Goal: Task Accomplishment & Management: Use online tool/utility

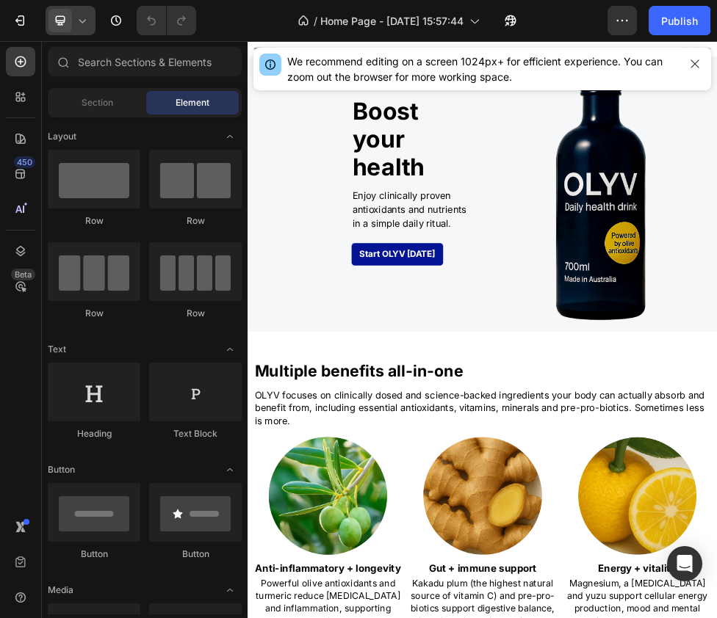
click at [83, 24] on icon at bounding box center [82, 20] width 15 height 15
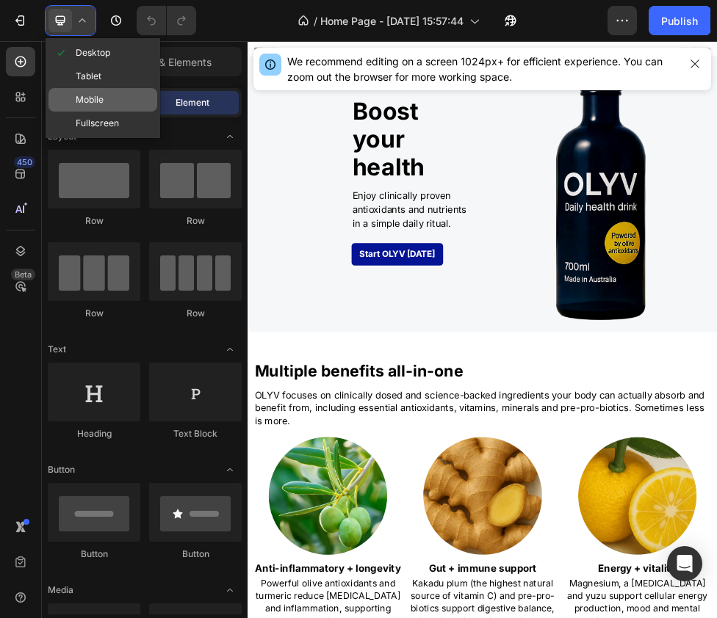
click at [98, 101] on span "Mobile" at bounding box center [90, 100] width 28 height 15
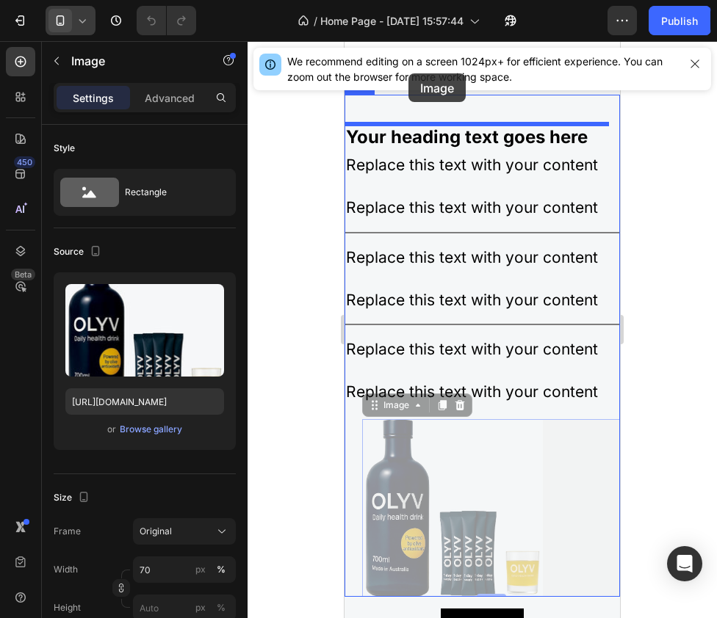
scroll to position [2377, 0]
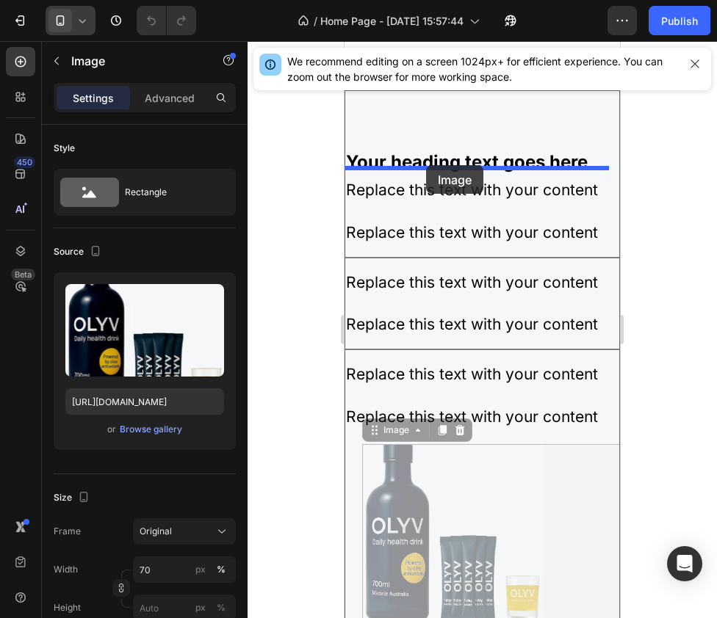
drag, startPoint x: 421, startPoint y: 344, endPoint x: 426, endPoint y: 165, distance: 179.2
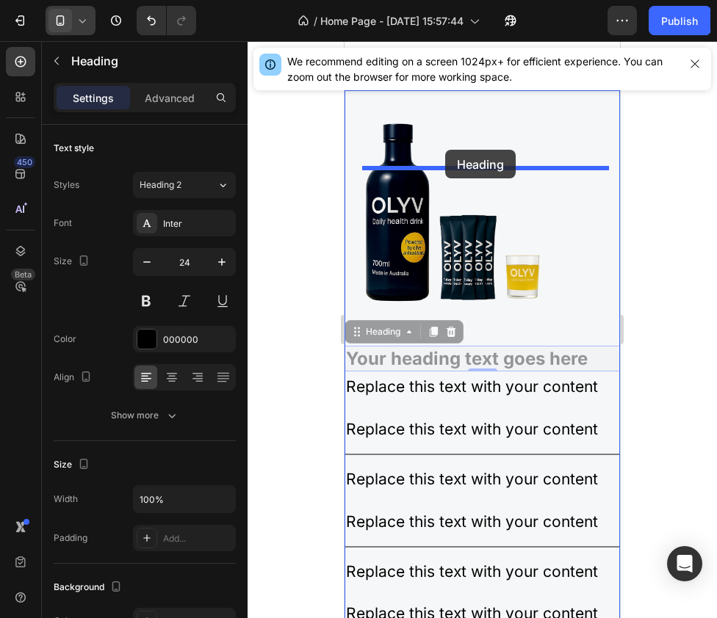
drag, startPoint x: 455, startPoint y: 405, endPoint x: 445, endPoint y: 150, distance: 255.7
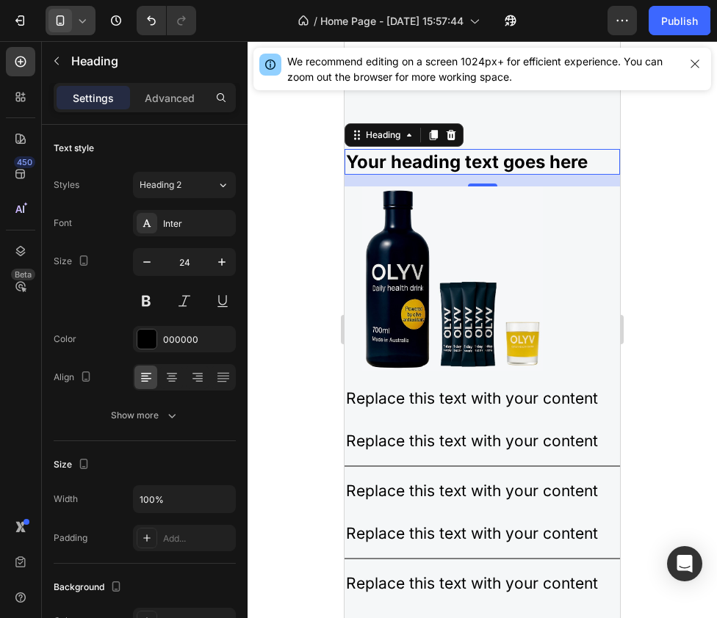
click at [279, 318] on div at bounding box center [481, 329] width 469 height 577
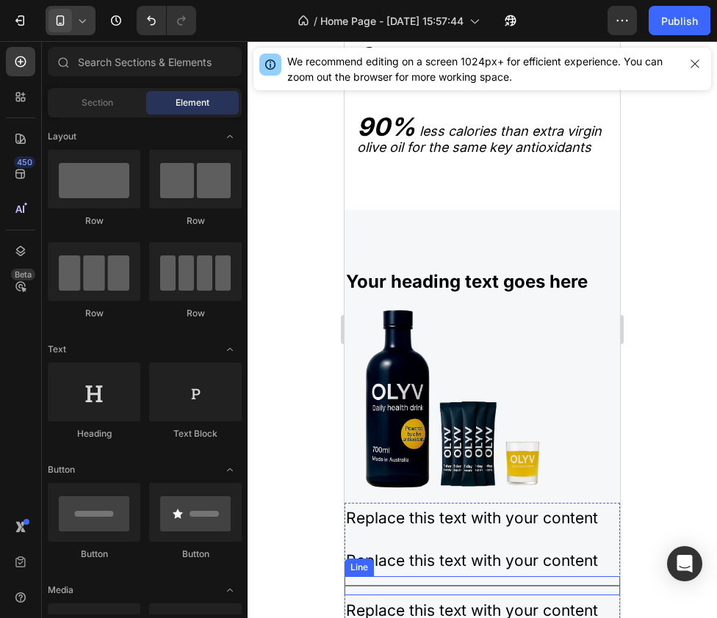
scroll to position [2252, 0]
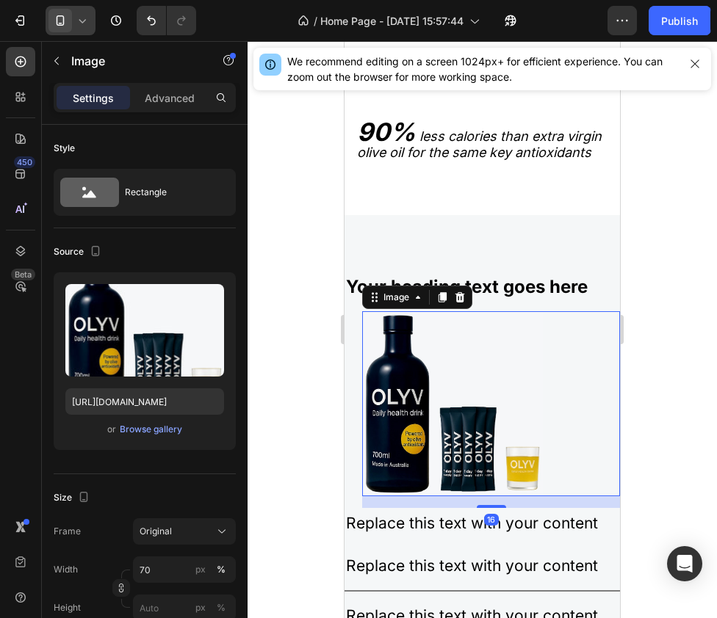
click at [457, 487] on img at bounding box center [452, 403] width 181 height 185
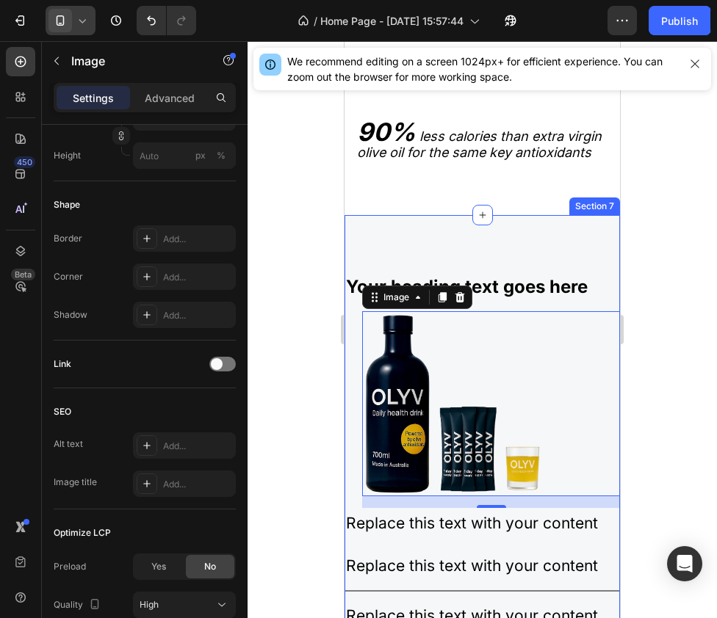
scroll to position [573, 0]
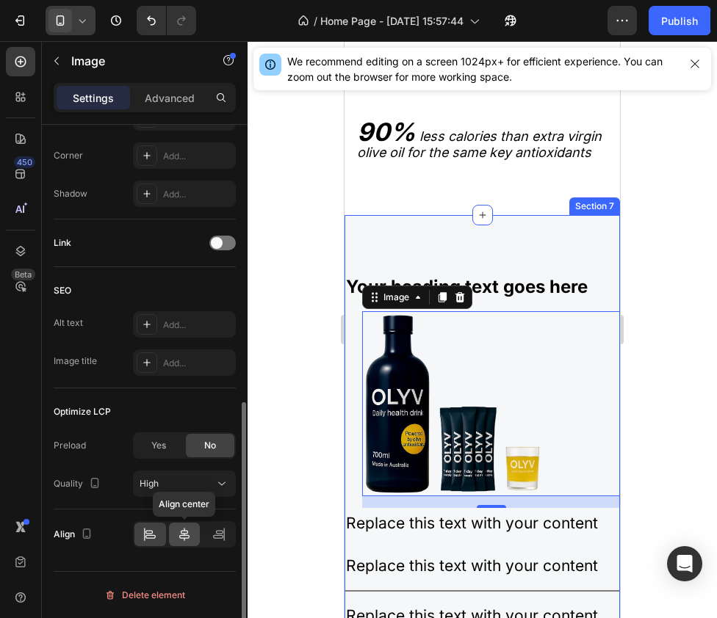
click at [182, 540] on icon at bounding box center [184, 534] width 15 height 15
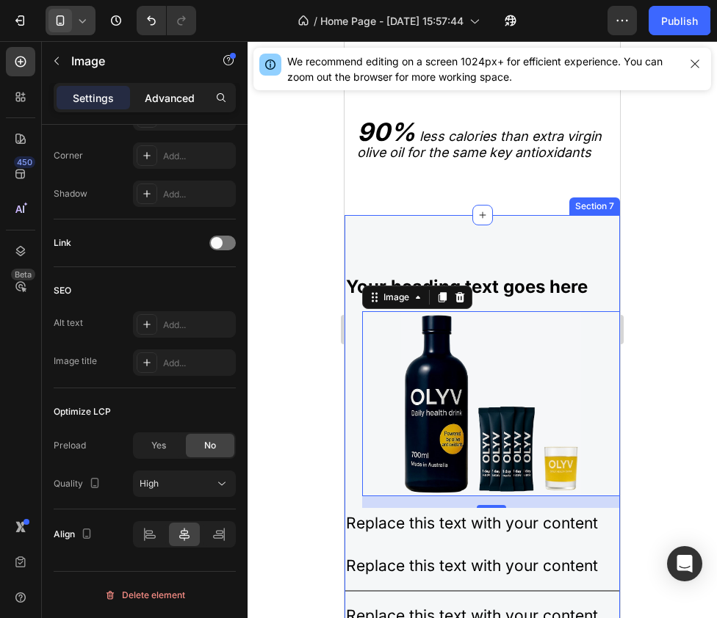
click at [178, 99] on p "Advanced" at bounding box center [170, 97] width 50 height 15
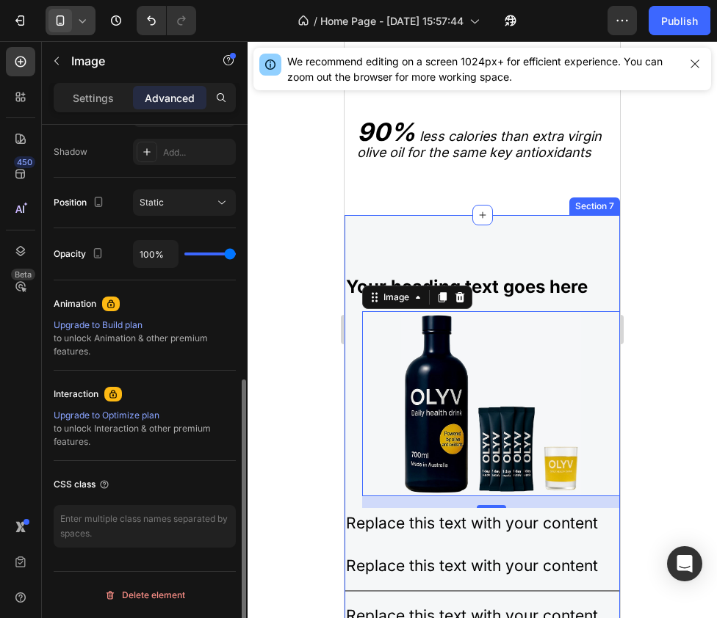
scroll to position [484, 0]
click at [101, 95] on p "Settings" at bounding box center [93, 97] width 41 height 15
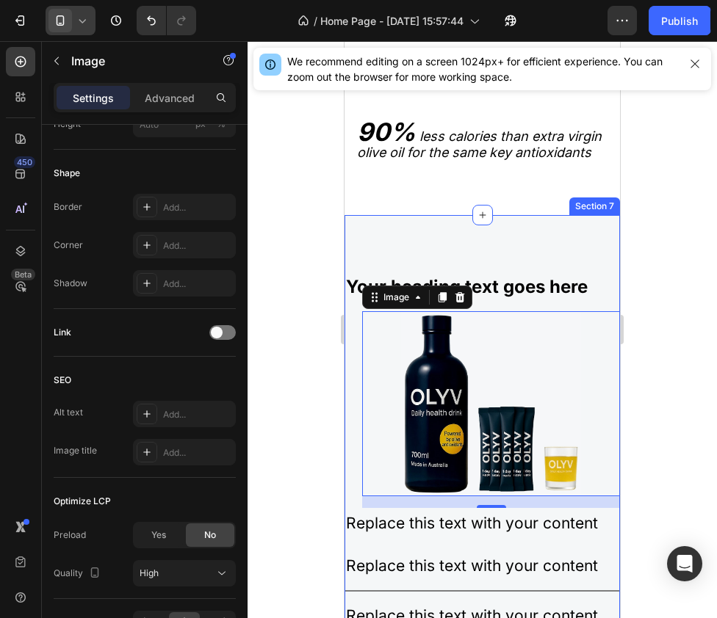
click at [349, 409] on div "Your heading text goes here Heading Image 16 Replace this text with your conten…" at bounding box center [481, 561] width 275 height 634
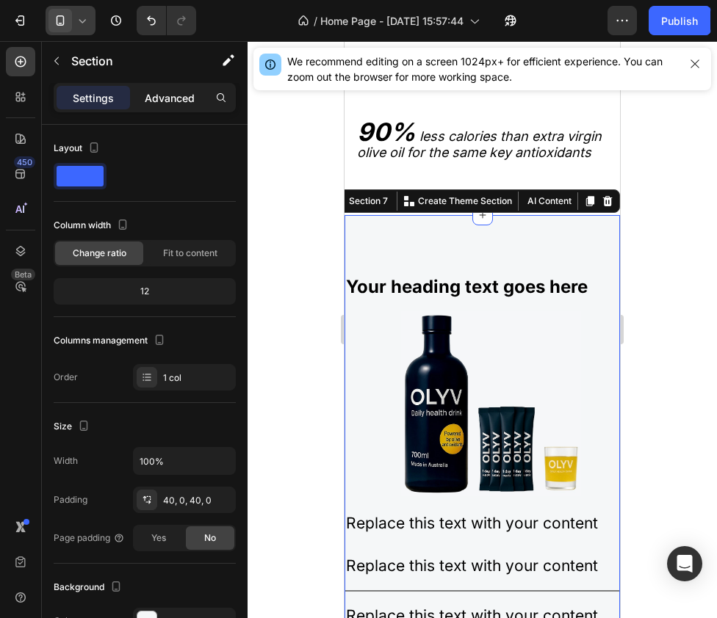
click at [166, 102] on p "Advanced" at bounding box center [170, 97] width 50 height 15
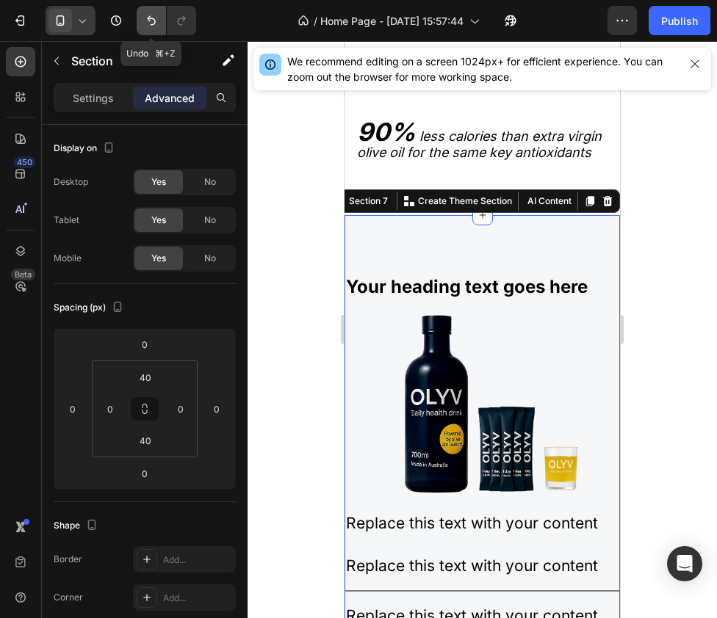
click at [155, 18] on icon "Undo/Redo" at bounding box center [151, 20] width 15 height 15
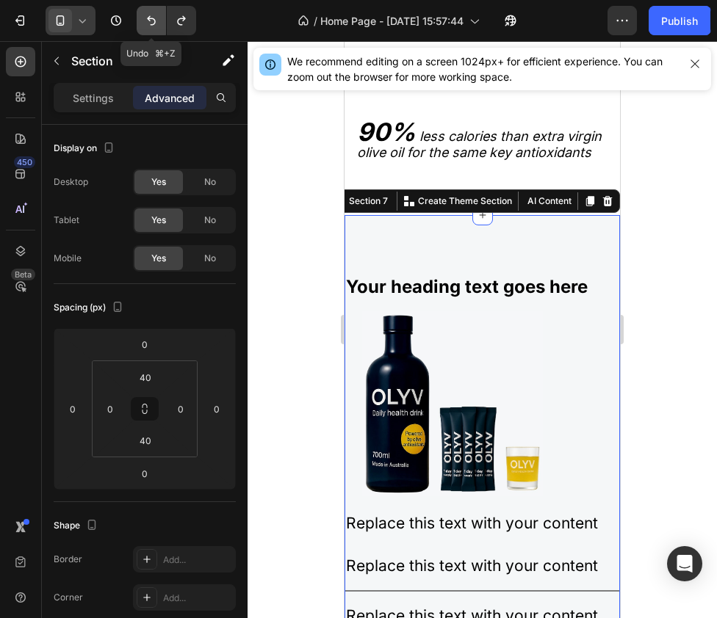
click at [155, 18] on icon "Undo/Redo" at bounding box center [151, 20] width 15 height 15
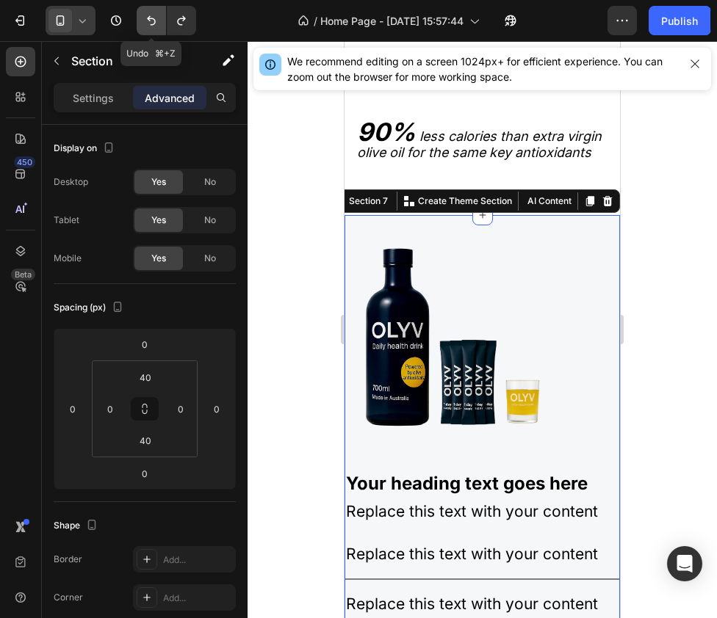
click at [155, 18] on icon "Undo/Redo" at bounding box center [151, 20] width 15 height 15
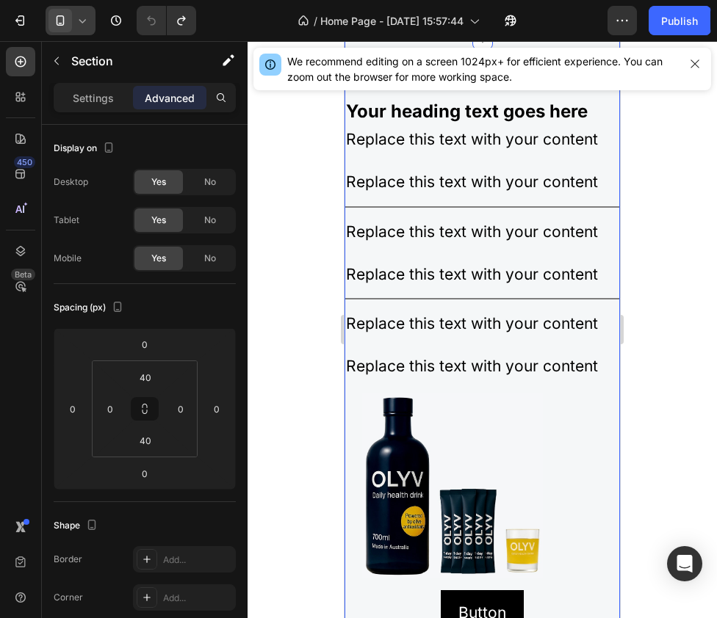
scroll to position [2473, 0]
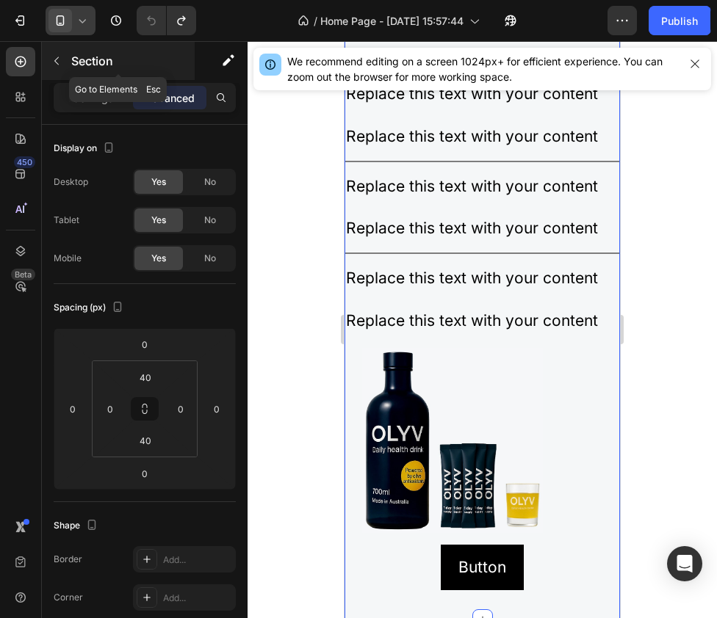
click at [61, 68] on button "button" at bounding box center [56, 60] width 23 height 23
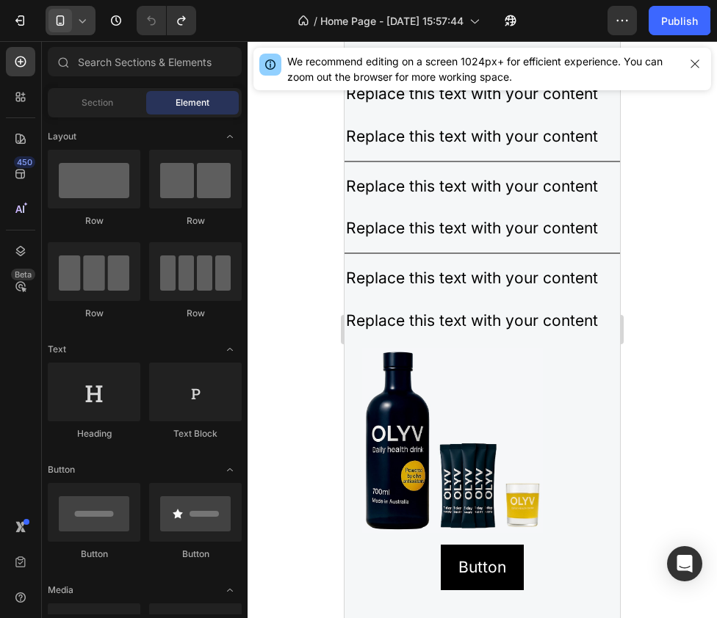
click at [93, 22] on div at bounding box center [71, 20] width 50 height 29
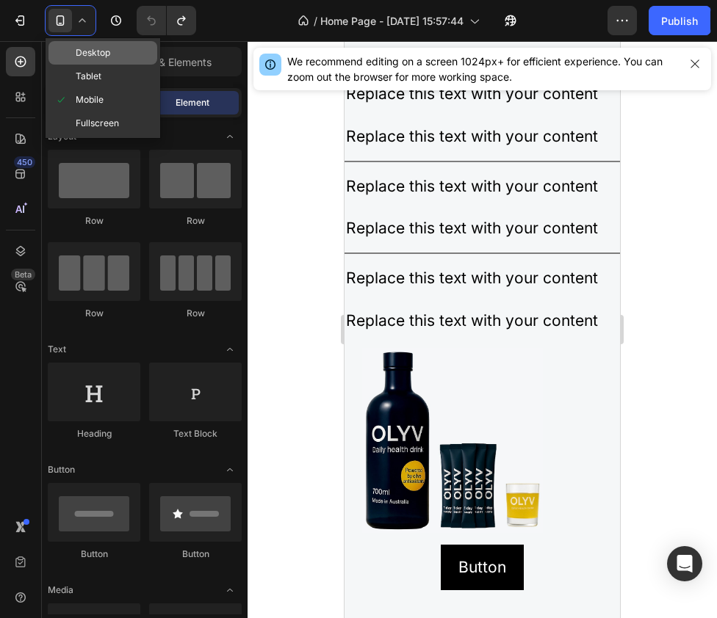
click at [93, 61] on div "Desktop" at bounding box center [102, 52] width 109 height 23
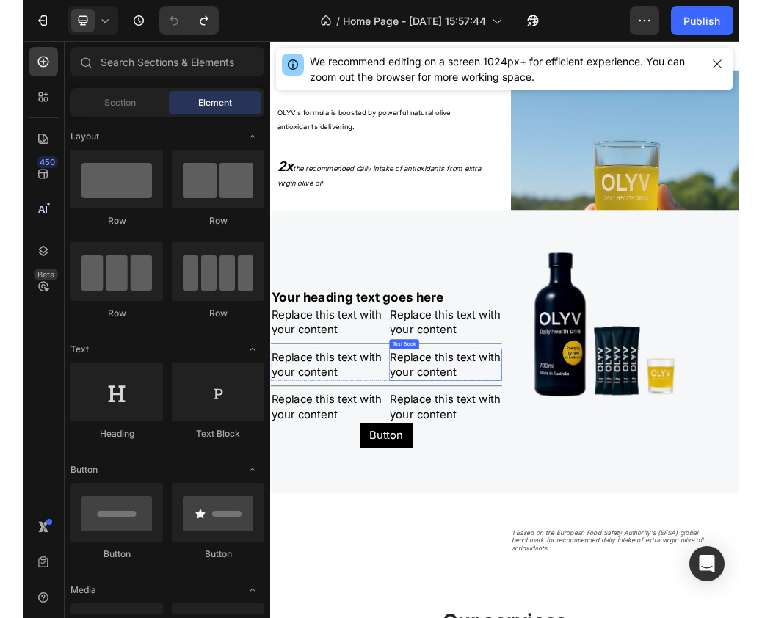
scroll to position [2300, 0]
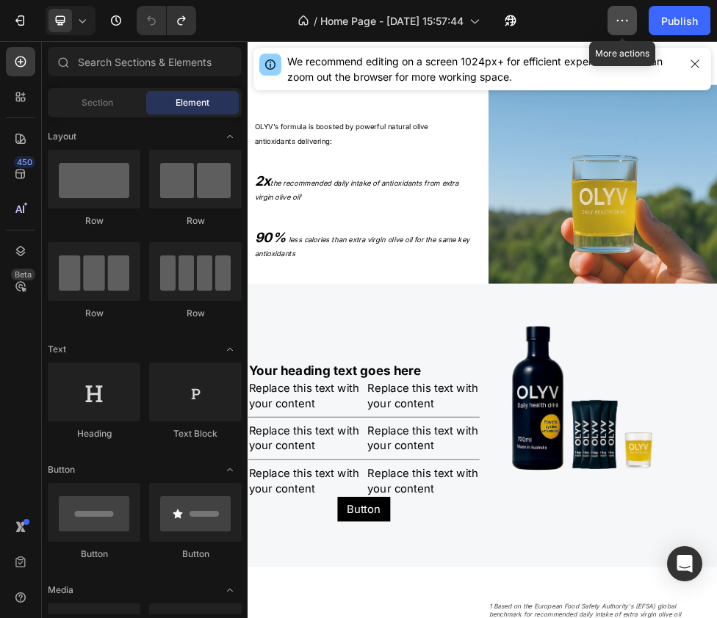
click at [623, 27] on icon "button" at bounding box center [621, 20] width 15 height 15
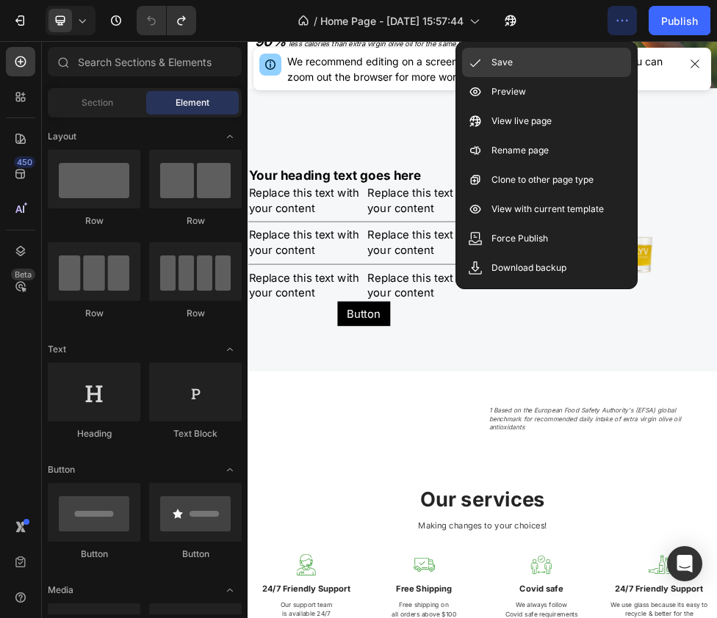
click at [544, 60] on div "Save" at bounding box center [546, 62] width 169 height 29
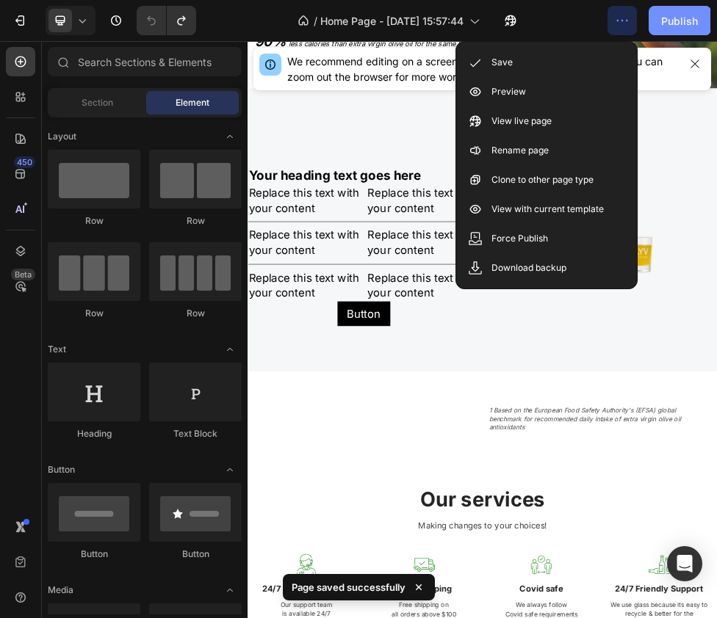
click at [623, 31] on button "Publish" at bounding box center [679, 20] width 62 height 29
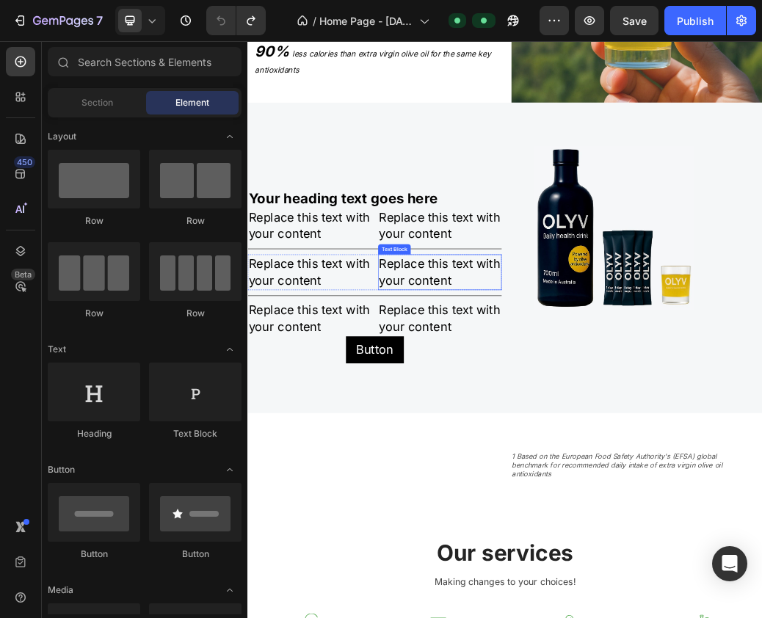
scroll to position [2623, 0]
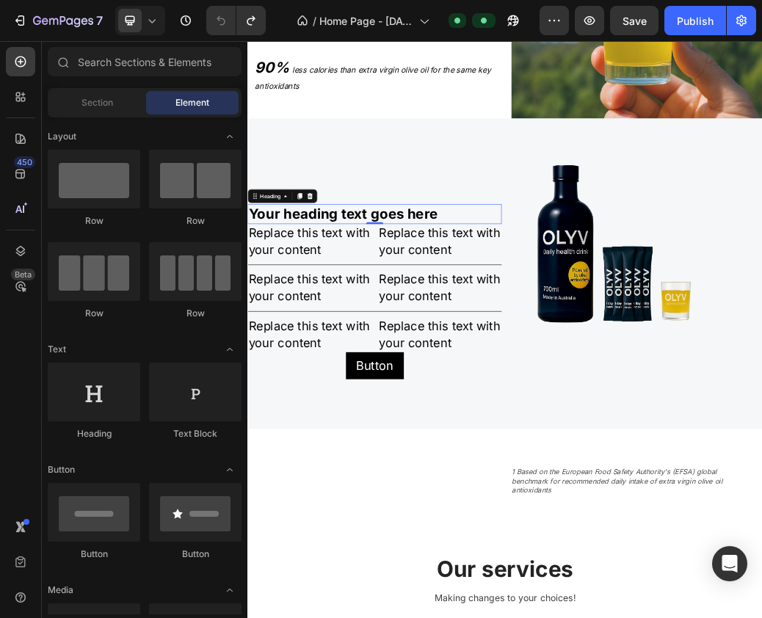
click at [371, 330] on h2 "Your heading text goes here" at bounding box center [464, 338] width 435 height 34
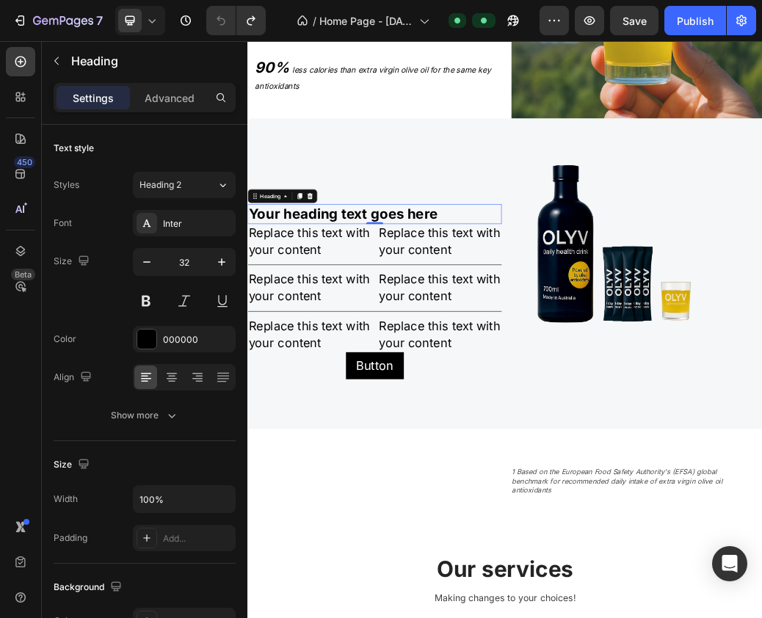
click at [376, 335] on h2 "Your heading text goes here" at bounding box center [464, 338] width 435 height 34
click at [376, 335] on p "Your heading text goes here" at bounding box center [465, 337] width 432 height 31
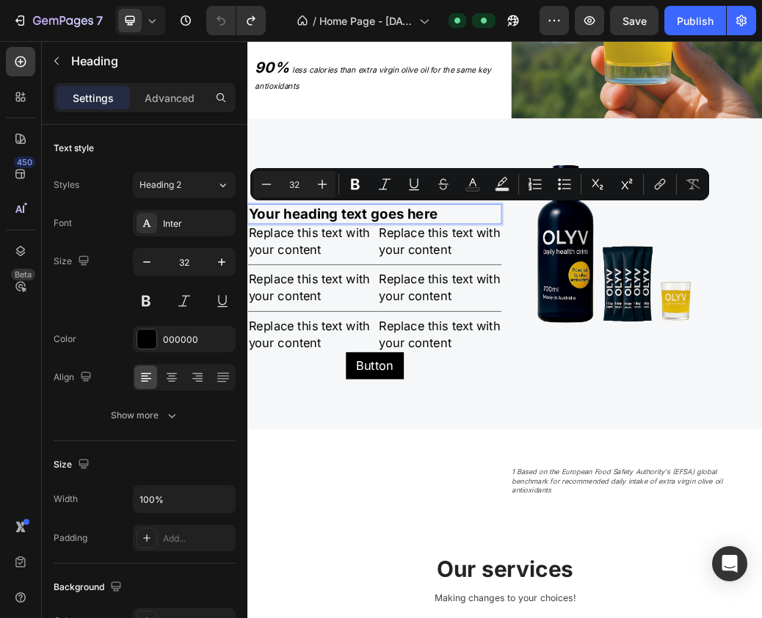
click at [421, 338] on p "Your heading text goes here" at bounding box center [465, 337] width 432 height 31
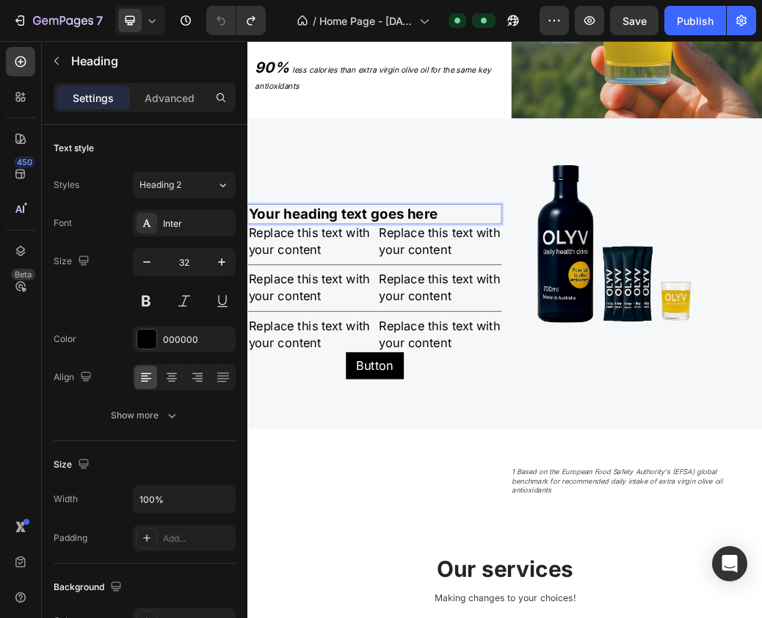
drag, startPoint x: 593, startPoint y: 334, endPoint x: 188, endPoint y: 355, distance: 405.8
click at [247, 355] on html "Header OLYV's formula is boosted by powerful natural olive antioxidants deliver…" at bounding box center [687, 379] width 881 height 5923
click at [568, 336] on p "Your heading text goes here" at bounding box center [465, 337] width 432 height 31
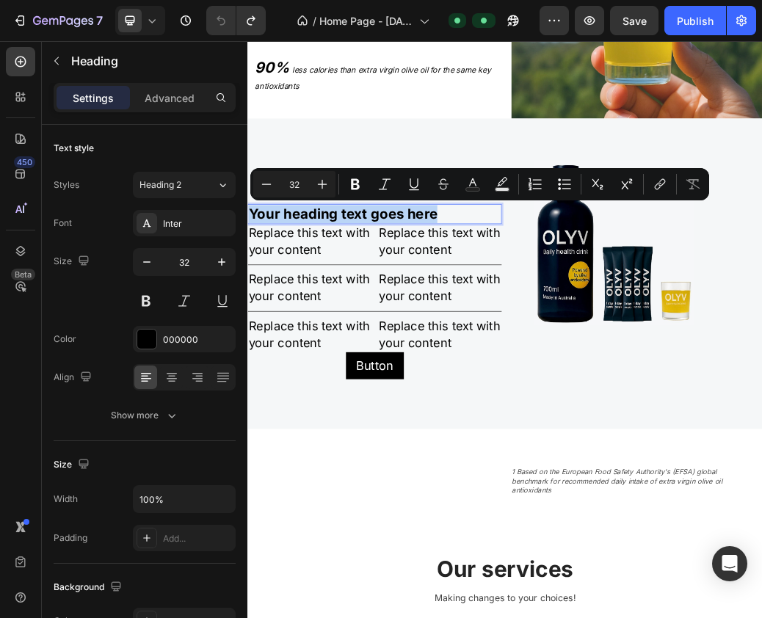
drag, startPoint x: 571, startPoint y: 333, endPoint x: 232, endPoint y: 320, distance: 339.4
click at [247, 320] on html "Header OLYV's formula is boosted by powerful natural olive antioxidants deliver…" at bounding box center [687, 379] width 881 height 5923
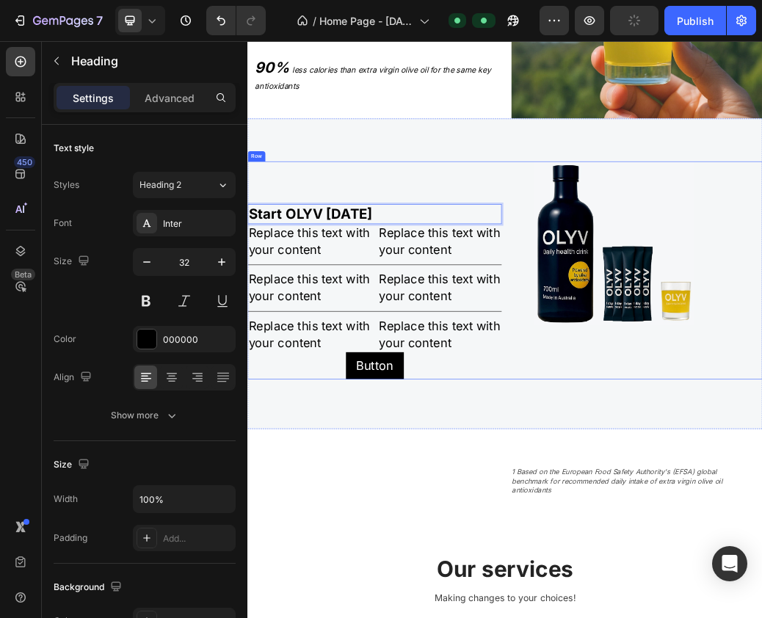
click at [406, 284] on div "Start OLYV today Heading 0 Replace this text with your content Text Block Repla…" at bounding box center [464, 433] width 435 height 373
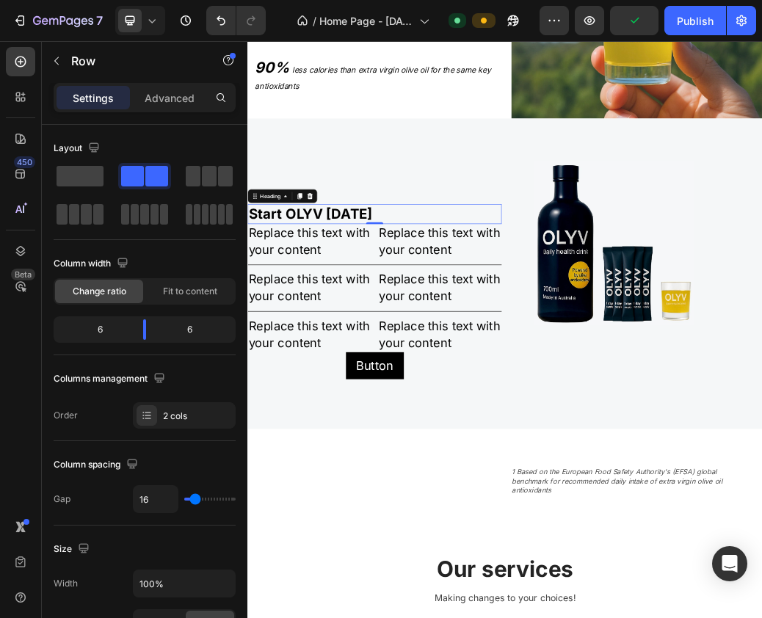
click at [407, 327] on p "Start OLYV [DATE]" at bounding box center [465, 337] width 432 height 31
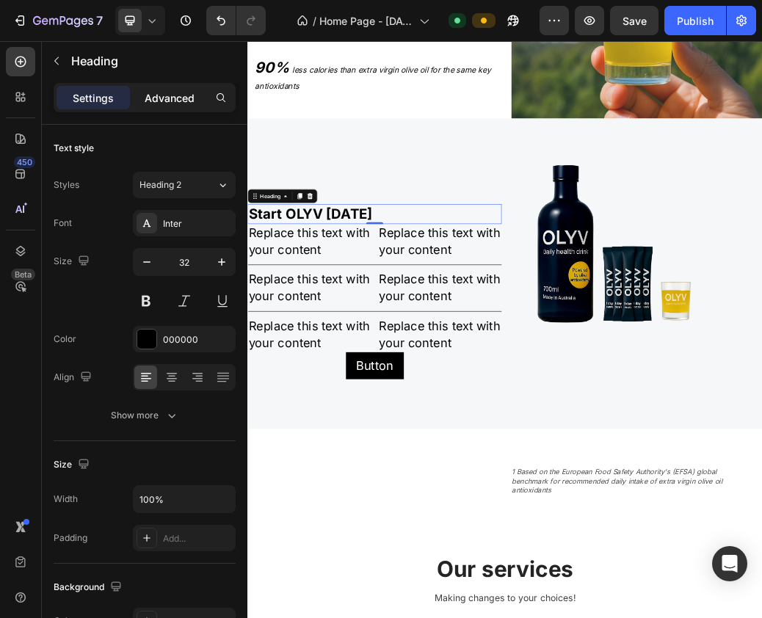
click at [175, 101] on p "Advanced" at bounding box center [170, 97] width 50 height 15
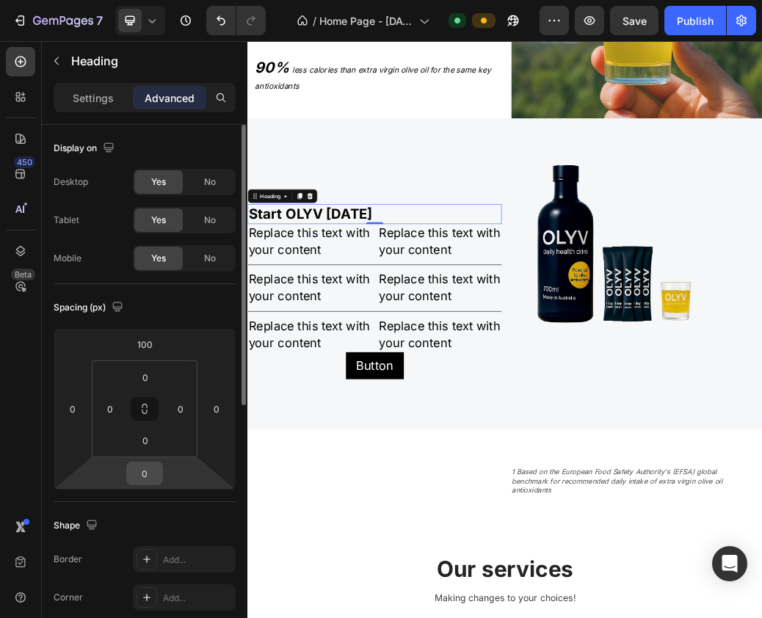
click at [152, 473] on input "0" at bounding box center [144, 474] width 29 height 22
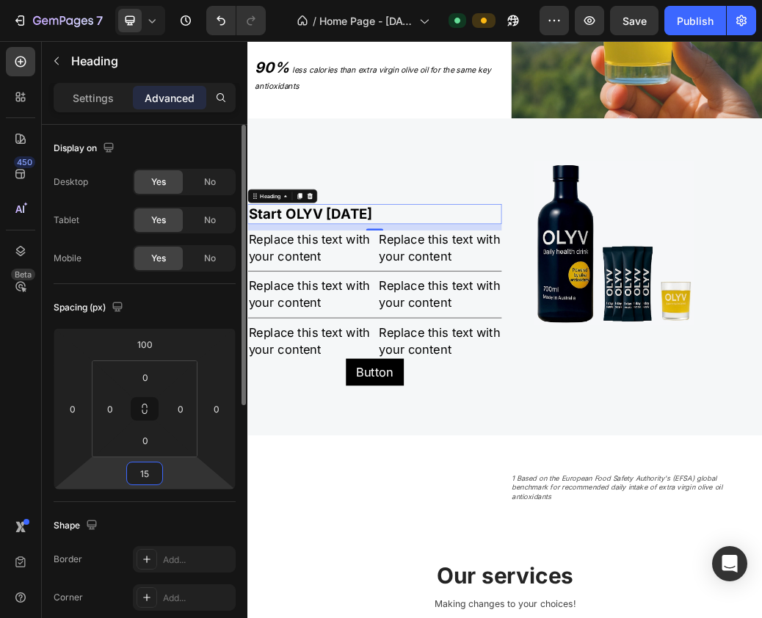
type input "1"
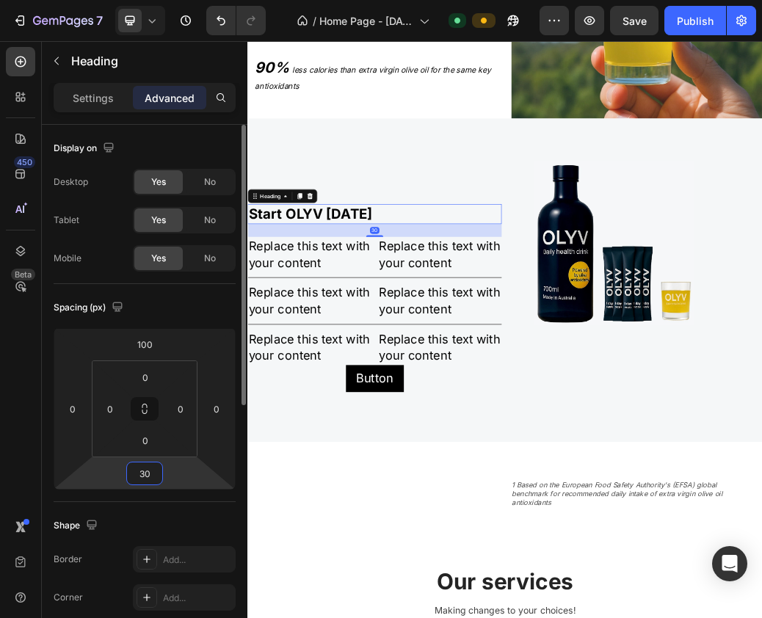
type input "3"
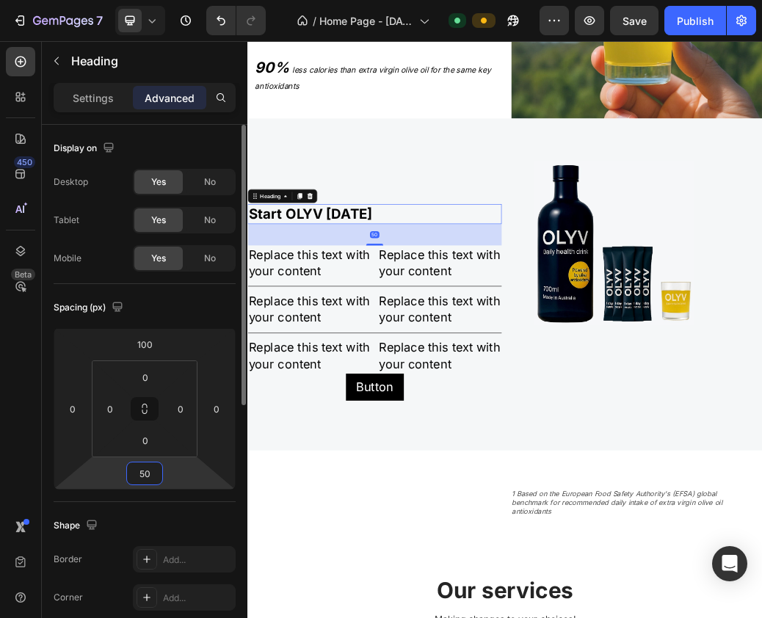
type input "5"
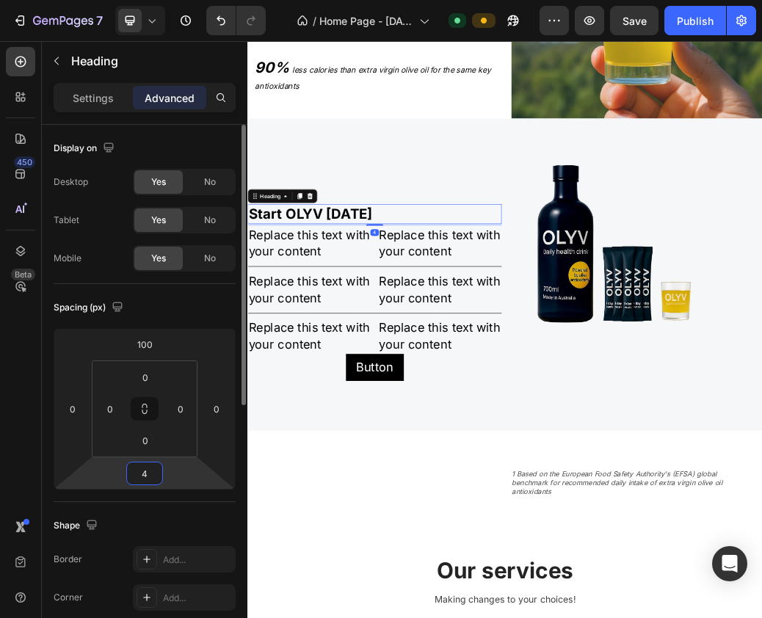
type input "40"
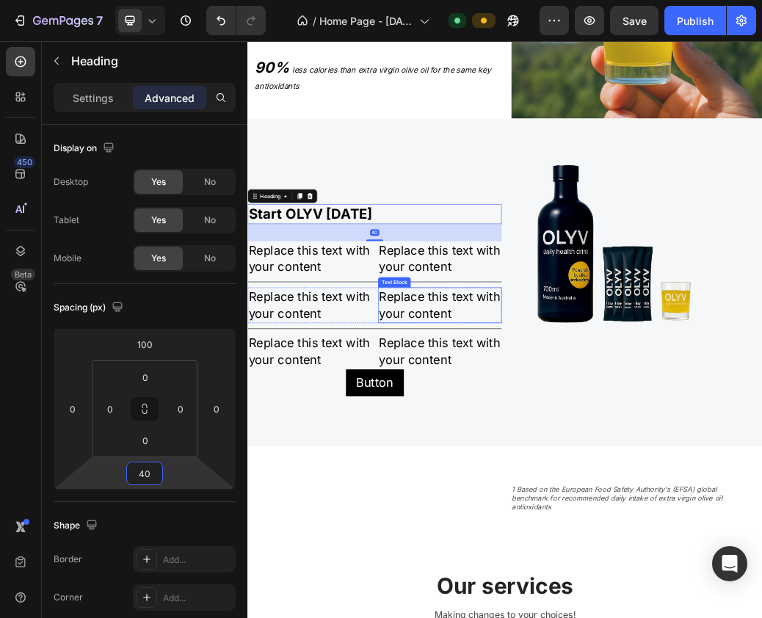
click at [518, 468] on div "Replace this text with your content" at bounding box center [576, 493] width 211 height 60
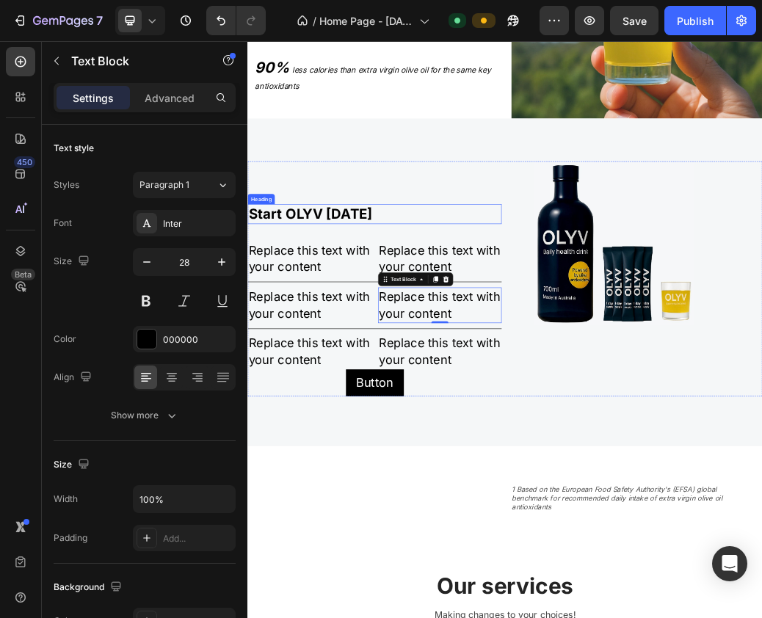
click at [324, 323] on p "Start OLYV [DATE]" at bounding box center [465, 337] width 432 height 31
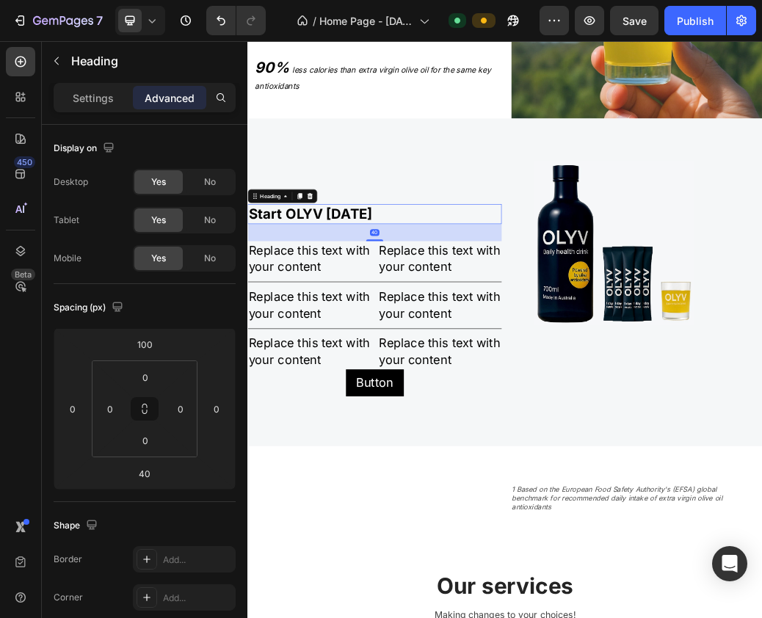
click at [181, 91] on p "Advanced" at bounding box center [170, 97] width 50 height 15
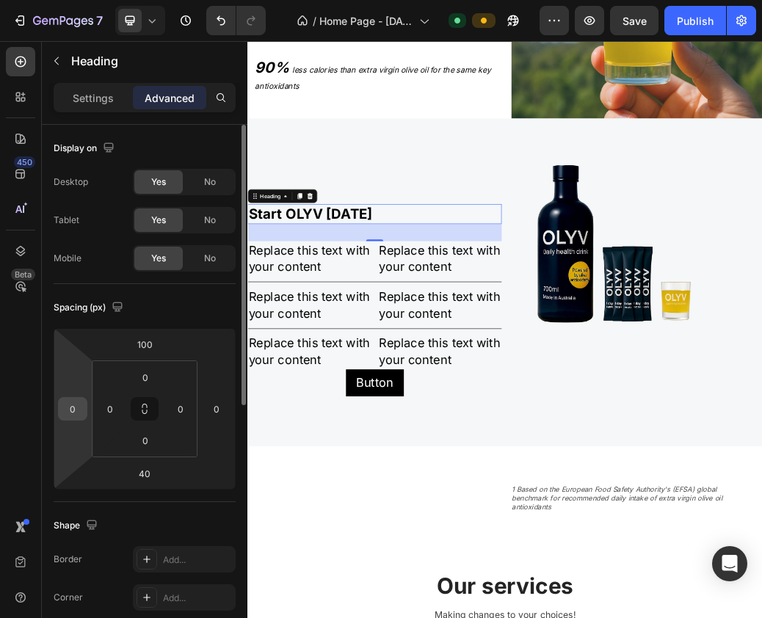
click at [73, 409] on input "0" at bounding box center [73, 409] width 22 height 22
type input "3"
type input "20"
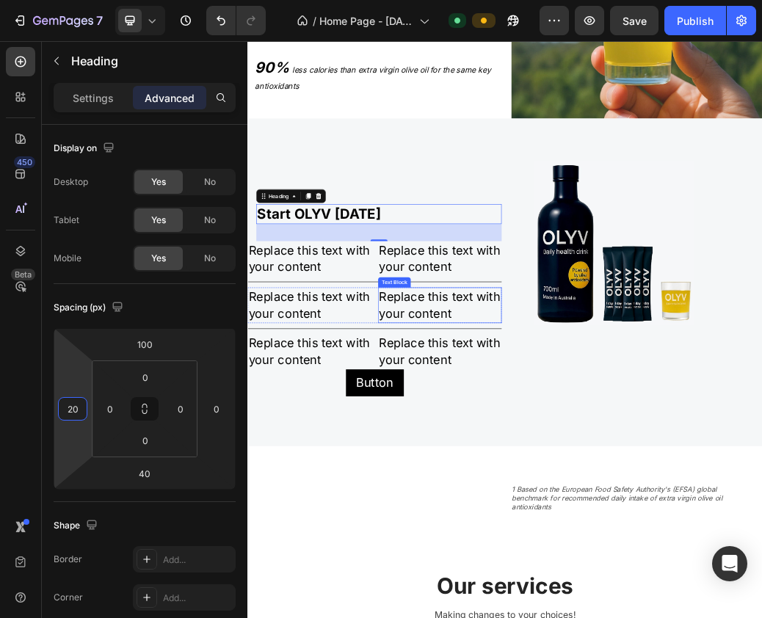
click at [513, 474] on div "Replace this text with your content" at bounding box center [576, 493] width 211 height 60
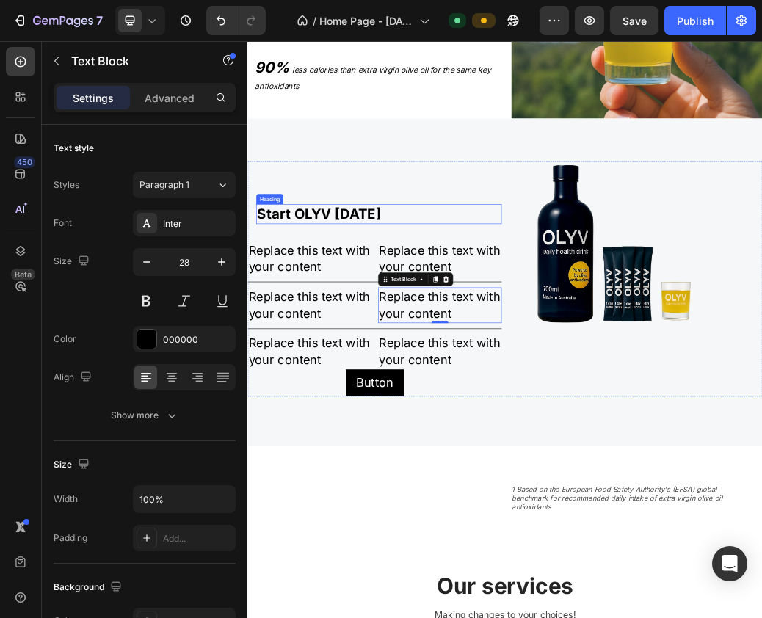
click at [301, 323] on p "Start OLYV [DATE]" at bounding box center [472, 337] width 417 height 31
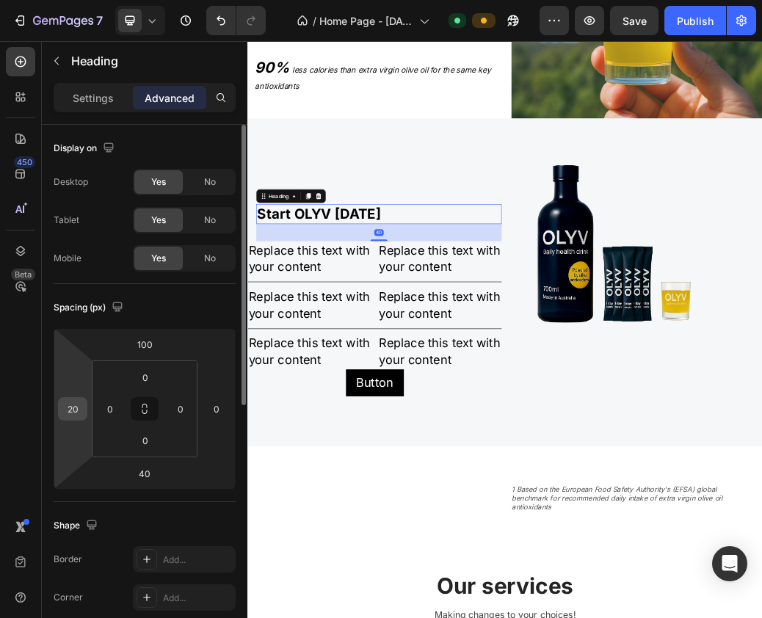
click at [81, 406] on input "20" at bounding box center [73, 409] width 22 height 22
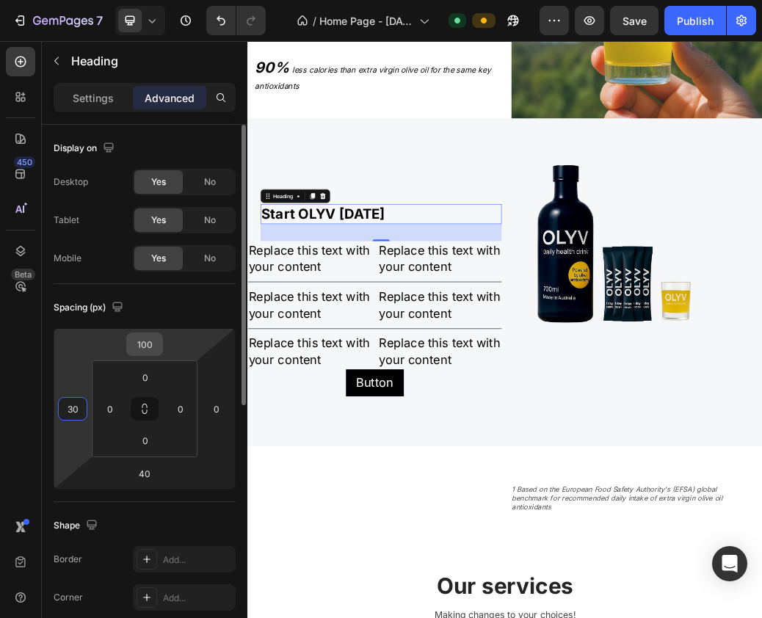
type input "30"
click at [152, 345] on input "100" at bounding box center [144, 344] width 29 height 22
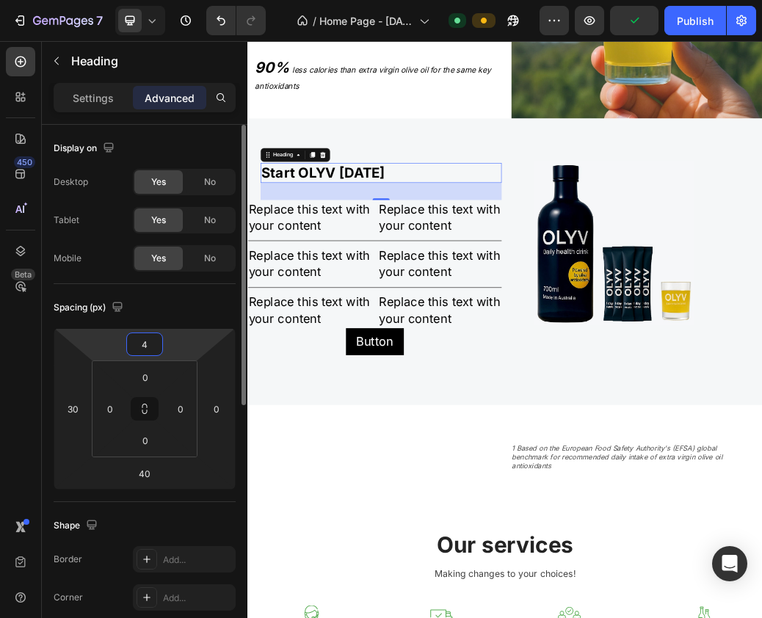
type input "40"
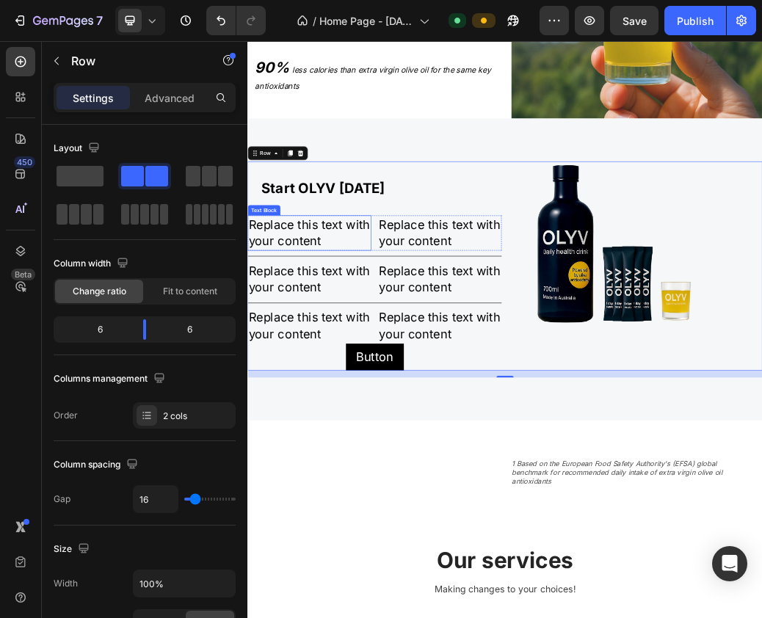
click at [319, 358] on div "Replace this text with your content" at bounding box center [352, 370] width 211 height 60
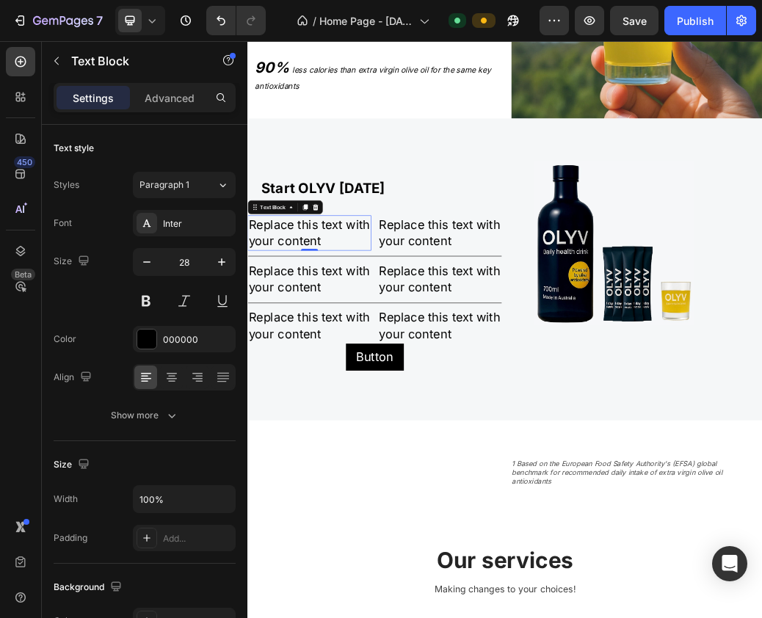
click at [320, 357] on div "Replace this text with your content" at bounding box center [352, 370] width 211 height 60
click at [379, 377] on p "Replace this text with your content" at bounding box center [353, 369] width 209 height 57
drag, startPoint x: 419, startPoint y: 377, endPoint x: 449, endPoint y: 235, distance: 145.6
click at [247, 303] on html "Header OLYV's formula is boosted by powerful natural olive antioxidants deliver…" at bounding box center [687, 372] width 881 height 5908
click at [347, 370] on div "OLYV bottle Text Block 0" at bounding box center [352, 370] width 211 height 60
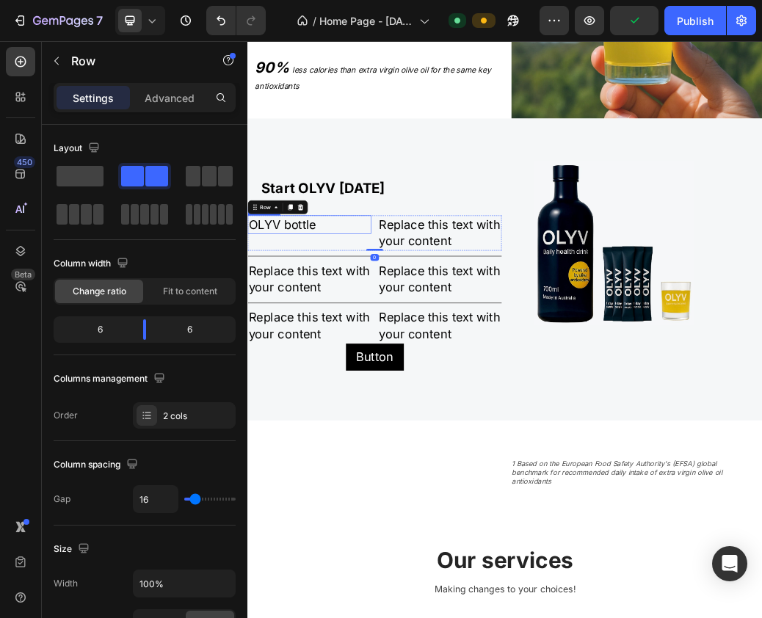
click at [358, 355] on p "OLYV bottle" at bounding box center [353, 355] width 209 height 29
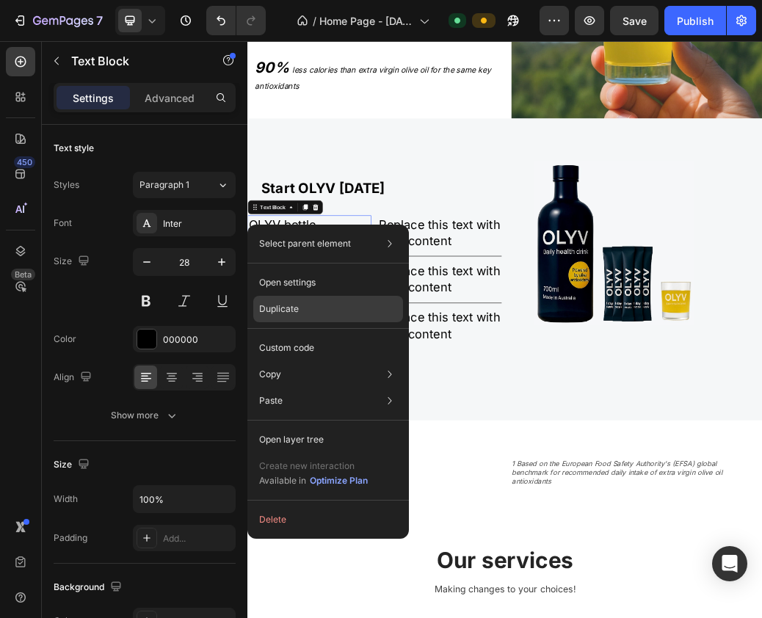
click at [308, 305] on div "Duplicate" at bounding box center [328, 309] width 150 height 26
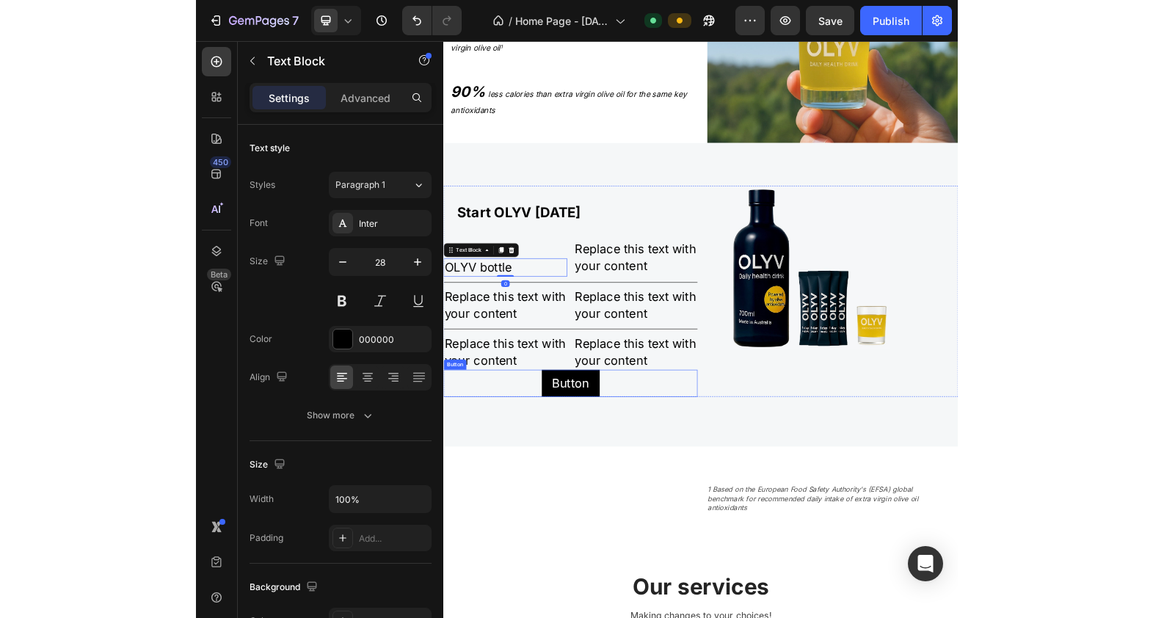
scroll to position [2545, 0]
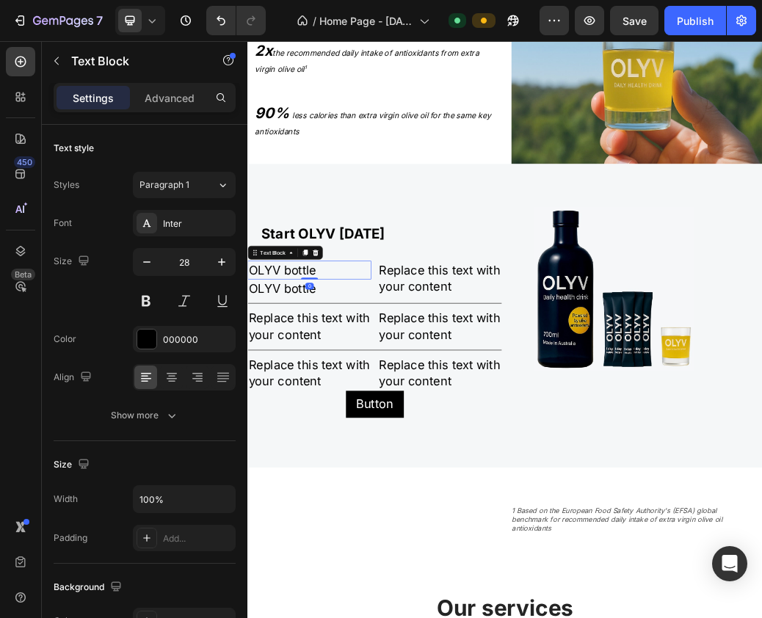
click at [407, 420] on p "OLYV bottle" at bounding box center [353, 433] width 209 height 29
click at [388, 460] on p "OLYV bottle" at bounding box center [353, 465] width 209 height 29
click at [362, 454] on p "OLYV bottle" at bounding box center [353, 465] width 209 height 29
click at [366, 455] on p "OLYV bottle" at bounding box center [353, 465] width 209 height 29
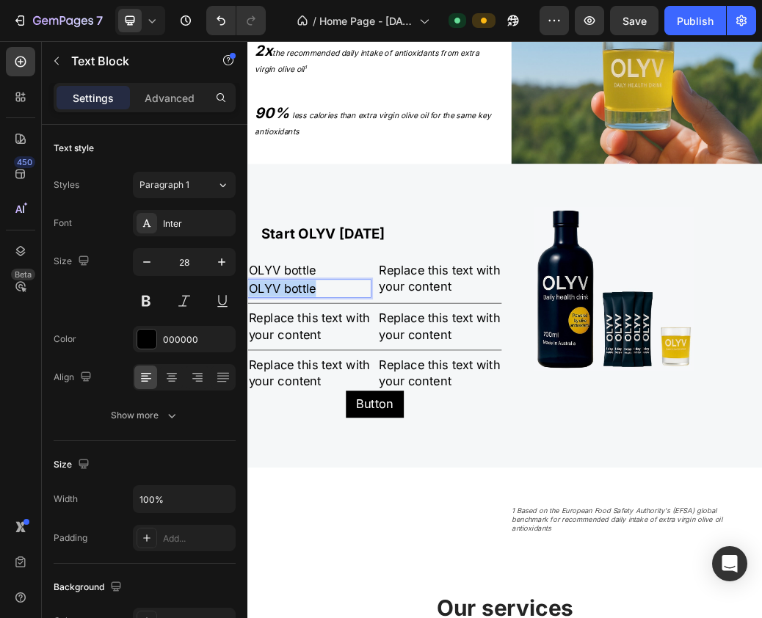
drag, startPoint x: 369, startPoint y: 459, endPoint x: 255, endPoint y: 455, distance: 114.6
click at [255, 455] on p "OLYV bottle" at bounding box center [353, 465] width 209 height 29
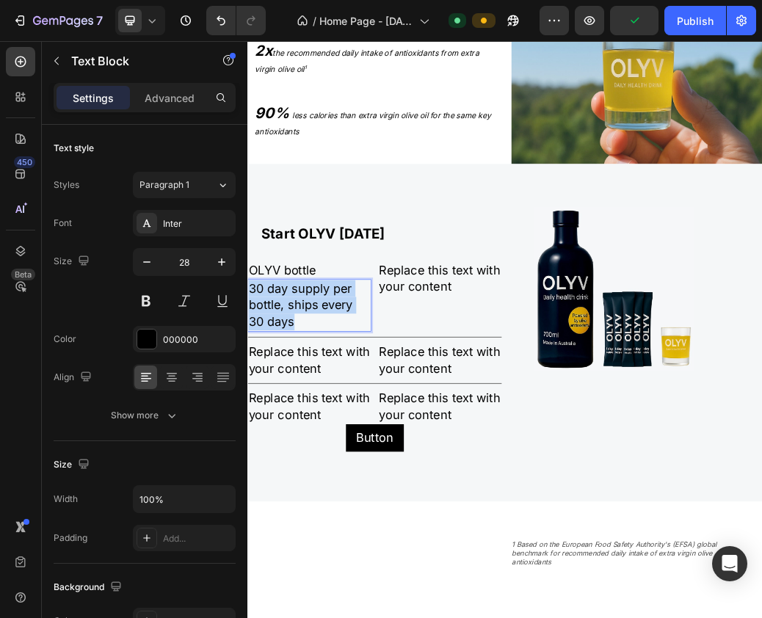
drag, startPoint x: 330, startPoint y: 514, endPoint x: 255, endPoint y: 463, distance: 90.8
click at [255, 463] on p "30 day supply per bottle, ships every 30 days" at bounding box center [353, 494] width 209 height 87
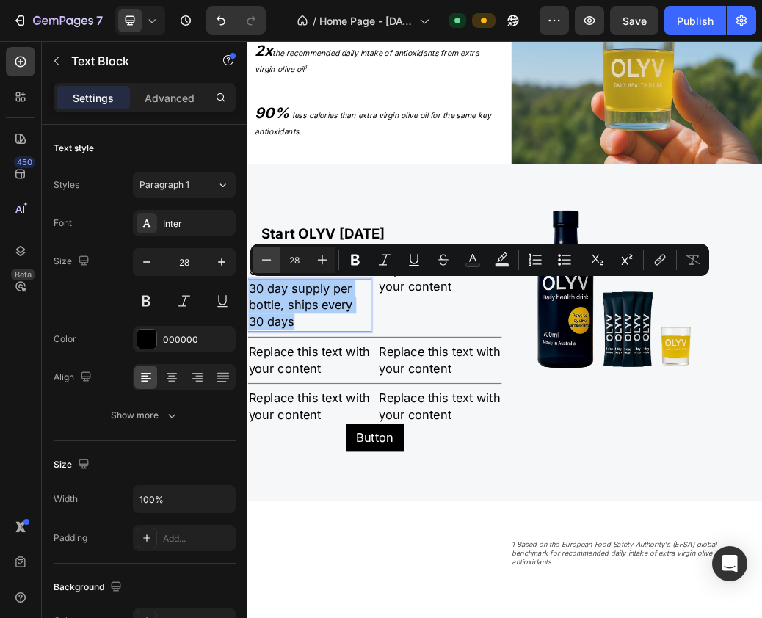
click at [266, 260] on icon "Editor contextual toolbar" at bounding box center [267, 259] width 10 height 1
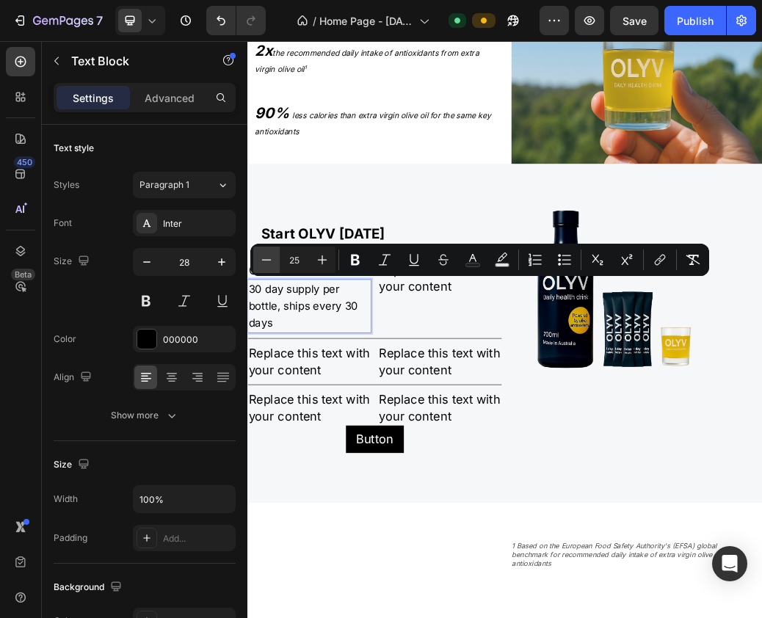
click at [266, 260] on icon "Editor contextual toolbar" at bounding box center [267, 259] width 10 height 1
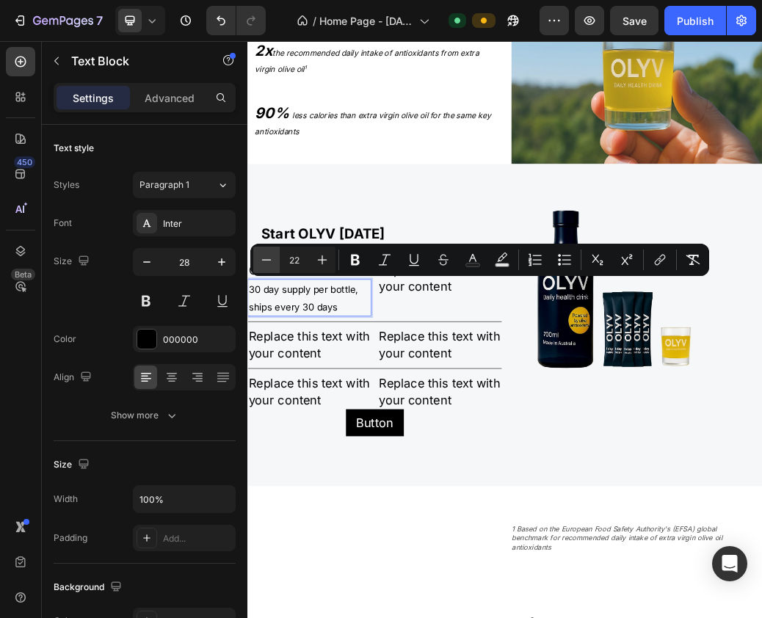
click at [266, 260] on icon "Editor contextual toolbar" at bounding box center [267, 259] width 10 height 1
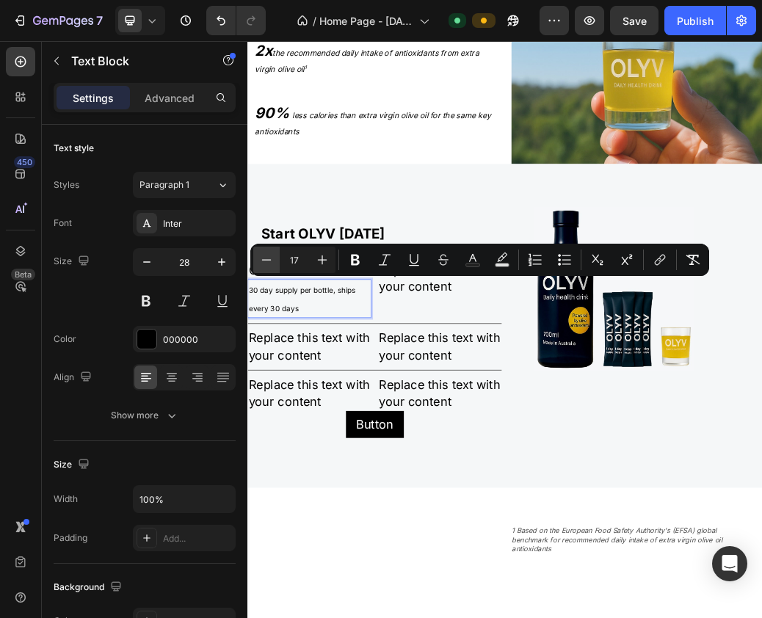
click at [266, 260] on icon "Editor contextual toolbar" at bounding box center [267, 259] width 10 height 1
click at [316, 259] on icon "Editor contextual toolbar" at bounding box center [322, 260] width 15 height 15
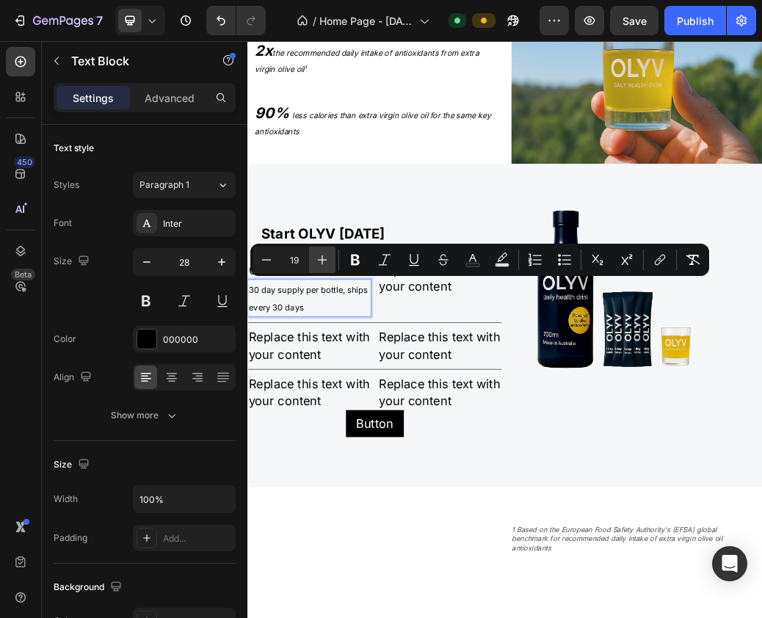
type input "20"
click at [420, 546] on div "Replace this text with your content" at bounding box center [352, 563] width 211 height 60
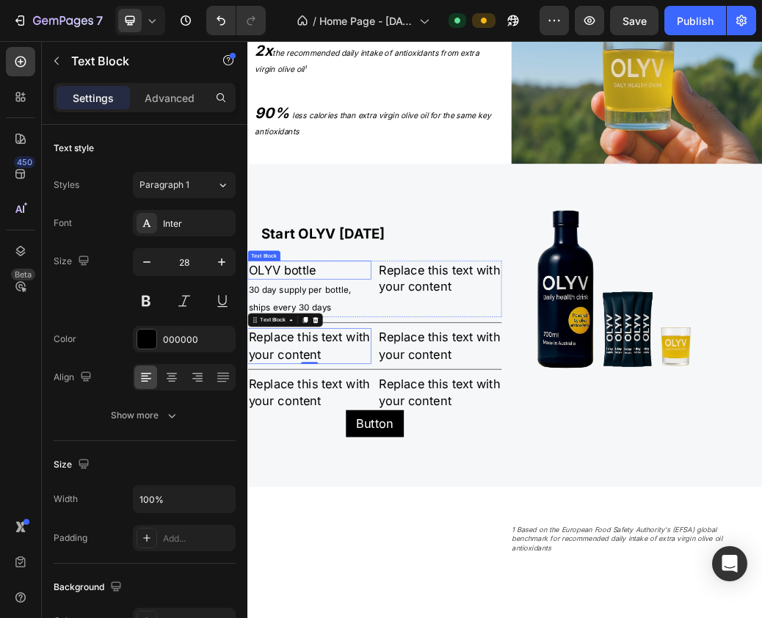
click at [344, 432] on p "OLYV bottle" at bounding box center [353, 433] width 209 height 29
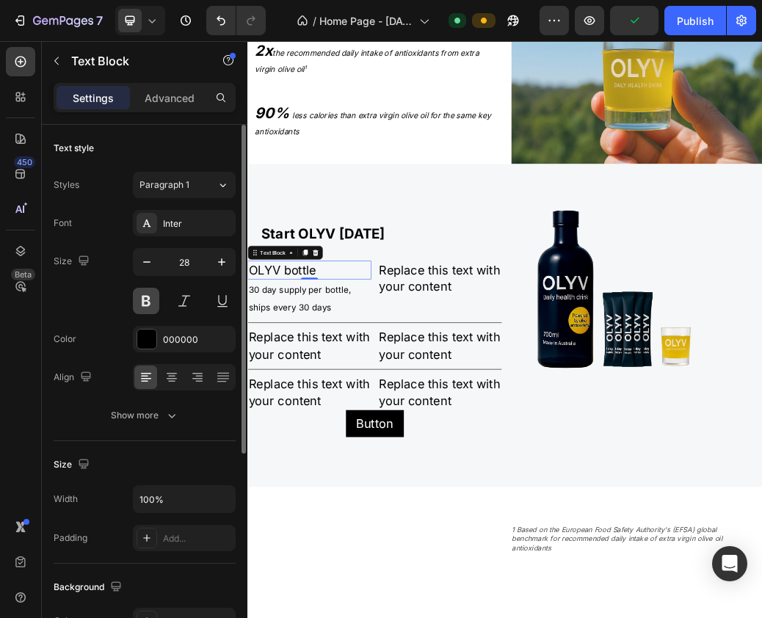
click at [145, 300] on button at bounding box center [146, 301] width 26 height 26
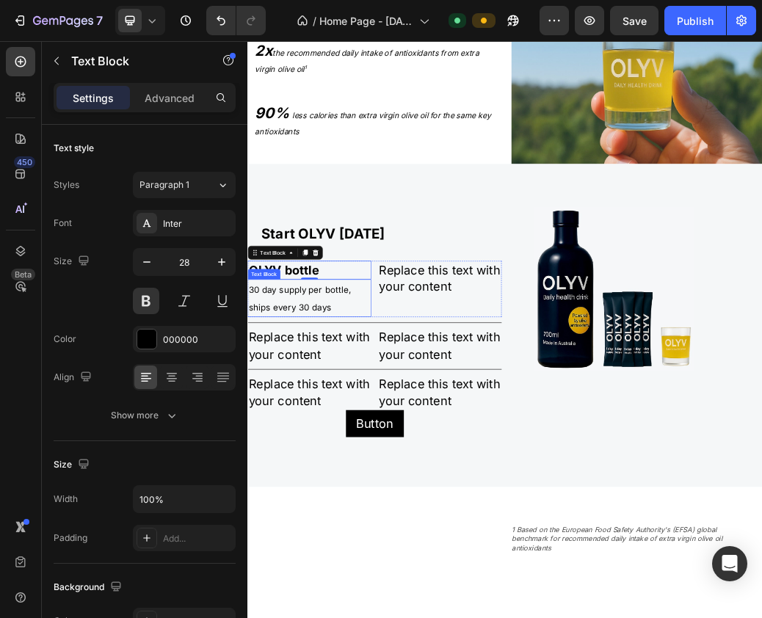
click at [459, 483] on div "OLYV bottle Text Block 0 30 day supply per bottle, ships every 30 days Text Blo…" at bounding box center [464, 466] width 435 height 97
click at [308, 430] on p "OLYV bottle" at bounding box center [353, 433] width 209 height 29
click at [346, 363] on p "Start OLYV [DATE]" at bounding box center [476, 371] width 410 height 31
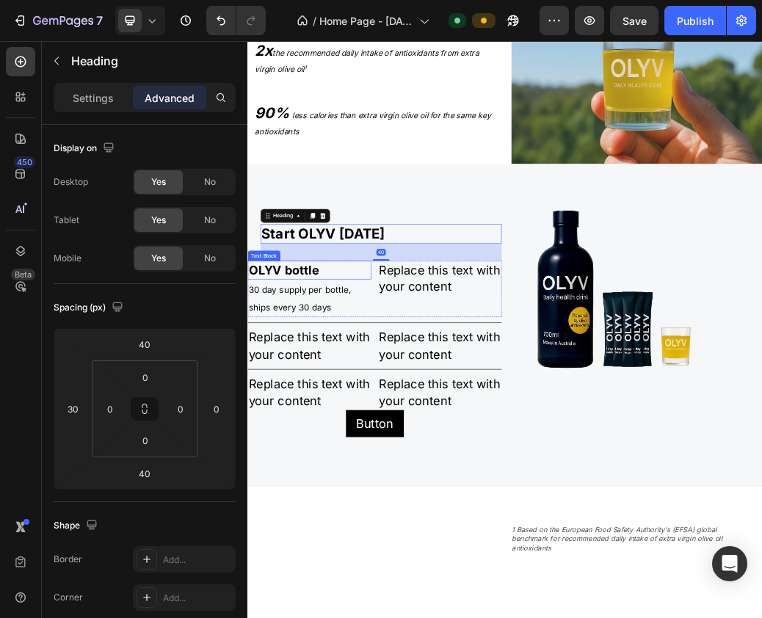
click at [339, 431] on p "OLYV bottle" at bounding box center [353, 433] width 209 height 29
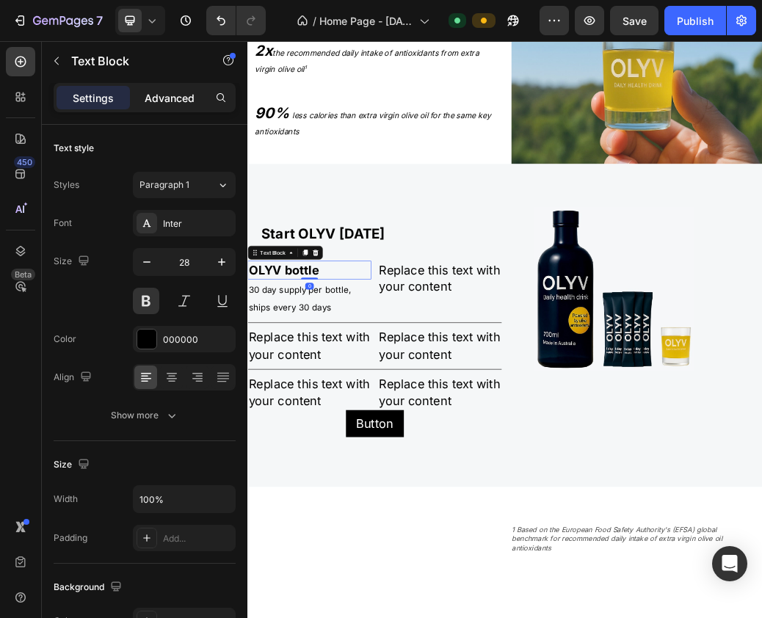
click at [168, 104] on p "Advanced" at bounding box center [170, 97] width 50 height 15
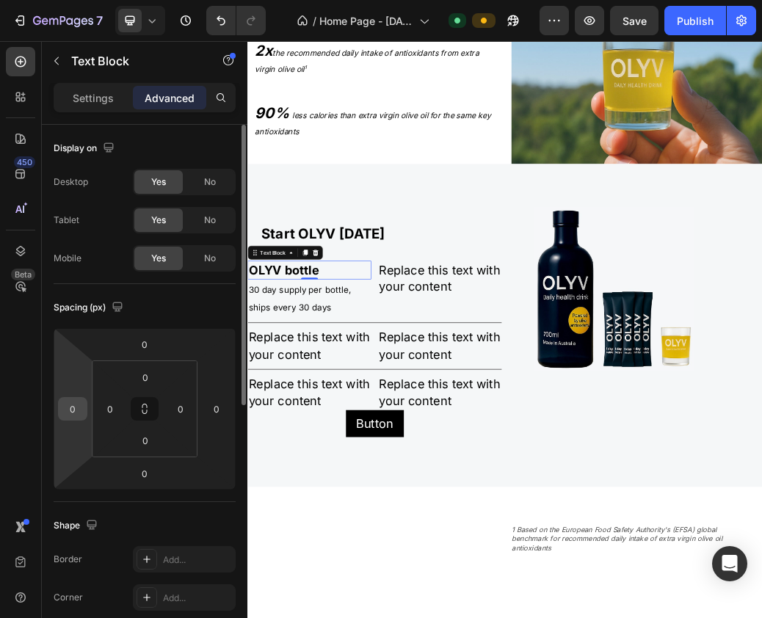
click at [74, 409] on input "0" at bounding box center [73, 409] width 22 height 22
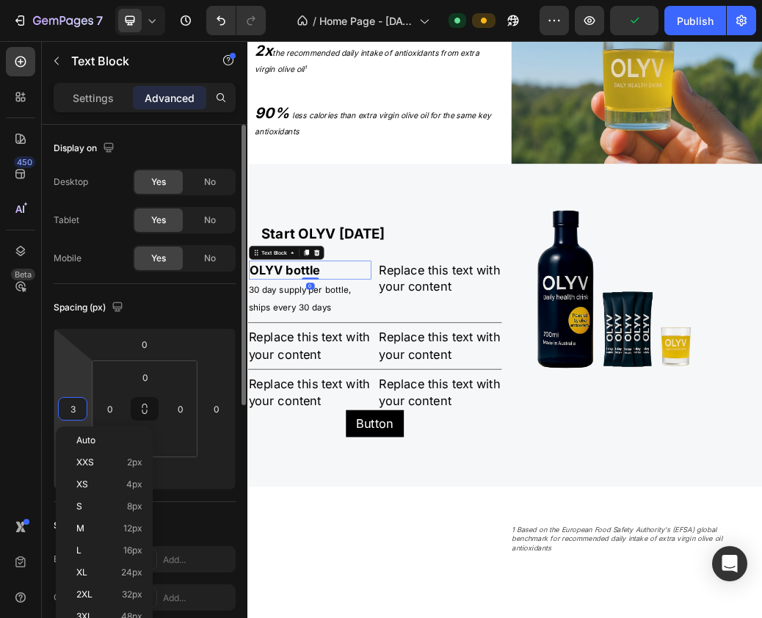
type input "30"
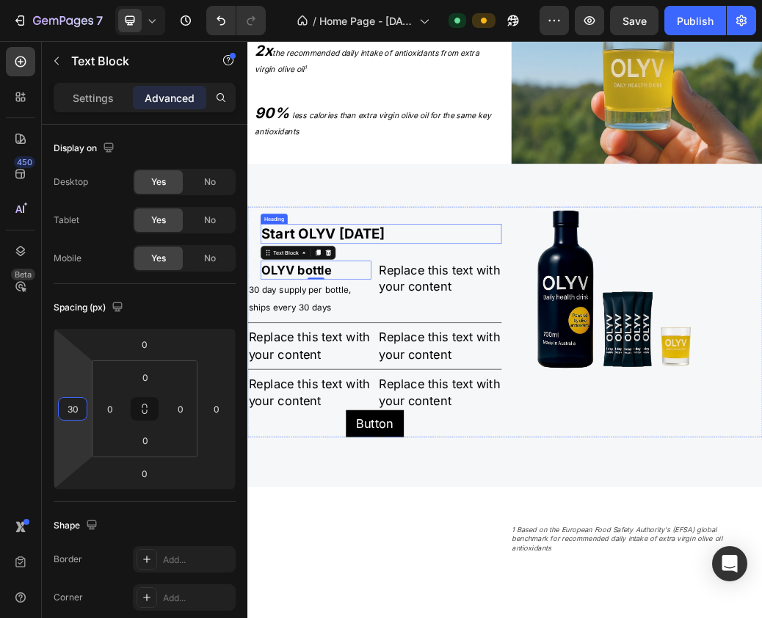
click at [344, 361] on p "Start OLYV [DATE]" at bounding box center [476, 371] width 410 height 31
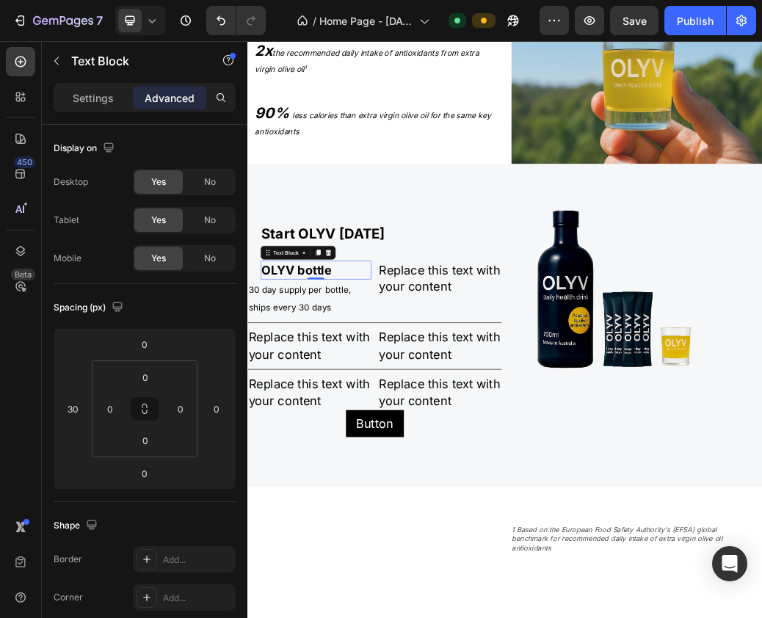
click at [347, 430] on p "OLYV bottle" at bounding box center [364, 433] width 186 height 29
click at [348, 465] on span "30 day supply per bottle, ships every 30 days" at bounding box center [336, 482] width 175 height 48
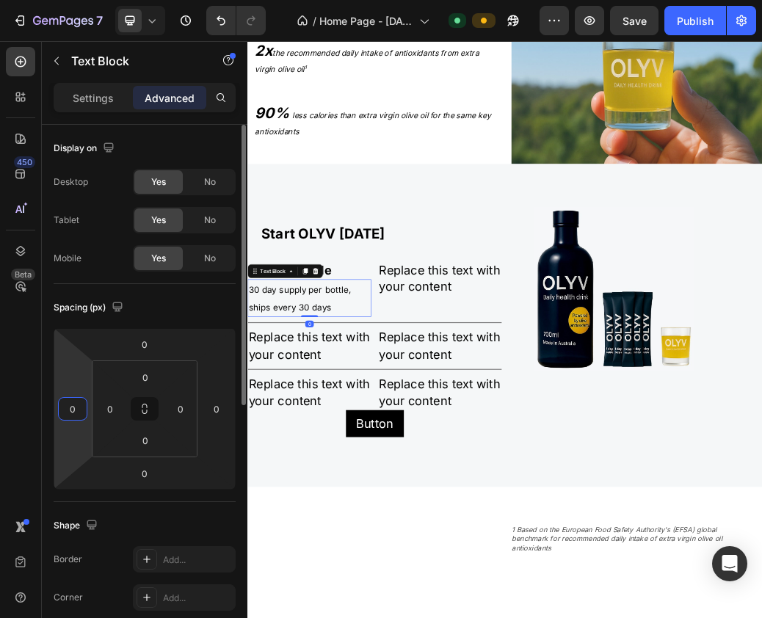
click at [76, 410] on input "0" at bounding box center [73, 409] width 22 height 22
type input "30"
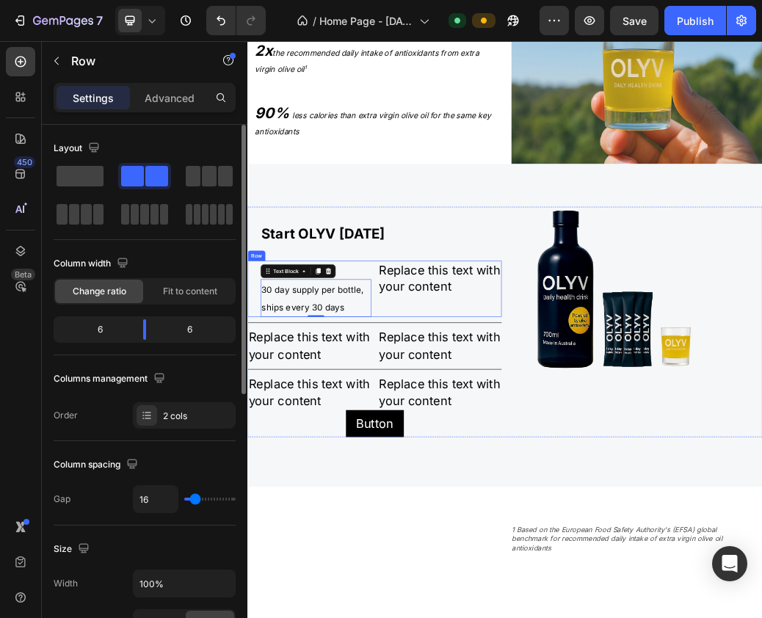
click at [487, 479] on div "Replace this text with your content Text Block" at bounding box center [576, 466] width 211 height 97
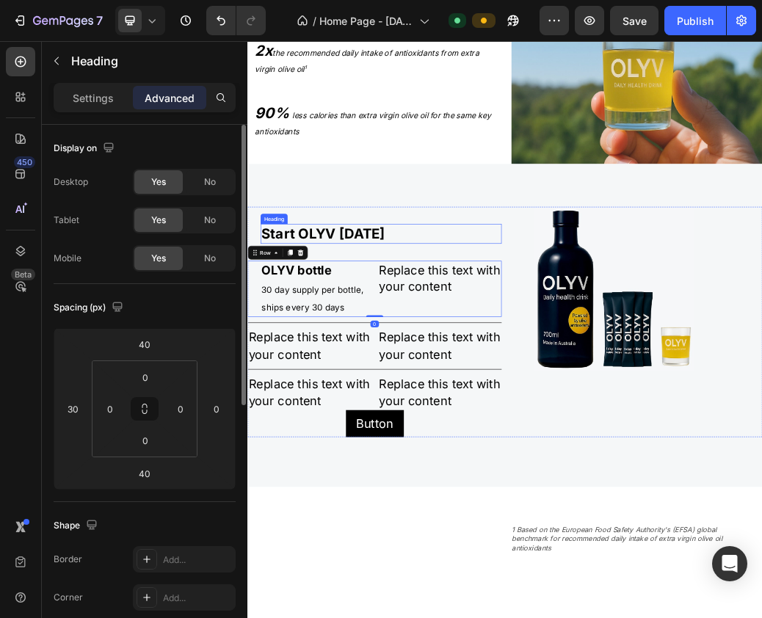
click at [388, 374] on p "Start OLYV [DATE]" at bounding box center [476, 371] width 410 height 31
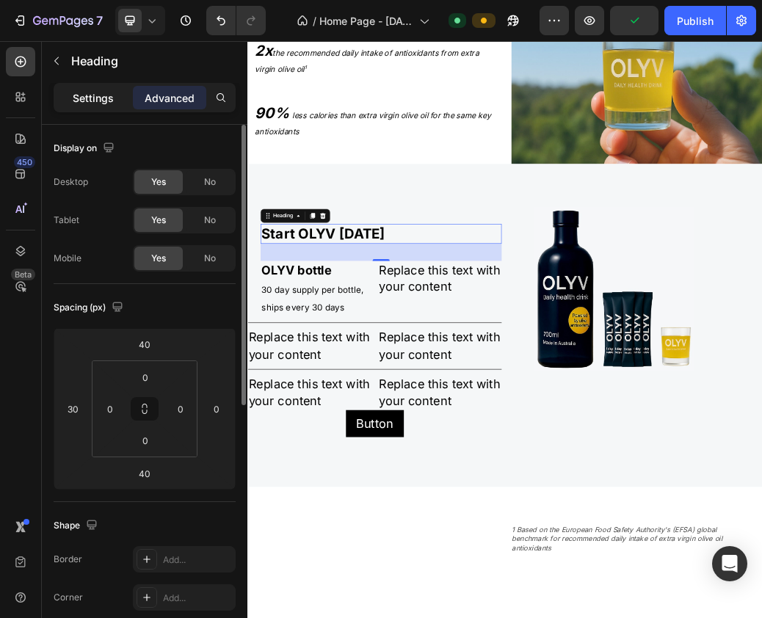
click at [104, 99] on p "Settings" at bounding box center [93, 97] width 41 height 15
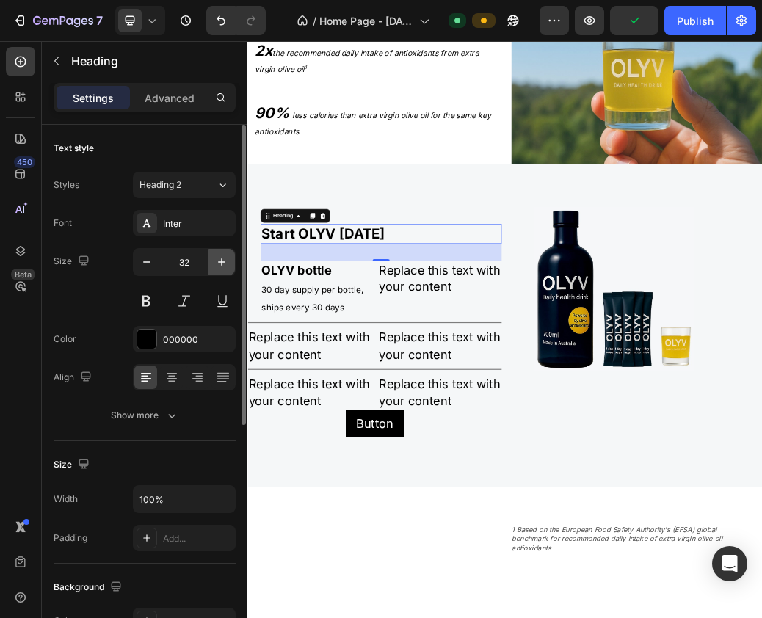
click at [222, 261] on icon "button" at bounding box center [221, 261] width 7 height 7
click at [222, 262] on icon "button" at bounding box center [221, 261] width 7 height 7
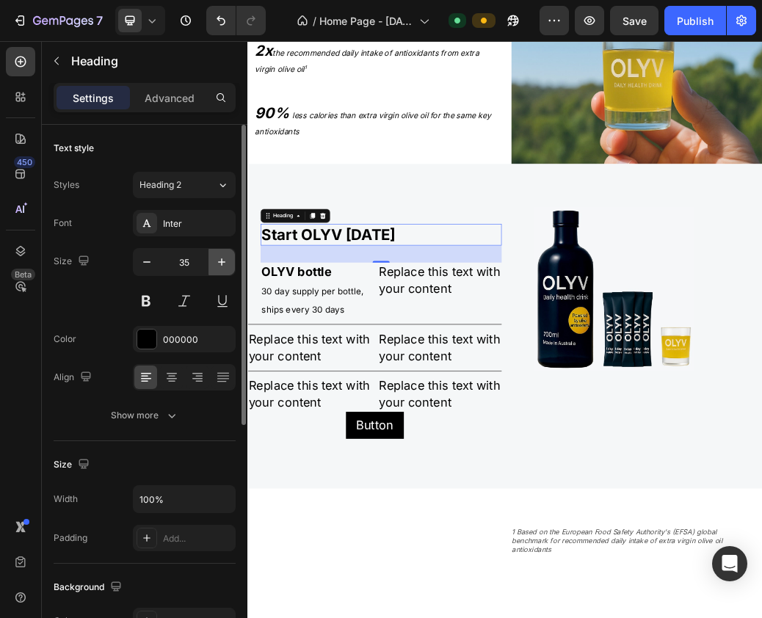
click at [222, 262] on icon "button" at bounding box center [221, 261] width 7 height 7
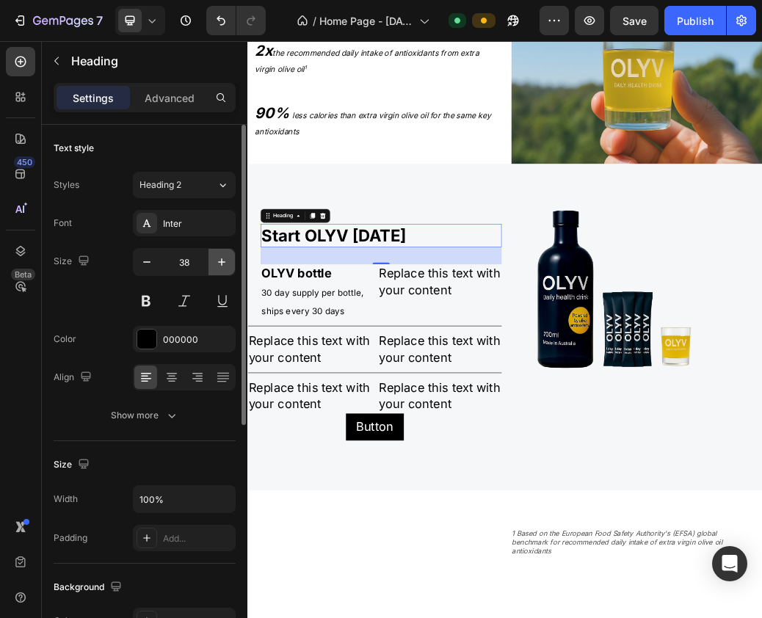
click at [222, 262] on icon "button" at bounding box center [221, 261] width 7 height 7
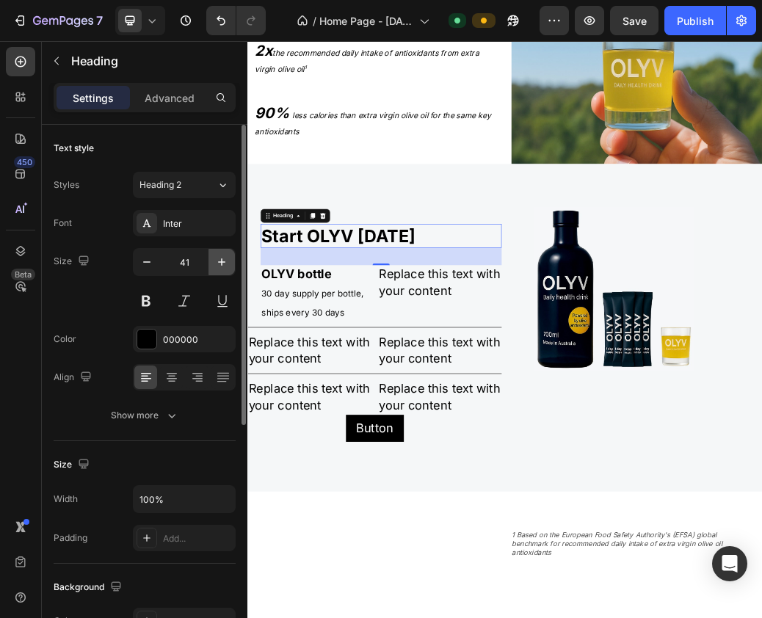
click at [222, 262] on icon "button" at bounding box center [221, 261] width 7 height 7
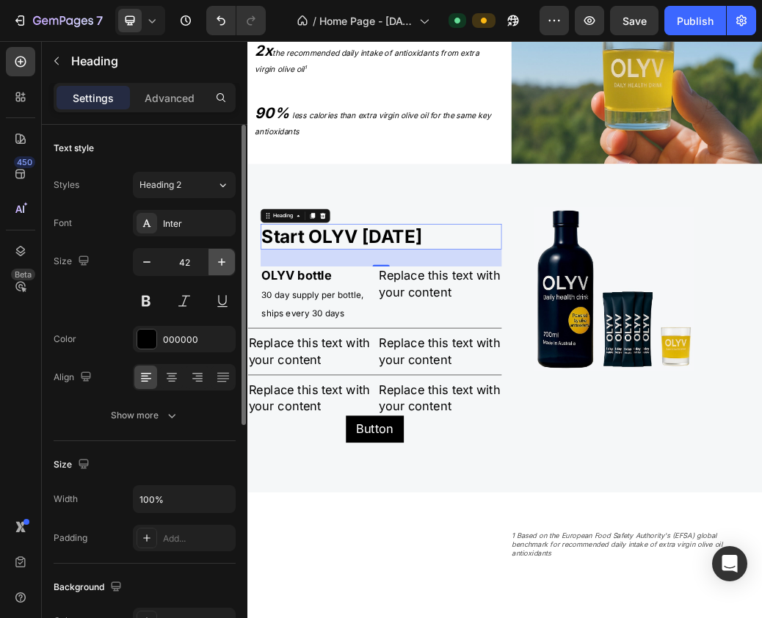
click at [222, 262] on icon "button" at bounding box center [221, 261] width 7 height 7
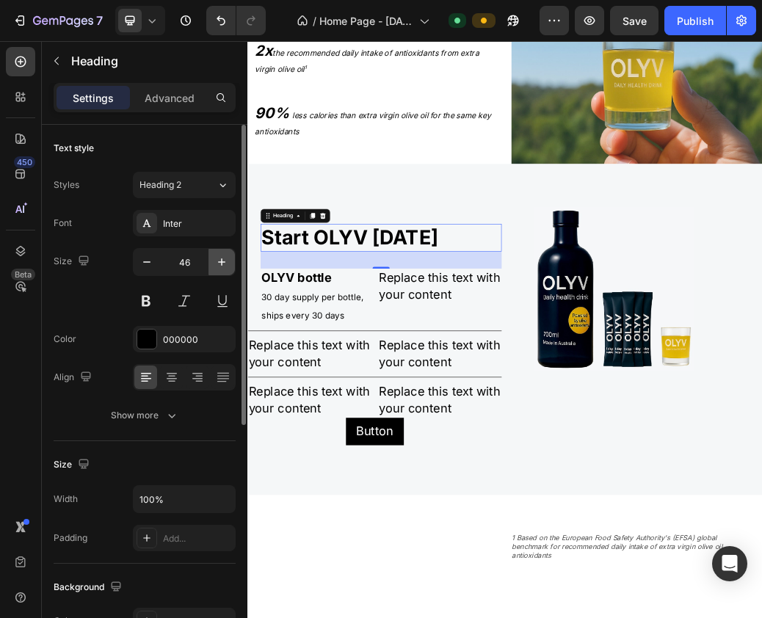
click at [222, 262] on icon "button" at bounding box center [221, 261] width 7 height 7
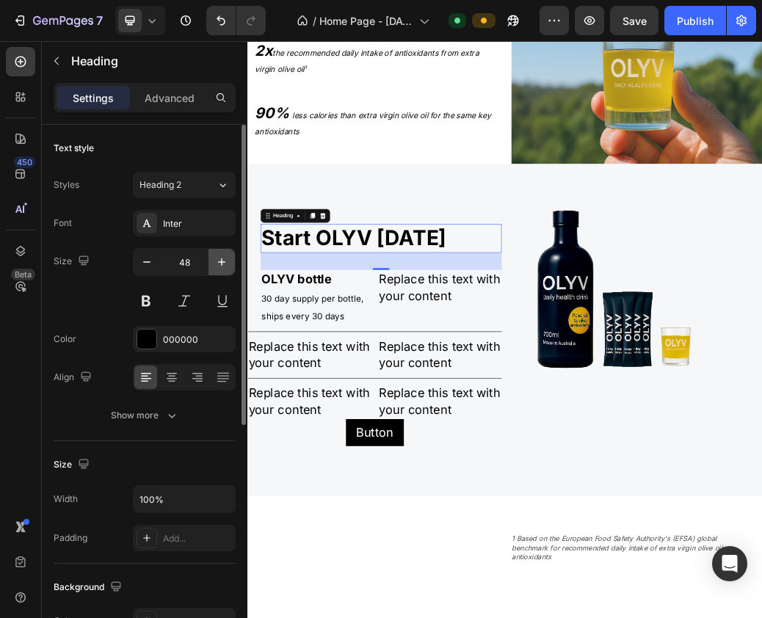
click at [222, 262] on icon "button" at bounding box center [221, 261] width 7 height 7
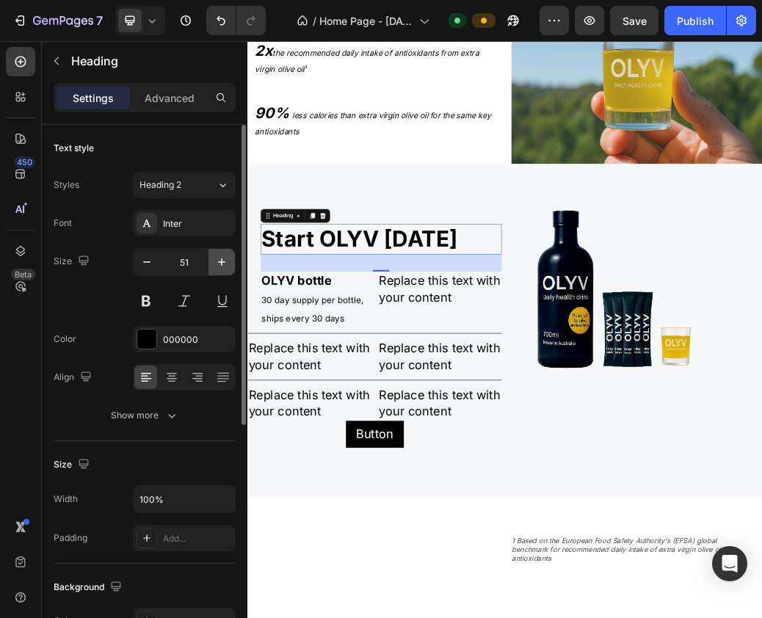
click at [222, 262] on icon "button" at bounding box center [221, 261] width 7 height 7
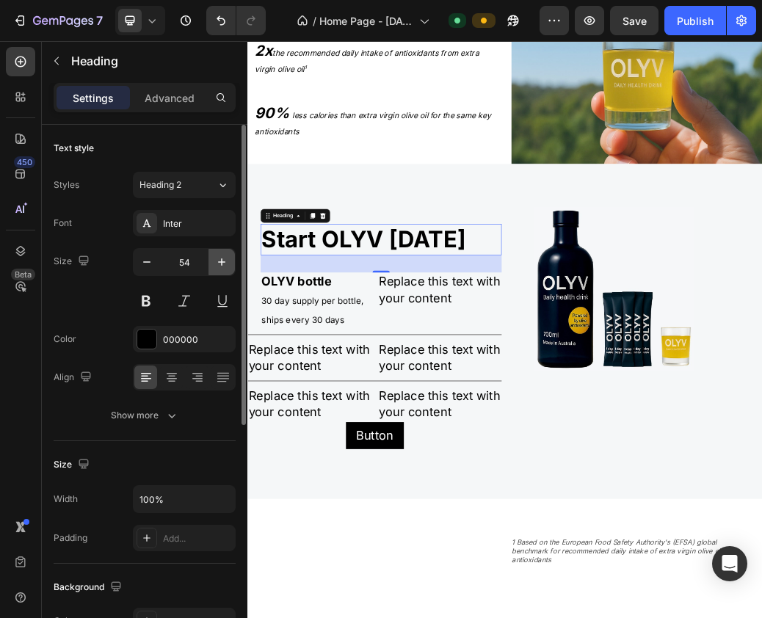
click at [222, 262] on icon "button" at bounding box center [221, 261] width 7 height 7
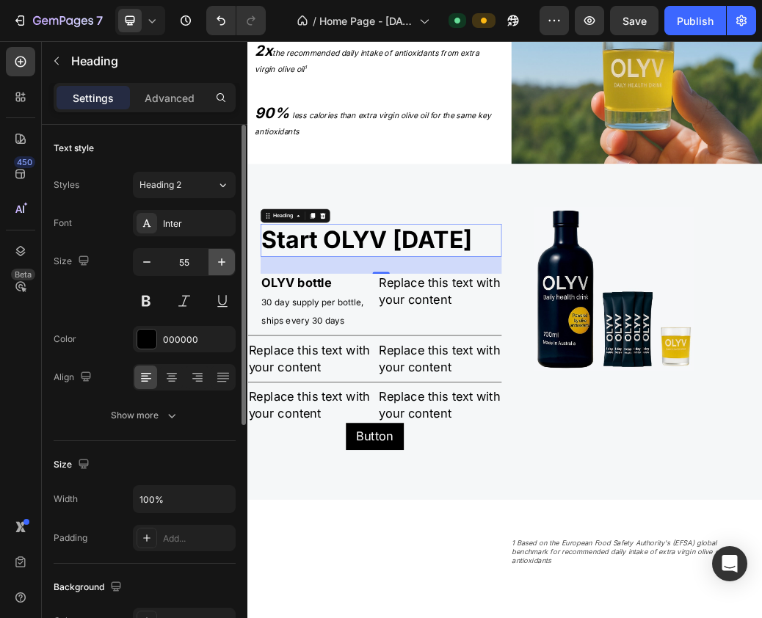
click at [222, 262] on icon "button" at bounding box center [221, 261] width 7 height 7
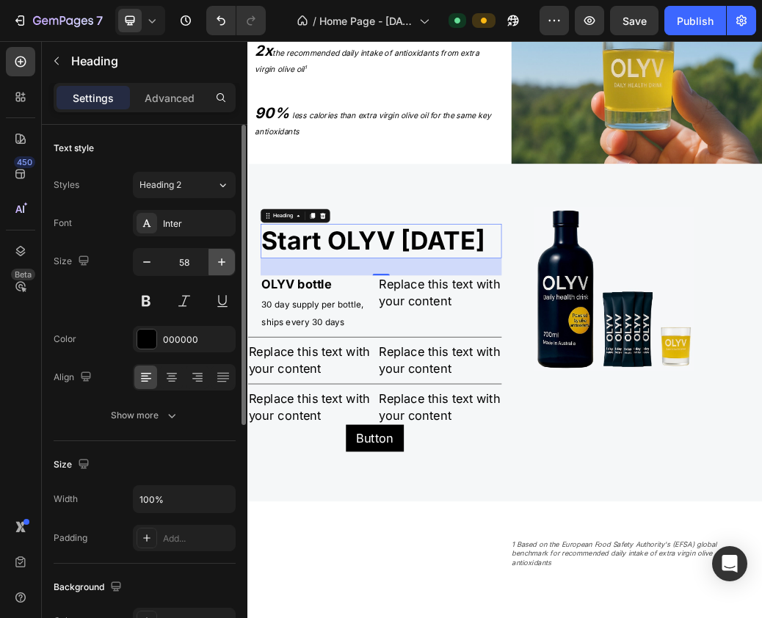
click at [222, 262] on icon "button" at bounding box center [221, 261] width 7 height 7
type input "60"
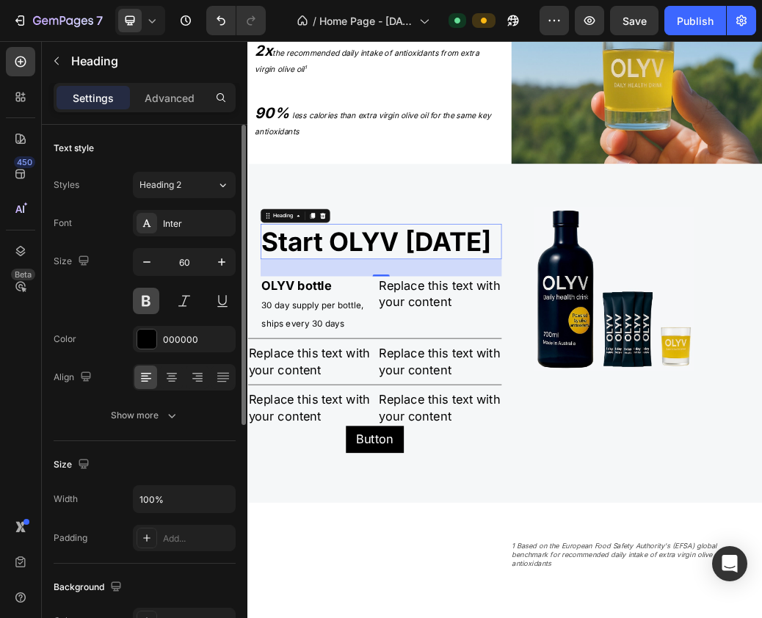
click at [148, 302] on button at bounding box center [146, 301] width 26 height 26
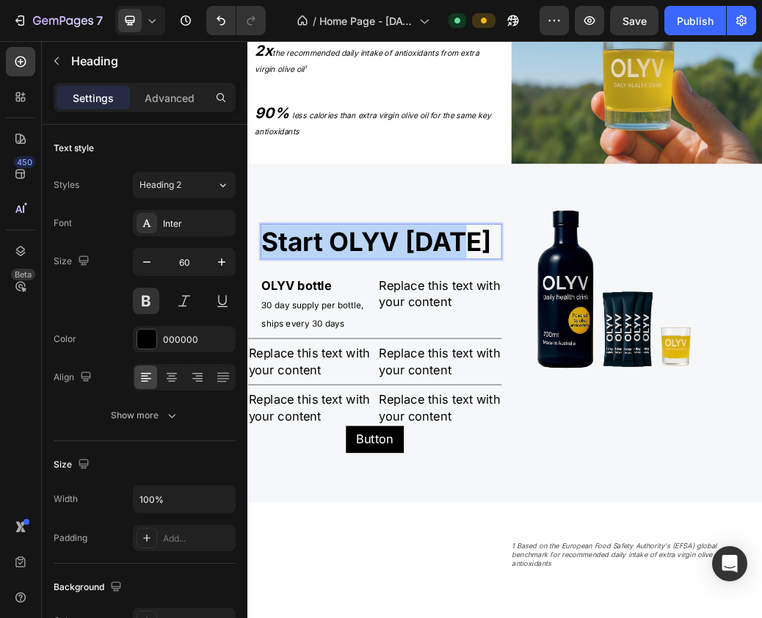
drag, startPoint x: 279, startPoint y: 376, endPoint x: 623, endPoint y: 366, distance: 343.7
click at [623, 366] on p "Start OLYV [DATE]" at bounding box center [476, 384] width 410 height 57
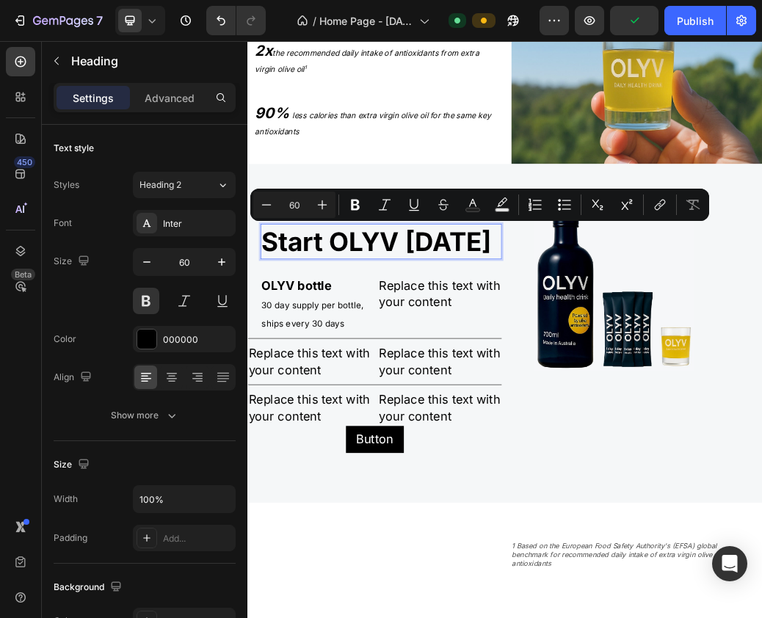
click at [623, 378] on p "Start OLYV [DATE]" at bounding box center [476, 384] width 410 height 57
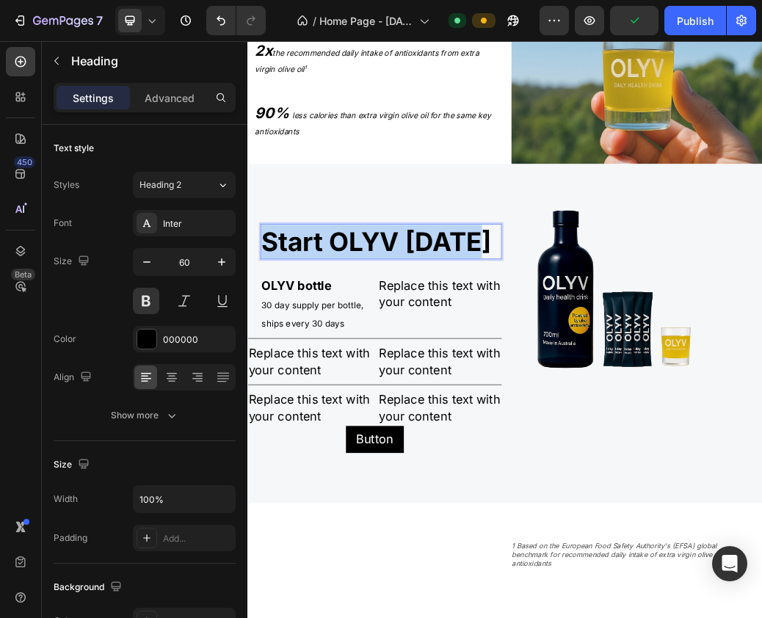
drag, startPoint x: 648, startPoint y: 377, endPoint x: 185, endPoint y: 377, distance: 462.5
click at [247, 377] on html "Header OLYV's formula is boosted by powerful natural olive antioxidants deliver…" at bounding box center [687, 481] width 881 height 5971
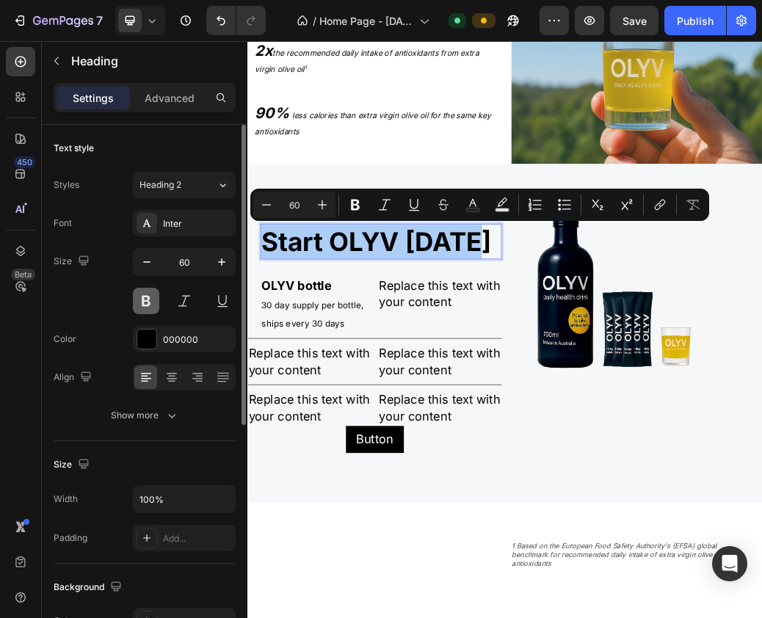
click at [151, 303] on button at bounding box center [146, 301] width 26 height 26
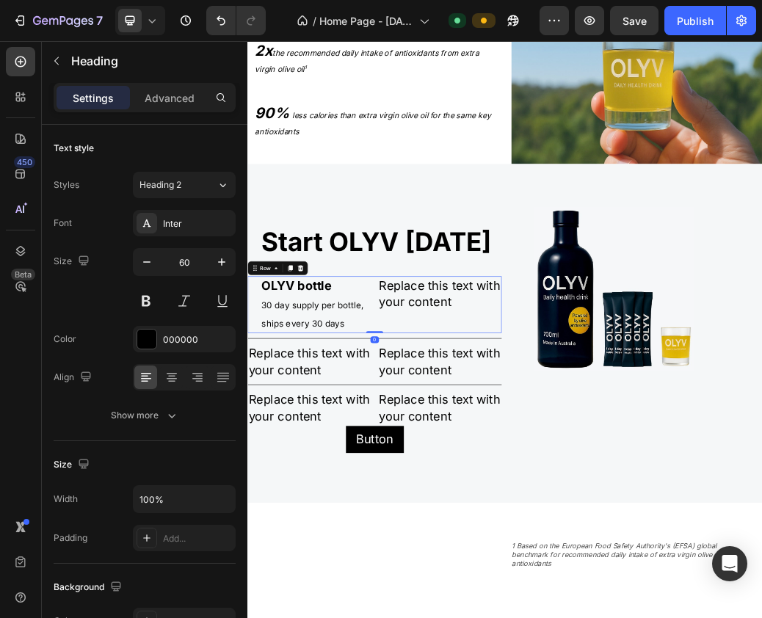
click at [467, 532] on div "OLYV bottle Text Block 30 day supply per bottle, ships every 30 days Text Block…" at bounding box center [464, 492] width 435 height 97
click at [543, 484] on div "Replace this text with your content" at bounding box center [576, 474] width 211 height 60
click at [543, 484] on p "Replace this text with your content" at bounding box center [576, 474] width 209 height 57
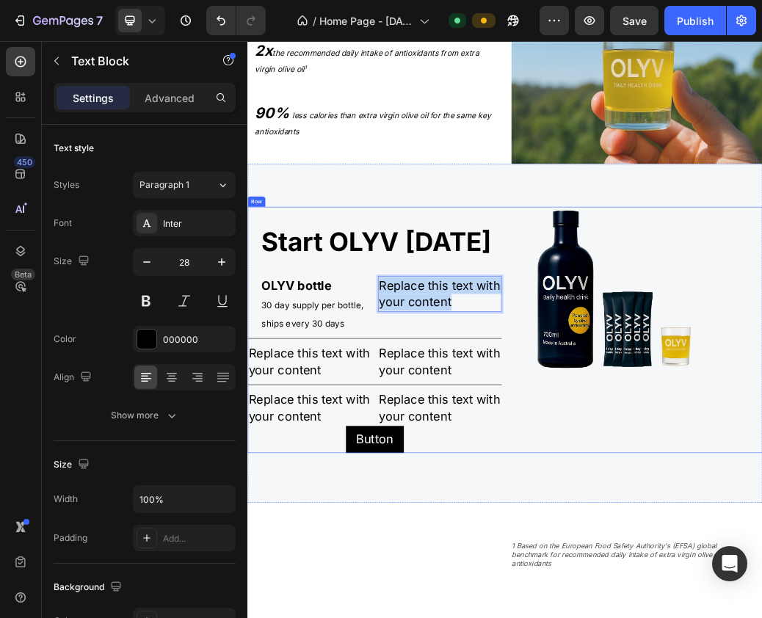
drag, startPoint x: 652, startPoint y: 487, endPoint x: 396, endPoint y: 420, distance: 264.3
click at [396, 420] on div "Start OLYV today Heading OLYV bottle Text Block 30 day supply per bottle, ships…" at bounding box center [464, 535] width 435 height 421
drag, startPoint x: 533, startPoint y: 449, endPoint x: 436, endPoint y: 448, distance: 96.9
click at [437, 448] on div "OLYV bottle Text Block 30 day supply per bottle, ships every 30 days Text Block…" at bounding box center [464, 492] width 435 height 97
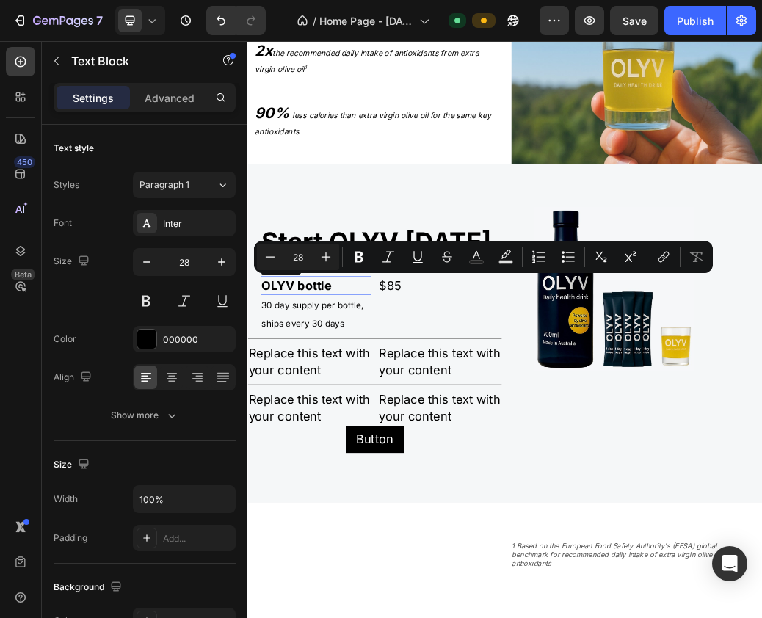
click at [305, 457] on p "OLYV bottle" at bounding box center [364, 460] width 186 height 29
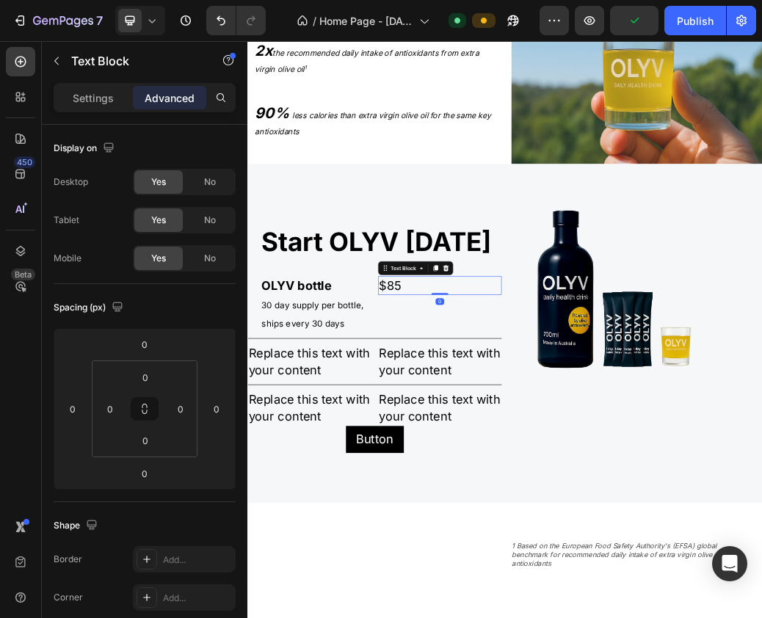
click at [498, 452] on p "$85" at bounding box center [576, 460] width 209 height 29
click at [109, 101] on p "Settings" at bounding box center [93, 97] width 41 height 15
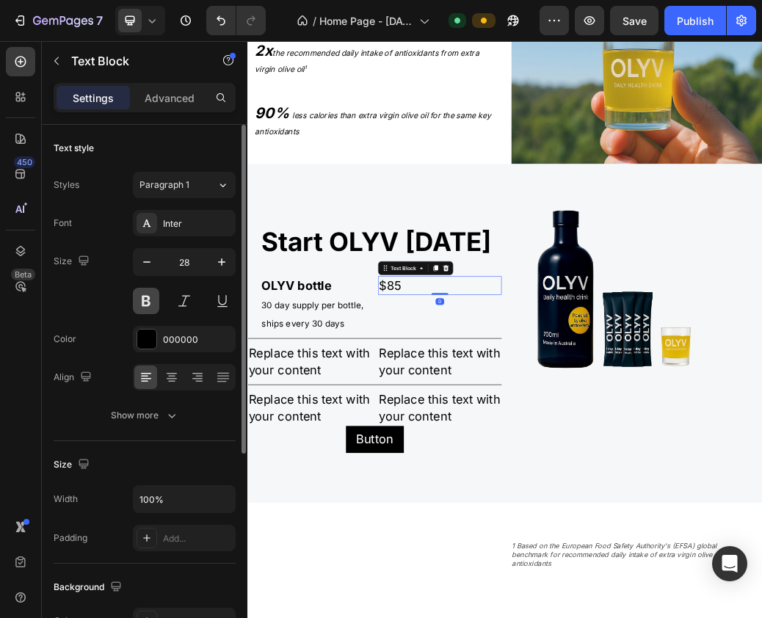
click at [142, 306] on button at bounding box center [146, 301] width 26 height 26
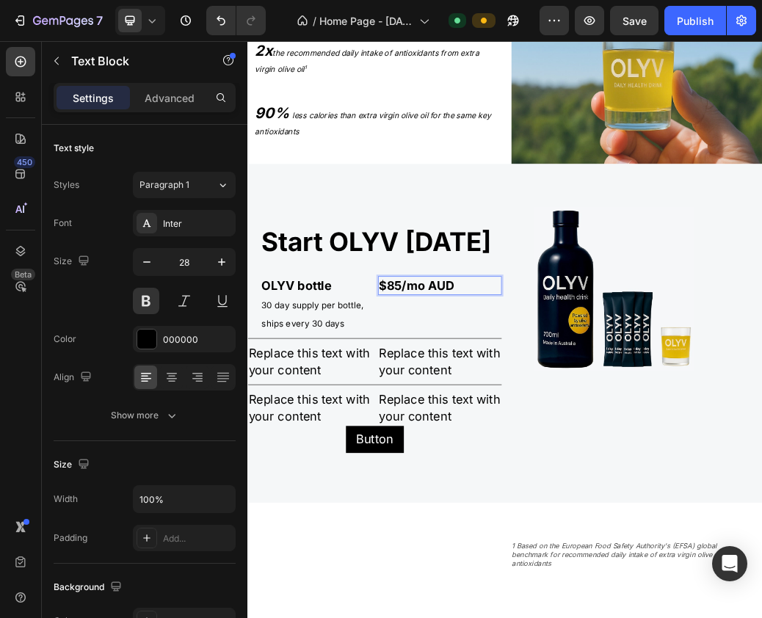
click at [603, 465] on p "$85/mo AUD" at bounding box center [576, 460] width 209 height 29
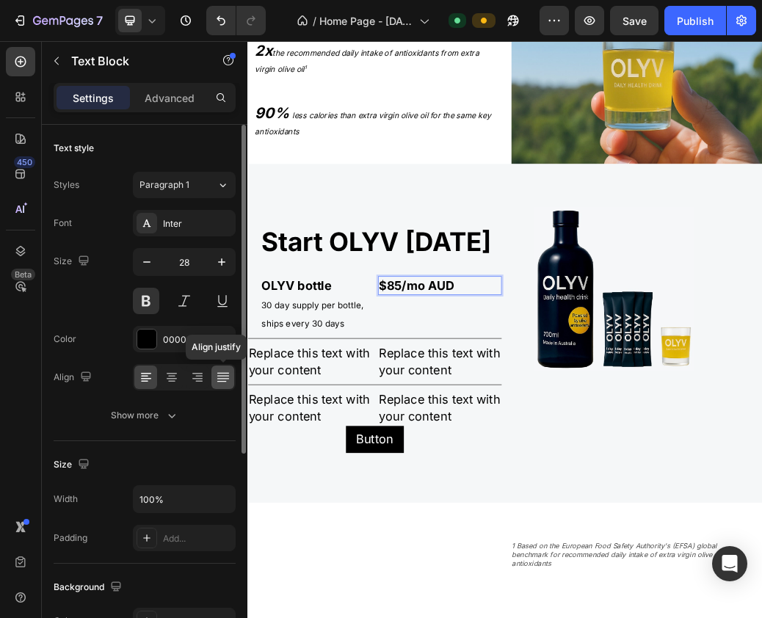
click at [222, 377] on icon at bounding box center [223, 377] width 15 height 15
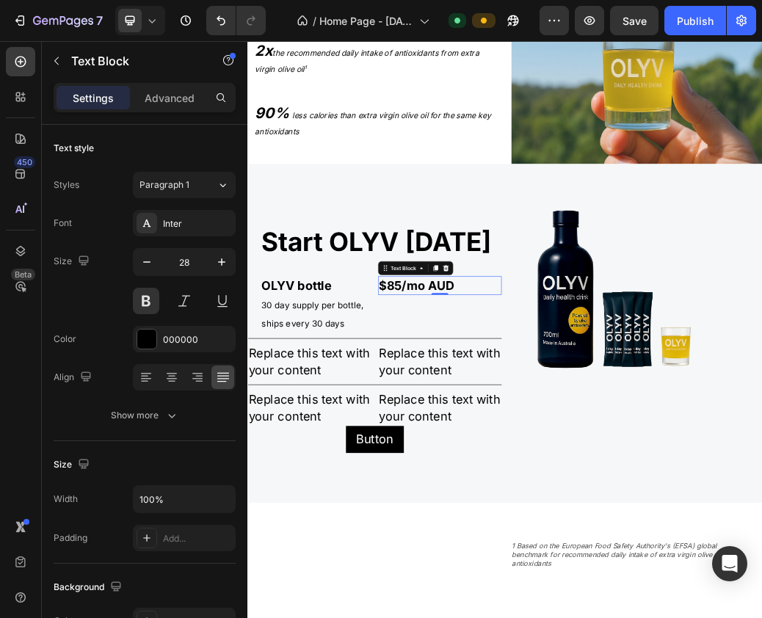
click at [523, 465] on p "$85/mo AUD" at bounding box center [576, 460] width 209 height 29
click at [578, 516] on div "$85/mo AUD Text Block 0" at bounding box center [576, 492] width 211 height 97
click at [587, 456] on p "$85/mo AUD" at bounding box center [576, 460] width 209 height 29
click at [603, 454] on p "$85/mo AUD" at bounding box center [576, 460] width 209 height 29
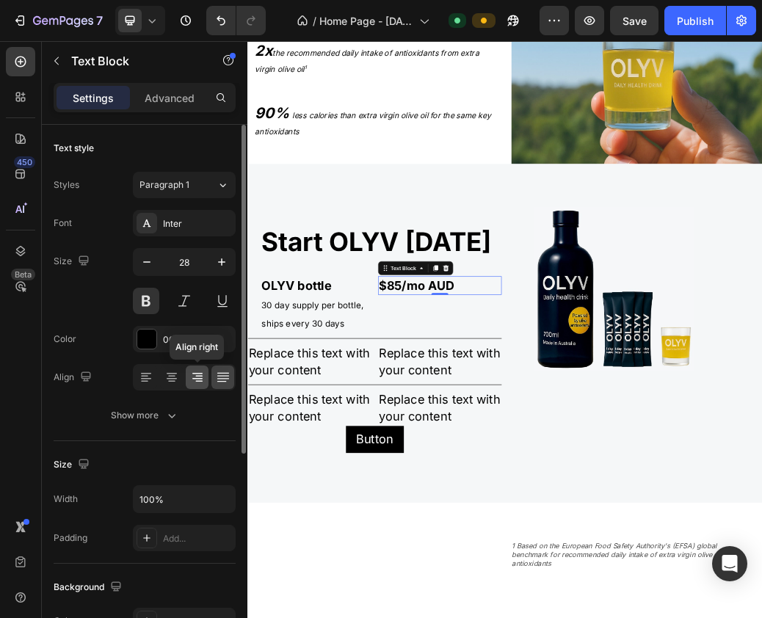
click at [199, 378] on icon at bounding box center [197, 378] width 10 height 1
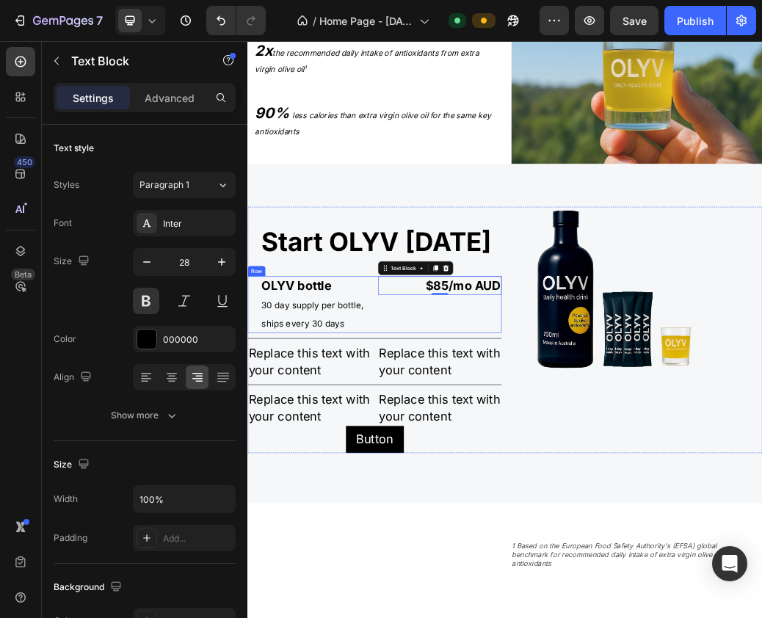
click at [536, 508] on div "$85/mo AUD Text Block 0" at bounding box center [576, 492] width 211 height 97
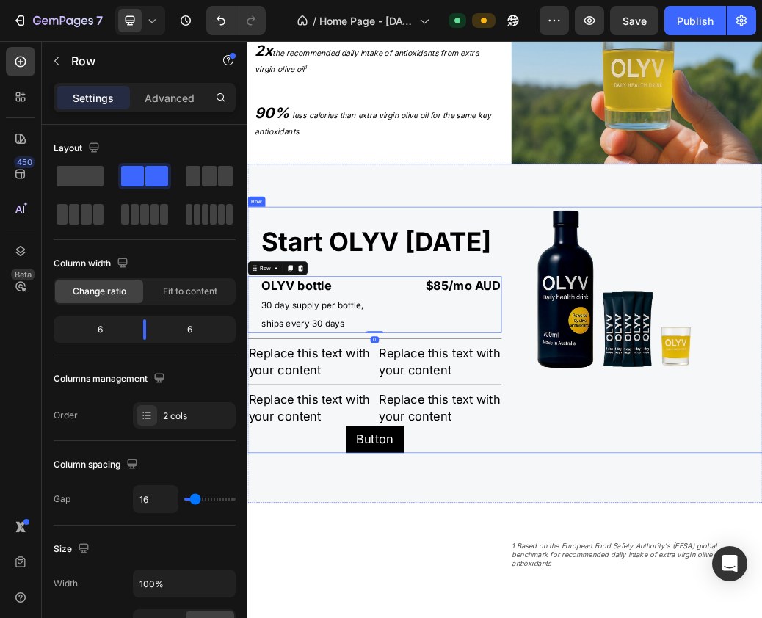
click at [390, 505] on p "30 day supply per bottle, ships every 30 days" at bounding box center [364, 508] width 186 height 62
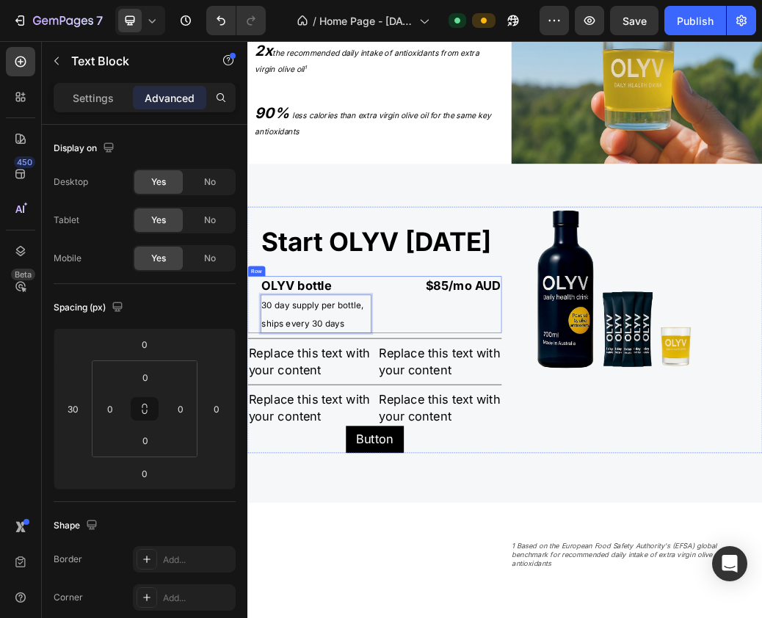
drag, startPoint x: 443, startPoint y: 512, endPoint x: 548, endPoint y: 542, distance: 109.2
drag, startPoint x: 387, startPoint y: 504, endPoint x: 394, endPoint y: 548, distance: 43.9
click at [394, 549] on div "Start OLYV today Heading OLYV bottle Text Block 30 day supply per bottle, ships…" at bounding box center [464, 535] width 435 height 421
click at [474, 575] on div "Replace this text with your content" at bounding box center [576, 590] width 211 height 60
click at [416, 485] on span "30 day supply per bottle, ships every 30 days" at bounding box center [358, 509] width 175 height 48
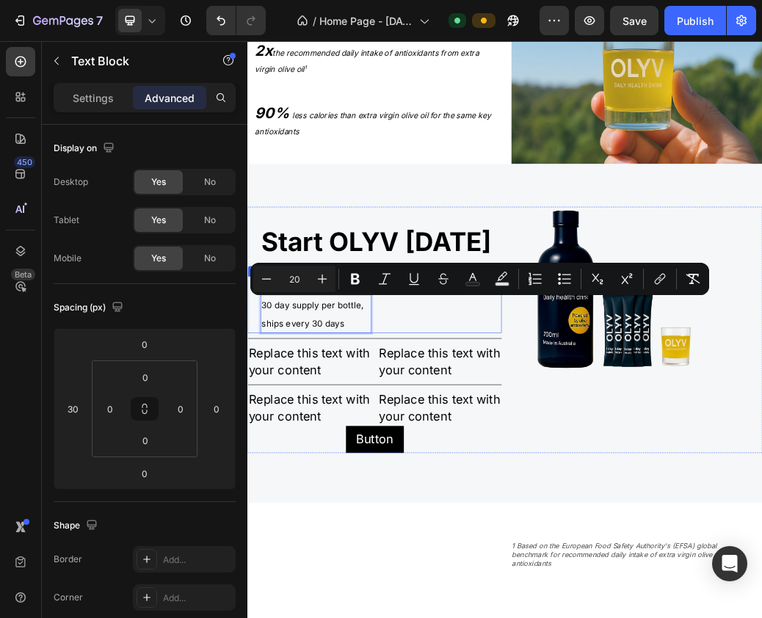
drag, startPoint x: 419, startPoint y: 475, endPoint x: 496, endPoint y: 553, distance: 109.5
click at [440, 532] on p "30 day supply per bottle, ships every 30 days" at bounding box center [364, 508] width 186 height 62
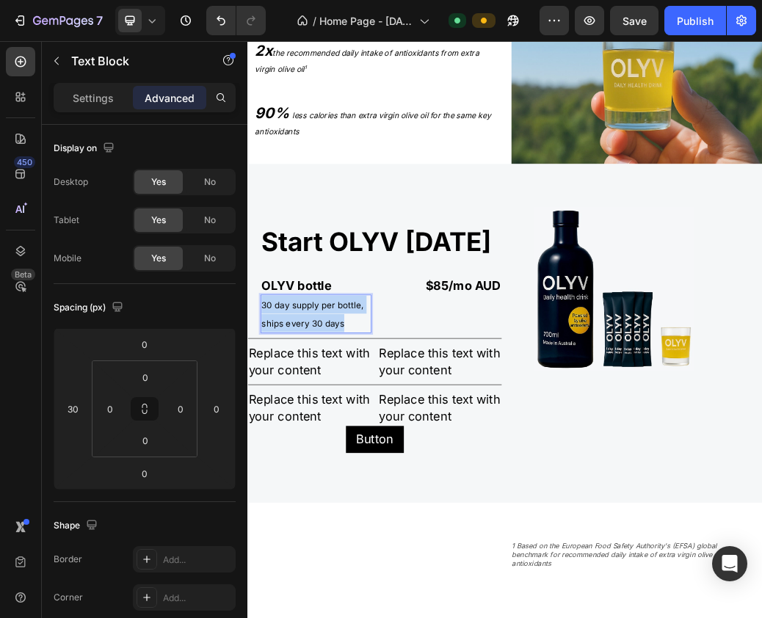
drag, startPoint x: 414, startPoint y: 471, endPoint x: 440, endPoint y: 526, distance: 60.4
click at [440, 526] on div "30 day supply per bottle, ships every 30 days" at bounding box center [363, 508] width 189 height 65
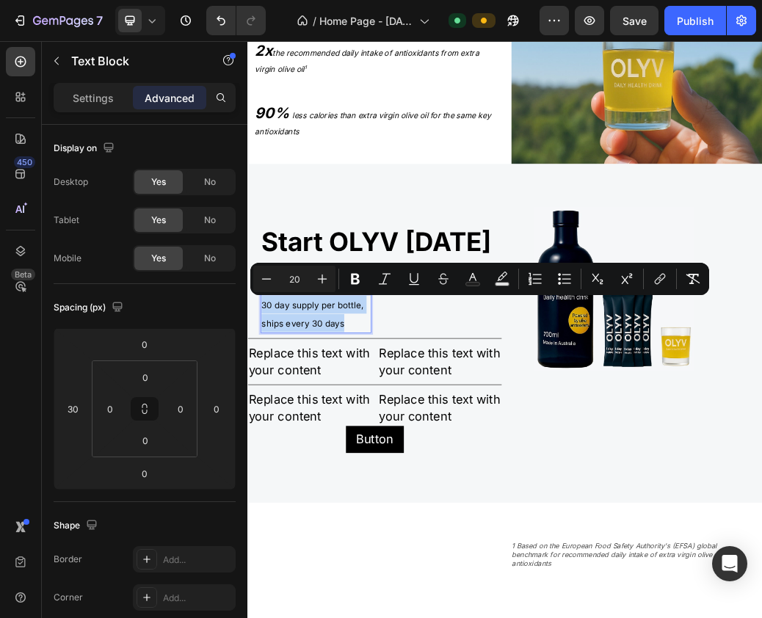
click at [449, 535] on div "Start OLYV today Heading OLYV bottle Text Block 30 day supply per bottle, ships…" at bounding box center [464, 535] width 435 height 421
click at [461, 508] on div "OLYV bottle Text Block 30 day supply per bottle, ships every 30 days Text Block…" at bounding box center [464, 492] width 435 height 97
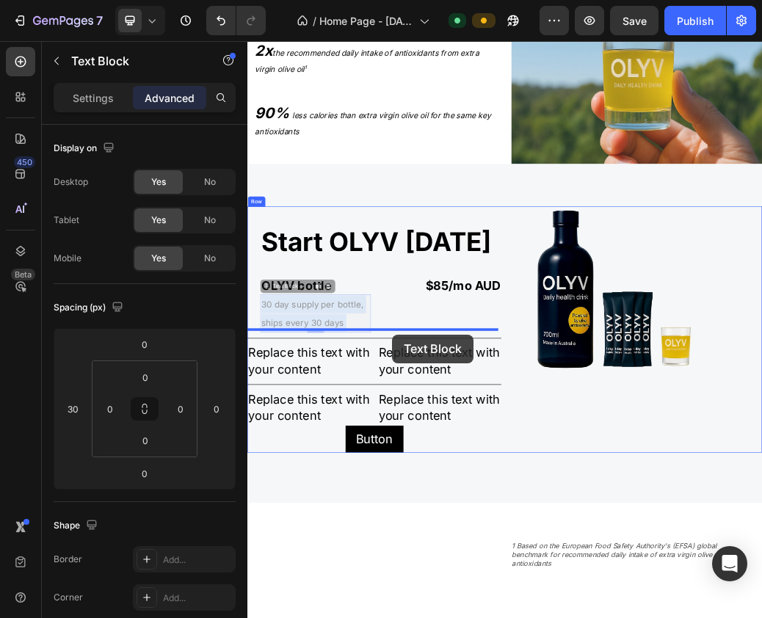
drag, startPoint x: 397, startPoint y: 471, endPoint x: 495, endPoint y: 543, distance: 121.3
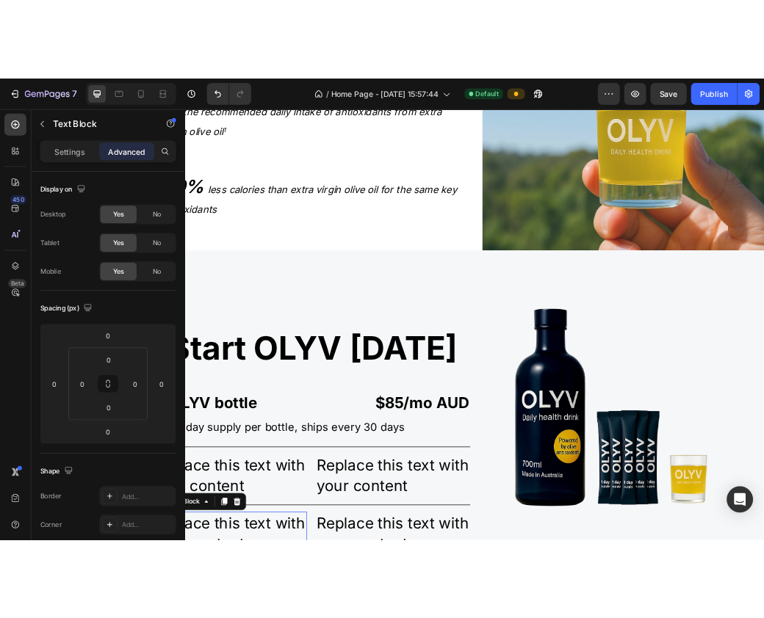
scroll to position [2559, 0]
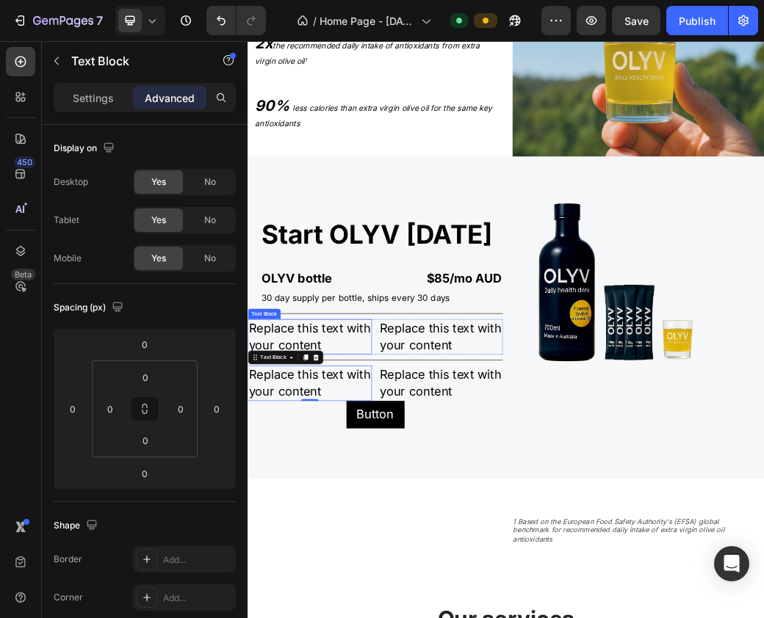
click at [354, 526] on div "Replace this text with your content" at bounding box center [352, 546] width 211 height 60
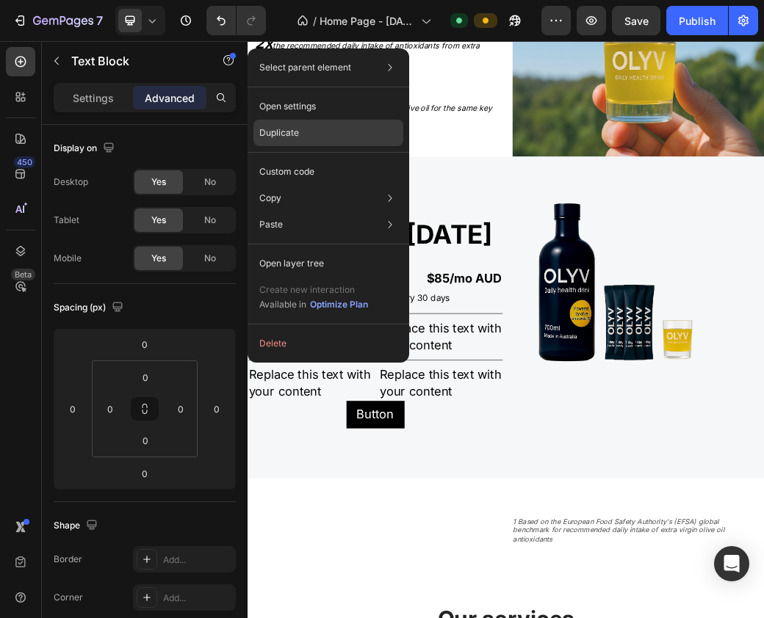
click at [308, 126] on div "Duplicate" at bounding box center [328, 133] width 150 height 26
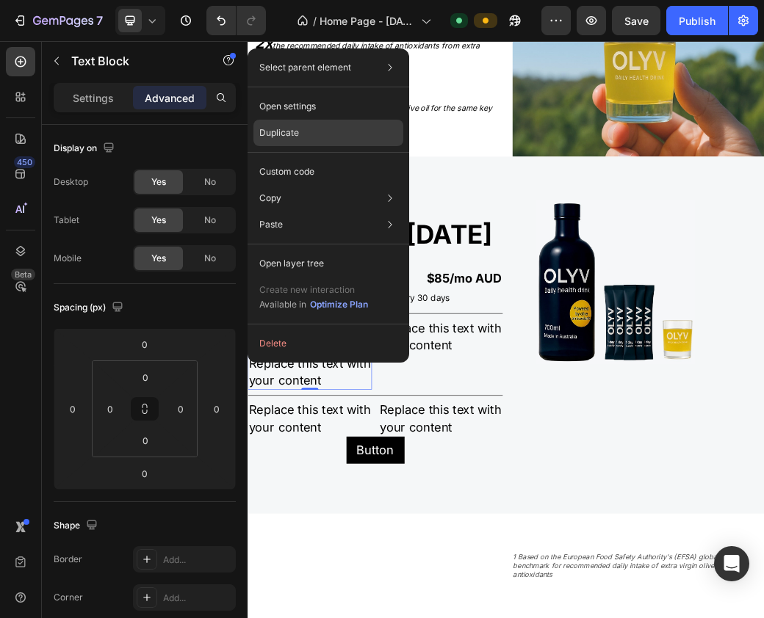
click at [301, 139] on div "Duplicate" at bounding box center [328, 133] width 150 height 26
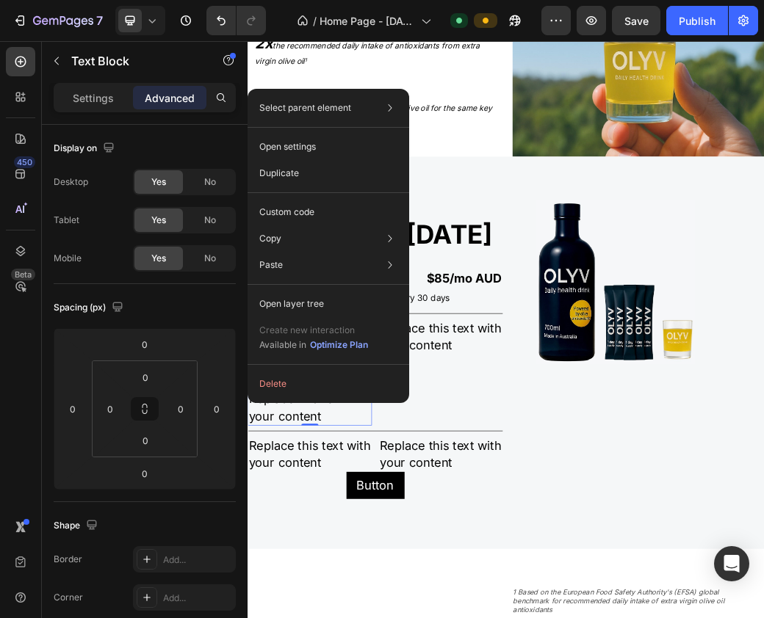
drag, startPoint x: 374, startPoint y: 659, endPoint x: 569, endPoint y: 443, distance: 291.1
click at [311, 166] on div "Duplicate" at bounding box center [328, 173] width 150 height 26
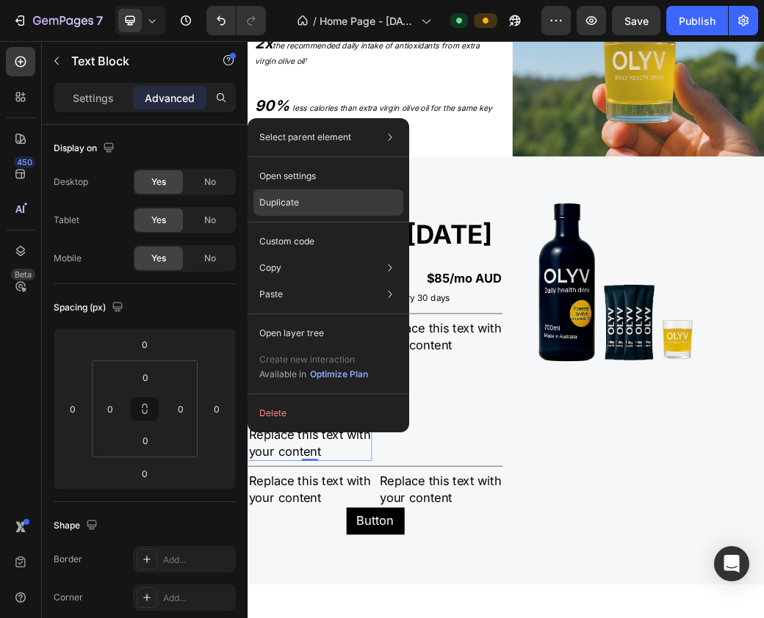
click at [316, 201] on div "Duplicate" at bounding box center [328, 202] width 150 height 26
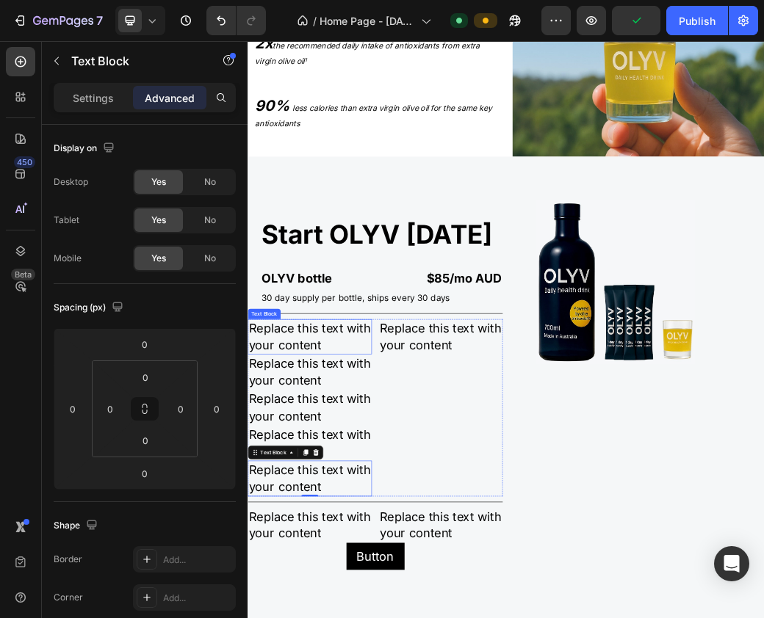
click at [342, 549] on div "Replace this text with your content" at bounding box center [352, 546] width 211 height 60
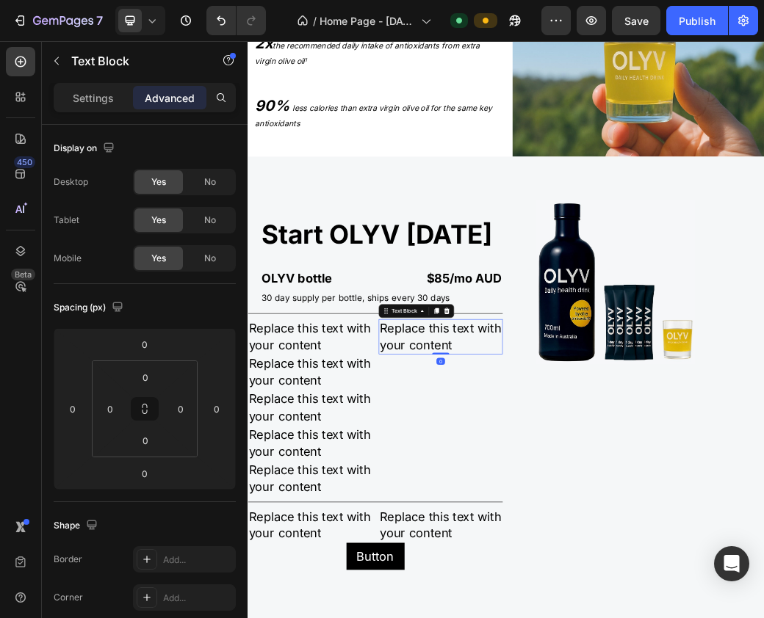
click at [597, 554] on div "Replace this text with your content" at bounding box center [576, 546] width 211 height 60
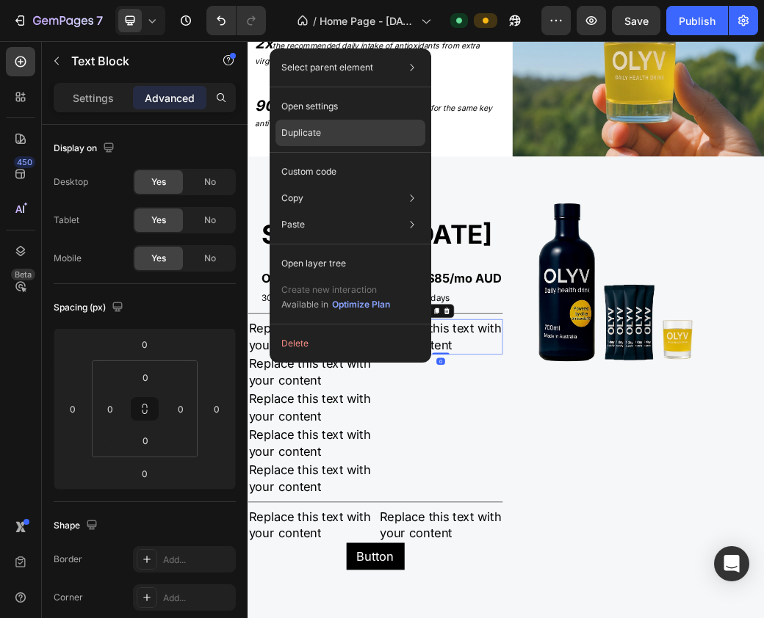
click at [333, 131] on div "Duplicate" at bounding box center [350, 133] width 150 height 26
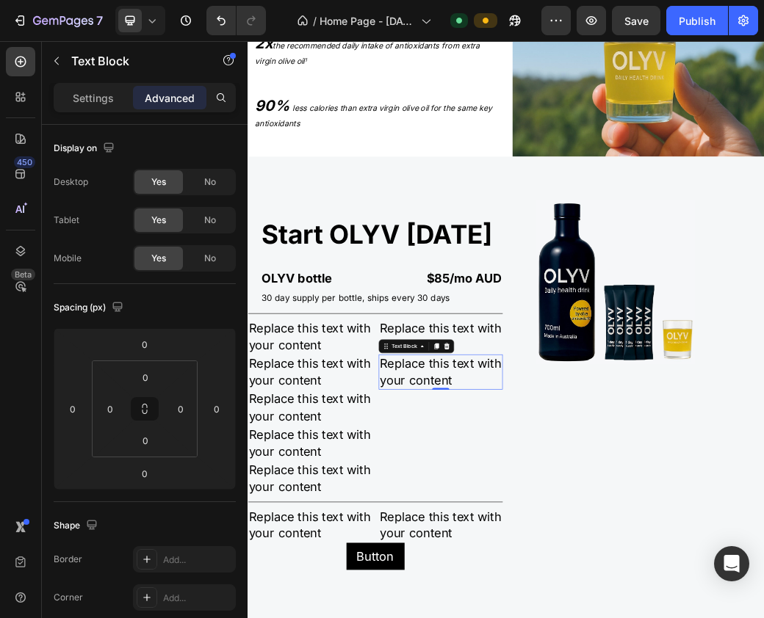
click at [491, 602] on div "Replace this text with your content" at bounding box center [576, 606] width 211 height 60
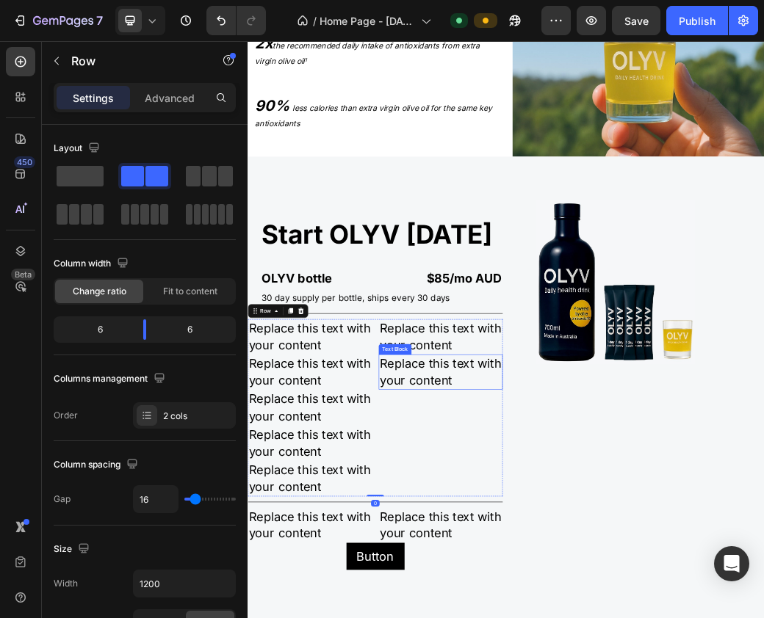
click at [515, 595] on div "Replace this text with your content" at bounding box center [576, 606] width 211 height 60
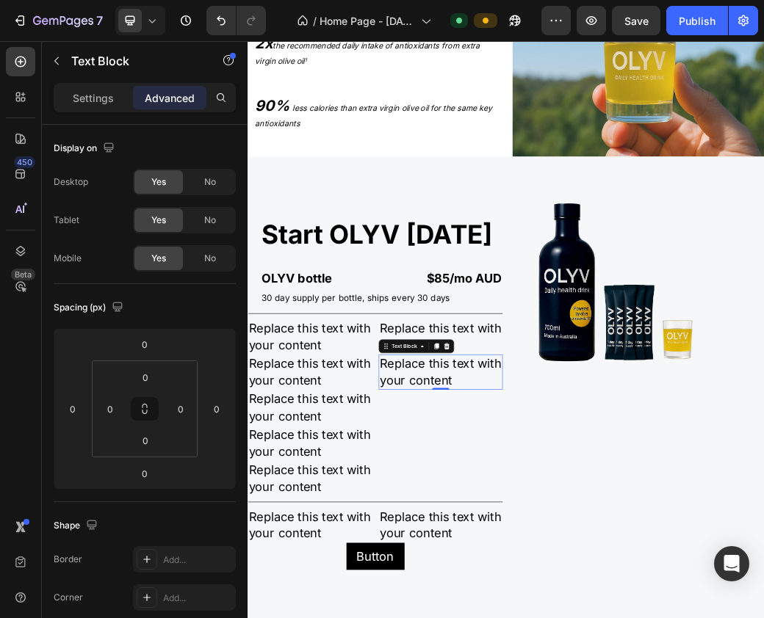
click at [532, 614] on div "Replace this text with your content" at bounding box center [576, 606] width 211 height 60
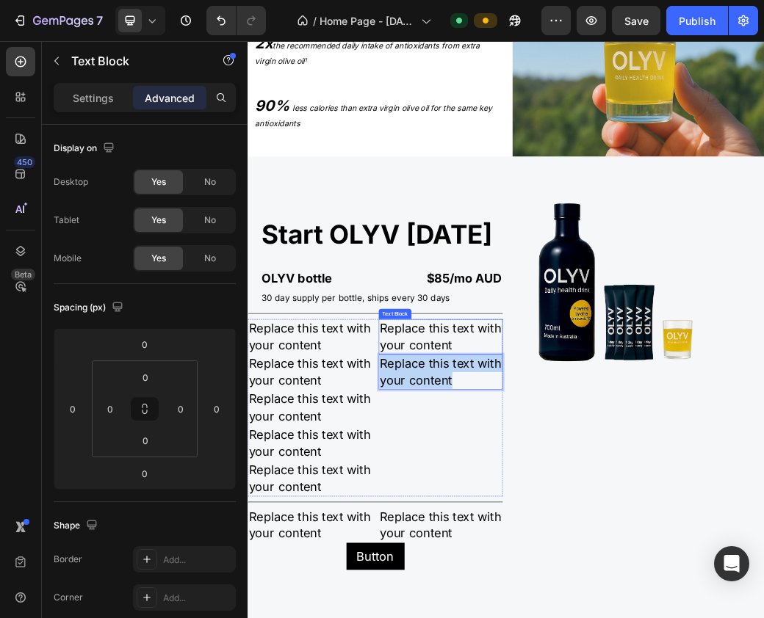
drag, startPoint x: 637, startPoint y: 621, endPoint x: 468, endPoint y: 566, distance: 177.6
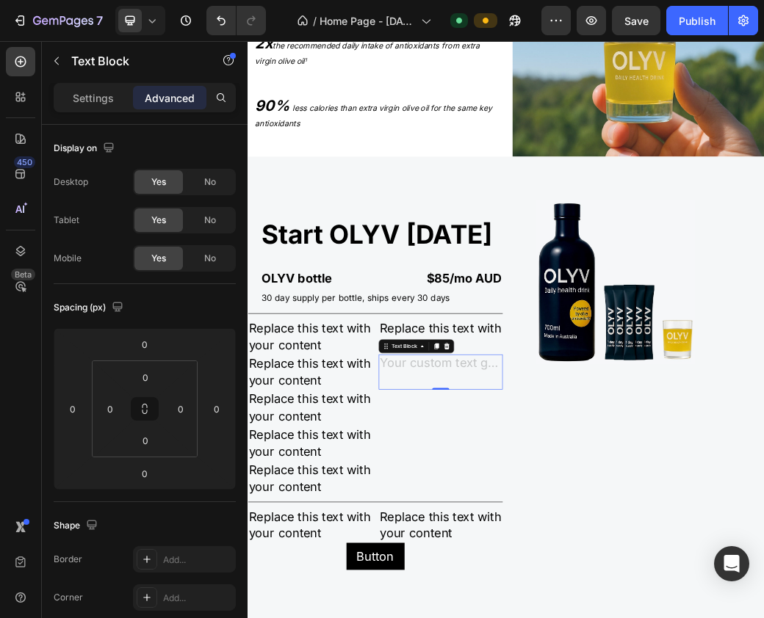
click at [603, 589] on div "Rich Text Editor. Editing area: main" at bounding box center [576, 606] width 211 height 60
click at [216, 16] on icon "Undo/Redo" at bounding box center [221, 20] width 15 height 15
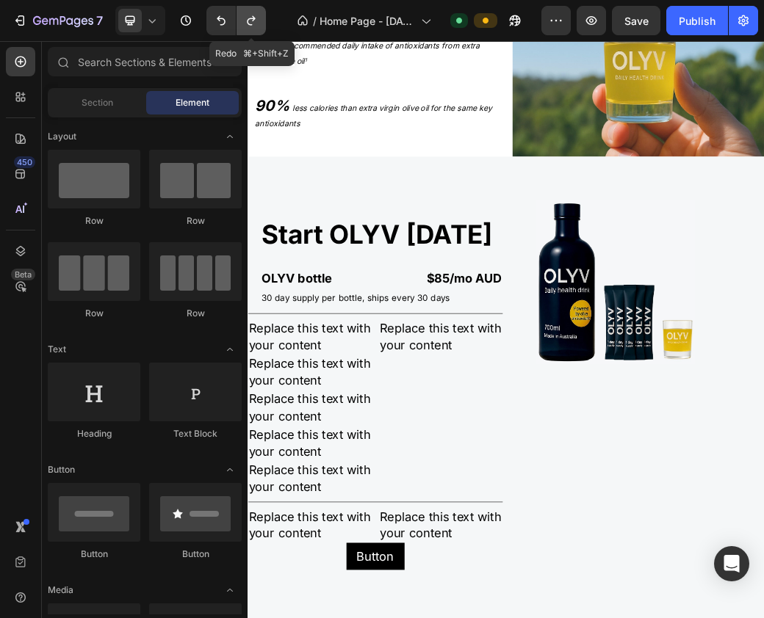
click at [247, 19] on icon "Undo/Redo" at bounding box center [251, 21] width 8 height 10
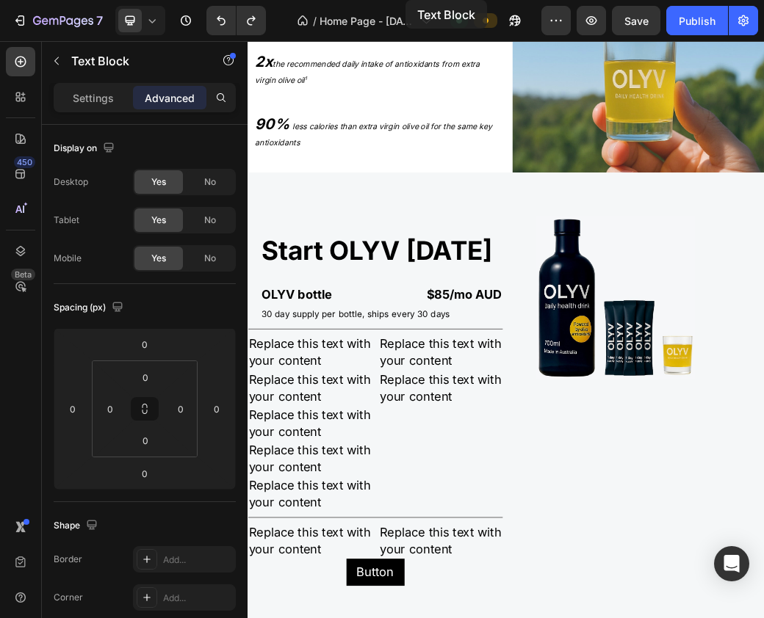
scroll to position [2249, 0]
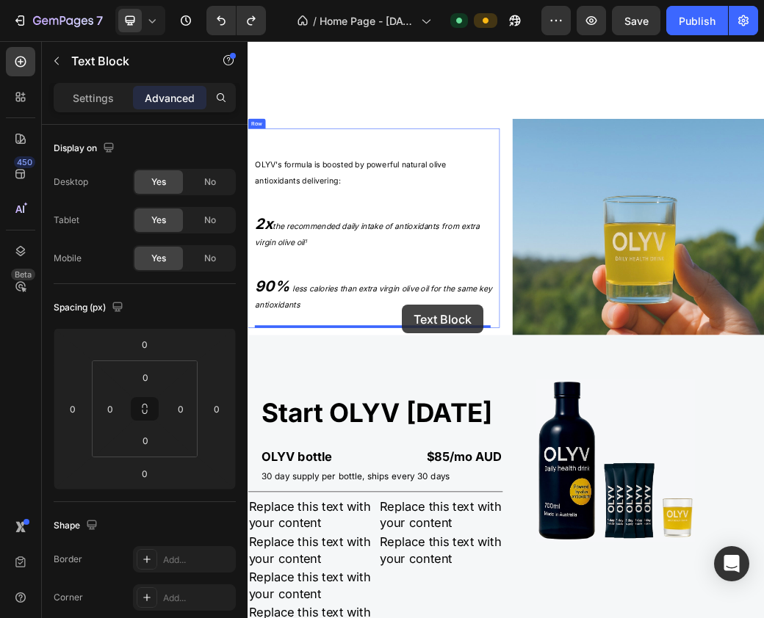
drag, startPoint x: 517, startPoint y: -29, endPoint x: 635, endPoint y: 395, distance: 439.8
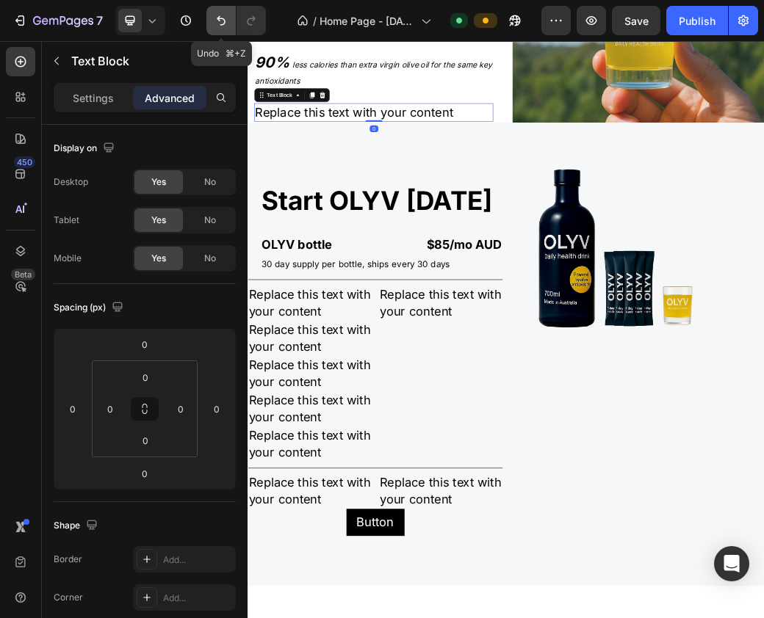
click at [220, 13] on icon "Undo/Redo" at bounding box center [221, 20] width 15 height 15
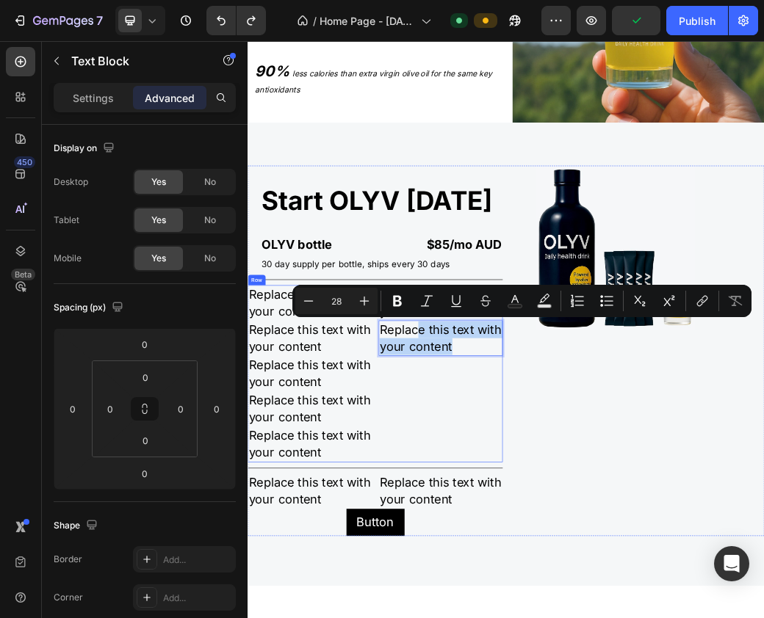
drag, startPoint x: 540, startPoint y: 533, endPoint x: 539, endPoint y: 581, distance: 47.7
click at [541, 579] on div "Replace this text with your content Text Block Replace this text with your cont…" at bounding box center [576, 609] width 211 height 302
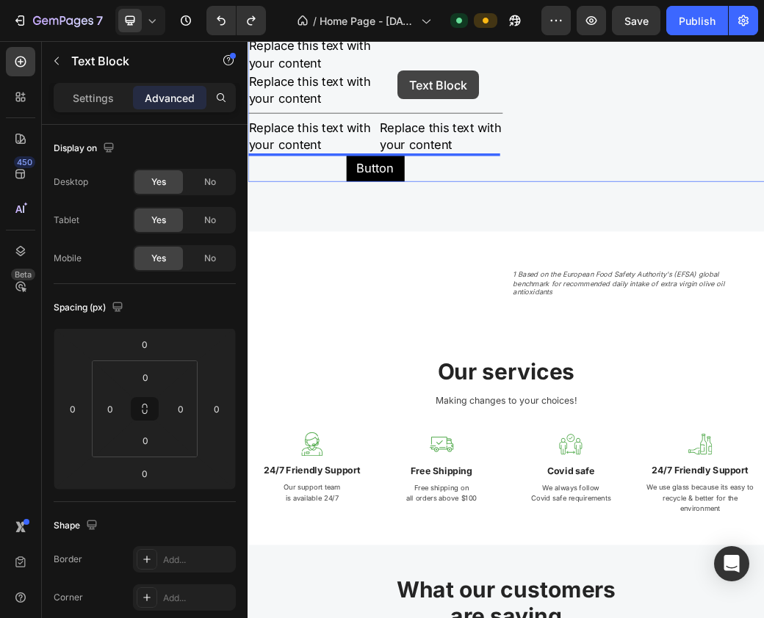
drag, startPoint x: 543, startPoint y: 529, endPoint x: 508, endPoint y: 48, distance: 482.2
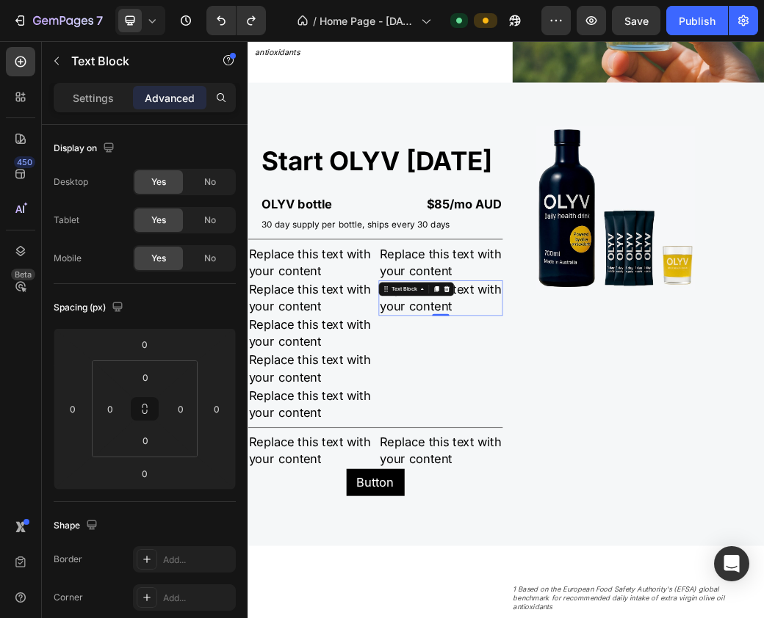
scroll to position [2677, 0]
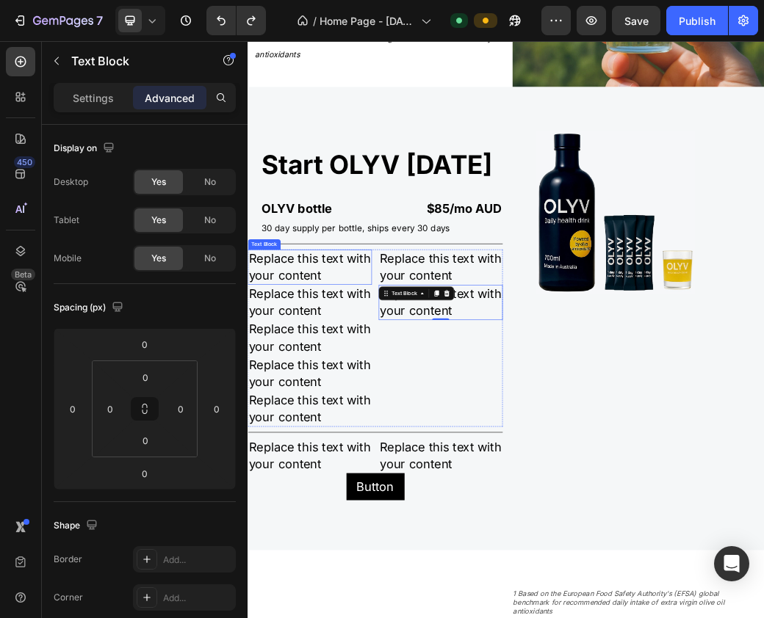
click at [336, 412] on div "Replace this text with your content" at bounding box center [352, 427] width 211 height 60
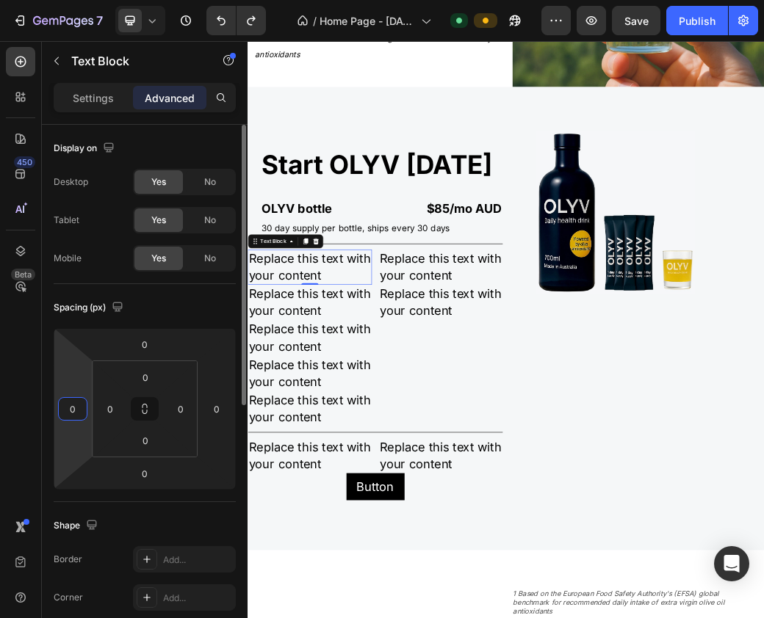
click at [68, 414] on input "0" at bounding box center [73, 409] width 22 height 22
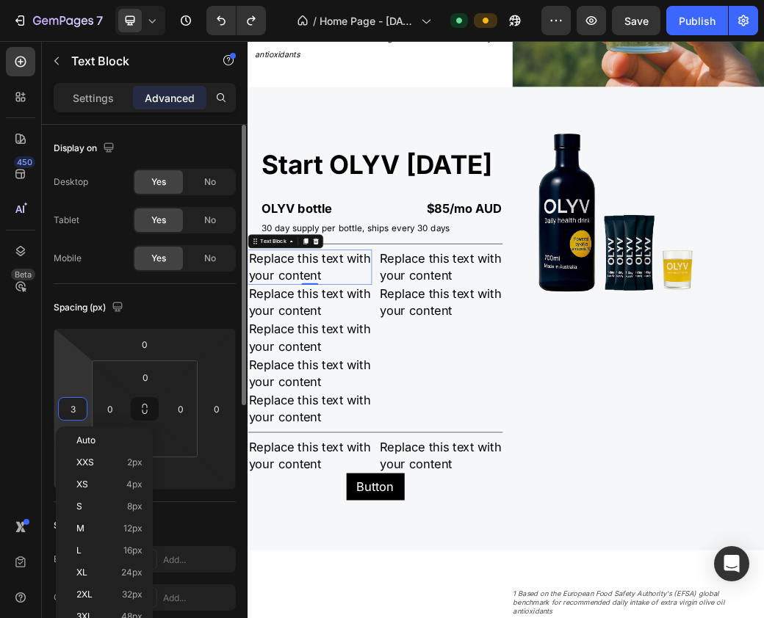
type input "30"
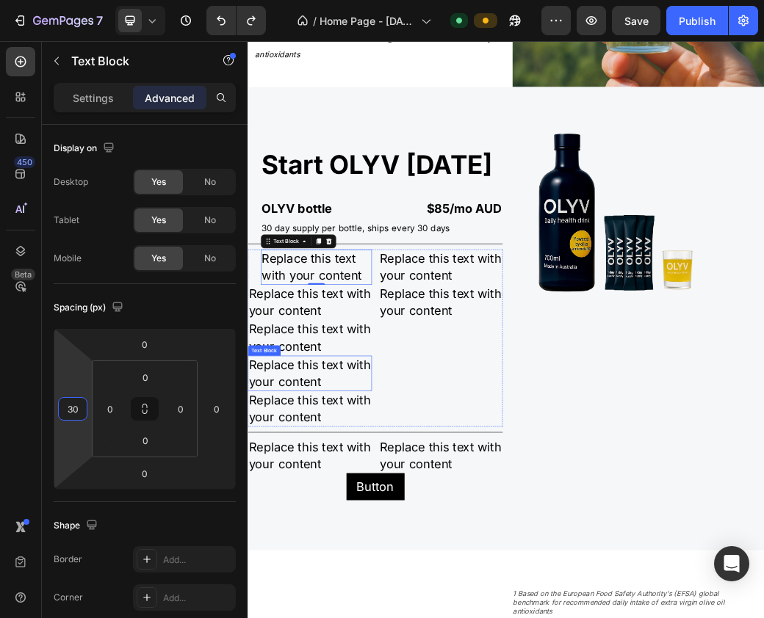
click at [292, 505] on div "Text Block" at bounding box center [276, 508] width 50 height 13
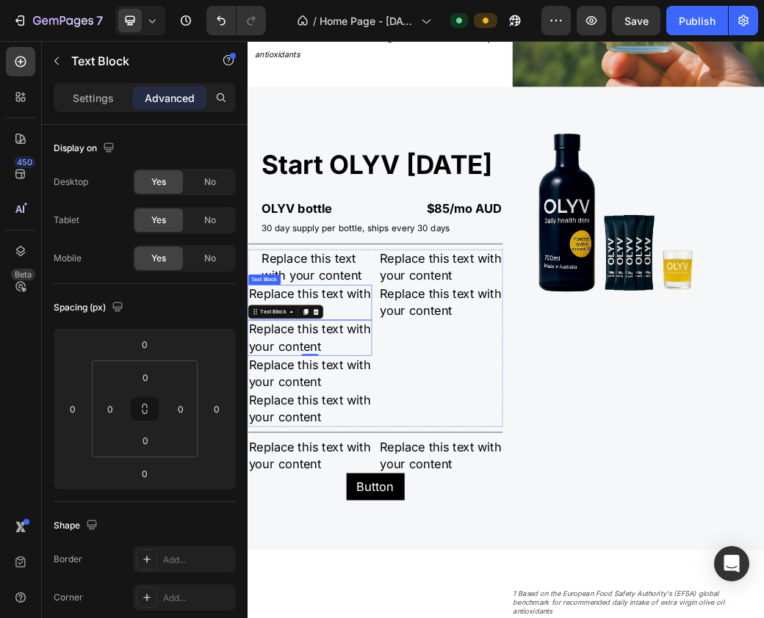
click at [318, 463] on div "Replace this text with your content" at bounding box center [352, 487] width 211 height 60
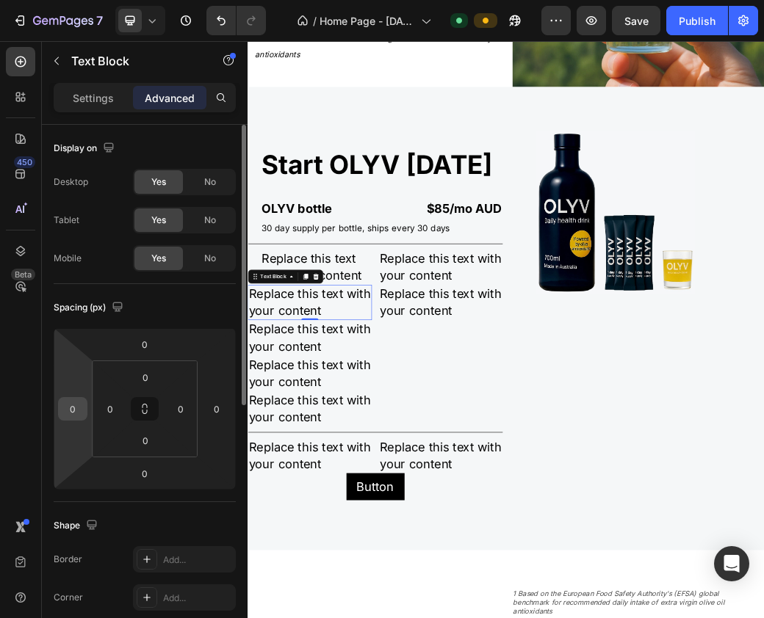
click at [79, 411] on input "0" at bounding box center [73, 409] width 22 height 22
type input "30"
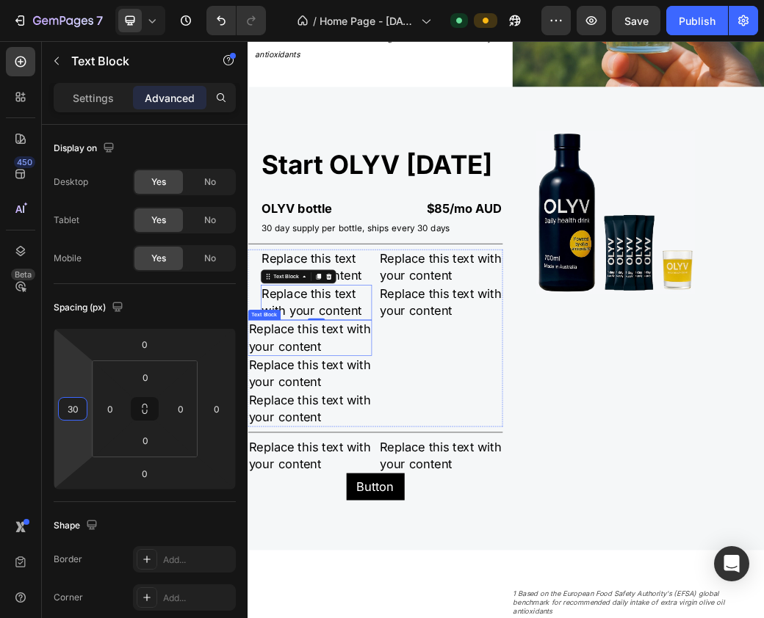
click at [297, 544] on div "Replace this text with your content" at bounding box center [352, 548] width 211 height 60
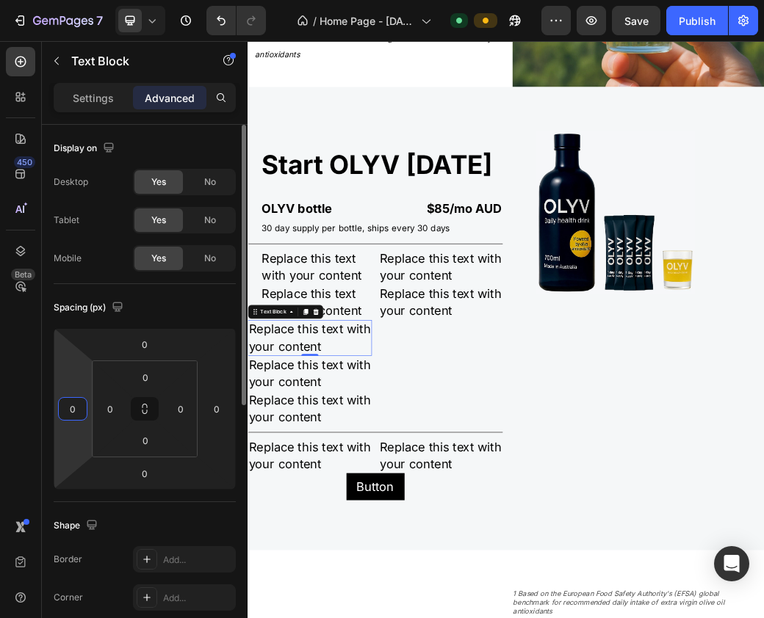
click at [76, 410] on input "0" at bounding box center [73, 409] width 22 height 22
type input "30"
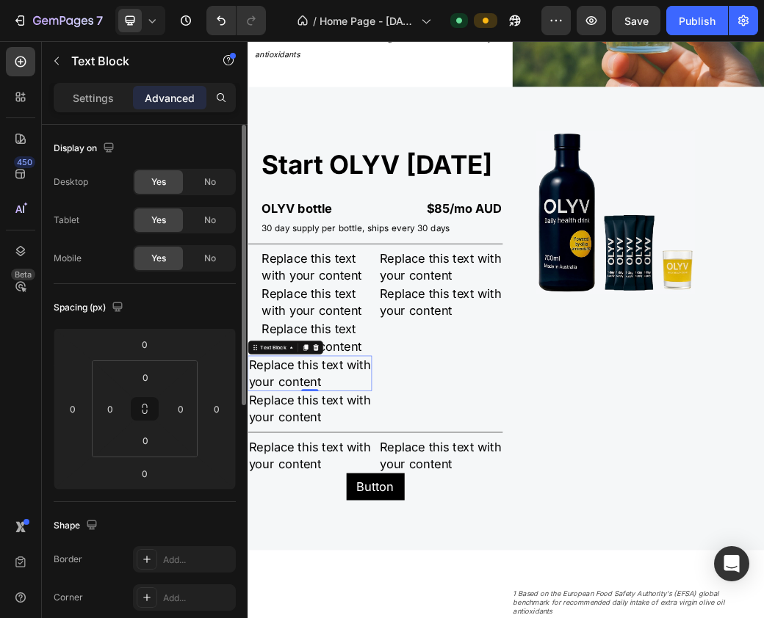
click at [362, 617] on div "Replace this text with your content" at bounding box center [352, 609] width 211 height 60
click at [83, 410] on input "0" at bounding box center [73, 409] width 22 height 22
type input "30"
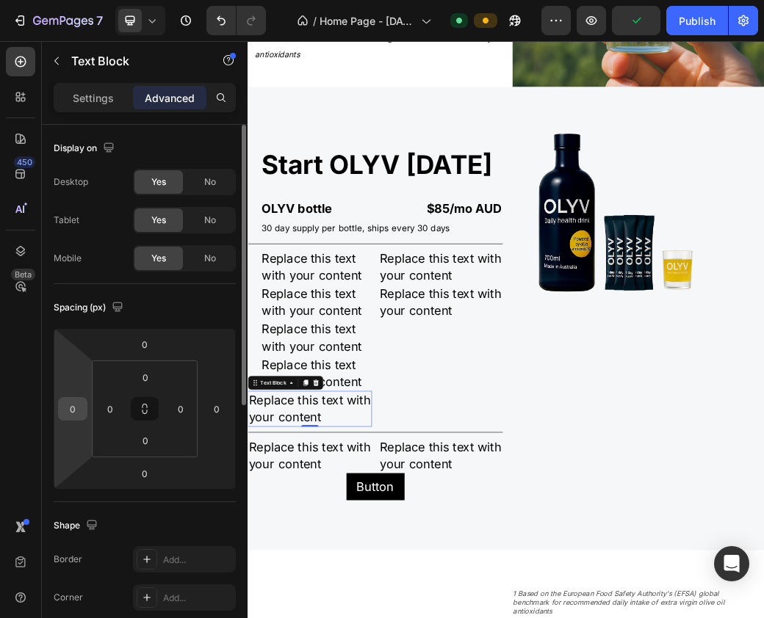
click at [81, 407] on input "0" at bounding box center [73, 409] width 22 height 22
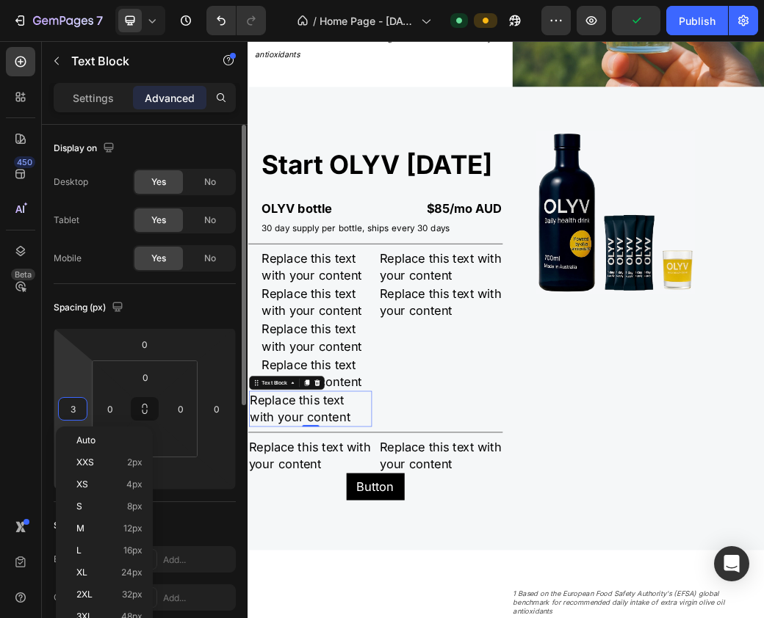
type input "30"
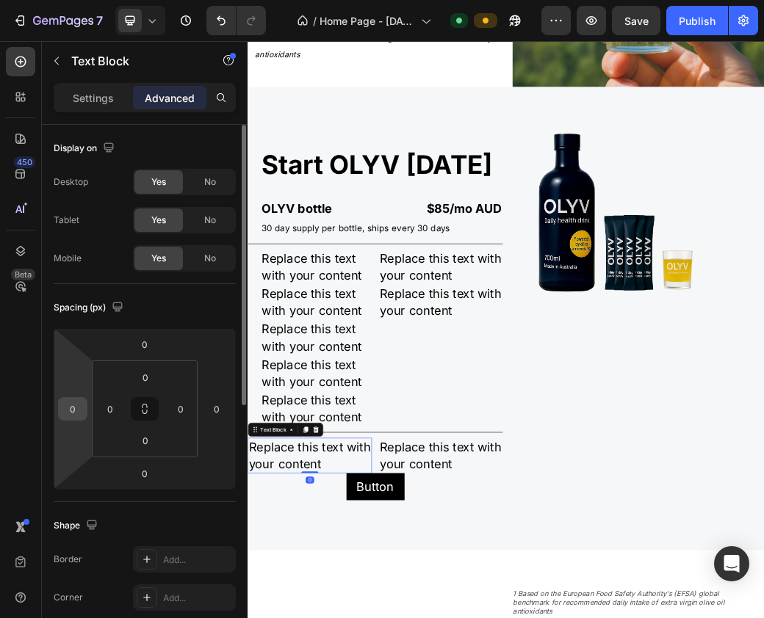
click at [75, 406] on input "0" at bounding box center [73, 409] width 22 height 22
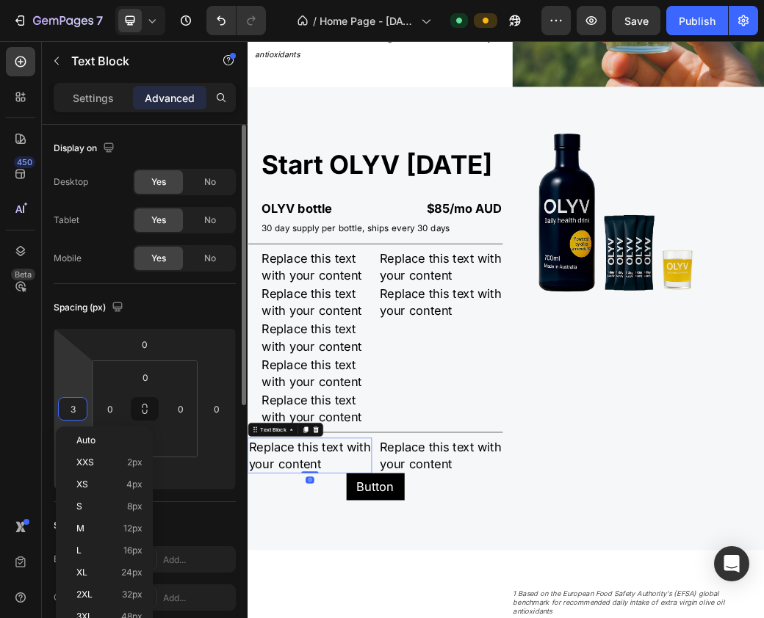
type input "30"
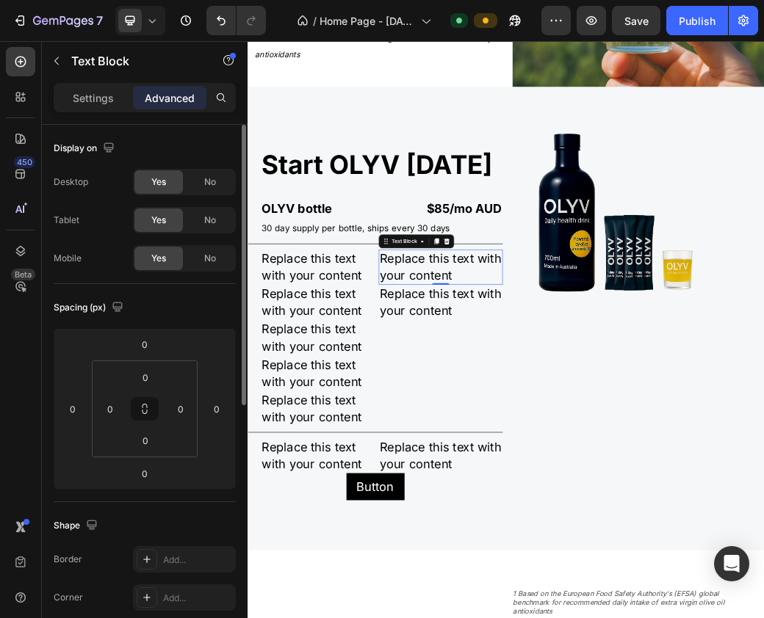
click at [606, 433] on div "Replace this text with your content" at bounding box center [576, 427] width 211 height 60
click at [85, 98] on p "Settings" at bounding box center [93, 97] width 41 height 15
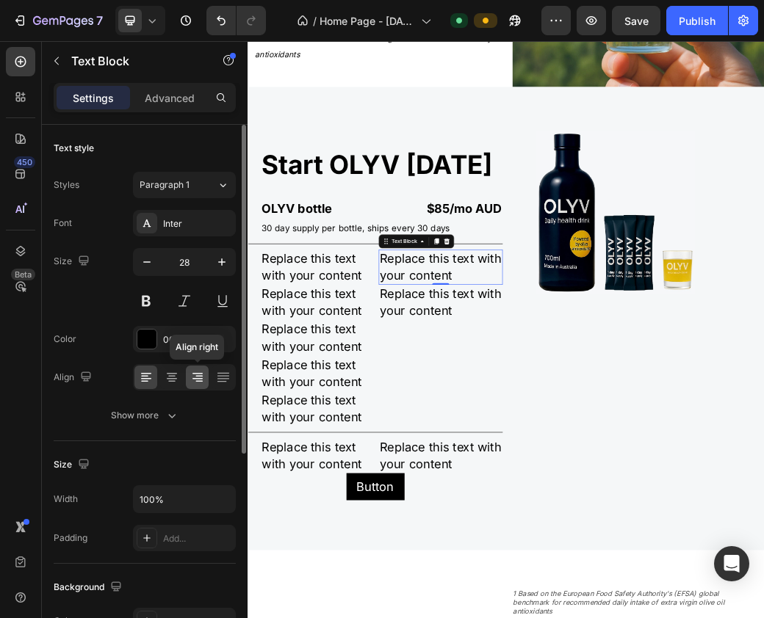
click at [197, 377] on icon at bounding box center [197, 377] width 15 height 15
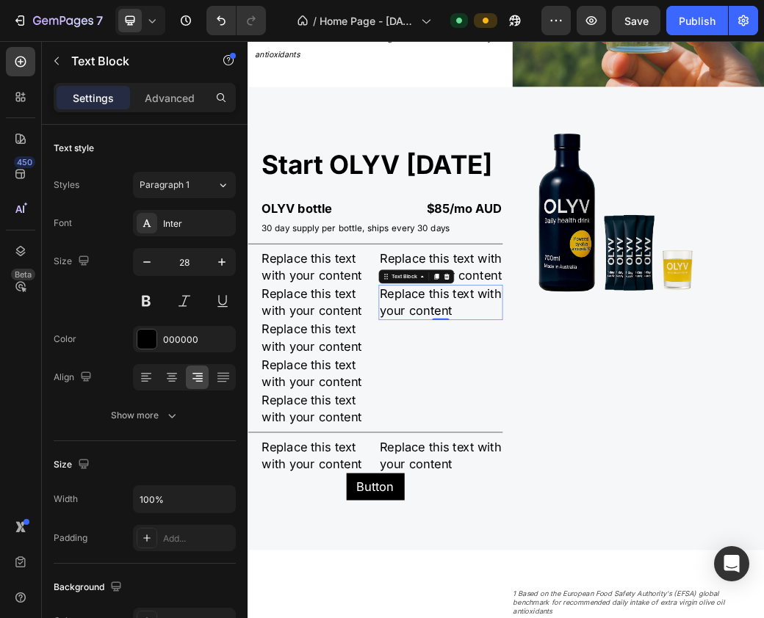
click at [576, 486] on p "Replace this text with your content" at bounding box center [576, 487] width 209 height 57
click at [198, 375] on icon at bounding box center [197, 377] width 15 height 15
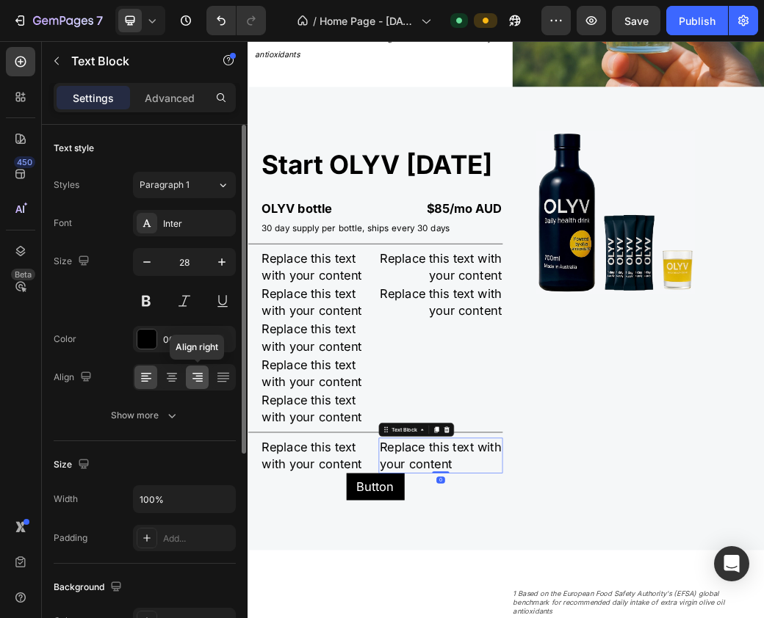
click at [197, 377] on icon at bounding box center [197, 377] width 15 height 15
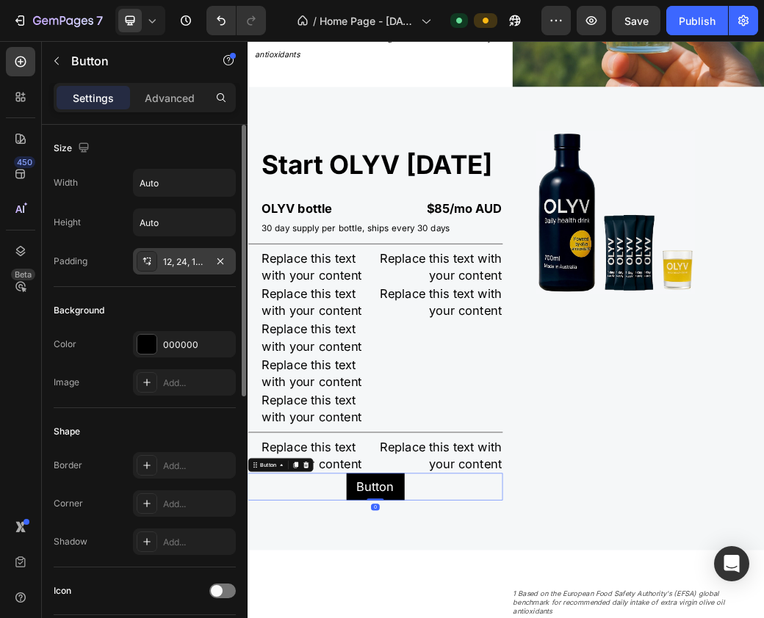
click at [189, 259] on div "12, 24, 12, 24" at bounding box center [184, 261] width 43 height 13
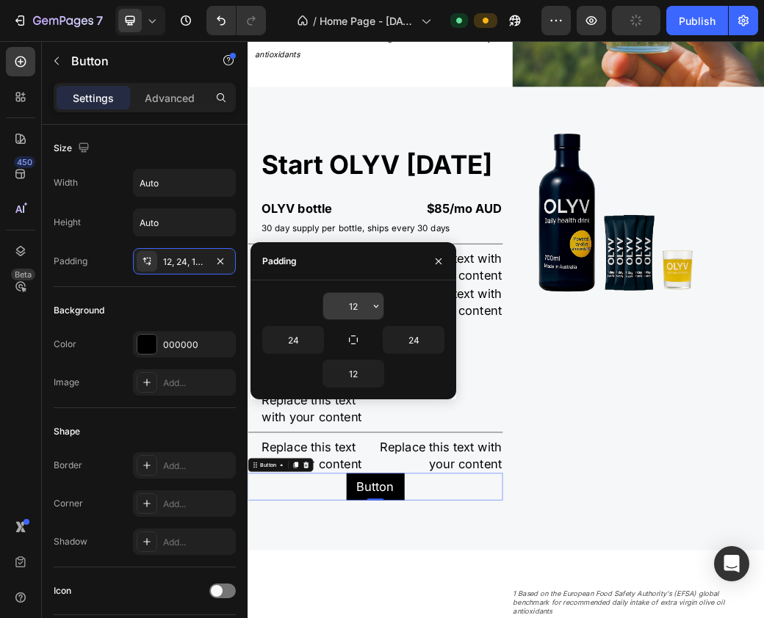
click at [357, 308] on input "12" at bounding box center [353, 306] width 60 height 26
type input "40"
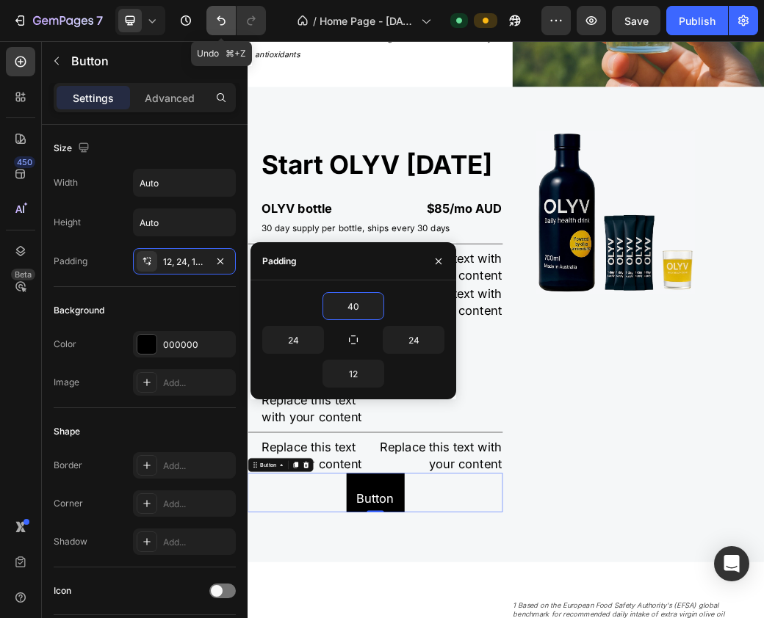
click at [218, 18] on icon "Undo/Redo" at bounding box center [221, 21] width 9 height 10
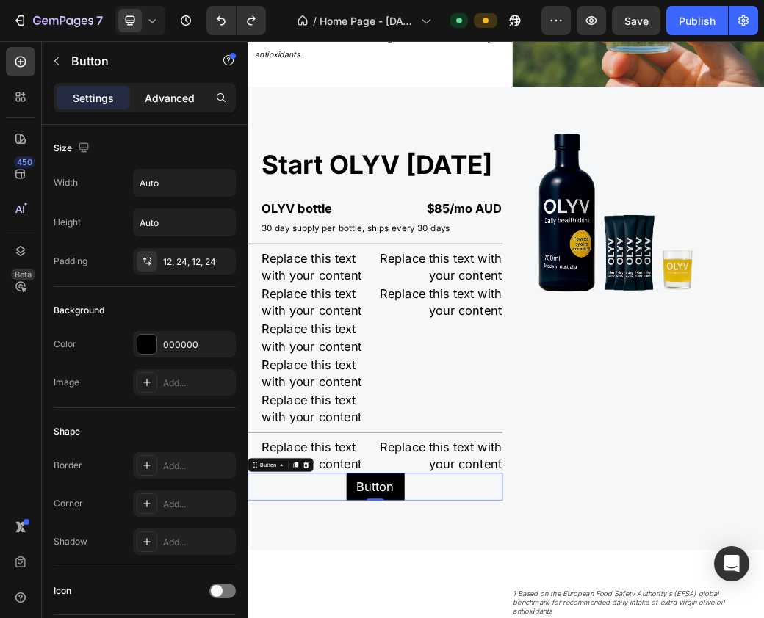
click at [178, 95] on p "Advanced" at bounding box center [170, 97] width 50 height 15
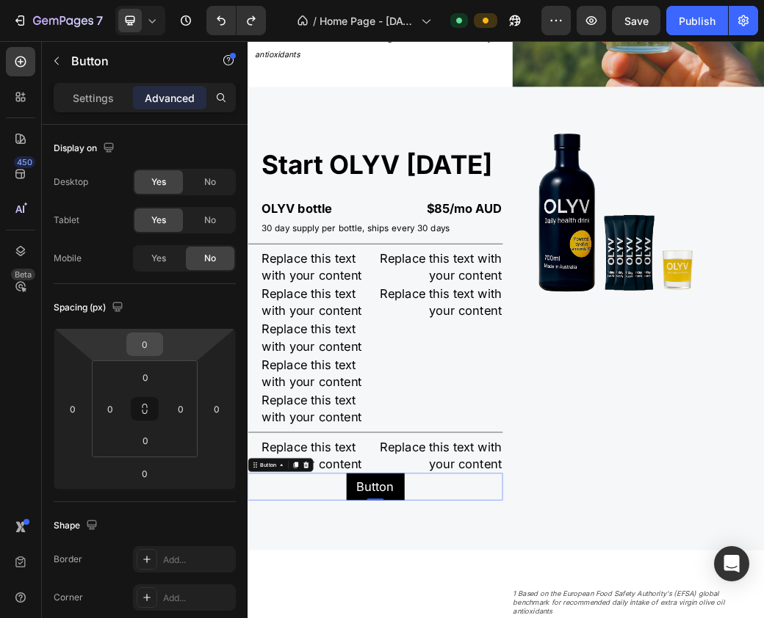
click at [149, 345] on input "0" at bounding box center [144, 344] width 29 height 22
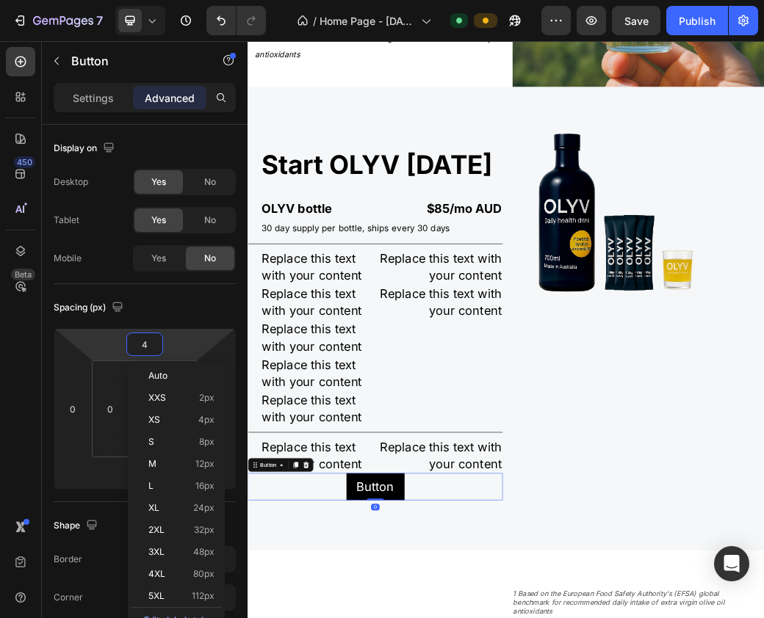
type input "40"
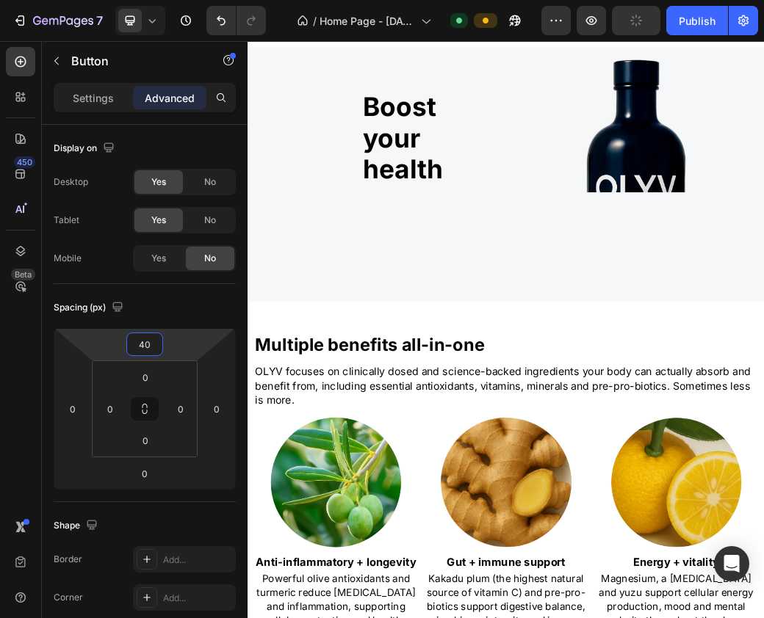
scroll to position [21, 0]
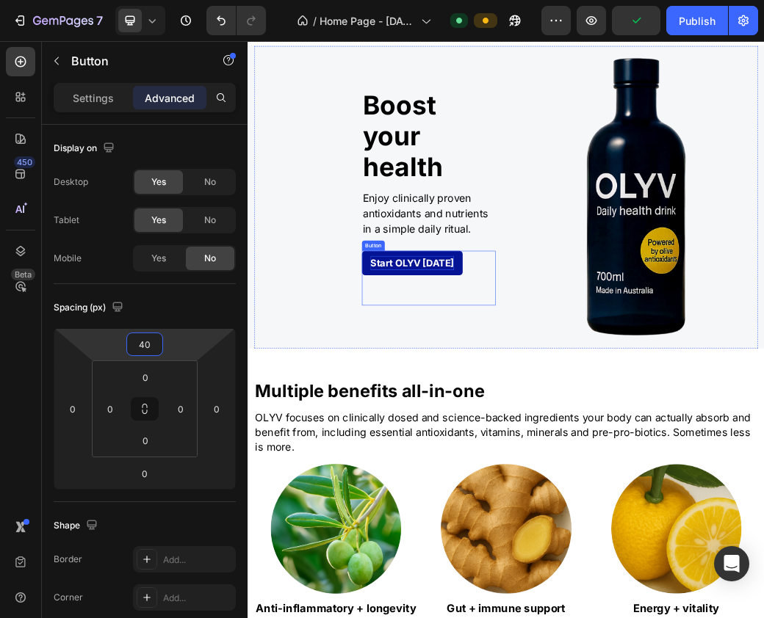
click at [565, 426] on p "Start OLYV Today" at bounding box center [528, 420] width 142 height 24
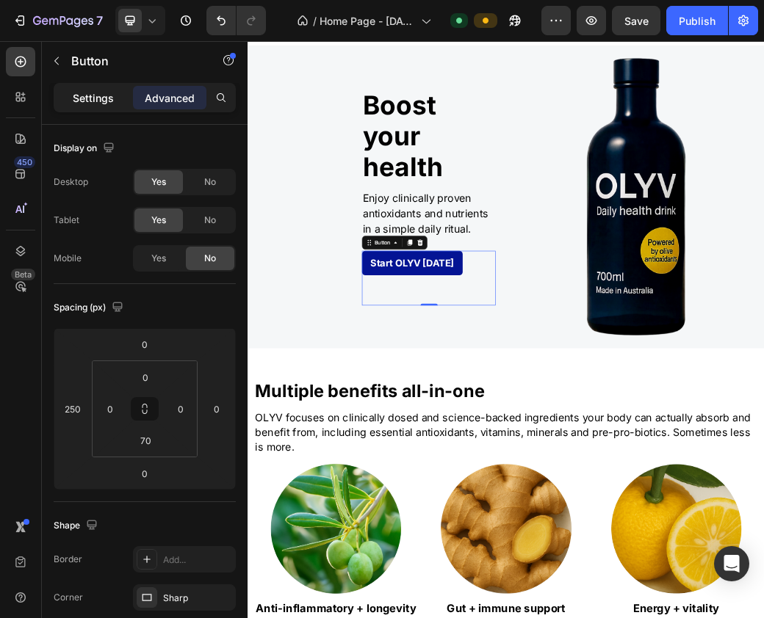
click at [95, 101] on p "Settings" at bounding box center [93, 97] width 41 height 15
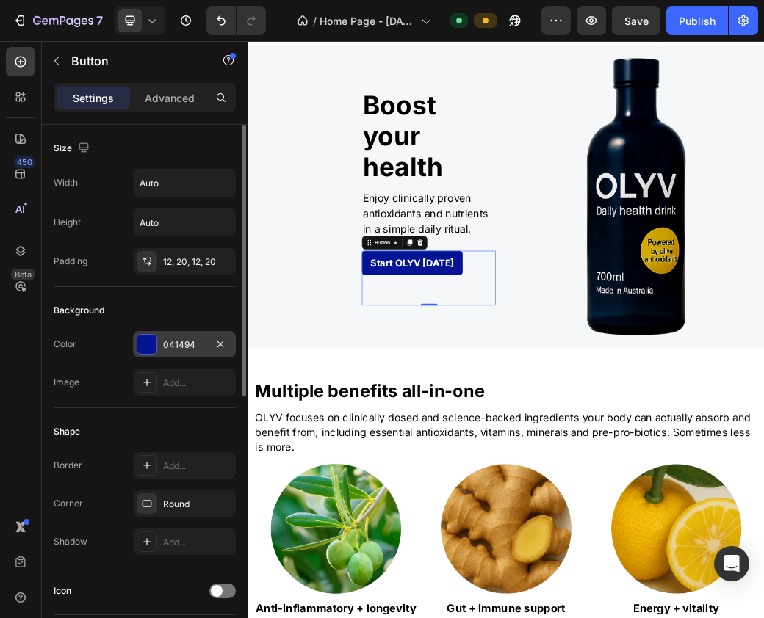
click at [182, 341] on div "041494" at bounding box center [184, 344] width 43 height 13
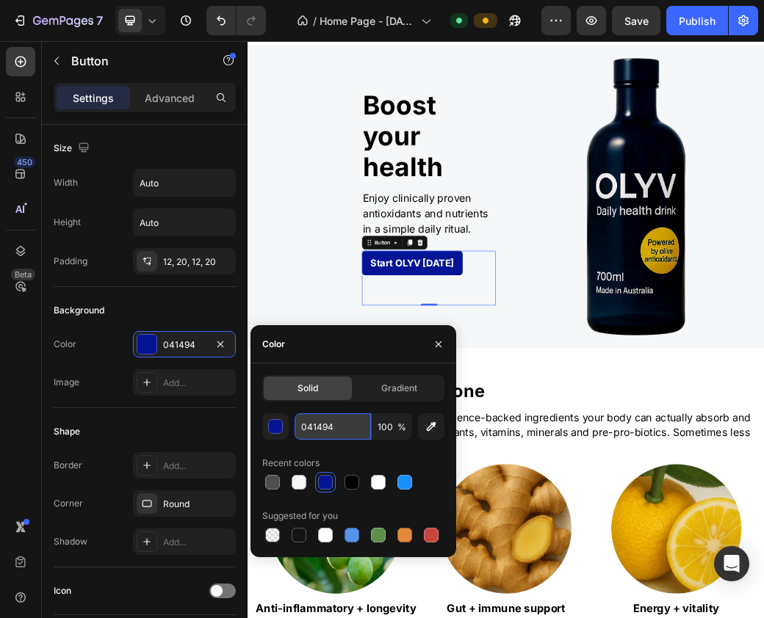
click at [330, 425] on input "041494" at bounding box center [332, 426] width 76 height 26
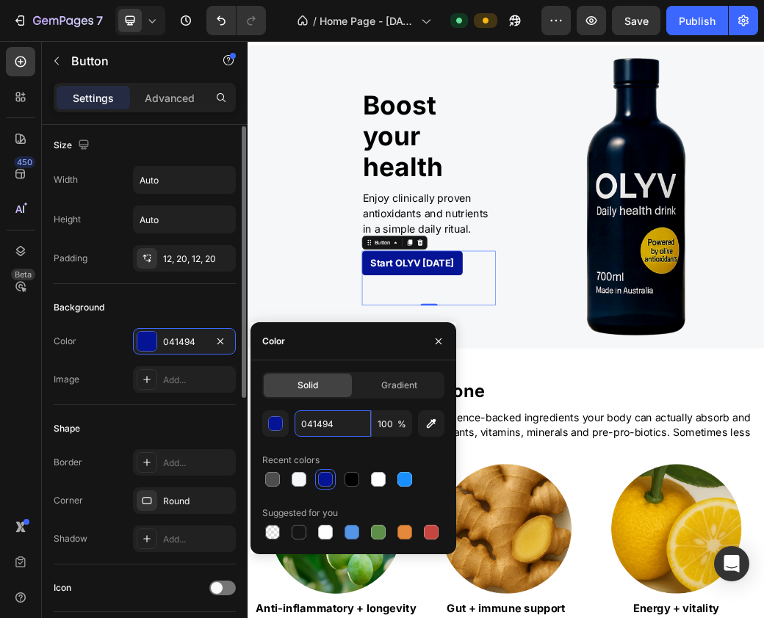
scroll to position [7, 0]
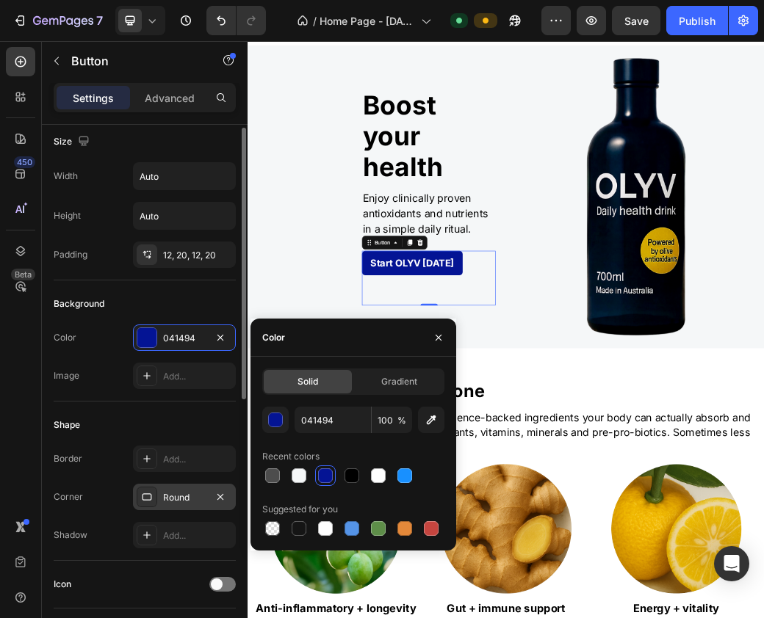
click at [210, 487] on div "Round" at bounding box center [184, 497] width 103 height 26
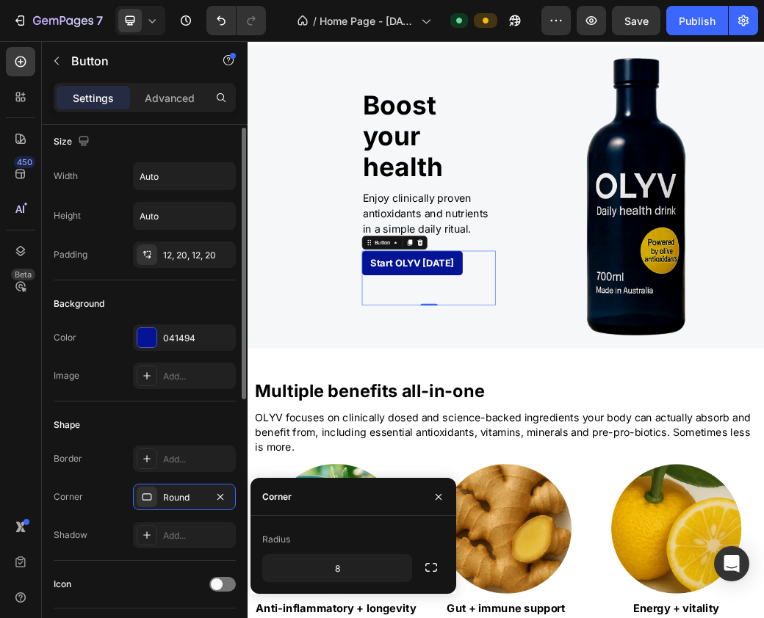
click at [203, 417] on div "Shape" at bounding box center [145, 424] width 182 height 23
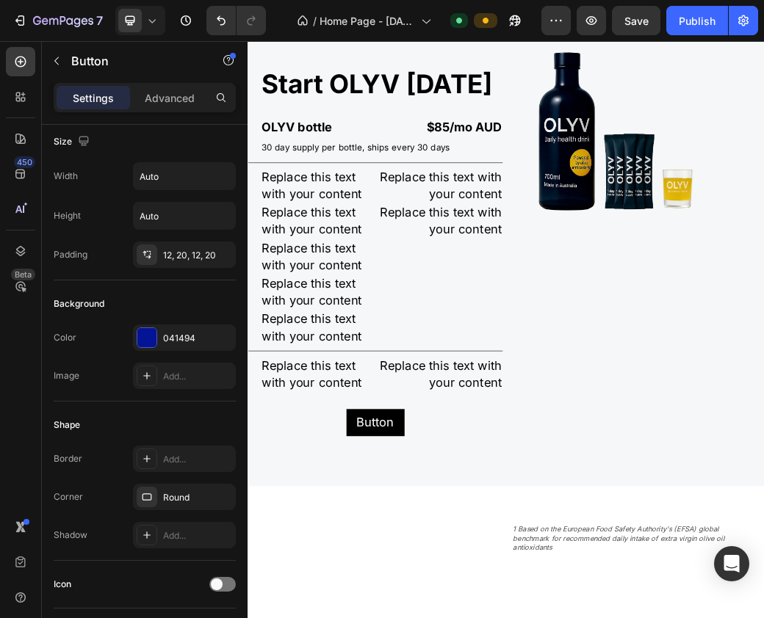
scroll to position [2614, 0]
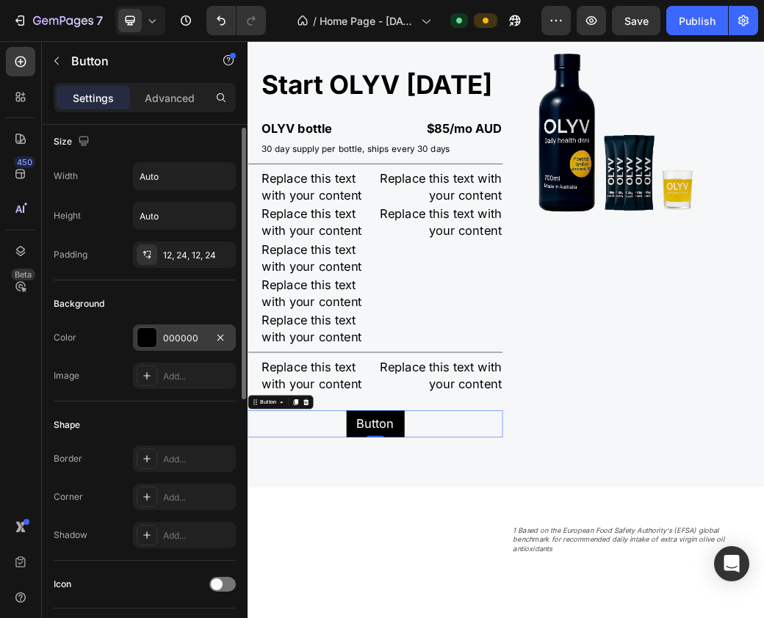
click at [183, 336] on div "000000" at bounding box center [184, 338] width 43 height 13
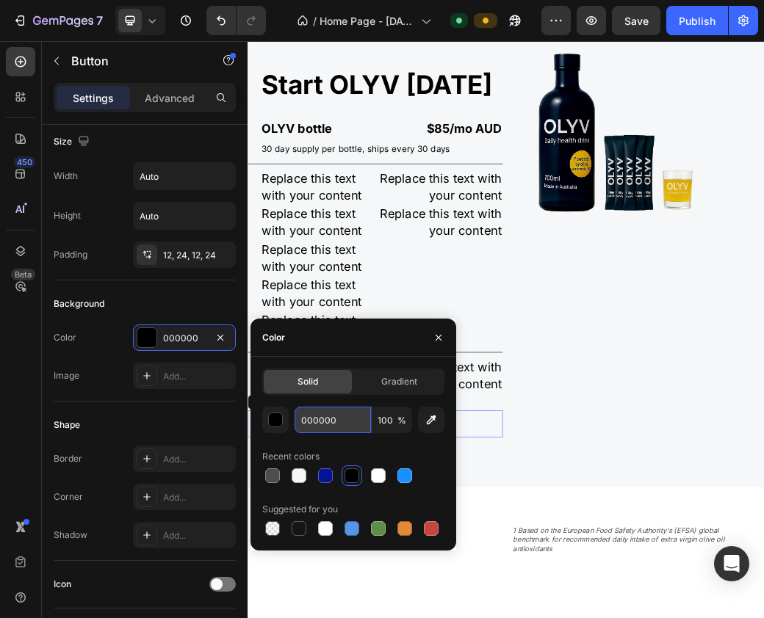
click at [321, 424] on input "000000" at bounding box center [332, 420] width 76 height 26
paste input "41494"
type input "041494"
click at [280, 419] on div "button" at bounding box center [276, 420] width 15 height 15
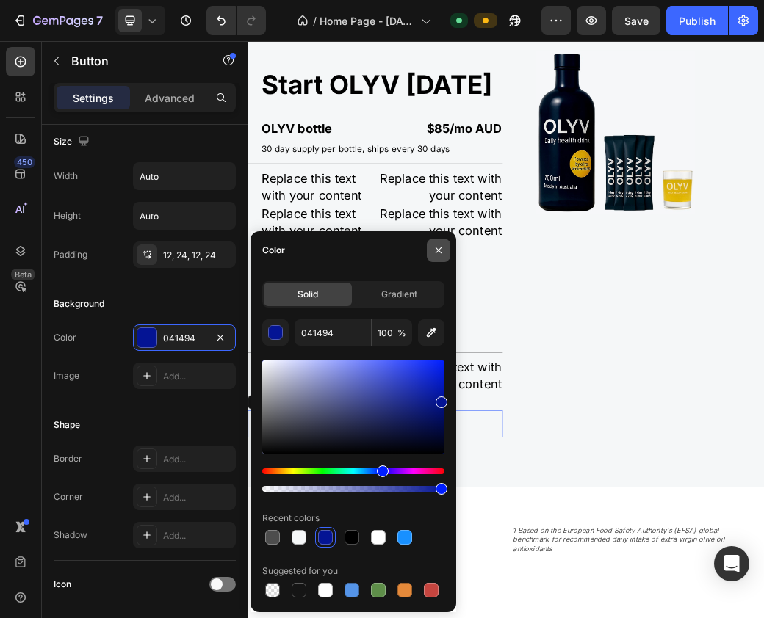
click at [438, 247] on icon "button" at bounding box center [438, 250] width 12 height 12
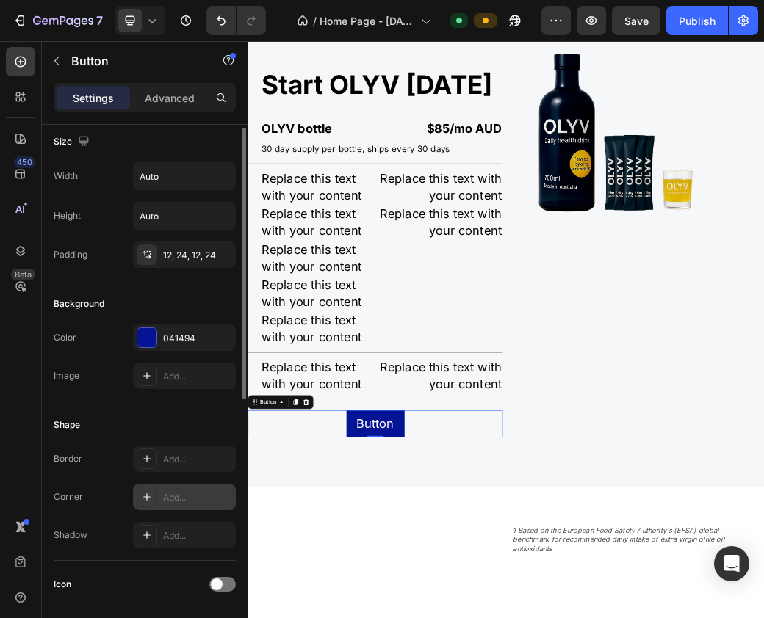
click at [148, 497] on icon at bounding box center [147, 497] width 12 height 12
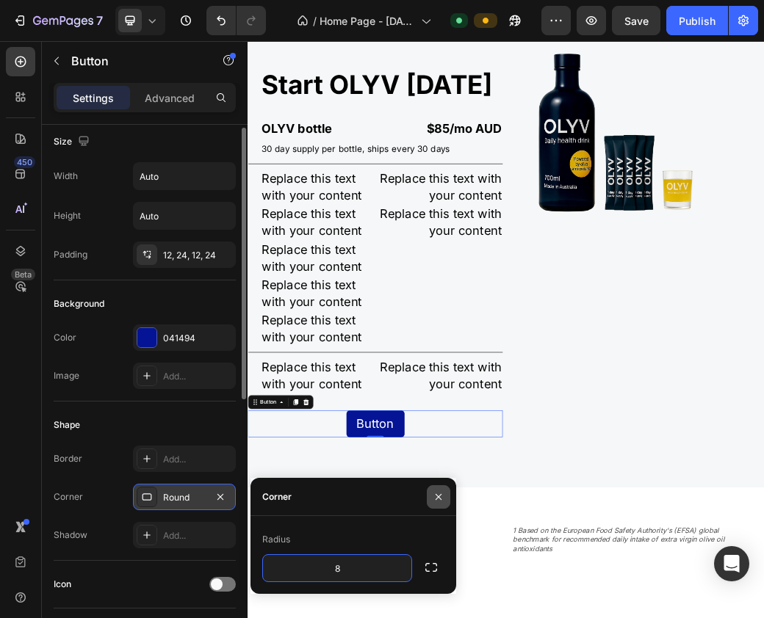
click at [443, 499] on icon "button" at bounding box center [438, 497] width 12 height 12
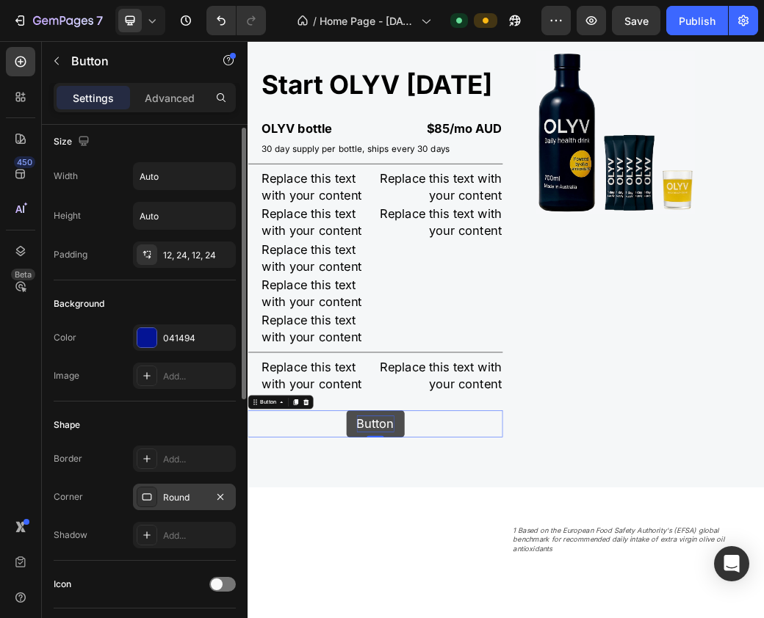
click at [191, 252] on div "12, 24, 12, 24" at bounding box center [184, 255] width 43 height 13
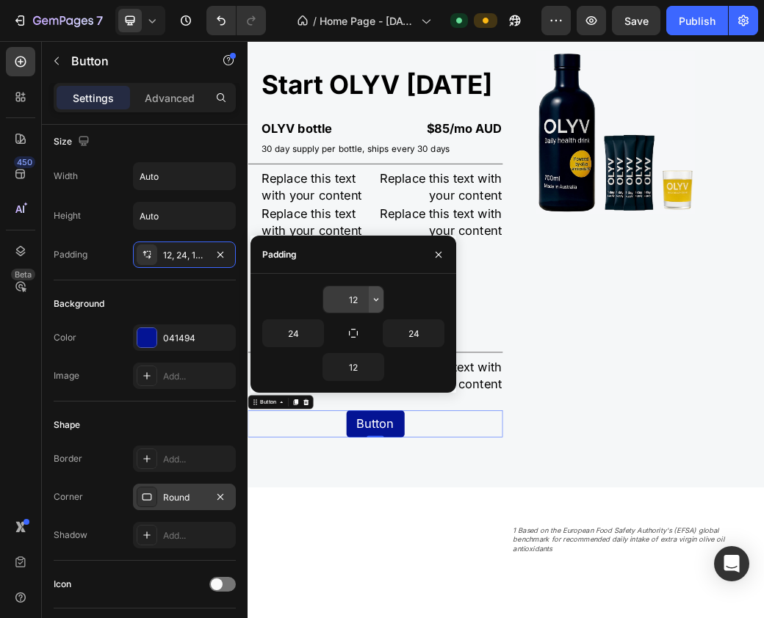
click at [372, 298] on icon "button" at bounding box center [376, 300] width 12 height 12
click at [357, 298] on input "12" at bounding box center [353, 299] width 60 height 26
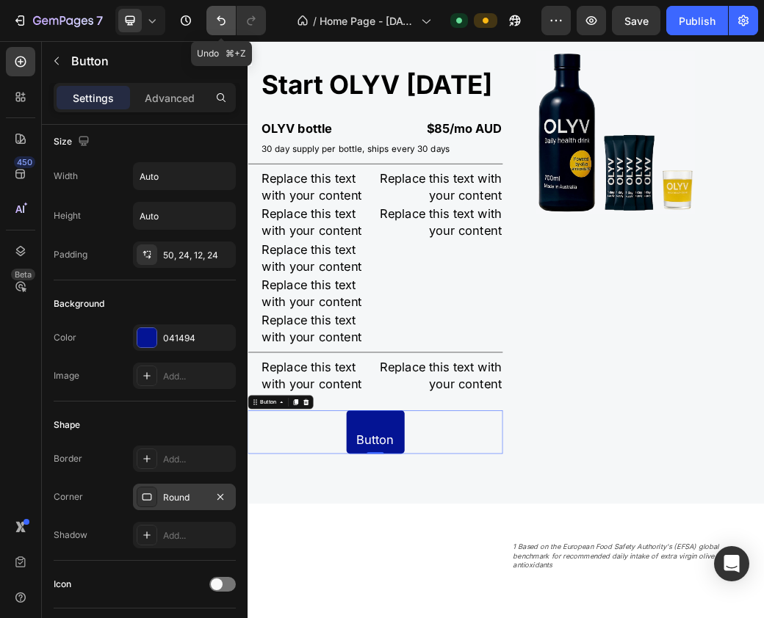
click at [214, 21] on icon "Undo/Redo" at bounding box center [221, 20] width 15 height 15
type input "12"
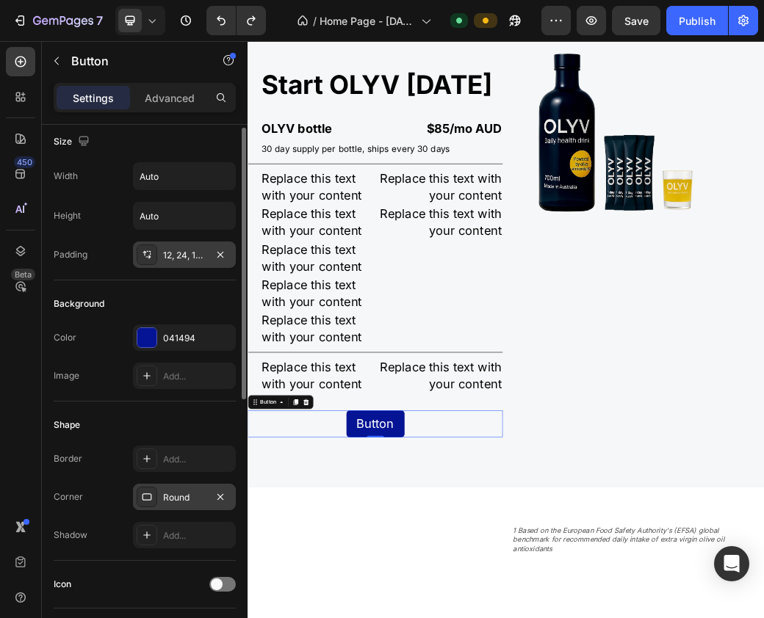
click at [184, 247] on div "12, 24, 12, 24" at bounding box center [184, 255] width 103 height 26
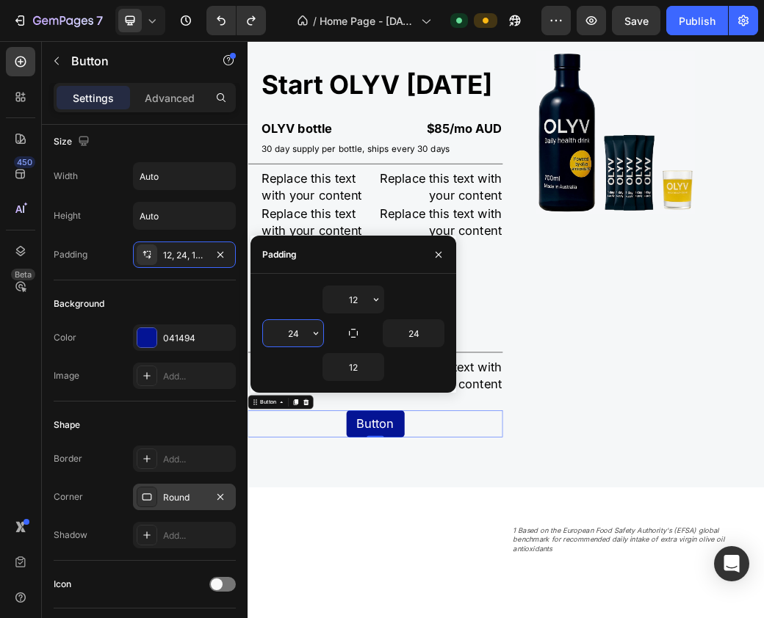
click at [302, 334] on input "24" at bounding box center [293, 333] width 60 height 26
type input "5"
type input "150"
click at [421, 333] on input "24" at bounding box center [413, 333] width 60 height 26
type input "150"
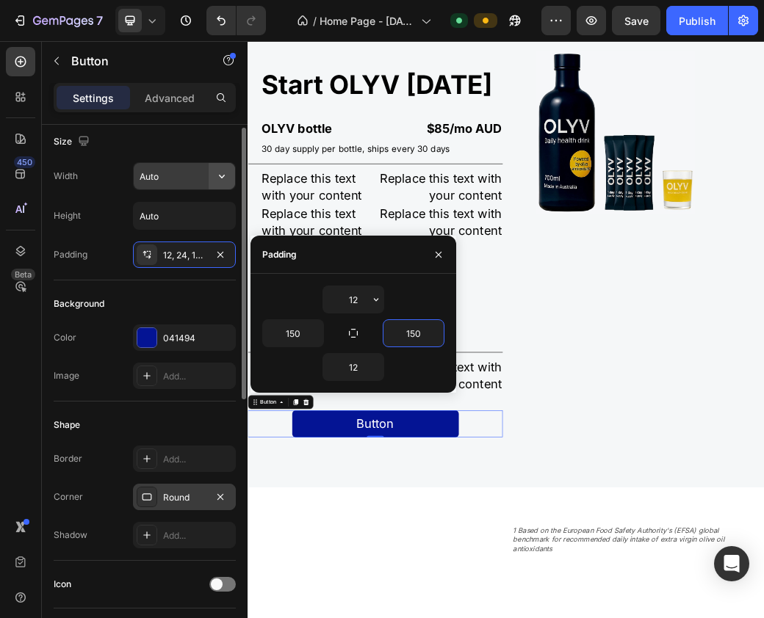
click at [217, 179] on icon "button" at bounding box center [221, 176] width 15 height 15
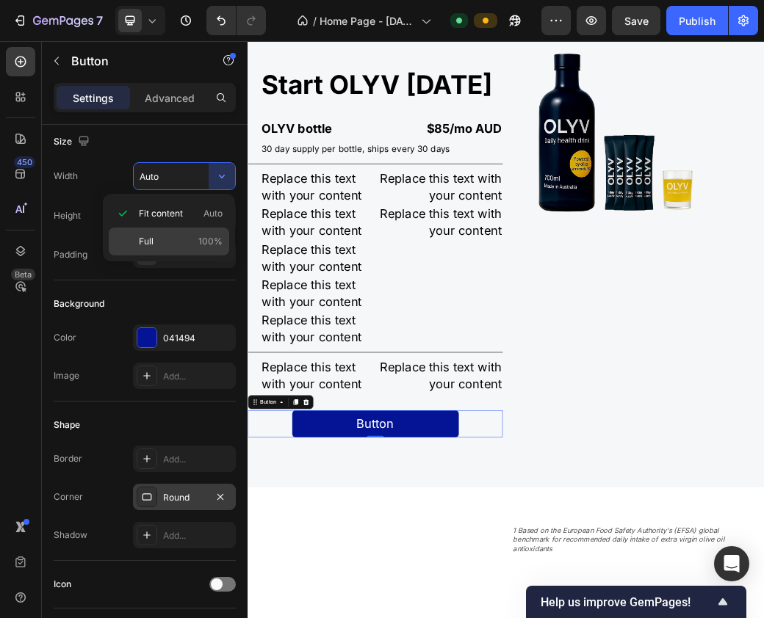
click at [148, 242] on span "Full" at bounding box center [146, 241] width 15 height 13
type input "100%"
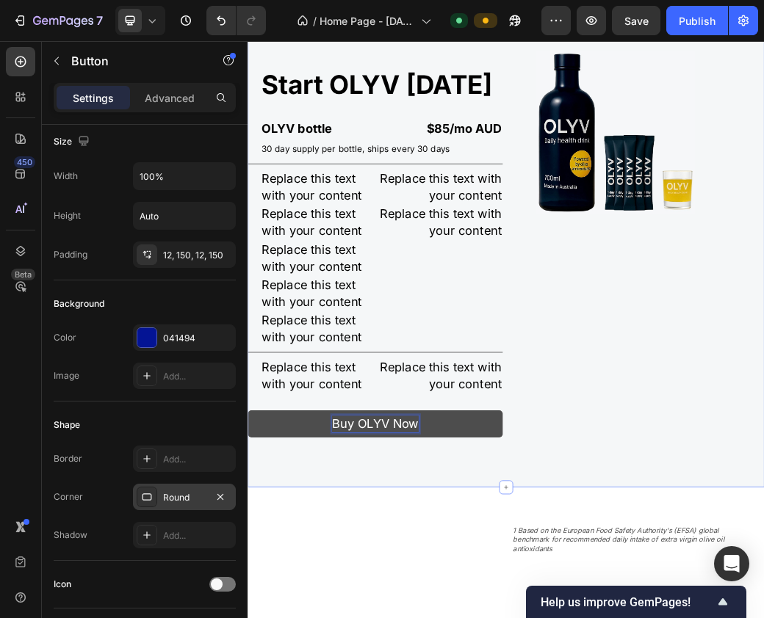
click at [513, 617] on div "Start OLYV today Heading OLYV bottle Text Block $85/mo AUD Text Block Row 30 da…" at bounding box center [687, 393] width 881 height 820
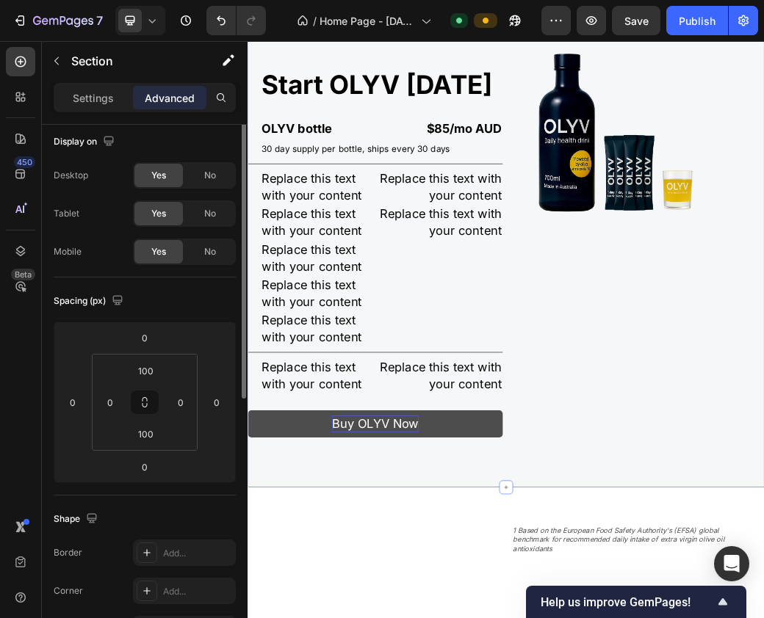
scroll to position [0, 0]
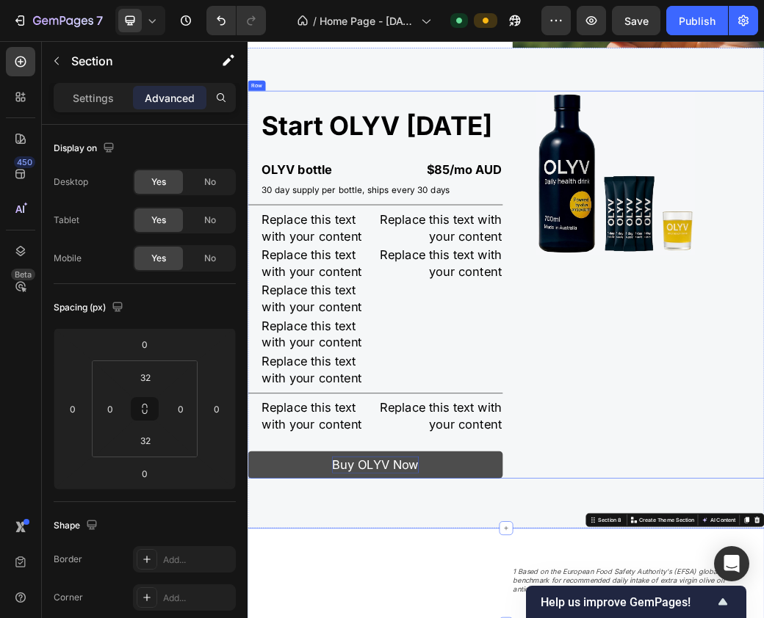
scroll to position [2542, 0]
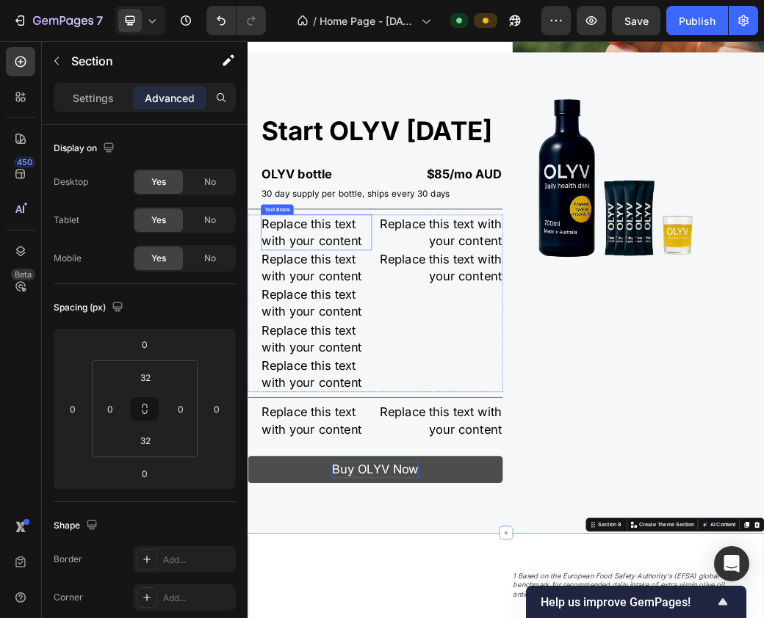
click at [403, 366] on div "Replace this text with your content" at bounding box center [363, 368] width 189 height 60
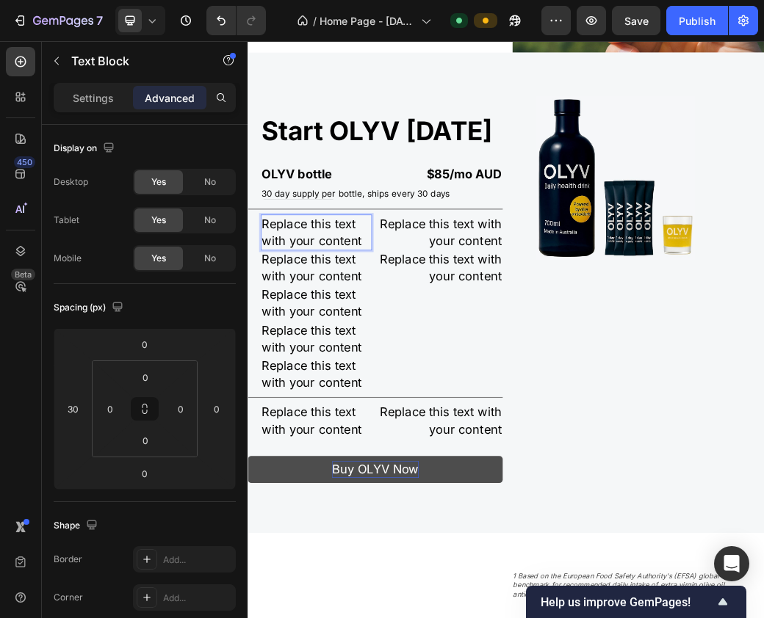
click at [403, 366] on div "Replace this text with your content" at bounding box center [363, 368] width 189 height 60
click at [403, 366] on p "Replace this text with your content" at bounding box center [364, 367] width 186 height 57
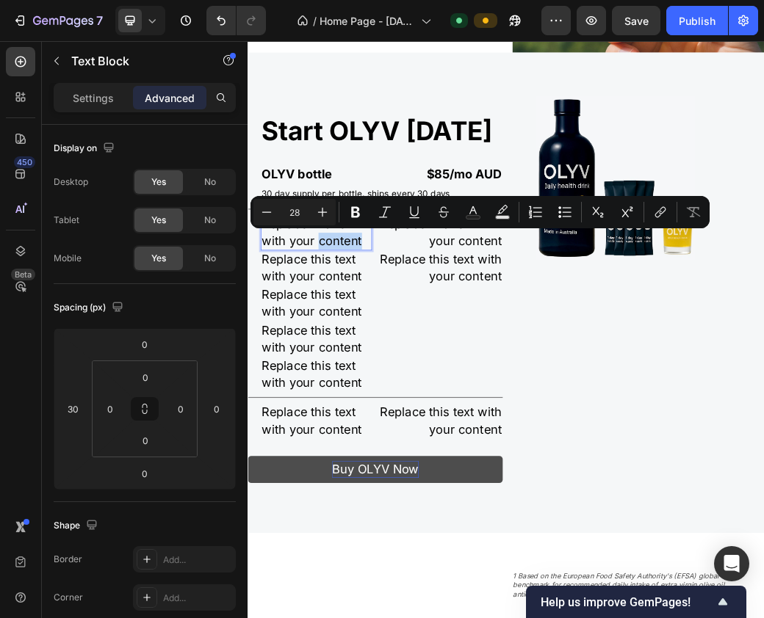
click at [414, 373] on p "Replace this text with your content" at bounding box center [364, 367] width 186 height 57
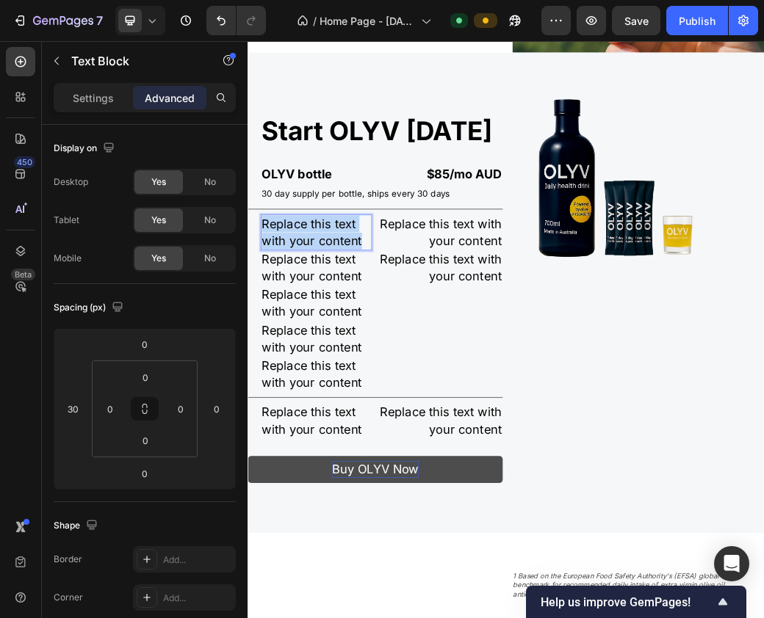
drag, startPoint x: 440, startPoint y: 373, endPoint x: 193, endPoint y: 298, distance: 258.5
click at [247, 298] on html "Header OLYV's formula is boosted by powerful natural olive antioxidants deliver…" at bounding box center [687, 507] width 881 height 6016
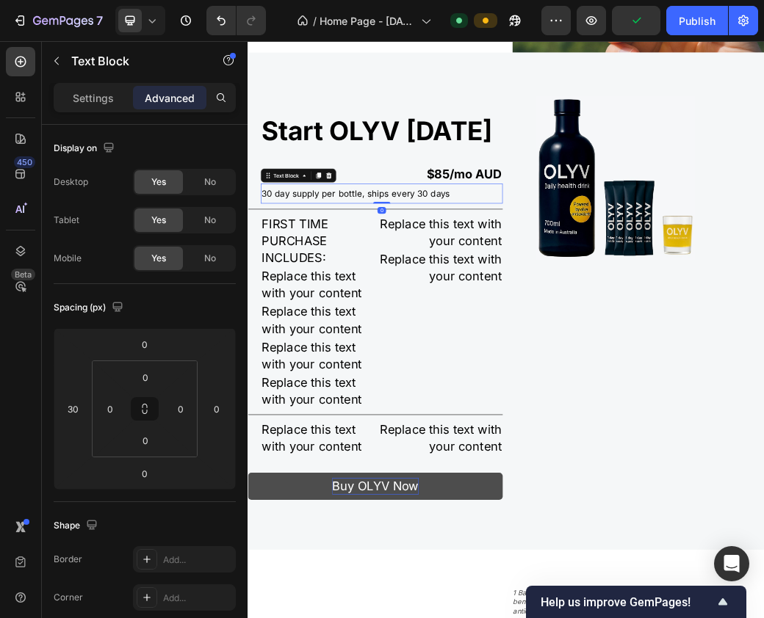
click at [388, 294] on span "30 day supply per bottle, ships every 30 days" at bounding box center [432, 303] width 322 height 18
click at [592, 291] on p "30 day supply per bottle, ships every 30 days" at bounding box center [476, 301] width 410 height 31
drag, startPoint x: 592, startPoint y: 294, endPoint x: 190, endPoint y: 313, distance: 402.1
click at [247, 313] on html "Header OLYV's formula is boosted by powerful natural olive antioxidants deliver…" at bounding box center [687, 522] width 881 height 6046
click at [616, 294] on p "30 day supply per bottle, ships every 30 days" at bounding box center [476, 301] width 410 height 31
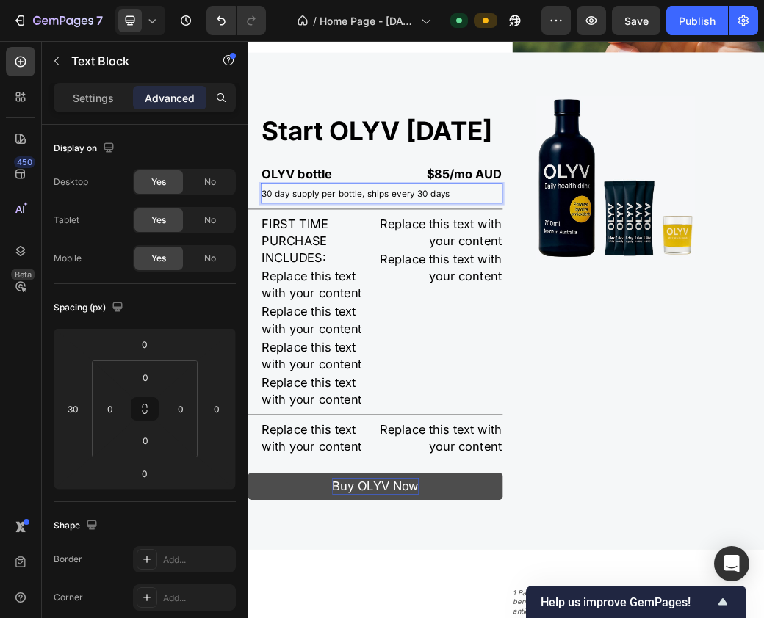
drag, startPoint x: 591, startPoint y: 291, endPoint x: 221, endPoint y: 324, distance: 371.5
click at [247, 324] on html "Header OLYV's formula is boosted by powerful natural olive antioxidants deliver…" at bounding box center [687, 522] width 881 height 6046
click at [95, 106] on div "Settings" at bounding box center [93, 97] width 73 height 23
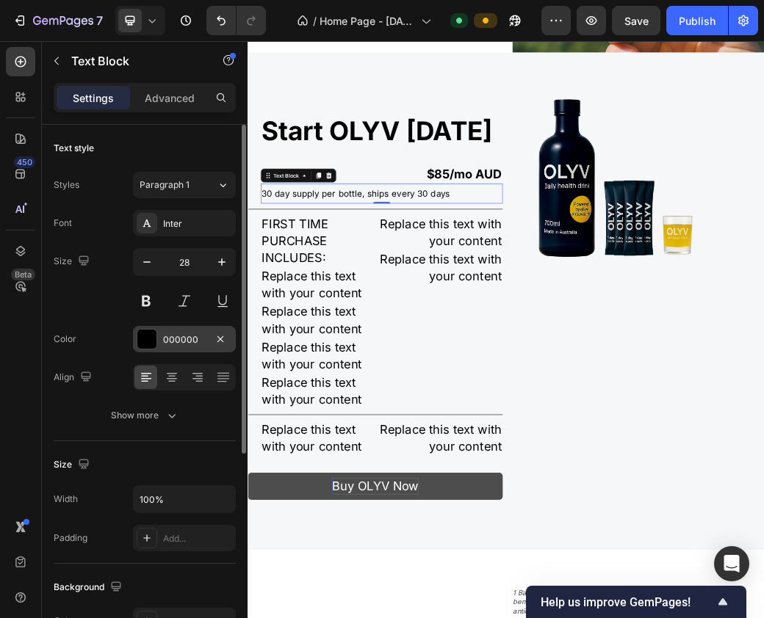
click at [151, 336] on div at bounding box center [146, 339] width 19 height 19
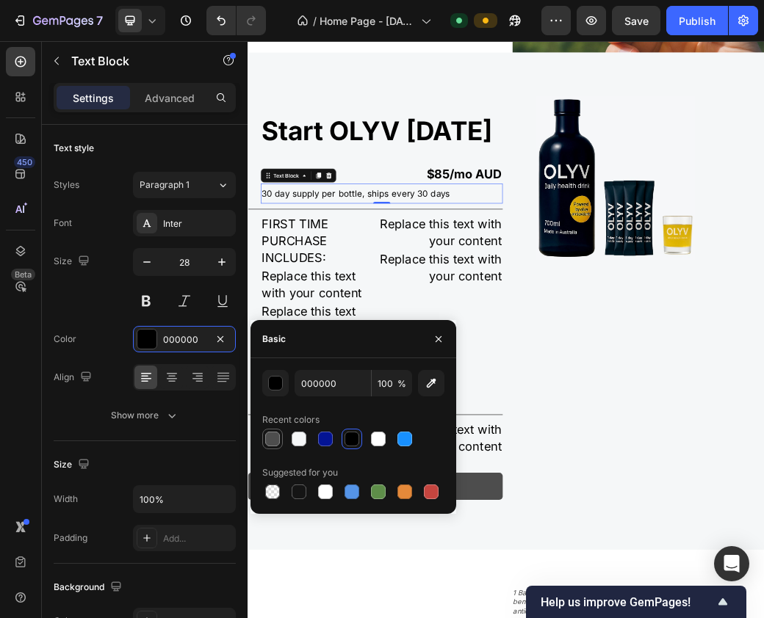
click at [277, 443] on div at bounding box center [272, 439] width 15 height 15
type input "4D4D4D"
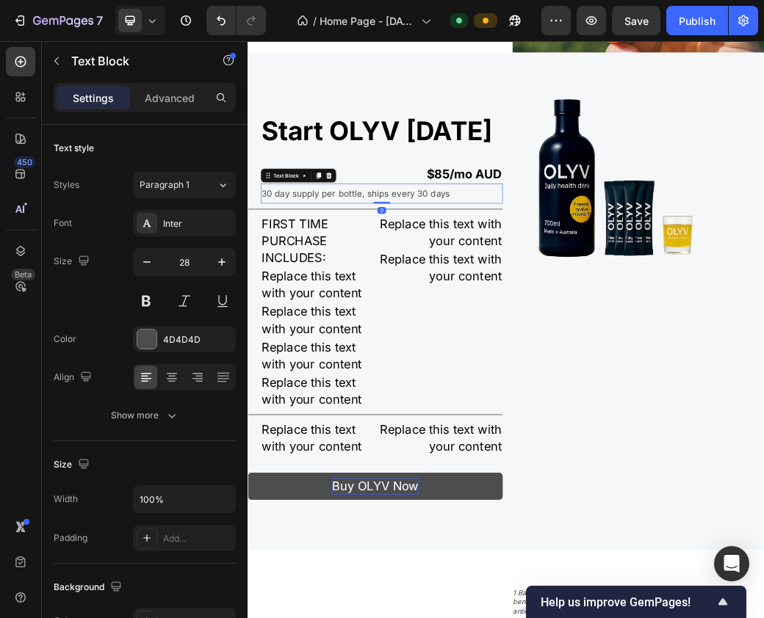
click at [349, 297] on span "30 day supply per bottle, ships every 30 days" at bounding box center [432, 303] width 322 height 18
click at [219, 266] on icon "button" at bounding box center [221, 262] width 15 height 15
type input "30"
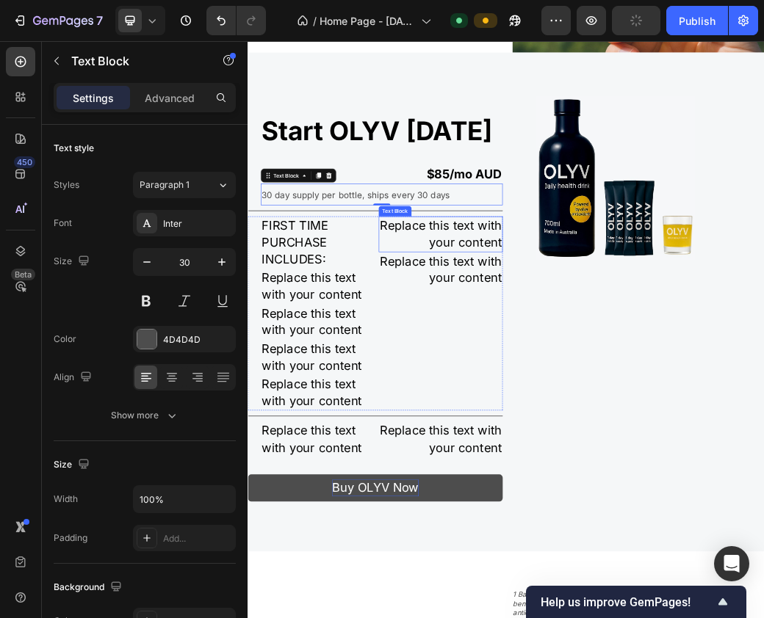
click at [562, 395] on div "Replace this text with your content Text Block" at bounding box center [576, 371] width 211 height 60
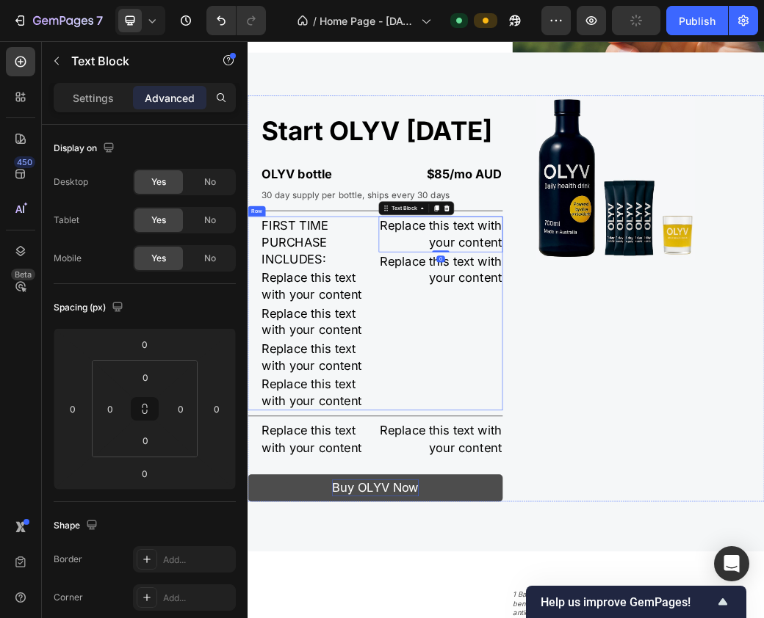
click at [551, 521] on div "Replace this text with your content Text Block 0 Replace this text with your co…" at bounding box center [576, 506] width 211 height 331
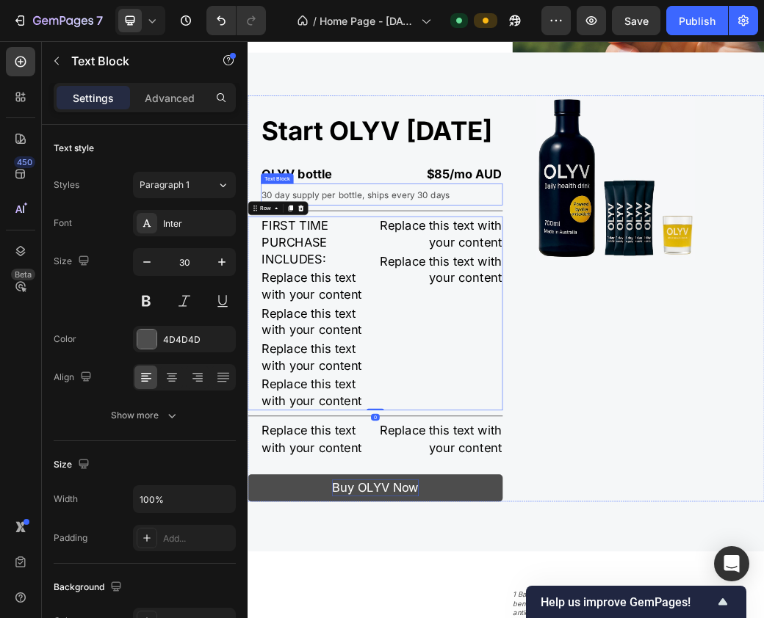
click at [447, 299] on span "30 day supply per bottle, ships every 30 days" at bounding box center [432, 305] width 322 height 18
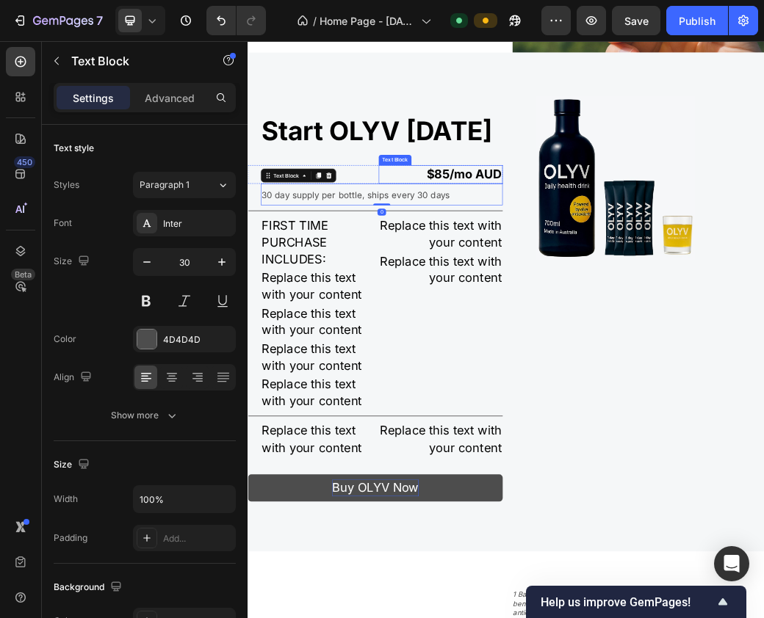
click at [544, 266] on p "$85/mo AUD" at bounding box center [576, 269] width 209 height 29
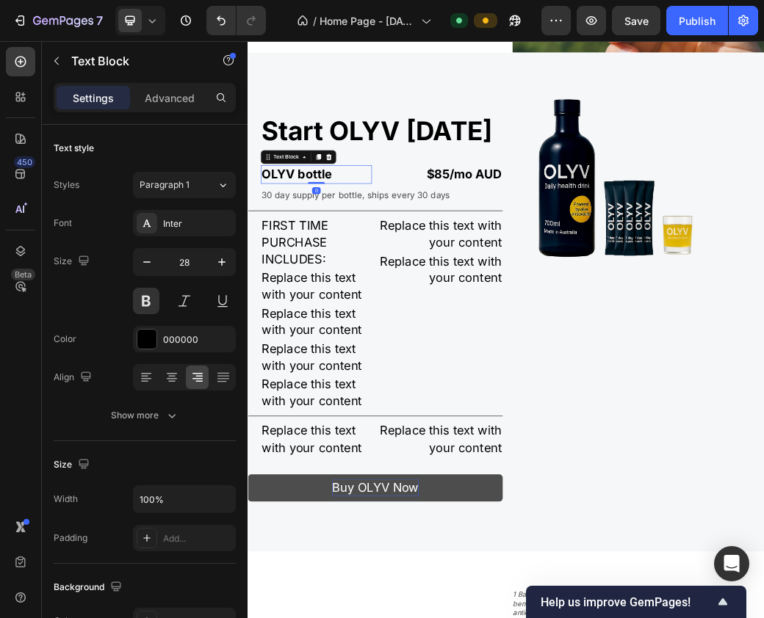
click at [327, 274] on p "OLYV bottle" at bounding box center [364, 269] width 186 height 29
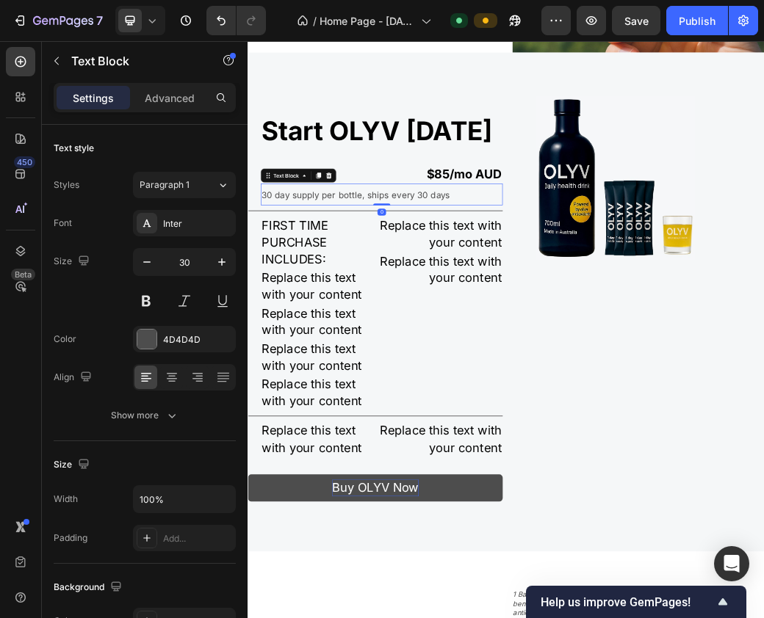
click at [347, 305] on span "30 day supply per bottle, ships every 30 days" at bounding box center [432, 305] width 322 height 18
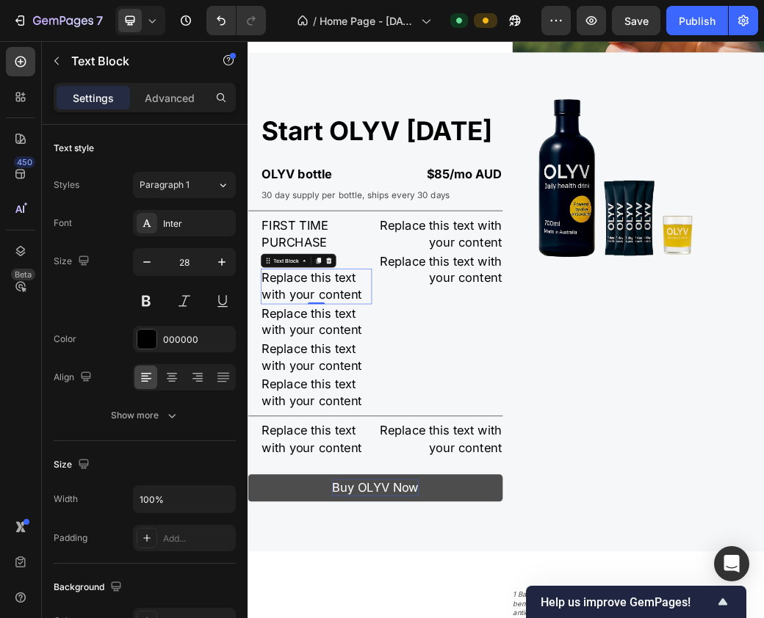
click at [420, 430] on div "Replace this text with your content" at bounding box center [363, 460] width 189 height 60
click at [310, 363] on p "FIRST TIME PURCHASE INCLUDES:" at bounding box center [364, 385] width 186 height 87
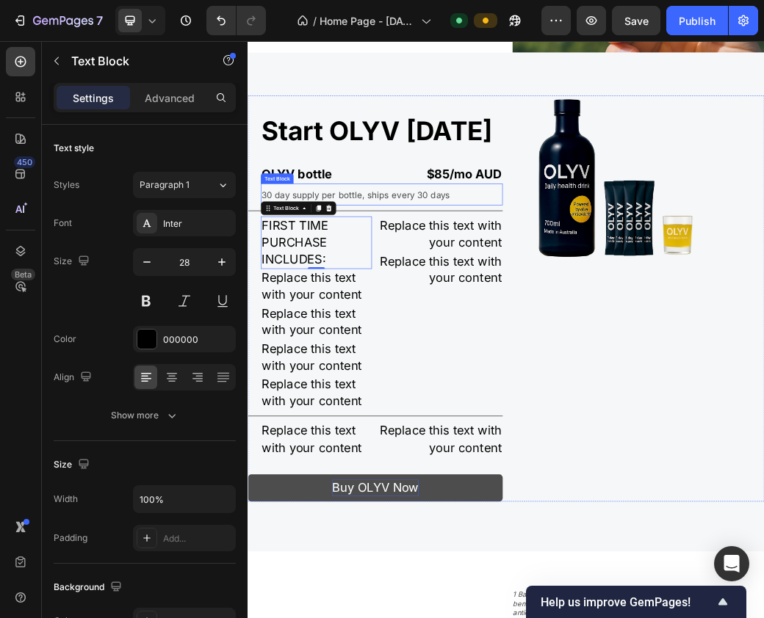
click at [375, 304] on span "30 day supply per bottle, ships every 30 days" at bounding box center [432, 305] width 322 height 18
click at [330, 389] on p "FIRST TIME PURCHASE INCLUDES:" at bounding box center [364, 385] width 186 height 87
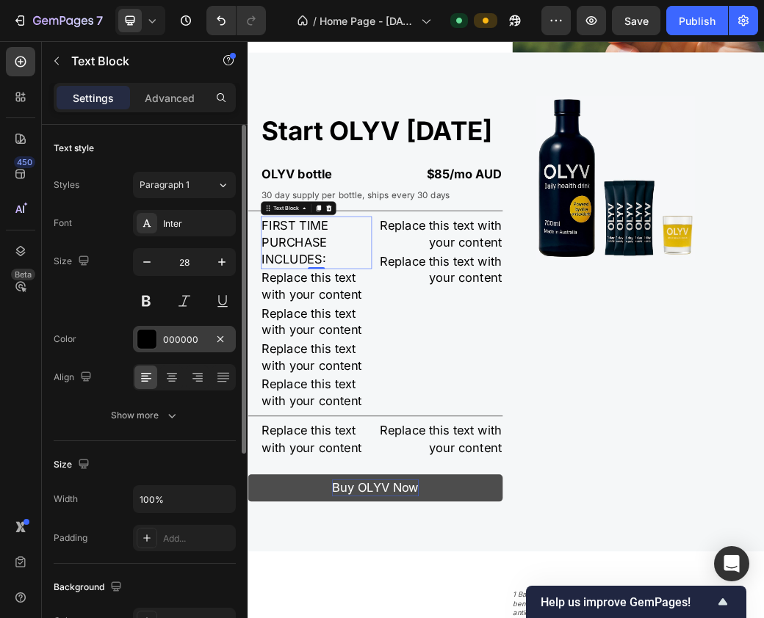
click at [149, 344] on div at bounding box center [146, 339] width 19 height 19
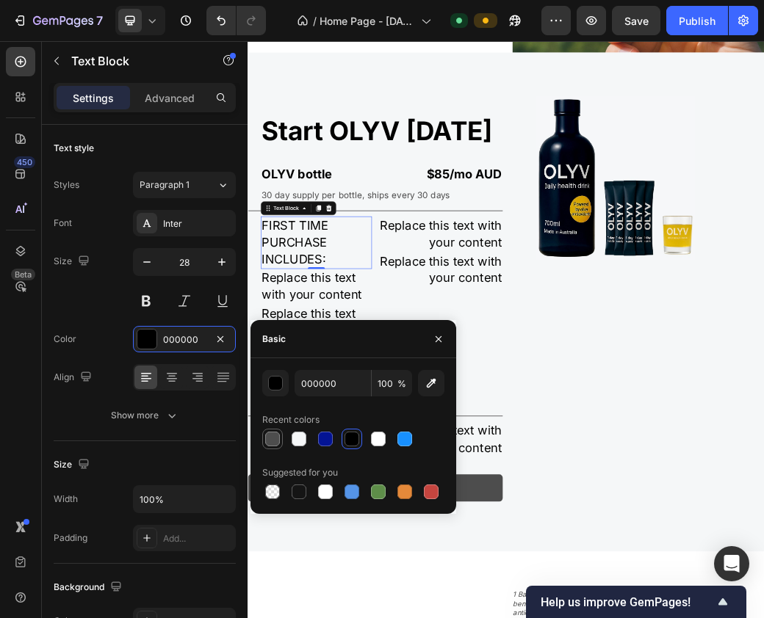
click at [269, 440] on div at bounding box center [272, 439] width 15 height 15
type input "4D4D4D"
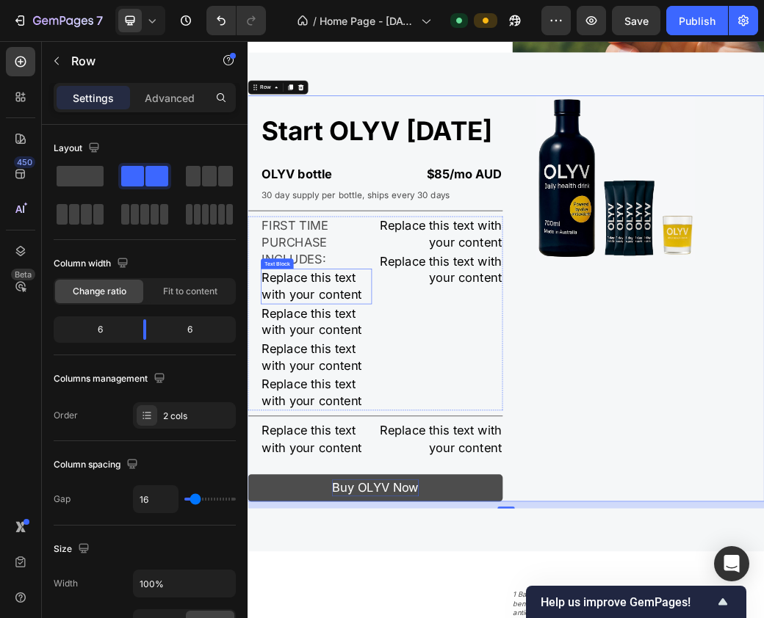
click at [391, 462] on div "Replace this text with your content" at bounding box center [363, 460] width 189 height 60
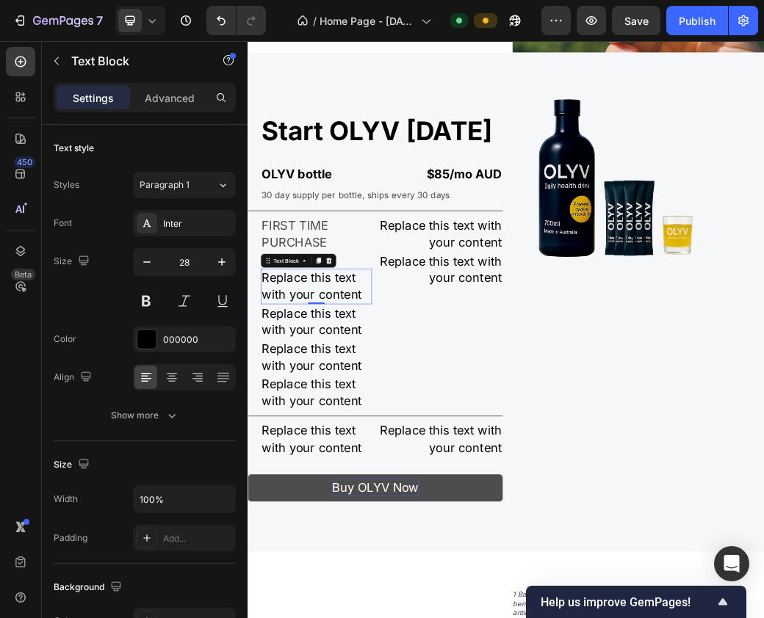
click at [391, 462] on div "Replace this text with your content" at bounding box center [363, 460] width 189 height 60
click at [411, 471] on p "Replace this text with your content" at bounding box center [364, 460] width 186 height 57
drag, startPoint x: 452, startPoint y: 469, endPoint x: 212, endPoint y: 389, distance: 252.4
click at [247, 389] on html "Header OLYV's formula is boosted by powerful natural olive antioxidants deliver…" at bounding box center [687, 523] width 881 height 6048
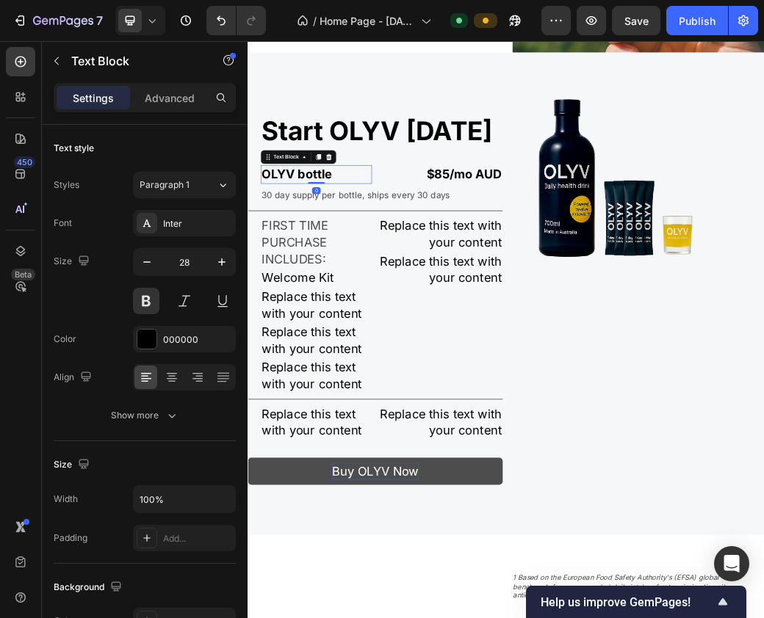
click at [336, 260] on p "OLYV bottle" at bounding box center [364, 269] width 186 height 29
click at [345, 263] on p "OLYV bottle" at bounding box center [364, 269] width 186 height 29
click at [376, 438] on p "Welcome Kit" at bounding box center [364, 446] width 186 height 29
click at [341, 271] on p "OLYV Bottle" at bounding box center [364, 269] width 186 height 29
click at [342, 432] on p "Welcome Kit" at bounding box center [364, 446] width 186 height 29
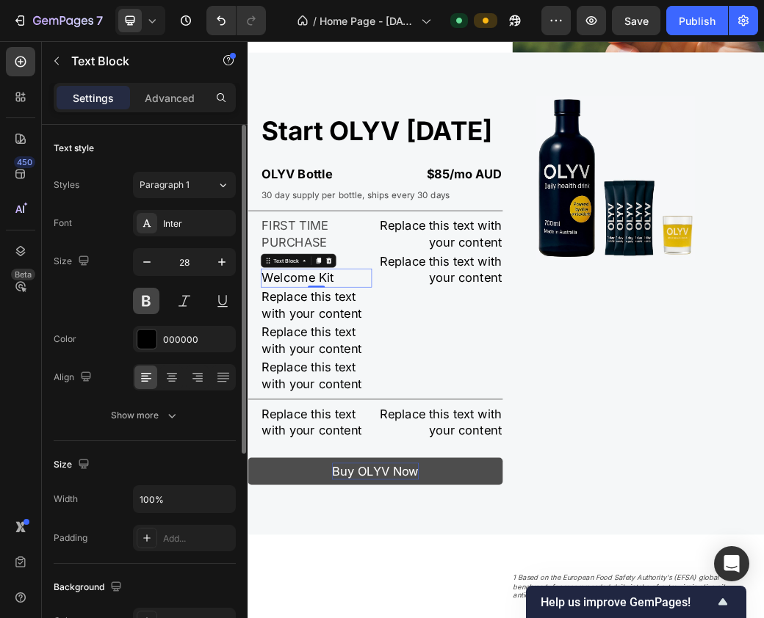
click at [153, 299] on button at bounding box center [146, 301] width 26 height 26
click at [383, 440] on p "Welcome Kit" at bounding box center [364, 446] width 186 height 29
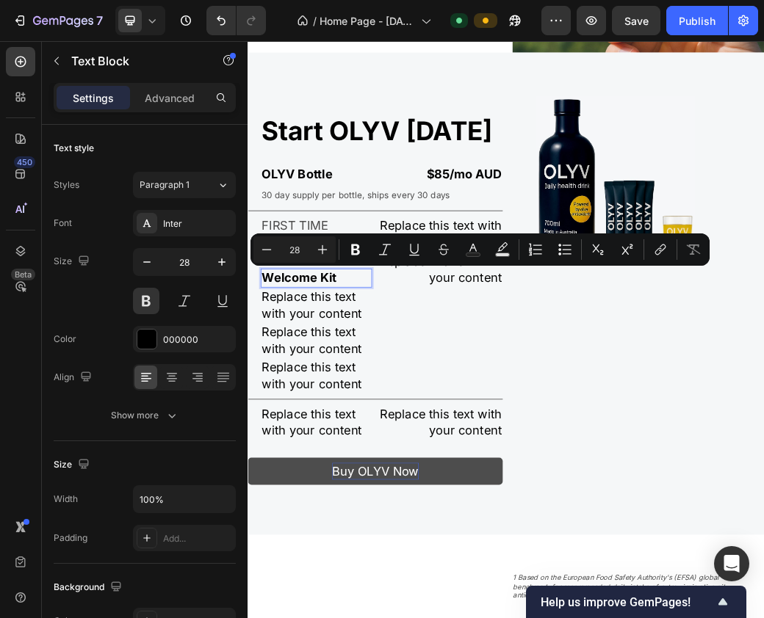
click at [336, 438] on p "Welcome Kit" at bounding box center [364, 446] width 186 height 29
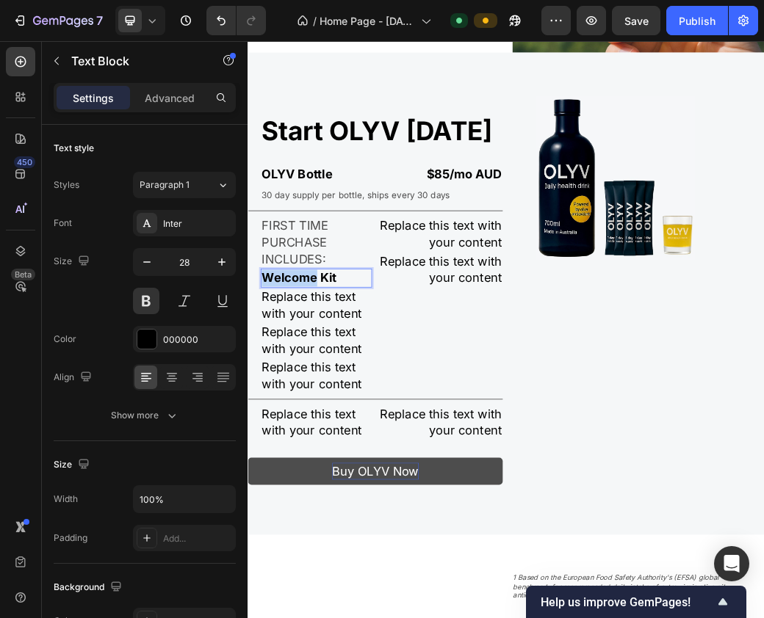
click at [336, 438] on p "Welcome Kit" at bounding box center [364, 446] width 186 height 29
click at [327, 356] on p "FIRST TIME PURCHASE INCLUDES:" at bounding box center [364, 385] width 186 height 87
click at [357, 482] on div "Replace this text with your content" at bounding box center [363, 492] width 189 height 60
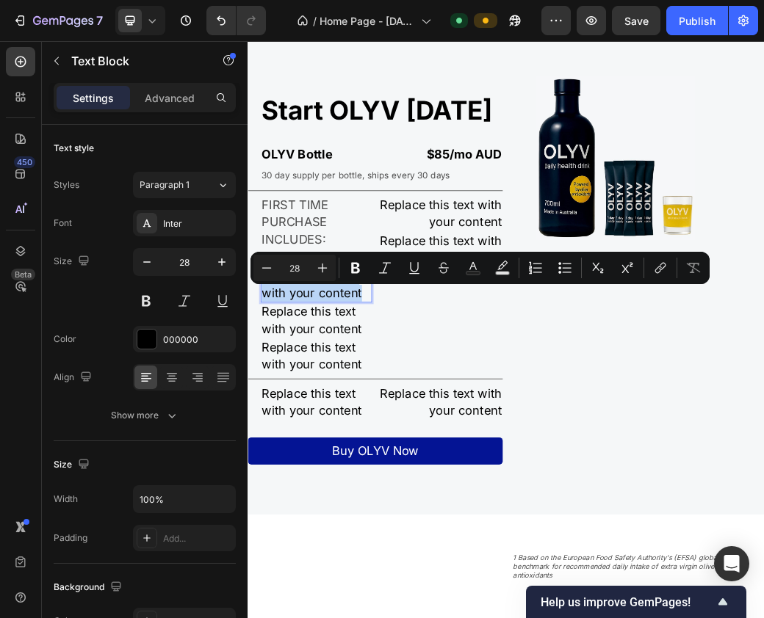
drag, startPoint x: 275, startPoint y: 473, endPoint x: 441, endPoint y: 512, distance: 170.6
click at [308, 486] on p "Replace this text with your content" at bounding box center [364, 457] width 186 height 57
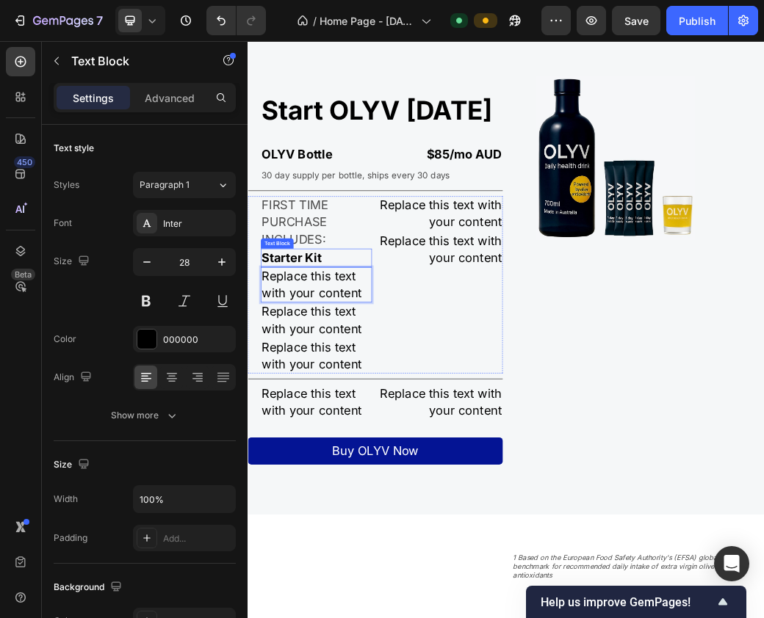
click at [334, 426] on p "Starter Kit" at bounding box center [364, 411] width 186 height 29
click at [386, 426] on p "Starter Kit" at bounding box center [364, 411] width 186 height 29
drag, startPoint x: 390, startPoint y: 438, endPoint x: 246, endPoint y: 438, distance: 143.9
click at [247, 438] on html "Header OLYV's formula is boosted by powerful natural olive antioxidants deliver…" at bounding box center [687, 491] width 881 height 5985
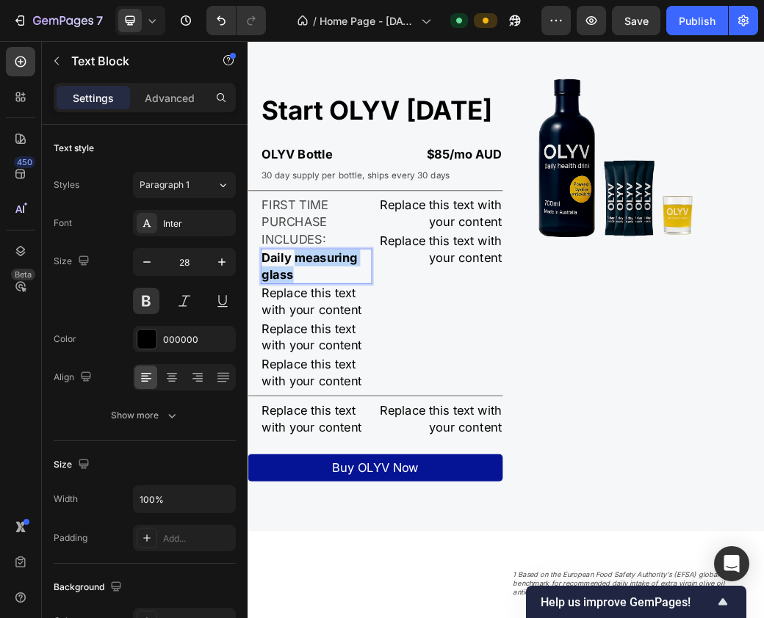
drag, startPoint x: 329, startPoint y: 443, endPoint x: 347, endPoint y: 465, distance: 28.8
click at [347, 454] on p "Daily measuring glass" at bounding box center [364, 425] width 186 height 57
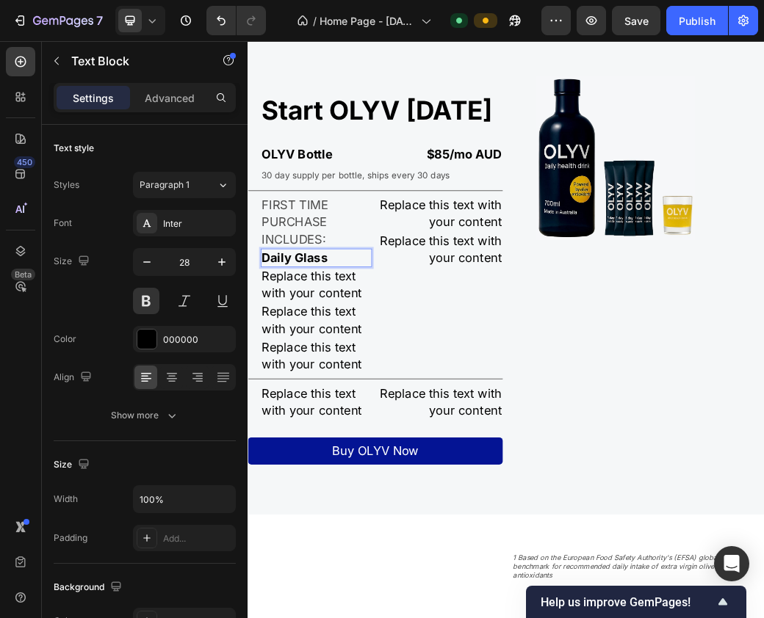
click at [336, 426] on p "Daily Glass" at bounding box center [364, 411] width 186 height 29
click at [329, 426] on p "Daily Glass" at bounding box center [364, 411] width 186 height 29
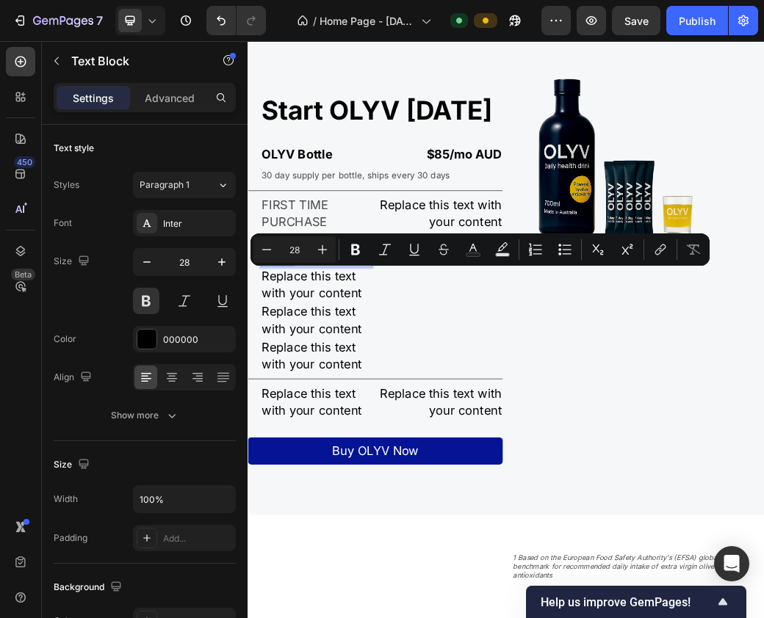
drag, startPoint x: 331, startPoint y: 443, endPoint x: 272, endPoint y: 437, distance: 59.8
click at [272, 426] on p "Daily Glass" at bounding box center [364, 411] width 186 height 29
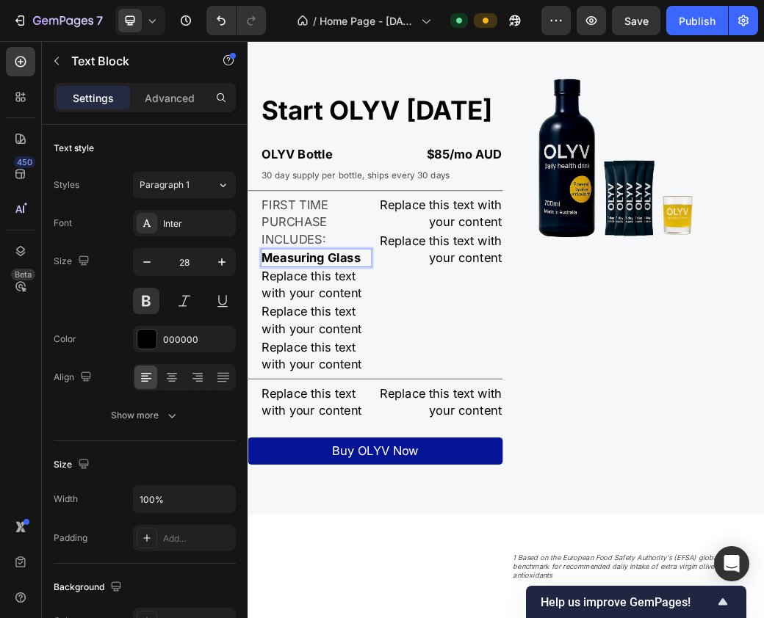
click at [358, 426] on p "Measuring Glass" at bounding box center [364, 411] width 186 height 29
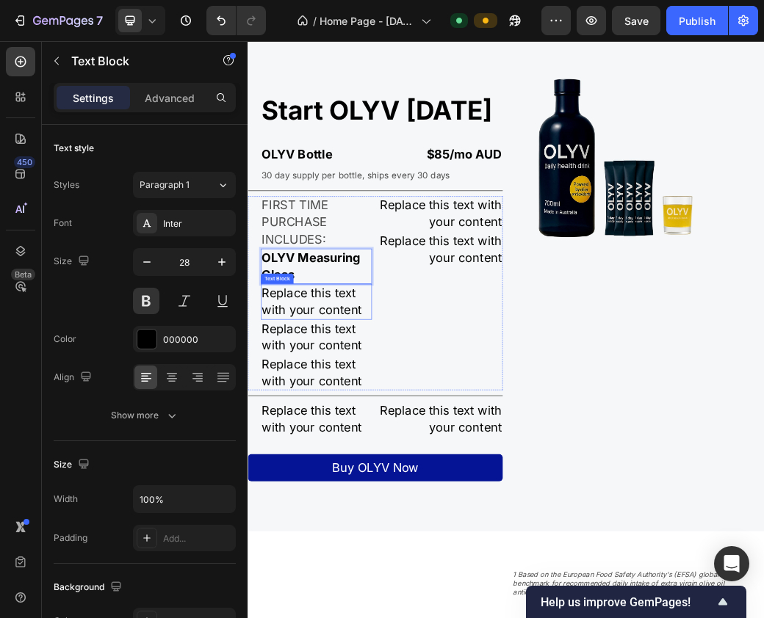
click at [376, 512] on p "Replace this text with your content" at bounding box center [364, 485] width 186 height 57
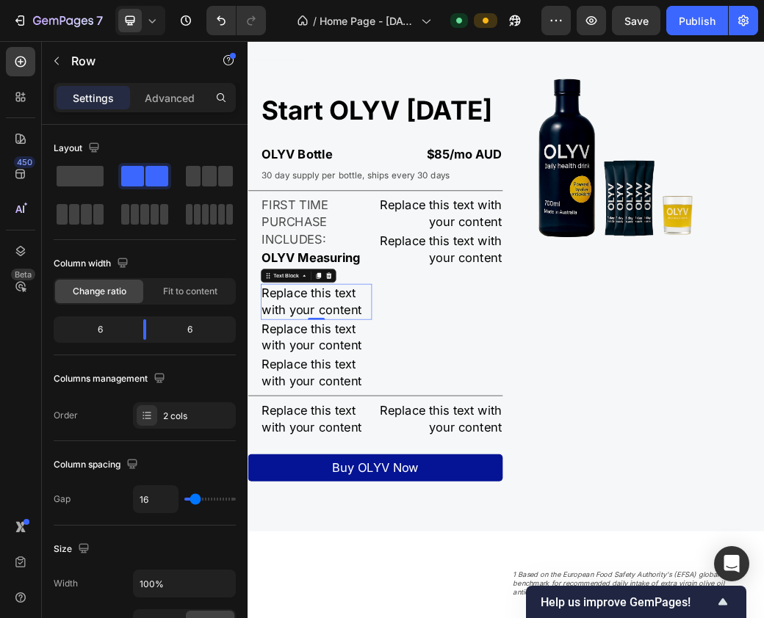
click at [397, 501] on p "Replace this text with your content" at bounding box center [364, 485] width 186 height 57
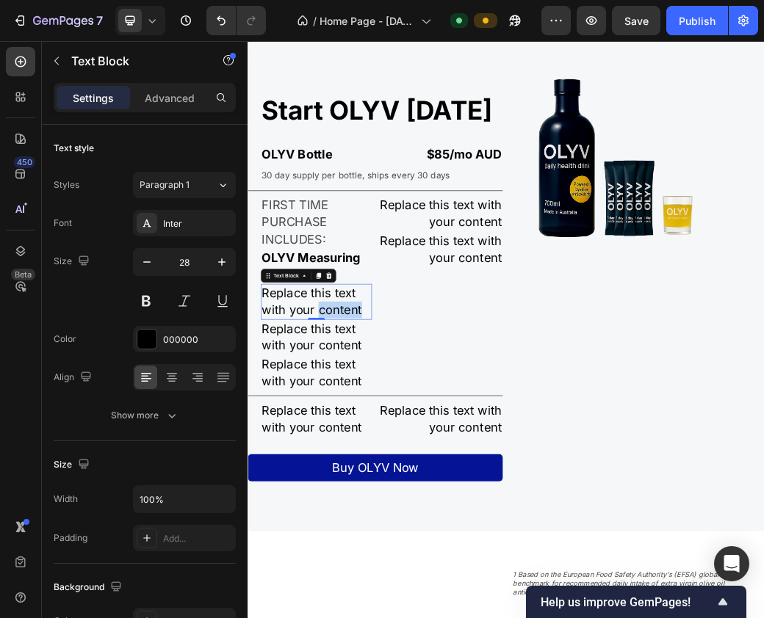
click at [383, 515] on p "Replace this text with your content" at bounding box center [364, 485] width 186 height 57
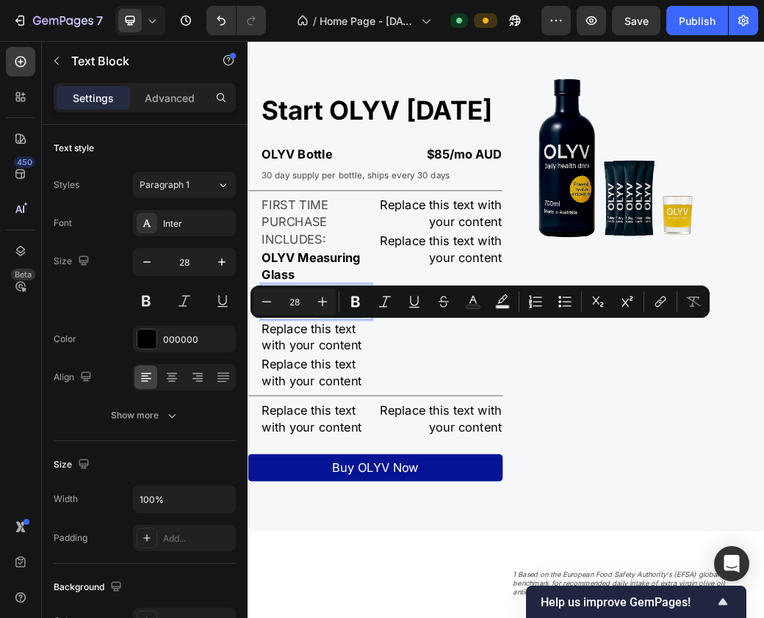
click at [409, 515] on p "Replace this text with your content" at bounding box center [364, 485] width 186 height 57
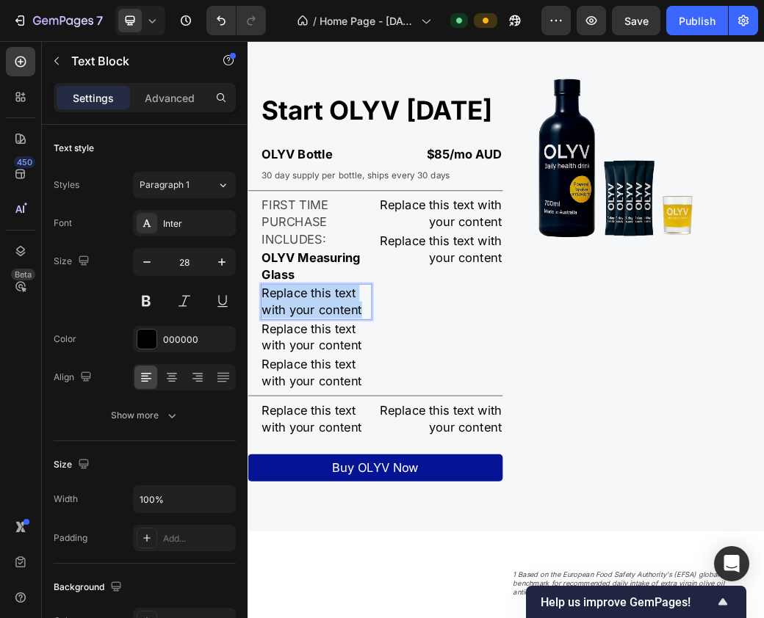
drag, startPoint x: 443, startPoint y: 529, endPoint x: 269, endPoint y: 494, distance: 176.7
click at [271, 494] on p "Replace this text with your content" at bounding box center [364, 485] width 186 height 57
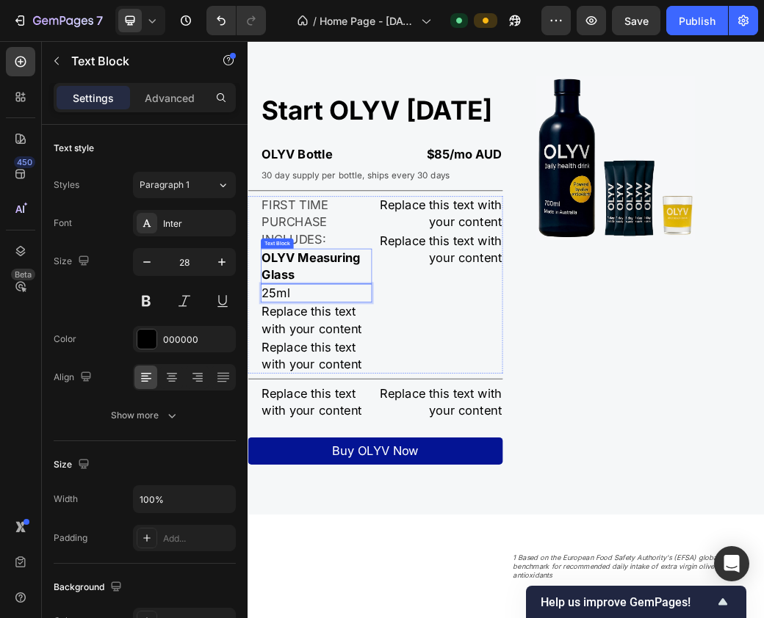
click at [358, 443] on p "OLYV Measuring Glass" at bounding box center [364, 425] width 186 height 57
click at [275, 454] on p "OLYV Measuring Glass" at bounding box center [364, 425] width 186 height 57
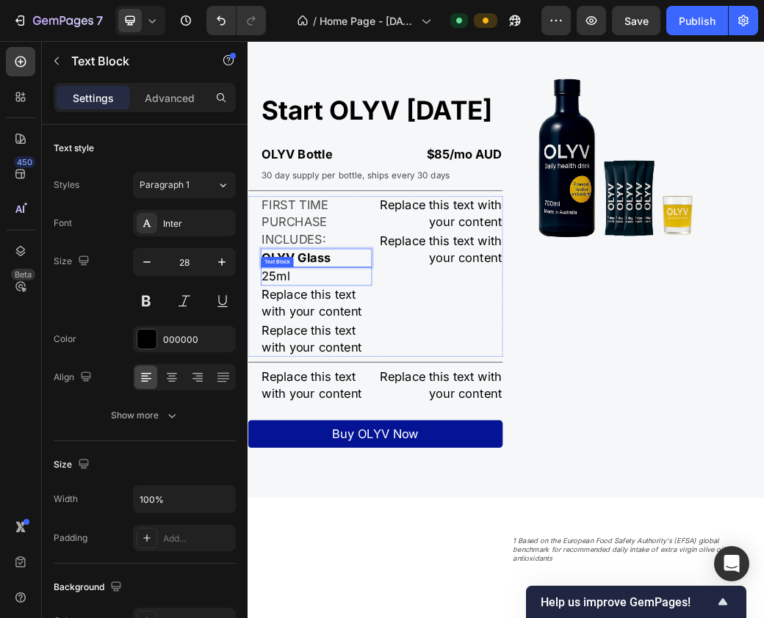
click at [345, 457] on p "25ml" at bounding box center [364, 443] width 186 height 29
click at [338, 457] on p "25ml" at bounding box center [364, 443] width 186 height 29
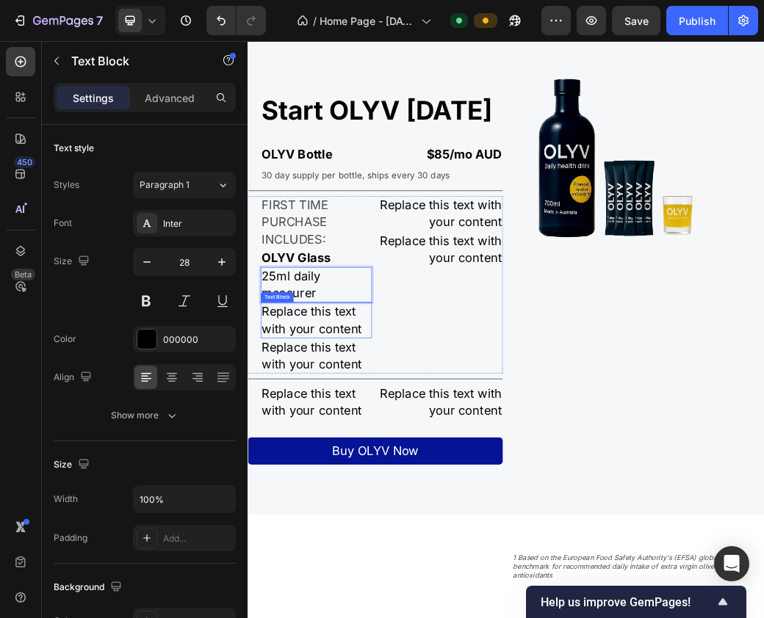
click at [384, 545] on div "Replace this text with your content" at bounding box center [363, 517] width 189 height 60
click at [353, 548] on div "Replace this text with your content" at bounding box center [363, 517] width 189 height 60
click at [353, 546] on p "Replace this text with your content" at bounding box center [364, 517] width 186 height 57
click at [430, 546] on p "Replace this text with your content" at bounding box center [364, 517] width 186 height 57
drag, startPoint x: 443, startPoint y: 565, endPoint x: 115, endPoint y: 460, distance: 344.6
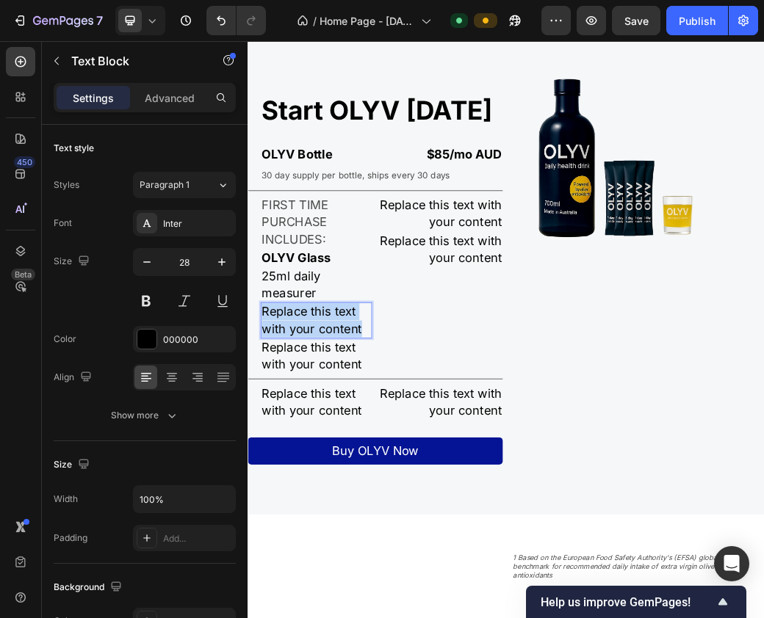
click at [247, 460] on html "Header OLYV's formula is boosted by powerful natural olive antioxidants deliver…" at bounding box center [687, 491] width 881 height 5985
click at [328, 475] on p "25ml daily measurer" at bounding box center [364, 457] width 186 height 57
click at [350, 486] on p "25ml daily measurer" at bounding box center [364, 457] width 186 height 57
drag, startPoint x: 376, startPoint y: 504, endPoint x: 297, endPoint y: 497, distance: 79.6
click at [297, 486] on p "25ml daily measurer" at bounding box center [364, 457] width 186 height 57
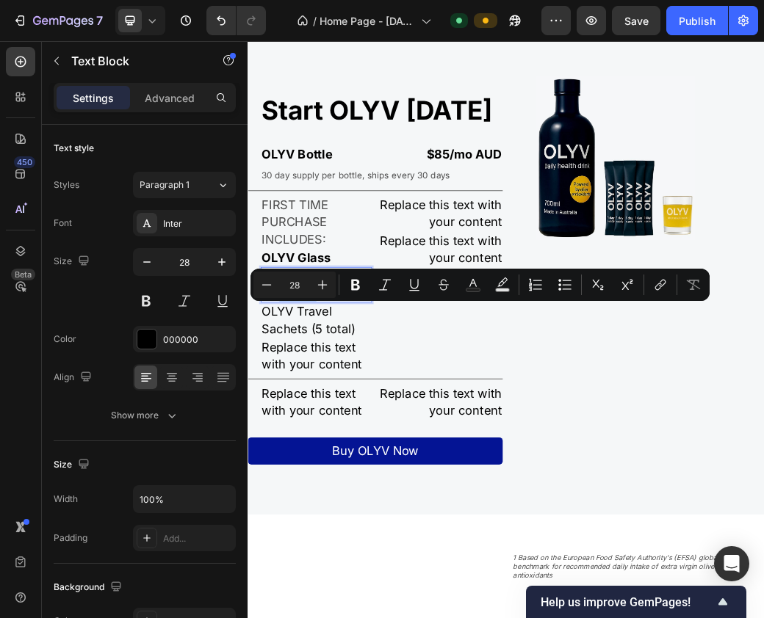
click at [375, 486] on p "25ml daily measurer" at bounding box center [364, 457] width 186 height 57
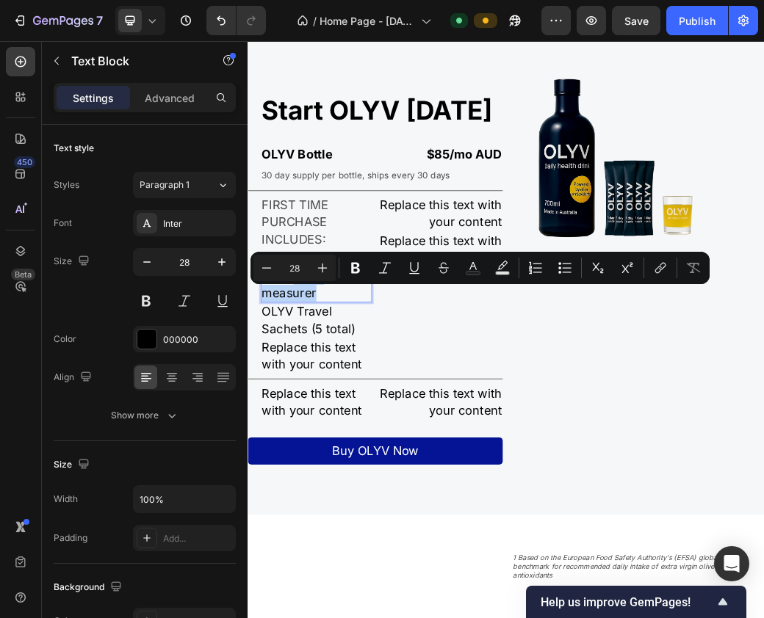
drag, startPoint x: 375, startPoint y: 504, endPoint x: 327, endPoint y: 474, distance: 56.0
click at [327, 474] on p "25ml daily measurer" at bounding box center [364, 457] width 186 height 57
click at [429, 486] on p "25ml daily measurer" at bounding box center [364, 457] width 186 height 57
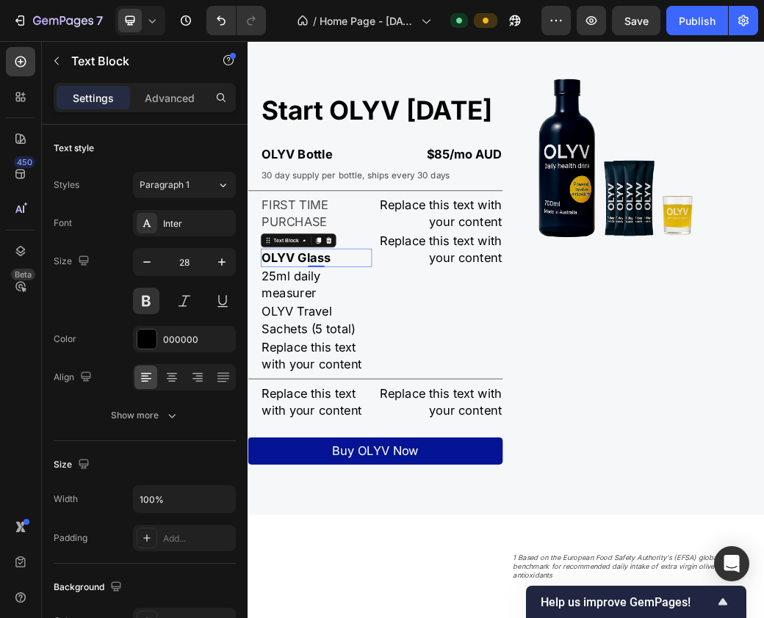
click at [331, 426] on p "OLYV Glass" at bounding box center [364, 411] width 186 height 29
click at [337, 426] on p "OLYV Glass" at bounding box center [364, 411] width 186 height 29
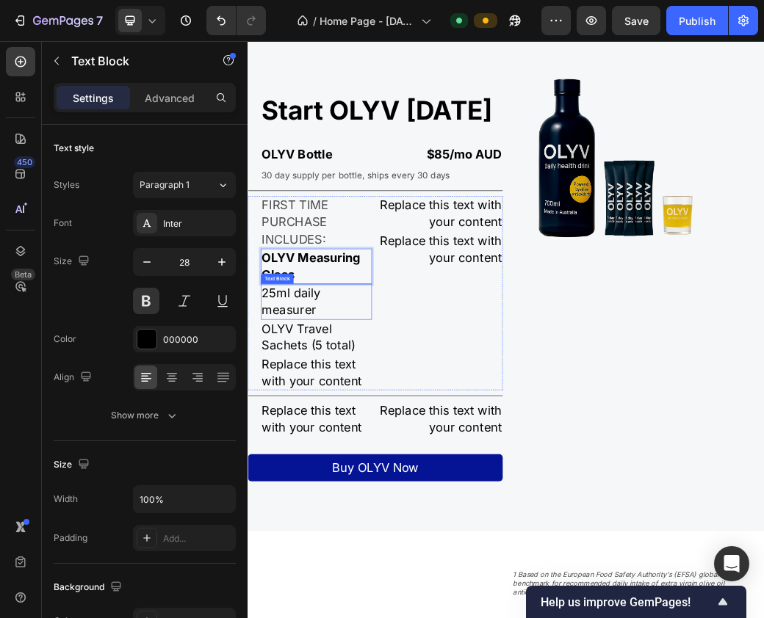
click at [354, 508] on p "25ml daily measurer" at bounding box center [364, 485] width 186 height 57
click at [339, 504] on p "25ml daily measurer" at bounding box center [364, 485] width 186 height 57
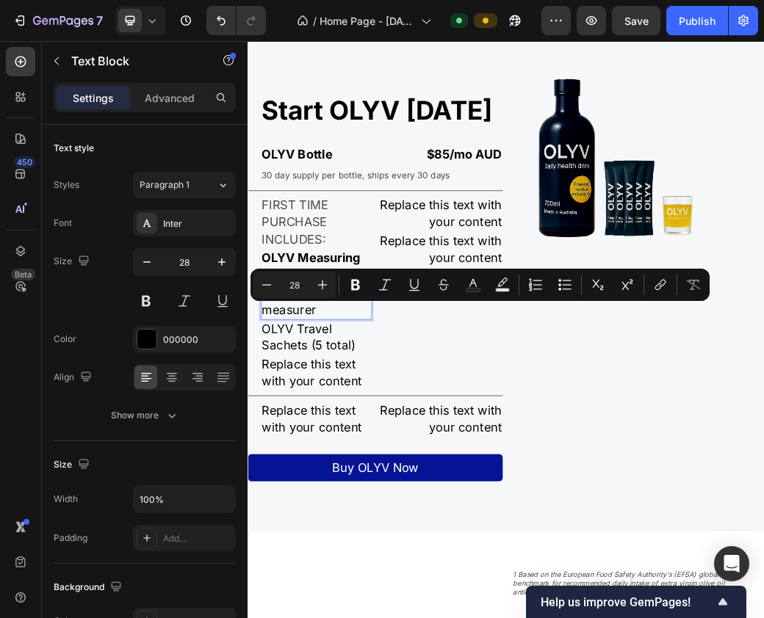
click at [333, 502] on p "25ml daily measurer" at bounding box center [364, 485] width 186 height 57
drag, startPoint x: 370, startPoint y: 529, endPoint x: 328, endPoint y: 498, distance: 51.5
click at [328, 498] on p "25ml daily measurer" at bounding box center [364, 485] width 186 height 57
click at [375, 507] on p "25ml daily measurer" at bounding box center [364, 485] width 186 height 57
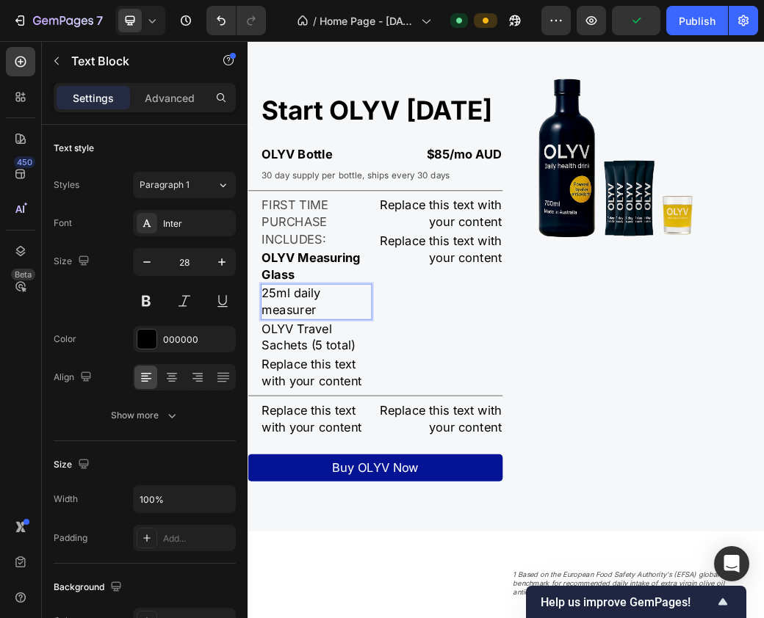
click at [359, 504] on p "25ml daily measurer" at bounding box center [364, 485] width 186 height 57
click at [340, 515] on p "25ml individual measurer" at bounding box center [364, 485] width 186 height 57
click at [217, 16] on icon "Undo/Redo" at bounding box center [221, 20] width 15 height 15
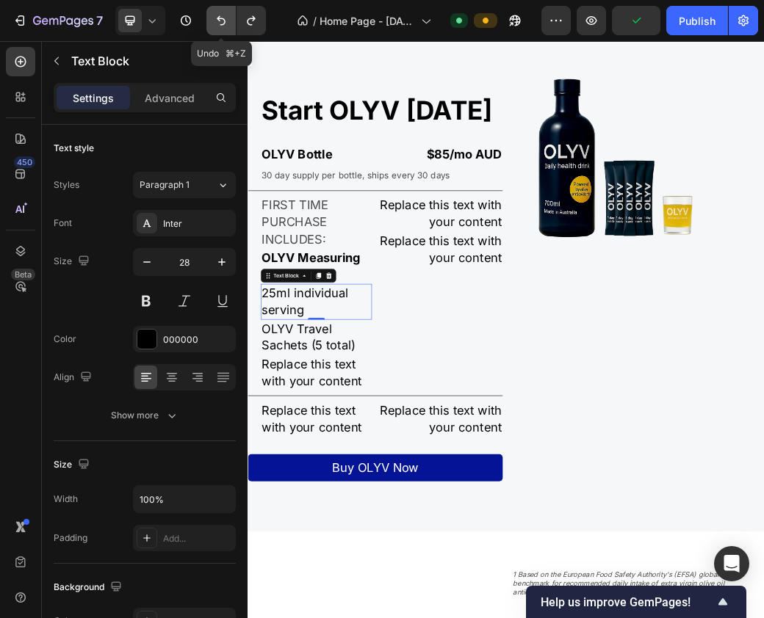
click at [217, 16] on icon "Undo/Redo" at bounding box center [221, 20] width 15 height 15
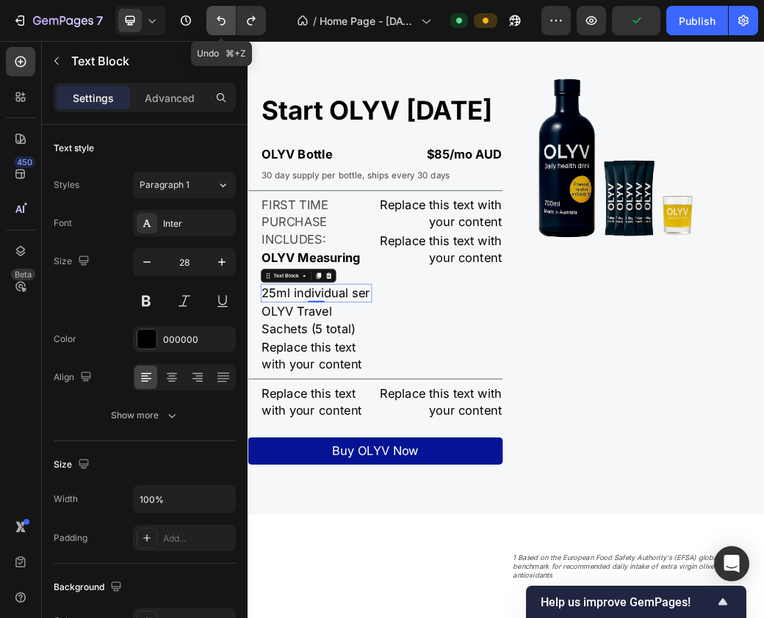
click at [217, 16] on icon "Undo/Redo" at bounding box center [221, 20] width 15 height 15
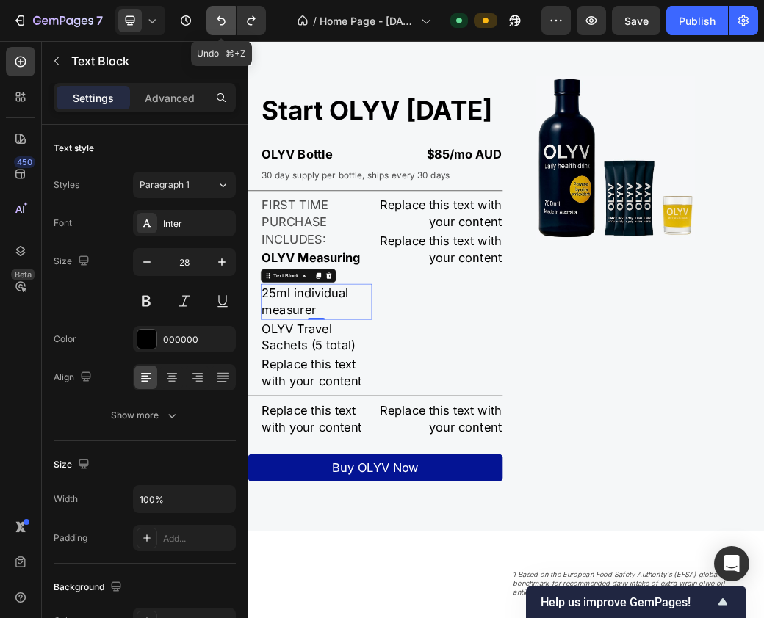
click at [217, 16] on icon "Undo/Redo" at bounding box center [221, 20] width 15 height 15
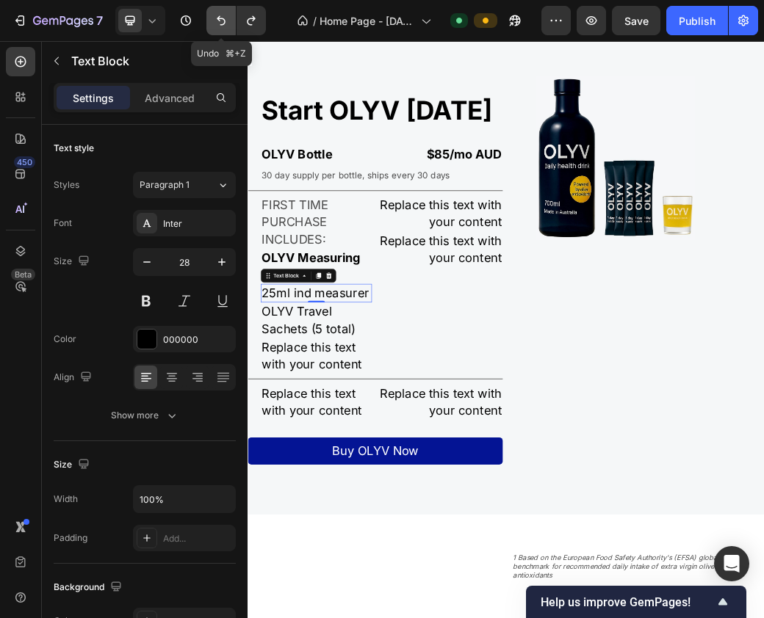
click at [217, 16] on icon "Undo/Redo" at bounding box center [221, 20] width 15 height 15
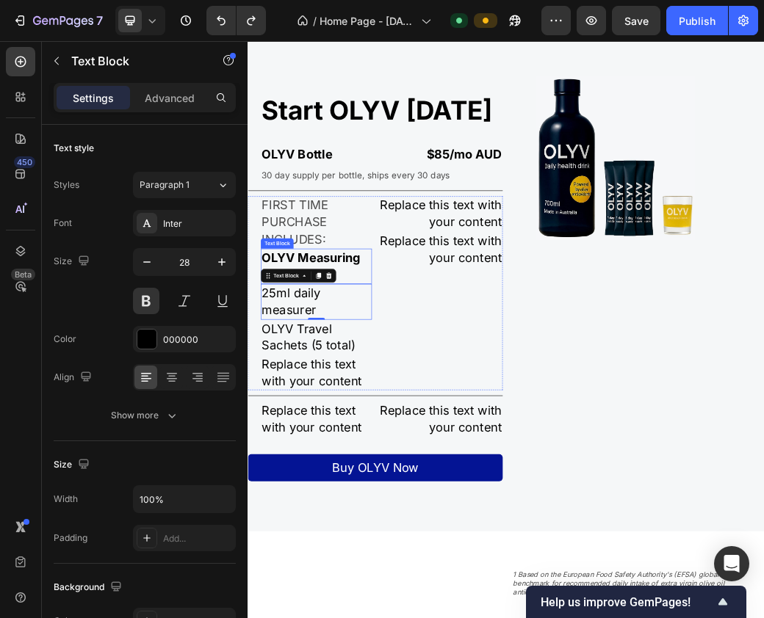
click at [391, 437] on p "OLYV Measuring Glass" at bounding box center [364, 425] width 186 height 57
click at [370, 434] on p "OLYV Measuring Glass" at bounding box center [364, 425] width 186 height 57
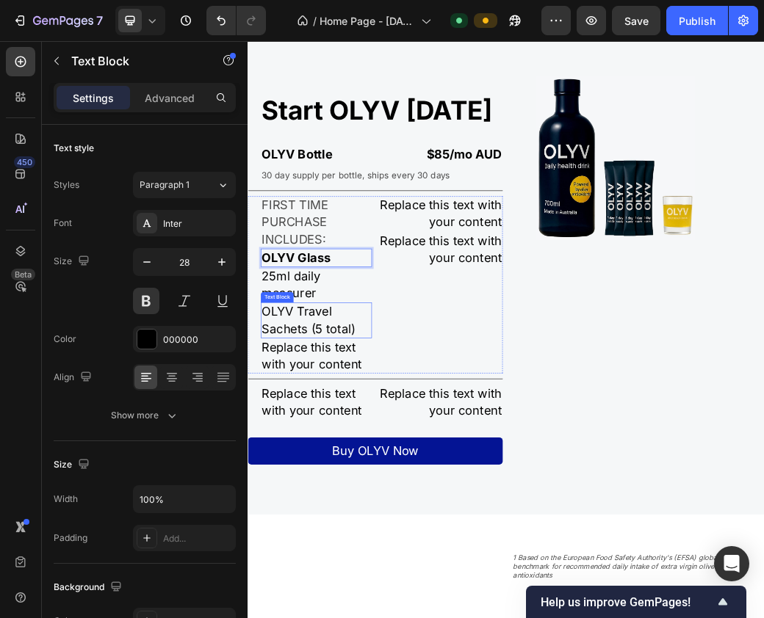
click at [393, 546] on p "OLYV Travel Sachets (5 total)" at bounding box center [364, 517] width 186 height 57
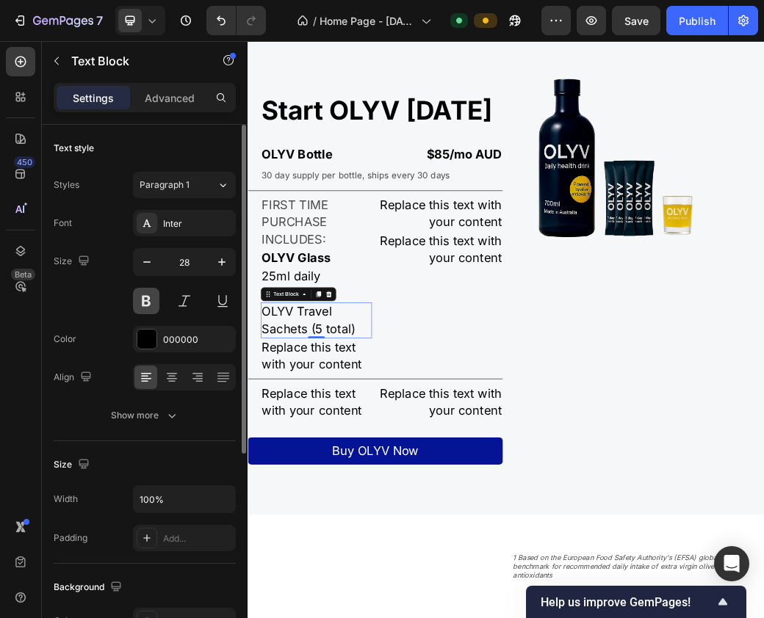
click at [147, 301] on button at bounding box center [146, 301] width 26 height 26
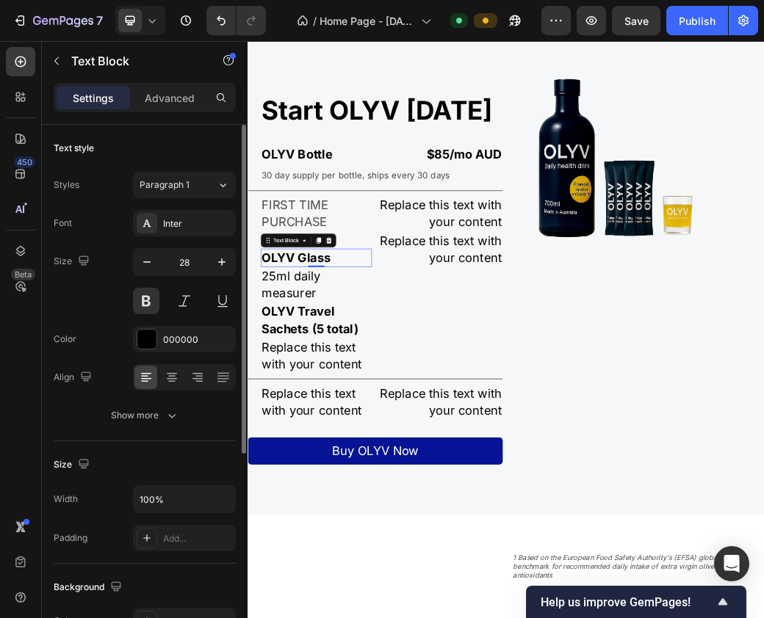
click at [330, 426] on p "OLYV Glass" at bounding box center [364, 411] width 186 height 29
click at [336, 426] on p "OLYV Glass" at bounding box center [364, 411] width 186 height 29
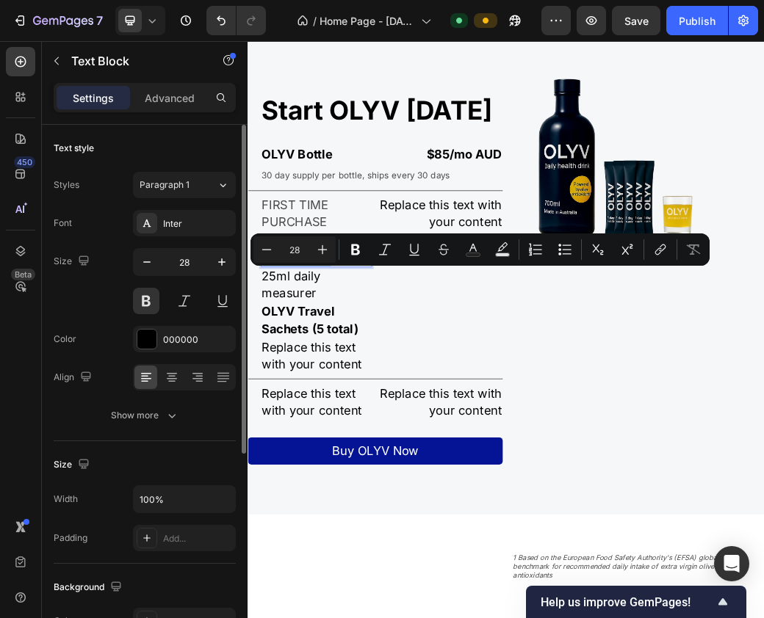
click at [336, 426] on p "OLYV Glass" at bounding box center [364, 411] width 186 height 29
click at [344, 426] on p "OLYV Glass" at bounding box center [364, 411] width 186 height 29
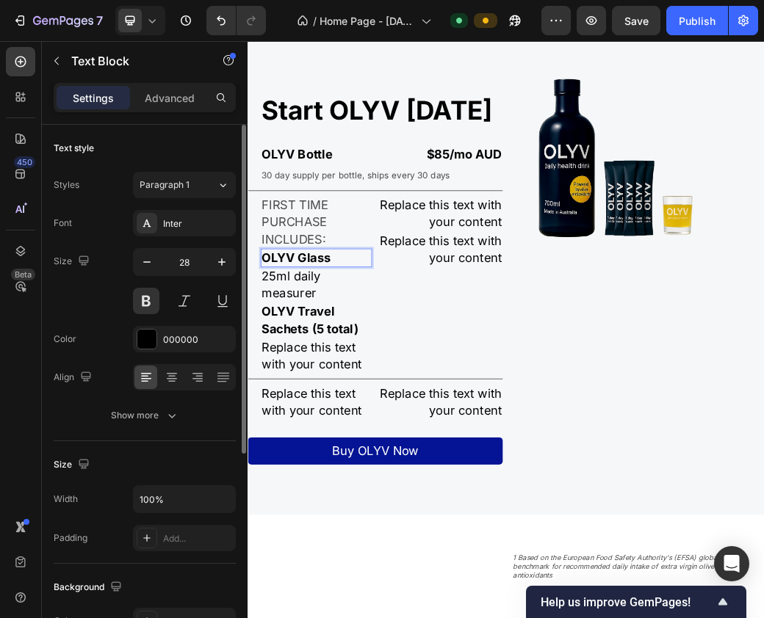
click at [337, 426] on p "OLYV Glass" at bounding box center [364, 411] width 186 height 29
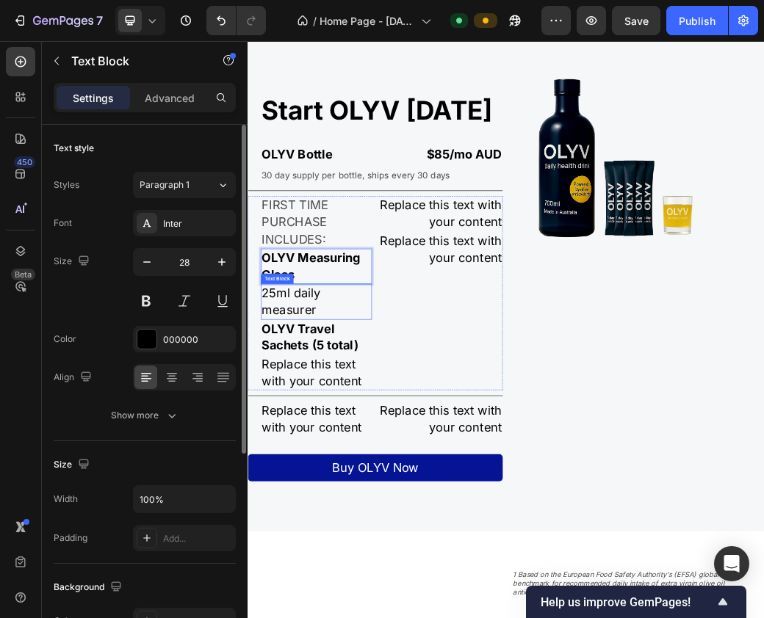
click at [326, 504] on p "25ml daily measurer" at bounding box center [364, 485] width 186 height 57
click at [367, 515] on p "25ml daily measurer" at bounding box center [364, 485] width 186 height 57
click at [364, 441] on p "OLYV Measuring Glass" at bounding box center [364, 425] width 186 height 57
click at [355, 441] on p "OLYV Measuring Glass" at bounding box center [364, 425] width 186 height 57
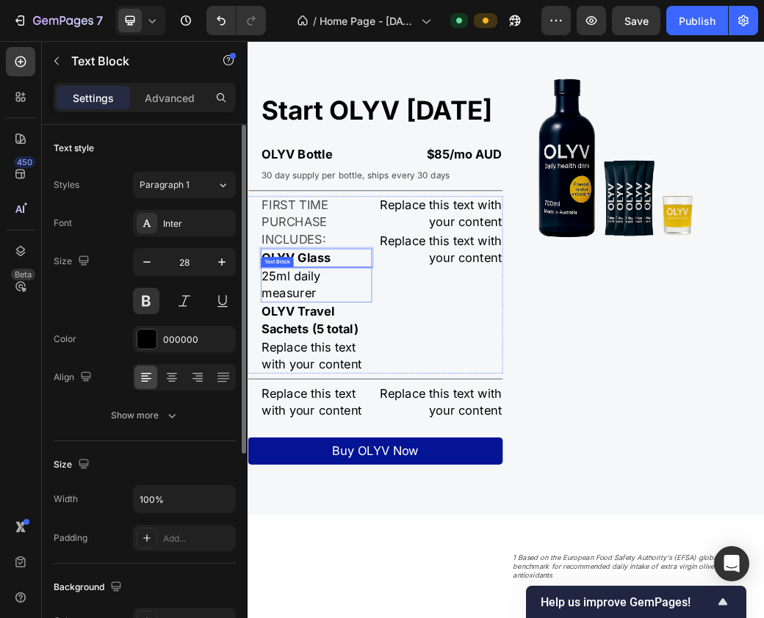
click at [380, 486] on p "25ml daily measurer" at bounding box center [364, 457] width 186 height 57
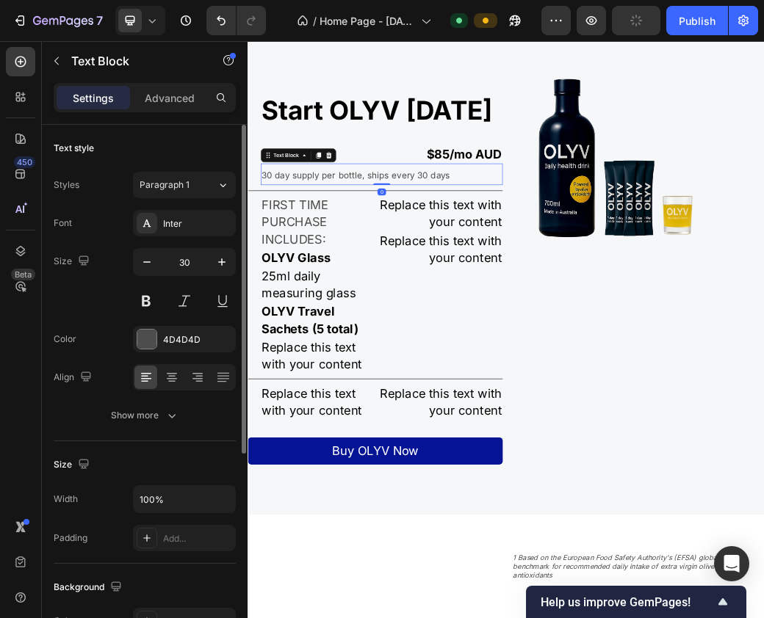
click at [343, 279] on span "30 day supply per bottle, ships every 30 days" at bounding box center [432, 270] width 322 height 18
click at [336, 486] on p "25ml daily measuring glass" at bounding box center [364, 457] width 186 height 57
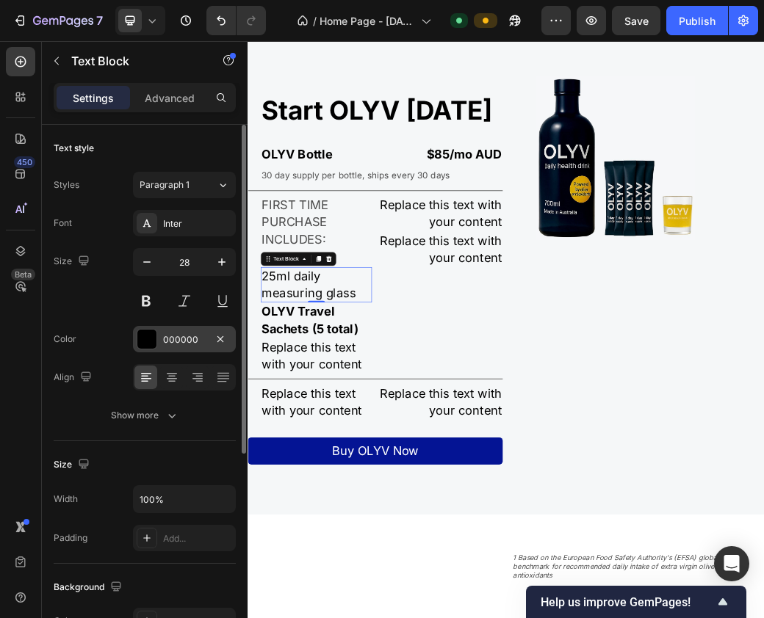
click at [144, 340] on div at bounding box center [146, 339] width 19 height 19
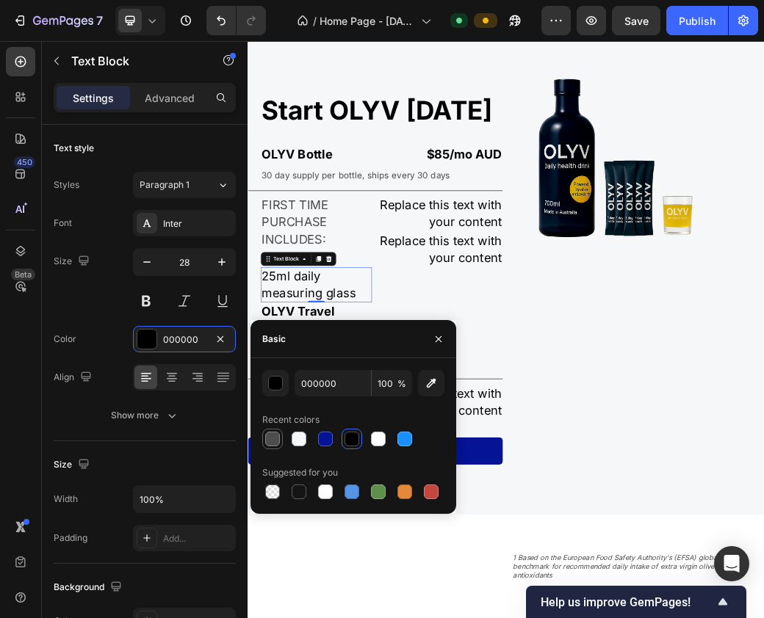
click at [269, 436] on div at bounding box center [272, 439] width 15 height 15
type input "4D4D4D"
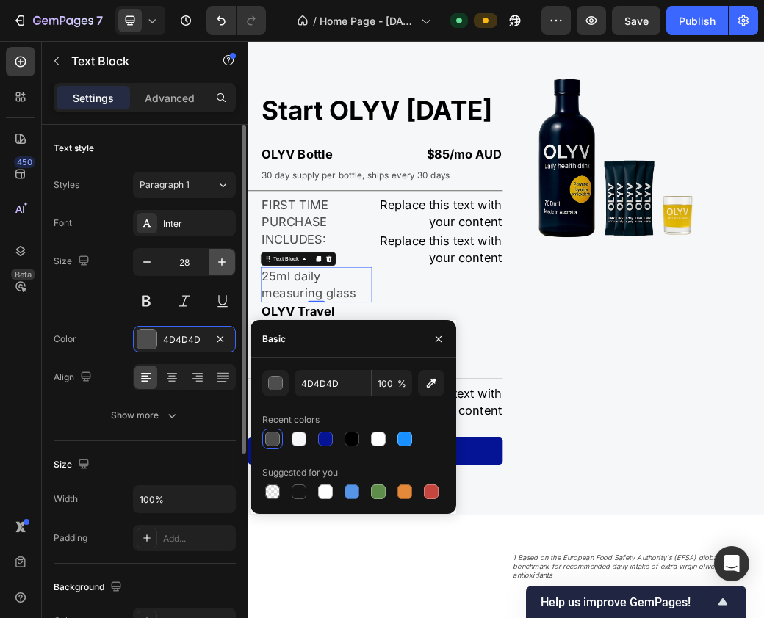
click at [223, 261] on icon "button" at bounding box center [221, 262] width 15 height 15
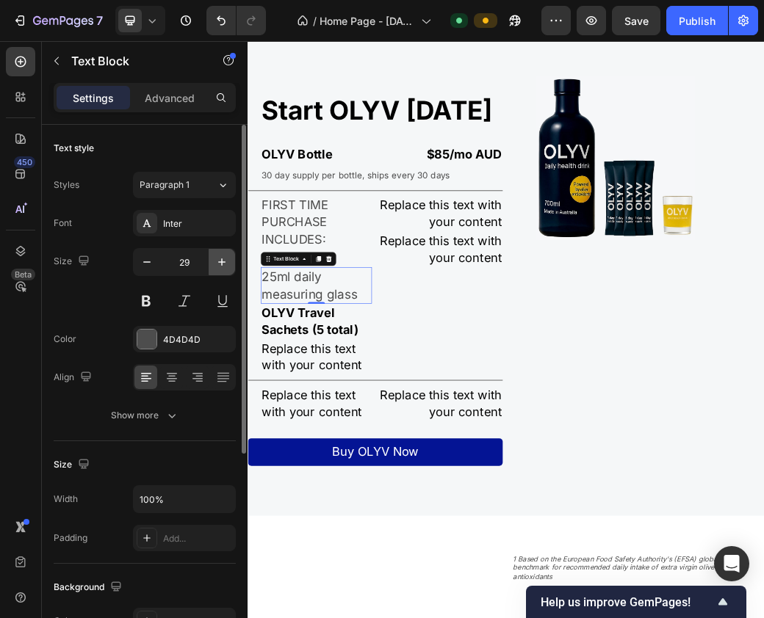
click at [223, 261] on icon "button" at bounding box center [221, 262] width 15 height 15
type input "30"
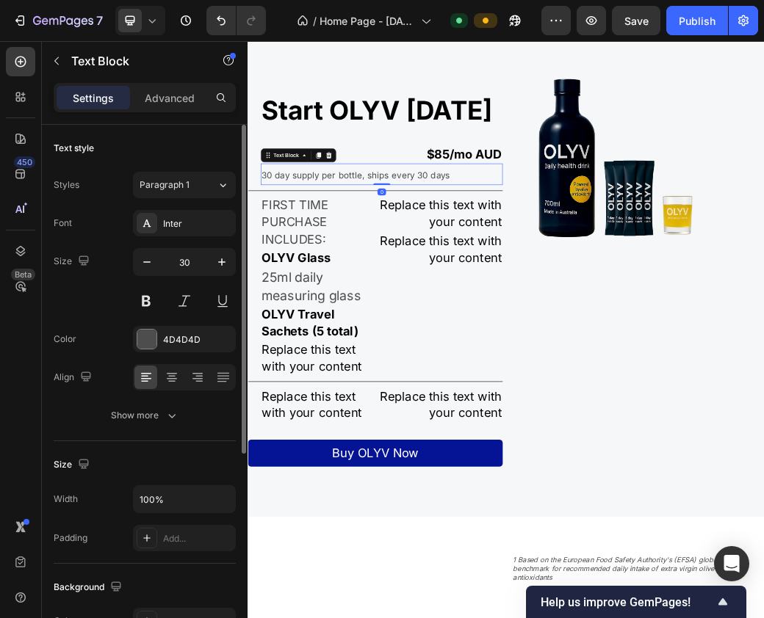
click at [324, 279] on span "30 day supply per bottle, ships every 30 days" at bounding box center [432, 270] width 322 height 18
click at [331, 279] on span "30 day supply per bottle, ships every 30 days" at bounding box center [432, 270] width 322 height 18
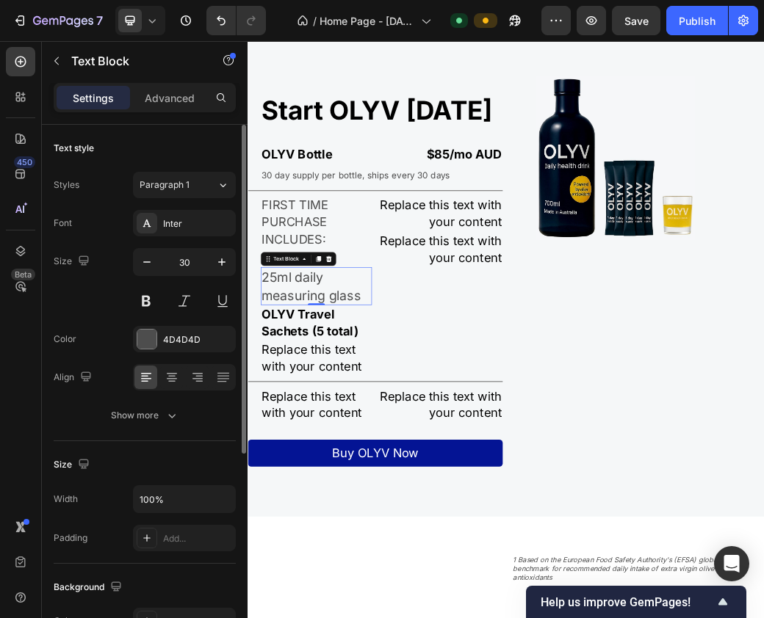
click at [351, 488] on p "25ml daily measuring glass" at bounding box center [364, 460] width 186 height 62
click at [327, 279] on span "30 day supply per bottle, ships every 30 days" at bounding box center [432, 270] width 322 height 18
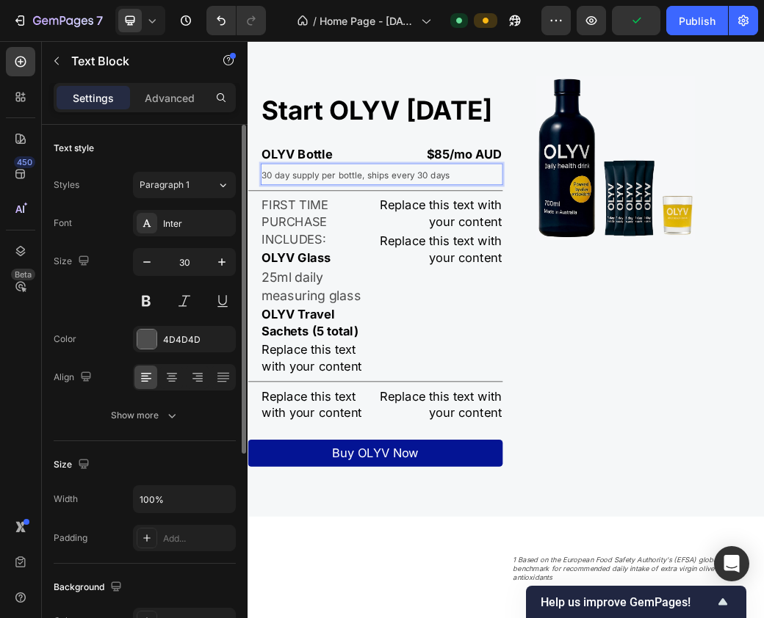
click at [345, 279] on span "30 day supply per bottle, ships every 30 days" at bounding box center [432, 270] width 322 height 18
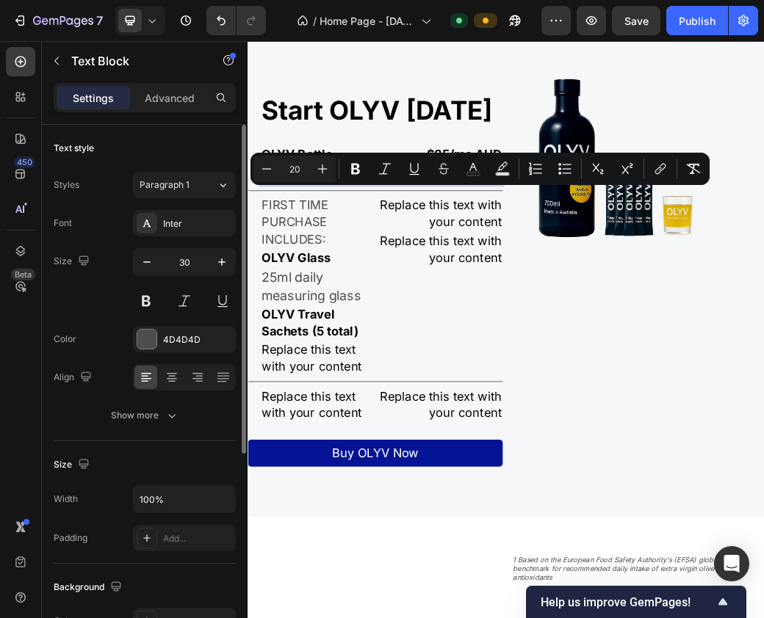
drag, startPoint x: 620, startPoint y: 303, endPoint x: 160, endPoint y: 283, distance: 460.7
click at [247, 283] on html "Header OLYV's formula is boosted by powerful natural olive antioxidants deliver…" at bounding box center [687, 493] width 881 height 5989
click at [220, 261] on icon "button" at bounding box center [221, 261] width 7 height 7
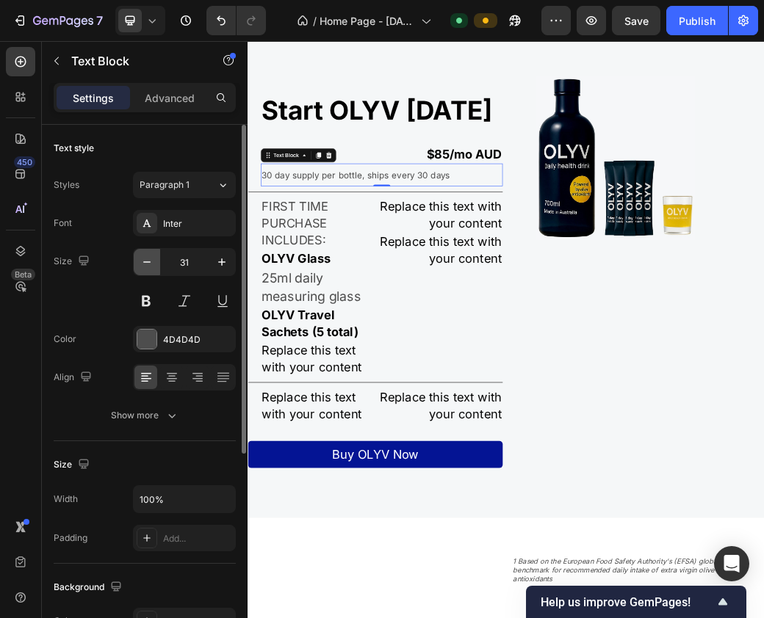
click at [149, 265] on icon "button" at bounding box center [146, 262] width 15 height 15
type input "30"
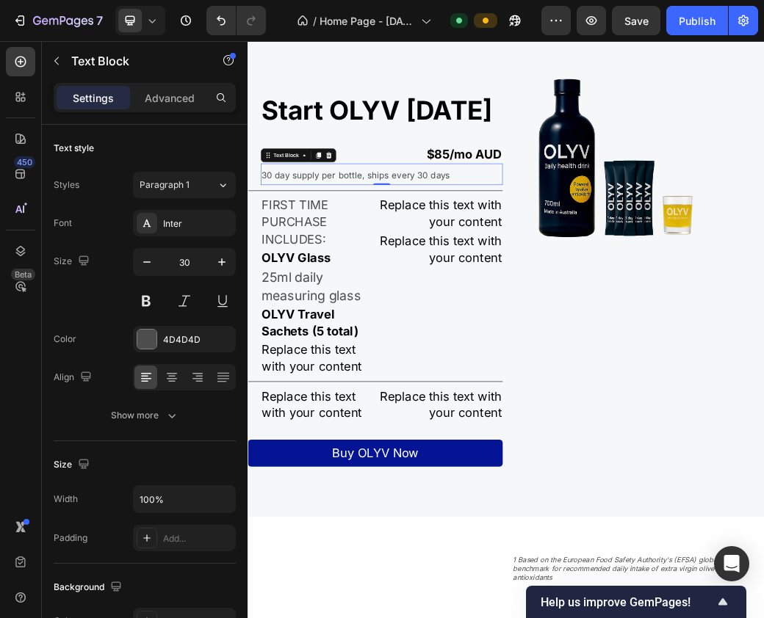
click at [394, 286] on p "30 day supply per bottle, ships every 30 days" at bounding box center [476, 269] width 410 height 34
click at [344, 490] on p "25ml daily measuring glass" at bounding box center [364, 460] width 186 height 62
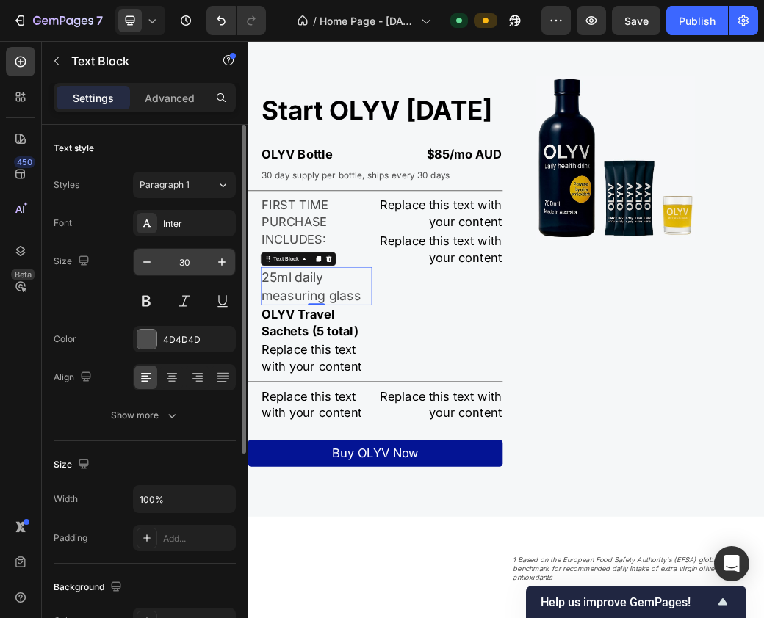
click at [192, 260] on input "30" at bounding box center [184, 262] width 48 height 26
click at [151, 263] on icon "button" at bounding box center [146, 262] width 15 height 15
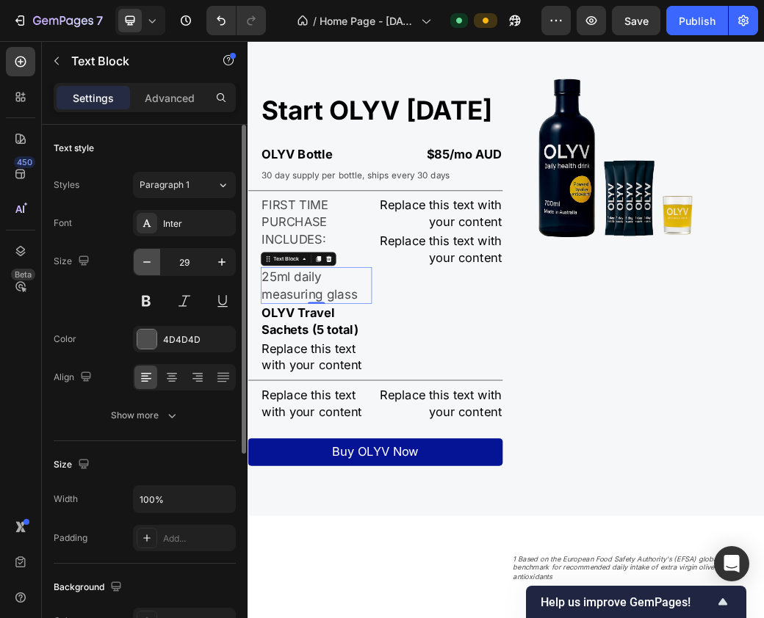
click at [151, 263] on icon "button" at bounding box center [146, 262] width 15 height 15
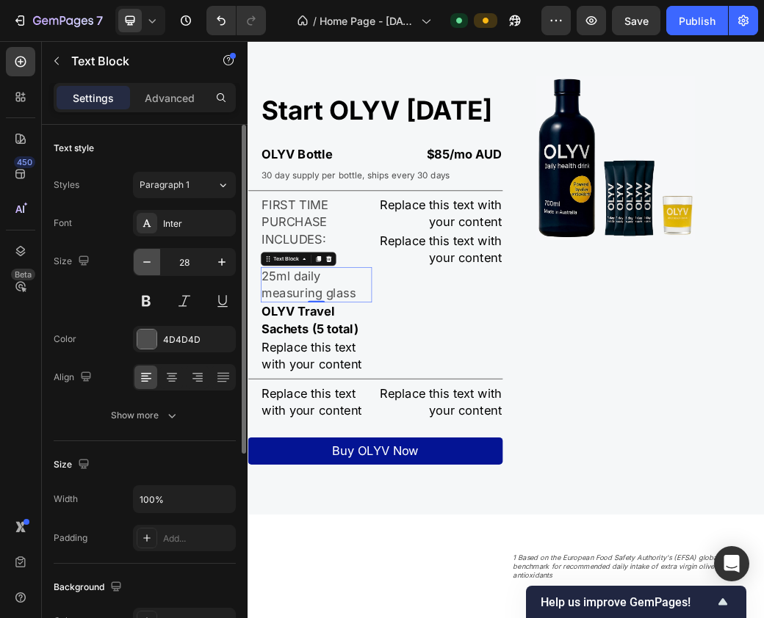
click at [151, 263] on icon "button" at bounding box center [146, 262] width 15 height 15
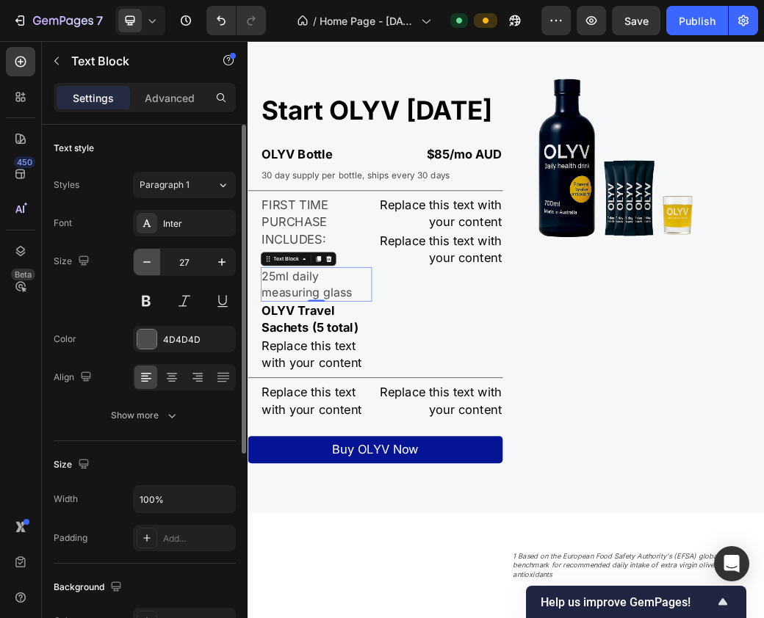
click at [151, 263] on icon "button" at bounding box center [146, 262] width 15 height 15
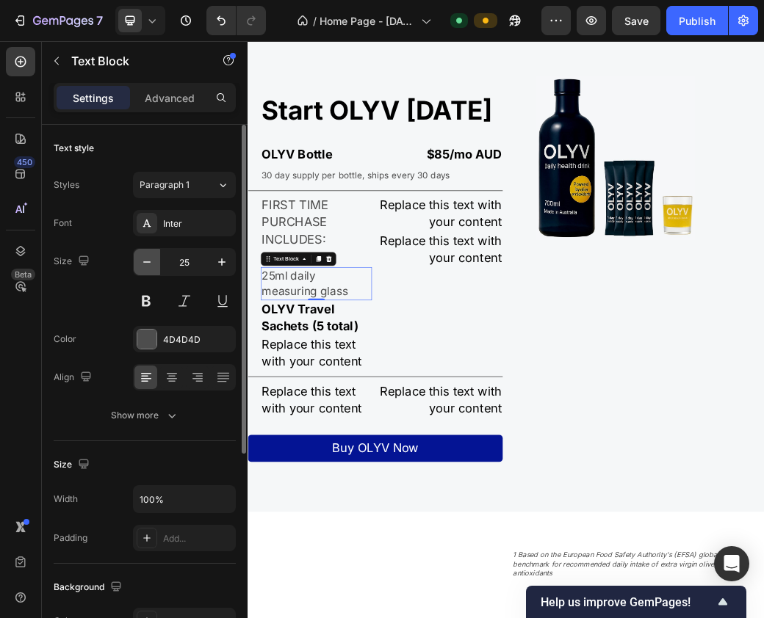
click at [151, 263] on icon "button" at bounding box center [146, 262] width 15 height 15
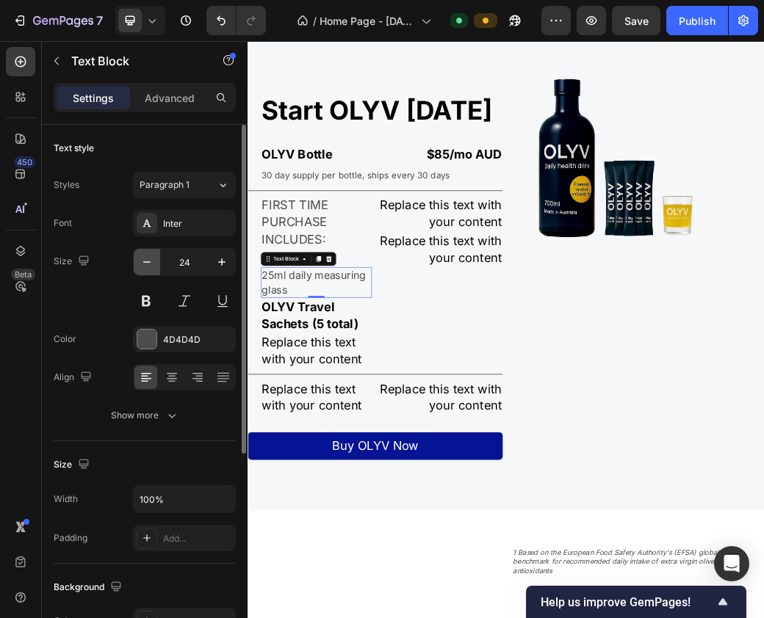
click at [151, 263] on icon "button" at bounding box center [146, 262] width 15 height 15
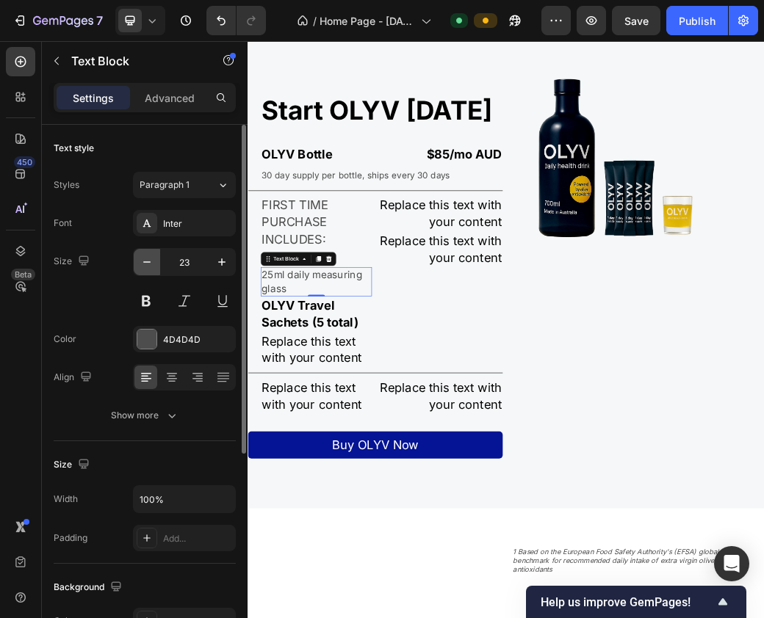
click at [151, 263] on icon "button" at bounding box center [146, 262] width 15 height 15
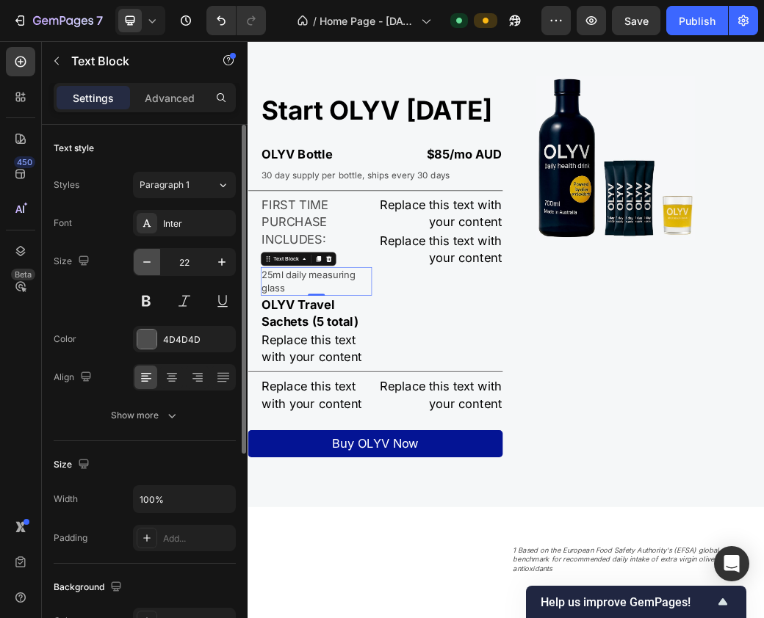
click at [151, 263] on icon "button" at bounding box center [146, 262] width 15 height 15
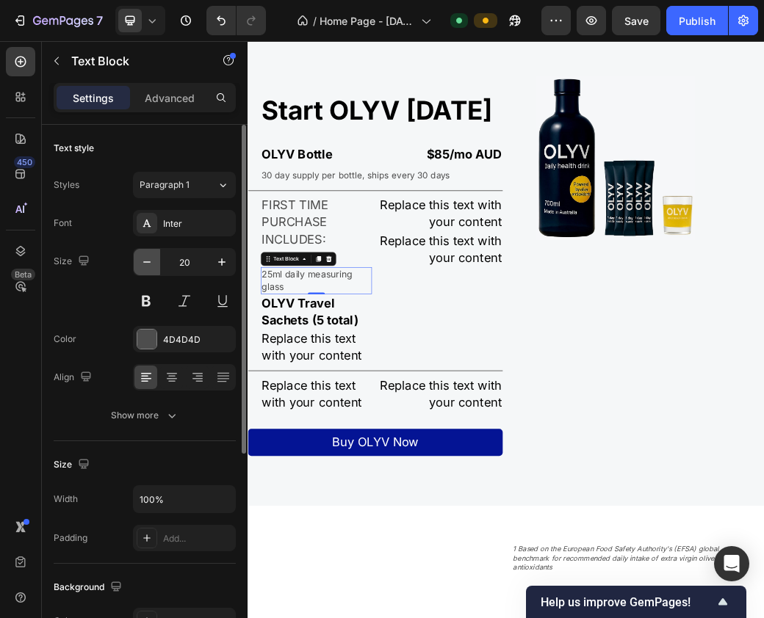
click at [151, 263] on icon "button" at bounding box center [146, 262] width 15 height 15
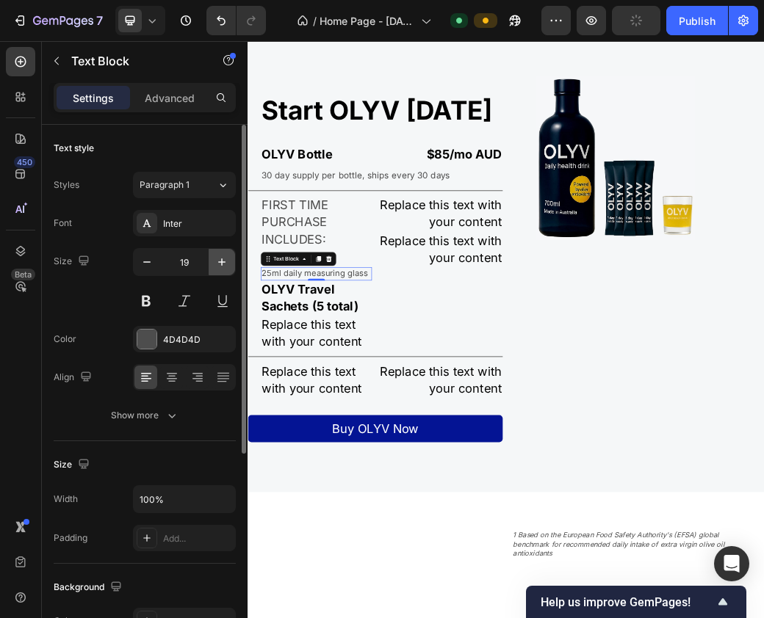
click at [214, 262] on icon "button" at bounding box center [221, 262] width 15 height 15
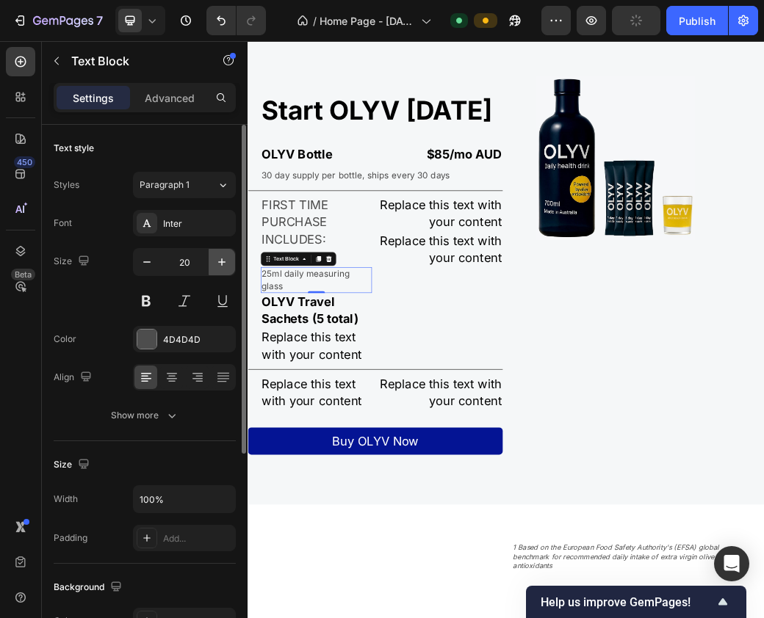
click at [214, 262] on icon "button" at bounding box center [221, 262] width 15 height 15
type input "21"
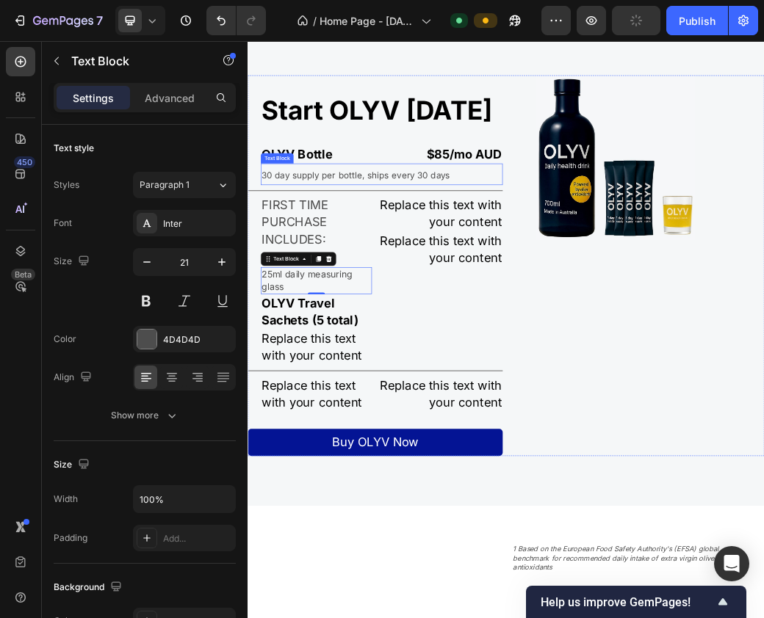
click at [325, 279] on span "30 day supply per bottle, ships every 30 days" at bounding box center [432, 270] width 322 height 18
click at [385, 279] on span "30 day supply per bottle, ships every 30 days" at bounding box center [432, 270] width 322 height 18
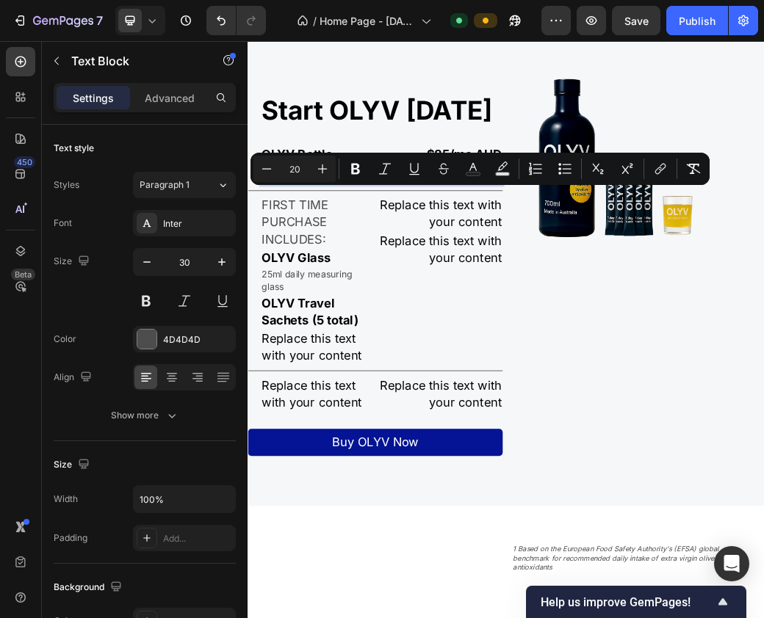
click at [573, 279] on span "30 day supply per bottle, ships every 30 days" at bounding box center [432, 270] width 322 height 18
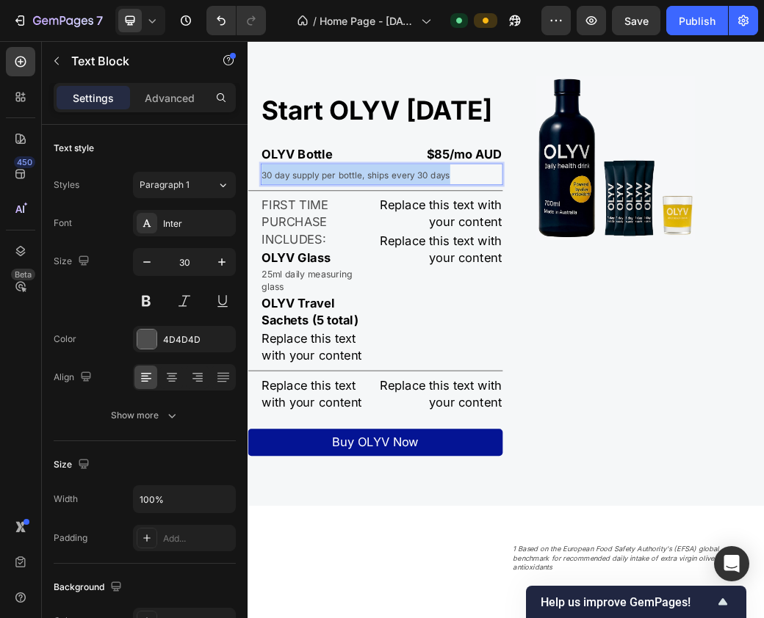
drag, startPoint x: 617, startPoint y: 300, endPoint x: 400, endPoint y: 236, distance: 225.6
click at [247, 304] on html "Header OLYV's formula is boosted by powerful natural olive antioxidants deliver…" at bounding box center [687, 484] width 881 height 5971
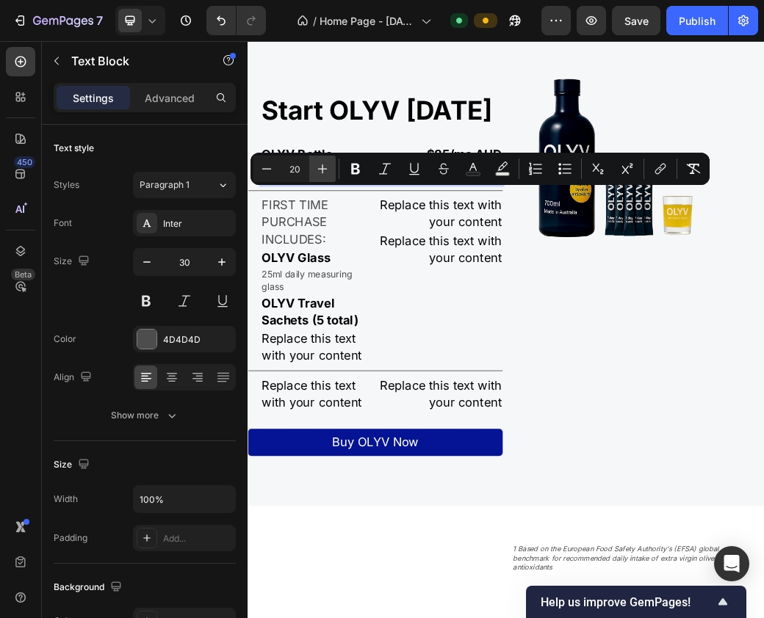
click at [319, 168] on icon "Editor contextual toolbar" at bounding box center [322, 169] width 15 height 15
click at [319, 168] on icon "Editor contextual toolbar" at bounding box center [323, 169] width 10 height 10
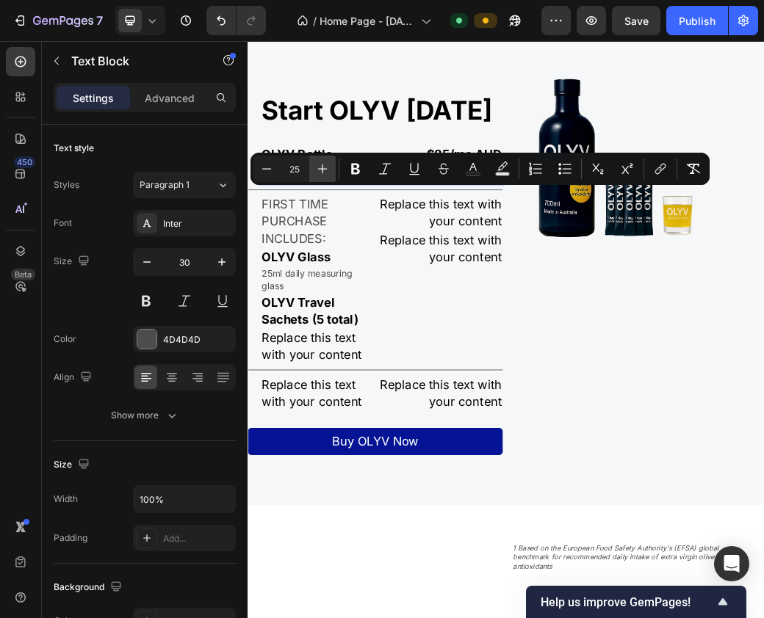
click at [319, 168] on icon "Editor contextual toolbar" at bounding box center [323, 169] width 10 height 10
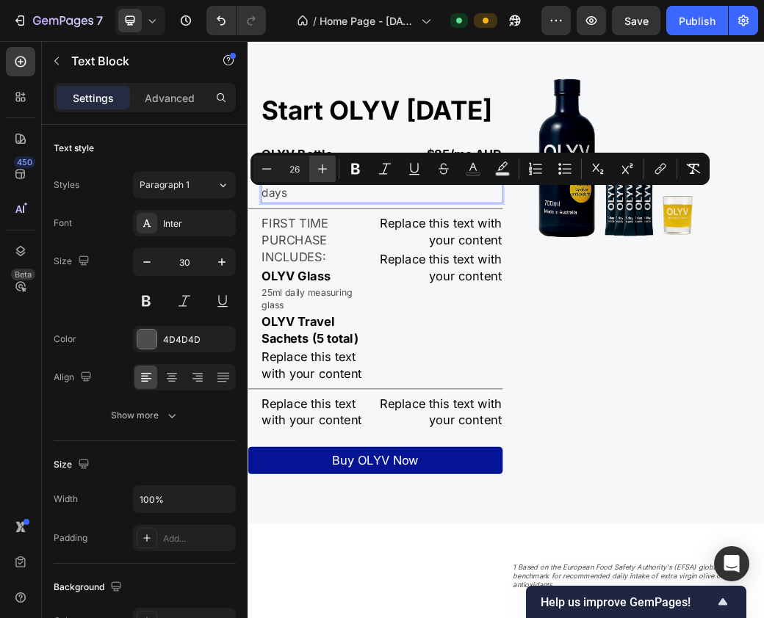
click at [319, 168] on icon "Editor contextual toolbar" at bounding box center [323, 169] width 10 height 10
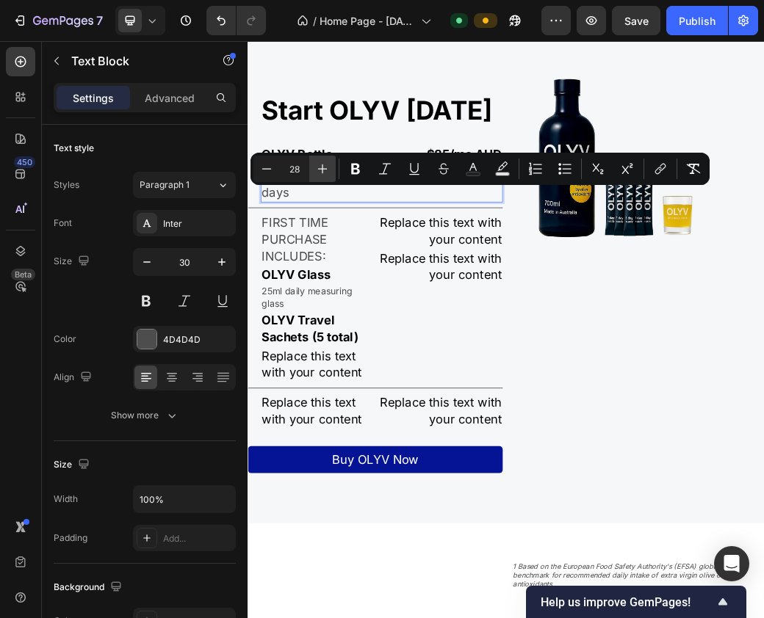
click at [319, 168] on icon "Editor contextual toolbar" at bounding box center [323, 169] width 10 height 10
type input "30"
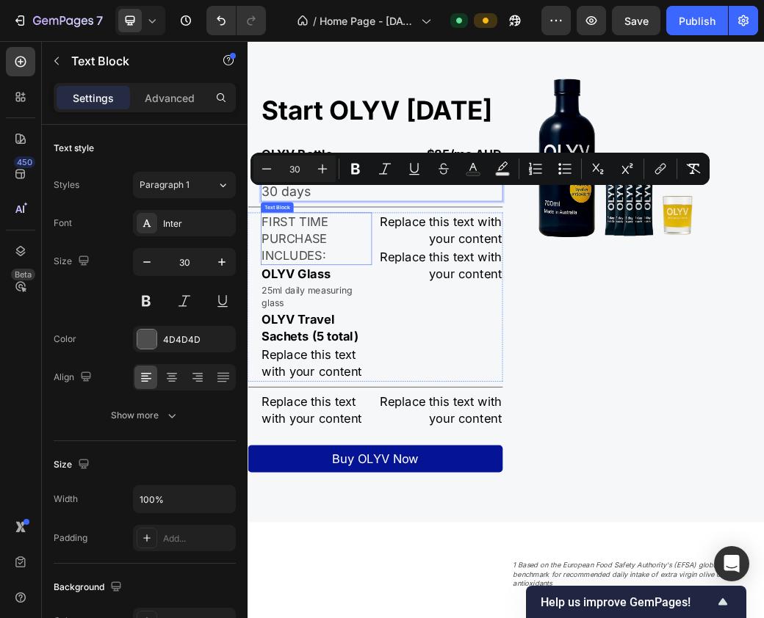
click at [363, 391] on p "FIRST TIME PURCHASE INCLUDES:" at bounding box center [364, 379] width 186 height 87
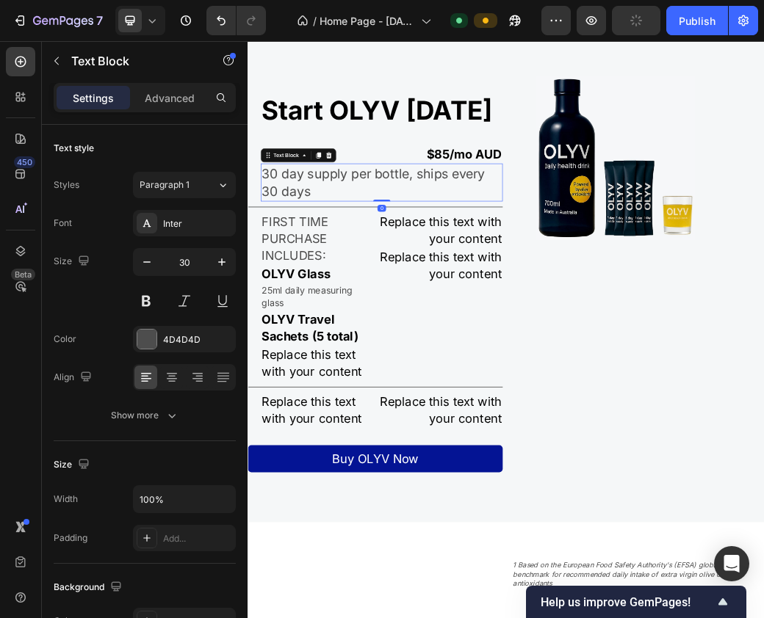
click at [366, 313] on p "30 day supply per bottle, ships every 30 days" at bounding box center [476, 283] width 410 height 62
click at [149, 269] on button "button" at bounding box center [147, 262] width 26 height 26
click at [149, 269] on icon "button" at bounding box center [146, 262] width 15 height 15
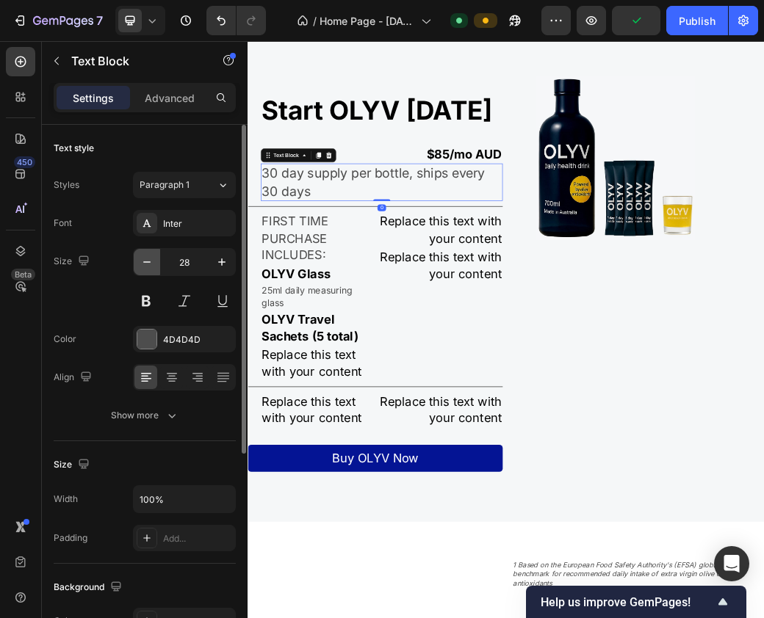
click at [149, 269] on icon "button" at bounding box center [146, 262] width 15 height 15
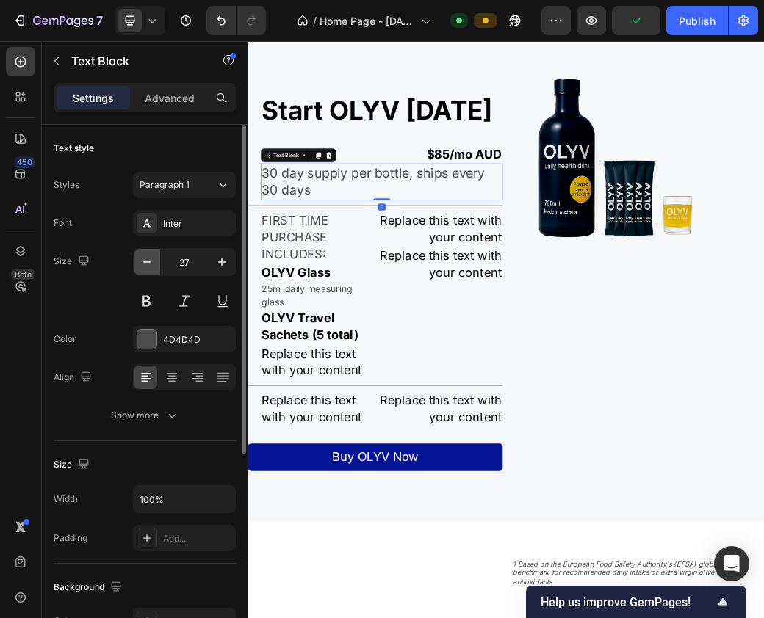
click at [149, 269] on icon "button" at bounding box center [146, 262] width 15 height 15
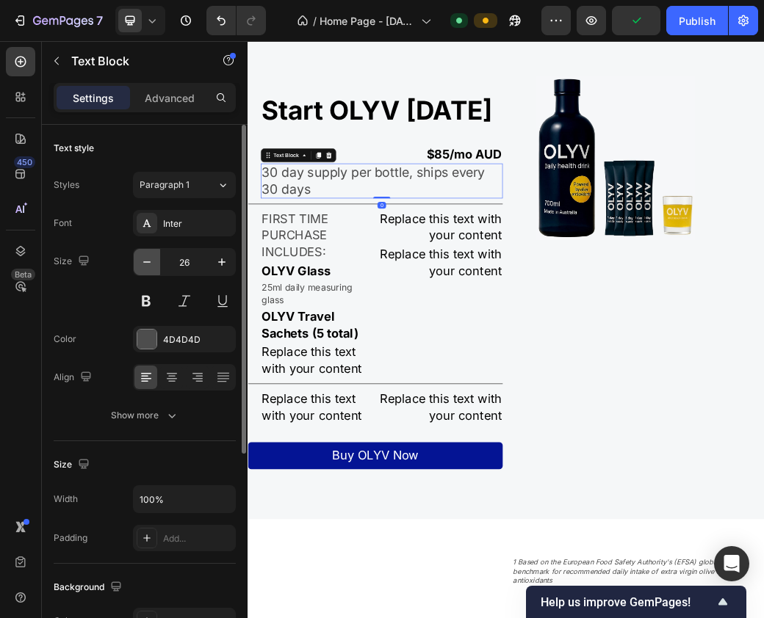
click at [149, 269] on icon "button" at bounding box center [146, 262] width 15 height 15
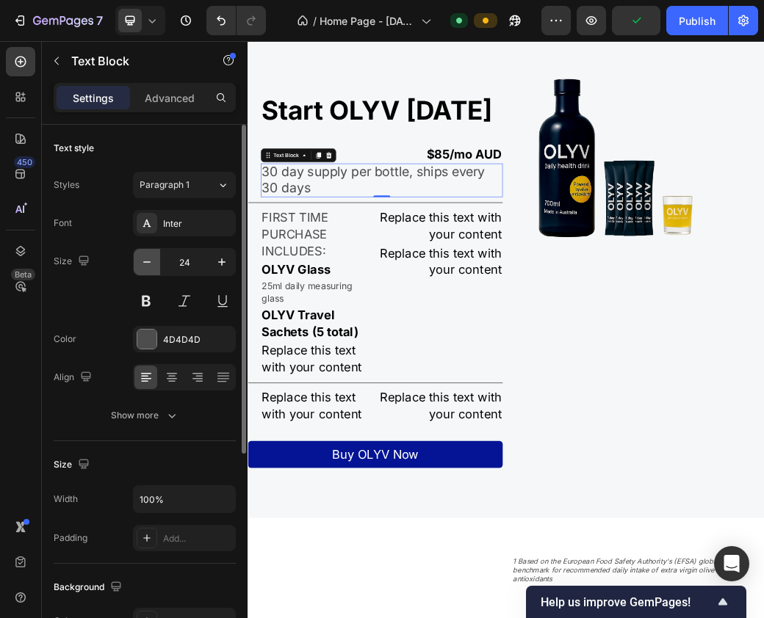
click at [149, 269] on icon "button" at bounding box center [146, 262] width 15 height 15
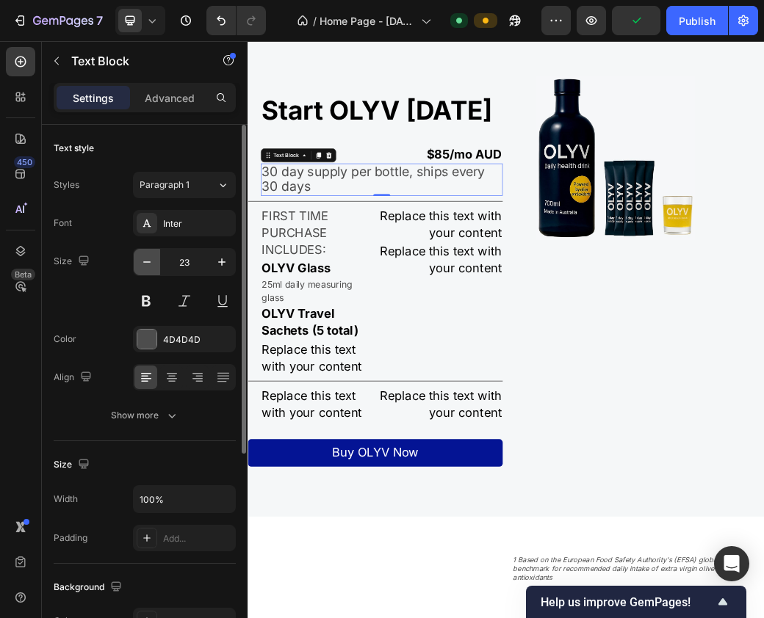
click at [149, 269] on icon "button" at bounding box center [146, 262] width 15 height 15
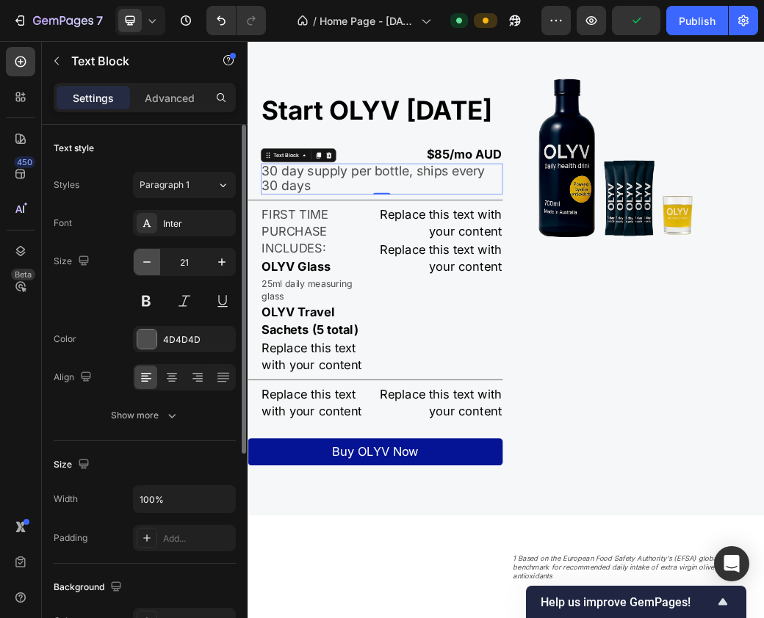
click at [149, 269] on icon "button" at bounding box center [146, 262] width 15 height 15
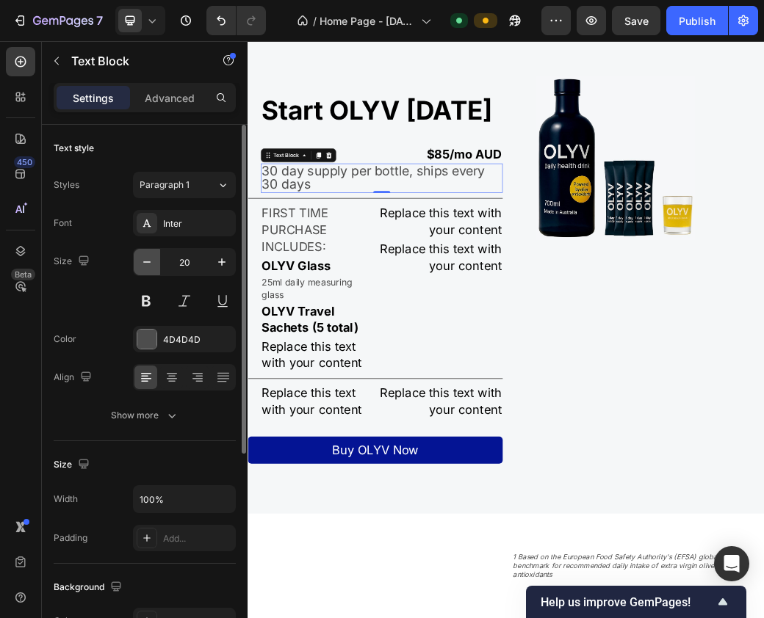
click at [149, 269] on icon "button" at bounding box center [146, 262] width 15 height 15
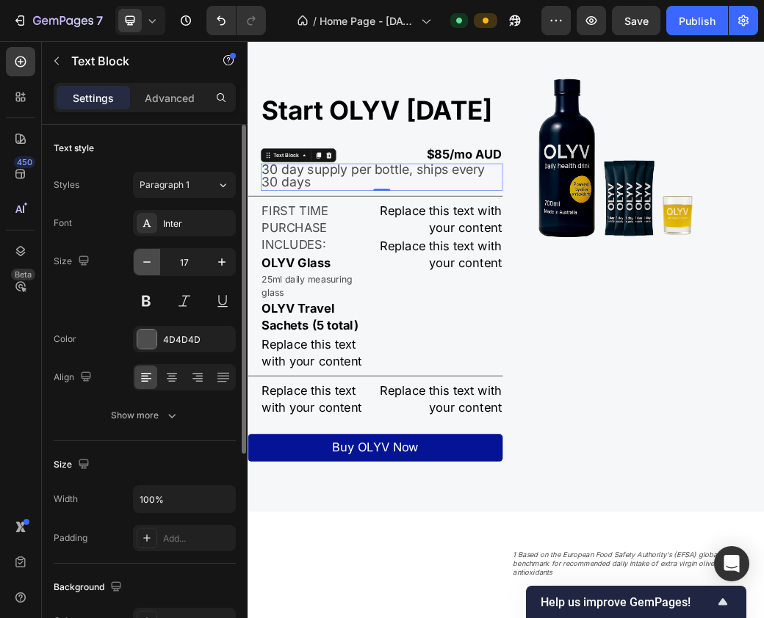
click at [149, 269] on icon "button" at bounding box center [146, 262] width 15 height 15
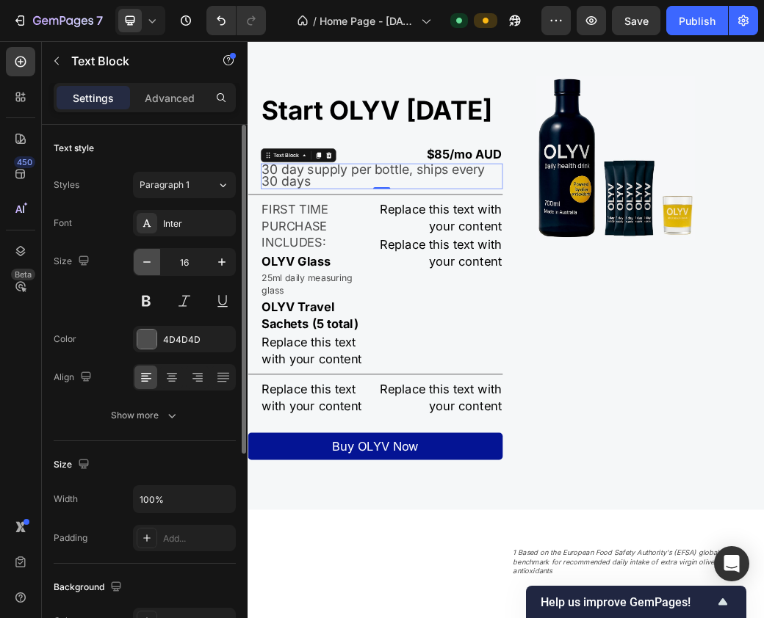
click at [149, 269] on icon "button" at bounding box center [146, 262] width 15 height 15
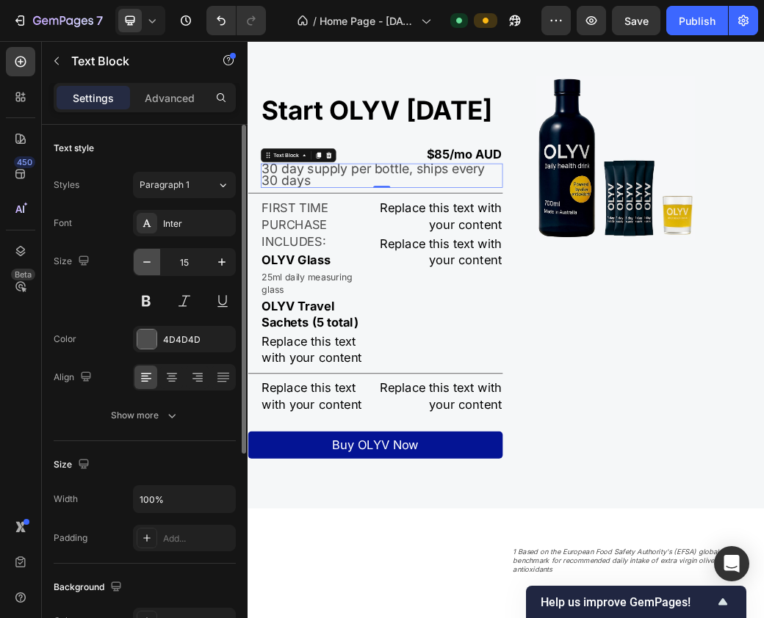
click at [149, 269] on icon "button" at bounding box center [146, 262] width 15 height 15
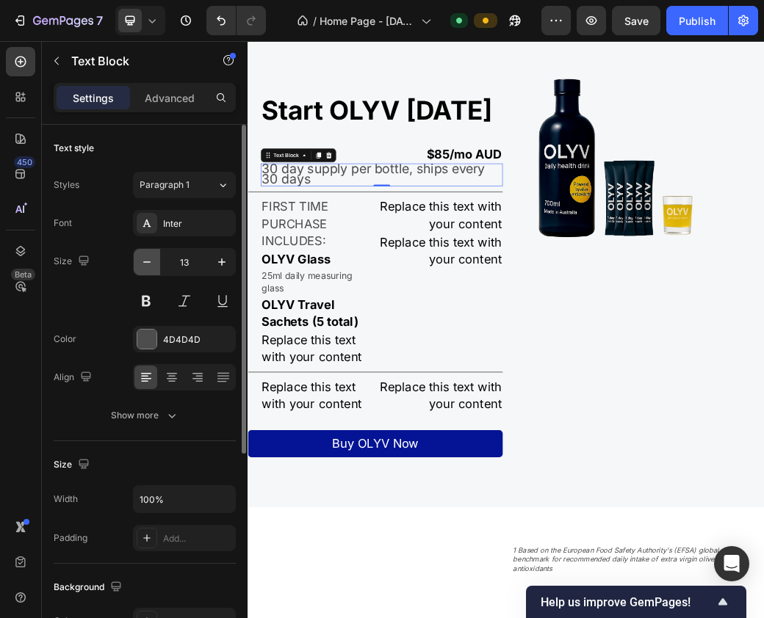
click at [149, 269] on icon "button" at bounding box center [146, 262] width 15 height 15
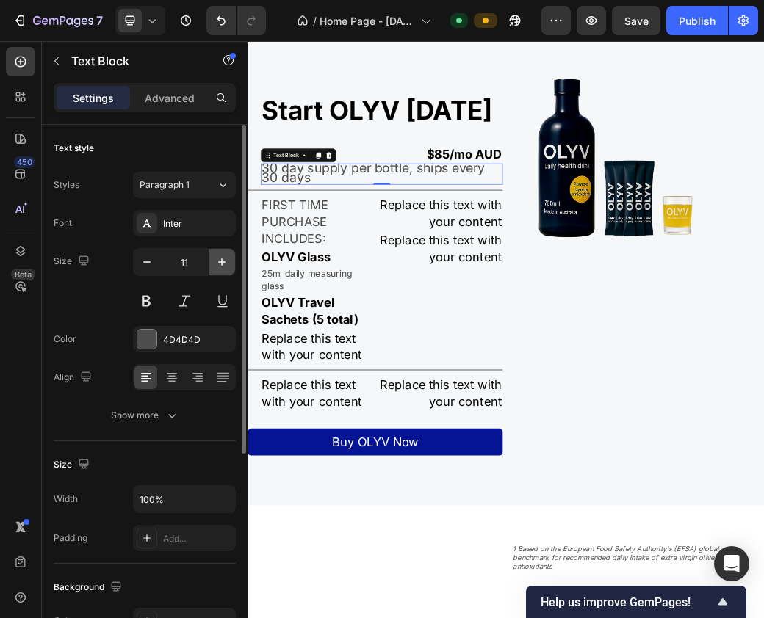
click at [211, 262] on button "button" at bounding box center [222, 262] width 26 height 26
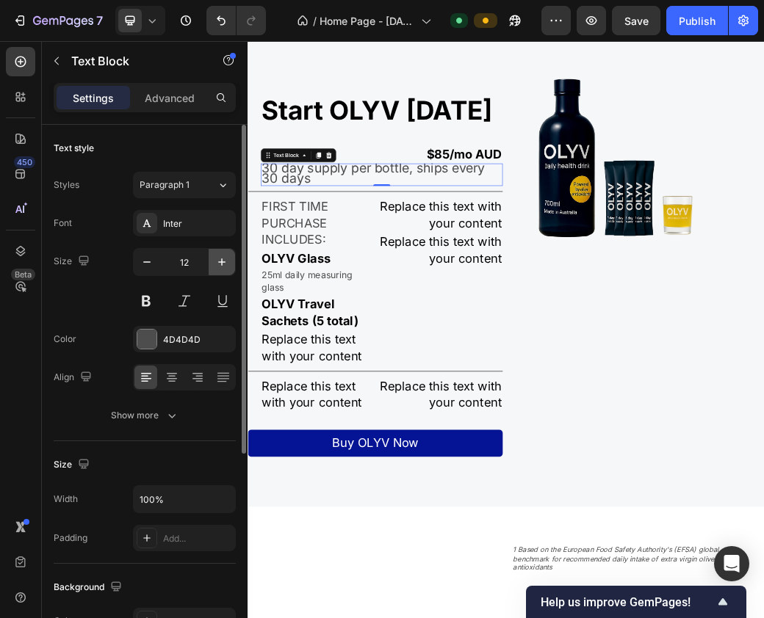
click at [218, 264] on icon "button" at bounding box center [221, 262] width 15 height 15
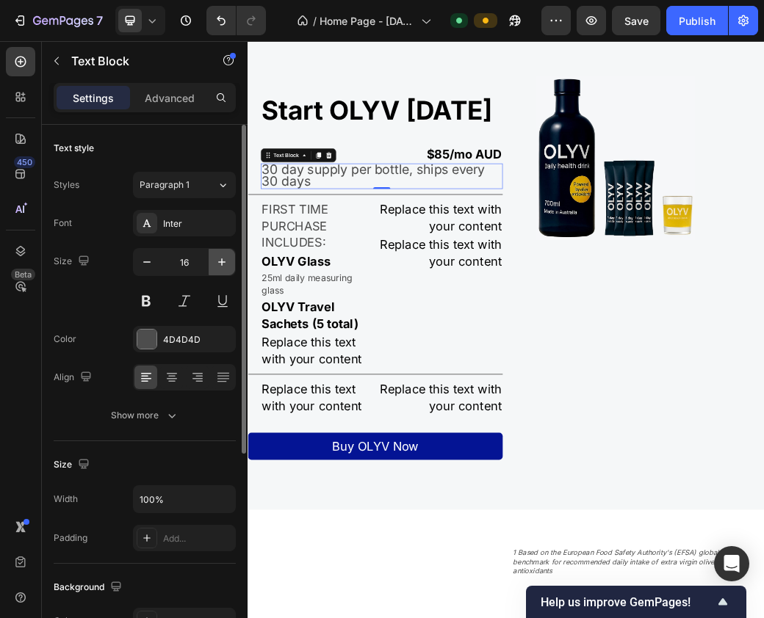
click at [218, 264] on icon "button" at bounding box center [221, 262] width 15 height 15
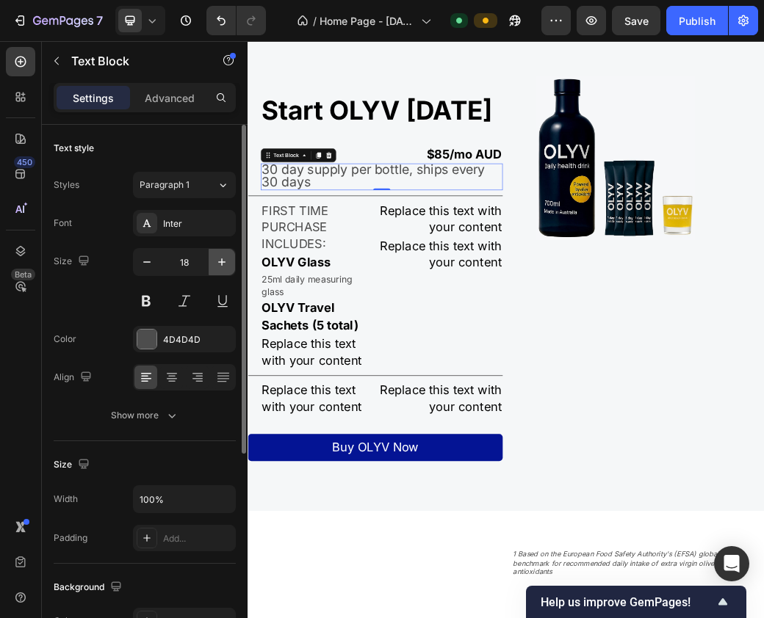
click at [218, 264] on icon "button" at bounding box center [221, 262] width 15 height 15
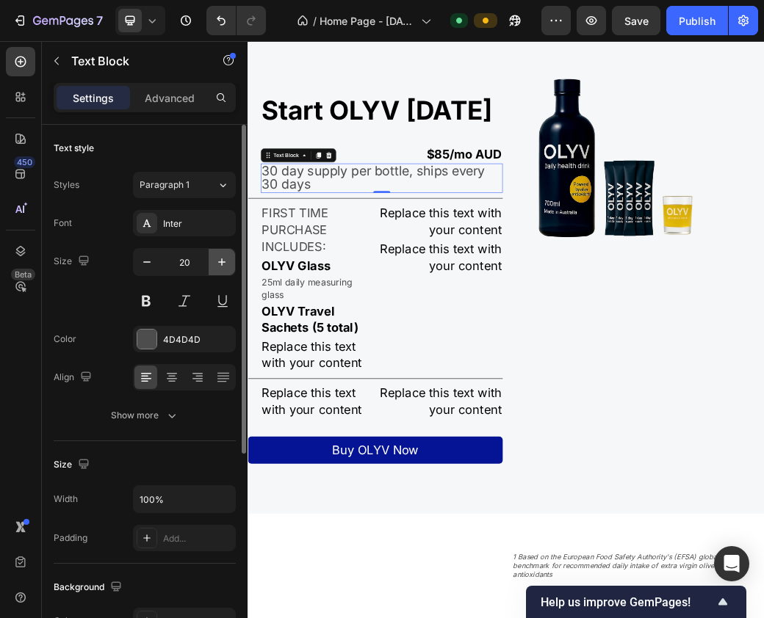
click at [218, 264] on icon "button" at bounding box center [221, 262] width 15 height 15
type input "21"
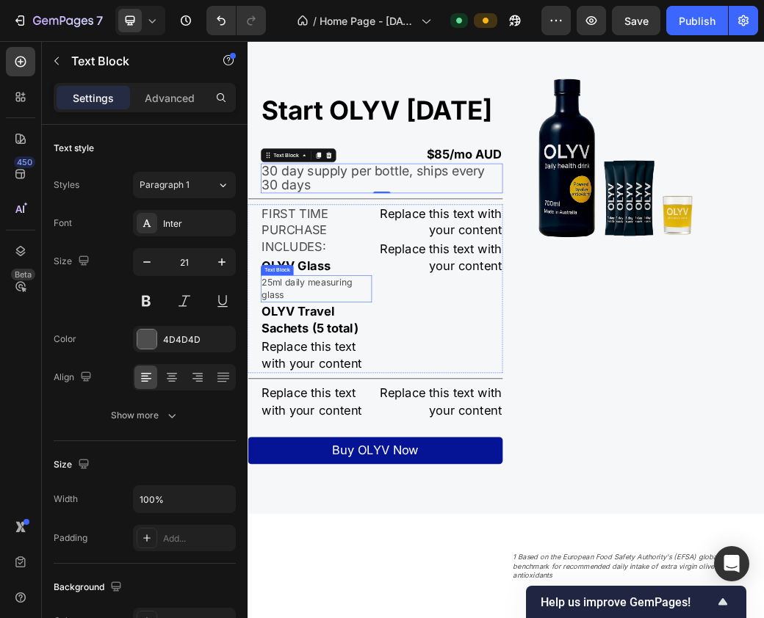
click at [339, 486] on p "25ml daily measuring glass" at bounding box center [364, 464] width 186 height 43
click at [330, 299] on span "30 day supply per bottle, ships every 30 days" at bounding box center [461, 274] width 381 height 50
click at [336, 299] on span "30 day supply per bottle, ships every 30 days" at bounding box center [461, 274] width 381 height 50
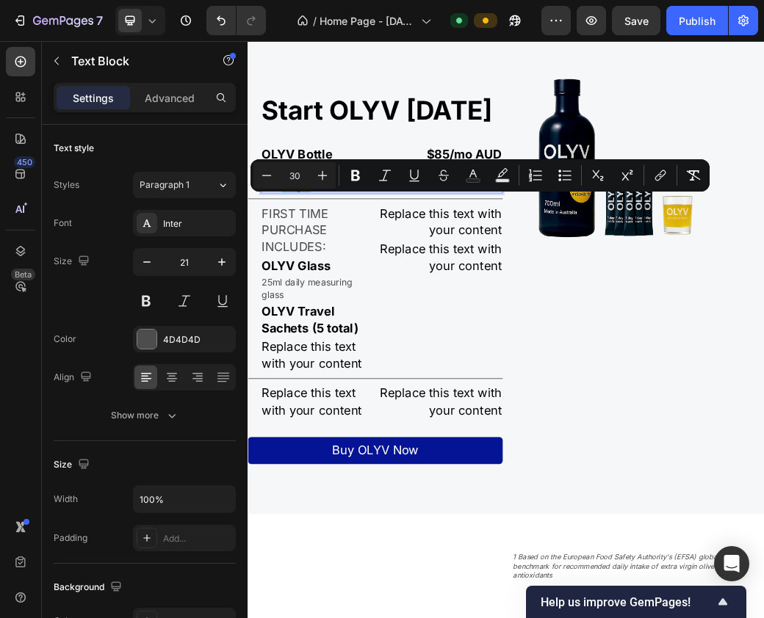
click at [366, 300] on p "30 day supply per bottle, ships every 30 days" at bounding box center [476, 276] width 410 height 48
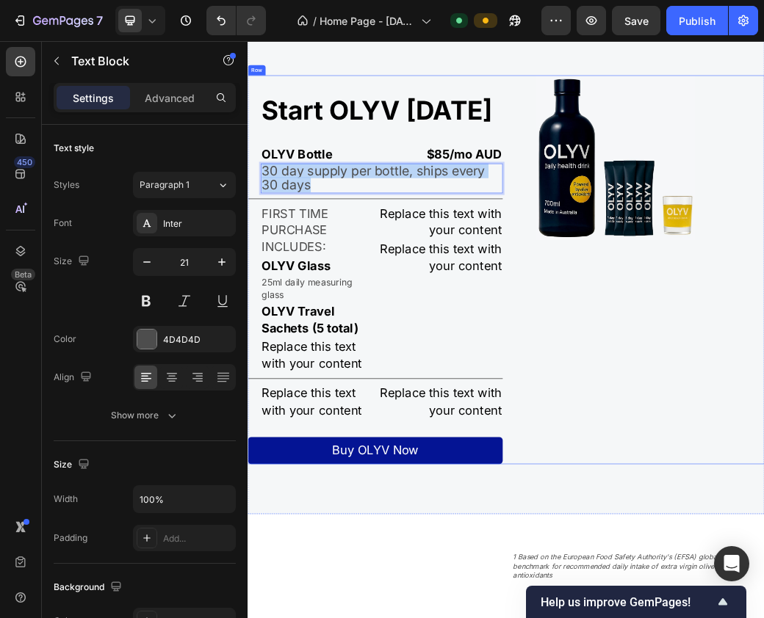
drag, startPoint x: 368, startPoint y: 315, endPoint x: 264, endPoint y: 280, distance: 109.8
click at [264, 280] on div "Start OLYV today Heading OLYV Bottle Text Block $85/mo AUD Text Block Row 30 da…" at bounding box center [464, 432] width 435 height 664
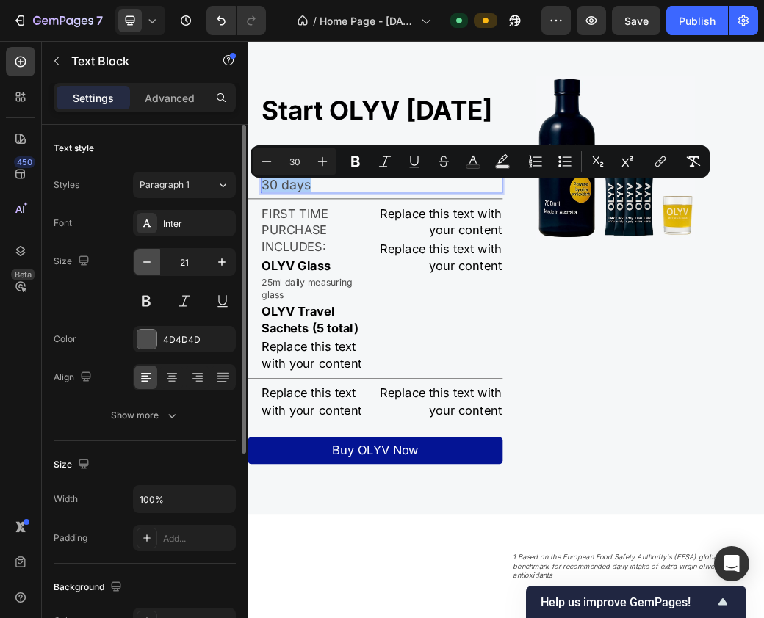
click at [147, 258] on icon "button" at bounding box center [146, 262] width 15 height 15
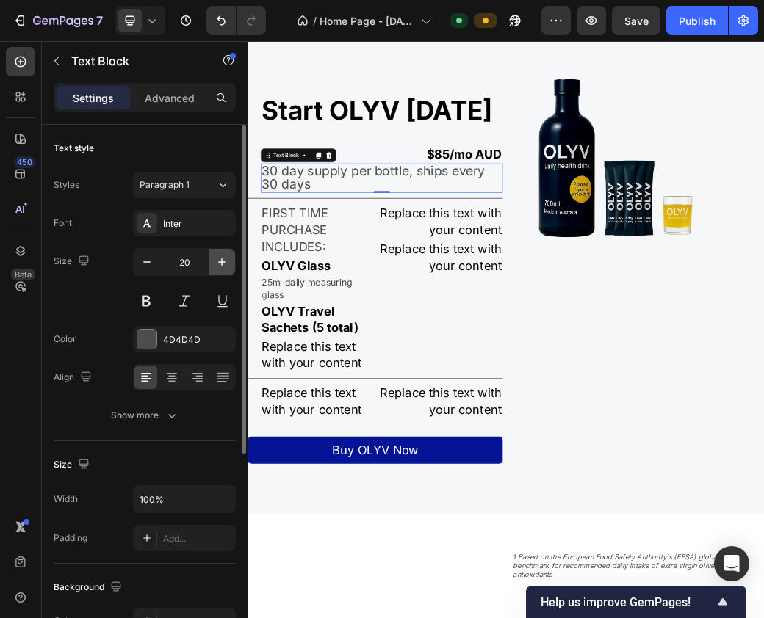
click at [222, 261] on icon "button" at bounding box center [221, 261] width 7 height 7
click at [153, 267] on icon "button" at bounding box center [146, 262] width 15 height 15
click at [155, 266] on button "button" at bounding box center [147, 262] width 26 height 26
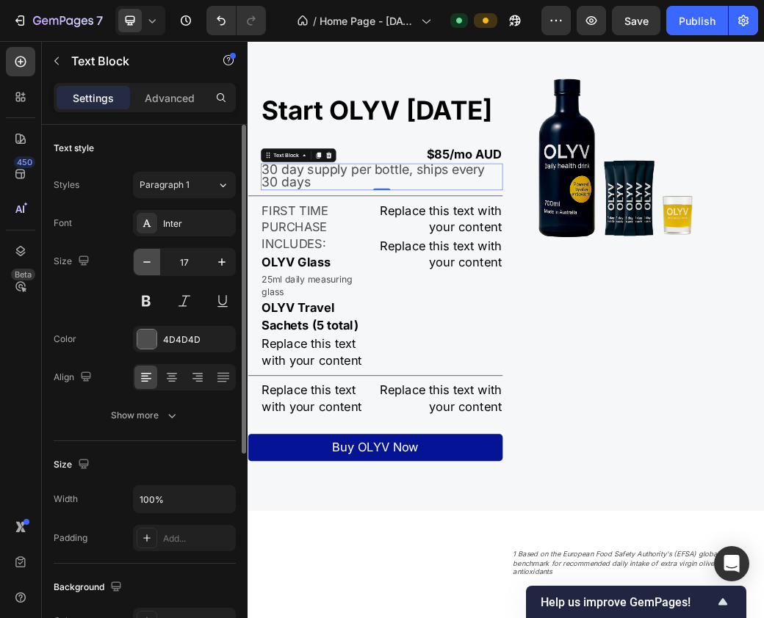
click at [155, 266] on button "button" at bounding box center [147, 262] width 26 height 26
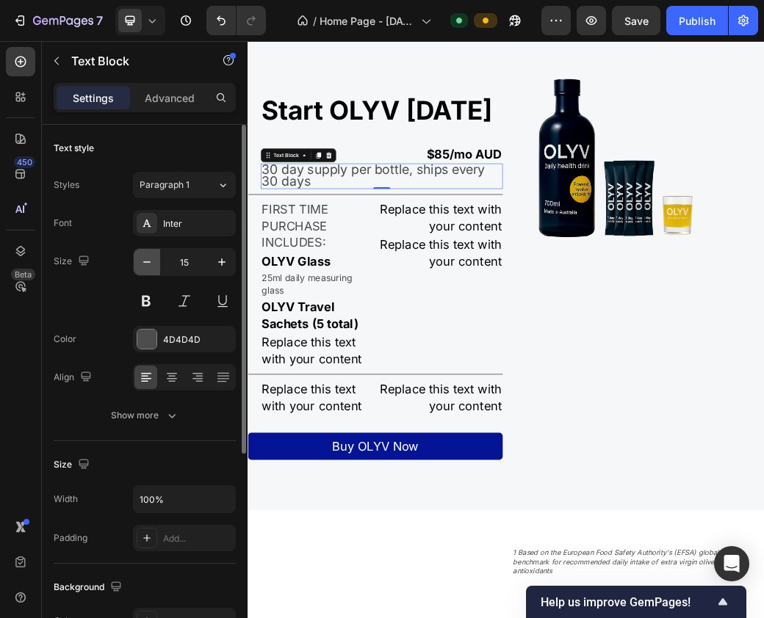
click at [155, 266] on button "button" at bounding box center [147, 262] width 26 height 26
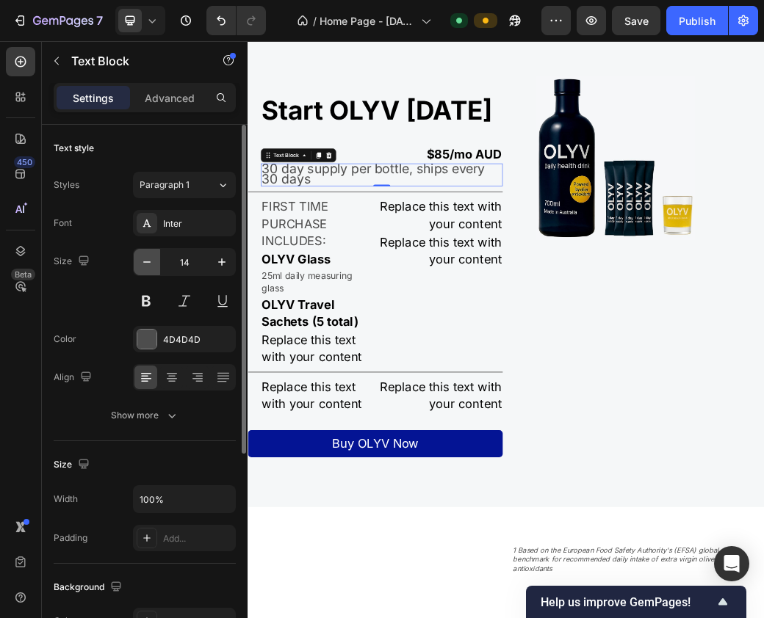
click at [155, 266] on button "button" at bounding box center [147, 262] width 26 height 26
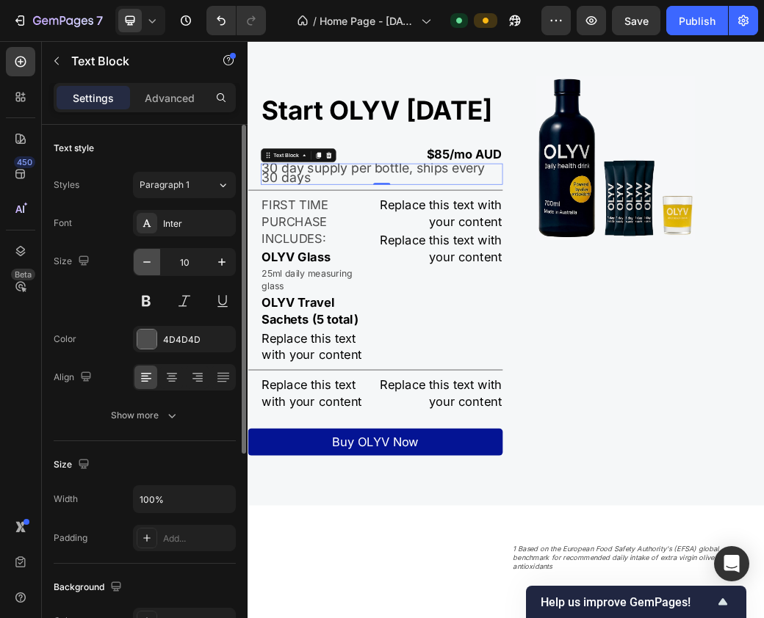
click at [155, 266] on button "button" at bounding box center [147, 262] width 26 height 26
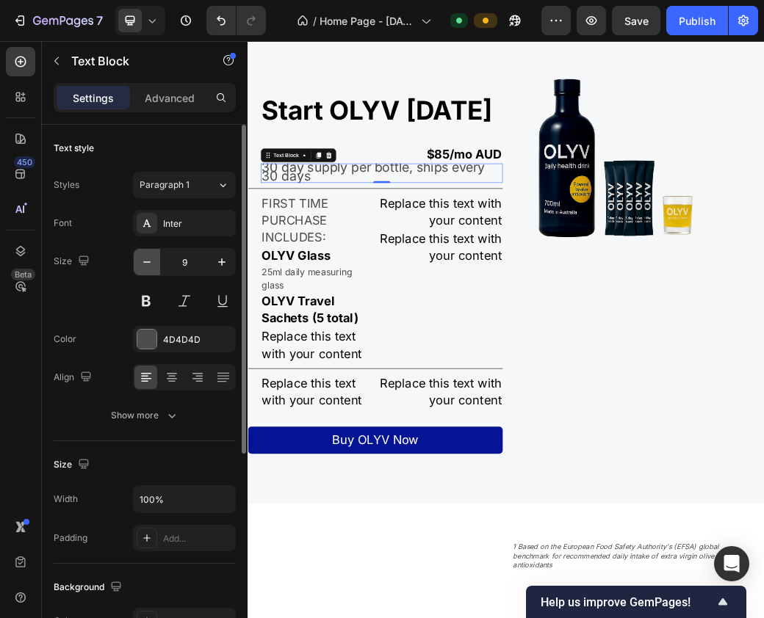
click at [155, 266] on button "button" at bounding box center [147, 262] width 26 height 26
type input "8"
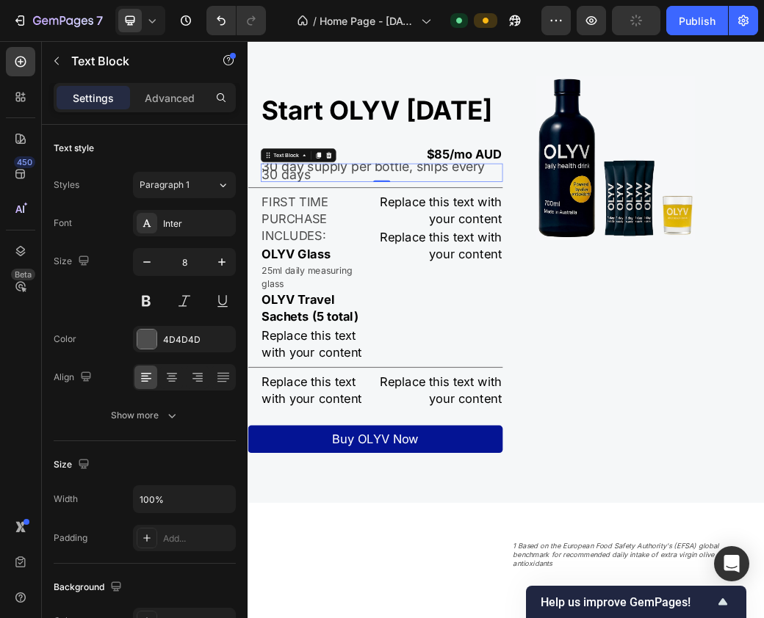
click at [341, 283] on span "30 day supply per bottle, ships every 30 days" at bounding box center [461, 262] width 381 height 40
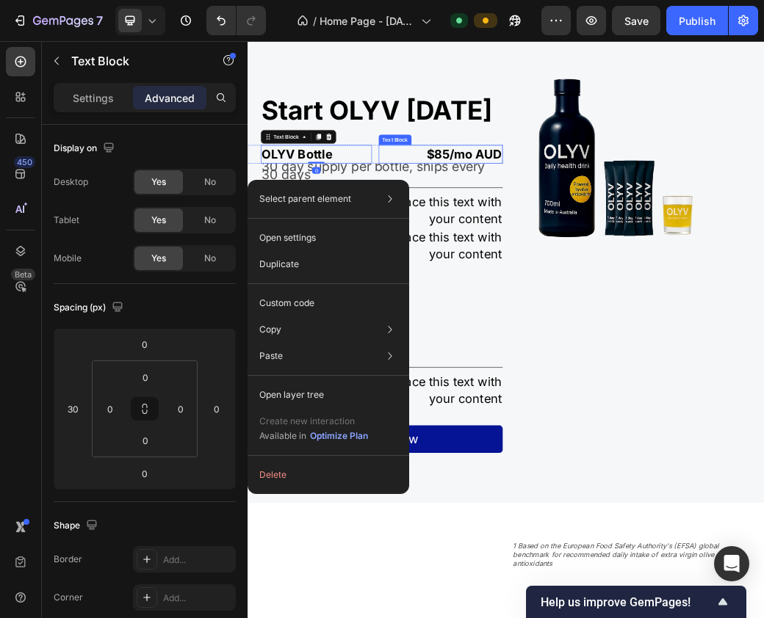
click at [532, 249] on p "$85/mo AUD" at bounding box center [576, 234] width 209 height 29
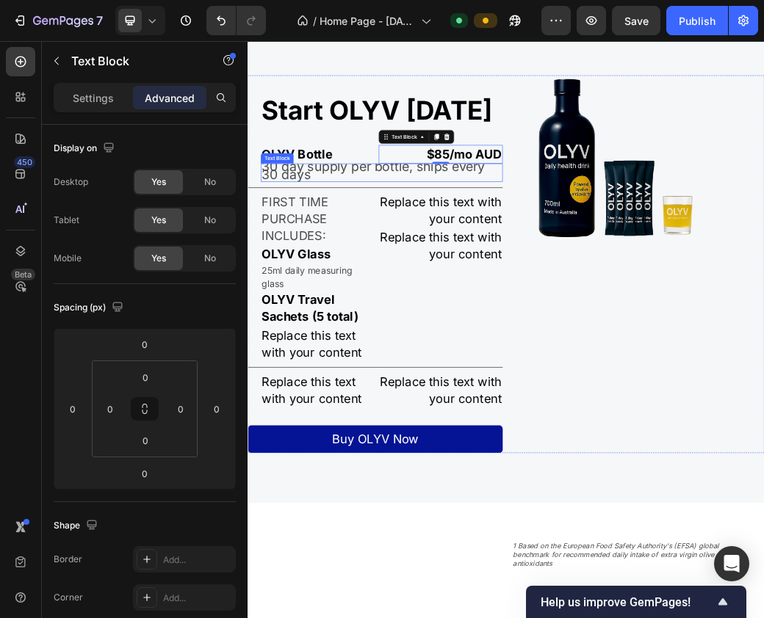
click at [366, 280] on p "30 day supply per bottle, ships every 30 days" at bounding box center [476, 266] width 410 height 28
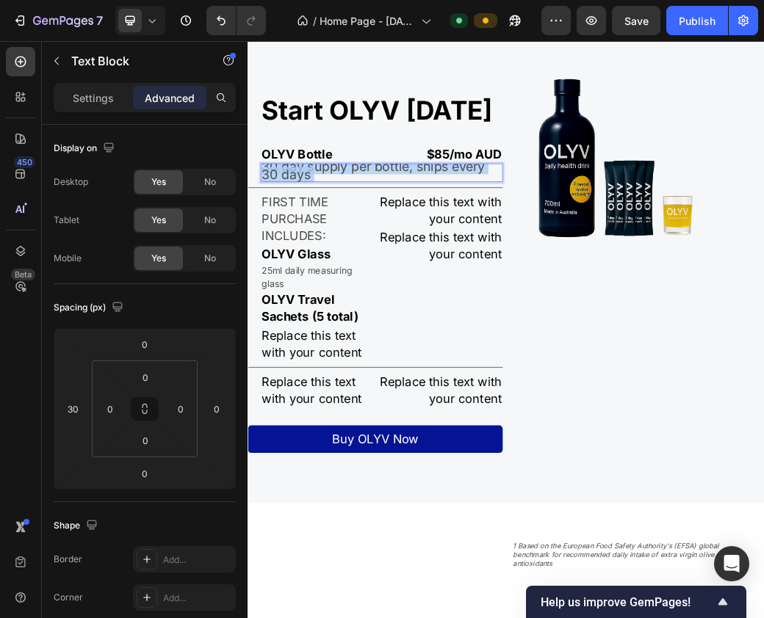
drag, startPoint x: 357, startPoint y: 302, endPoint x: 489, endPoint y: 220, distance: 155.6
click at [247, 275] on html "Header OLYV's formula is boosted by powerful natural olive antioxidants deliver…" at bounding box center [687, 481] width 881 height 5965
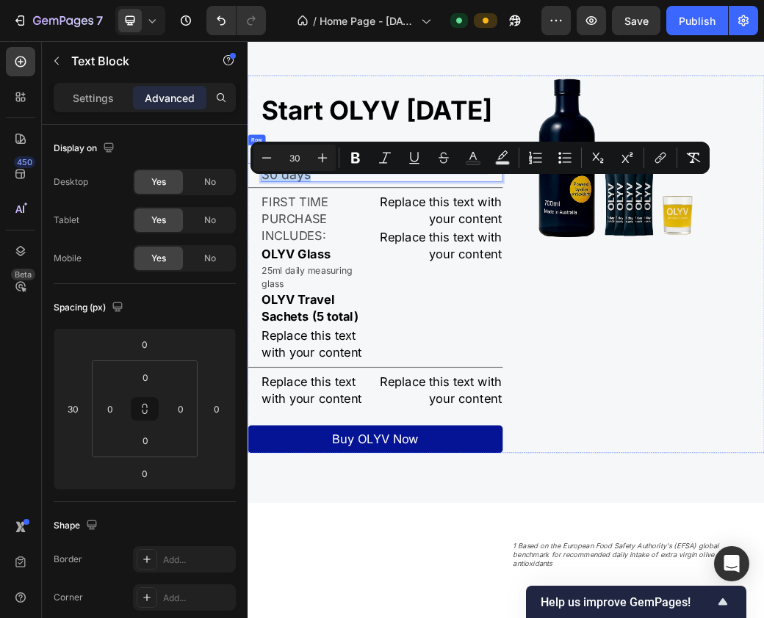
drag, startPoint x: 358, startPoint y: 301, endPoint x: 264, endPoint y: 278, distance: 96.7
click at [264, 278] on div "Start OLYV today Heading OLYV Bottle Text Block $85/mo AUD Text Block Row 30 da…" at bounding box center [464, 422] width 435 height 645
copy span "30 day supply per bottle, ships every 30 days"
click at [327, 466] on p "25ml daily measuring glass" at bounding box center [364, 444] width 186 height 43
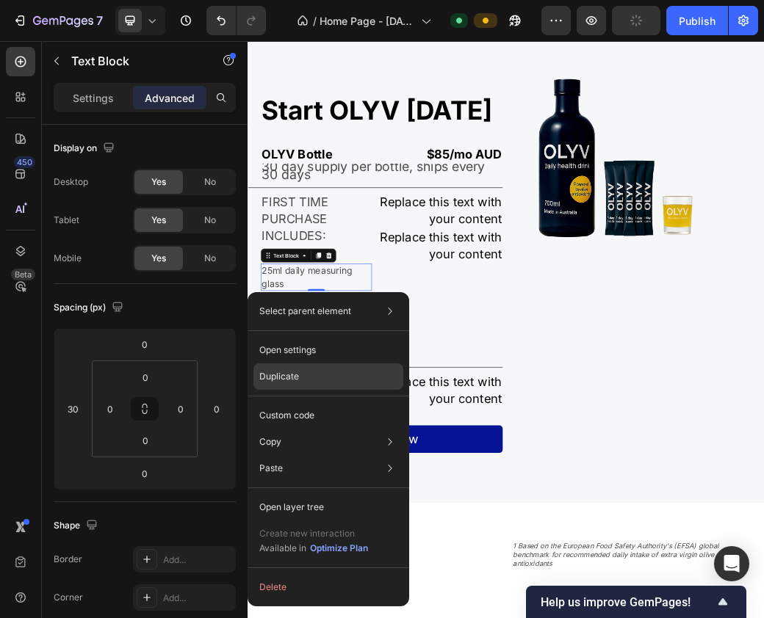
click at [294, 374] on p "Duplicate" at bounding box center [279, 376] width 40 height 13
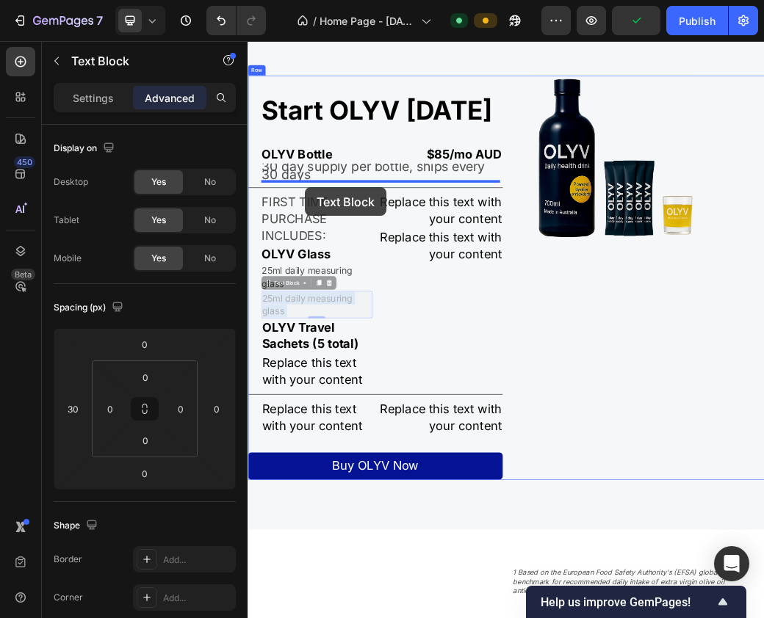
drag, startPoint x: 350, startPoint y: 509, endPoint x: 346, endPoint y: 289, distance: 220.3
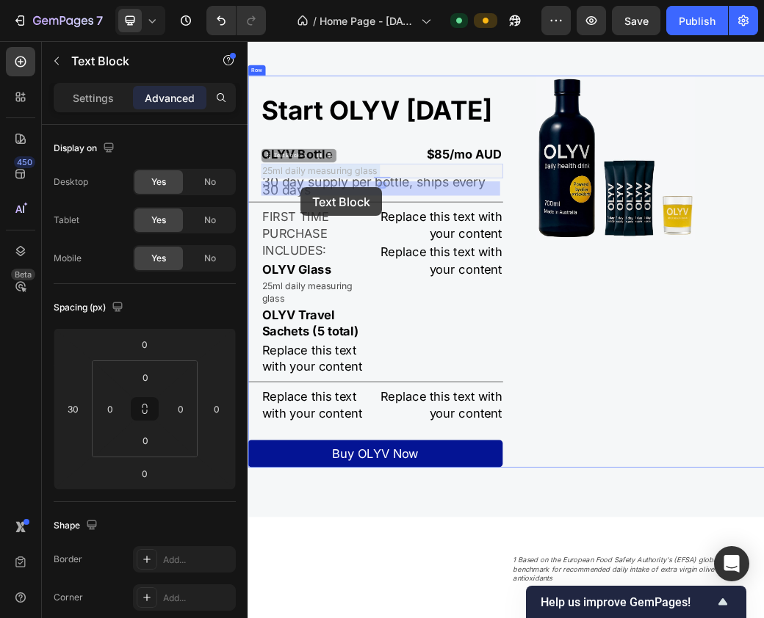
drag, startPoint x: 381, startPoint y: 290, endPoint x: 338, endPoint y: 291, distance: 43.3
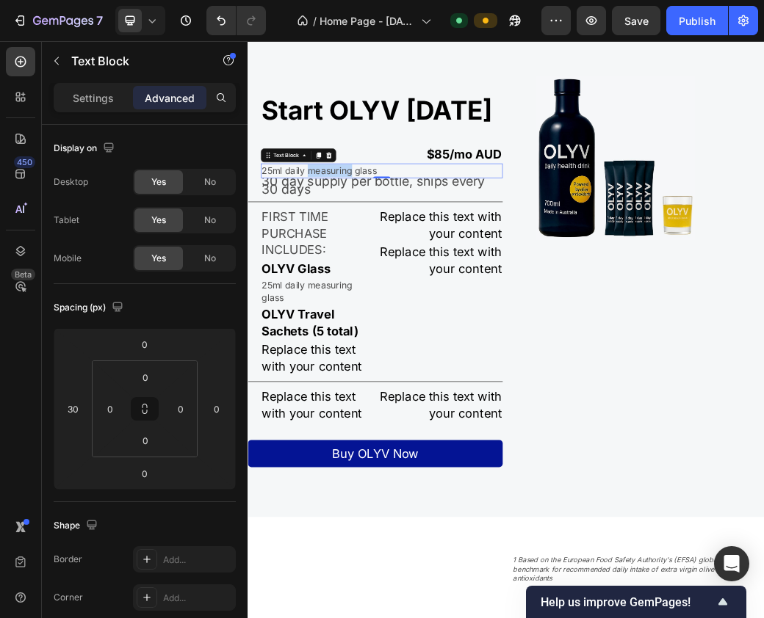
click at [402, 273] on p "25ml daily measuring glass" at bounding box center [476, 262] width 410 height 21
drag, startPoint x: 454, startPoint y: 293, endPoint x: 280, endPoint y: 291, distance: 173.3
click at [280, 273] on p "25ml daily measuring glass" at bounding box center [476, 262] width 410 height 21
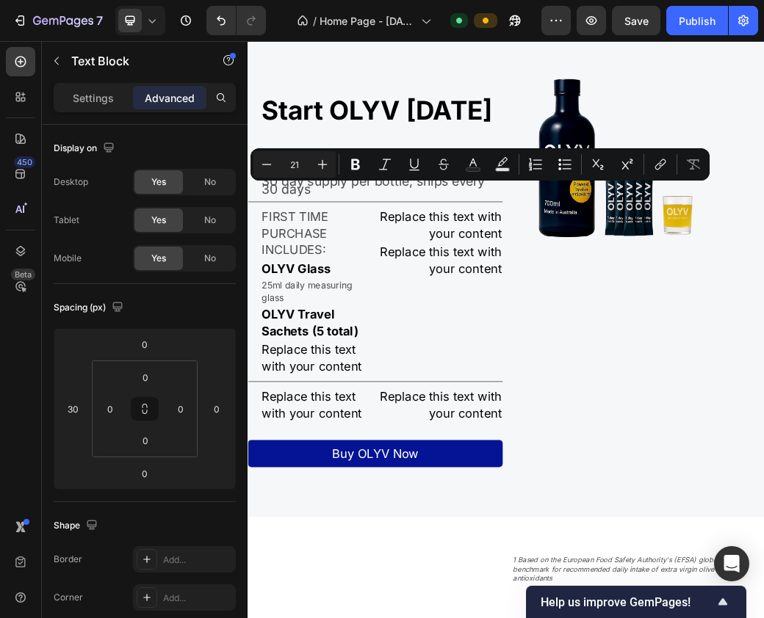
click at [277, 273] on p "25ml daily measuring glass" at bounding box center [476, 262] width 410 height 21
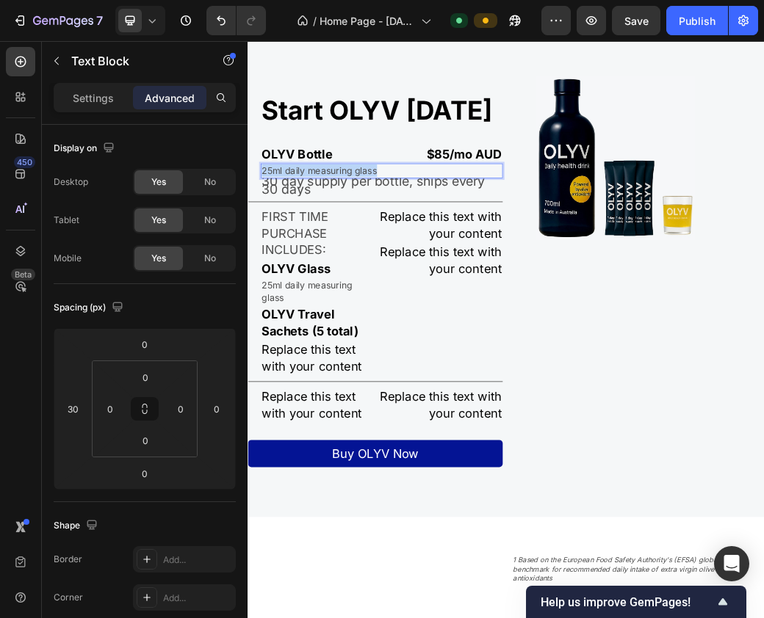
drag, startPoint x: 274, startPoint y: 292, endPoint x: 479, endPoint y: 283, distance: 205.1
click at [479, 273] on p "25ml daily measuring glass" at bounding box center [476, 262] width 410 height 21
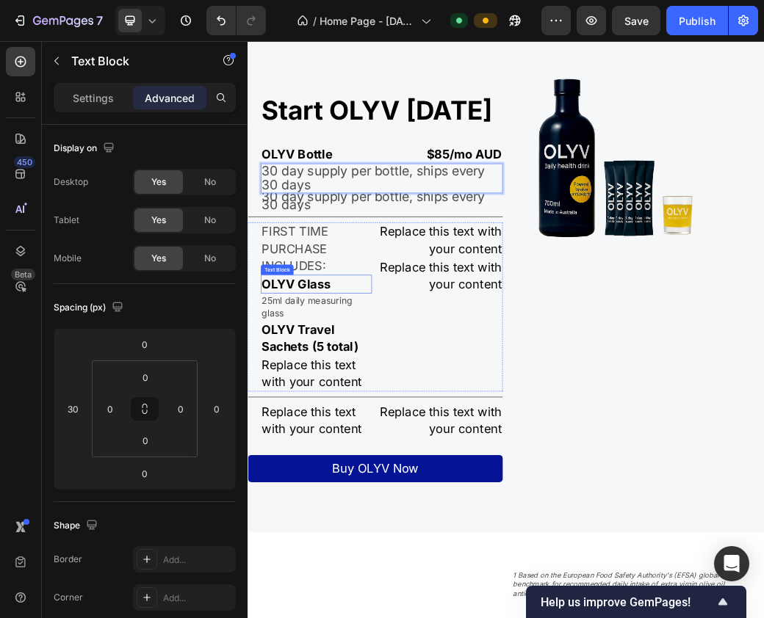
click at [407, 471] on div "OLYV Glass" at bounding box center [363, 456] width 189 height 32
click at [301, 289] on span "30 day supply per bottle, ships every 30 days" at bounding box center [461, 274] width 381 height 50
click at [90, 109] on div "Settings Advanced" at bounding box center [145, 97] width 182 height 29
click at [95, 100] on p "Settings" at bounding box center [93, 97] width 41 height 15
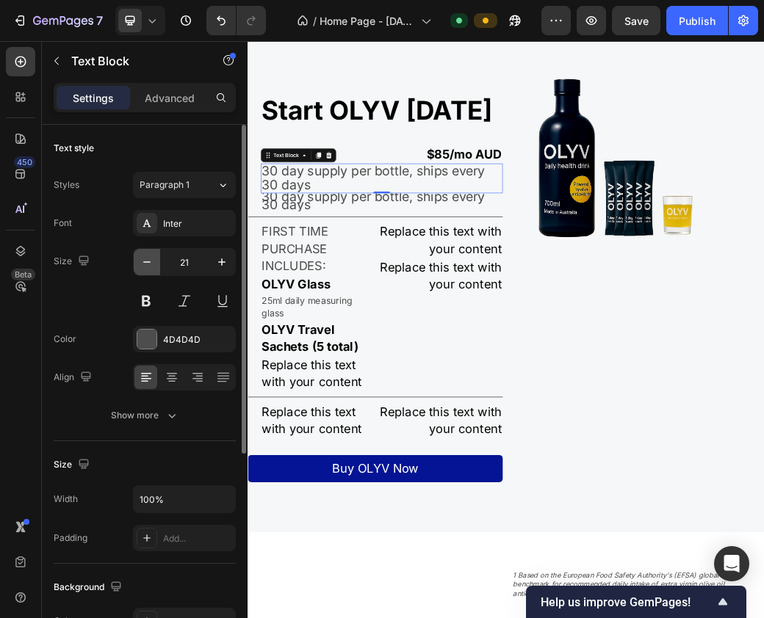
click at [153, 265] on icon "button" at bounding box center [146, 262] width 15 height 15
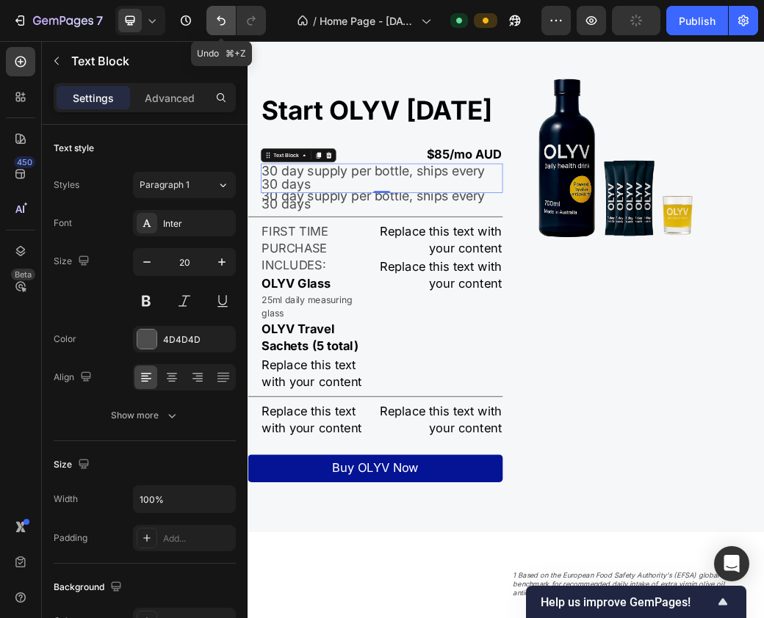
click at [217, 26] on icon "Undo/Redo" at bounding box center [221, 20] width 15 height 15
type input "21"
click at [214, 25] on icon "Undo/Redo" at bounding box center [221, 20] width 15 height 15
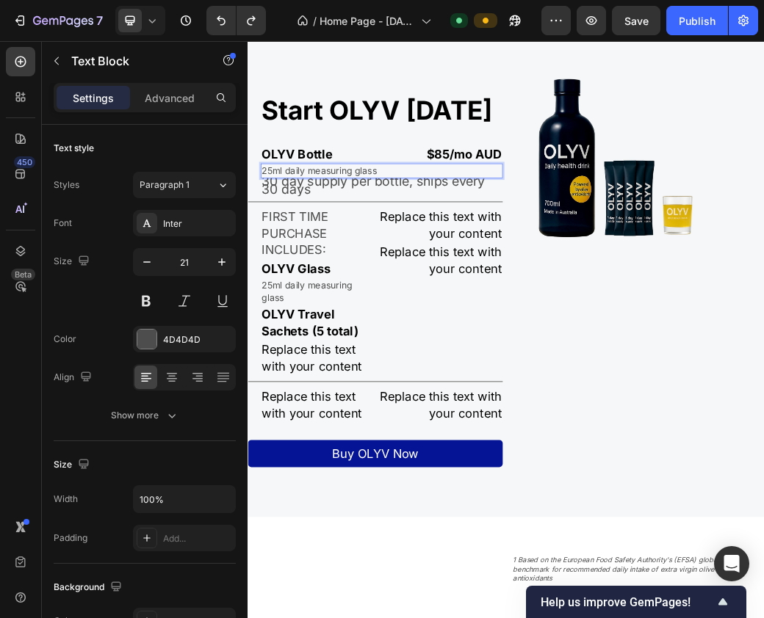
click at [481, 273] on p "25ml daily measuring glass" at bounding box center [476, 262] width 410 height 21
drag, startPoint x: 478, startPoint y: 292, endPoint x: 113, endPoint y: 283, distance: 365.0
click at [247, 283] on html "Header OLYV's formula is boosted by powerful natural olive antioxidants deliver…" at bounding box center [687, 493] width 881 height 5989
click at [311, 308] on span "30 day supply per bottle, ships every 30 days" at bounding box center [461, 287] width 381 height 40
click at [388, 267] on icon at bounding box center [386, 261] width 12 height 12
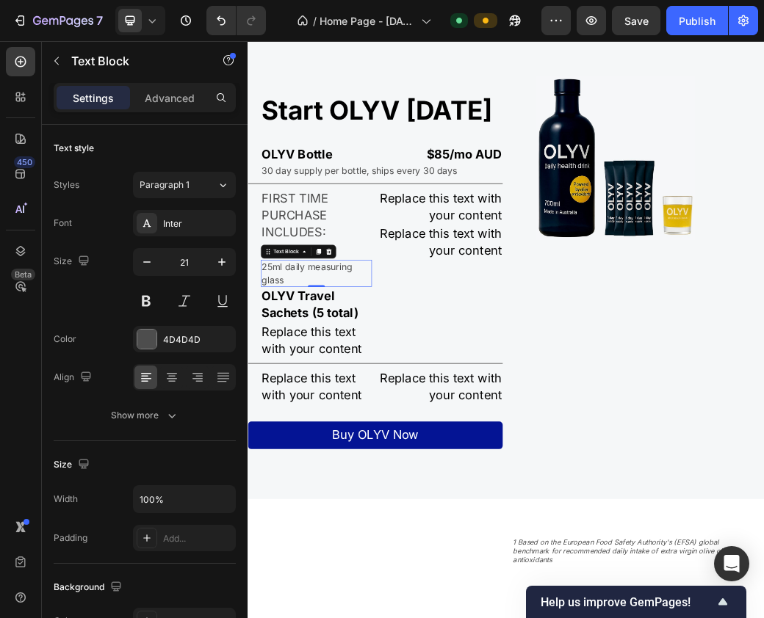
click at [393, 460] on p "25ml daily measuring glass" at bounding box center [364, 437] width 186 height 43
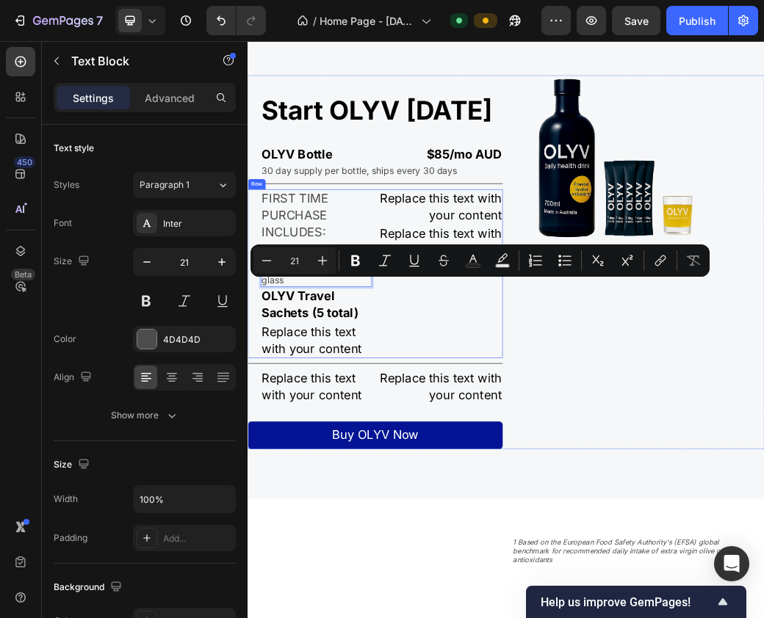
drag, startPoint x: 393, startPoint y: 466, endPoint x: 490, endPoint y: 460, distance: 97.8
click at [403, 491] on div "OLYV Travel Sachets (5 total)" at bounding box center [363, 491] width 189 height 60
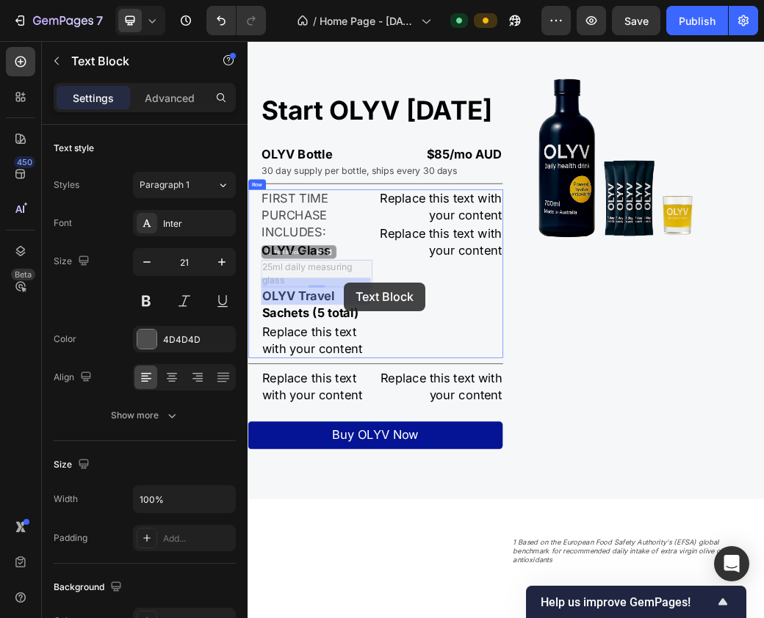
drag, startPoint x: 421, startPoint y: 463, endPoint x: 411, endPoint y: 453, distance: 14.5
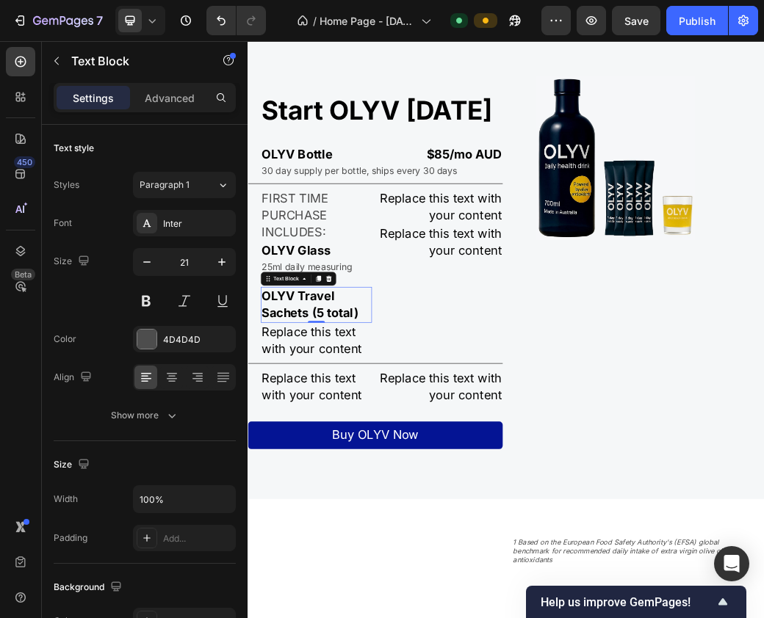
click at [434, 520] on p "OLYV Travel Sachets (5 total)" at bounding box center [364, 491] width 186 height 57
click at [341, 582] on div "Replace this text with your content" at bounding box center [363, 552] width 189 height 60
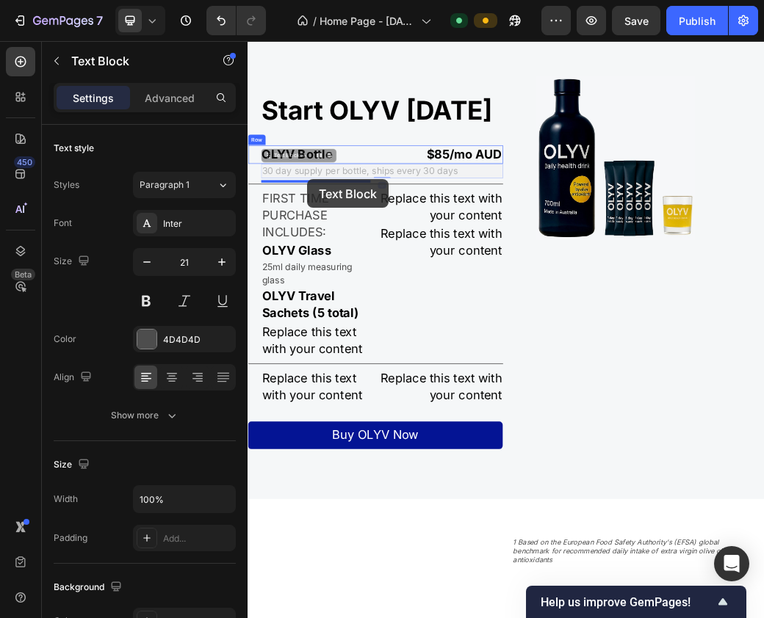
drag, startPoint x: 406, startPoint y: 295, endPoint x: 349, endPoint y: 277, distance: 59.4
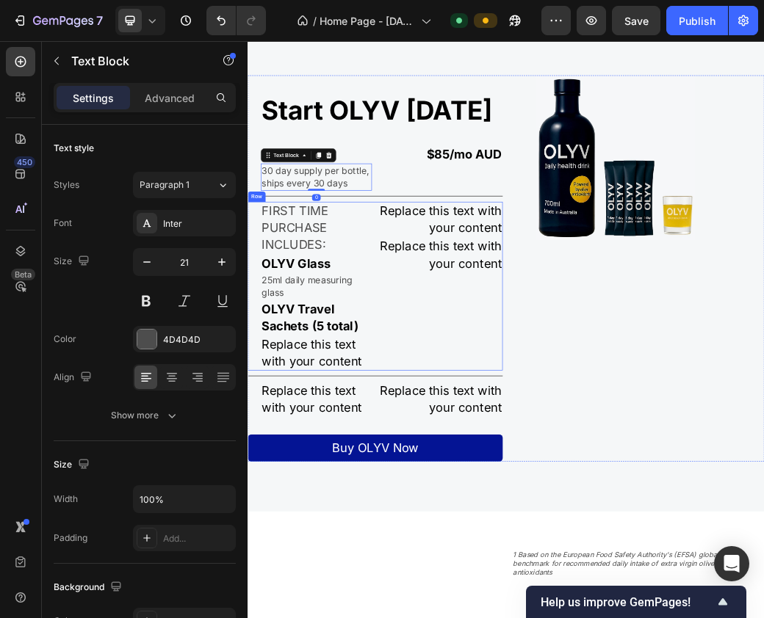
click at [476, 476] on div "Replace this text with your content Text Block Replace this text with your cont…" at bounding box center [576, 460] width 211 height 288
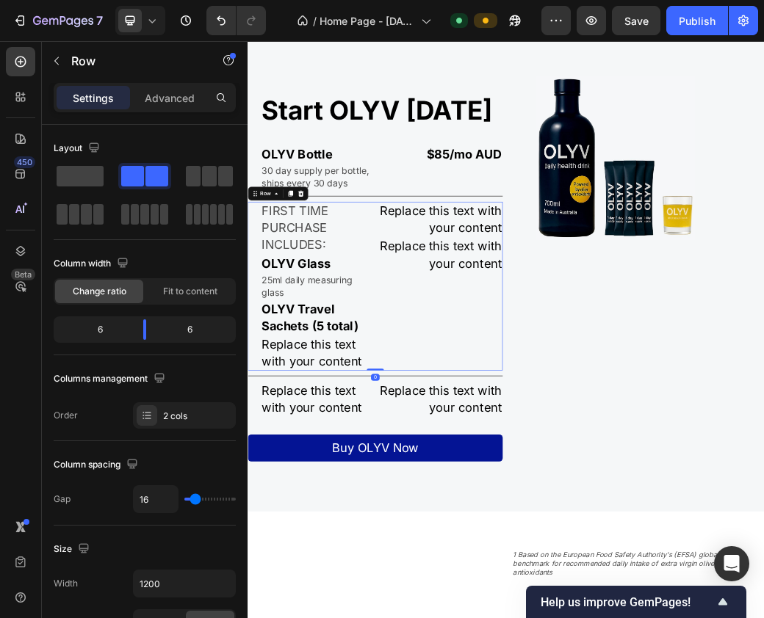
click at [479, 475] on div "Replace this text with your content Text Block Replace this text with your cont…" at bounding box center [576, 460] width 211 height 288
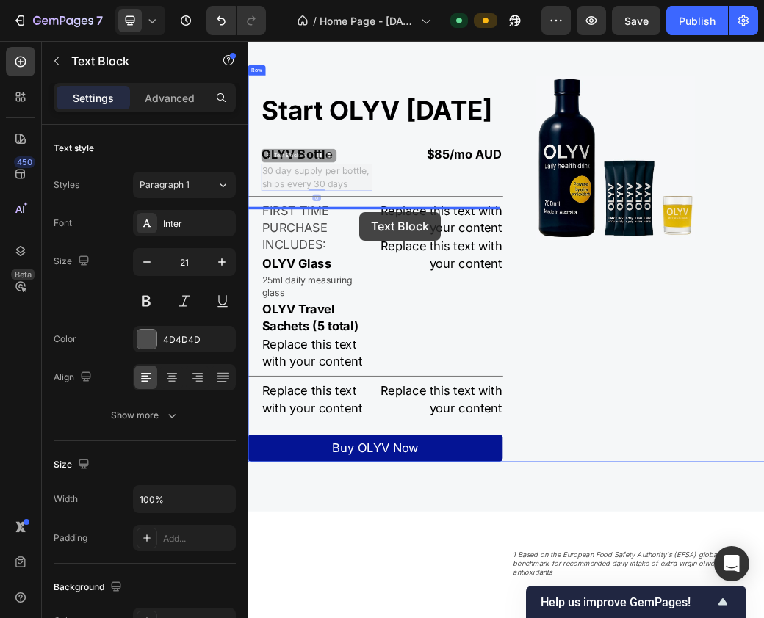
drag, startPoint x: 429, startPoint y: 295, endPoint x: 438, endPoint y: 333, distance: 38.5
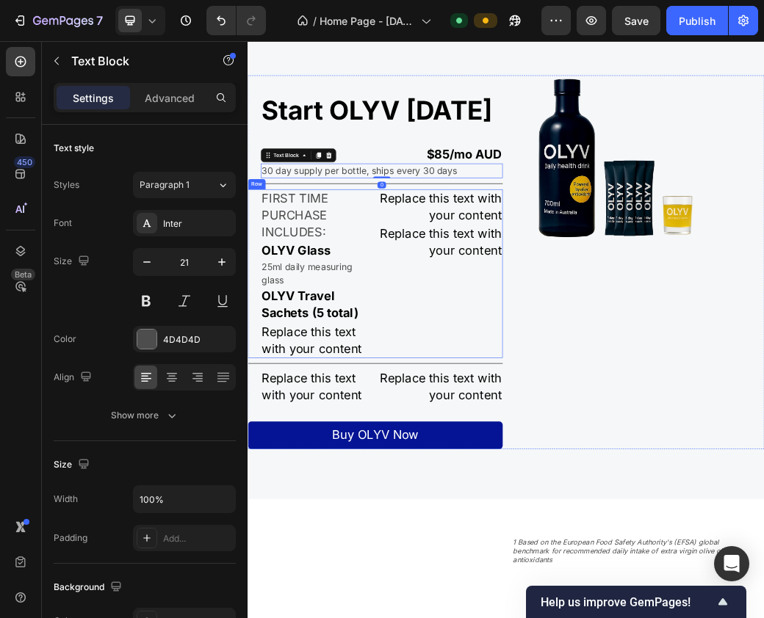
click at [457, 487] on div "FIRST TIME PURCHASE INCLUDES: Text Block OLYV Glass Text Block 25ml daily measu…" at bounding box center [464, 438] width 435 height 288
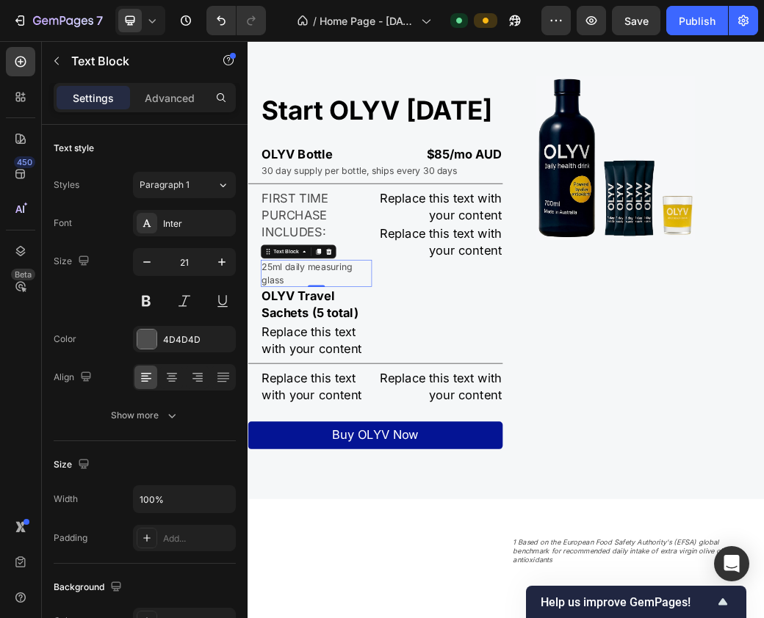
click at [392, 460] on p "25ml daily measuring glass" at bounding box center [364, 437] width 186 height 43
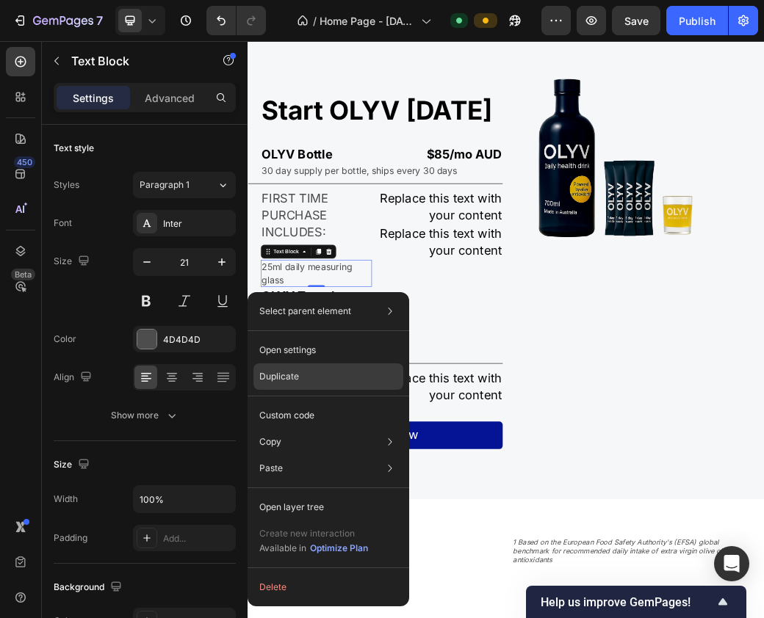
click at [307, 374] on div "Duplicate" at bounding box center [328, 376] width 150 height 26
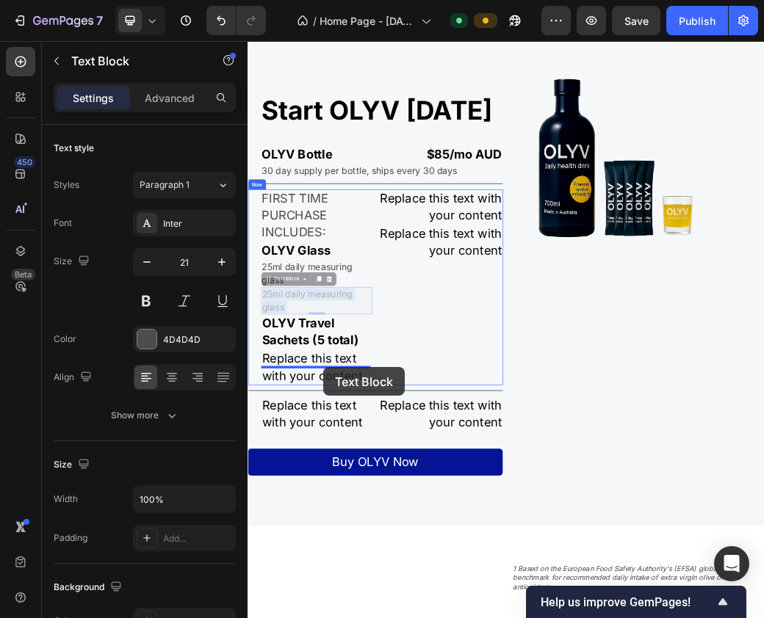
drag, startPoint x: 379, startPoint y: 519, endPoint x: 377, endPoint y: 598, distance: 78.6
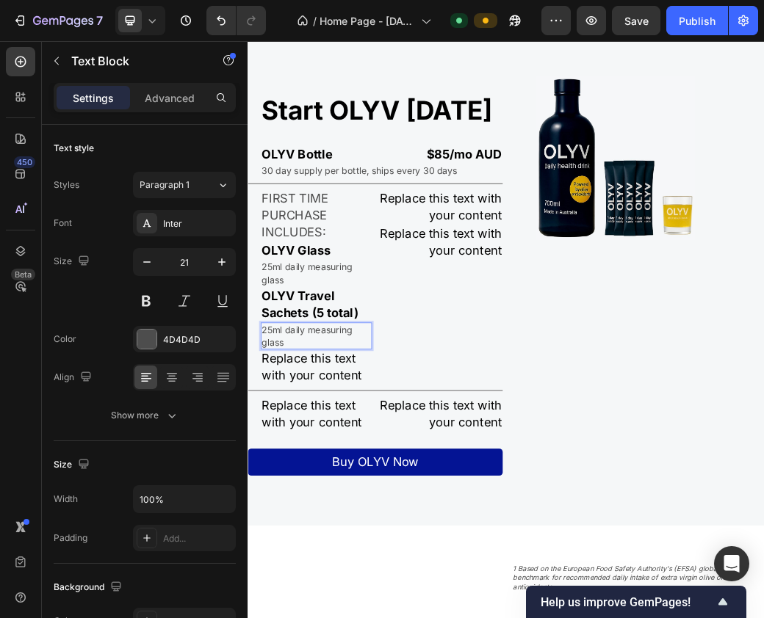
click at [331, 567] on p "25ml daily measuring glass" at bounding box center [364, 544] width 186 height 43
drag, startPoint x: 321, startPoint y: 587, endPoint x: 253, endPoint y: 543, distance: 81.7
click at [255, 543] on div "FIRST TIME PURCHASE INCLUDES: Text Block OLYV Glass Text Block 25ml daily measu…" at bounding box center [352, 461] width 211 height 334
click at [318, 456] on p "25ml daily measuring glass" at bounding box center [364, 437] width 186 height 43
click at [360, 617] on div "Replace this text with your content" at bounding box center [363, 598] width 189 height 60
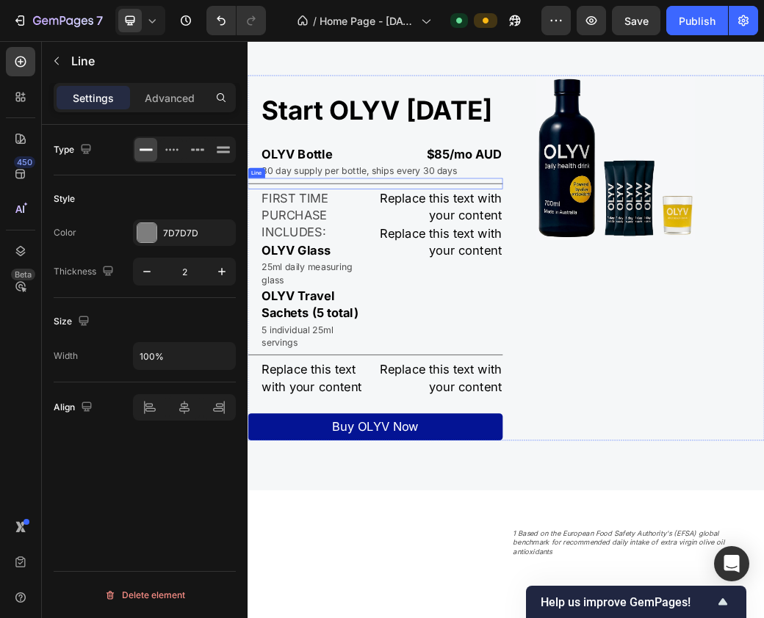
click at [278, 294] on div "Title Line" at bounding box center [464, 284] width 435 height 19
click at [148, 231] on div at bounding box center [146, 232] width 19 height 19
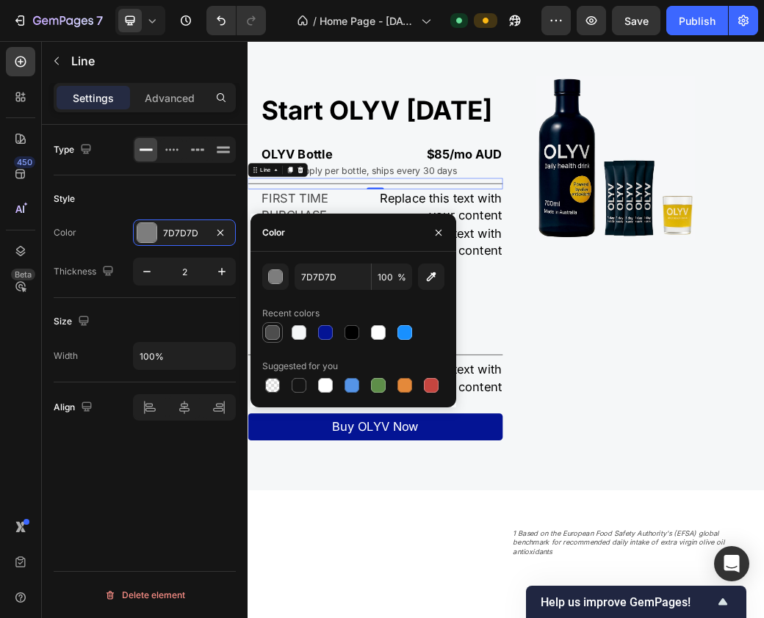
click at [278, 331] on div at bounding box center [272, 332] width 15 height 15
click at [440, 229] on icon "button" at bounding box center [438, 233] width 12 height 12
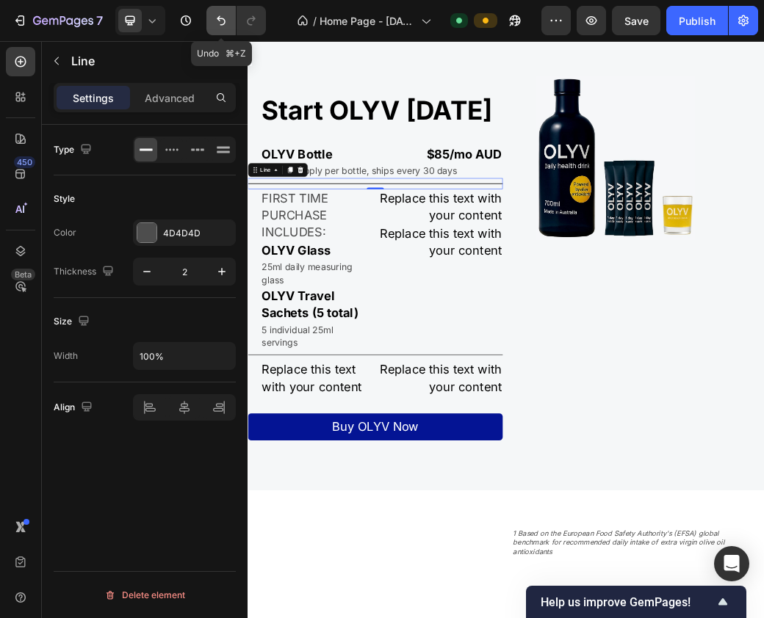
click at [217, 20] on icon "Undo/Redo" at bounding box center [221, 20] width 15 height 15
click at [145, 231] on div at bounding box center [146, 232] width 19 height 19
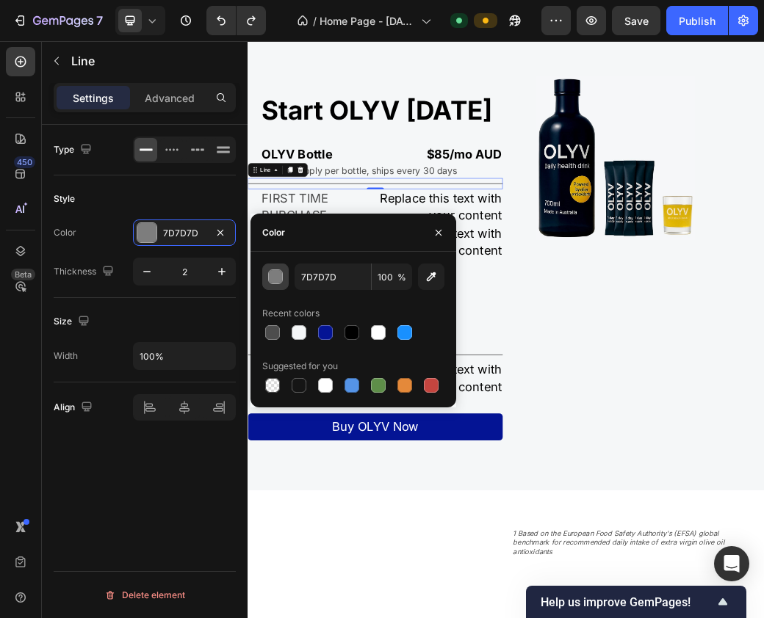
click at [276, 277] on div "button" at bounding box center [276, 277] width 15 height 15
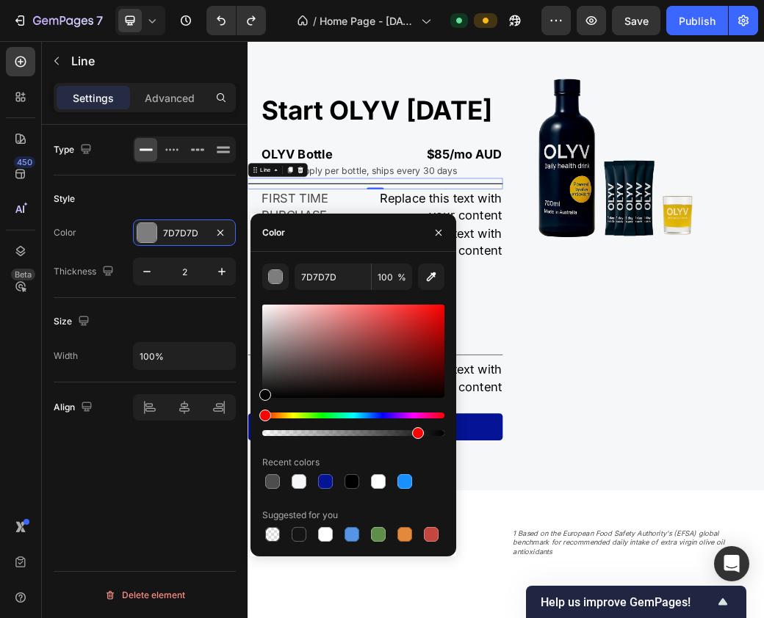
drag, startPoint x: 438, startPoint y: 433, endPoint x: 406, endPoint y: 431, distance: 32.4
click at [412, 432] on div at bounding box center [418, 433] width 12 height 12
type input "000000"
drag, startPoint x: 413, startPoint y: 433, endPoint x: 328, endPoint y: 434, distance: 84.4
click at [328, 434] on div at bounding box center [333, 433] width 12 height 12
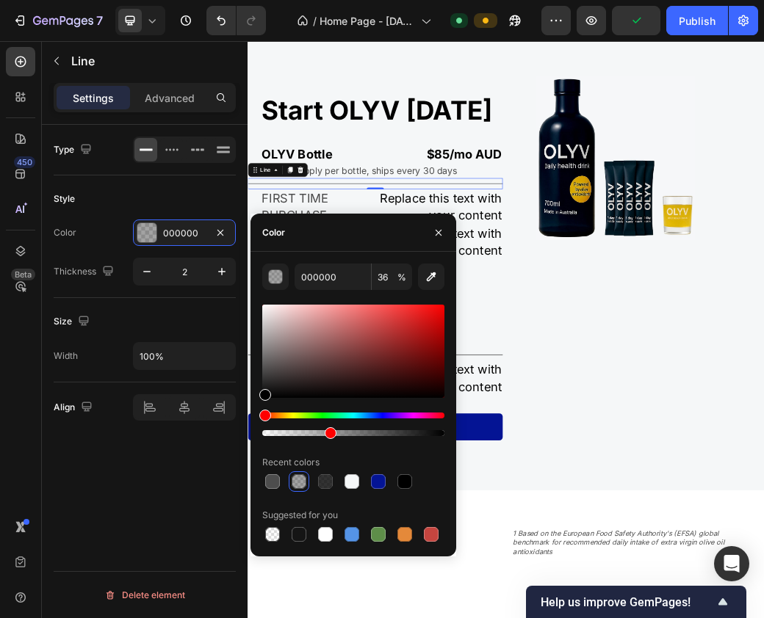
click at [328, 434] on div at bounding box center [330, 433] width 12 height 12
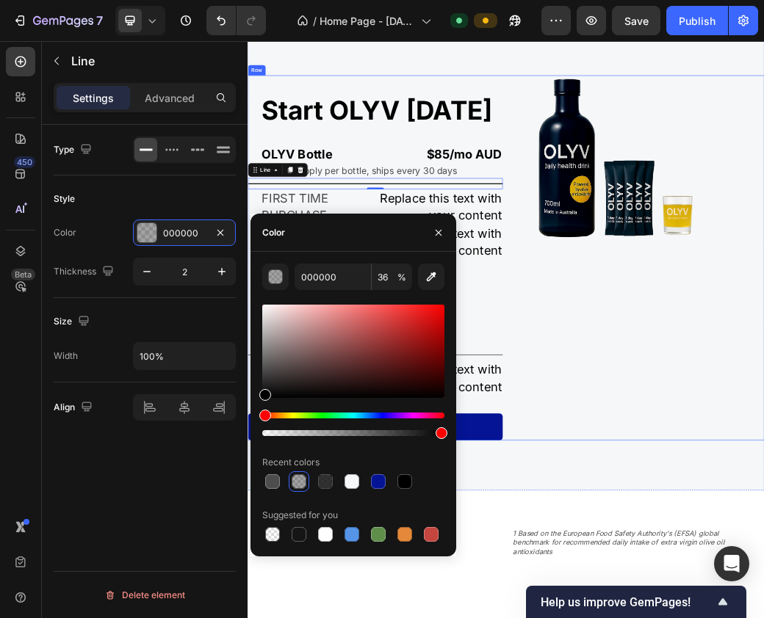
drag, startPoint x: 579, startPoint y: 474, endPoint x: 833, endPoint y: 700, distance: 340.1
type input "100"
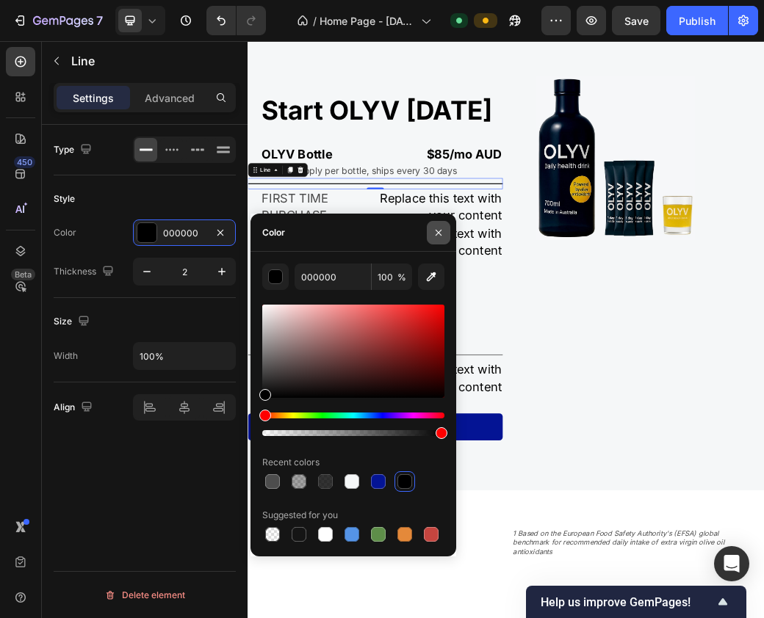
click at [437, 229] on icon "button" at bounding box center [438, 233] width 12 height 12
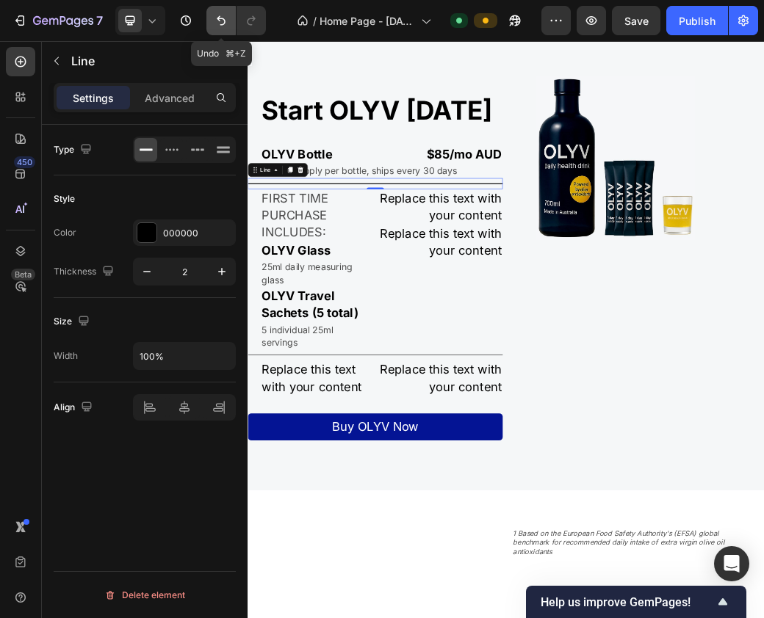
click at [228, 21] on icon "Undo/Redo" at bounding box center [221, 20] width 15 height 15
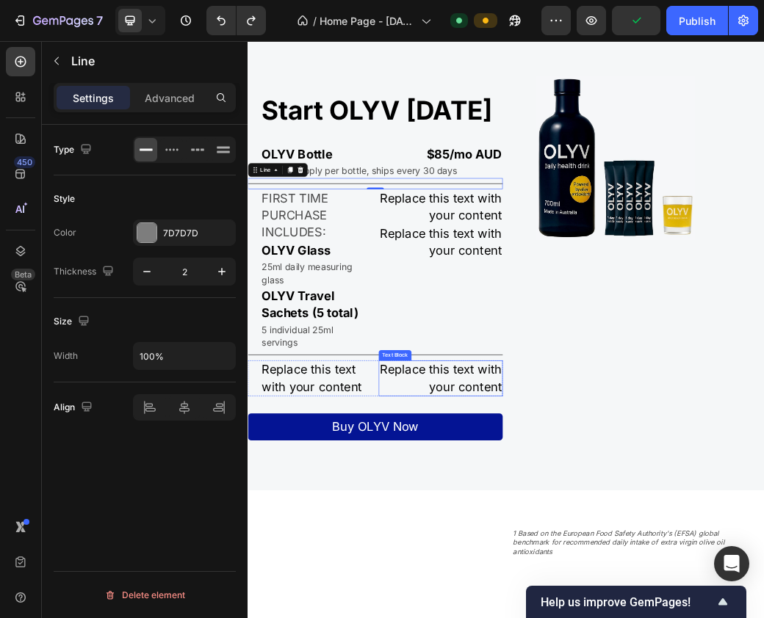
click at [575, 617] on div "Replace this text with your content" at bounding box center [576, 617] width 211 height 60
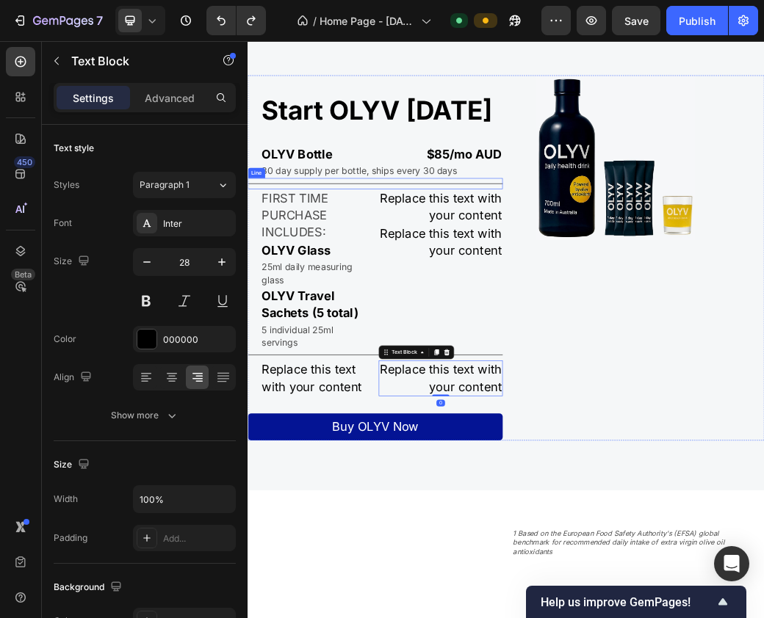
click at [396, 294] on div "Title Line" at bounding box center [464, 284] width 435 height 19
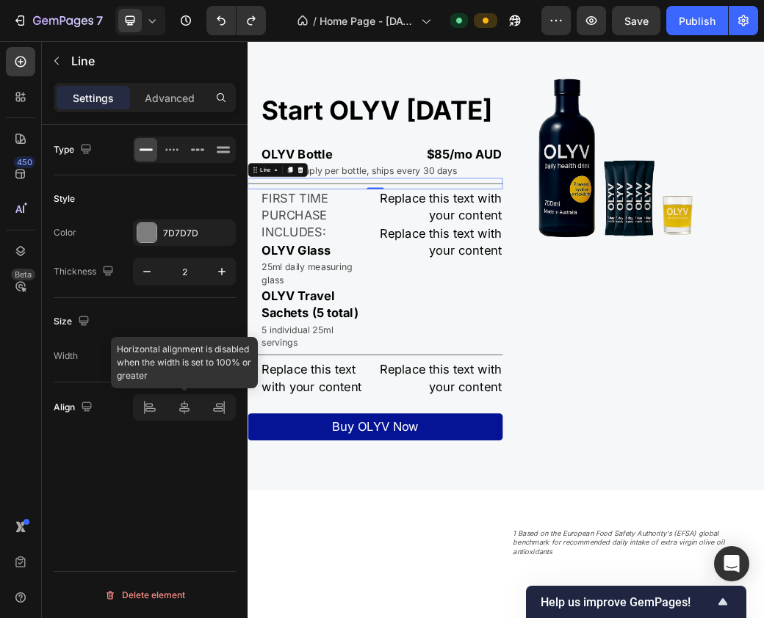
click at [181, 409] on div at bounding box center [184, 407] width 103 height 26
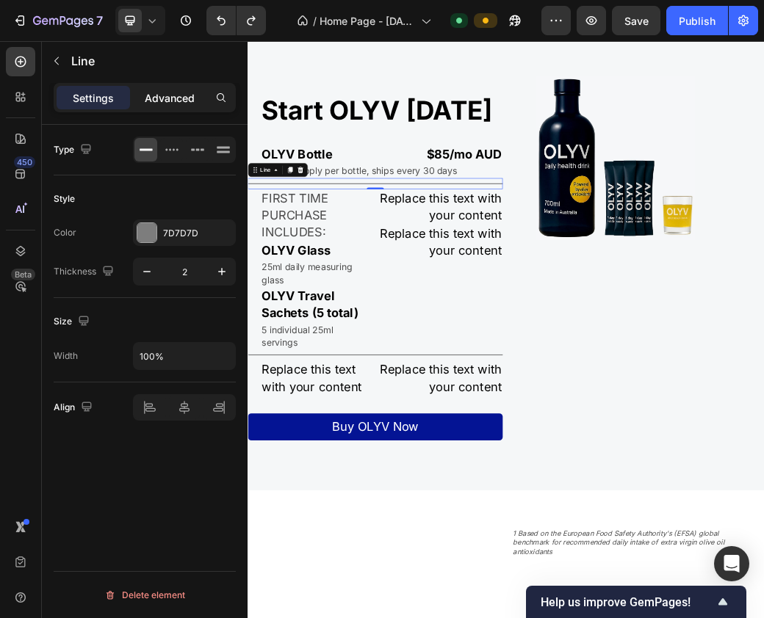
click at [173, 97] on p "Advanced" at bounding box center [170, 97] width 50 height 15
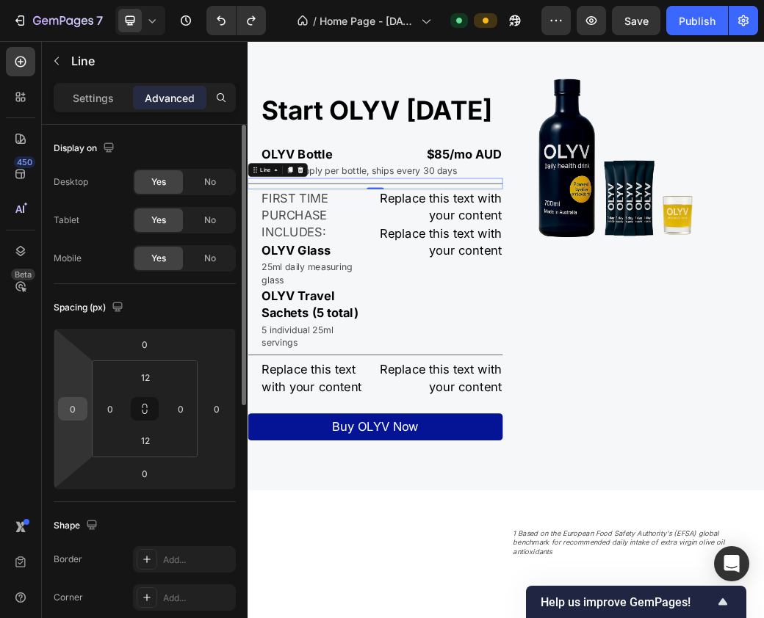
click at [73, 410] on input "0" at bounding box center [73, 409] width 22 height 22
type input "30"
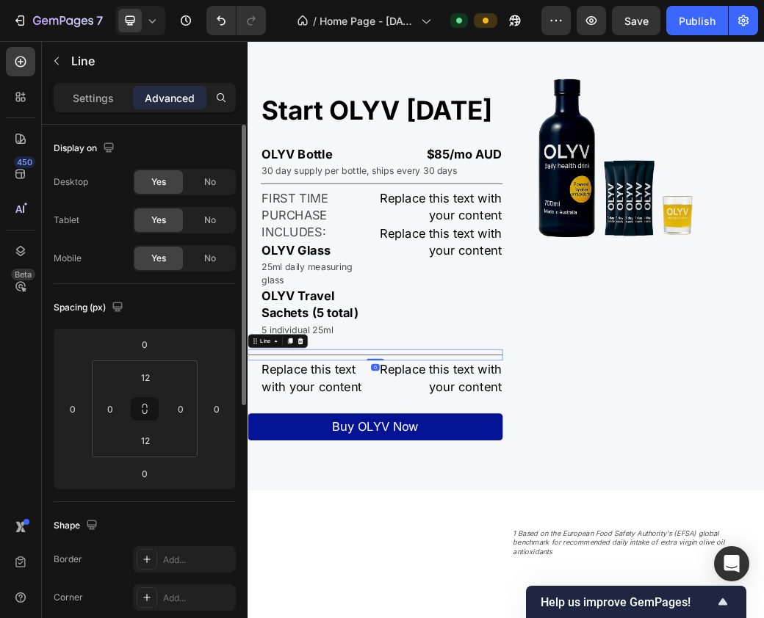
click at [341, 578] on div at bounding box center [464, 576] width 435 height 1
click at [79, 413] on input "0" at bounding box center [73, 409] width 22 height 22
type input "30"
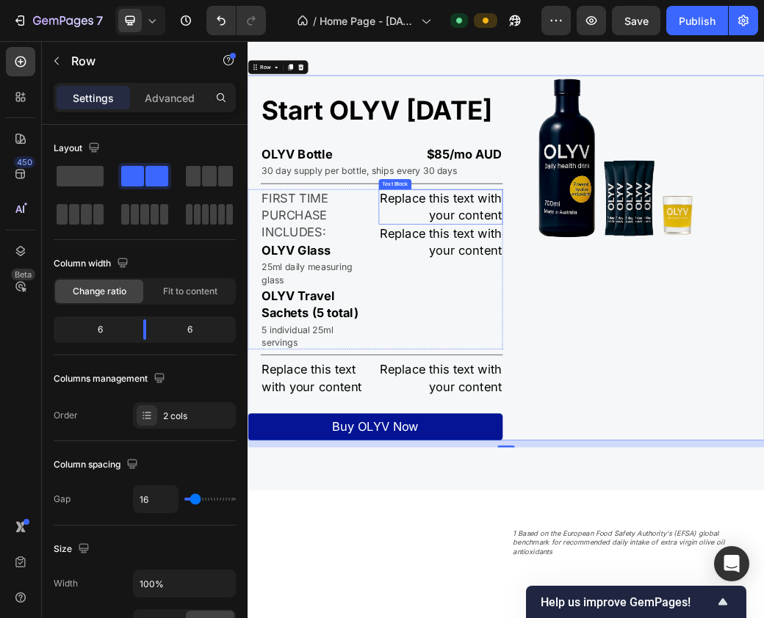
click at [559, 347] on div "Replace this text with your content" at bounding box center [576, 324] width 211 height 60
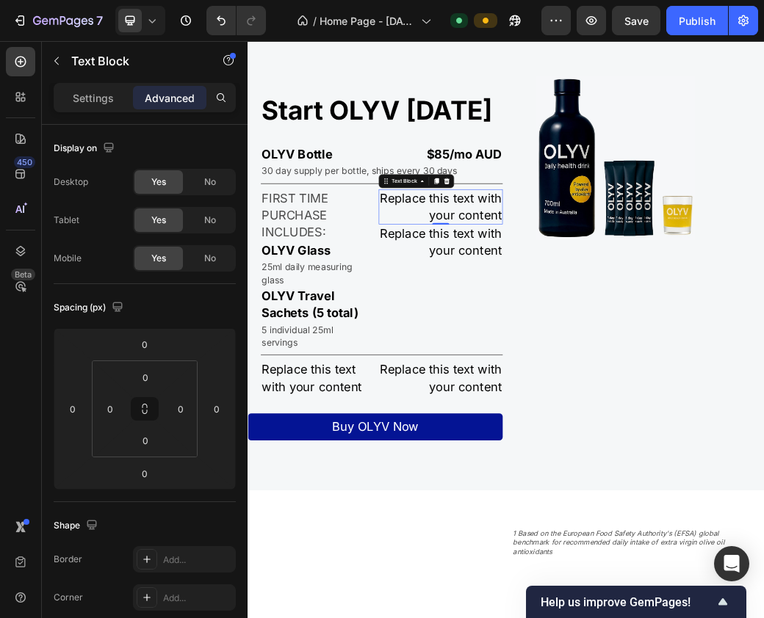
click at [617, 348] on div "Replace this text with your content" at bounding box center [576, 324] width 211 height 60
click at [617, 348] on p "Replace this text with your content" at bounding box center [576, 324] width 209 height 57
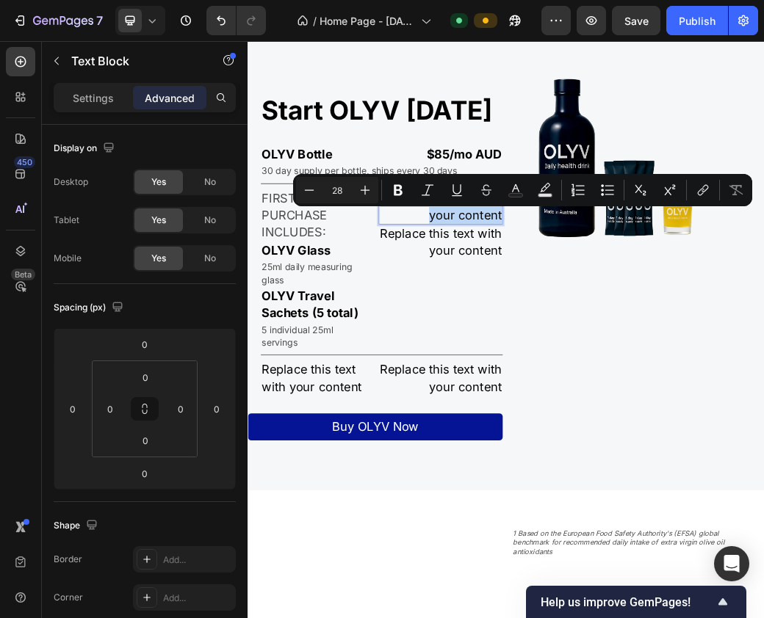
drag, startPoint x: 517, startPoint y: 338, endPoint x: 703, endPoint y: 387, distance: 192.9
click at [703, 387] on div "Start OLYV today Heading OLYV Bottle Text Block $85/mo AUD Text Block Row 30 da…" at bounding box center [687, 411] width 881 height 623
click at [642, 324] on p "FREE" at bounding box center [576, 310] width 209 height 29
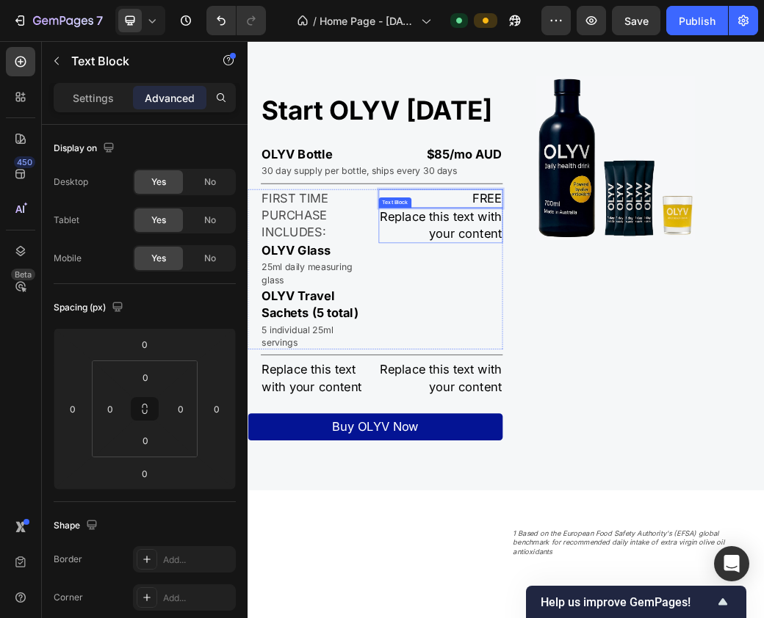
click at [552, 386] on div "Replace this text with your content" at bounding box center [576, 356] width 211 height 60
click at [455, 340] on div "FIRST TIME PURCHASE INCLUDES:" at bounding box center [363, 339] width 189 height 90
click at [515, 324] on p "FREE" at bounding box center [576, 310] width 209 height 29
click at [78, 99] on p "Settings" at bounding box center [93, 97] width 41 height 15
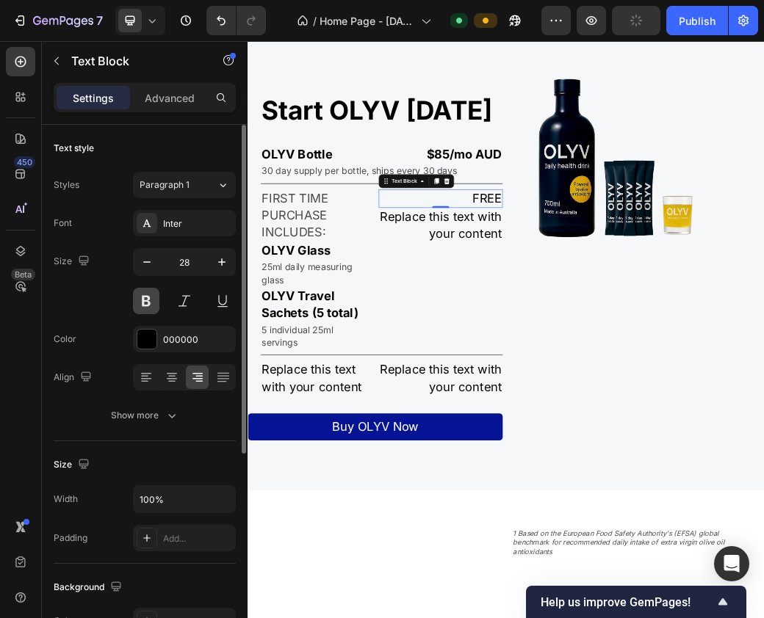
click at [153, 297] on button at bounding box center [146, 301] width 26 height 26
click at [572, 377] on div "Replace this text with your content" at bounding box center [576, 356] width 211 height 60
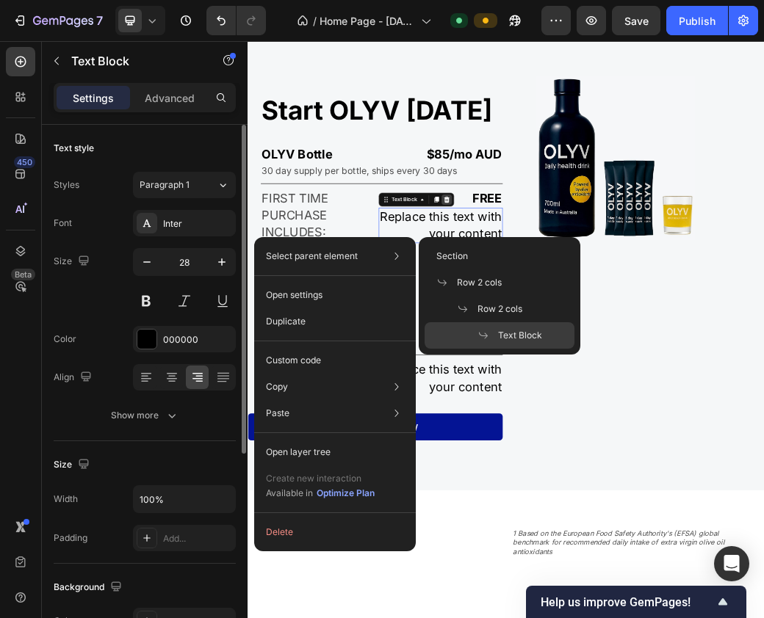
click at [587, 318] on icon at bounding box center [587, 312] width 12 height 12
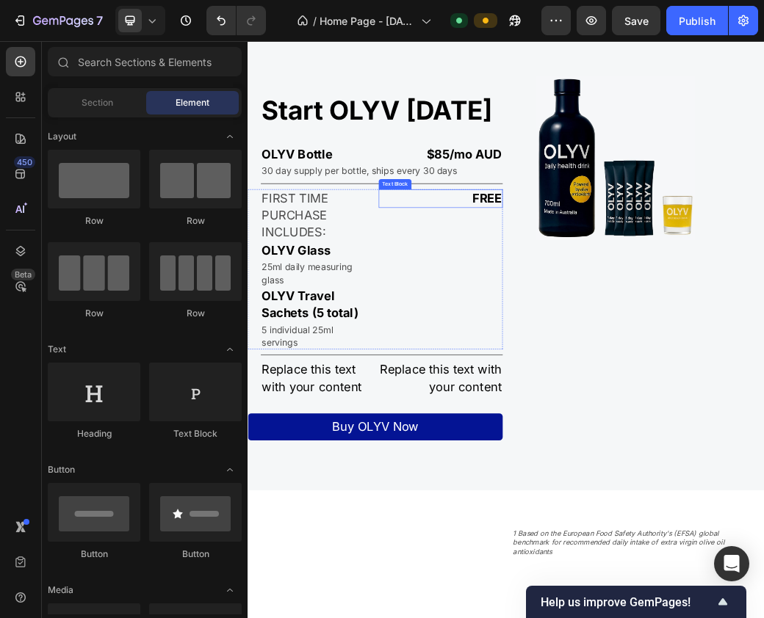
click at [586, 324] on p "FREE" at bounding box center [576, 310] width 209 height 29
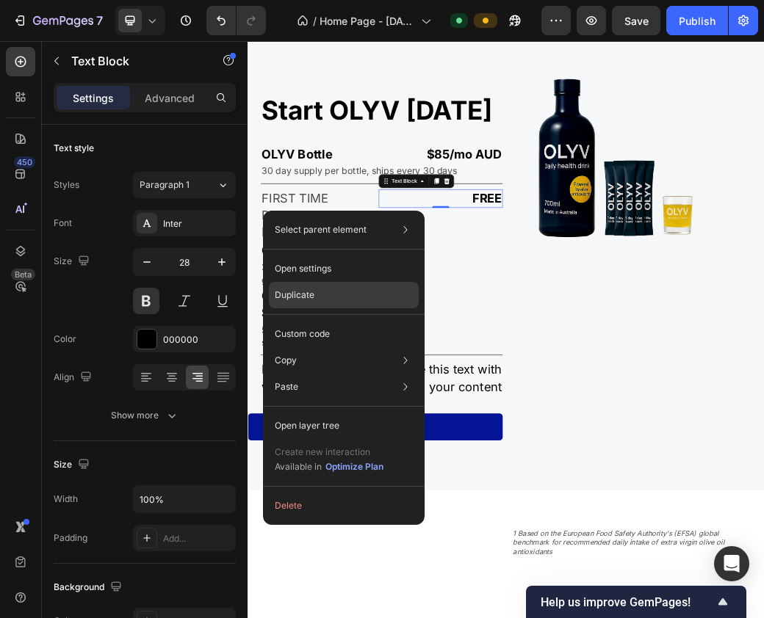
click at [311, 300] on p "Duplicate" at bounding box center [295, 295] width 40 height 13
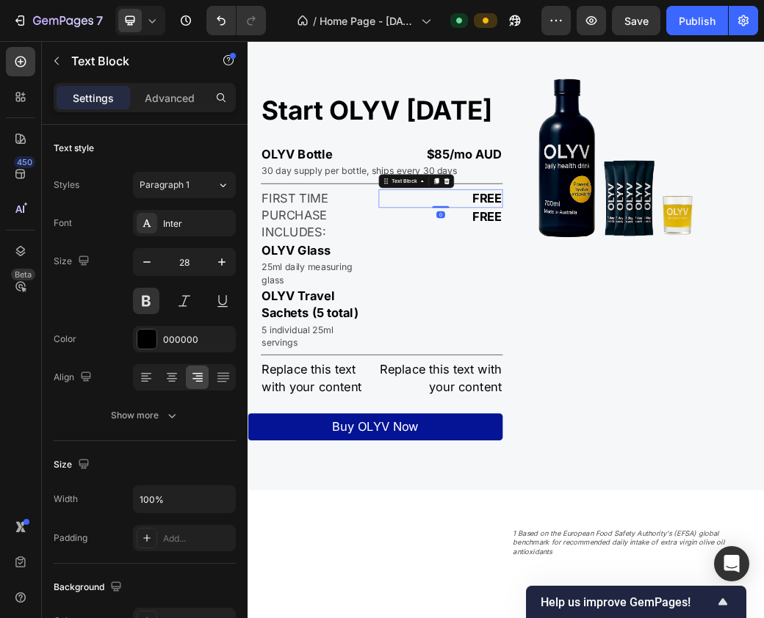
click at [630, 324] on p "FREE" at bounding box center [576, 310] width 209 height 29
click at [619, 385] on p "FREE" at bounding box center [576, 370] width 209 height 29
click at [625, 385] on p "FREE" at bounding box center [576, 370] width 209 height 29
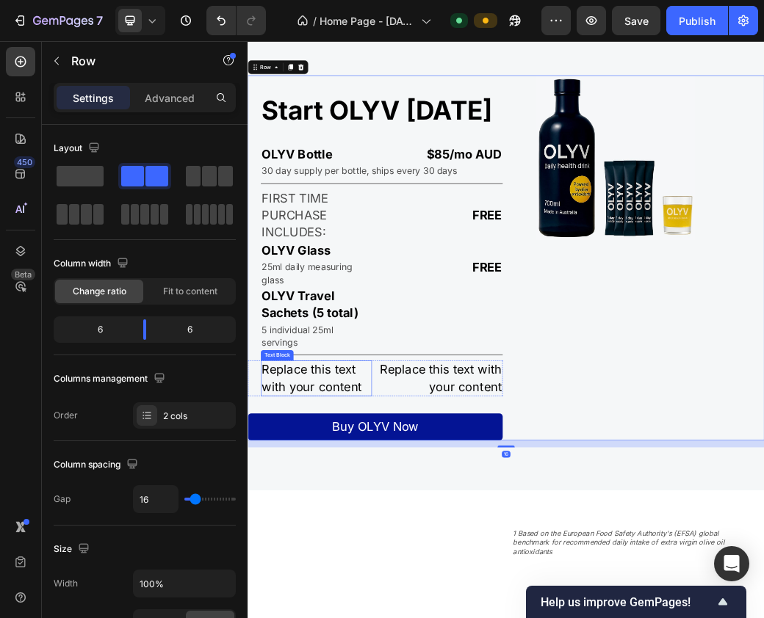
click at [381, 617] on div "Replace this text with your content" at bounding box center [363, 617] width 189 height 60
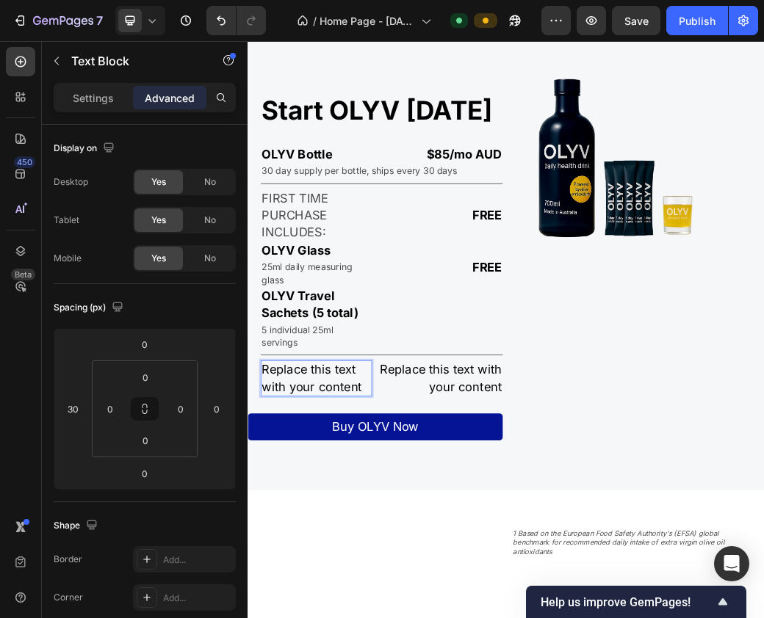
click at [353, 617] on div "Replace this text with your content" at bounding box center [363, 617] width 189 height 60
click at [352, 617] on p "Replace this text with your content" at bounding box center [364, 616] width 186 height 57
drag, startPoint x: 445, startPoint y: 659, endPoint x: 129, endPoint y: 612, distance: 319.2
click at [247, 612] on html "Header OLYV's formula is boosted by powerful natural olive antioxidants deliver…" at bounding box center [687, 471] width 881 height 5944
click at [588, 617] on div "Replace this text with your content" at bounding box center [576, 617] width 211 height 60
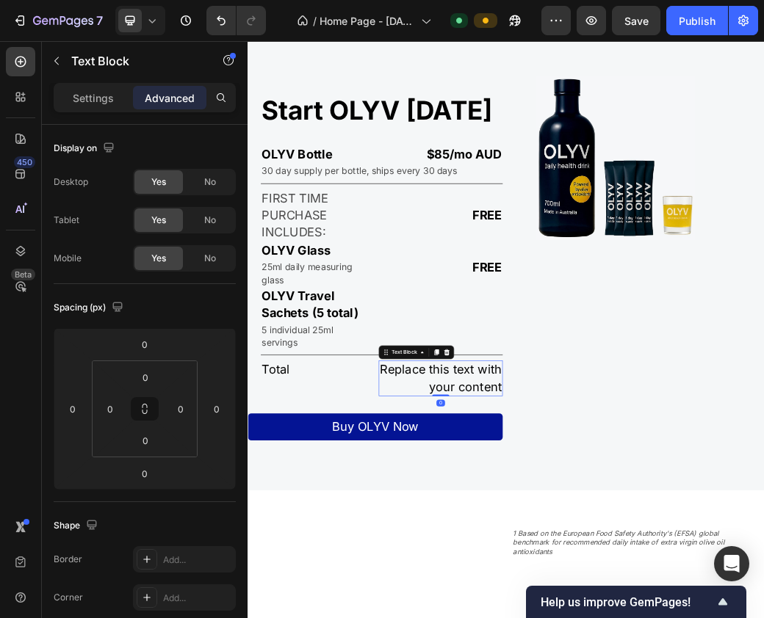
click at [574, 617] on div "Replace this text with your content" at bounding box center [576, 617] width 211 height 60
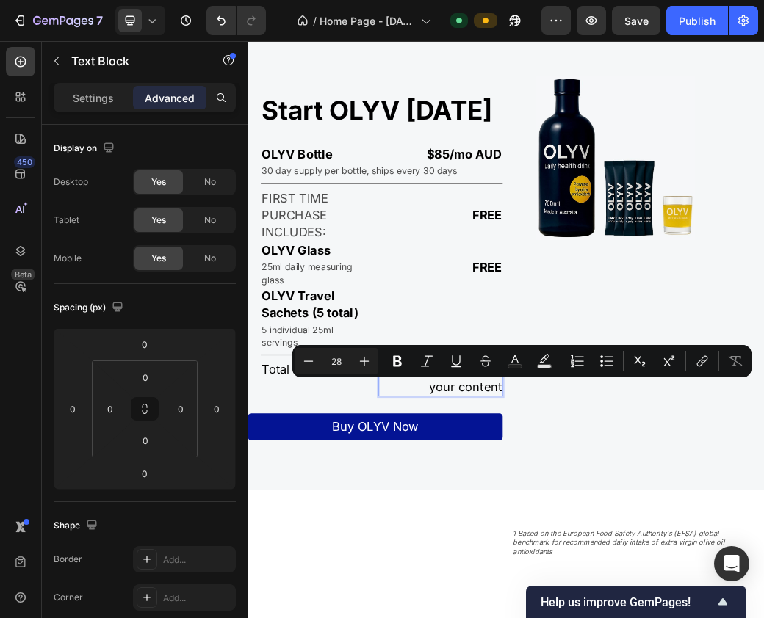
click at [539, 617] on p "Replace this text with your content" at bounding box center [576, 616] width 209 height 57
drag, startPoint x: 518, startPoint y: 632, endPoint x: 703, endPoint y: 681, distance: 191.4
click at [703, 617] on div "Start OLYV today Heading OLYV Bottle Text Block $85/mo AUD Text Block Row 30 da…" at bounding box center [687, 411] width 881 height 623
click at [298, 617] on p "Total" at bounding box center [364, 602] width 186 height 29
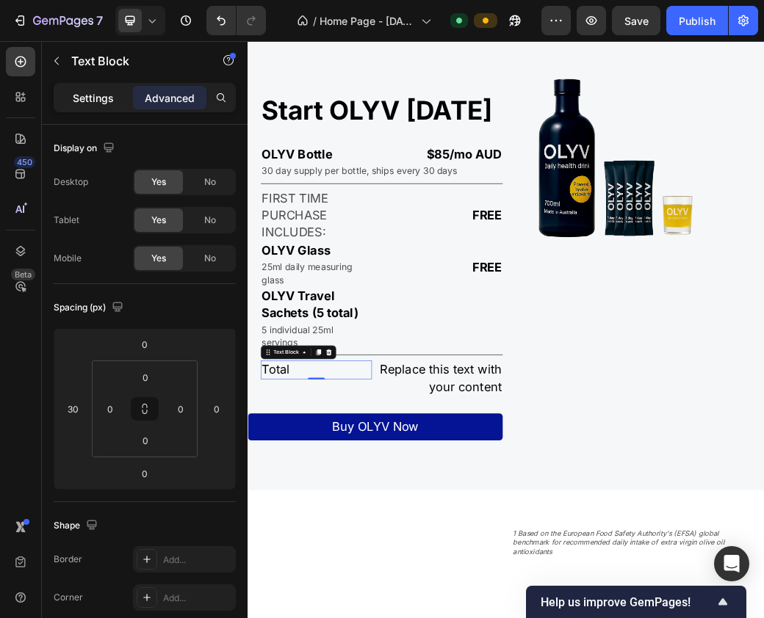
click at [98, 104] on p "Settings" at bounding box center [93, 97] width 41 height 15
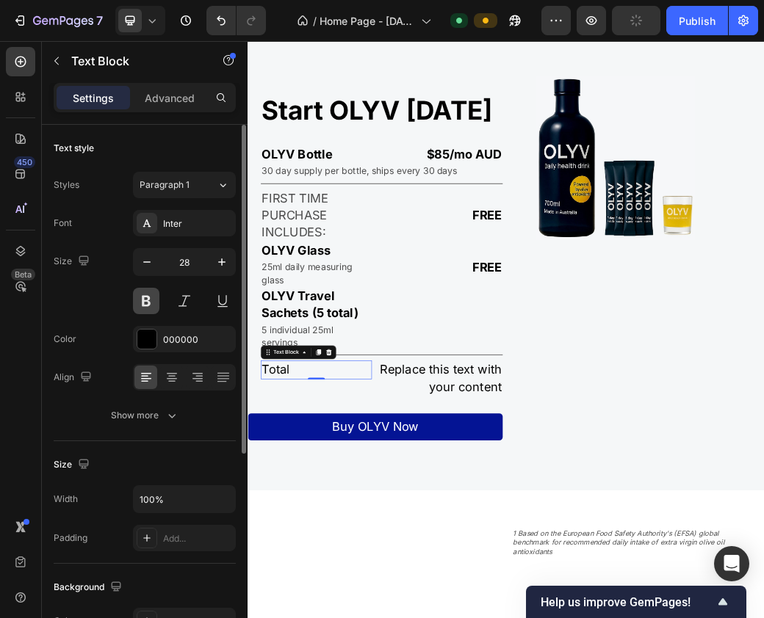
click at [144, 309] on button at bounding box center [146, 301] width 26 height 26
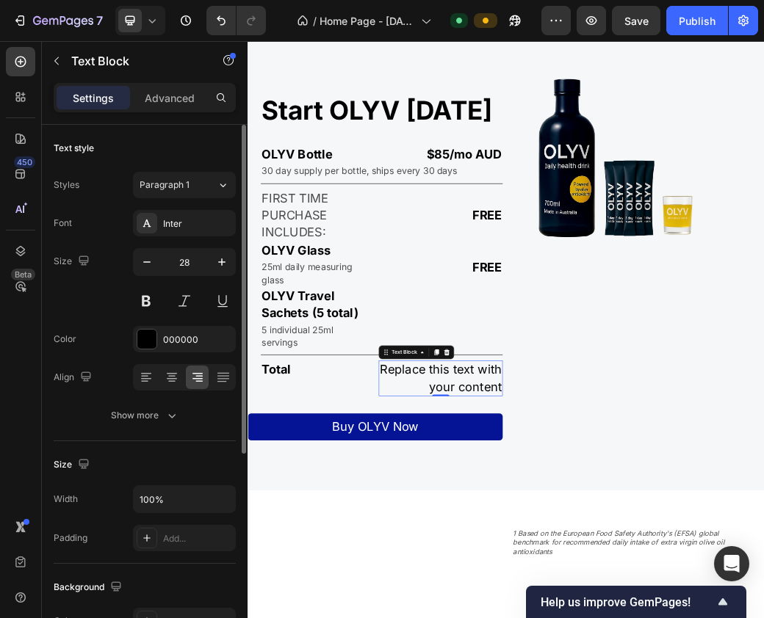
click at [612, 617] on p "Replace this text with your content" at bounding box center [576, 616] width 209 height 57
click at [336, 508] on p "OLYV Travel Sachets (5 total)" at bounding box center [364, 491] width 186 height 57
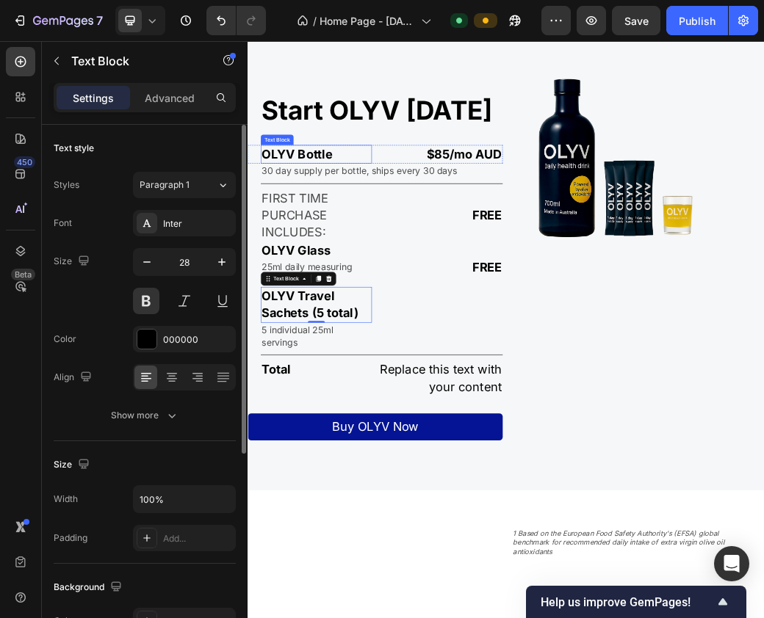
click at [298, 249] on p "OLYV Bottle" at bounding box center [364, 234] width 186 height 29
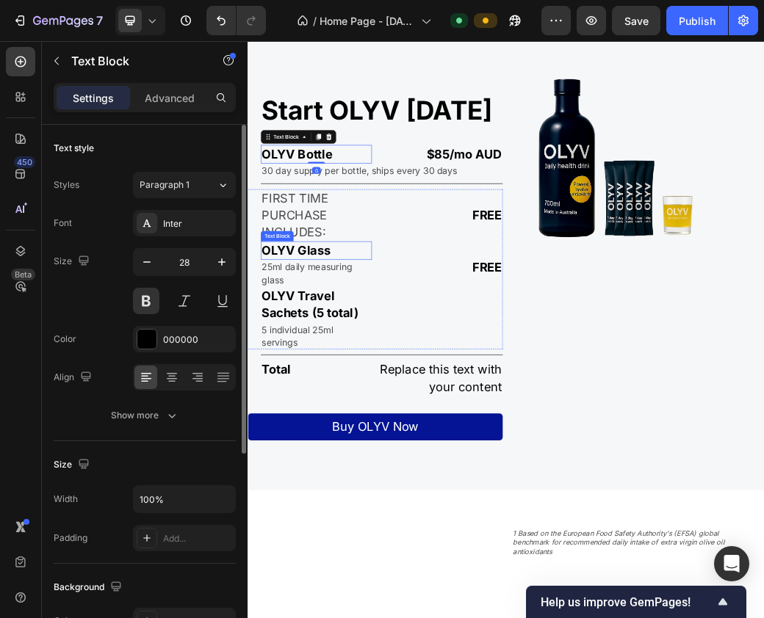
click at [329, 413] on p "OLYV Glass" at bounding box center [364, 399] width 186 height 29
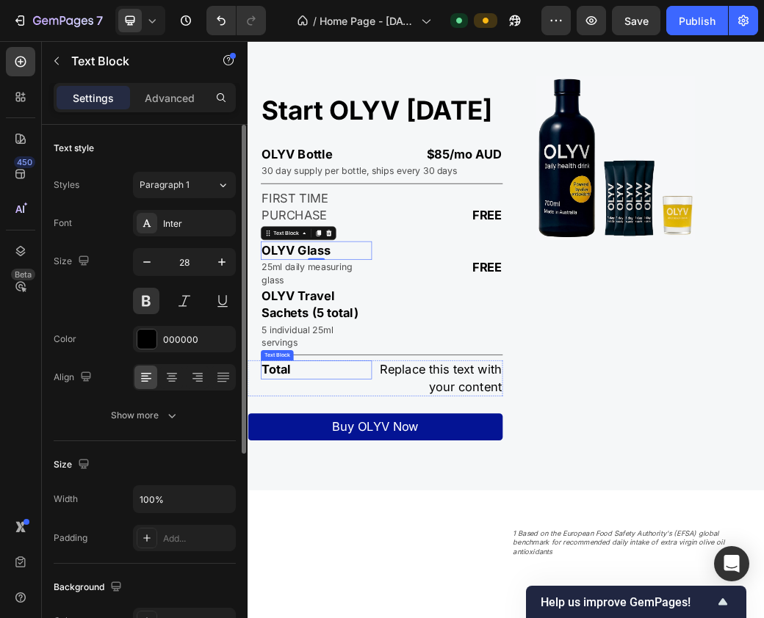
click at [301, 617] on p "Total" at bounding box center [364, 602] width 186 height 29
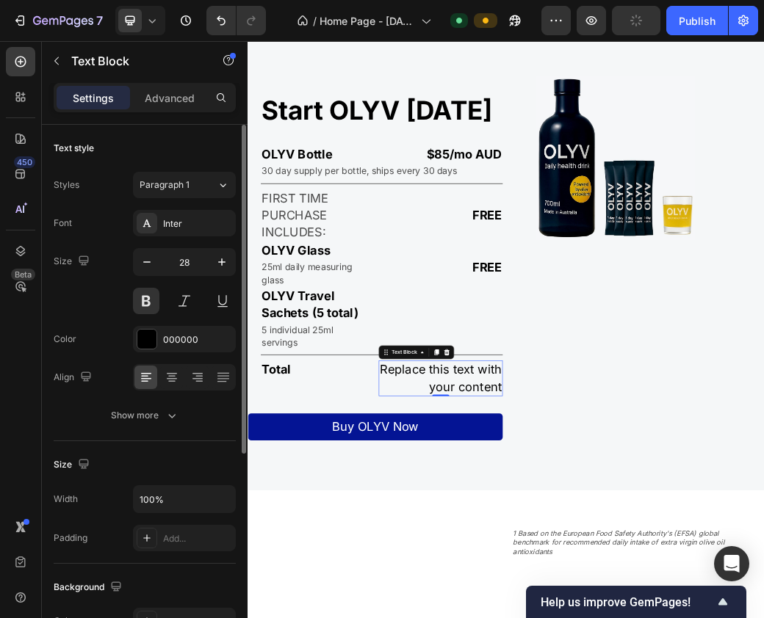
click at [599, 617] on p "Replace this text with your content" at bounding box center [576, 616] width 209 height 57
click at [554, 617] on p "Replace this text with your content" at bounding box center [576, 616] width 209 height 57
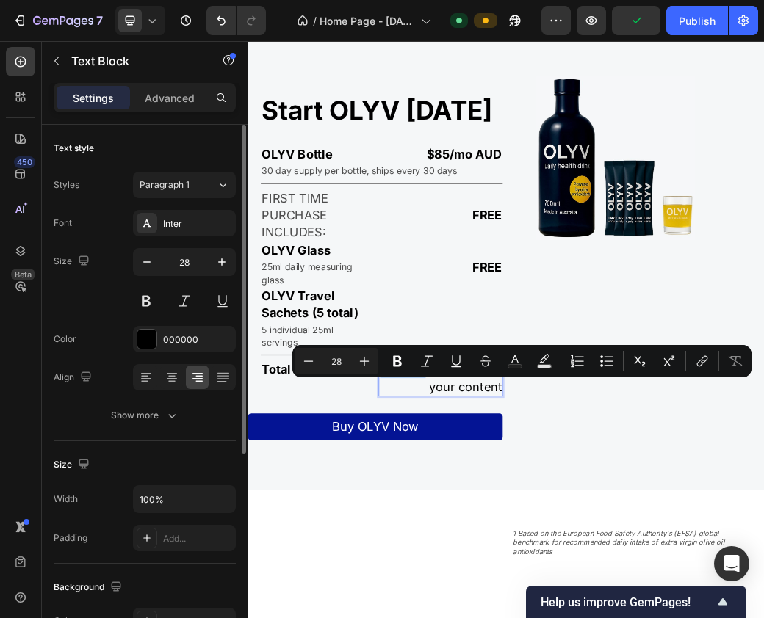
click at [534, 617] on p "Replace this text with your content" at bounding box center [576, 616] width 209 height 57
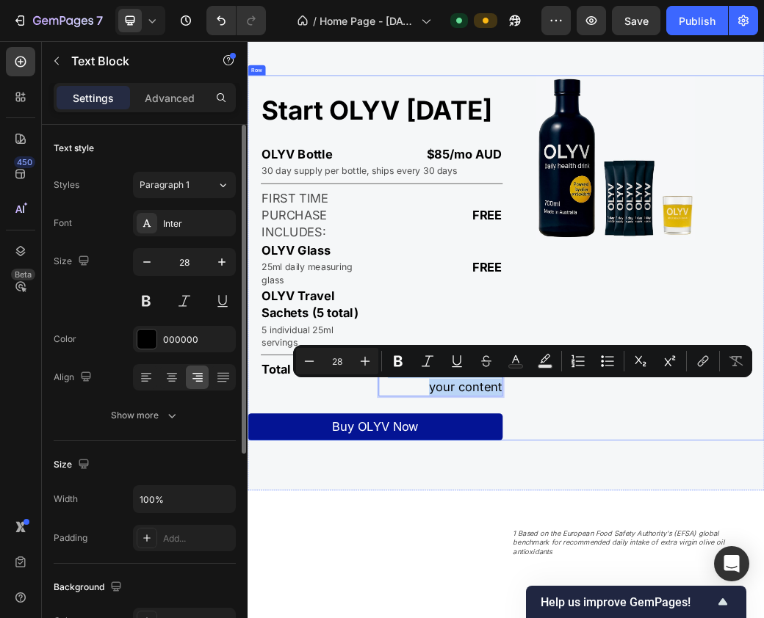
drag, startPoint x: 523, startPoint y: 634, endPoint x: 690, endPoint y: 693, distance: 177.4
click at [690, 617] on div "Start OLYV today Heading OLYV Bottle Text Block $85/mo AUD Text Block Row 30 da…" at bounding box center [687, 411] width 881 height 623
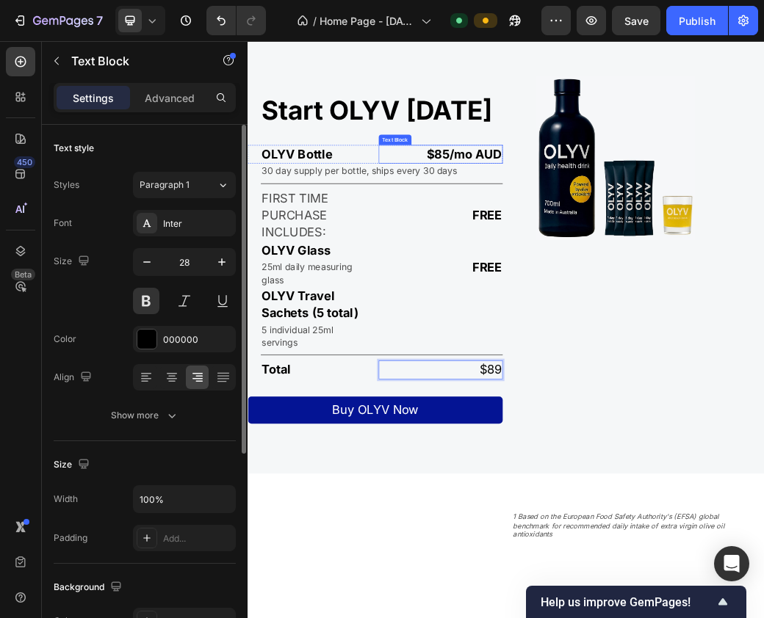
click at [577, 249] on p "$85/mo AUD" at bounding box center [576, 234] width 209 height 29
click at [581, 249] on p "$85/mo AUD" at bounding box center [576, 234] width 209 height 29
click at [661, 617] on p "$89" at bounding box center [576, 602] width 209 height 29
click at [664, 617] on p "$89" at bounding box center [576, 602] width 209 height 29
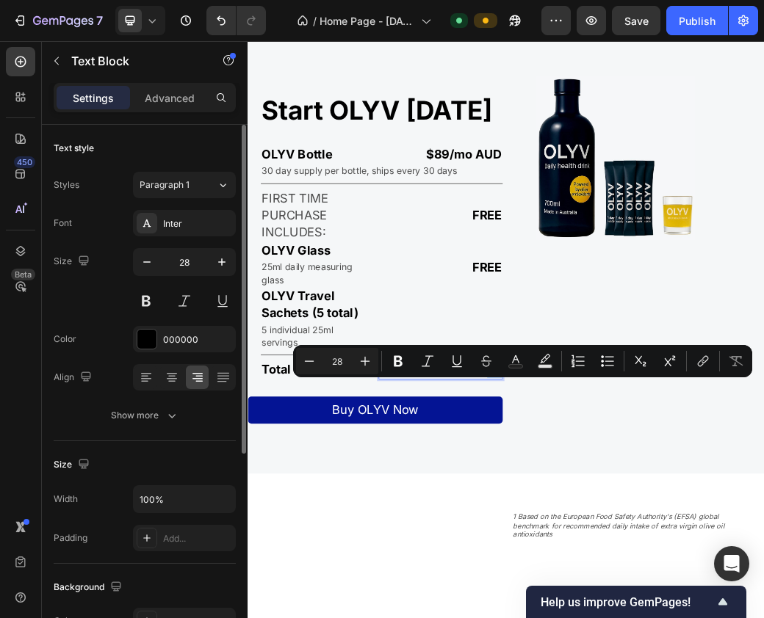
click at [671, 617] on p "$89" at bounding box center [576, 602] width 209 height 29
click at [673, 617] on p "$89" at bounding box center [576, 602] width 209 height 29
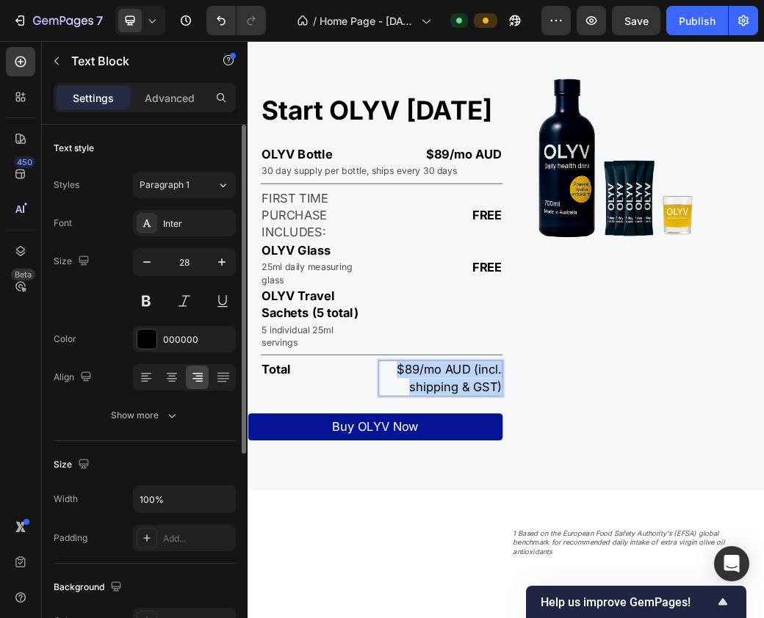
drag, startPoint x: 496, startPoint y: 629, endPoint x: 663, endPoint y: 690, distance: 178.1
click at [662, 617] on div "Start OLYV today Heading OLYV Bottle Text Block $89/mo AUD Text Block Row 30 da…" at bounding box center [464, 411] width 435 height 623
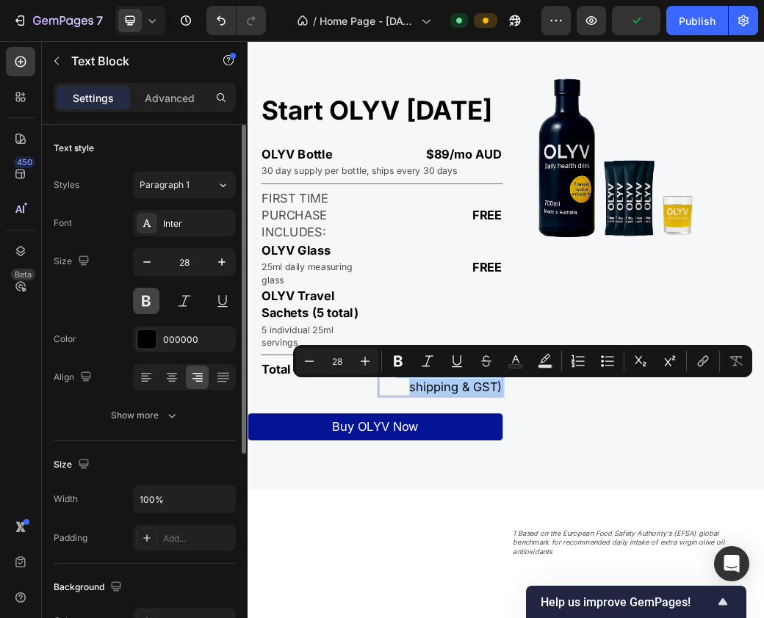
click at [150, 300] on button at bounding box center [146, 301] width 26 height 26
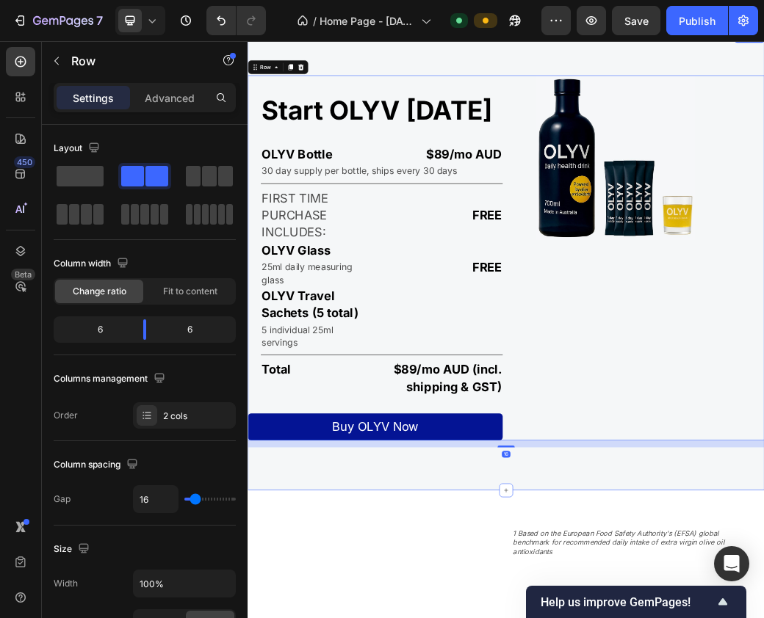
click at [594, 617] on div "Start OLYV today Heading OLYV Bottle Text Block $89/mo AUD Text Block Row 30 da…" at bounding box center [687, 417] width 881 height 782
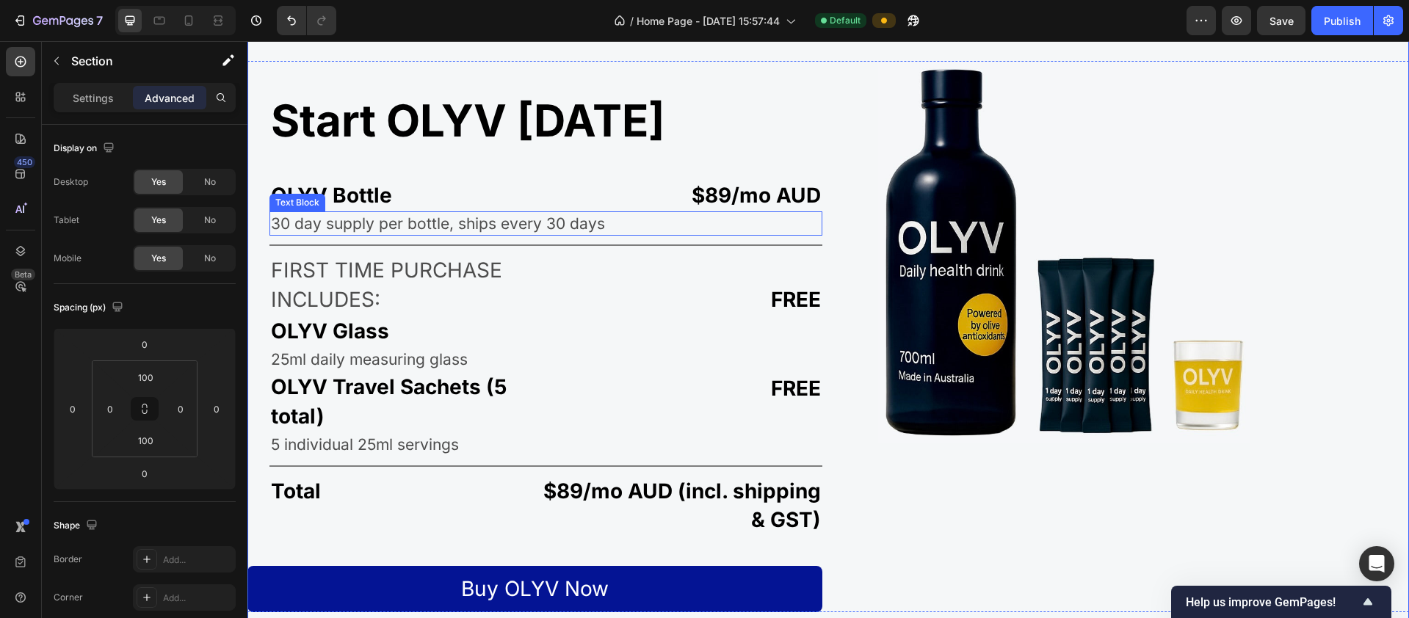
scroll to position [2733, 0]
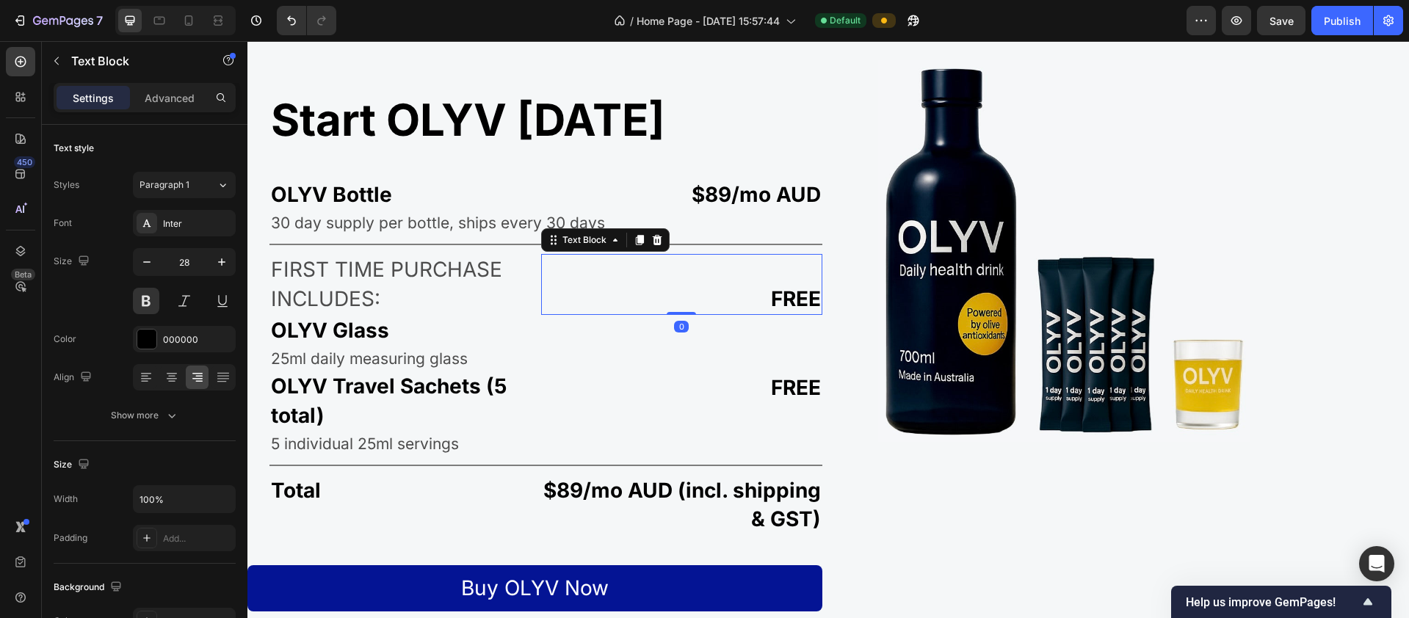
click at [756, 299] on p "FREE" at bounding box center [682, 299] width 279 height 29
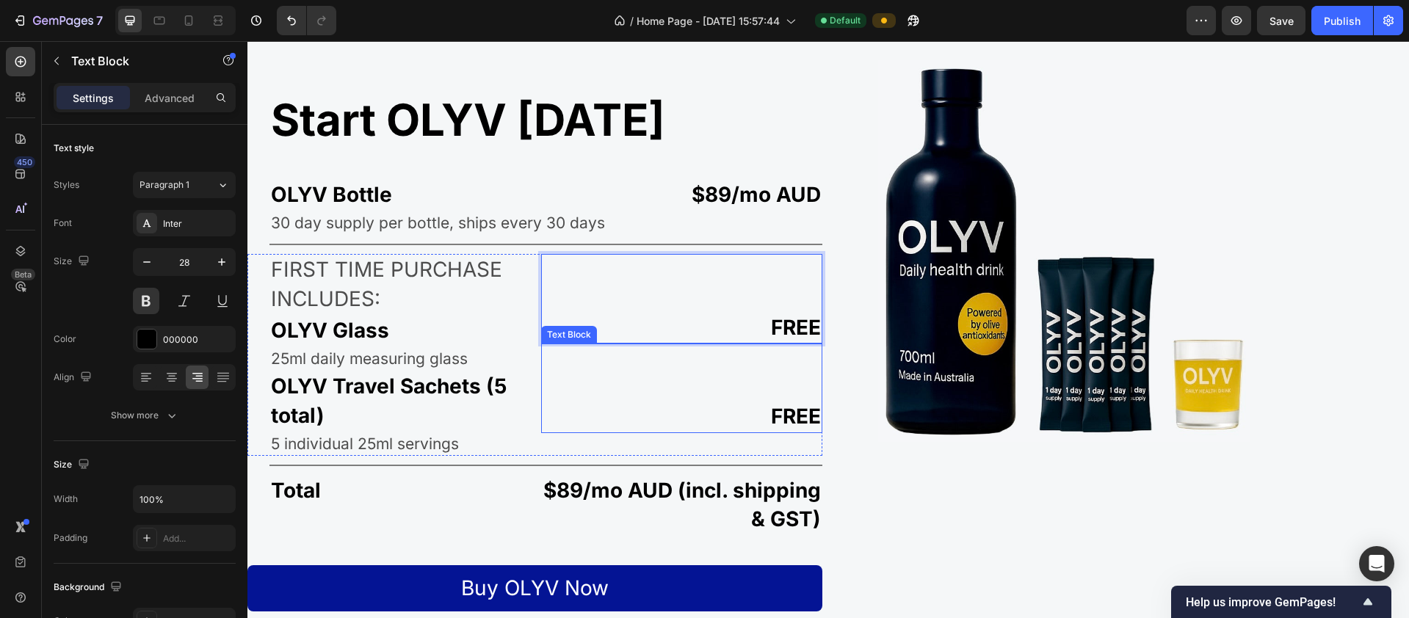
click at [761, 418] on p "FREE" at bounding box center [682, 416] width 279 height 29
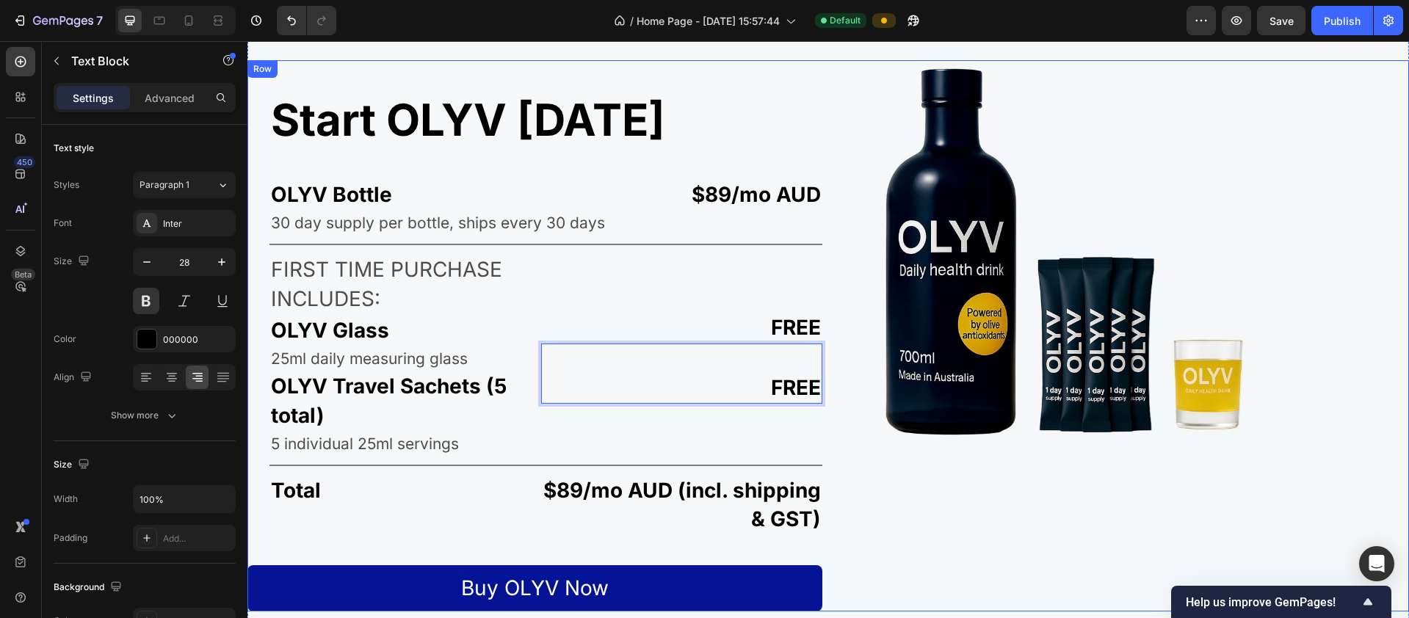
click at [763, 484] on div "Image" at bounding box center [1121, 335] width 575 height 551
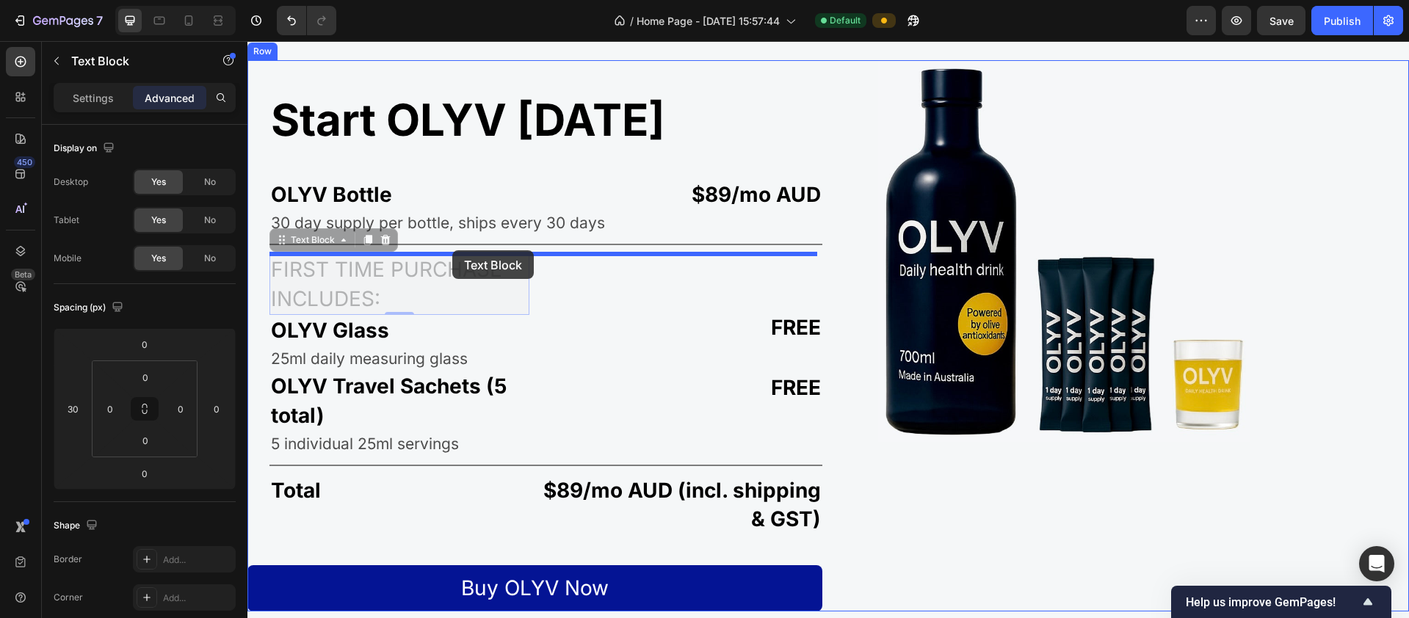
drag, startPoint x: 404, startPoint y: 286, endPoint x: 452, endPoint y: 250, distance: 59.9
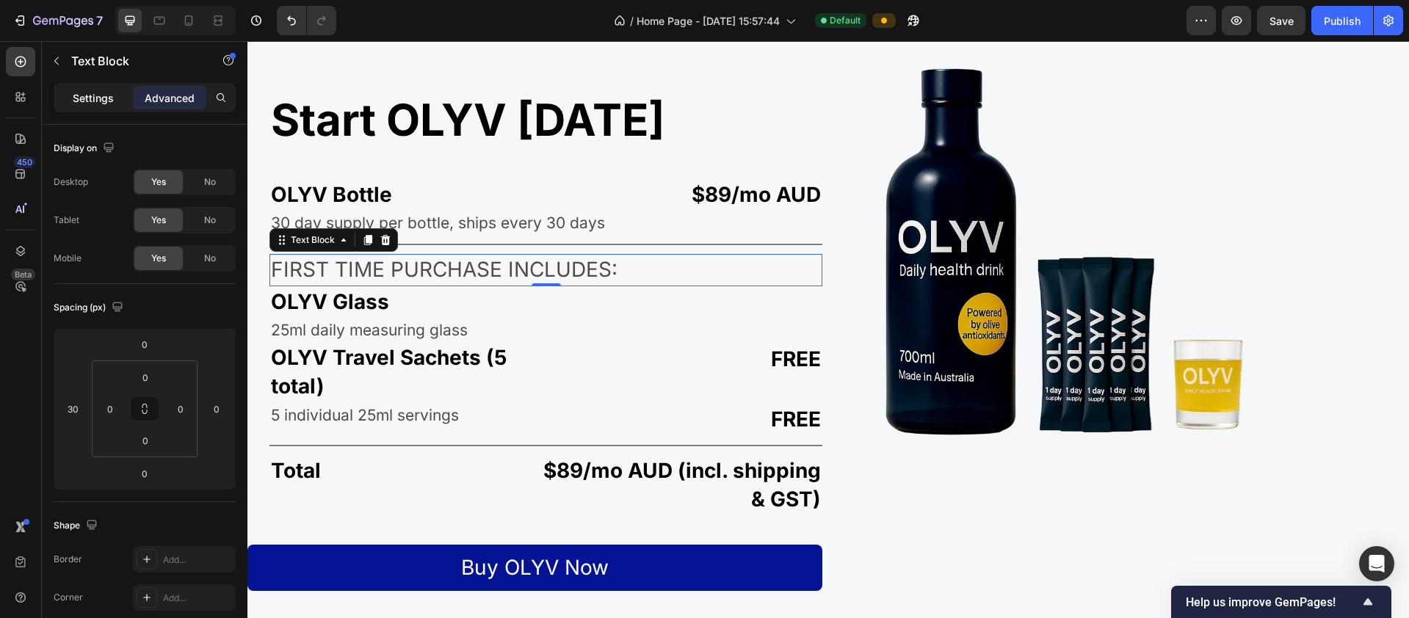
click at [85, 104] on p "Settings" at bounding box center [93, 97] width 41 height 15
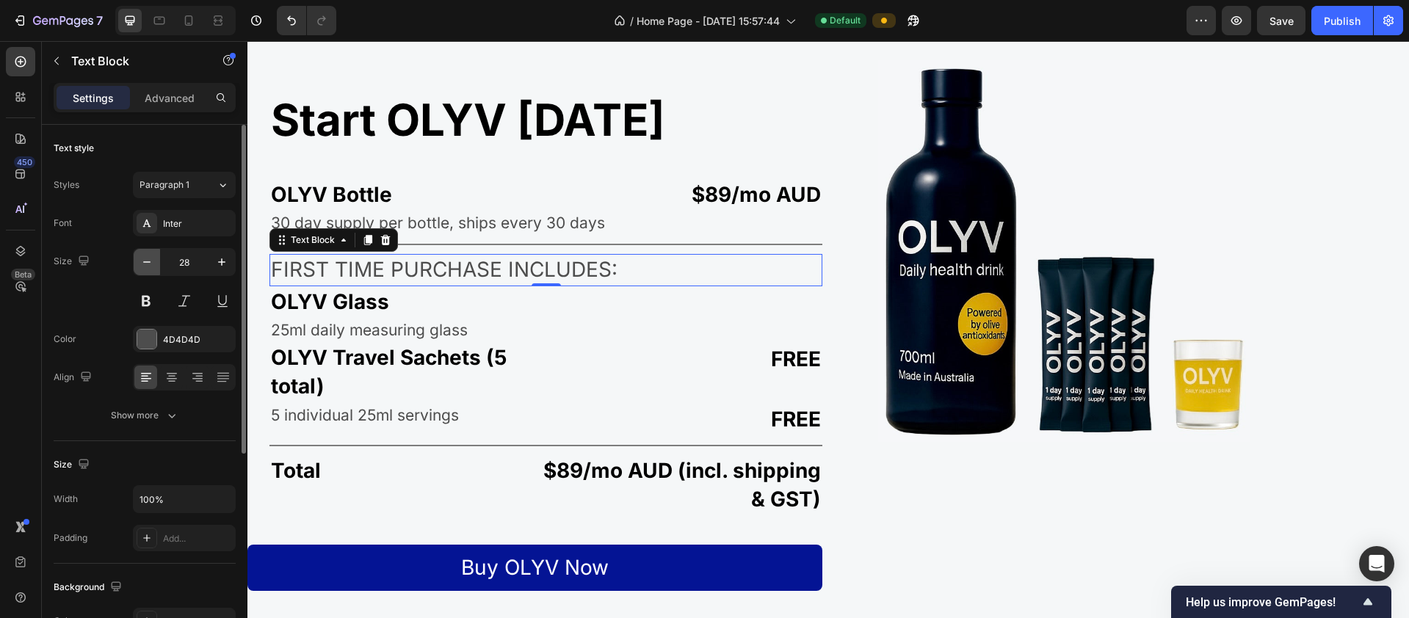
click at [149, 266] on icon "button" at bounding box center [146, 262] width 15 height 15
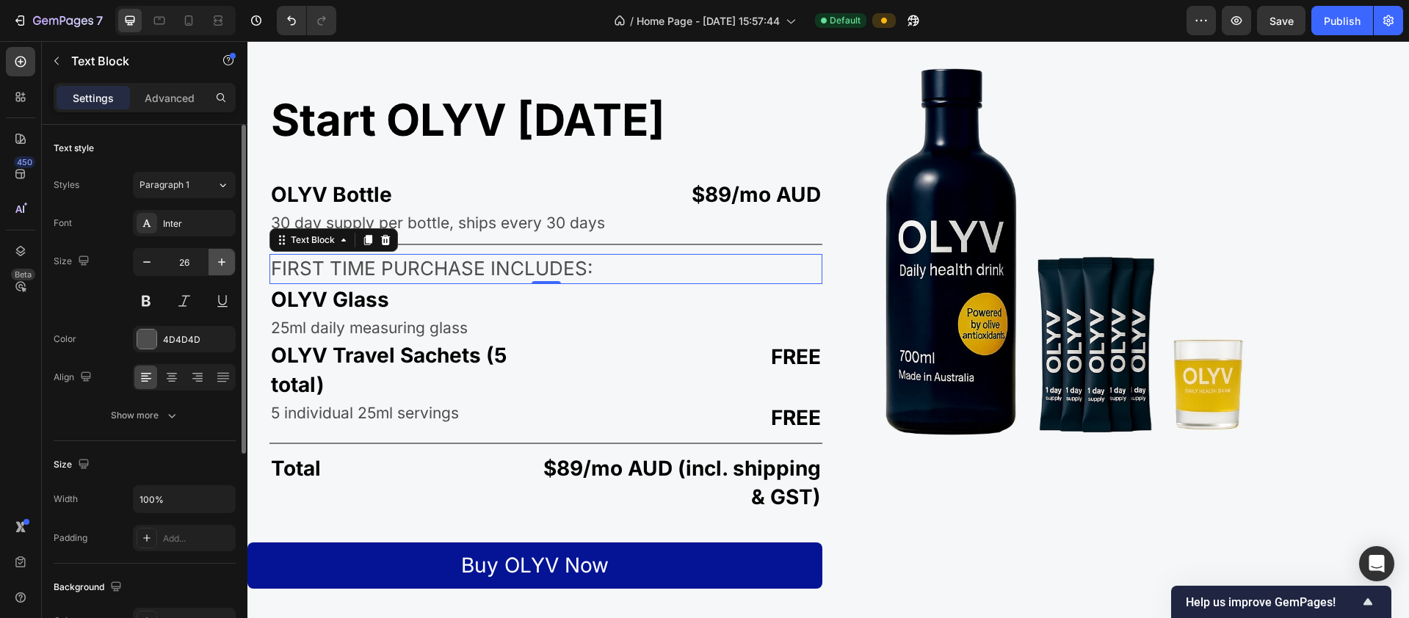
click at [214, 262] on icon "button" at bounding box center [221, 262] width 15 height 15
type input "27"
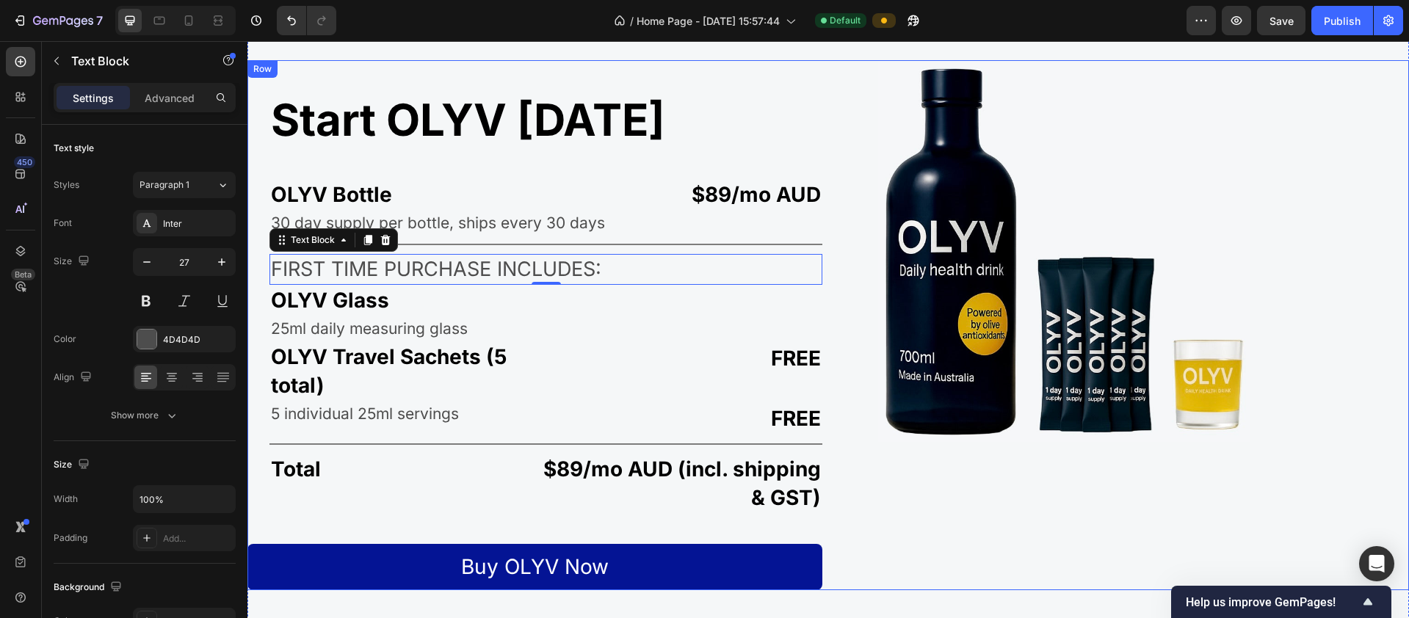
click at [763, 471] on div "Image" at bounding box center [1121, 325] width 575 height 530
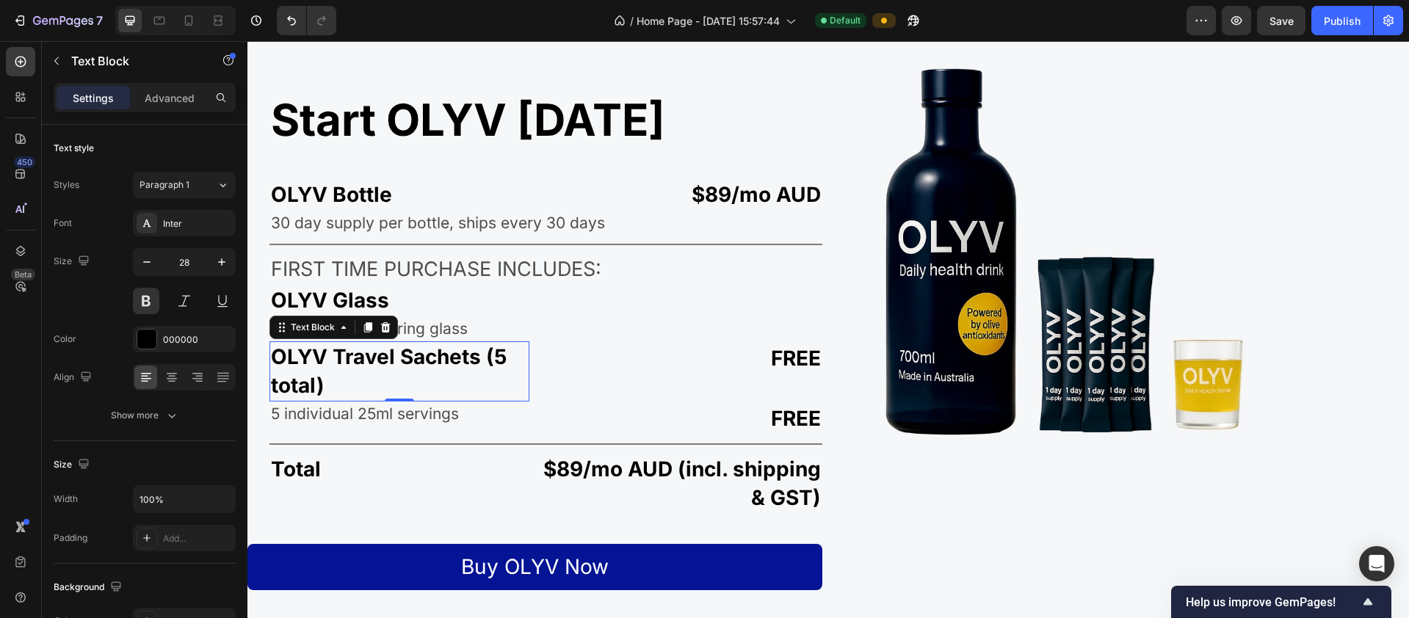
click at [496, 360] on p "OLYV Travel Sachets (5 total)" at bounding box center [399, 371] width 257 height 57
click at [526, 370] on div "OLYV Travel Sachets (5 total)" at bounding box center [399, 371] width 260 height 60
click at [180, 99] on p "Advanced" at bounding box center [170, 97] width 50 height 15
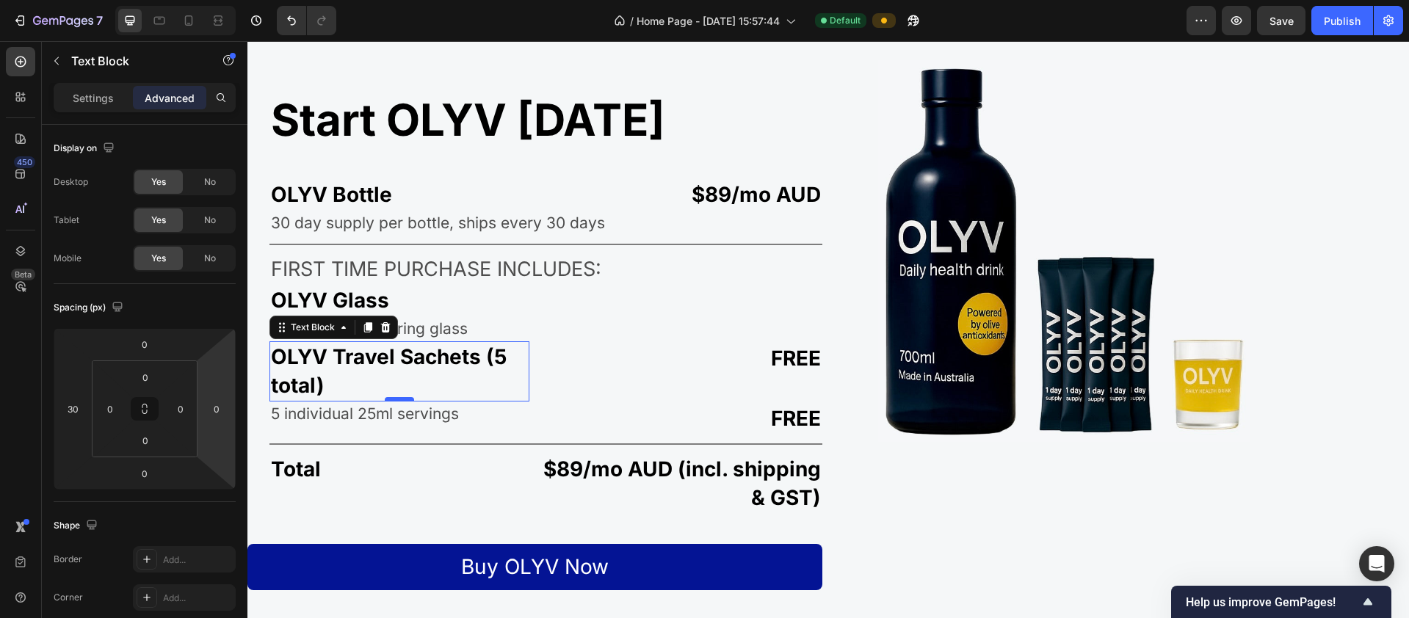
click at [391, 398] on div at bounding box center [399, 399] width 29 height 4
click at [109, 106] on div "Settings" at bounding box center [93, 97] width 73 height 23
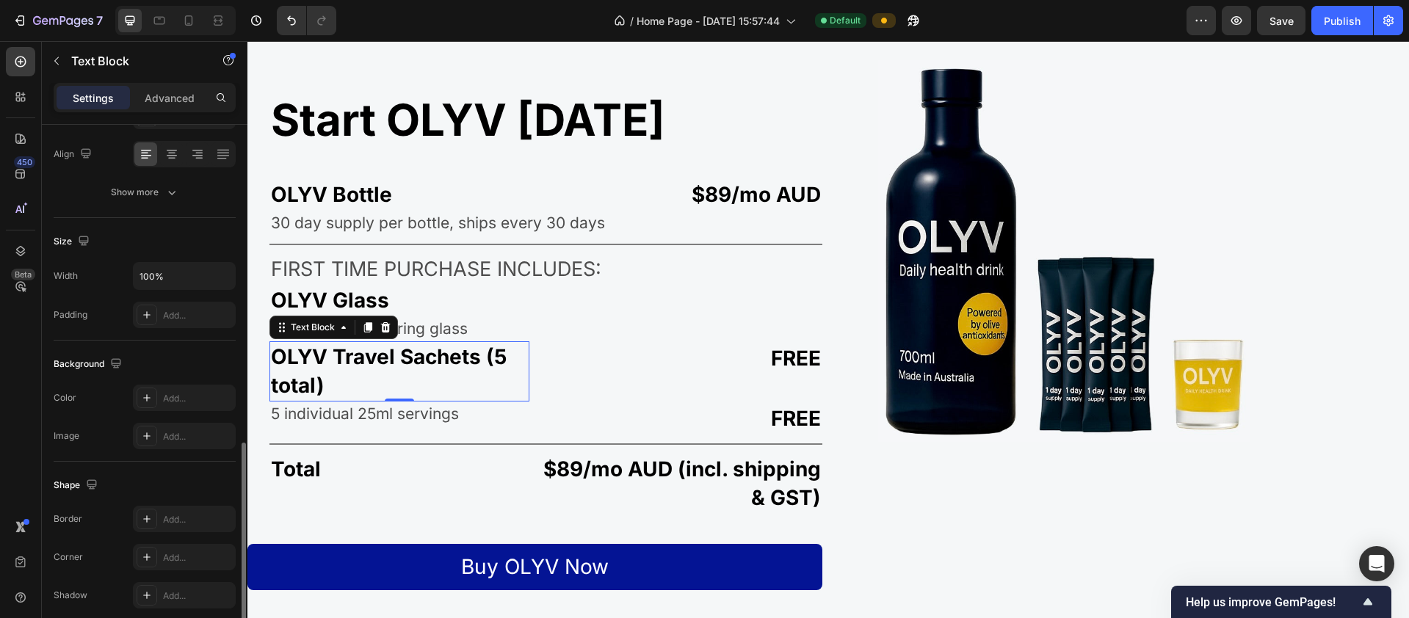
scroll to position [335, 0]
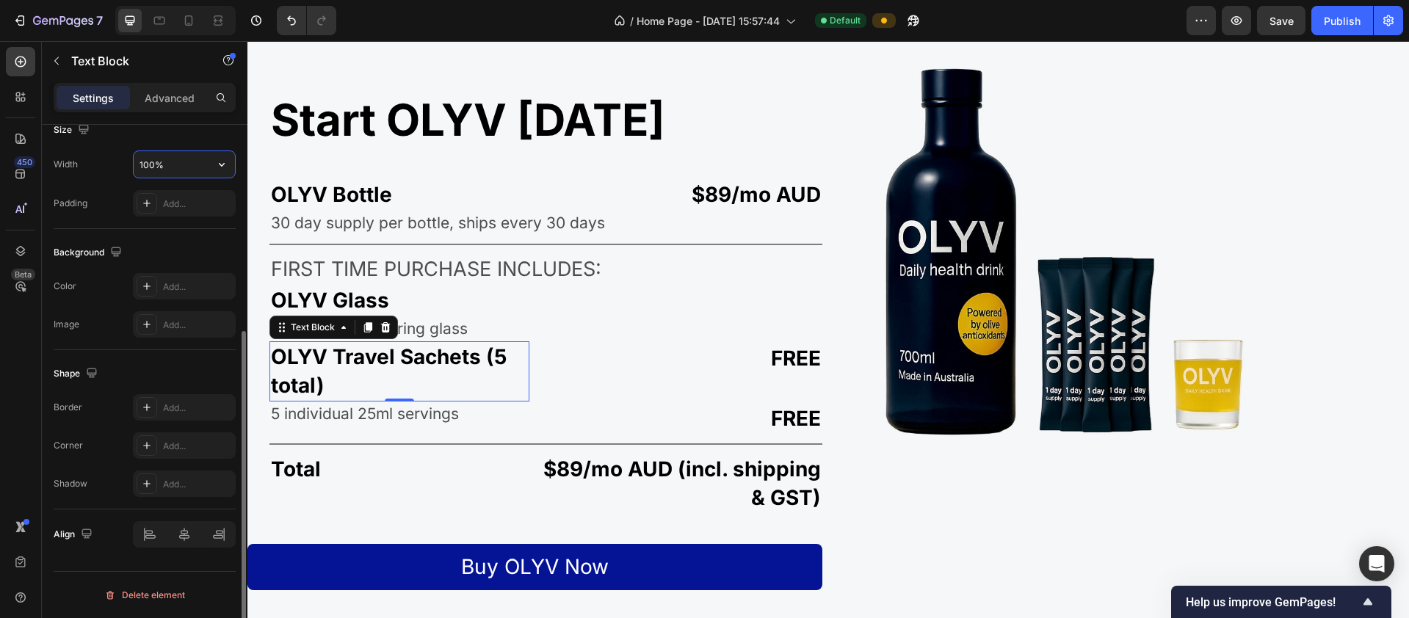
click at [160, 163] on input "100%" at bounding box center [184, 164] width 101 height 26
click at [223, 163] on icon "button" at bounding box center [221, 164] width 15 height 15
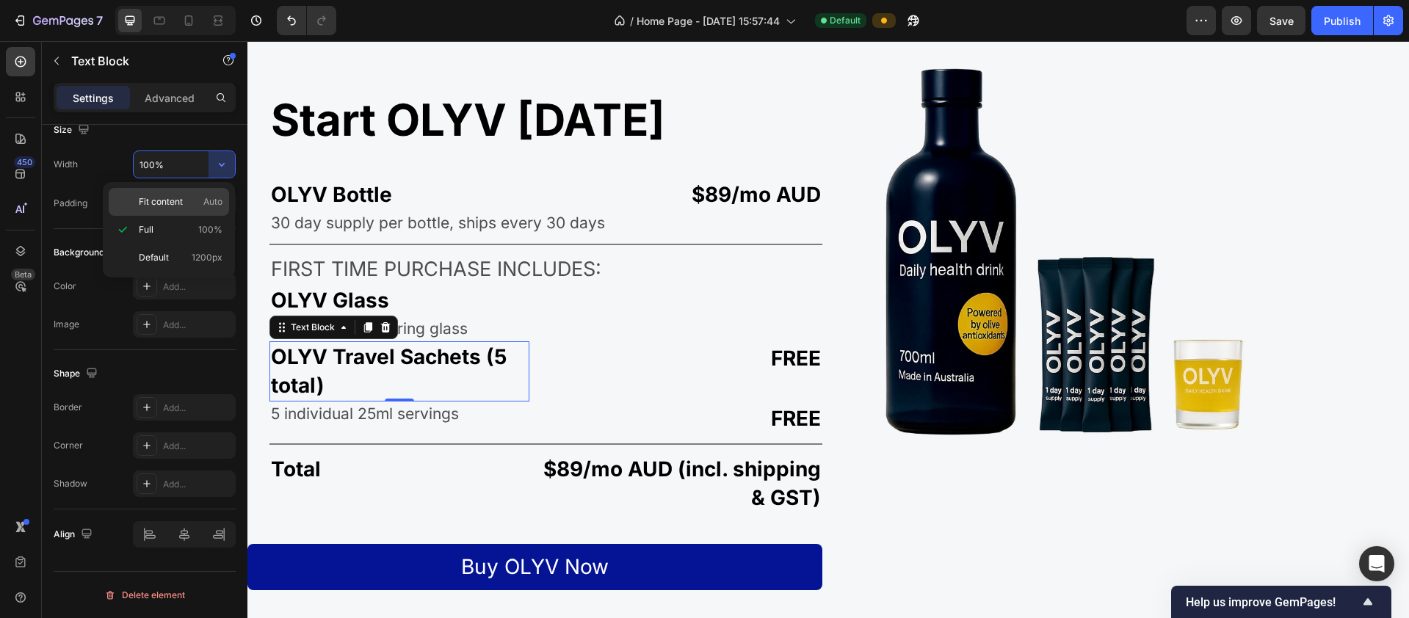
click at [184, 203] on p "Fit content Auto" at bounding box center [181, 201] width 84 height 13
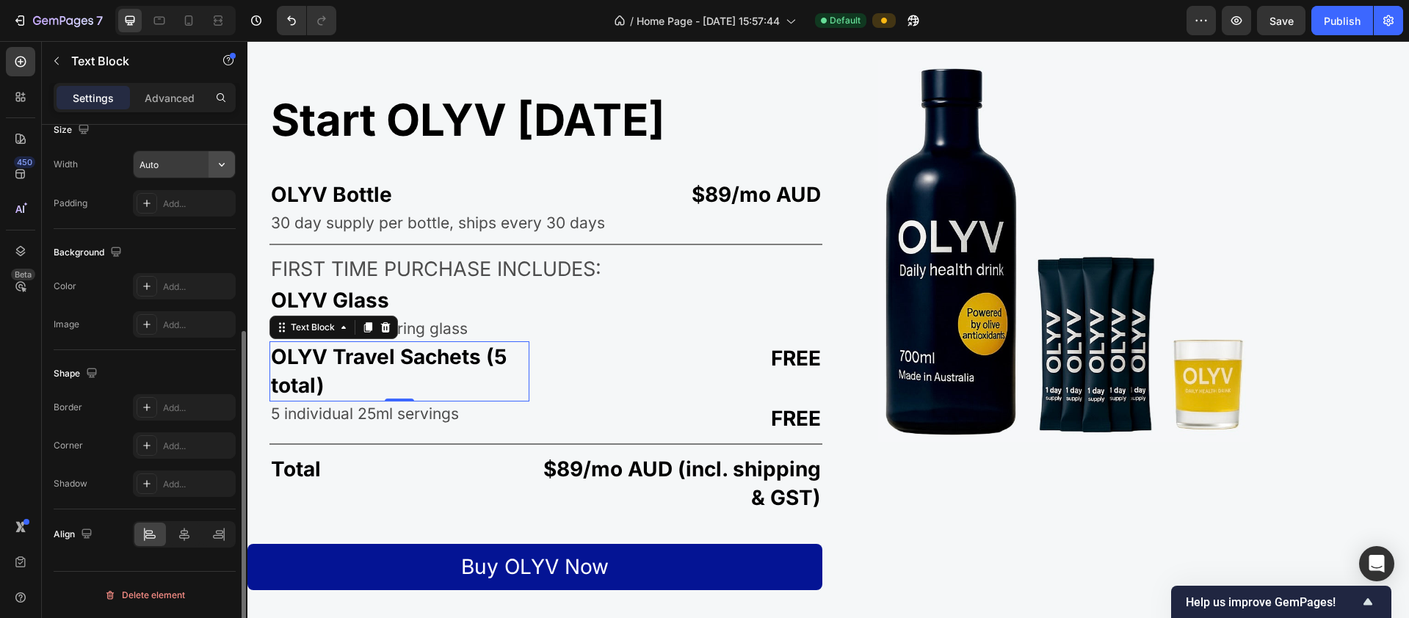
click at [220, 167] on icon "button" at bounding box center [221, 164] width 15 height 15
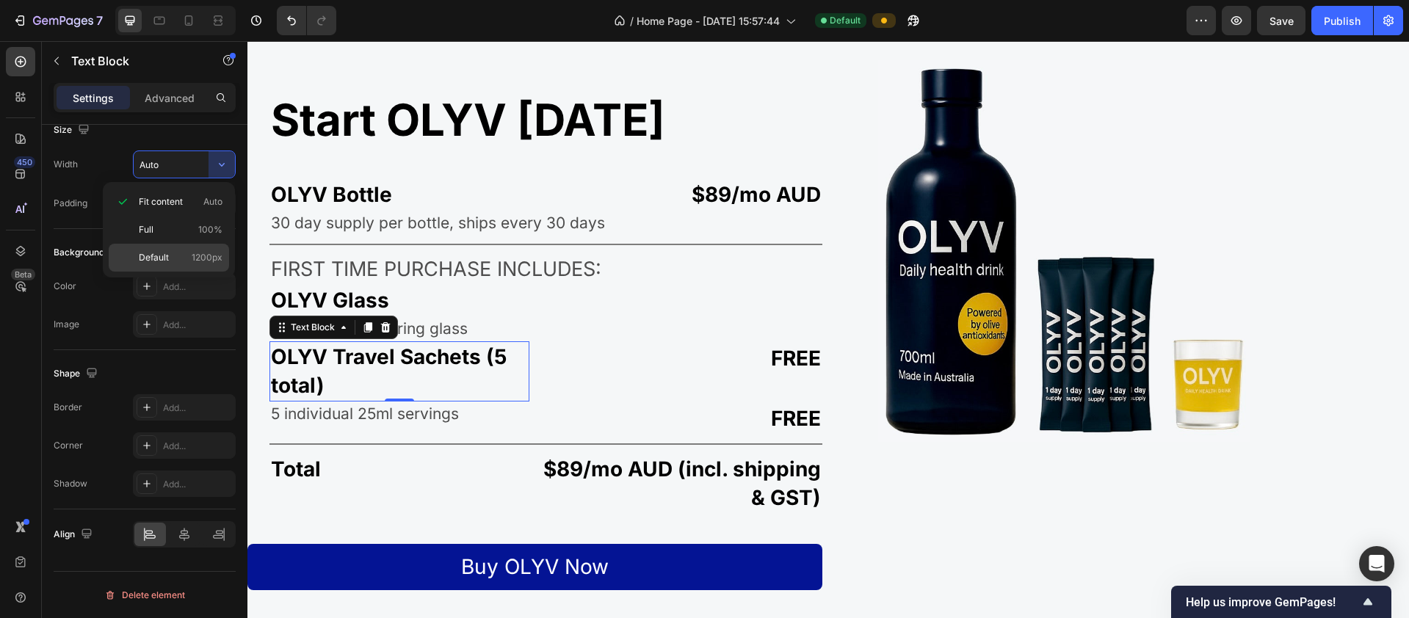
click at [168, 253] on p "Default 1200px" at bounding box center [181, 257] width 84 height 13
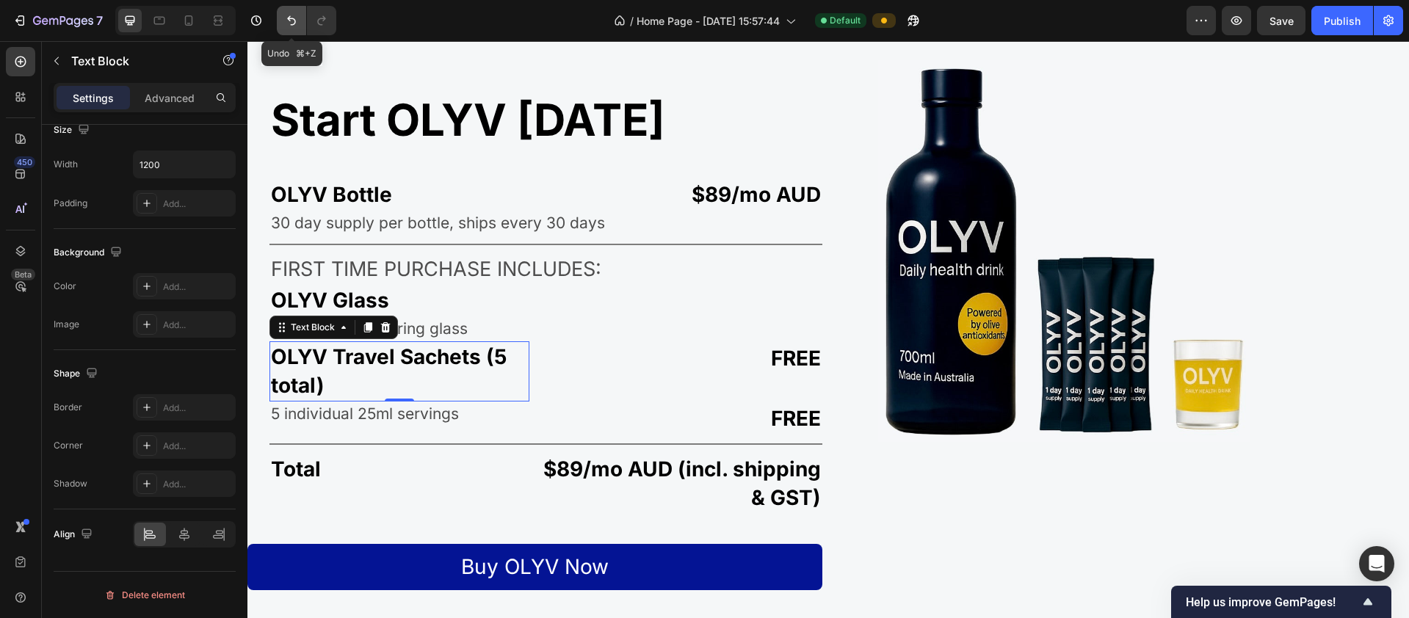
click at [292, 17] on icon "Undo/Redo" at bounding box center [291, 20] width 15 height 15
type input "100%"
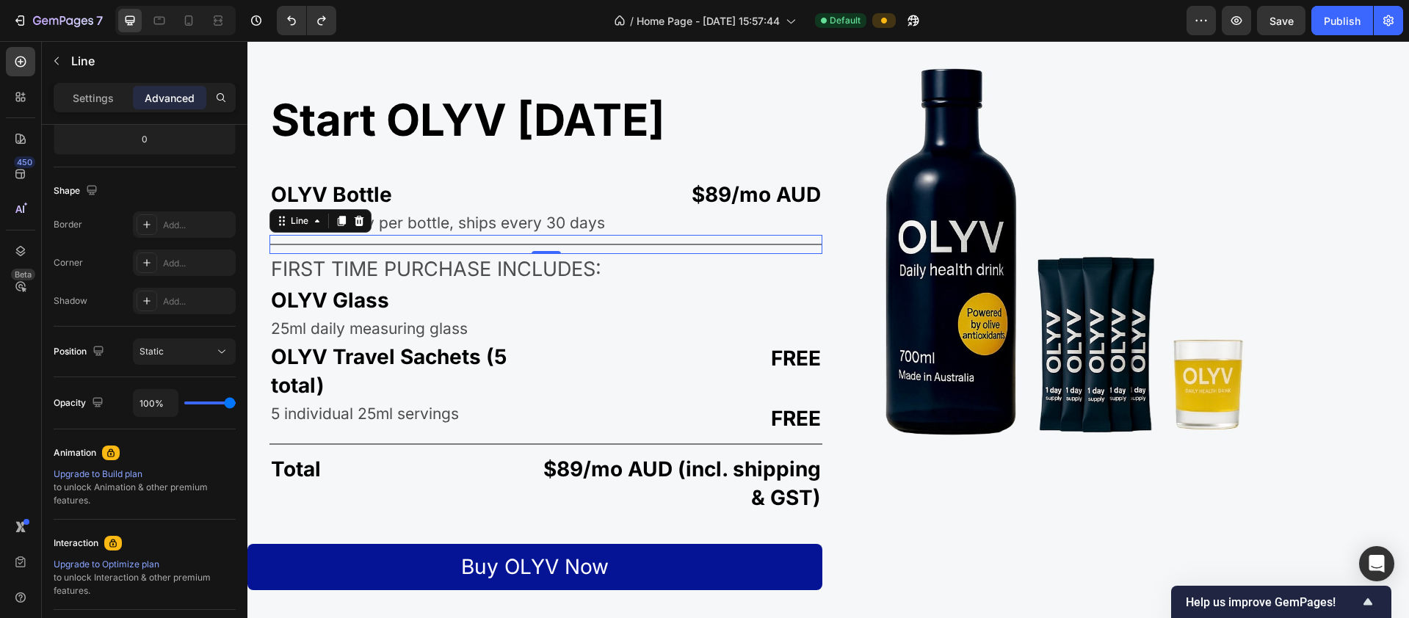
click at [407, 249] on div "Title Line 0" at bounding box center [545, 244] width 553 height 19
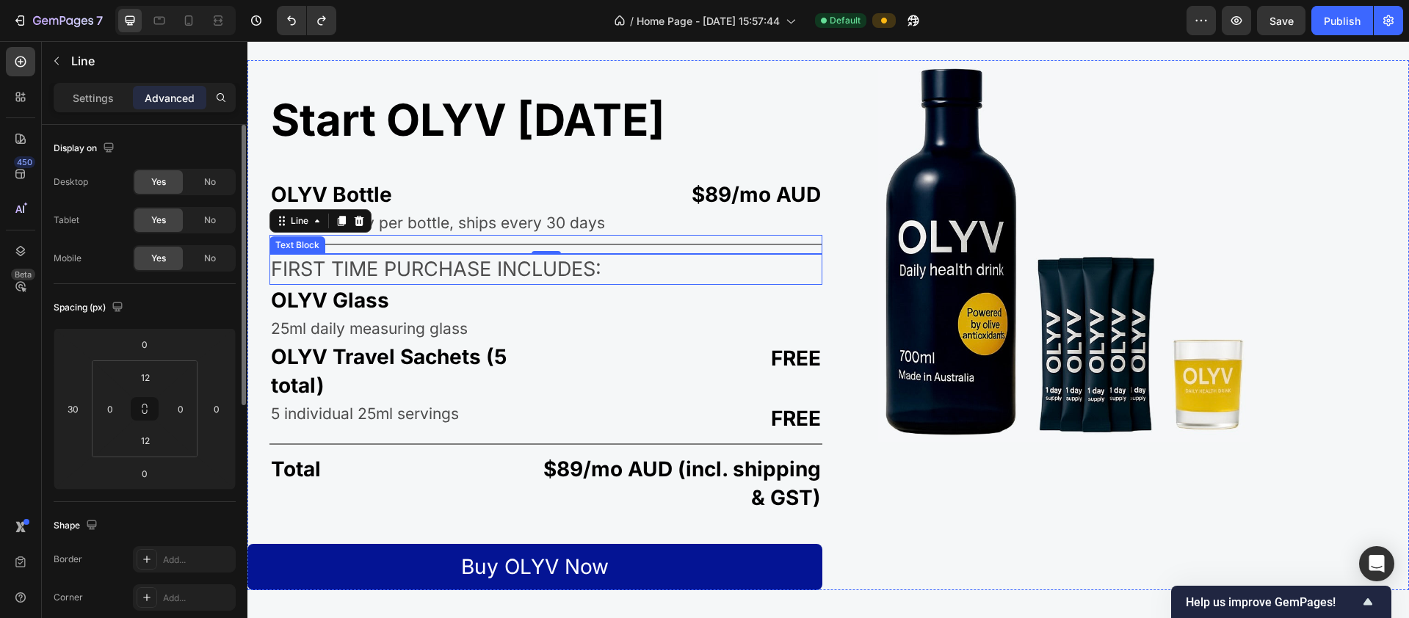
click at [371, 276] on p "FIRST TIME PURCHASE INCLUDES:" at bounding box center [546, 269] width 550 height 28
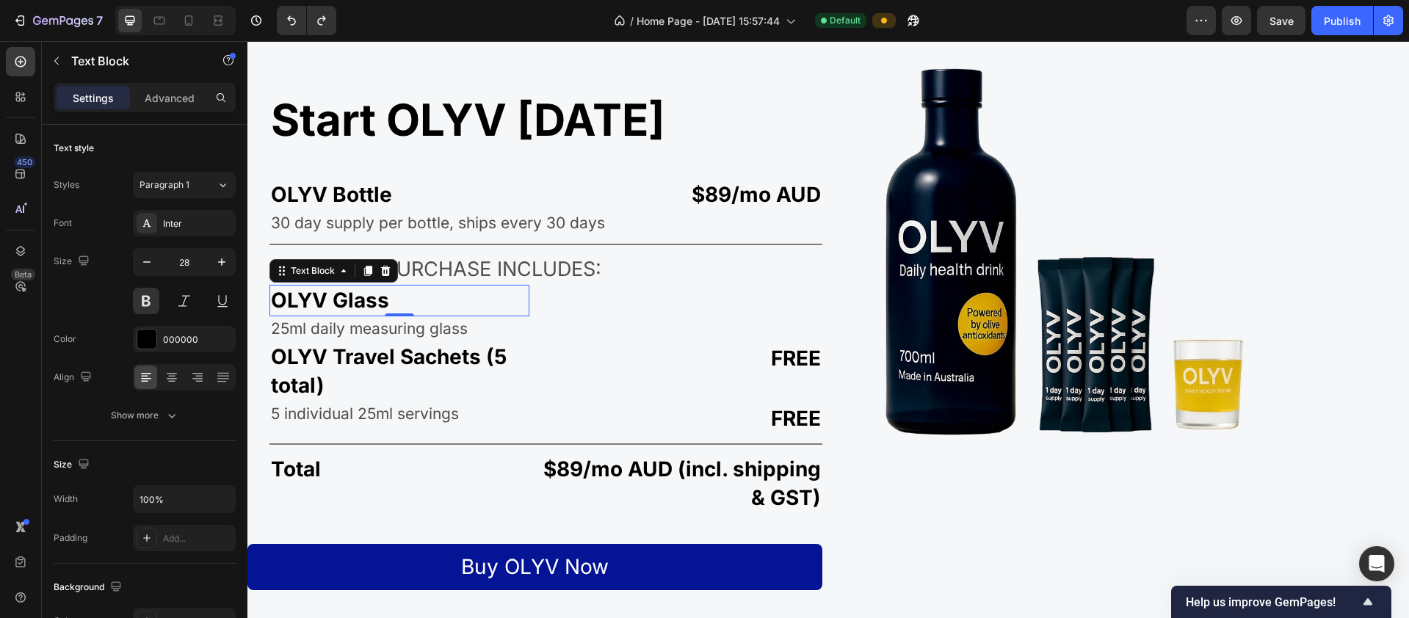
click at [333, 313] on p "OLYV Glass" at bounding box center [399, 300] width 257 height 29
click at [348, 335] on p "25ml daily measuring glass" at bounding box center [399, 328] width 257 height 21
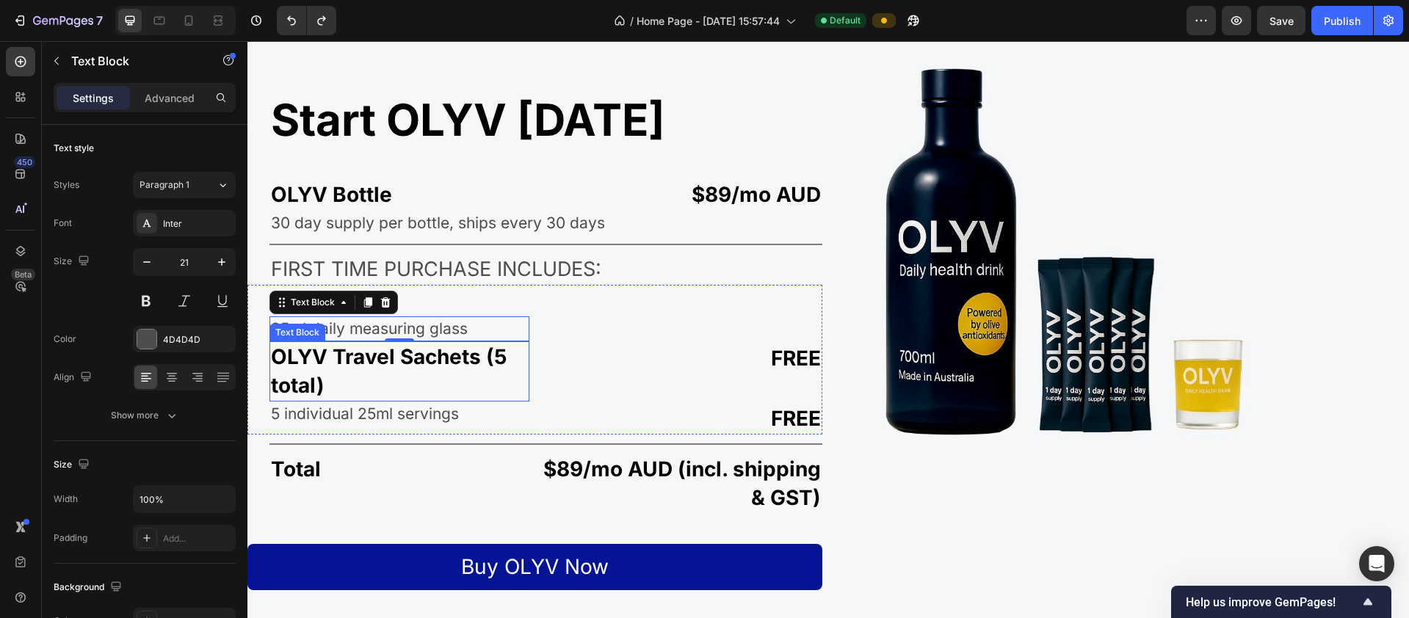
click at [358, 359] on p "OLYV Travel Sachets (5 total)" at bounding box center [399, 371] width 257 height 57
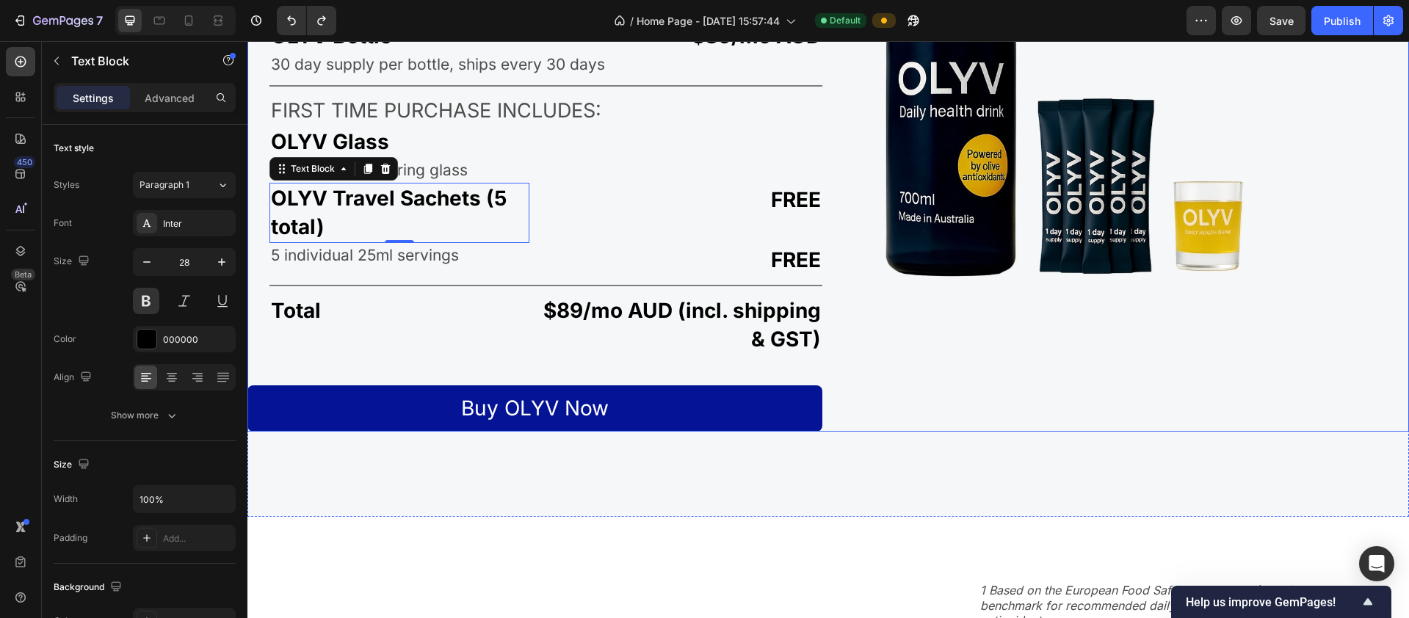
scroll to position [2770, 0]
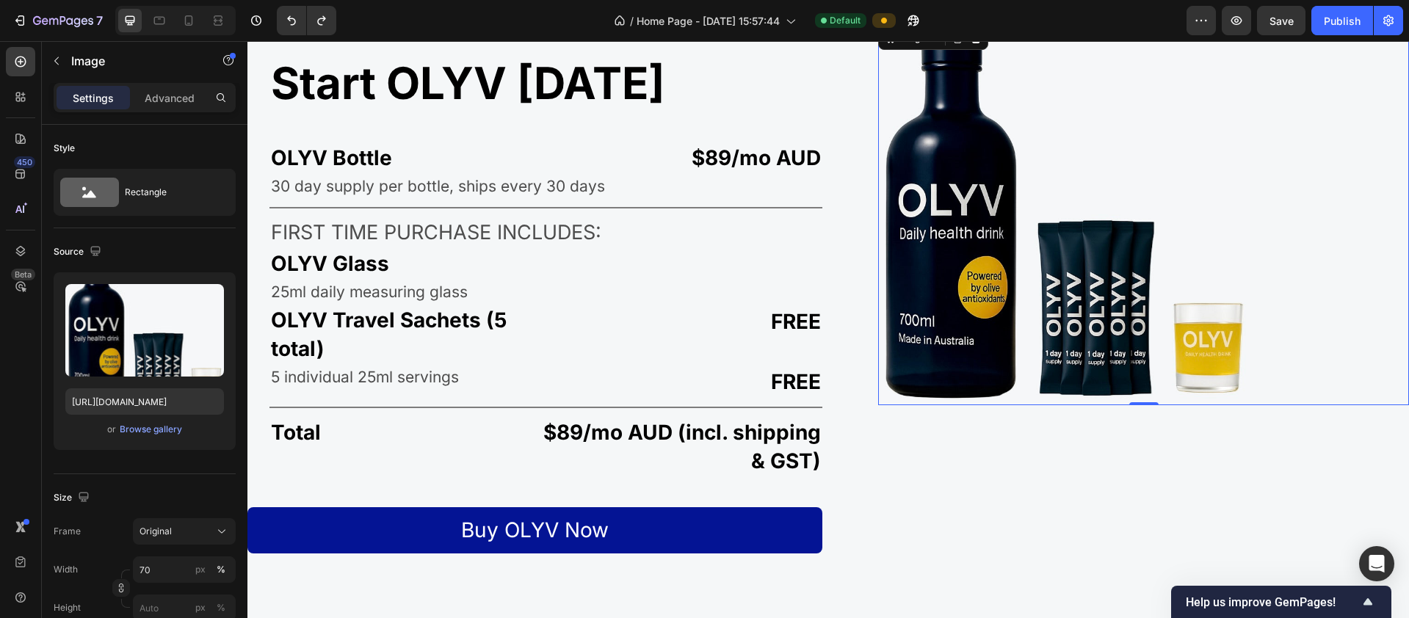
click at [763, 120] on img at bounding box center [1063, 214] width 371 height 382
click at [158, 17] on icon at bounding box center [159, 21] width 11 height 8
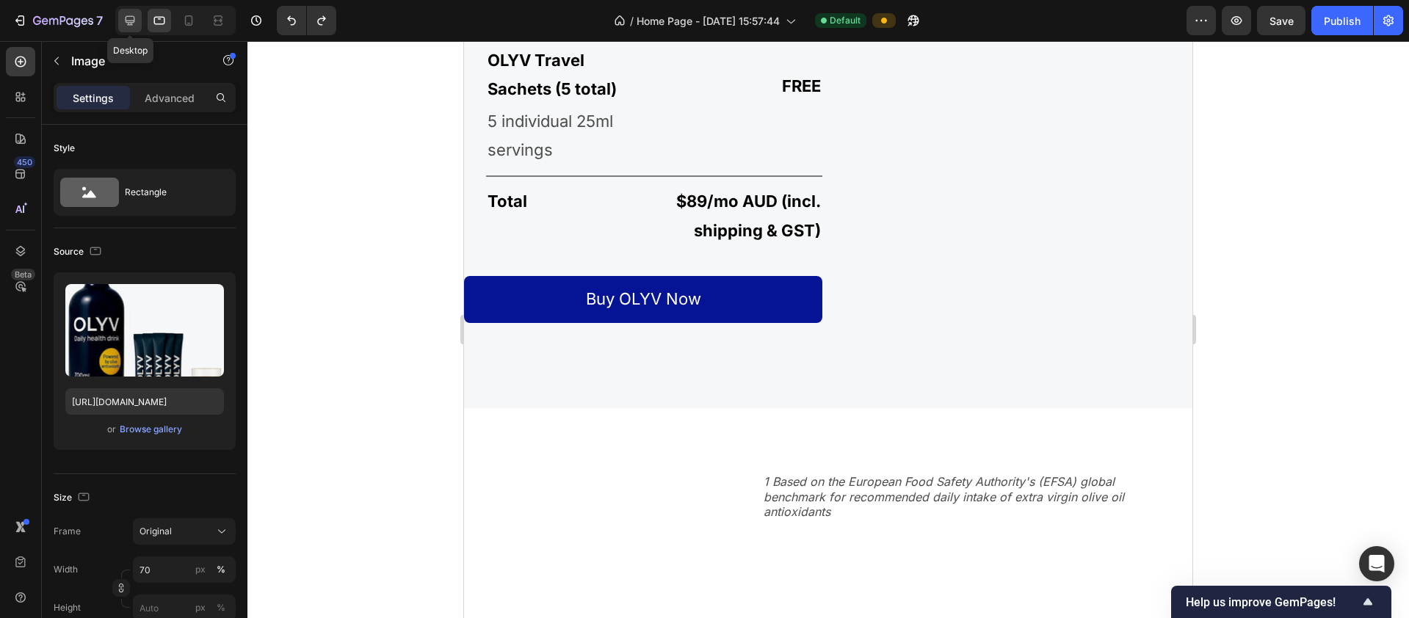
click at [123, 23] on icon at bounding box center [130, 20] width 15 height 15
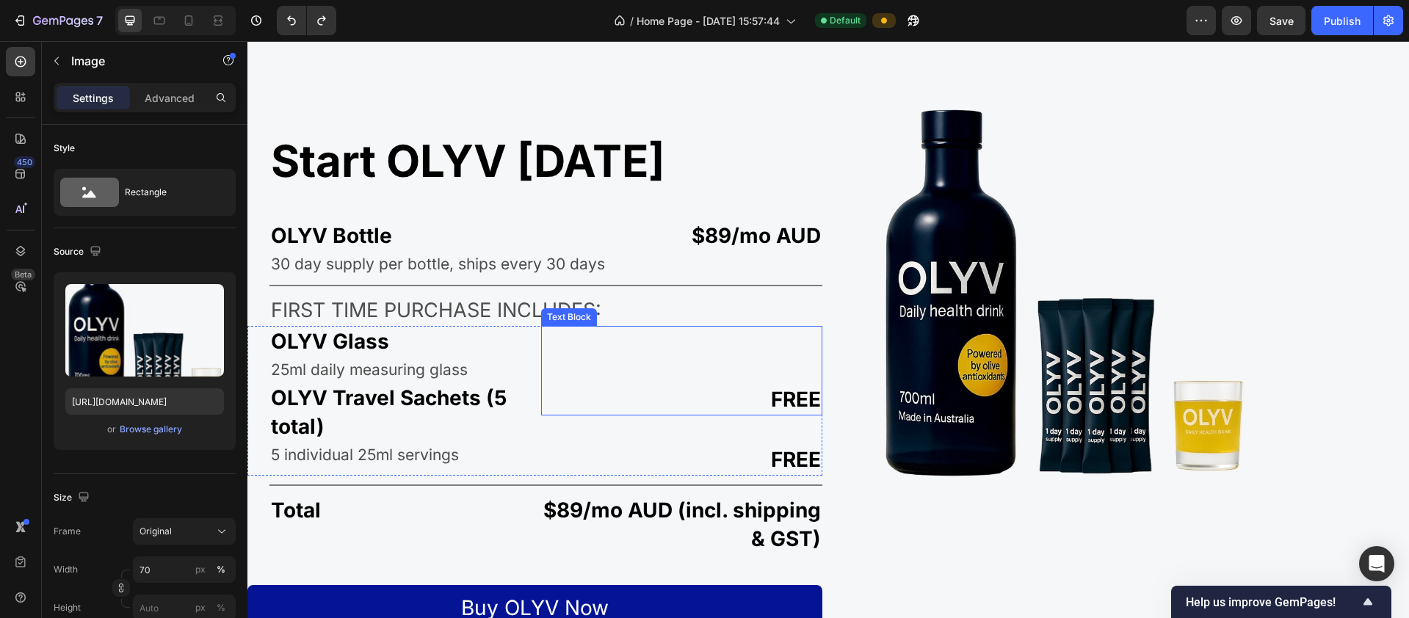
scroll to position [2503, 0]
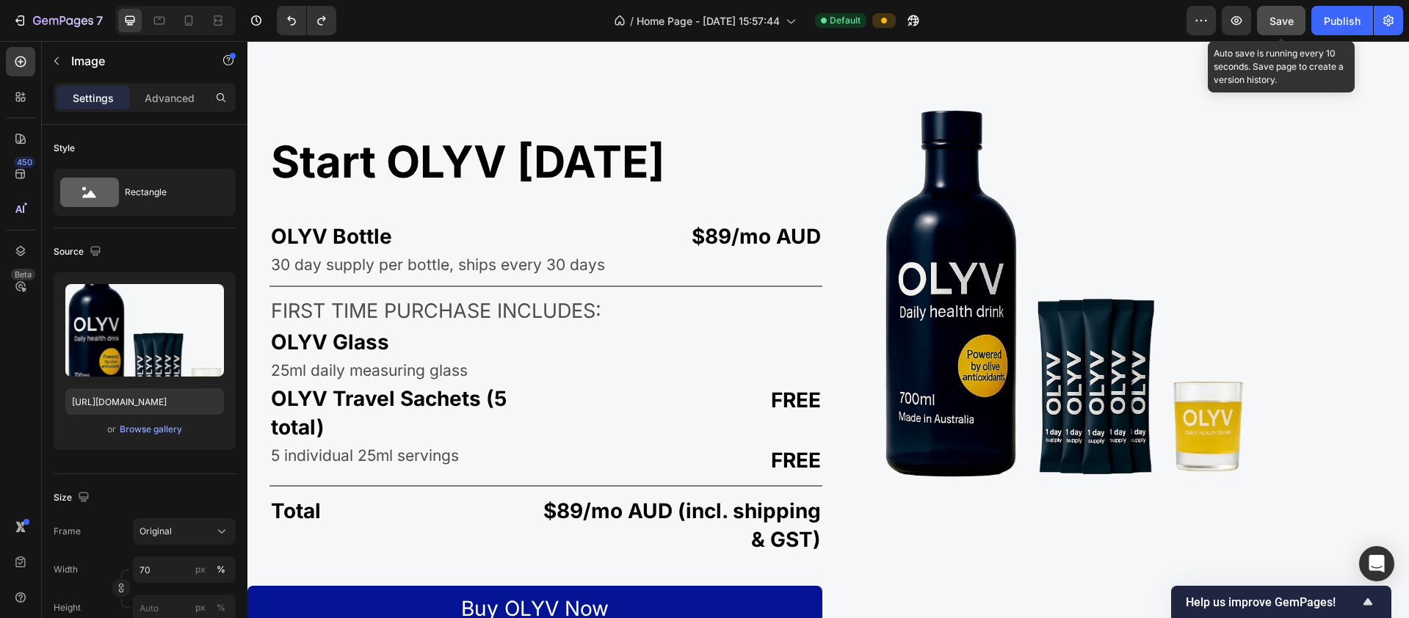
click at [763, 21] on span "Save" at bounding box center [1281, 21] width 24 height 12
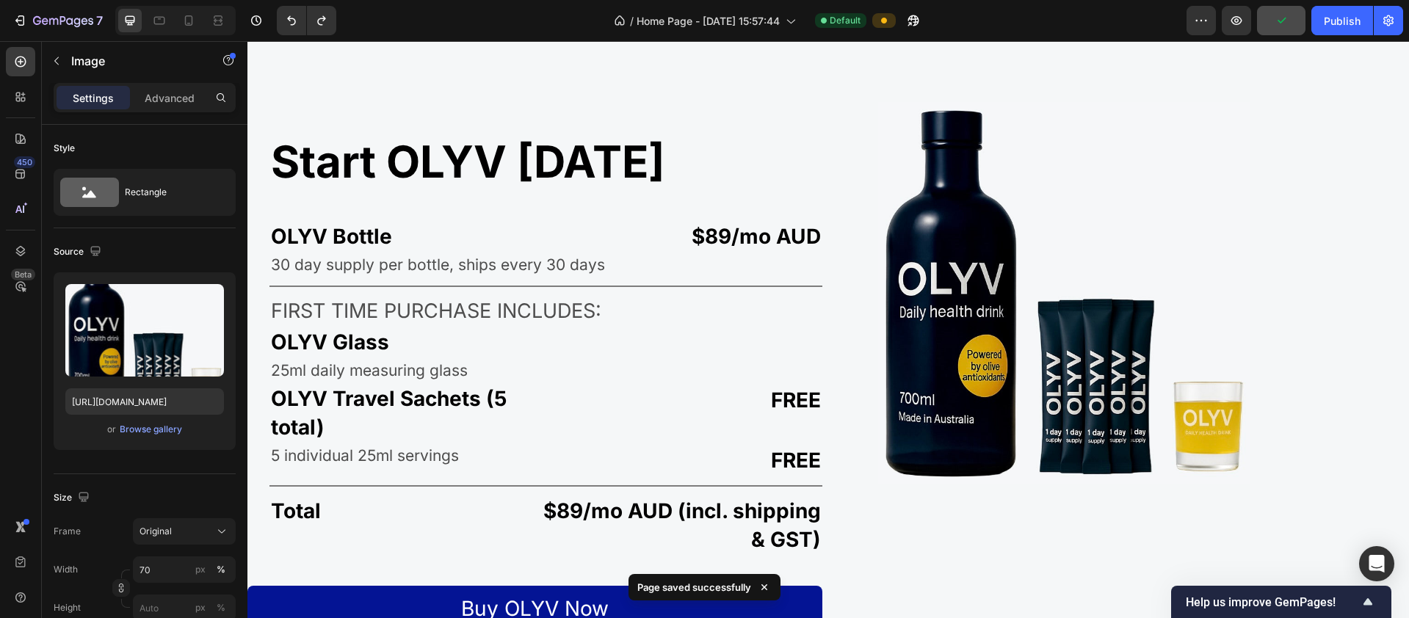
click at [763, 283] on img at bounding box center [1063, 293] width 371 height 382
click at [763, 23] on div "Publish" at bounding box center [1342, 20] width 37 height 15
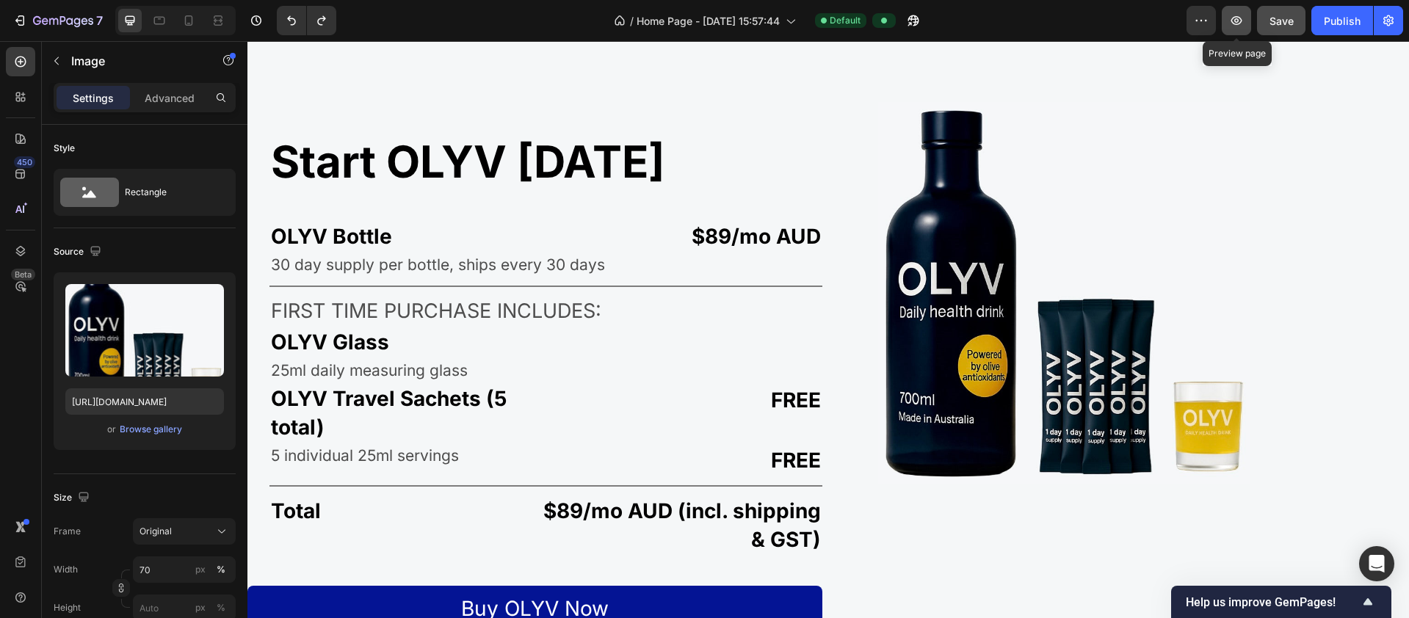
click at [763, 18] on icon "button" at bounding box center [1236, 20] width 4 height 4
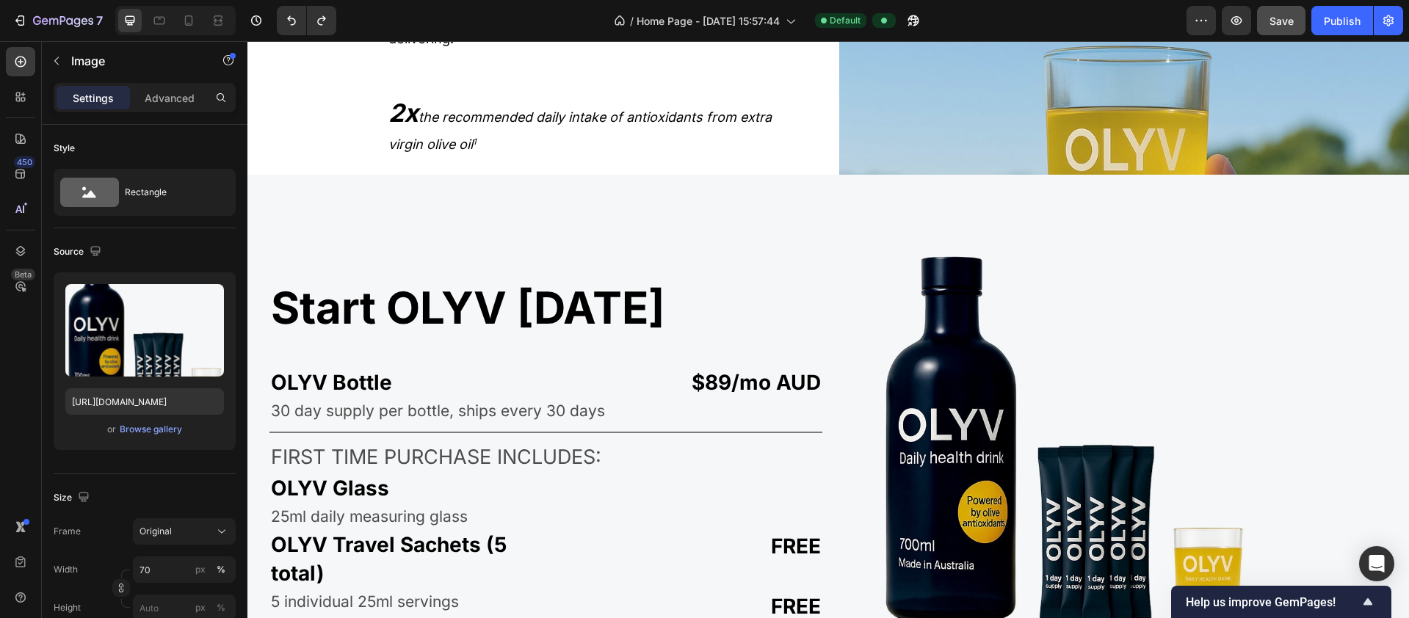
scroll to position [2453, 0]
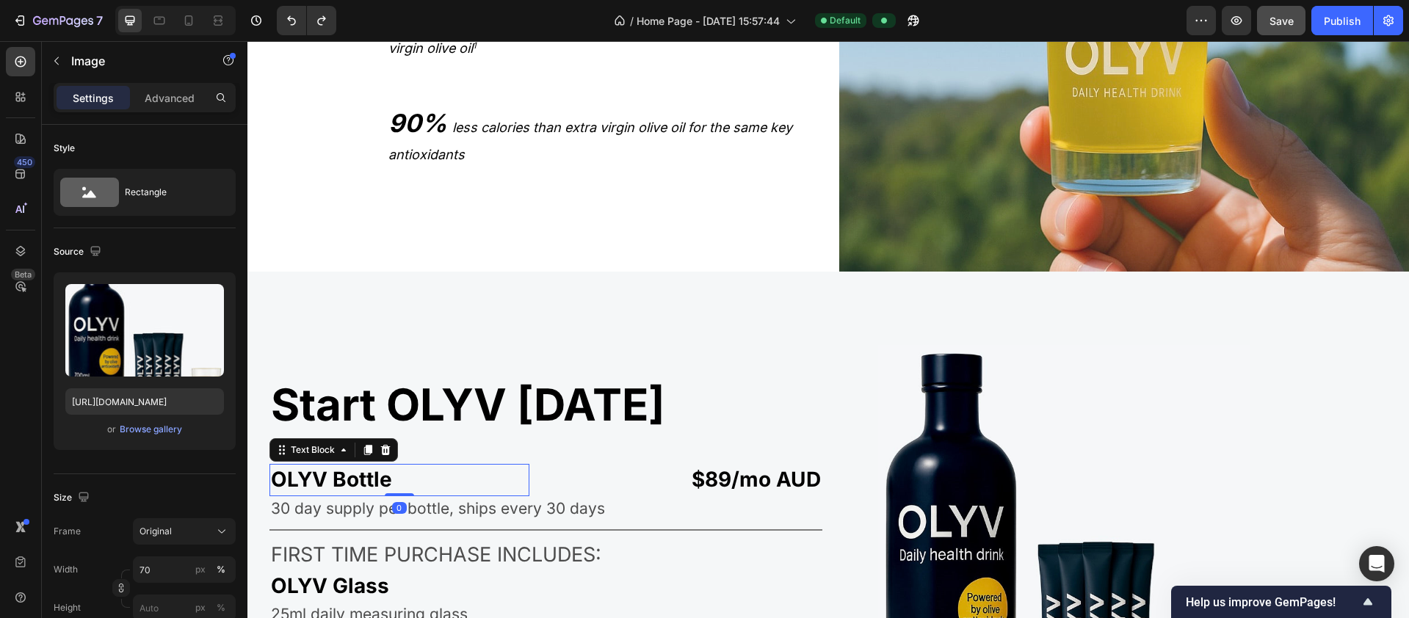
click at [369, 474] on p "OLYV Bottle" at bounding box center [399, 479] width 257 height 29
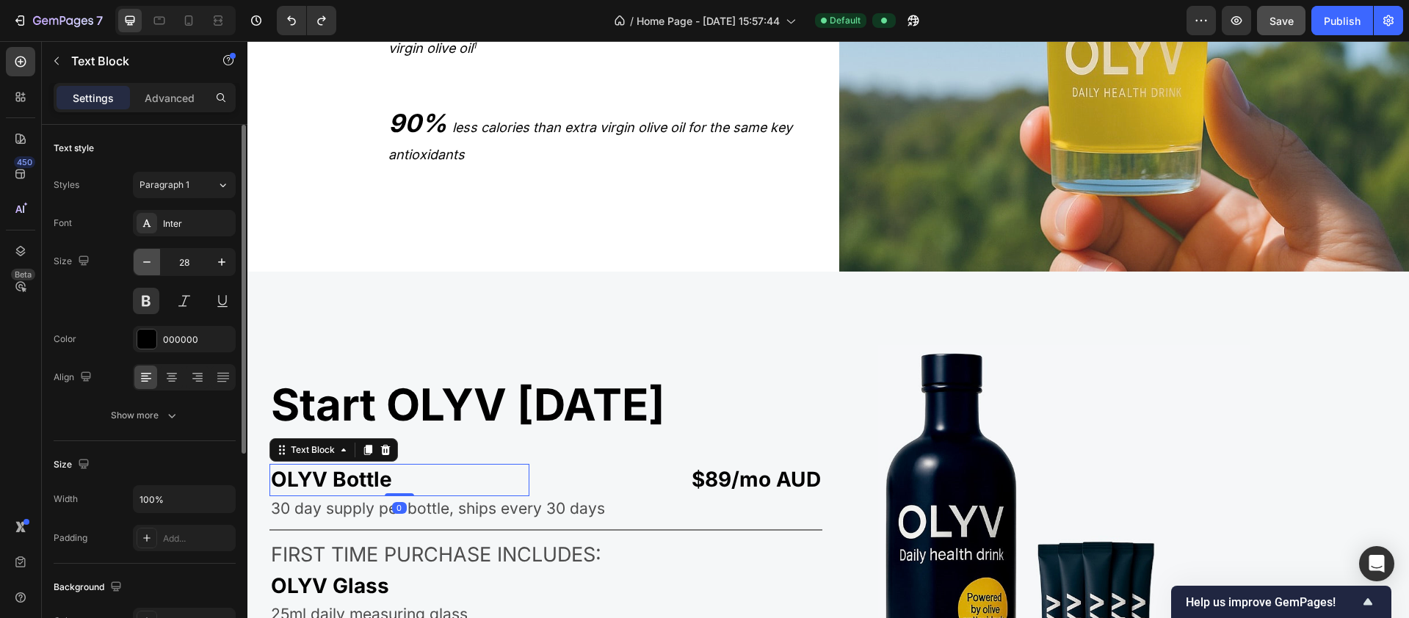
click at [148, 261] on icon "button" at bounding box center [146, 261] width 7 height 1
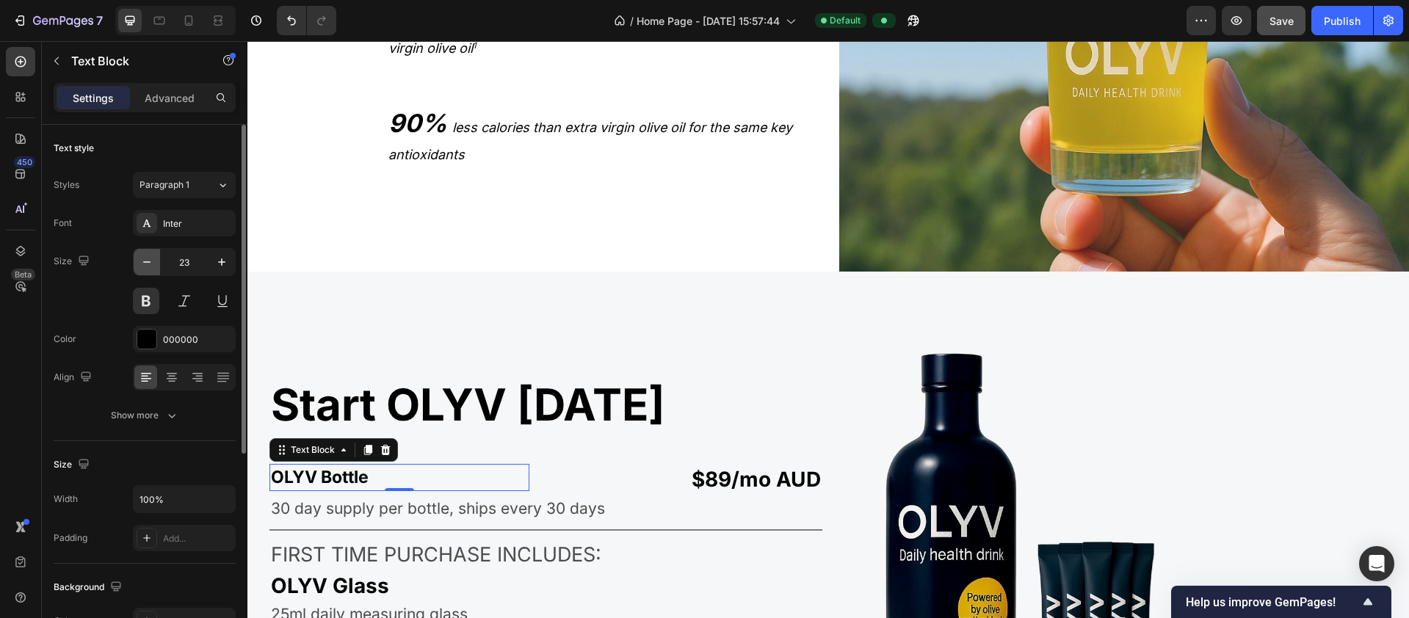
click at [148, 261] on icon "button" at bounding box center [146, 261] width 7 height 1
type input "21"
click at [432, 148] on icon "less calories than extra virgin olive oil for the same key antioxidants" at bounding box center [590, 141] width 404 height 43
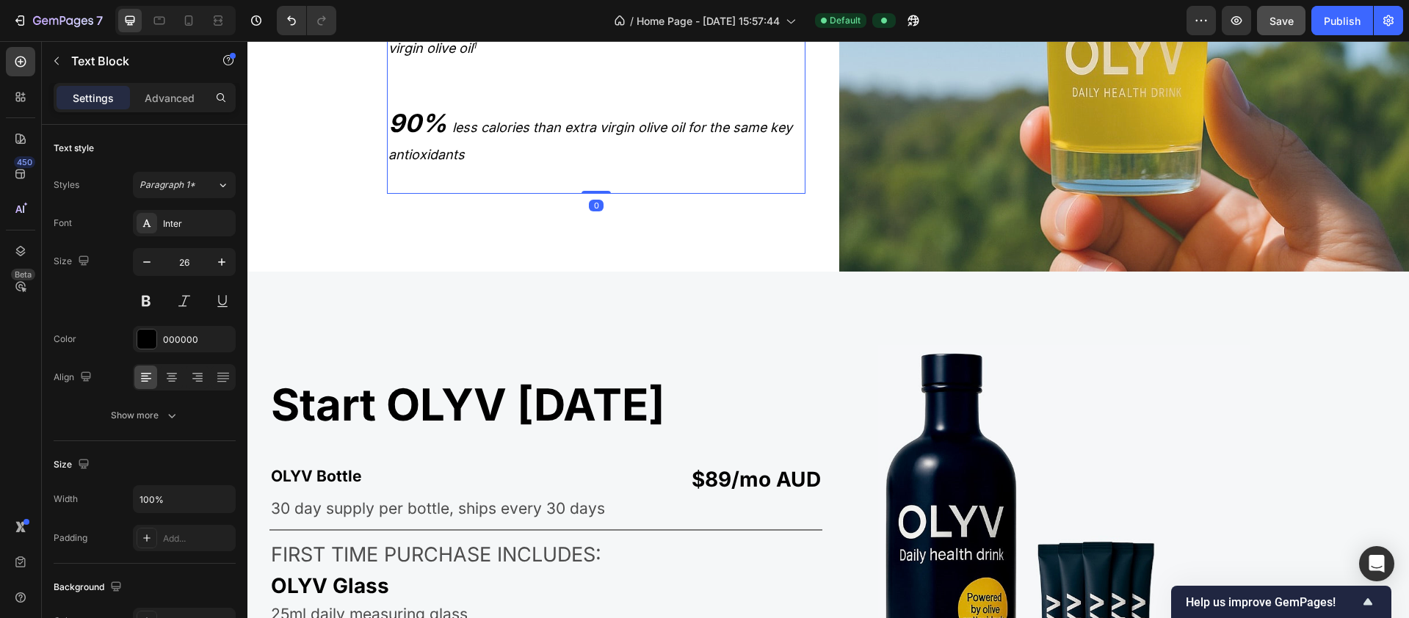
click at [500, 123] on icon "less calories than extra virgin olive oil for the same key antioxidants" at bounding box center [590, 141] width 404 height 43
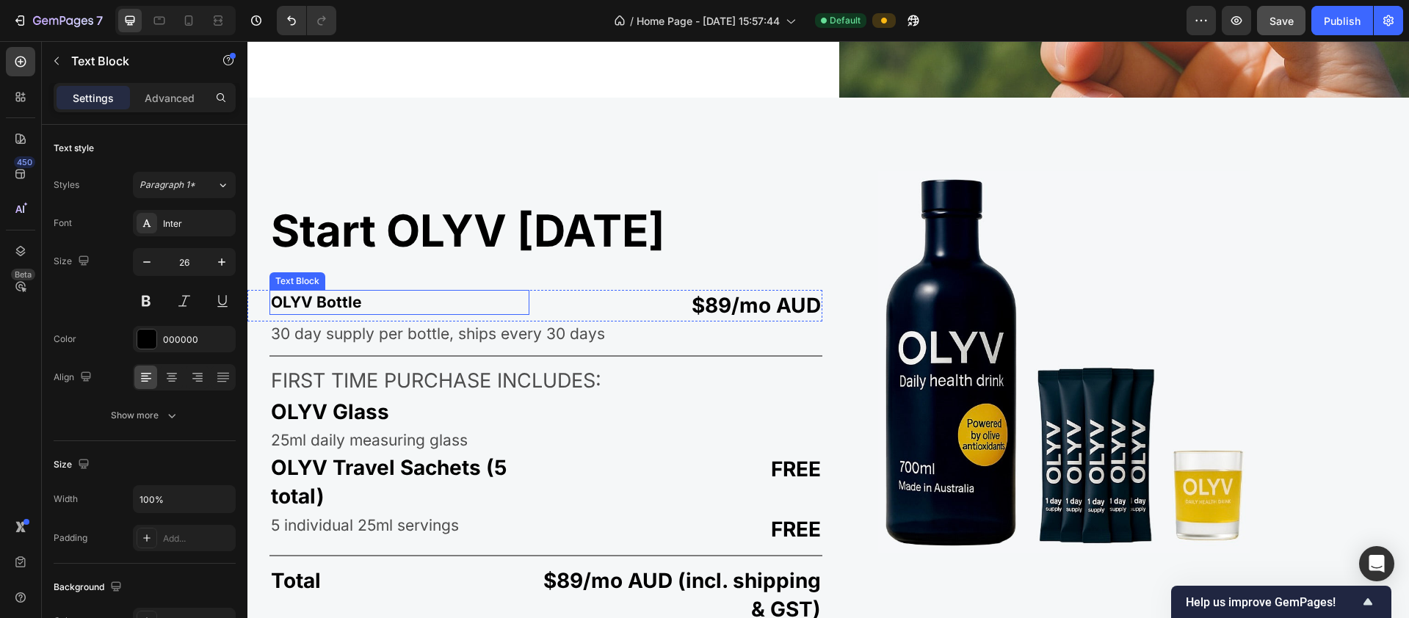
scroll to position [2607, 0]
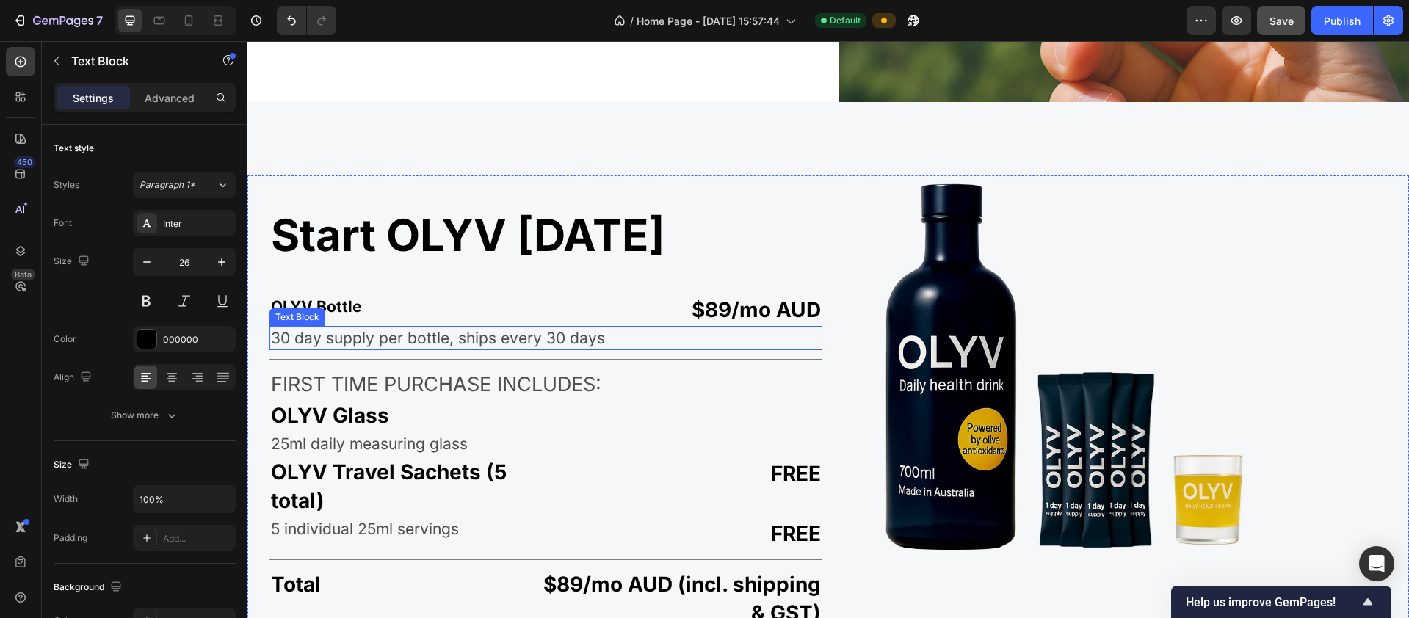
click at [314, 336] on p "30 day supply per bottle, ships every 30 days" at bounding box center [546, 337] width 550 height 21
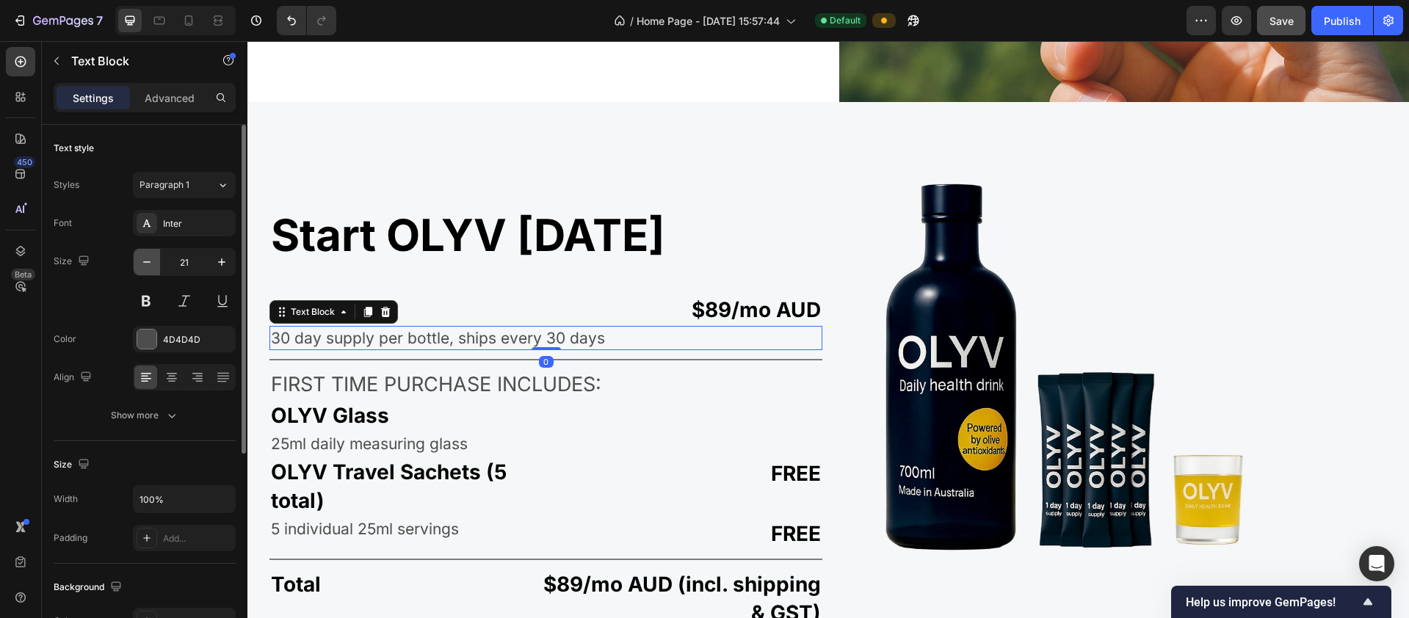
click at [153, 266] on icon "button" at bounding box center [146, 262] width 15 height 15
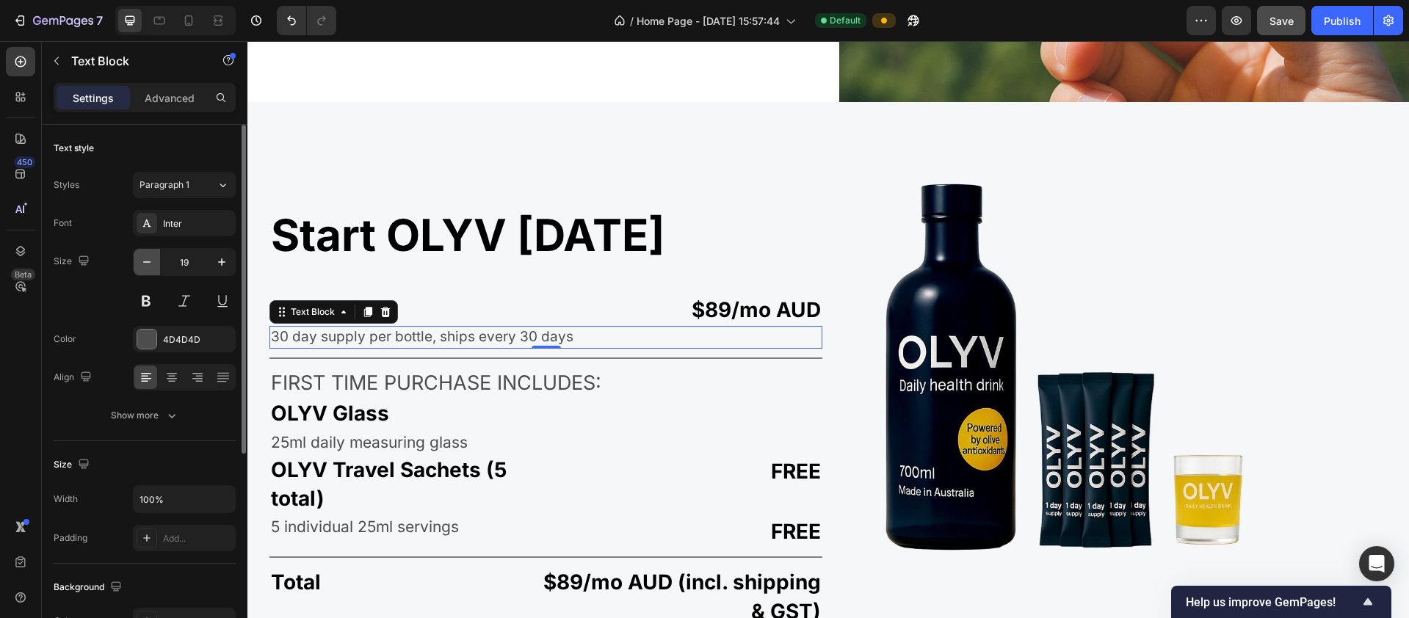
click at [153, 266] on icon "button" at bounding box center [146, 262] width 15 height 15
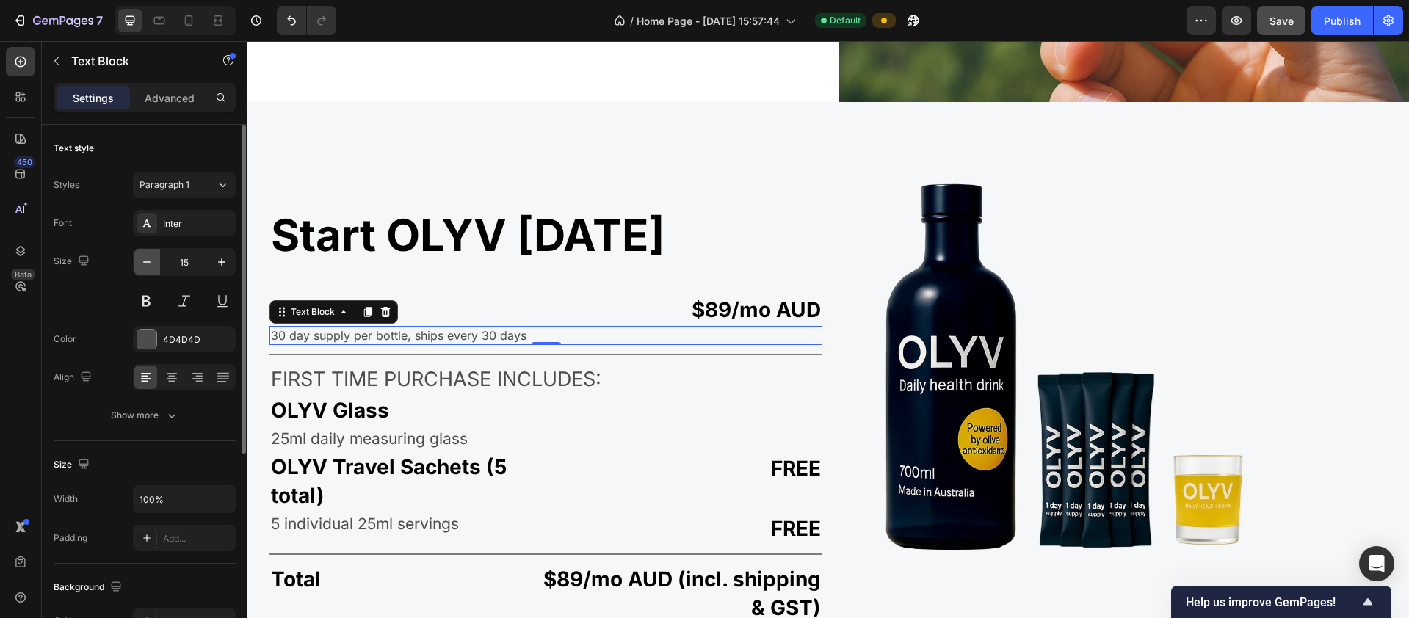
click at [153, 266] on icon "button" at bounding box center [146, 262] width 15 height 15
type input "14"
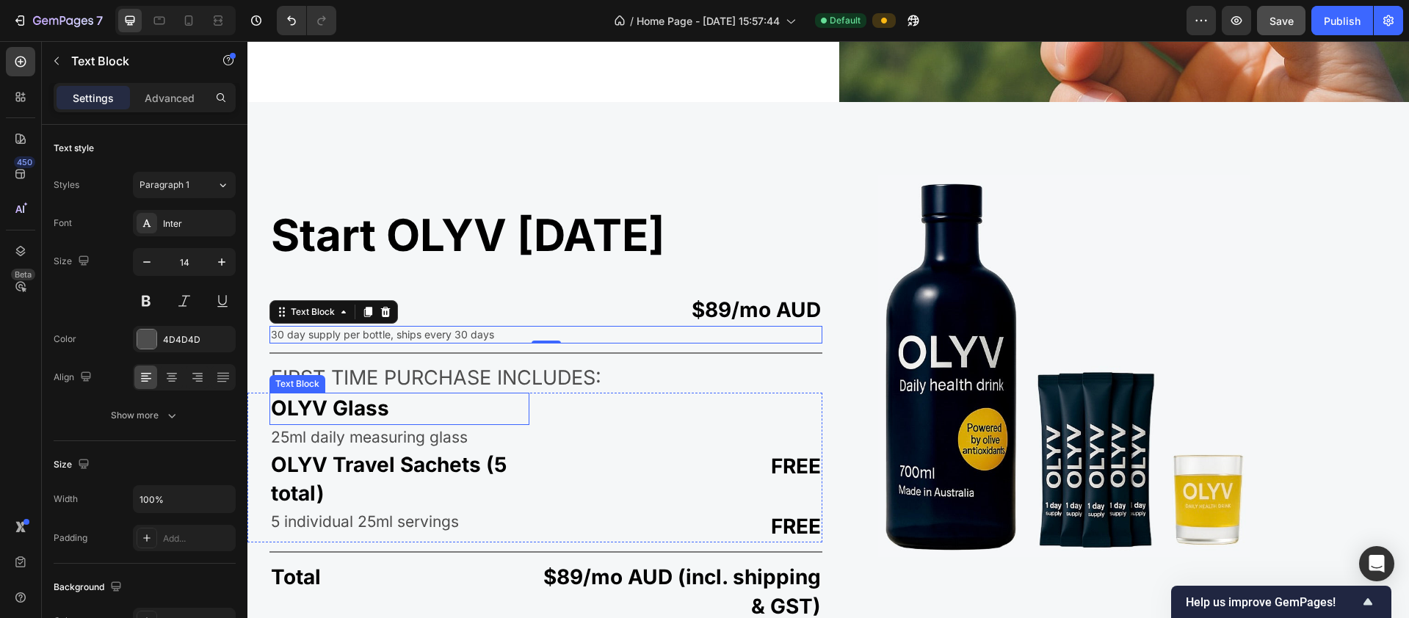
click at [399, 418] on div "OLYV Glass Text Block" at bounding box center [399, 409] width 260 height 32
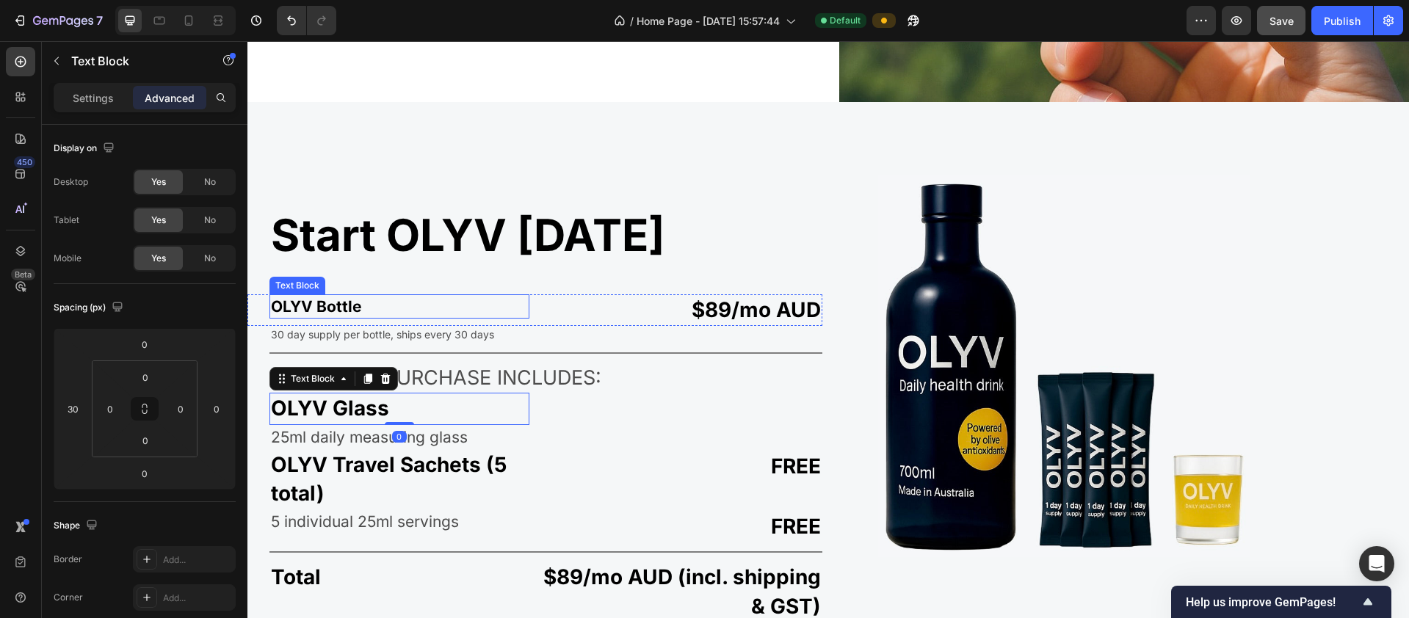
click at [325, 300] on p "OLYV Bottle" at bounding box center [399, 306] width 257 height 21
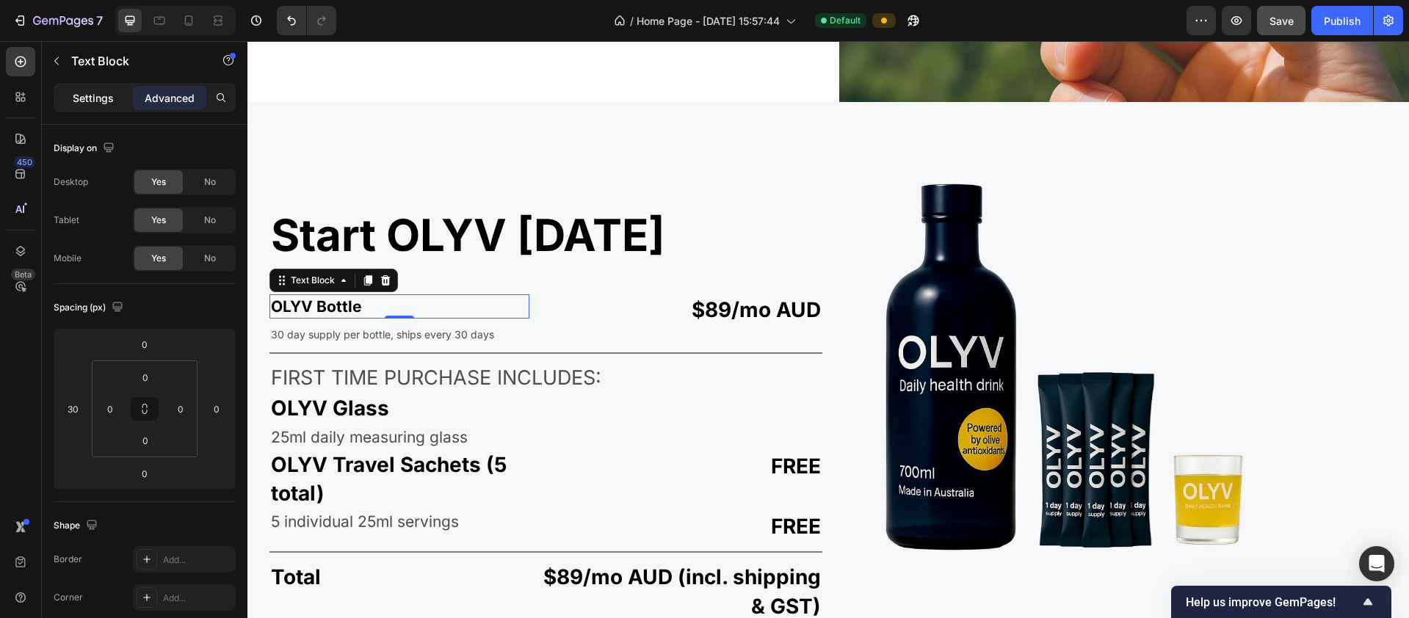
click at [83, 92] on p "Settings" at bounding box center [93, 97] width 41 height 15
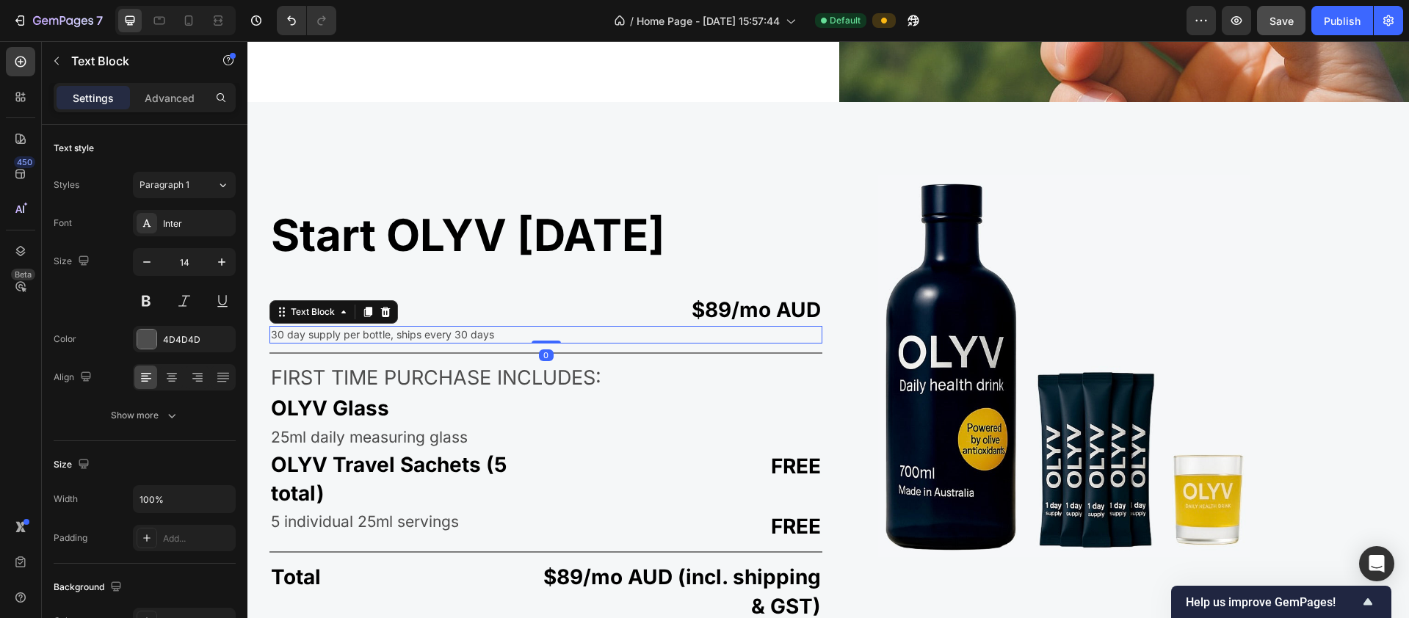
click at [302, 332] on p "30 day supply per bottle, ships every 30 days" at bounding box center [546, 334] width 550 height 15
click at [220, 260] on icon "button" at bounding box center [221, 262] width 15 height 15
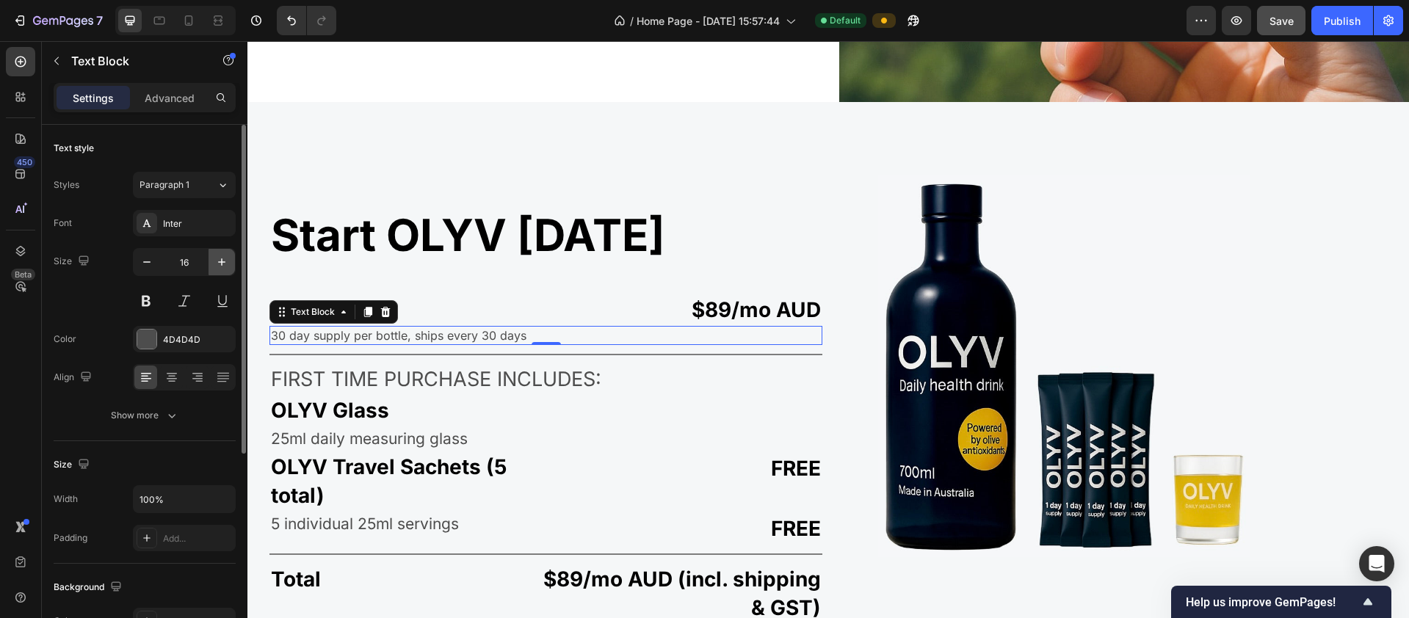
click at [220, 260] on icon "button" at bounding box center [221, 262] width 15 height 15
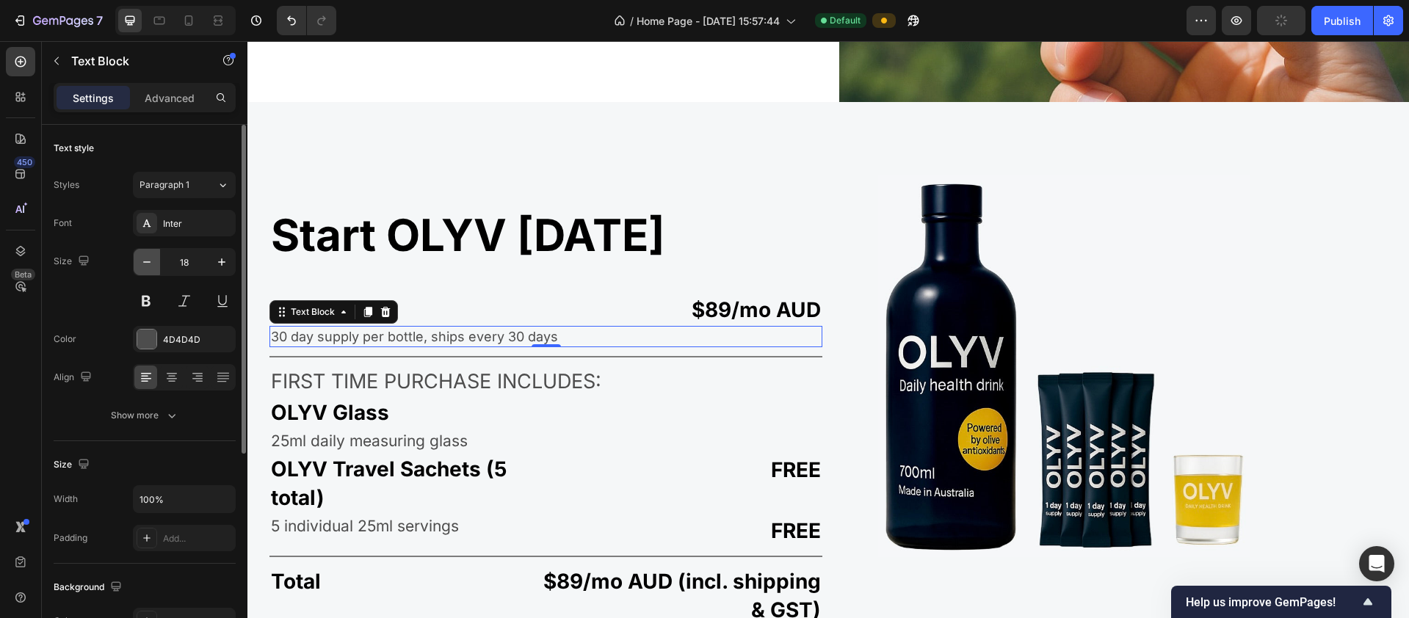
click at [147, 269] on icon "button" at bounding box center [146, 262] width 15 height 15
type input "17"
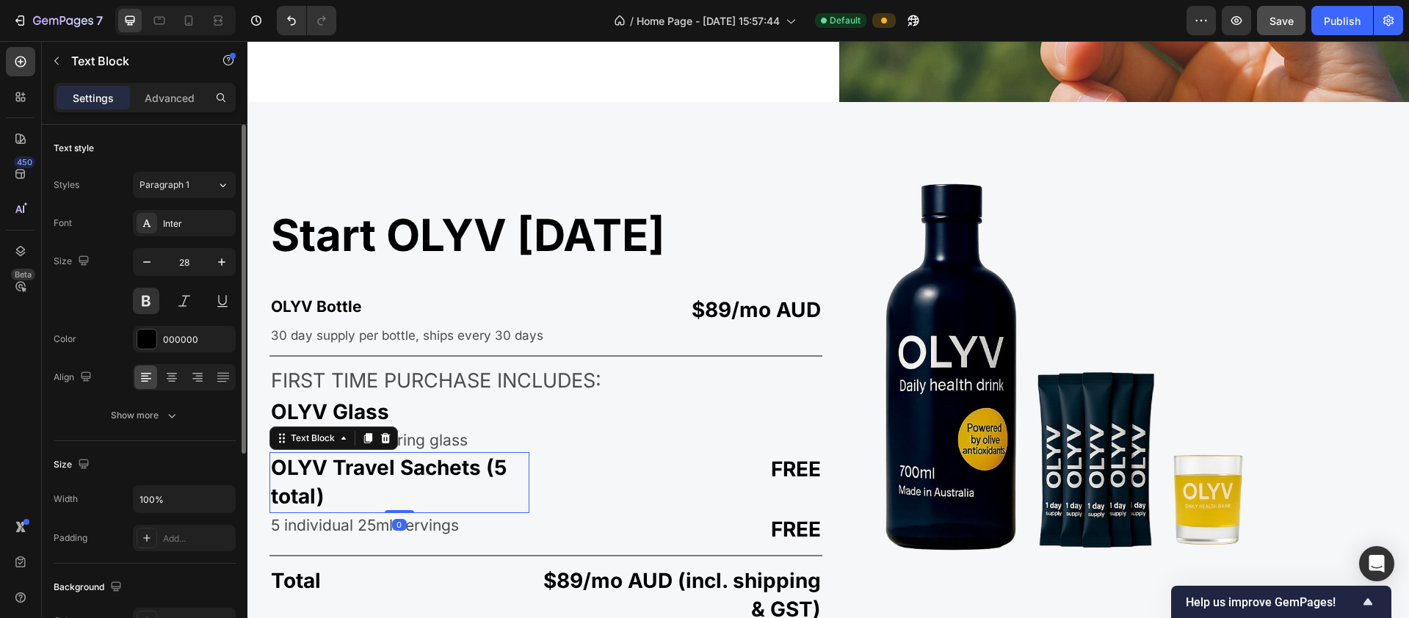
click at [494, 471] on p "OLYV Travel Sachets (5 total)" at bounding box center [399, 482] width 257 height 57
click at [357, 330] on p "30 day supply per bottle, ships every 30 days" at bounding box center [546, 336] width 550 height 18
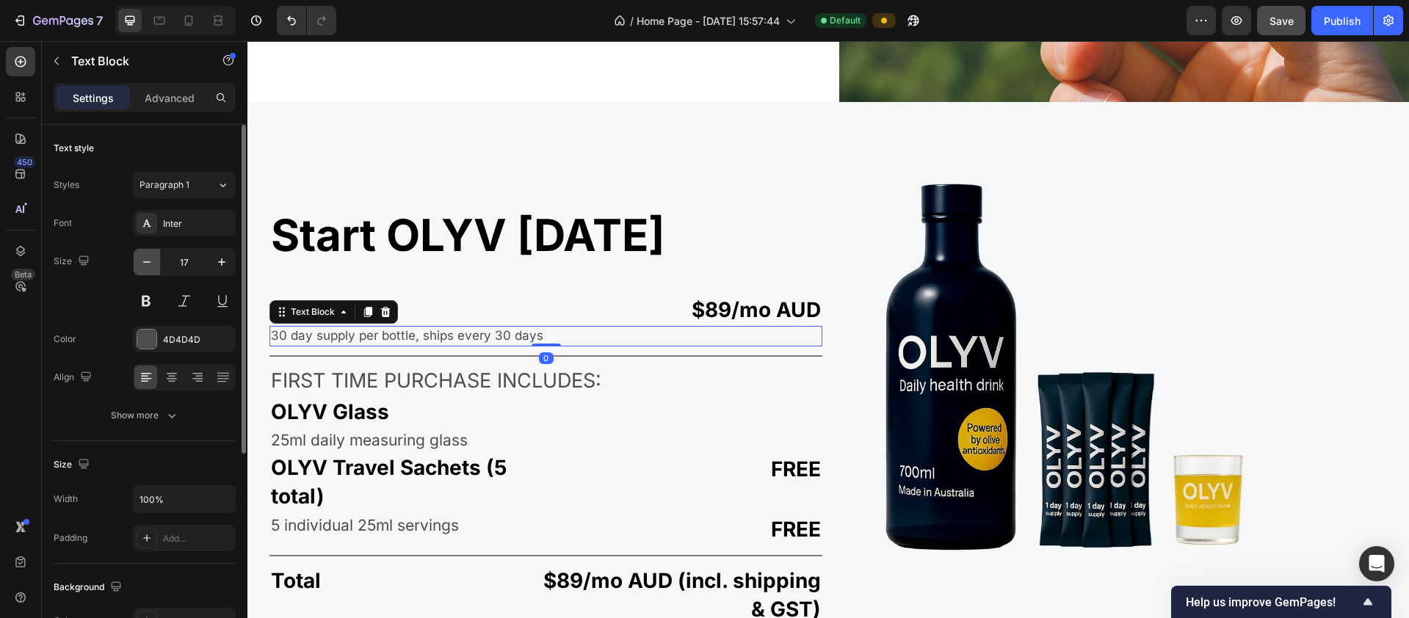
click at [152, 262] on icon "button" at bounding box center [146, 262] width 15 height 15
type input "16"
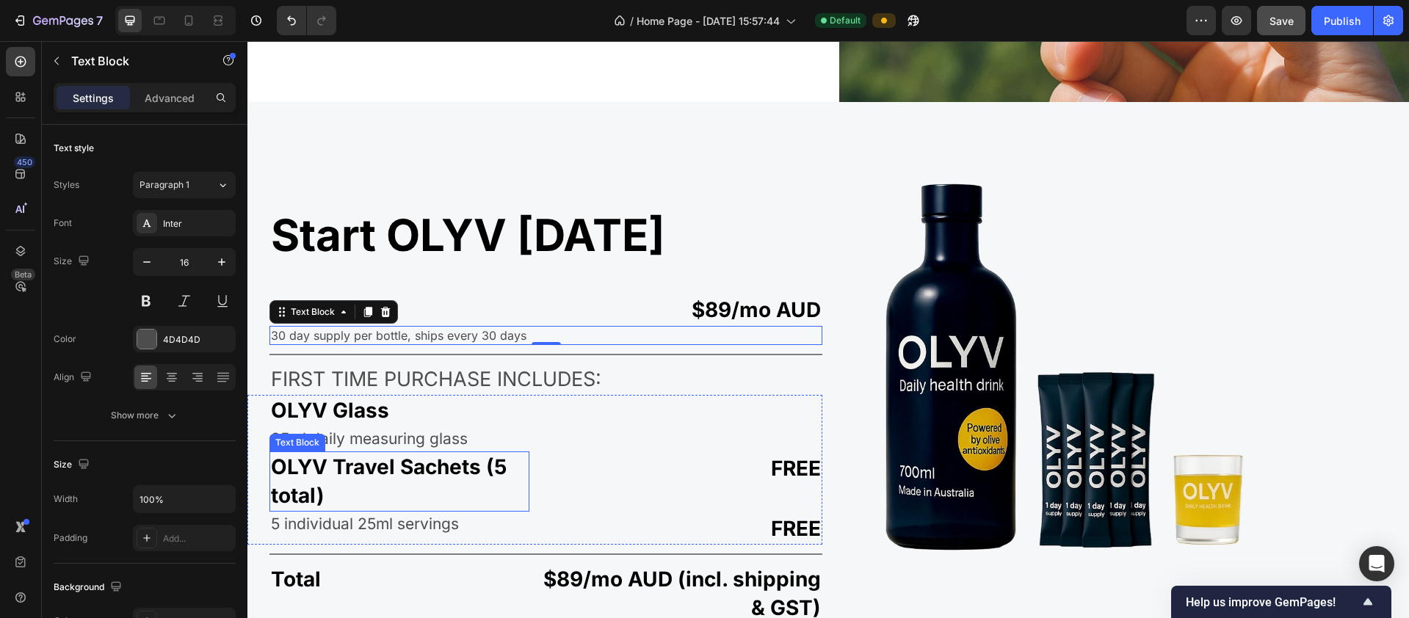
click at [429, 456] on p "OLYV Travel Sachets (5 total)" at bounding box center [399, 481] width 257 height 57
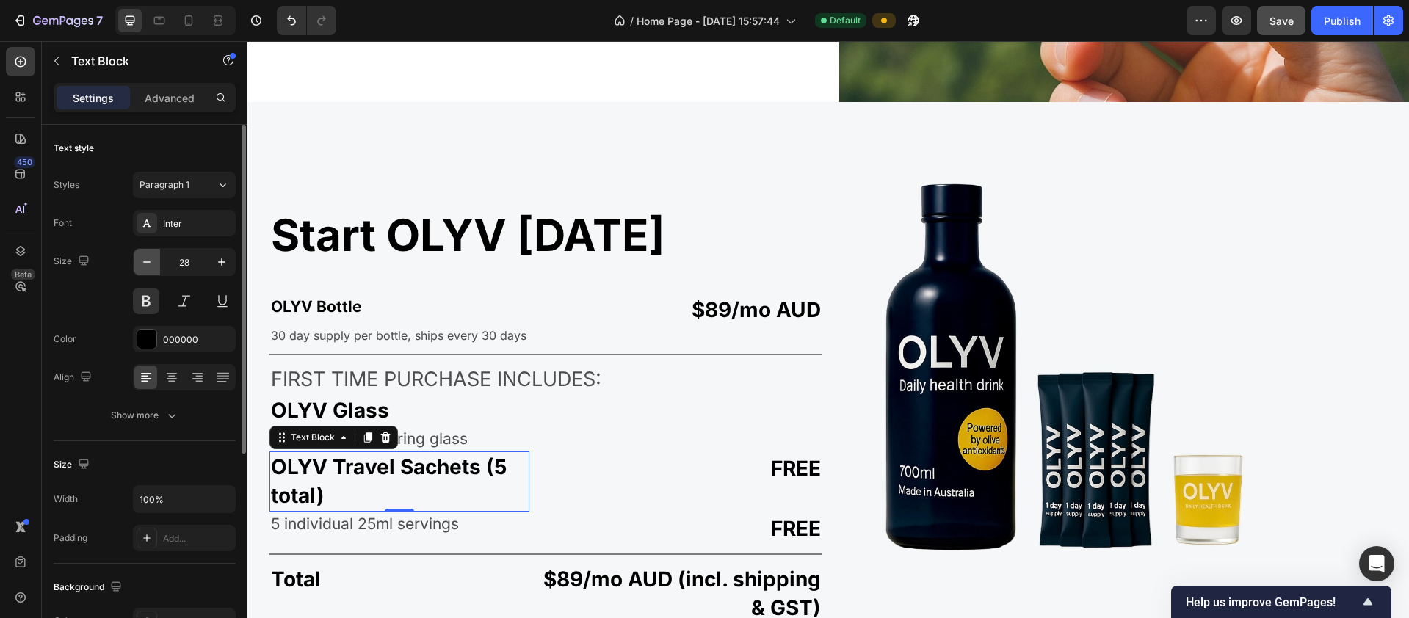
click at [148, 268] on icon "button" at bounding box center [146, 262] width 15 height 15
type input "27"
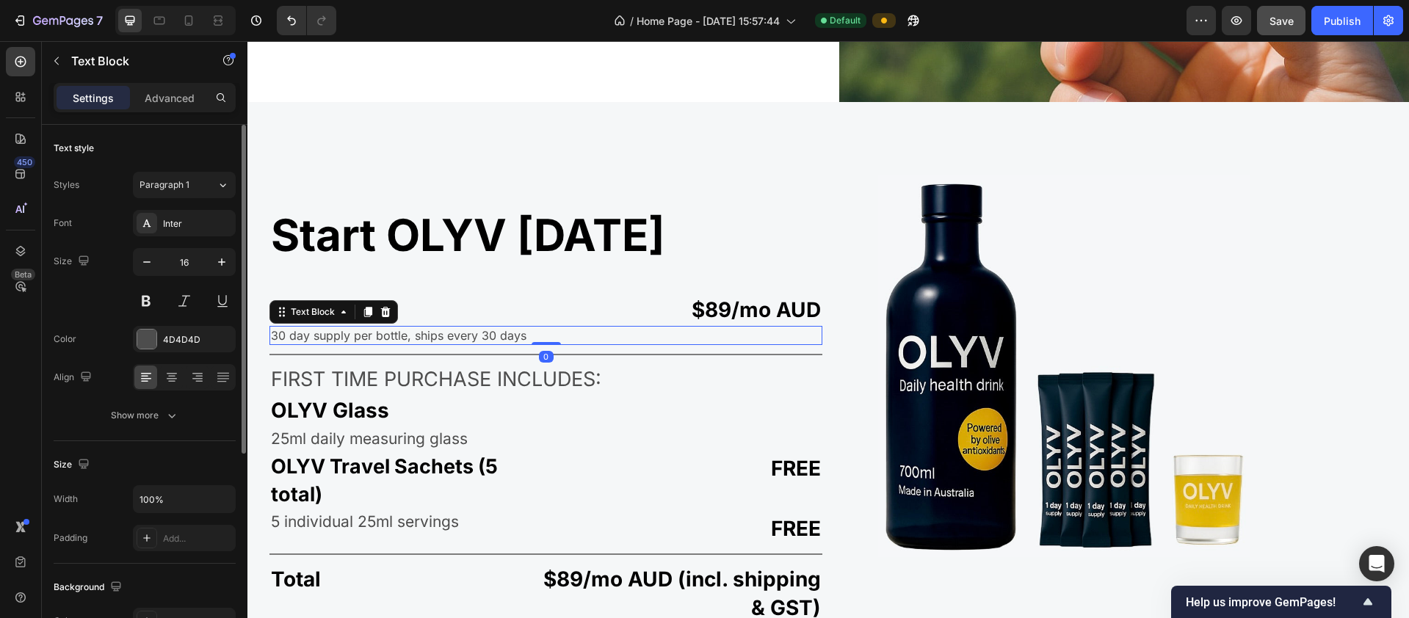
click at [349, 333] on p "30 day supply per bottle, ships every 30 days" at bounding box center [546, 335] width 550 height 16
click at [148, 264] on icon "button" at bounding box center [146, 262] width 15 height 15
type input "15"
click at [695, 310] on p "$89/mo AUD" at bounding box center [682, 310] width 279 height 29
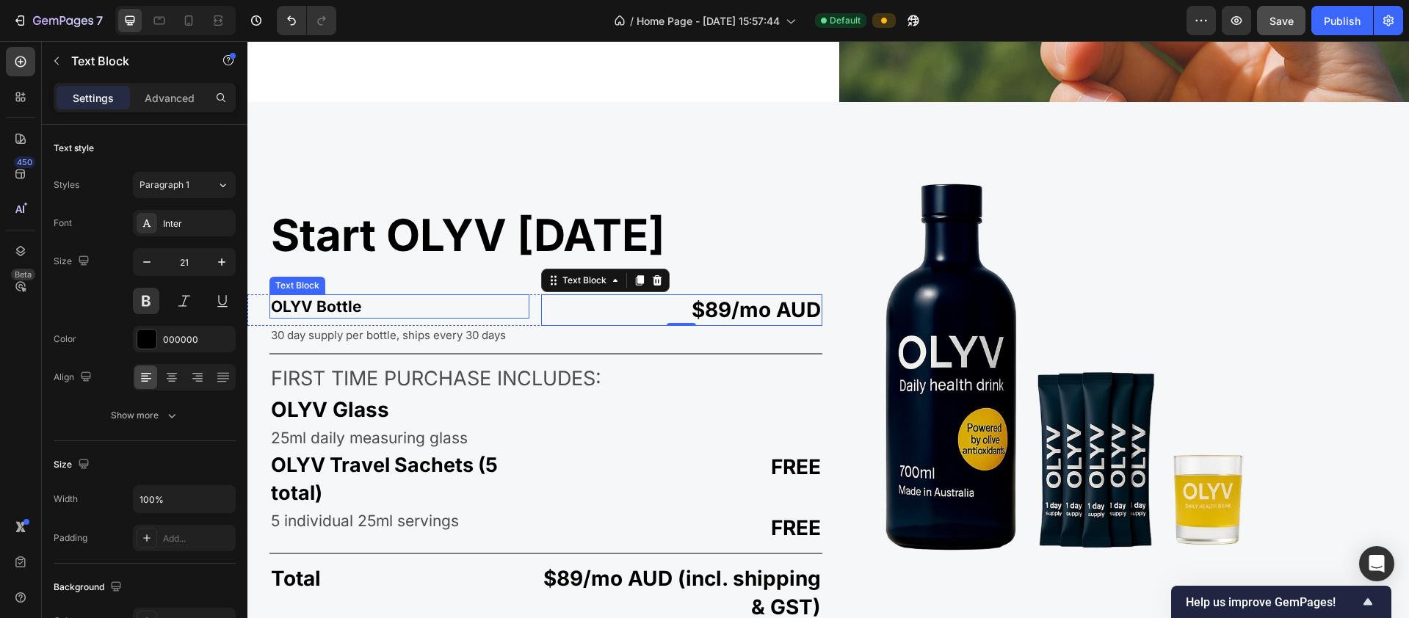
click at [294, 298] on p "OLYV Bottle" at bounding box center [399, 306] width 257 height 21
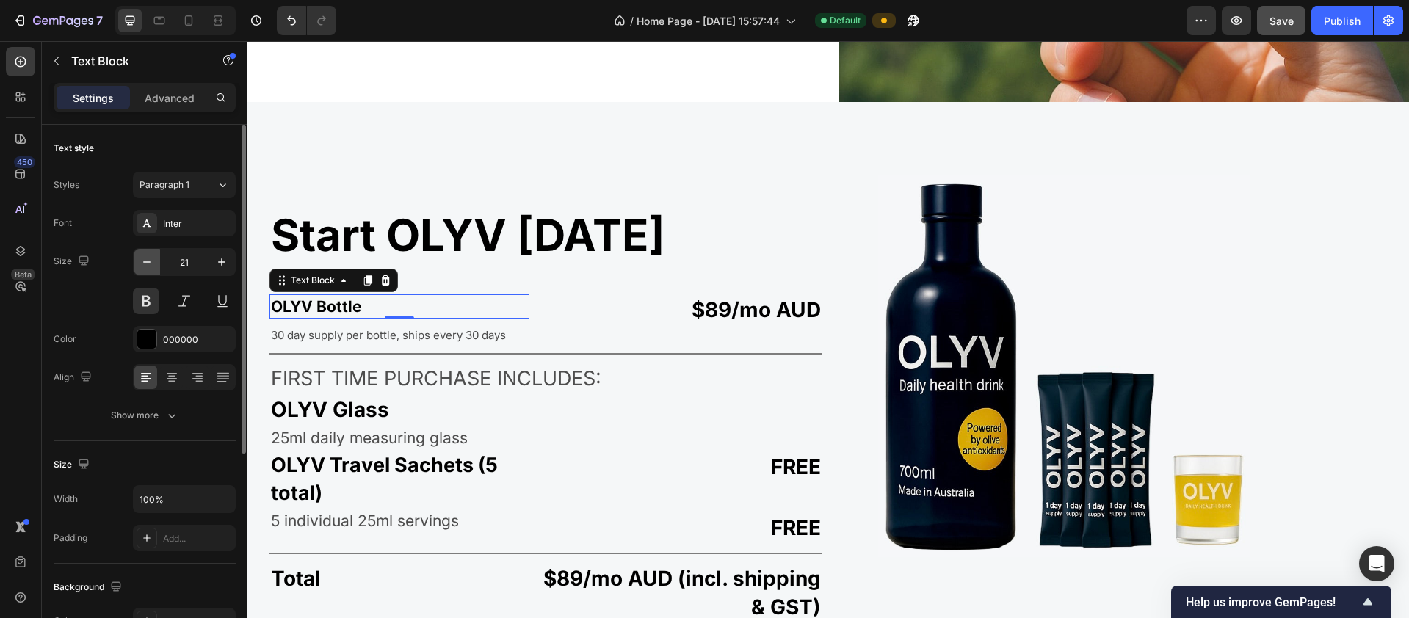
click at [148, 264] on icon "button" at bounding box center [146, 262] width 15 height 15
click at [223, 263] on icon "button" at bounding box center [221, 262] width 15 height 15
type input "21"
click at [699, 307] on p "$89/mo AUD" at bounding box center [682, 310] width 279 height 29
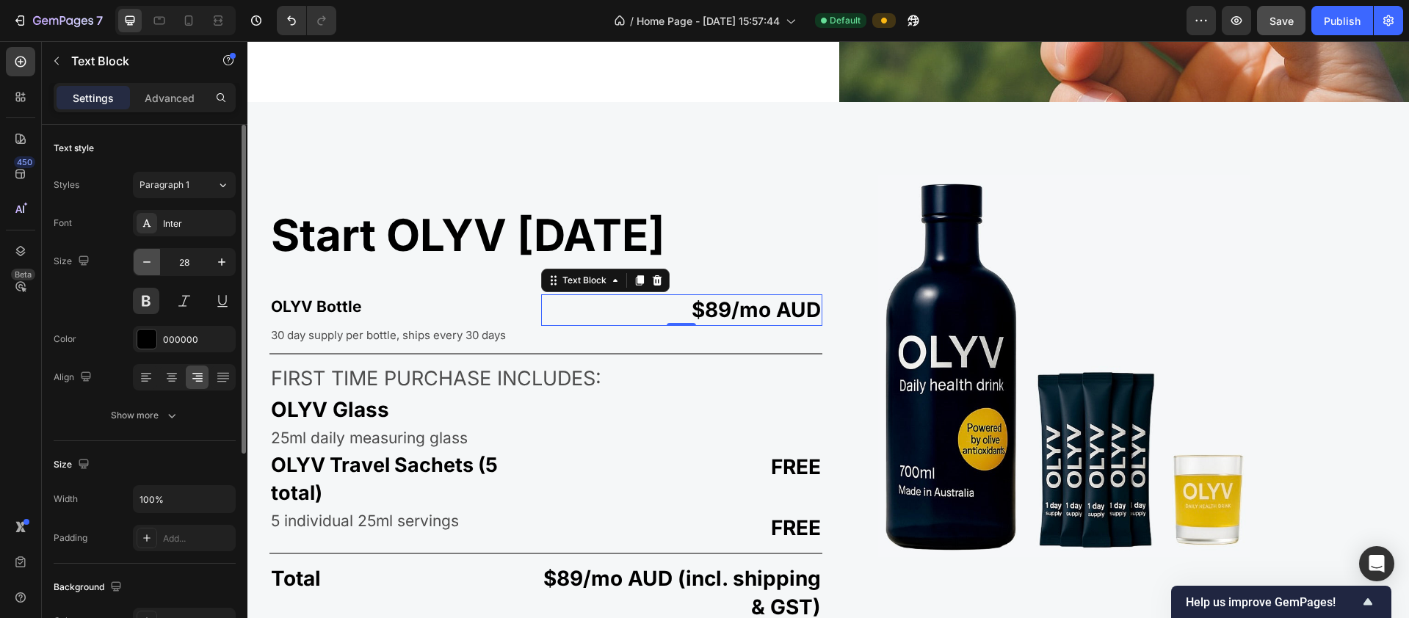
click at [151, 266] on icon "button" at bounding box center [146, 262] width 15 height 15
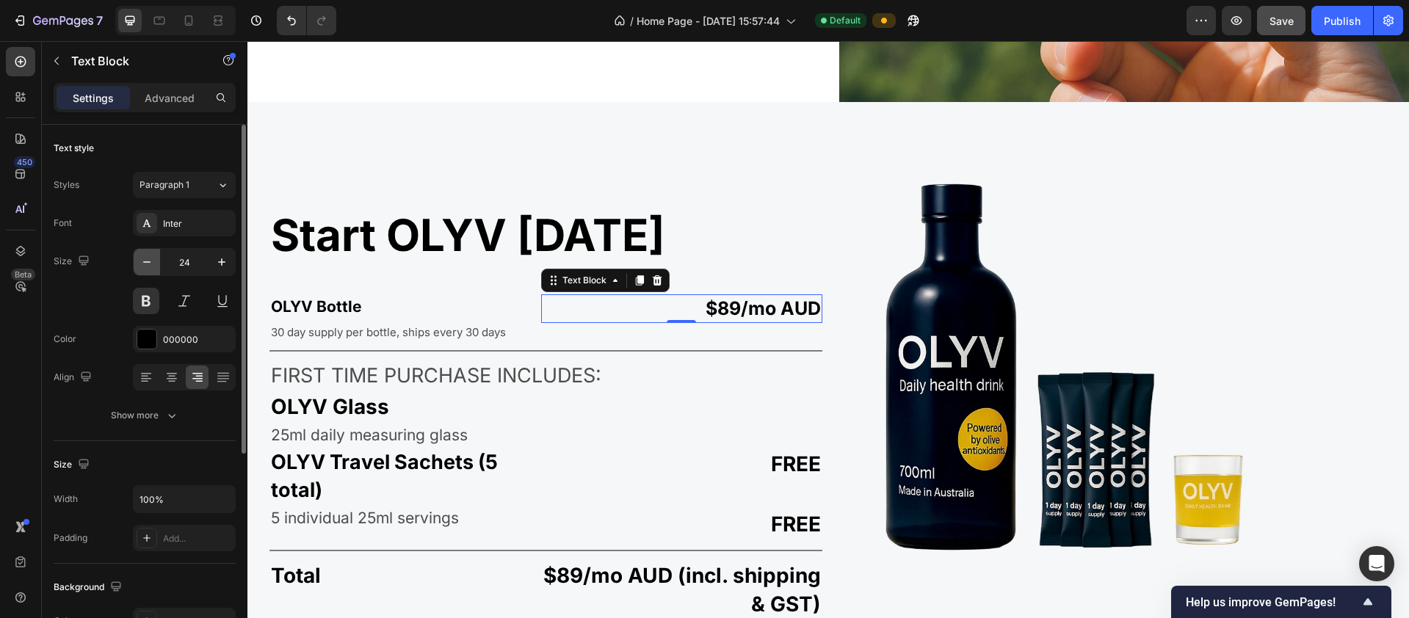
click at [151, 266] on icon "button" at bounding box center [146, 262] width 15 height 15
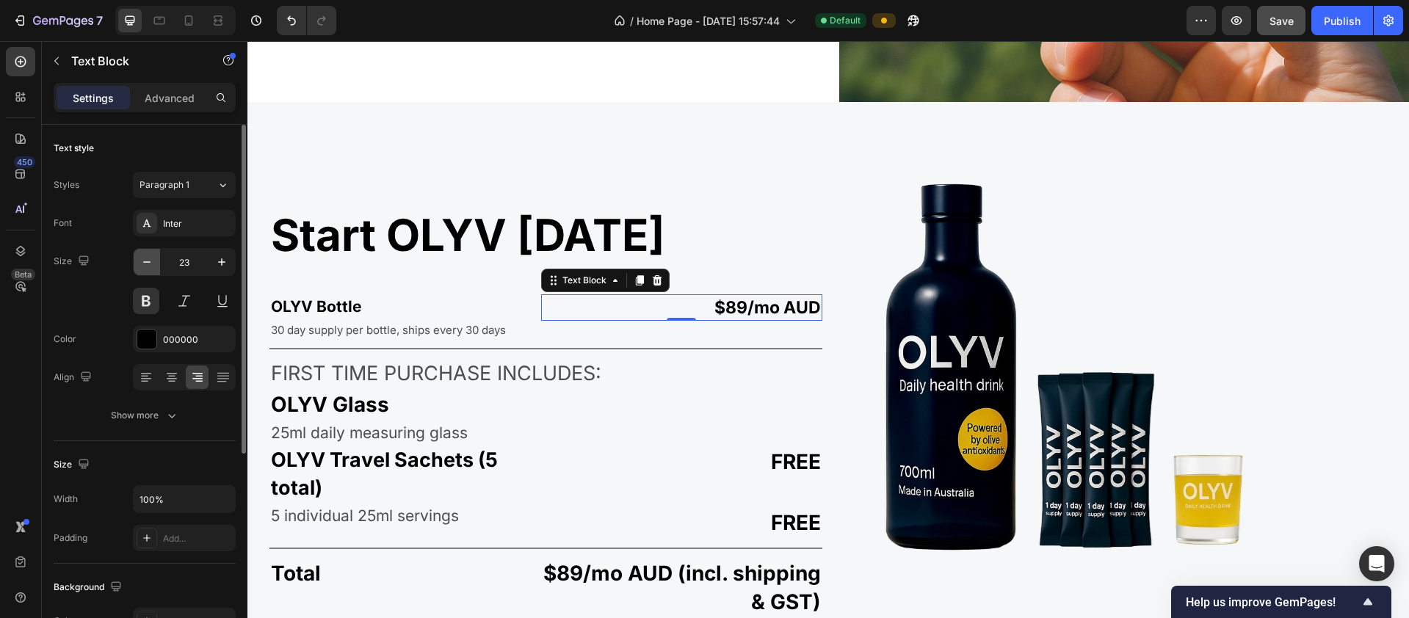
click at [151, 266] on icon "button" at bounding box center [146, 262] width 15 height 15
type input "21"
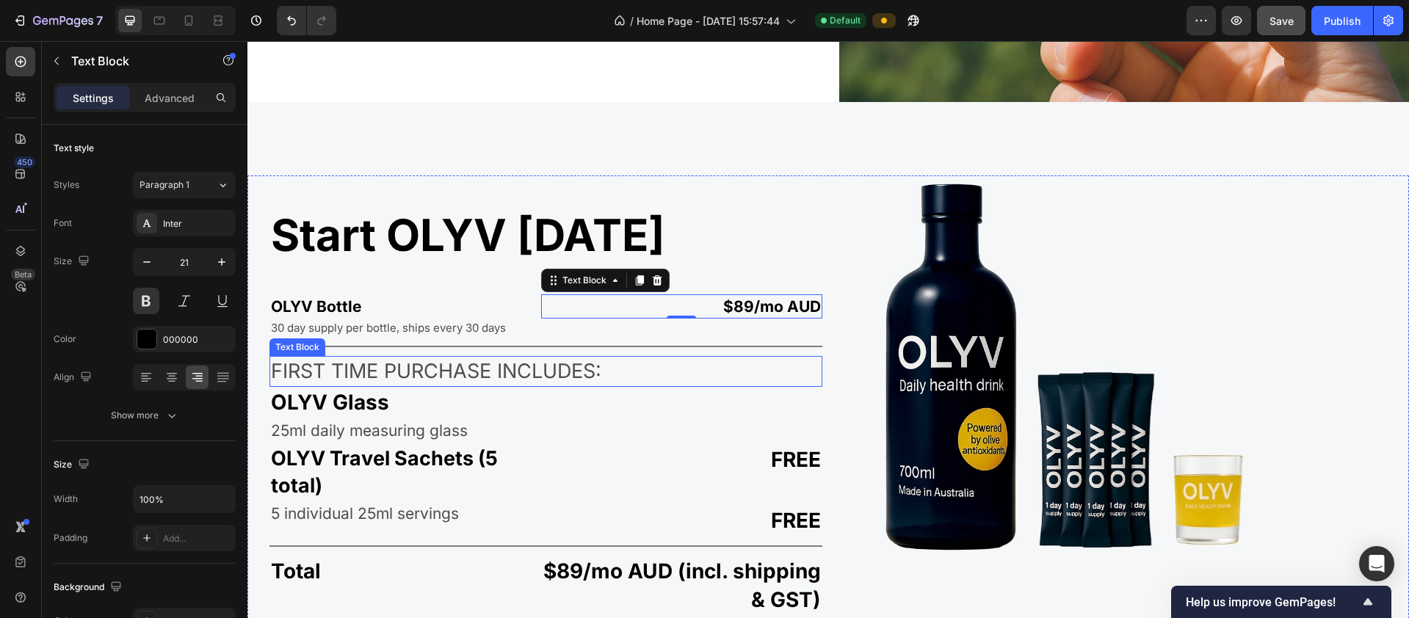
click at [362, 369] on p "FIRST TIME PURCHASE INCLUDES:" at bounding box center [546, 372] width 550 height 28
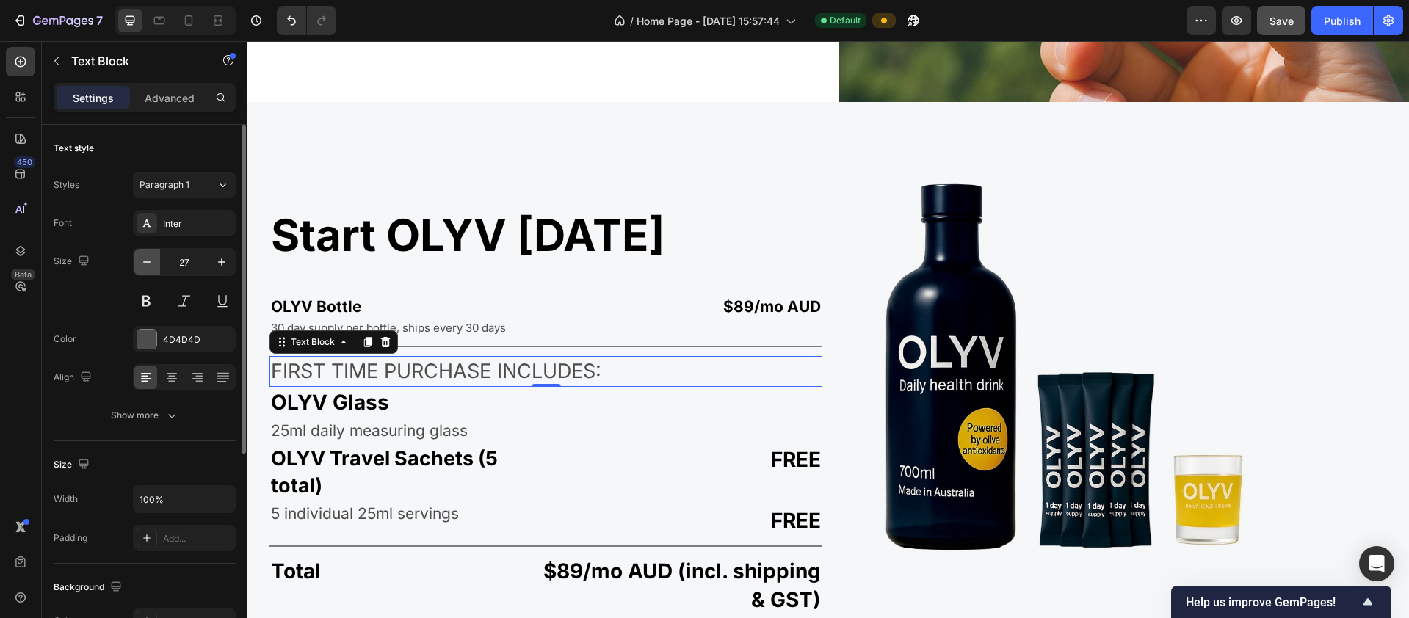
click at [147, 266] on icon "button" at bounding box center [146, 262] width 15 height 15
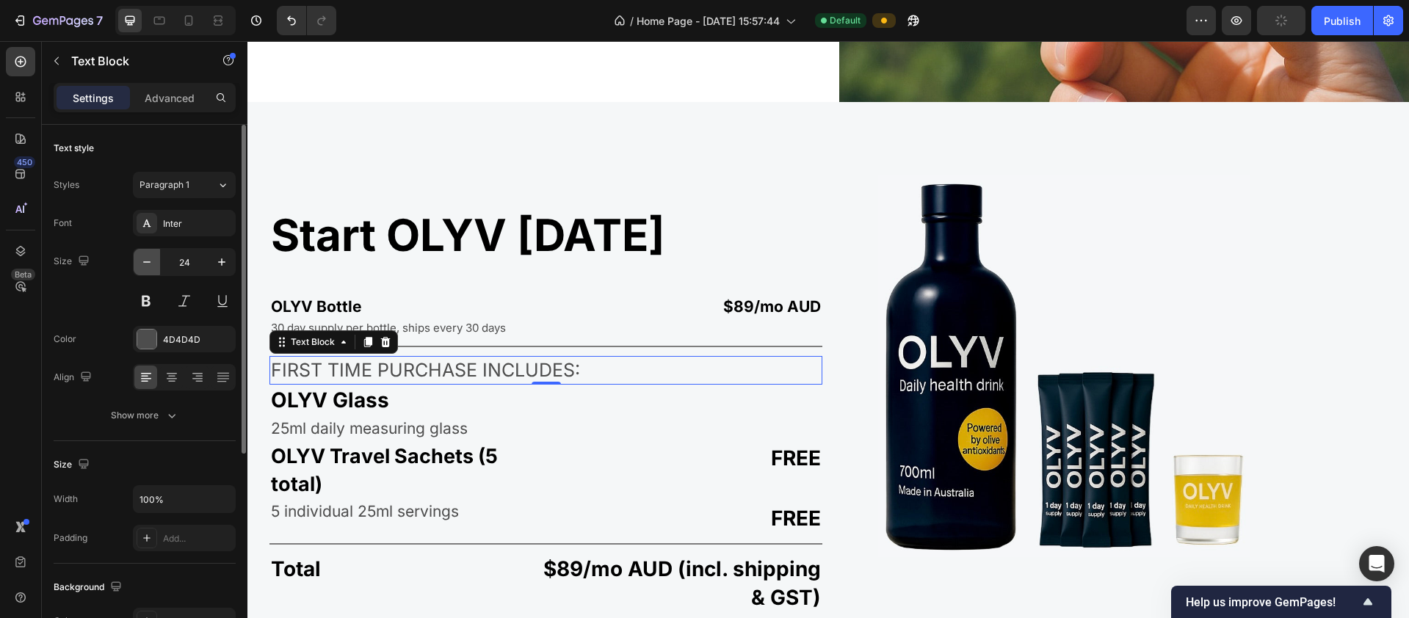
click at [147, 266] on icon "button" at bounding box center [146, 262] width 15 height 15
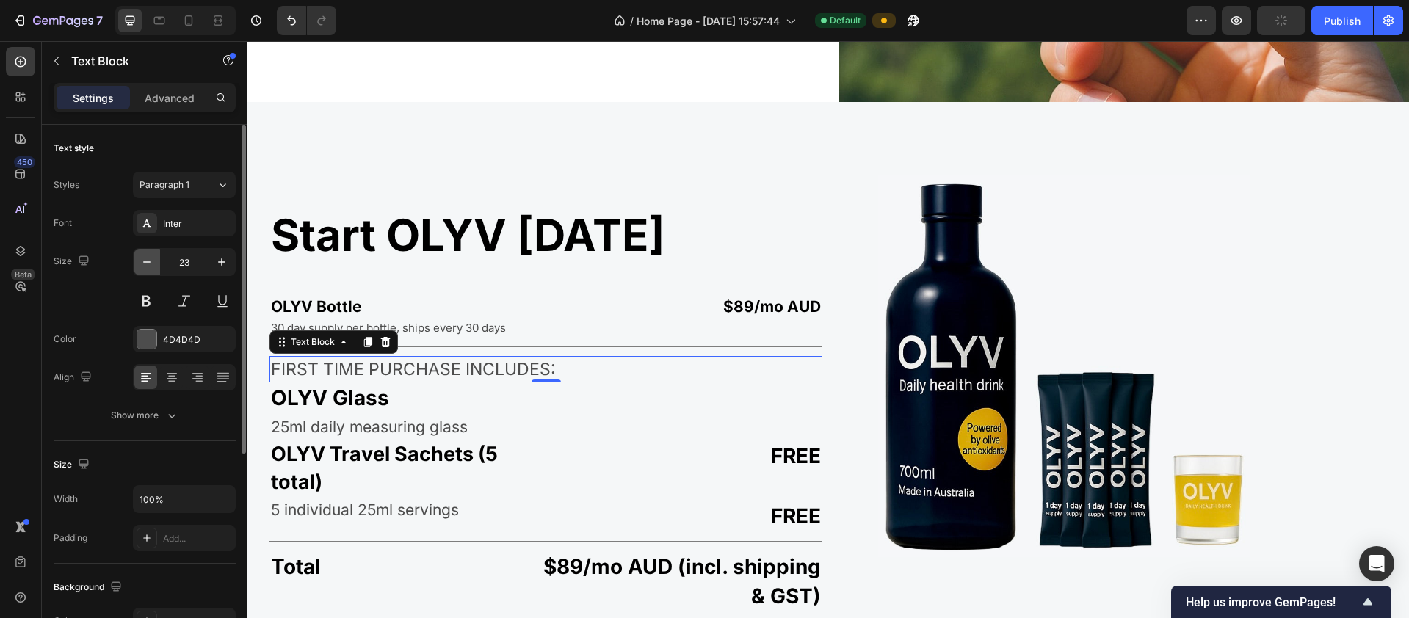
click at [147, 266] on icon "button" at bounding box center [146, 262] width 15 height 15
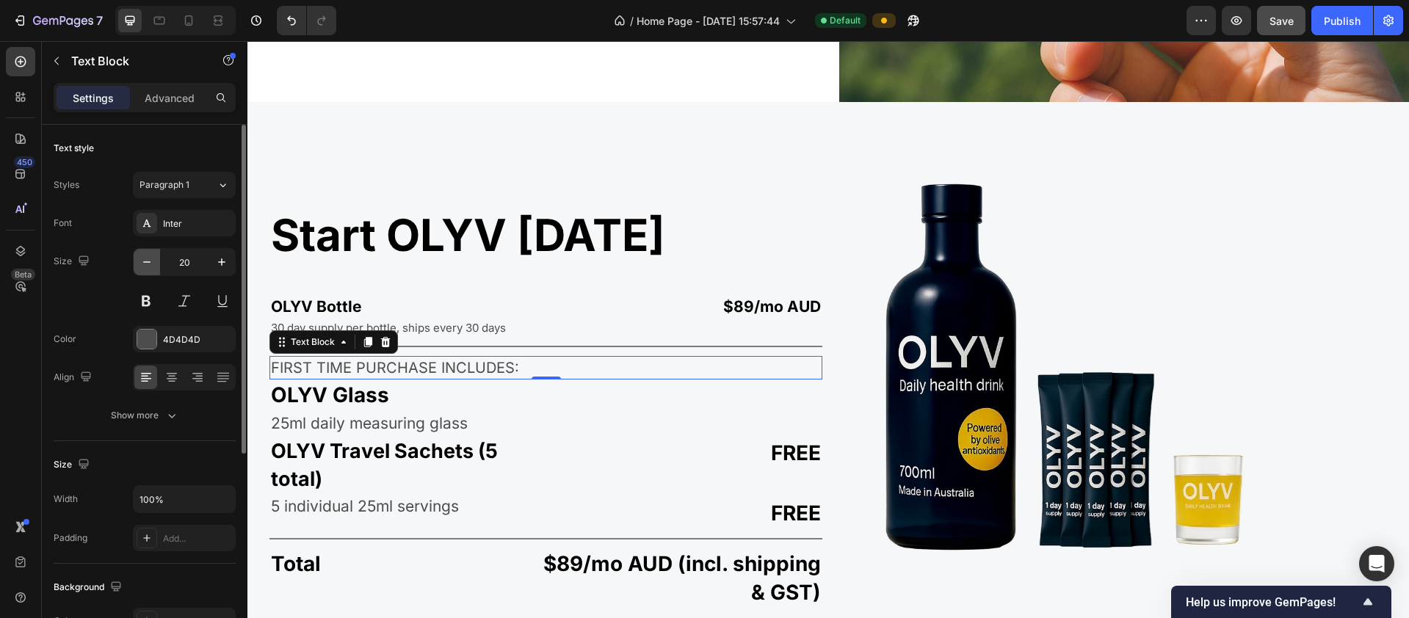
click at [147, 266] on icon "button" at bounding box center [146, 262] width 15 height 15
click at [217, 265] on icon "button" at bounding box center [221, 262] width 15 height 15
type input "20"
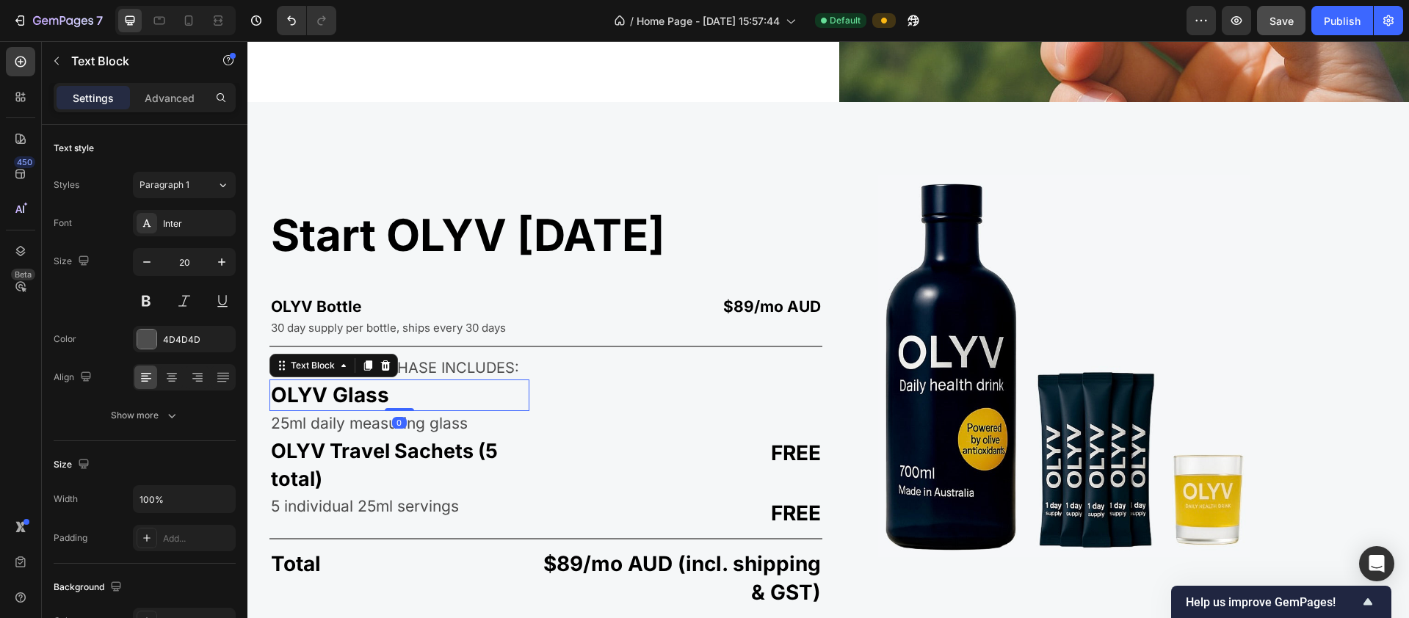
click at [341, 398] on p "OLYV Glass" at bounding box center [399, 395] width 257 height 29
click at [150, 269] on icon "button" at bounding box center [146, 262] width 15 height 15
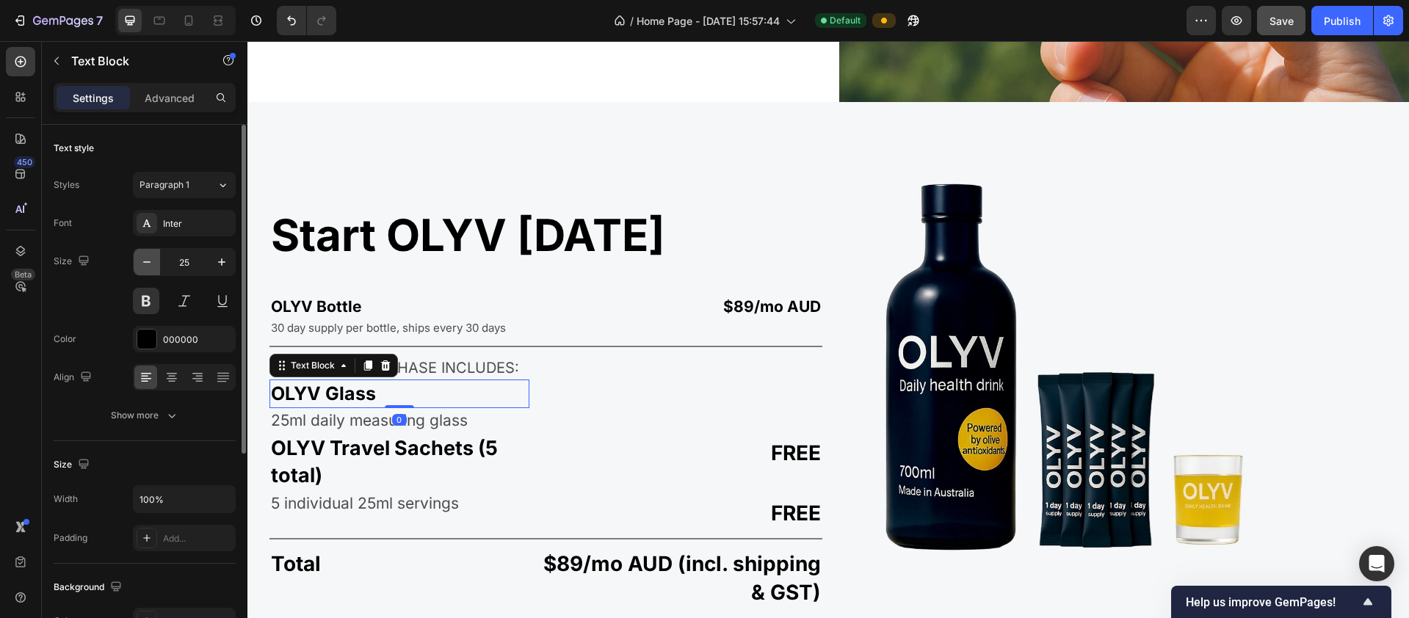
click at [150, 269] on icon "button" at bounding box center [146, 262] width 15 height 15
type input "21"
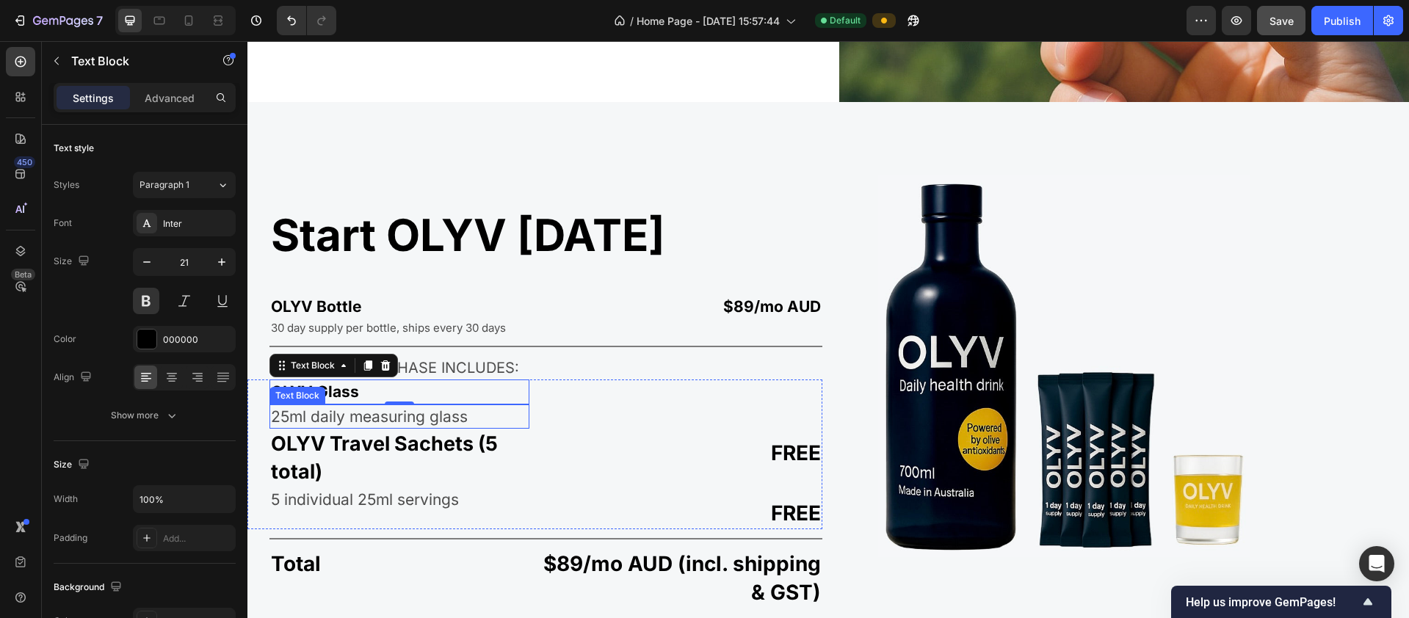
click at [361, 415] on p "25ml daily measuring glass" at bounding box center [399, 416] width 257 height 21
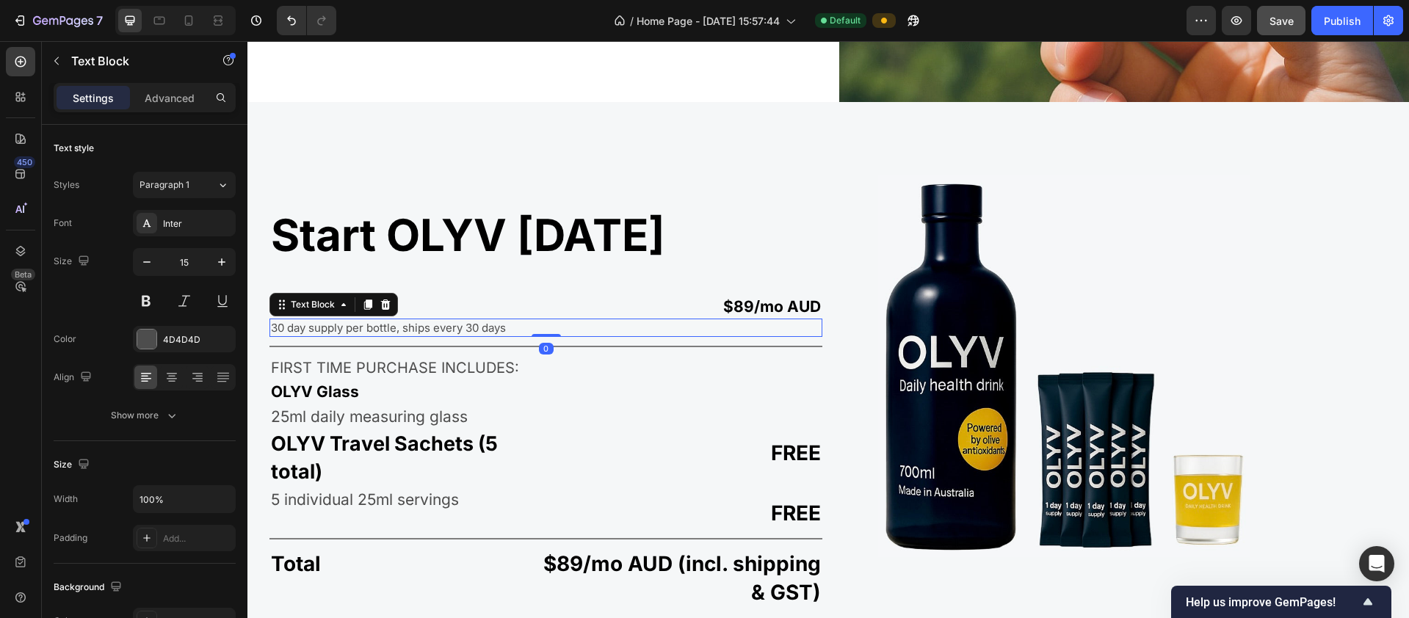
click at [314, 327] on p "30 day supply per bottle, ships every 30 days" at bounding box center [546, 327] width 550 height 15
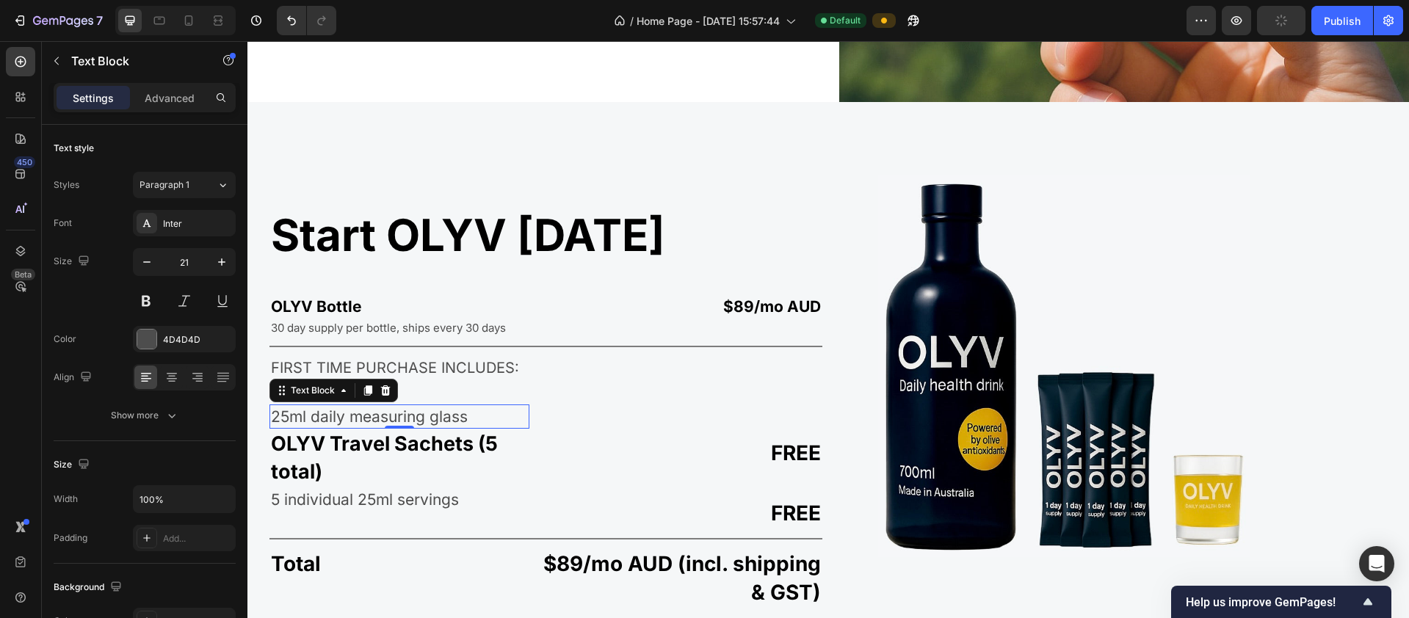
click at [336, 407] on p "25ml daily measuring glass" at bounding box center [399, 416] width 257 height 21
click at [152, 264] on icon "button" at bounding box center [146, 262] width 15 height 15
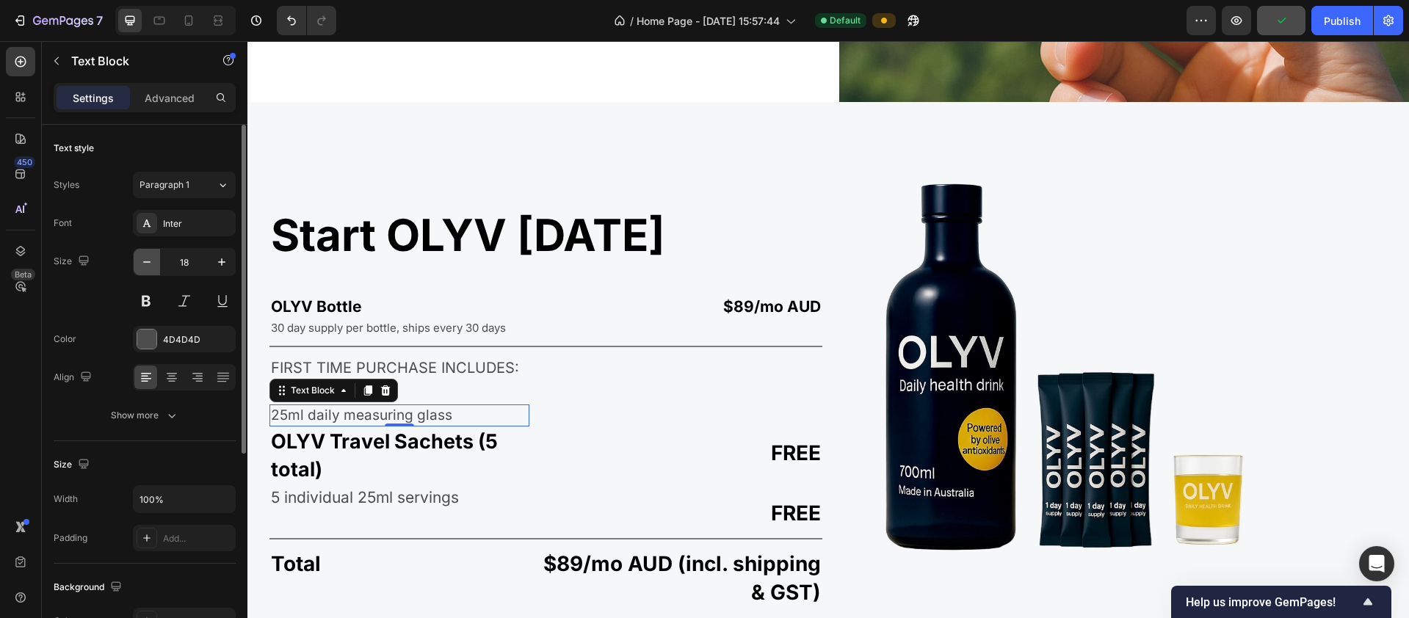
click at [152, 264] on icon "button" at bounding box center [146, 262] width 15 height 15
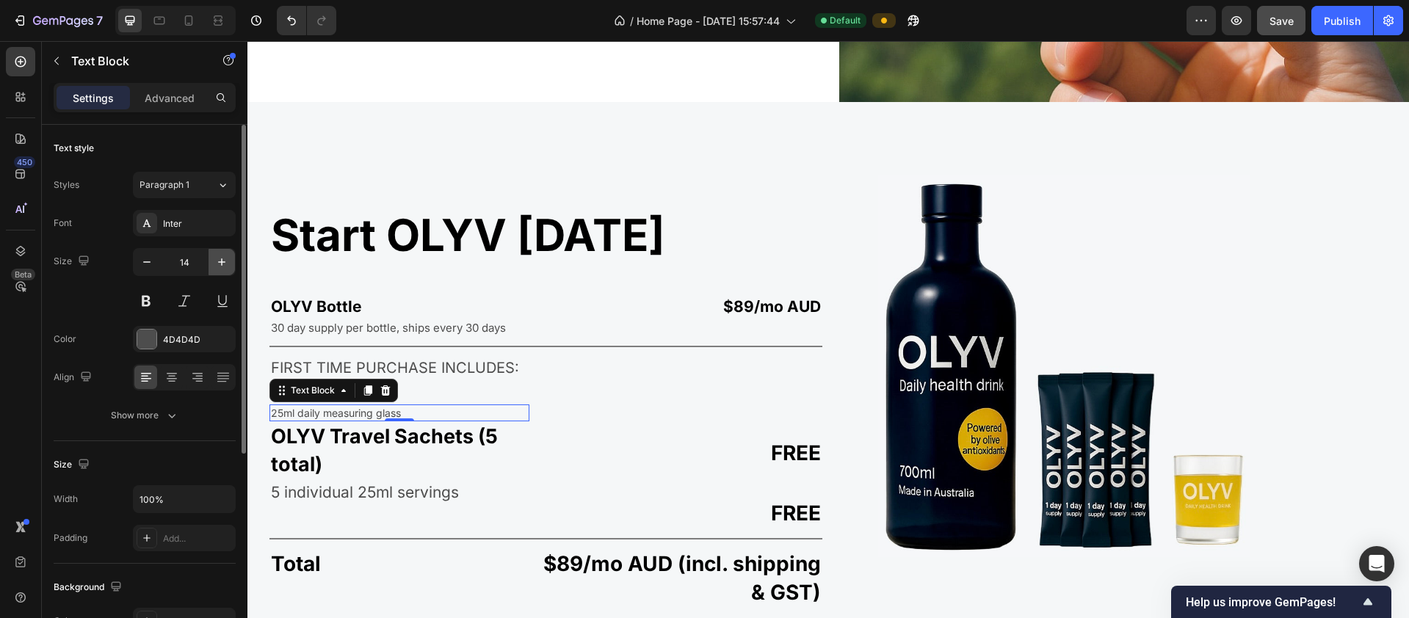
click at [213, 265] on button "button" at bounding box center [222, 262] width 26 height 26
type input "15"
click at [342, 452] on p "OLYV Travel Sachets (5 total)" at bounding box center [399, 452] width 257 height 56
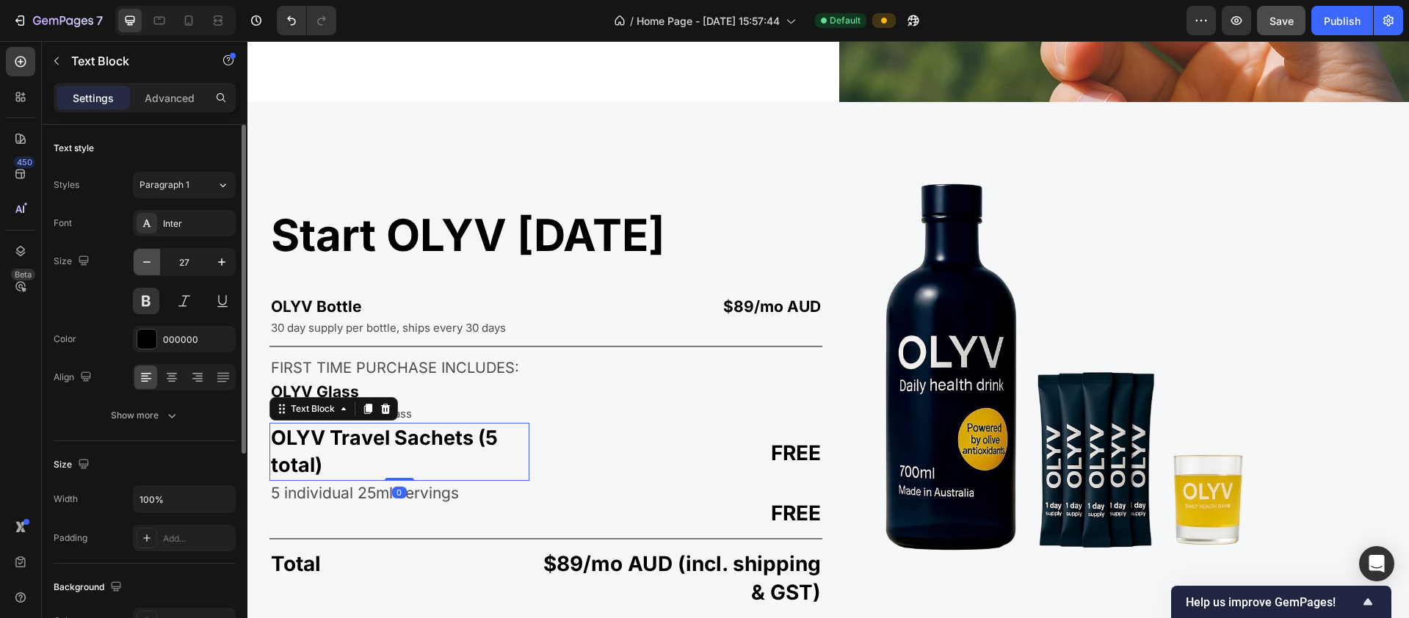
click at [151, 266] on icon "button" at bounding box center [146, 262] width 15 height 15
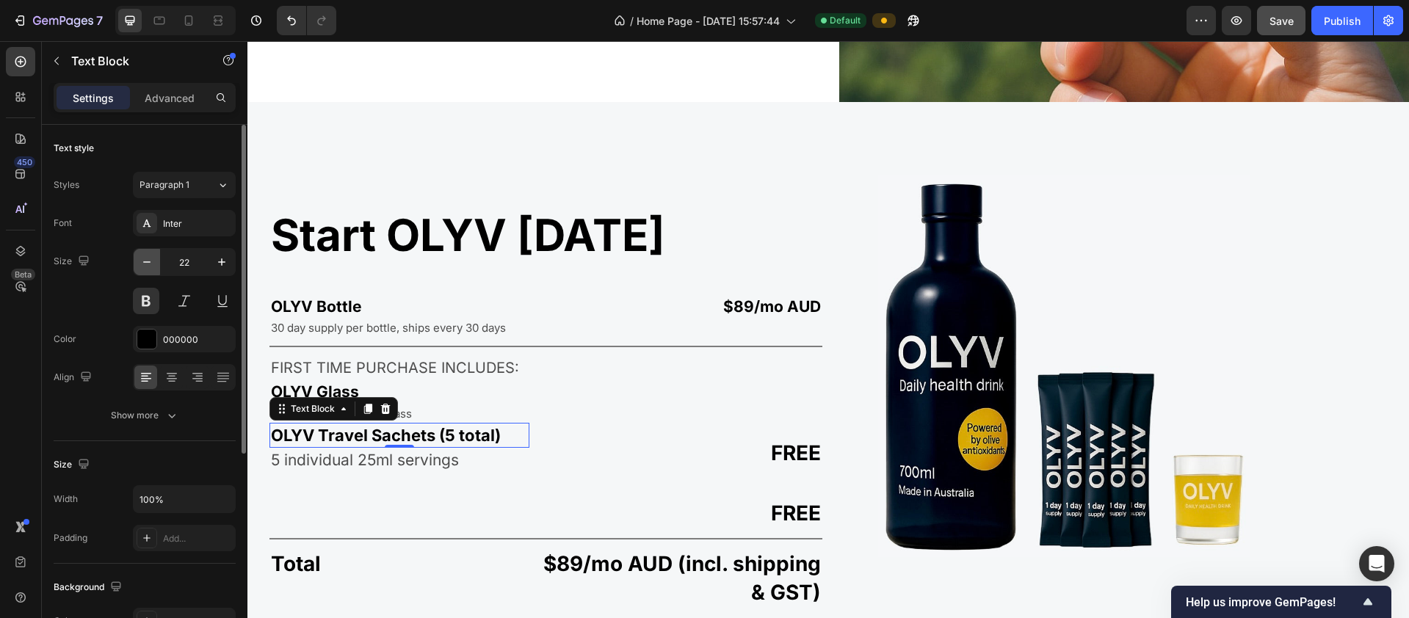
click at [151, 266] on icon "button" at bounding box center [146, 262] width 15 height 15
type input "21"
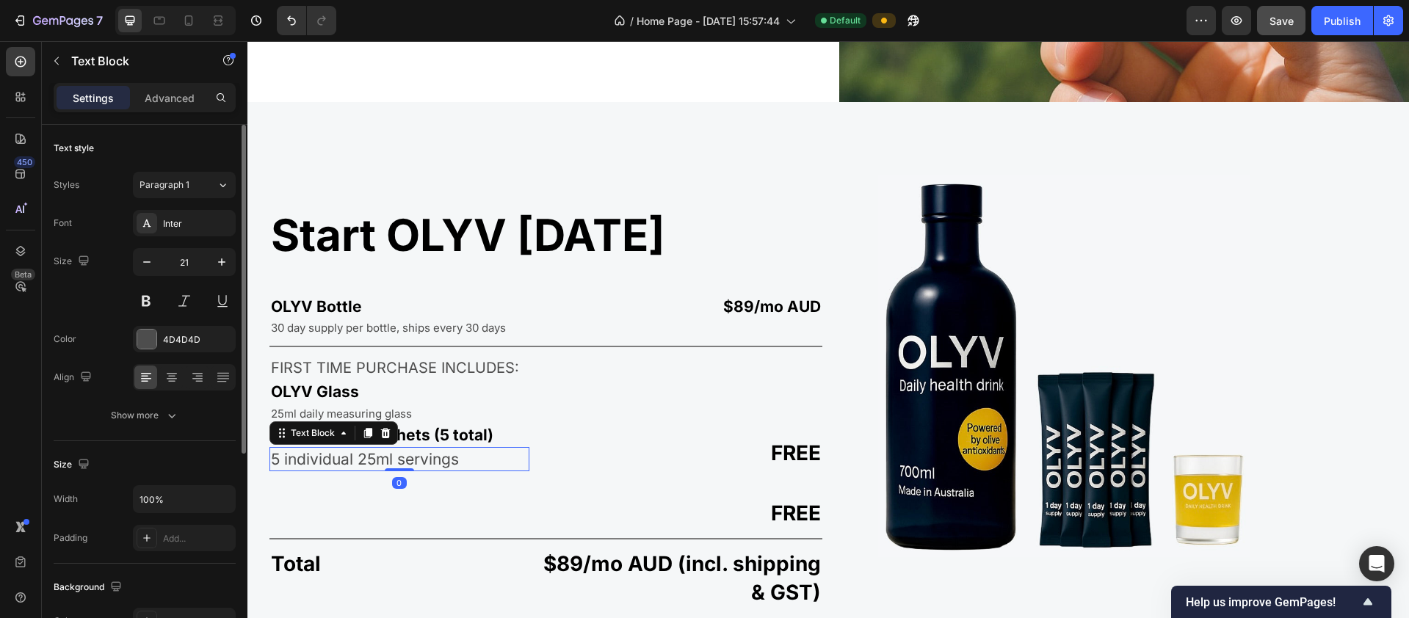
click at [313, 449] on p "5 individual 25ml servings" at bounding box center [399, 459] width 257 height 21
click at [151, 263] on icon "button" at bounding box center [146, 262] width 15 height 15
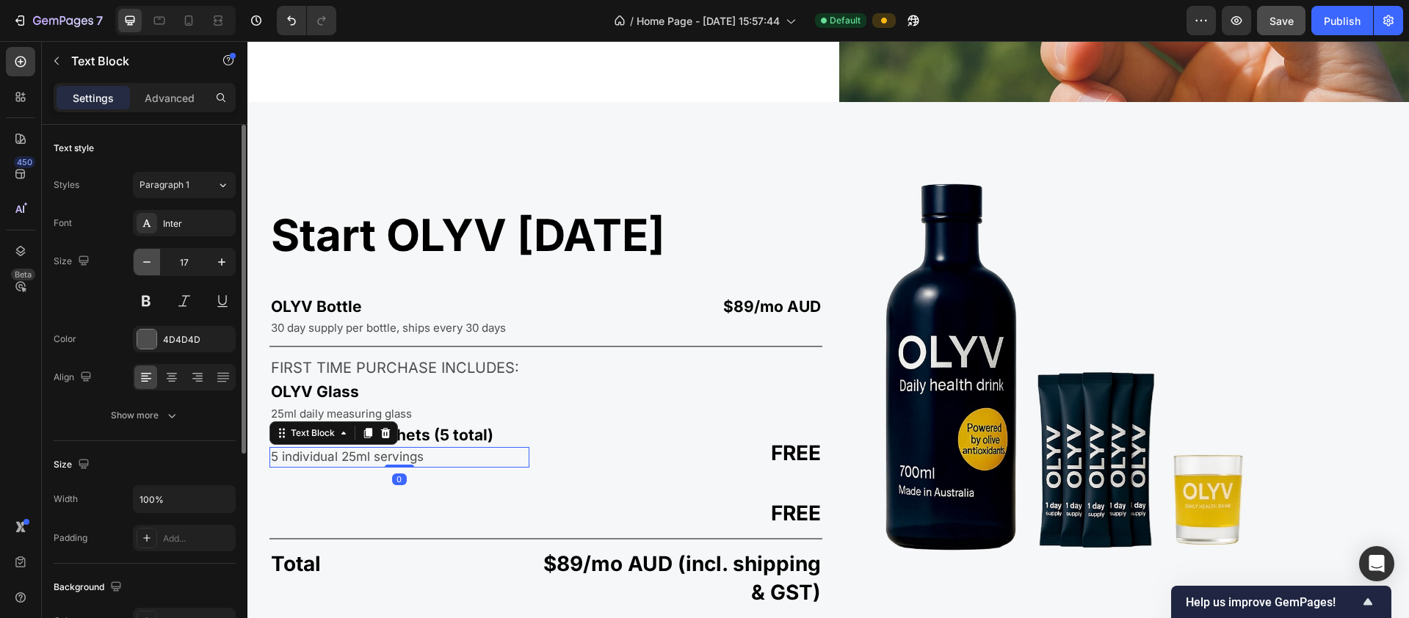
click at [151, 263] on icon "button" at bounding box center [146, 262] width 15 height 15
click at [223, 264] on icon "button" at bounding box center [221, 262] width 15 height 15
type input "16"
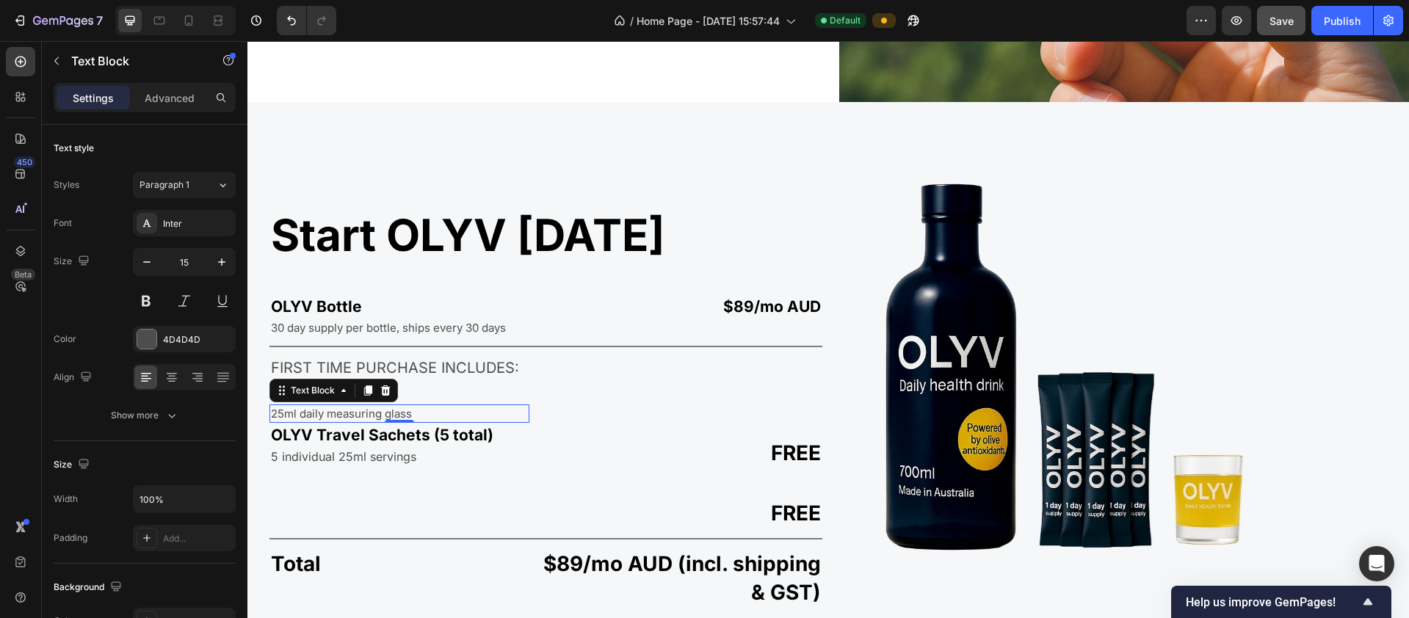
click at [299, 407] on p "25ml daily measuring glass" at bounding box center [399, 413] width 257 height 15
click at [301, 331] on div "30 day supply per bottle, ships every 30 days" at bounding box center [545, 328] width 553 height 18
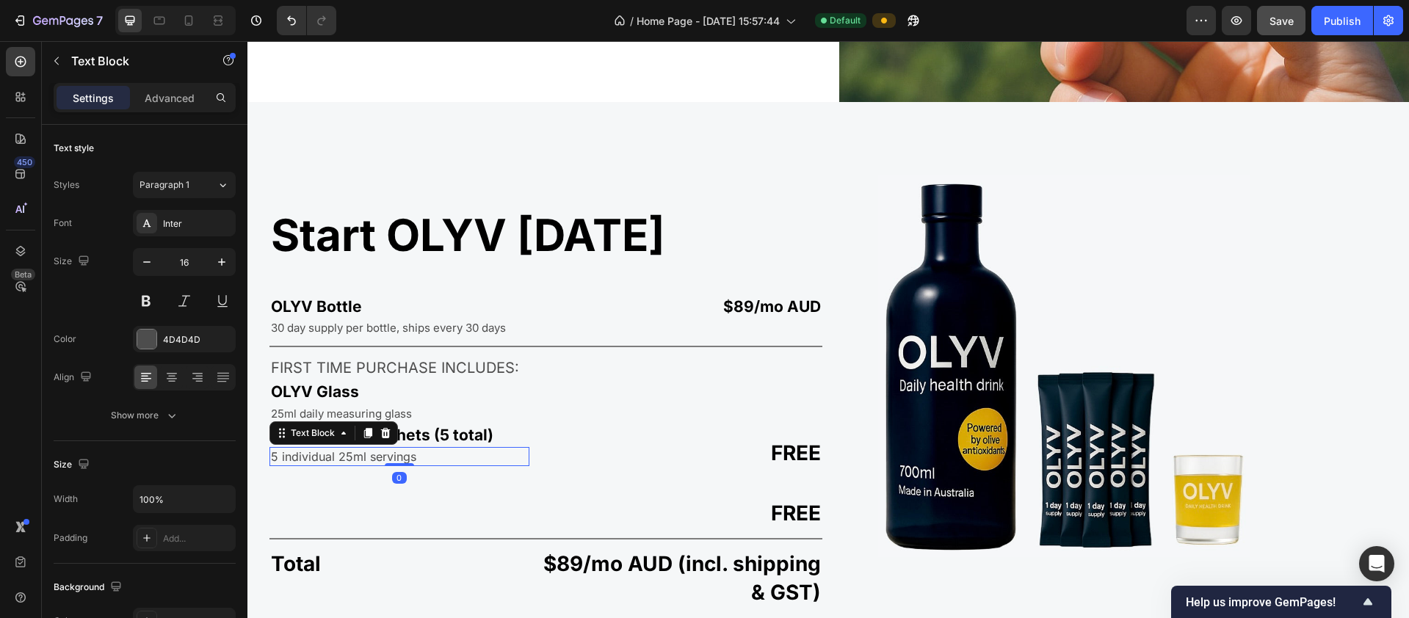
click at [303, 456] on p "5 individual 25ml servings" at bounding box center [399, 457] width 257 height 16
click at [144, 263] on icon "button" at bounding box center [146, 262] width 15 height 15
type input "15"
click at [753, 447] on p "FREE" at bounding box center [682, 453] width 279 height 29
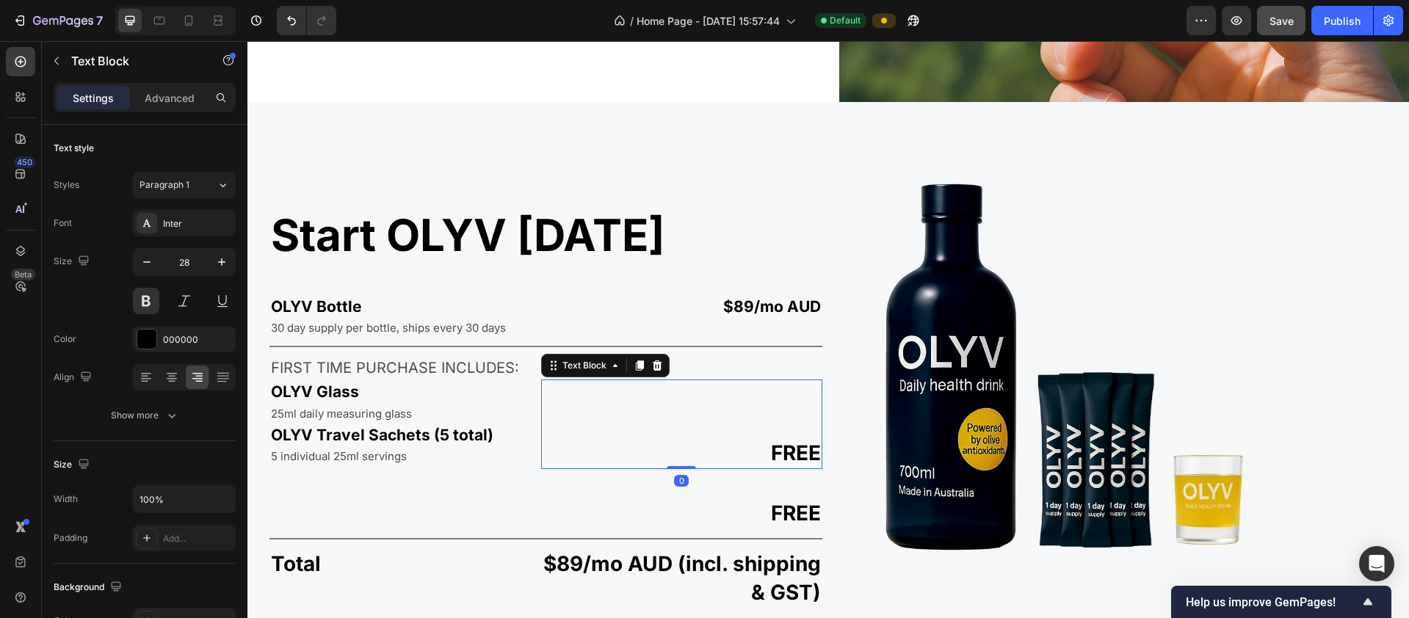
click at [763, 441] on p "FREE" at bounding box center [682, 453] width 279 height 29
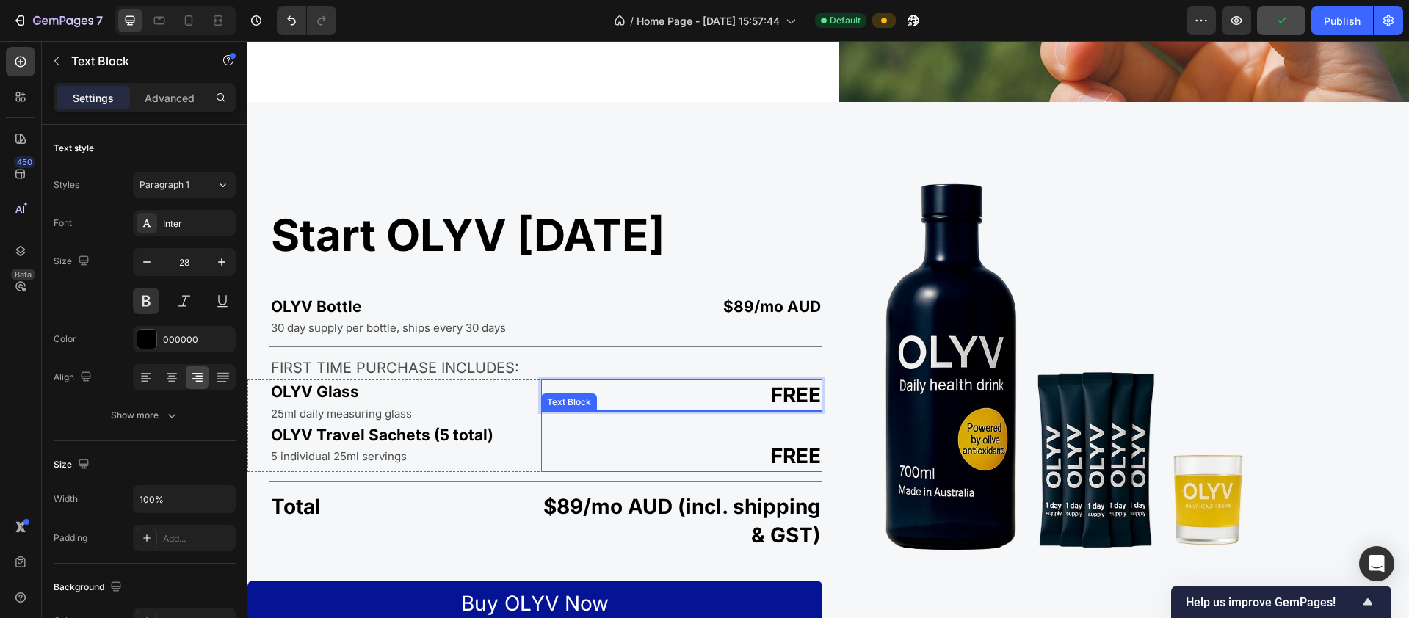
click at [763, 451] on p "FREE" at bounding box center [682, 456] width 279 height 29
click at [763, 454] on p "FREE" at bounding box center [682, 456] width 279 height 29
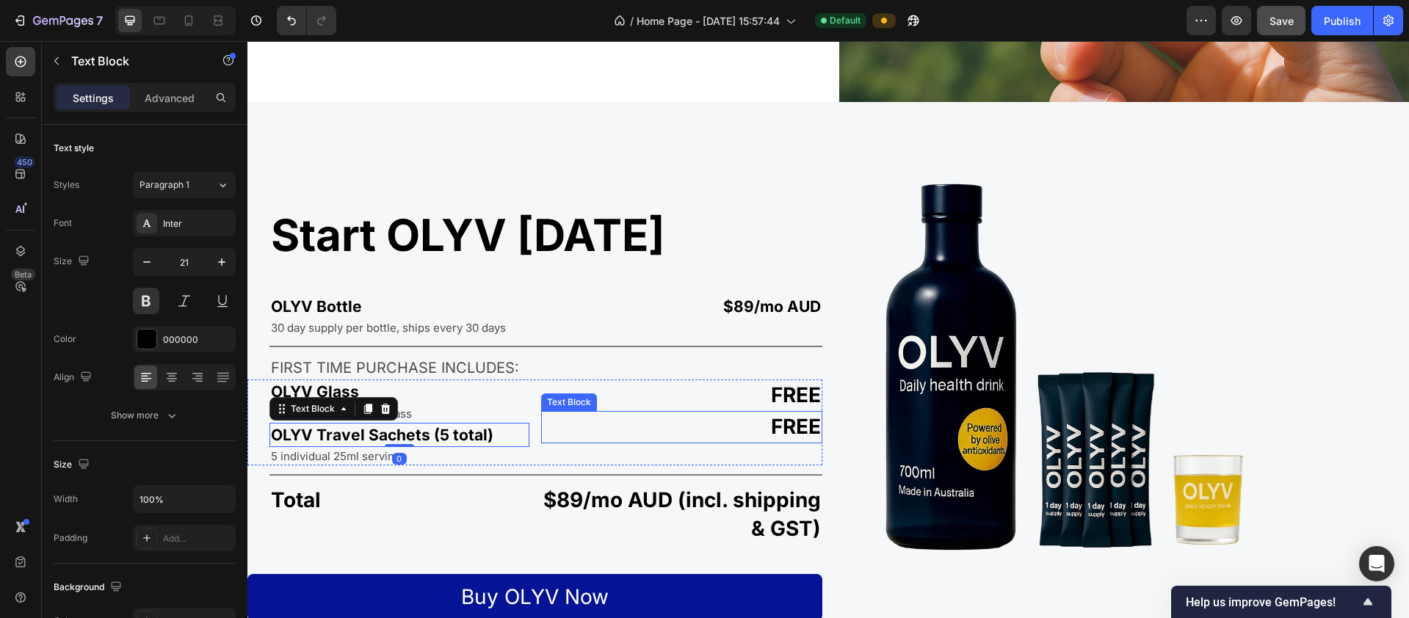
click at [611, 422] on p "FREE" at bounding box center [682, 427] width 279 height 29
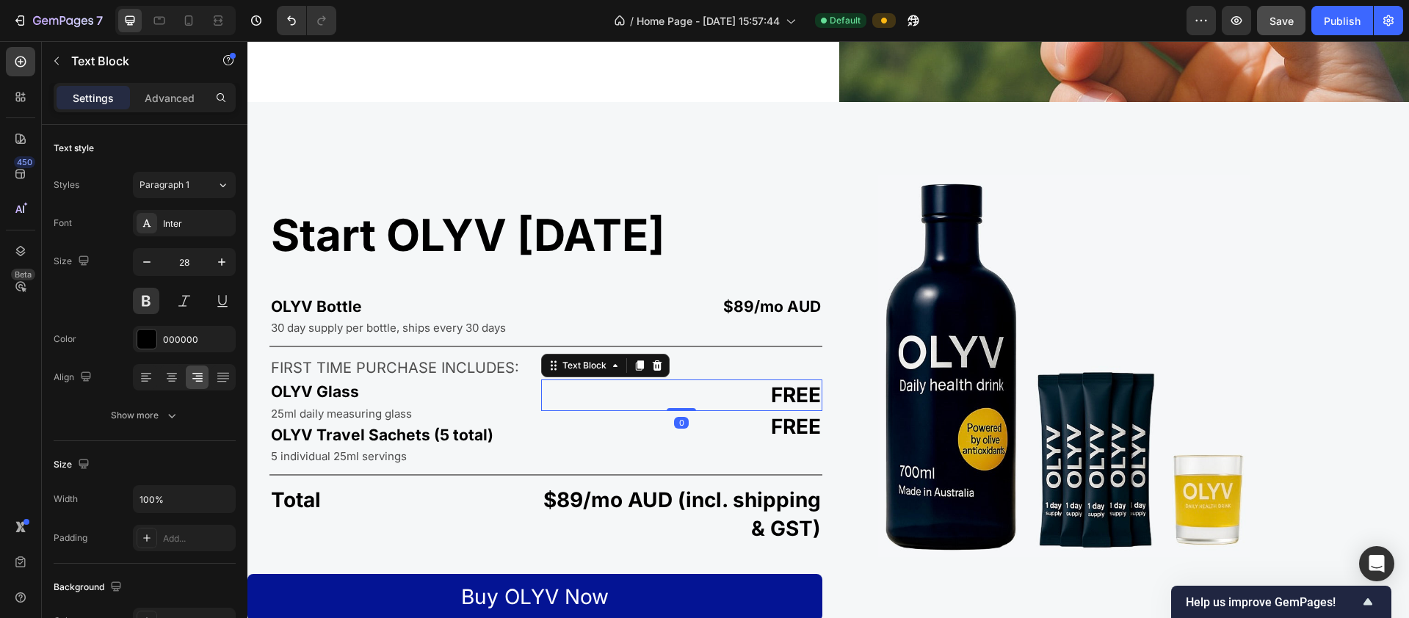
click at [718, 396] on p "FREE" at bounding box center [682, 395] width 279 height 29
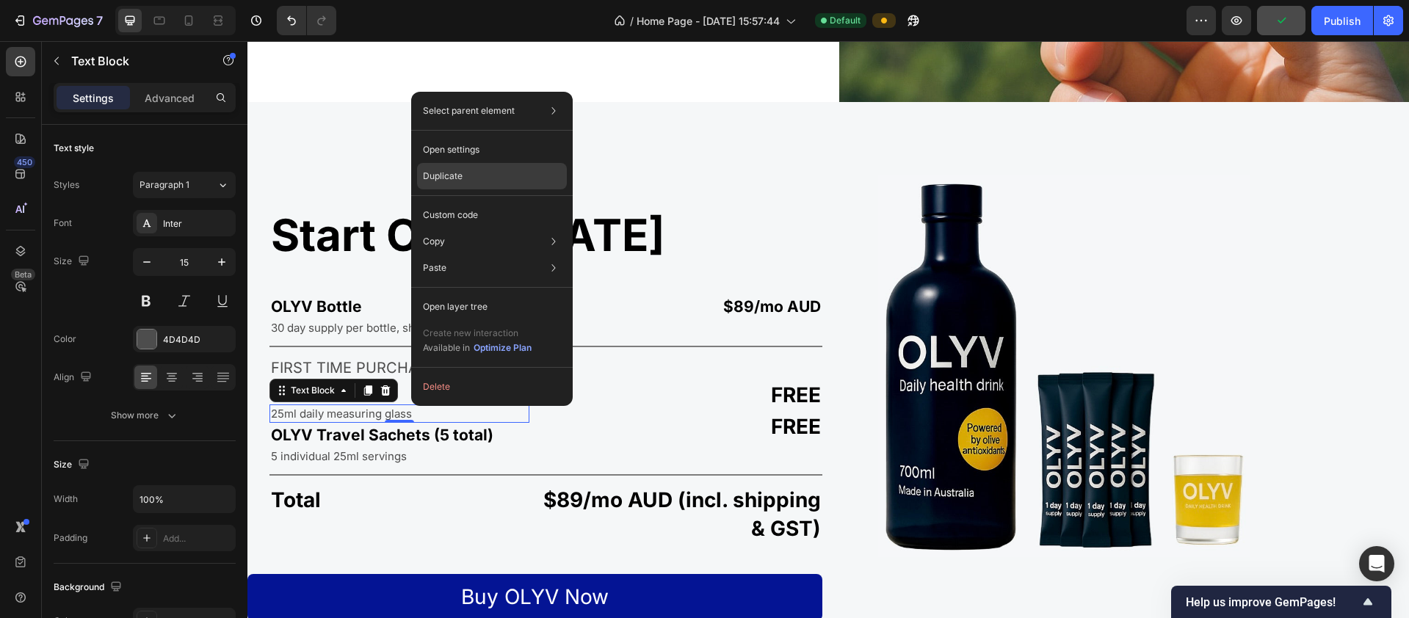
click at [465, 173] on div "Duplicate" at bounding box center [492, 176] width 150 height 26
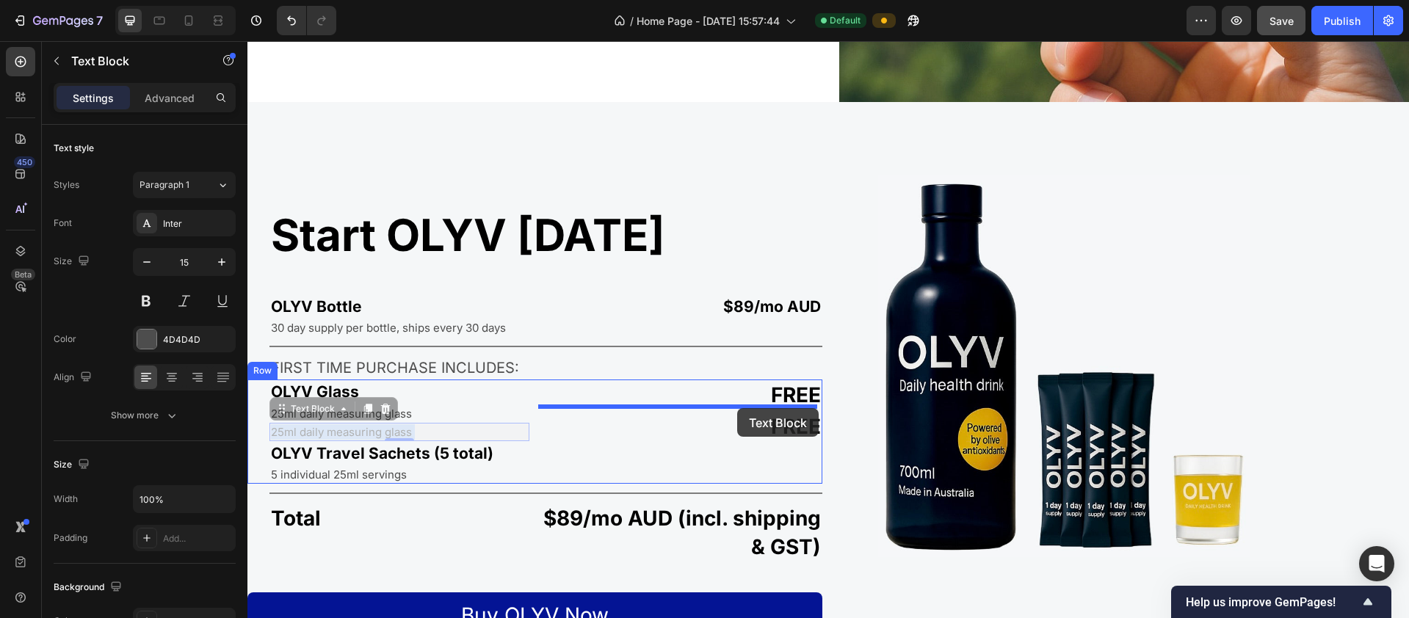
drag, startPoint x: 434, startPoint y: 431, endPoint x: 737, endPoint y: 408, distance: 304.1
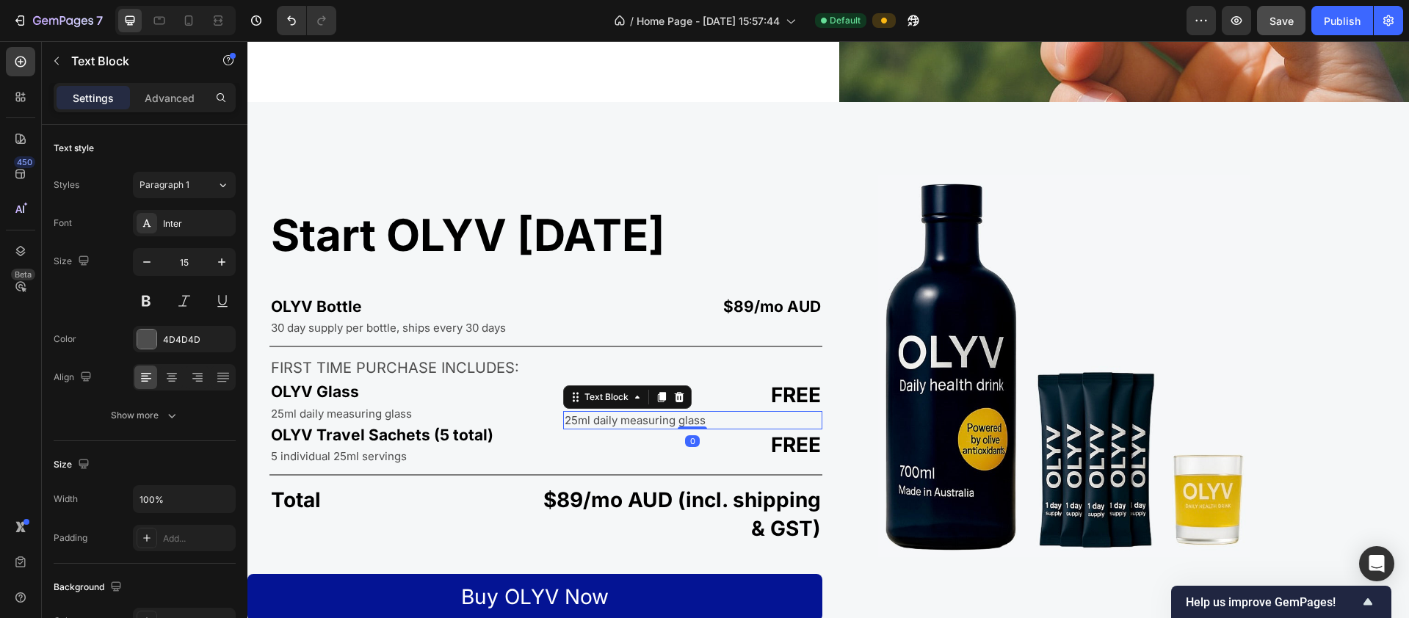
click at [640, 414] on p "25ml daily measuring glass" at bounding box center [693, 420] width 257 height 15
drag, startPoint x: 706, startPoint y: 416, endPoint x: 400, endPoint y: 409, distance: 306.2
click at [401, 409] on div "OLYV Glass Text Block 25ml daily measuring glass Text Block OLYV Travel Sachets…" at bounding box center [534, 423] width 575 height 86
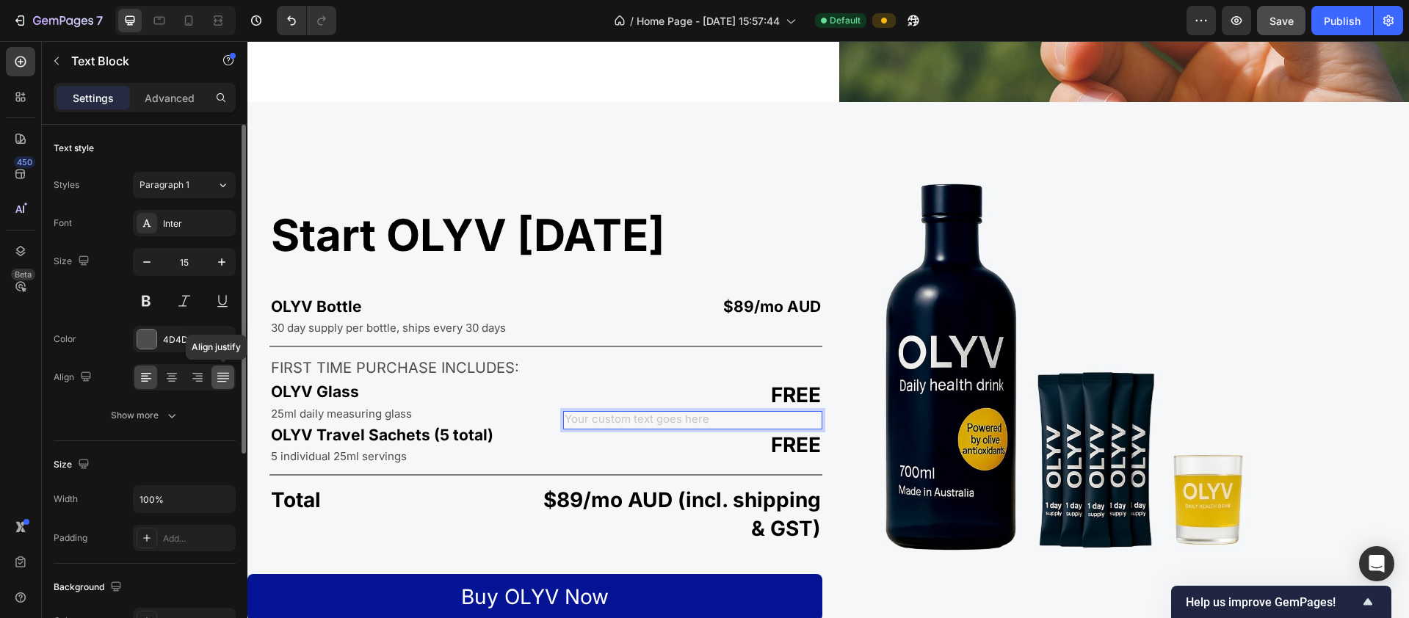
click at [221, 377] on icon at bounding box center [223, 377] width 15 height 15
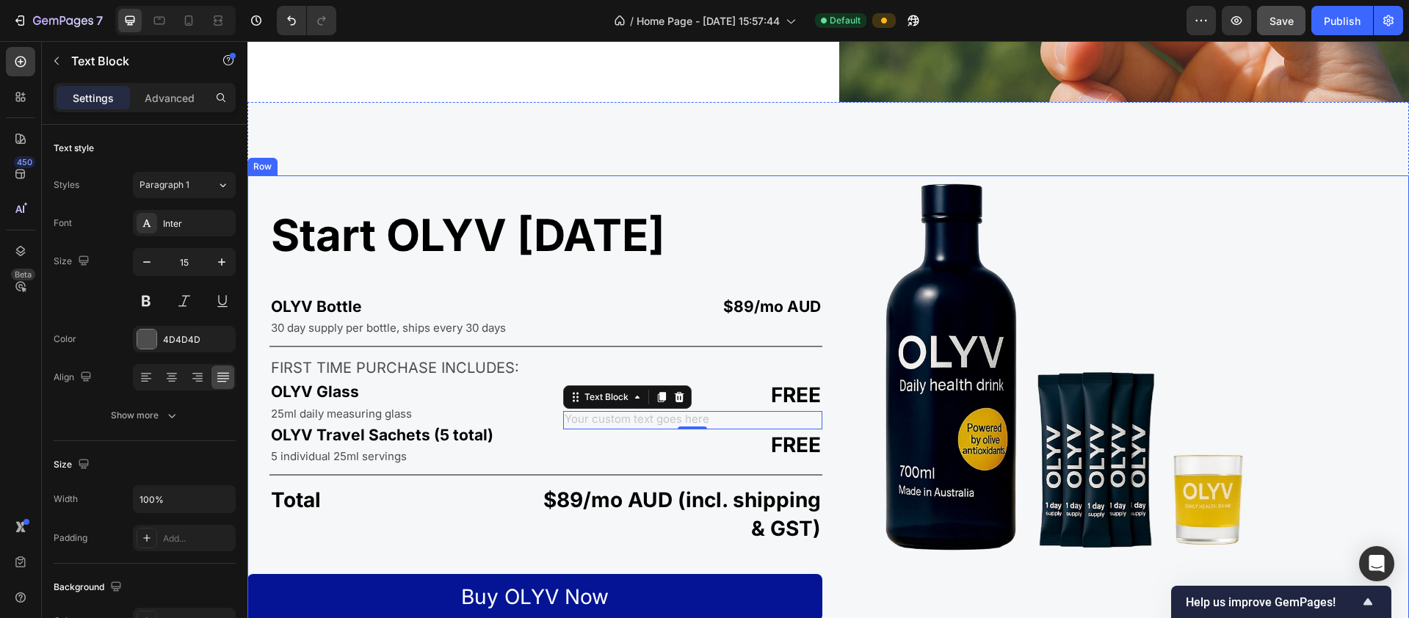
click at [763, 490] on div "Image" at bounding box center [1121, 398] width 575 height 446
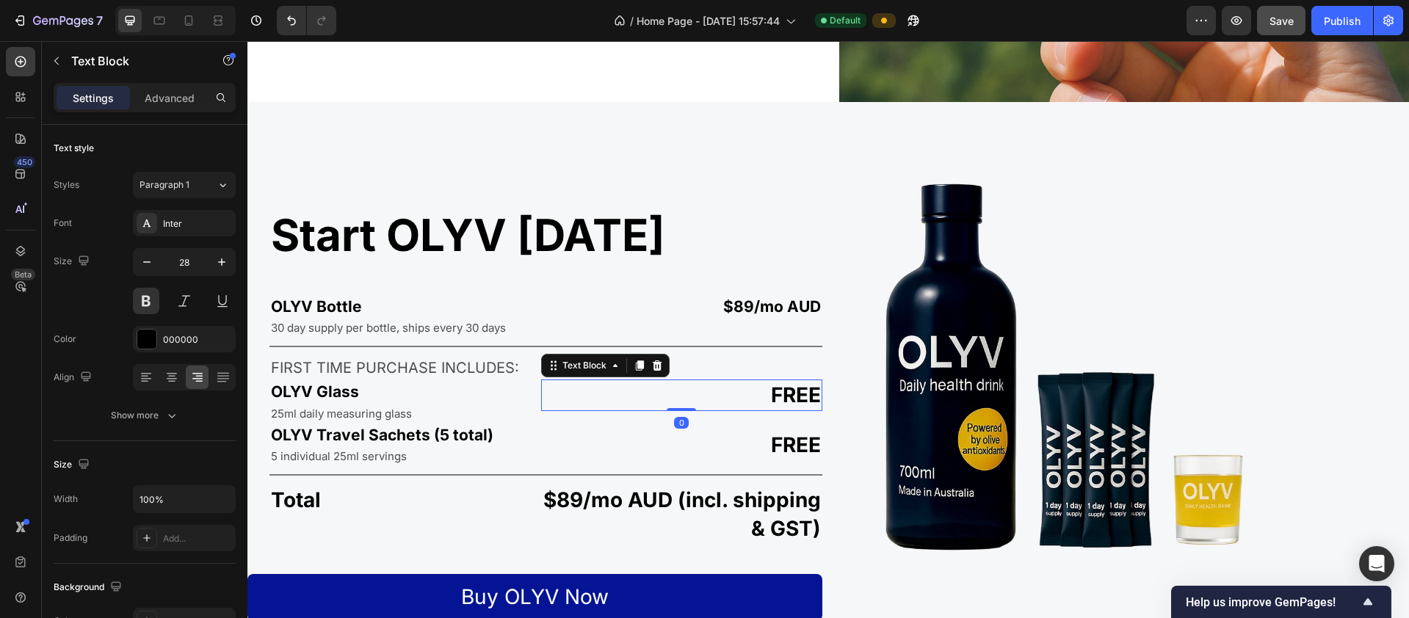
click at [763, 394] on p "FREE" at bounding box center [682, 395] width 279 height 29
click at [142, 263] on icon "button" at bounding box center [146, 262] width 15 height 15
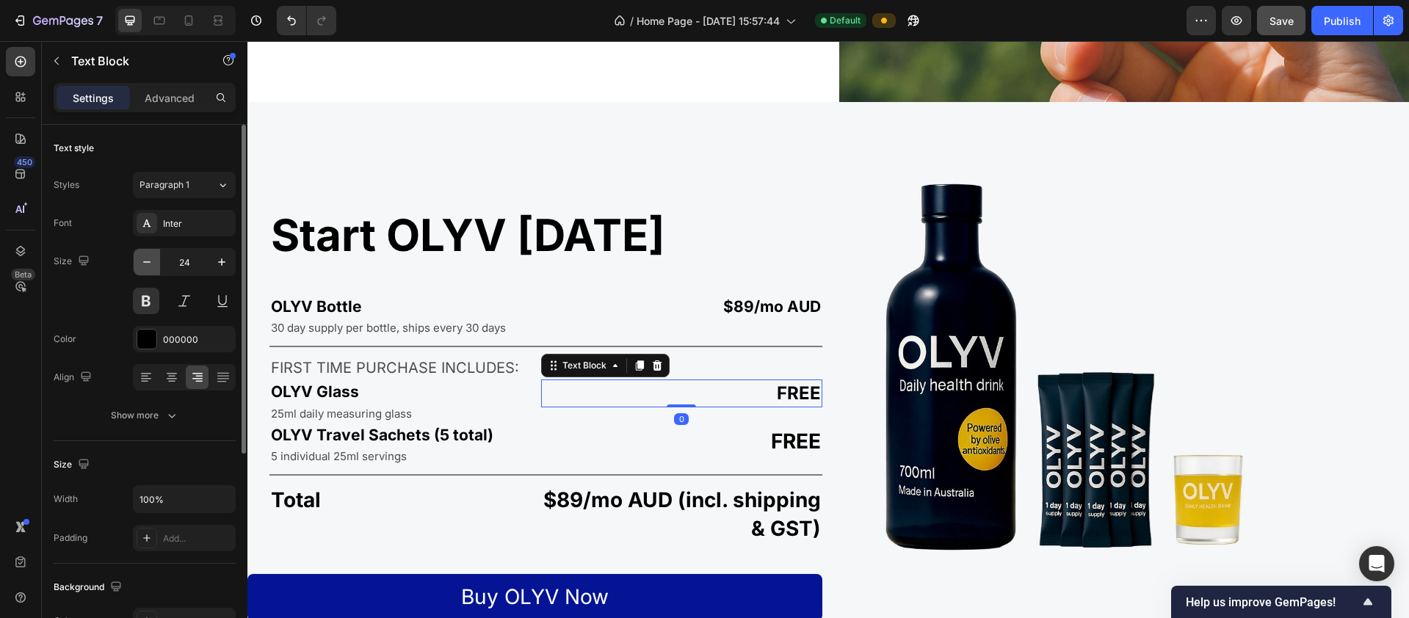
click at [142, 263] on icon "button" at bounding box center [146, 262] width 15 height 15
type input "21"
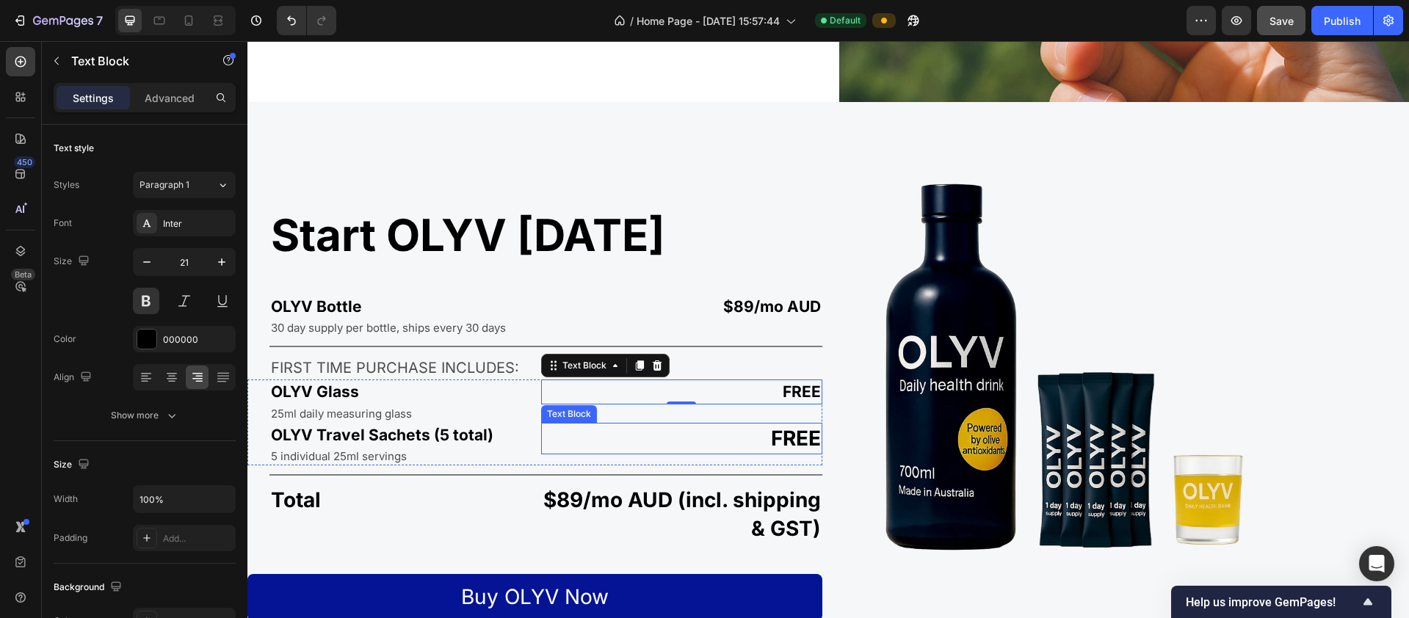
click at [763, 433] on p "FREE" at bounding box center [682, 438] width 279 height 29
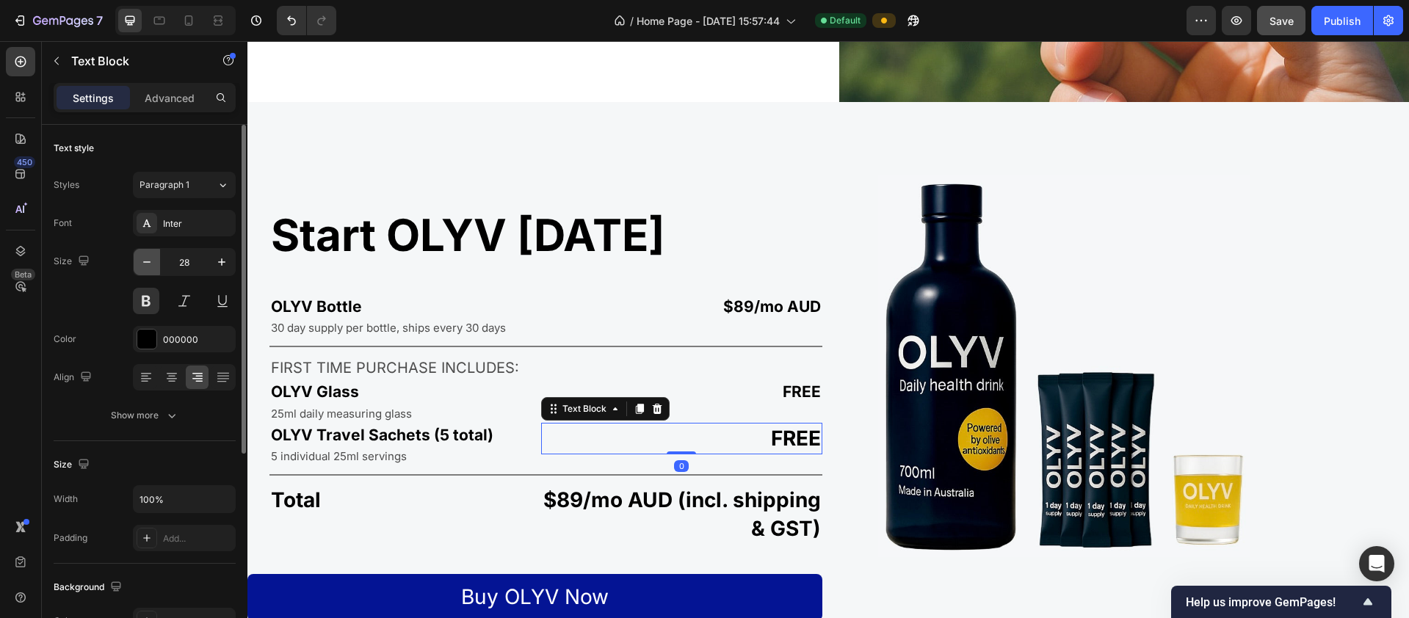
click at [152, 262] on icon "button" at bounding box center [146, 262] width 15 height 15
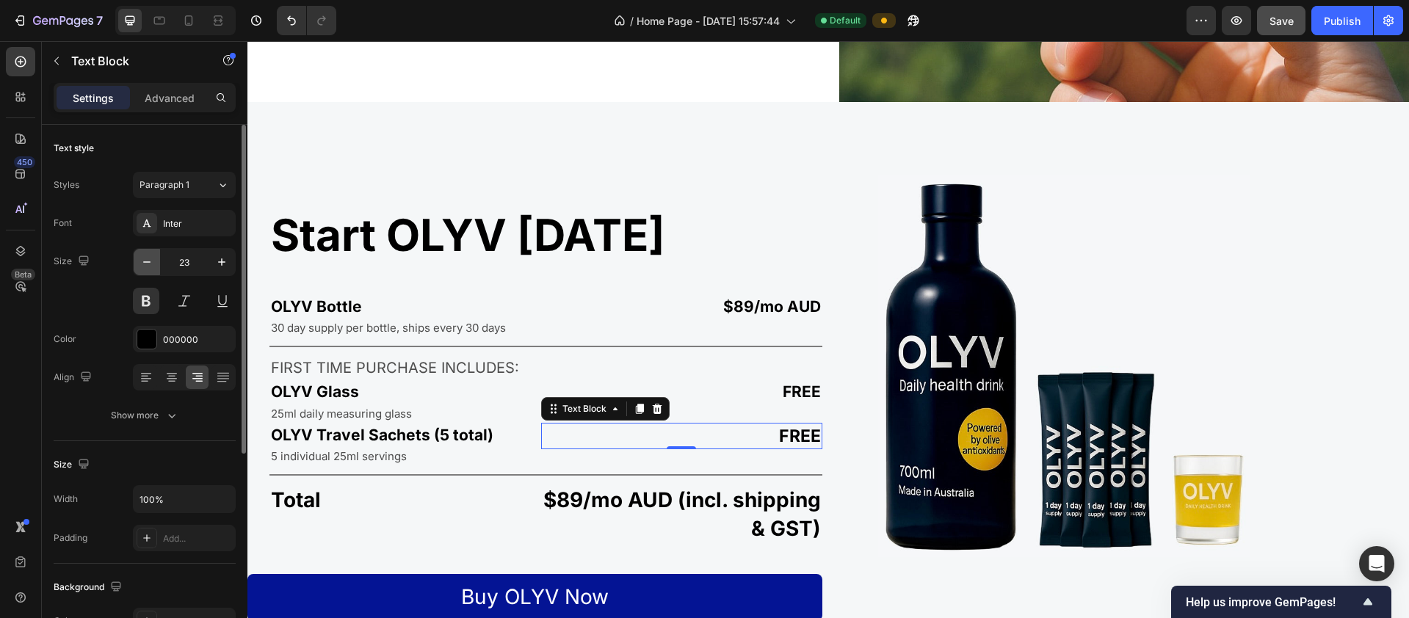
click at [152, 262] on icon "button" at bounding box center [146, 262] width 15 height 15
type input "21"
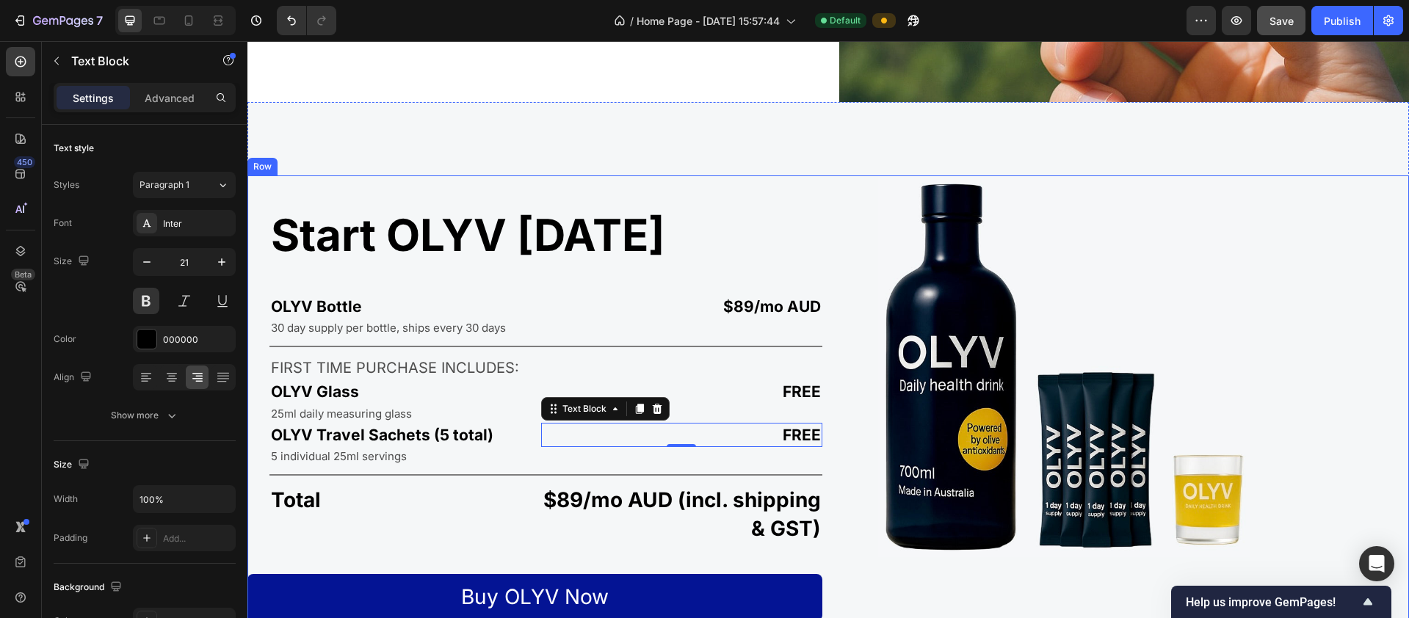
click at [763, 475] on div "Image" at bounding box center [1121, 398] width 575 height 446
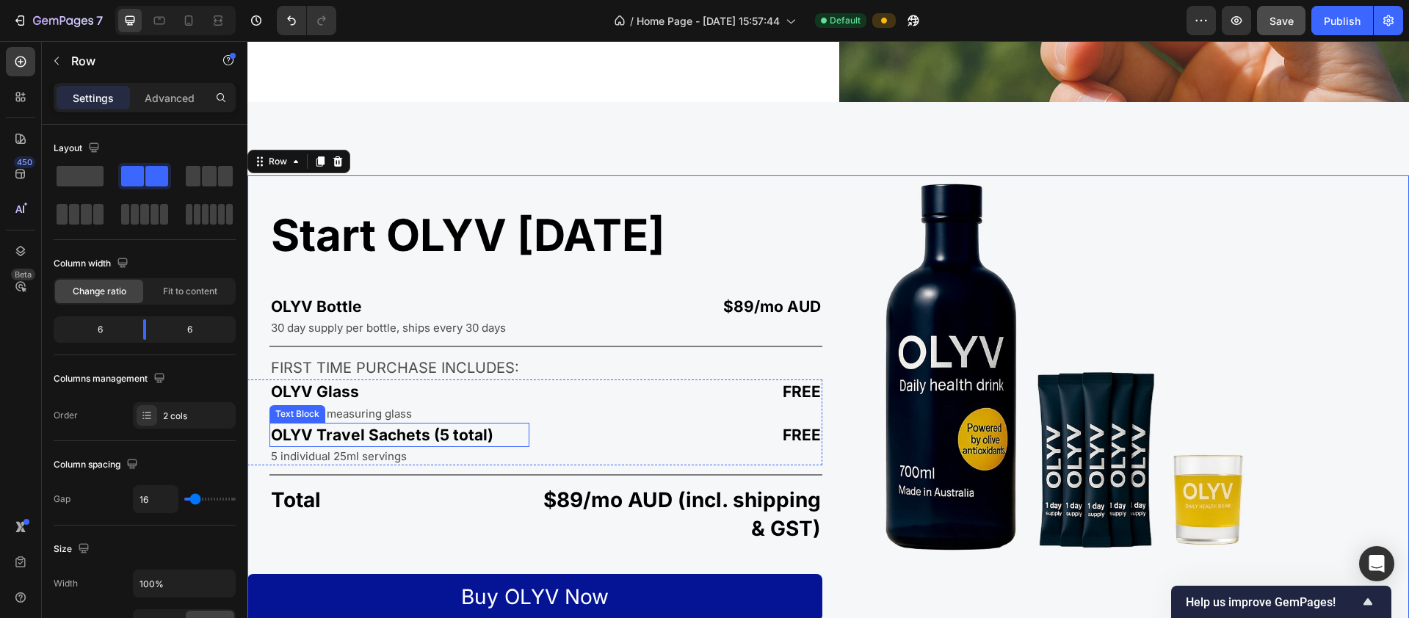
click at [389, 427] on p "OLYV Travel Sachets (5 total)" at bounding box center [399, 434] width 257 height 21
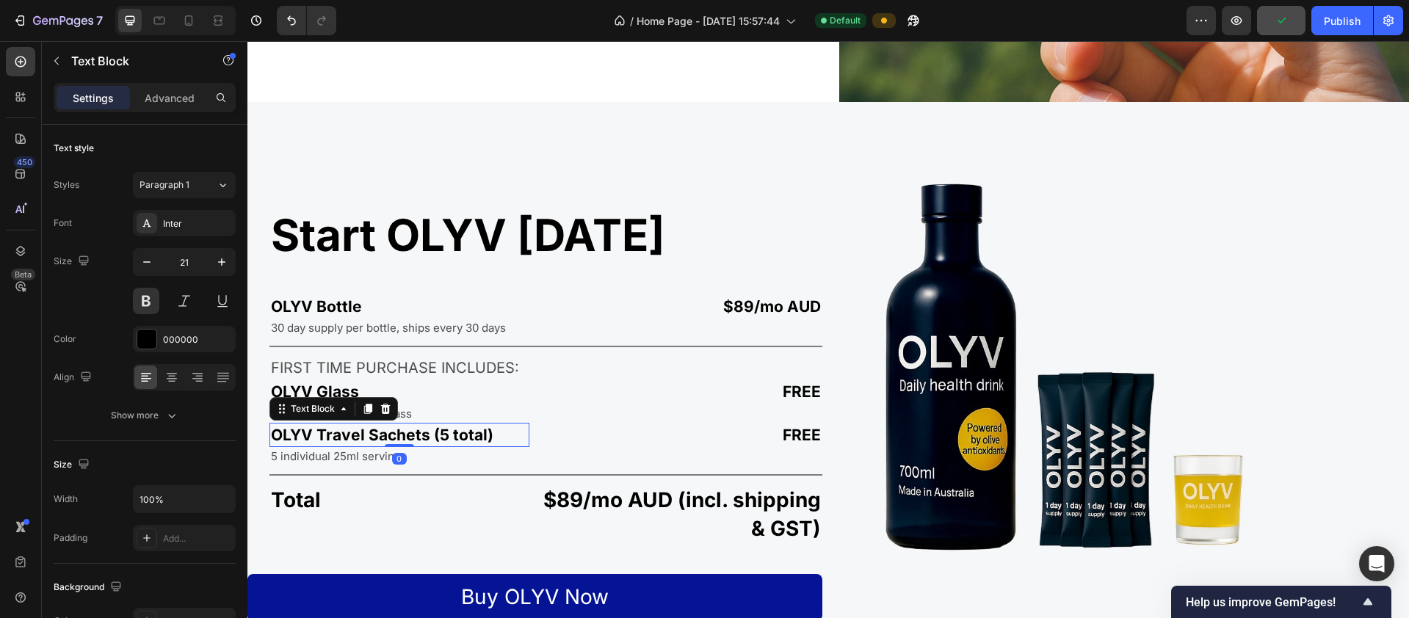
click at [401, 455] on div "0" at bounding box center [399, 459] width 15 height 12
click at [434, 449] on p "5 individual 25ml servings" at bounding box center [399, 456] width 257 height 15
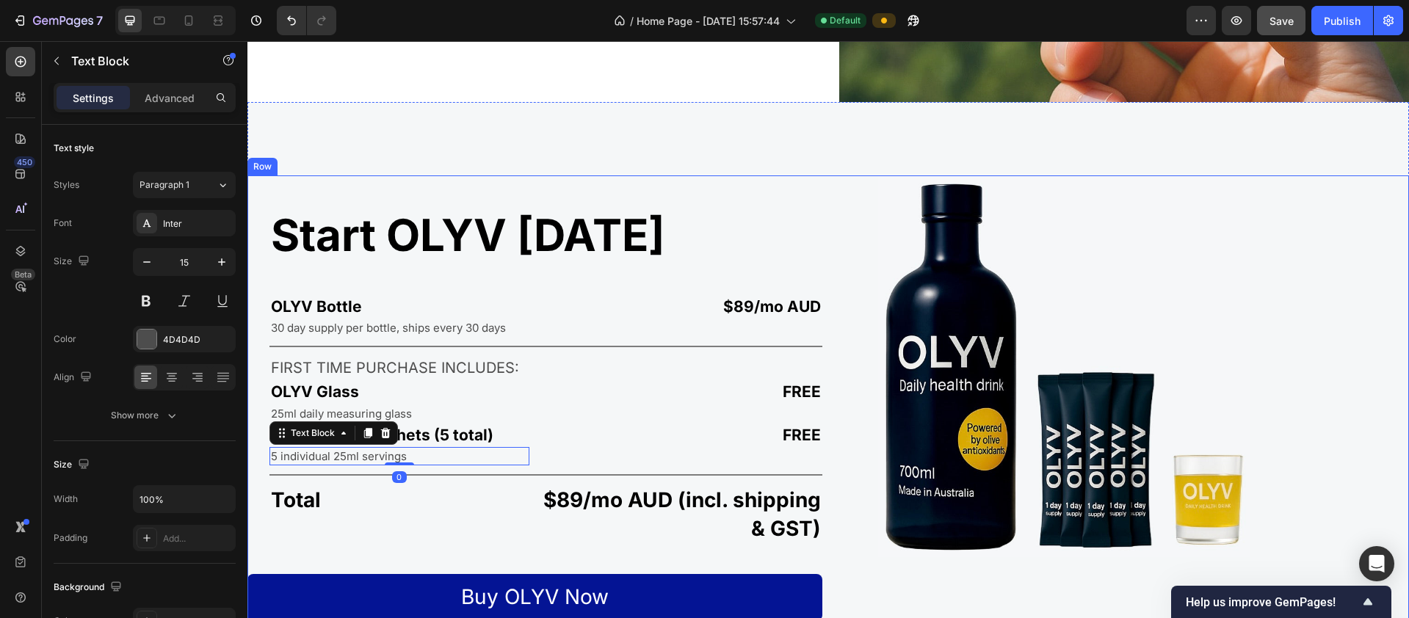
click at [763, 477] on div "Image" at bounding box center [1121, 398] width 575 height 446
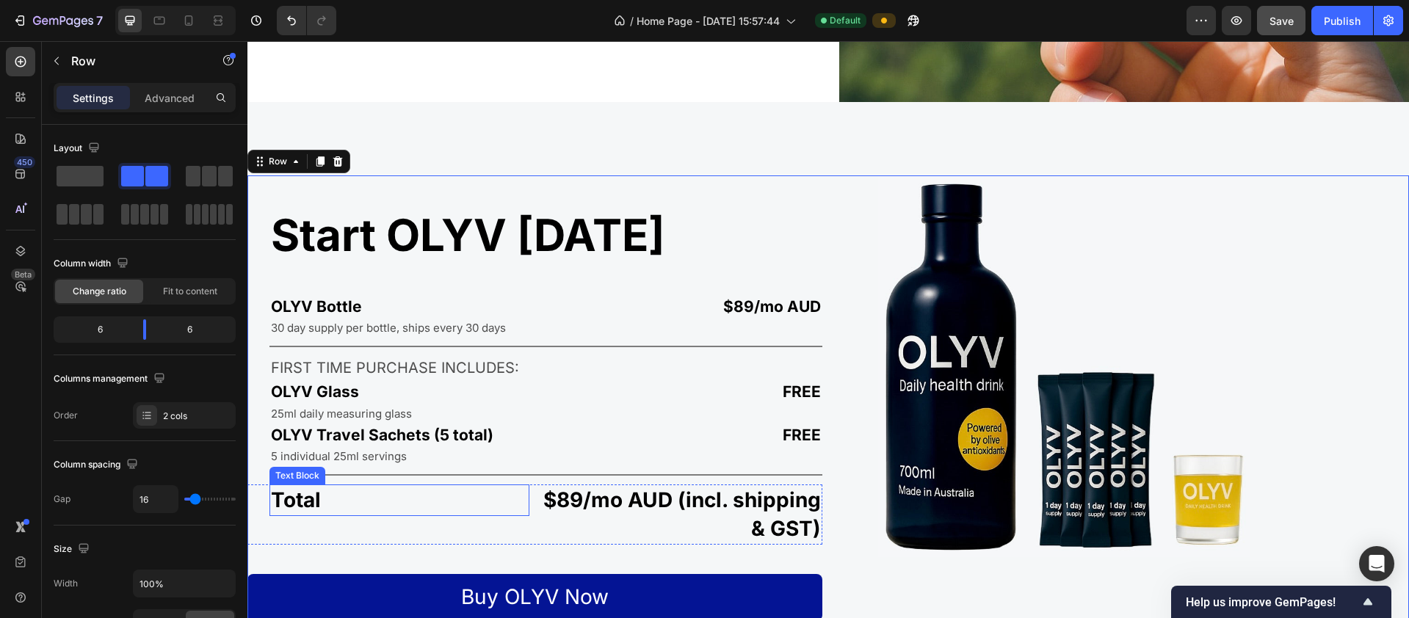
click at [312, 502] on p "Total" at bounding box center [399, 500] width 257 height 29
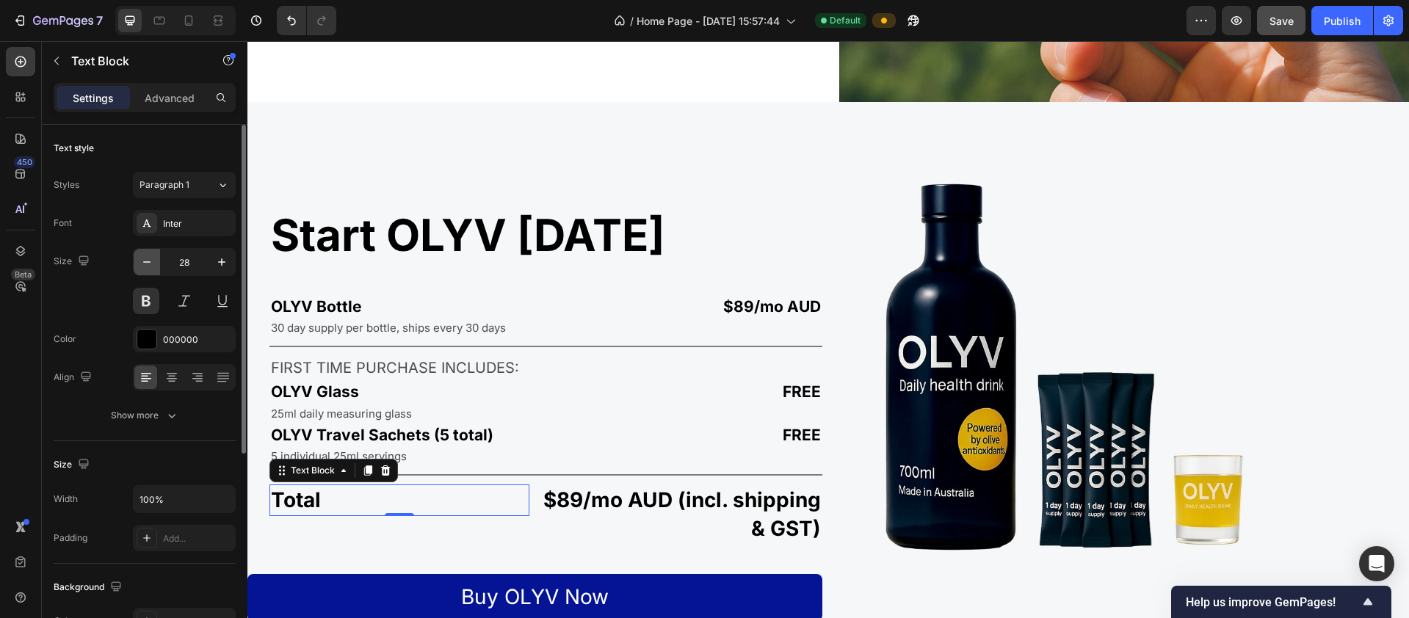
click at [147, 269] on button "button" at bounding box center [147, 262] width 26 height 26
click at [146, 272] on button "button" at bounding box center [147, 262] width 26 height 26
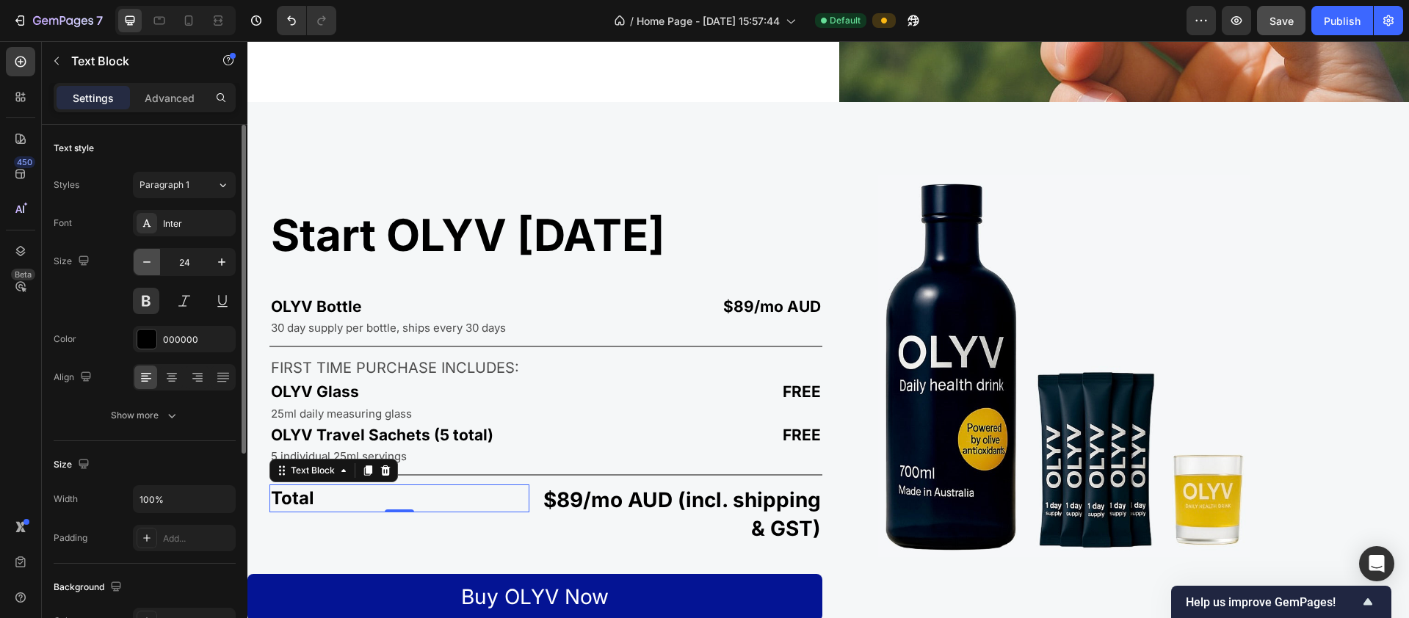
click at [146, 272] on button "button" at bounding box center [147, 262] width 26 height 26
type input "21"
click at [697, 507] on p "$89/mo AUD (incl. shipping & GST)" at bounding box center [682, 514] width 279 height 57
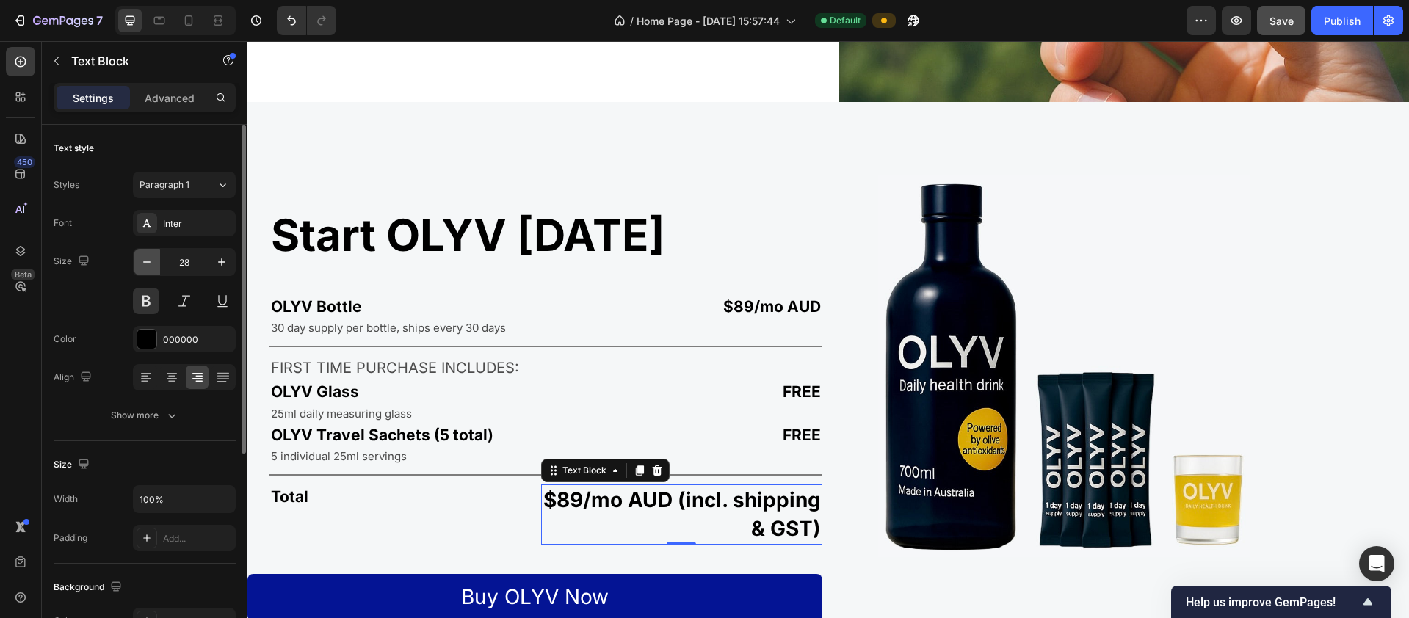
click at [151, 264] on icon "button" at bounding box center [146, 262] width 15 height 15
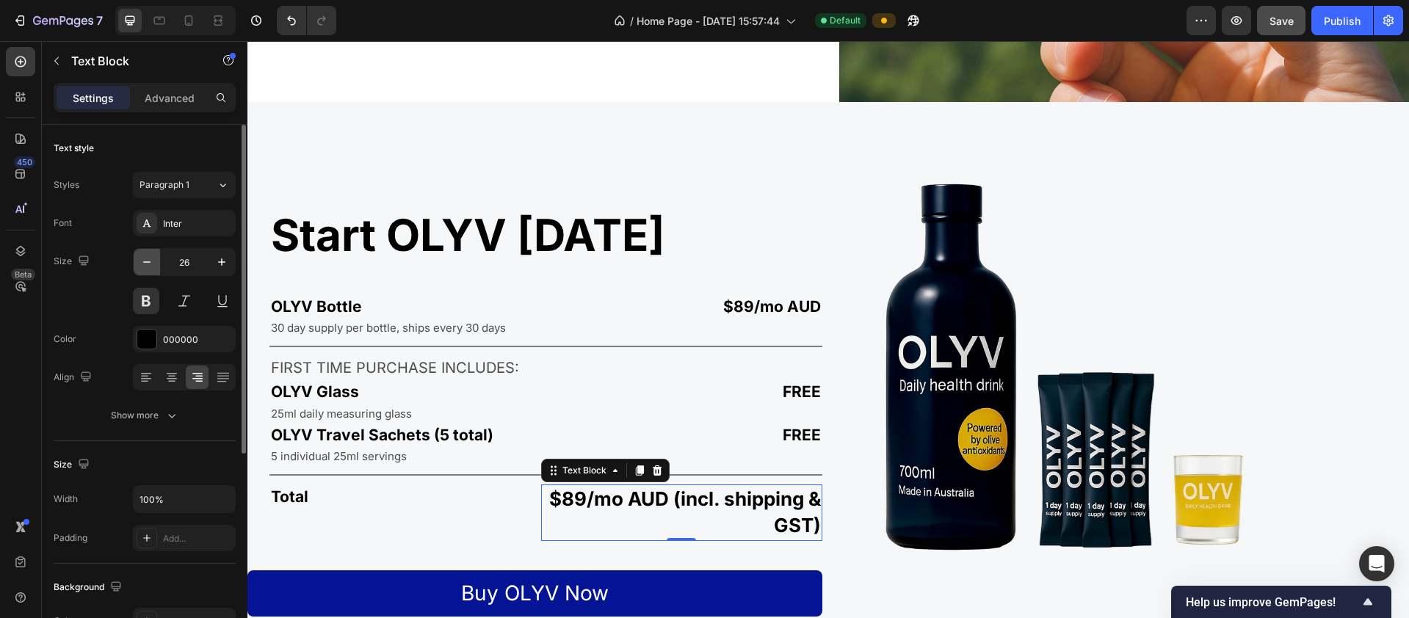
click at [151, 264] on icon "button" at bounding box center [146, 262] width 15 height 15
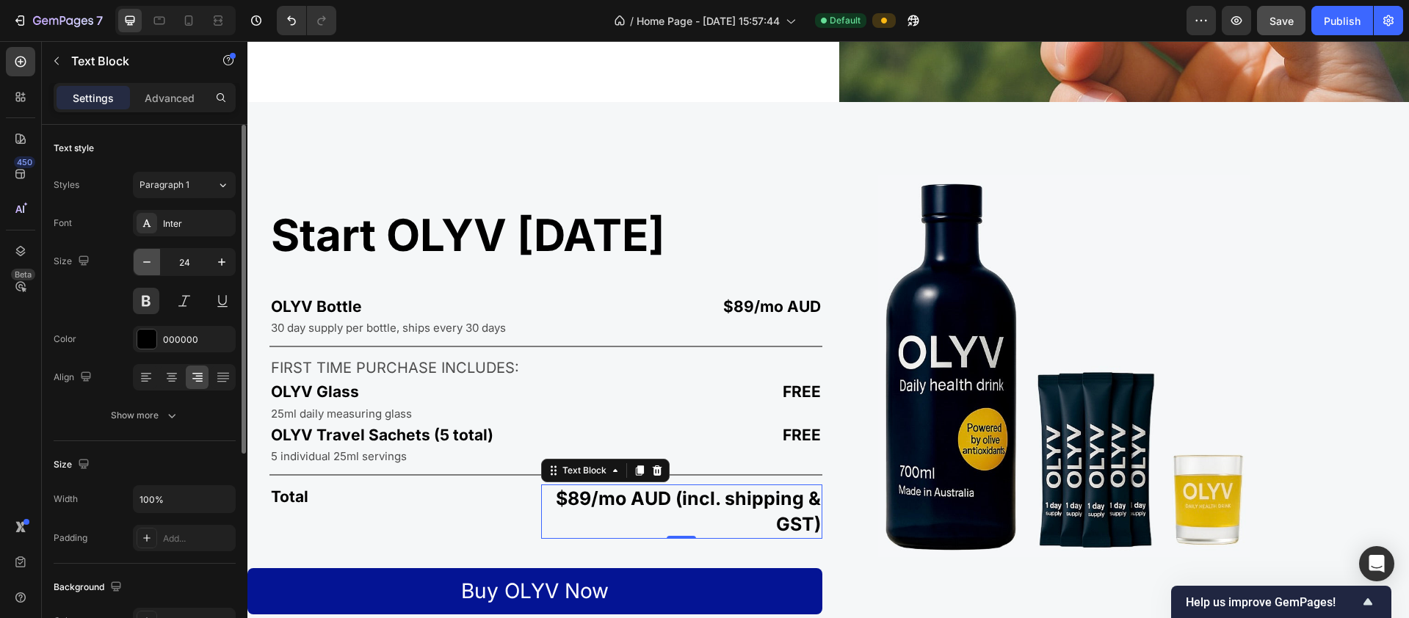
click at [151, 264] on icon "button" at bounding box center [146, 262] width 15 height 15
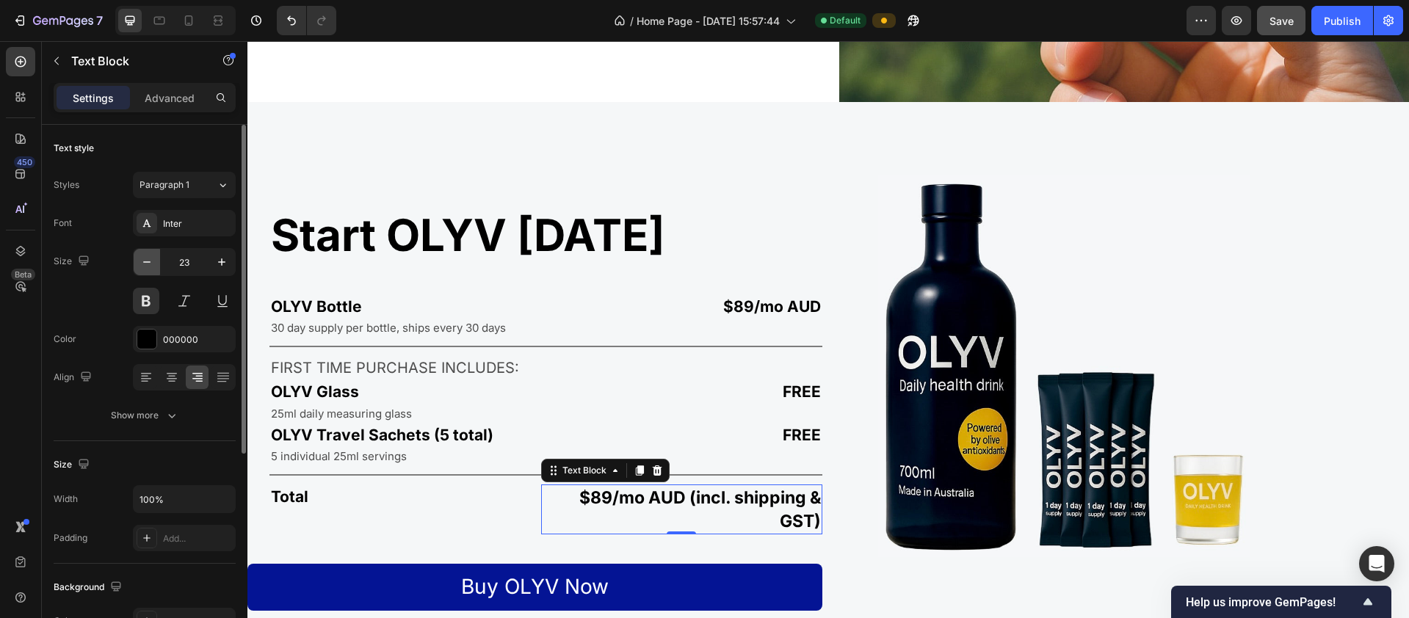
click at [151, 264] on icon "button" at bounding box center [146, 262] width 15 height 15
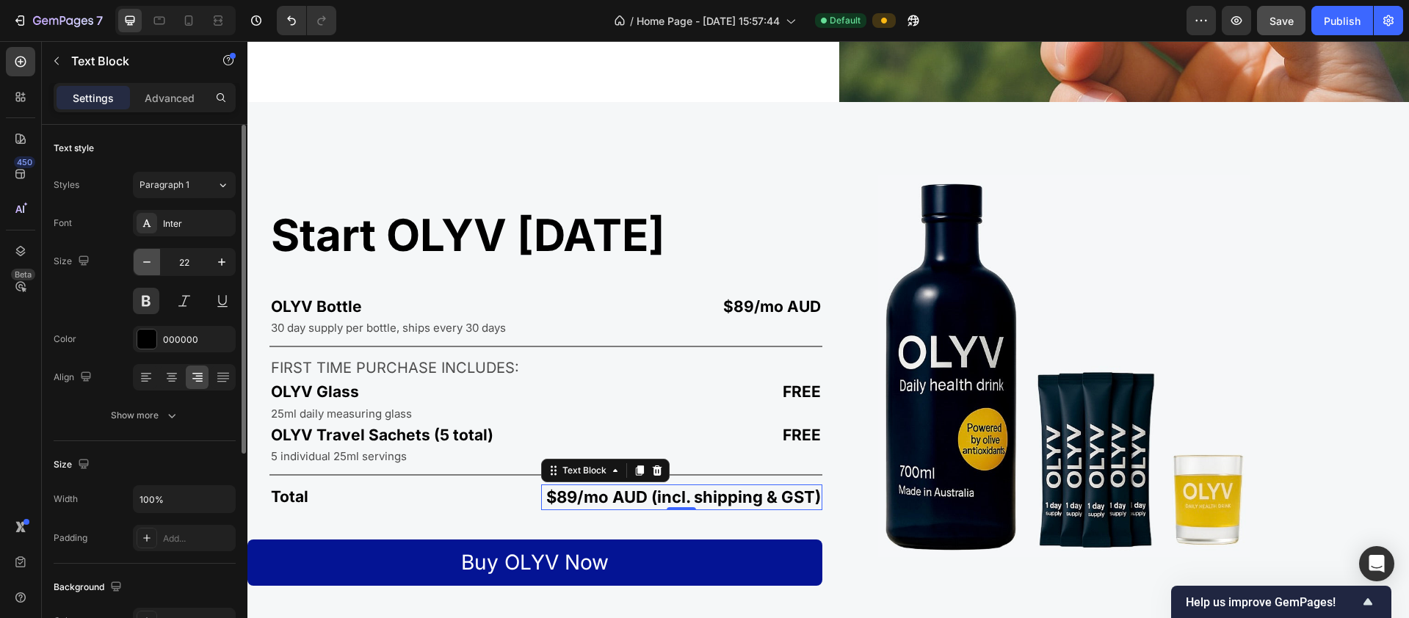
type input "21"
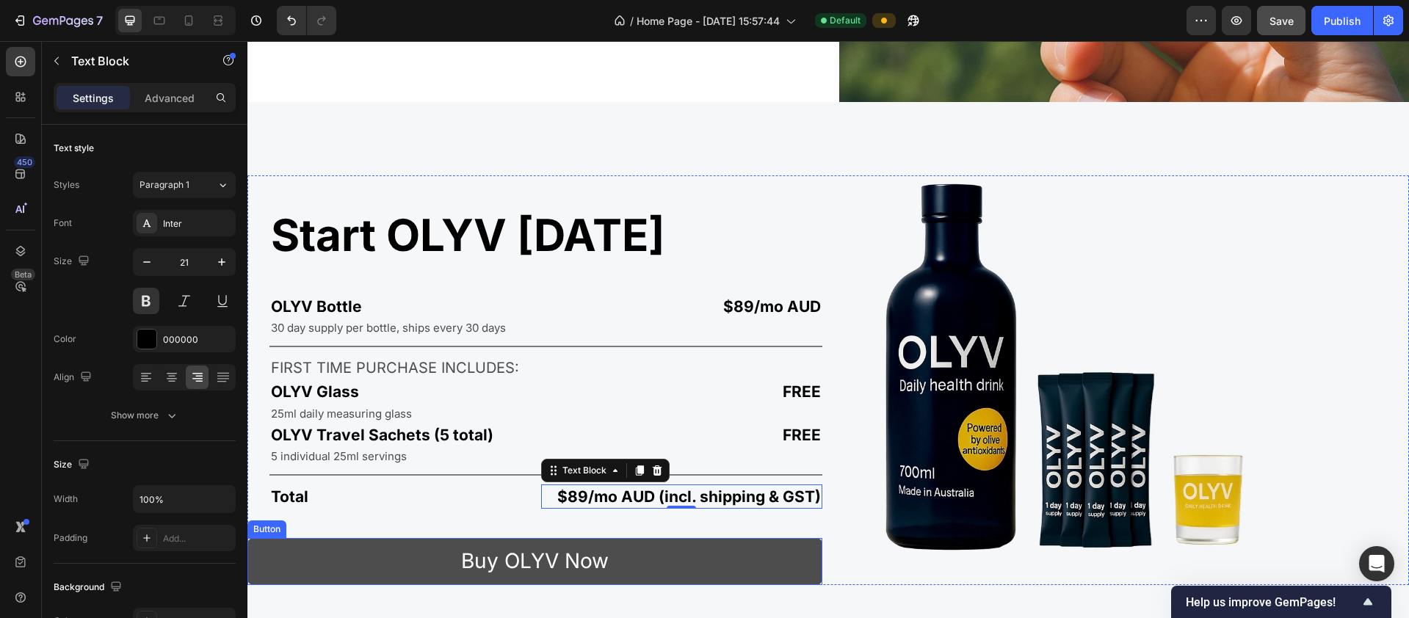
click at [291, 538] on button "Buy OLYV Now" at bounding box center [534, 561] width 575 height 46
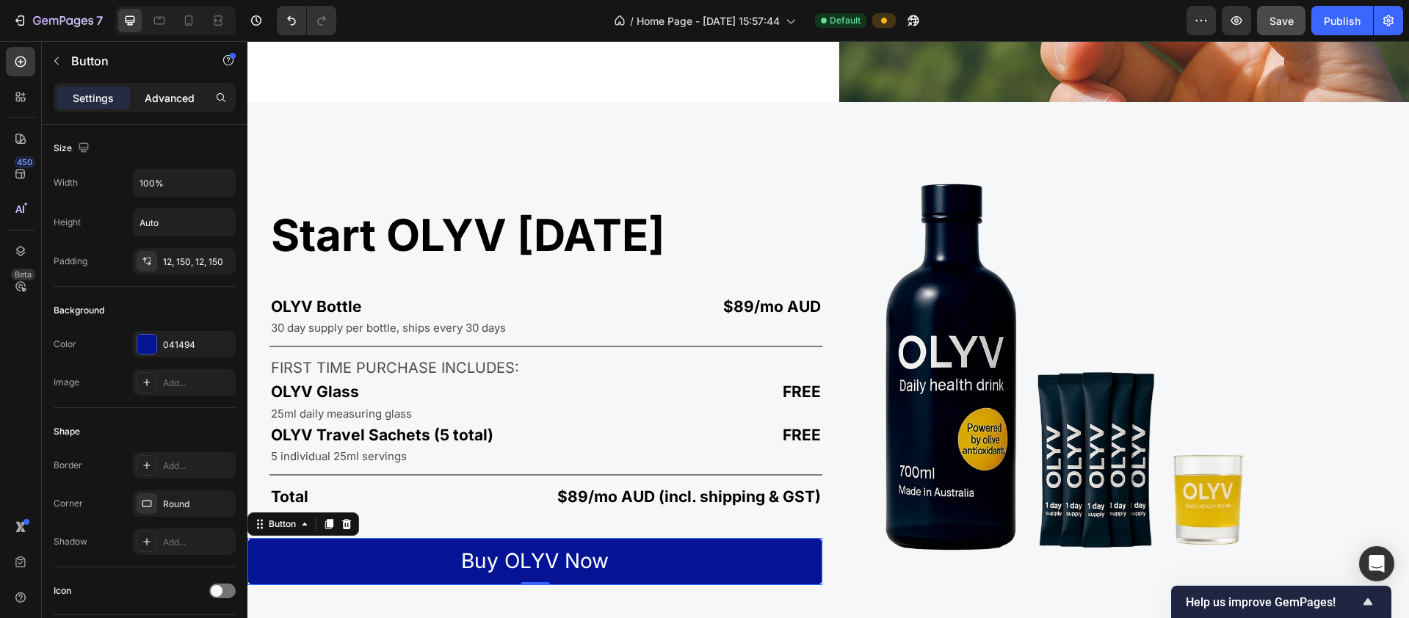
click at [174, 105] on div "Advanced" at bounding box center [169, 97] width 73 height 23
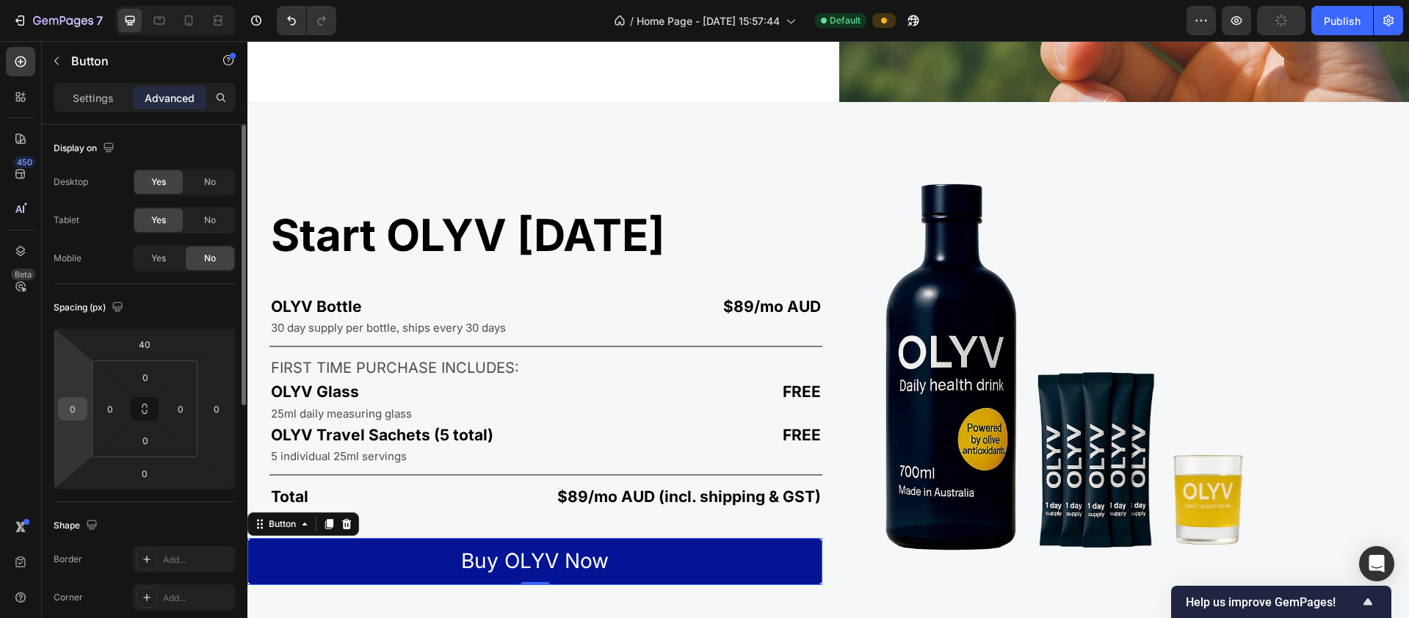
click at [76, 410] on input "0" at bounding box center [73, 409] width 22 height 22
type input "30"
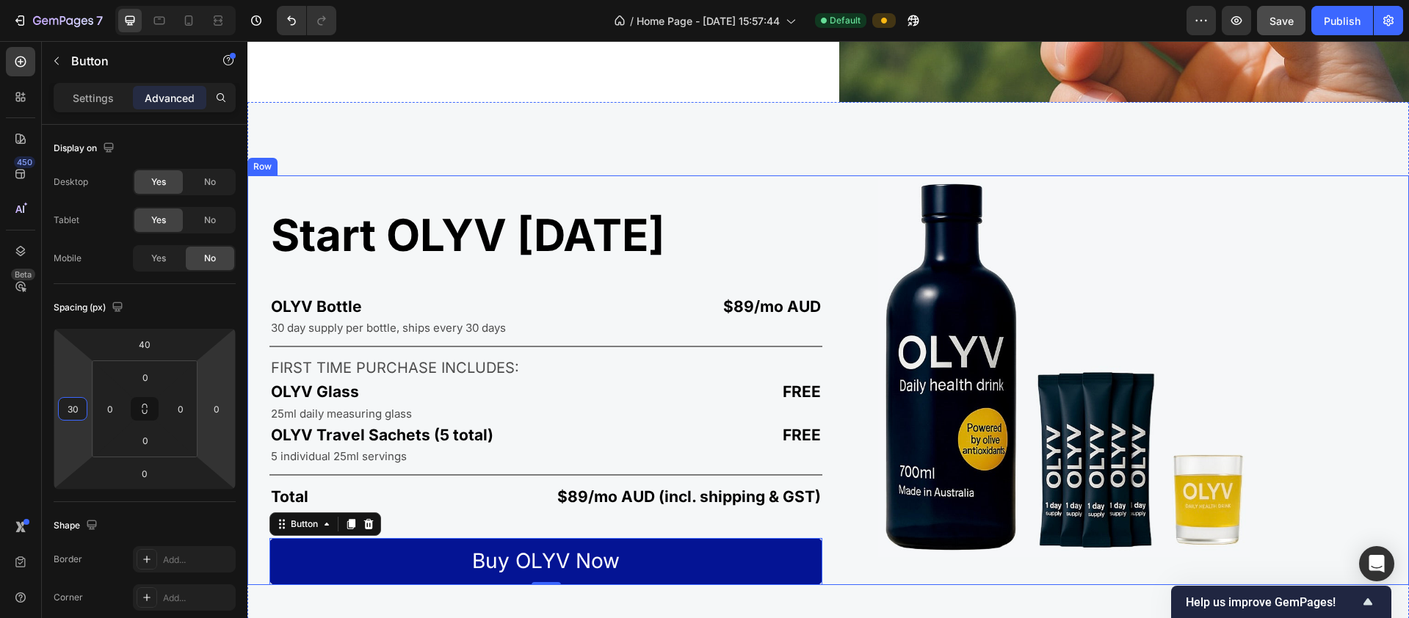
click at [763, 579] on div "Image" at bounding box center [1121, 380] width 575 height 410
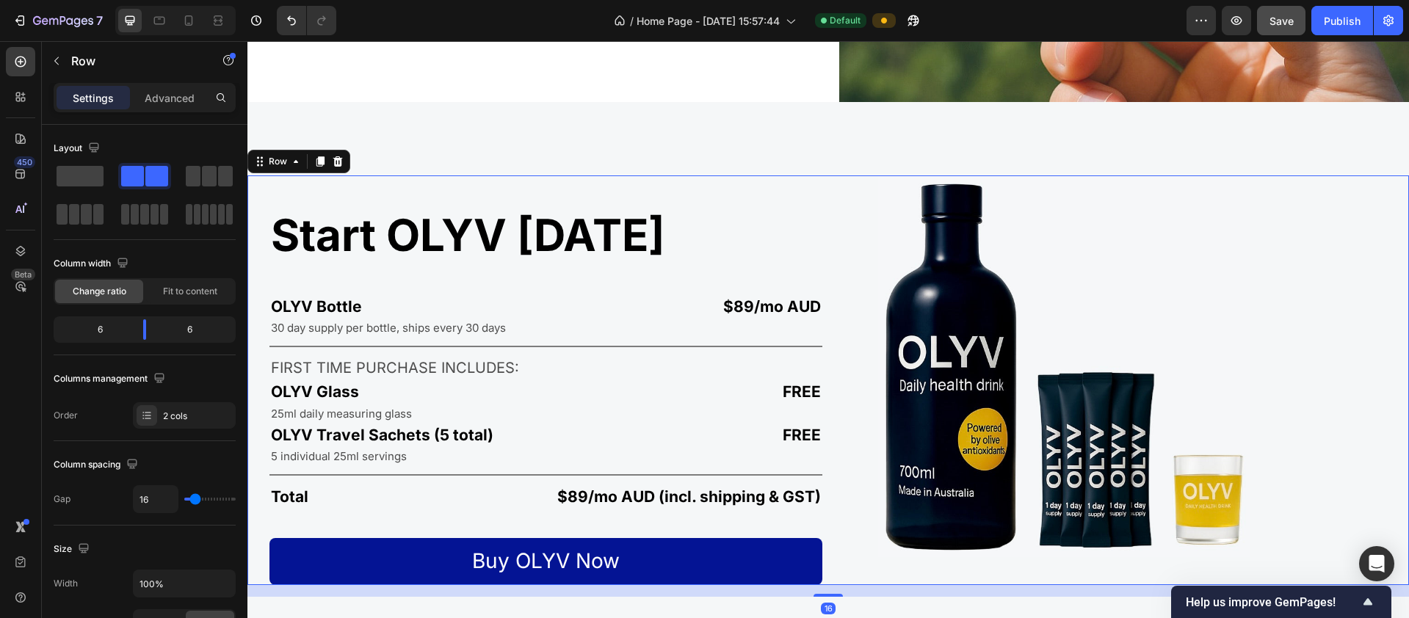
click at [763, 554] on div "Image" at bounding box center [1121, 380] width 575 height 410
click at [763, 404] on img at bounding box center [1063, 366] width 371 height 382
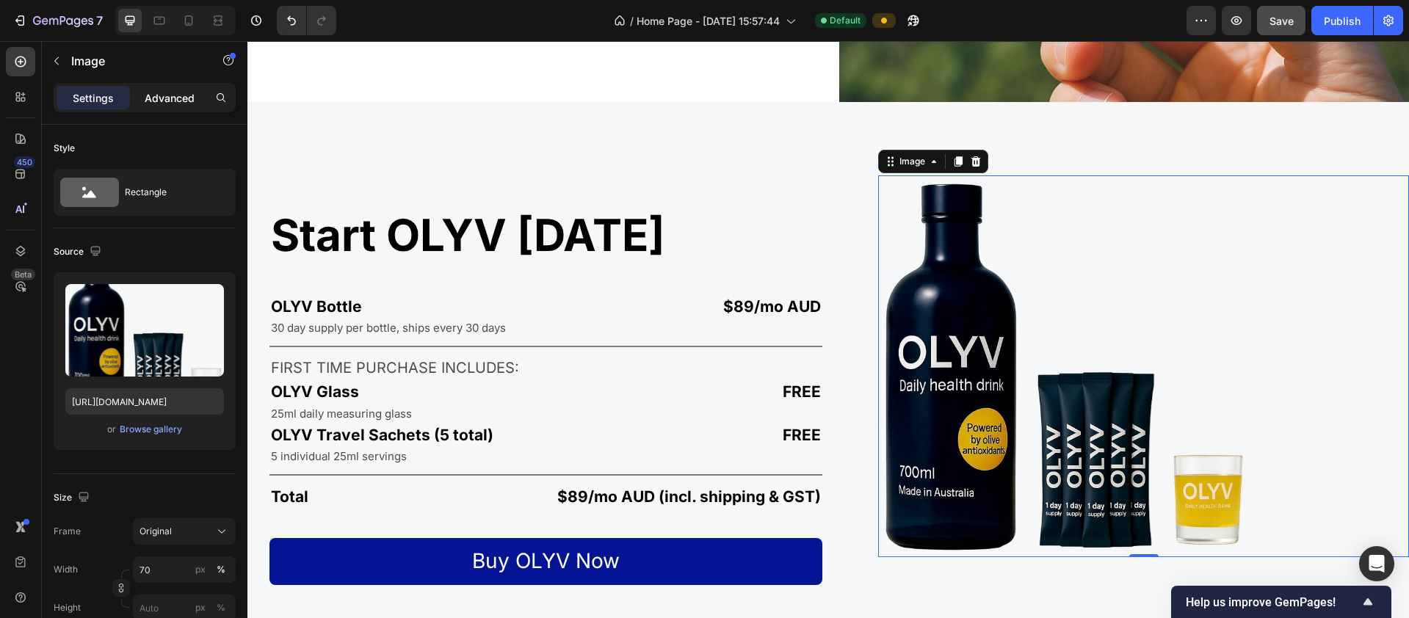
click at [158, 100] on p "Advanced" at bounding box center [170, 97] width 50 height 15
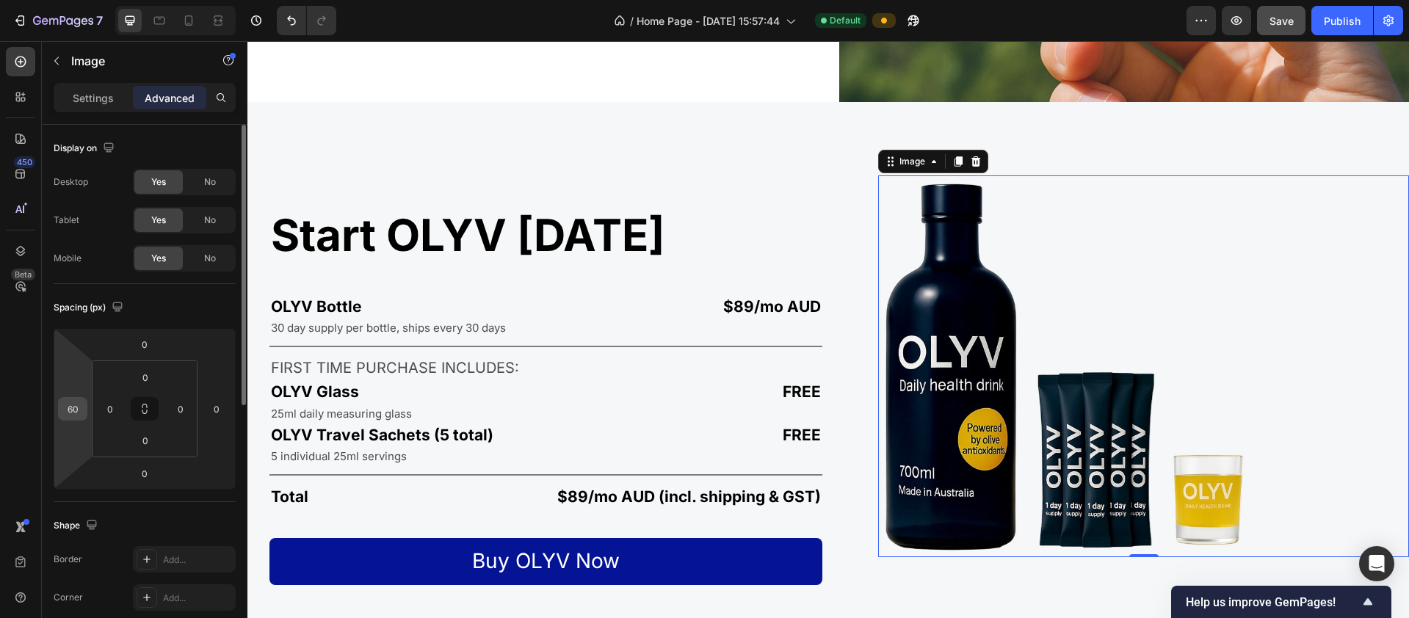
click at [81, 408] on input "60" at bounding box center [73, 409] width 22 height 22
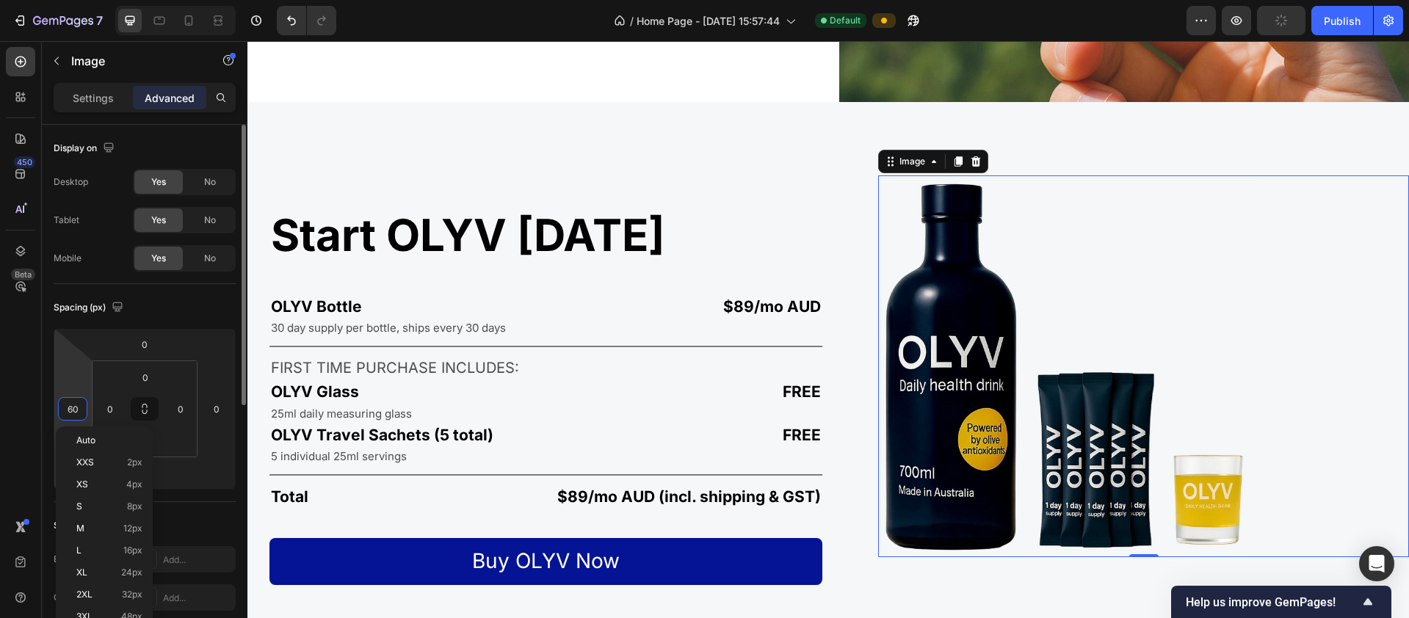
type input "8"
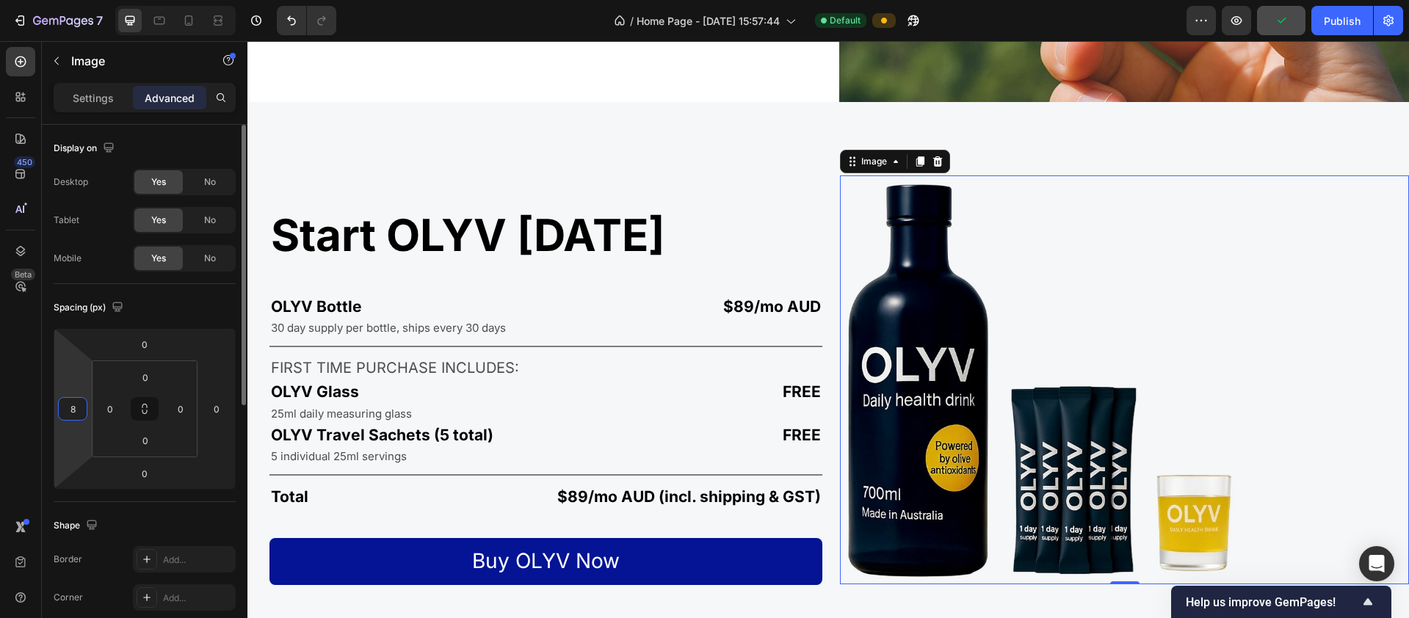
type input "80"
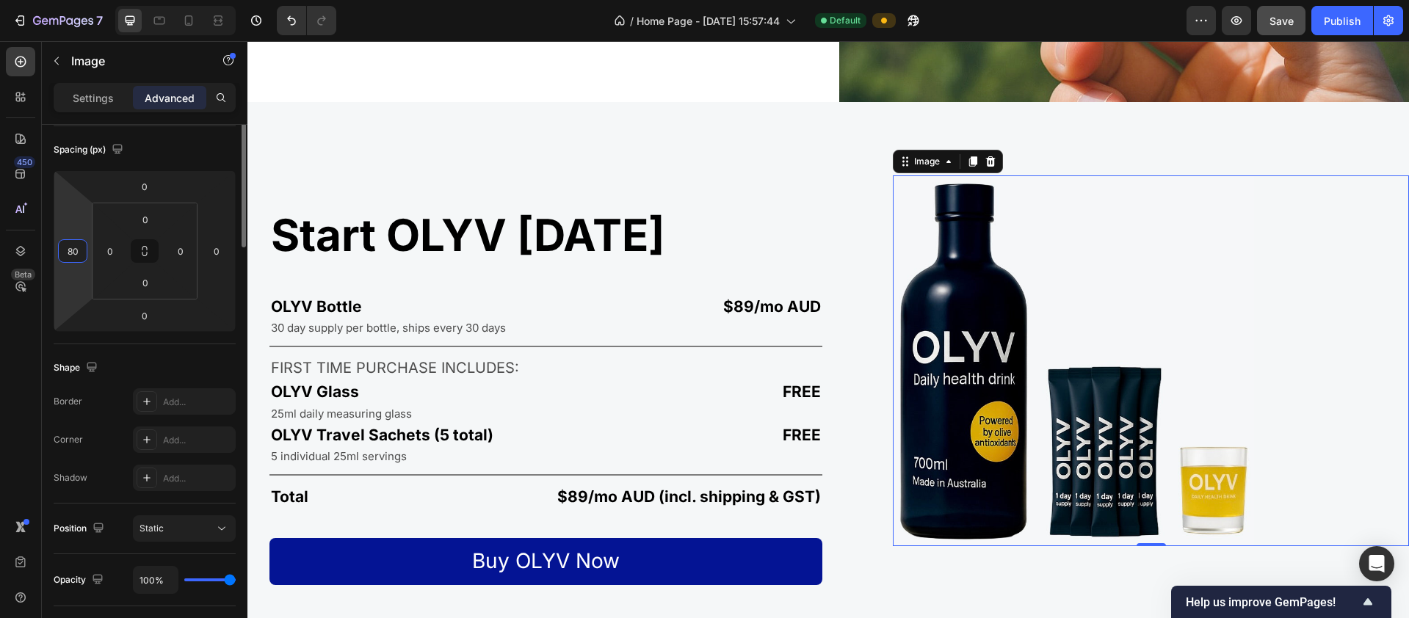
scroll to position [0, 0]
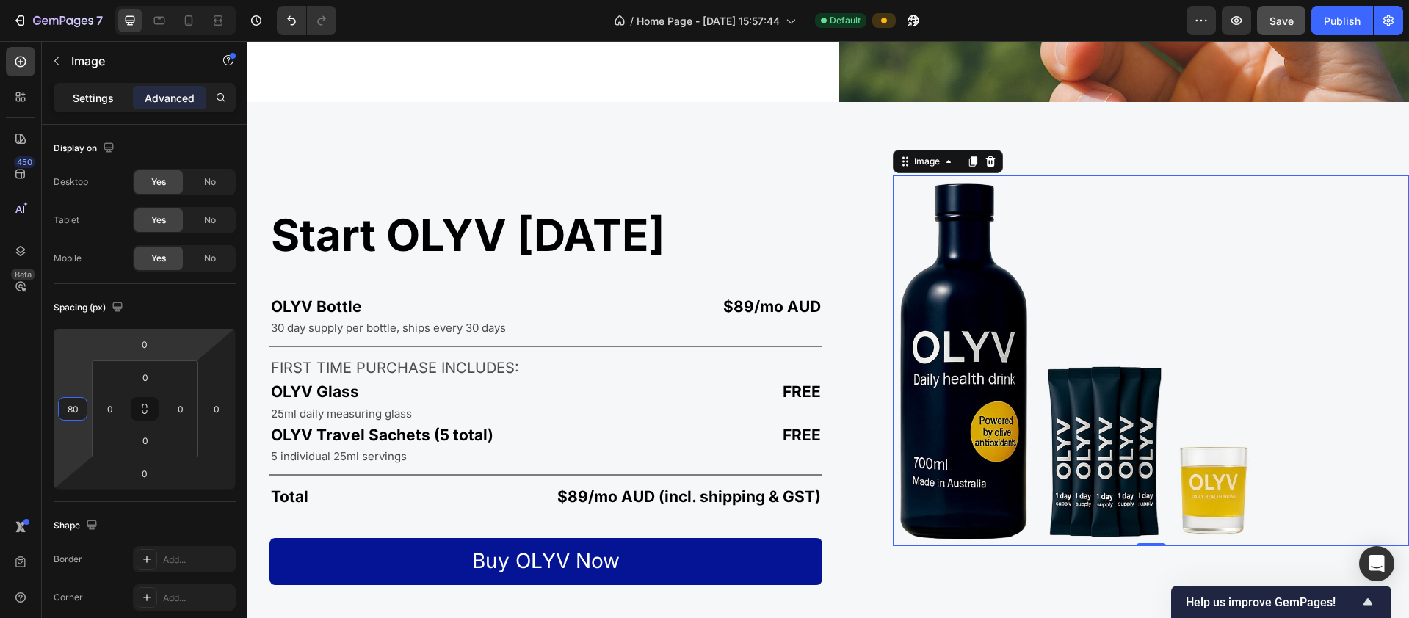
click at [96, 98] on p "Settings" at bounding box center [93, 97] width 41 height 15
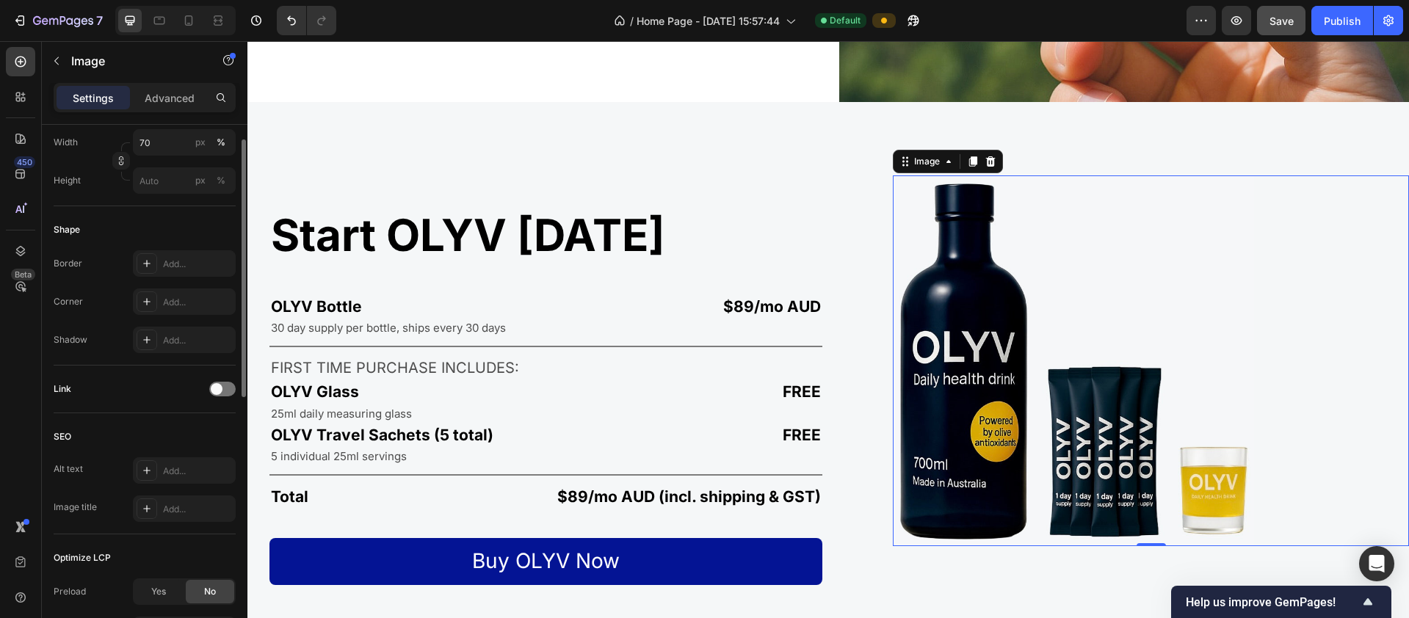
scroll to position [162, 0]
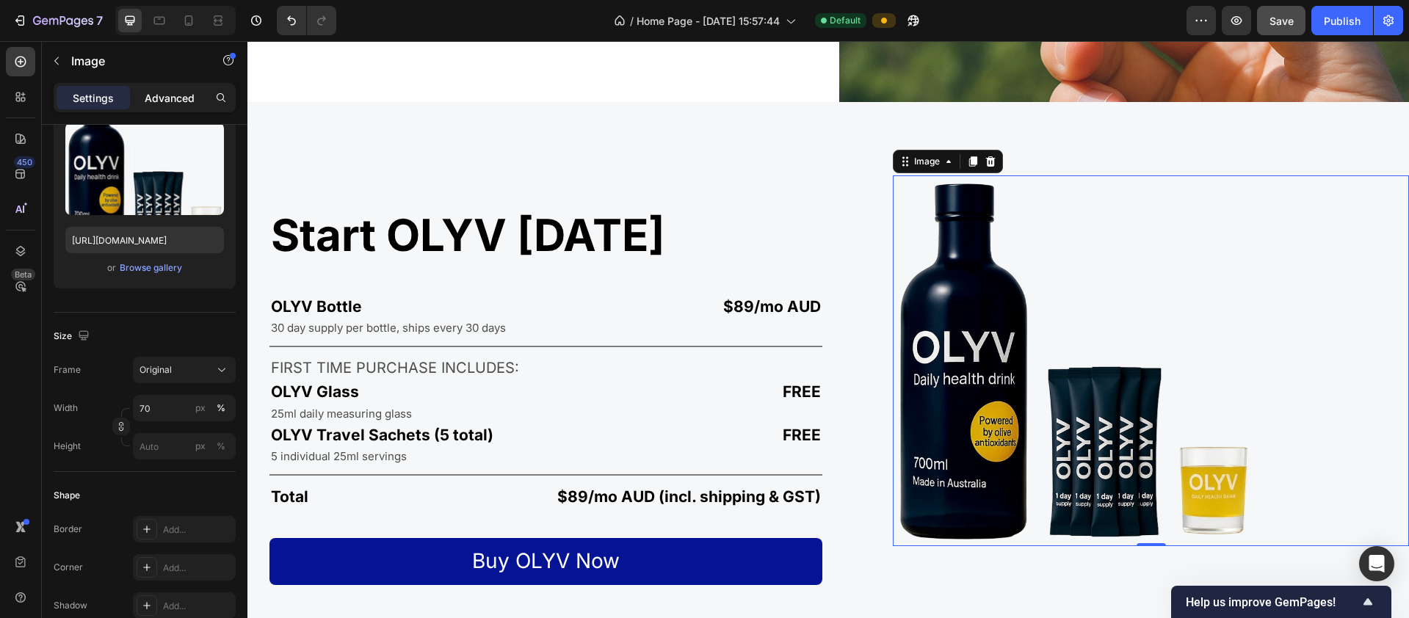
click at [178, 96] on p "Advanced" at bounding box center [170, 97] width 50 height 15
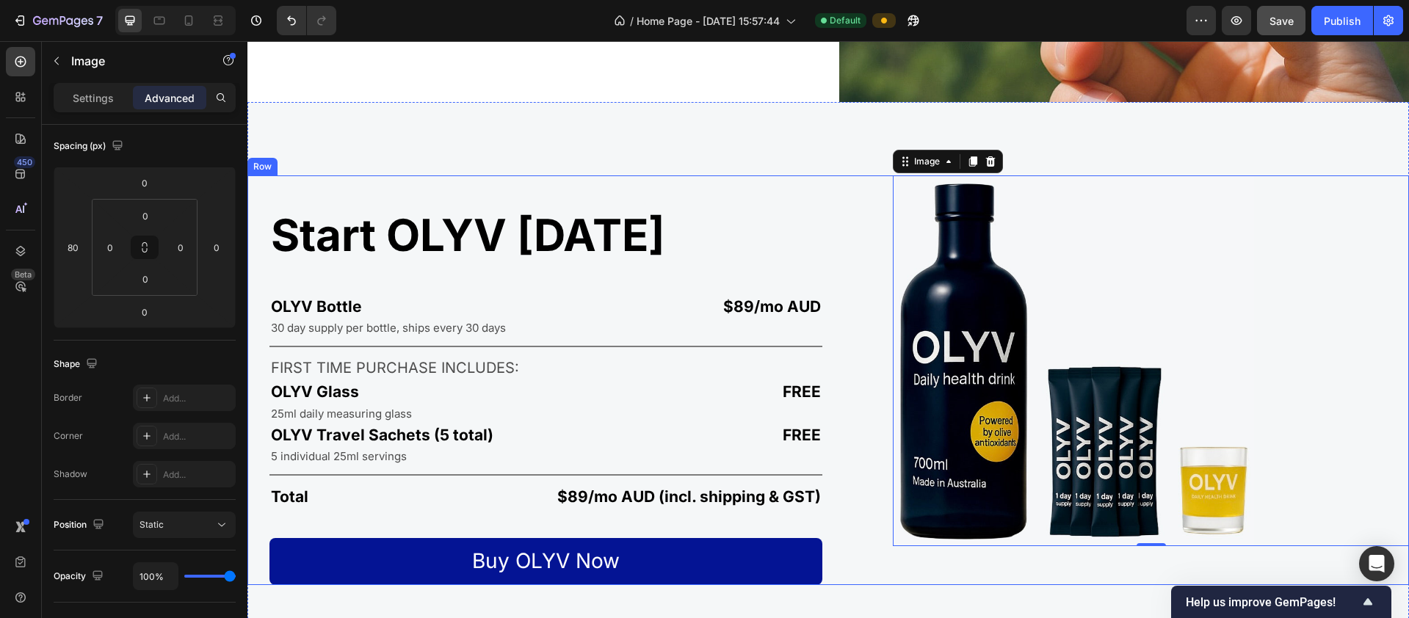
click at [763, 564] on div "Image 0" at bounding box center [1121, 380] width 575 height 410
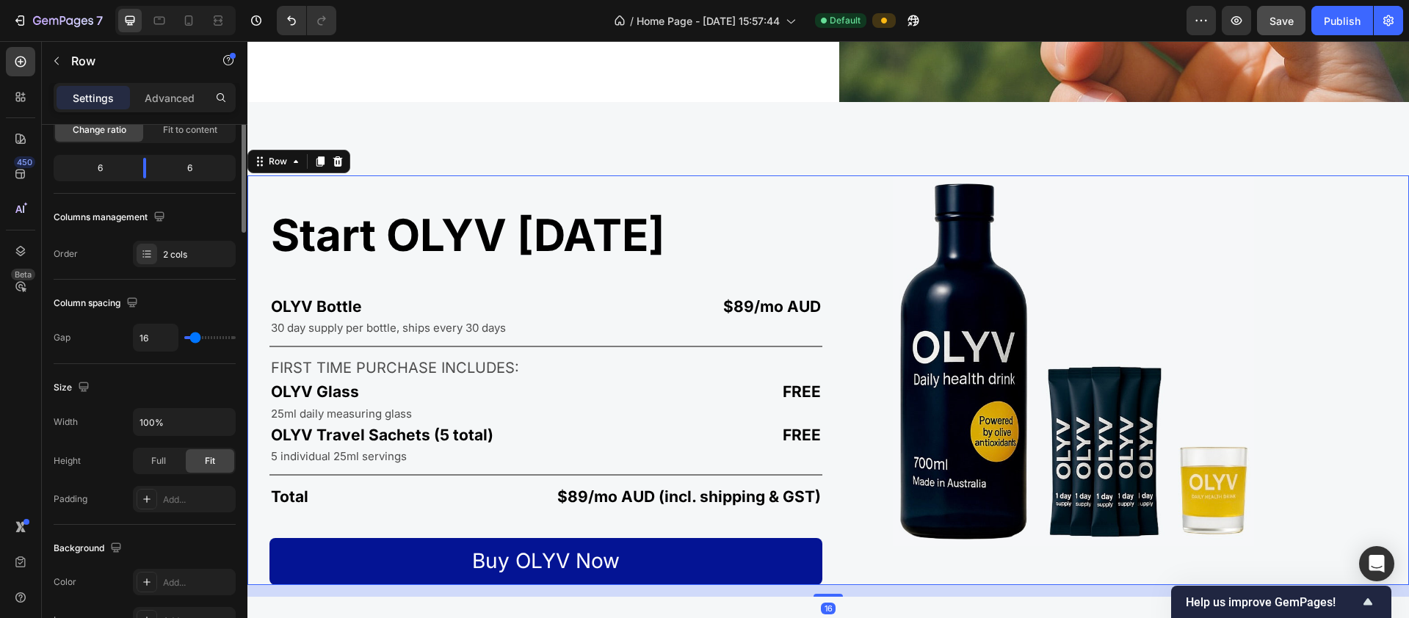
scroll to position [0, 0]
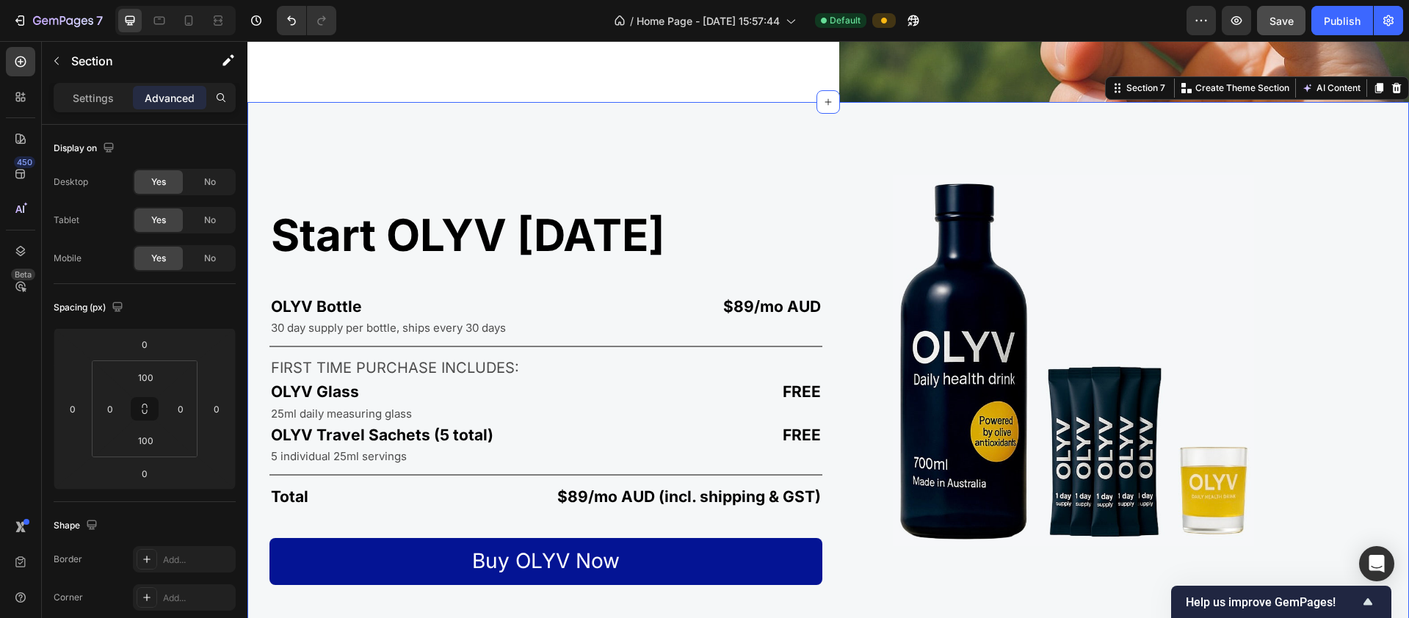
click at [666, 131] on div "Start OLYV today Heading OLYV Bottle Text Block $89/mo AUD Text Block Row 30 da…" at bounding box center [827, 386] width 1161 height 568
click at [763, 21] on span "Save" at bounding box center [1281, 21] width 24 height 12
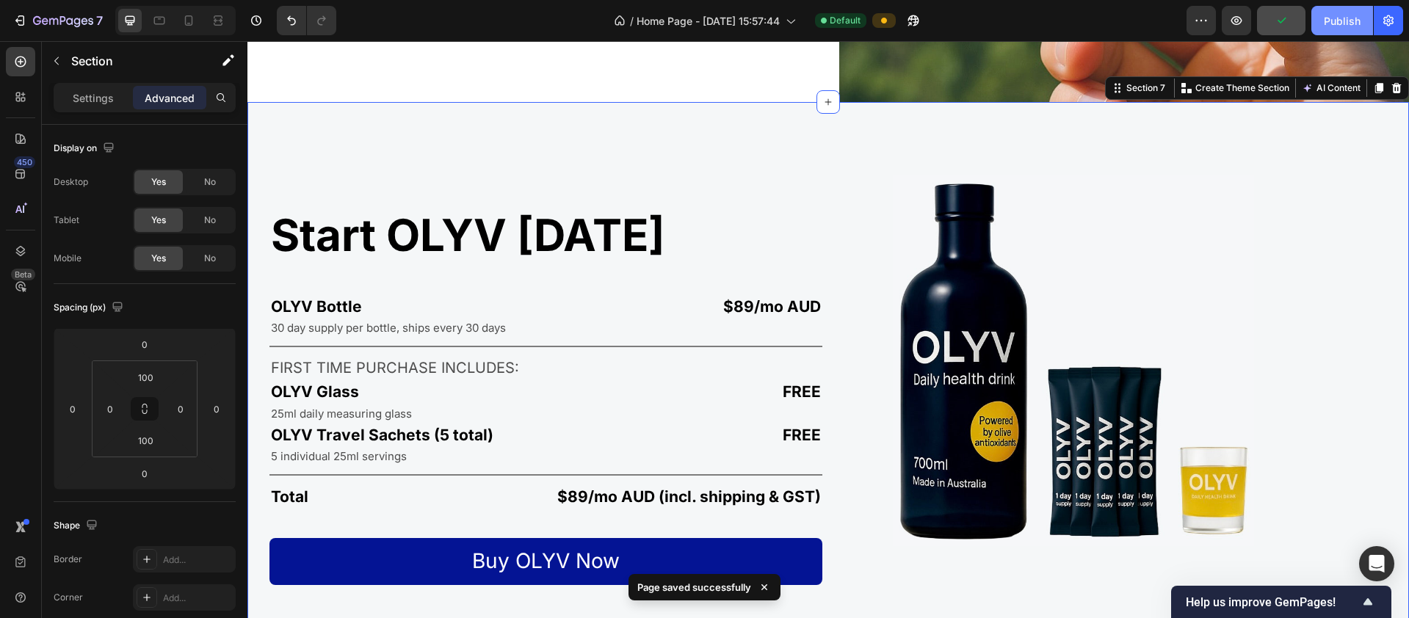
click at [763, 22] on div "Publish" at bounding box center [1342, 20] width 37 height 15
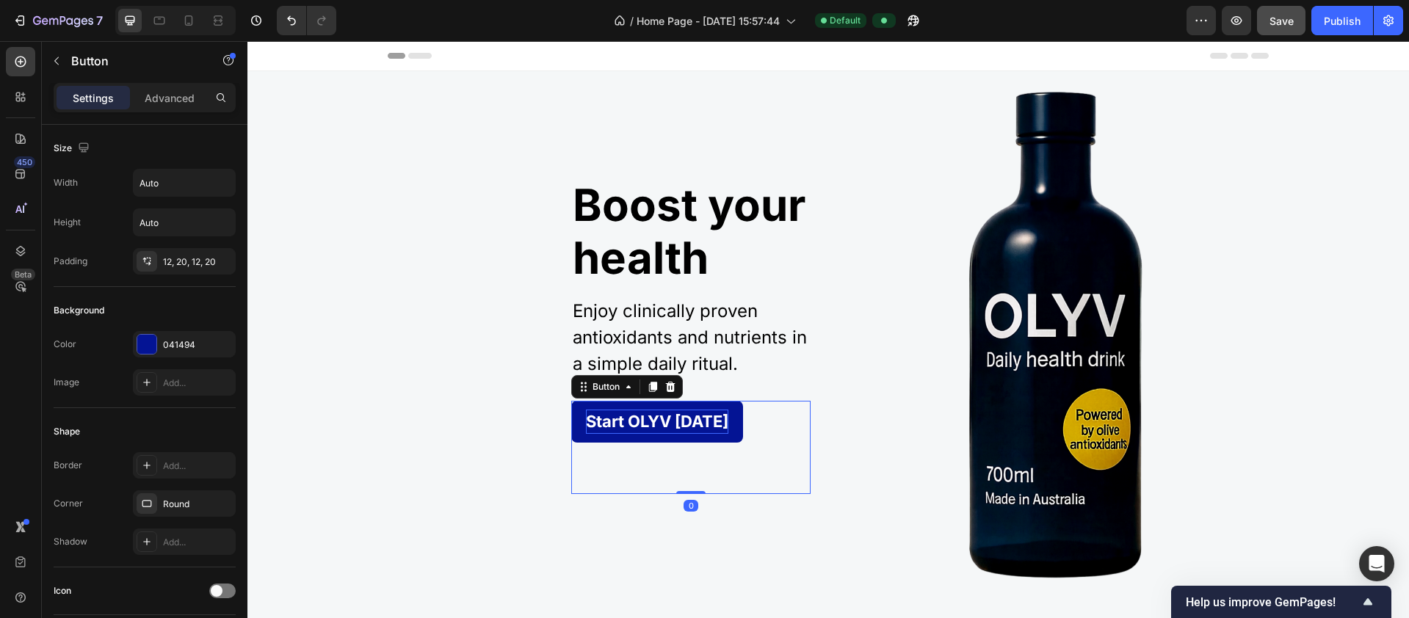
click at [623, 423] on p "Start OLYV Today" at bounding box center [657, 422] width 142 height 24
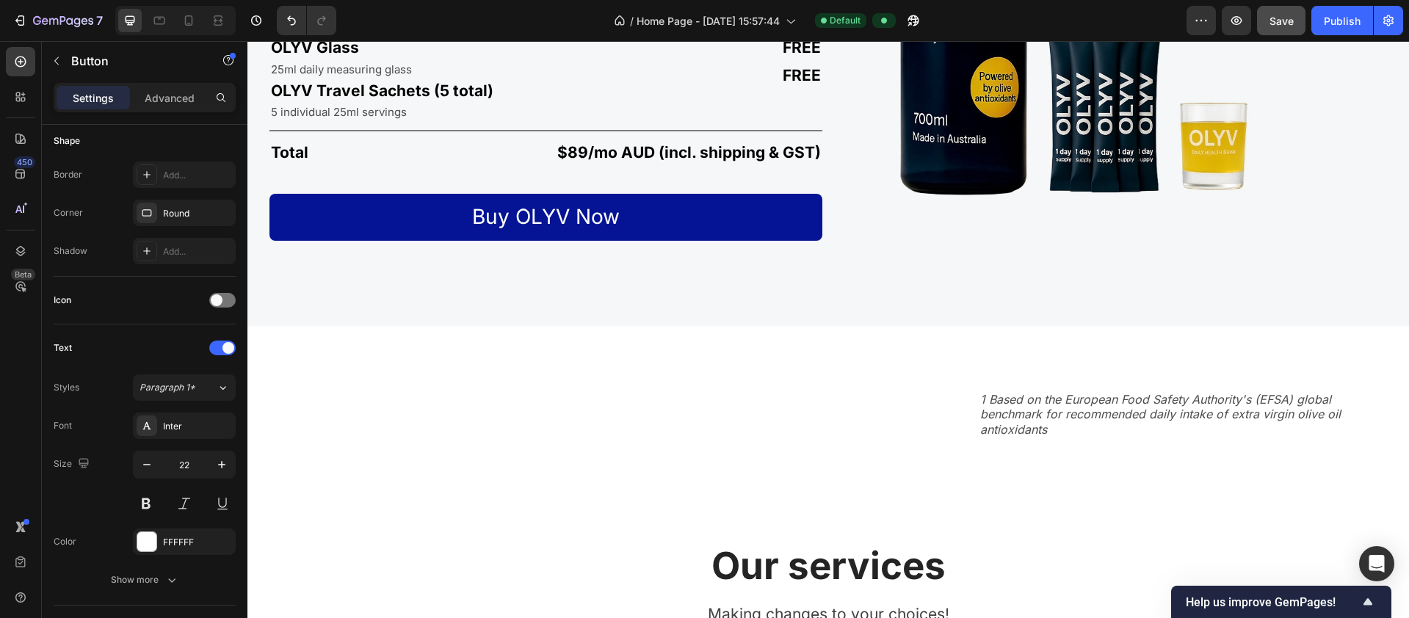
scroll to position [2782, 0]
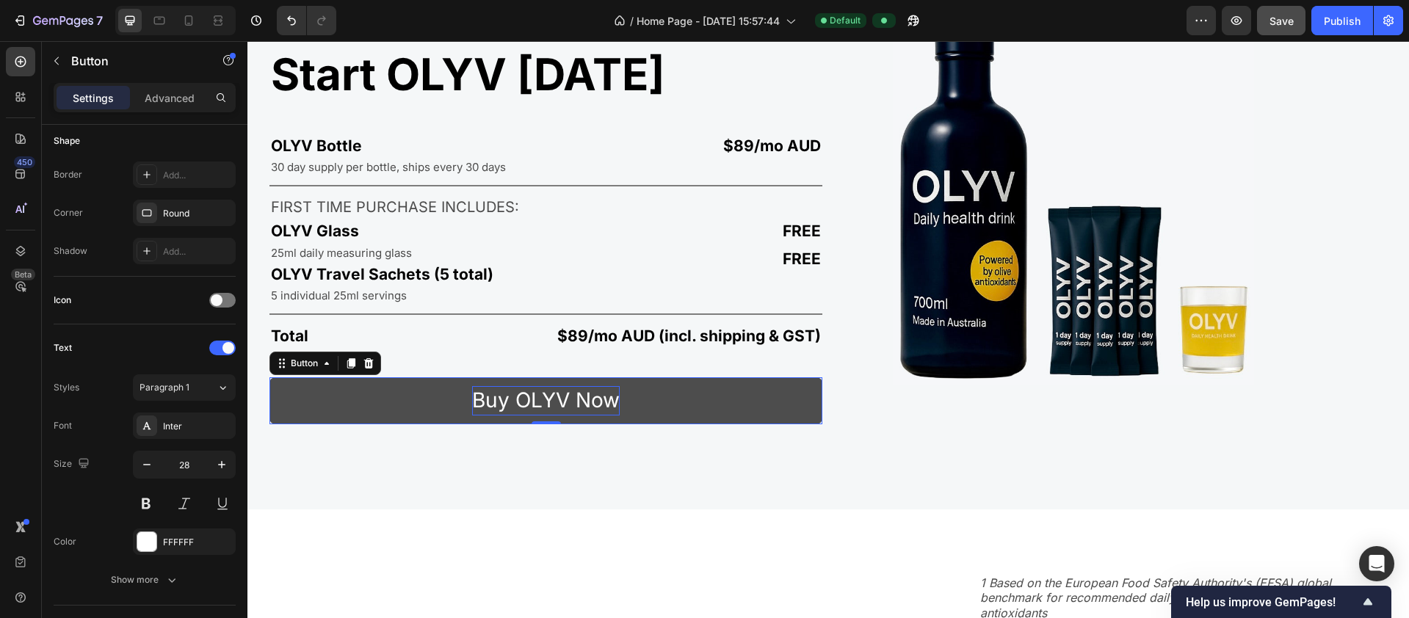
click at [480, 396] on p "Buy OLYV Now" at bounding box center [546, 400] width 148 height 29
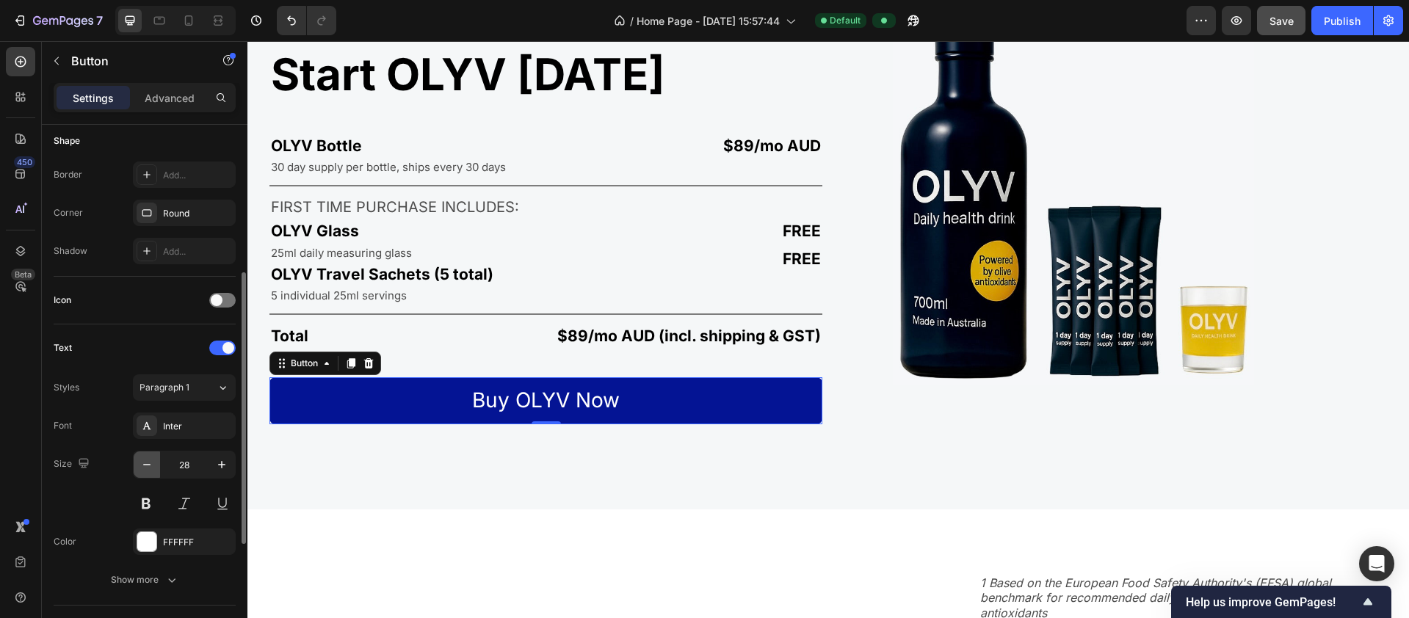
click at [148, 465] on icon "button" at bounding box center [146, 464] width 7 height 1
click at [148, 464] on icon "button" at bounding box center [146, 464] width 7 height 1
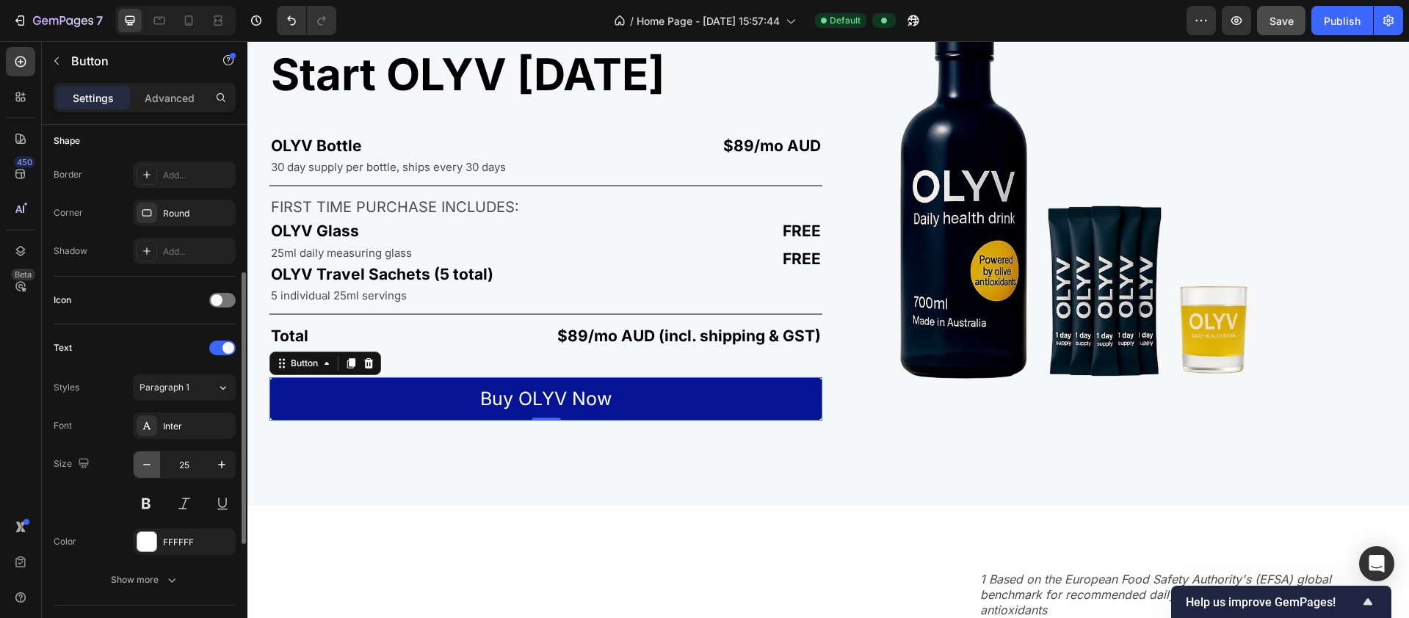
click at [148, 464] on icon "button" at bounding box center [146, 464] width 7 height 1
type input "22"
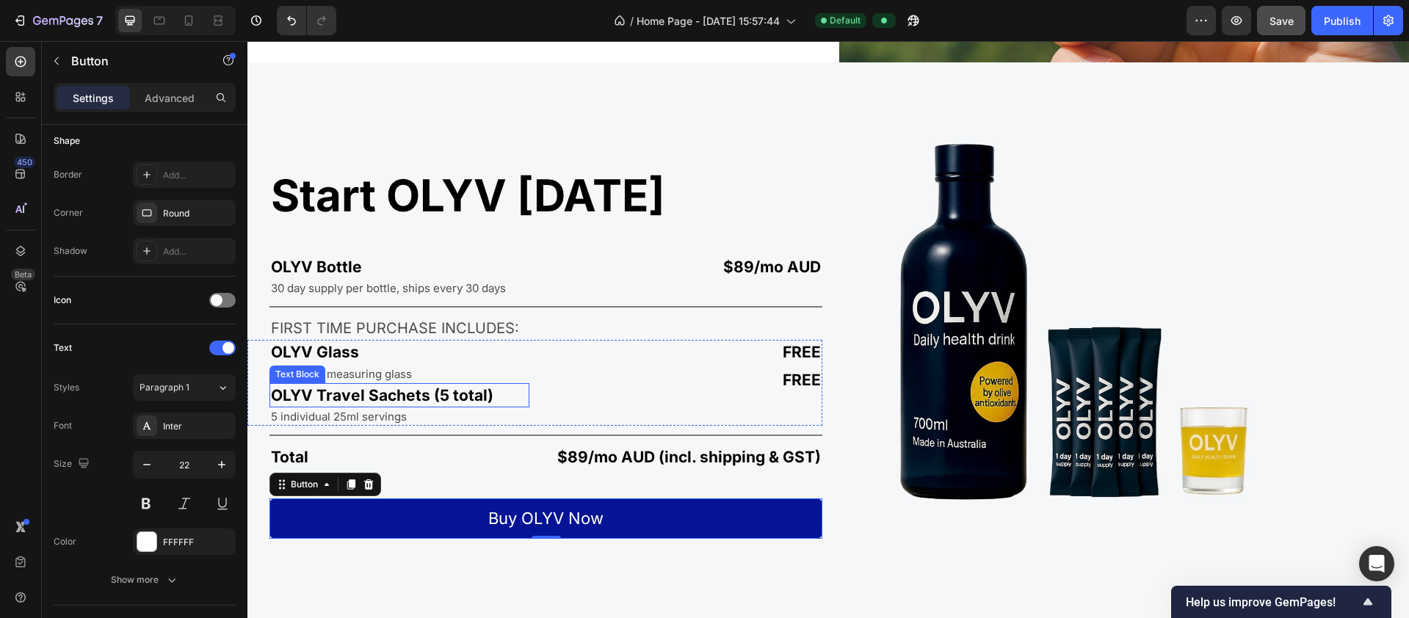
scroll to position [2656, 0]
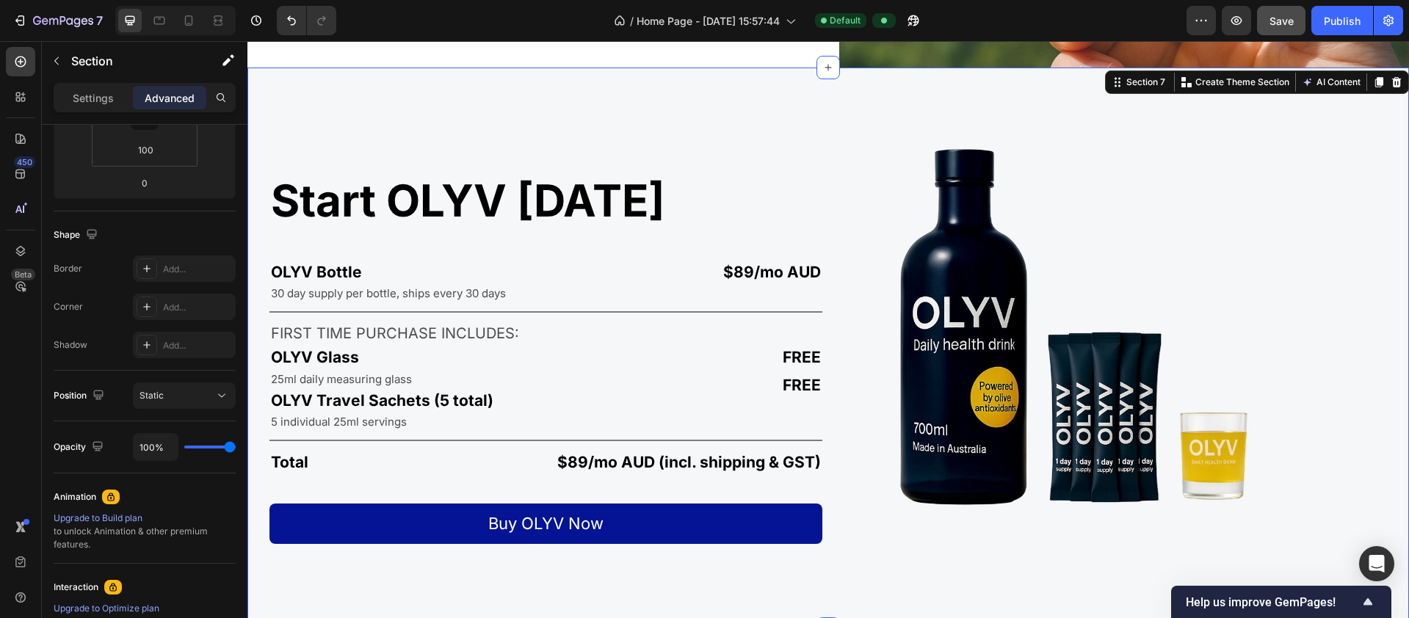
click at [538, 573] on div "Start OLYV today Heading OLYV Bottle Text Block $89/mo AUD Text Block Row 30 da…" at bounding box center [827, 349] width 1161 height 562
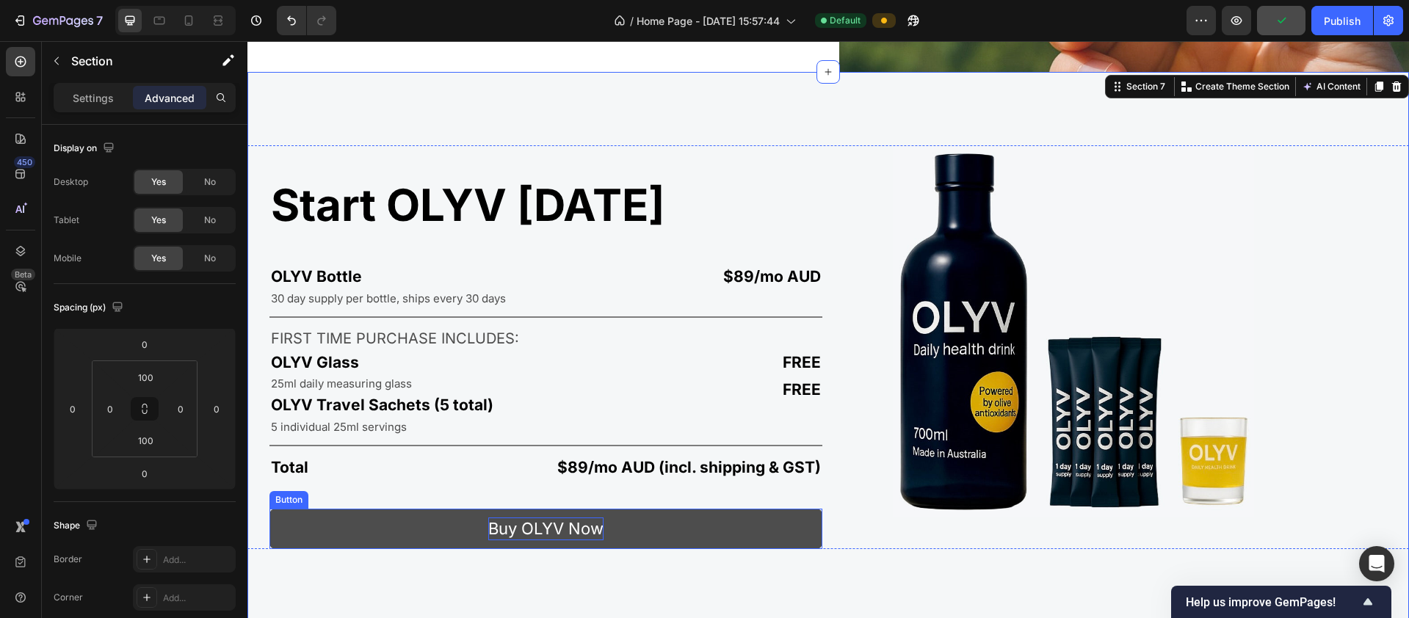
click at [514, 523] on p "Buy OLYV Now" at bounding box center [545, 529] width 115 height 23
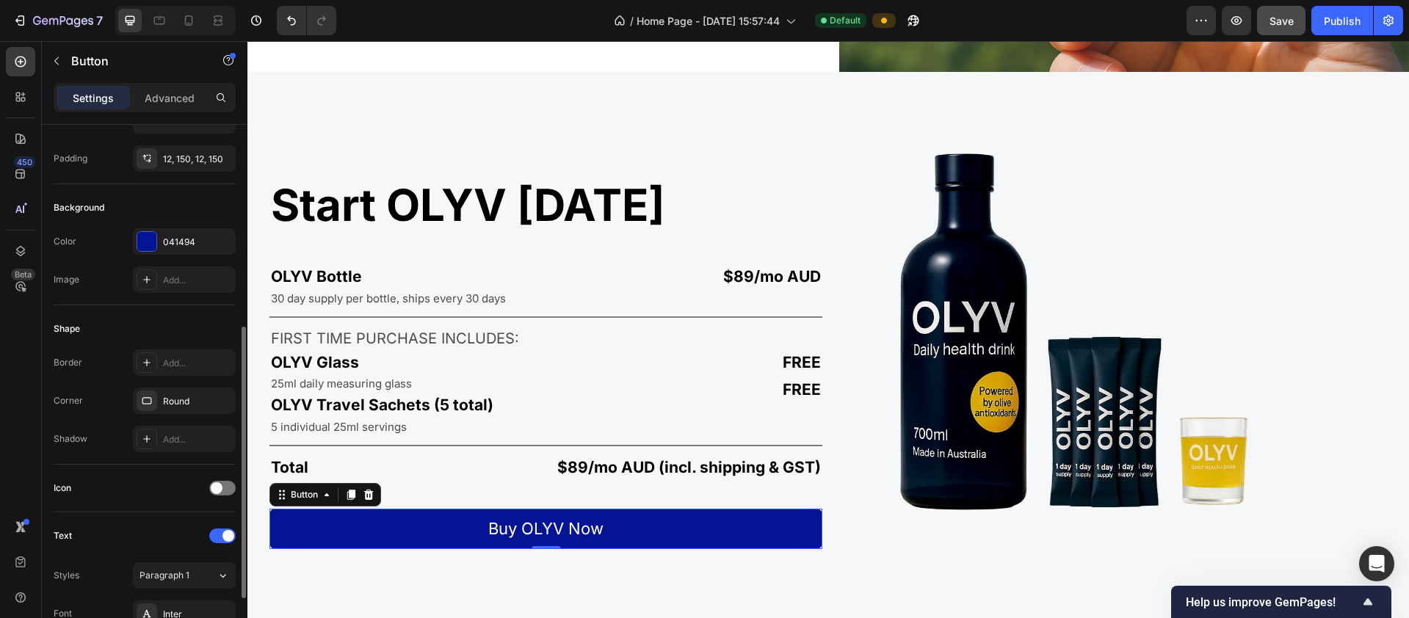
scroll to position [202, 0]
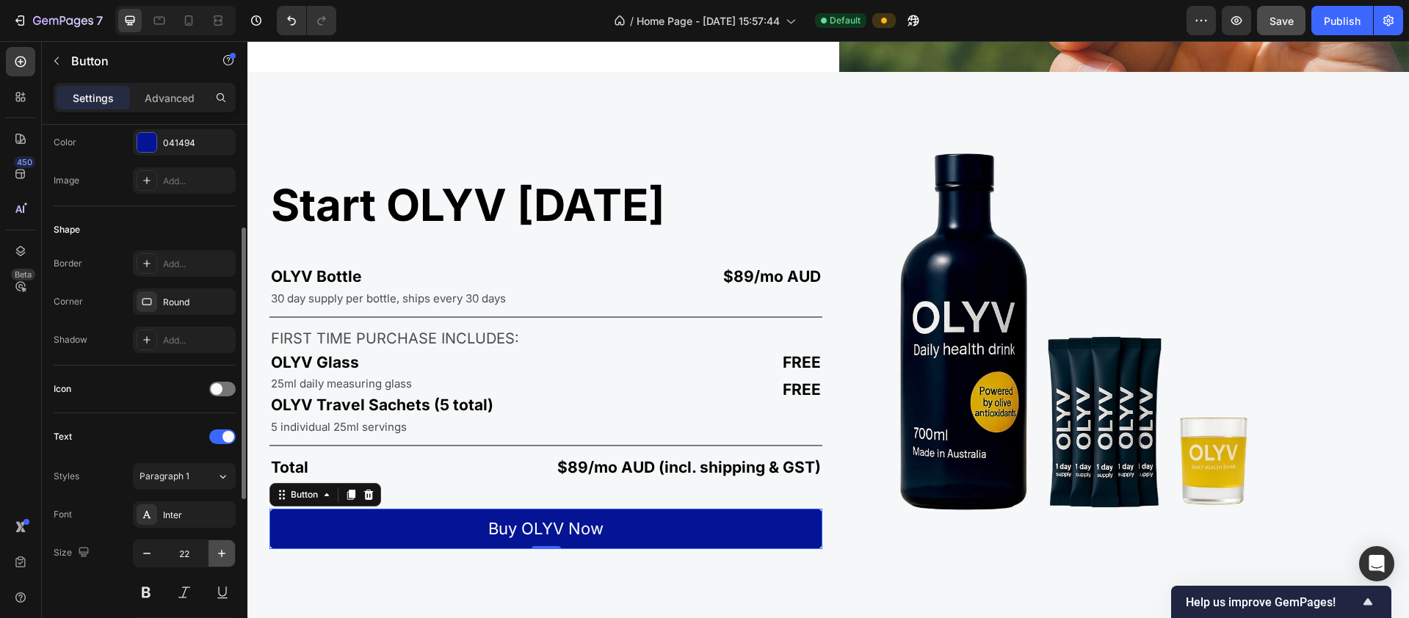
click at [220, 554] on icon "button" at bounding box center [221, 553] width 7 height 7
type input "24"
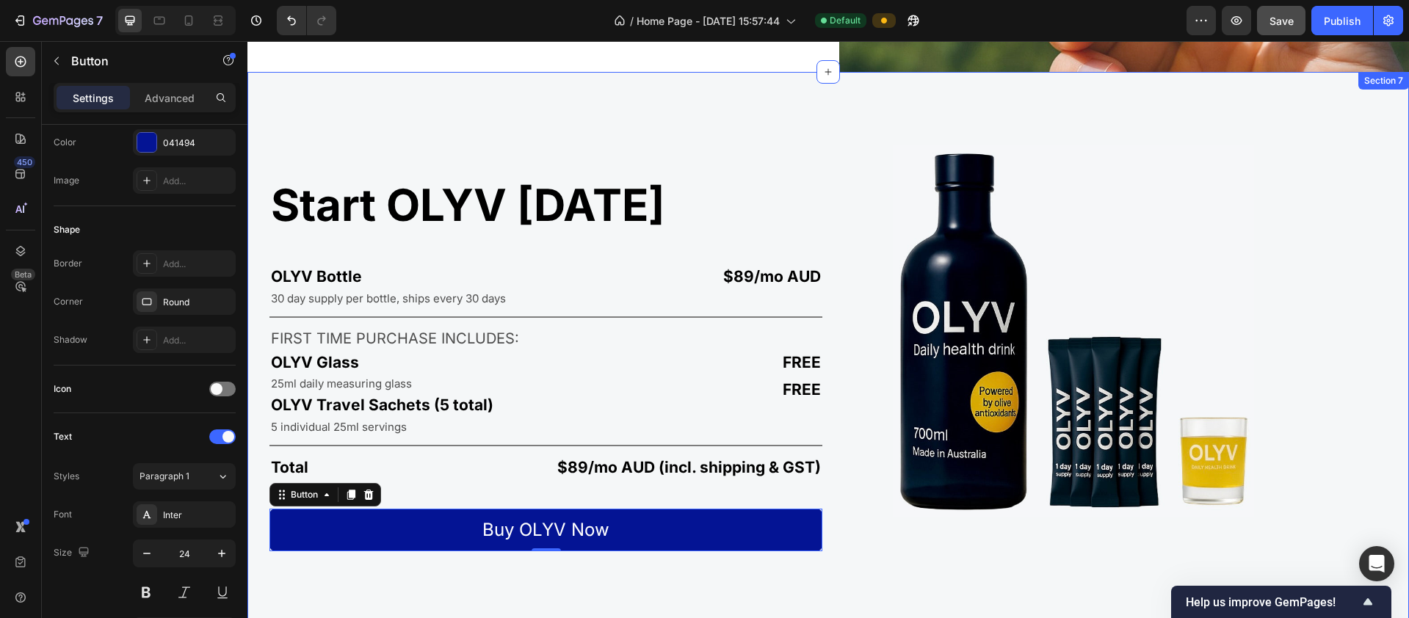
click at [562, 576] on div "Start OLYV today Heading OLYV Bottle Text Block $89/mo AUD Text Block Row 30 da…" at bounding box center [827, 354] width 1161 height 564
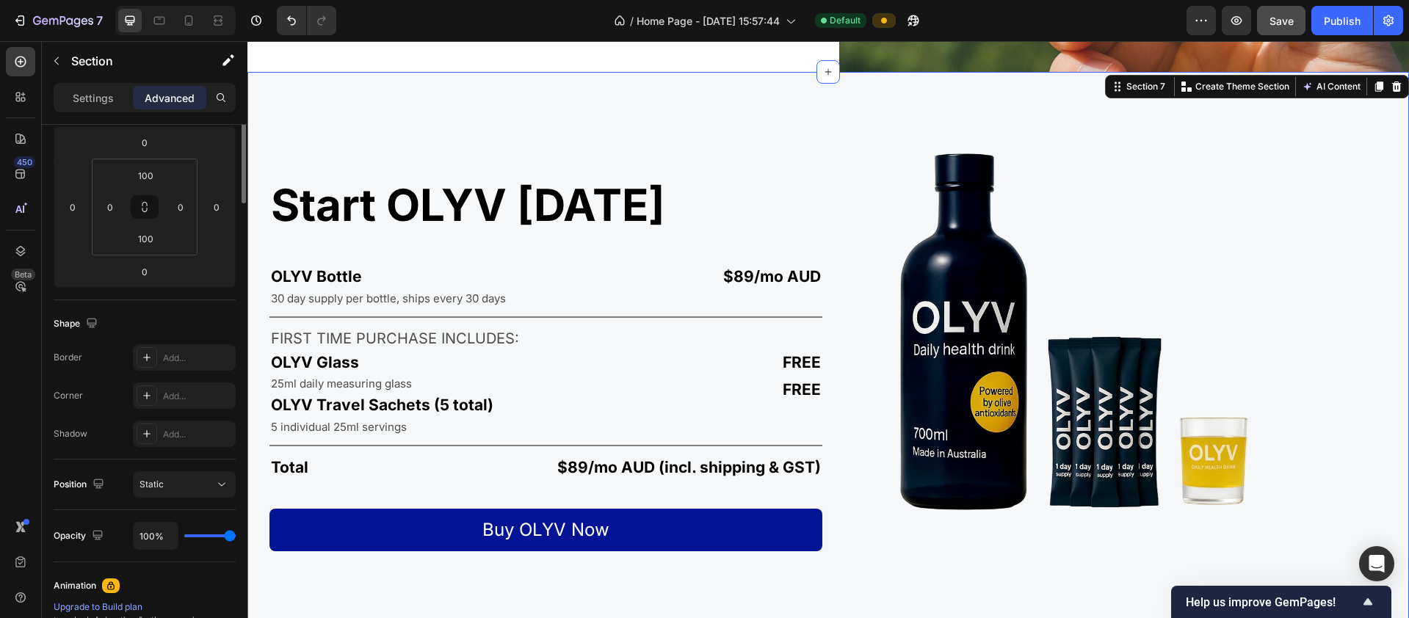
scroll to position [0, 0]
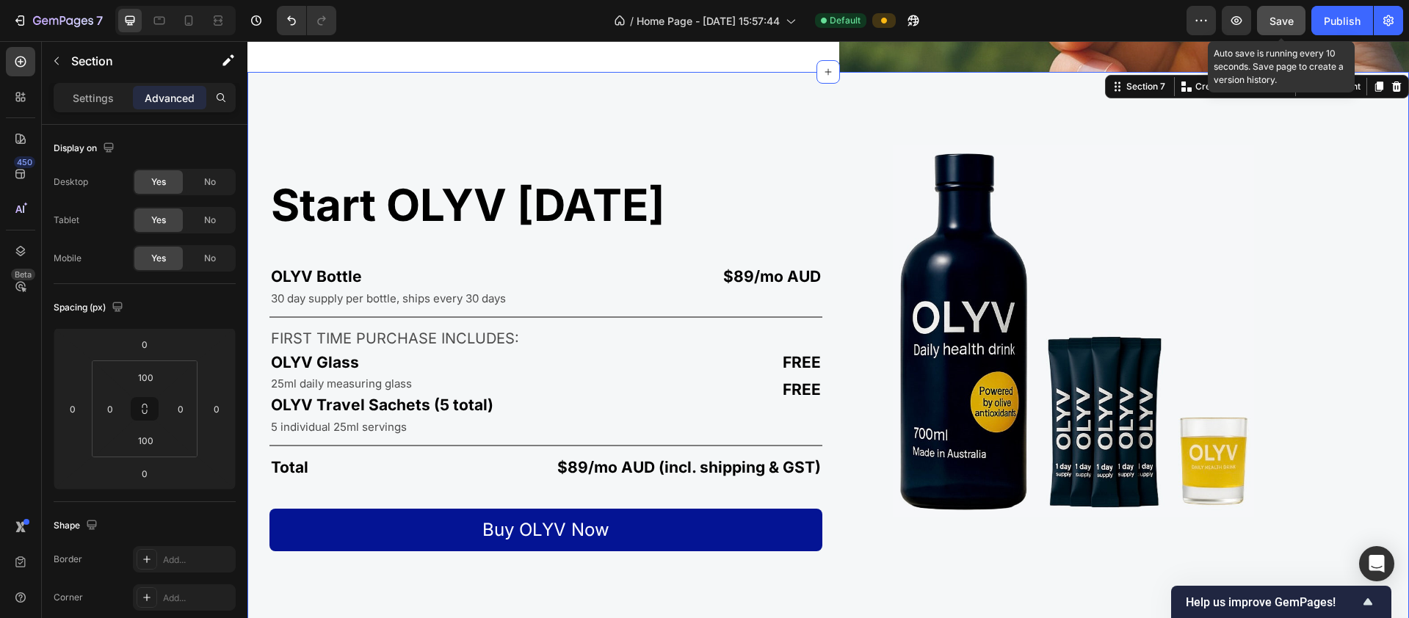
click at [763, 19] on span "Save" at bounding box center [1281, 21] width 24 height 12
click at [763, 24] on div "Publish" at bounding box center [1342, 20] width 37 height 15
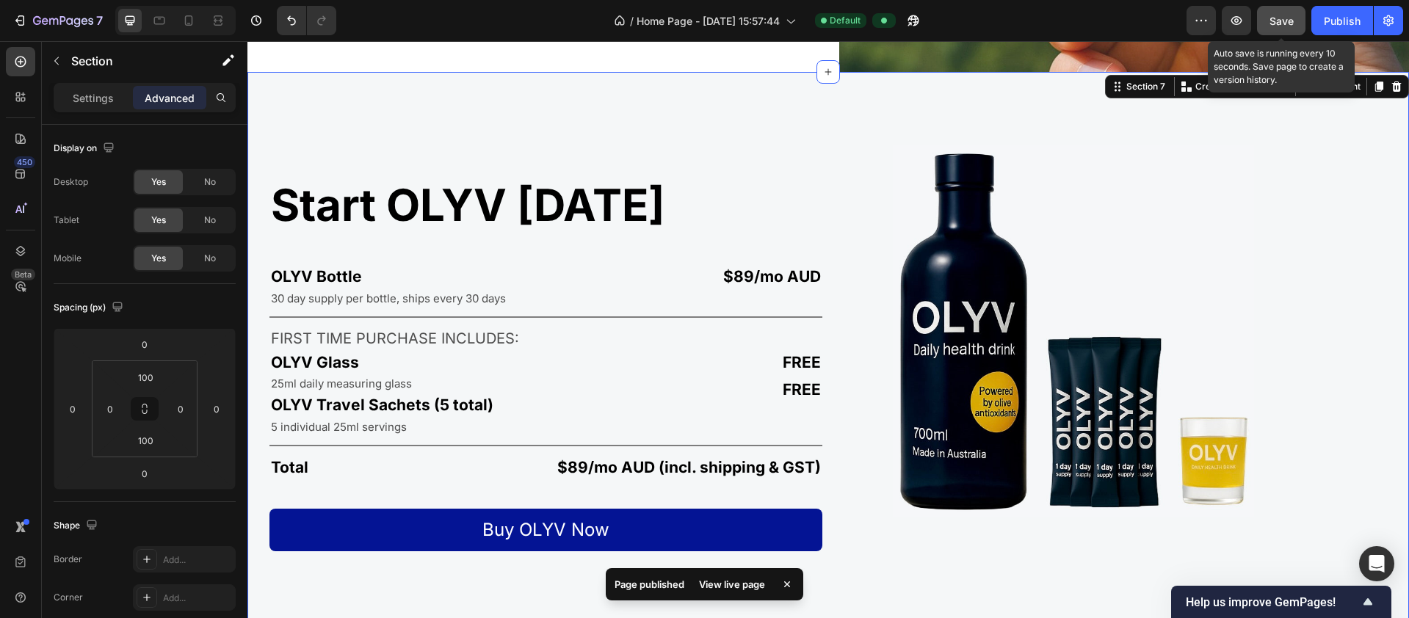
click at [763, 20] on span "Save" at bounding box center [1281, 21] width 24 height 12
click at [763, 19] on div "Publish" at bounding box center [1342, 20] width 37 height 15
click at [763, 18] on icon "button" at bounding box center [1236, 20] width 11 height 9
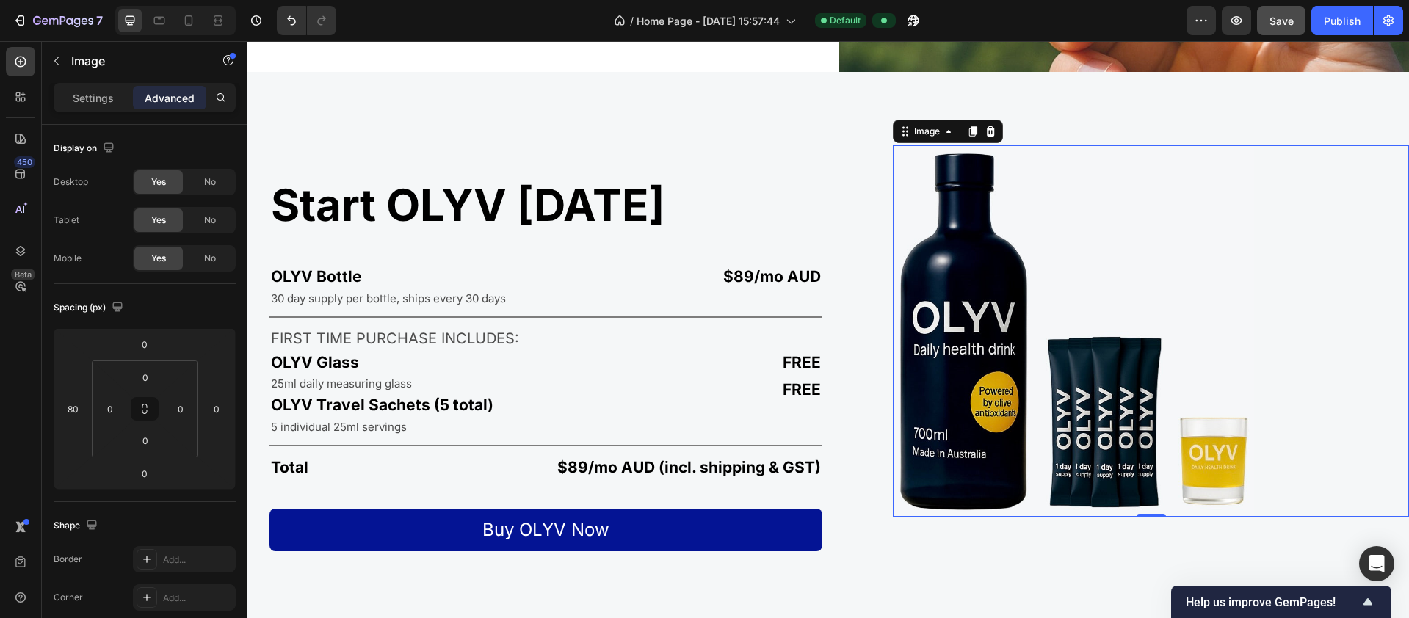
click at [763, 320] on img at bounding box center [1073, 330] width 361 height 371
click at [76, 407] on input "80" at bounding box center [73, 409] width 22 height 22
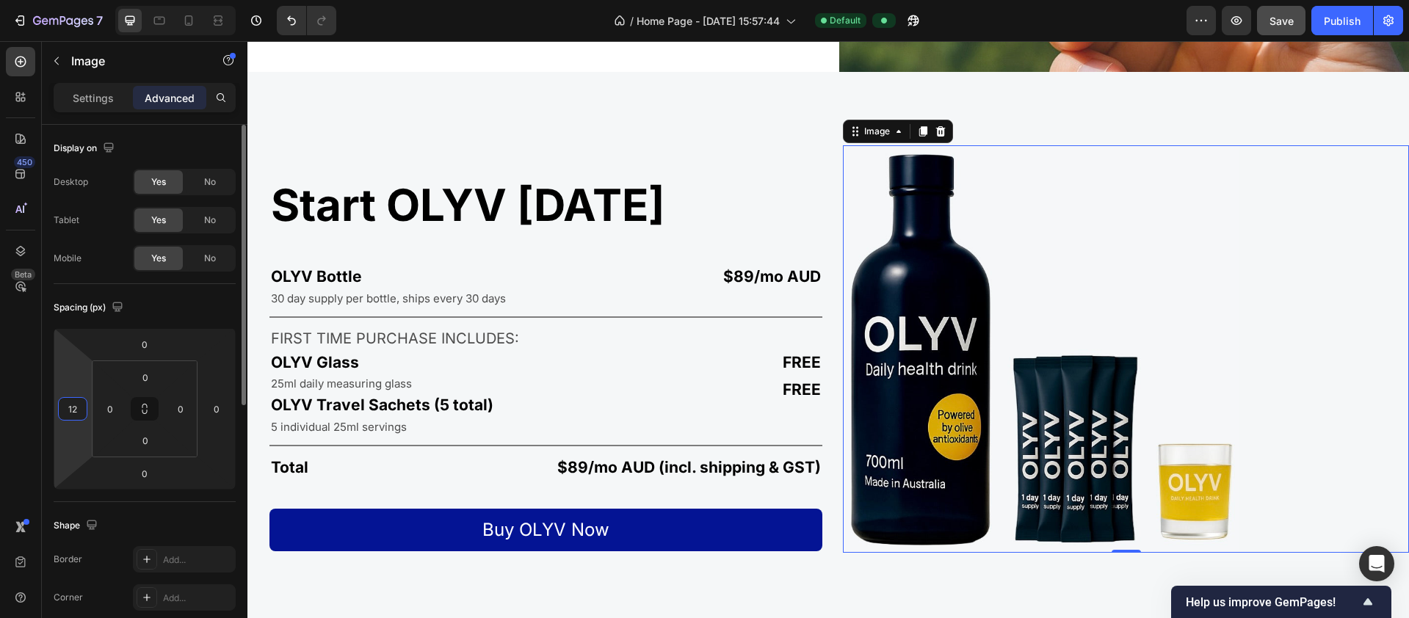
type input "120"
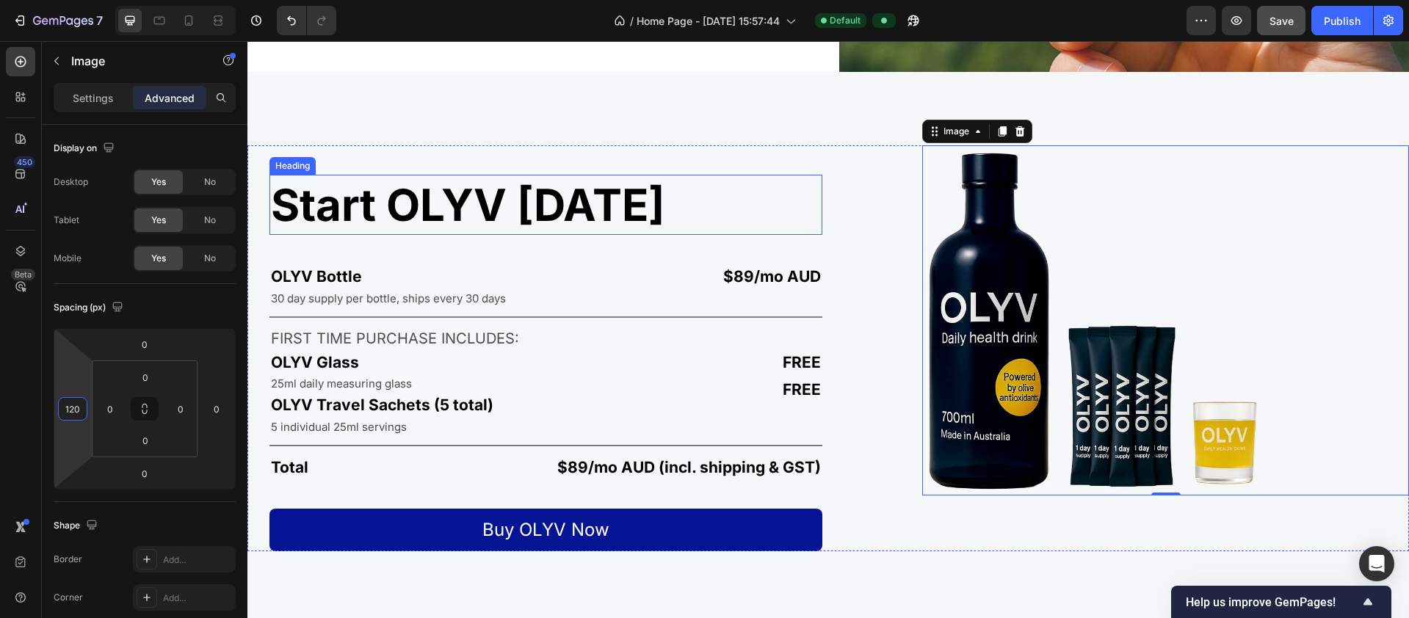
click at [328, 209] on h2 "Start OLYV [DATE]" at bounding box center [545, 205] width 553 height 60
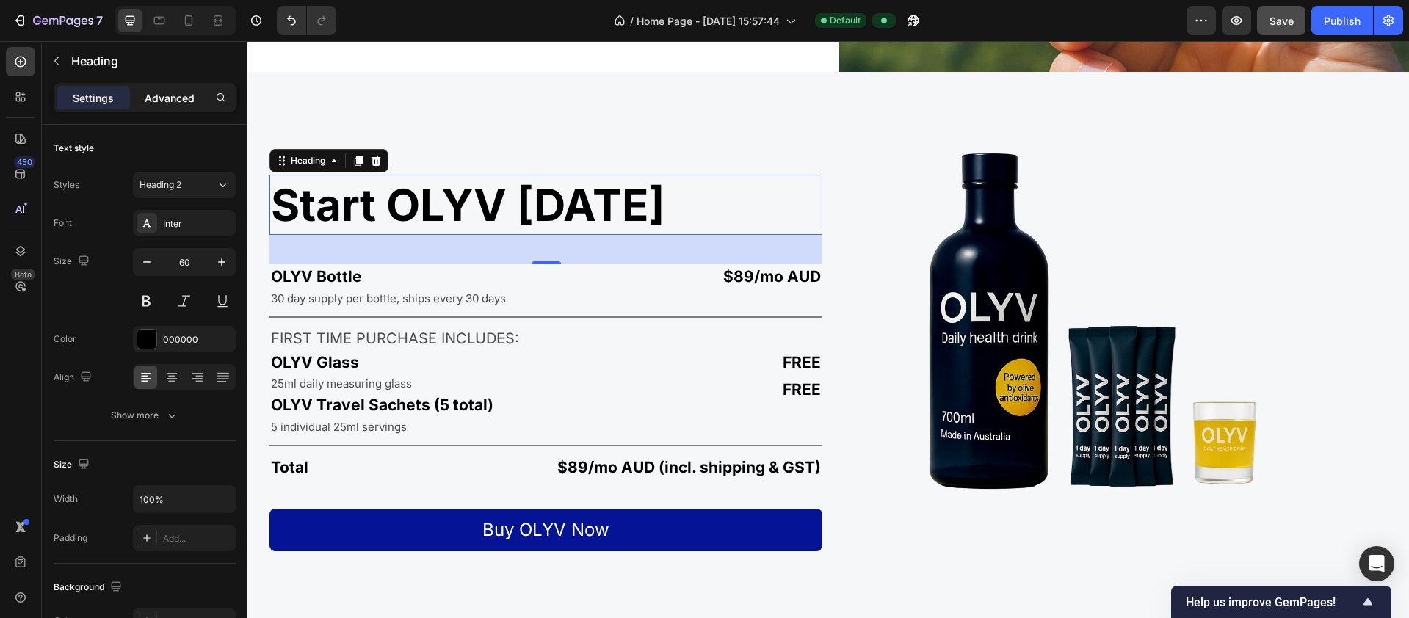
click at [175, 108] on div "Advanced" at bounding box center [169, 97] width 73 height 23
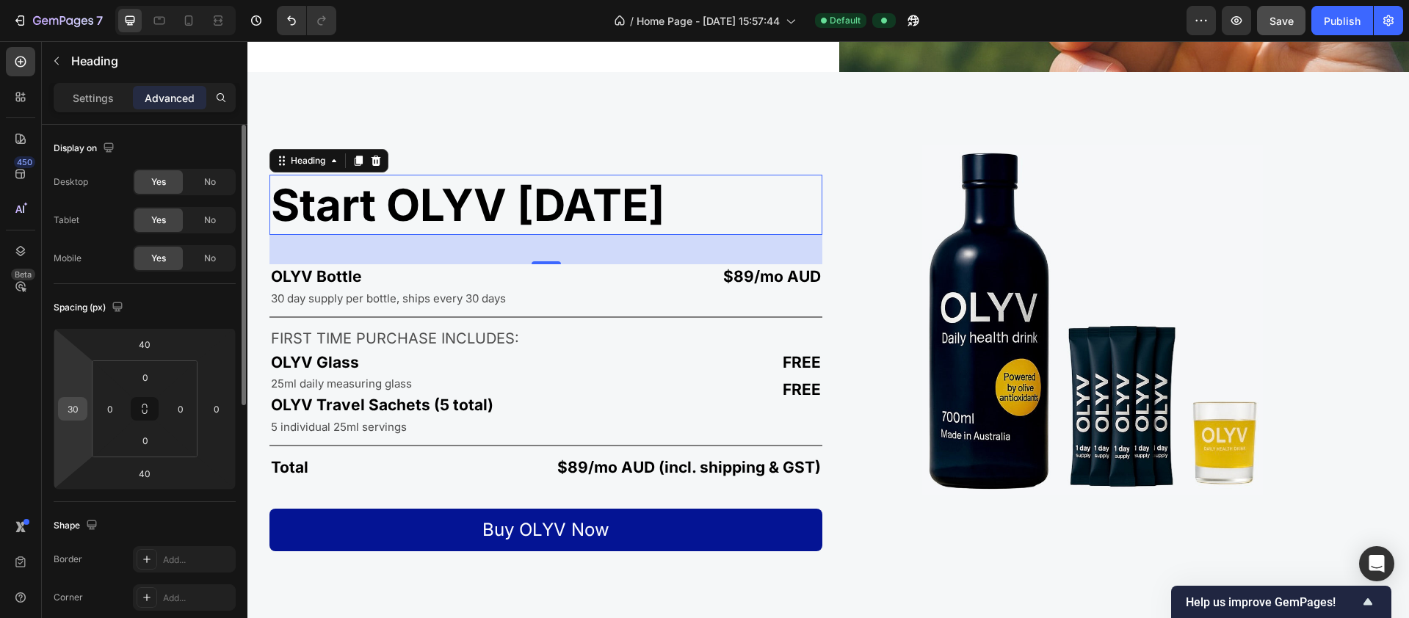
click at [84, 409] on div "30" at bounding box center [72, 408] width 29 height 23
click at [81, 408] on input "30" at bounding box center [73, 409] width 22 height 22
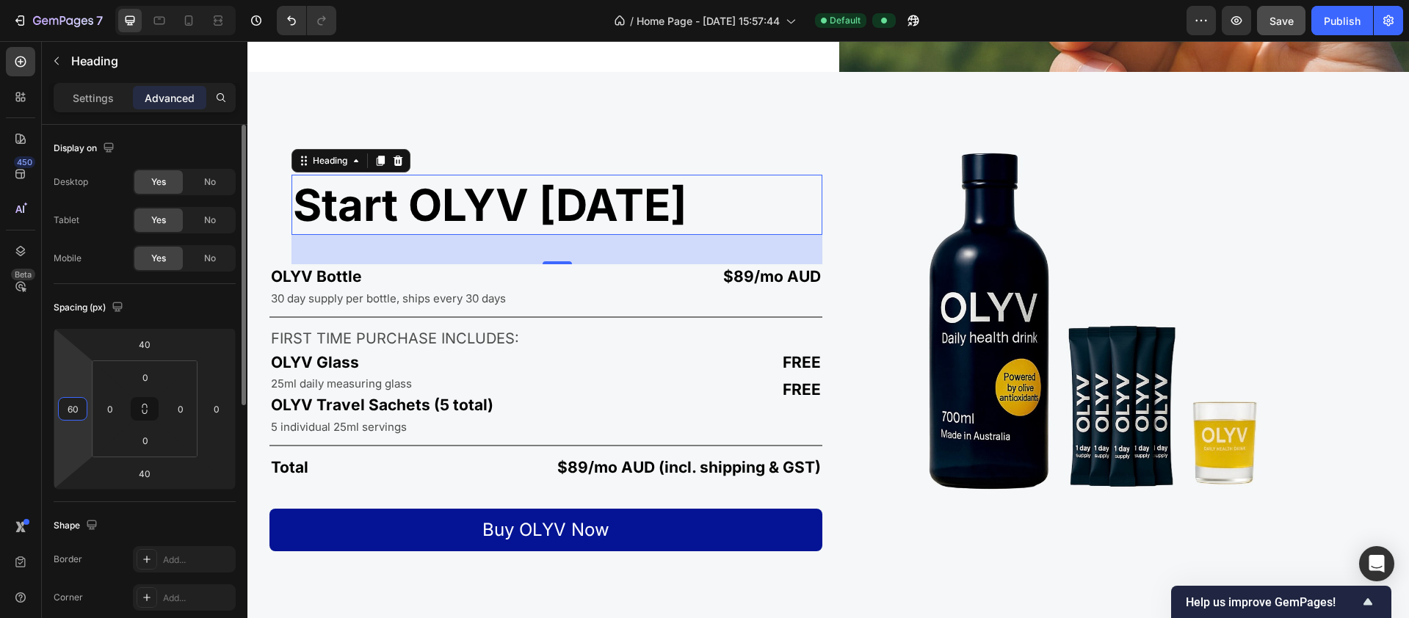
drag, startPoint x: 78, startPoint y: 410, endPoint x: 57, endPoint y: 414, distance: 20.9
click at [58, 414] on div "60" at bounding box center [72, 408] width 29 height 23
type input "6"
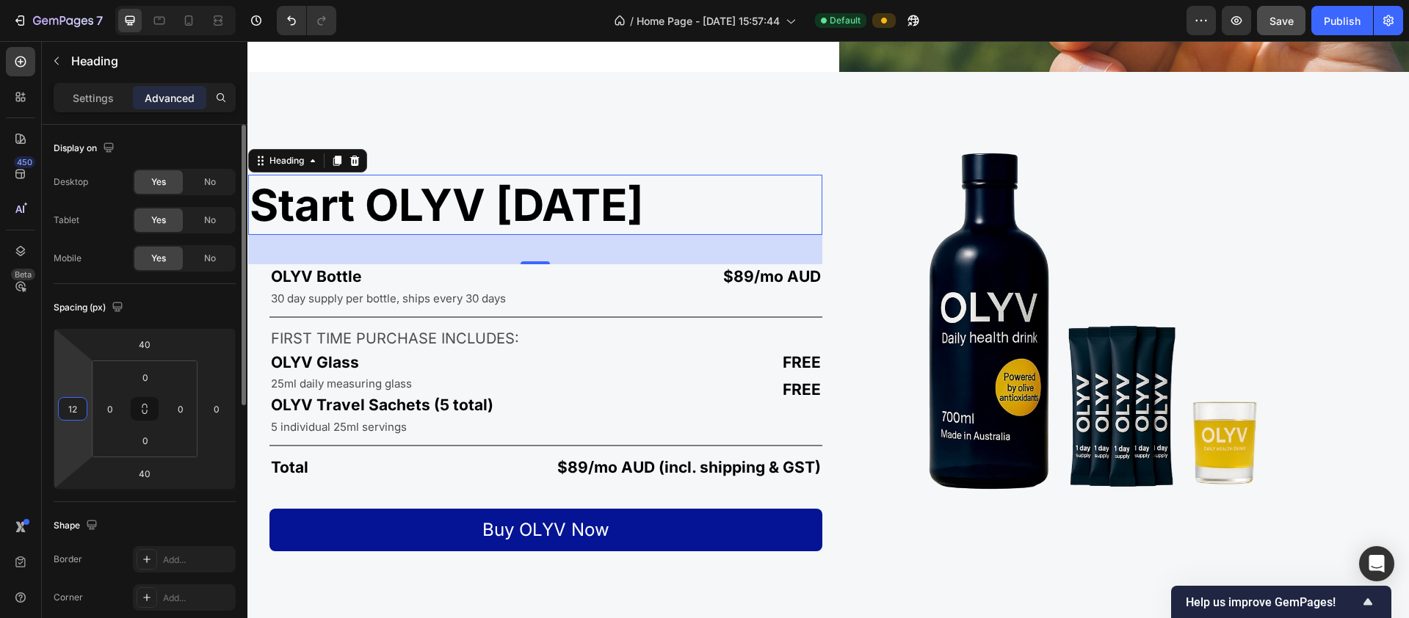
type input "120"
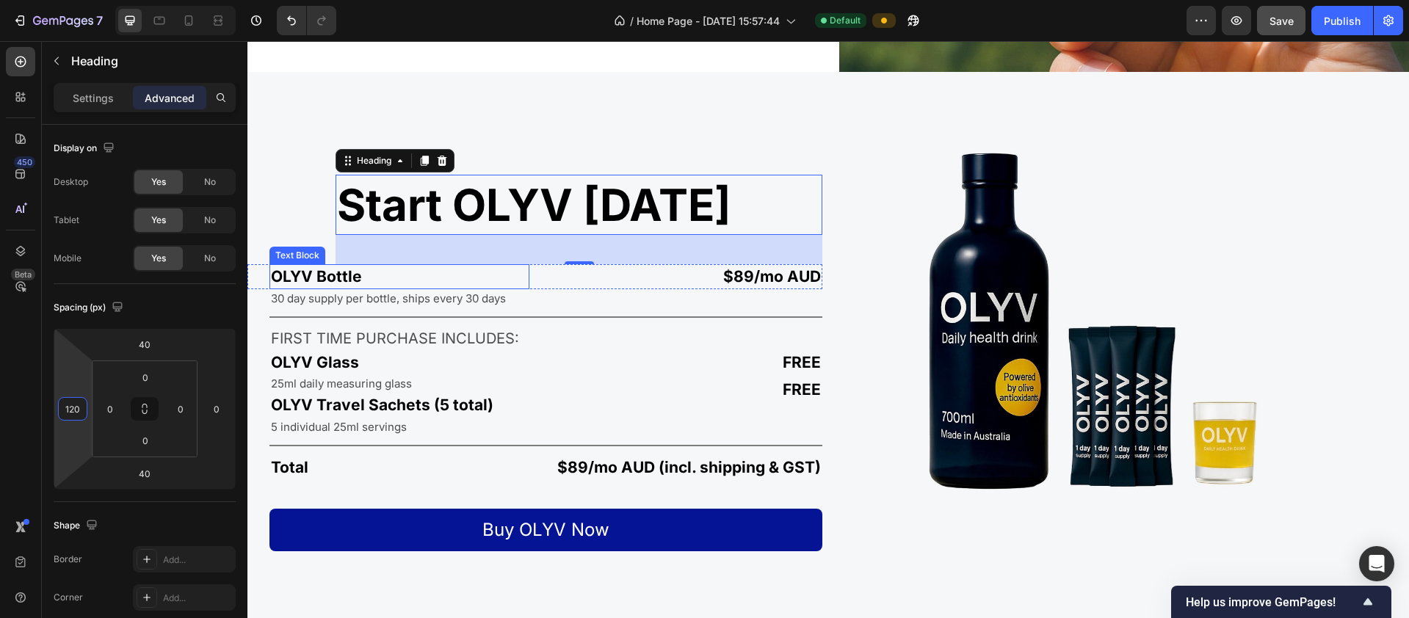
click at [290, 278] on p "OLYV Bottle" at bounding box center [399, 276] width 257 height 21
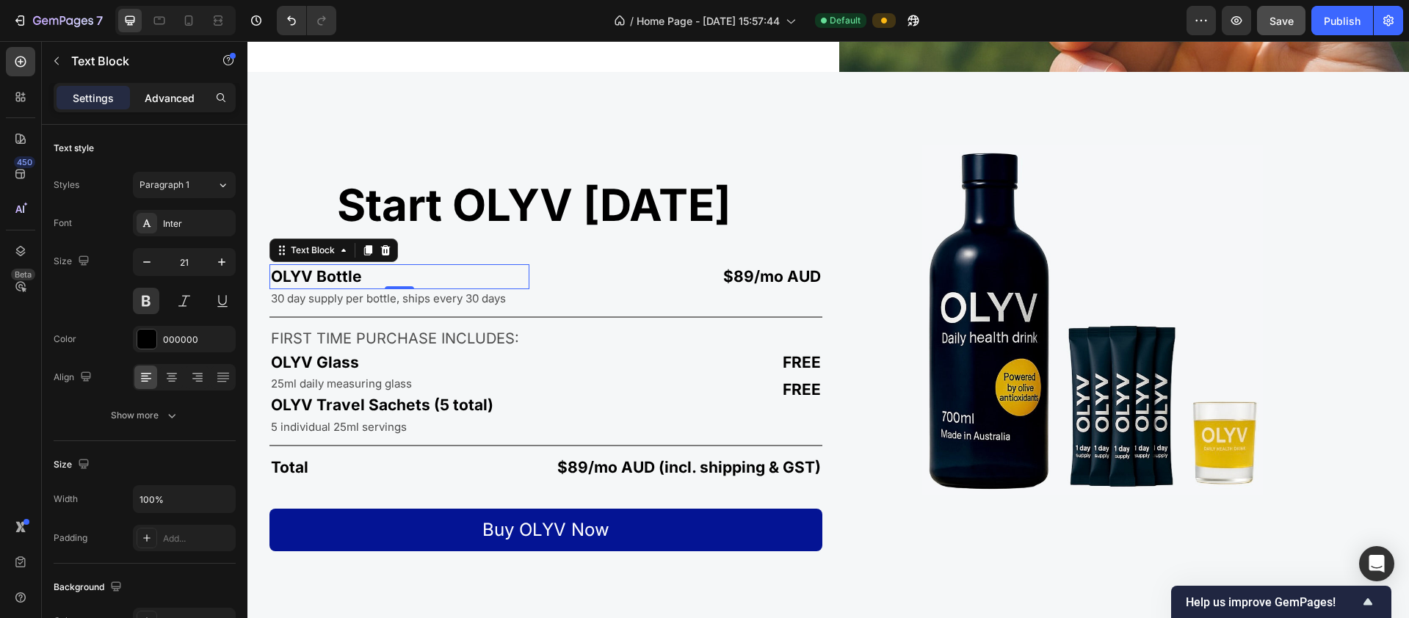
click at [177, 98] on p "Advanced" at bounding box center [170, 97] width 50 height 15
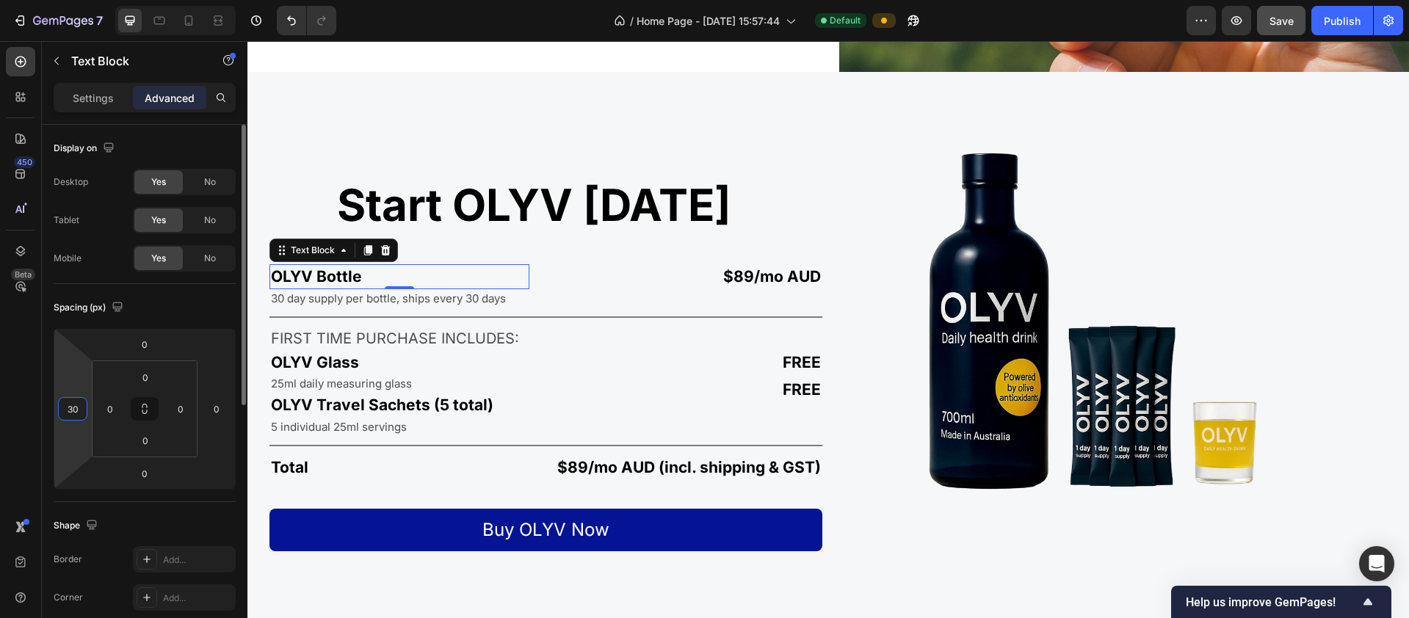
click at [78, 410] on input "30" at bounding box center [73, 409] width 22 height 22
type input "120"
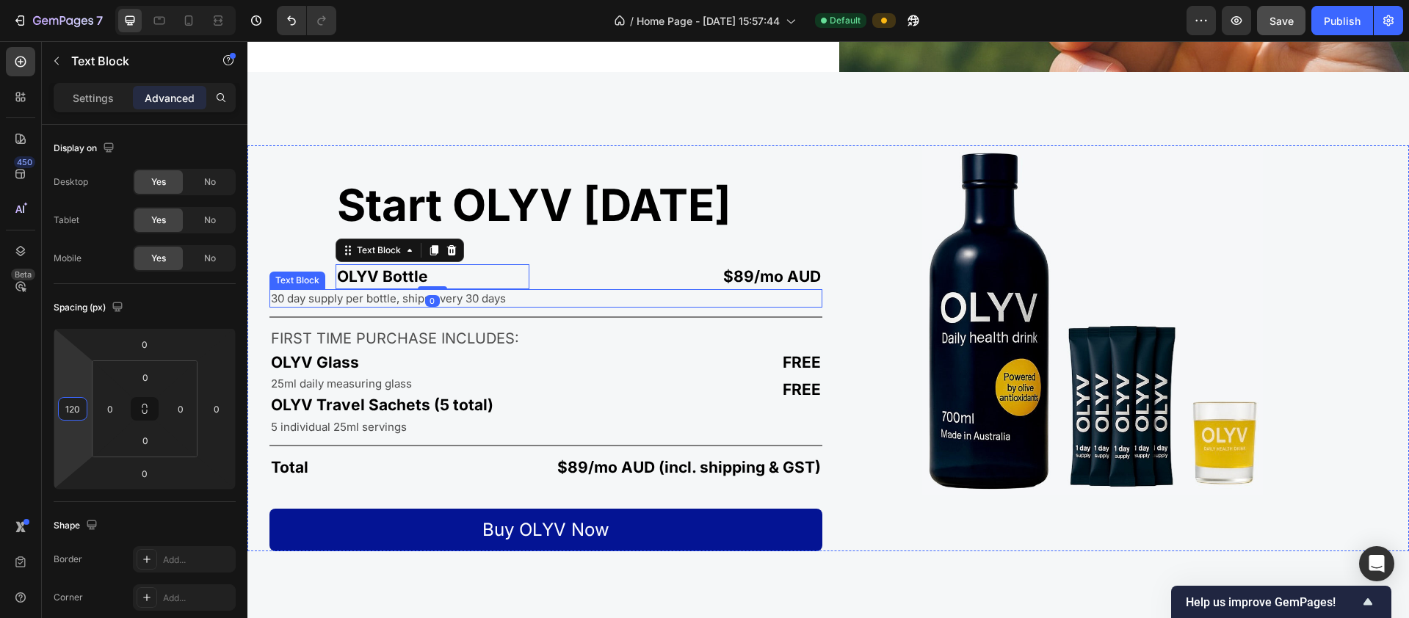
click at [280, 293] on p "30 day supply per bottle, ships every 30 days" at bounding box center [546, 298] width 550 height 15
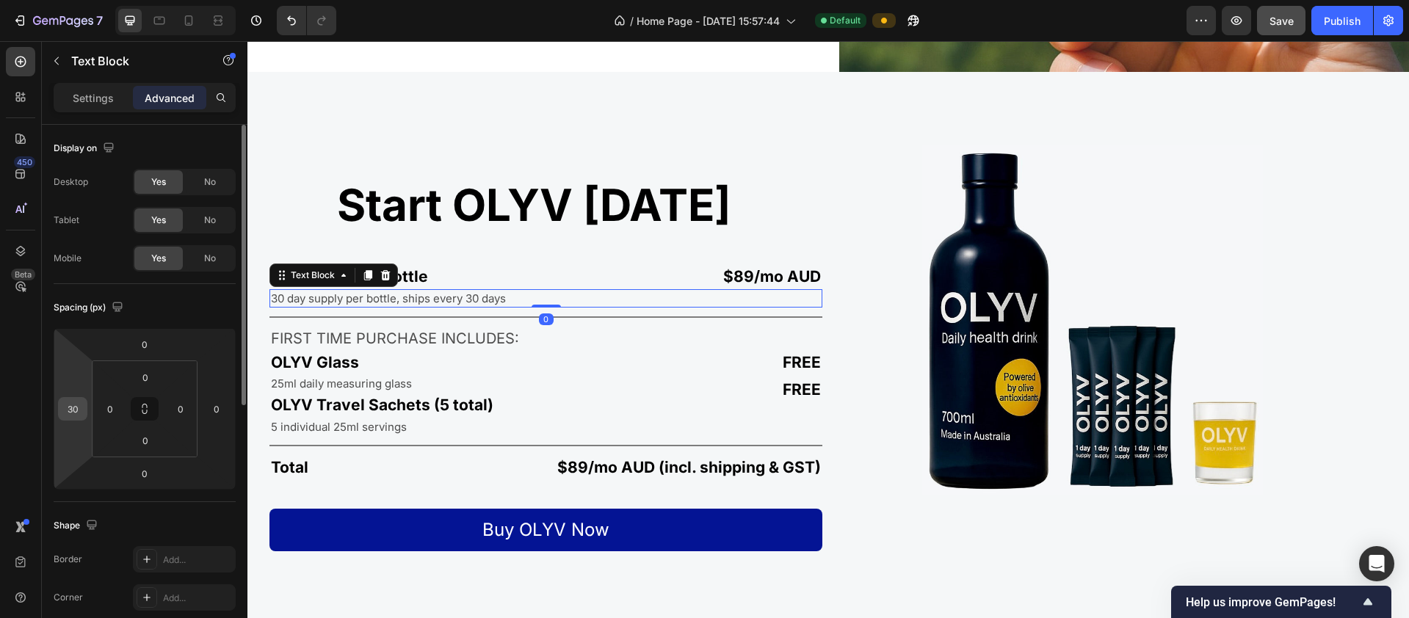
click at [82, 410] on input "30" at bounding box center [73, 409] width 22 height 22
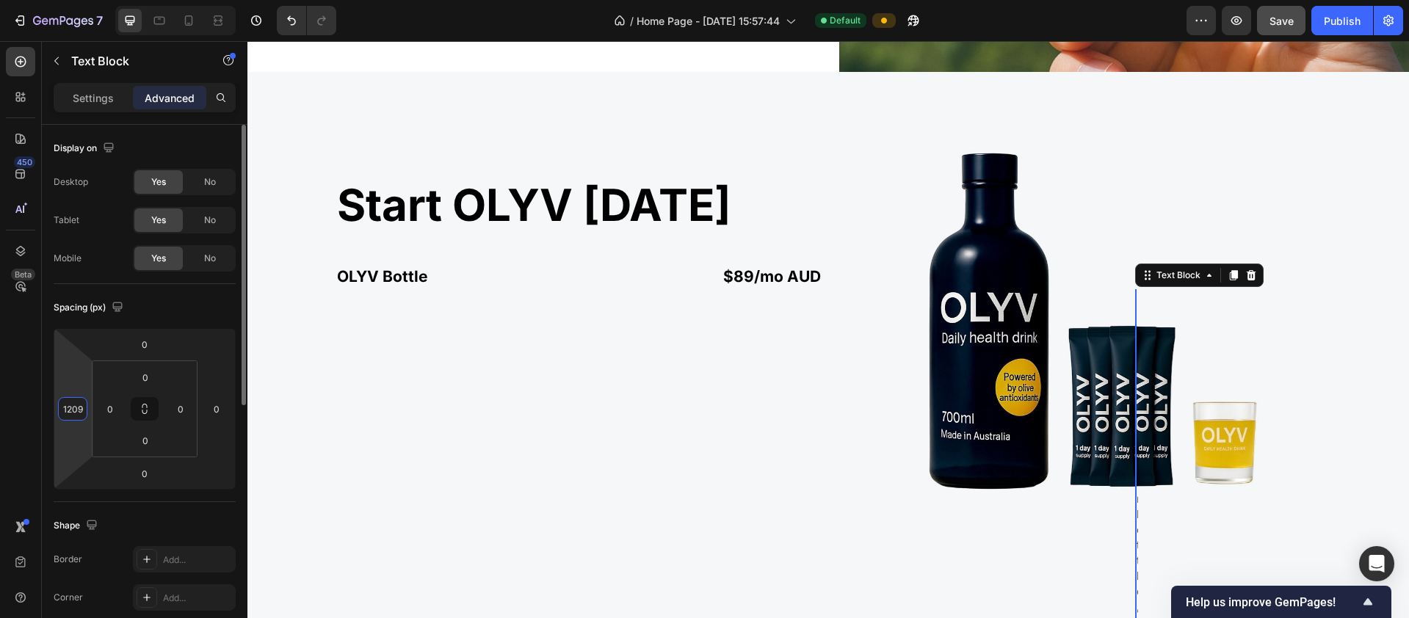
type input "120"
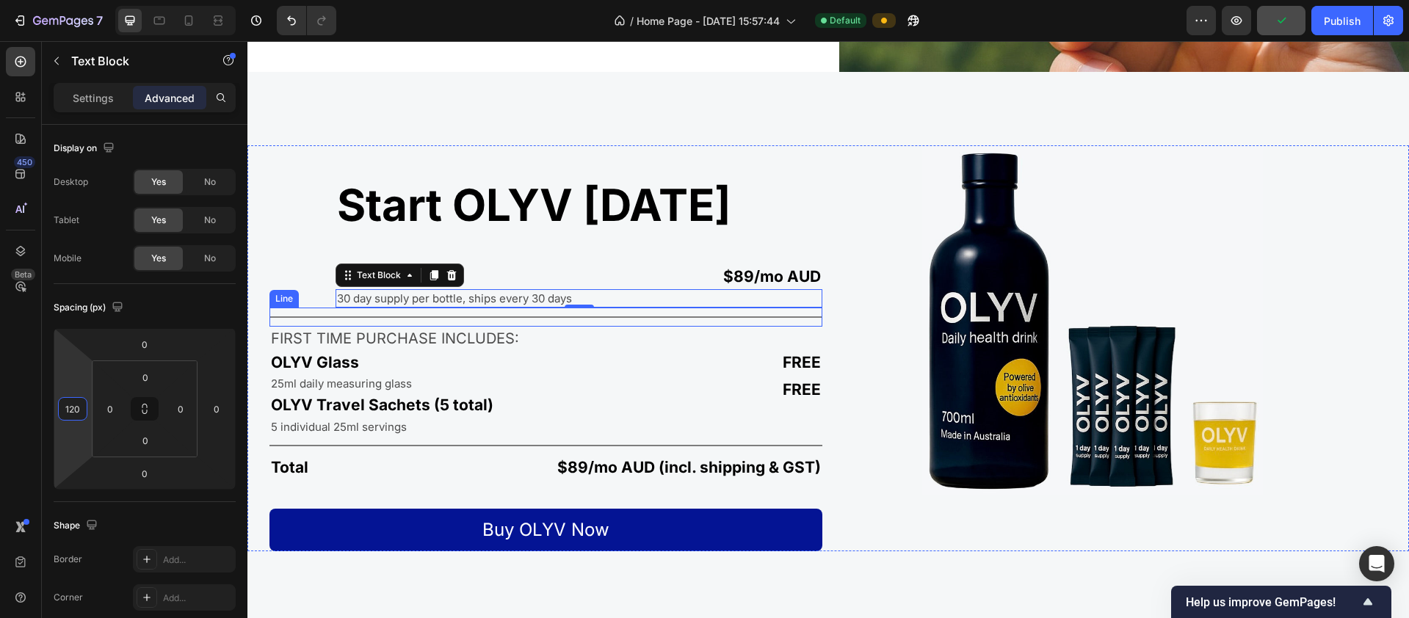
click at [356, 316] on div at bounding box center [545, 316] width 553 height 1
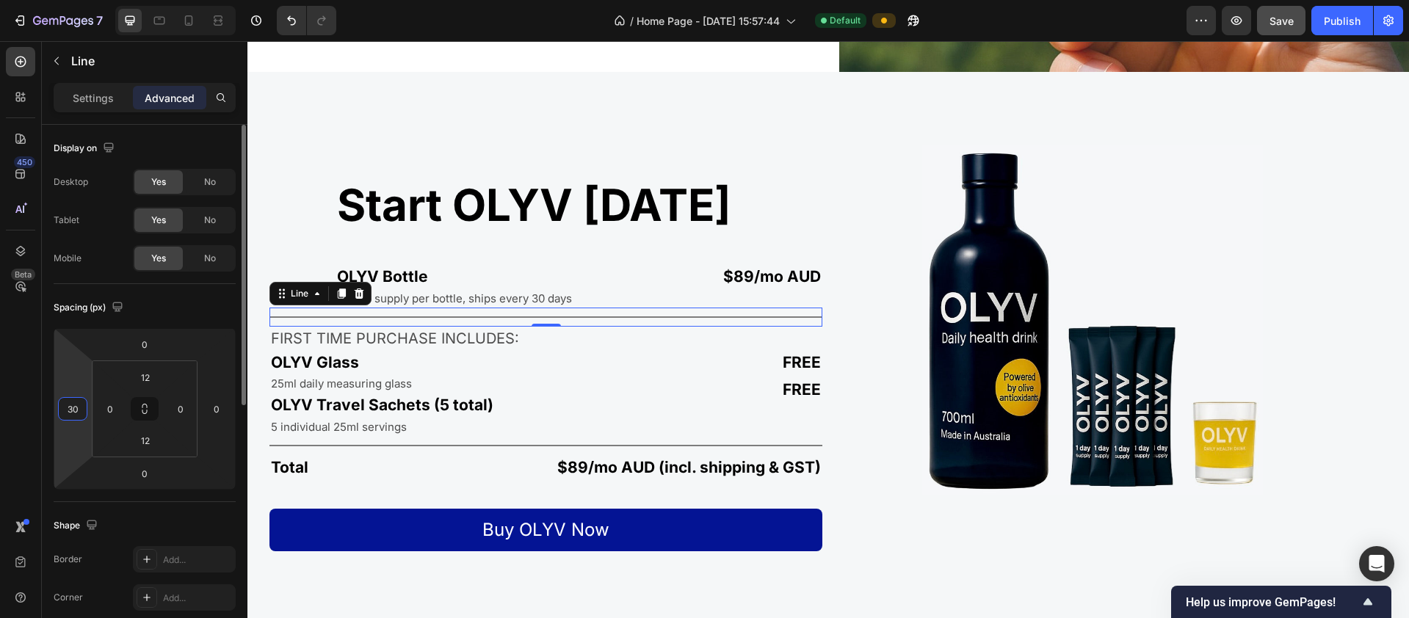
click at [79, 407] on input "30" at bounding box center [73, 409] width 22 height 22
type input "120"
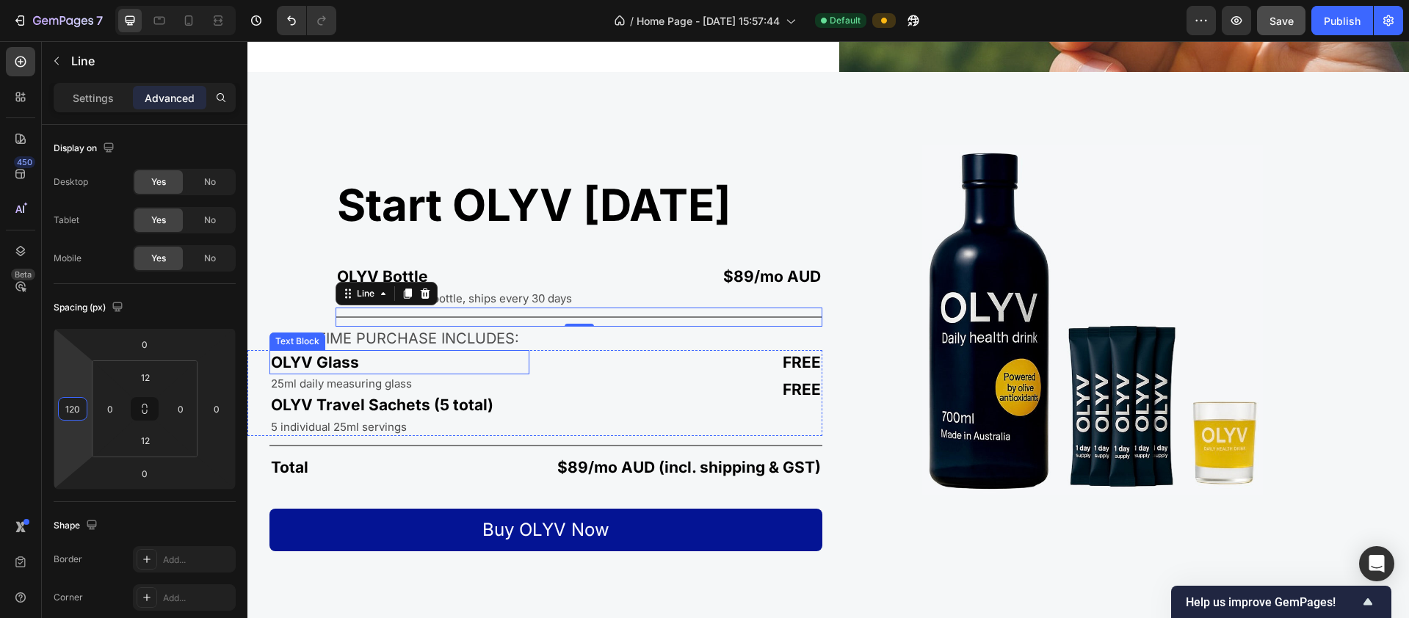
click at [302, 335] on div "Text Block" at bounding box center [297, 341] width 50 height 13
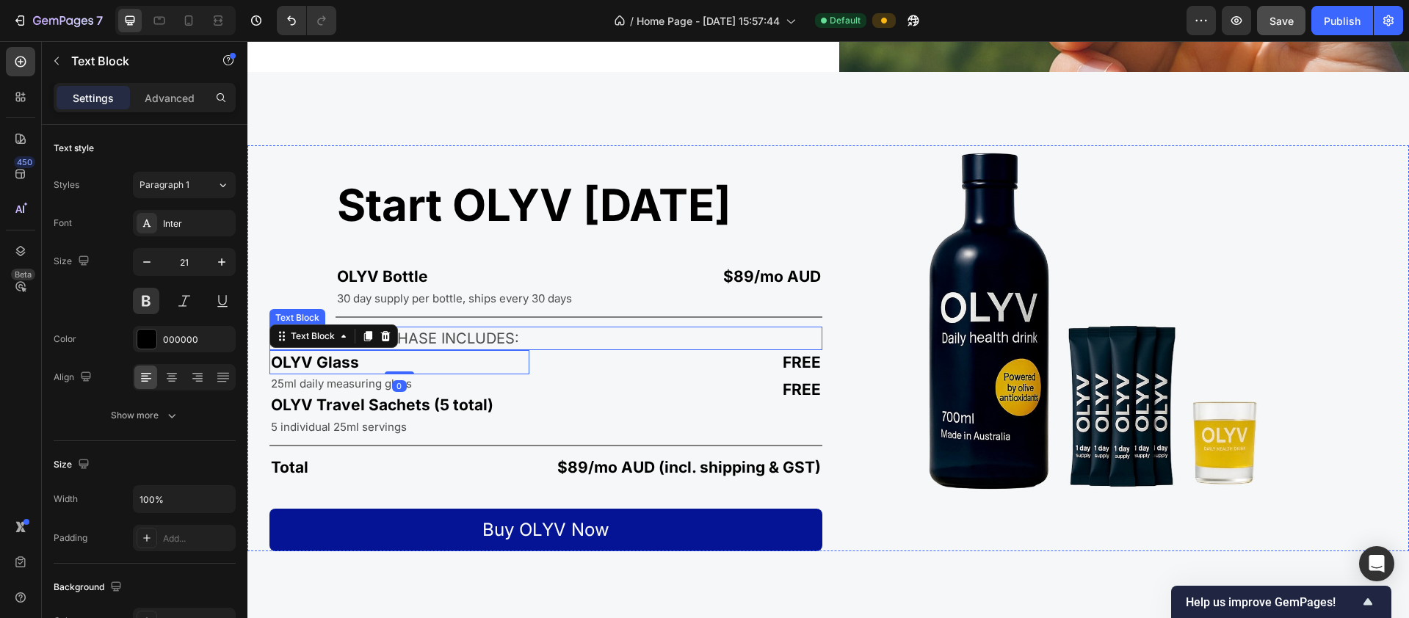
click at [443, 328] on p "FIRST TIME PURCHASE INCLUDES:" at bounding box center [546, 338] width 550 height 21
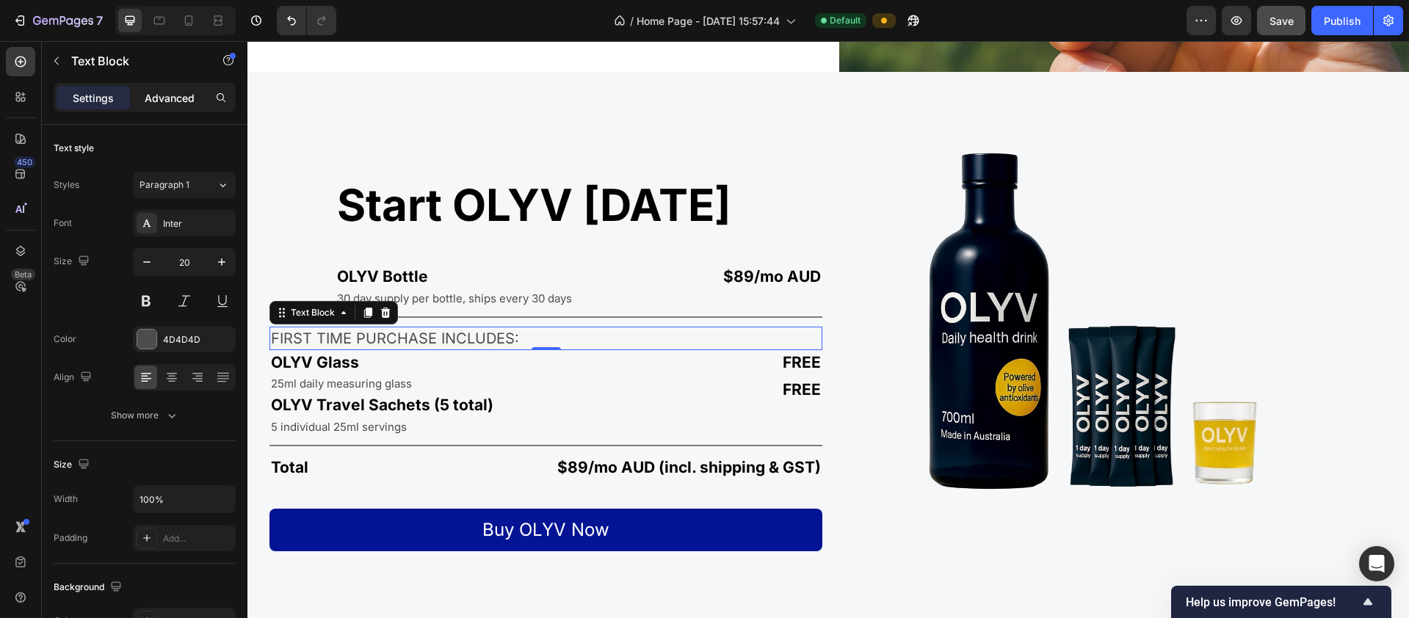
click at [183, 100] on p "Advanced" at bounding box center [170, 97] width 50 height 15
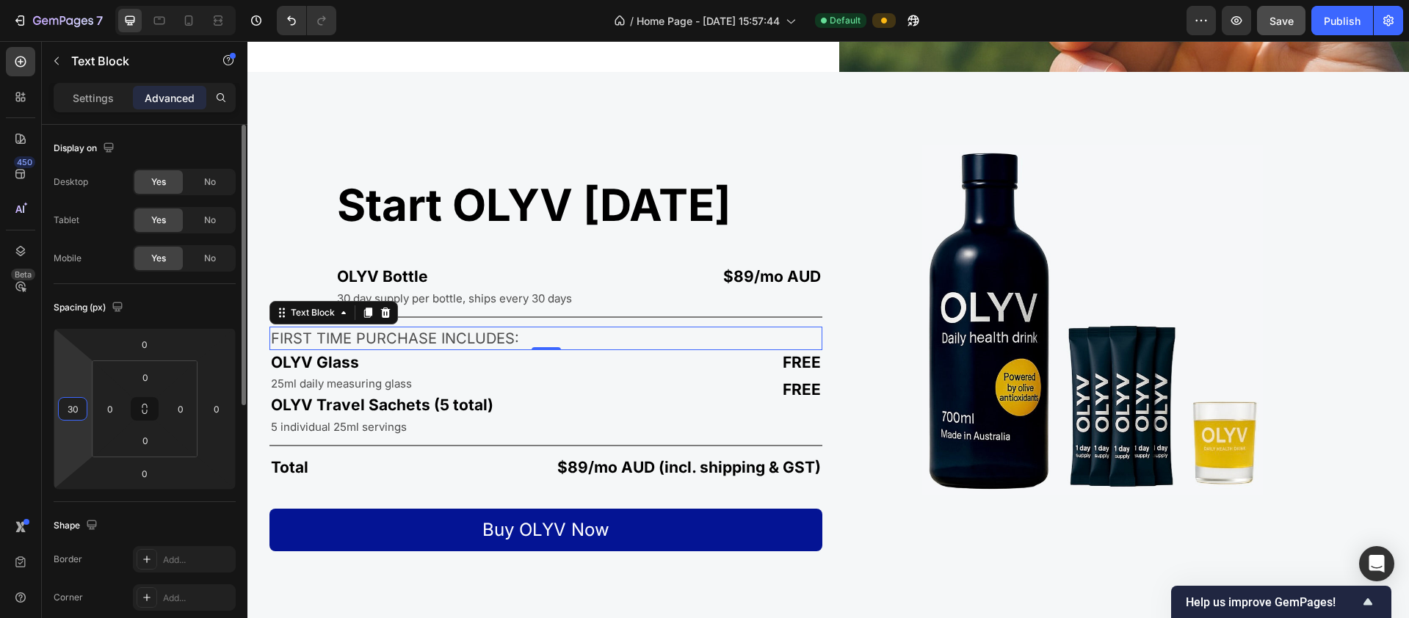
click at [79, 410] on input "30" at bounding box center [73, 409] width 22 height 22
type input "120"
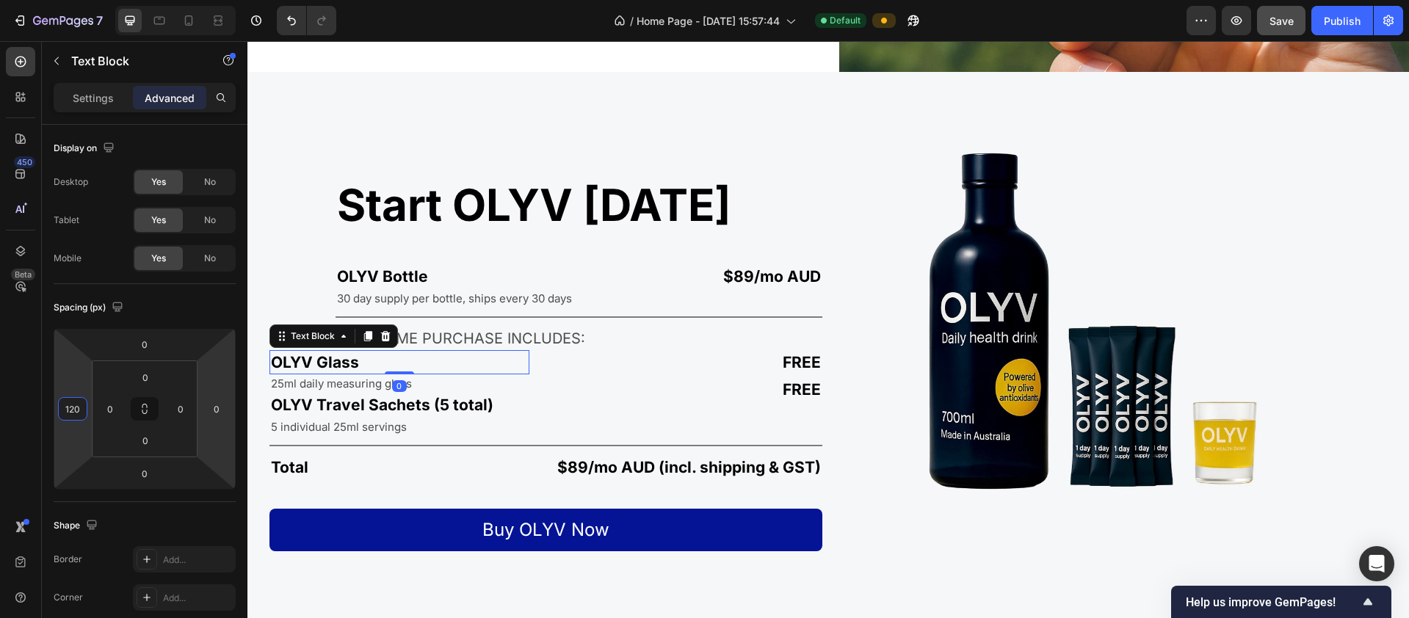
click at [311, 359] on p "OLYV Glass" at bounding box center [399, 362] width 257 height 21
click at [78, 411] on input "30" at bounding box center [73, 409] width 22 height 22
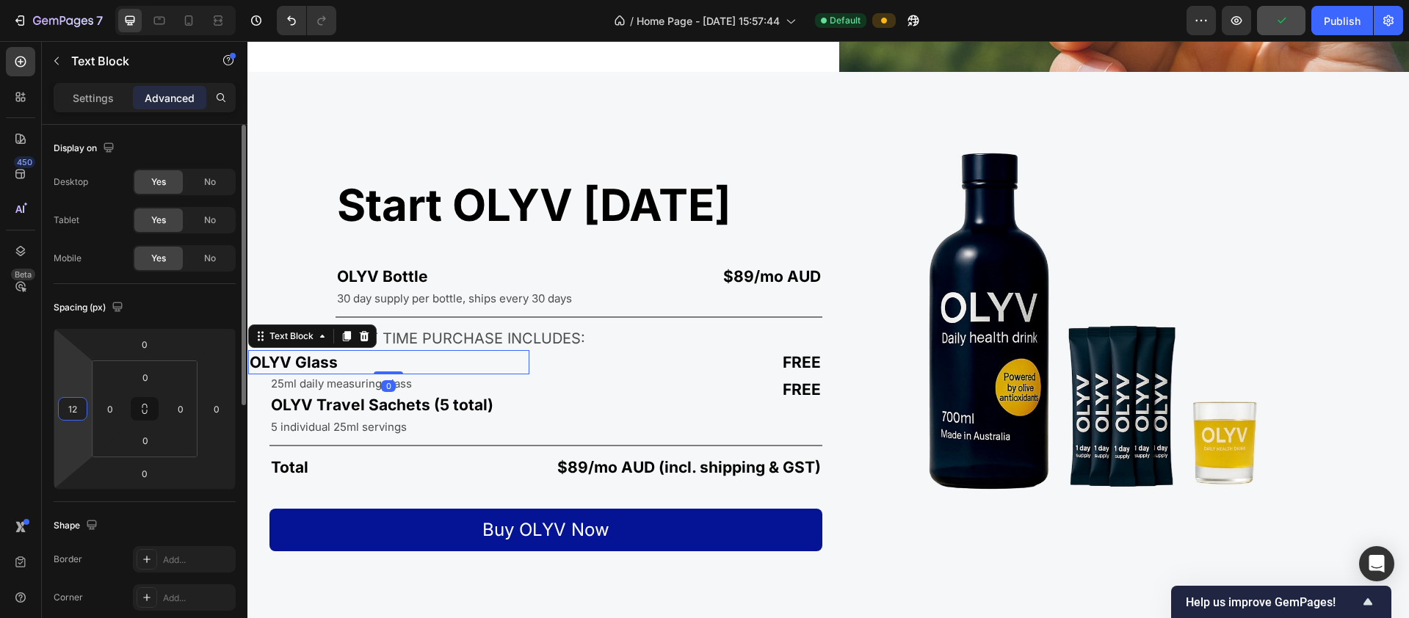
type input "120"
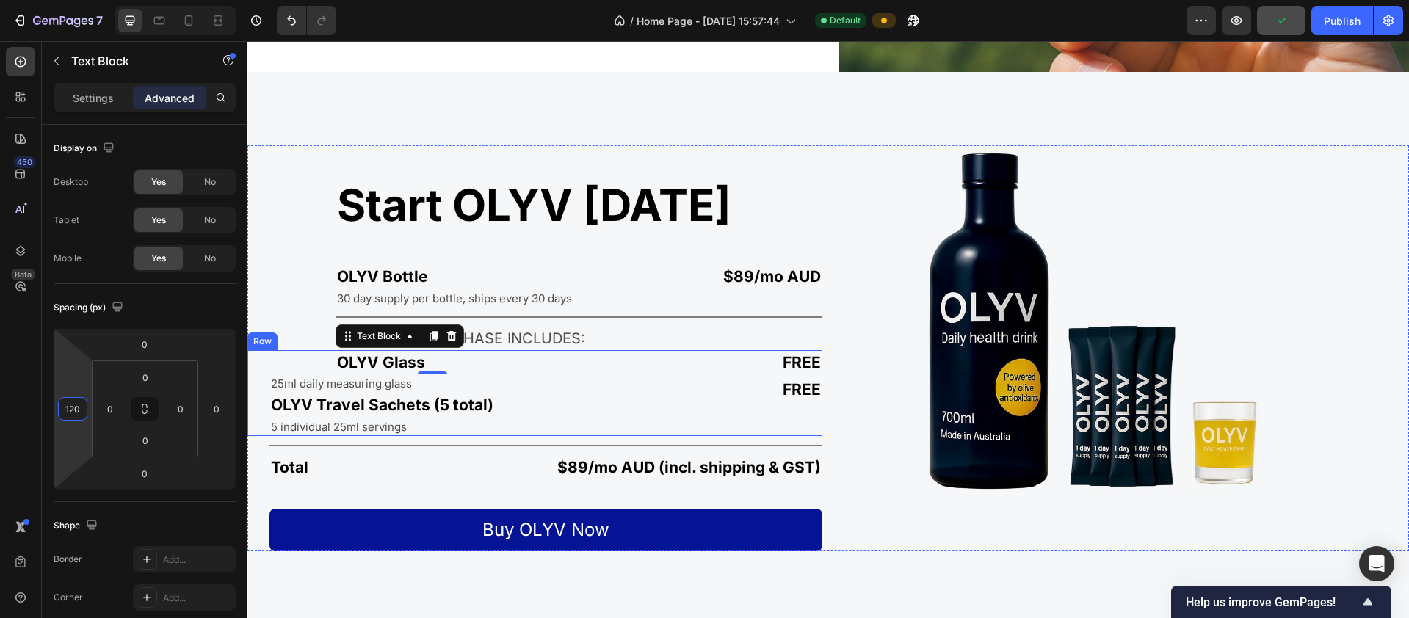
click at [291, 376] on p "25ml daily measuring glass" at bounding box center [399, 383] width 257 height 15
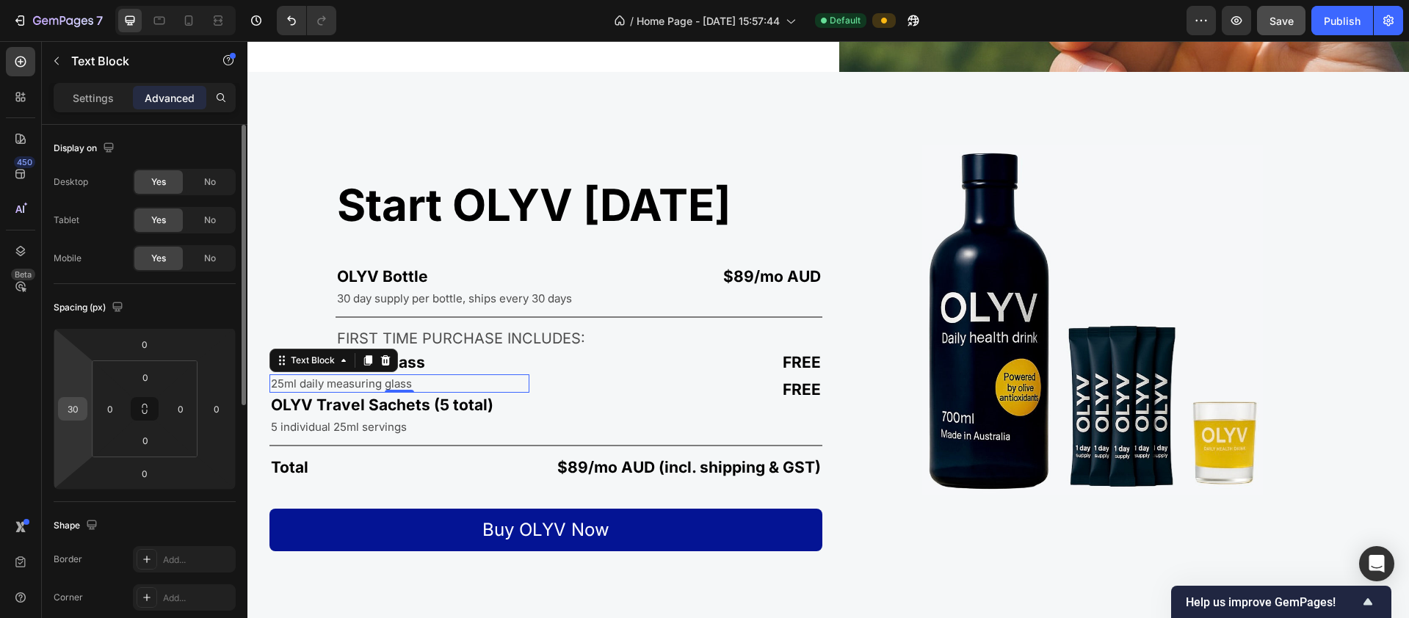
click at [79, 413] on input "30" at bounding box center [73, 409] width 22 height 22
type input "120"
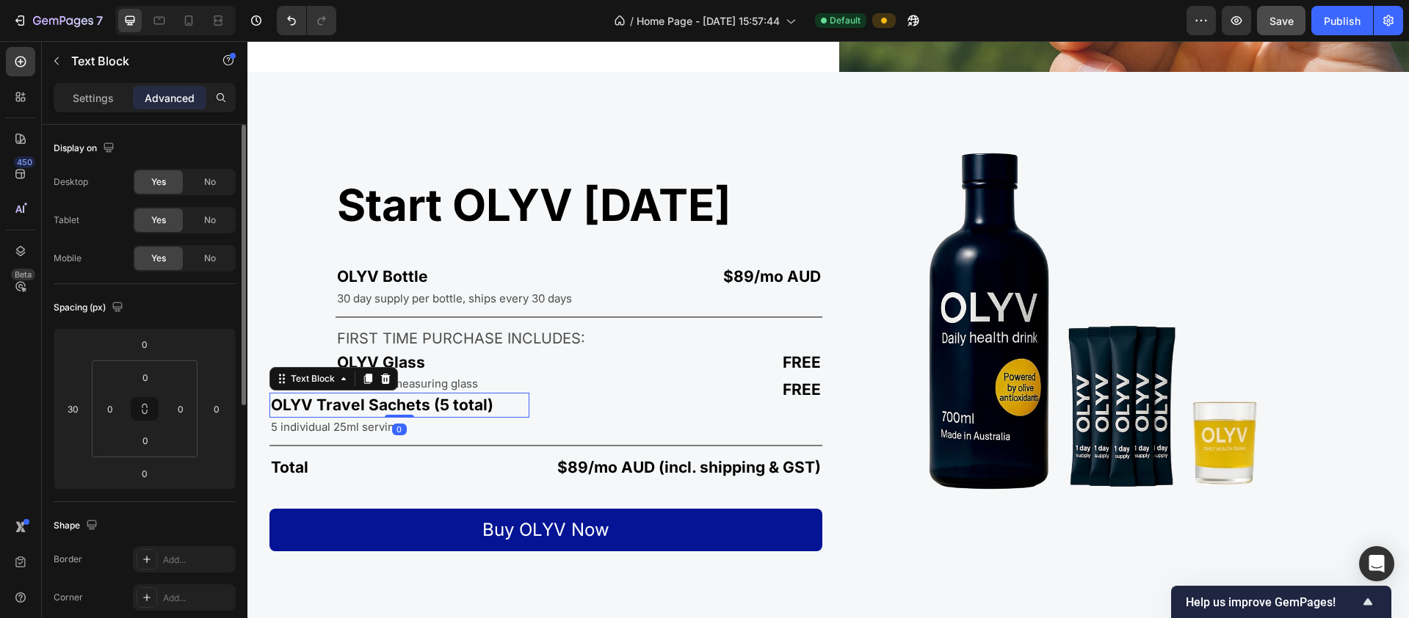
click at [303, 399] on p "OLYV Travel Sachets (5 total)" at bounding box center [399, 404] width 257 height 21
click at [79, 407] on input "30" at bounding box center [73, 409] width 22 height 22
type input "120"
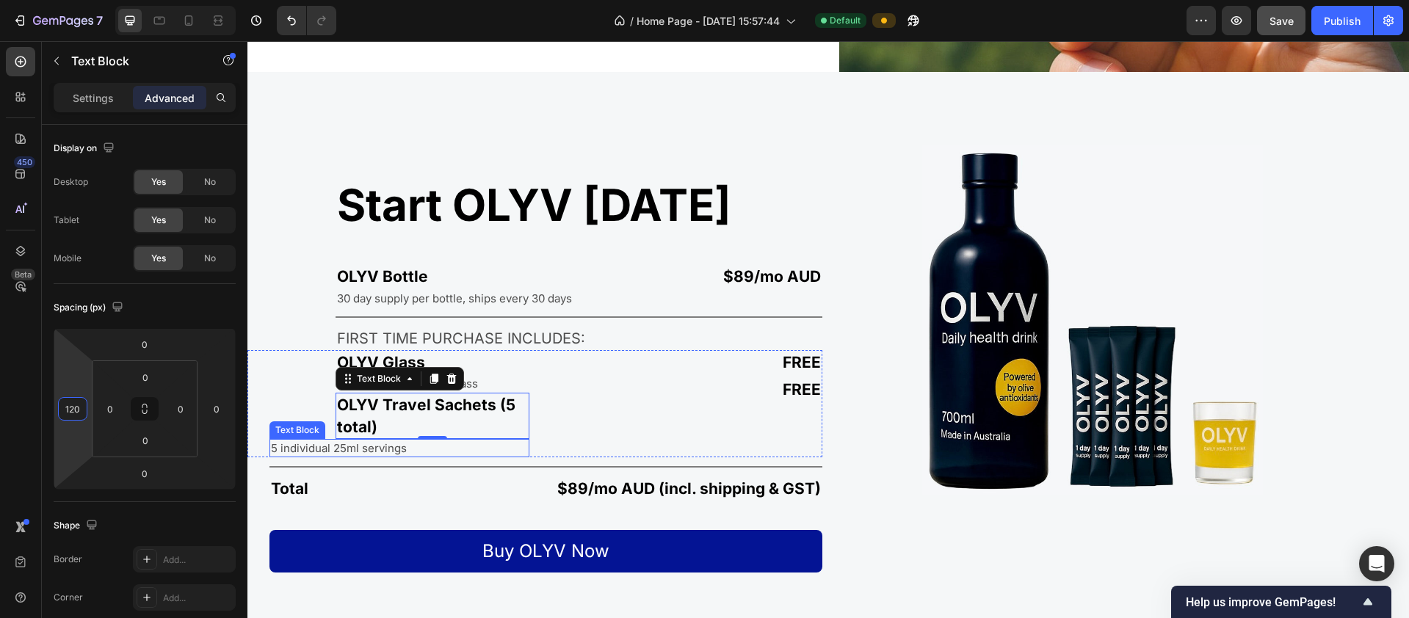
click at [292, 440] on p "5 individual 25ml servings" at bounding box center [399, 447] width 257 height 15
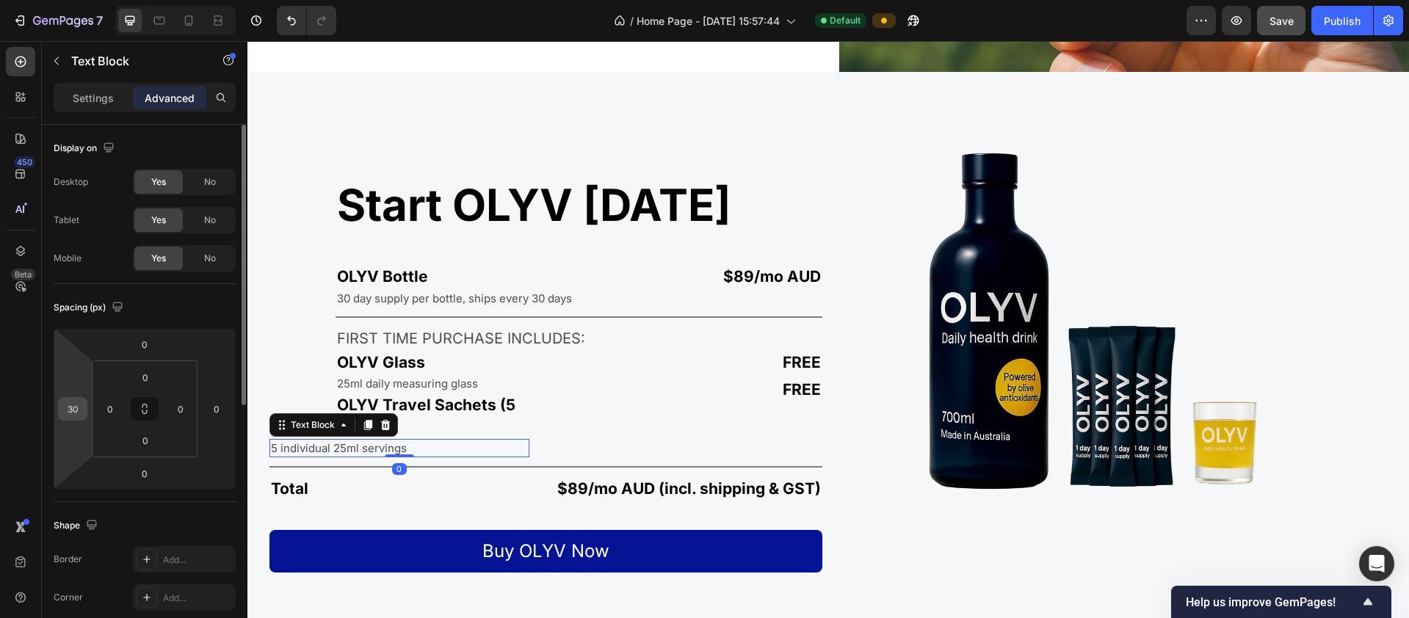
click at [80, 411] on input "30" at bounding box center [73, 409] width 22 height 22
type input "120"
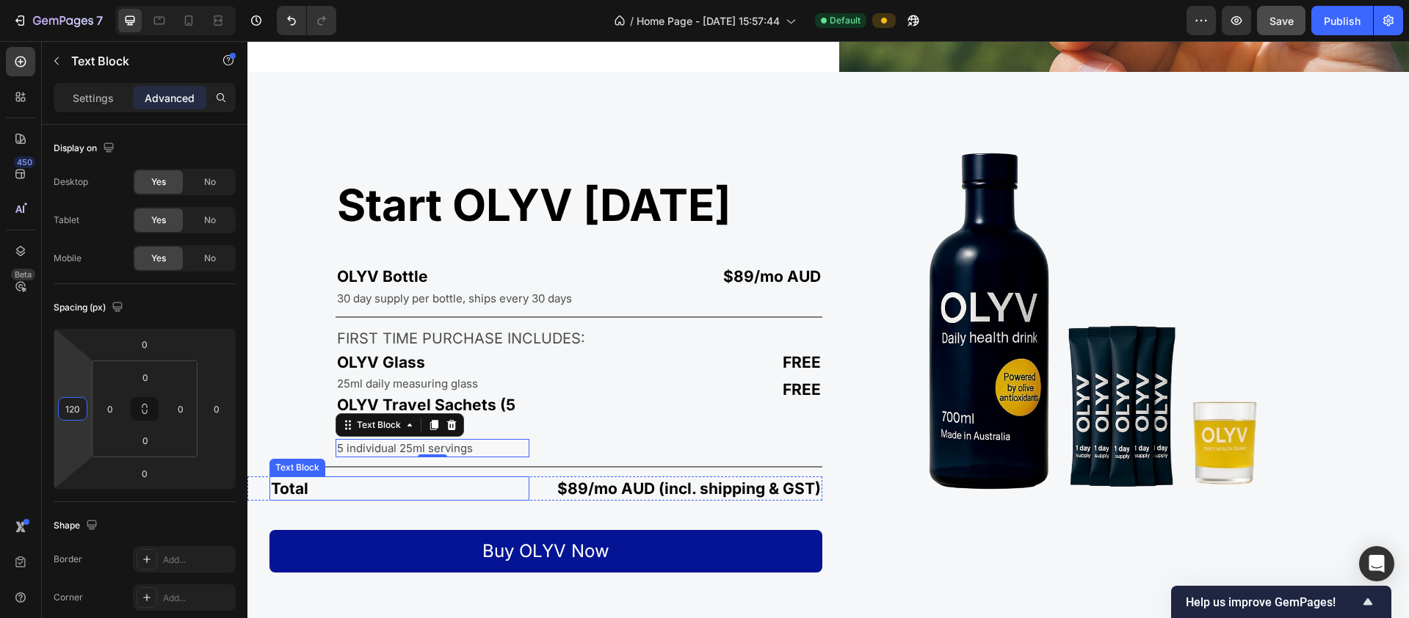
click at [315, 482] on p "Total" at bounding box center [399, 488] width 257 height 21
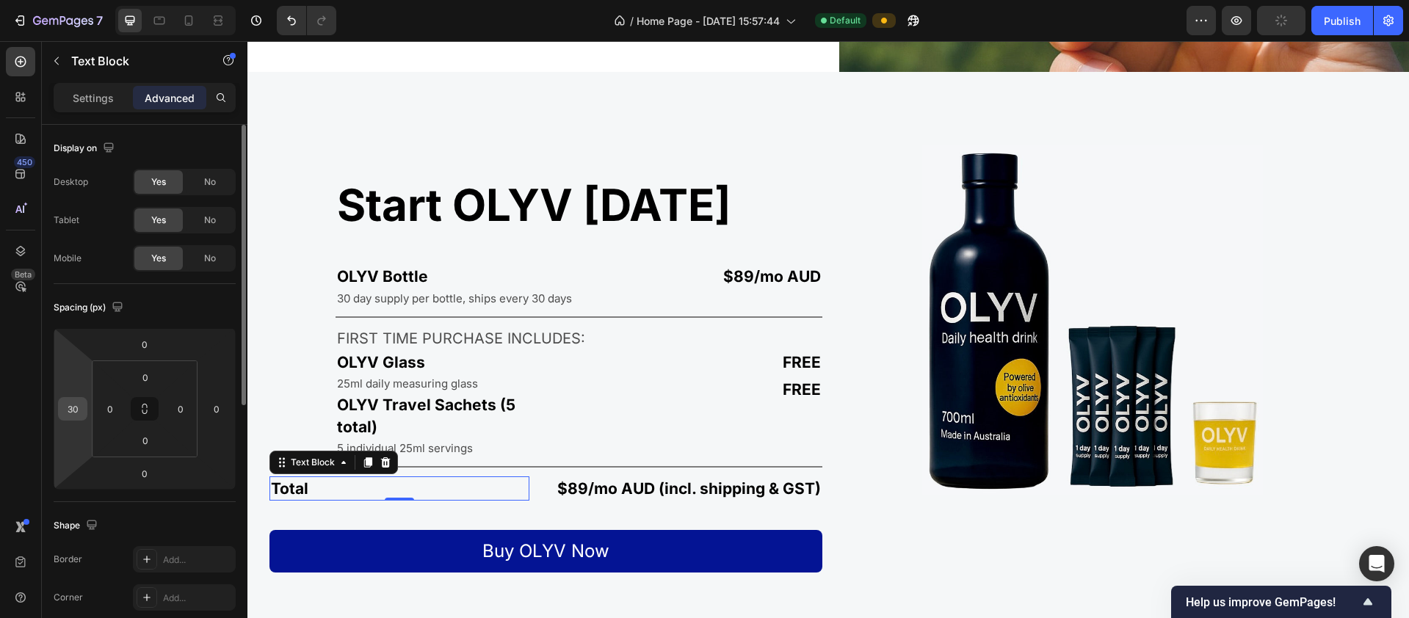
click at [81, 411] on input "30" at bounding box center [73, 409] width 22 height 22
type input "120"
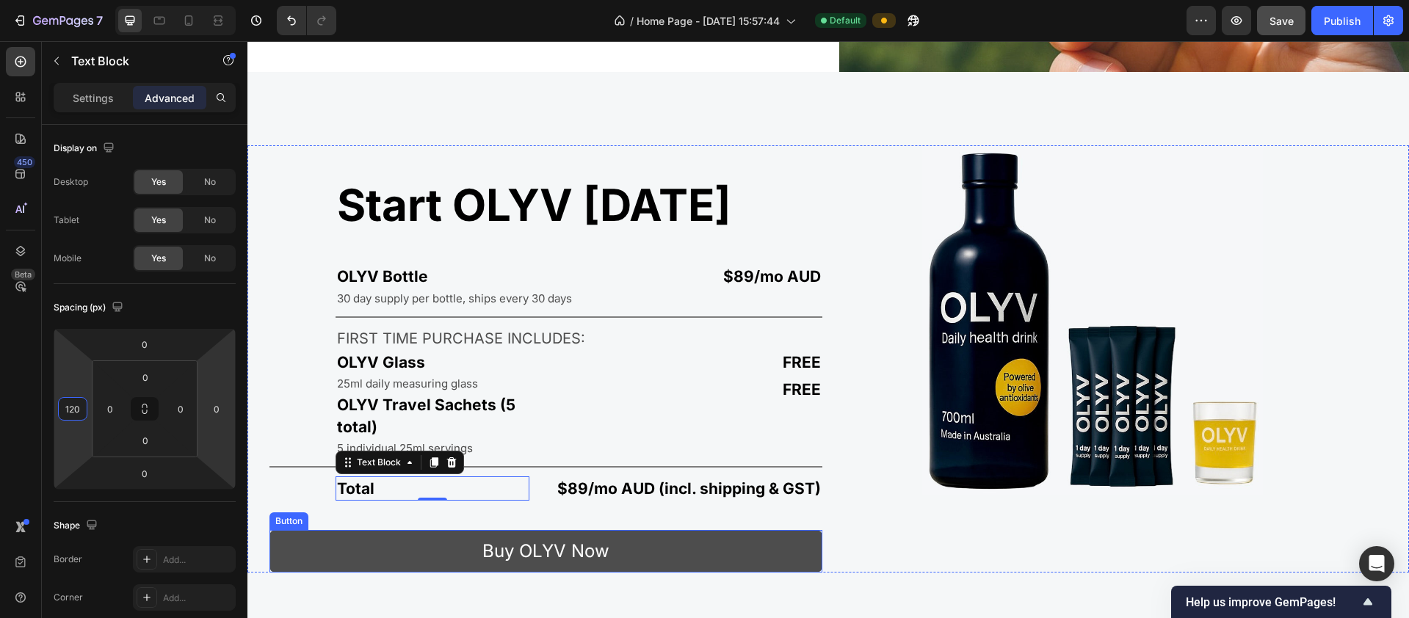
click at [318, 538] on button "Buy OLYV Now" at bounding box center [545, 551] width 553 height 43
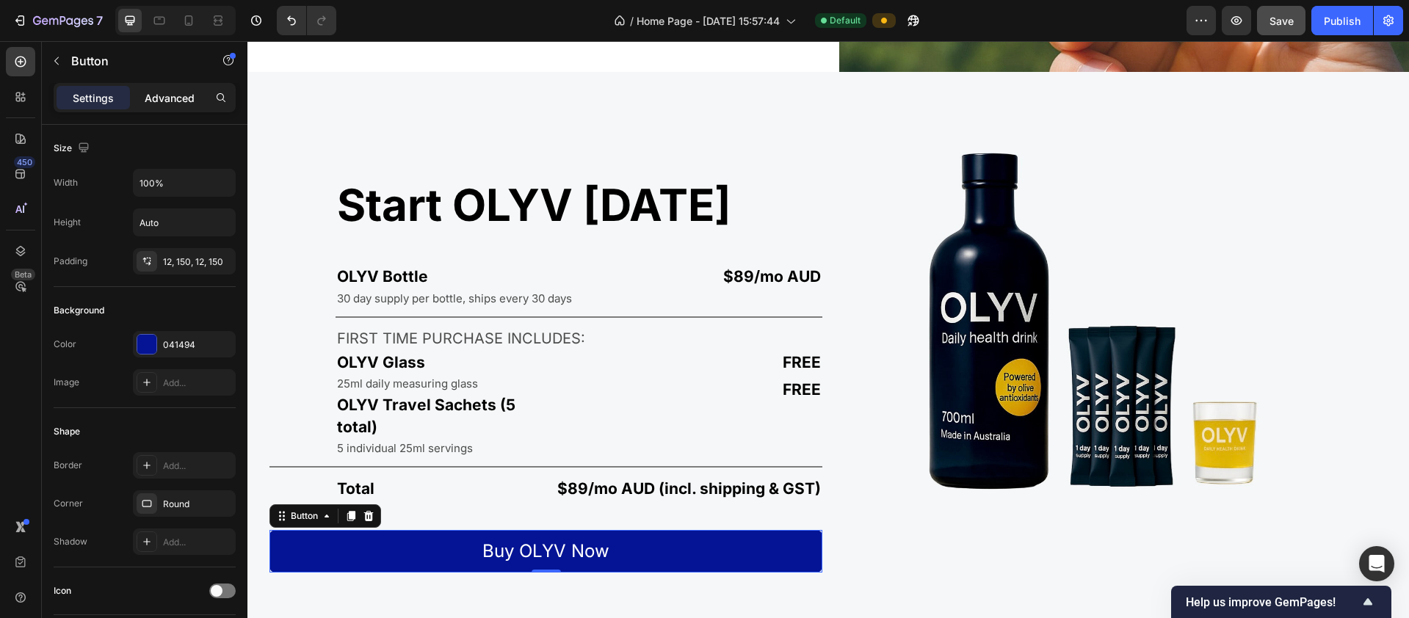
click at [157, 95] on p "Advanced" at bounding box center [170, 97] width 50 height 15
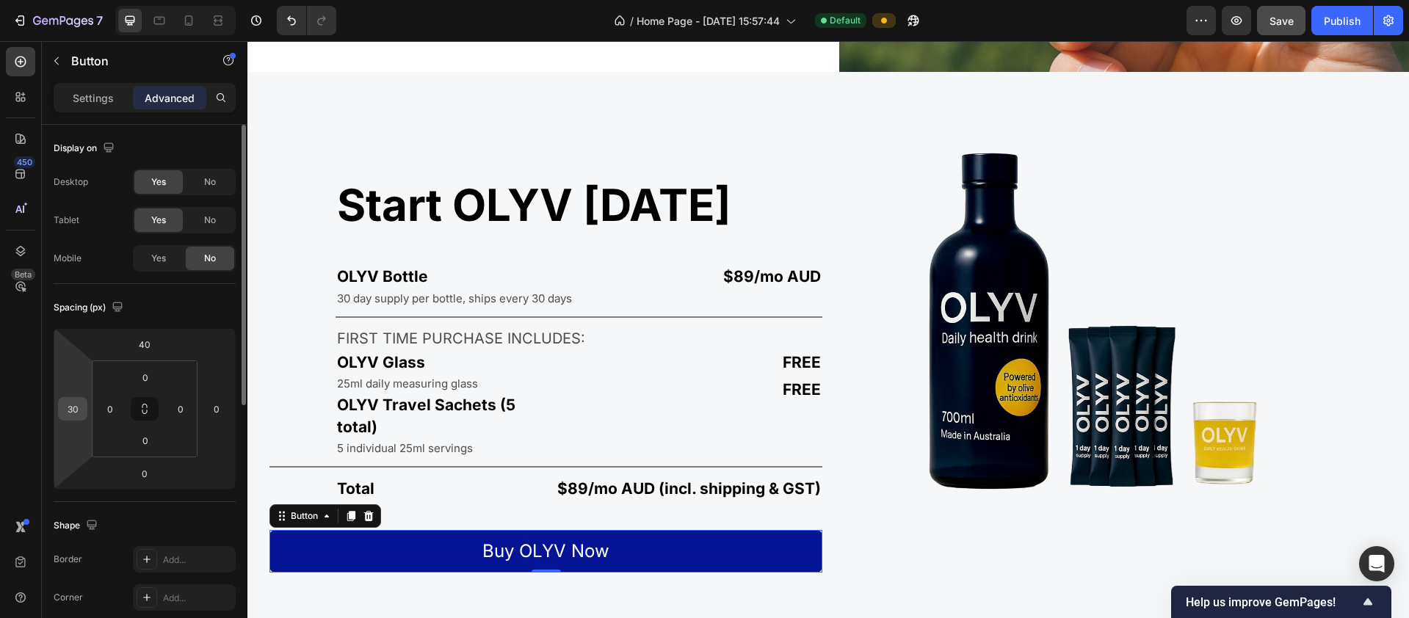
click at [80, 413] on input "30" at bounding box center [73, 409] width 22 height 22
type input "120"
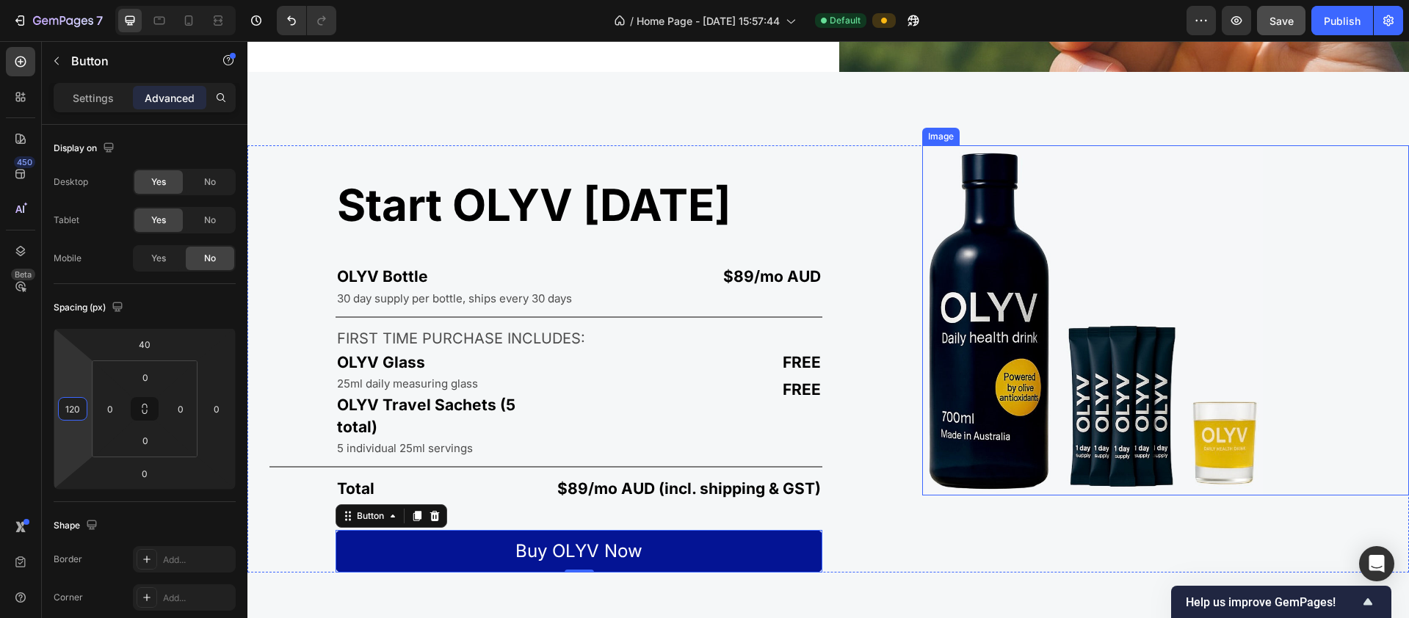
click at [763, 347] on img at bounding box center [1092, 320] width 341 height 350
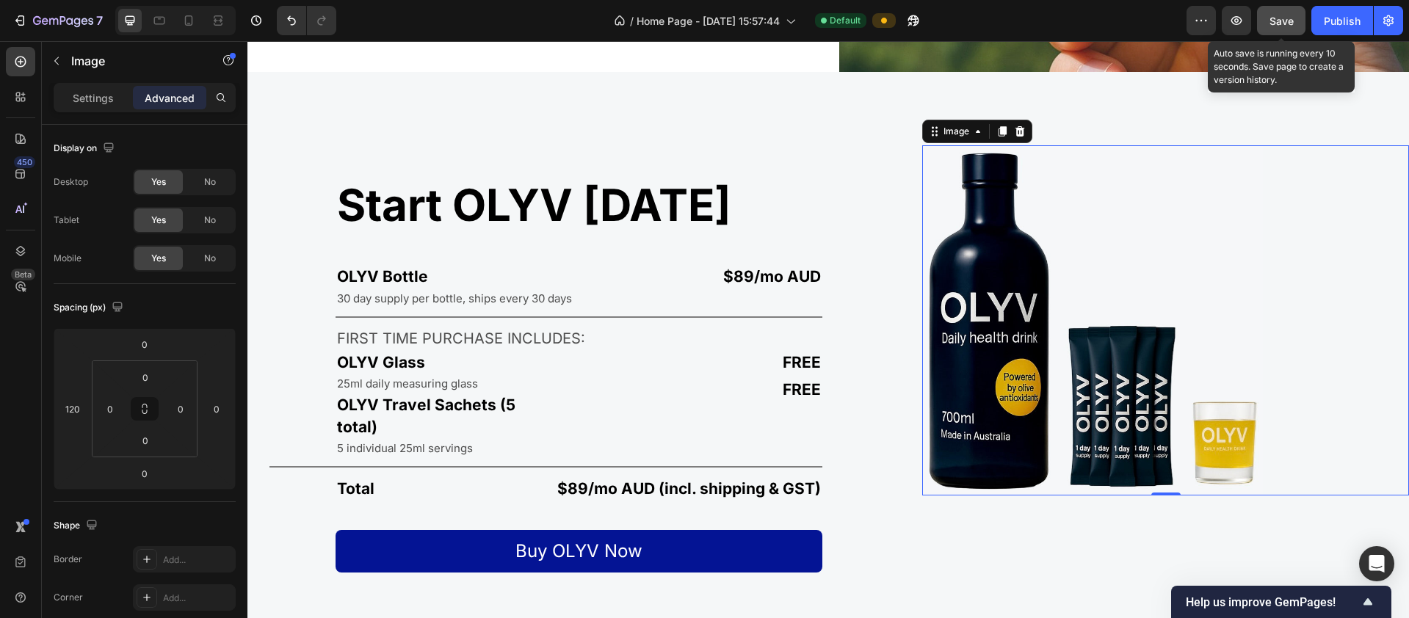
click at [763, 13] on div "Save" at bounding box center [1281, 20] width 24 height 15
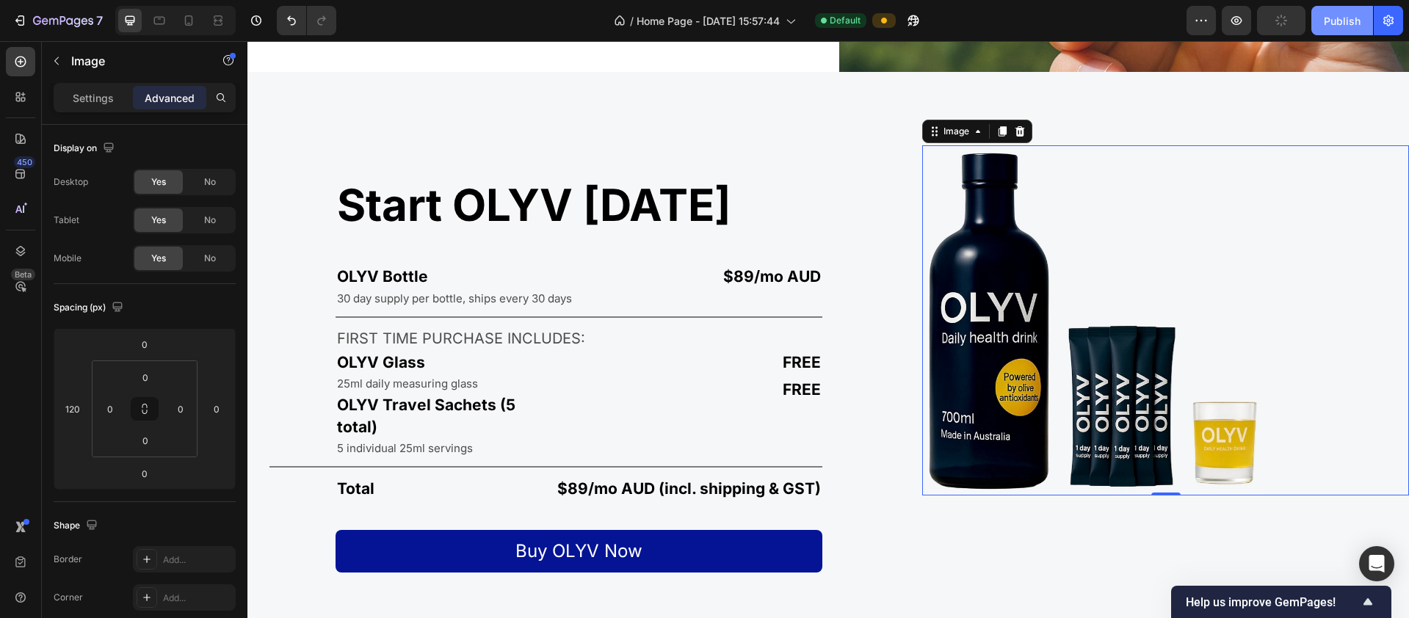
click at [763, 23] on div "Publish" at bounding box center [1342, 20] width 37 height 15
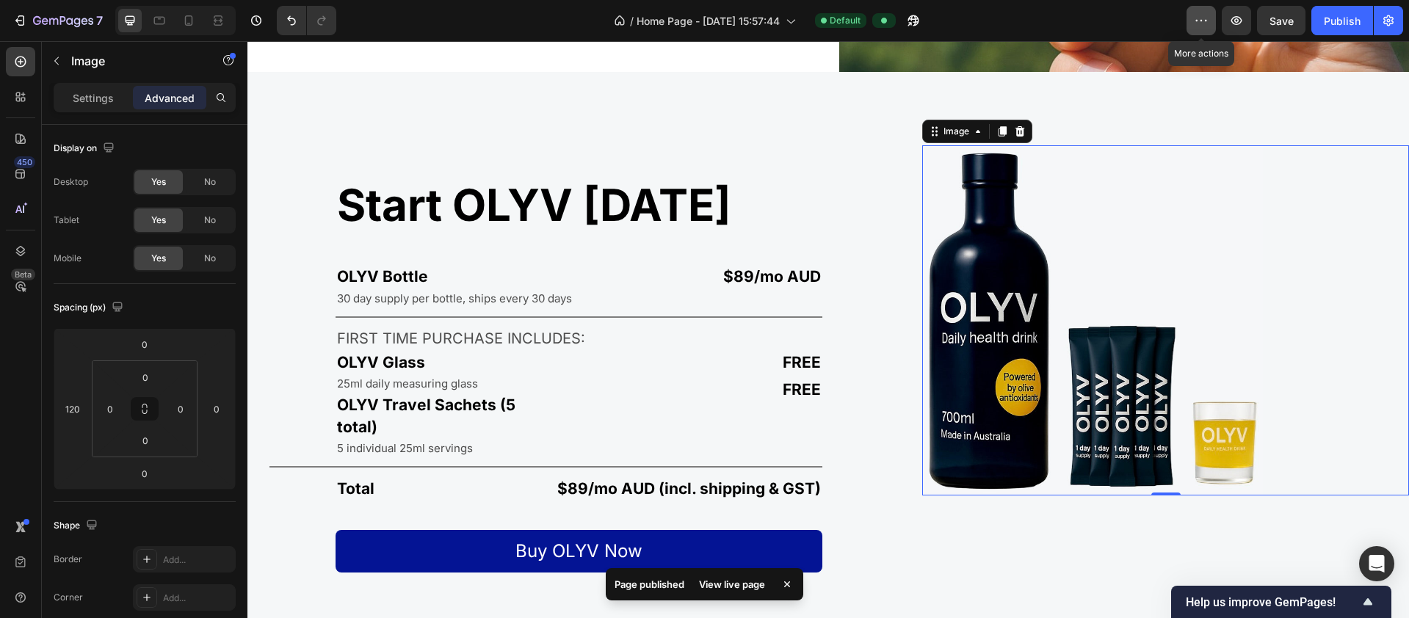
click at [763, 23] on icon "button" at bounding box center [1201, 20] width 15 height 15
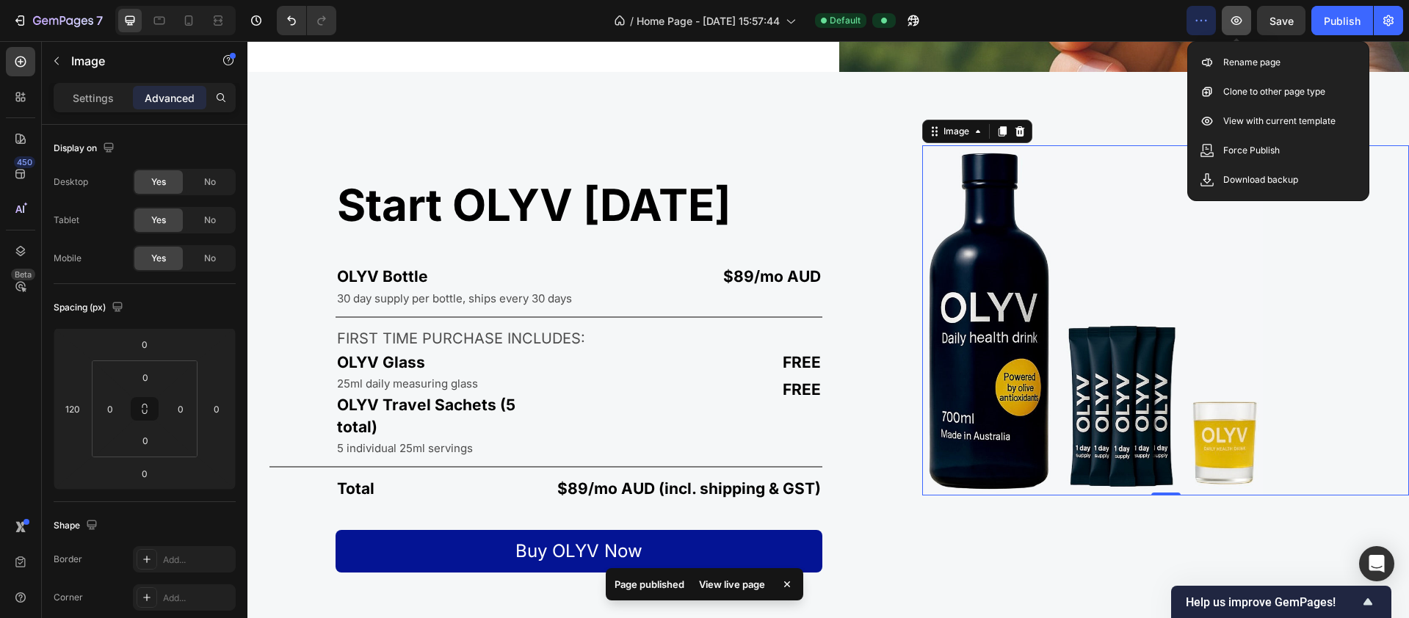
click at [763, 18] on button "button" at bounding box center [1236, 20] width 29 height 29
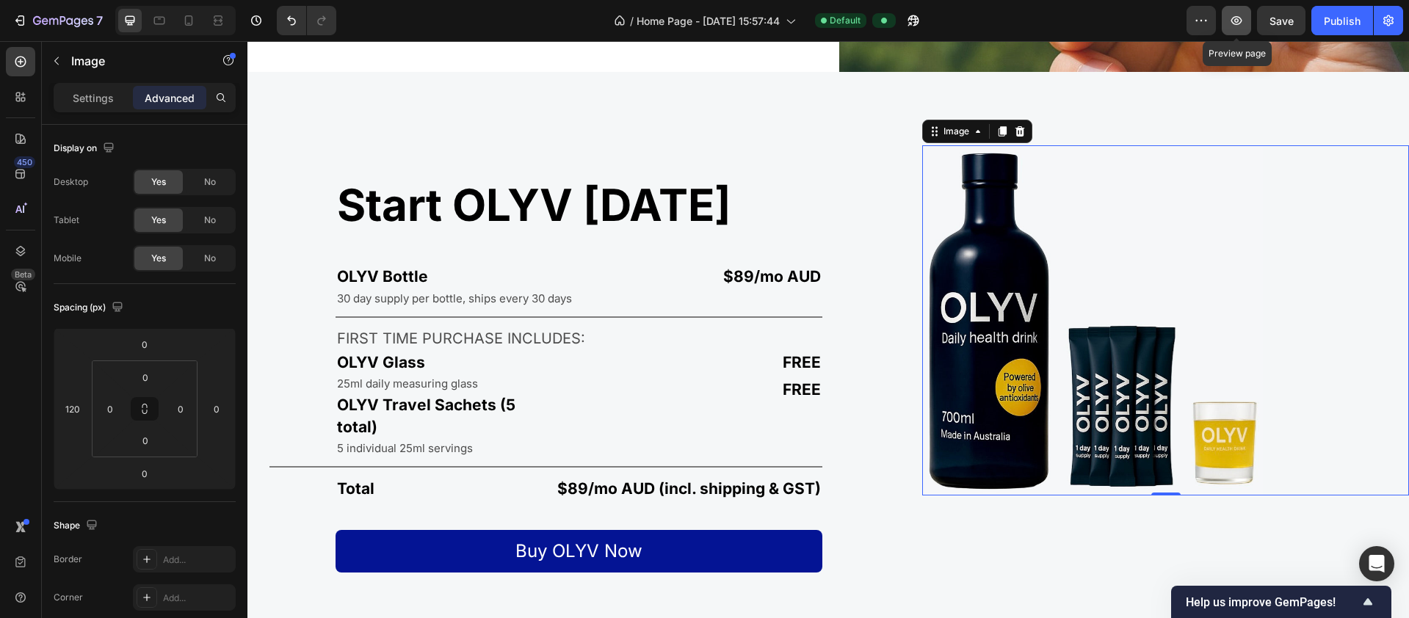
click at [763, 19] on icon "button" at bounding box center [1236, 20] width 4 height 4
click at [763, 360] on p "FREE" at bounding box center [682, 362] width 279 height 21
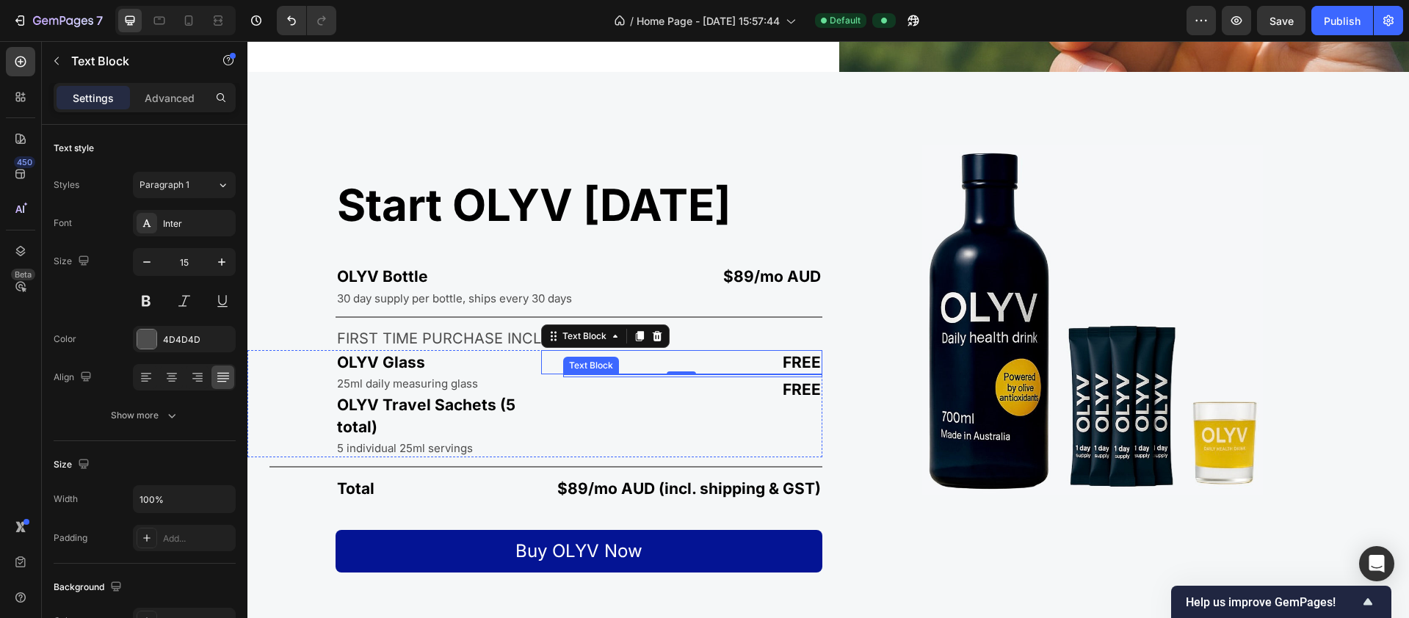
click at [763, 374] on div at bounding box center [693, 375] width 260 height 3
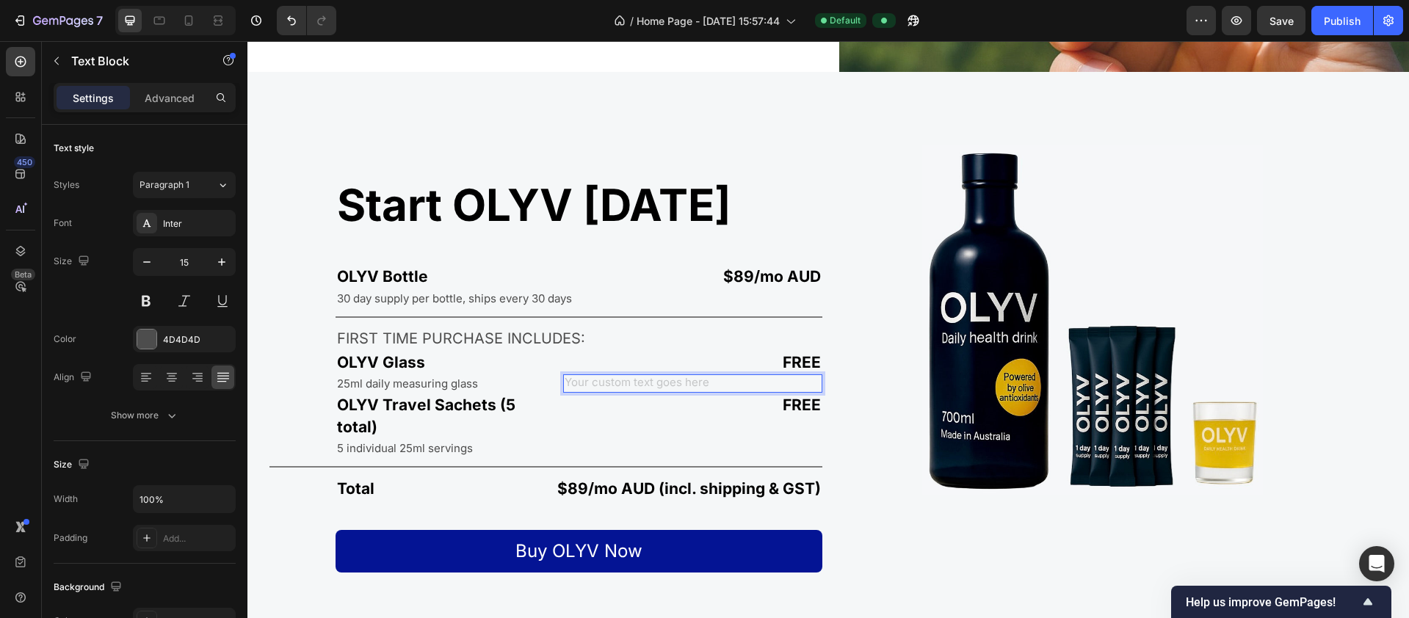
click at [645, 379] on div "Rich Text Editor. Editing area: main" at bounding box center [693, 383] width 260 height 18
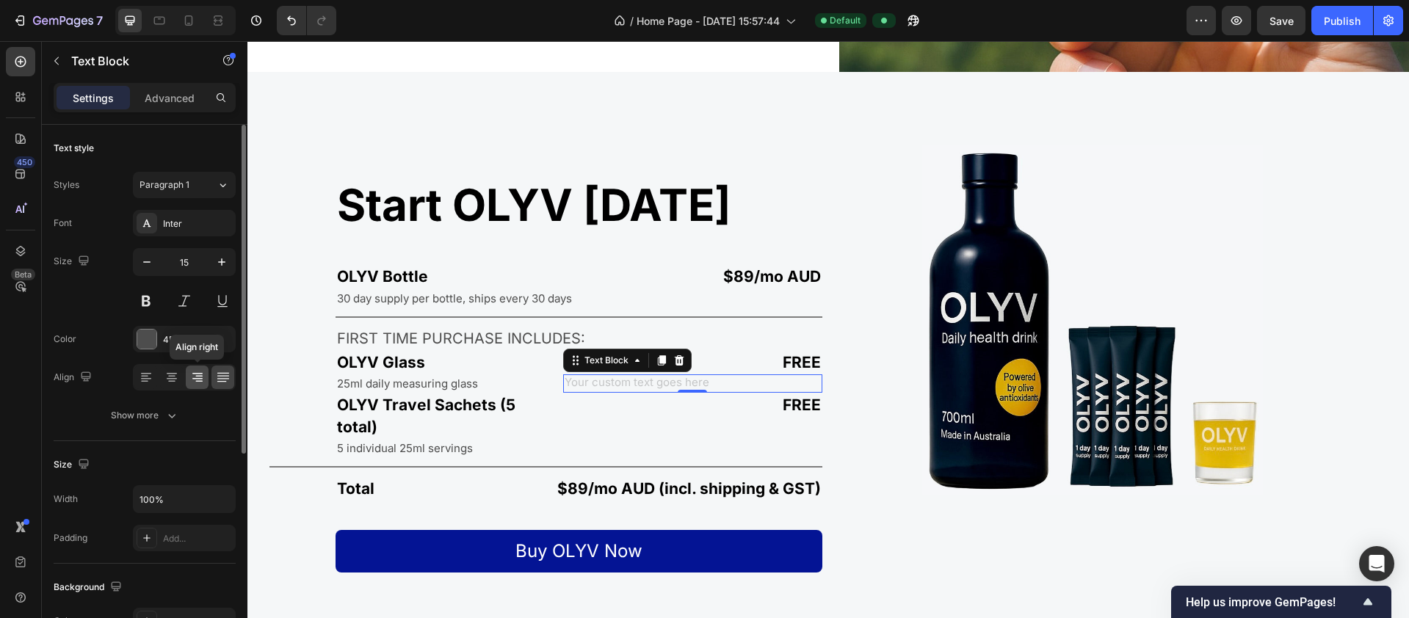
click at [203, 382] on icon at bounding box center [197, 377] width 15 height 15
click at [763, 382] on div "Rich Text Editor. Editing area: main" at bounding box center [693, 383] width 260 height 18
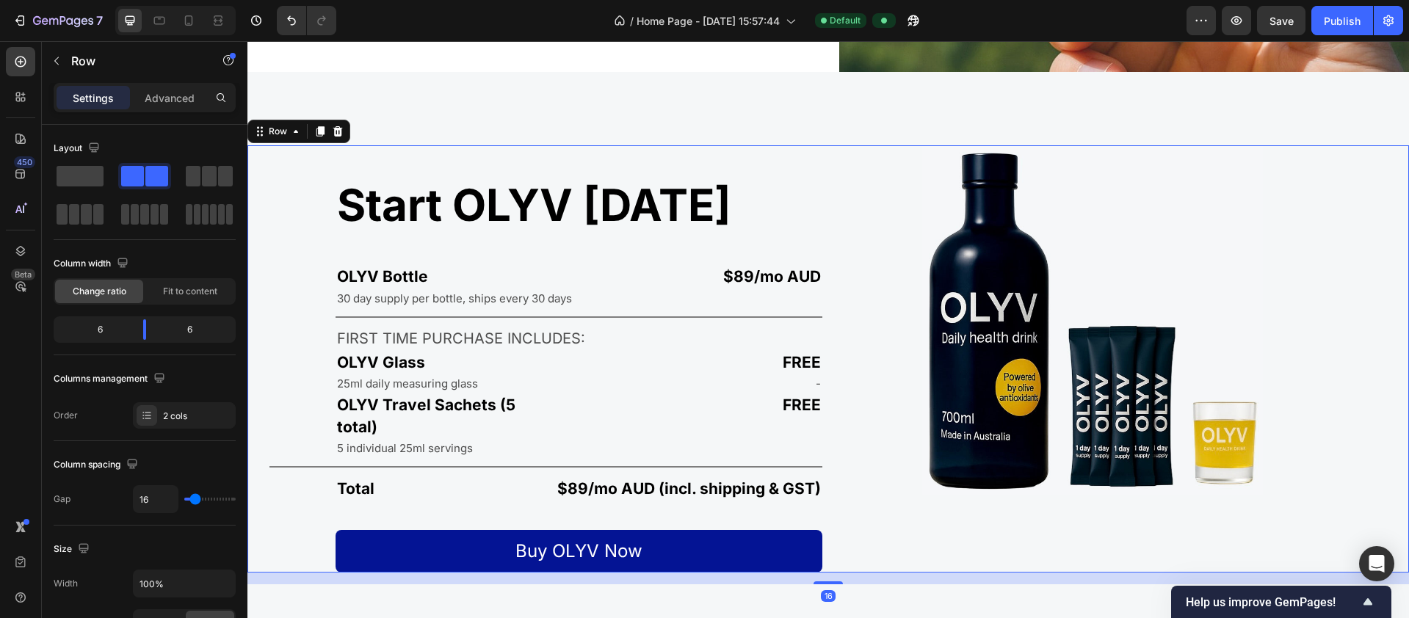
click at [283, 332] on div "Start OLYV today Heading OLYV Bottle Text Block $89/mo AUD Text Block Row 30 da…" at bounding box center [534, 358] width 575 height 427
click at [51, 65] on icon "button" at bounding box center [57, 61] width 12 height 12
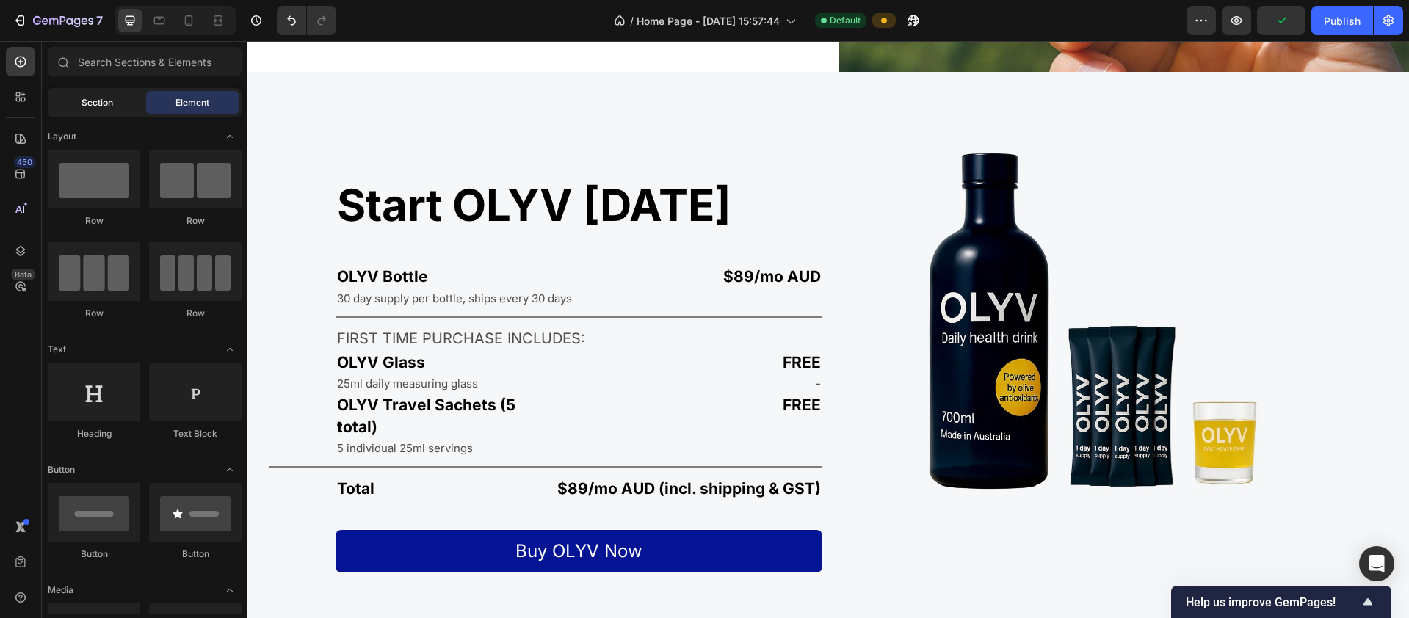
click at [94, 106] on span "Section" at bounding box center [97, 102] width 32 height 13
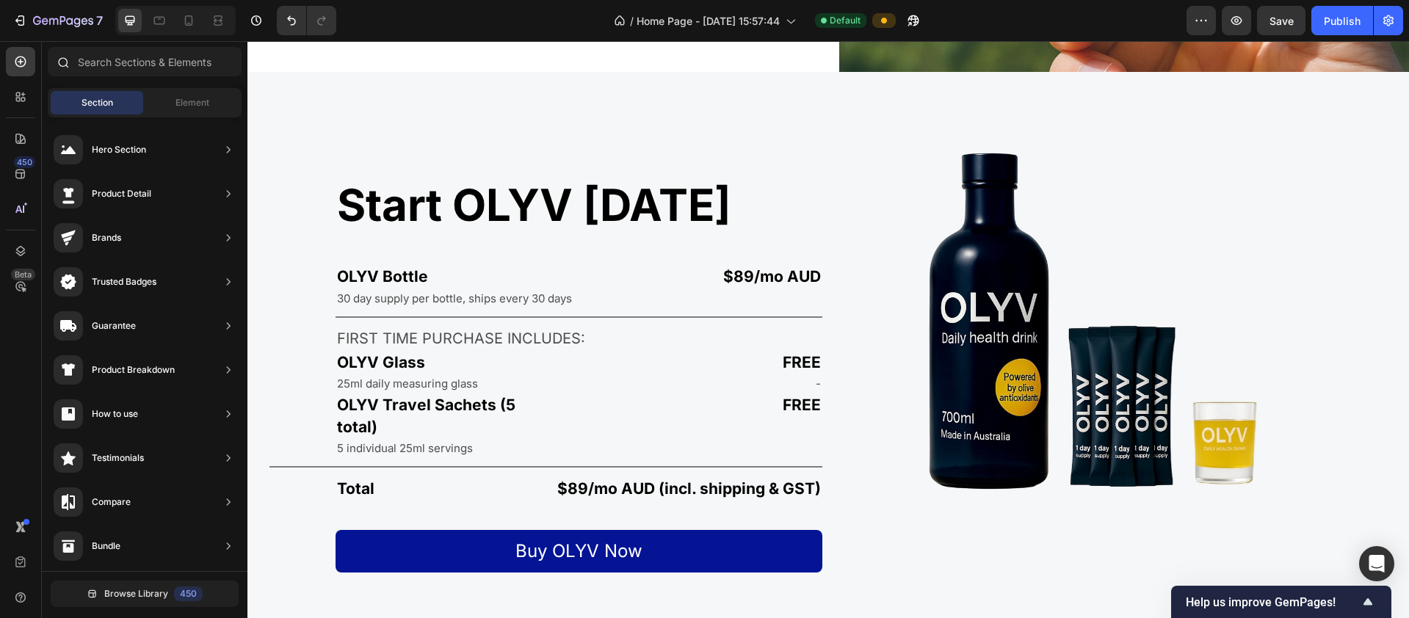
click at [57, 65] on icon at bounding box center [63, 62] width 12 height 12
click at [62, 68] on div at bounding box center [62, 61] width 29 height 29
click at [763, 435] on div "FREE Text Block - Text Block FREE Text Block" at bounding box center [682, 403] width 282 height 107
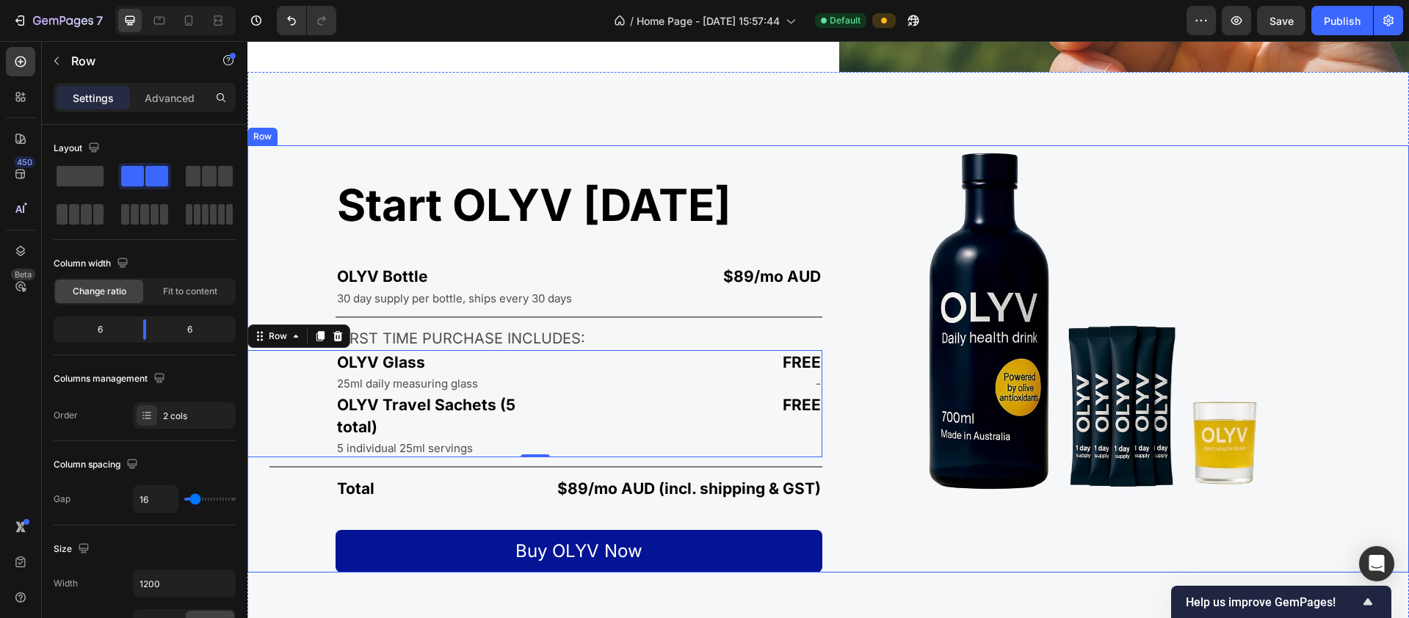
click at [283, 255] on div "Start OLYV today Heading OLYV Bottle Text Block $89/mo AUD Text Block Row 30 da…" at bounding box center [534, 358] width 575 height 427
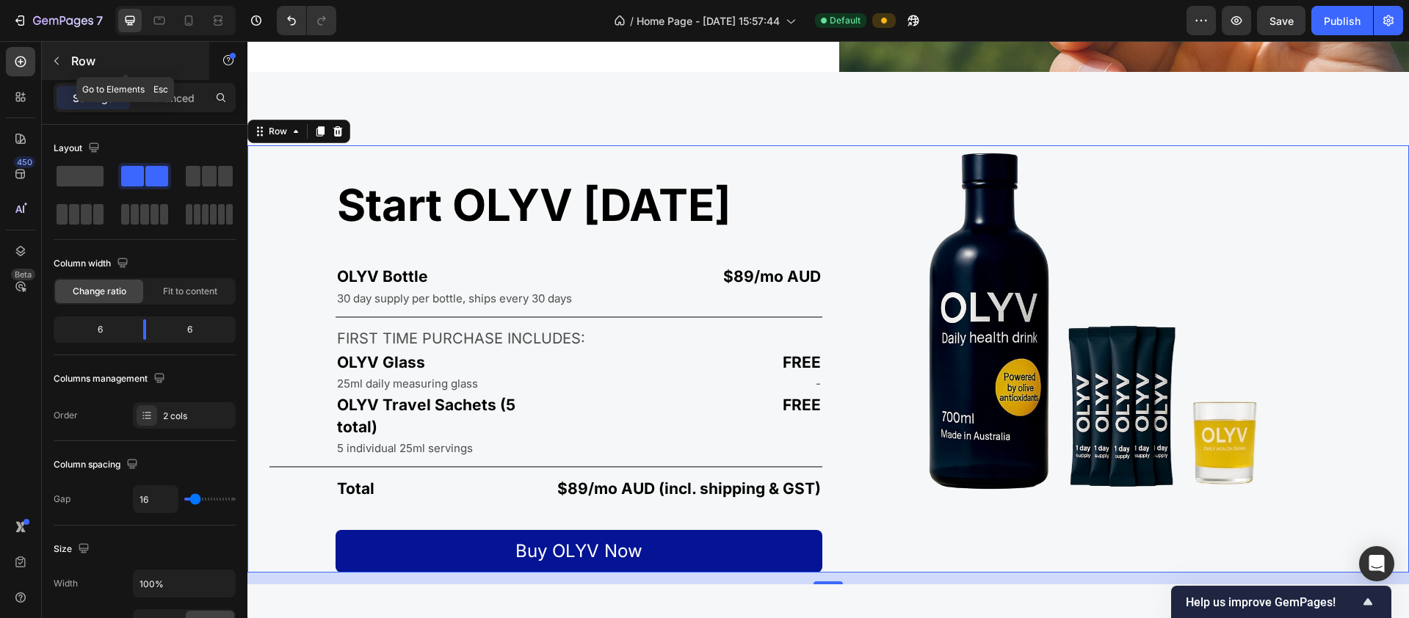
click at [65, 58] on button "button" at bounding box center [56, 60] width 23 height 23
click at [280, 212] on div "Start OLYV today Heading OLYV Bottle Text Block $89/mo AUD Text Block Row 30 da…" at bounding box center [534, 358] width 575 height 427
click at [153, 101] on p "Advanced" at bounding box center [170, 97] width 50 height 15
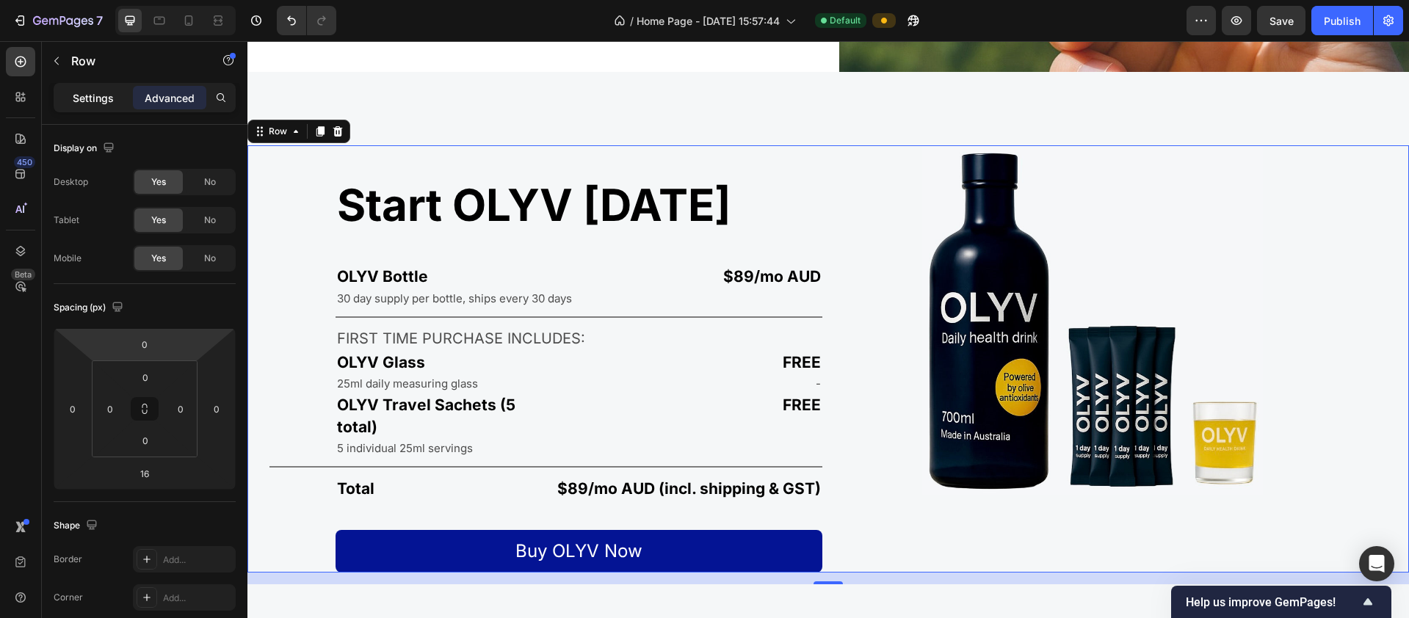
click at [87, 104] on p "Settings" at bounding box center [93, 97] width 41 height 15
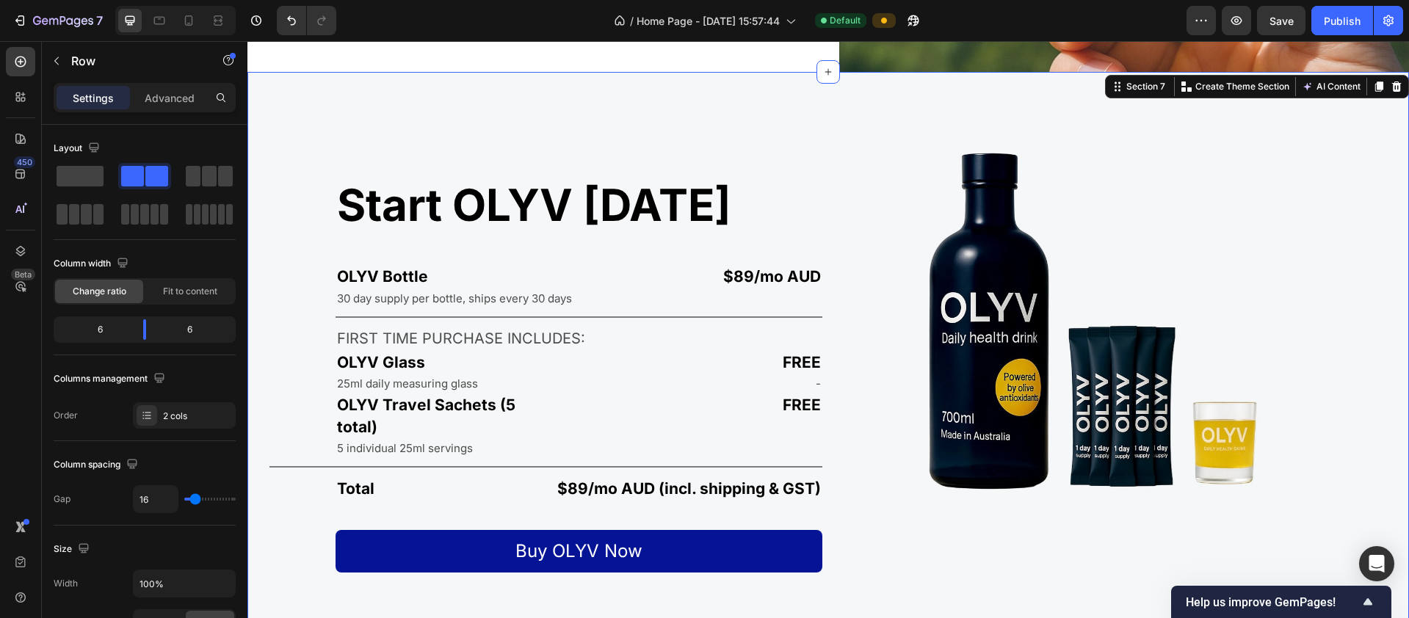
click at [297, 595] on div "Start OLYV today Heading OLYV Bottle Text Block $89/mo AUD Text Block Row 30 da…" at bounding box center [827, 365] width 1161 height 586
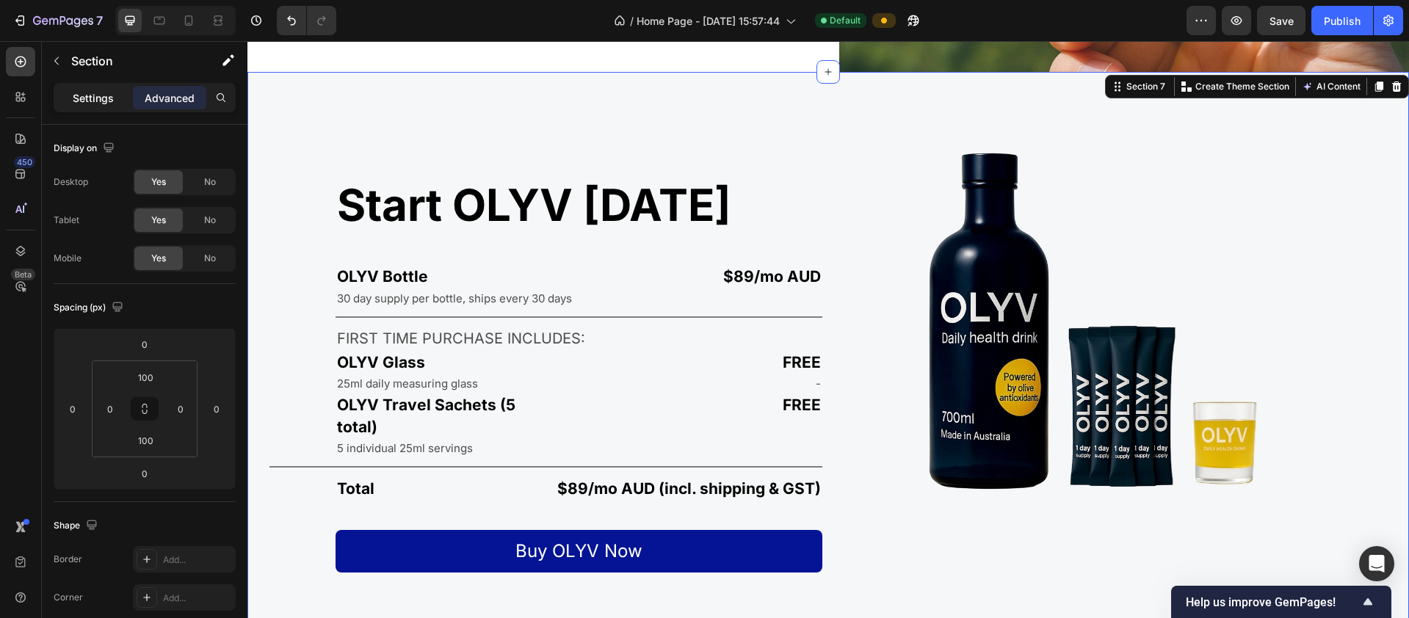
click at [95, 98] on p "Settings" at bounding box center [93, 97] width 41 height 15
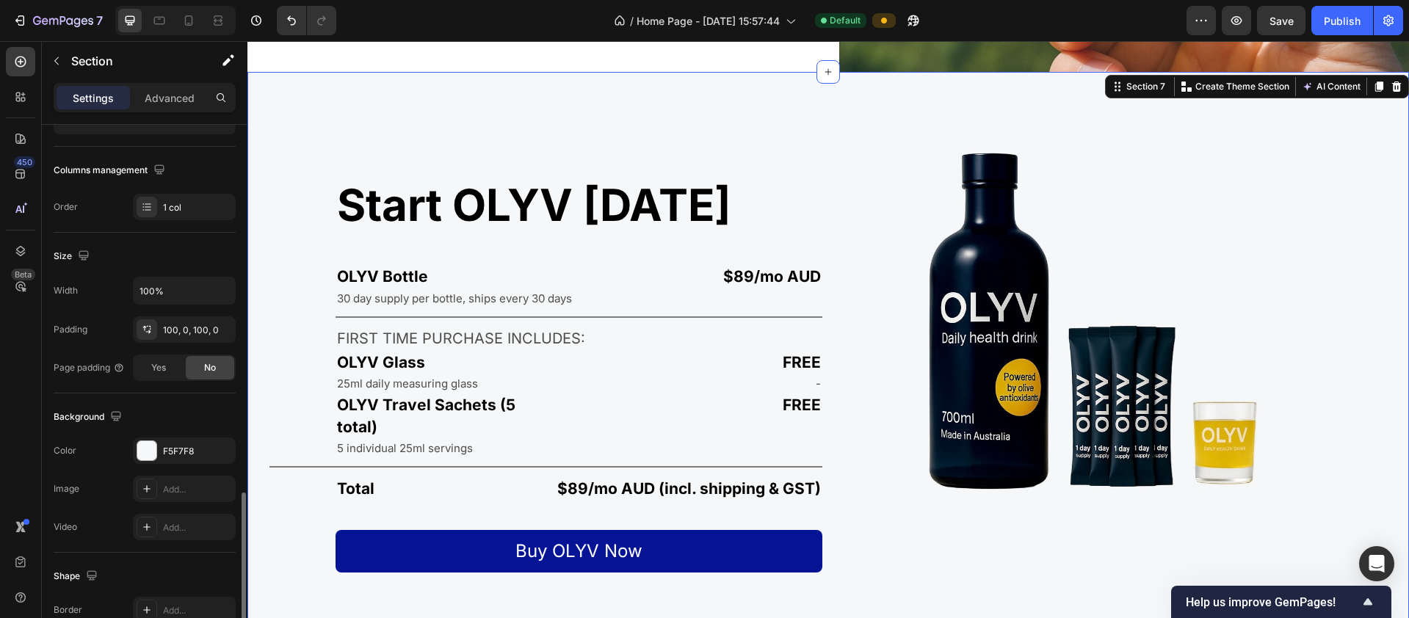
scroll to position [360, 0]
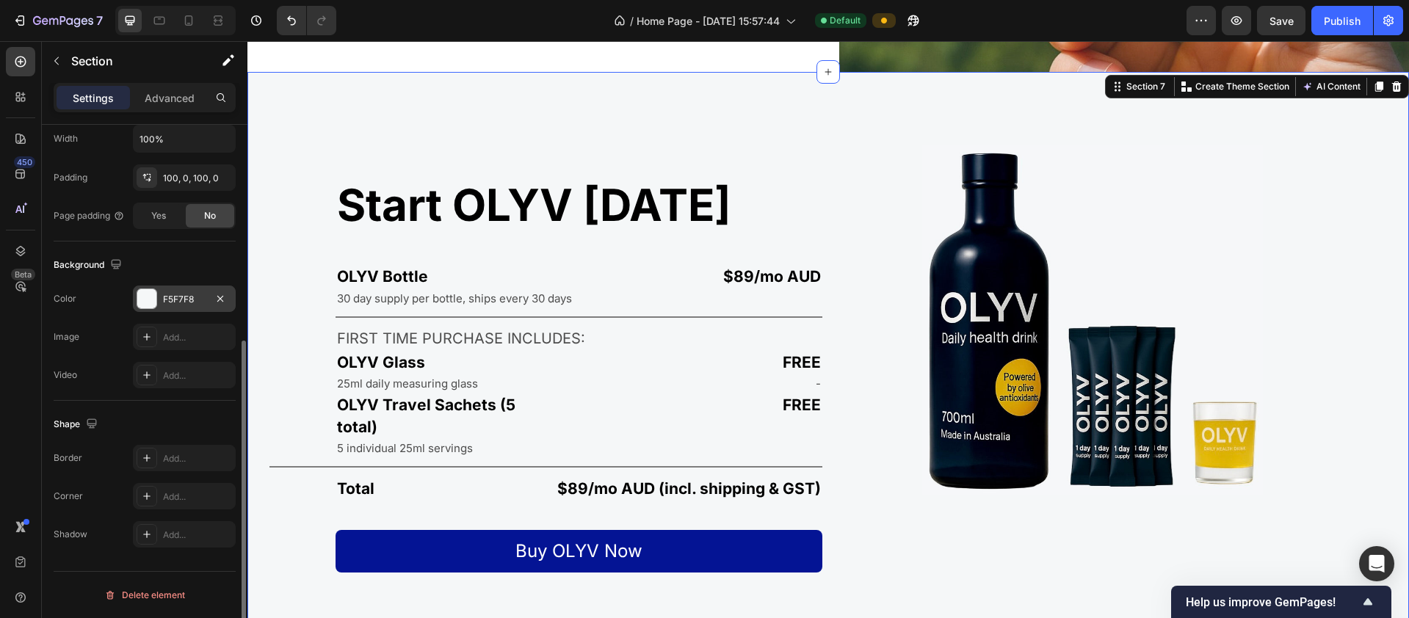
click at [173, 299] on div "F5F7F8" at bounding box center [184, 299] width 43 height 13
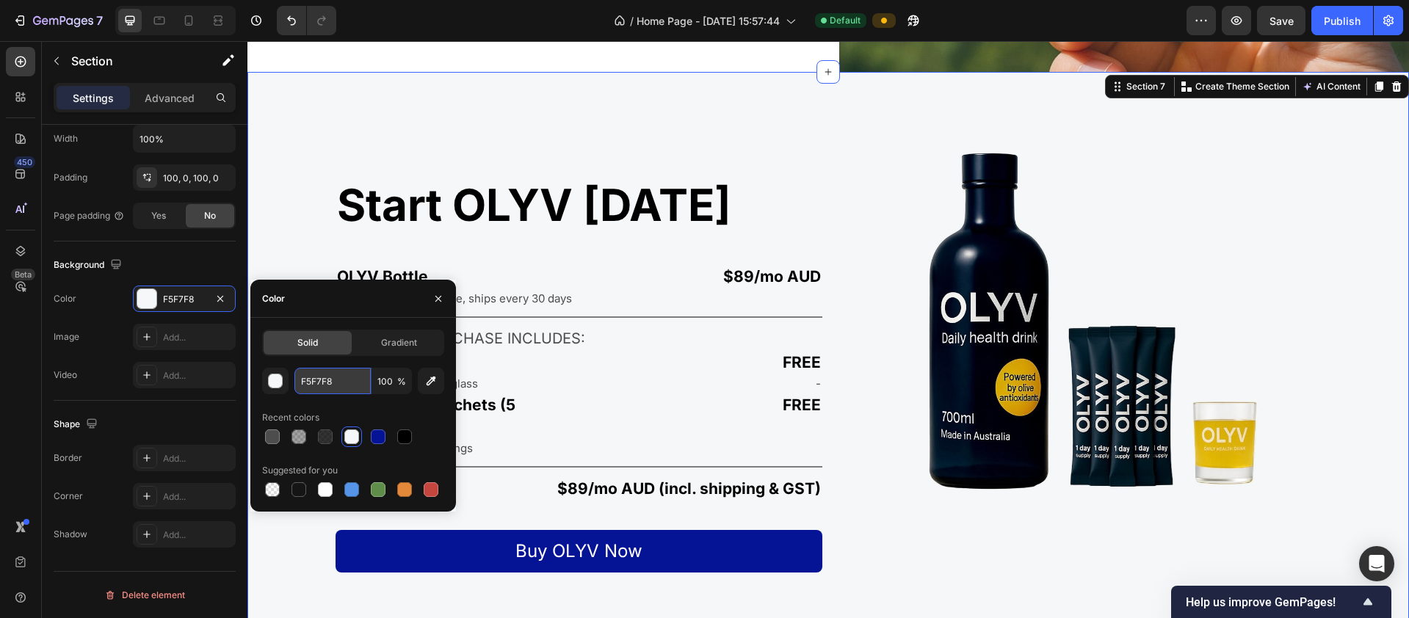
click at [327, 383] on input "F5F7F8" at bounding box center [332, 381] width 76 height 26
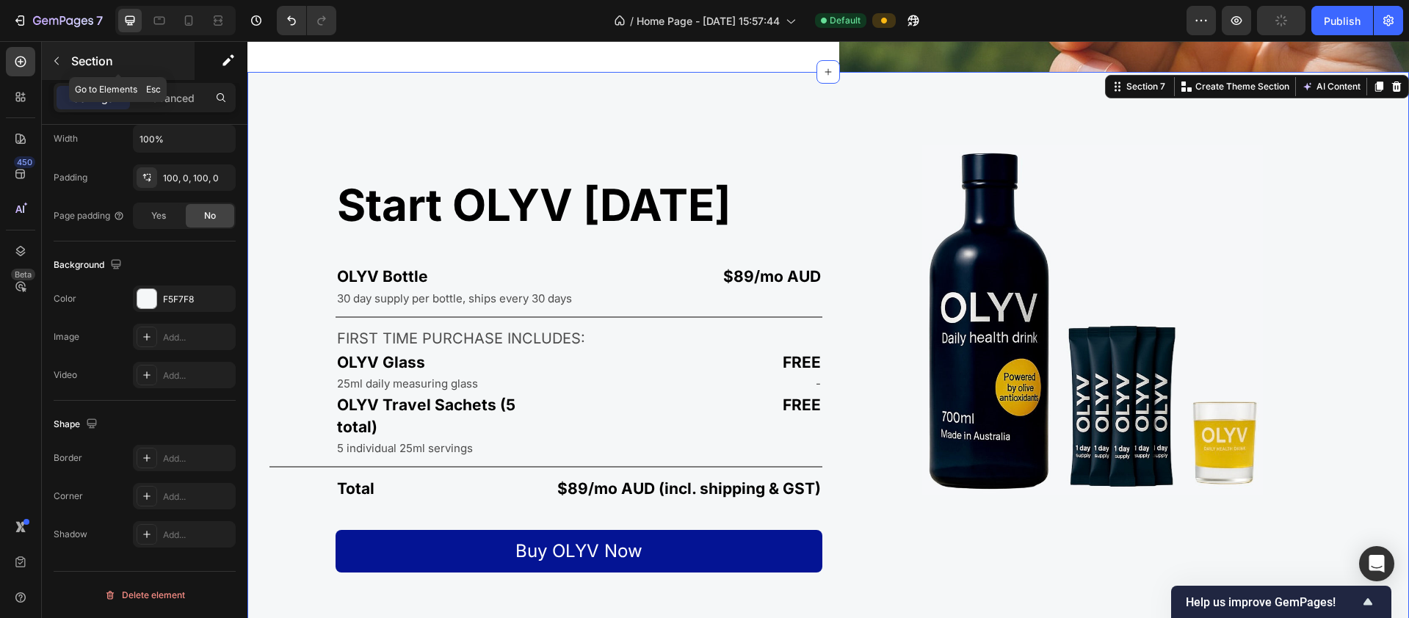
click at [57, 57] on icon "button" at bounding box center [57, 61] width 12 height 12
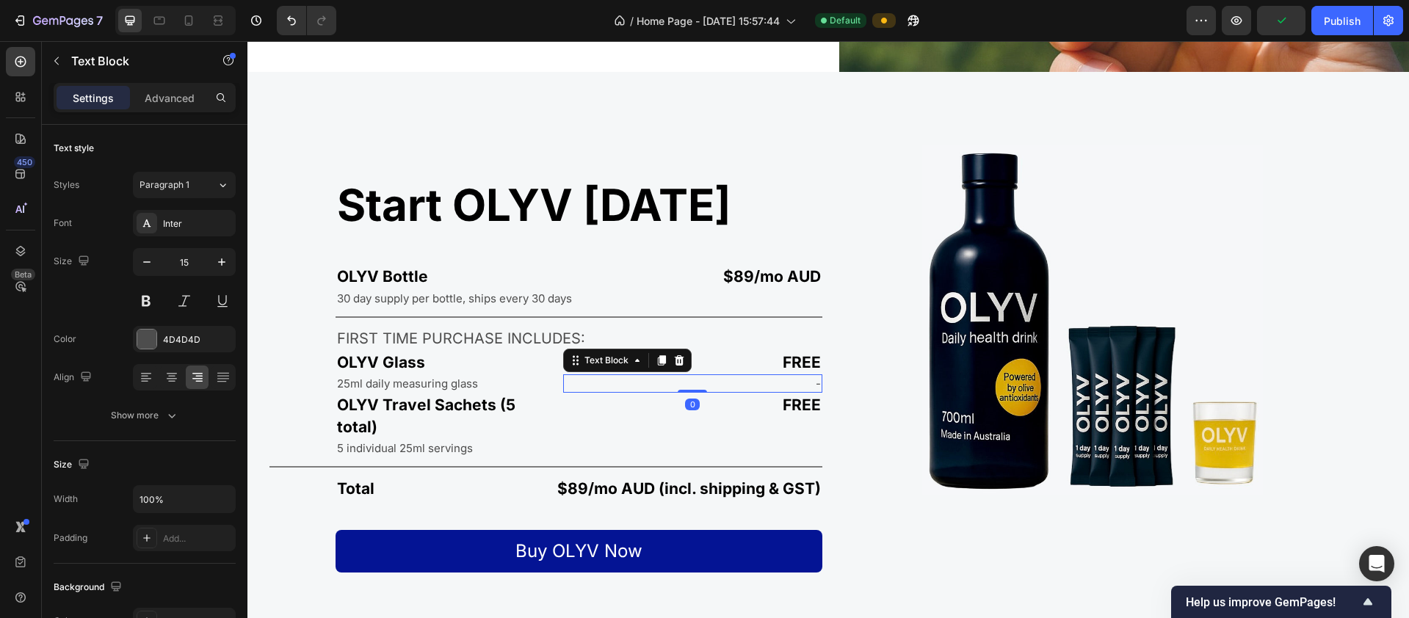
click at [763, 382] on p "-" at bounding box center [693, 383] width 257 height 15
click at [143, 338] on div at bounding box center [146, 339] width 19 height 19
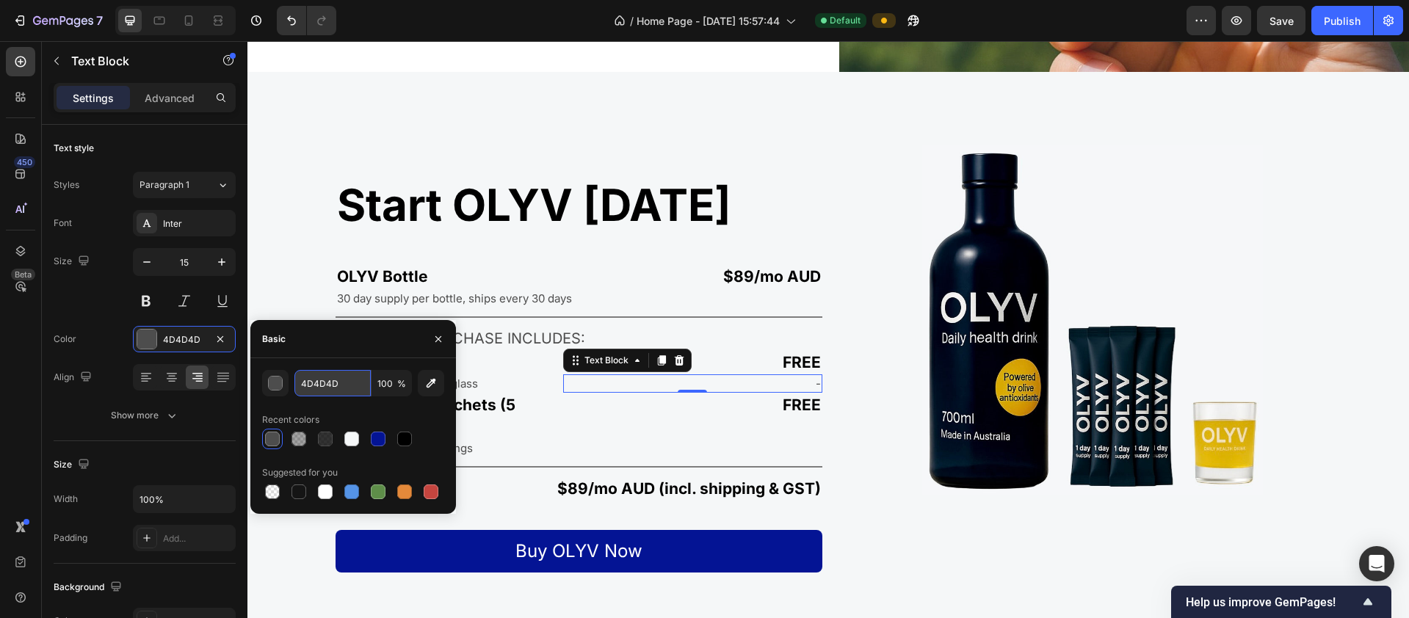
click at [324, 378] on input "4D4D4D" at bounding box center [332, 383] width 76 height 26
click at [313, 381] on input "4D4D4D" at bounding box center [332, 383] width 76 height 26
paste input "F5F7F8"
type input "F5F7F8"
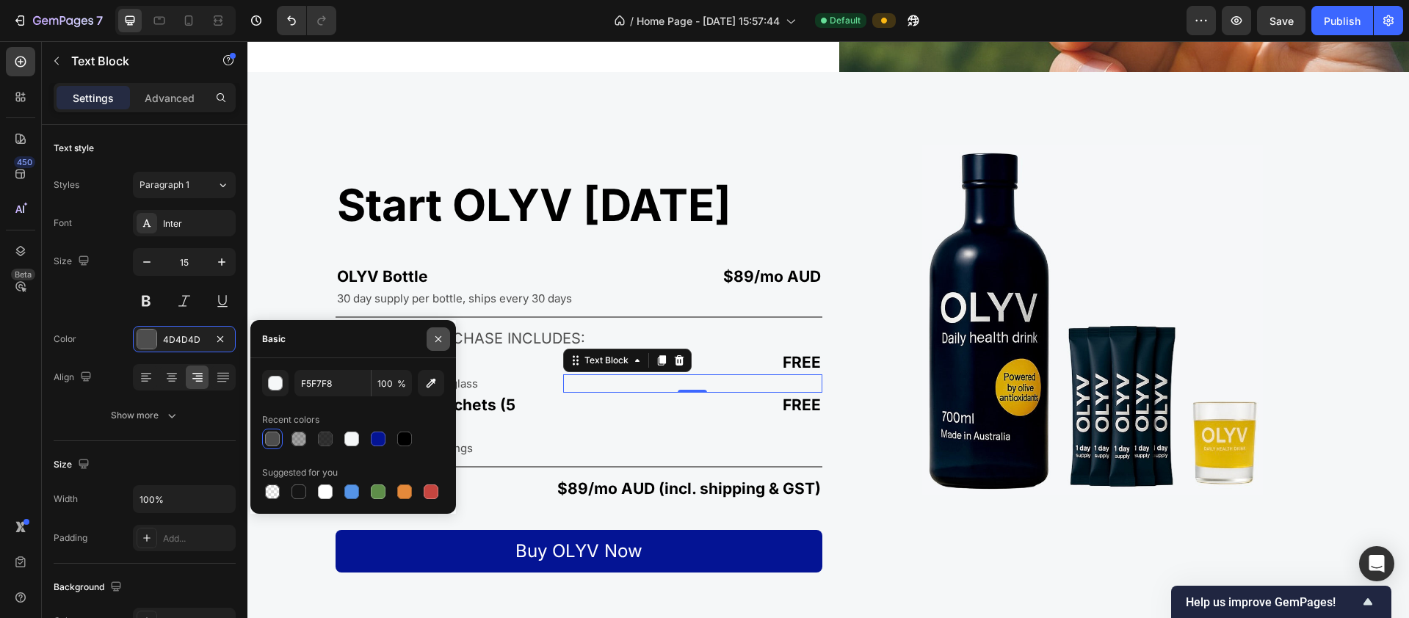
click at [438, 337] on icon "button" at bounding box center [438, 339] width 12 height 12
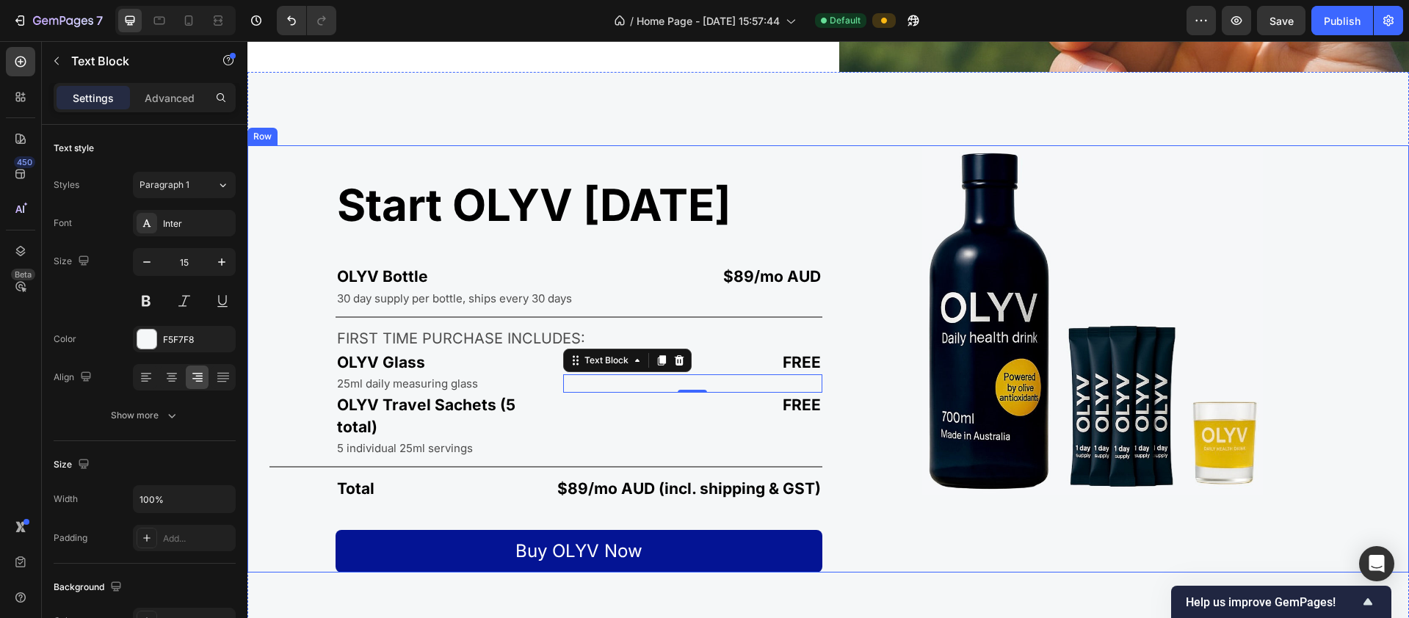
click at [763, 452] on div "Image" at bounding box center [1121, 358] width 575 height 427
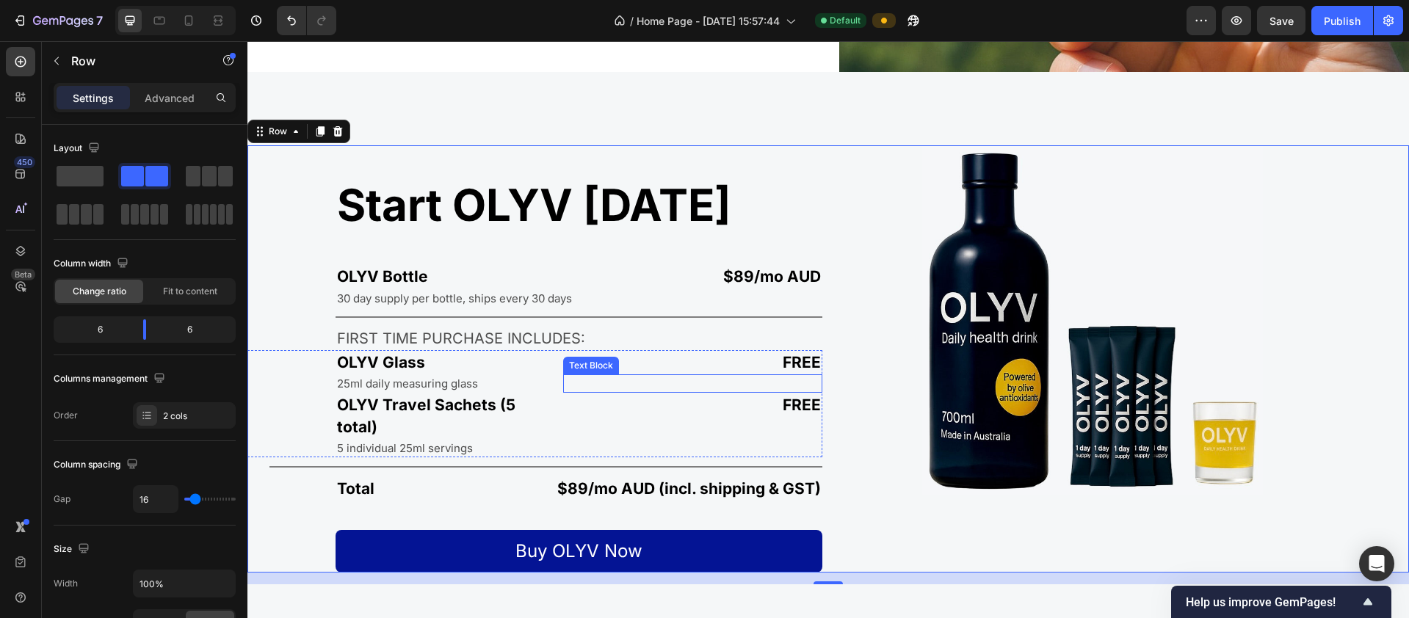
click at [763, 377] on p "-" at bounding box center [693, 383] width 257 height 15
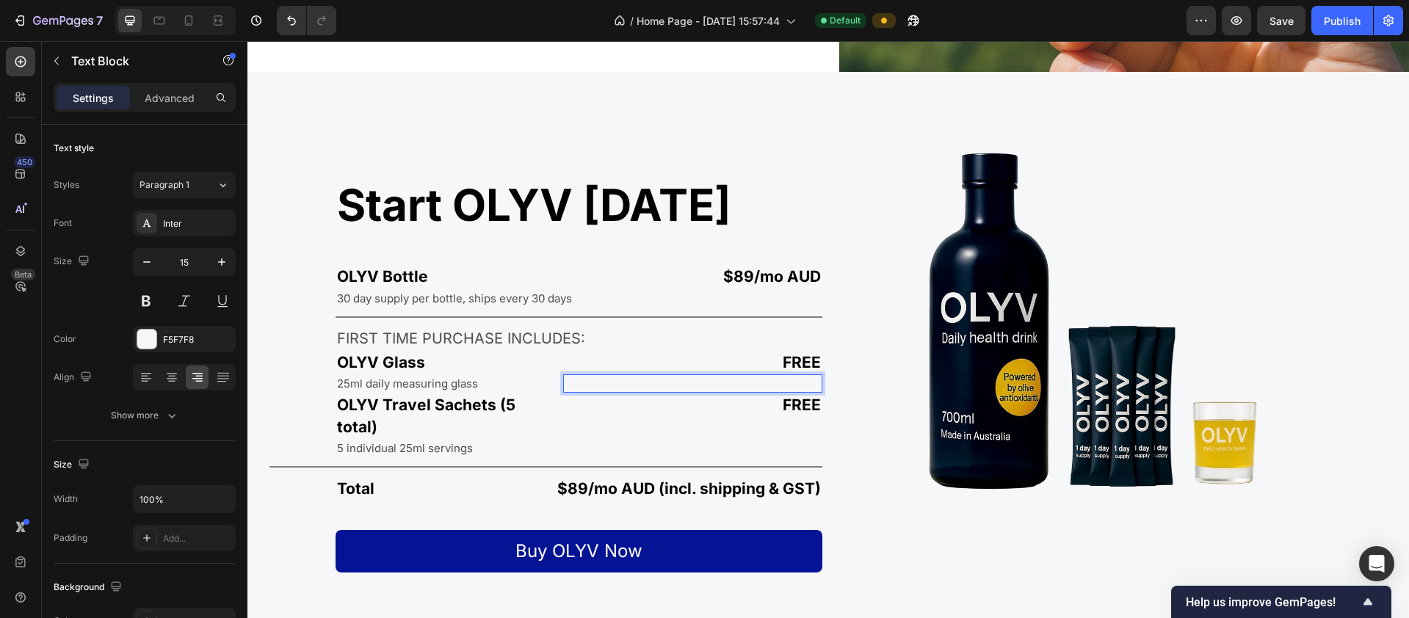
click at [763, 380] on p "-" at bounding box center [693, 383] width 257 height 15
click at [763, 382] on div "Rich Text Editor. Editing area: main" at bounding box center [693, 383] width 260 height 18
click at [763, 403] on div "Image" at bounding box center [1121, 358] width 575 height 427
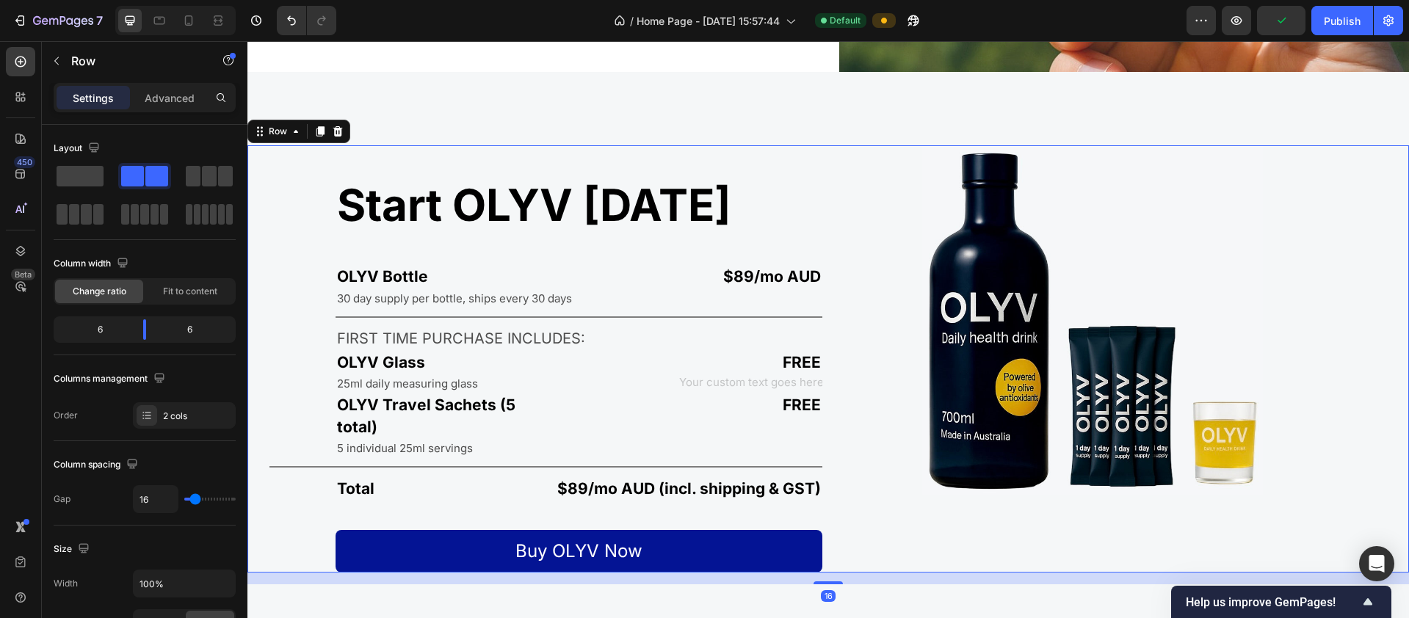
click at [763, 429] on div "Image" at bounding box center [1121, 358] width 575 height 427
click at [763, 407] on div "Image" at bounding box center [1121, 358] width 575 height 427
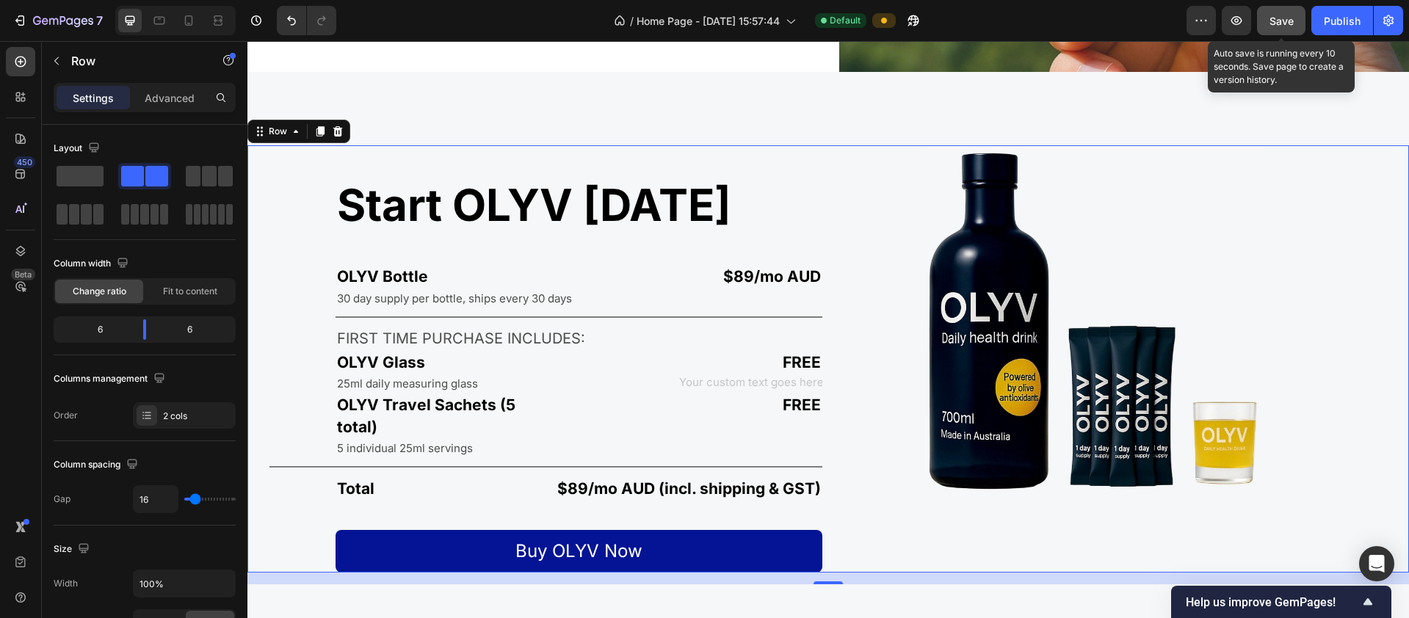
click at [763, 29] on button "Save" at bounding box center [1281, 20] width 48 height 29
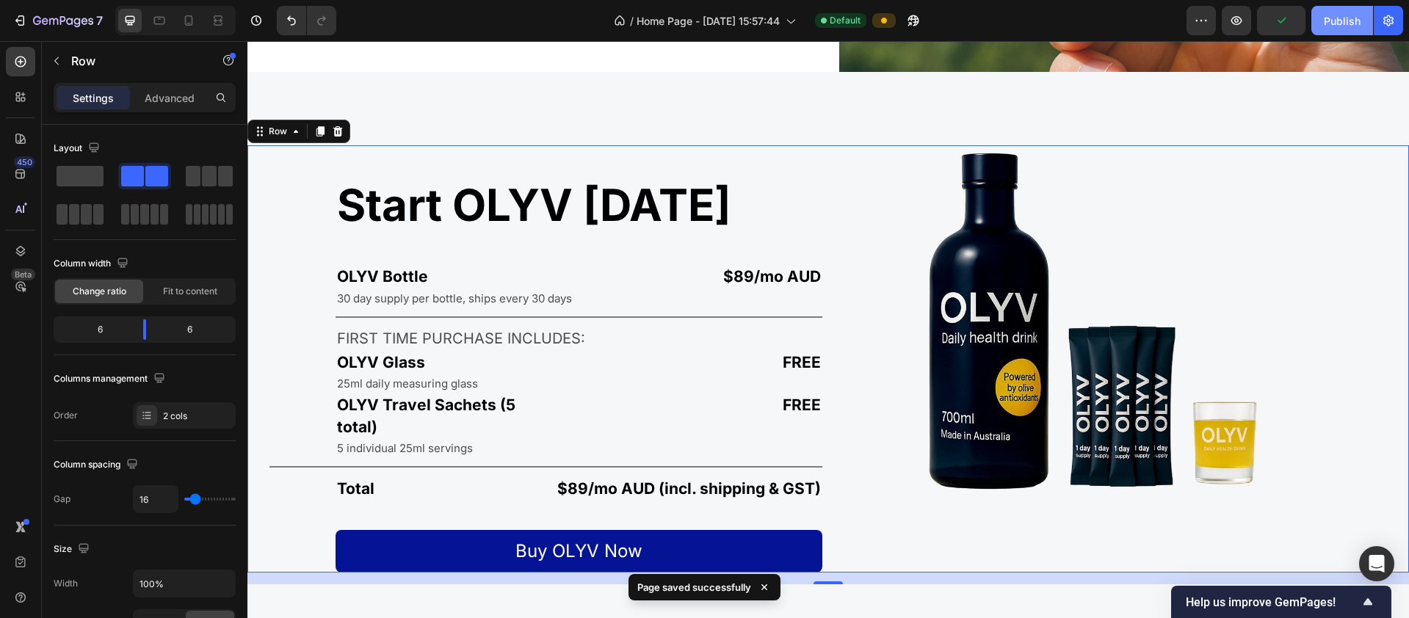
click at [763, 20] on div "Publish" at bounding box center [1342, 20] width 37 height 15
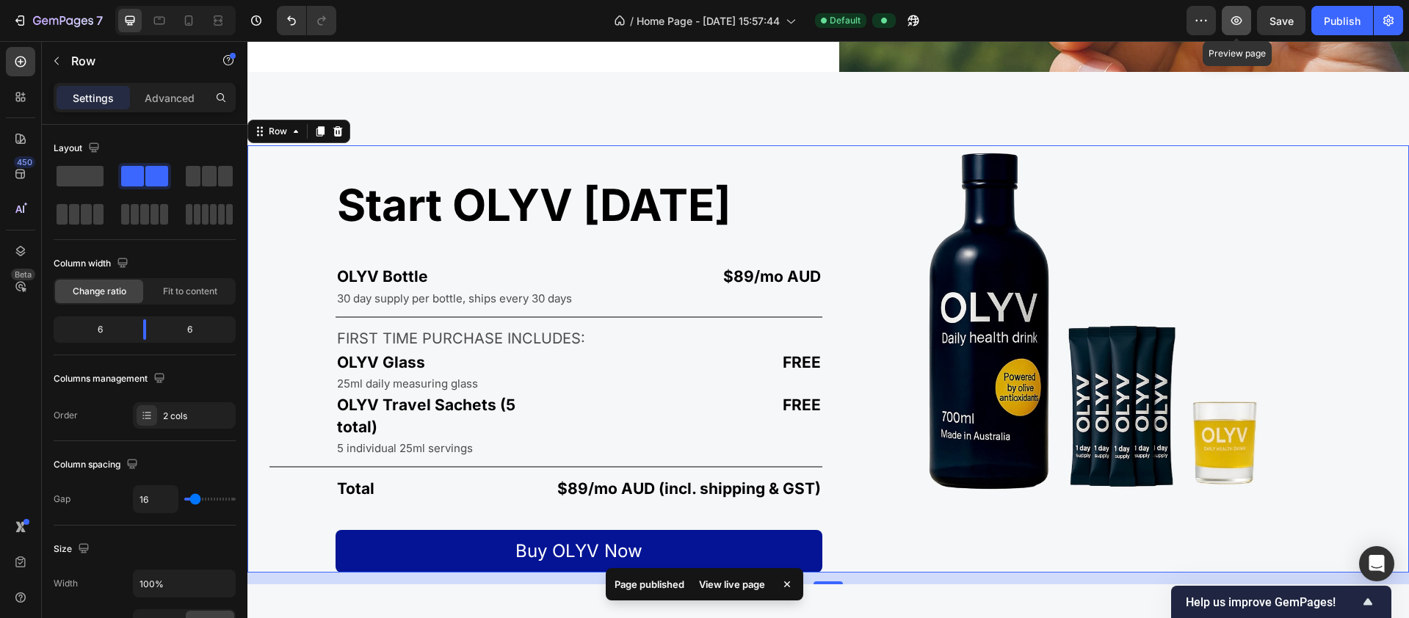
click at [763, 24] on icon "button" at bounding box center [1236, 20] width 15 height 15
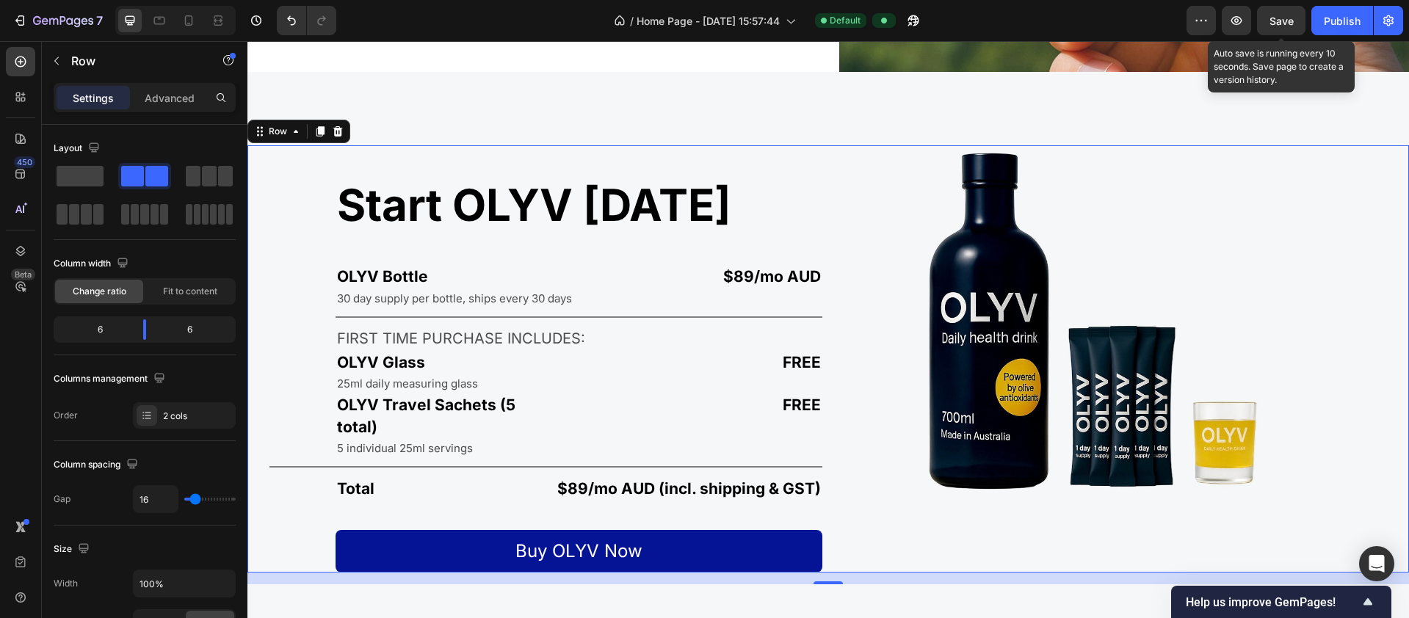
click at [763, 18] on span "Save" at bounding box center [1281, 21] width 24 height 12
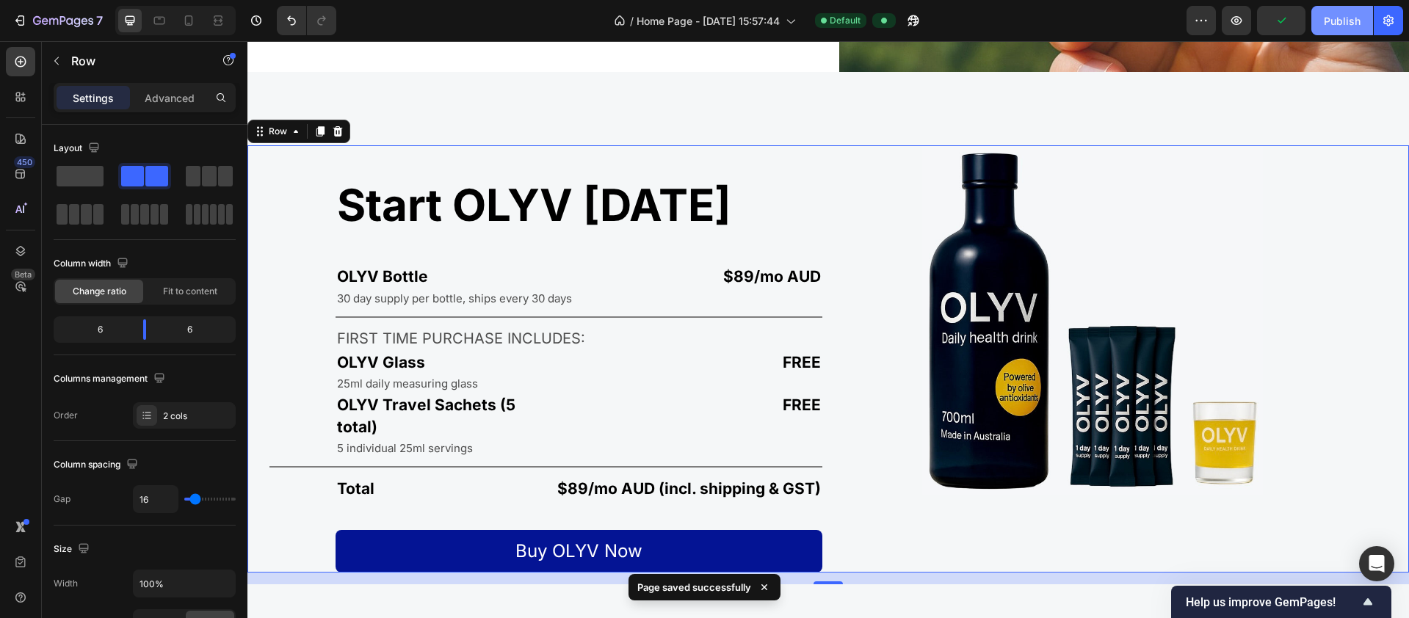
click at [763, 16] on button "Publish" at bounding box center [1342, 20] width 62 height 29
click at [763, 22] on icon "button" at bounding box center [1236, 20] width 11 height 9
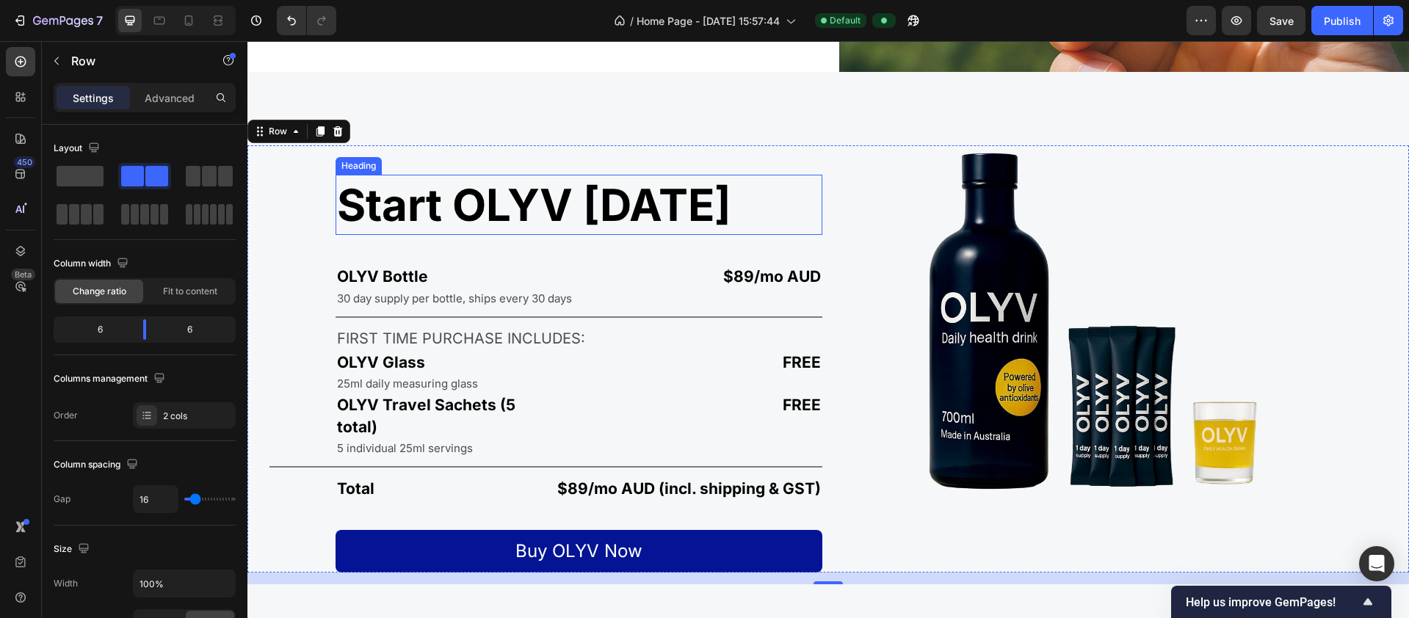
click at [374, 206] on h2 "Start OLYV [DATE]" at bounding box center [579, 205] width 487 height 60
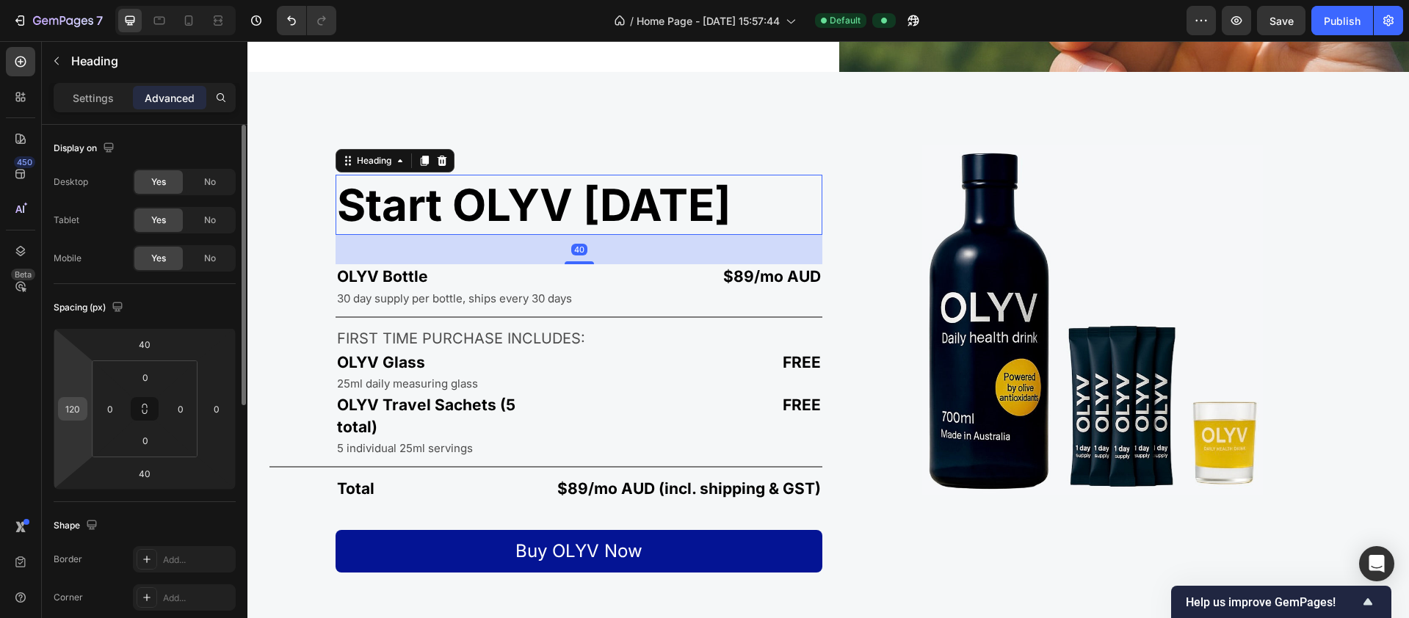
click at [79, 412] on input "120" at bounding box center [73, 409] width 22 height 22
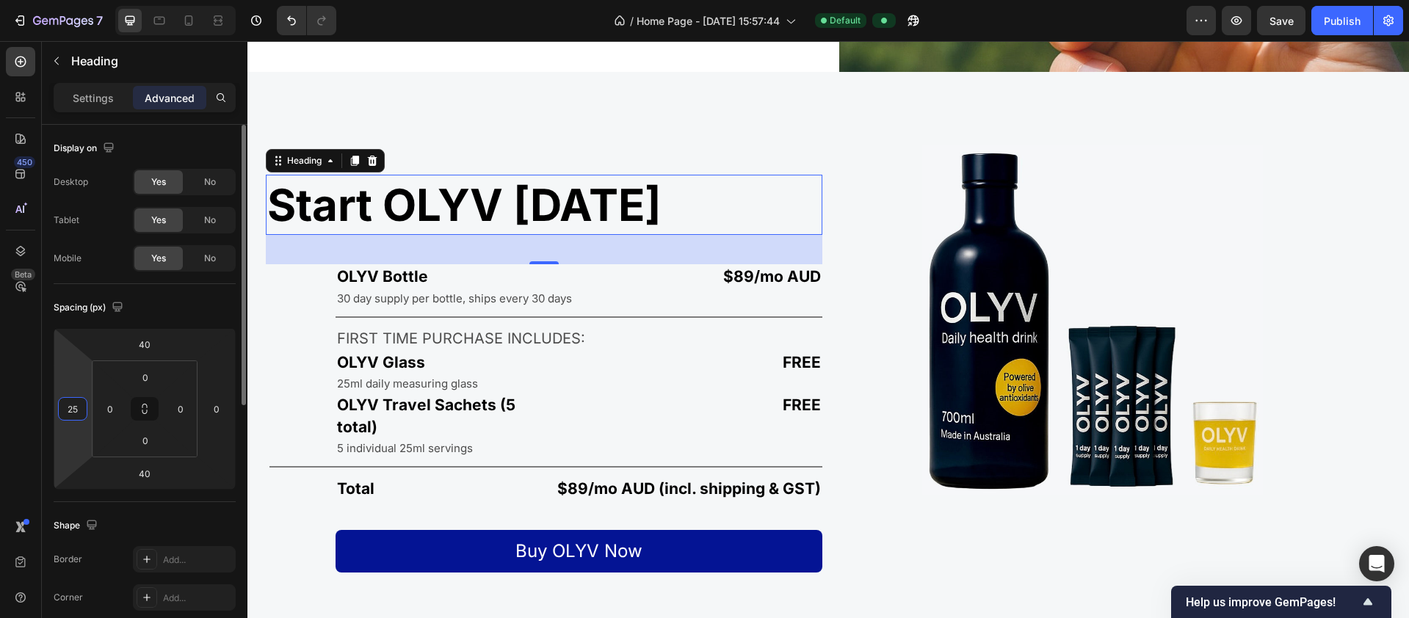
type input "250"
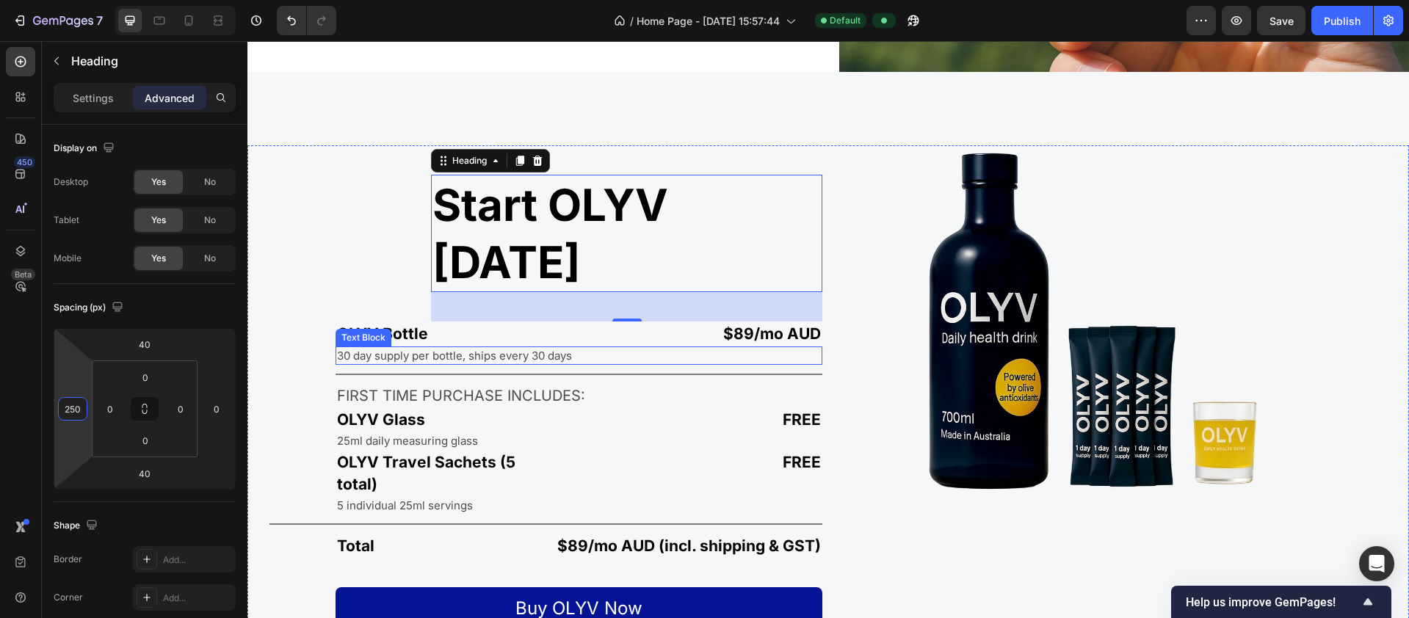
click at [355, 331] on div "Text Block" at bounding box center [363, 337] width 50 height 13
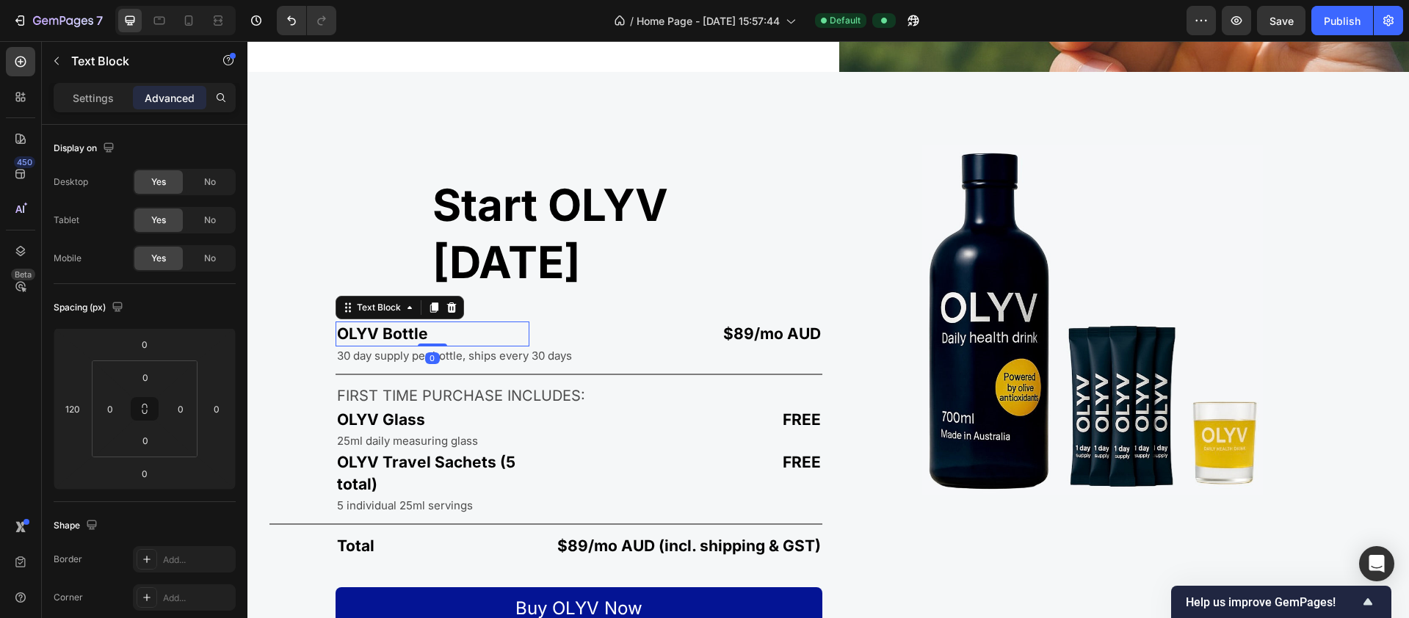
click at [524, 322] on div "OLYV Bottle" at bounding box center [433, 334] width 194 height 24
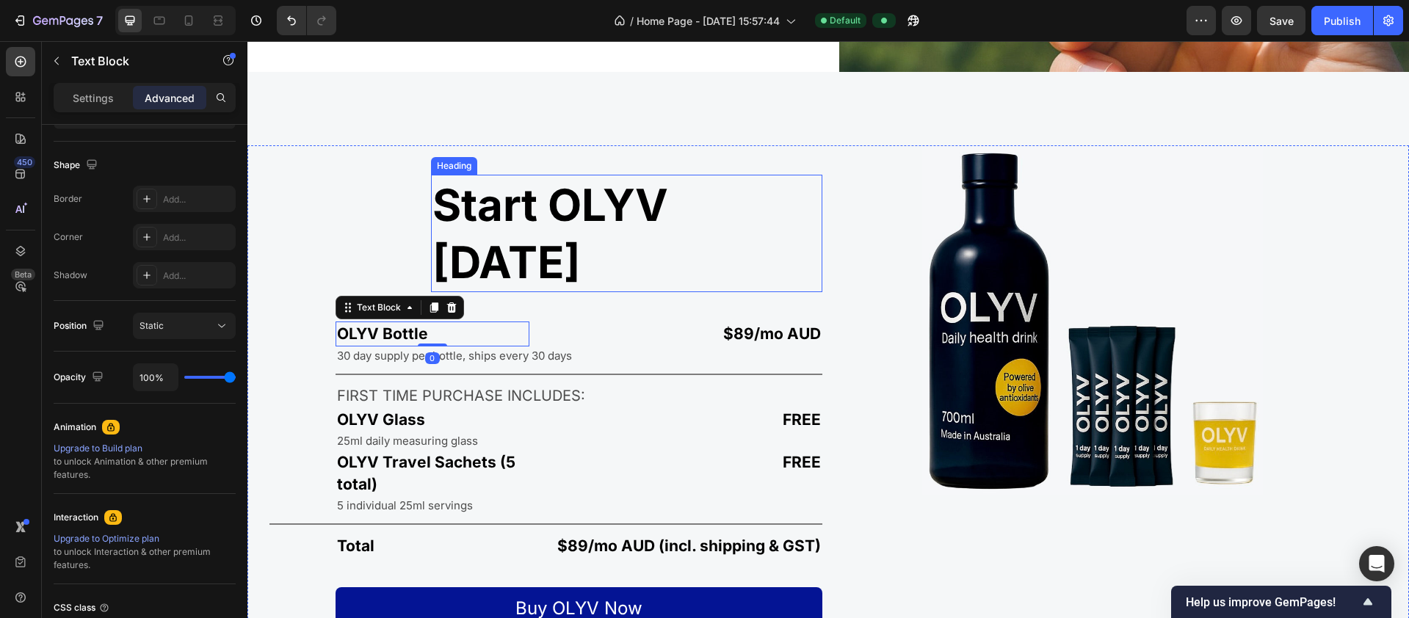
click at [565, 177] on h2 "Start OLYV [DATE]" at bounding box center [626, 233] width 391 height 117
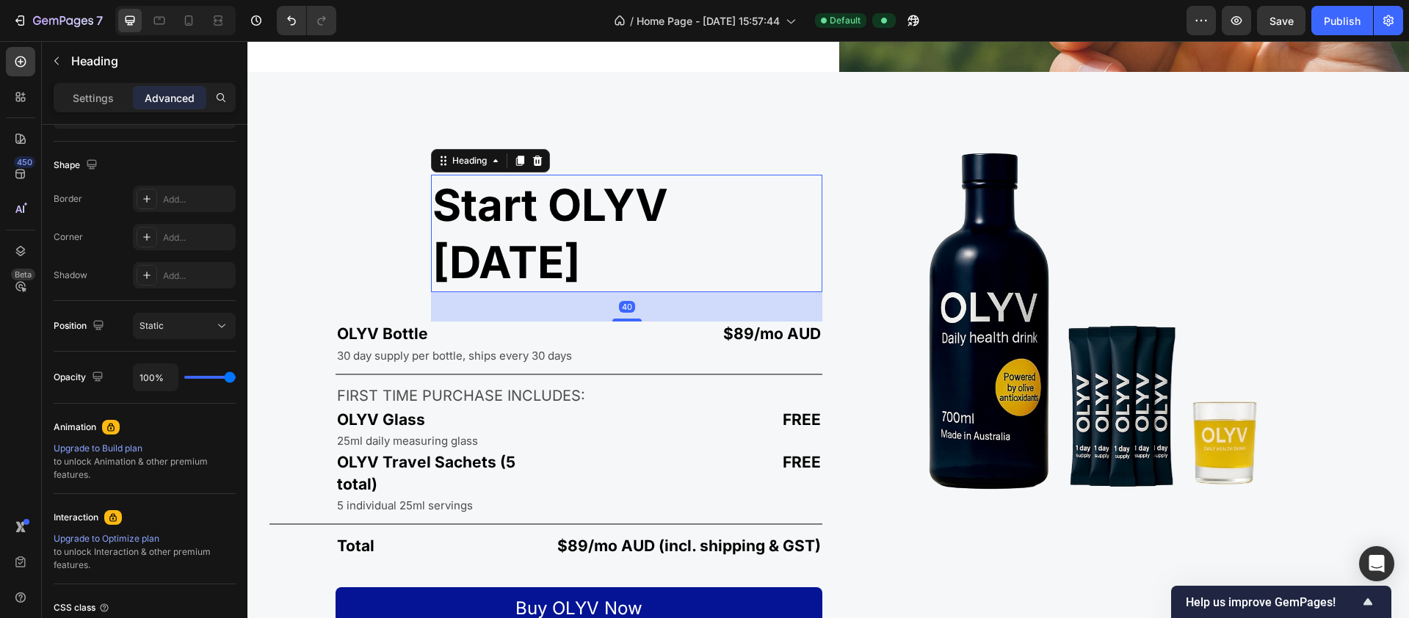
scroll to position [0, 0]
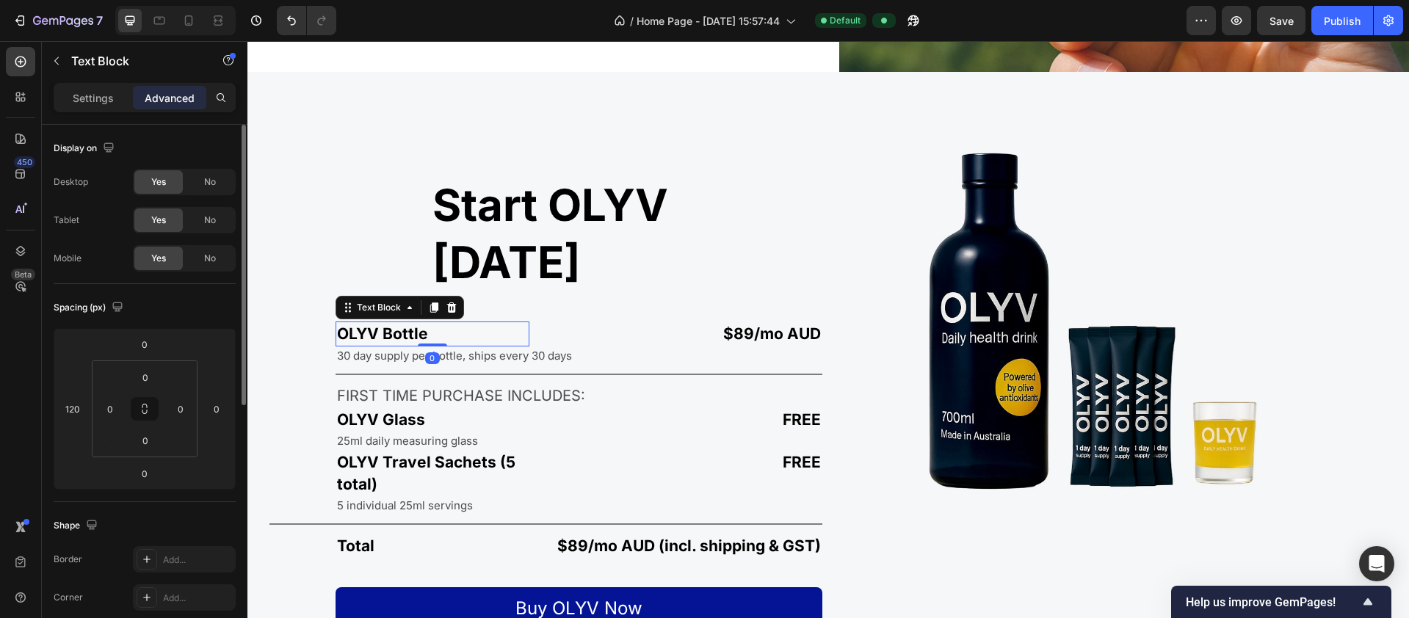
click at [416, 323] on p "OLYV Bottle" at bounding box center [432, 333] width 191 height 21
click at [82, 410] on input "120" at bounding box center [73, 409] width 22 height 22
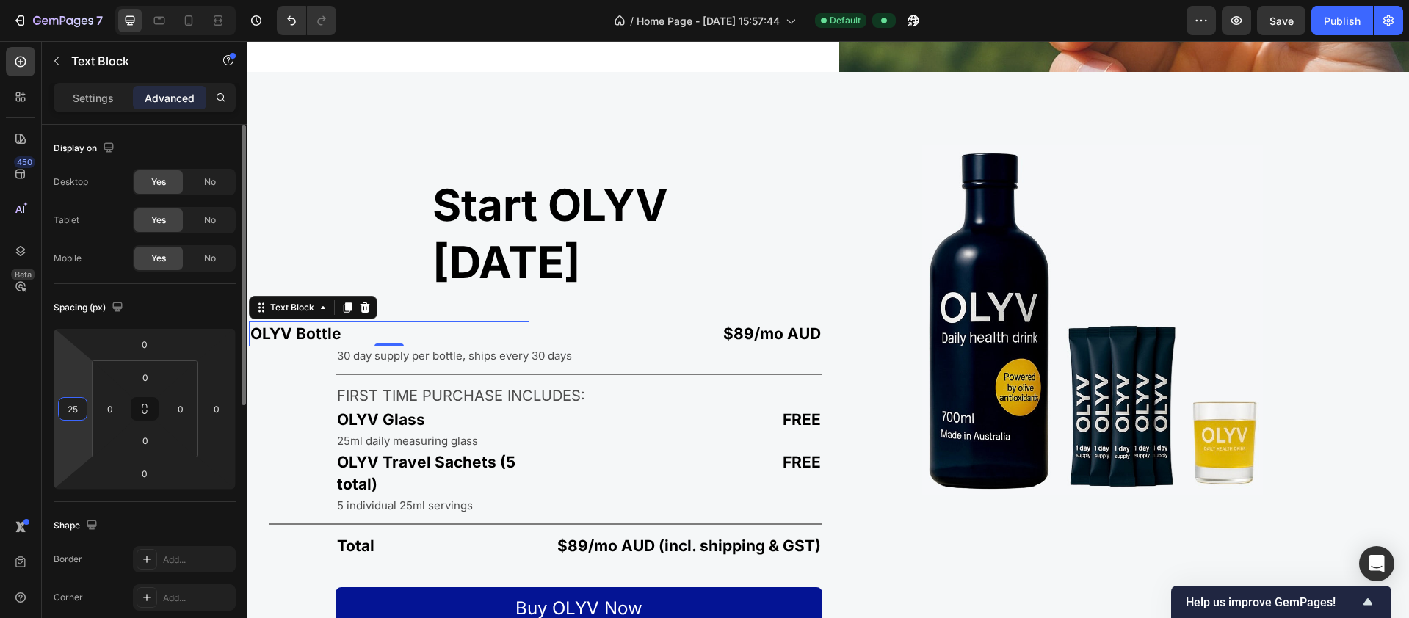
type input "250"
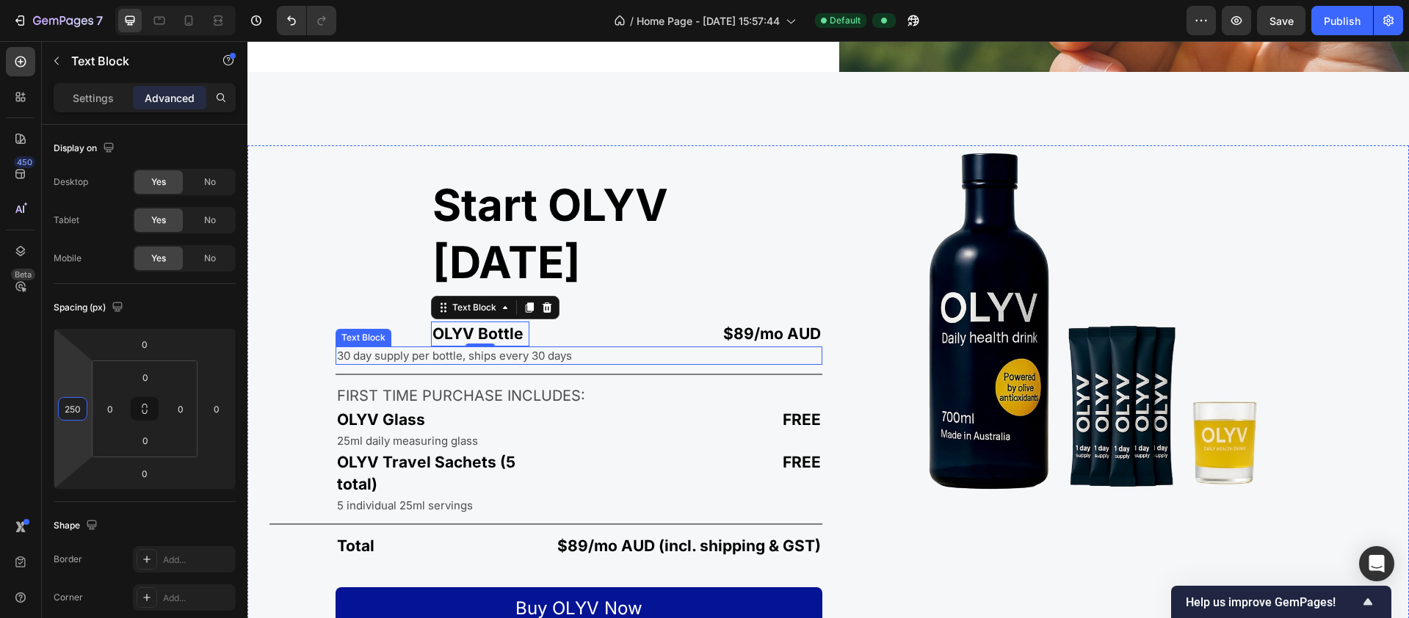
click at [351, 348] on p "30 day supply per bottle, ships every 30 days" at bounding box center [579, 355] width 484 height 15
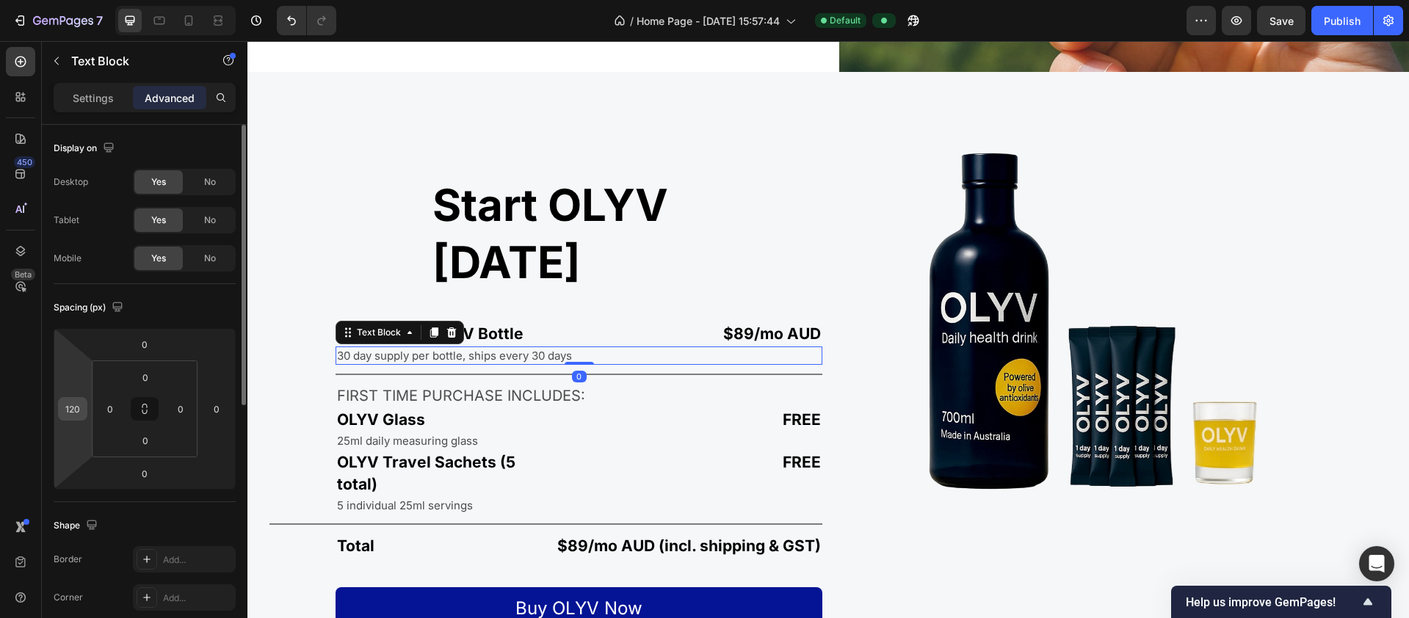
click at [84, 412] on div "120" at bounding box center [72, 408] width 29 height 23
click at [80, 409] on input "120" at bounding box center [73, 409] width 22 height 22
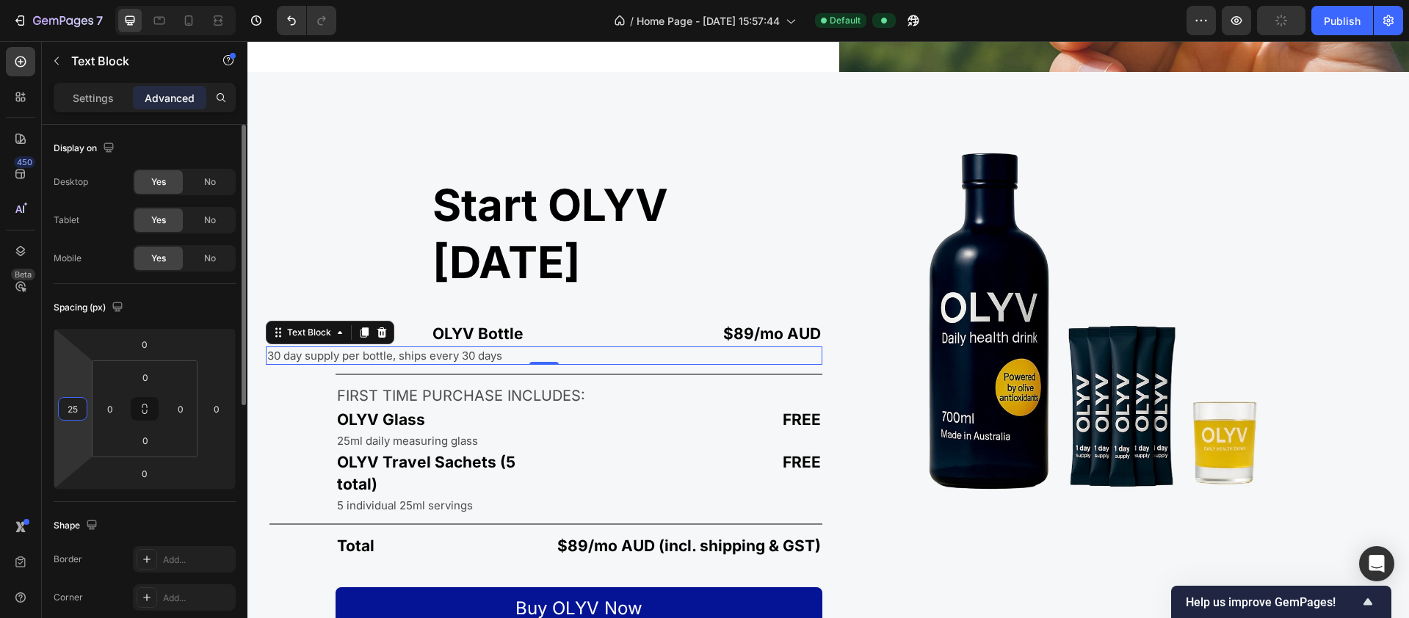
type input "250"
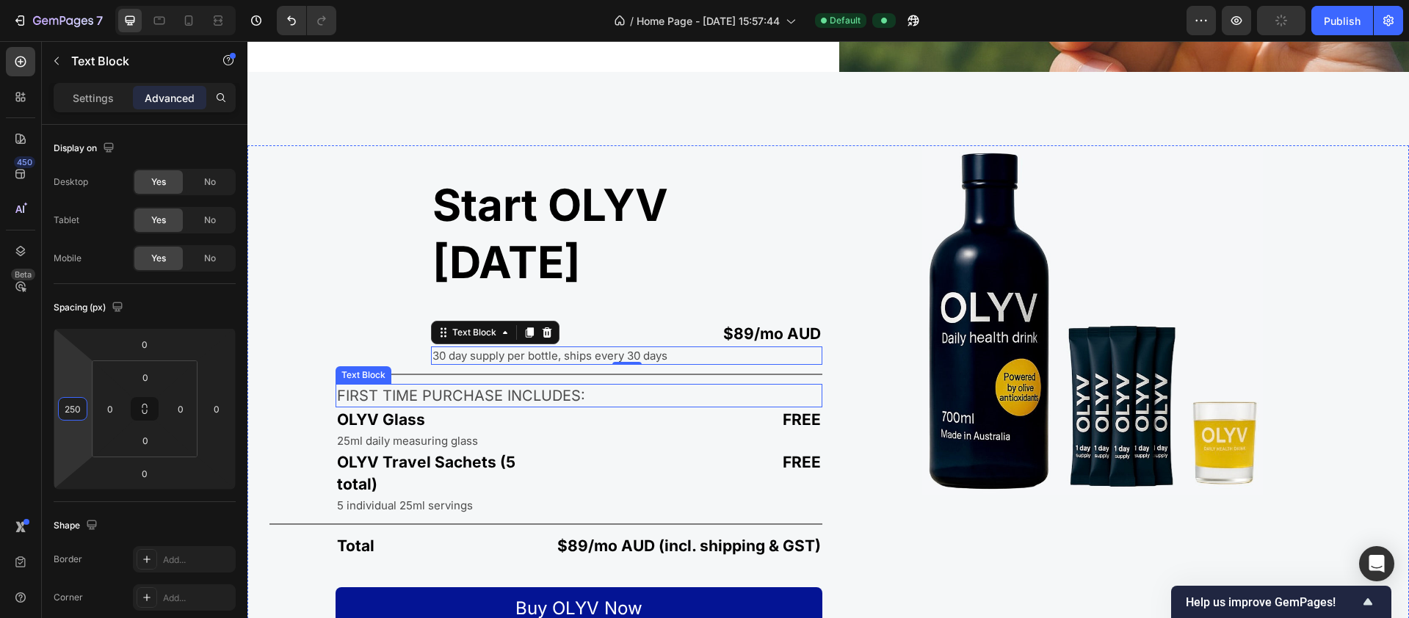
click at [345, 385] on p "FIRST TIME PURCHASE INCLUDES:" at bounding box center [579, 395] width 484 height 21
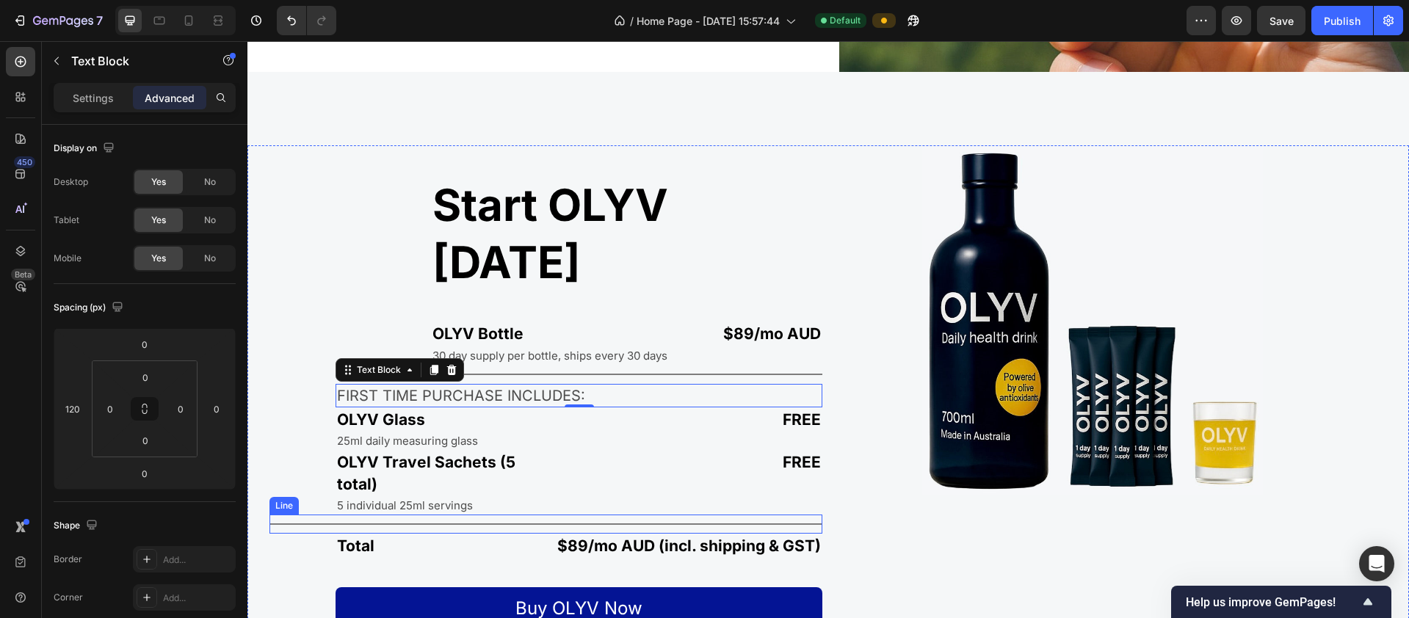
click at [286, 523] on div at bounding box center [545, 523] width 553 height 1
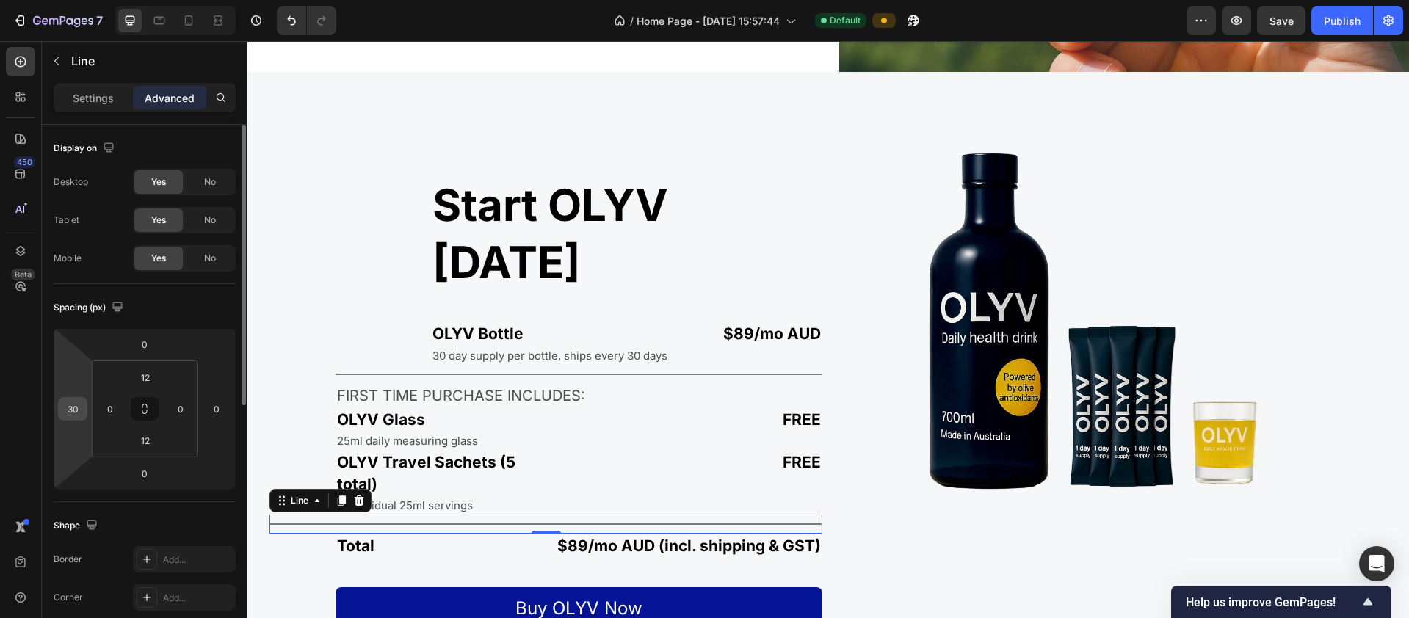
click at [77, 409] on input "30" at bounding box center [73, 409] width 22 height 22
type input "250"
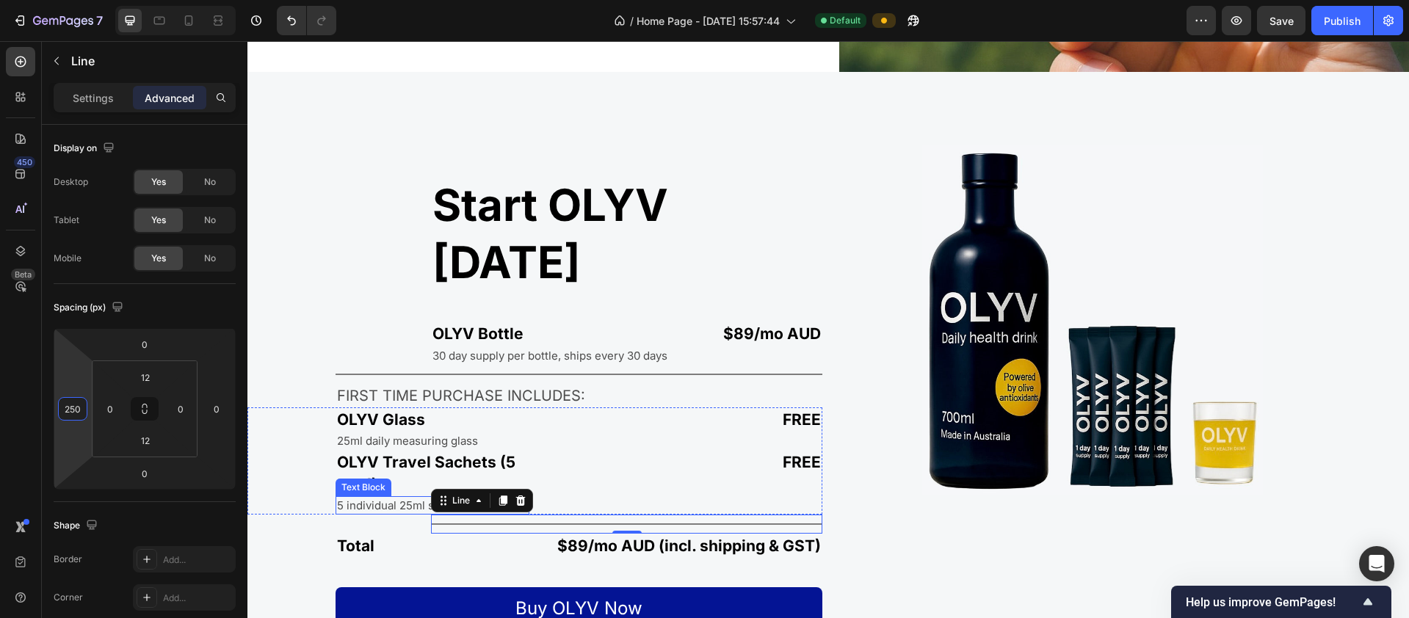
click at [359, 498] on p "5 individual 25ml servings" at bounding box center [432, 505] width 191 height 15
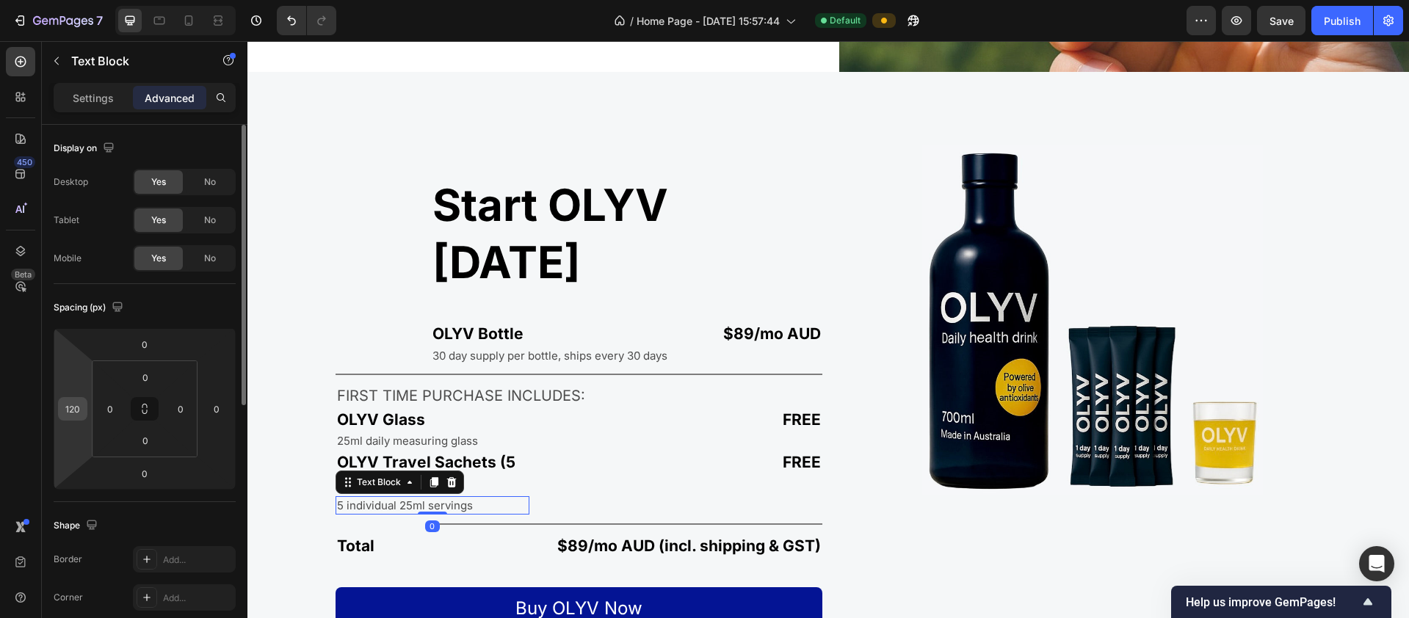
click at [83, 411] on input "120" at bounding box center [73, 409] width 22 height 22
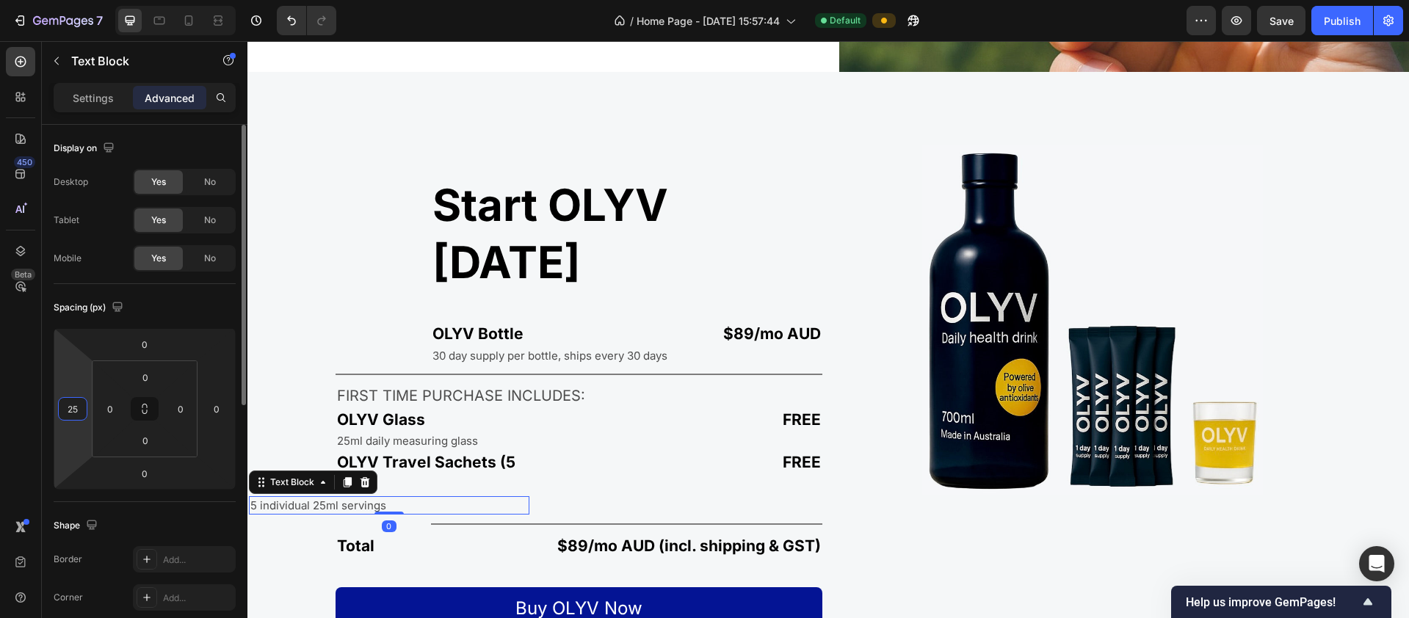
type input "250"
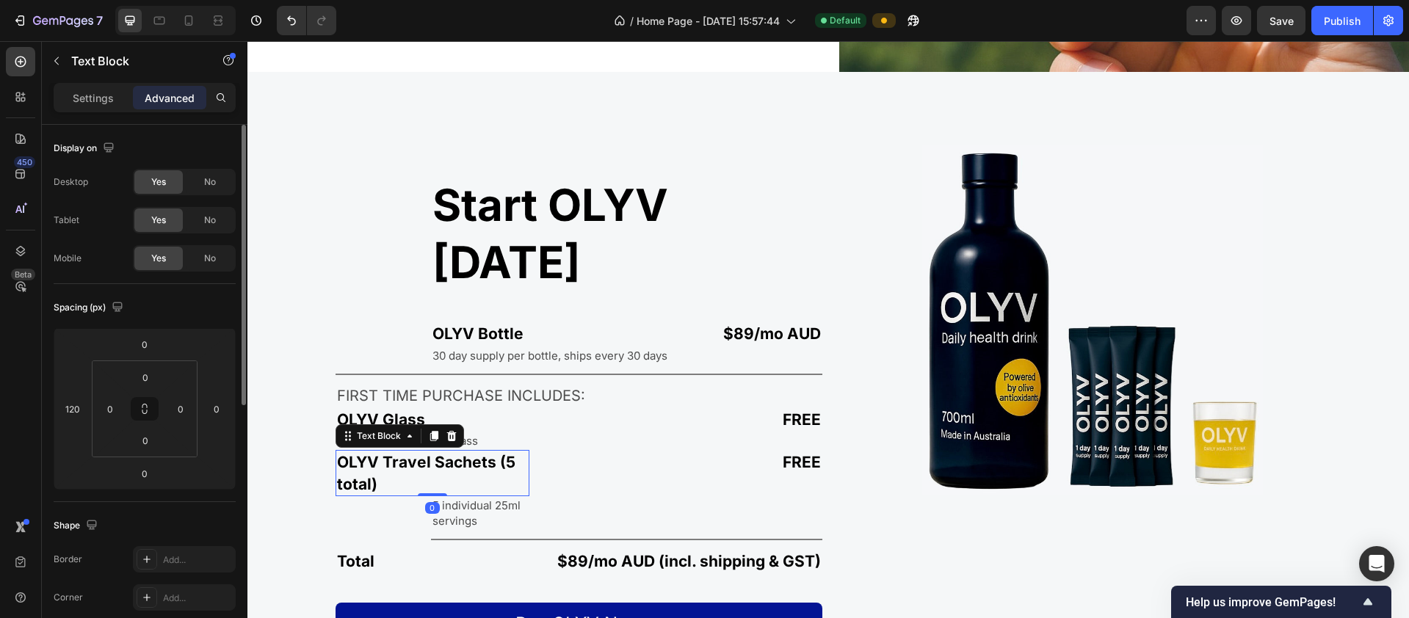
click at [347, 452] on p "OLYV Travel Sachets (5 total)" at bounding box center [432, 473] width 191 height 43
click at [77, 409] on input "120" at bounding box center [73, 409] width 22 height 22
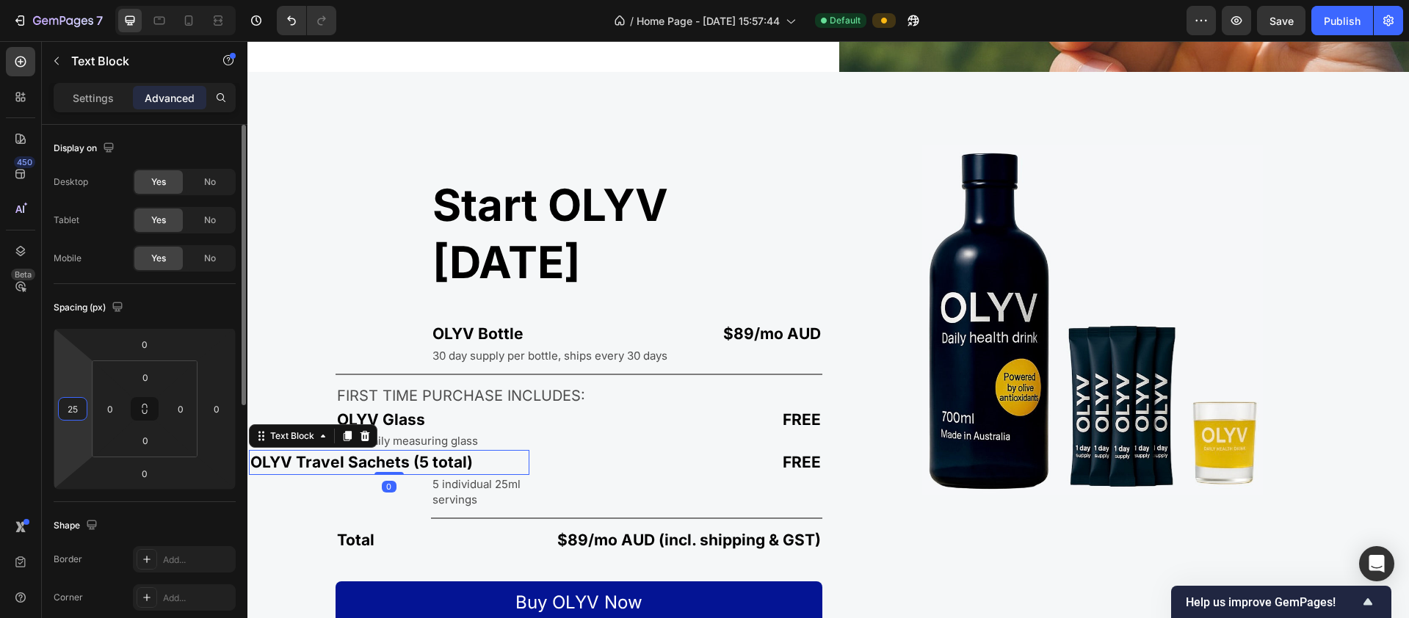
type input "250"
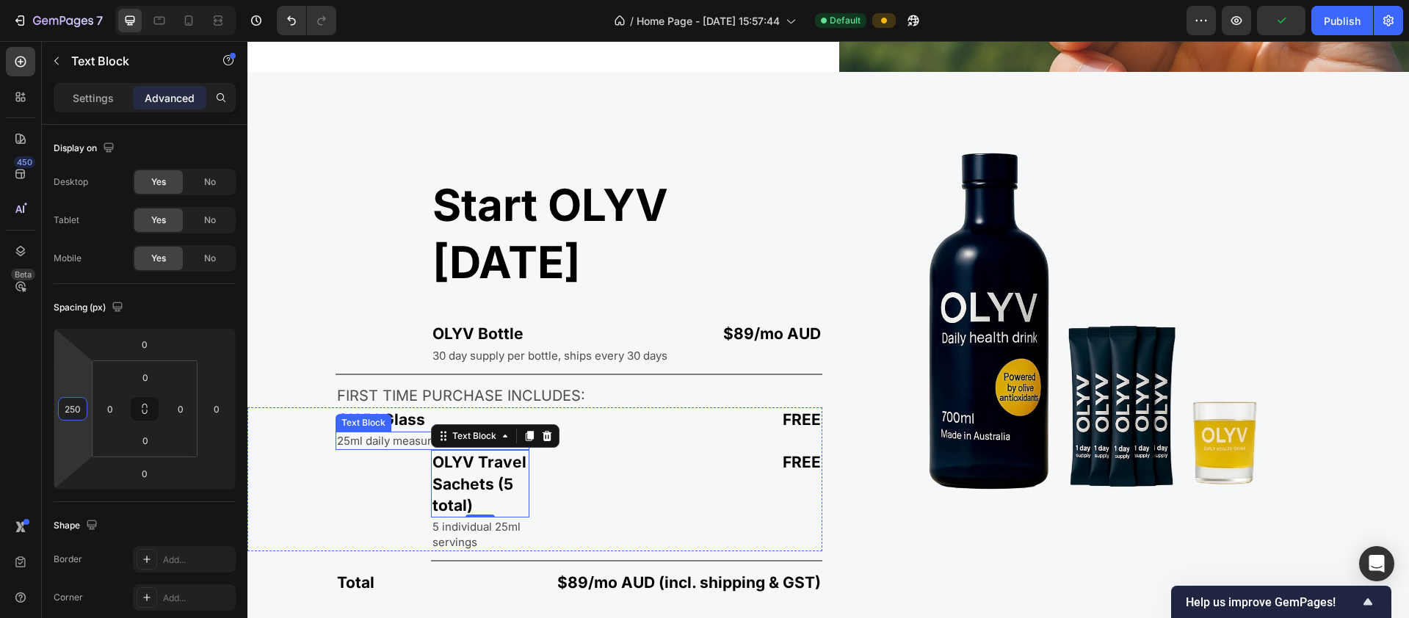
click at [363, 433] on p "25ml daily measuring glass" at bounding box center [432, 440] width 191 height 15
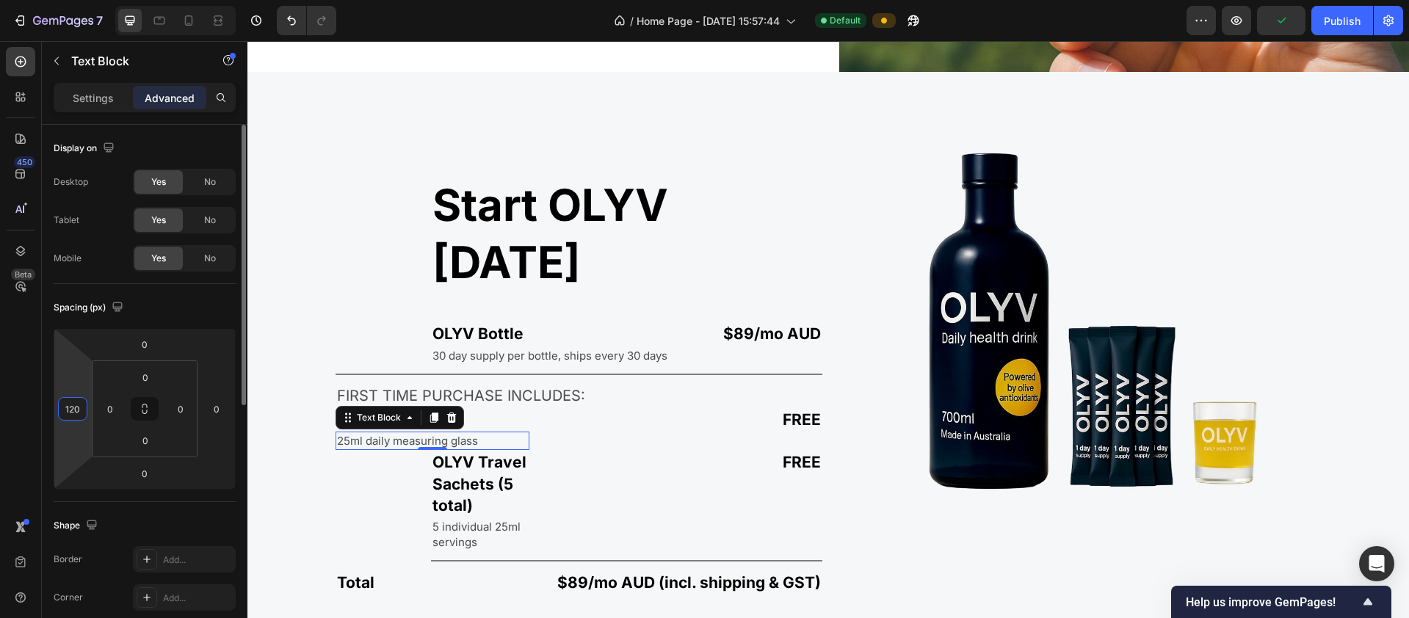
click at [79, 410] on input "120" at bounding box center [73, 409] width 22 height 22
type input "250"
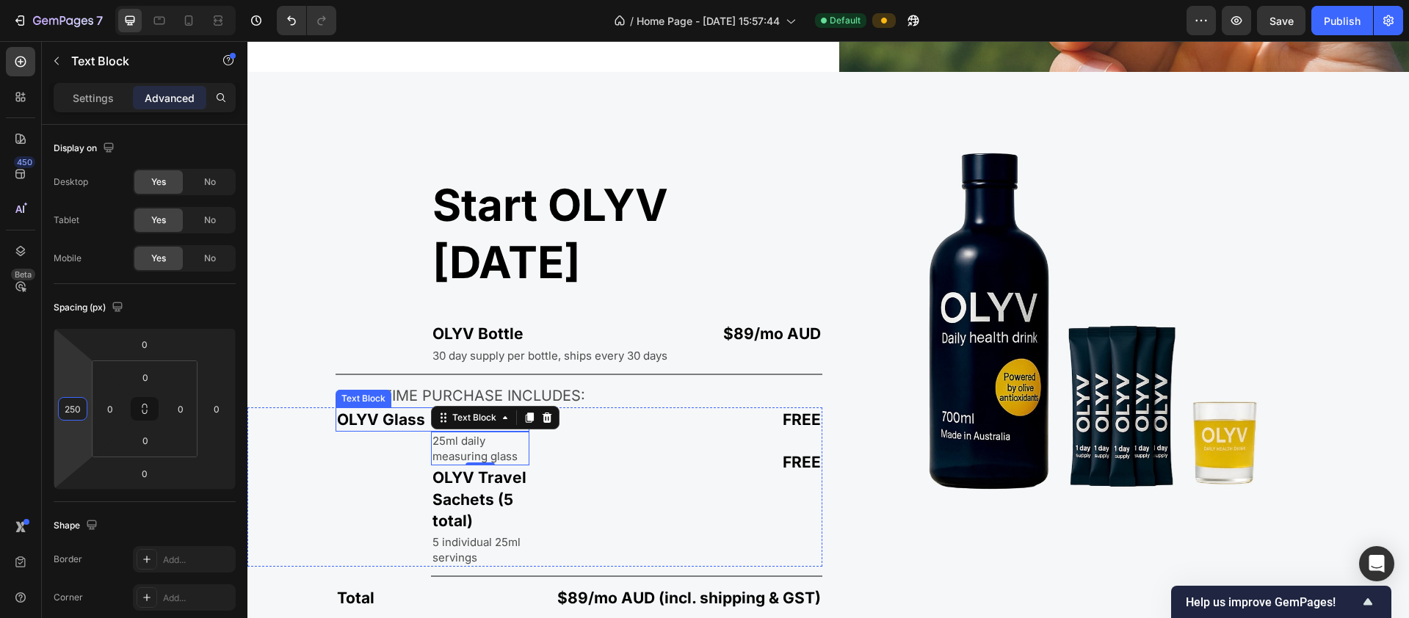
click at [347, 409] on p "OLYV Glass" at bounding box center [432, 419] width 191 height 21
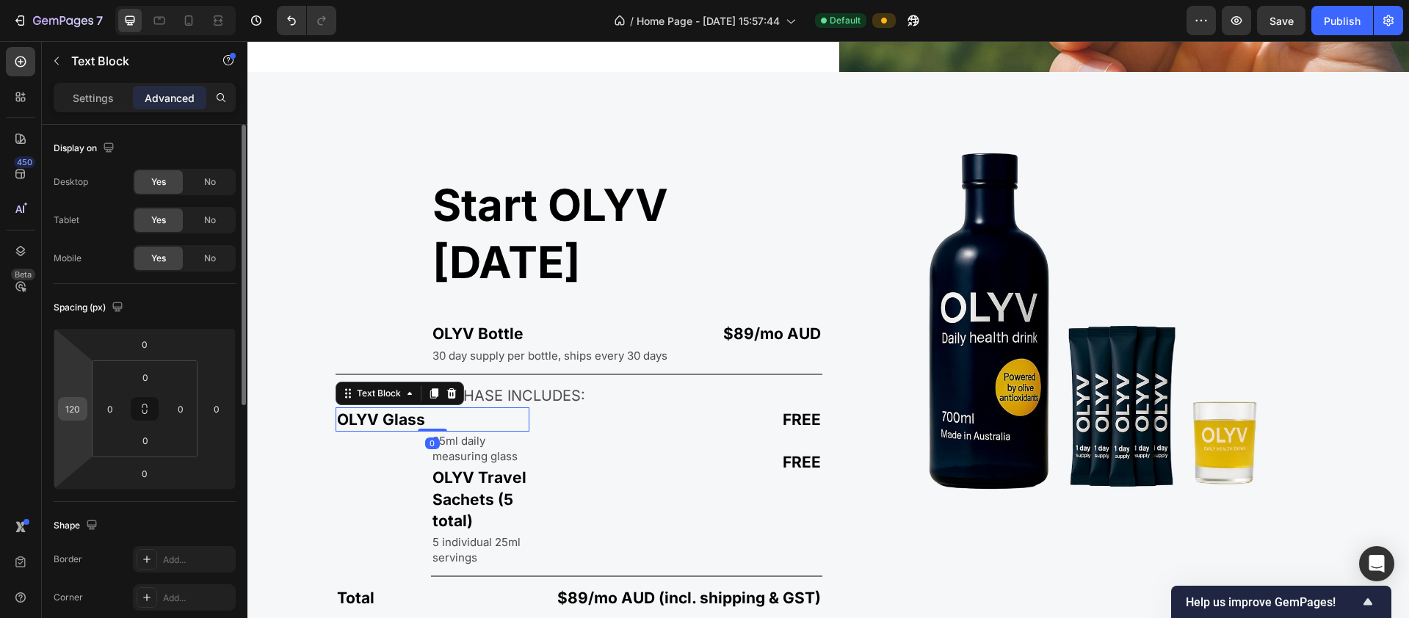
click at [84, 412] on div "120" at bounding box center [72, 408] width 29 height 23
click at [80, 407] on input "120" at bounding box center [73, 409] width 22 height 22
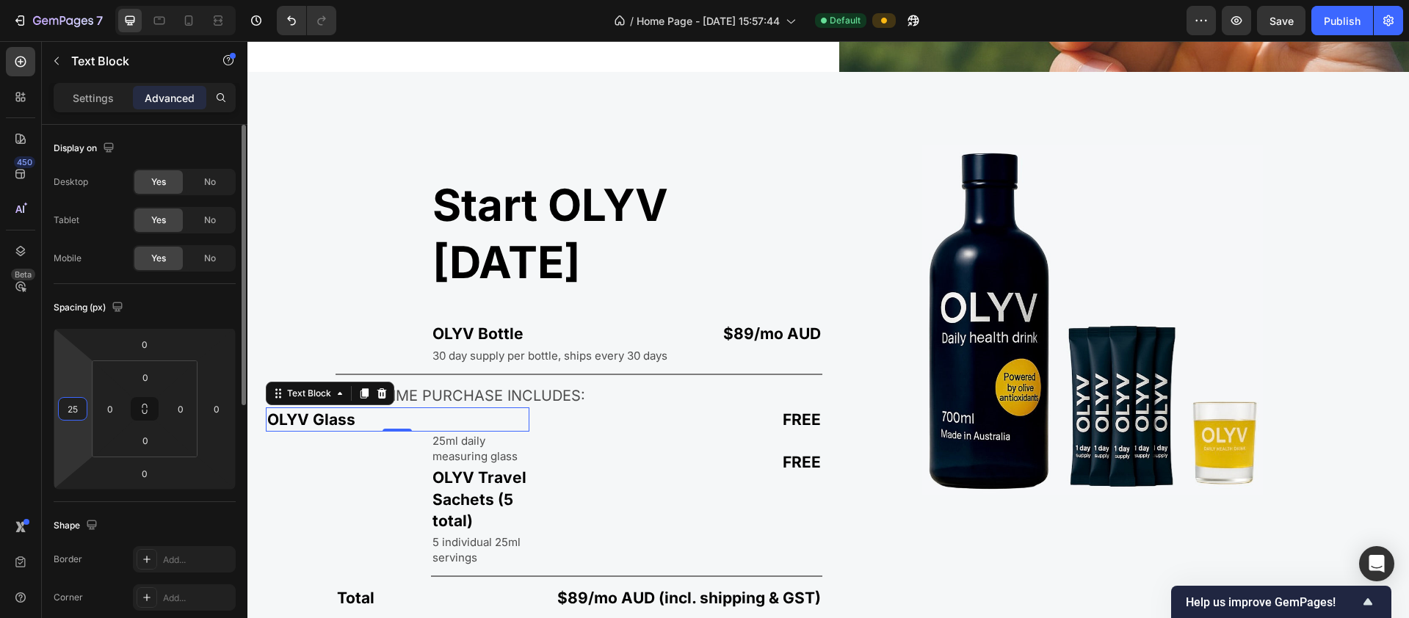
type input "250"
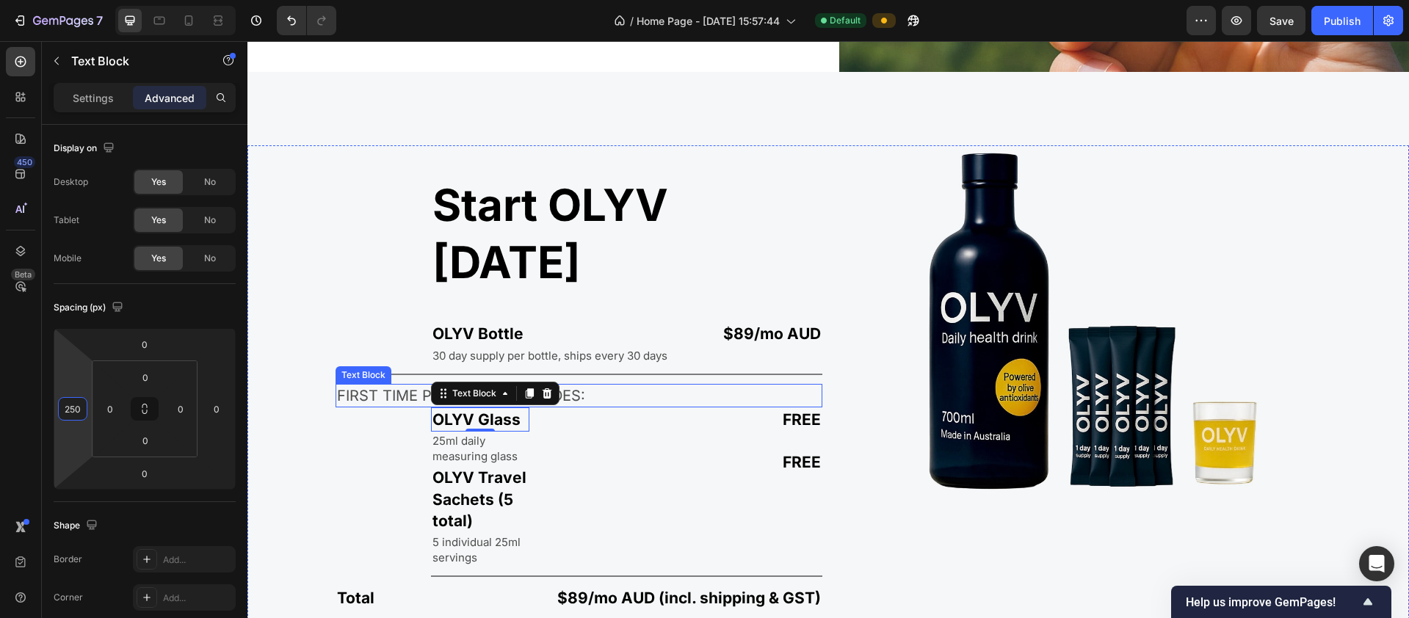
click at [343, 385] on p "FIRST TIME PURCHASE INCLUDES:" at bounding box center [579, 395] width 484 height 21
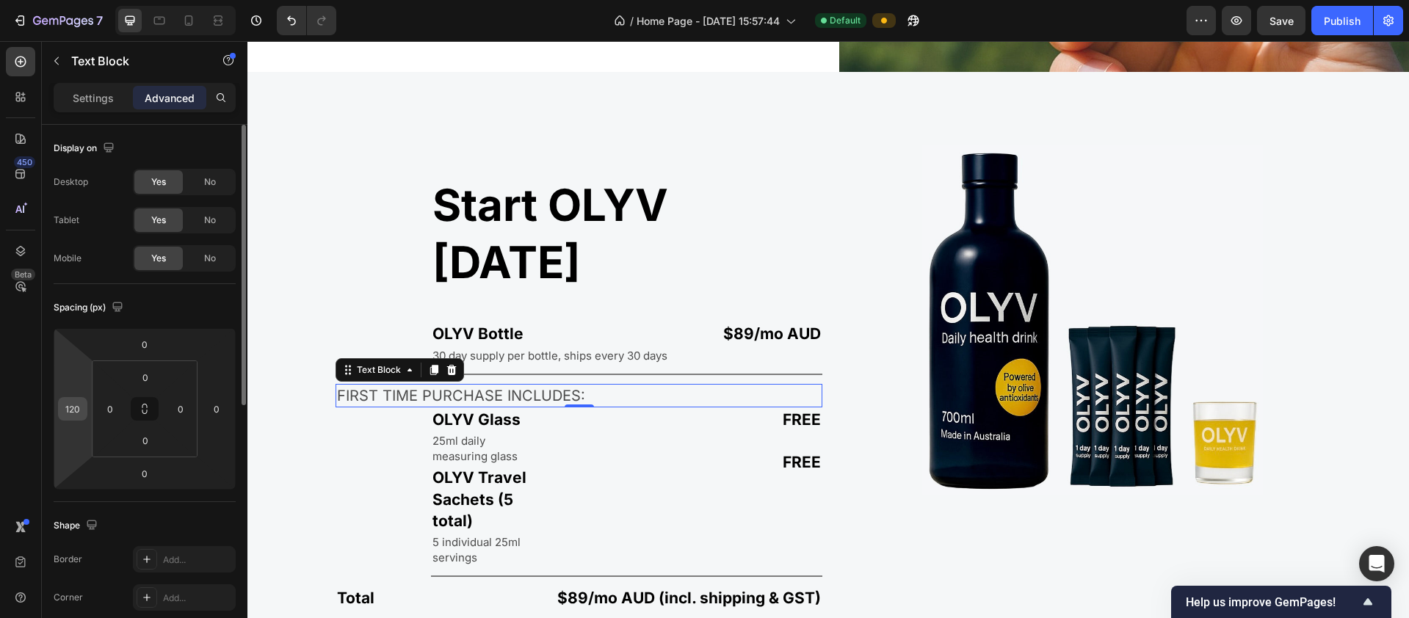
click at [81, 413] on input "120" at bounding box center [73, 409] width 22 height 22
type input "250"
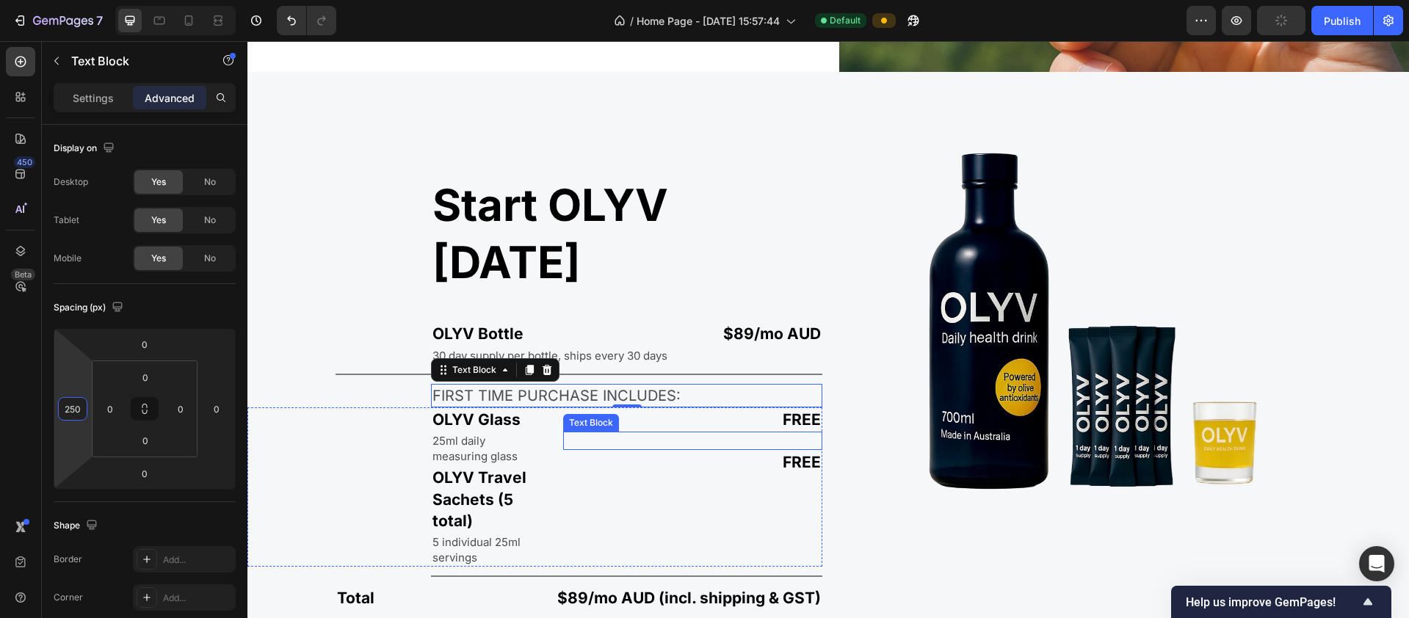
click at [763, 433] on p "Rich Text Editor. Editing area: main" at bounding box center [693, 440] width 257 height 15
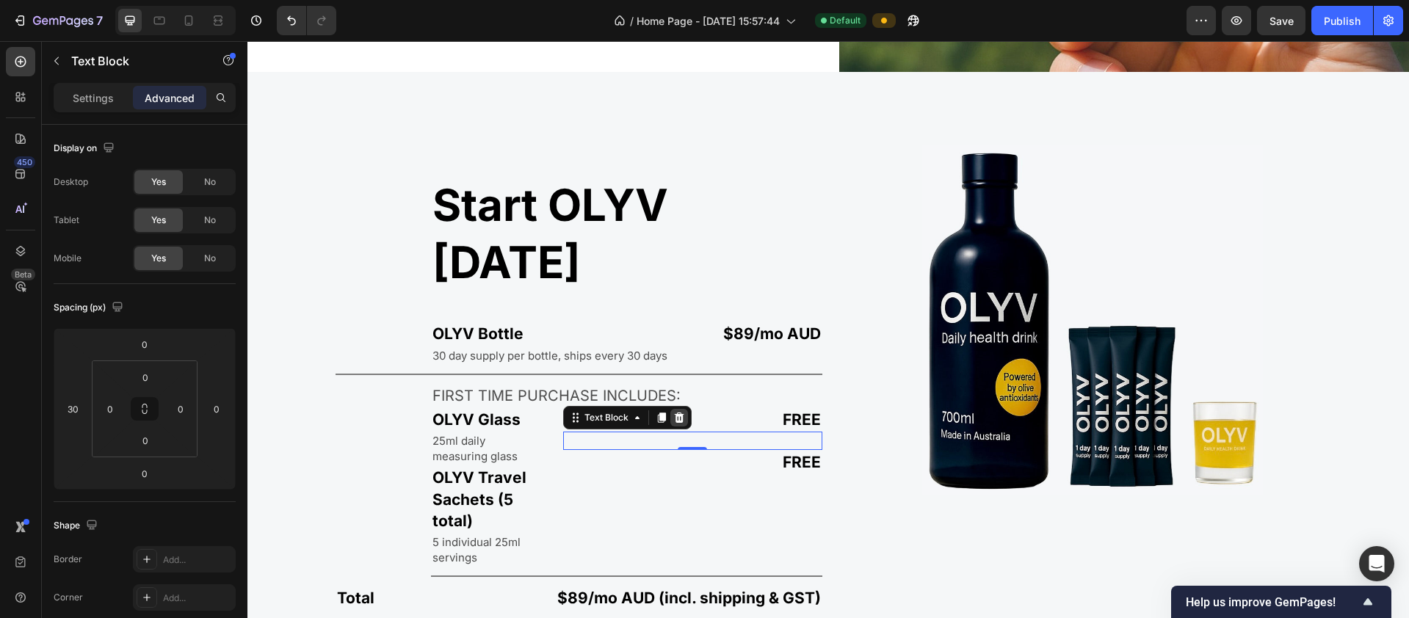
click at [678, 413] on icon at bounding box center [679, 418] width 10 height 10
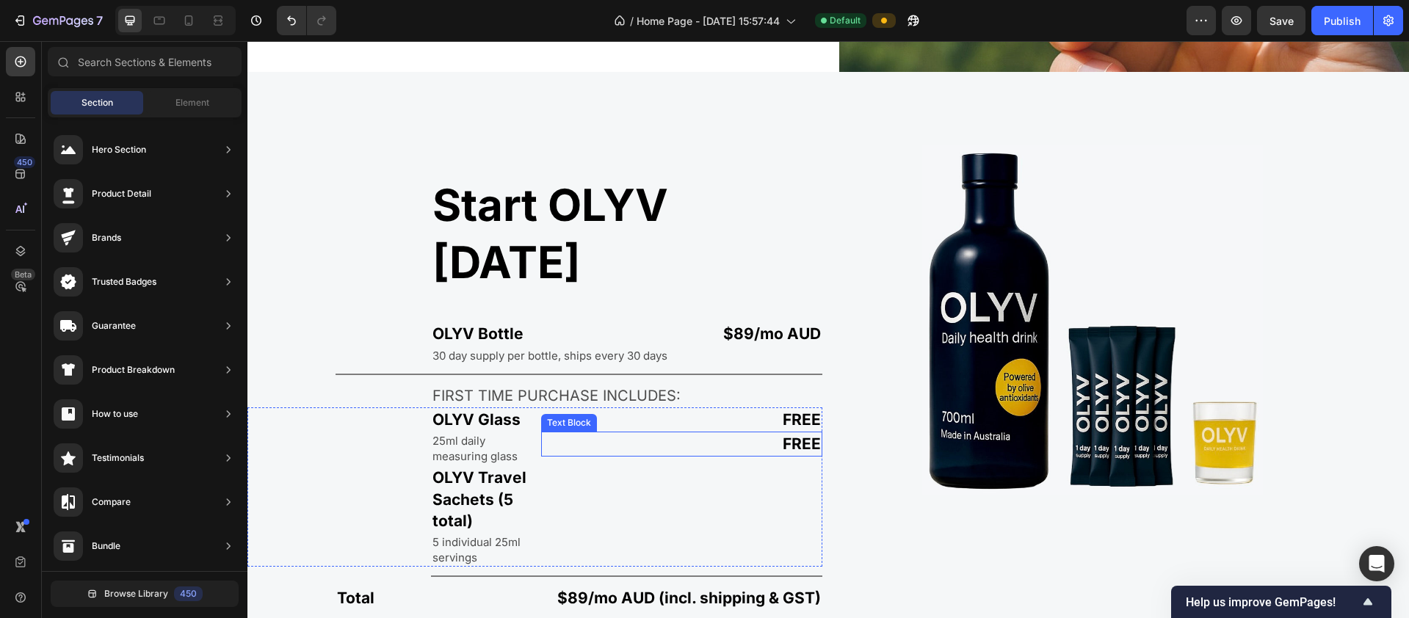
click at [763, 433] on p "FREE" at bounding box center [682, 443] width 279 height 21
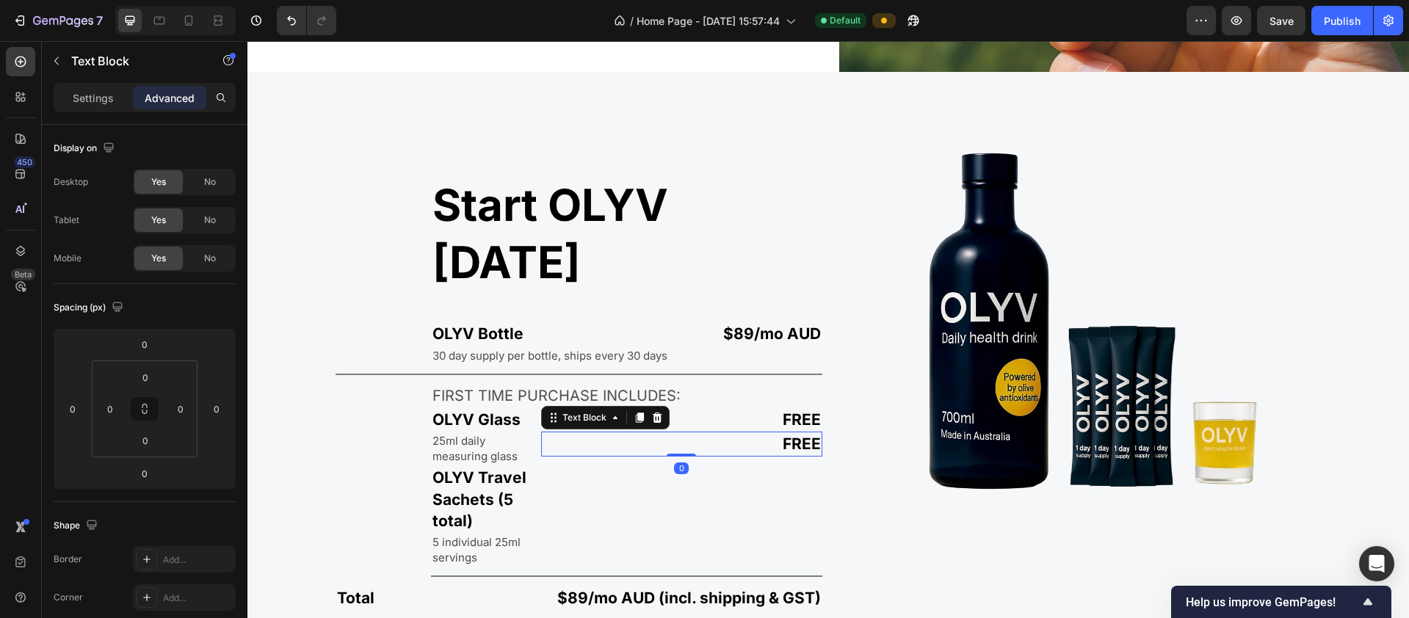
click at [763, 433] on p "FREE" at bounding box center [682, 443] width 279 height 21
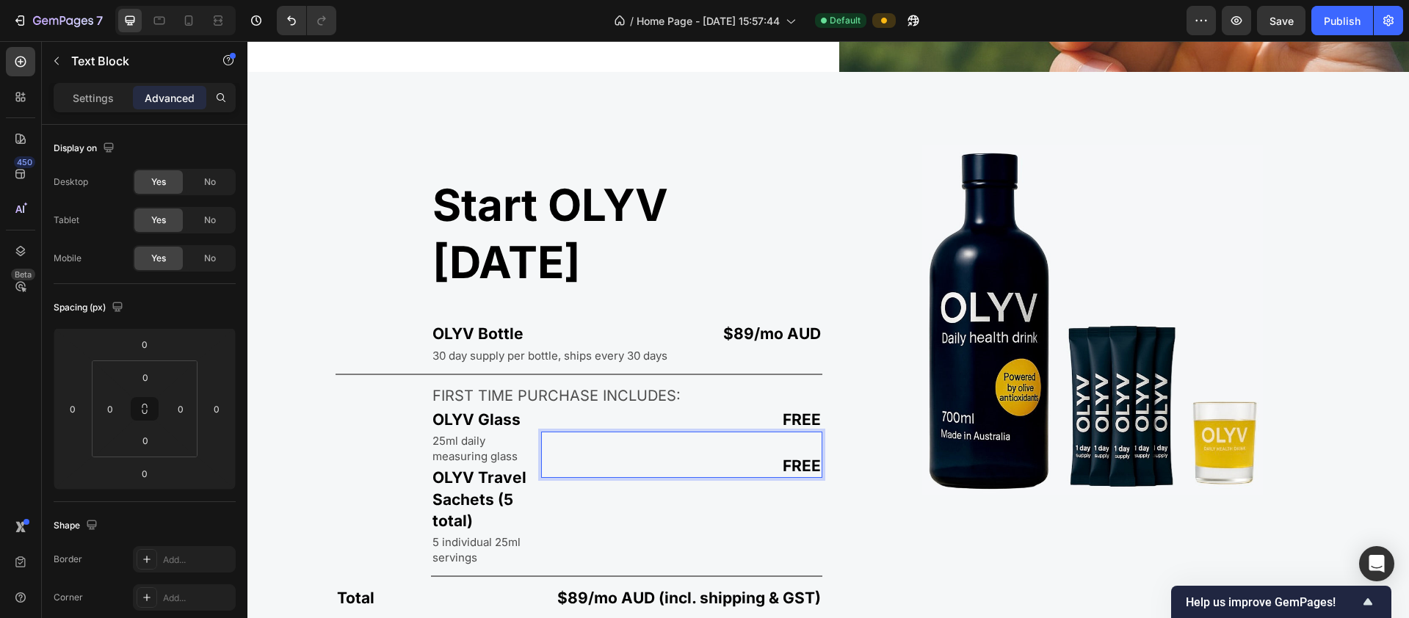
click at [763, 433] on p "Rich Text Editor. Editing area: main" at bounding box center [682, 443] width 279 height 21
drag, startPoint x: 777, startPoint y: 377, endPoint x: 819, endPoint y: 383, distance: 42.3
click at [763, 383] on div "Start OLYV today Heading OLYV Bottle Text Block $89/mo AUD Text Block Row 30 da…" at bounding box center [827, 413] width 1161 height 537
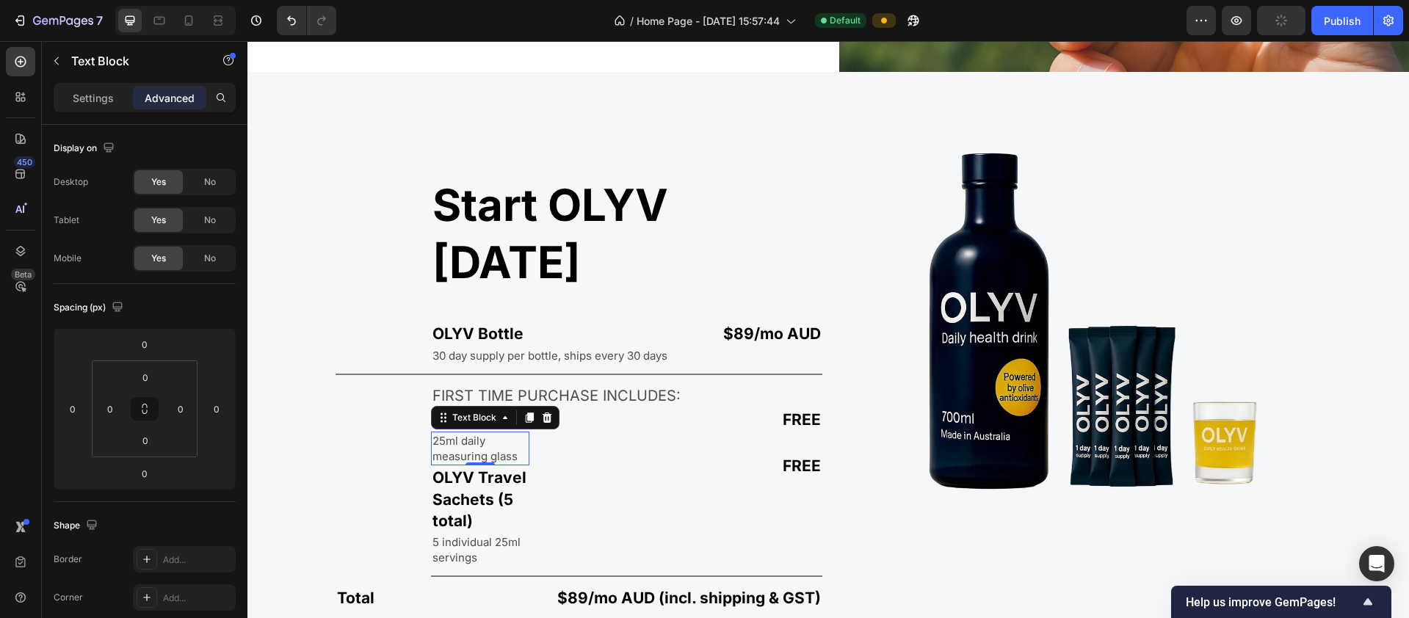
click at [493, 433] on p "25ml daily measuring glass" at bounding box center [479, 448] width 95 height 31
click at [106, 97] on p "Settings" at bounding box center [93, 97] width 41 height 15
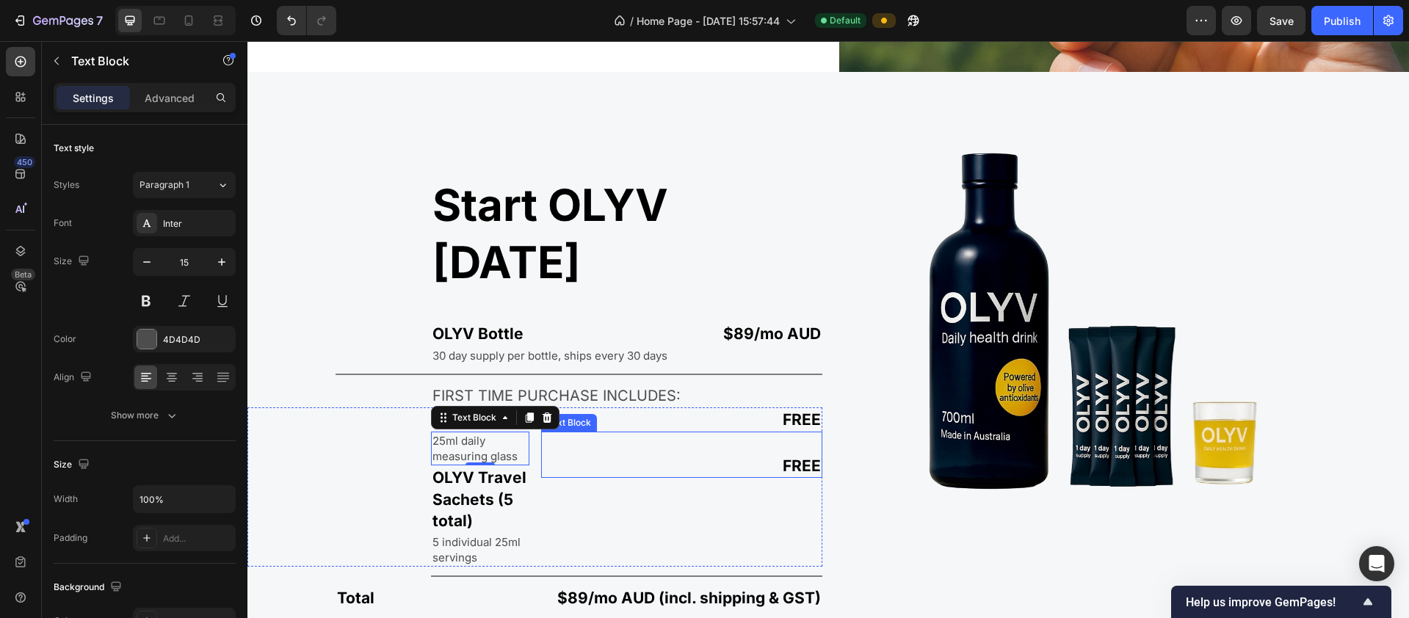
click at [763, 433] on p "Rich Text Editor. Editing area: main" at bounding box center [682, 443] width 279 height 21
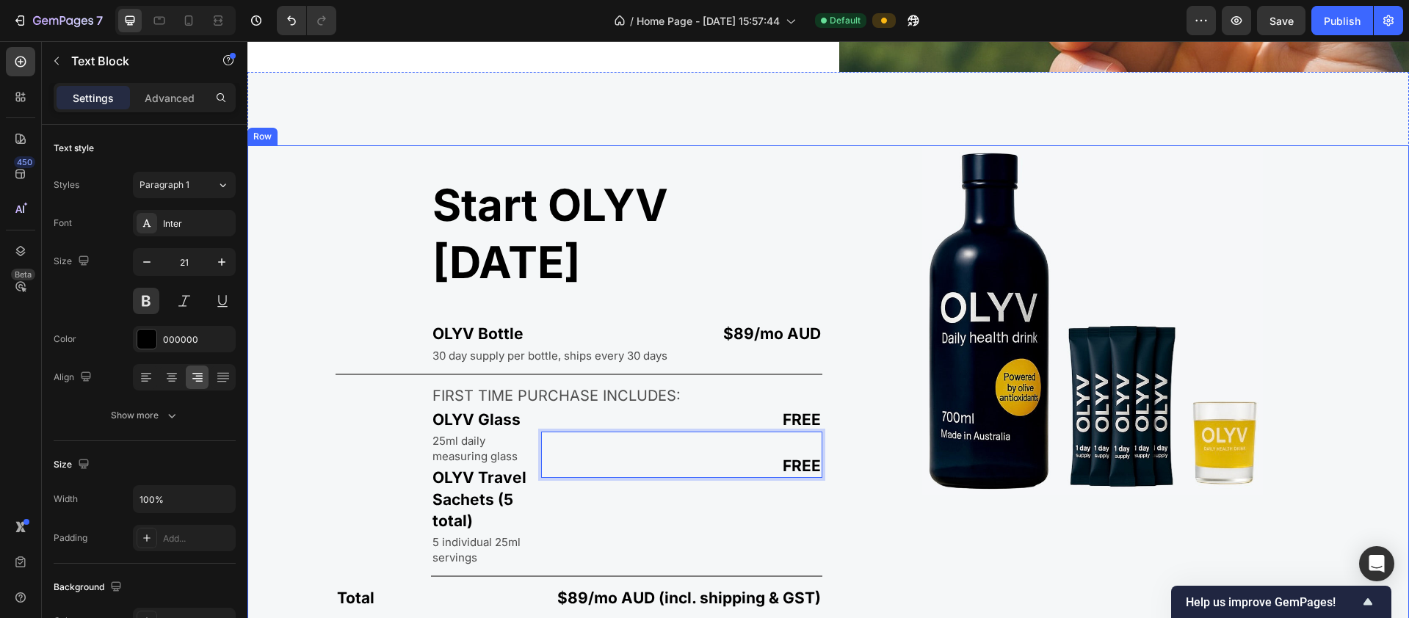
drag, startPoint x: 807, startPoint y: 384, endPoint x: 822, endPoint y: 384, distance: 14.7
click at [763, 384] on div "Start OLYV today Heading OLYV Bottle Text Block $89/mo AUD Text Block Row 30 da…" at bounding box center [827, 413] width 1161 height 537
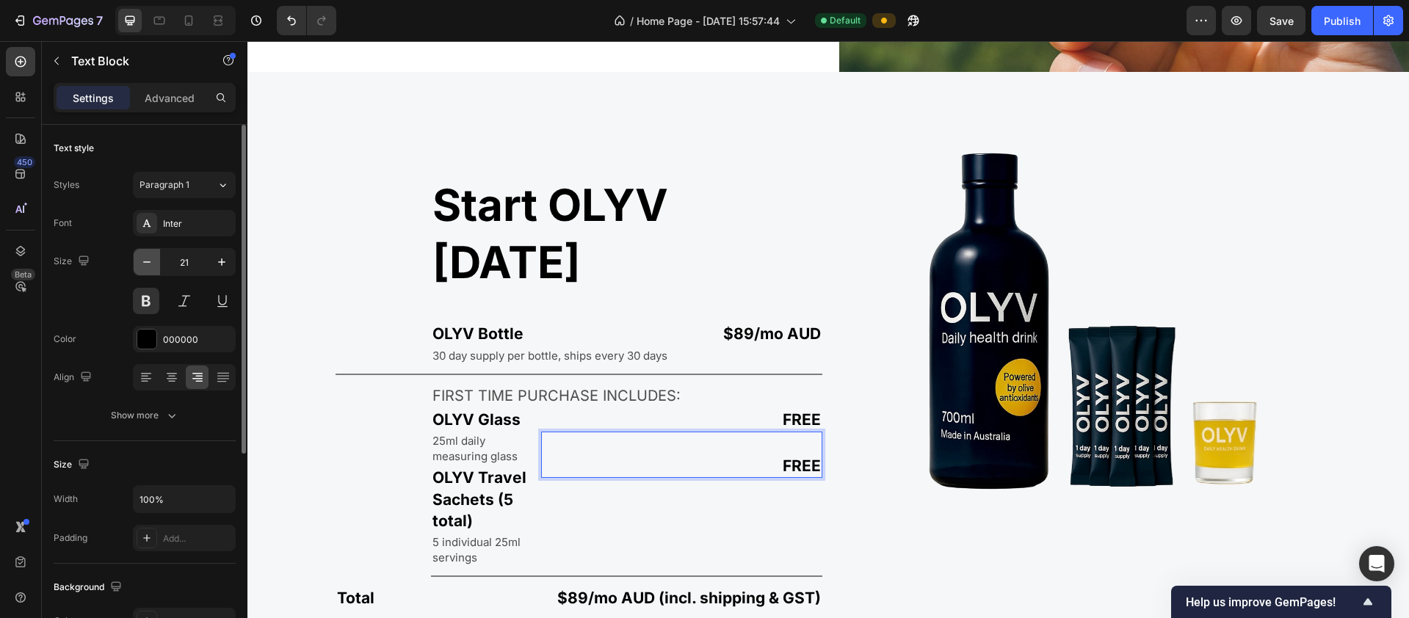
click at [148, 261] on icon "button" at bounding box center [146, 262] width 15 height 15
click at [219, 263] on icon "button" at bounding box center [221, 262] width 15 height 15
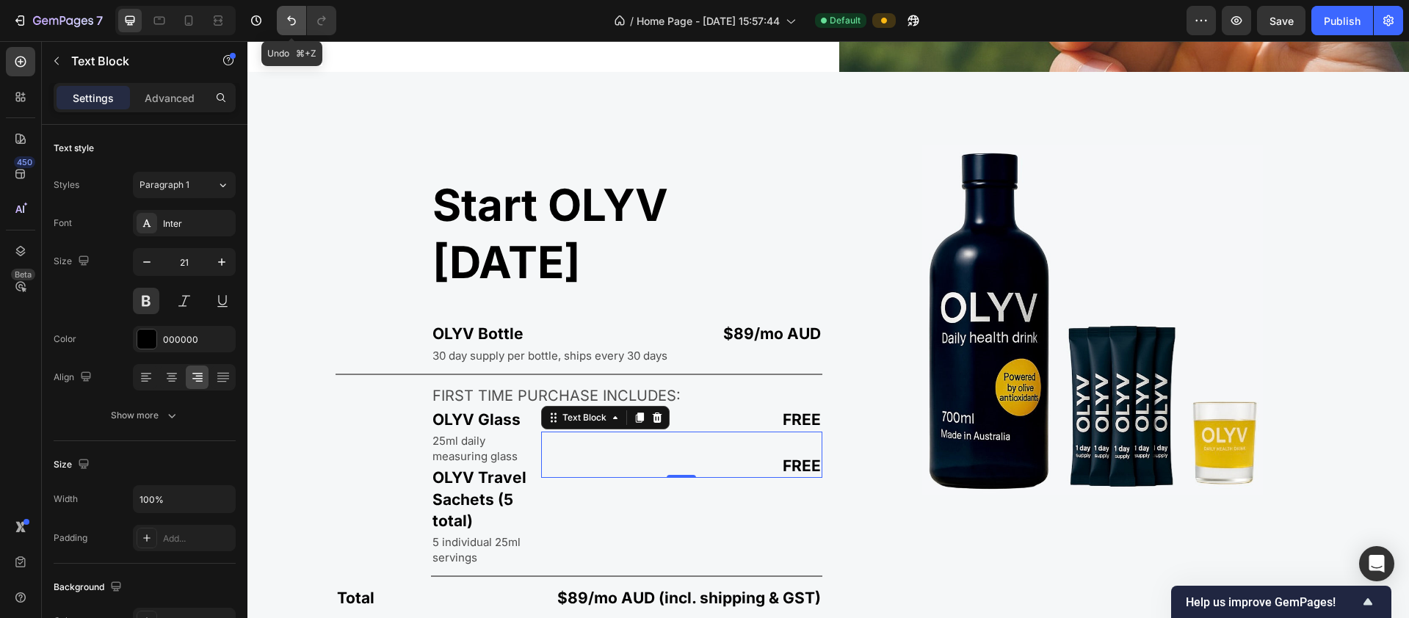
click at [292, 26] on icon "Undo/Redo" at bounding box center [291, 20] width 15 height 15
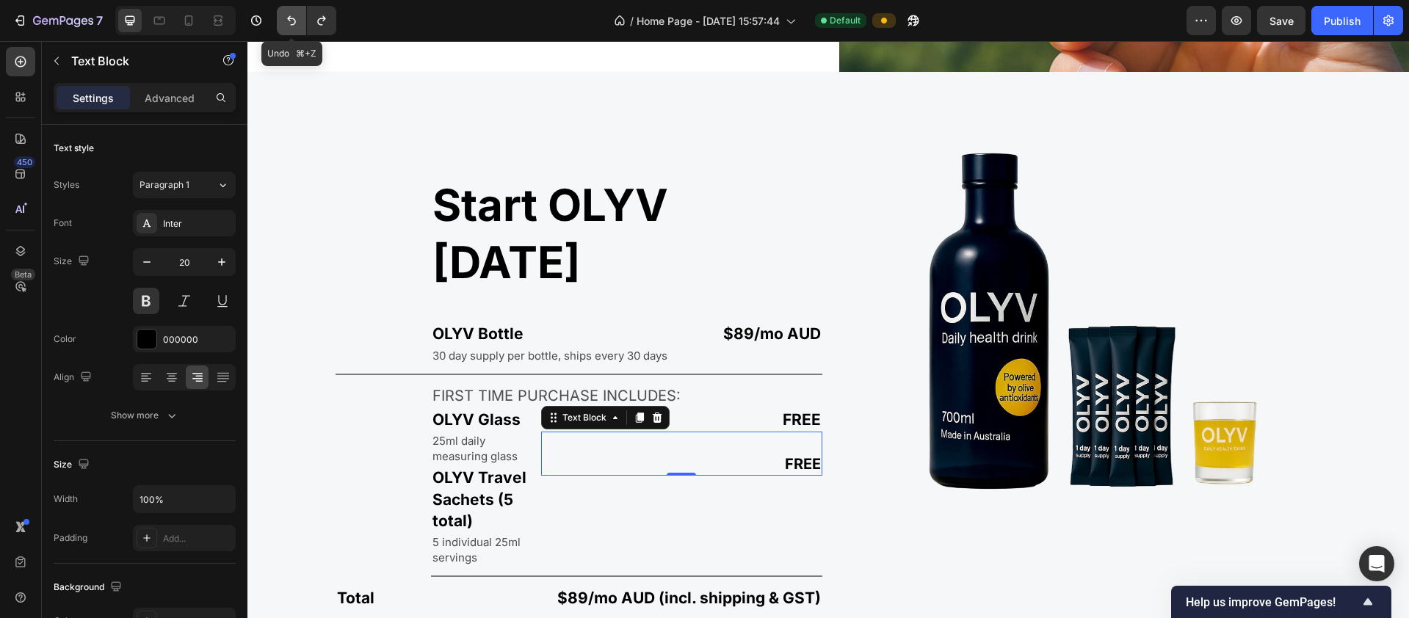
click at [292, 26] on icon "Undo/Redo" at bounding box center [291, 20] width 15 height 15
type input "21"
click at [292, 26] on icon "Undo/Redo" at bounding box center [291, 20] width 15 height 15
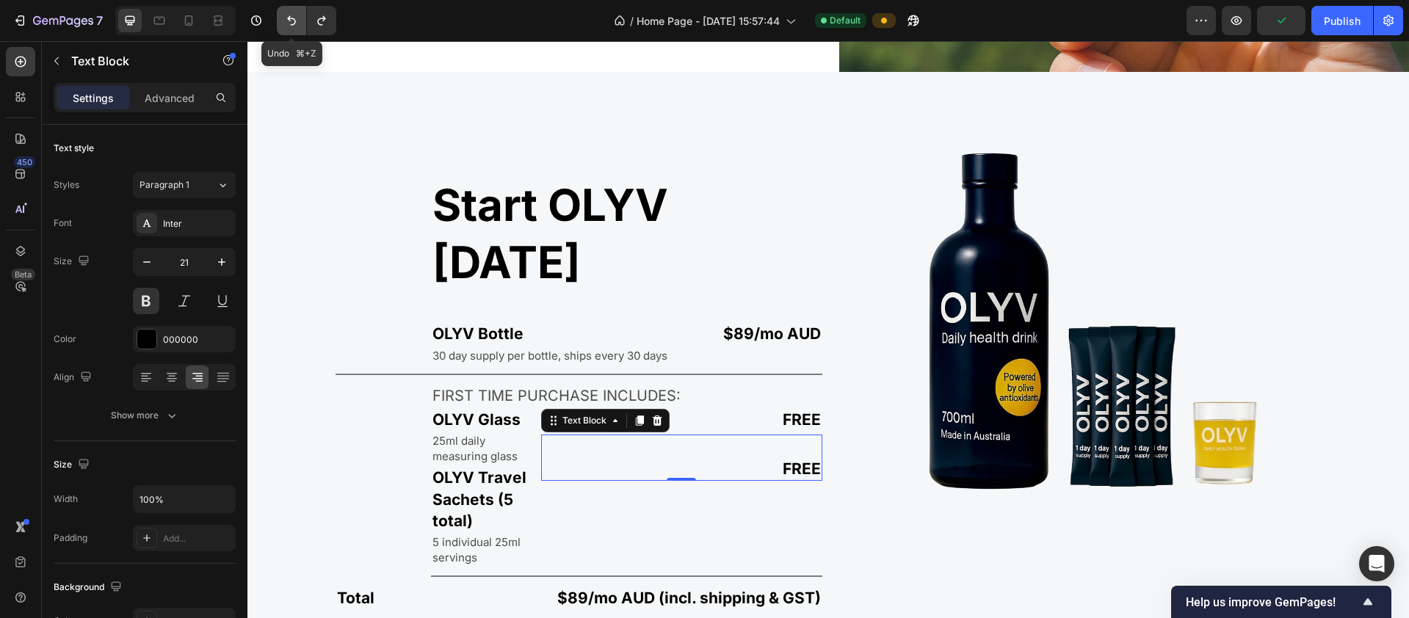
click at [292, 26] on icon "Undo/Redo" at bounding box center [291, 20] width 15 height 15
click at [291, 20] on icon "Undo/Redo" at bounding box center [291, 20] width 15 height 15
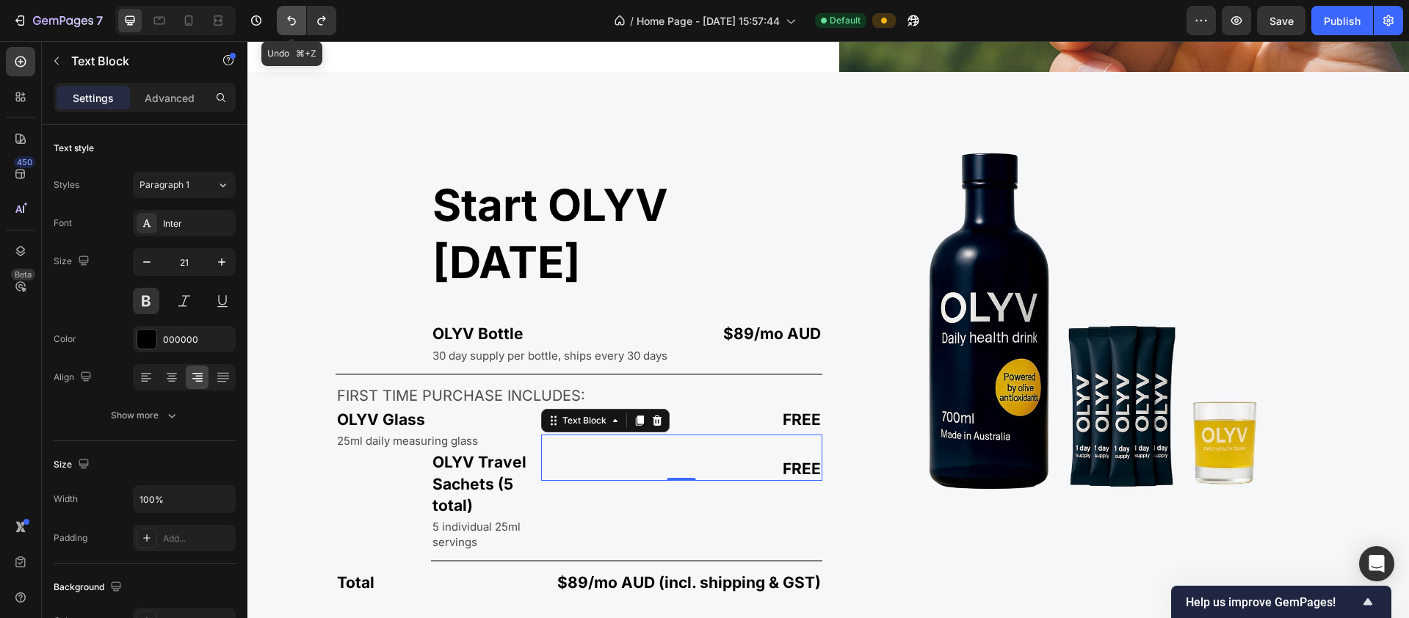
click at [291, 20] on icon "Undo/Redo" at bounding box center [291, 20] width 15 height 15
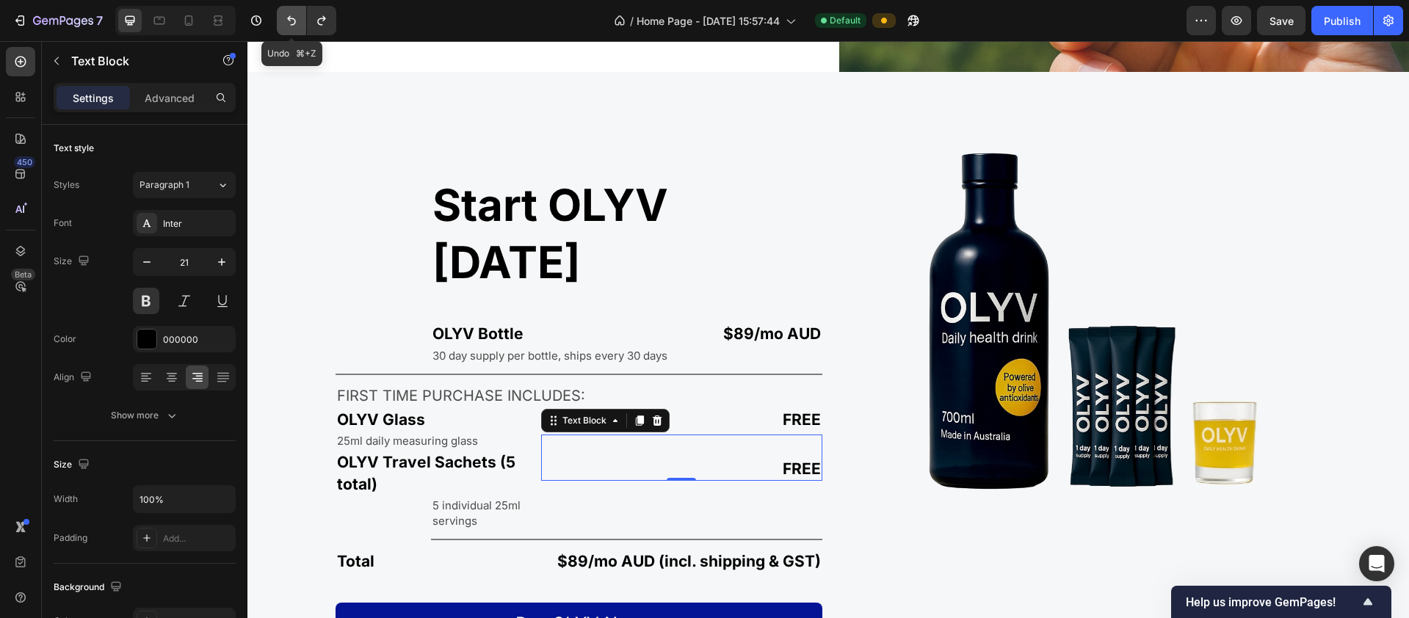
click at [291, 20] on icon "Undo/Redo" at bounding box center [291, 20] width 15 height 15
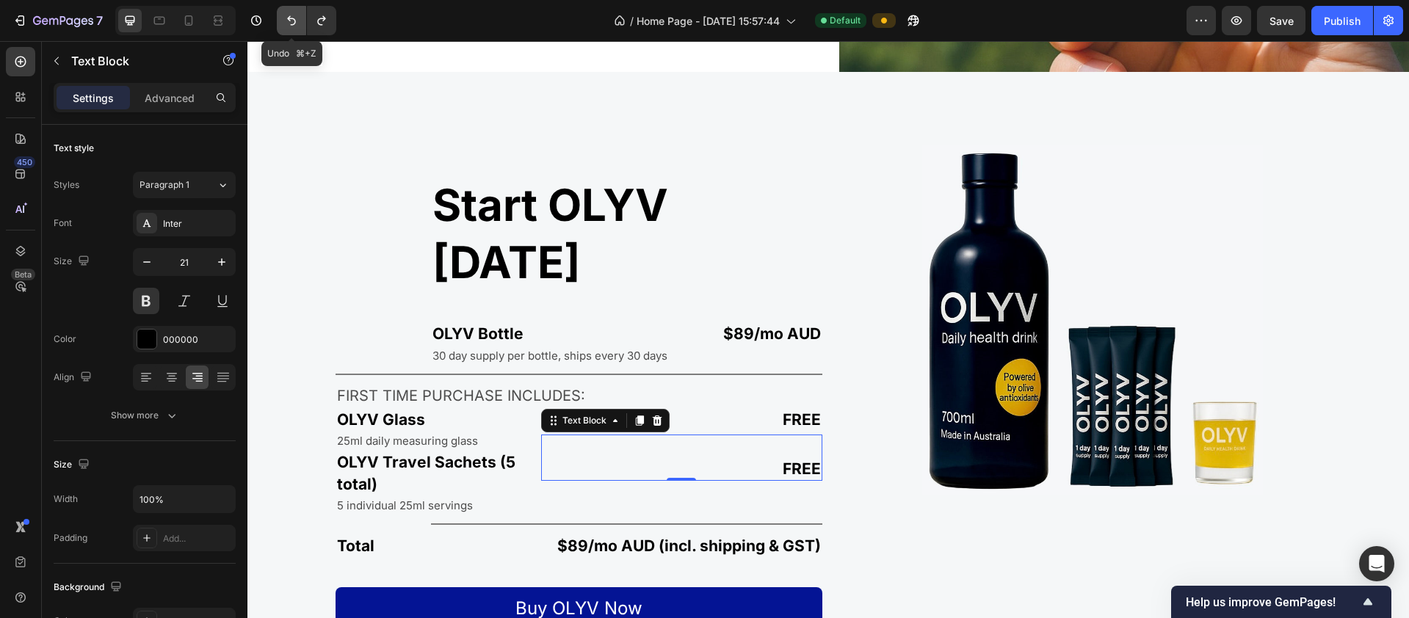
click at [291, 20] on icon "Undo/Redo" at bounding box center [291, 20] width 15 height 15
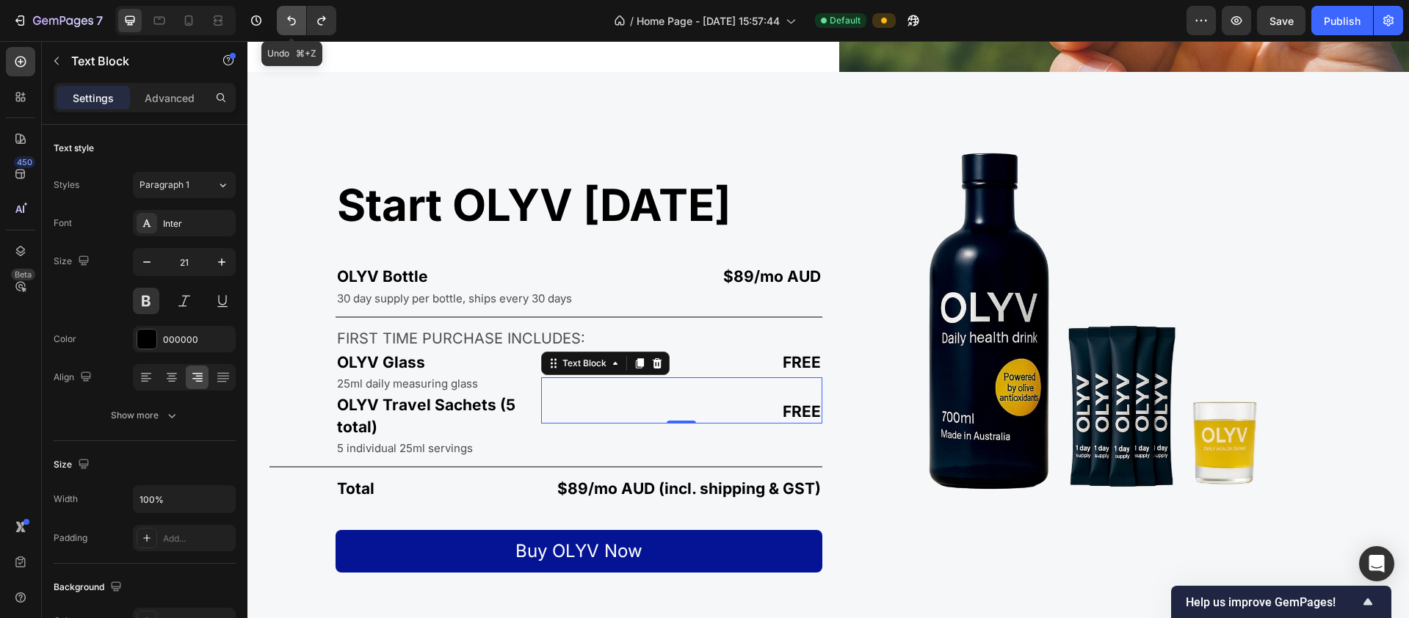
click at [291, 20] on icon "Undo/Redo" at bounding box center [291, 20] width 15 height 15
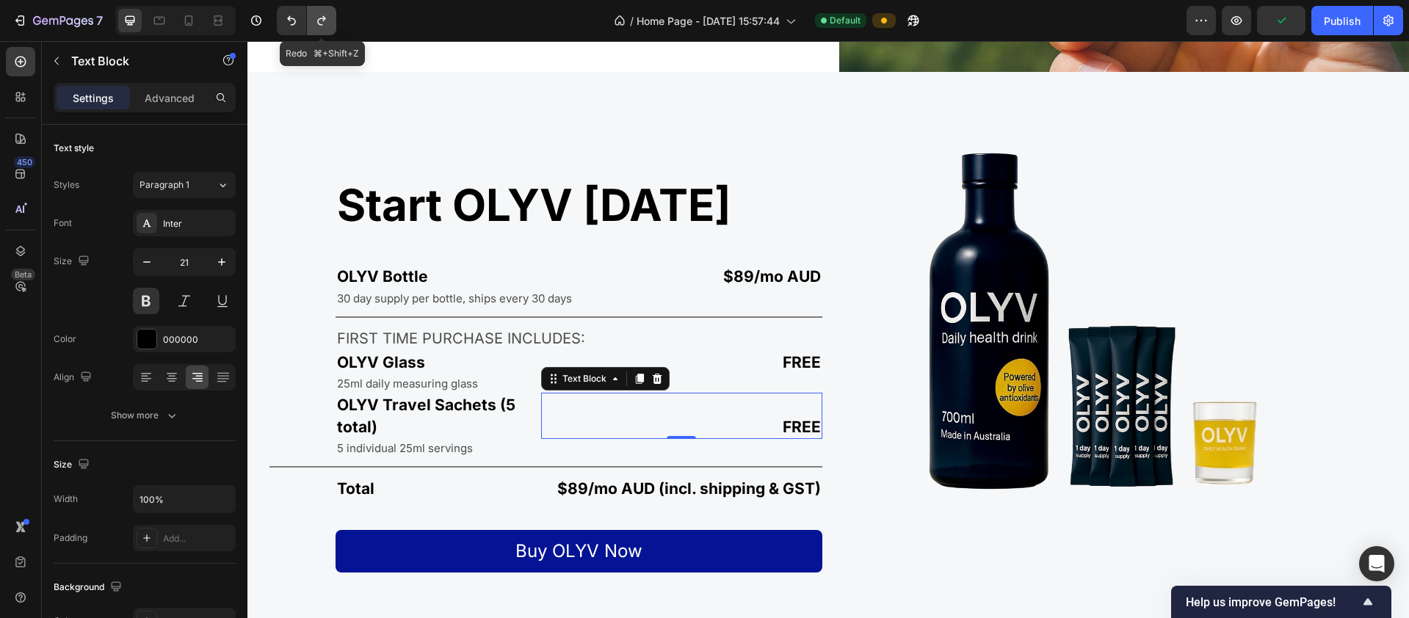
click at [315, 21] on icon "Undo/Redo" at bounding box center [321, 20] width 15 height 15
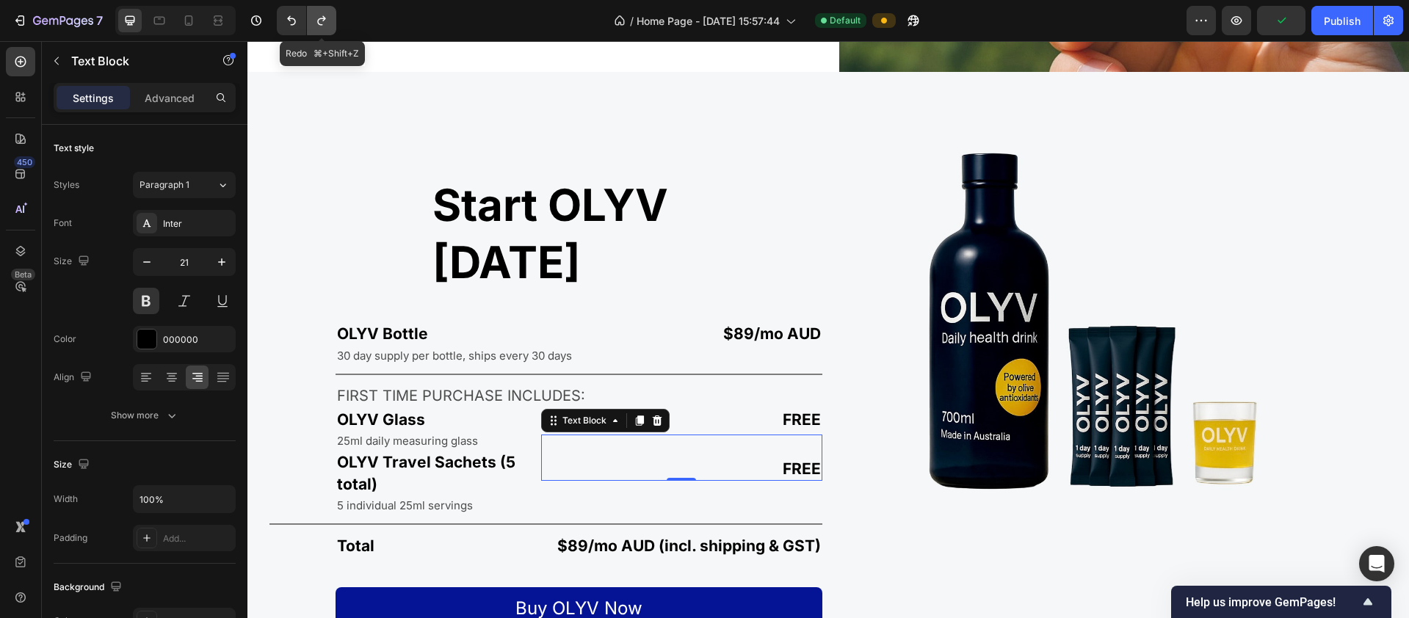
click at [315, 20] on icon "Undo/Redo" at bounding box center [321, 20] width 15 height 15
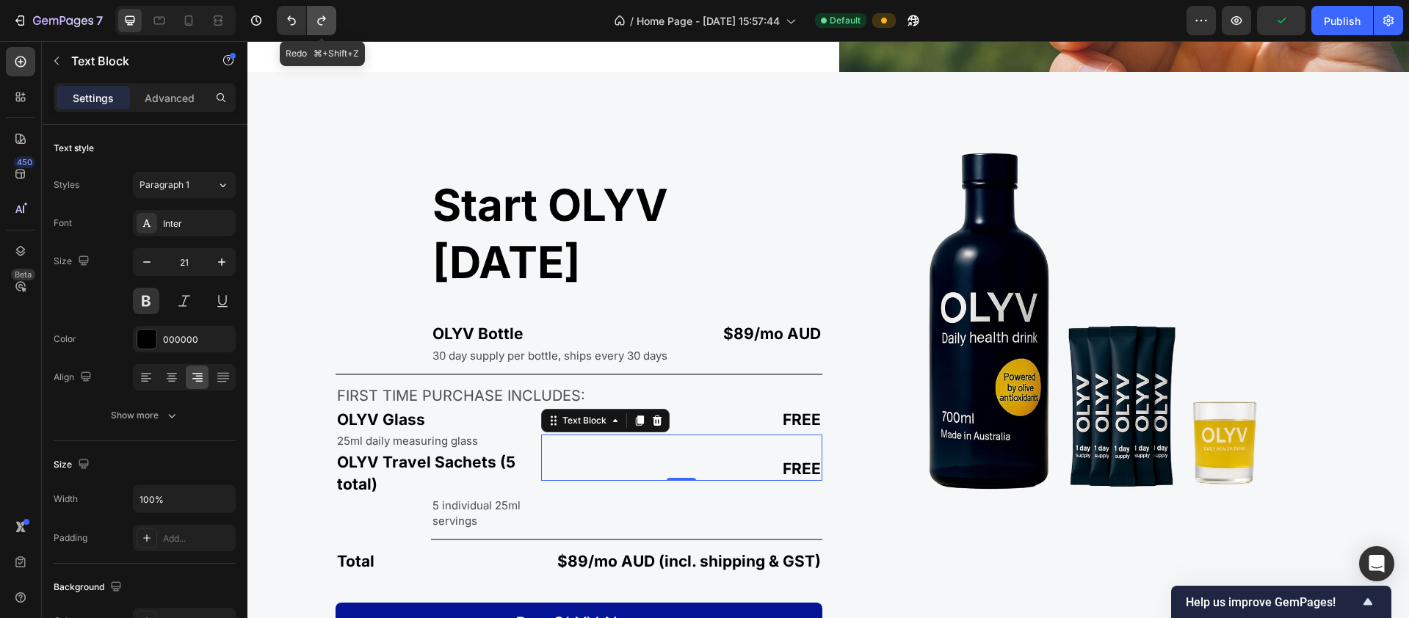
click at [315, 20] on icon "Undo/Redo" at bounding box center [321, 20] width 15 height 15
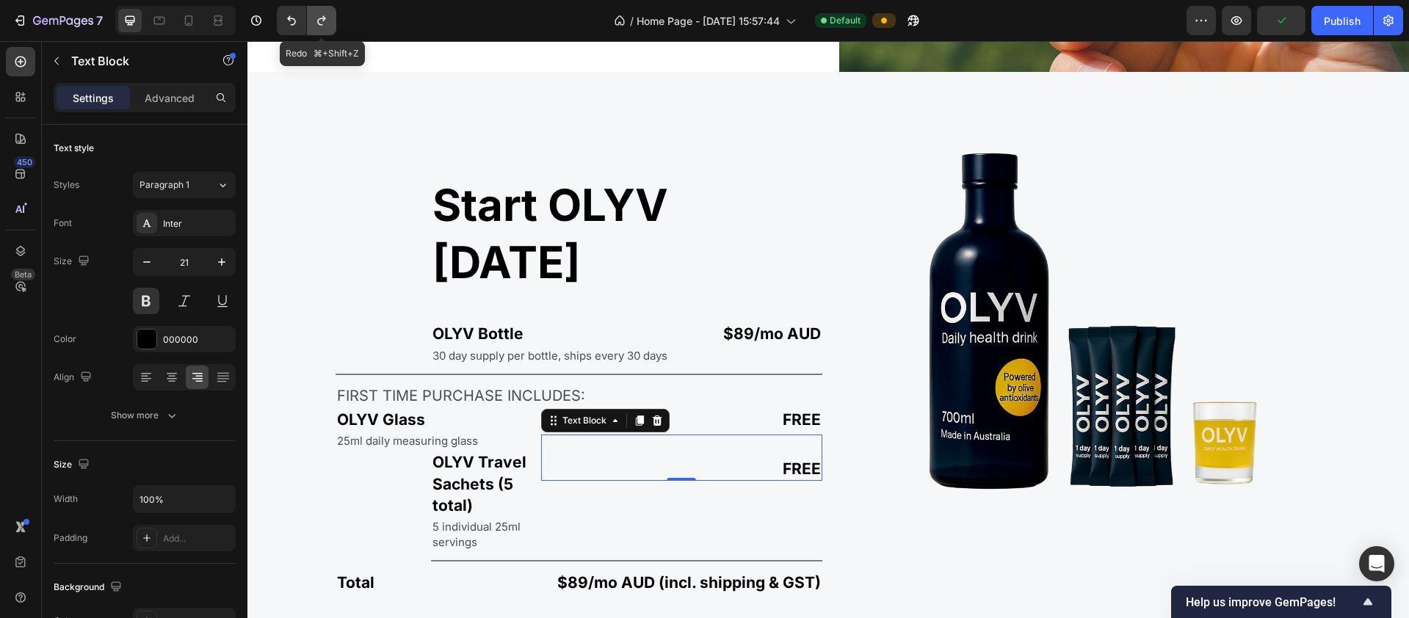
click at [315, 20] on icon "Undo/Redo" at bounding box center [321, 20] width 15 height 15
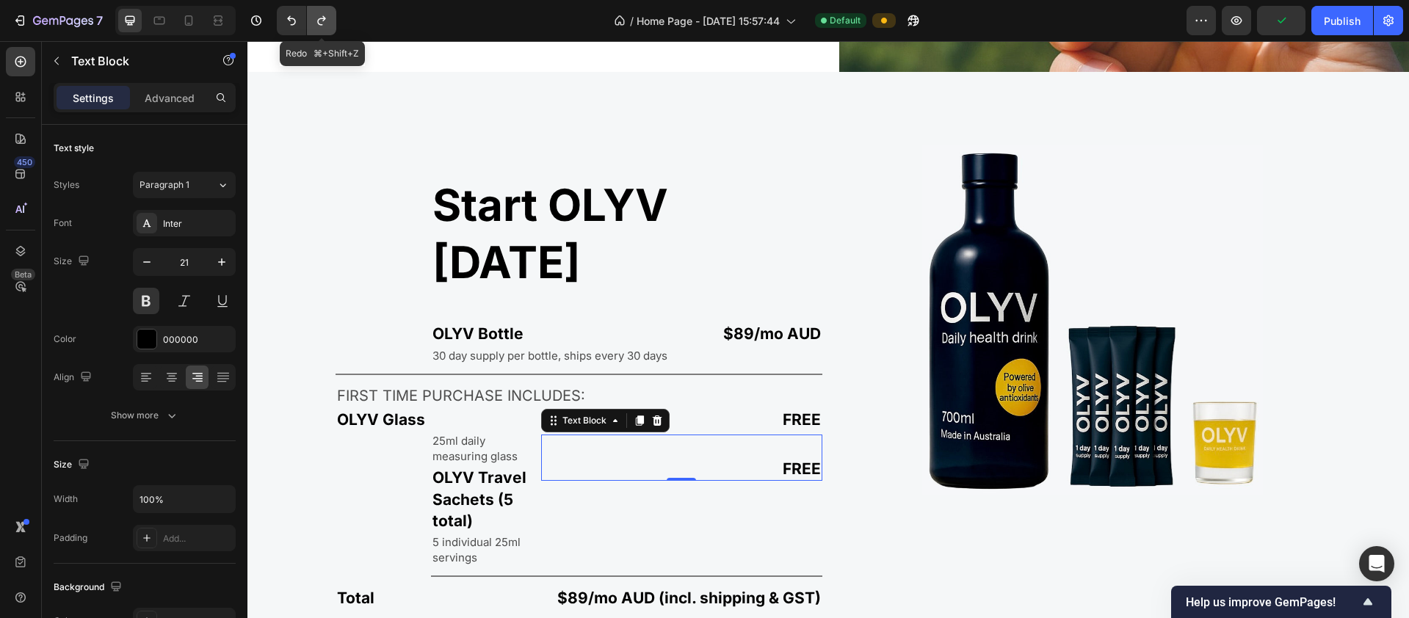
click at [315, 20] on icon "Undo/Redo" at bounding box center [321, 20] width 15 height 15
click at [315, 21] on icon "Undo/Redo" at bounding box center [321, 20] width 15 height 15
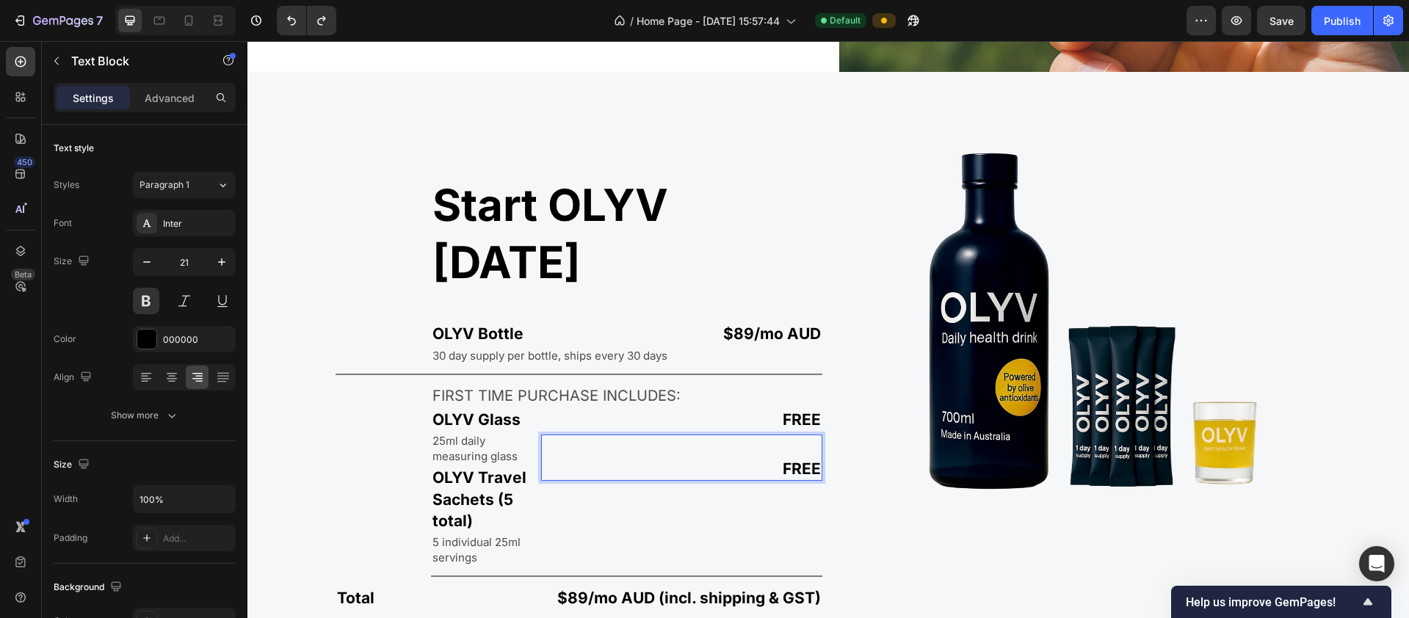
click at [763, 458] on p "FREE" at bounding box center [682, 468] width 279 height 21
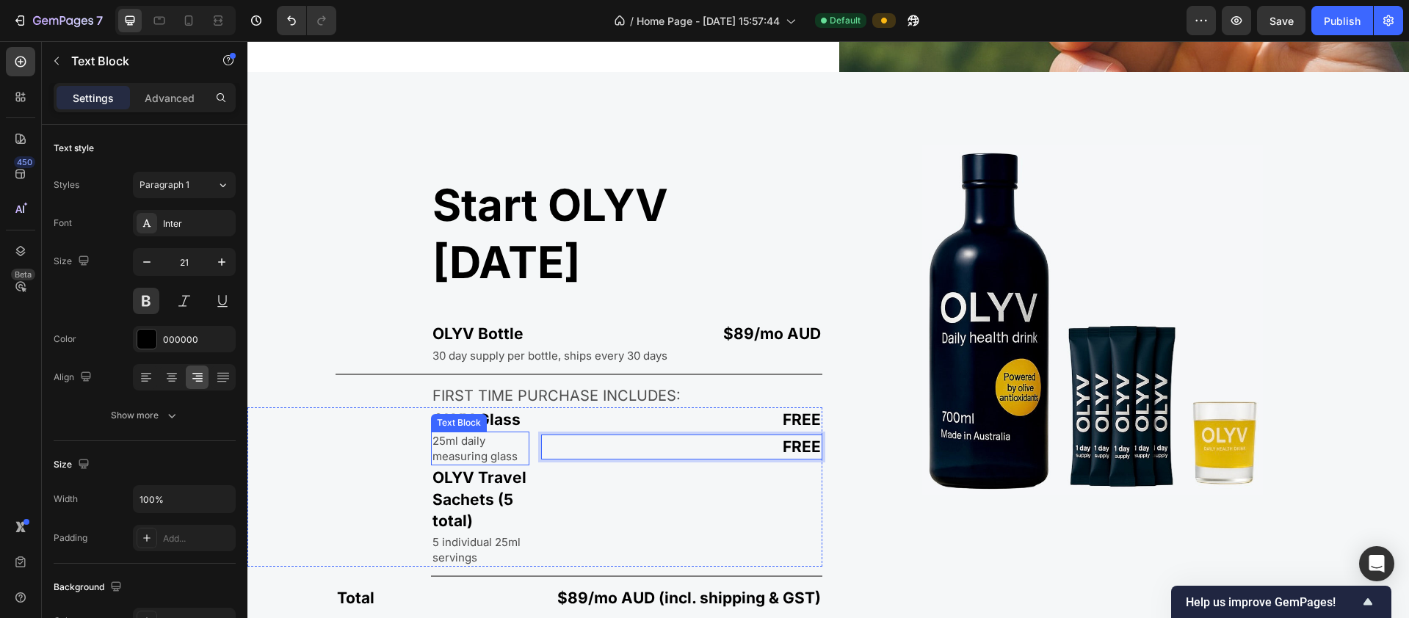
click at [510, 433] on p "25ml daily measuring glass" at bounding box center [479, 448] width 95 height 31
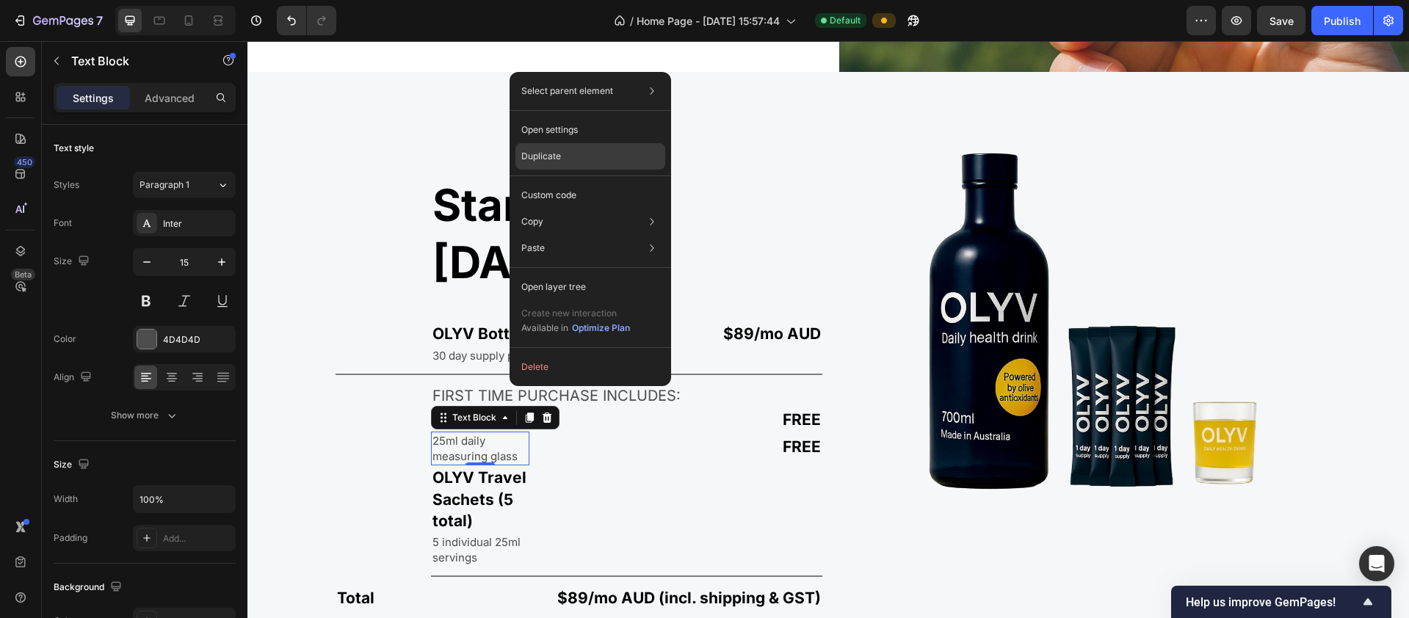
click at [576, 153] on div "Duplicate" at bounding box center [590, 156] width 150 height 26
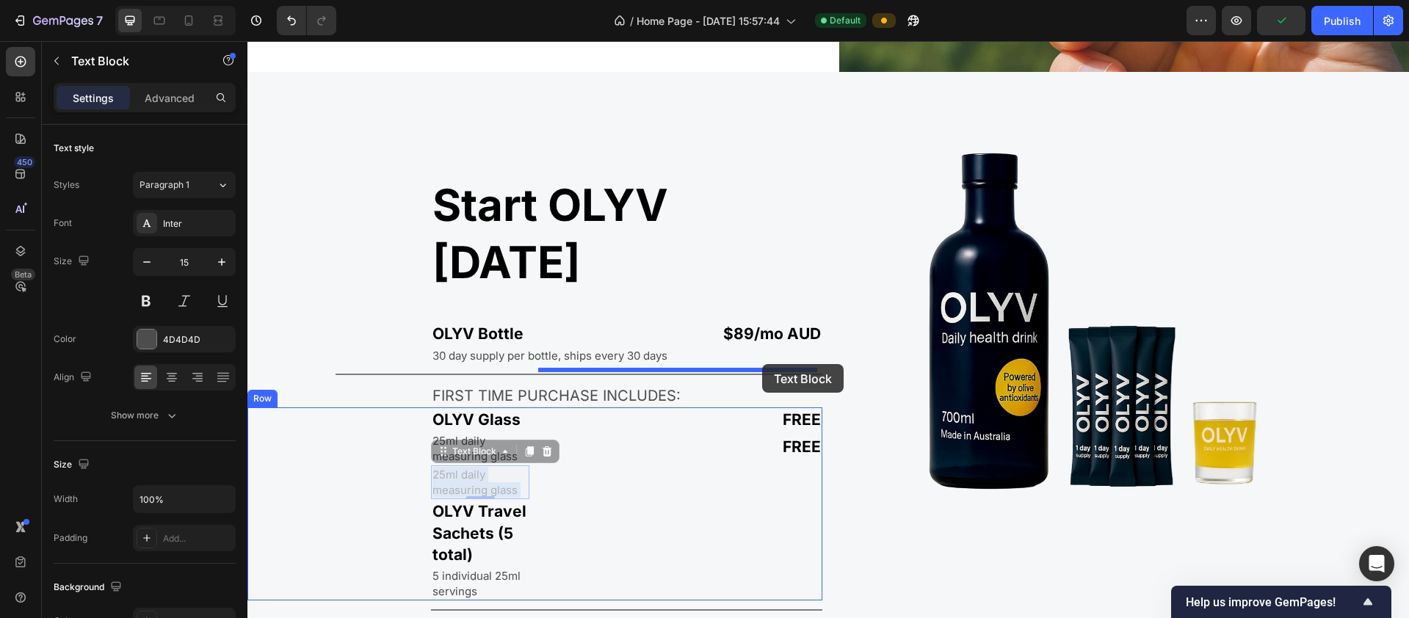
drag, startPoint x: 493, startPoint y: 406, endPoint x: 762, endPoint y: 364, distance: 271.9
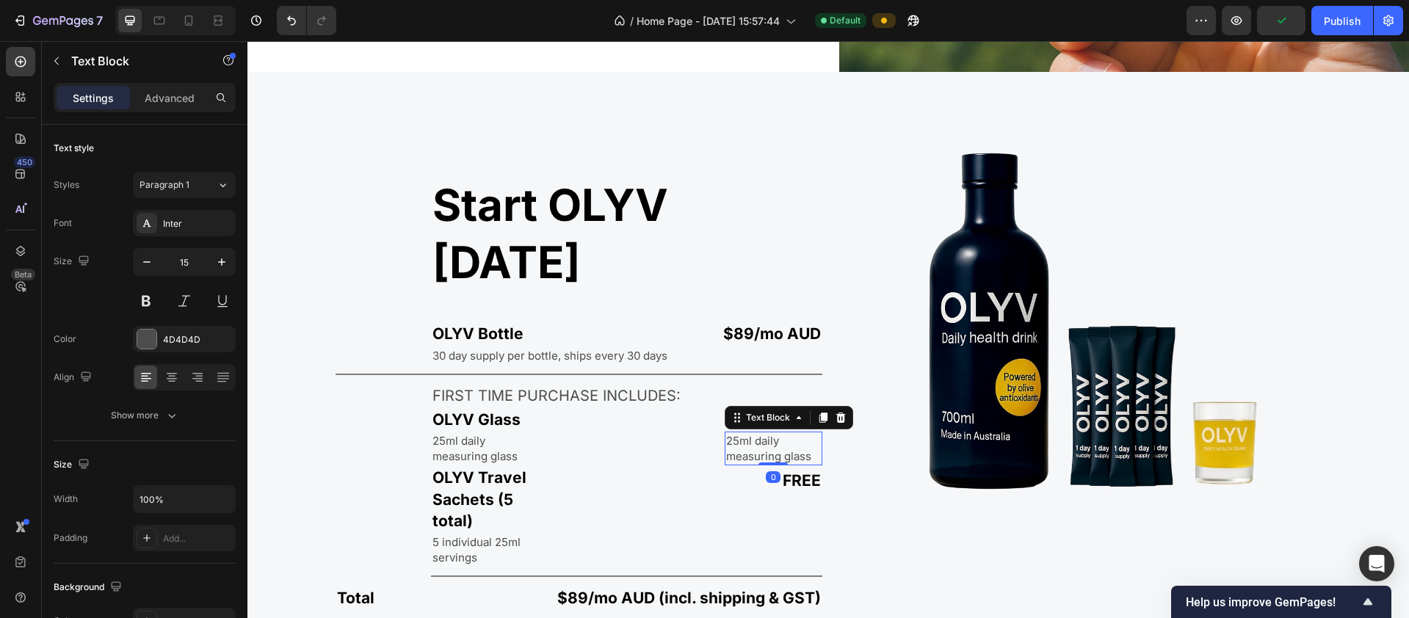
click at [760, 433] on p "25ml daily measuring glass" at bounding box center [773, 448] width 95 height 31
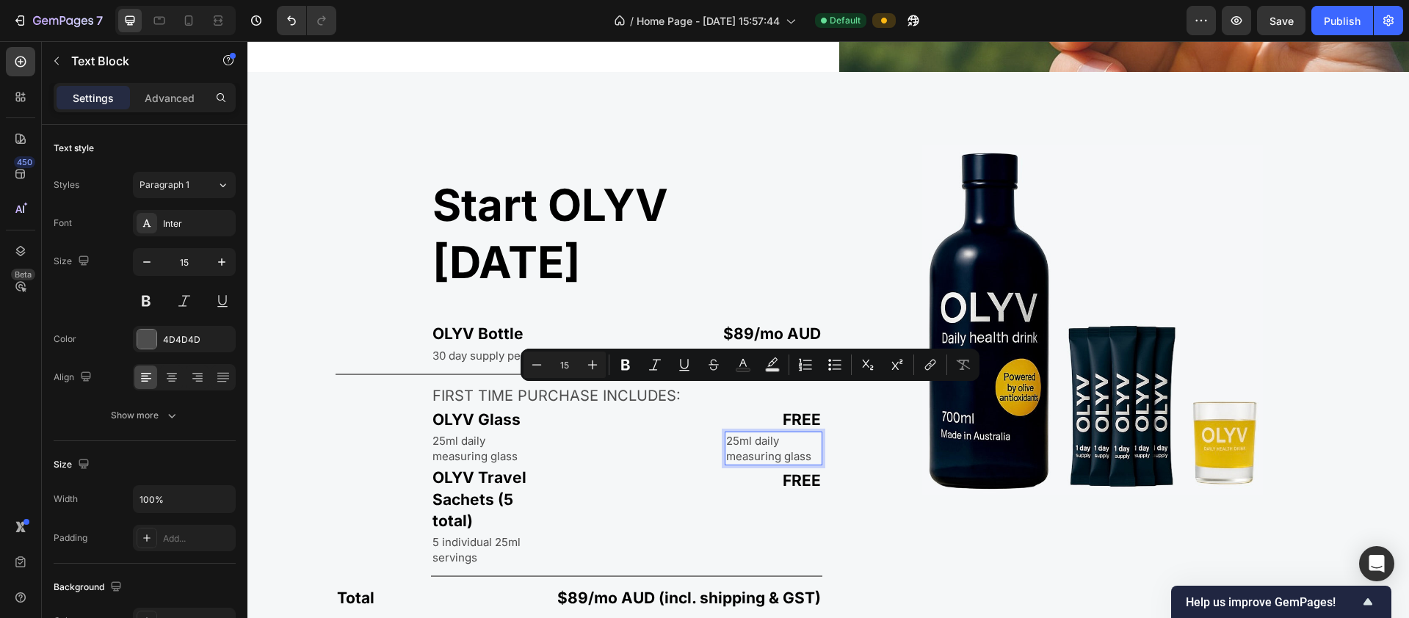
click at [763, 433] on p "25ml daily measuring glass" at bounding box center [773, 448] width 95 height 31
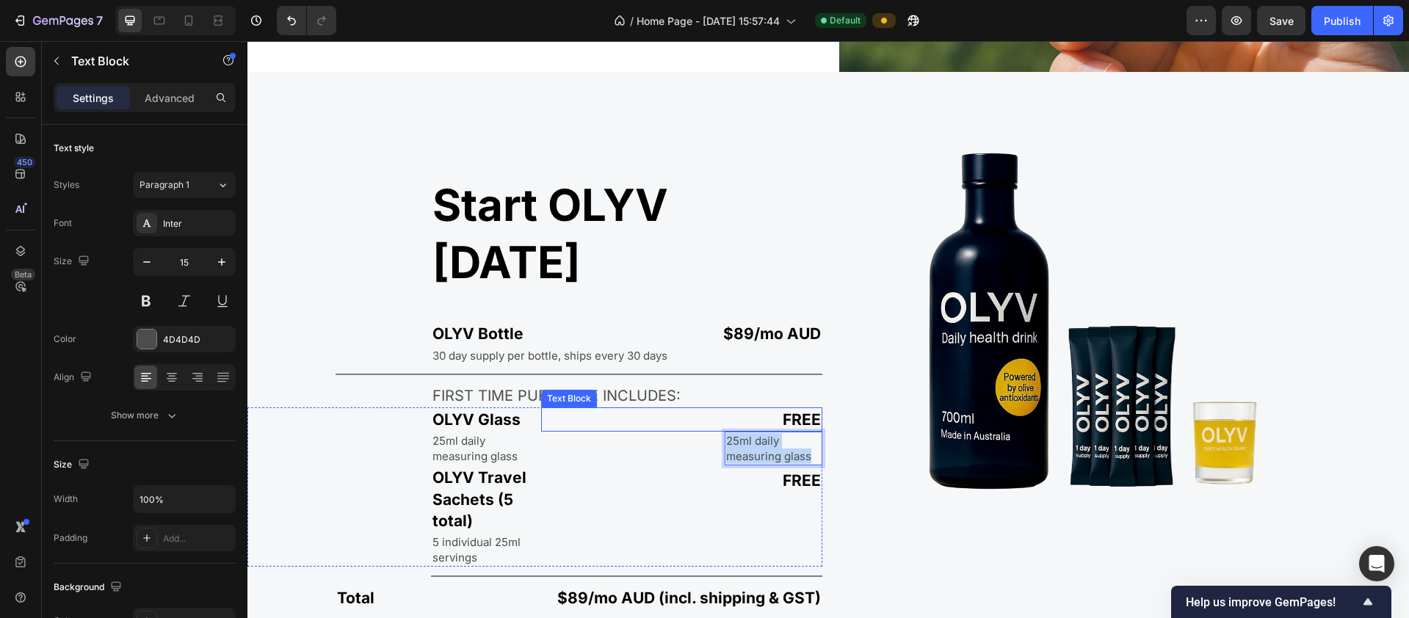
drag, startPoint x: 810, startPoint y: 396, endPoint x: 664, endPoint y: 356, distance: 151.4
click at [664, 407] on div "FREE Text Block 25ml daily measuring glass Text Block 0 Text Block FREE Text Bl…" at bounding box center [682, 487] width 282 height 160
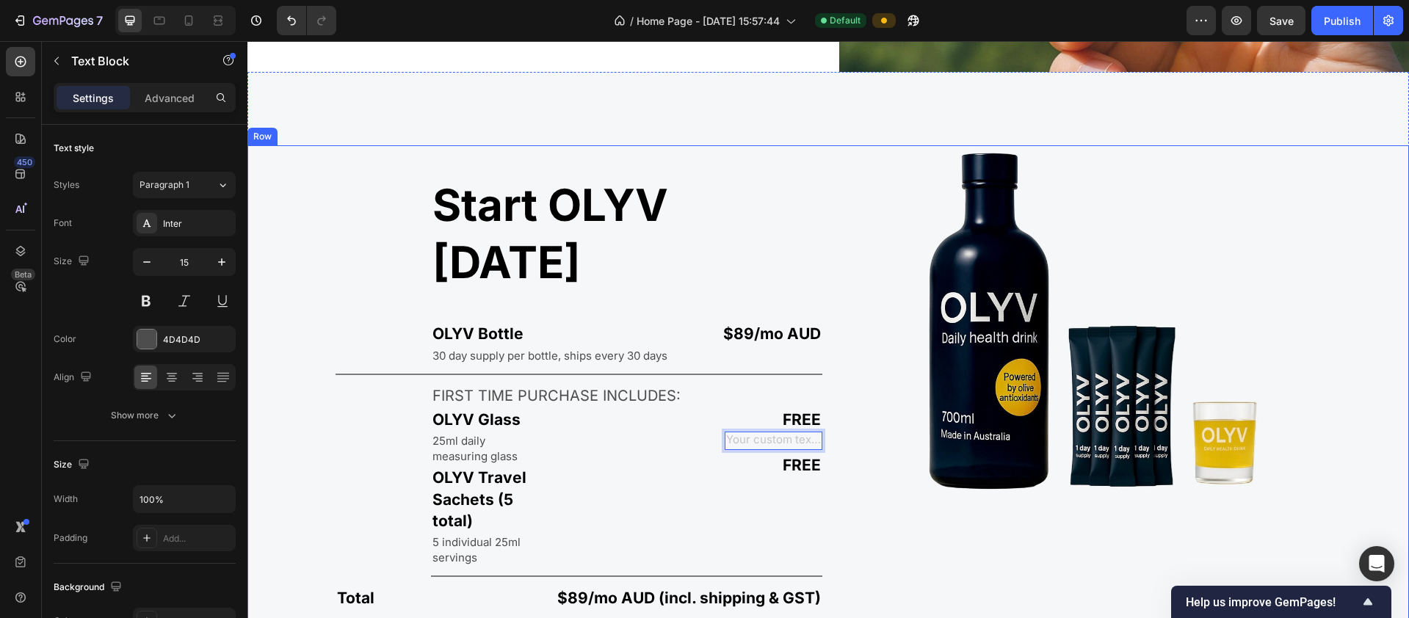
click at [763, 416] on div "Image" at bounding box center [1121, 413] width 575 height 537
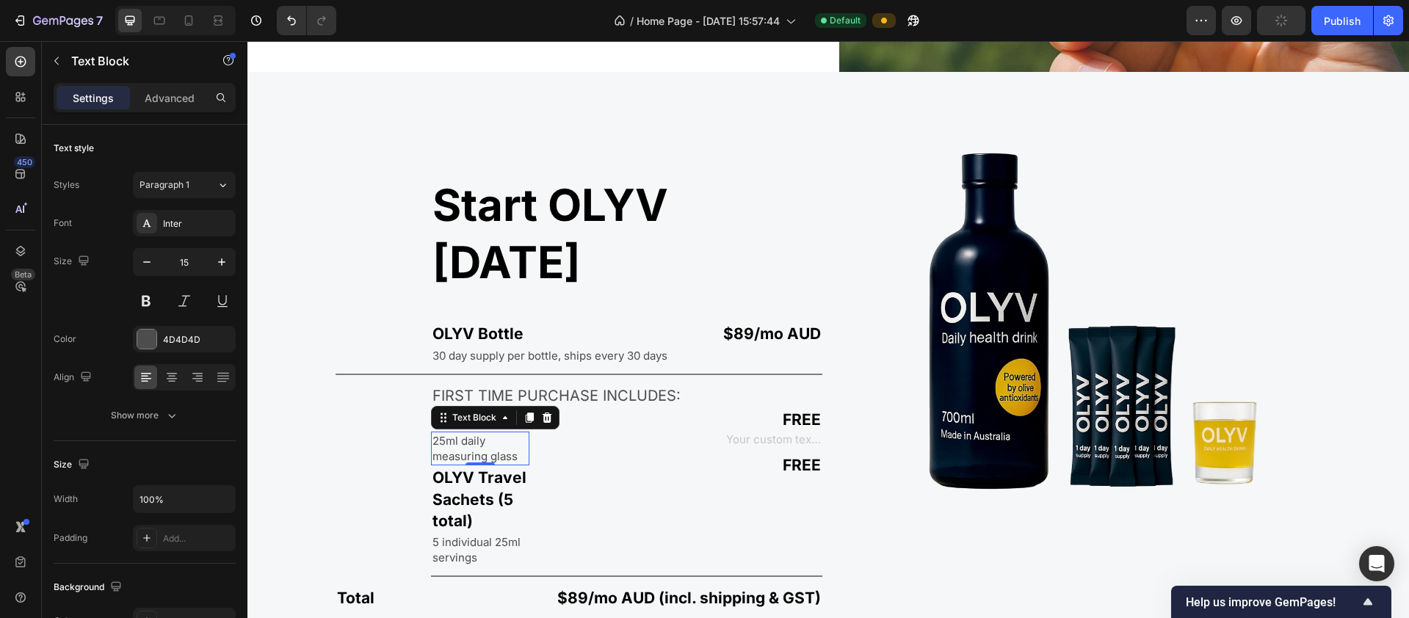
click at [498, 433] on p "25ml daily measuring glass" at bounding box center [479, 448] width 95 height 31
click at [230, 500] on button "button" at bounding box center [222, 499] width 26 height 26
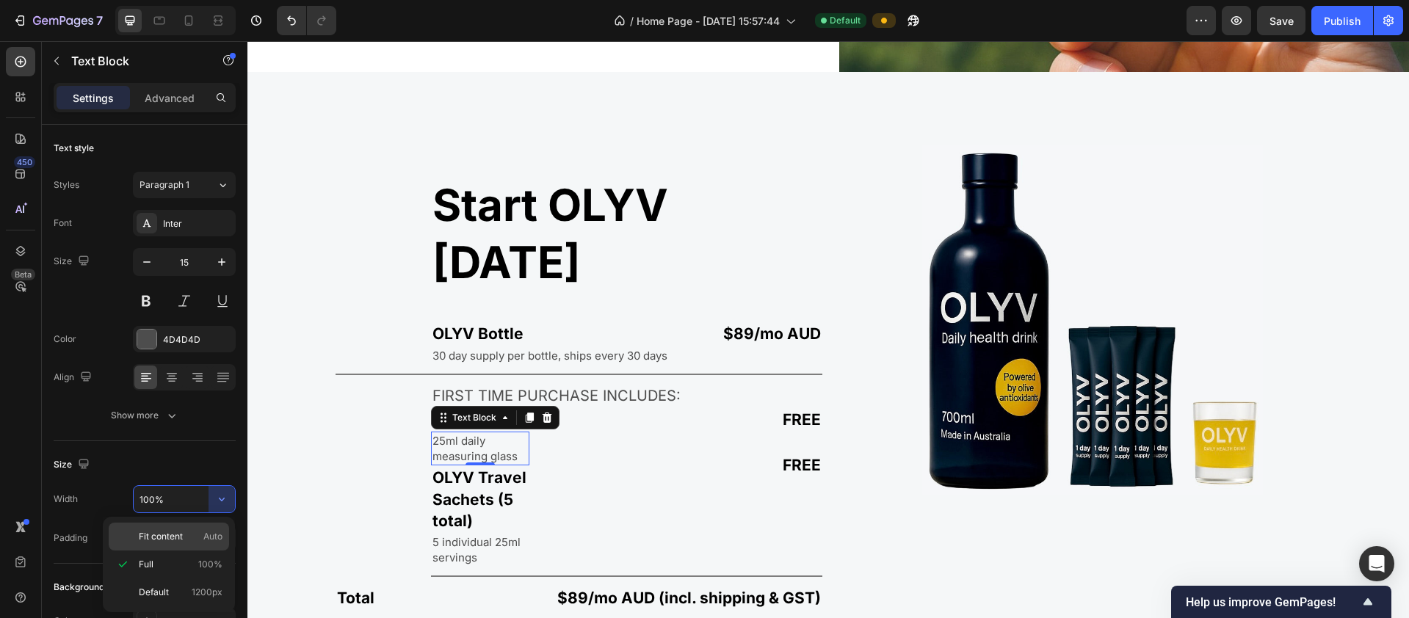
click at [164, 536] on span "Fit content" at bounding box center [161, 536] width 44 height 13
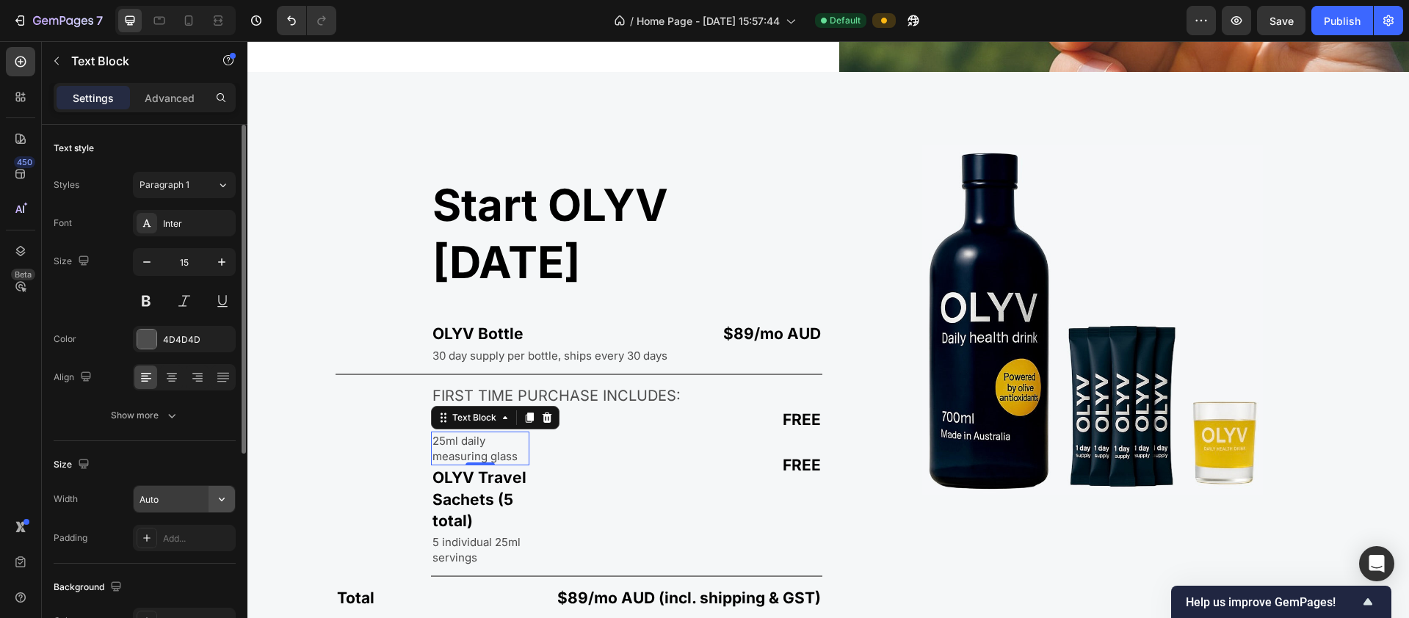
click at [210, 501] on button "button" at bounding box center [222, 499] width 26 height 26
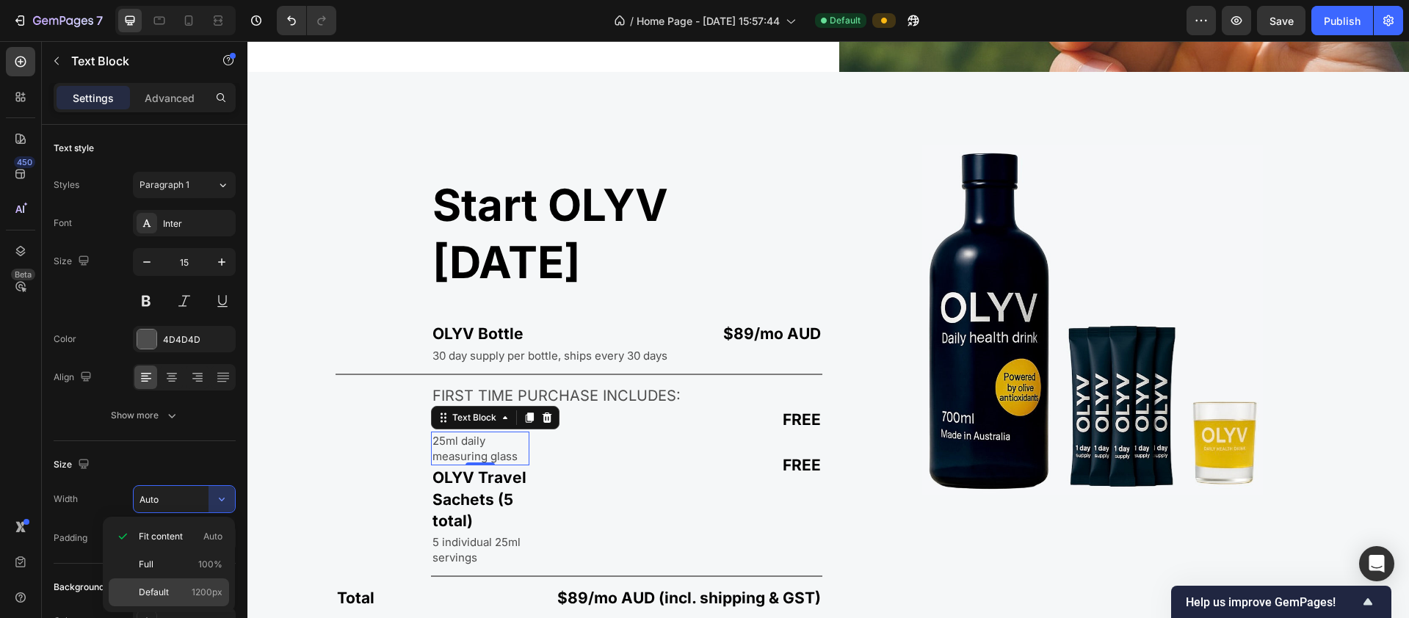
click at [174, 591] on p "Default 1200px" at bounding box center [181, 592] width 84 height 13
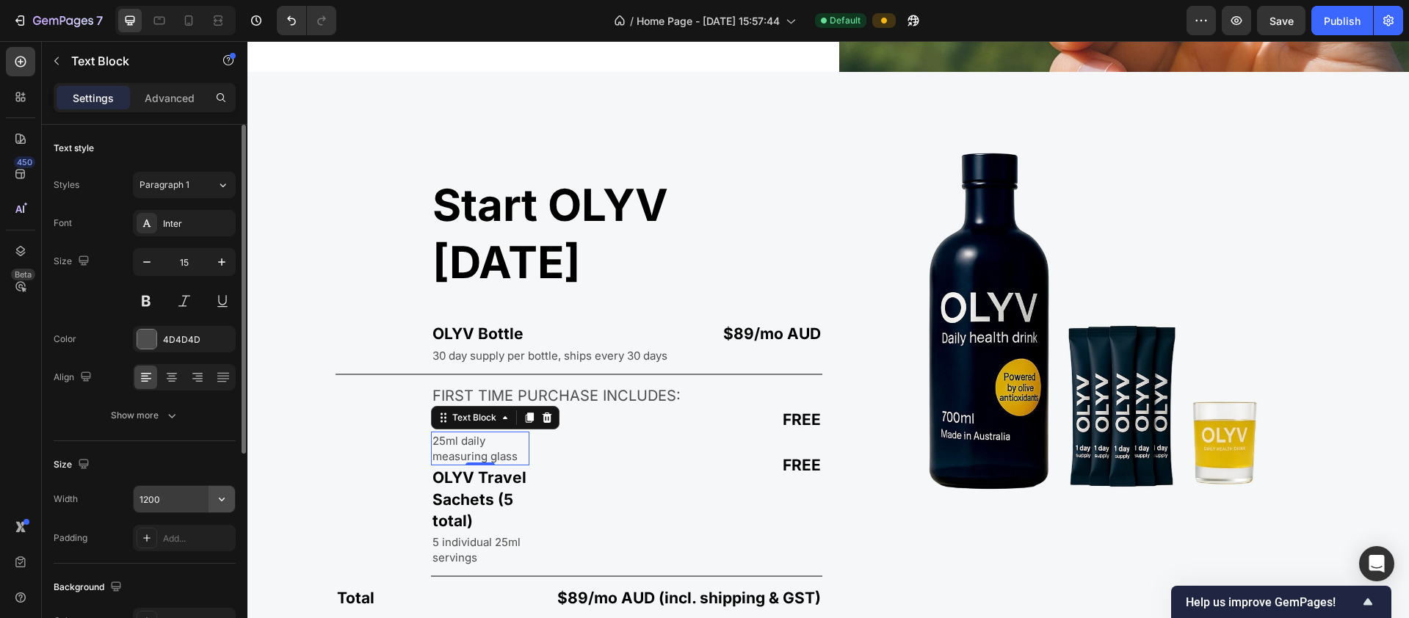
click at [211, 500] on button "button" at bounding box center [222, 499] width 26 height 26
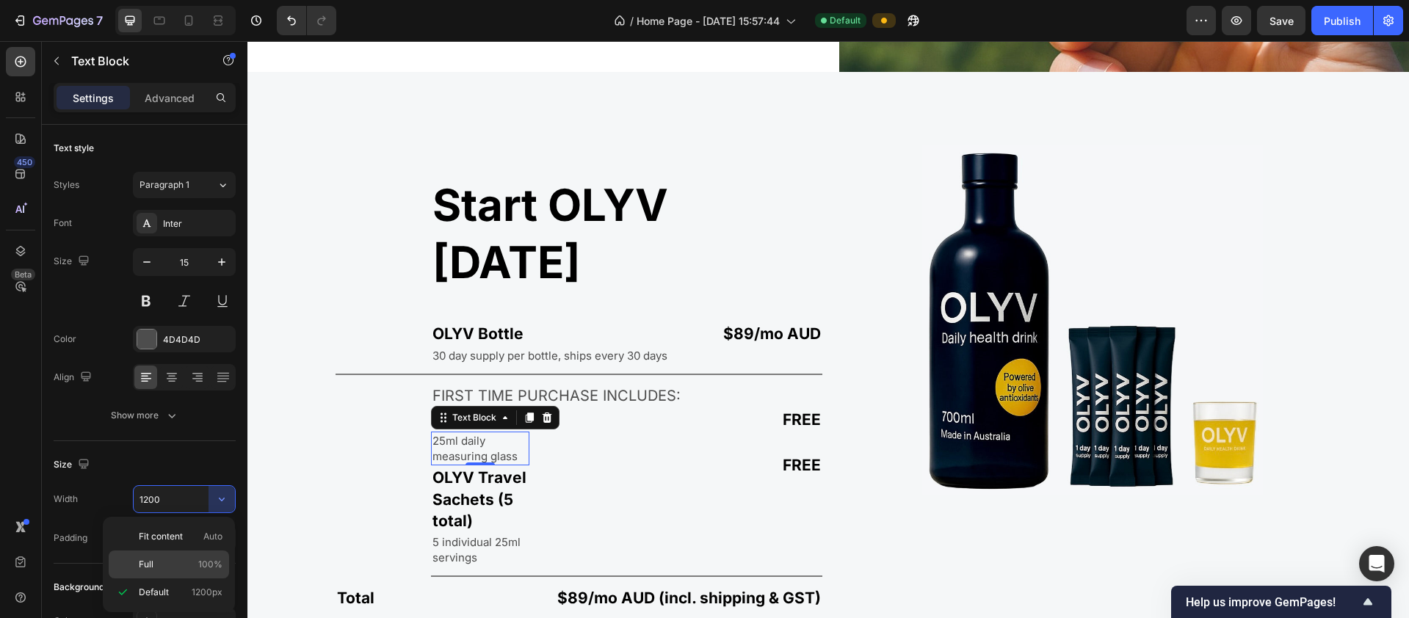
click at [174, 565] on p "Full 100%" at bounding box center [181, 564] width 84 height 13
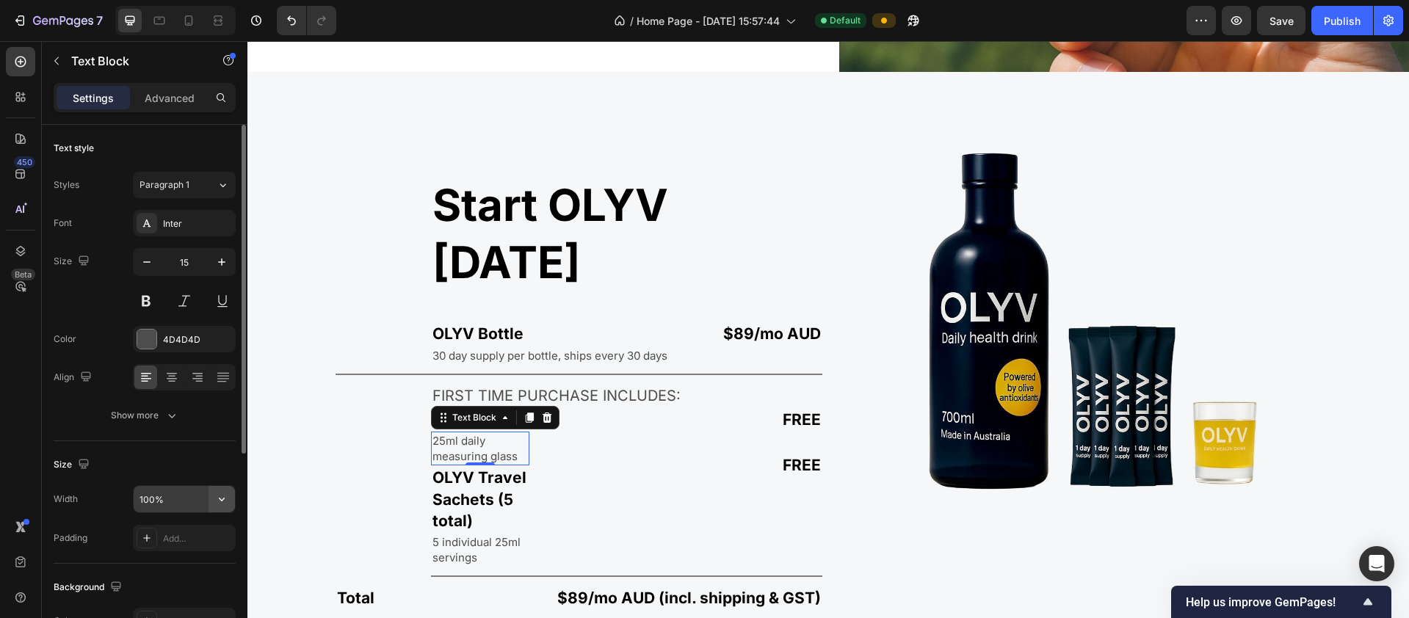
click at [220, 501] on icon "button" at bounding box center [221, 499] width 15 height 15
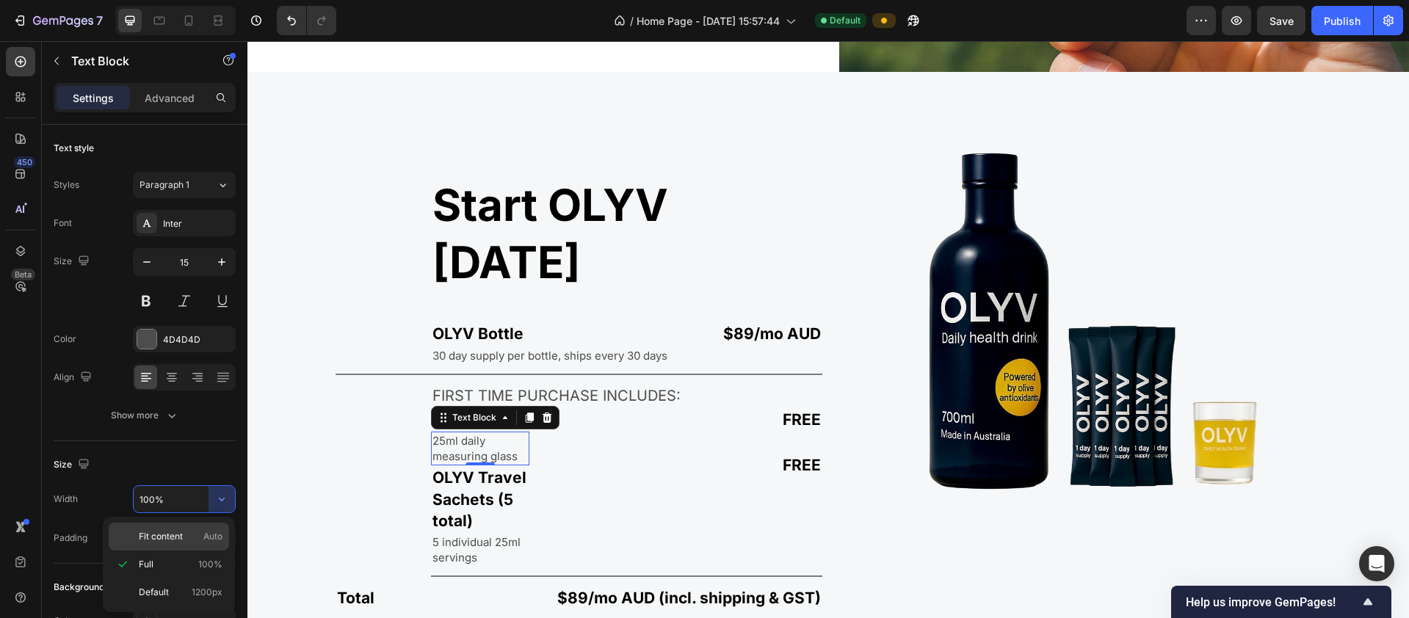
click at [184, 540] on p "Fit content Auto" at bounding box center [181, 536] width 84 height 13
type input "Auto"
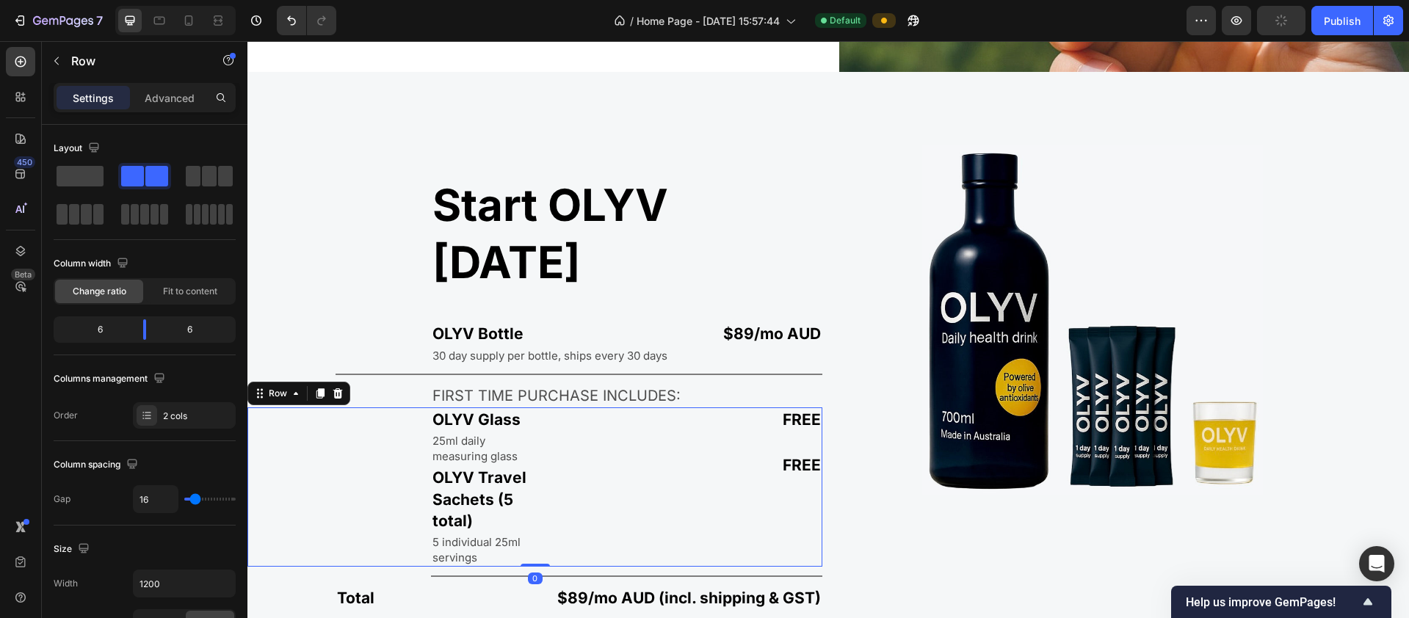
click at [548, 407] on div "FREE Text Block Text Block Text Block FREE Text Block" at bounding box center [682, 487] width 282 height 160
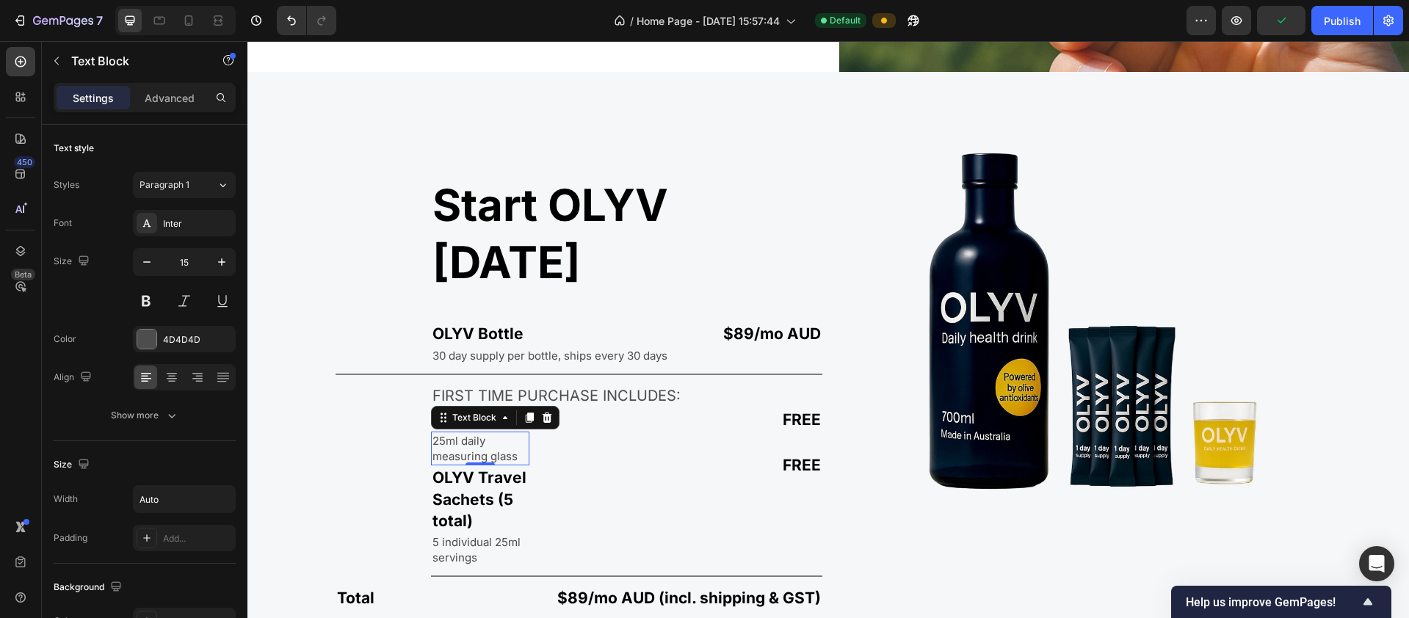
click at [514, 433] on p "25ml daily measuring glass" at bounding box center [479, 448] width 95 height 31
click at [543, 407] on div "FREE Text Block Text Block Text Block FREE Text Block" at bounding box center [682, 487] width 282 height 160
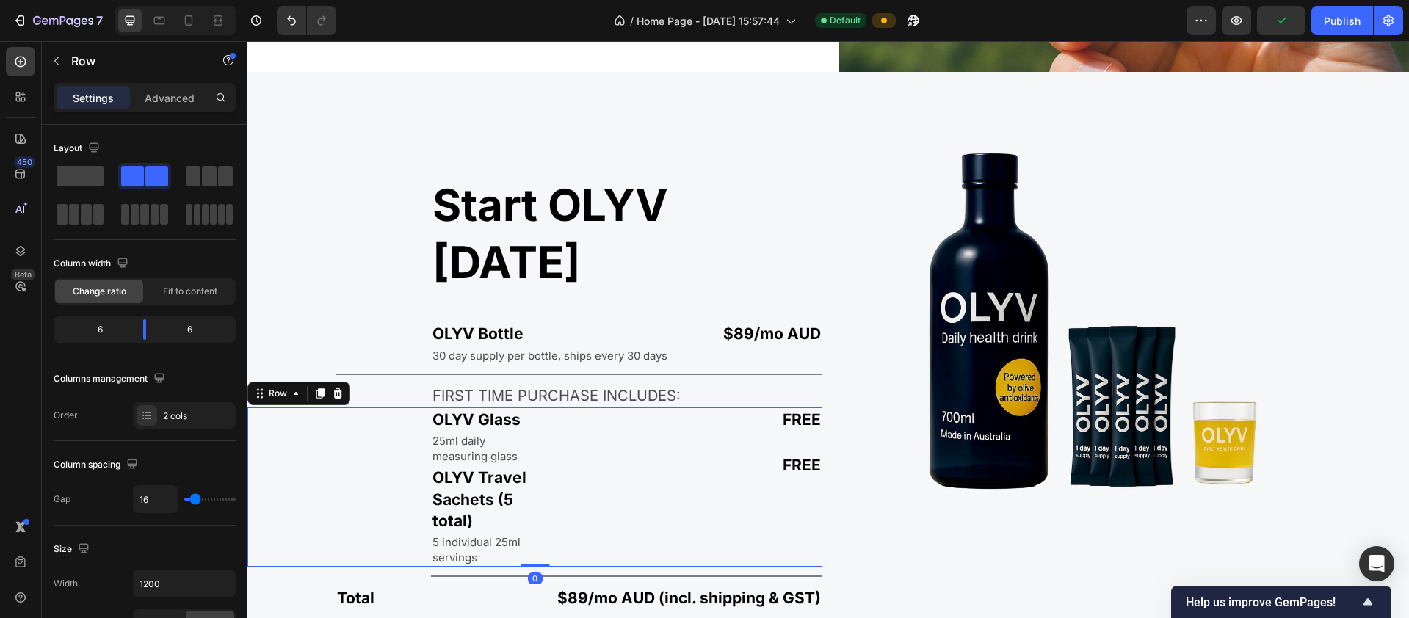
click at [593, 407] on div "FREE Text Block Text Block Text Block FREE Text Block" at bounding box center [682, 487] width 282 height 160
click at [523, 407] on div "OLYV Glass Text Block 25ml daily measuring glass Text Block OLYV Travel Sachets…" at bounding box center [534, 487] width 575 height 160
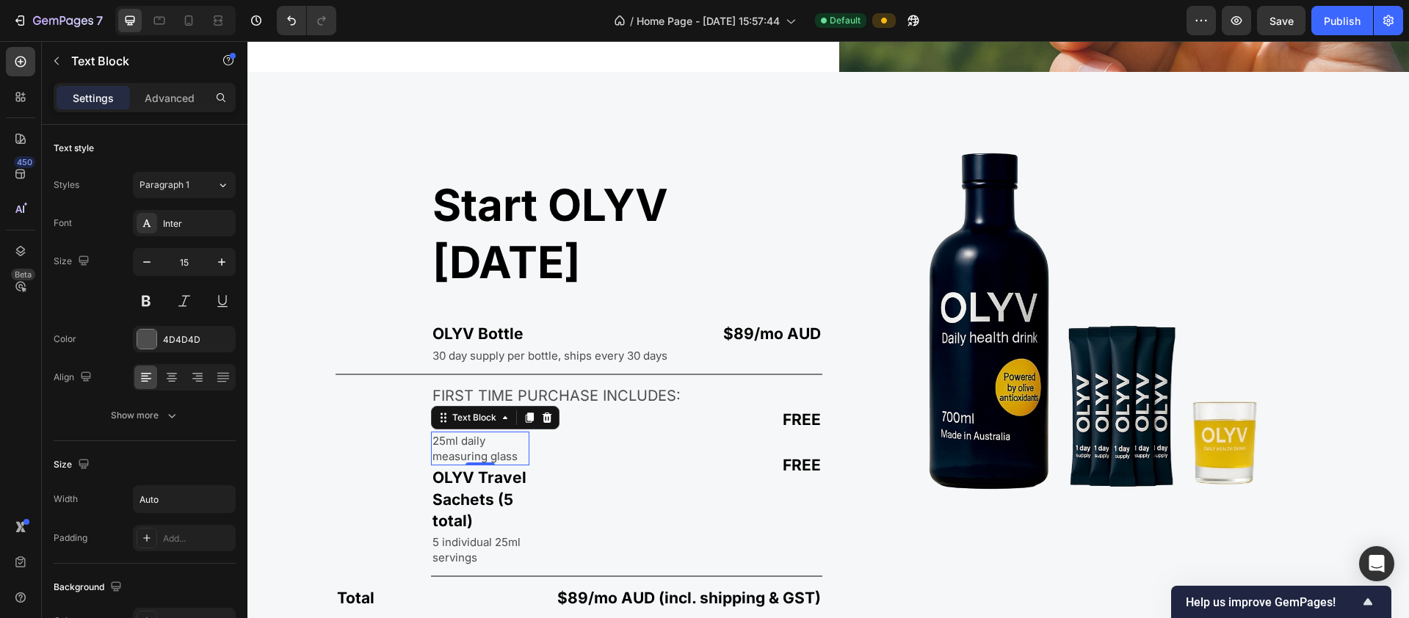
click at [470, 433] on p "25ml daily measuring glass" at bounding box center [479, 448] width 95 height 31
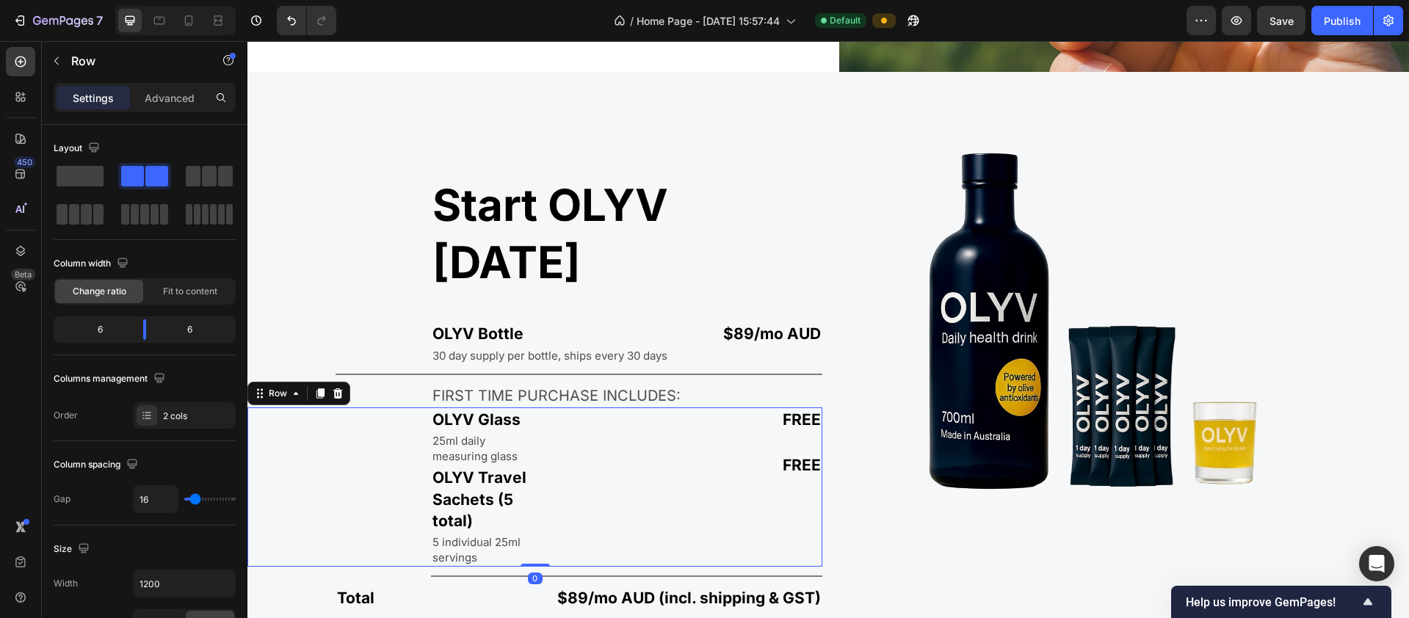
click at [387, 407] on div "OLYV Glass Text Block 25ml daily measuring glass Text Block OLYV Travel Sachets…" at bounding box center [388, 487] width 282 height 160
click at [687, 454] on p "FREE" at bounding box center [682, 464] width 279 height 21
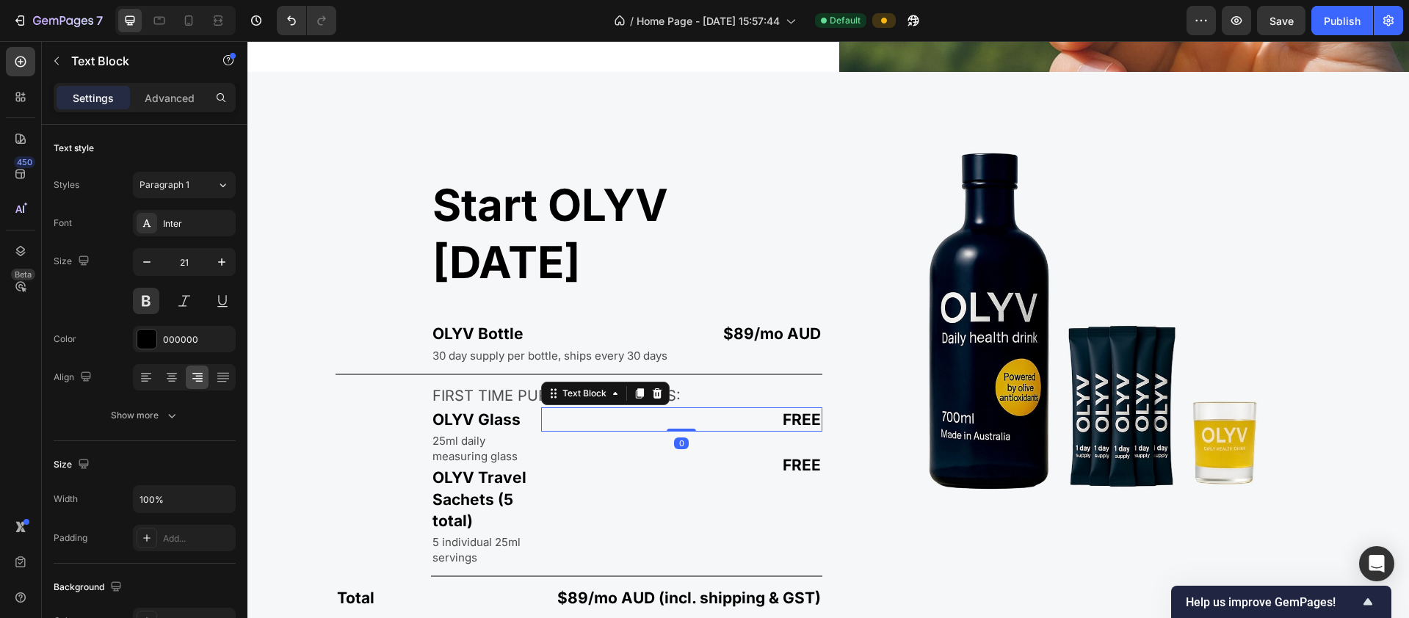
click at [675, 407] on div "FREE" at bounding box center [682, 419] width 282 height 24
click at [175, 100] on p "Advanced" at bounding box center [170, 97] width 50 height 15
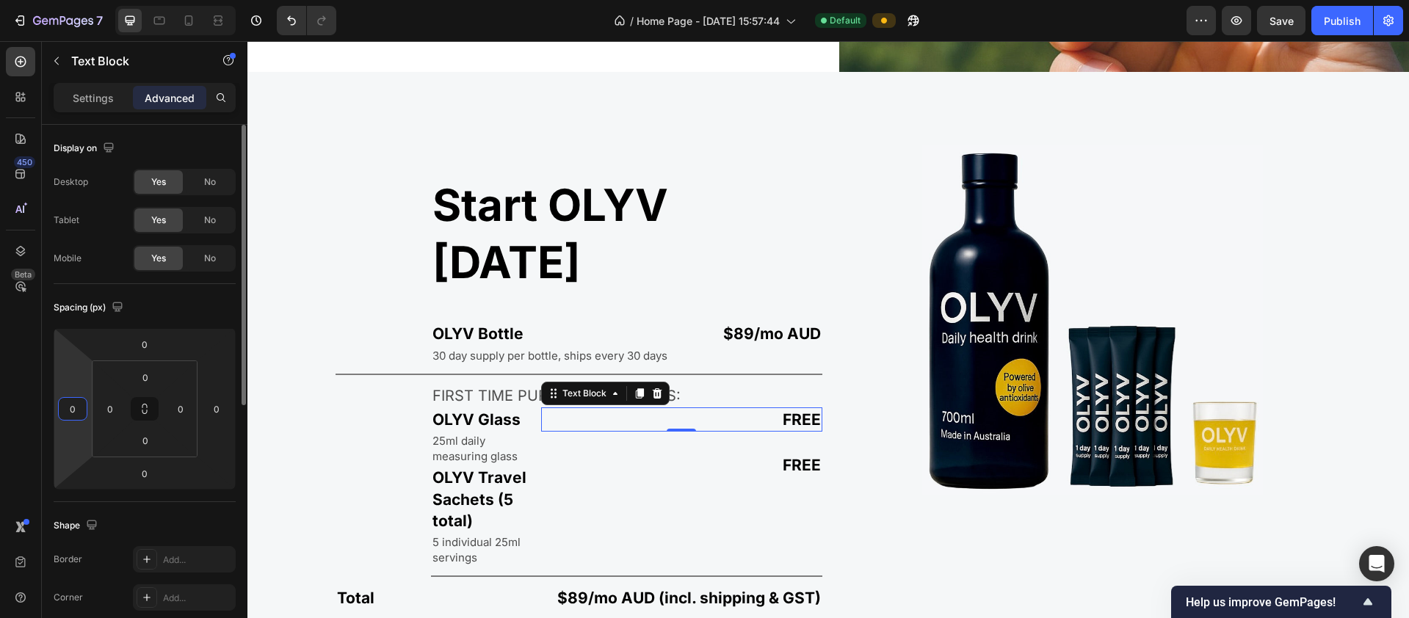
click at [76, 410] on input "0" at bounding box center [73, 409] width 22 height 22
drag, startPoint x: 80, startPoint y: 413, endPoint x: 45, endPoint y: 403, distance: 36.7
type input "250"
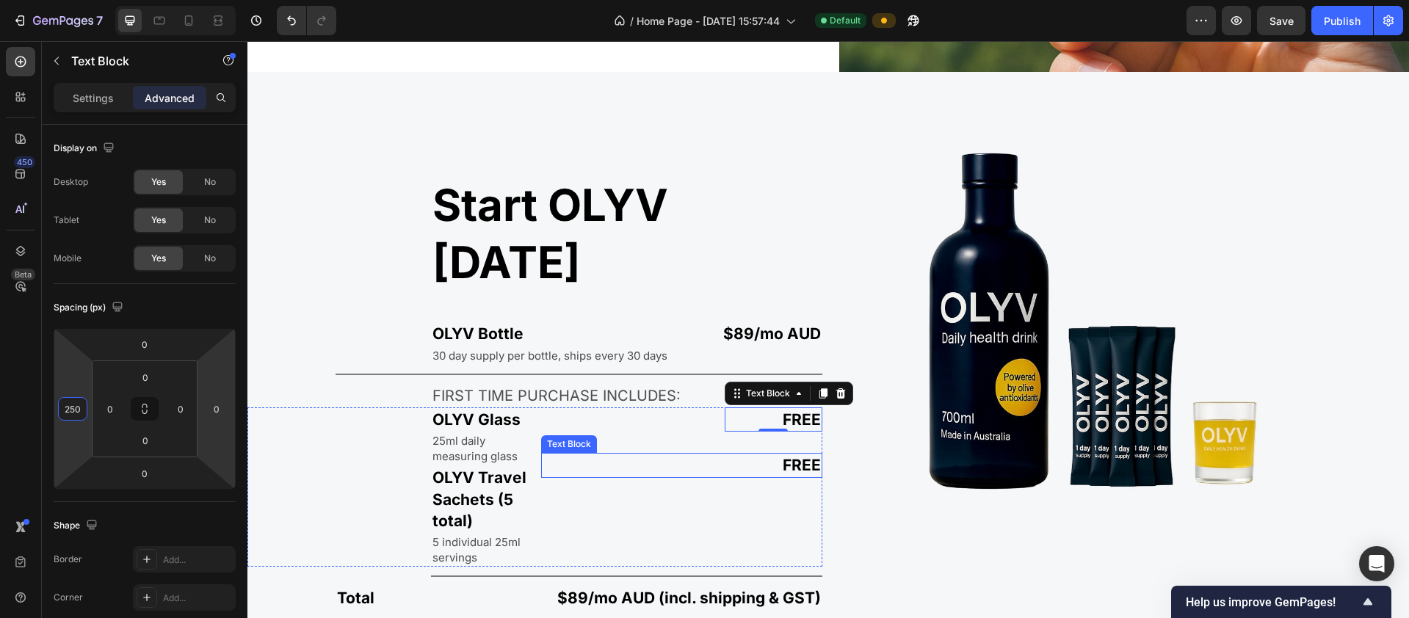
click at [756, 454] on p "FREE" at bounding box center [682, 464] width 279 height 21
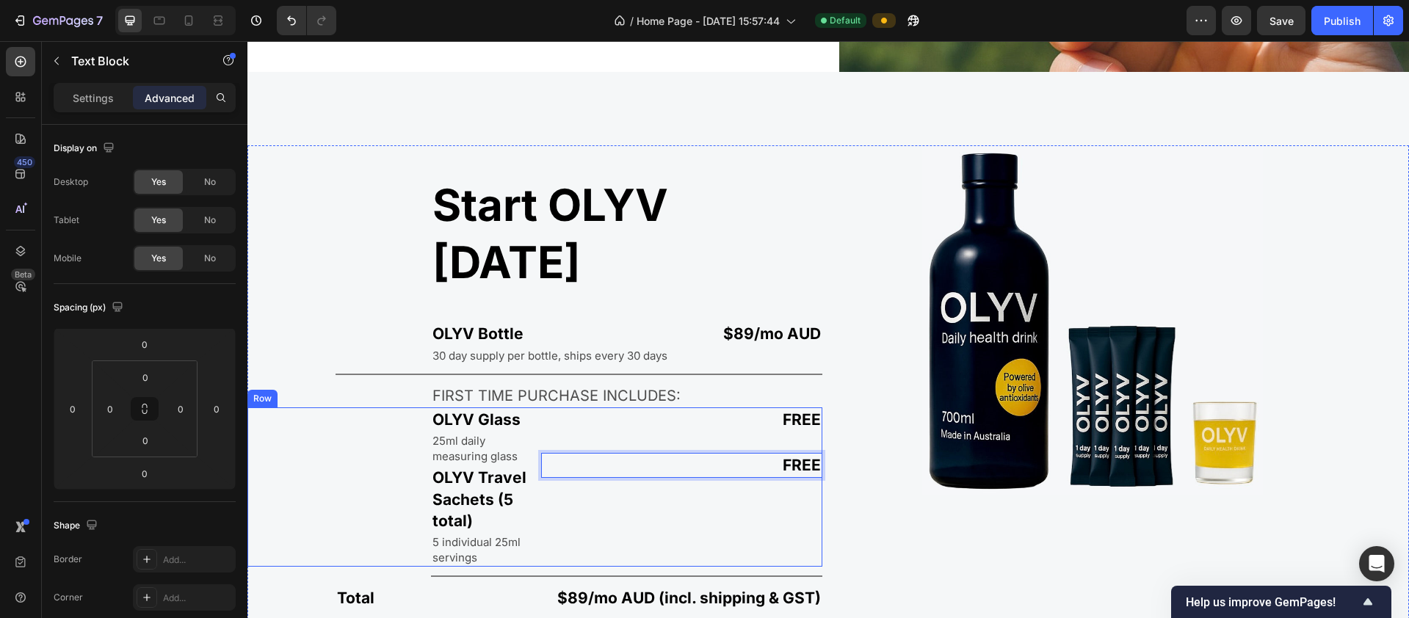
click at [602, 407] on div "FREE Text Block Text Block Text Block FREE Text Block 0" at bounding box center [682, 487] width 282 height 160
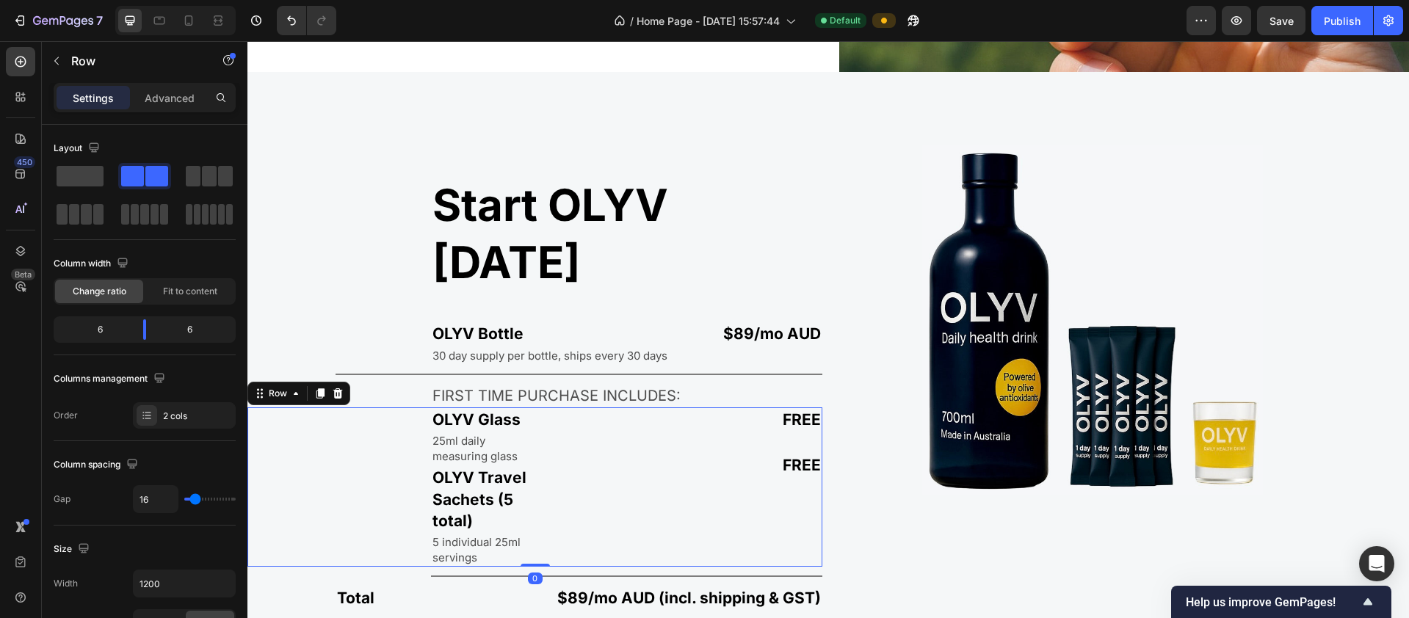
click at [536, 407] on div "OLYV Glass Text Block 25ml daily measuring glass Text Block OLYV Travel Sachets…" at bounding box center [534, 487] width 575 height 160
click at [605, 407] on div "FREE Text Block Text Block Text Block FREE Text Block" at bounding box center [682, 487] width 282 height 160
click at [659, 407] on div "FREE Text Block Text Block Text Block FREE Text Block" at bounding box center [682, 487] width 282 height 160
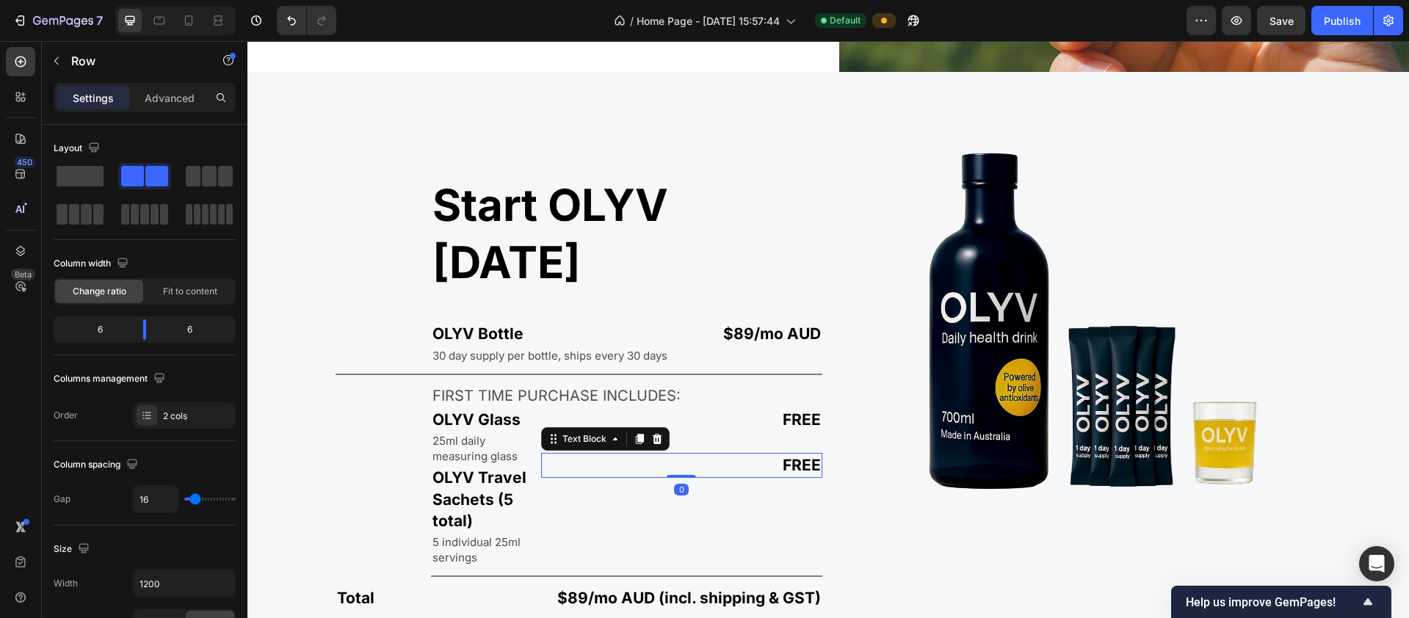
click at [681, 454] on p "FREE" at bounding box center [682, 464] width 279 height 21
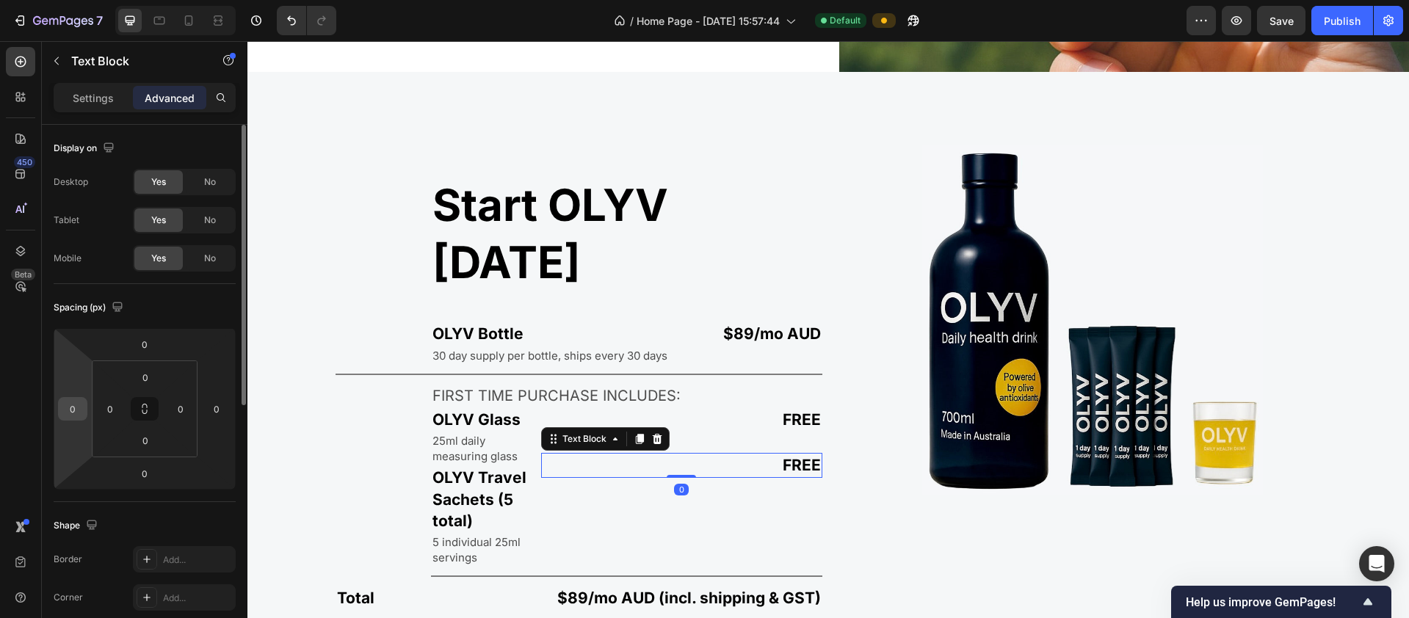
click at [75, 411] on input "0" at bounding box center [73, 409] width 22 height 22
type input "250"
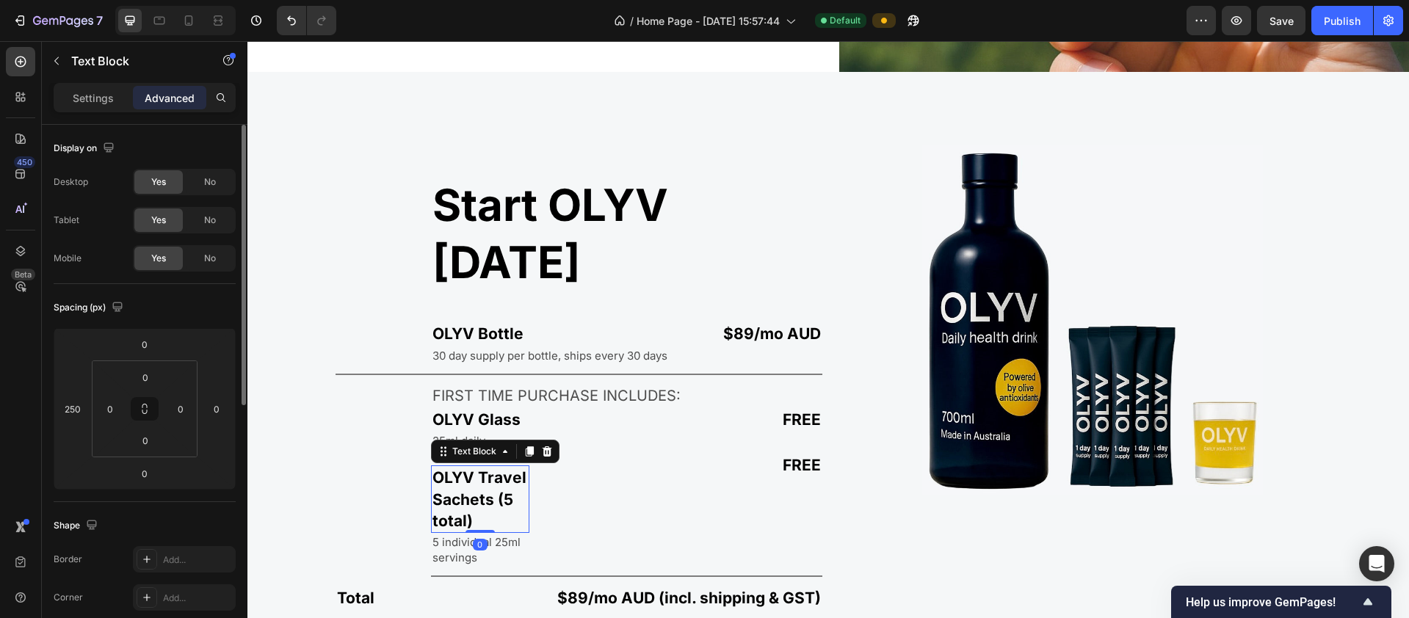
click at [516, 467] on p "OLYV Travel Sachets (5 total)" at bounding box center [479, 499] width 95 height 65
click at [287, 18] on icon "Undo/Redo" at bounding box center [291, 21] width 9 height 10
click at [319, 22] on icon "Undo/Redo" at bounding box center [321, 20] width 15 height 15
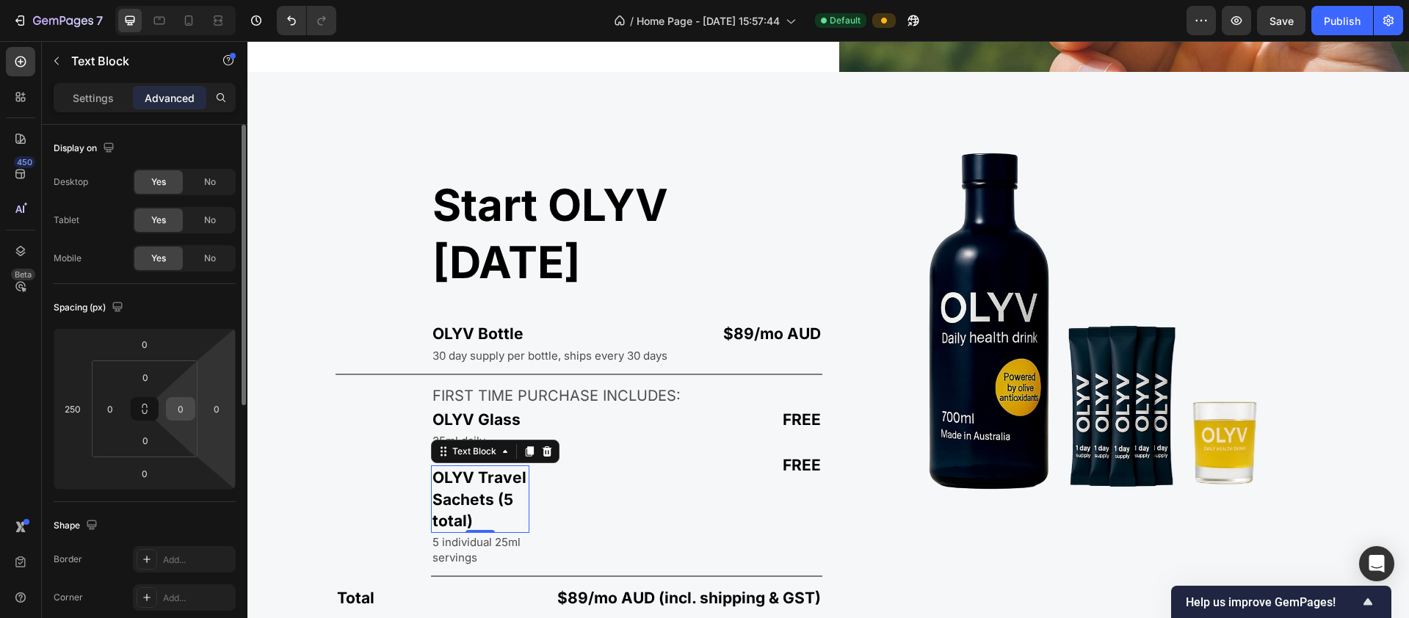
click at [182, 410] on input "0" at bounding box center [181, 409] width 22 height 22
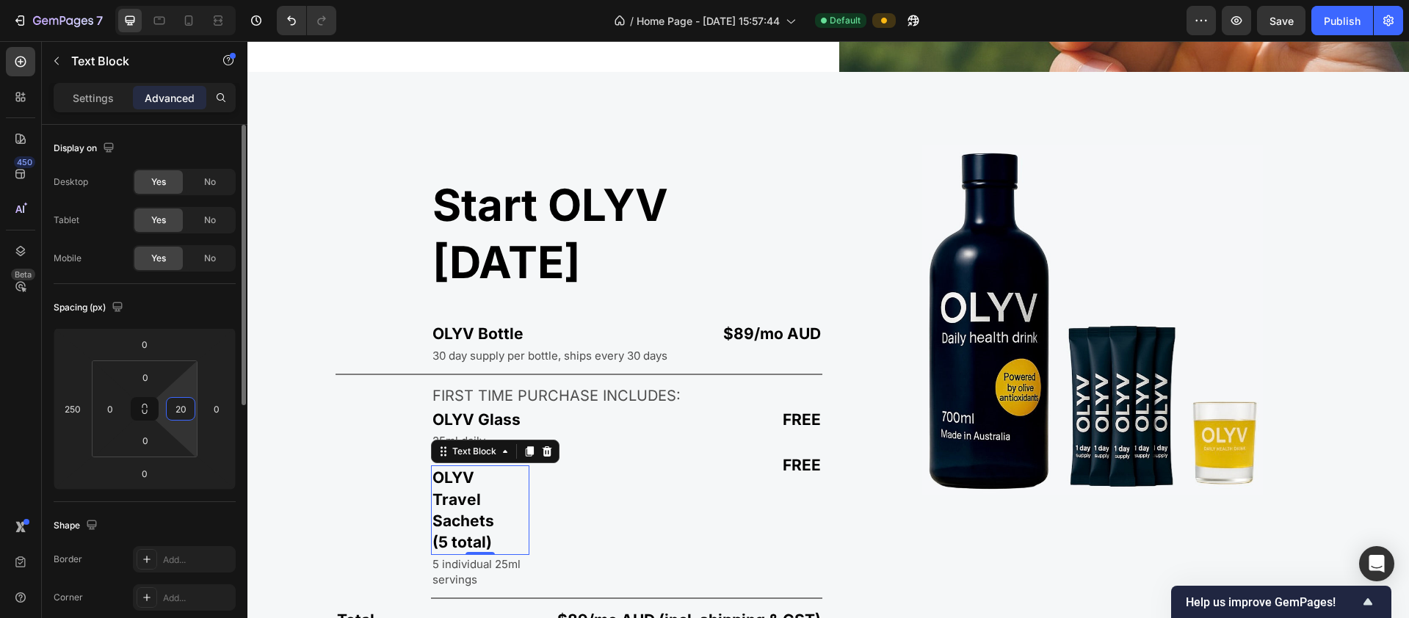
type input "2"
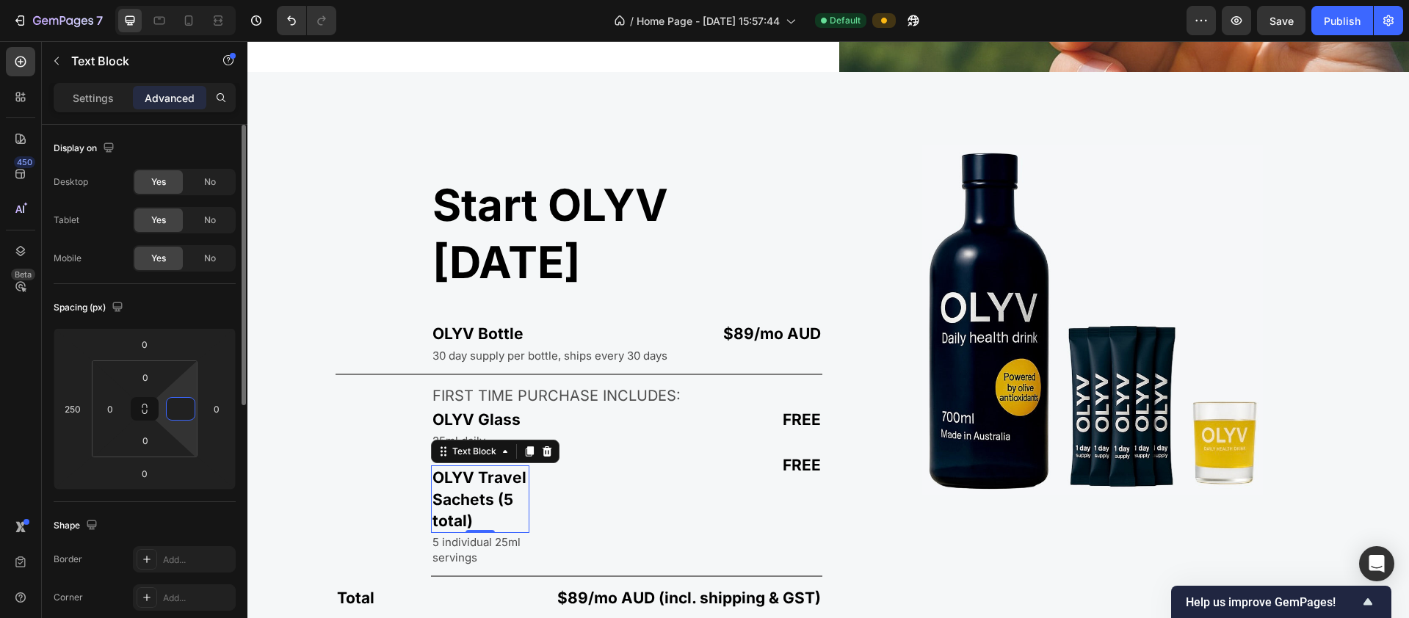
click at [162, 529] on div "Shape" at bounding box center [145, 525] width 182 height 23
type input "0"
click at [219, 410] on input "0" at bounding box center [217, 409] width 22 height 22
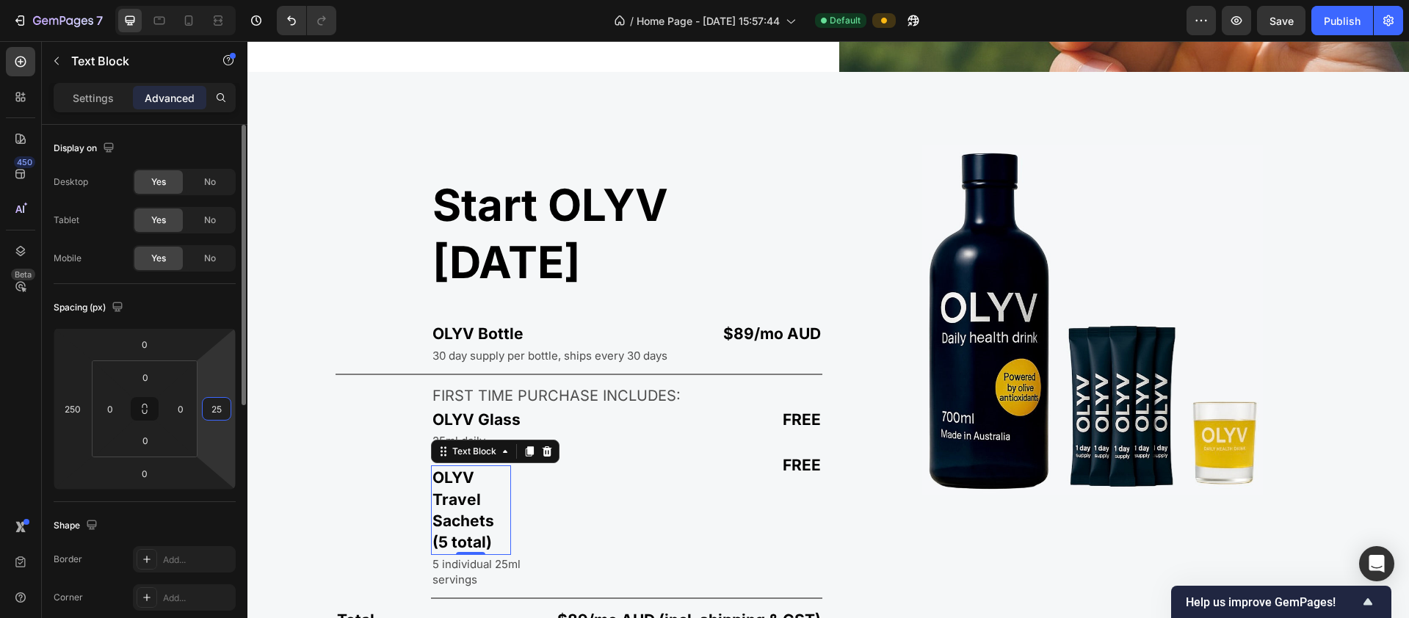
type input "2"
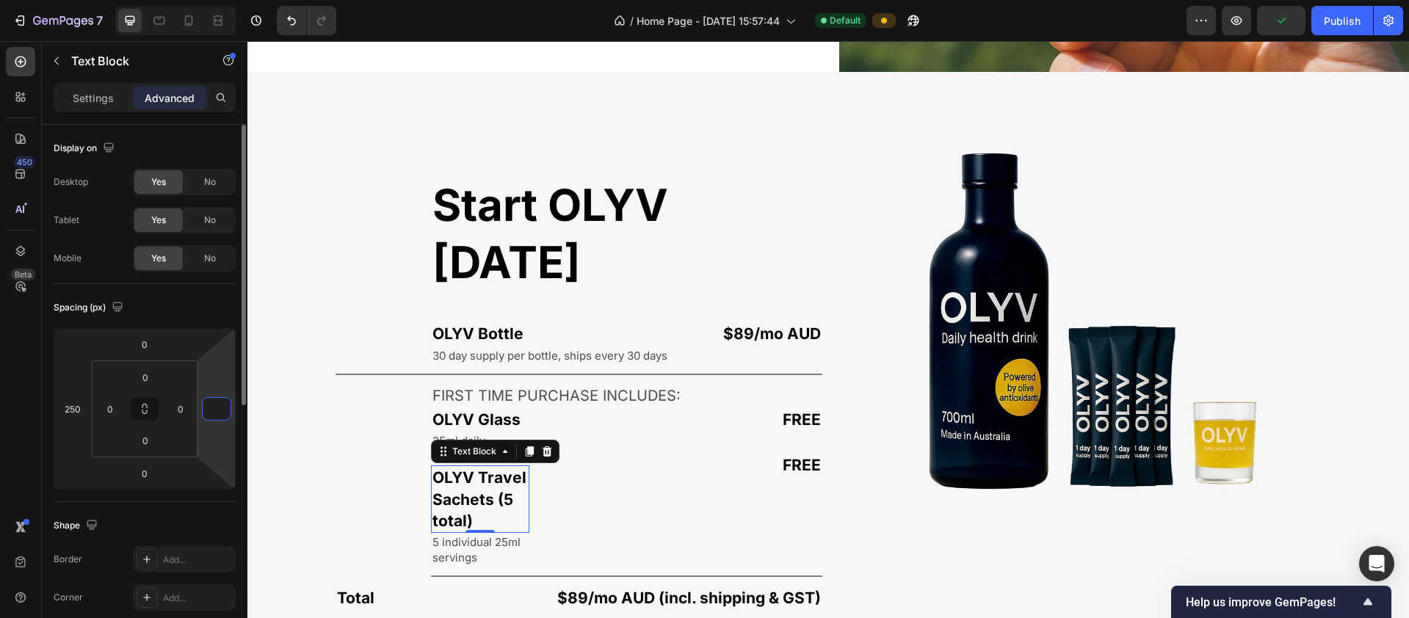
click at [209, 305] on div "Spacing (px)" at bounding box center [145, 307] width 182 height 23
type input "0"
click at [110, 95] on p "Settings" at bounding box center [93, 97] width 41 height 15
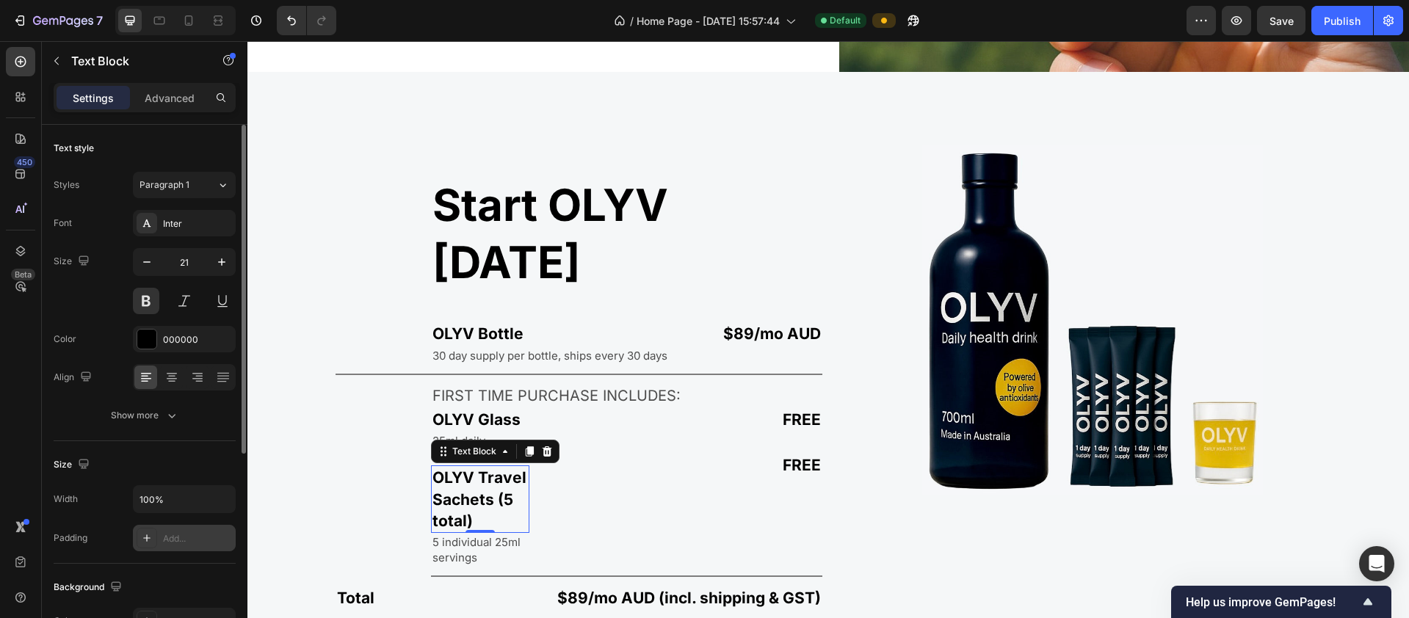
click at [148, 538] on icon at bounding box center [146, 537] width 7 height 7
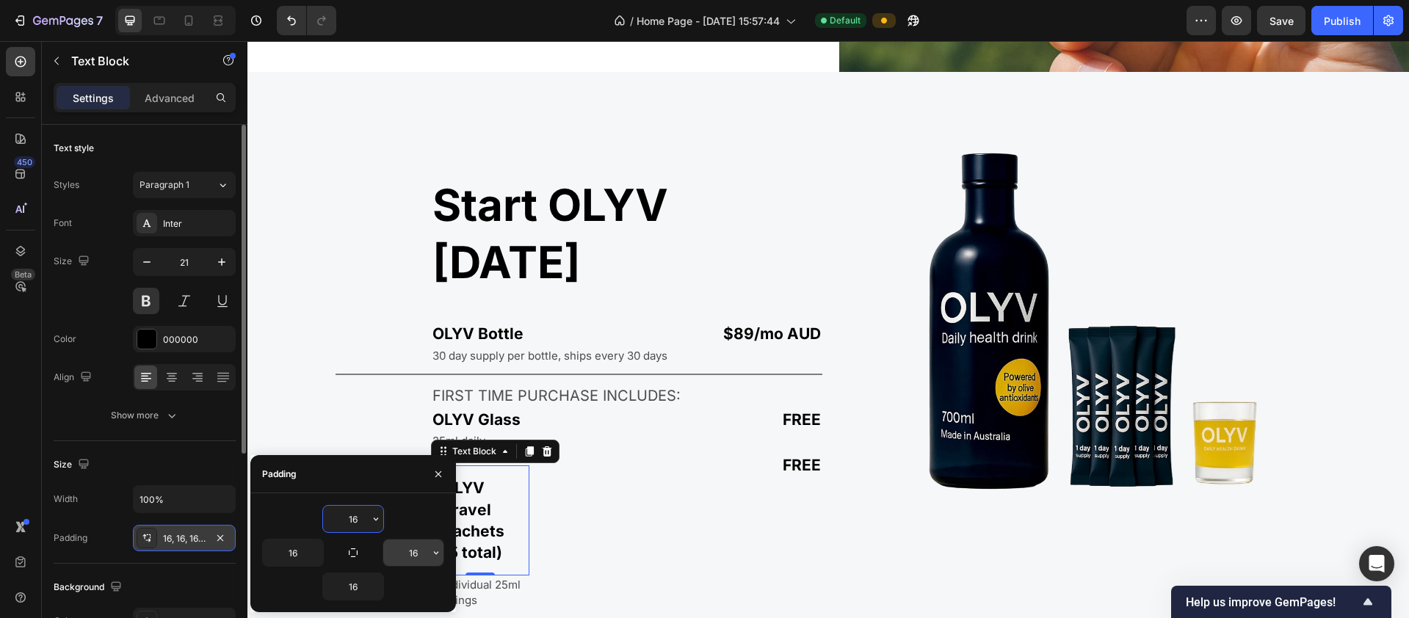
click at [427, 552] on input "16" at bounding box center [413, 553] width 60 height 26
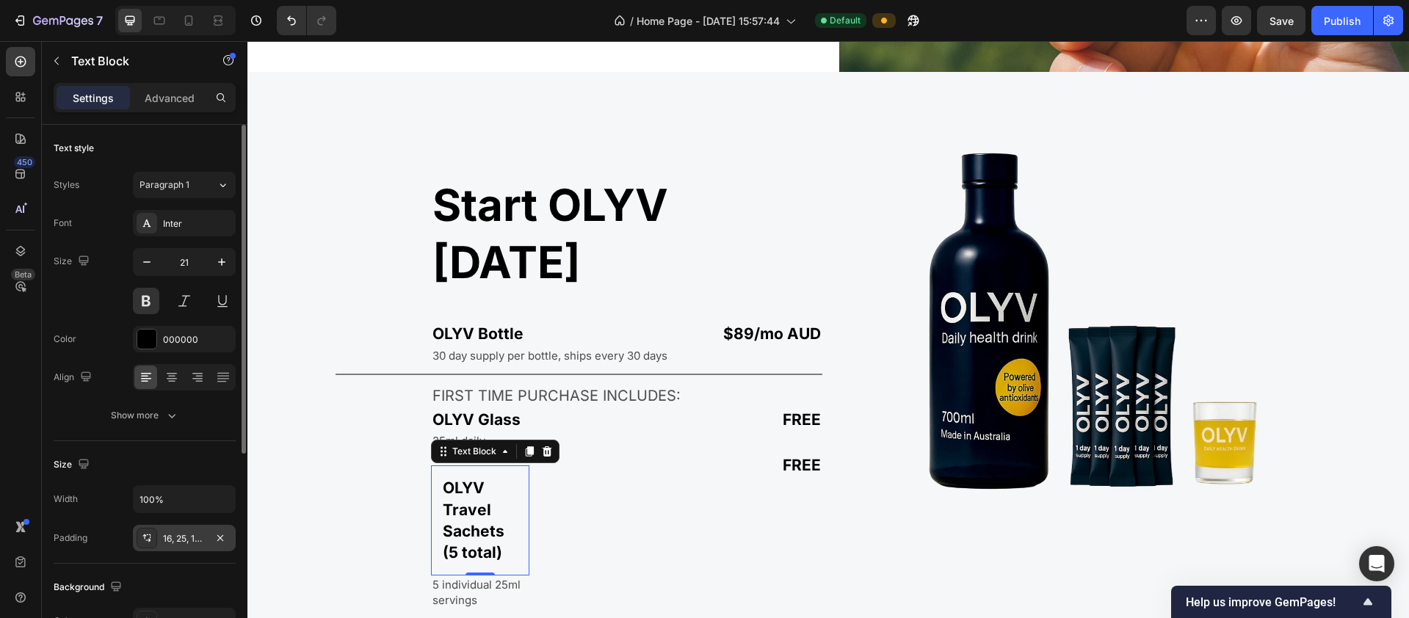
click at [187, 539] on div "16, 25, 16, 16" at bounding box center [184, 538] width 43 height 13
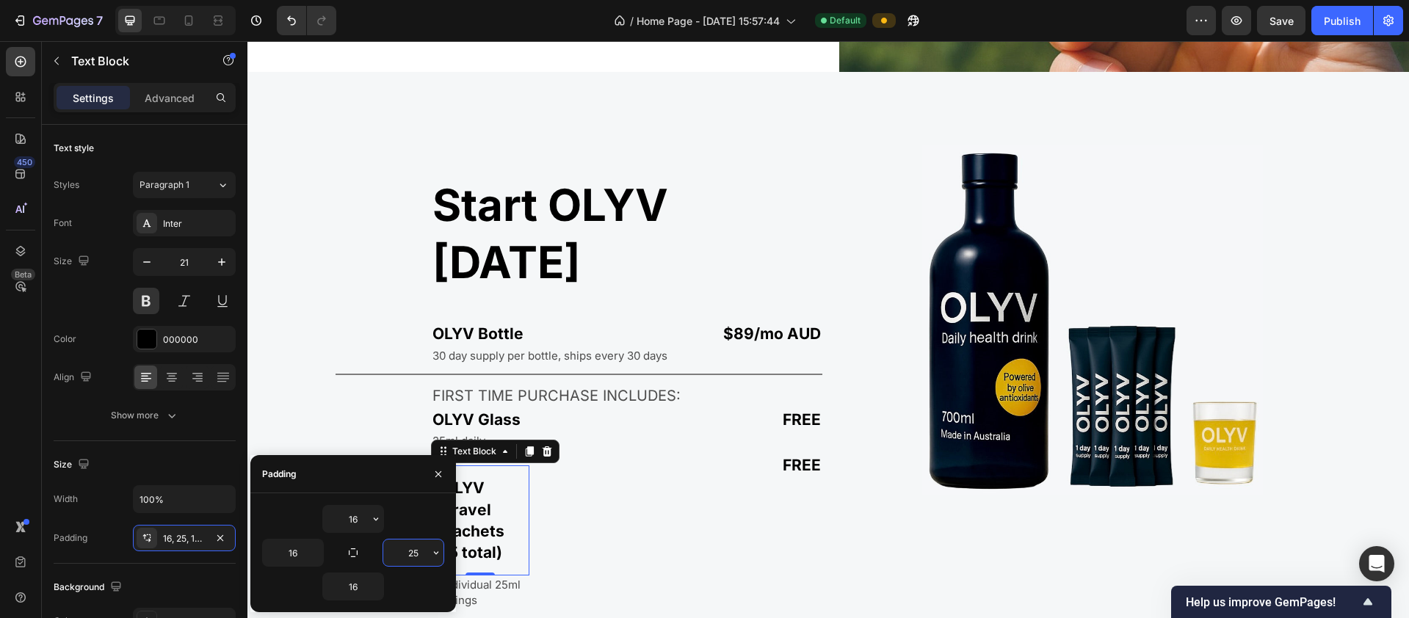
click at [424, 555] on input "25" at bounding box center [413, 553] width 60 height 26
type input "16"
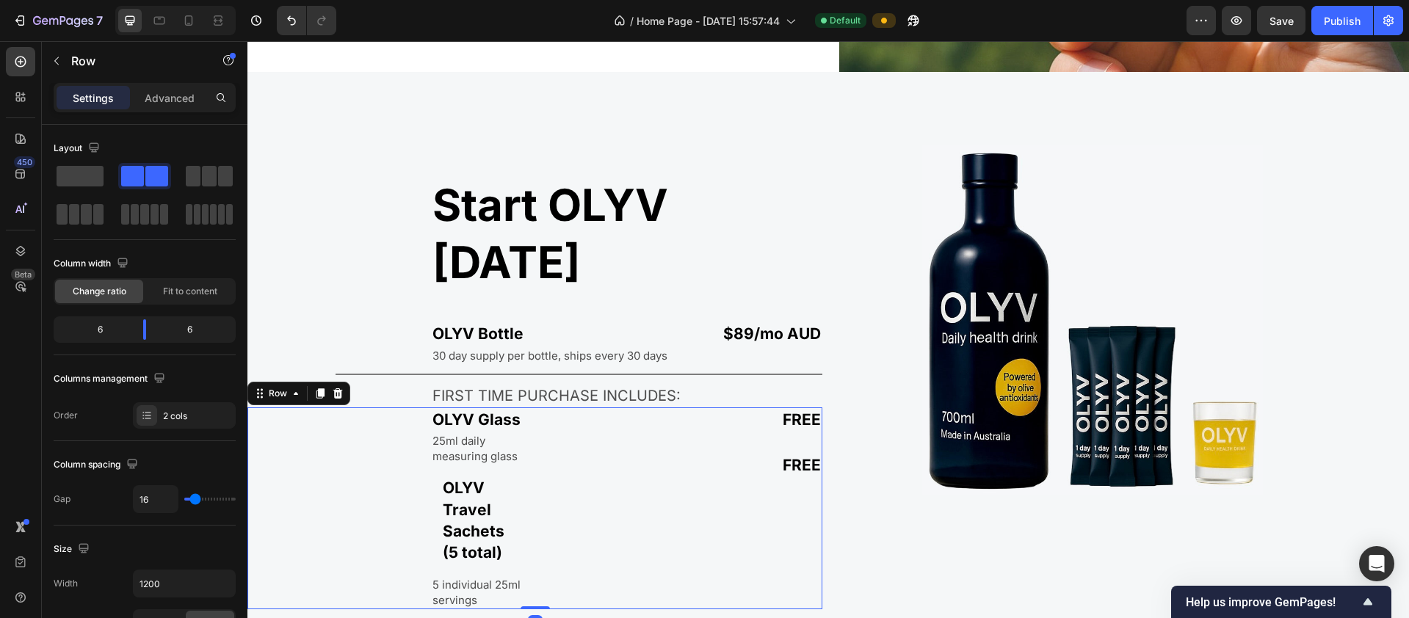
click at [641, 456] on div "FREE Text Block Text Block Text Block FREE Text Block" at bounding box center [682, 508] width 282 height 202
click at [286, 24] on icon "Undo/Redo" at bounding box center [291, 20] width 15 height 15
click at [287, 23] on icon "Undo/Redo" at bounding box center [291, 20] width 15 height 15
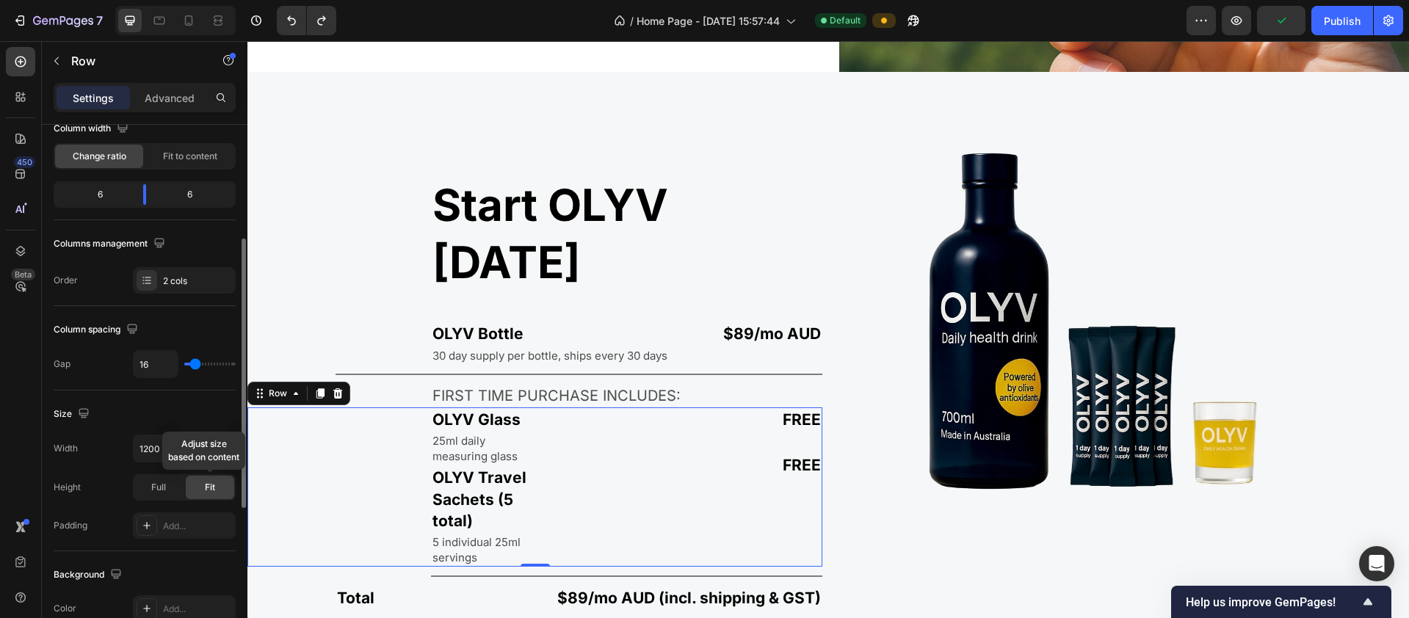
scroll to position [200, 0]
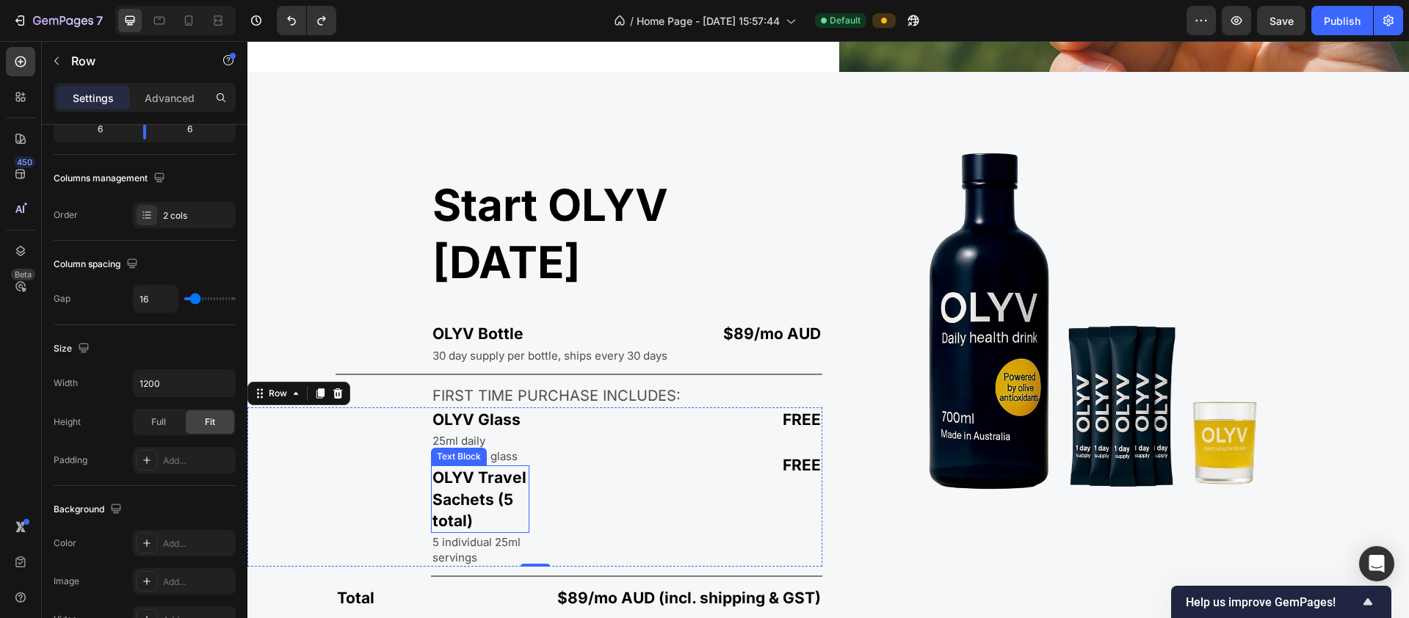
click at [457, 467] on p "OLYV Travel Sachets (5 total)" at bounding box center [479, 499] width 95 height 65
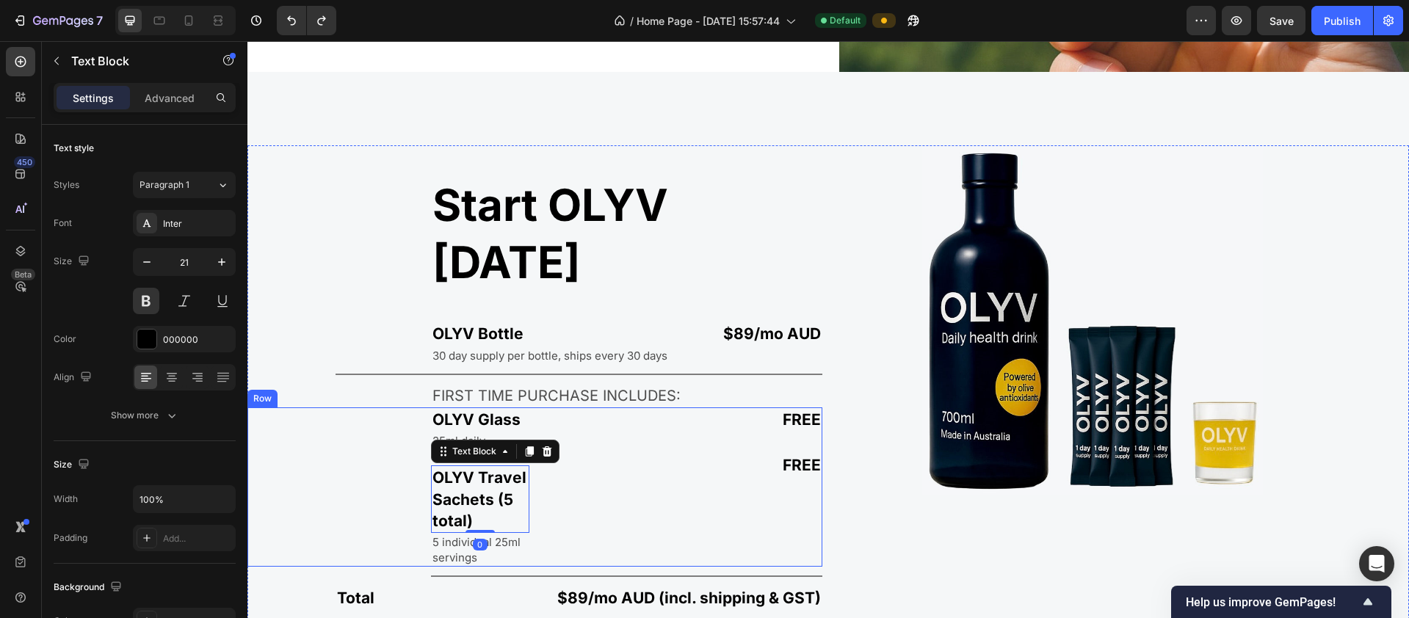
click at [391, 407] on div "OLYV Glass Text Block 25ml daily measuring glass Text Block OLYV Travel Sachets…" at bounding box center [388, 487] width 282 height 160
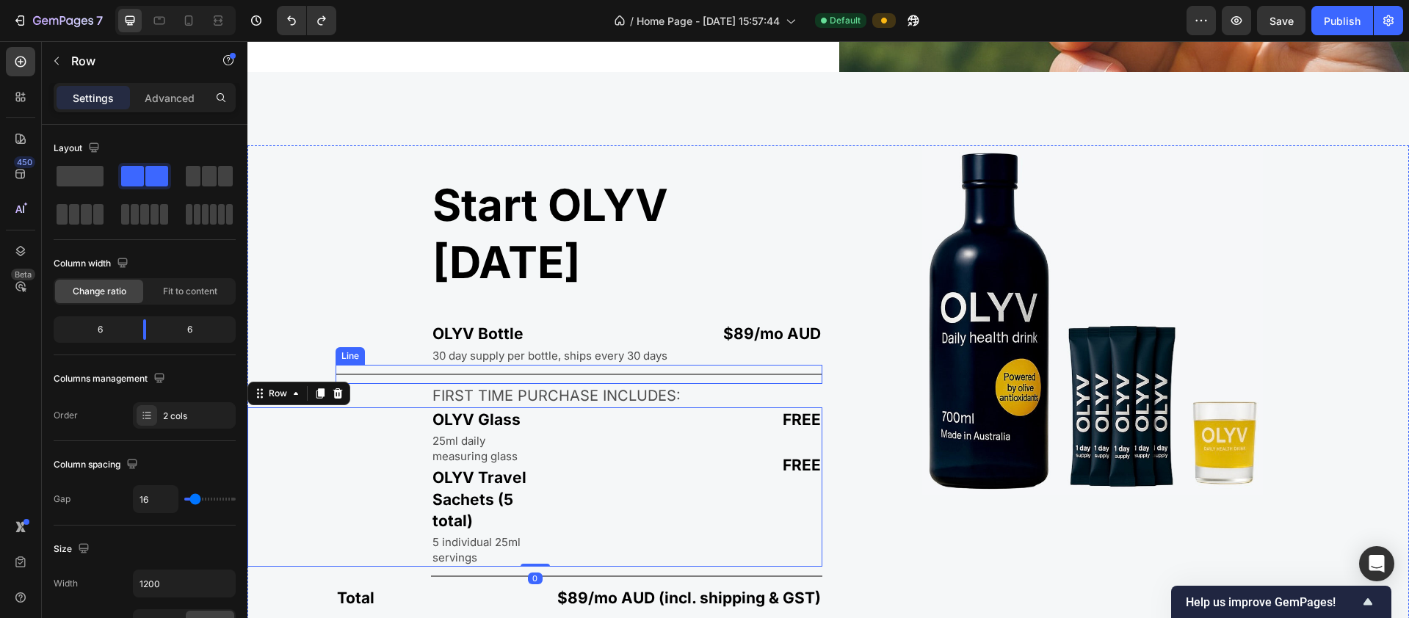
click at [381, 365] on div "Title Line" at bounding box center [579, 374] width 487 height 19
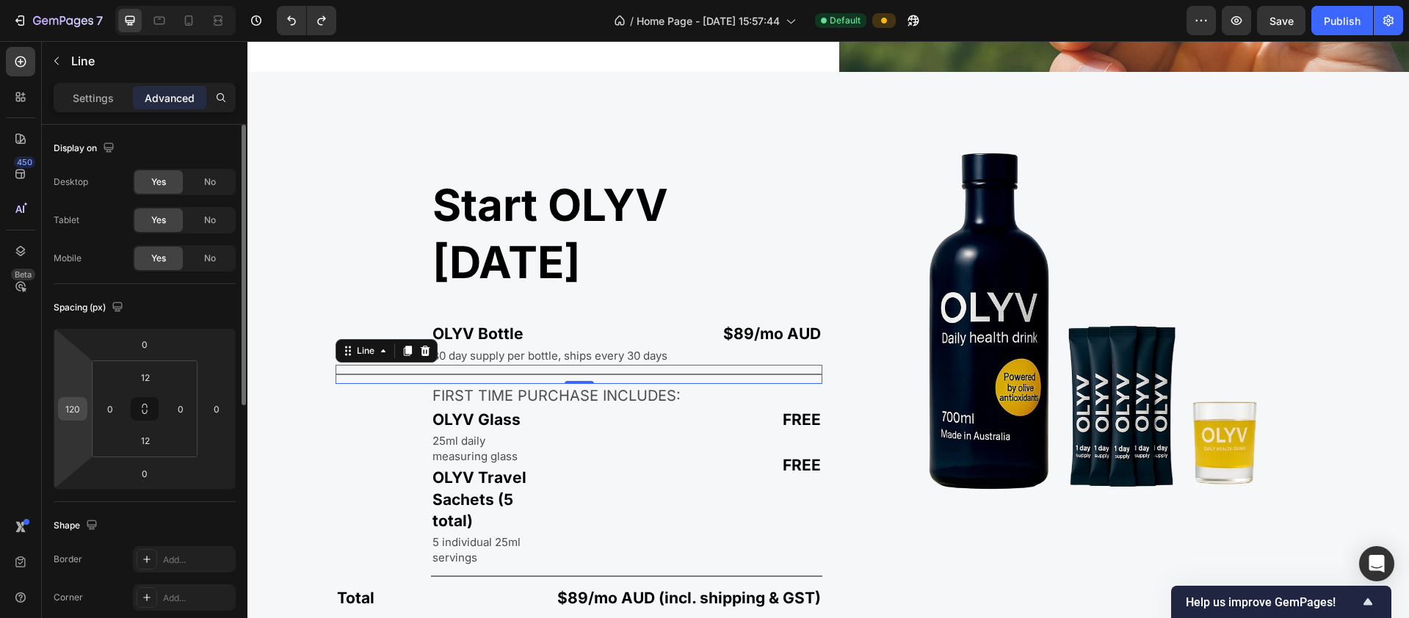
click at [81, 409] on div "120" at bounding box center [72, 408] width 29 height 23
click at [81, 409] on input "120" at bounding box center [73, 409] width 22 height 22
type input "1"
type input "250"
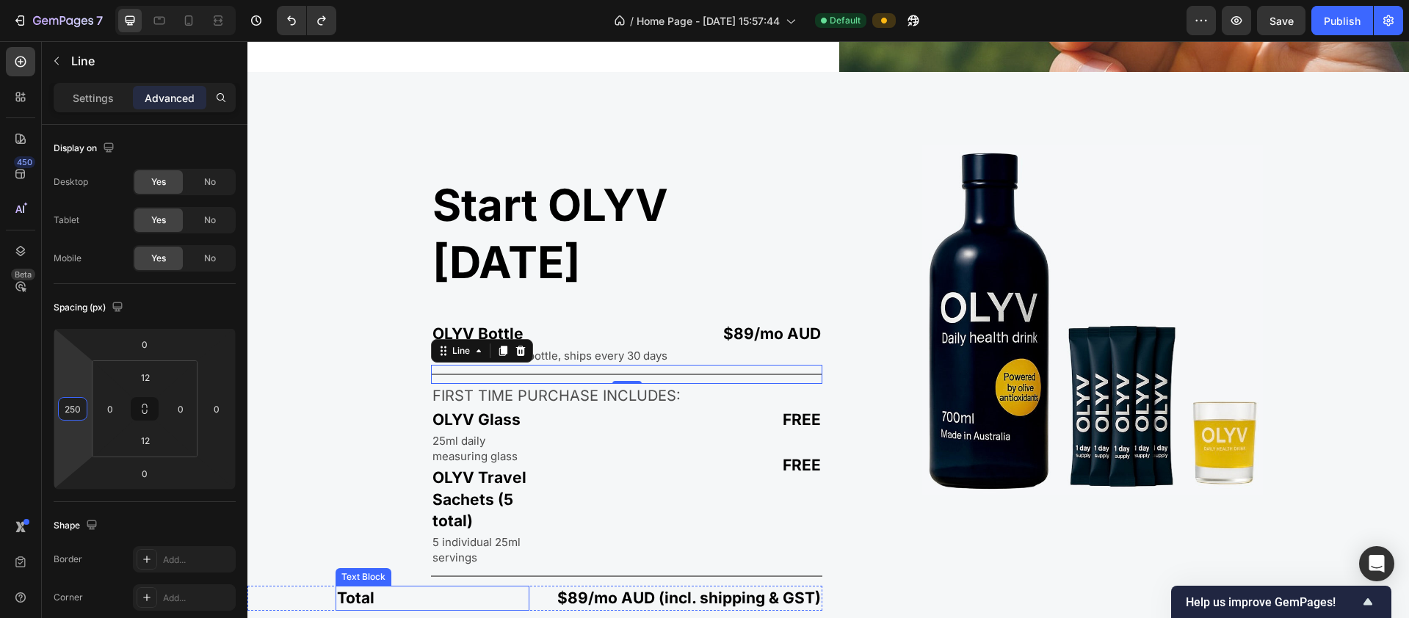
click at [374, 587] on p "Total" at bounding box center [432, 597] width 191 height 21
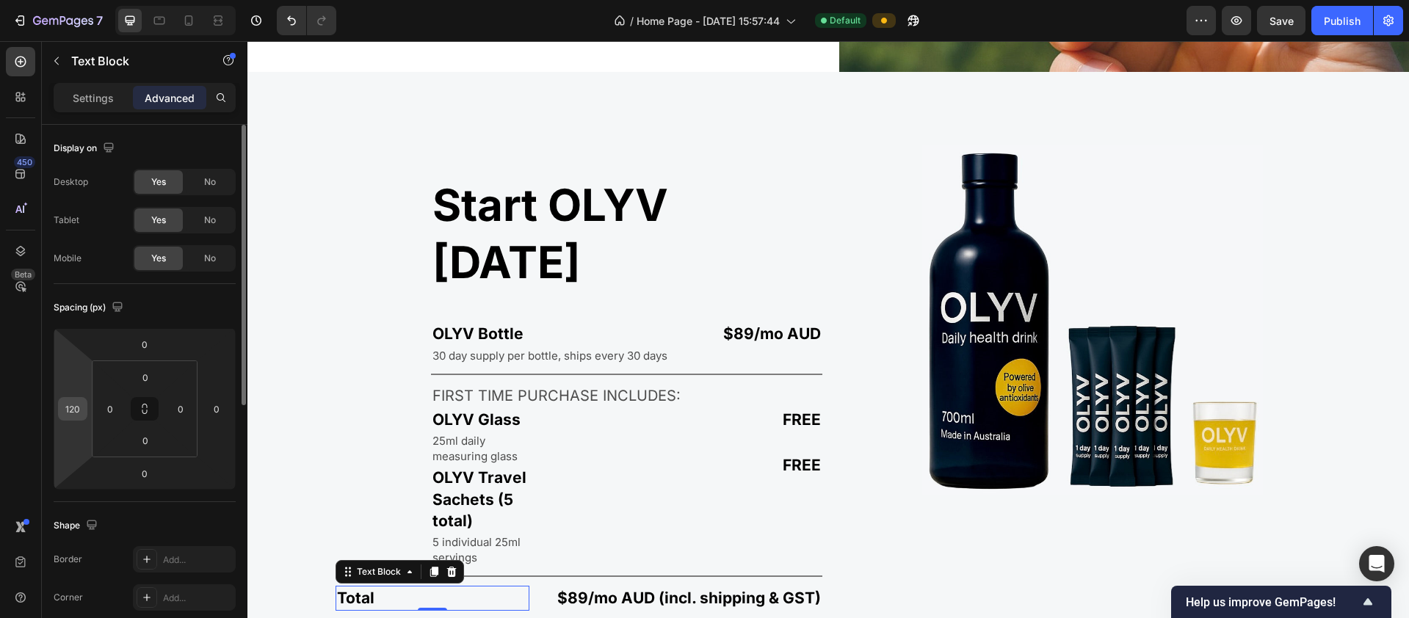
click at [76, 410] on input "120" at bounding box center [73, 409] width 22 height 22
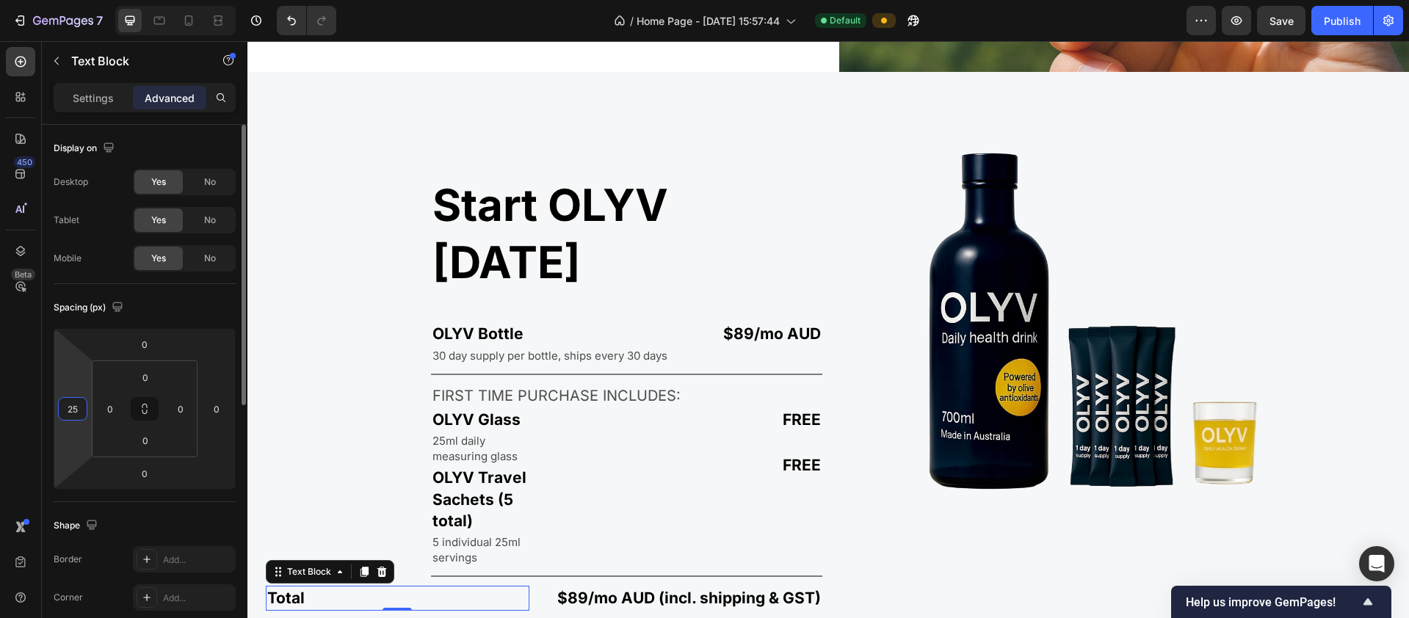
type input "250"
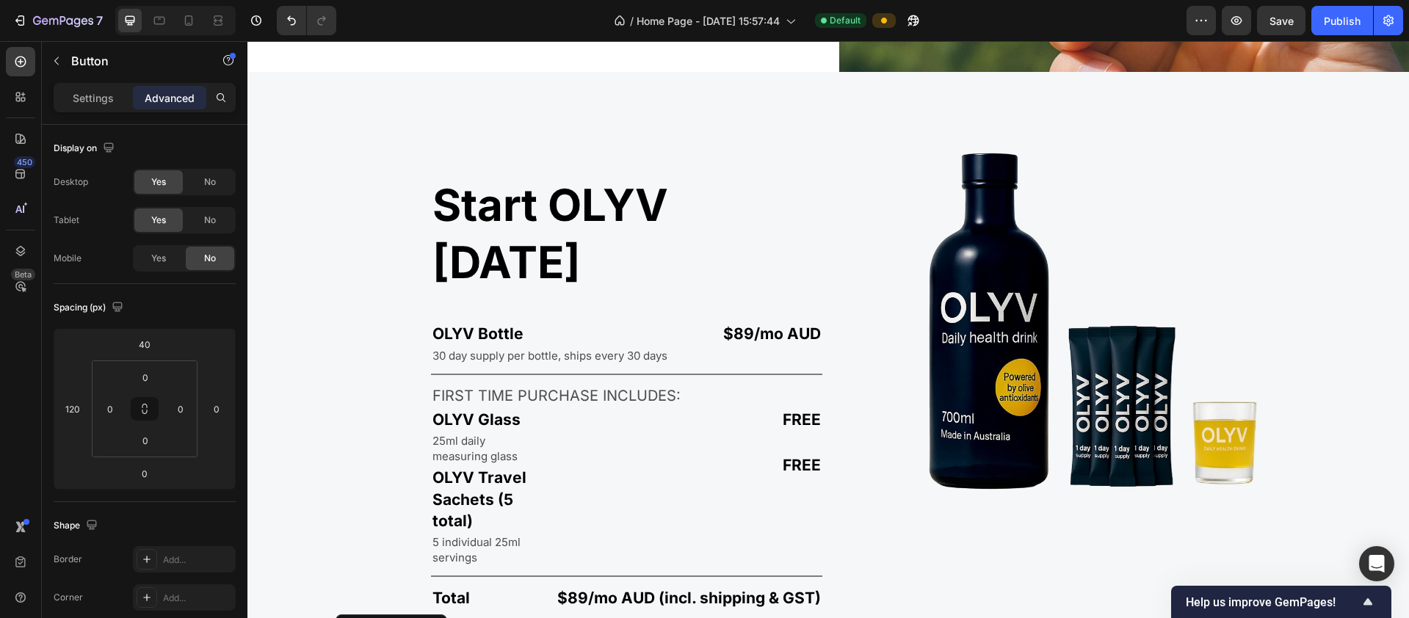
click at [81, 411] on input "120" at bounding box center [73, 409] width 22 height 22
type input "250"
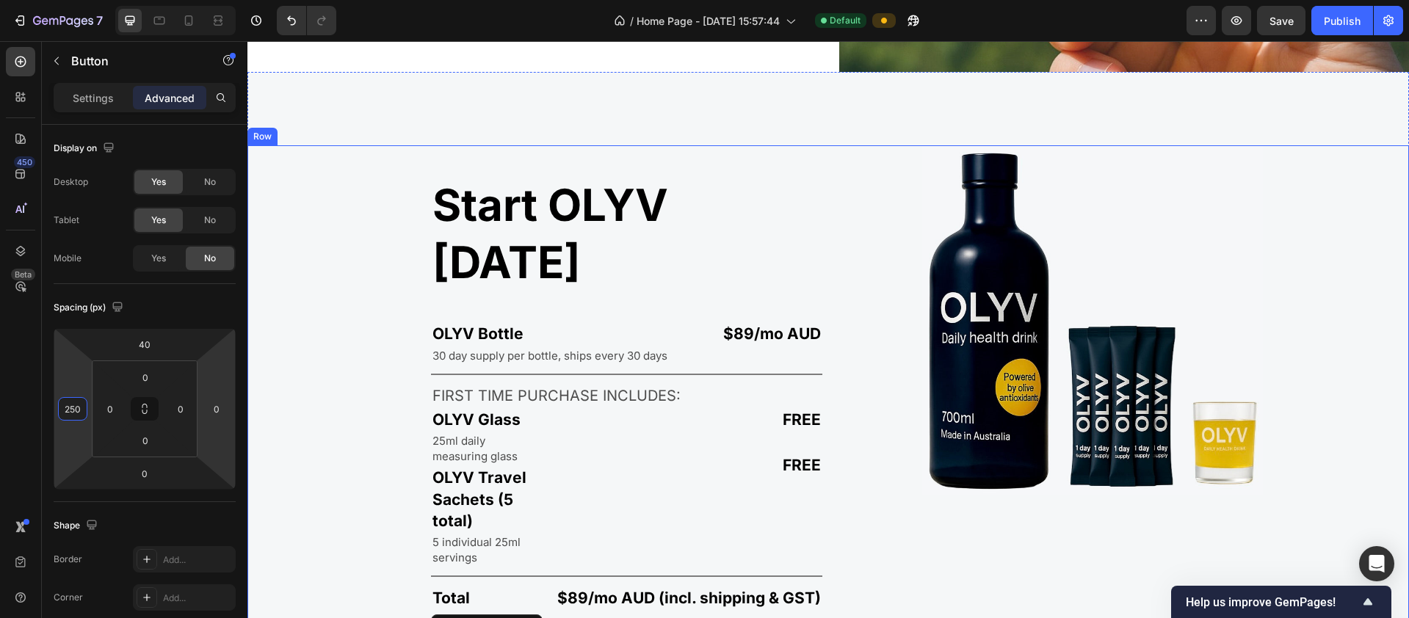
click at [763, 541] on div "Image" at bounding box center [1121, 413] width 575 height 537
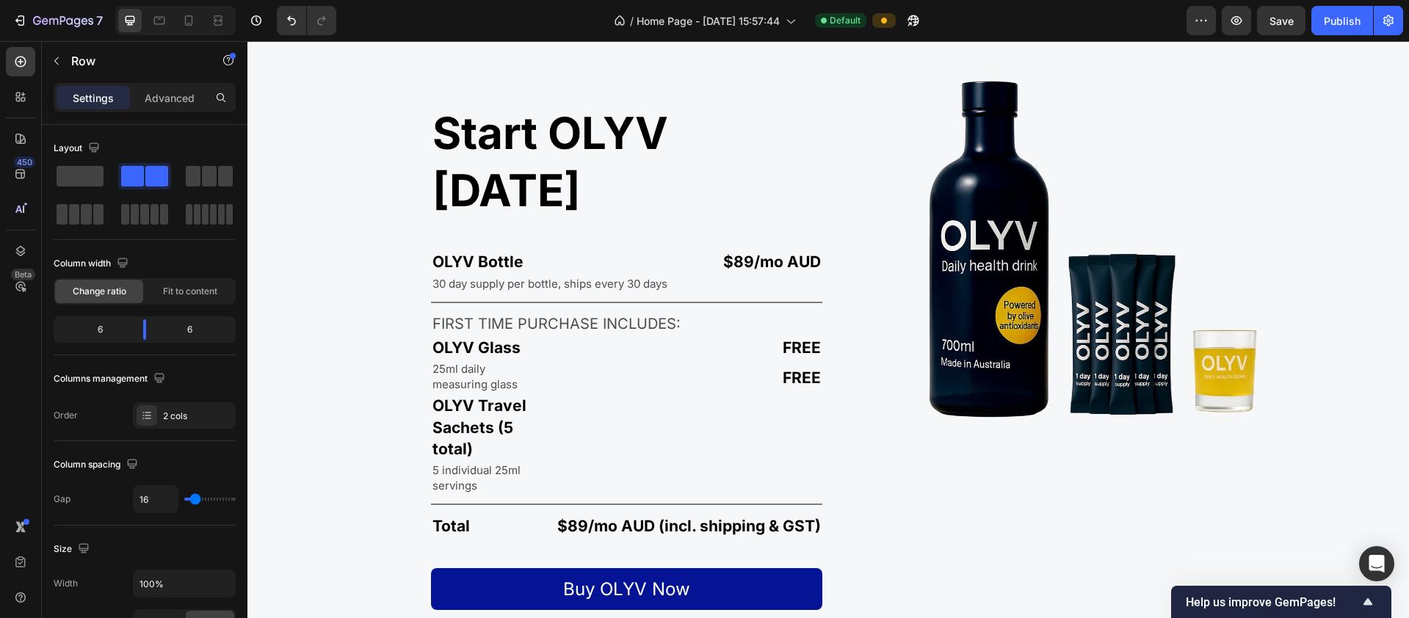
scroll to position [2647, 0]
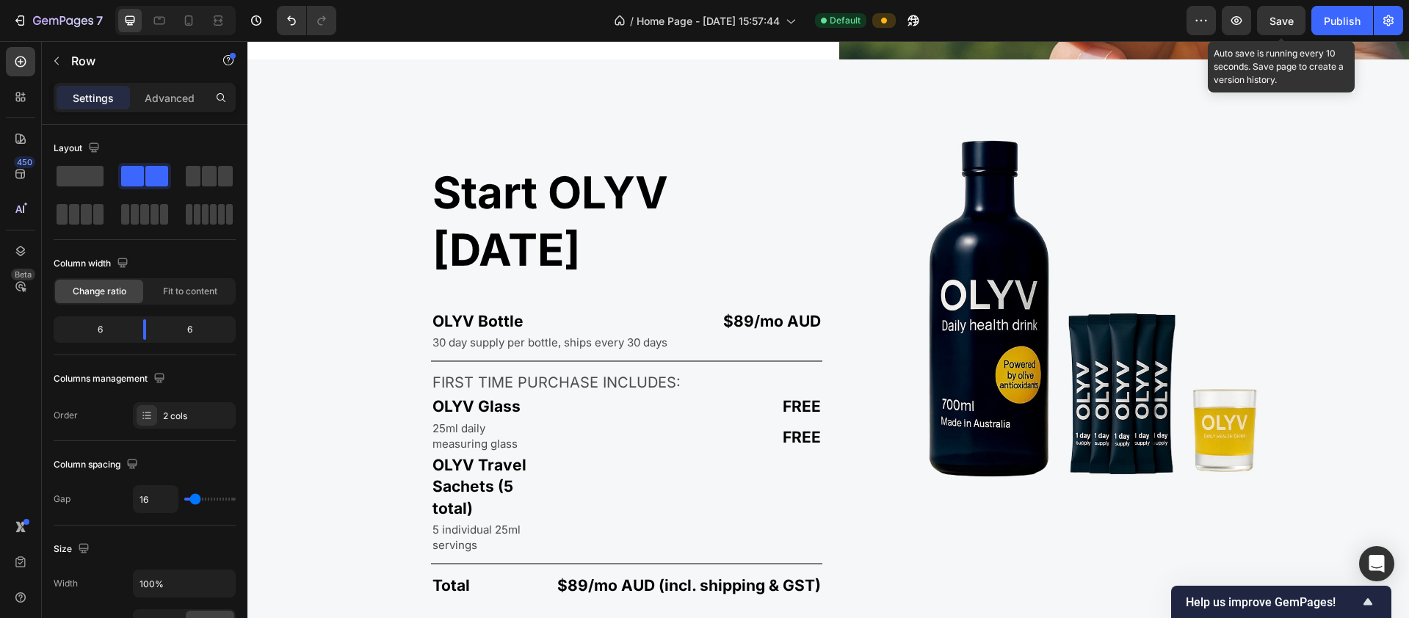
click at [763, 25] on span "Save" at bounding box center [1281, 21] width 24 height 12
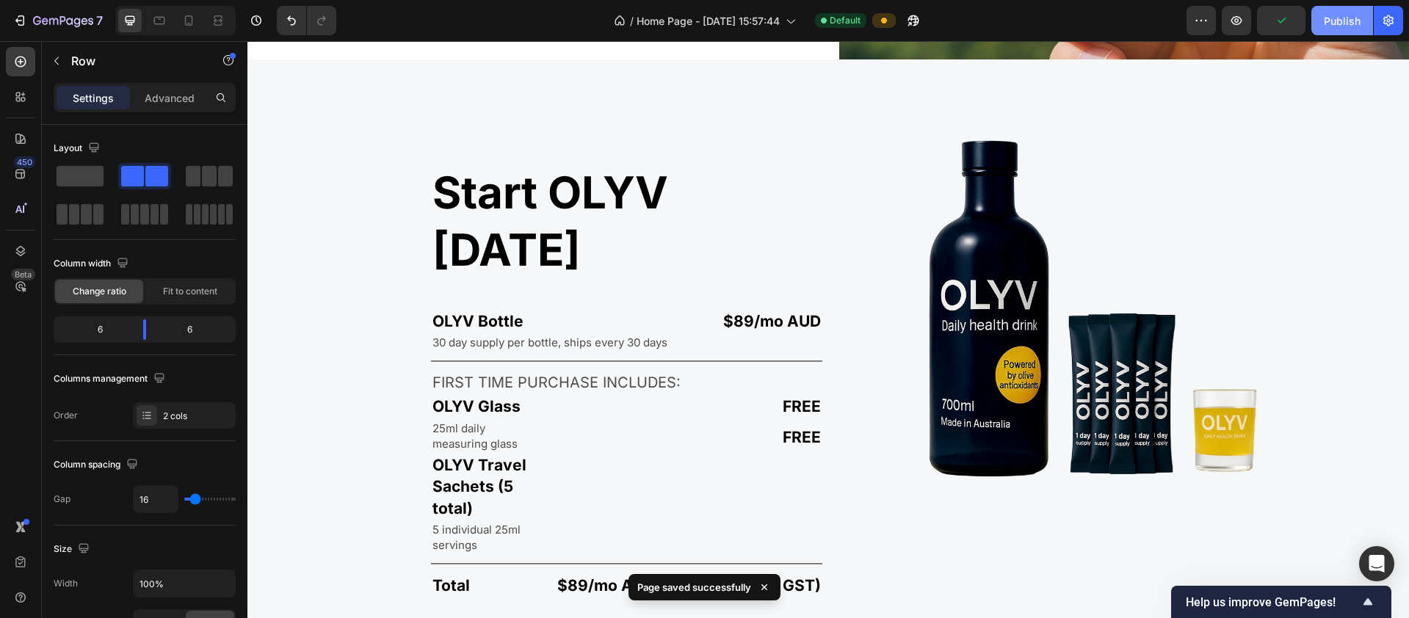
click at [763, 23] on div "Publish" at bounding box center [1342, 20] width 37 height 15
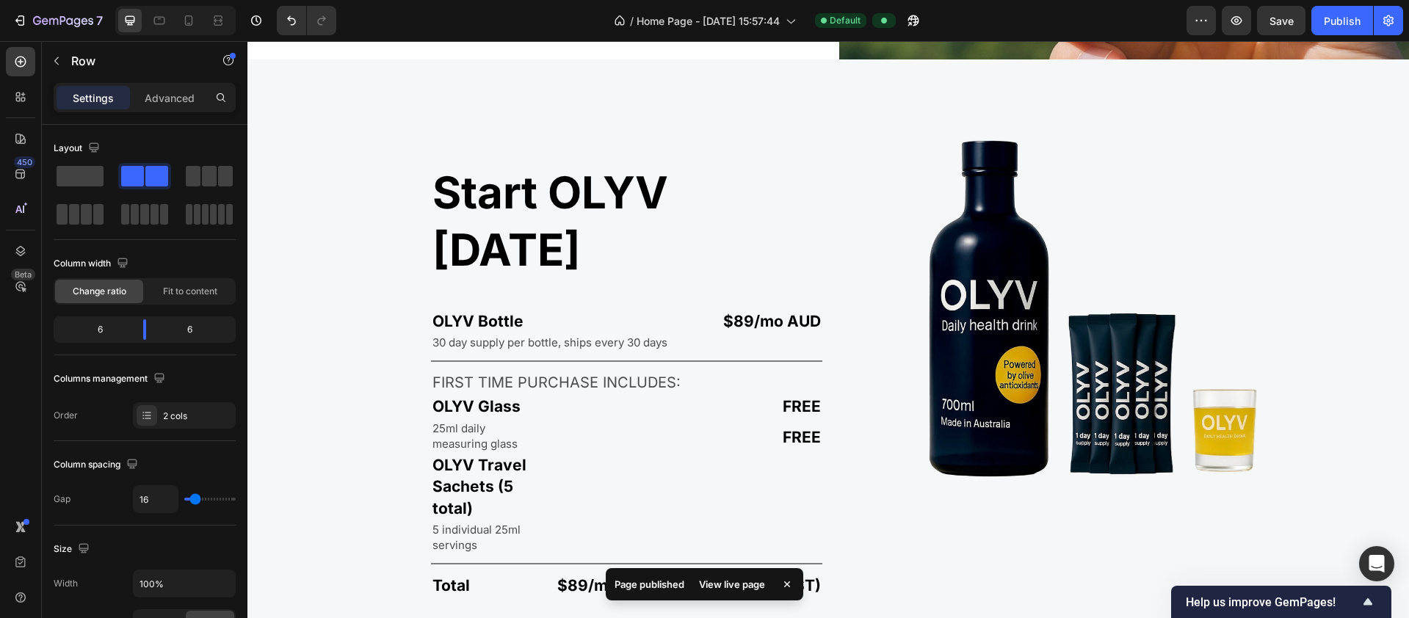
click at [728, 585] on div "View live page" at bounding box center [732, 584] width 84 height 21
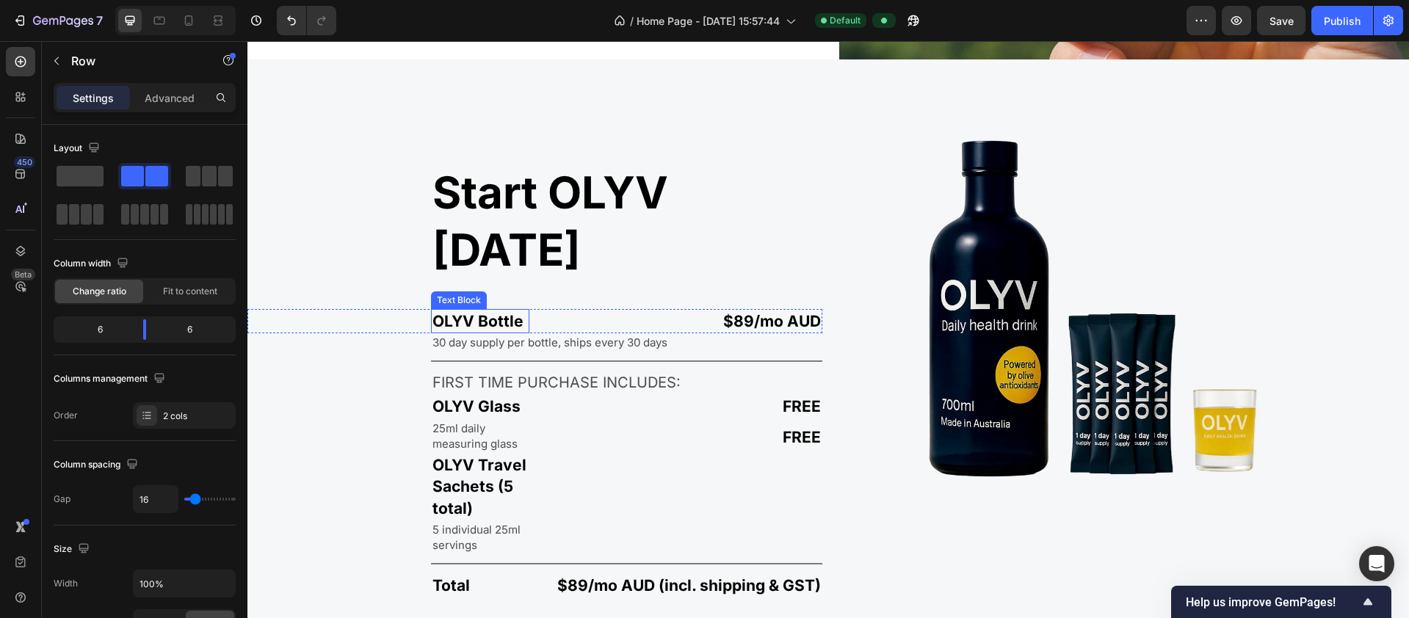
click at [457, 311] on p "OLYV Bottle" at bounding box center [479, 321] width 95 height 21
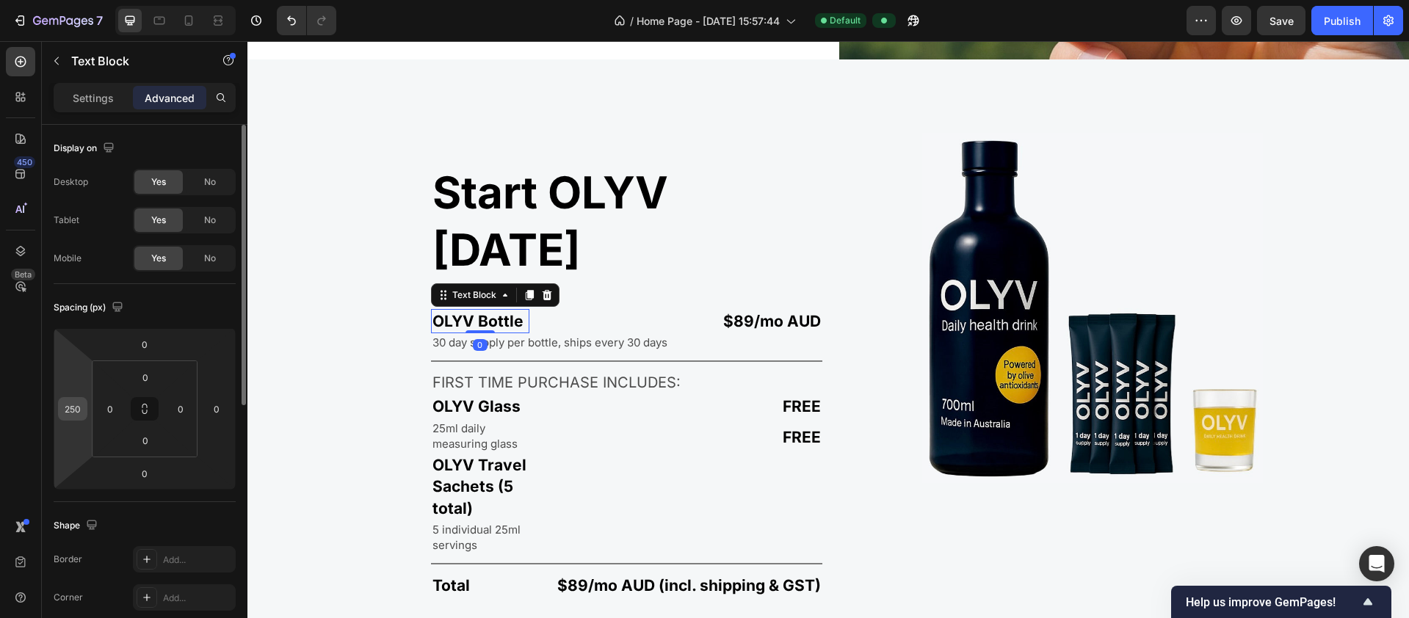
click at [82, 407] on input "250" at bounding box center [73, 409] width 22 height 22
type input "2"
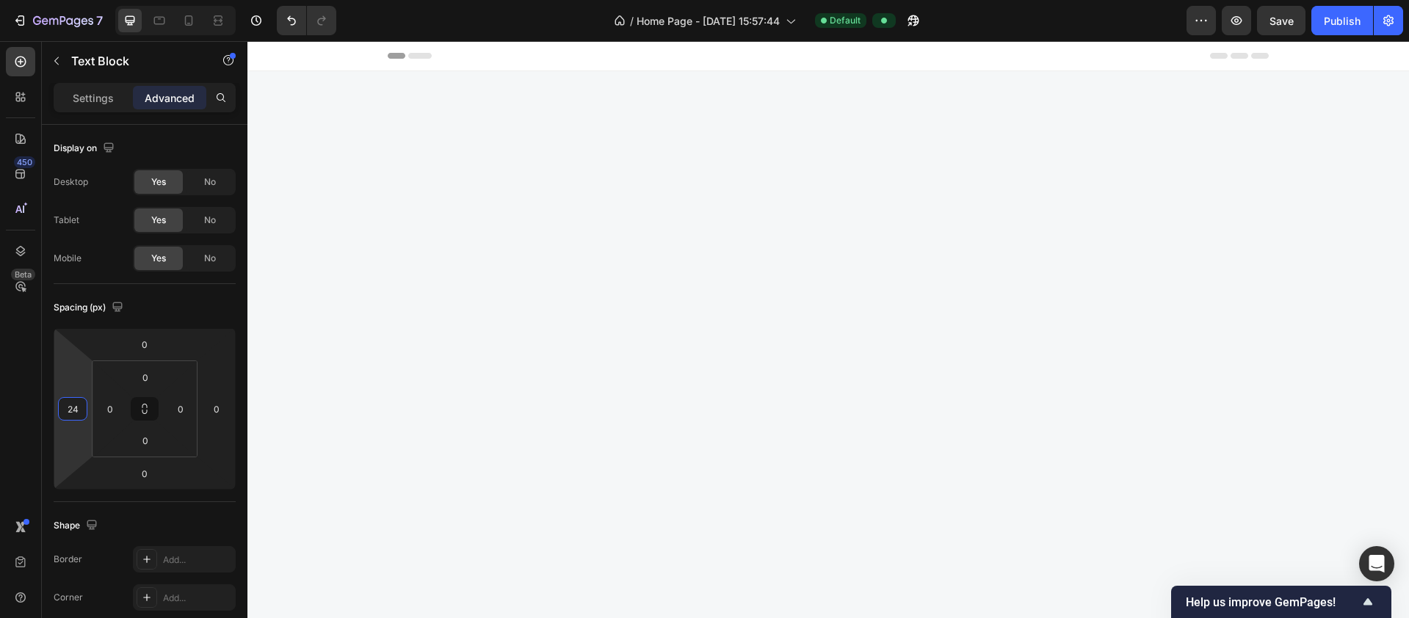
scroll to position [2647, 0]
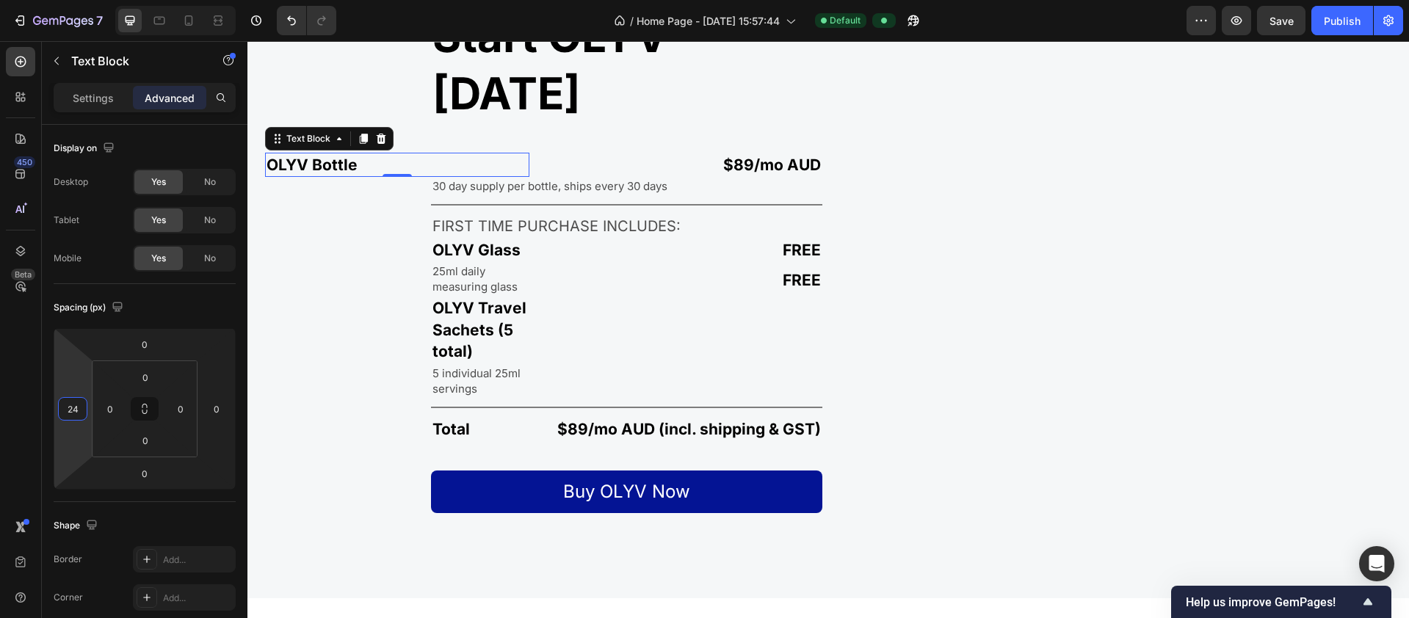
type input "240"
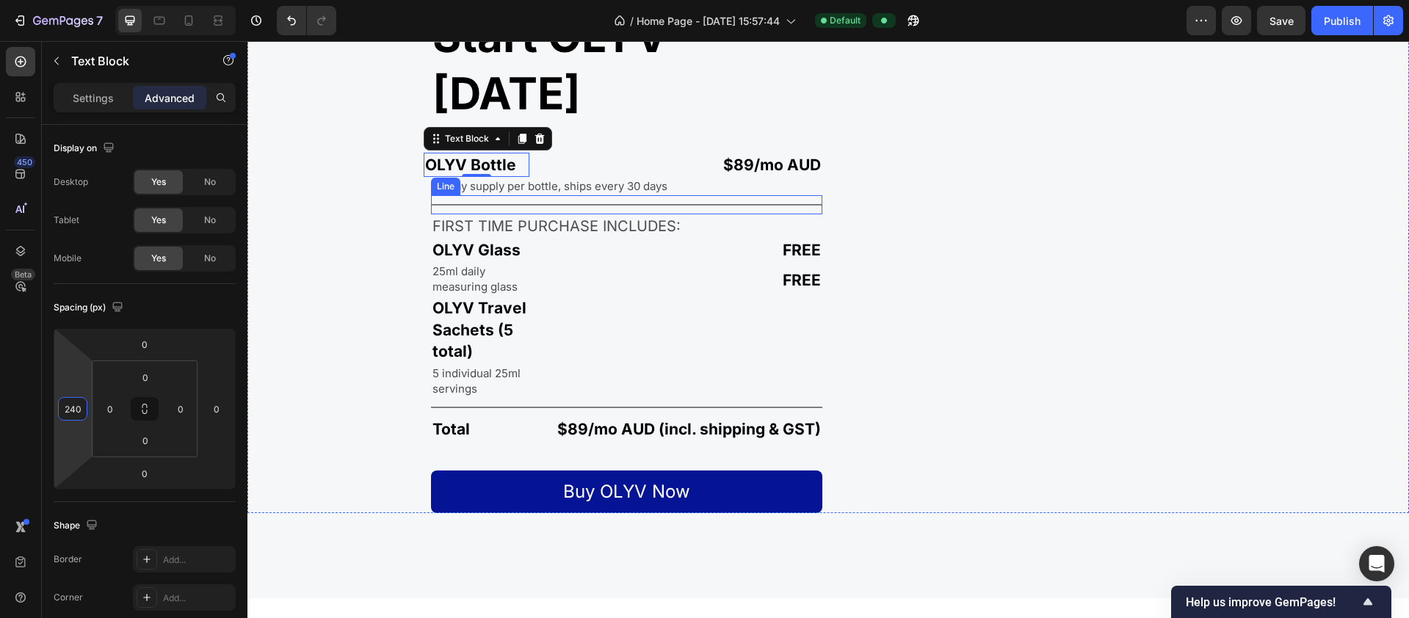
click at [510, 194] on p "30 day supply per bottle, ships every 30 days" at bounding box center [626, 185] width 388 height 15
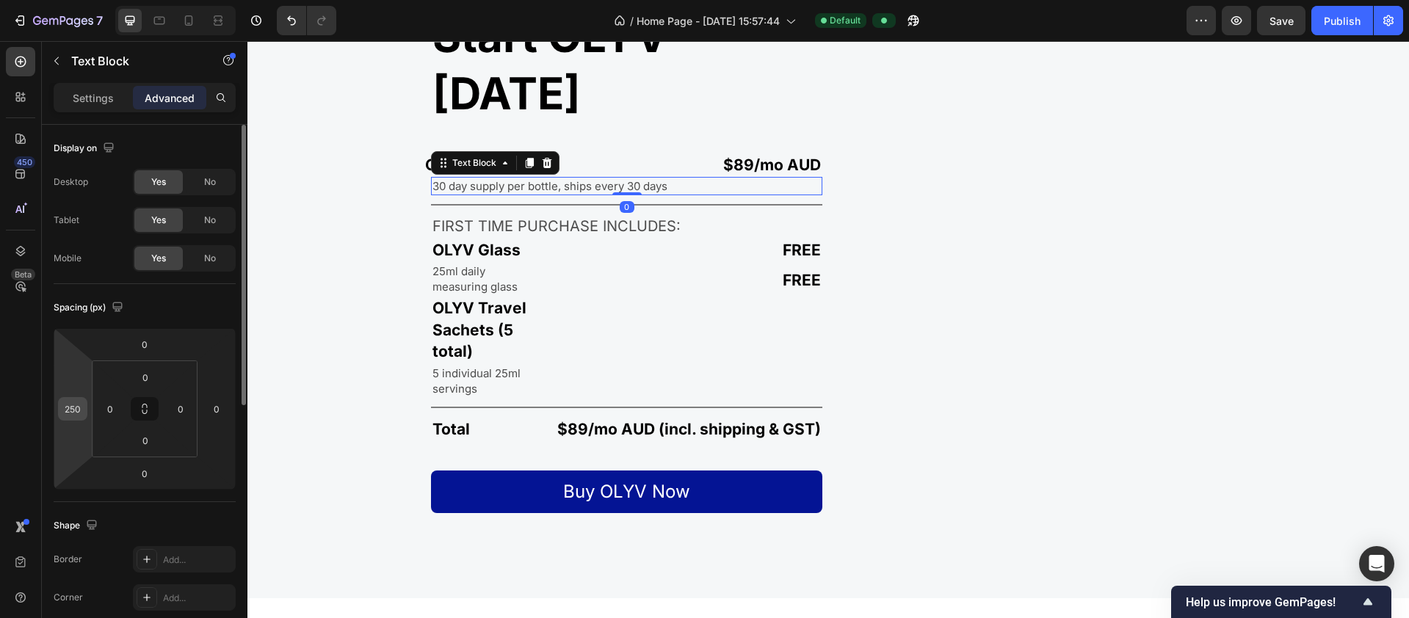
click at [79, 407] on input "250" at bounding box center [73, 409] width 22 height 22
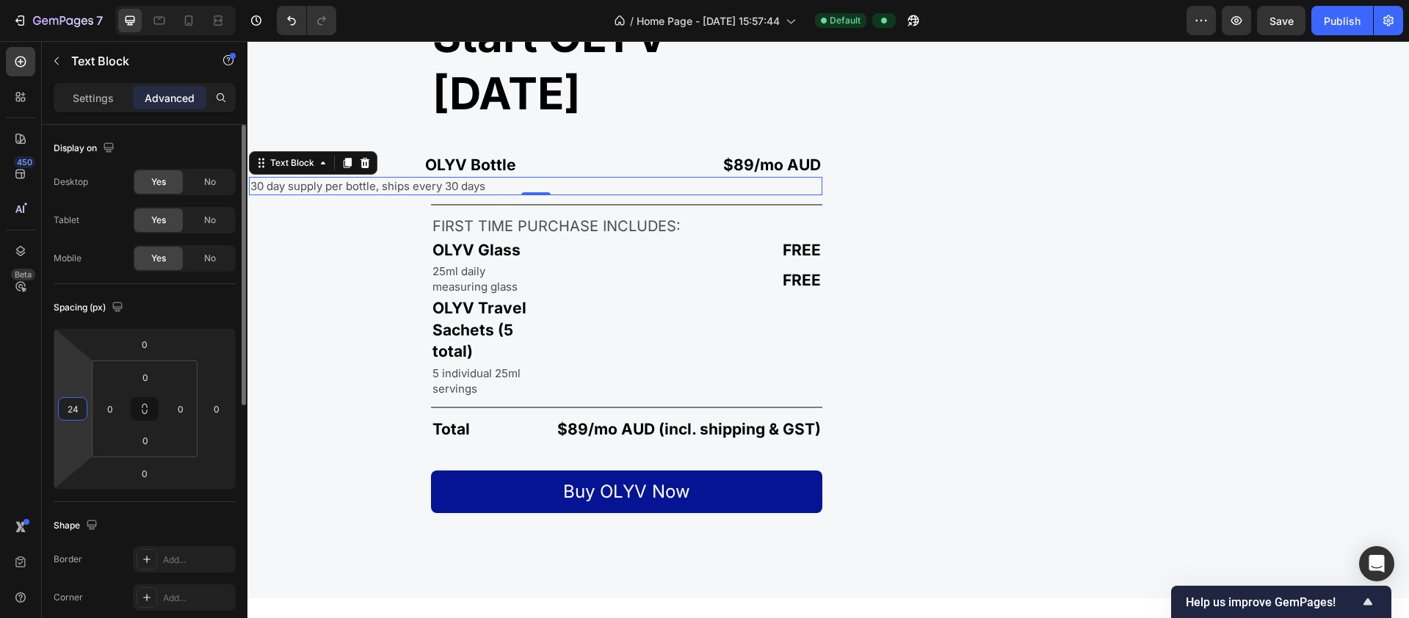
type input "240"
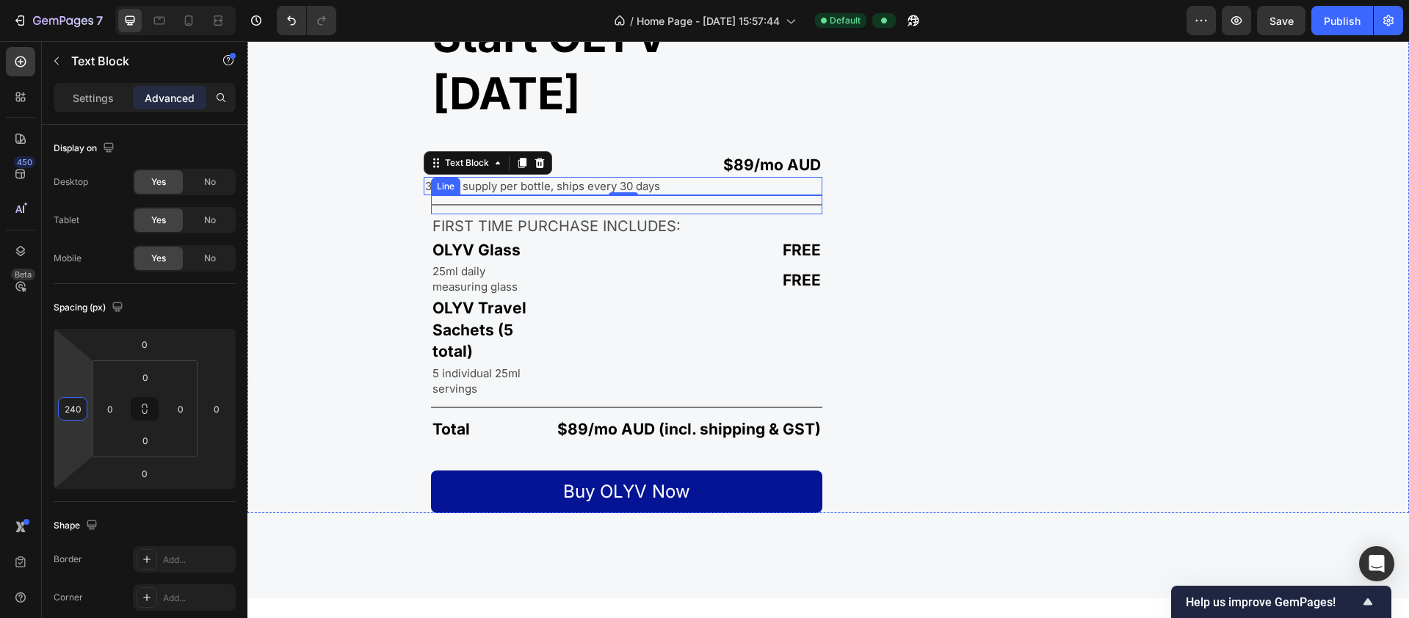
click at [446, 214] on div "Title Line" at bounding box center [626, 204] width 391 height 19
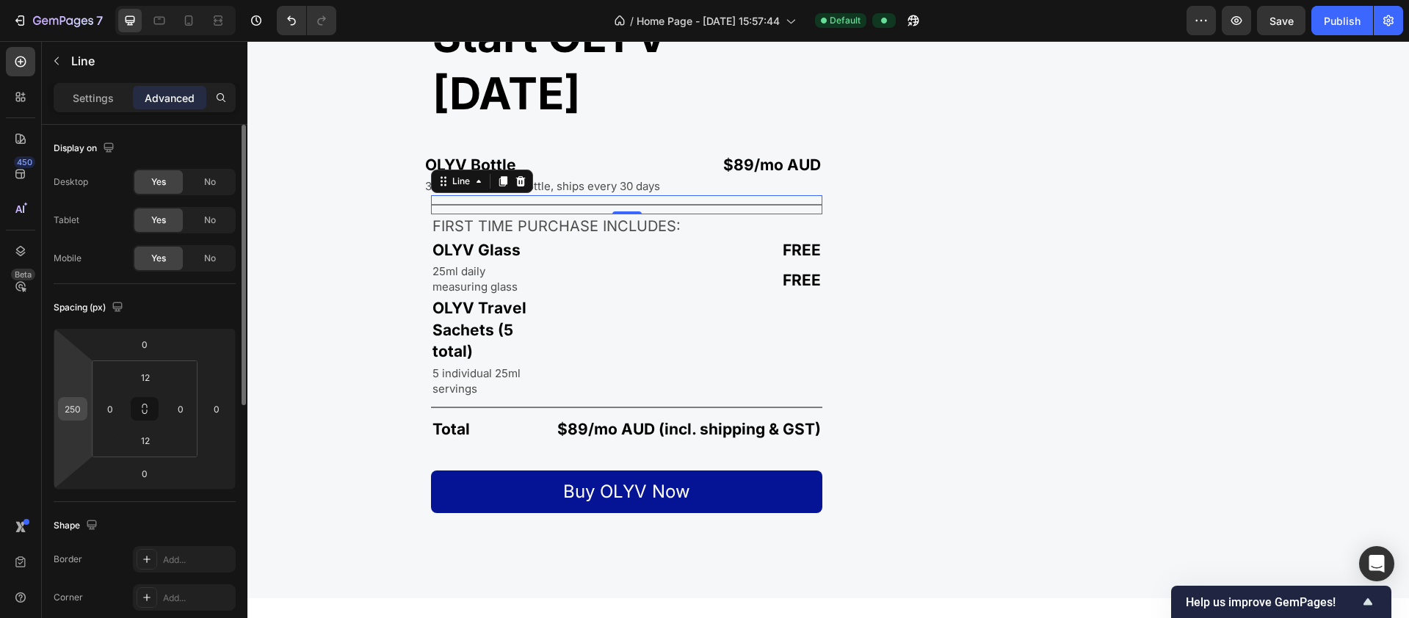
click at [82, 410] on input "250" at bounding box center [73, 409] width 22 height 22
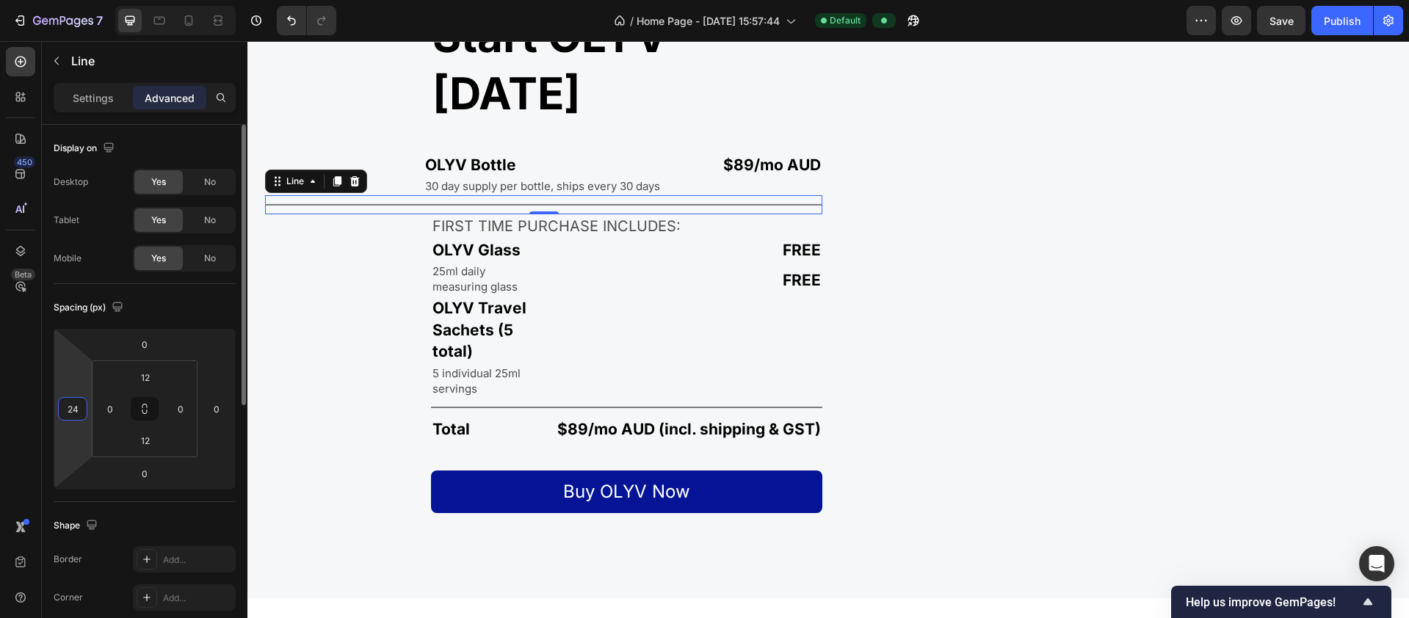
type input "240"
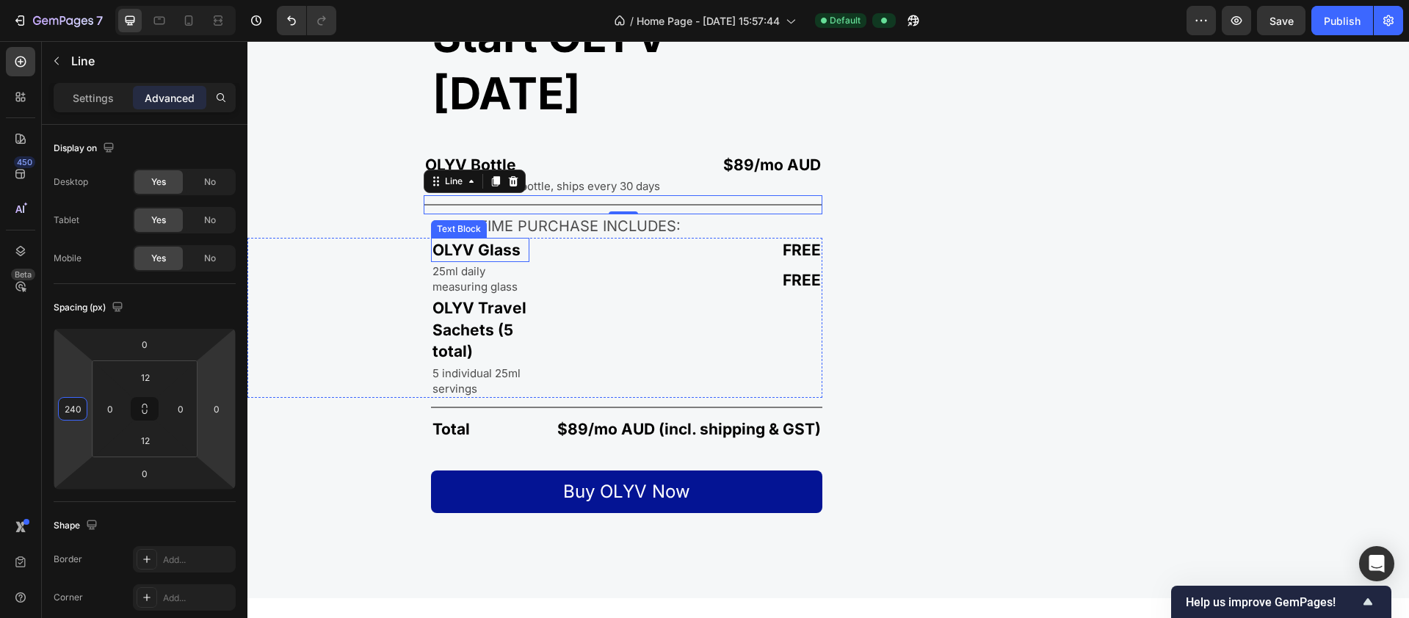
click at [468, 236] on div "Text Block" at bounding box center [459, 228] width 50 height 13
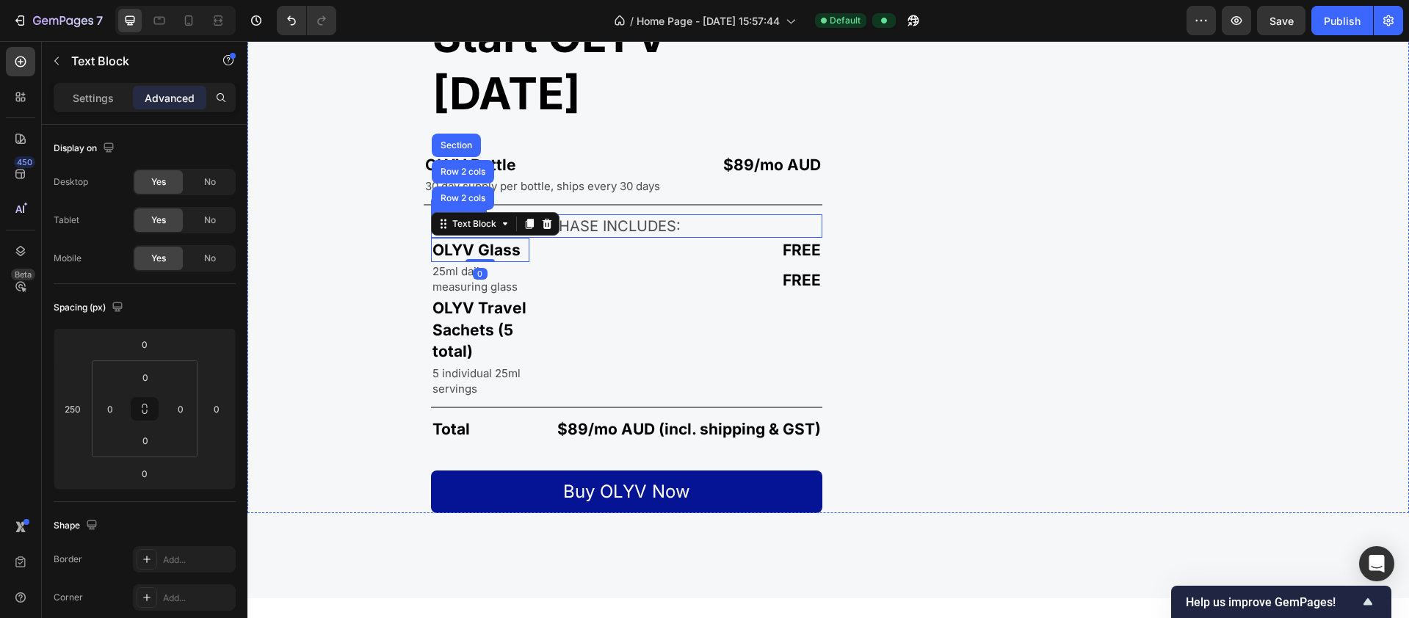
click at [643, 236] on p "FIRST TIME PURCHASE INCLUDES:" at bounding box center [626, 226] width 388 height 21
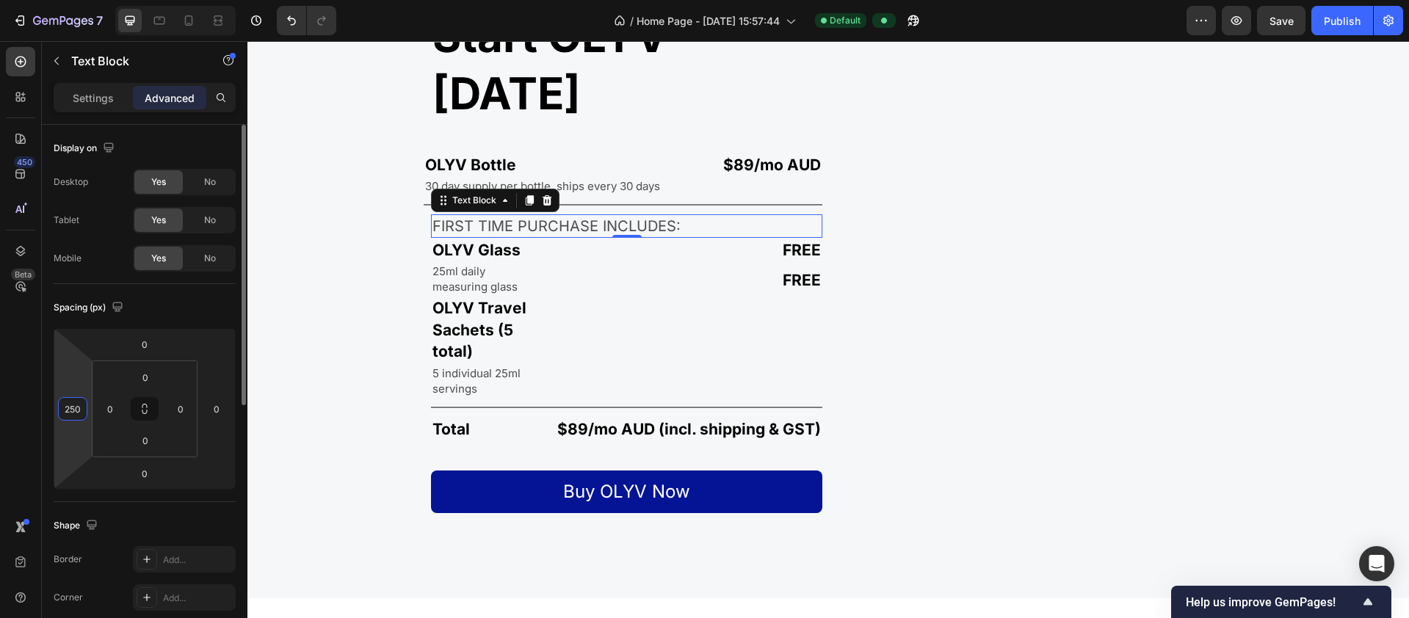
click at [79, 410] on input "250" at bounding box center [73, 409] width 22 height 22
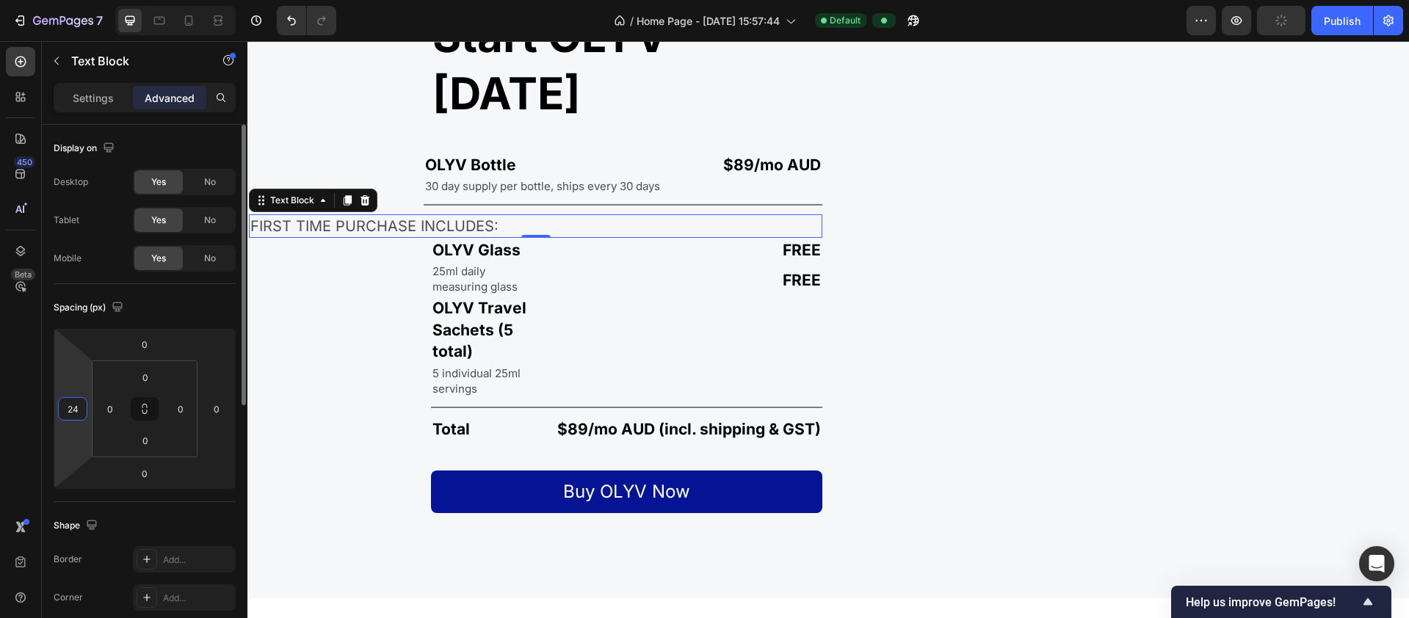
type input "240"
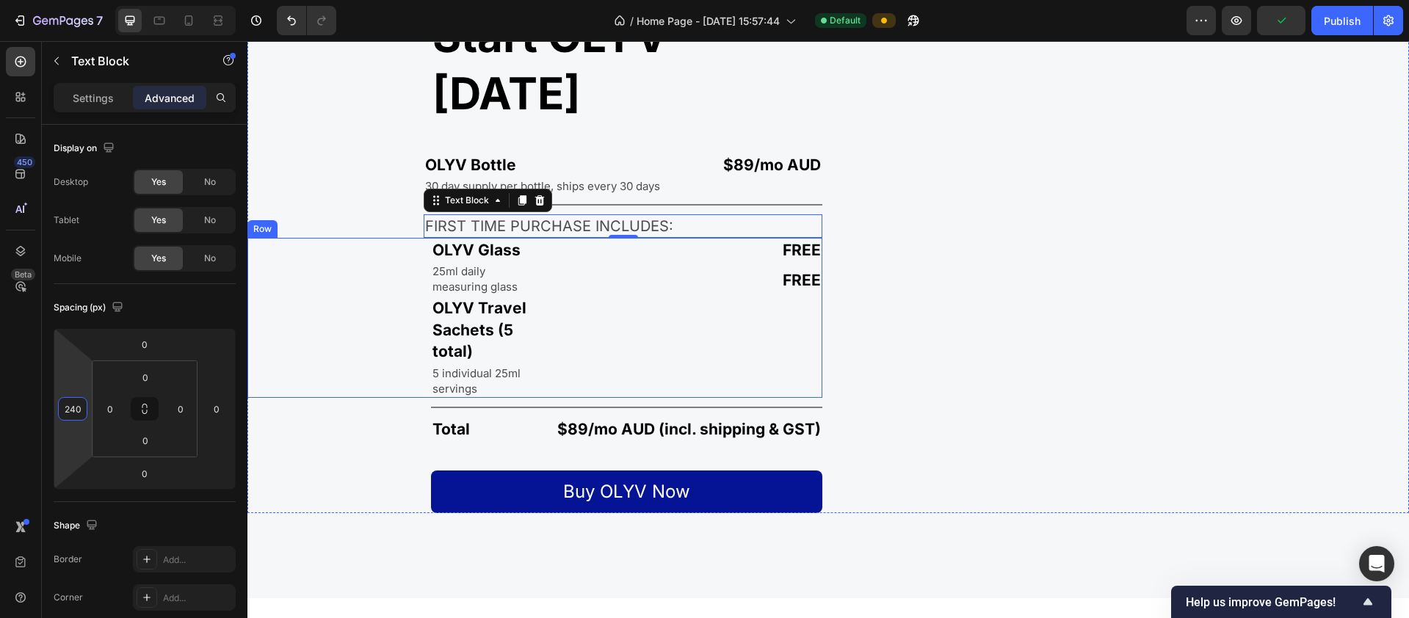
click at [490, 261] on p "OLYV Glass" at bounding box center [479, 249] width 95 height 21
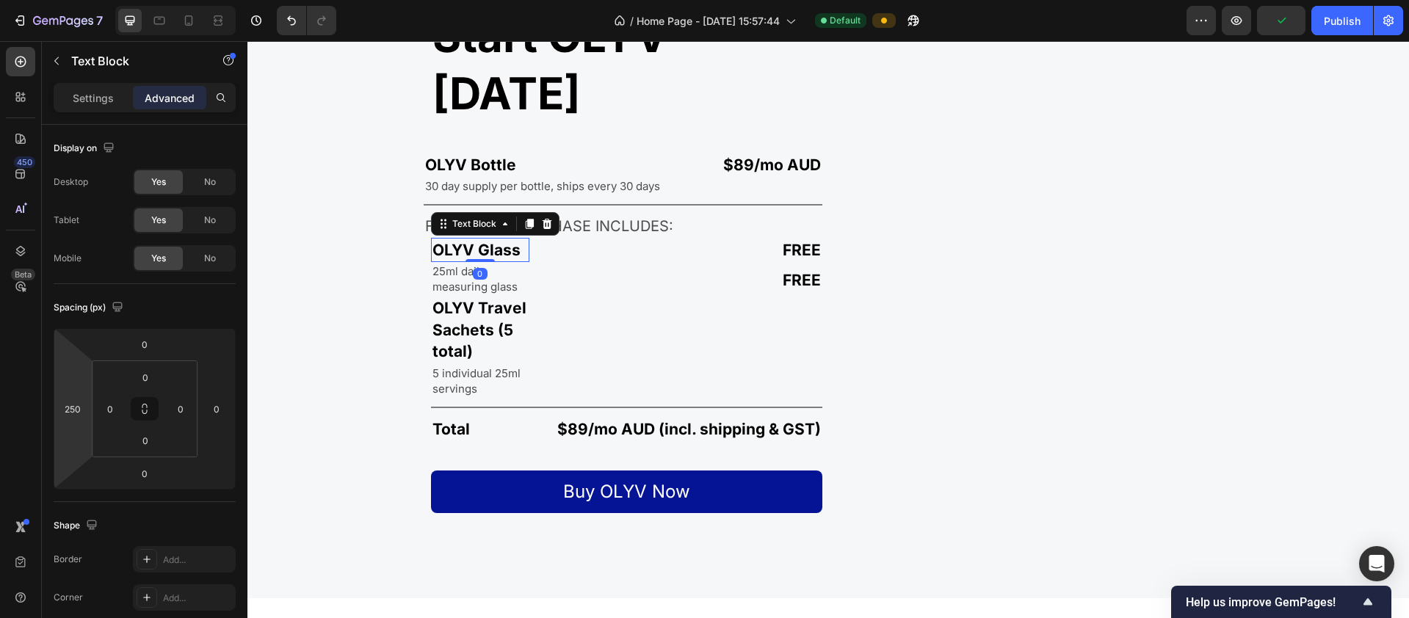
click at [89, 0] on html "7 / Home Page - [DATE] 15:57:44 Default Preview Publish 450 Beta Sections(18) E…" at bounding box center [704, 0] width 1409 height 0
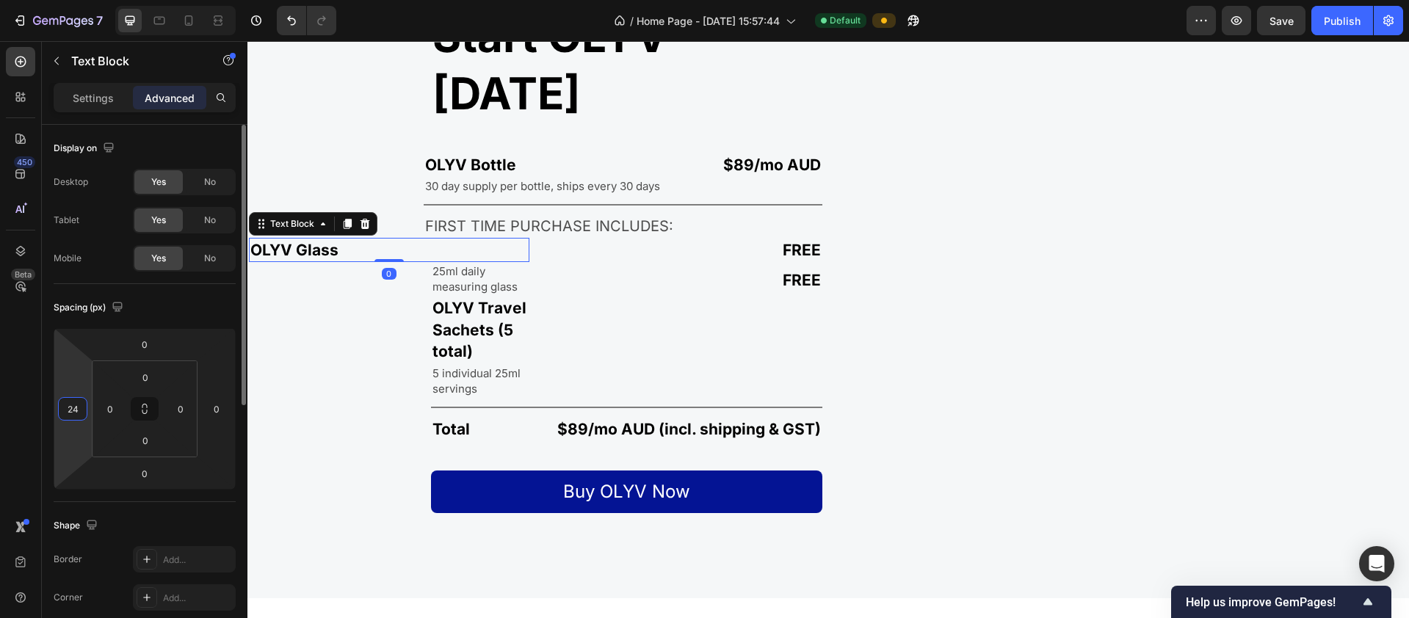
type input "240"
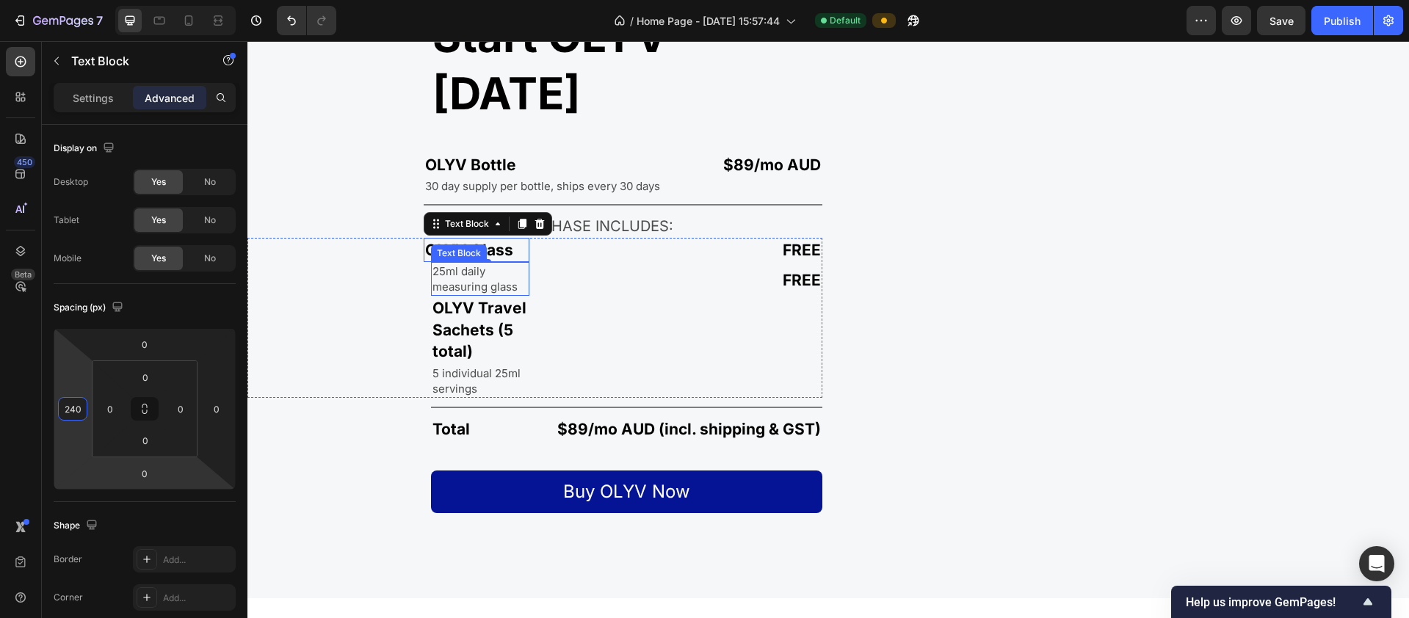
click at [464, 294] on p "25ml daily measuring glass" at bounding box center [479, 279] width 95 height 31
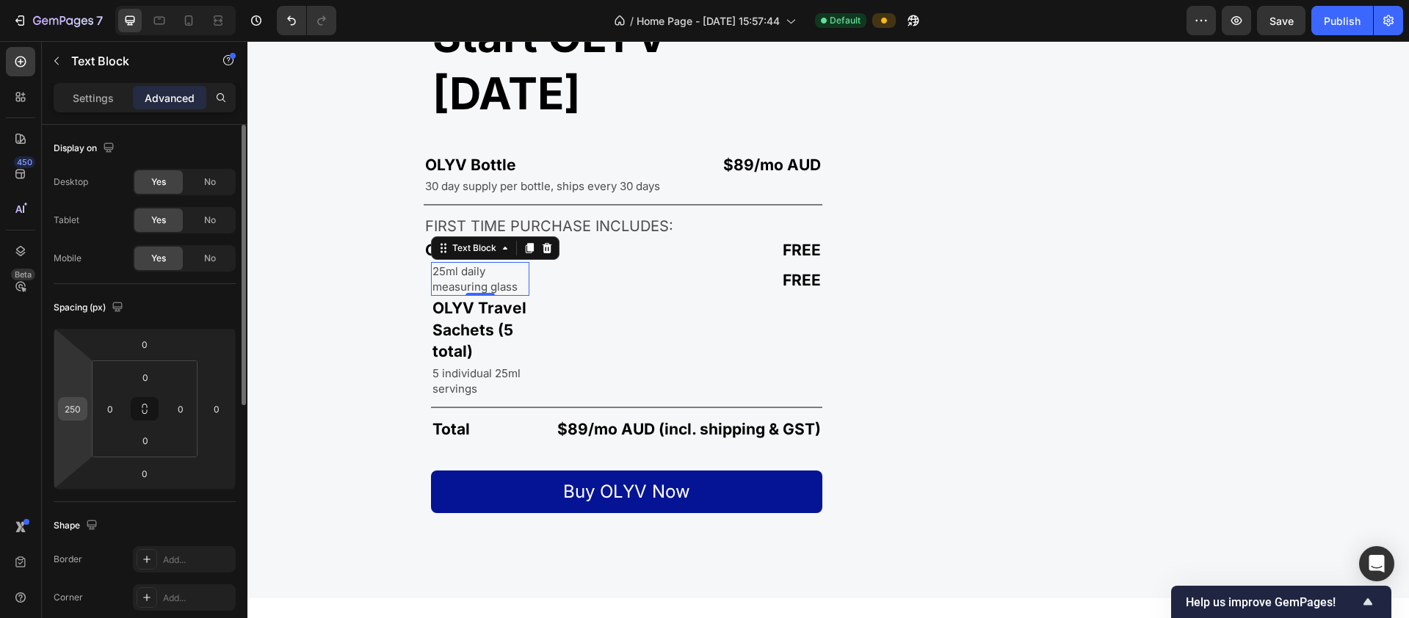
click at [87, 409] on div "250" at bounding box center [72, 408] width 29 height 23
click at [82, 410] on input "250" at bounding box center [73, 409] width 22 height 22
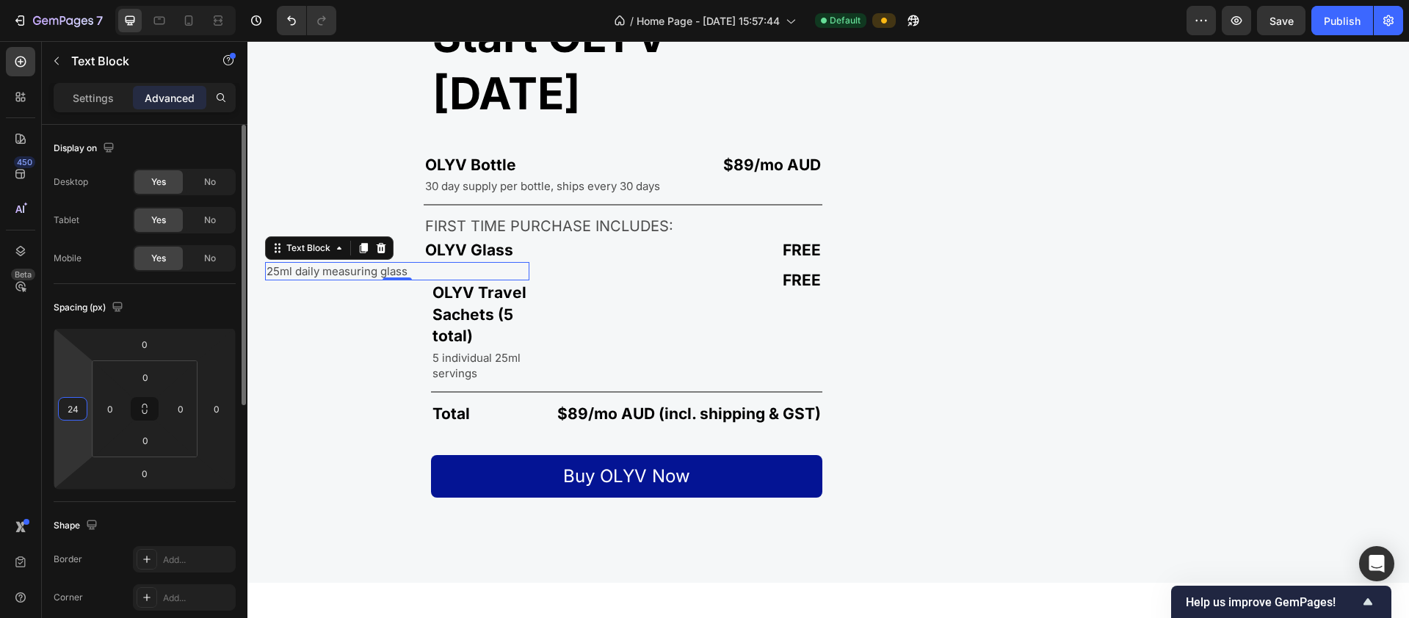
type input "240"
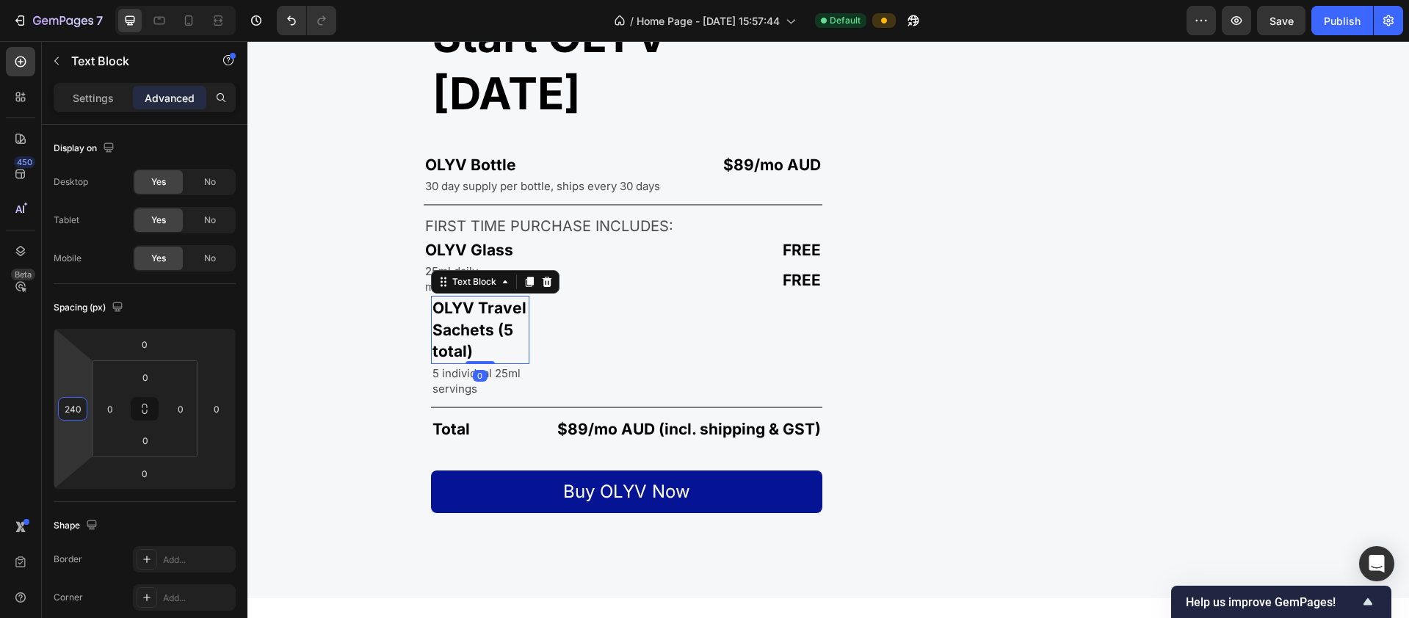
click at [466, 362] on p "OLYV Travel Sachets (5 total)" at bounding box center [479, 329] width 95 height 65
click at [83, 409] on input "250" at bounding box center [73, 409] width 22 height 22
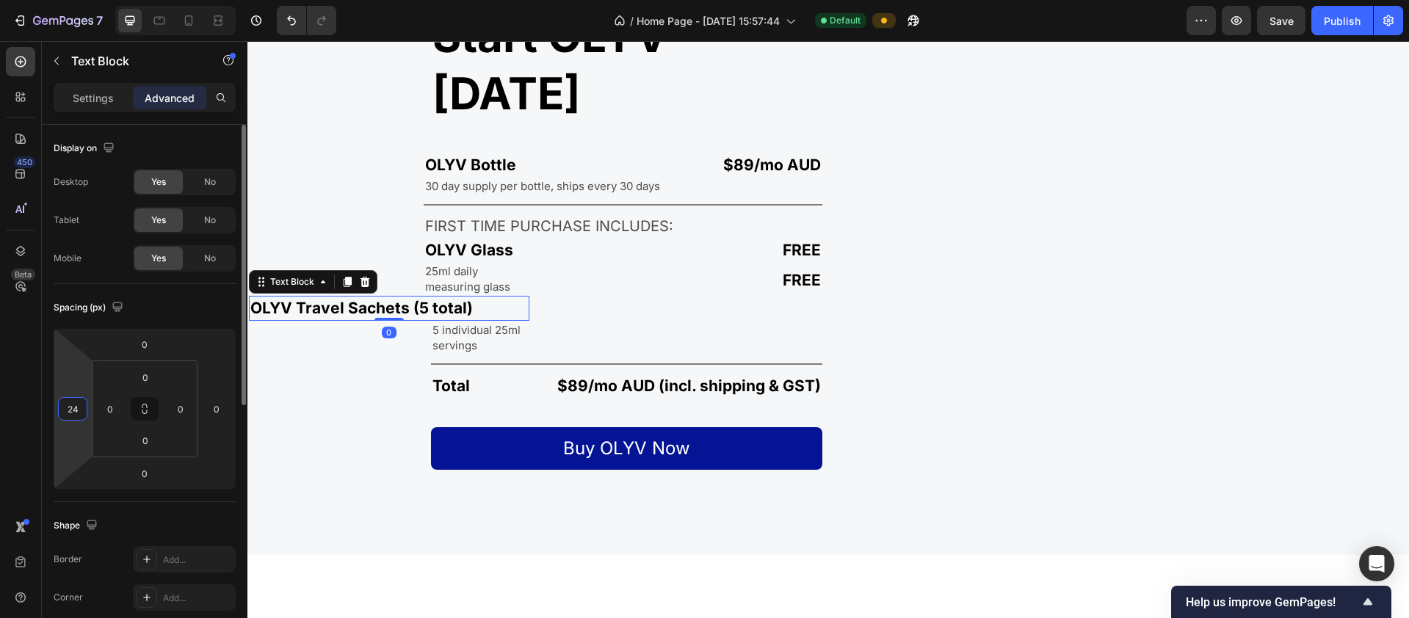
type input "240"
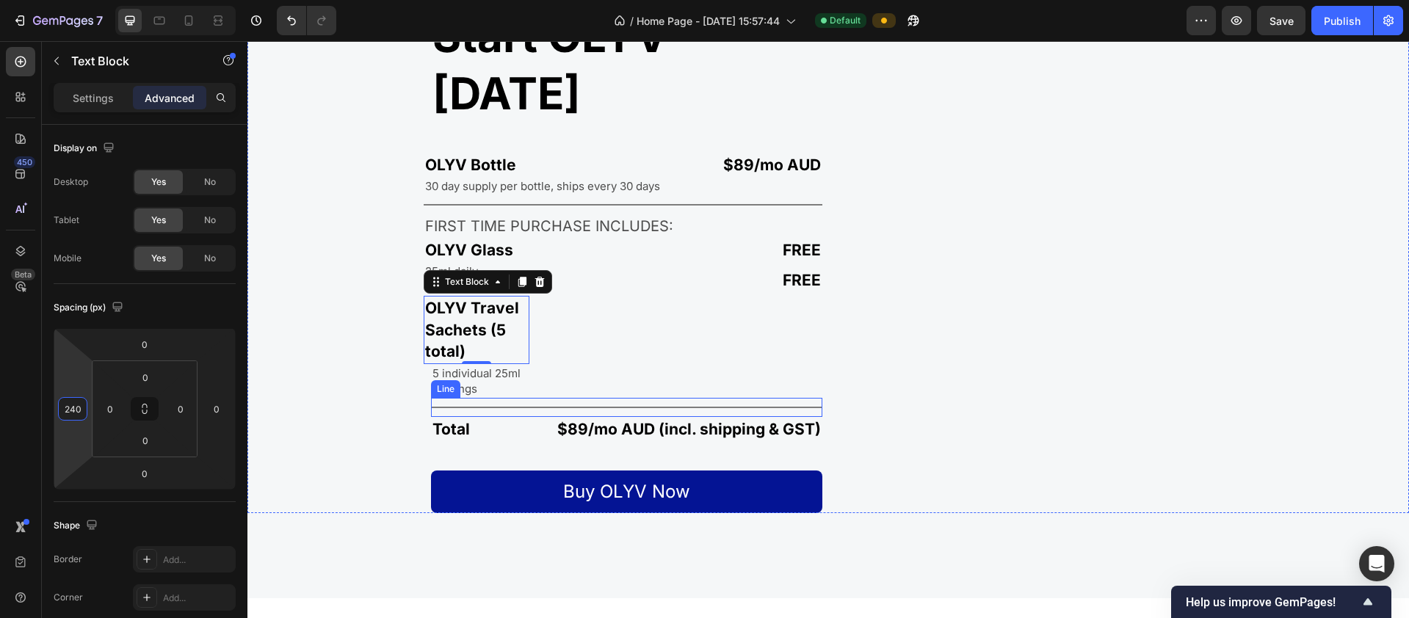
click at [457, 398] on div "Line" at bounding box center [445, 389] width 29 height 18
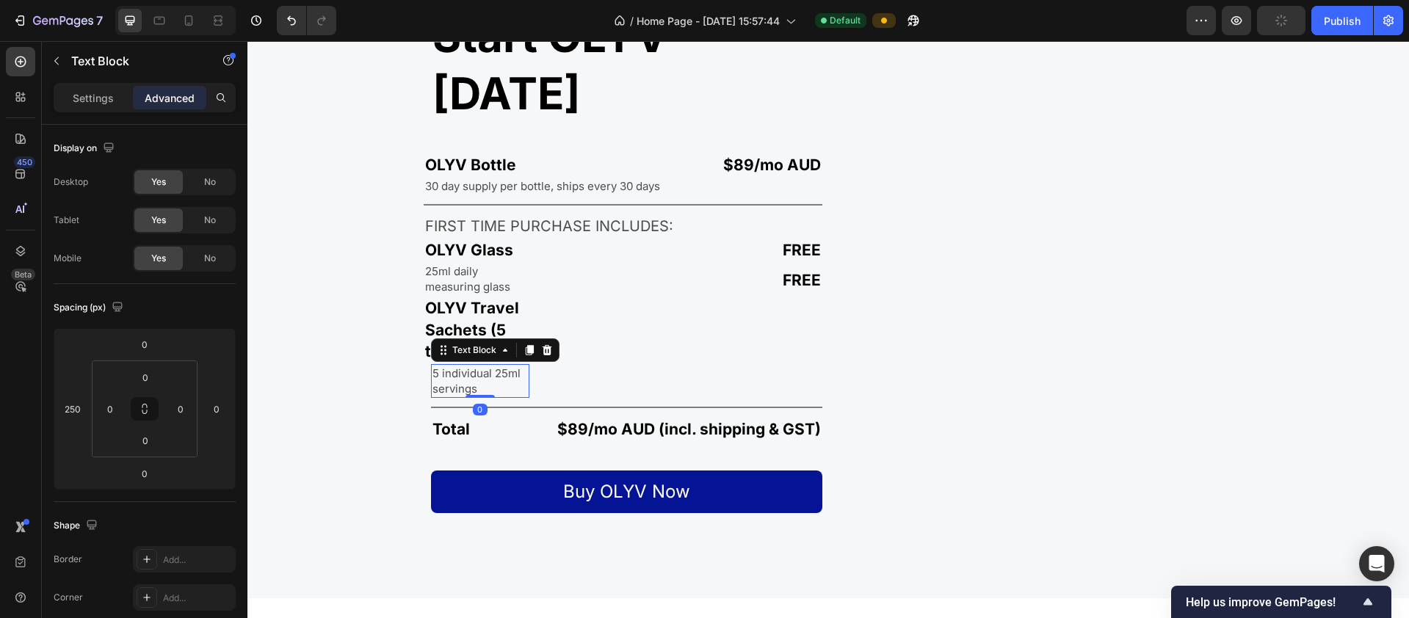
click at [453, 396] on p "5 individual 25ml servings" at bounding box center [479, 381] width 95 height 31
click at [79, 410] on input "250" at bounding box center [73, 409] width 22 height 22
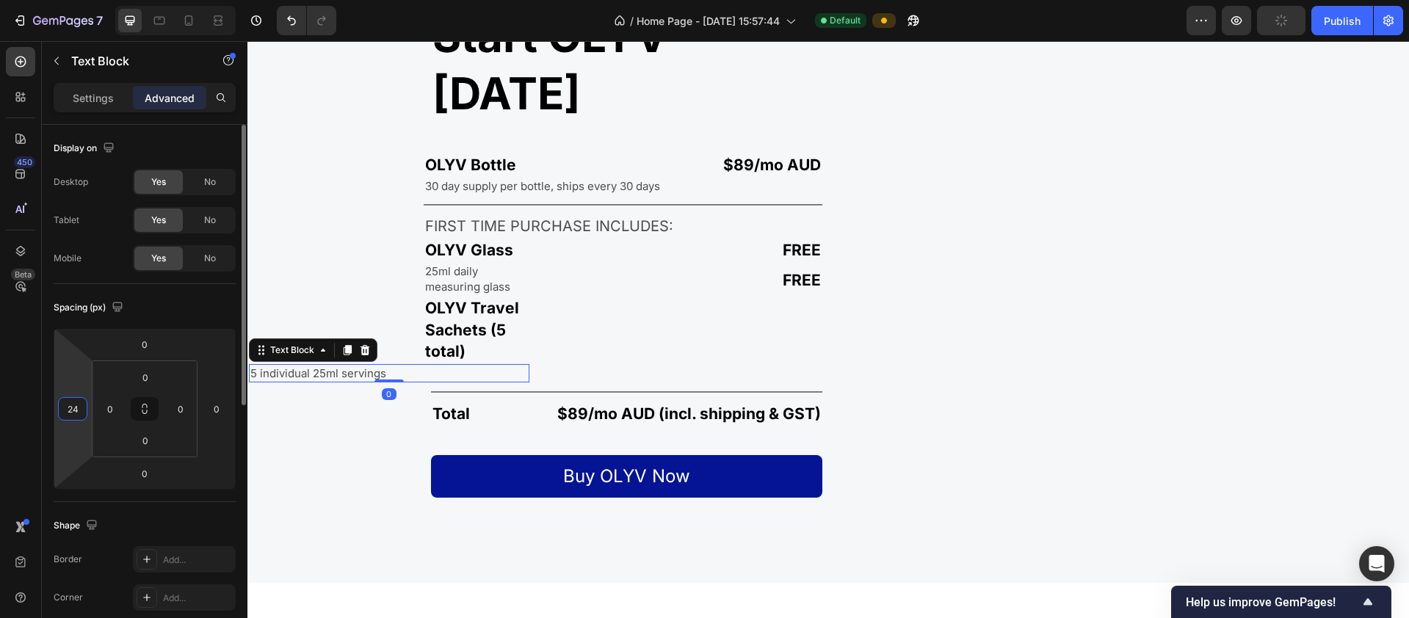
type input "240"
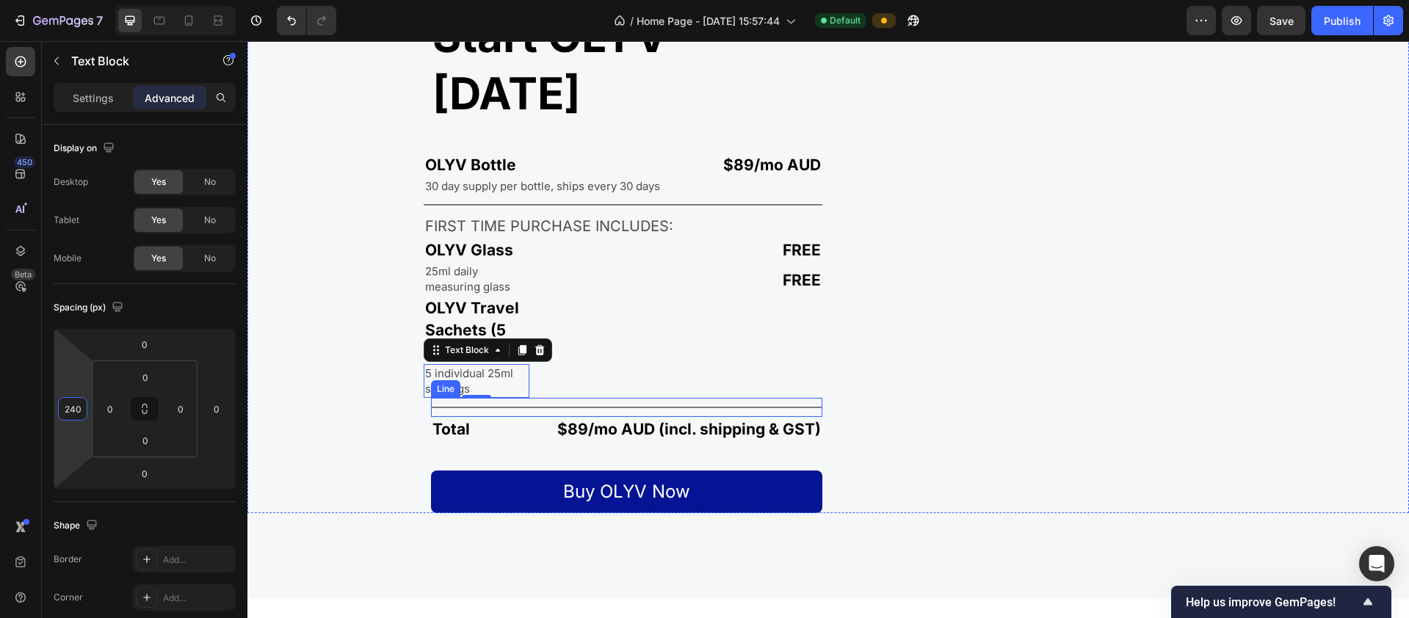
click at [487, 417] on div "Title Line" at bounding box center [626, 407] width 391 height 19
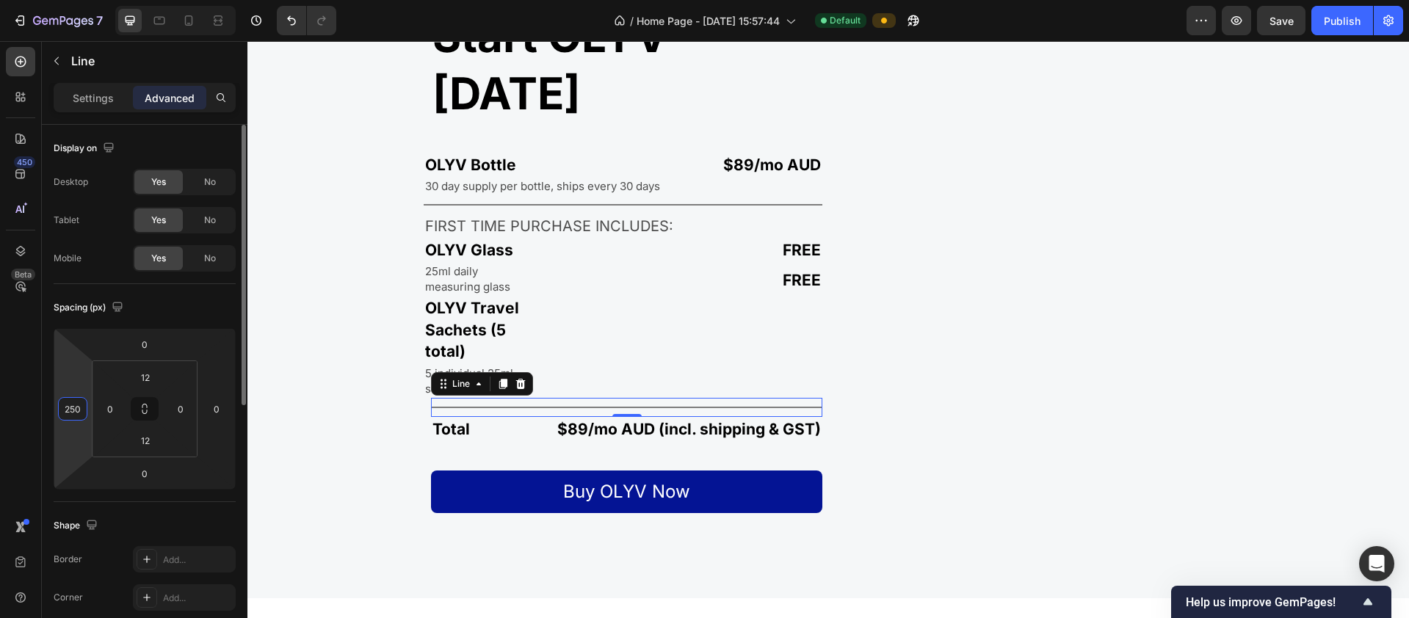
click at [82, 409] on input "250" at bounding box center [73, 409] width 22 height 22
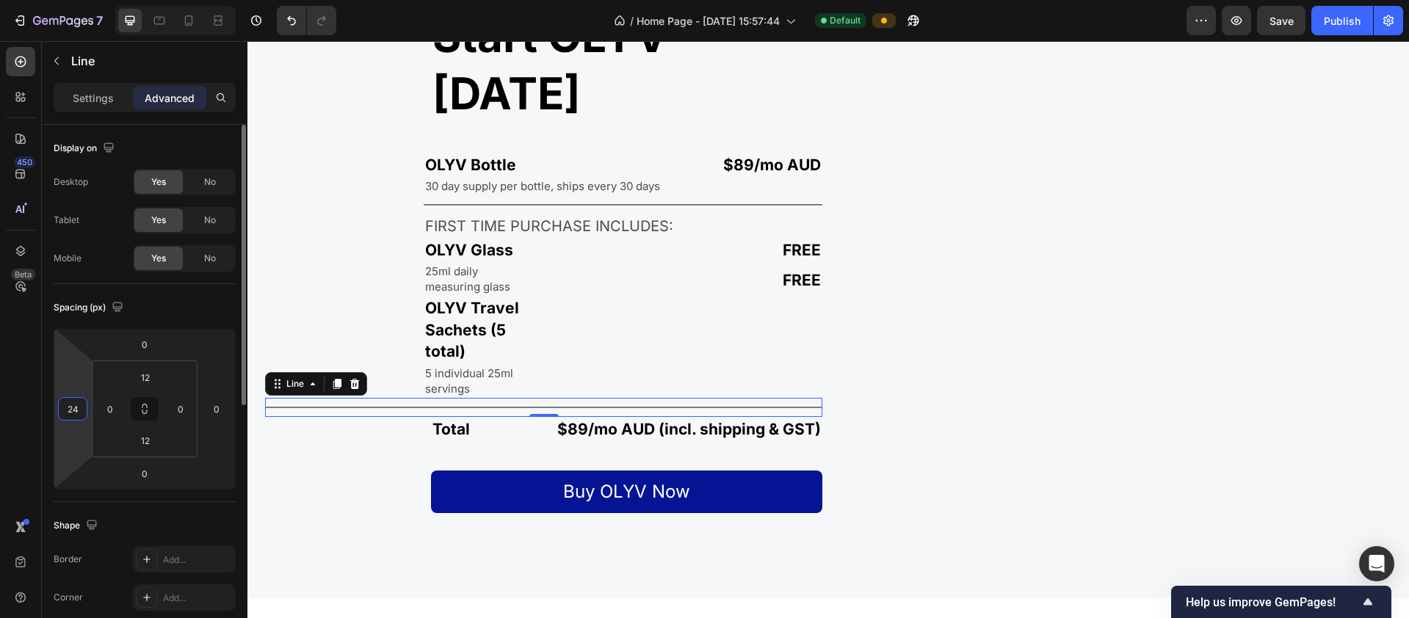
type input "240"
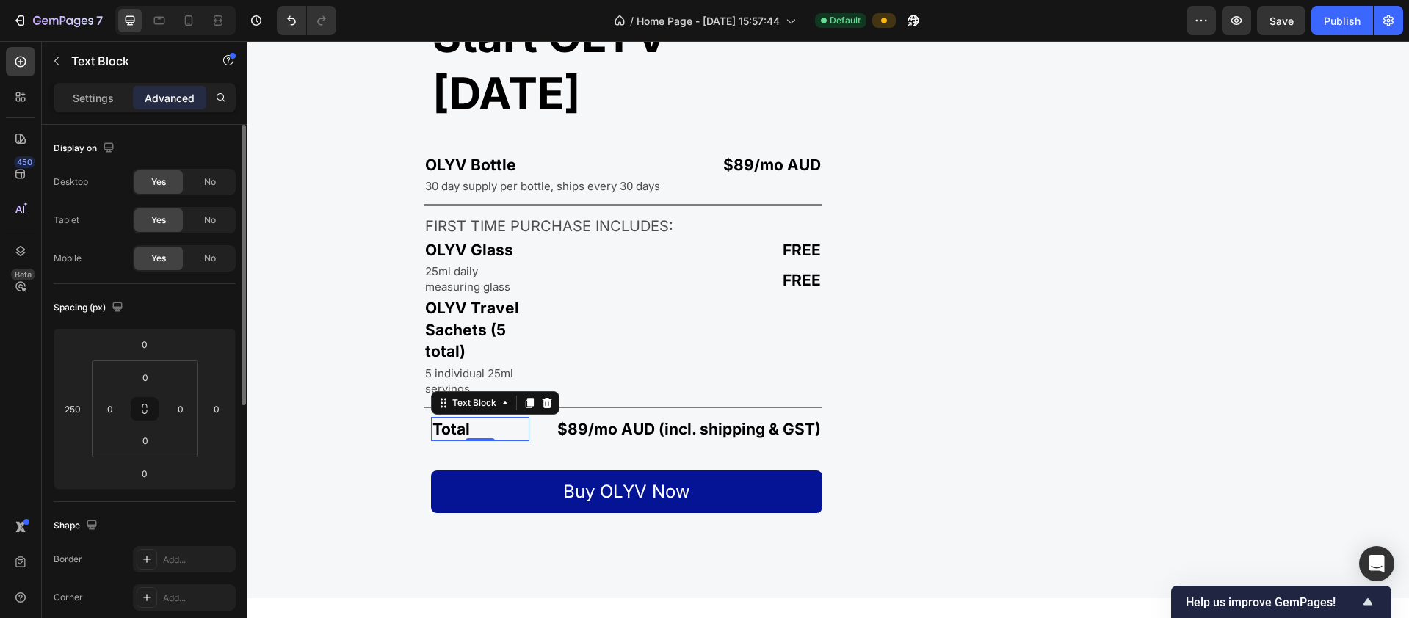
click at [457, 440] on p "Total" at bounding box center [479, 428] width 95 height 21
click at [73, 408] on input "250" at bounding box center [73, 409] width 22 height 22
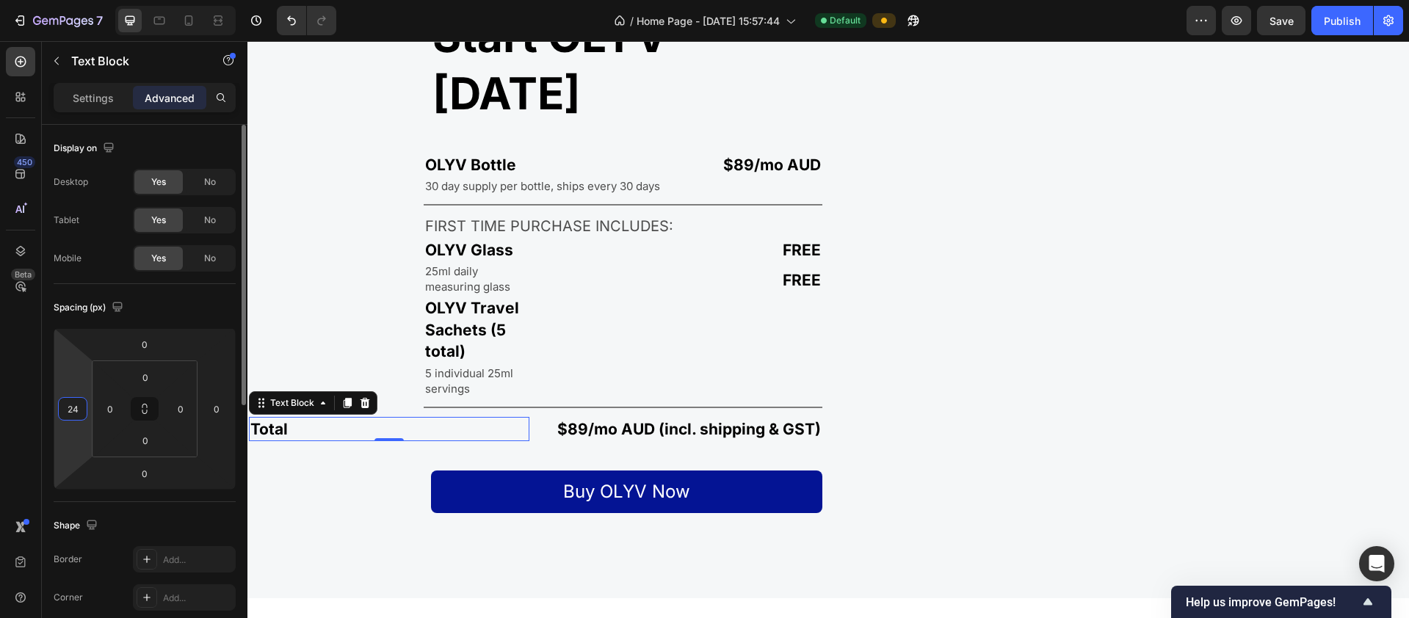
type input "240"
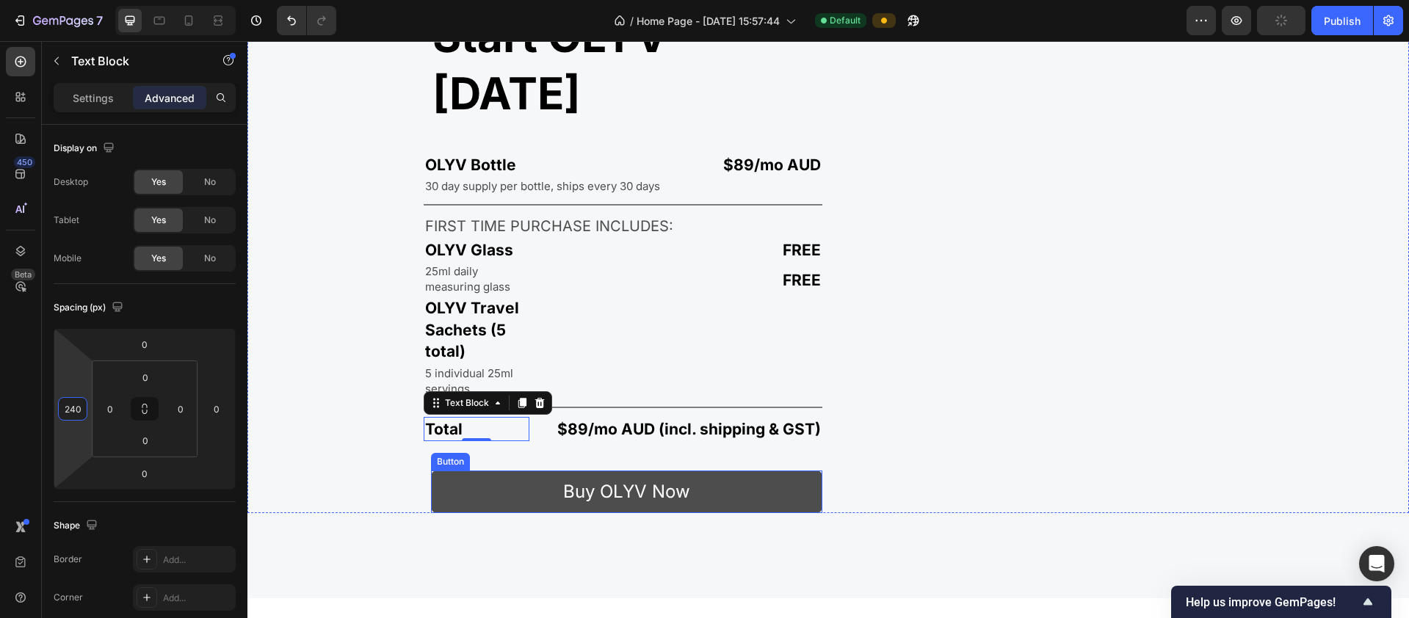
click at [440, 513] on button "Buy OLYV Now" at bounding box center [626, 492] width 391 height 43
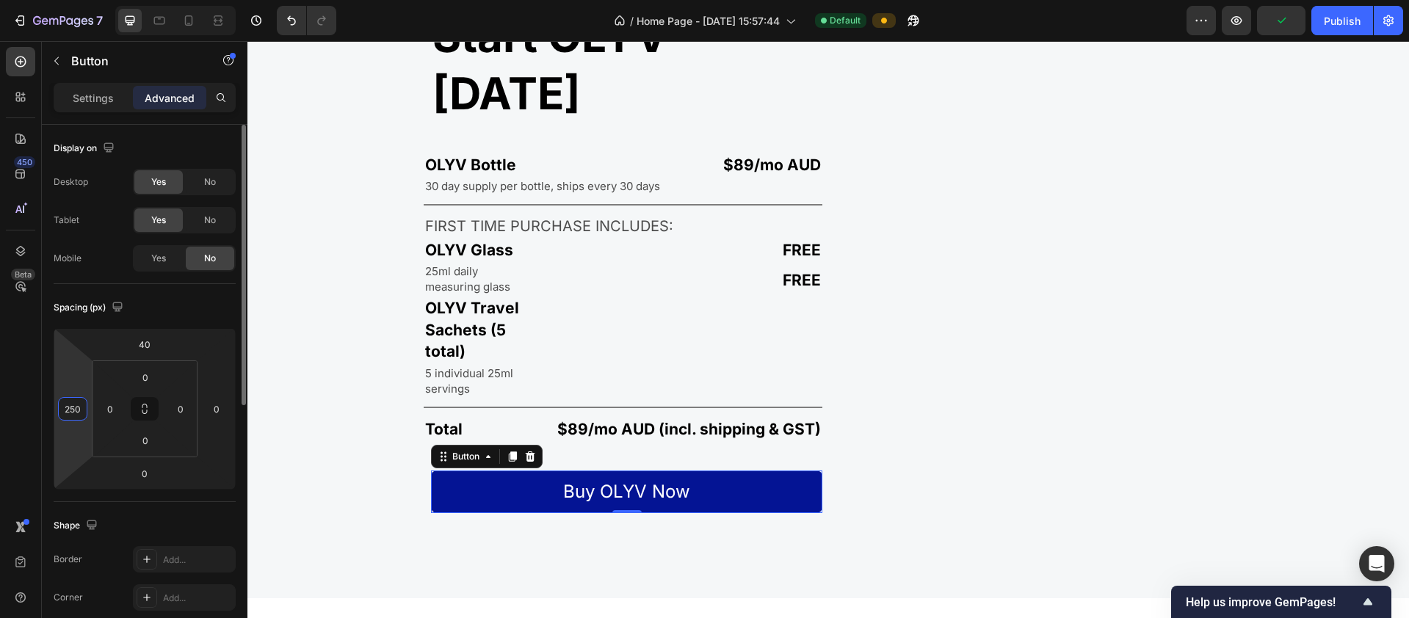
click at [79, 409] on input "250" at bounding box center [73, 409] width 22 height 22
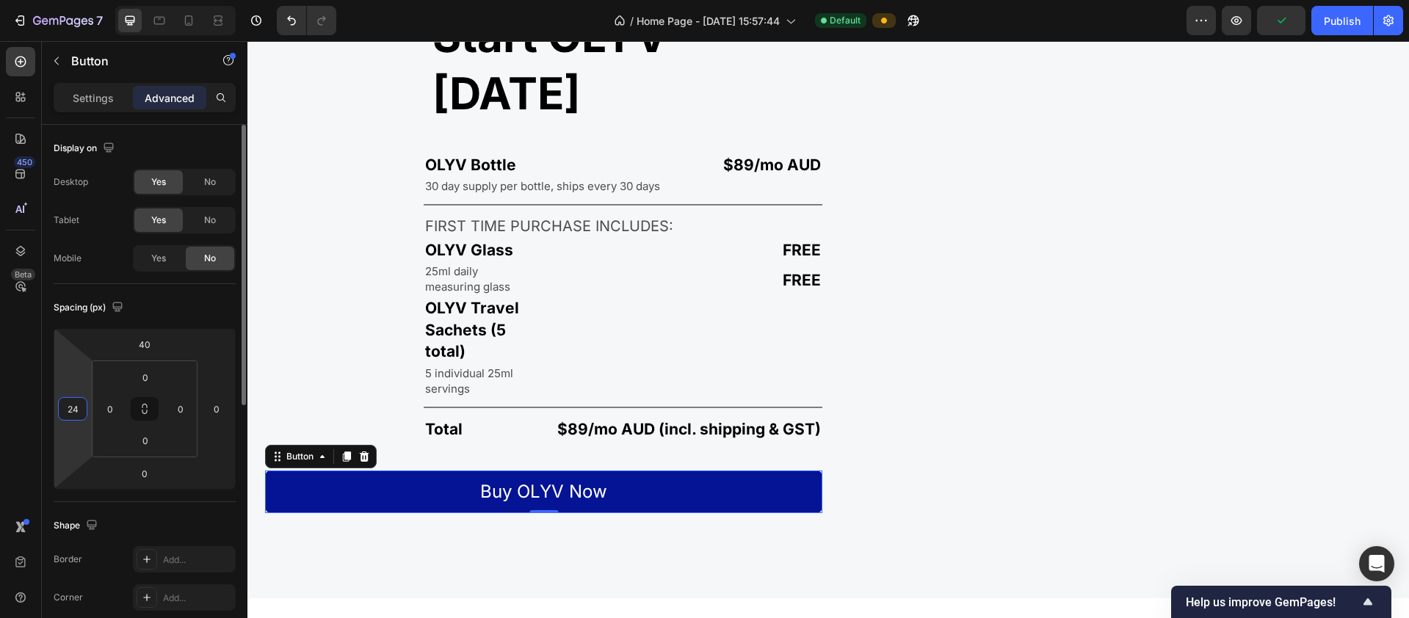
type input "240"
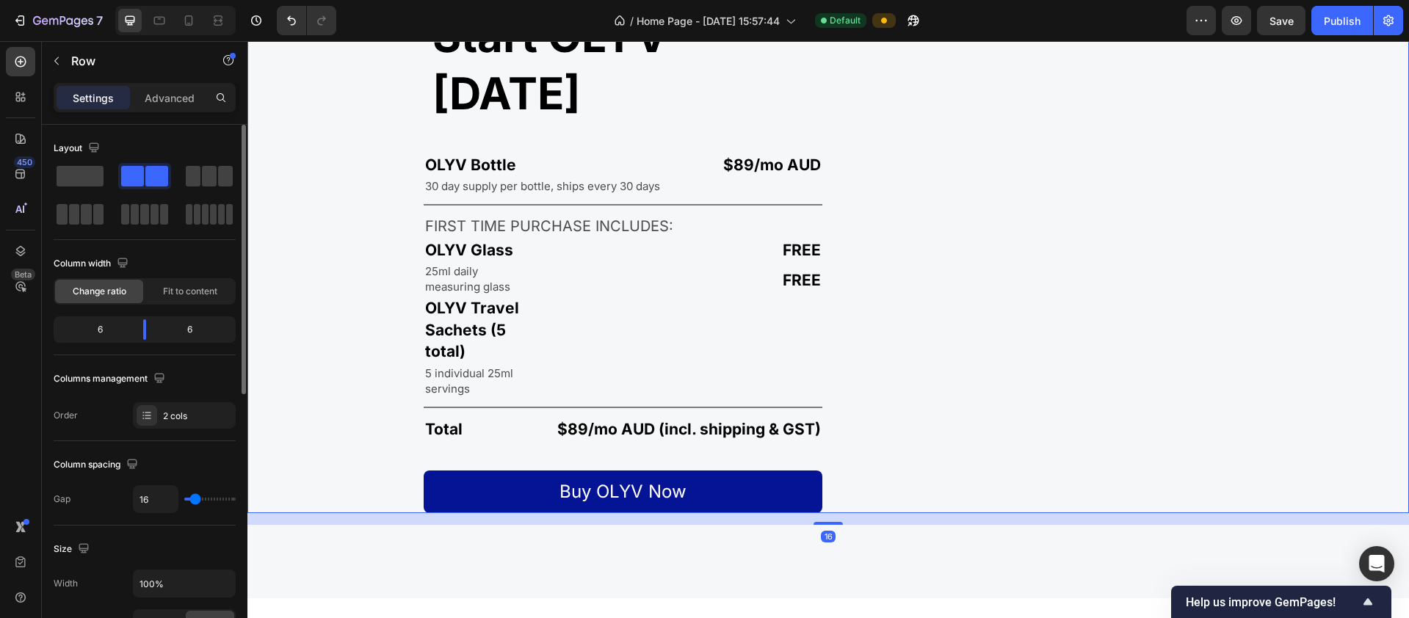
click at [902, 513] on div "Image" at bounding box center [1121, 245] width 575 height 537
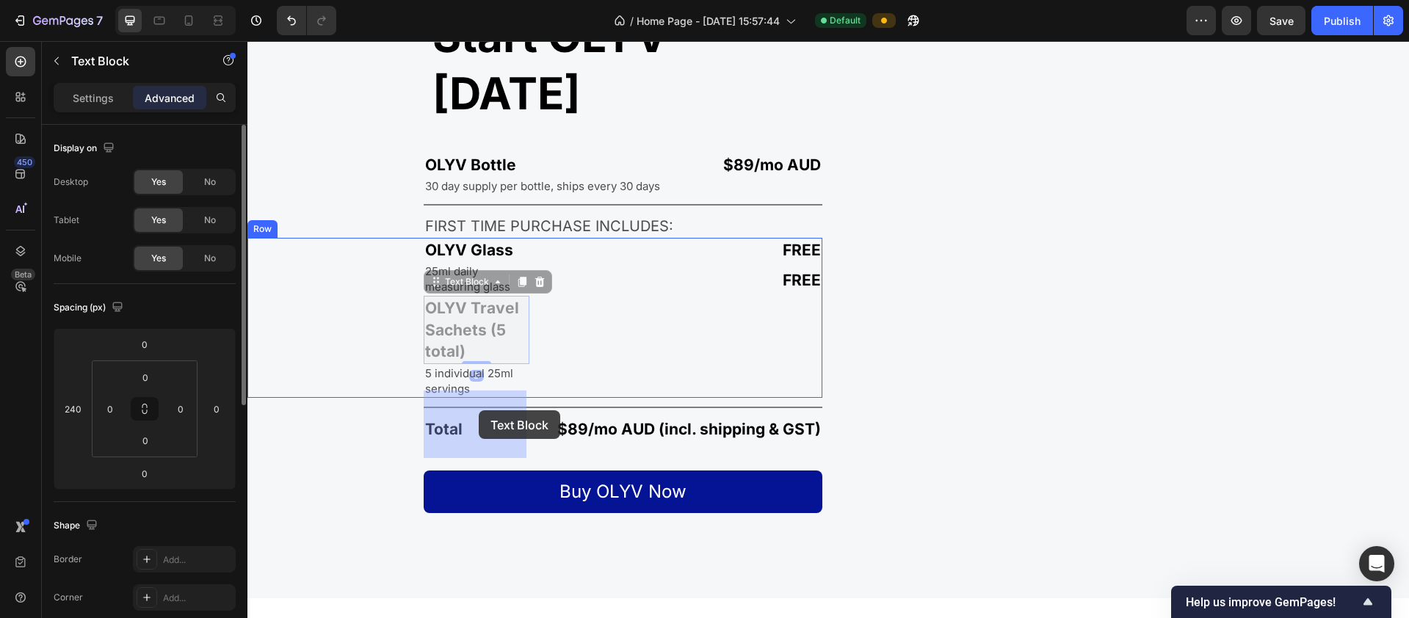
drag, startPoint x: 471, startPoint y: 416, endPoint x: 479, endPoint y: 410, distance: 9.4
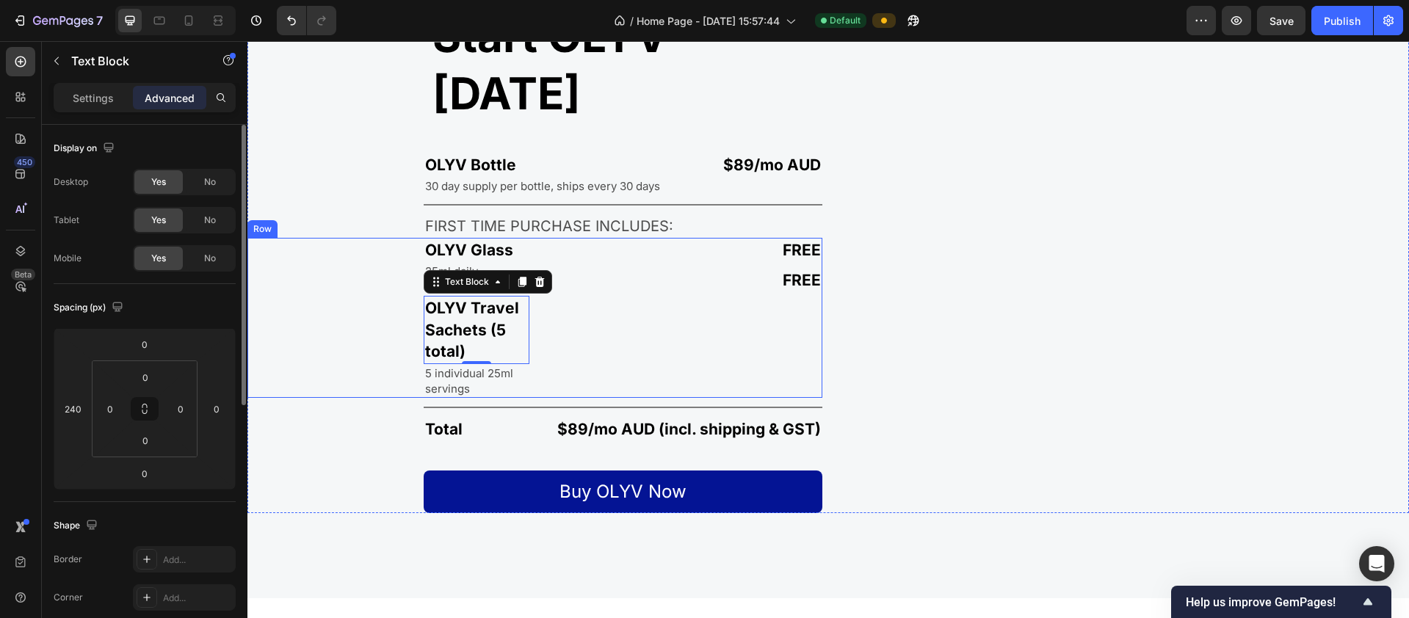
click at [622, 398] on div "FREE Text Block Text Block Text Block FREE Text Block" at bounding box center [682, 318] width 282 height 160
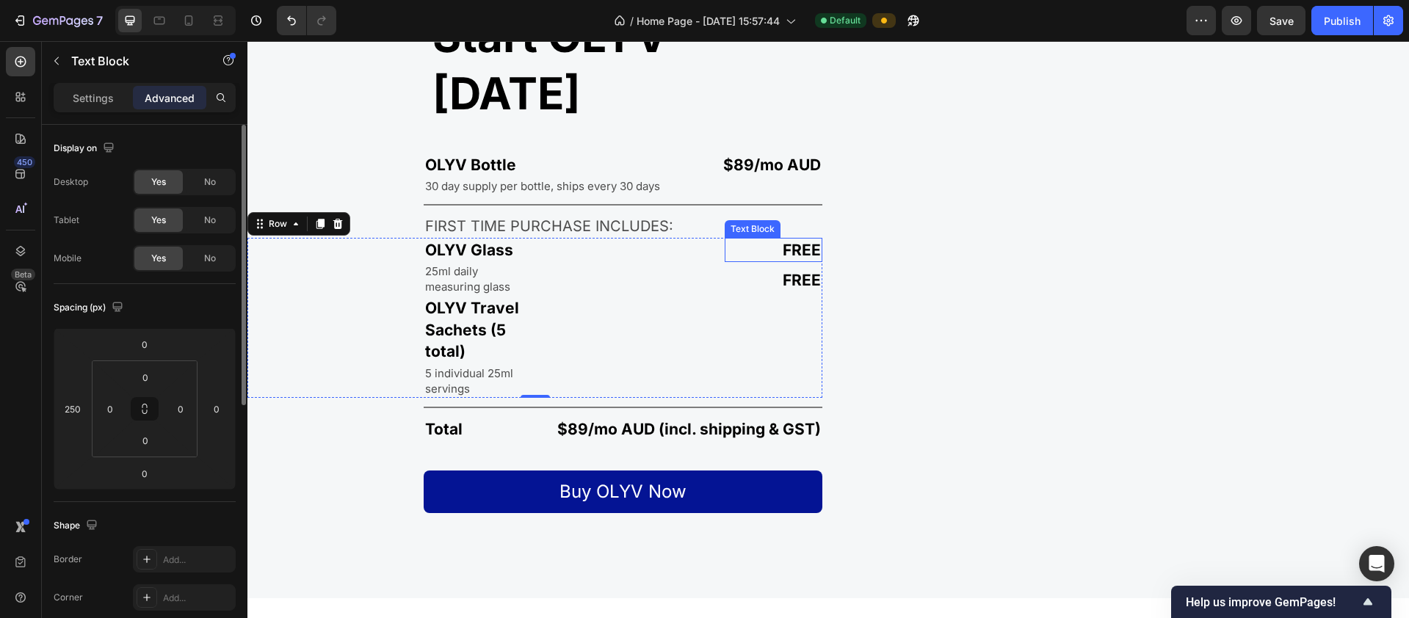
click at [777, 261] on p "FREE" at bounding box center [773, 249] width 95 height 21
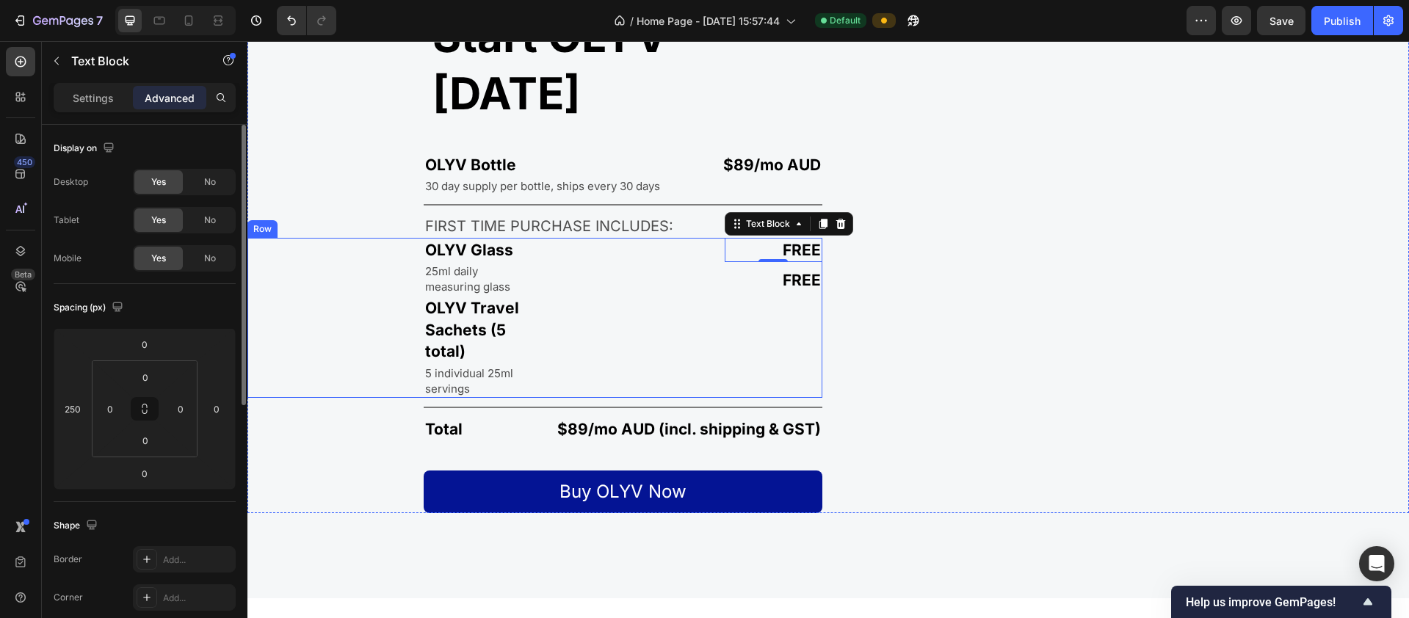
click at [678, 344] on div "FREE Text Block 0 Text Block Text Block FREE Text Block" at bounding box center [682, 318] width 282 height 160
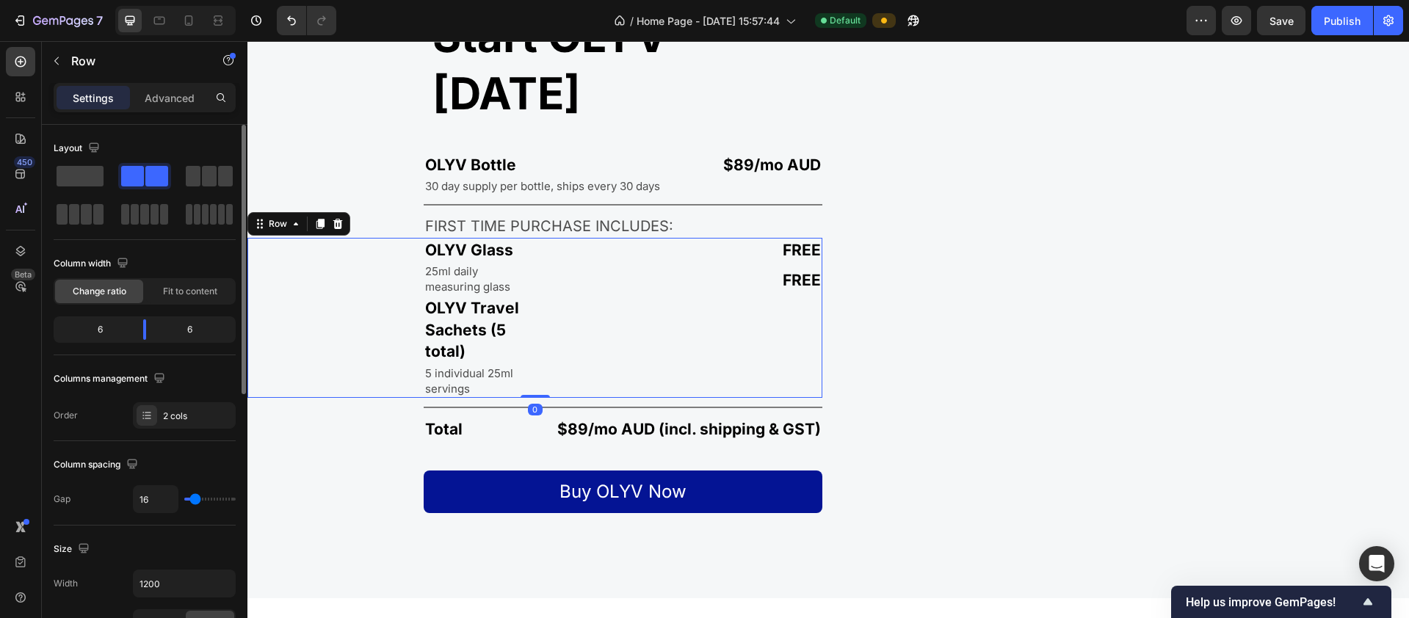
click at [730, 261] on p "FREE" at bounding box center [773, 249] width 95 height 21
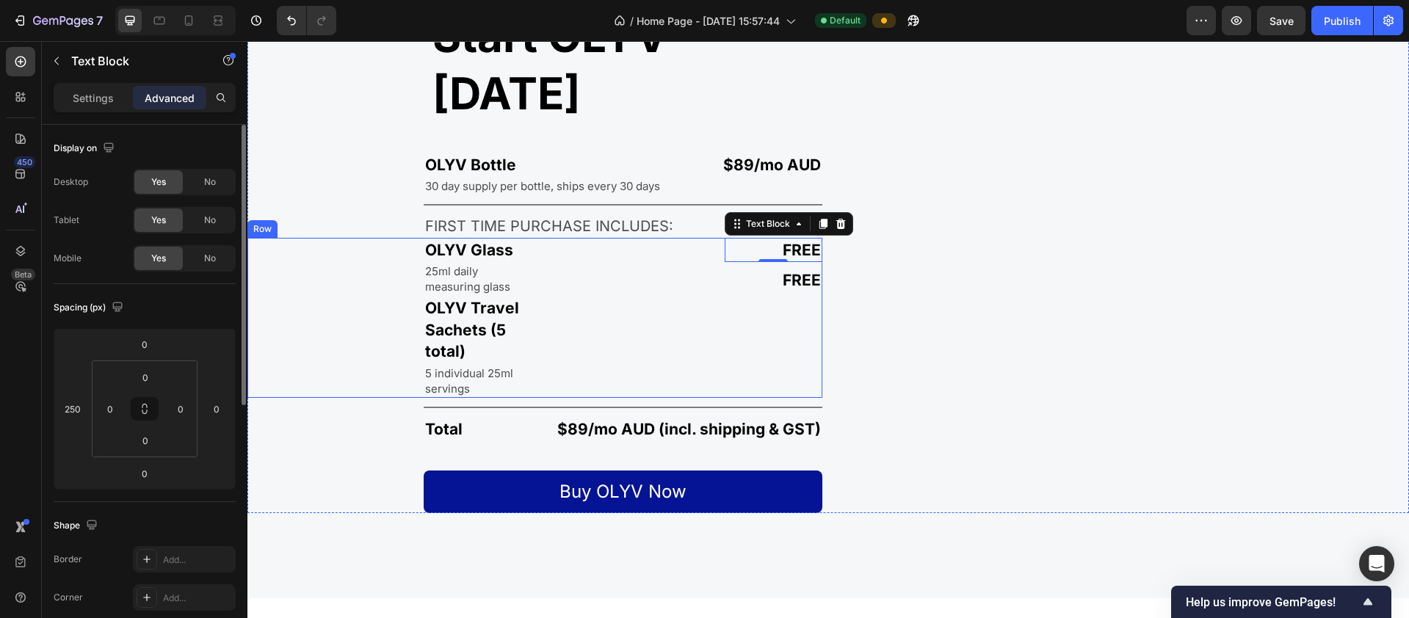
click at [648, 352] on div "FREE Text Block 0 Text Block Text Block FREE Text Block" at bounding box center [682, 318] width 282 height 160
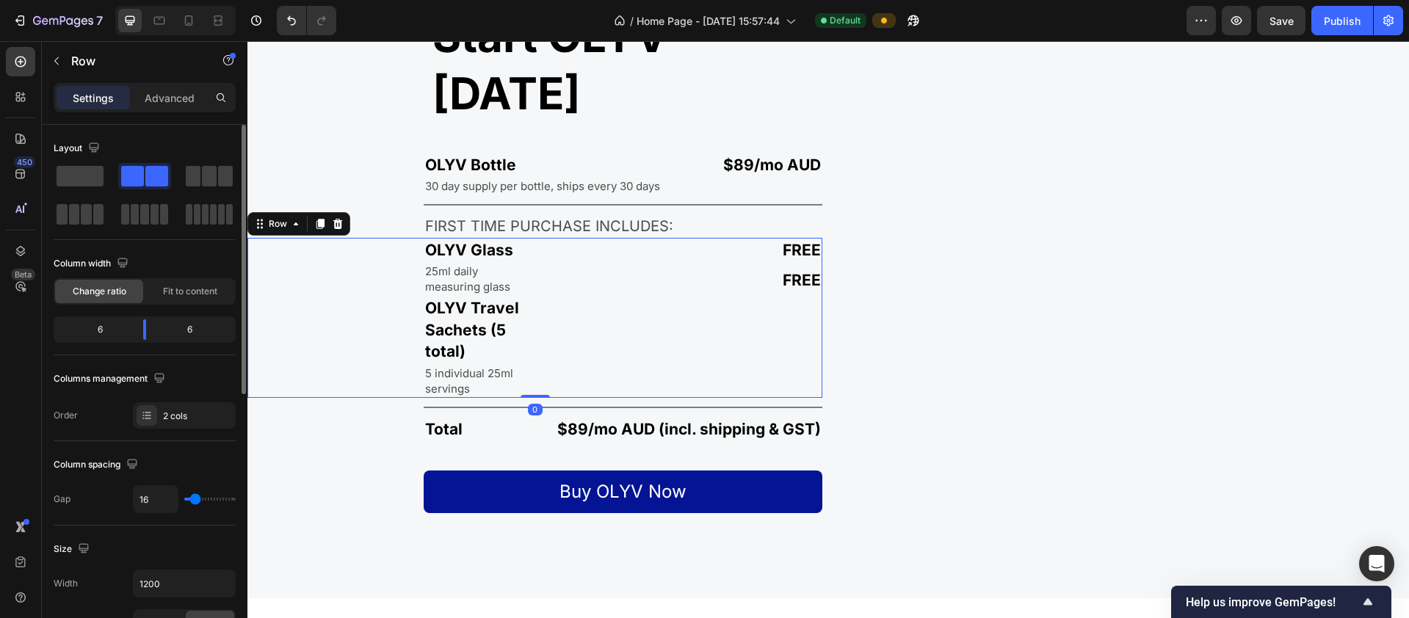
click at [573, 360] on div "FREE Text Block Text Block Text Block FREE Text Block" at bounding box center [682, 318] width 282 height 160
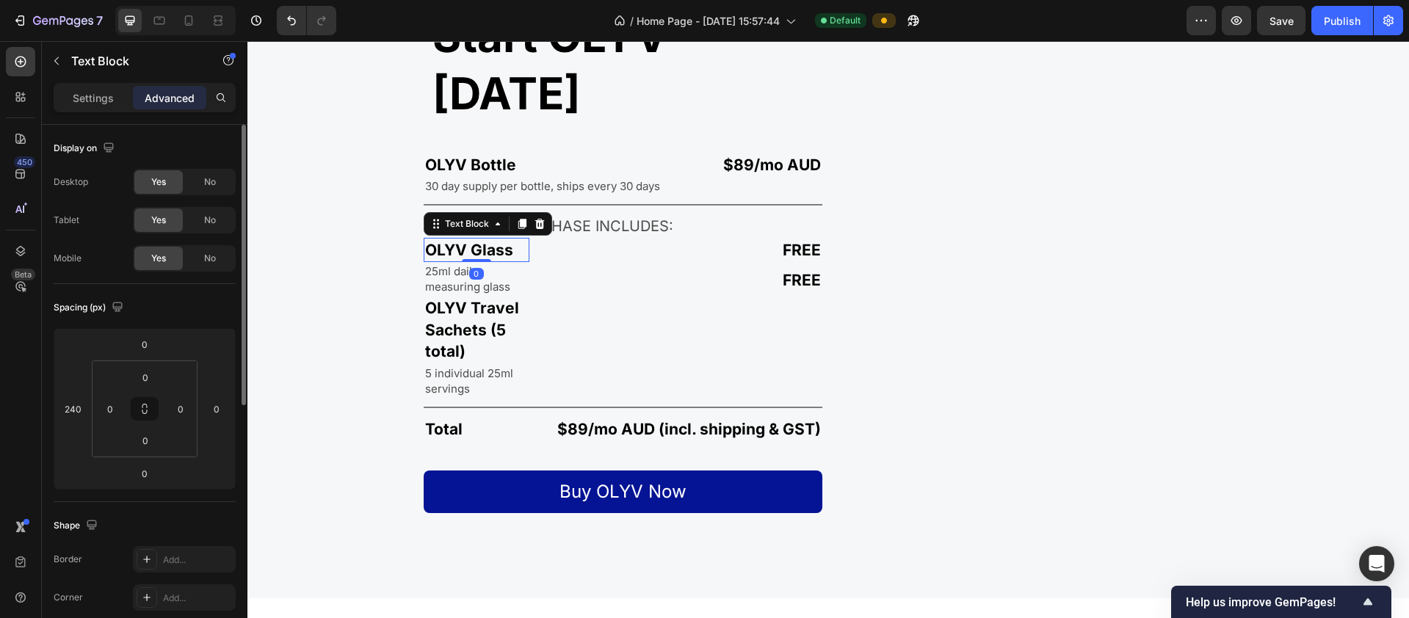
click at [498, 261] on p "OLYV Glass" at bounding box center [476, 249] width 103 height 21
click at [561, 339] on div "FREE Text Block Text Block Text Block FREE Text Block" at bounding box center [682, 318] width 282 height 160
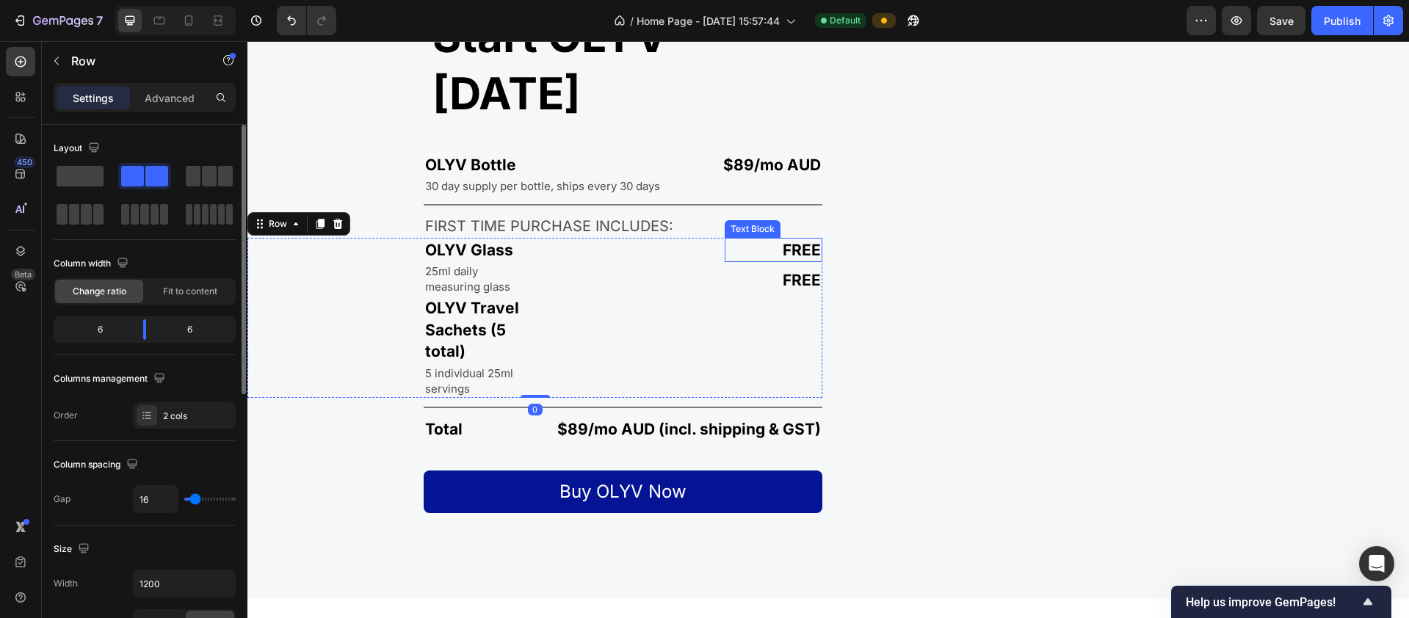
click at [766, 261] on p "FREE" at bounding box center [773, 249] width 95 height 21
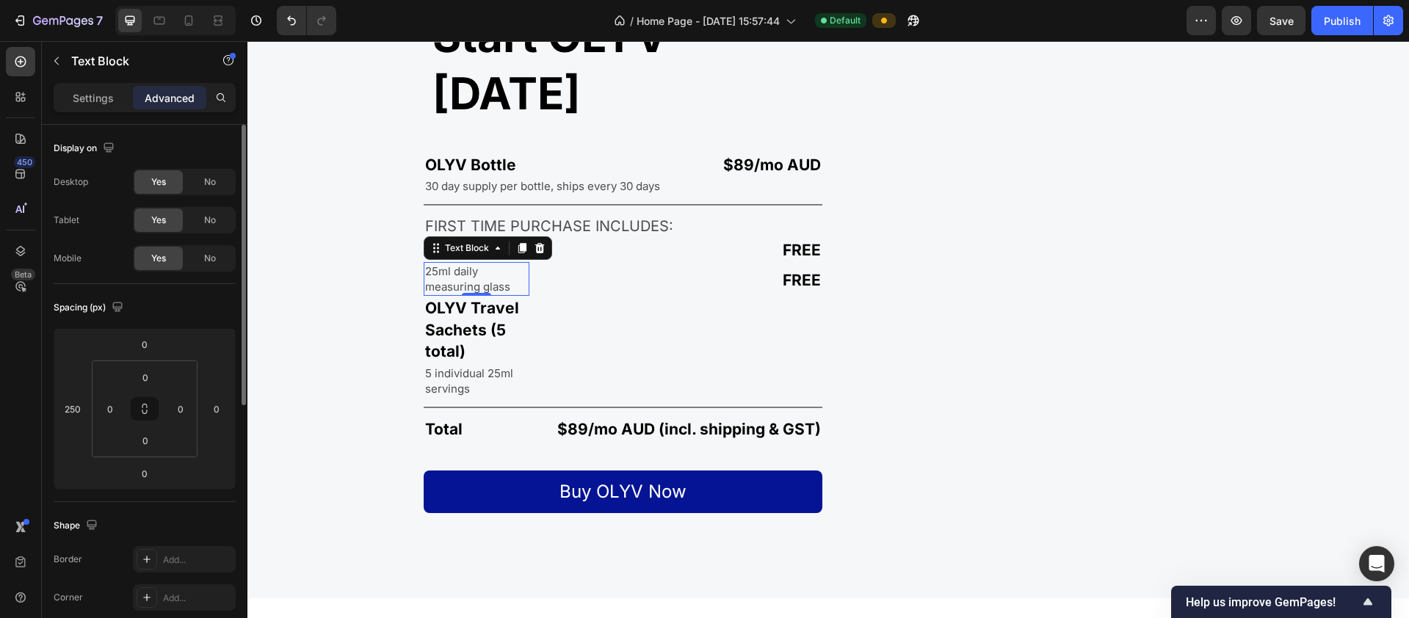
click at [487, 294] on p "25ml daily measuring glass" at bounding box center [476, 279] width 103 height 31
click at [775, 291] on p "FREE" at bounding box center [773, 279] width 95 height 21
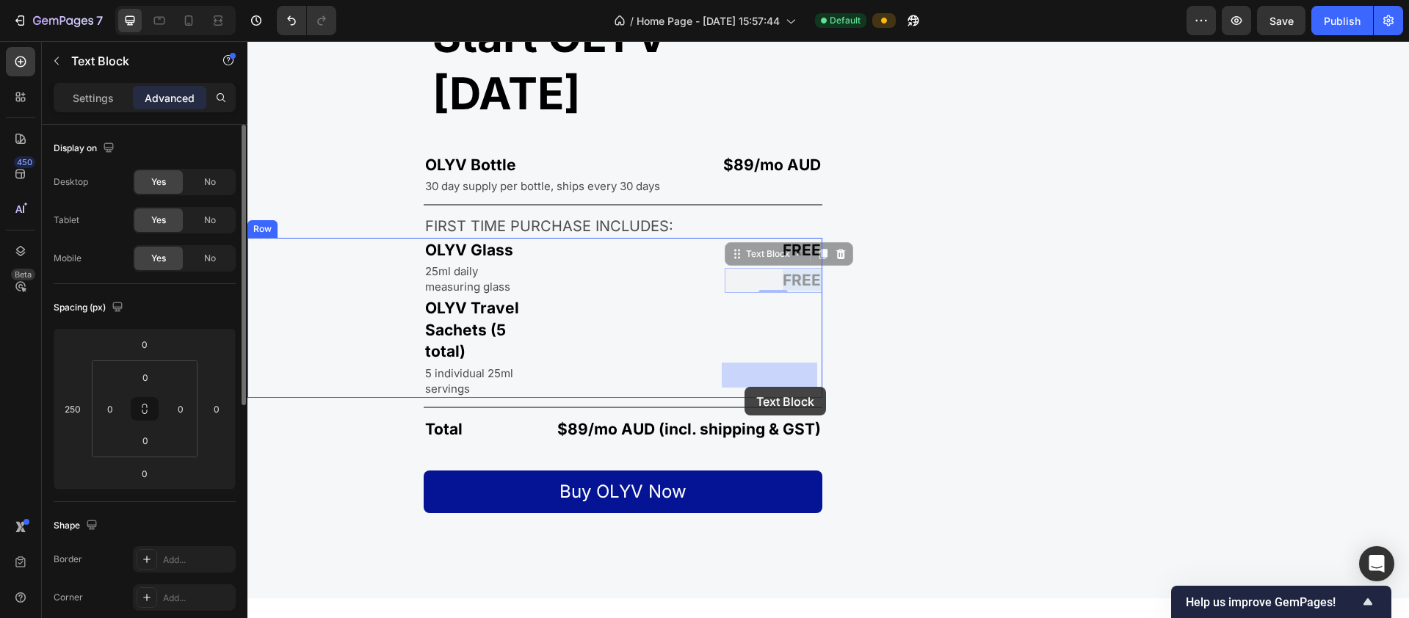
drag, startPoint x: 757, startPoint y: 376, endPoint x: 744, endPoint y: 382, distance: 14.1
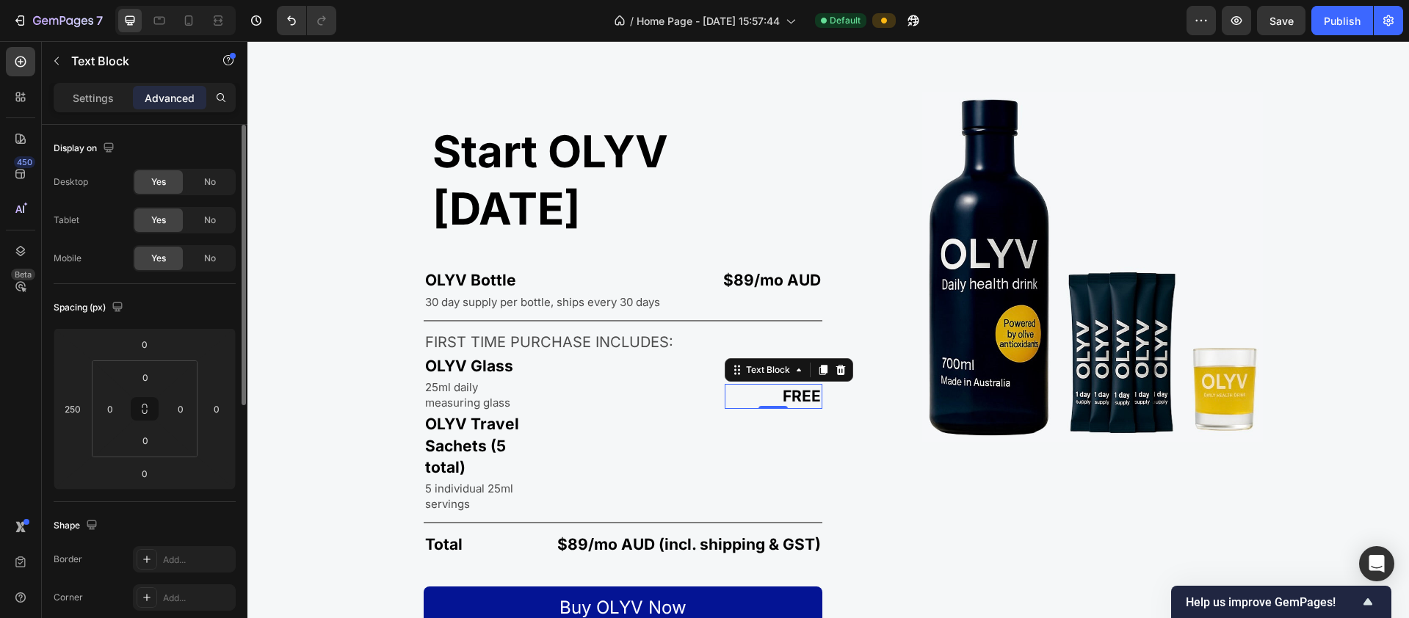
scroll to position [2542, 0]
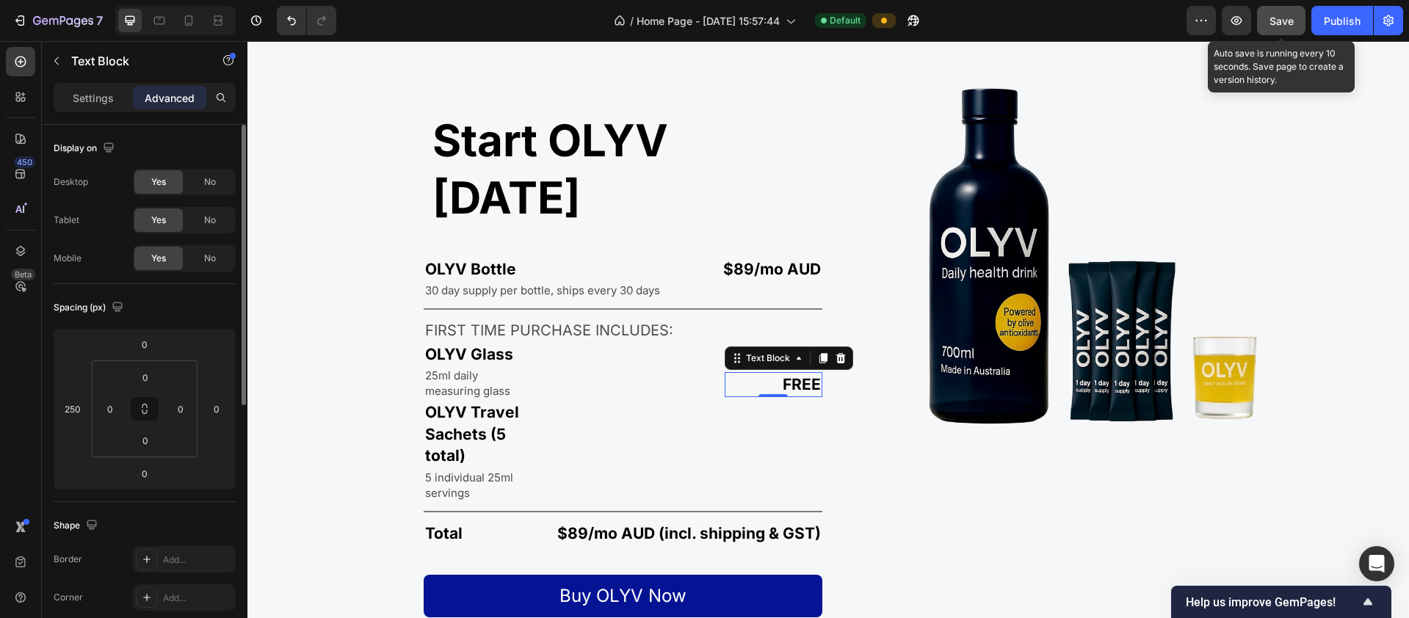
click at [1285, 20] on span "Save" at bounding box center [1281, 21] width 24 height 12
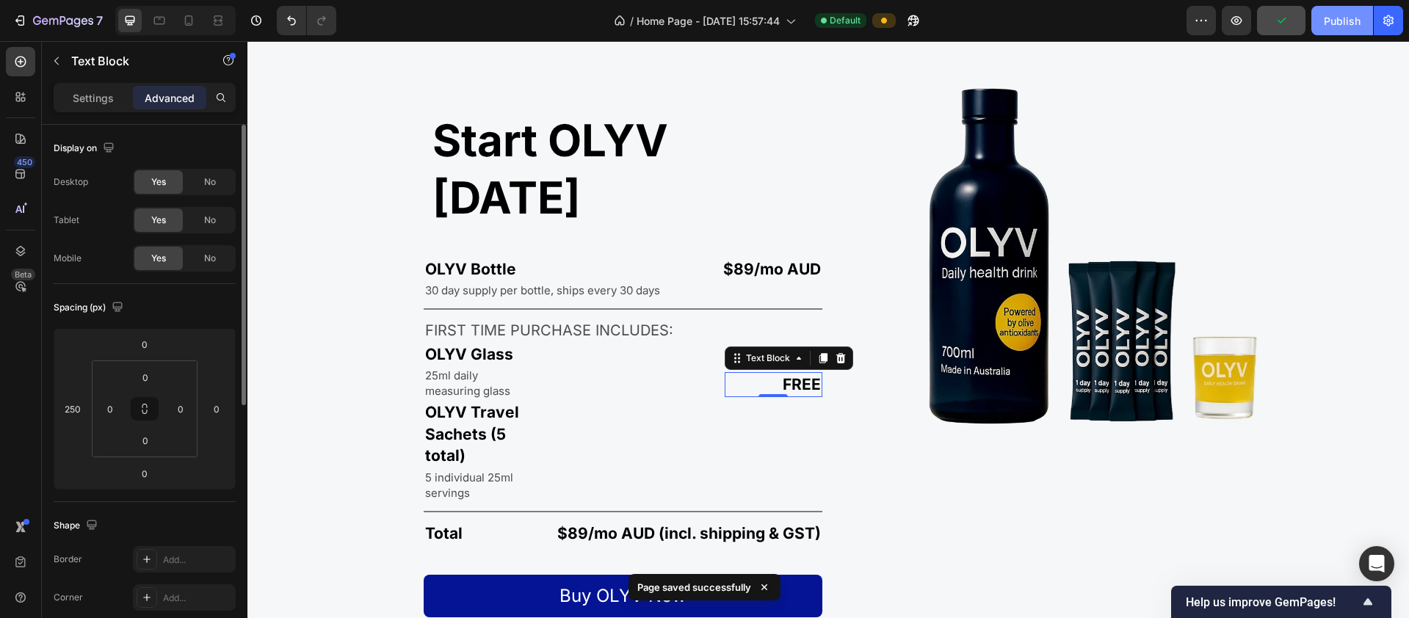
click at [1340, 21] on div "Publish" at bounding box center [1342, 20] width 37 height 15
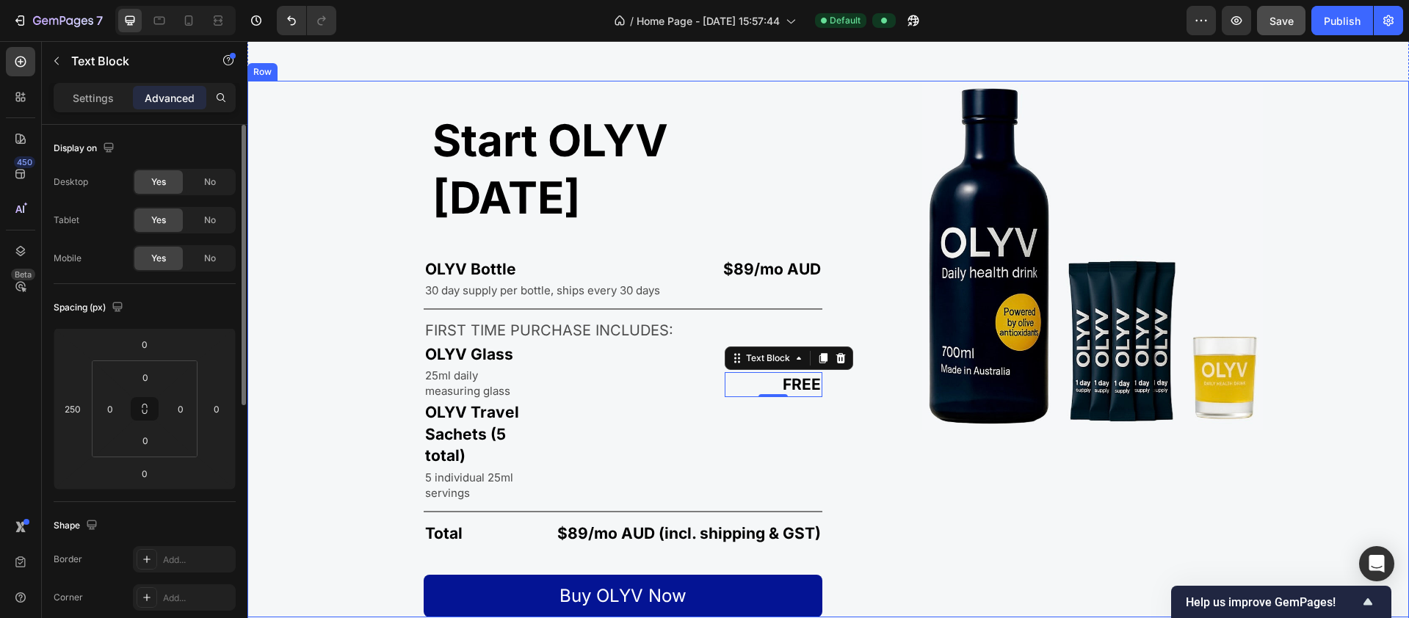
click at [838, 503] on div "Image" at bounding box center [1121, 349] width 575 height 537
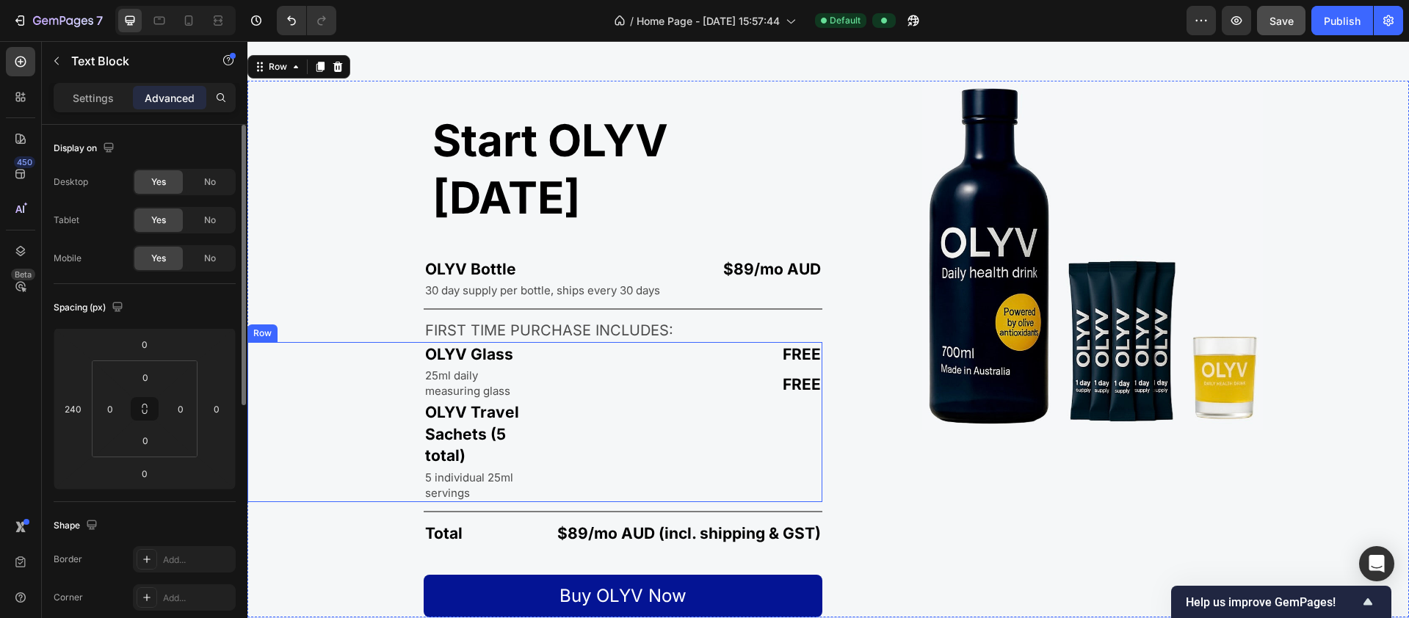
click at [526, 400] on div "25ml daily measuring glass" at bounding box center [477, 383] width 106 height 34
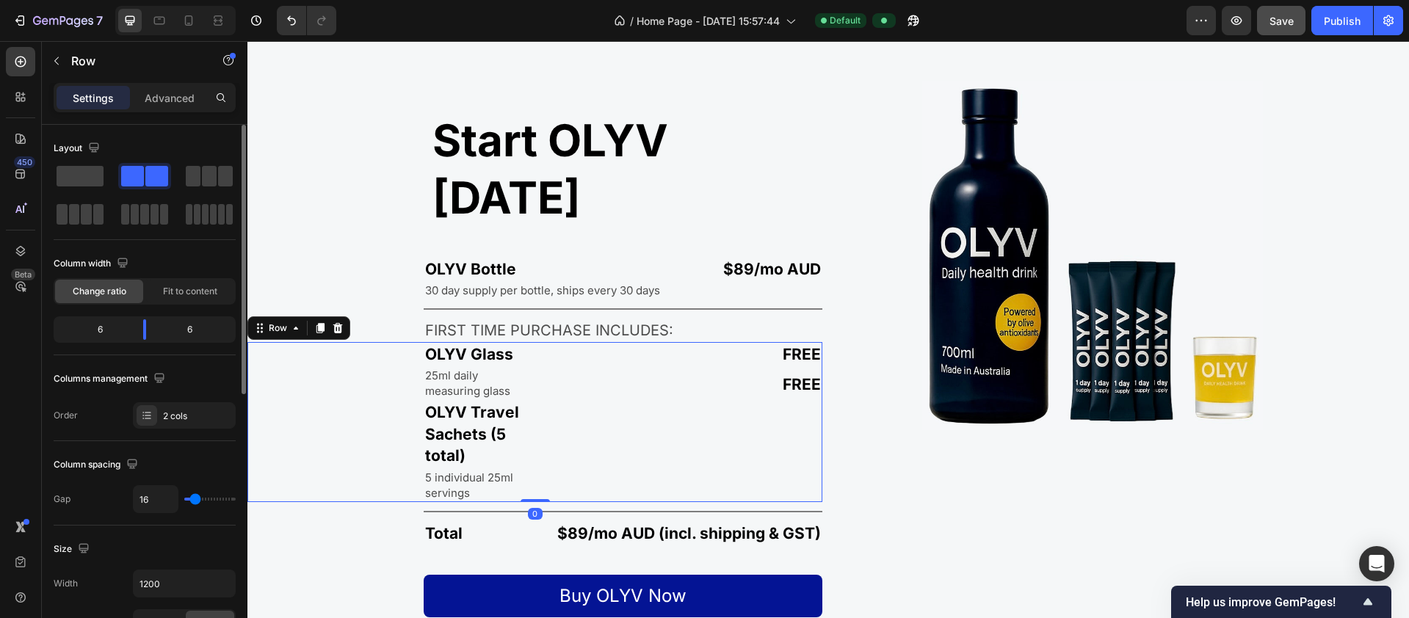
click at [532, 498] on div "OLYV Glass Text Block 25ml daily measuring glass Text Block OLYV Travel Sachets…" at bounding box center [534, 422] width 575 height 160
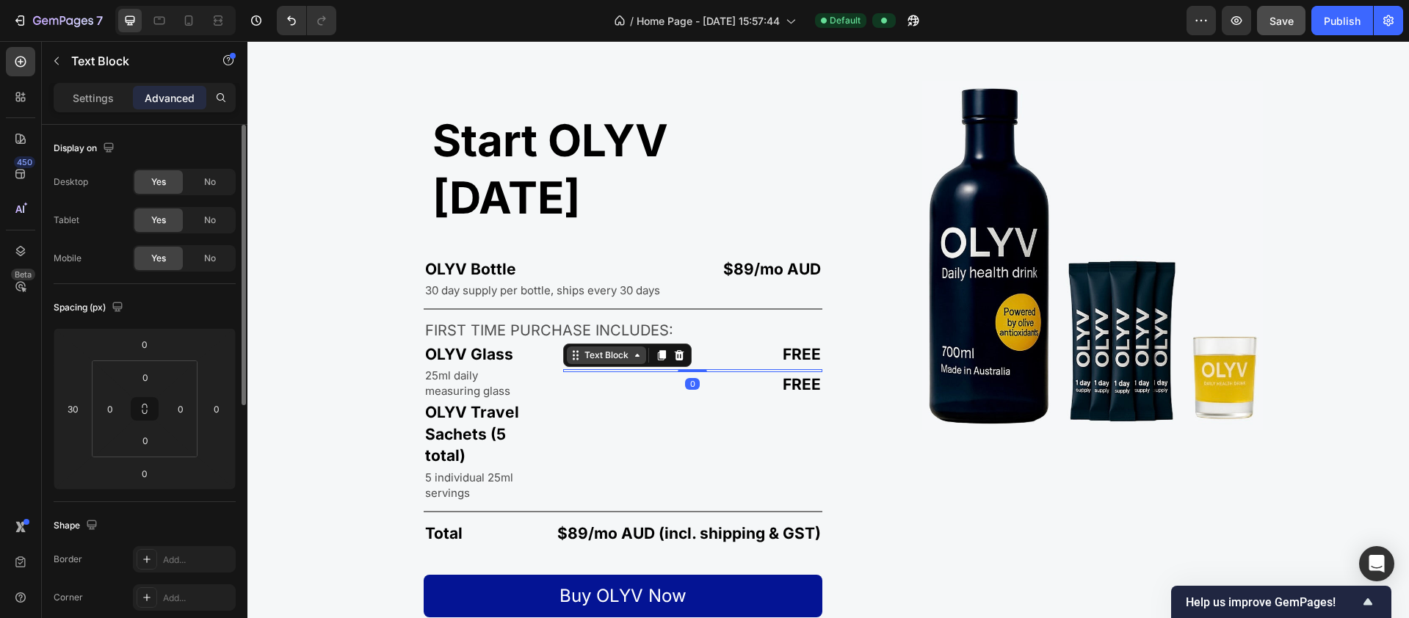
click at [577, 364] on div "Text Block" at bounding box center [606, 356] width 79 height 18
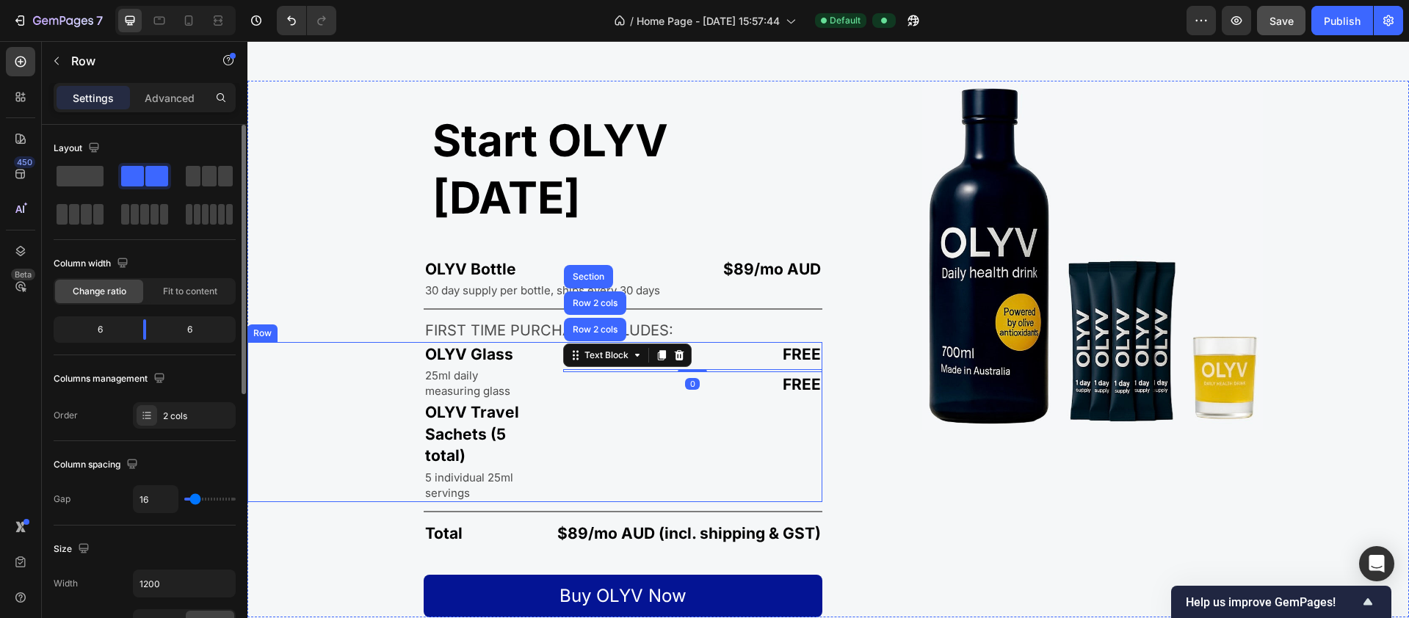
click at [570, 469] on div "FREE Text Block Text Block Text Block Row 2 cols Row 2 cols Section 0 FREE Text…" at bounding box center [682, 422] width 282 height 160
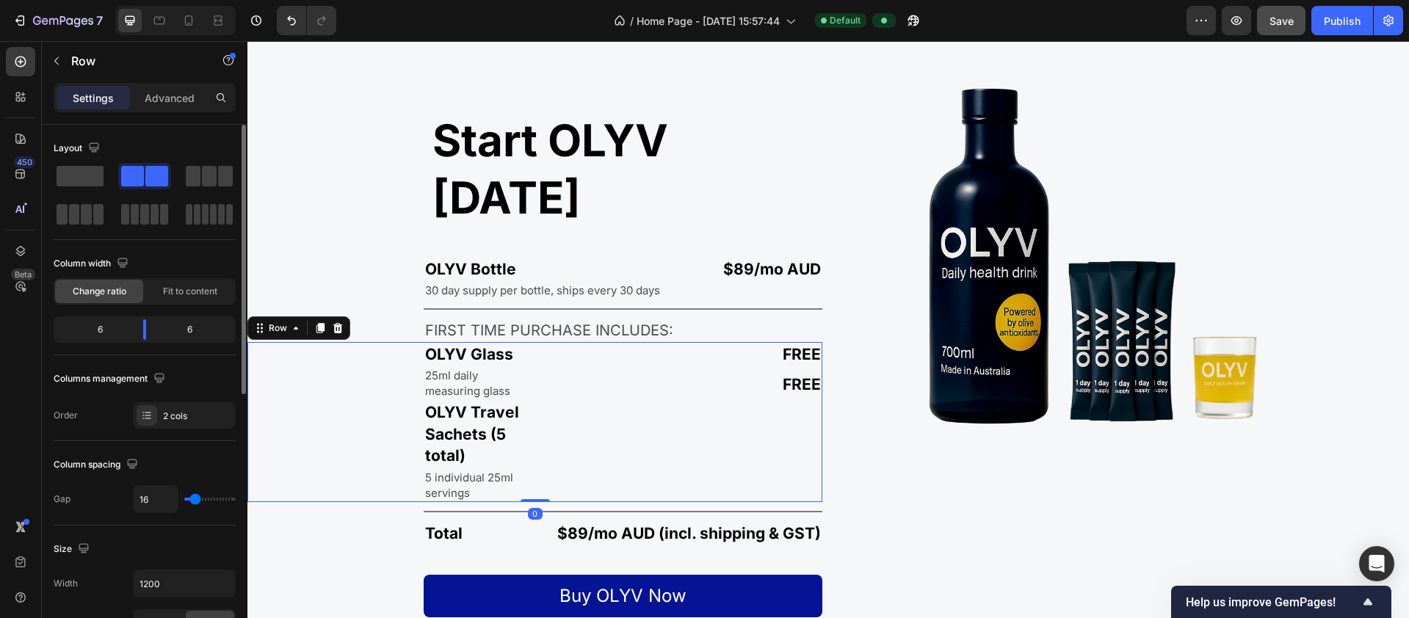
click at [570, 474] on div "FREE Text Block Text Block Text Block FREE Text Block" at bounding box center [682, 422] width 282 height 160
click at [569, 372] on div "Text Block" at bounding box center [693, 370] width 260 height 3
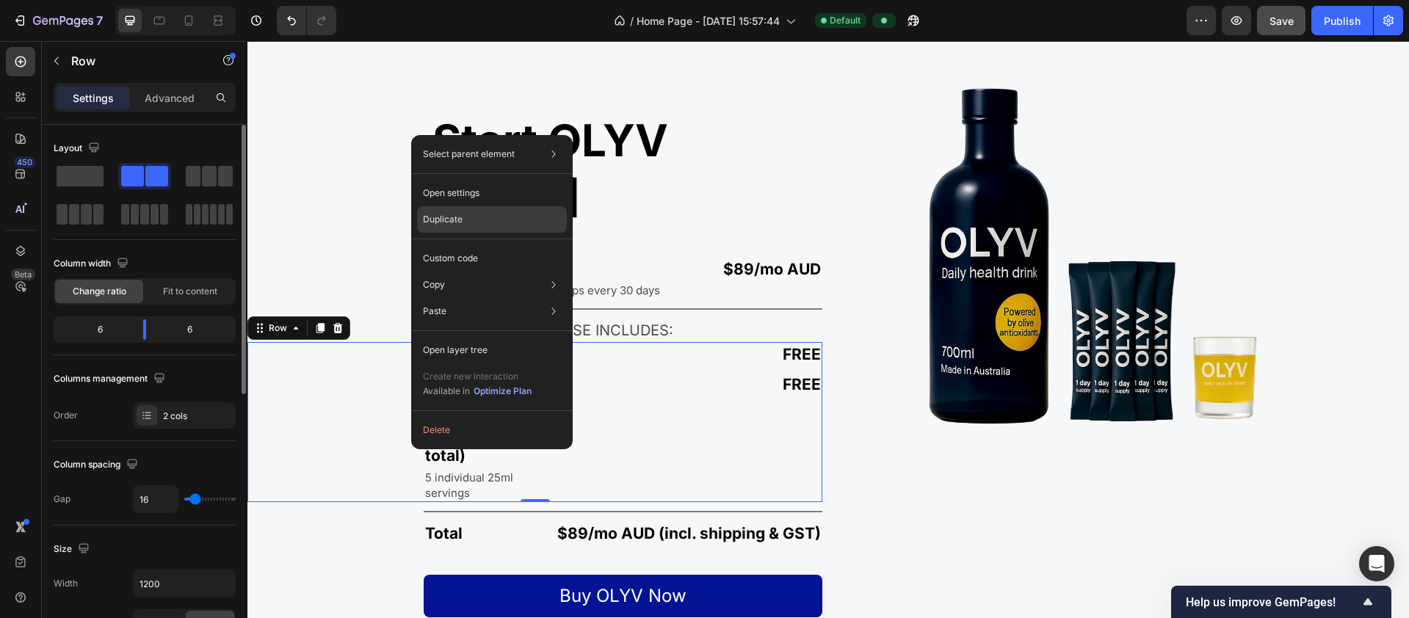
click at [461, 224] on p "Duplicate" at bounding box center [443, 219] width 40 height 13
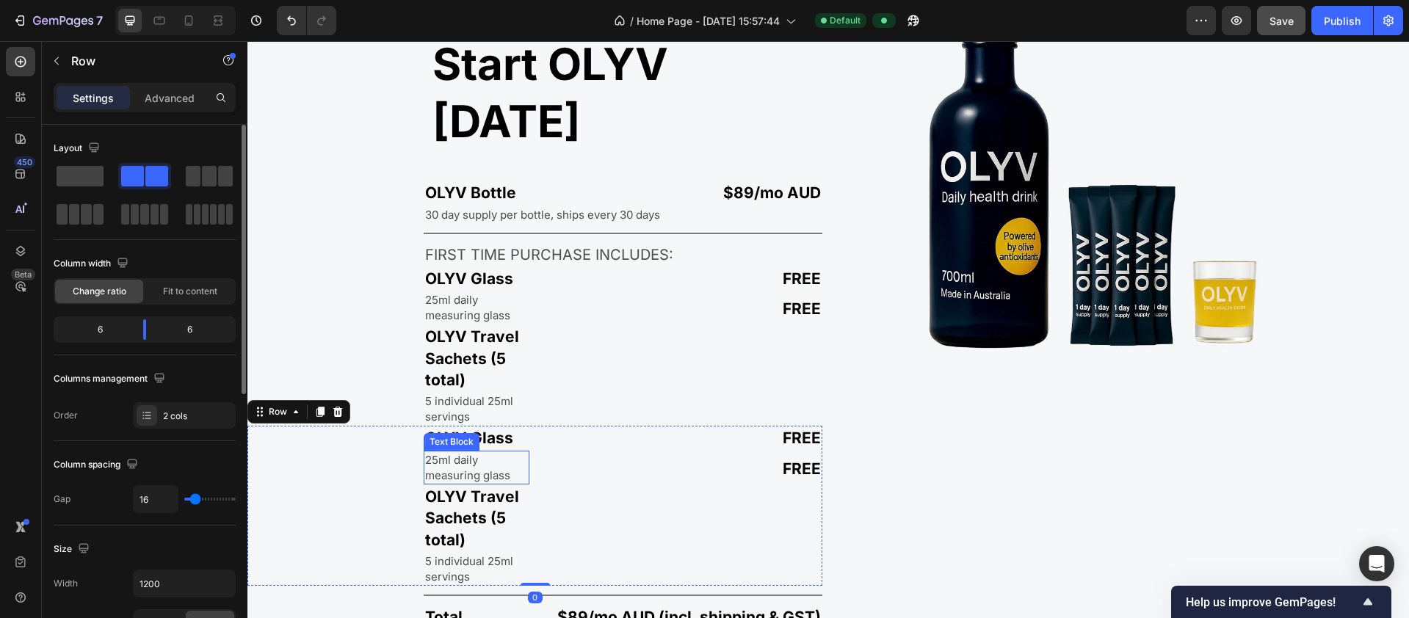
scroll to position [2769, 0]
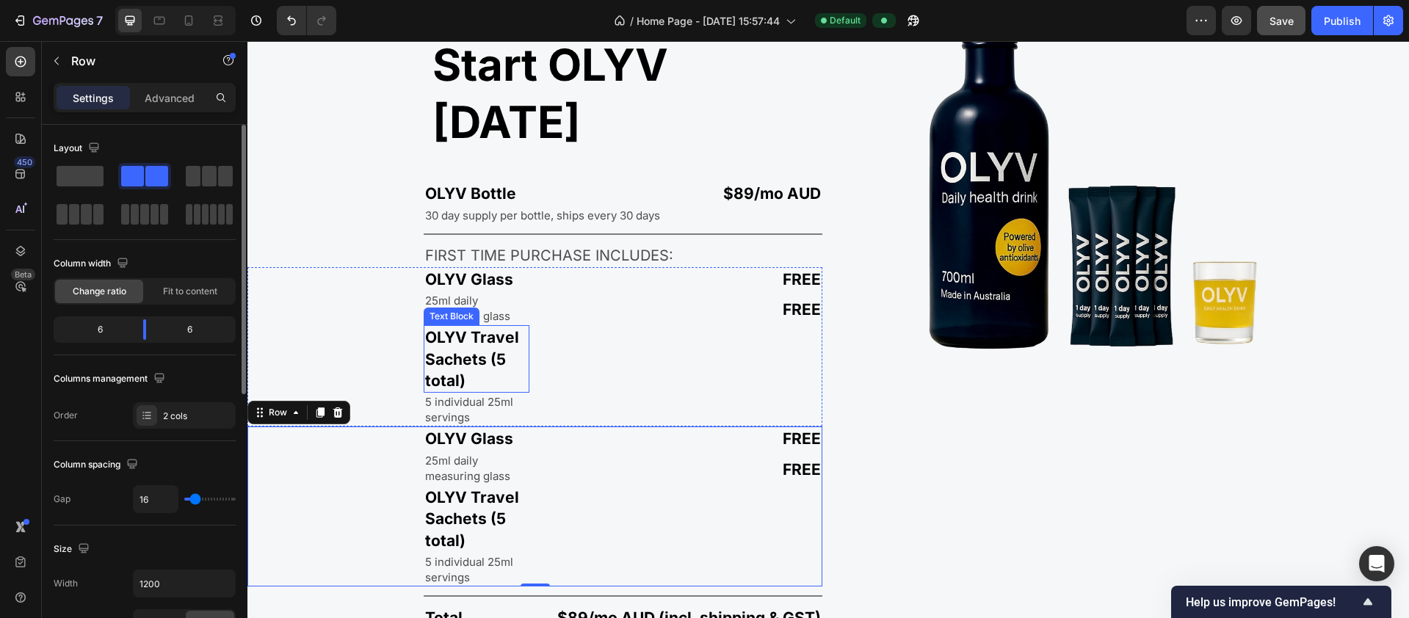
click at [490, 327] on p "OLYV Travel Sachets (5 total)" at bounding box center [476, 359] width 103 height 65
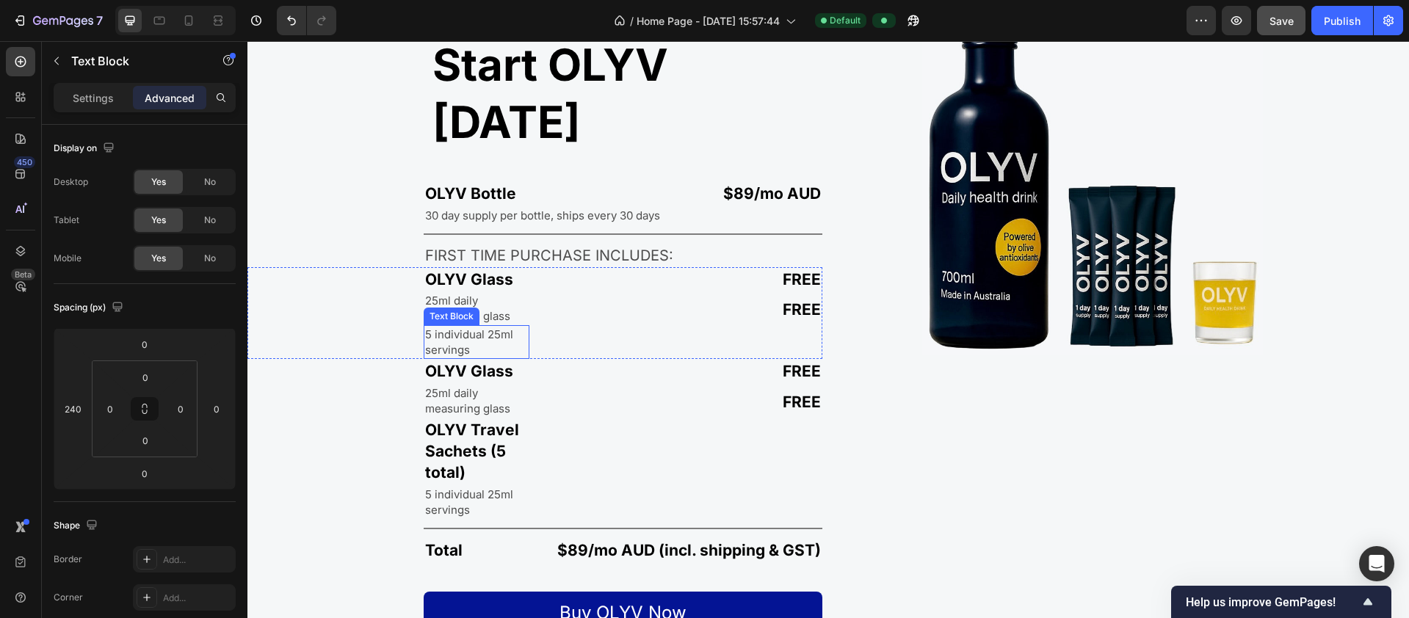
click at [491, 327] on p "5 individual 25ml servings" at bounding box center [476, 342] width 103 height 31
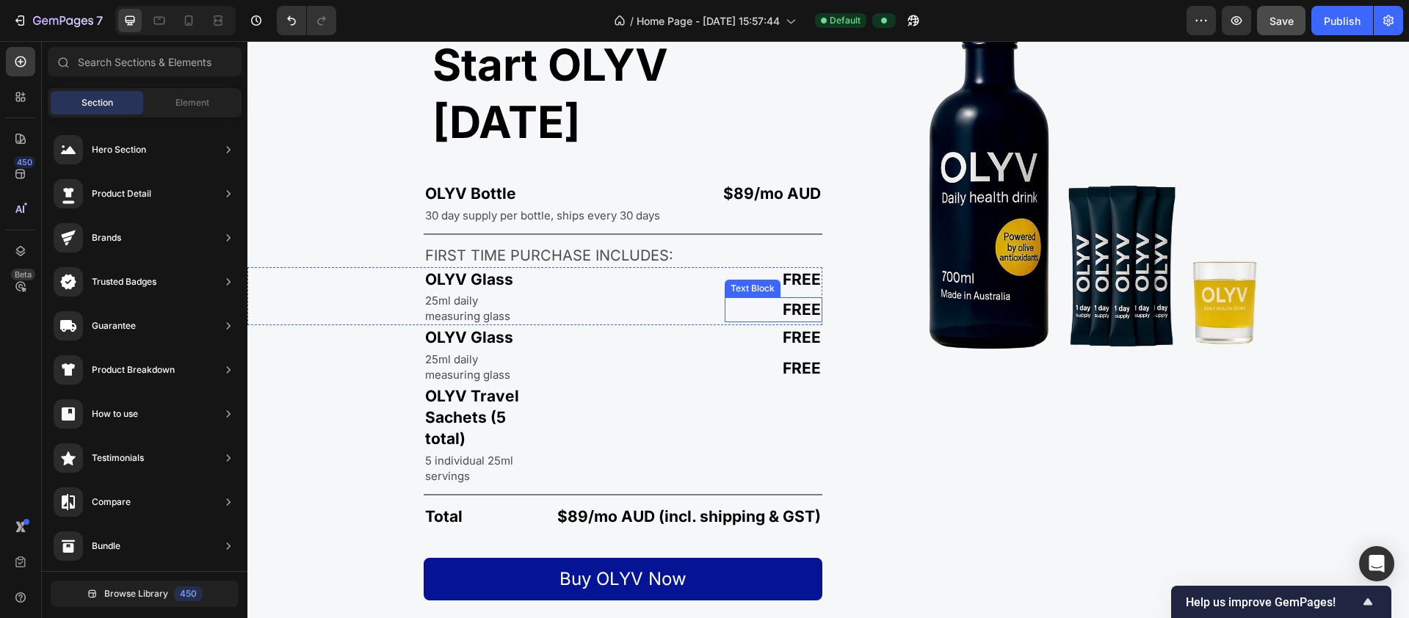
click at [792, 299] on p "FREE" at bounding box center [773, 309] width 95 height 21
click at [499, 327] on p "OLYV Glass" at bounding box center [476, 337] width 103 height 21
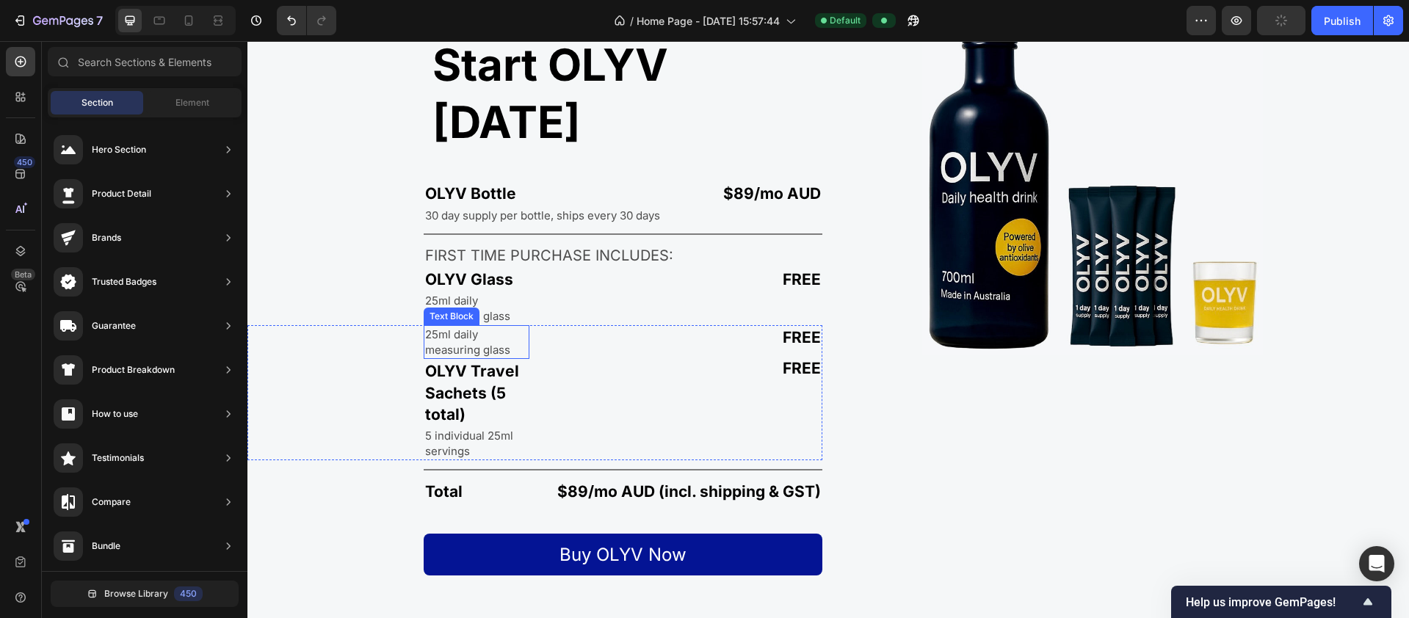
click at [487, 327] on p "25ml daily measuring glass" at bounding box center [476, 342] width 103 height 31
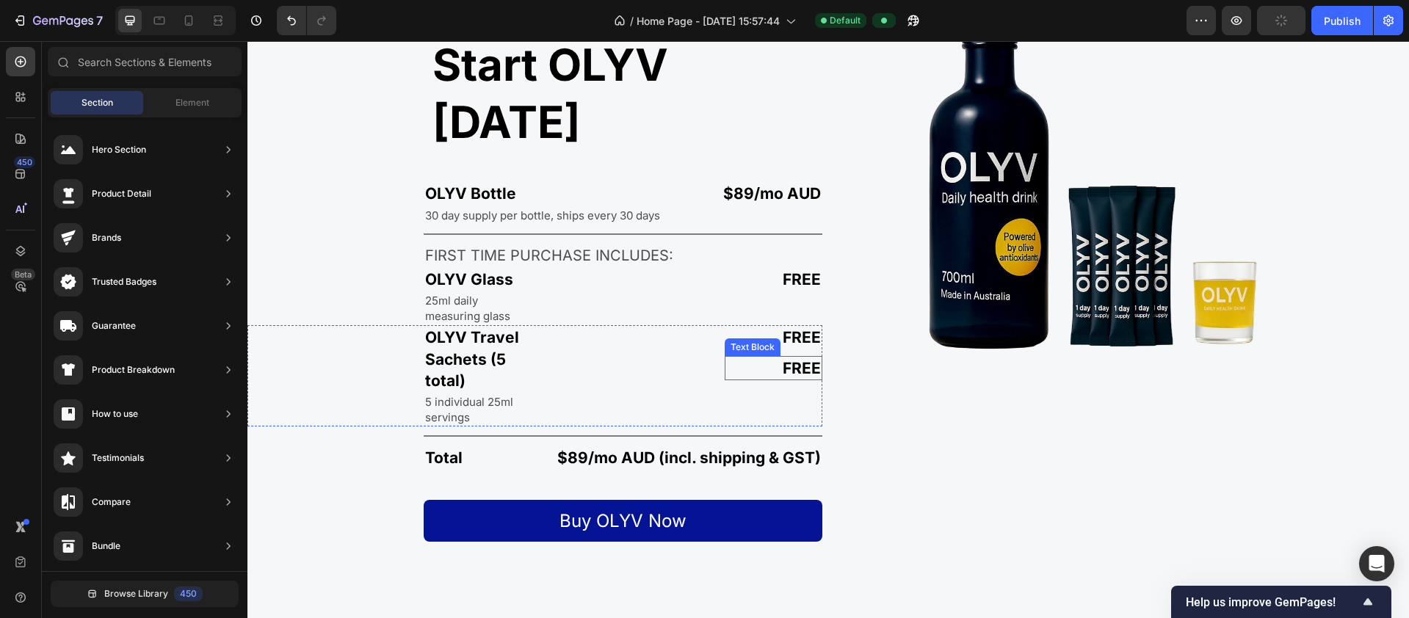
click at [802, 358] on p "FREE" at bounding box center [773, 368] width 95 height 21
click at [493, 327] on p "OLYV Travel Sachets (5 total)" at bounding box center [476, 359] width 103 height 65
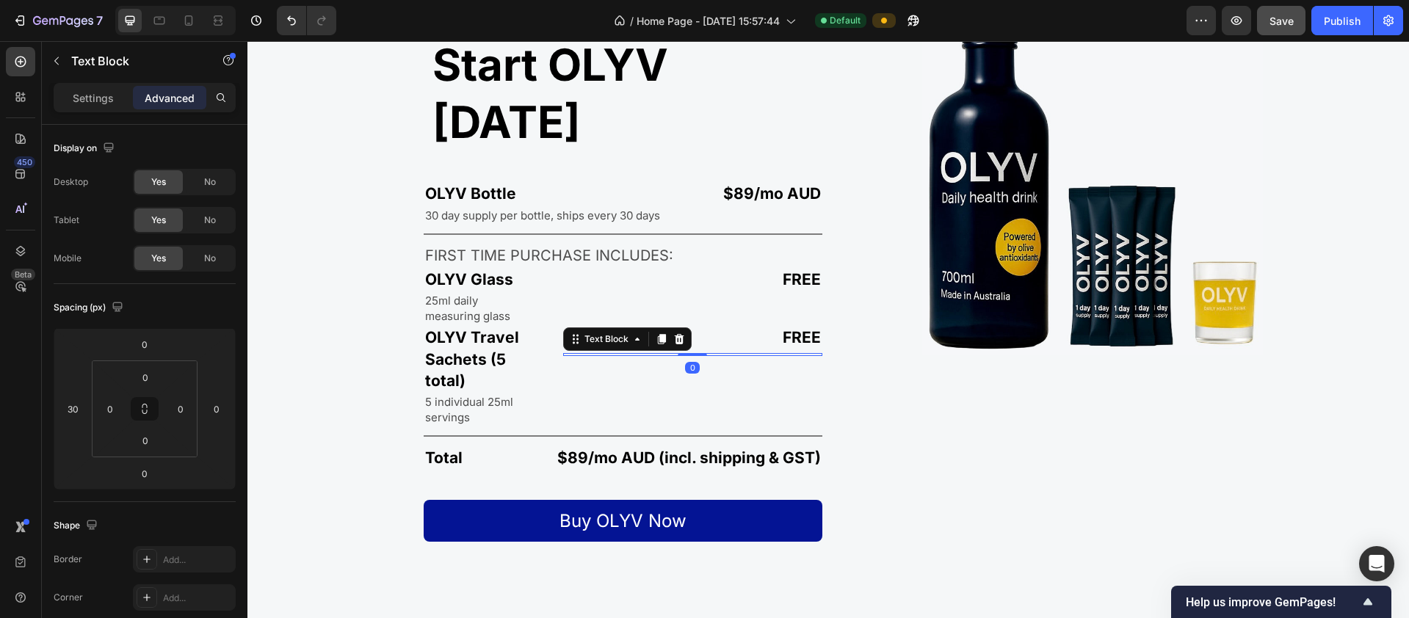
click at [563, 353] on div at bounding box center [693, 354] width 260 height 3
click at [678, 333] on icon at bounding box center [679, 338] width 10 height 10
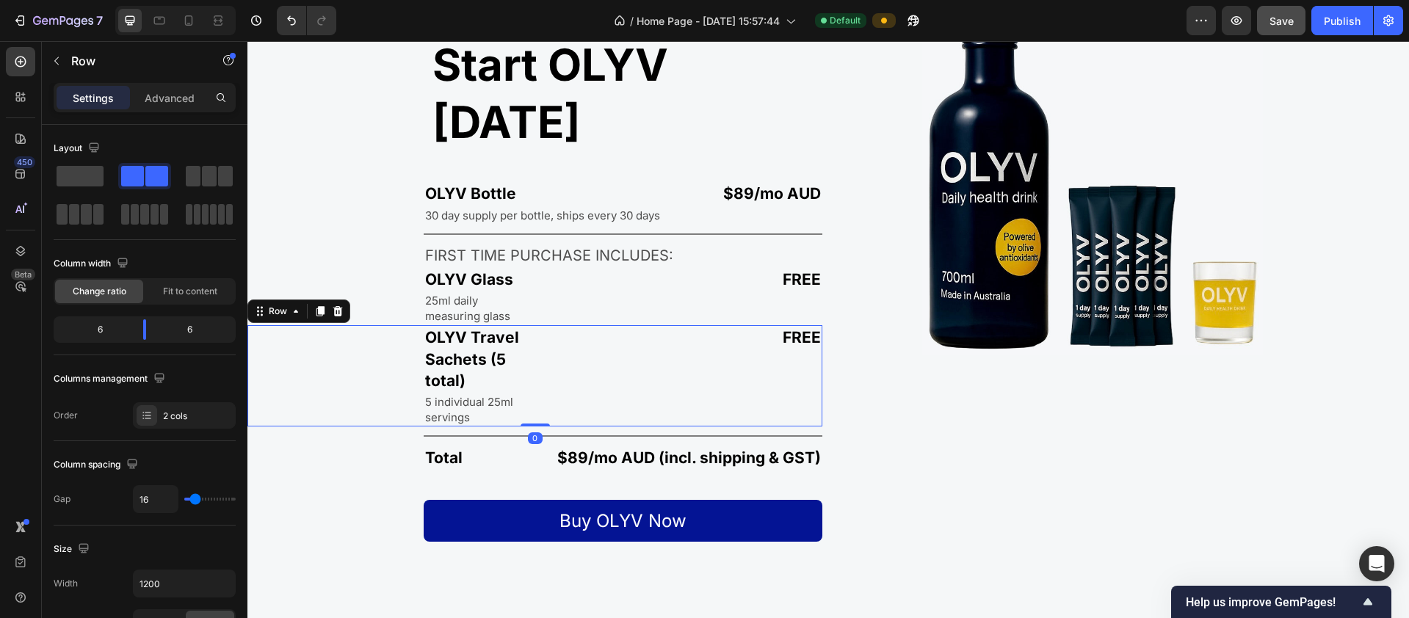
click at [699, 325] on div "FREE Text Block Text Block" at bounding box center [682, 375] width 282 height 101
click at [745, 267] on div "FREE Text Block Text Block Text Block" at bounding box center [682, 296] width 282 height 58
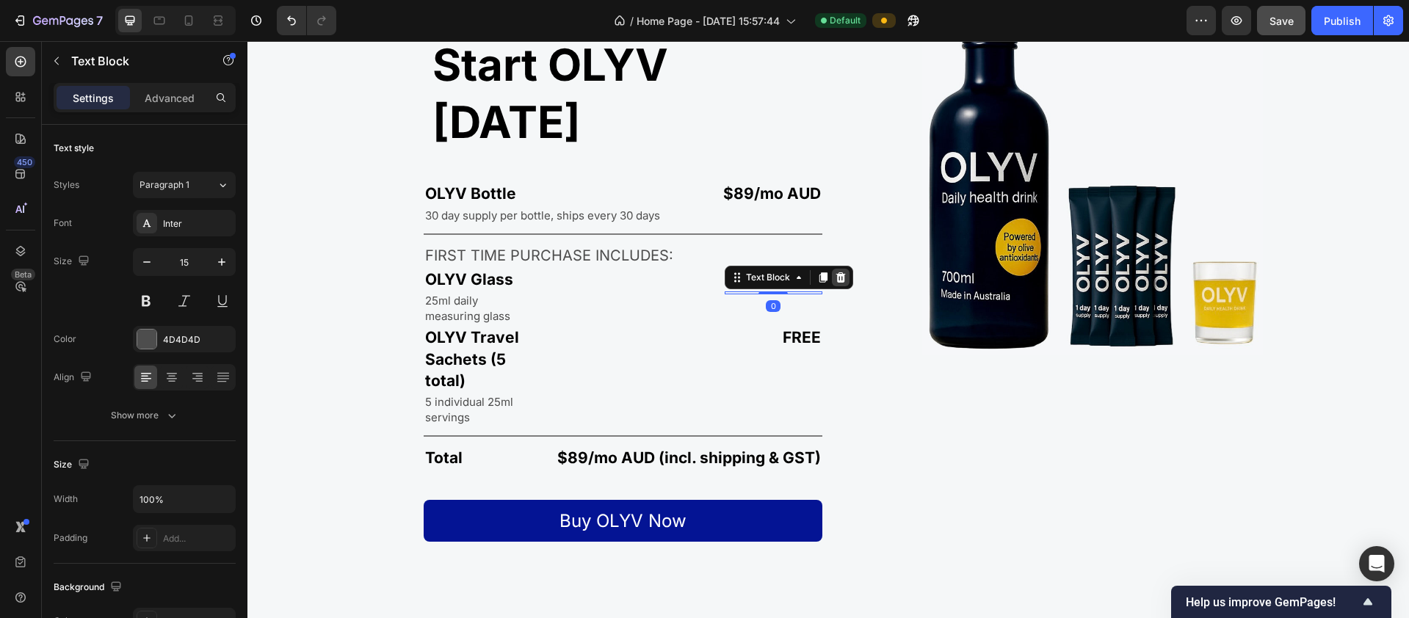
click at [839, 272] on icon at bounding box center [840, 277] width 10 height 10
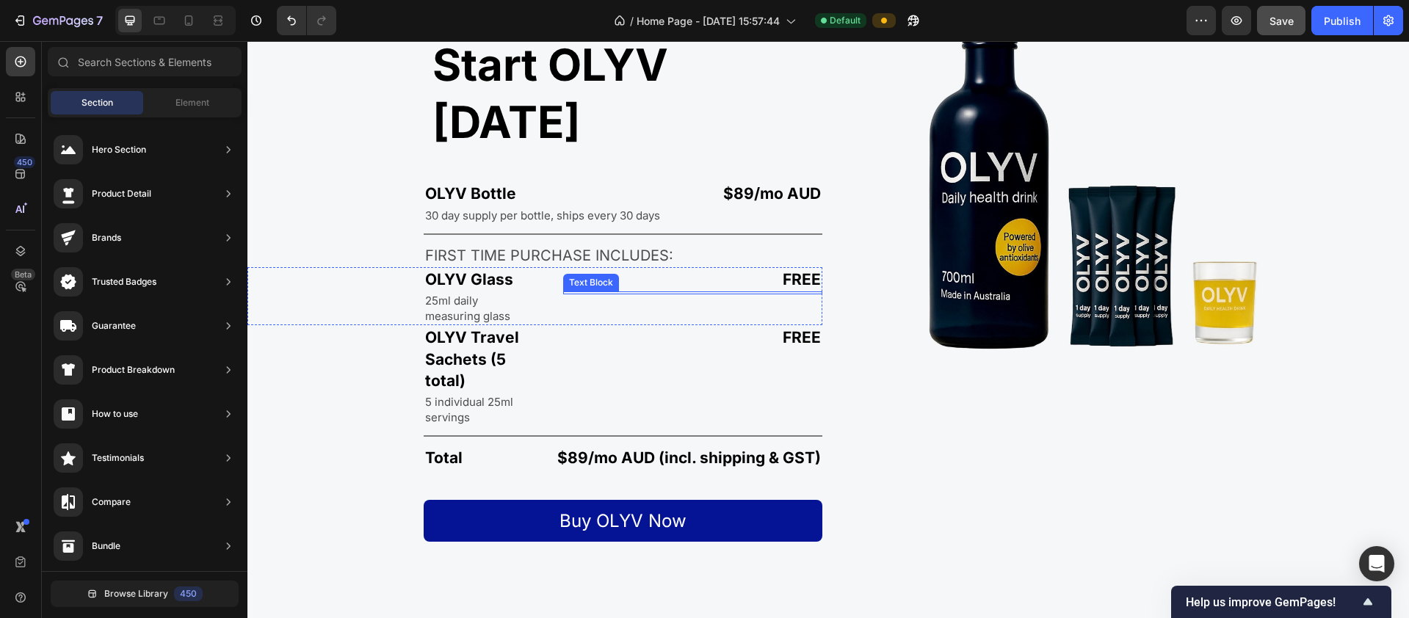
click at [784, 267] on div "FREE" at bounding box center [774, 279] width 98 height 24
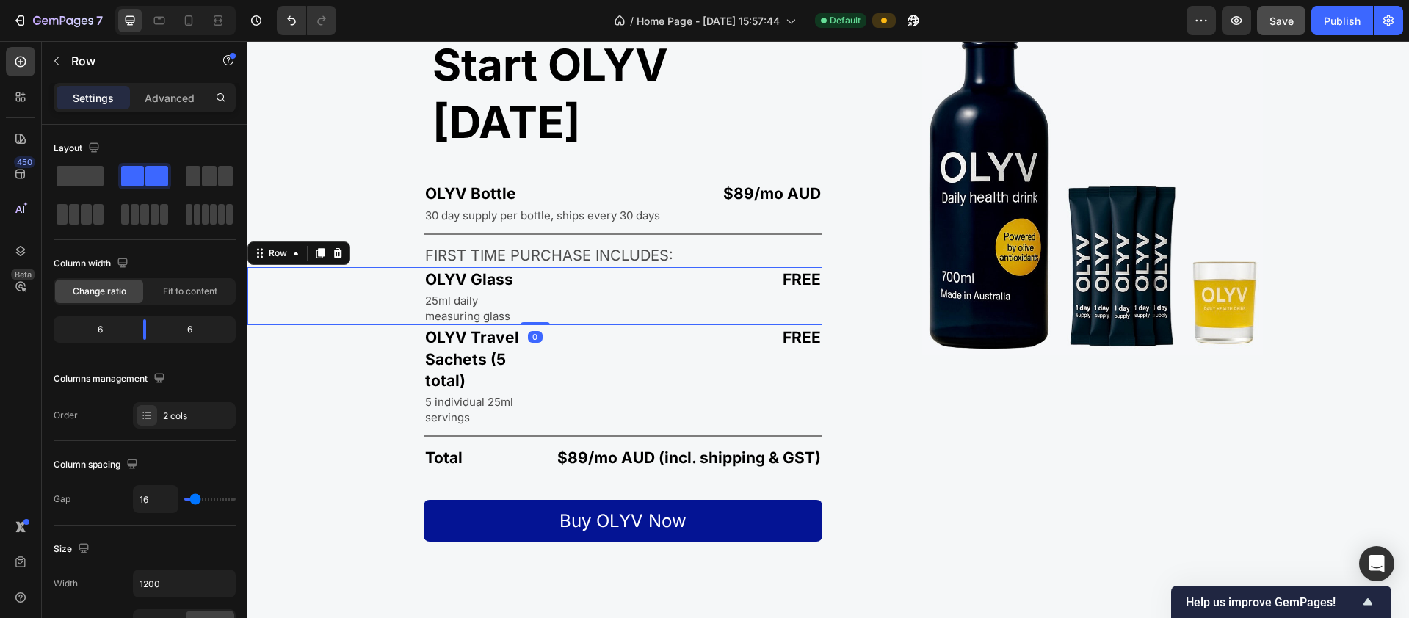
click at [774, 267] on div "FREE Text Block Text Block" at bounding box center [682, 296] width 282 height 58
click at [741, 267] on div "FREE Text Block Text Block" at bounding box center [682, 296] width 282 height 58
click at [751, 267] on div "FREE" at bounding box center [774, 279] width 98 height 24
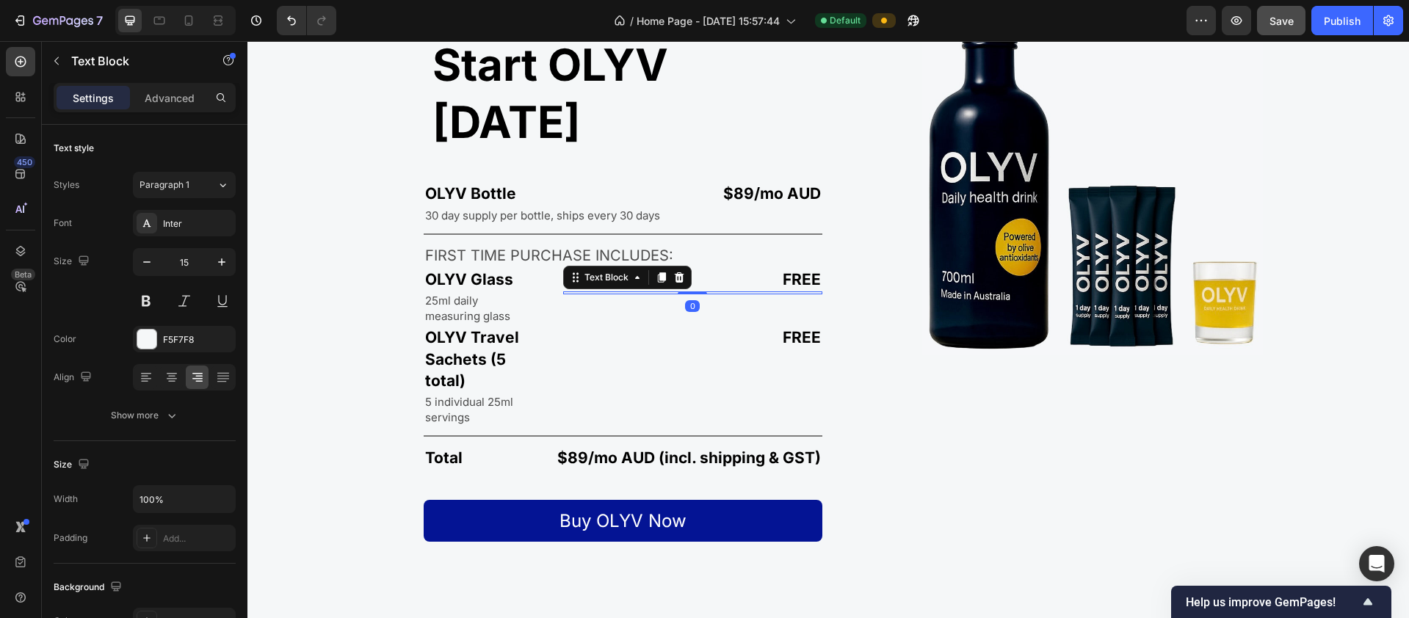
click at [751, 291] on div at bounding box center [693, 292] width 260 height 3
click at [675, 272] on icon at bounding box center [679, 277] width 10 height 10
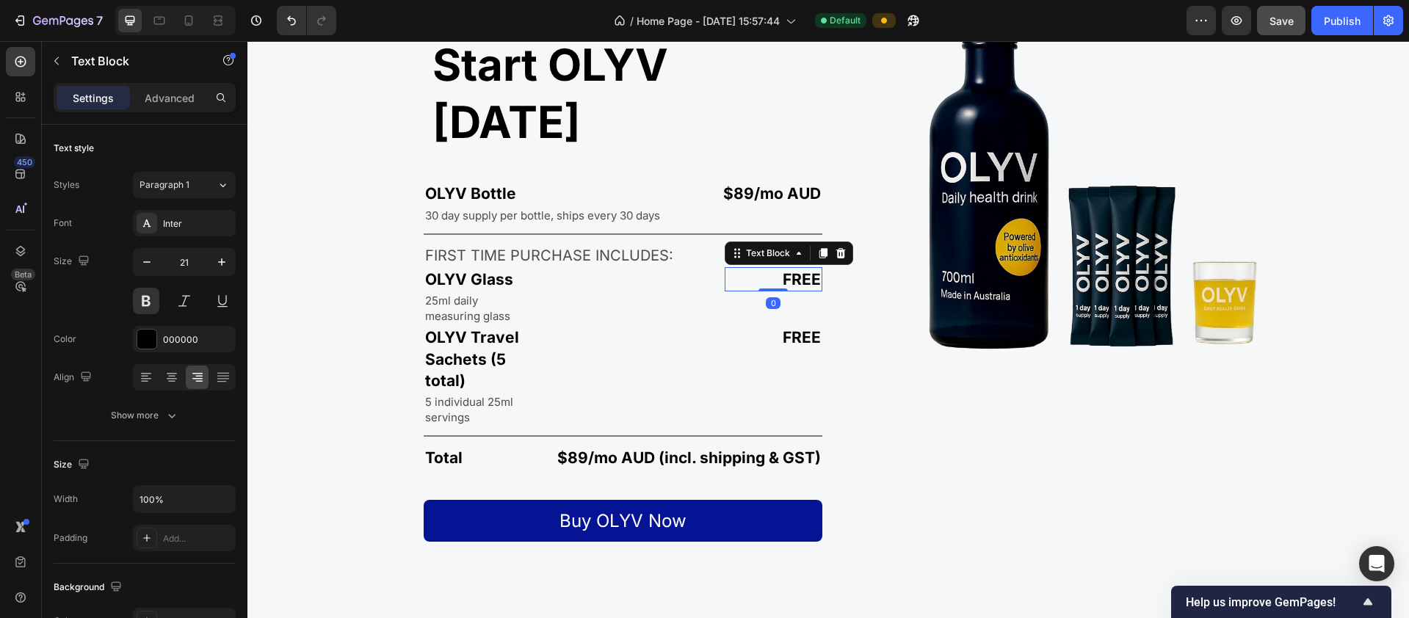
click at [779, 269] on p "FREE" at bounding box center [773, 279] width 95 height 21
click at [688, 267] on div "FREE Text Block 0" at bounding box center [682, 296] width 282 height 58
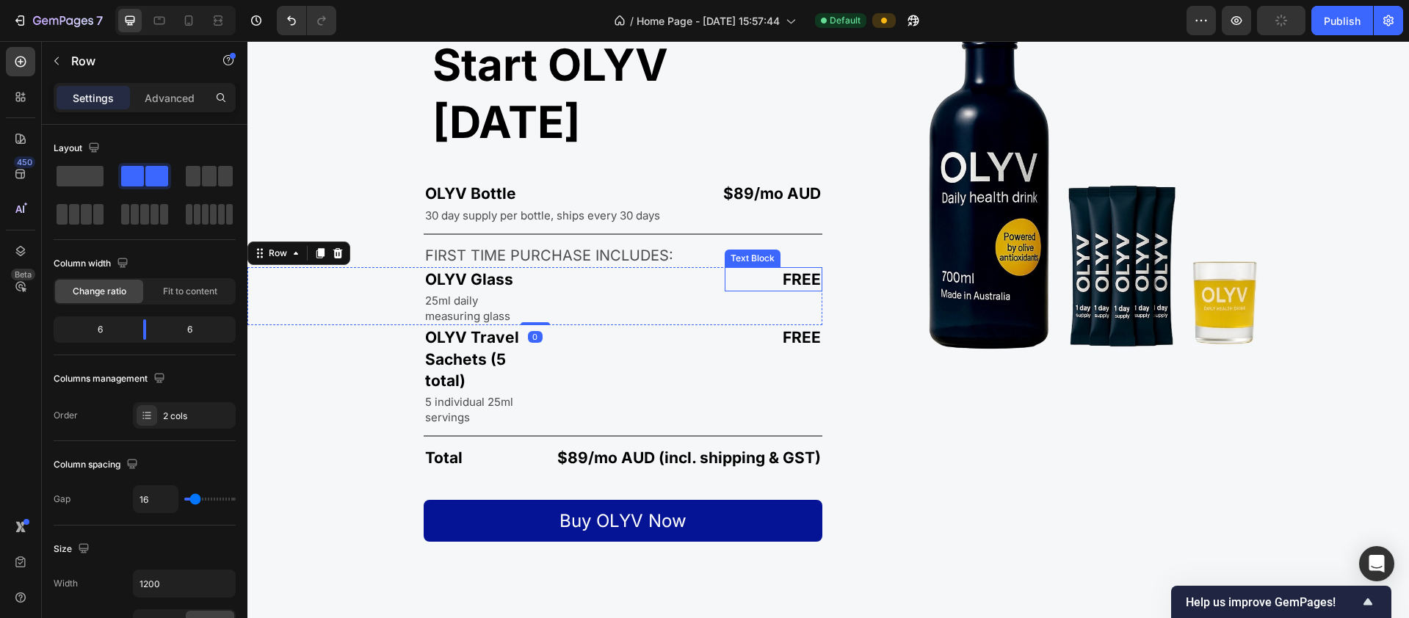
click at [764, 269] on p "FREE" at bounding box center [773, 279] width 95 height 21
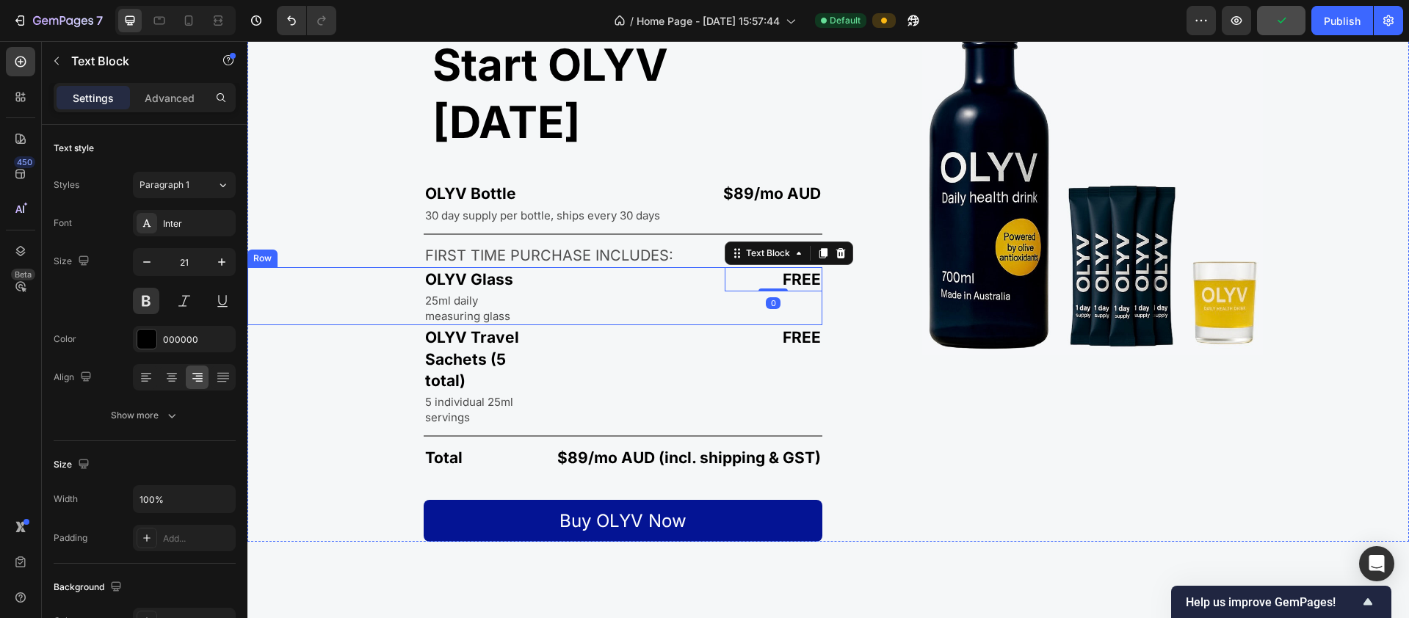
click at [746, 267] on div "FREE Text Block 0" at bounding box center [682, 296] width 282 height 58
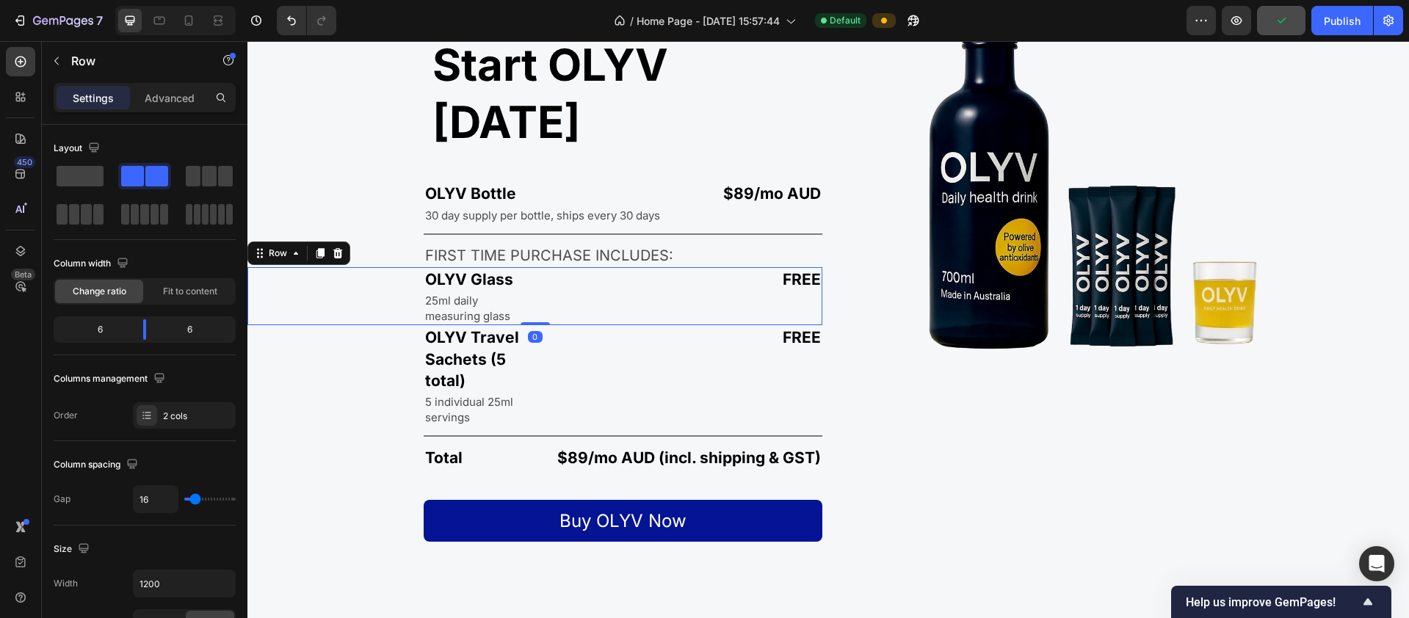
click at [741, 267] on div "FREE" at bounding box center [774, 279] width 98 height 24
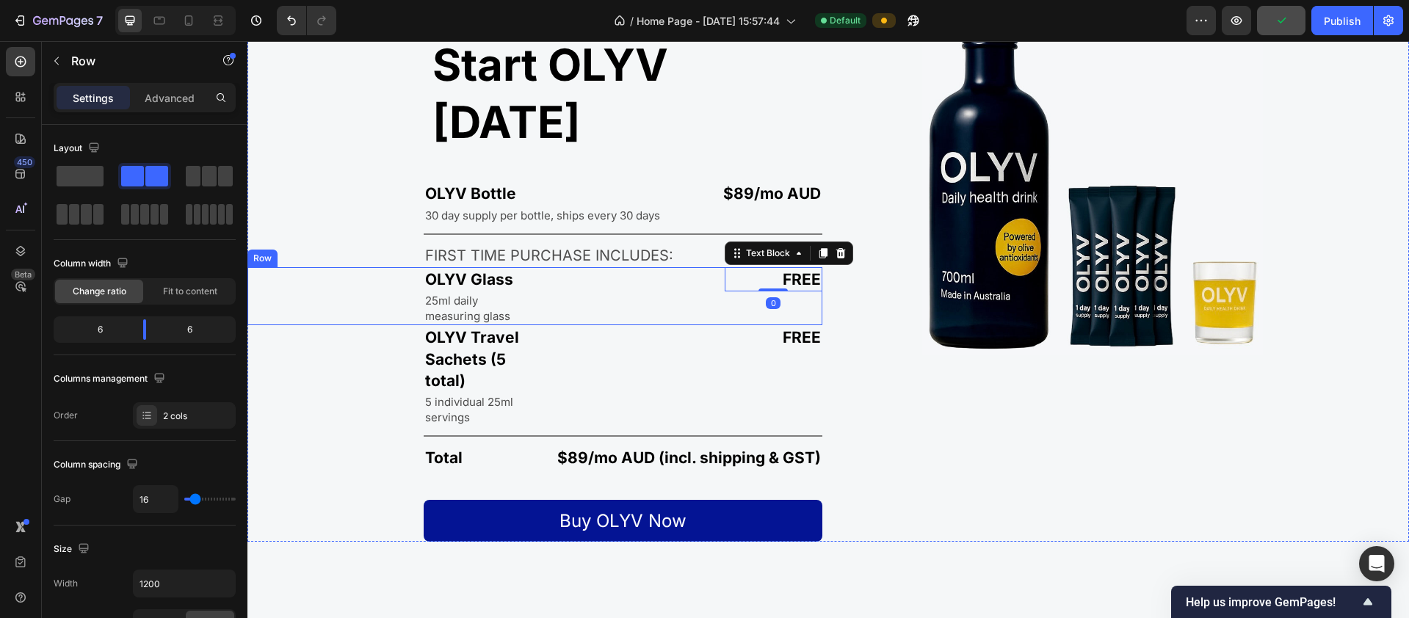
click at [741, 267] on div "FREE Text Block 0" at bounding box center [682, 296] width 282 height 58
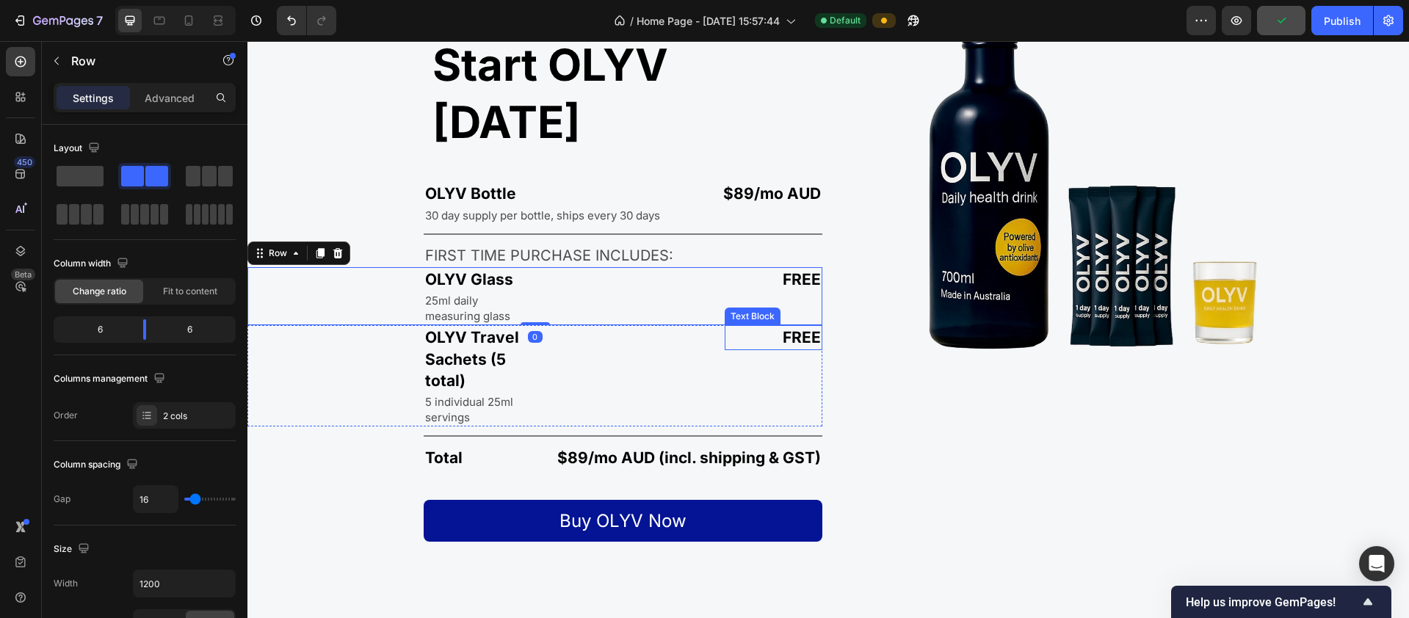
click at [786, 327] on p "FREE" at bounding box center [773, 337] width 95 height 21
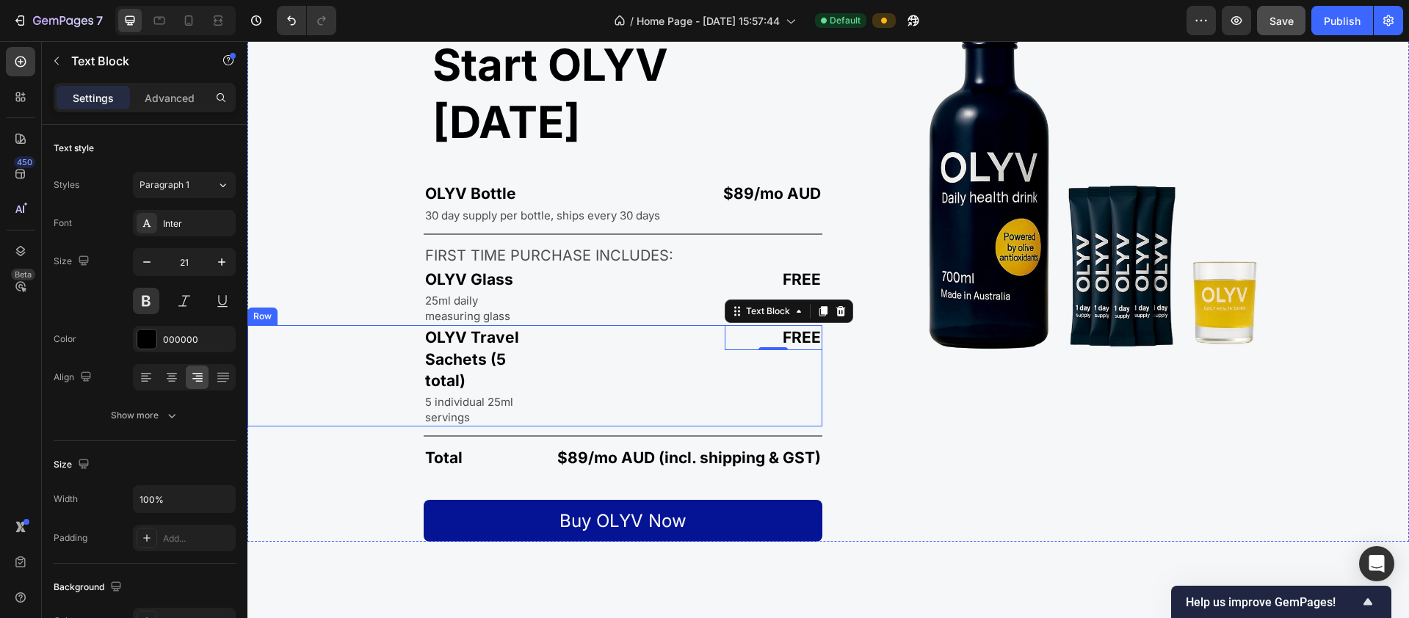
click at [771, 325] on div "FREE Text Block 0 Text Block" at bounding box center [682, 375] width 282 height 101
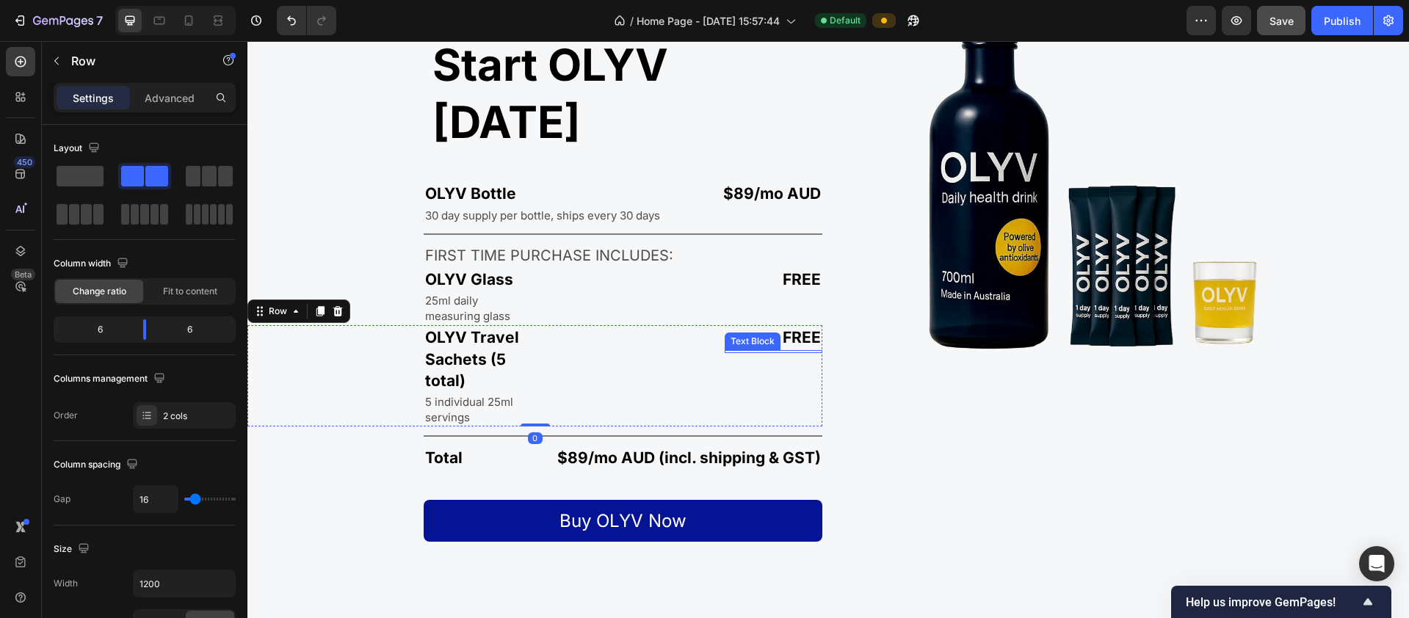
click at [747, 350] on div at bounding box center [774, 351] width 98 height 3
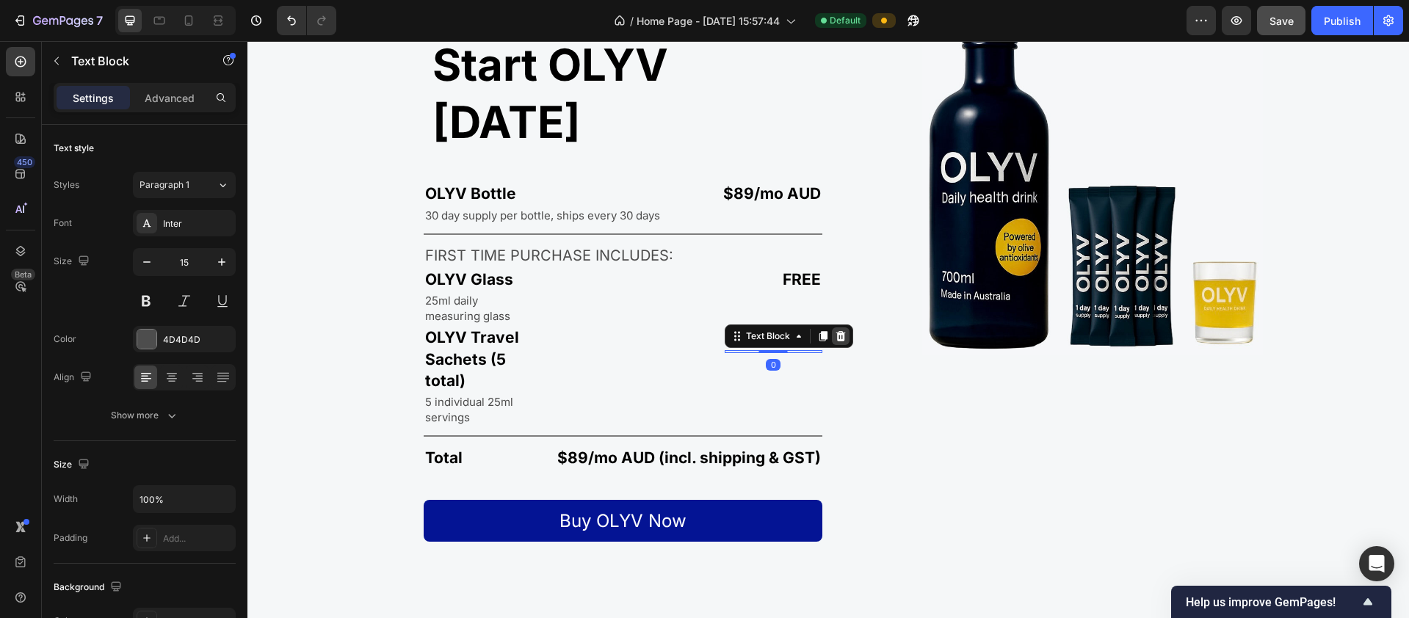
click at [836, 330] on icon at bounding box center [840, 335] width 10 height 10
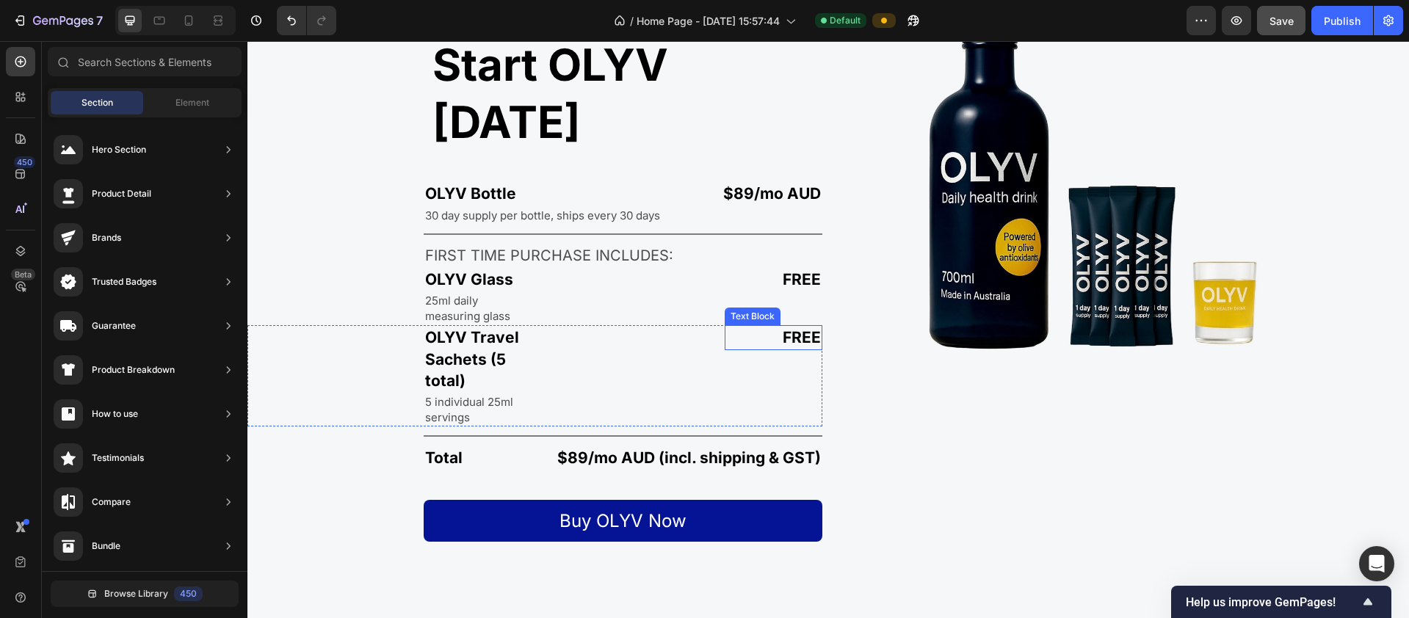
click at [775, 325] on div "FREE Text Block" at bounding box center [774, 337] width 98 height 24
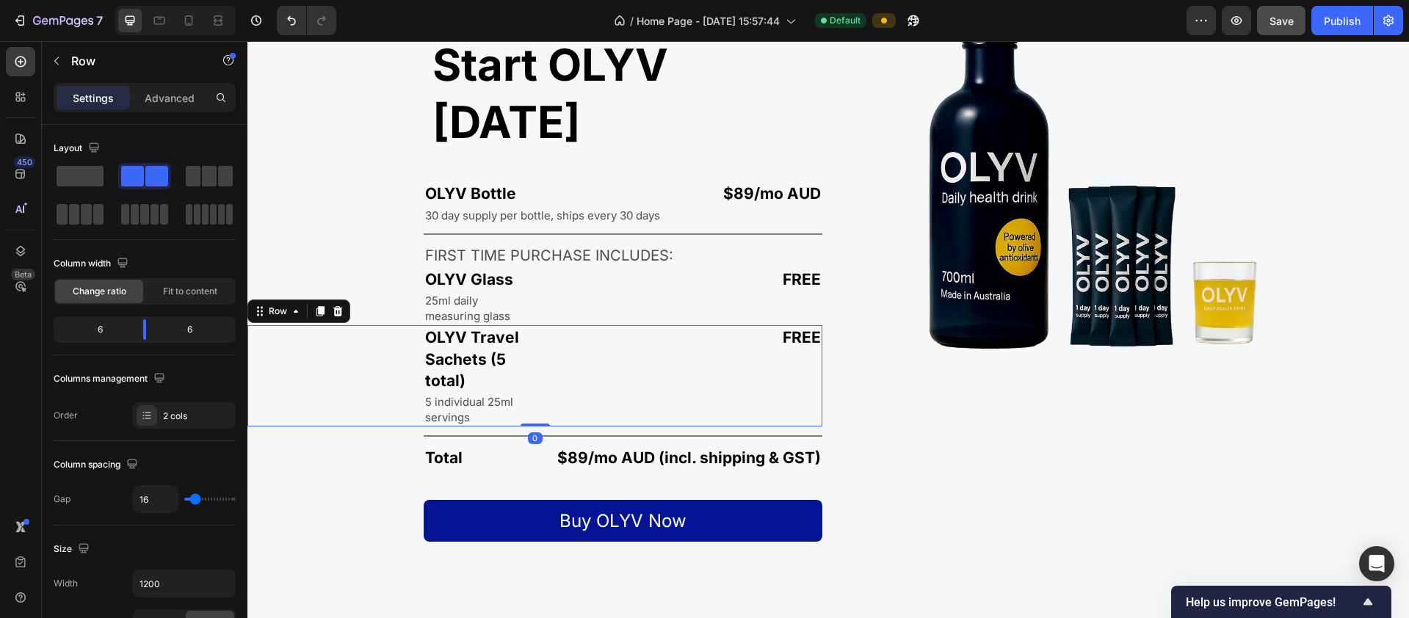
click at [724, 325] on div "FREE Text Block" at bounding box center [682, 375] width 282 height 101
click at [736, 325] on div "FREE Text Block" at bounding box center [682, 375] width 282 height 101
click at [732, 325] on div "FREE Text Block" at bounding box center [682, 375] width 282 height 101
click at [448, 394] on p "5 individual 25ml servings" at bounding box center [476, 409] width 103 height 31
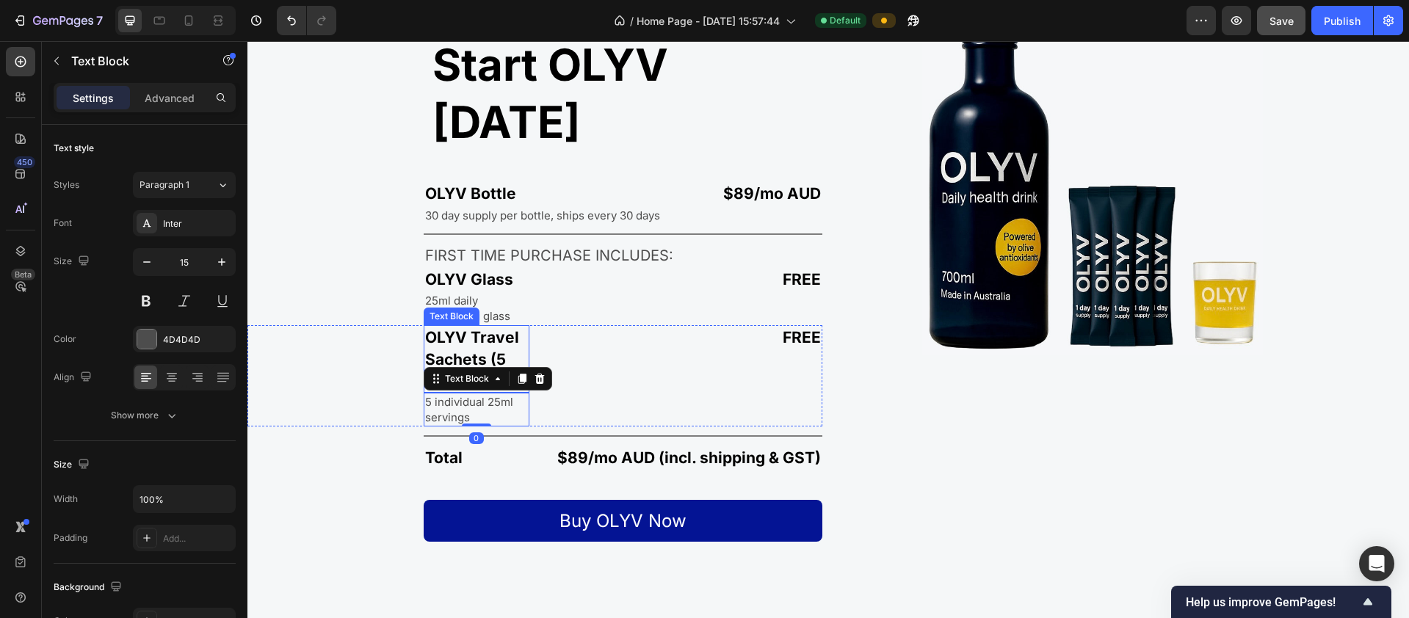
click at [488, 327] on p "OLYV Travel Sachets (5 total)" at bounding box center [476, 359] width 103 height 65
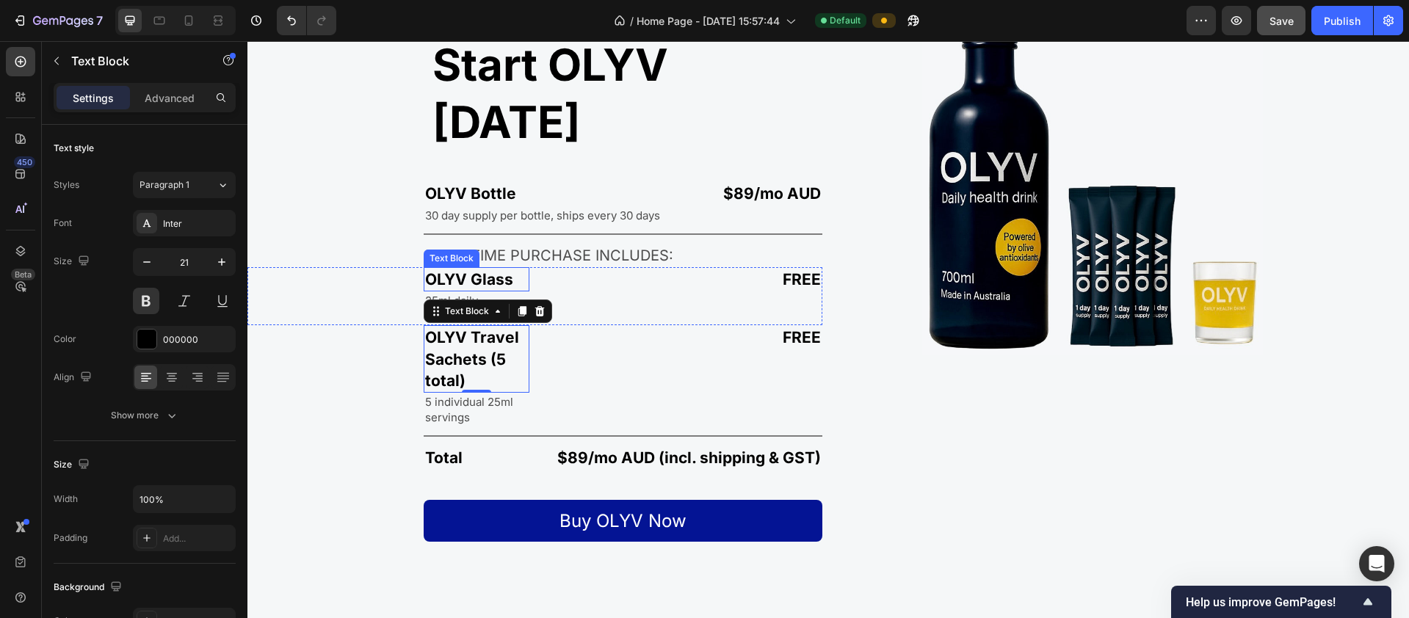
click at [496, 269] on p "OLYV Glass" at bounding box center [476, 279] width 103 height 21
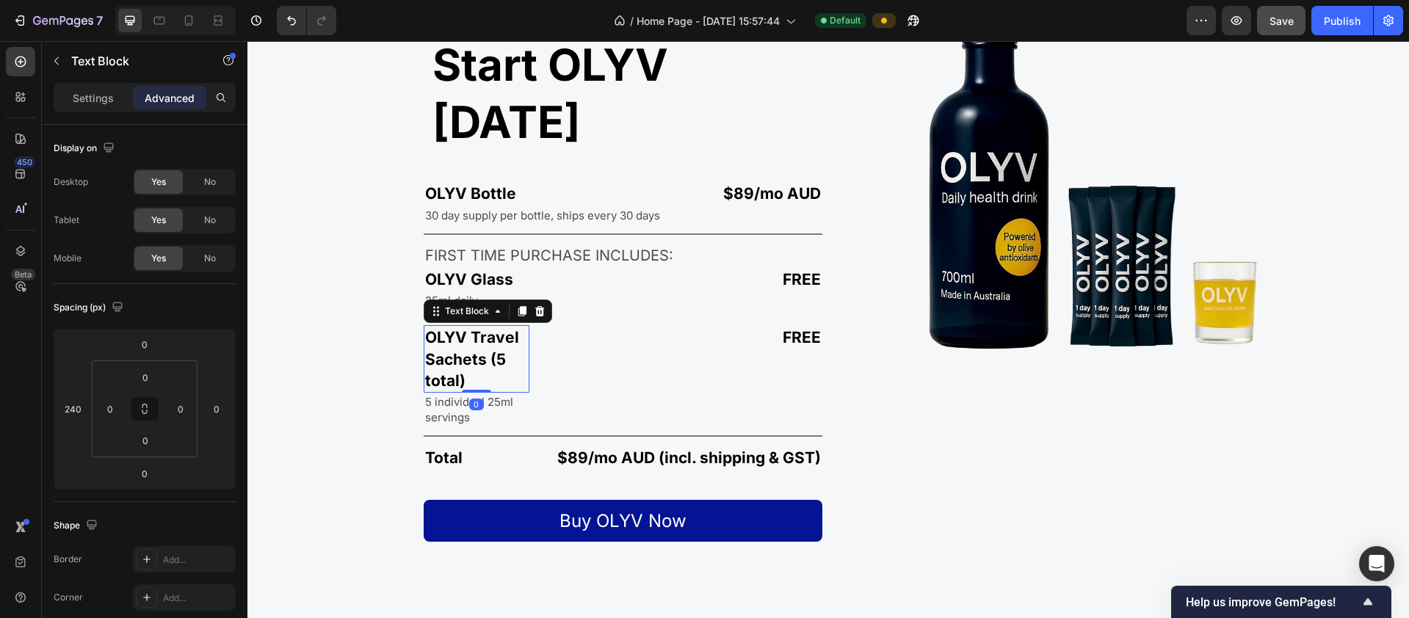
click at [485, 327] on p "OLYV Travel Sachets (5 total)" at bounding box center [476, 359] width 103 height 65
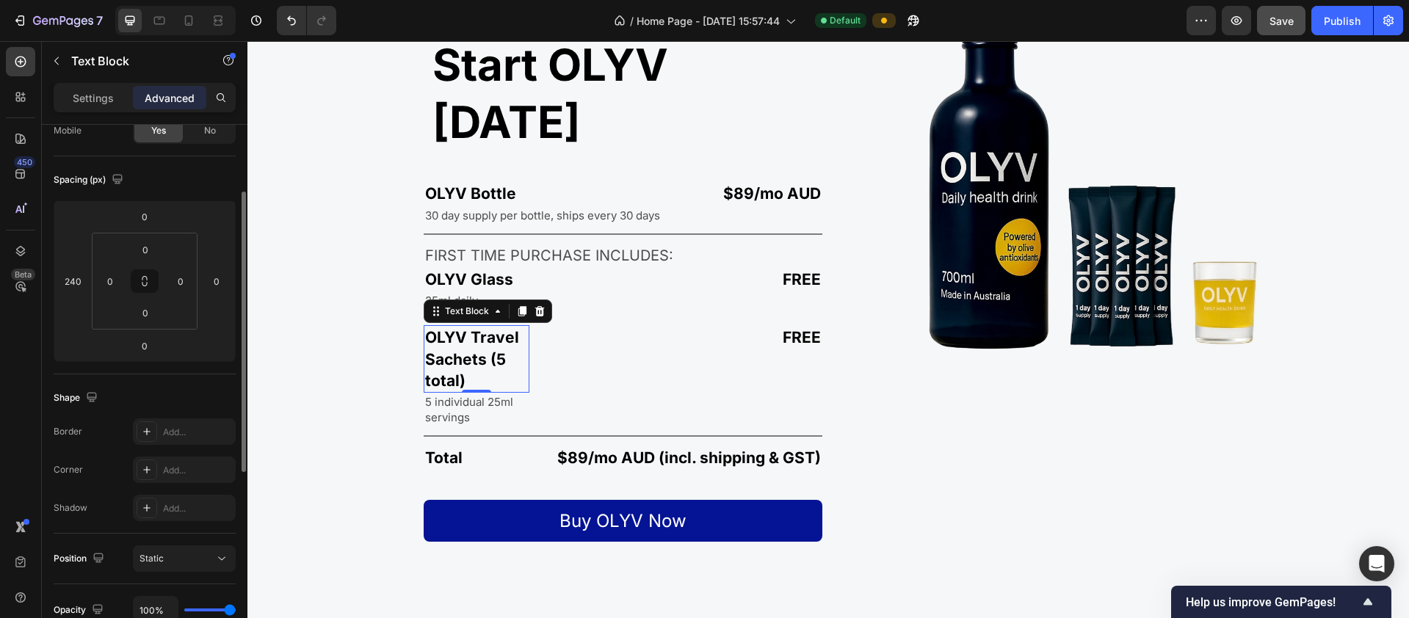
scroll to position [0, 0]
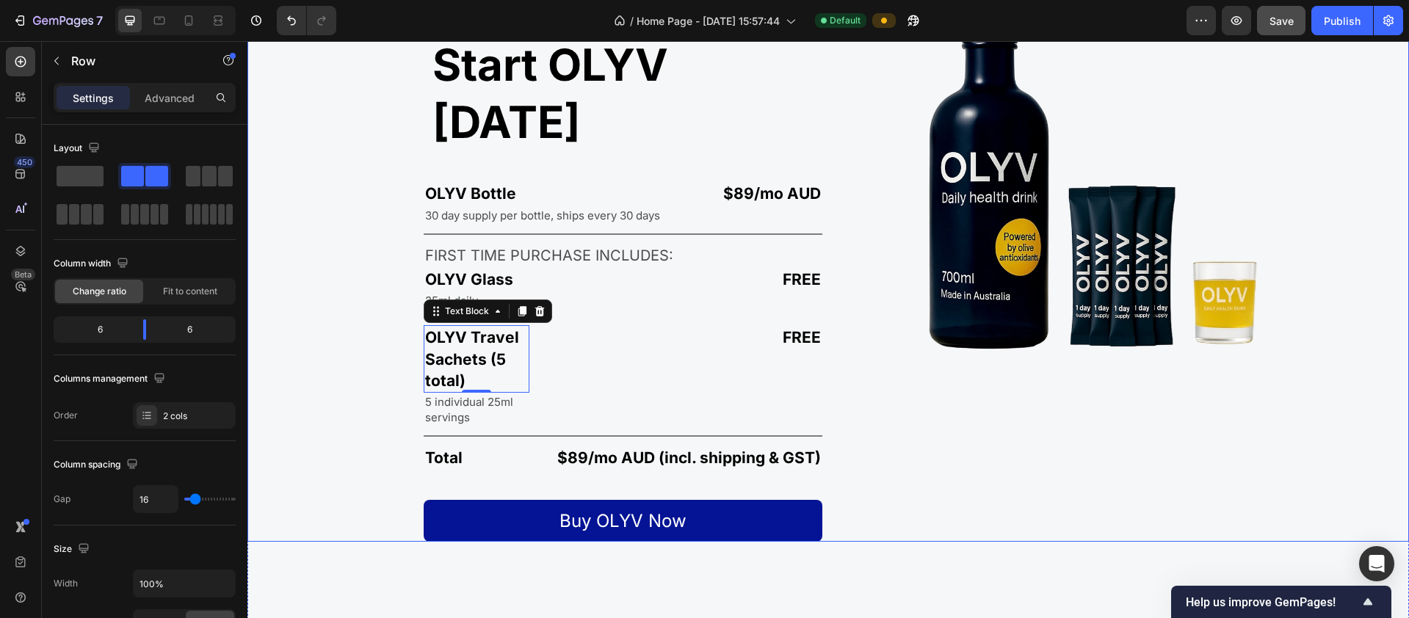
click at [621, 117] on div "Start OLYV [DATE] Heading OLYV Bottle Text Block $89/mo AUD Text Block Row 30 d…" at bounding box center [534, 273] width 575 height 537
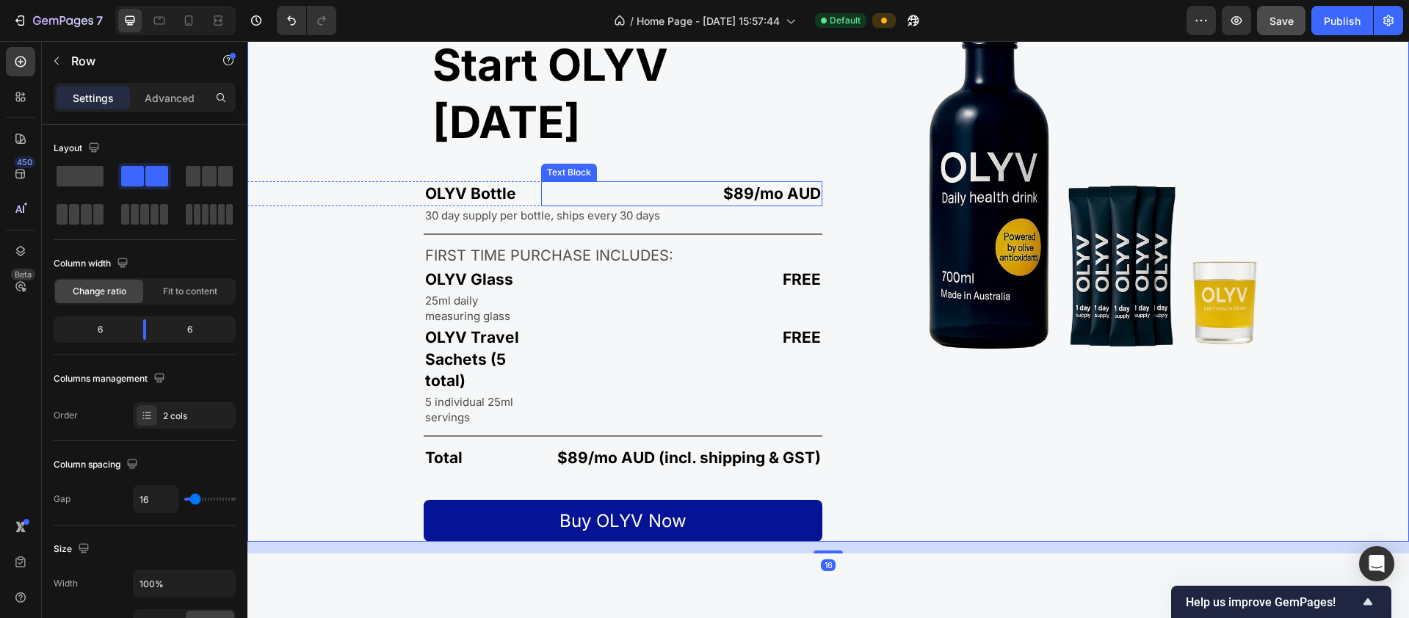
click at [615, 183] on p "$89/mo AUD" at bounding box center [682, 193] width 279 height 21
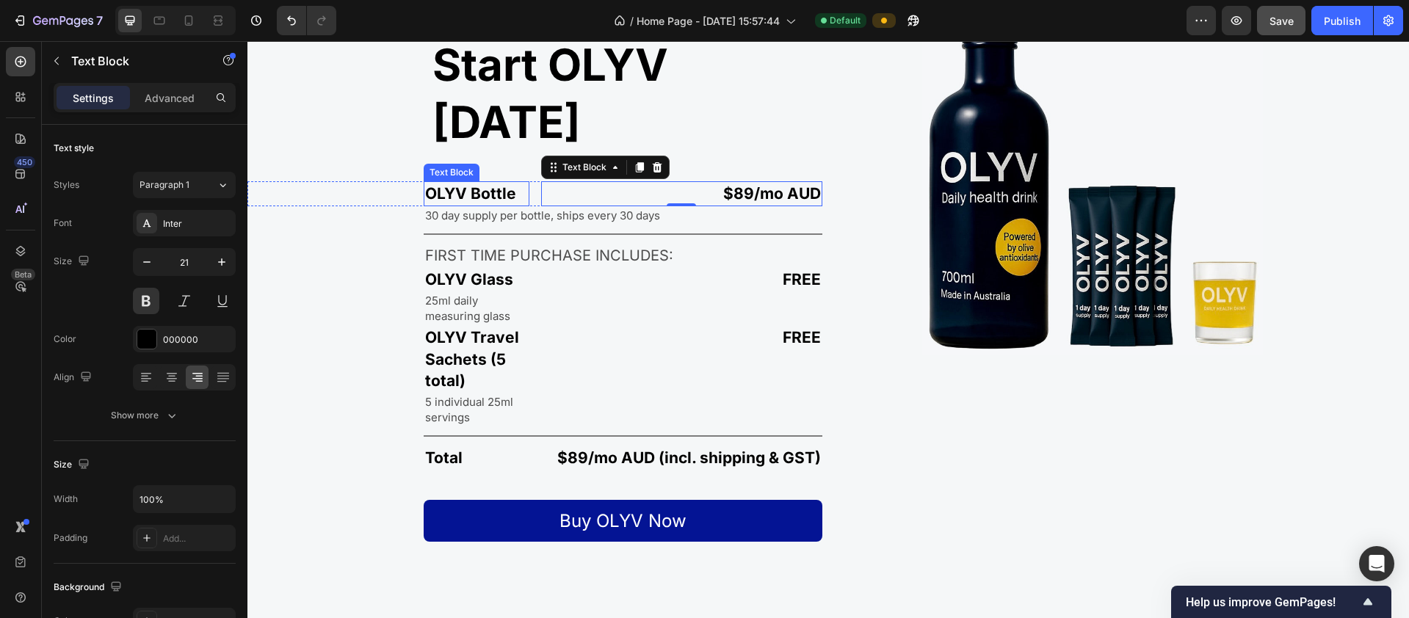
click at [521, 183] on p "OLYV Bottle" at bounding box center [476, 193] width 103 height 21
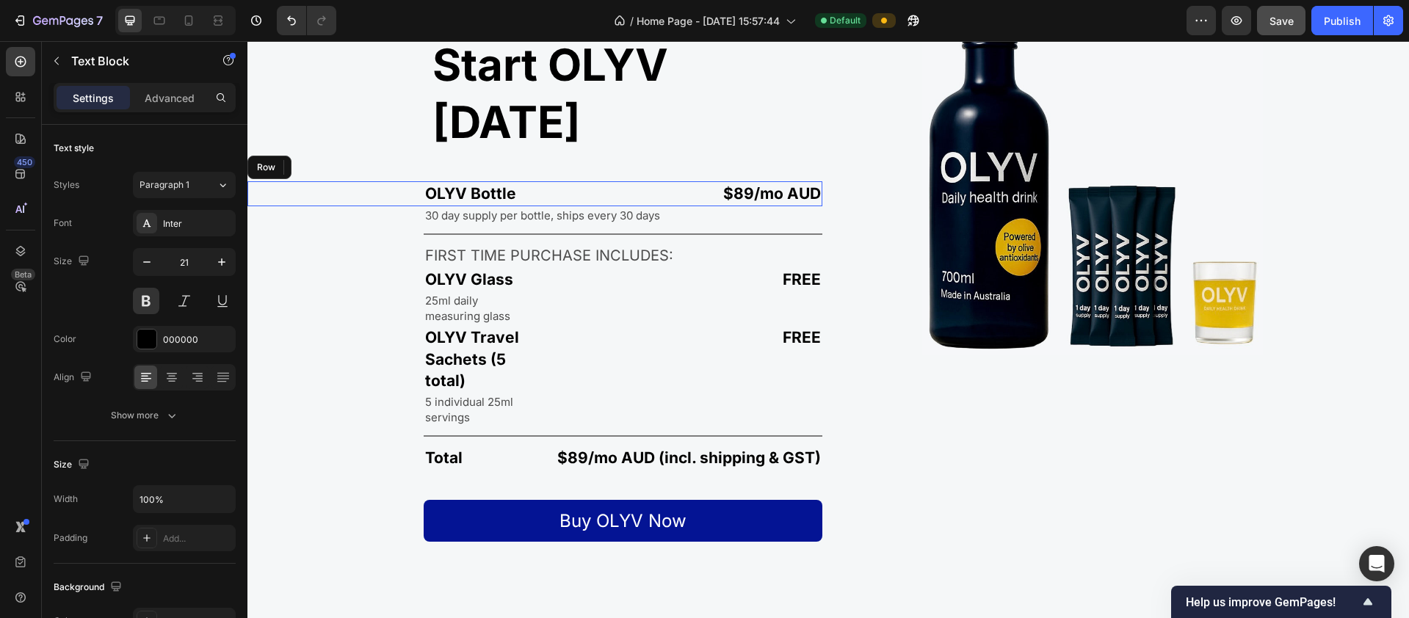
click at [532, 181] on div "OLYV Bottle Text Block 0 $89/mo AUD Text Block Row" at bounding box center [534, 193] width 575 height 24
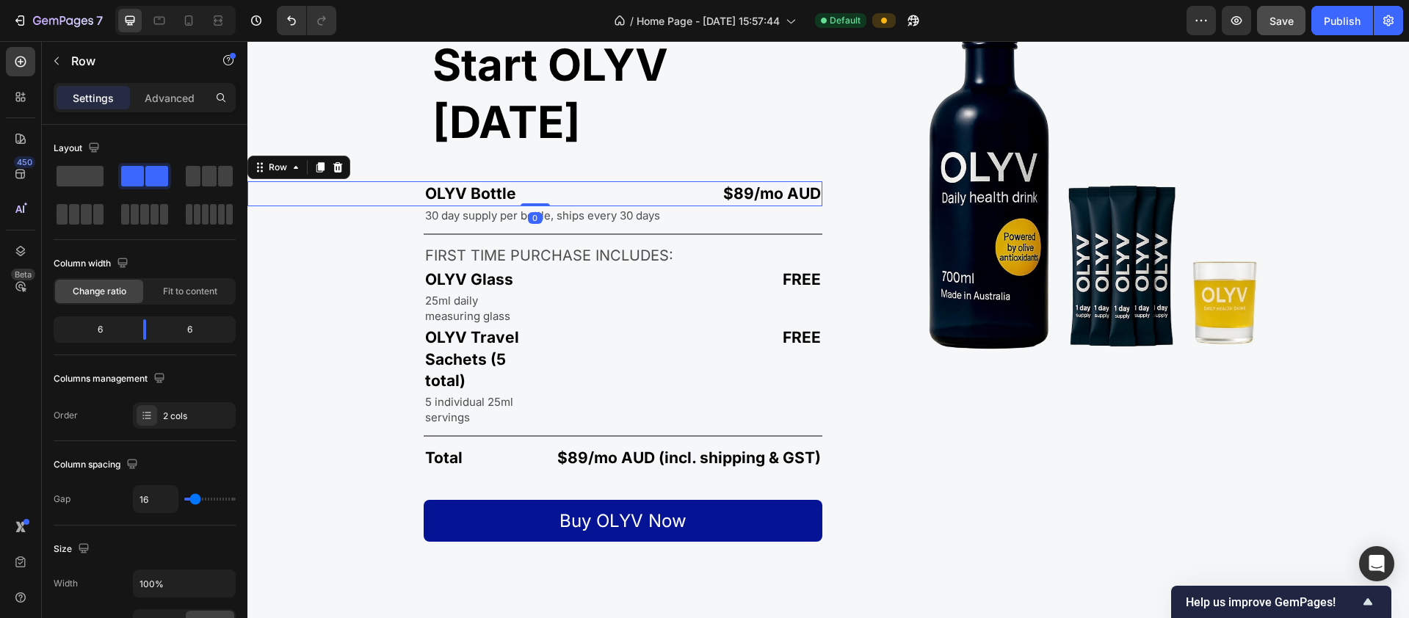
click at [529, 181] on div "OLYV Bottle Text Block $89/mo AUD Text Block Row 0" at bounding box center [534, 193] width 575 height 24
click at [290, 162] on icon at bounding box center [296, 168] width 12 height 12
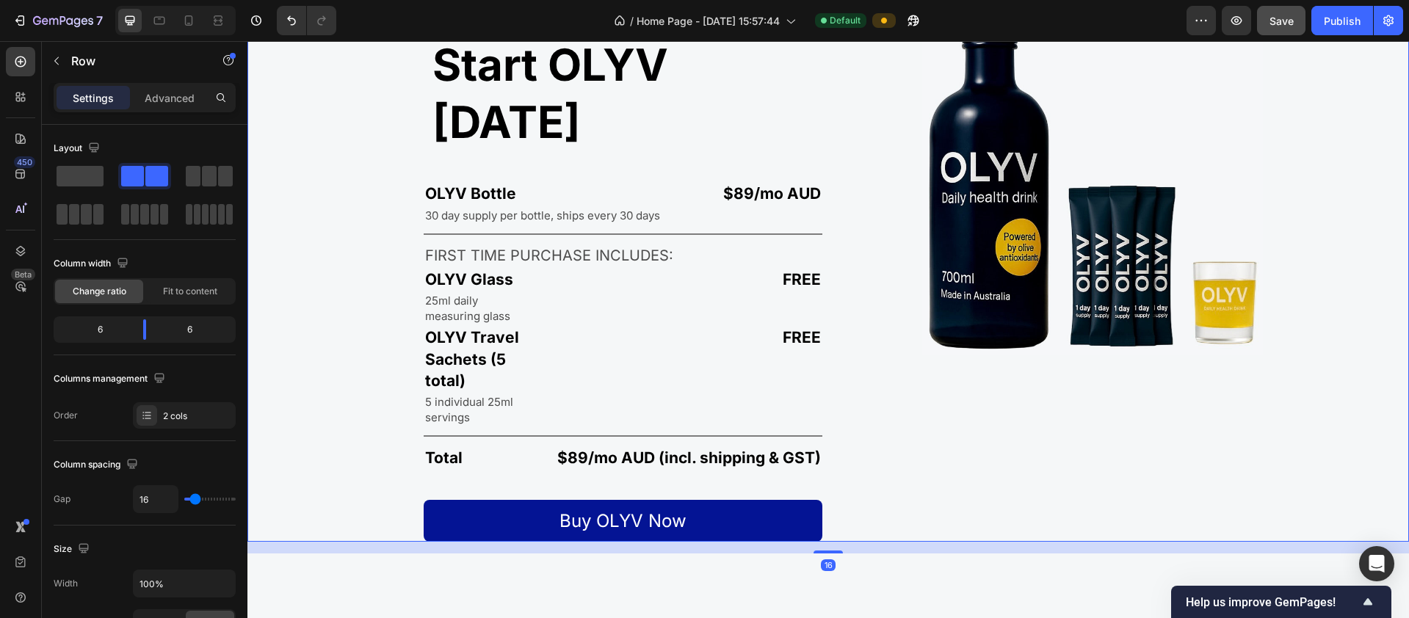
click at [283, 156] on div "Start OLYV [DATE] Heading OLYV Bottle Text Block $89/mo AUD Text Block Row 30 d…" at bounding box center [534, 273] width 575 height 537
click at [249, 157] on div "Start OLYV [DATE] Heading OLYV Bottle Text Block $89/mo AUD Text Block Row 30 d…" at bounding box center [534, 273] width 575 height 537
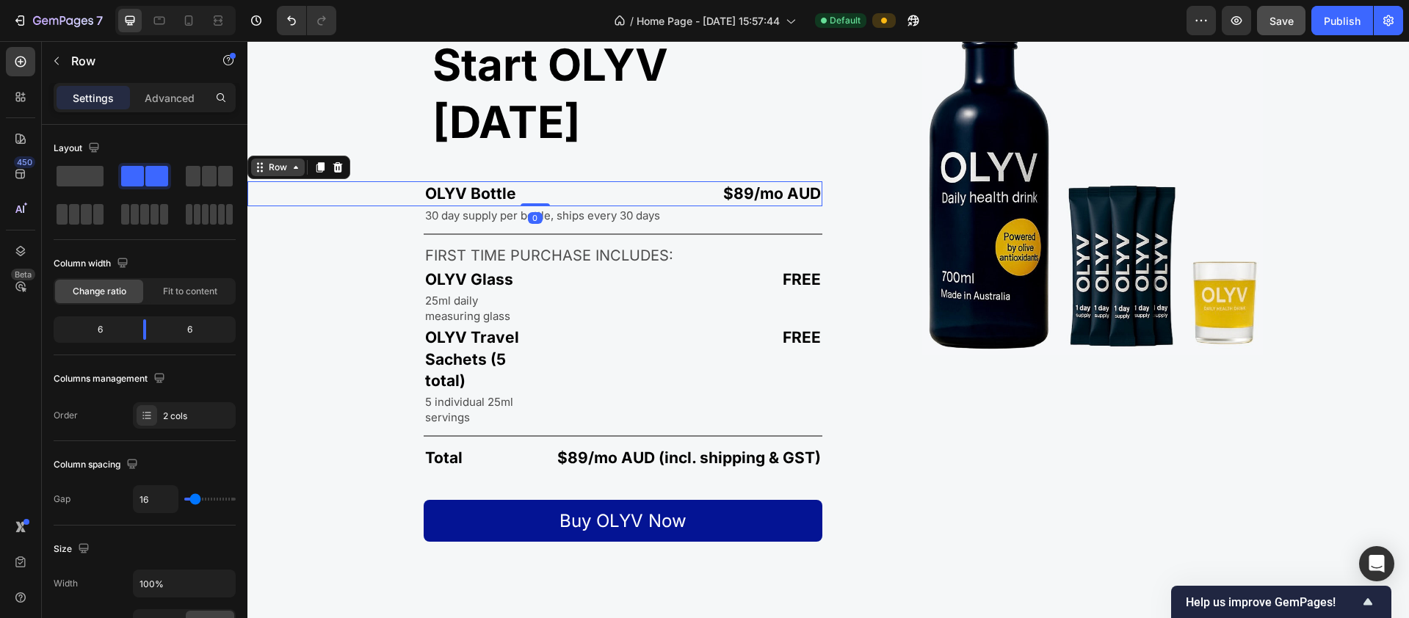
click at [282, 181] on div "OLYV Bottle Text Block" at bounding box center [388, 193] width 282 height 24
click at [189, 327] on div "6" at bounding box center [195, 329] width 75 height 21
click at [187, 334] on div "6" at bounding box center [195, 329] width 75 height 21
drag, startPoint x: 146, startPoint y: 328, endPoint x: 192, endPoint y: 335, distance: 46.7
click at [192, 335] on div at bounding box center [182, 329] width 26 height 21
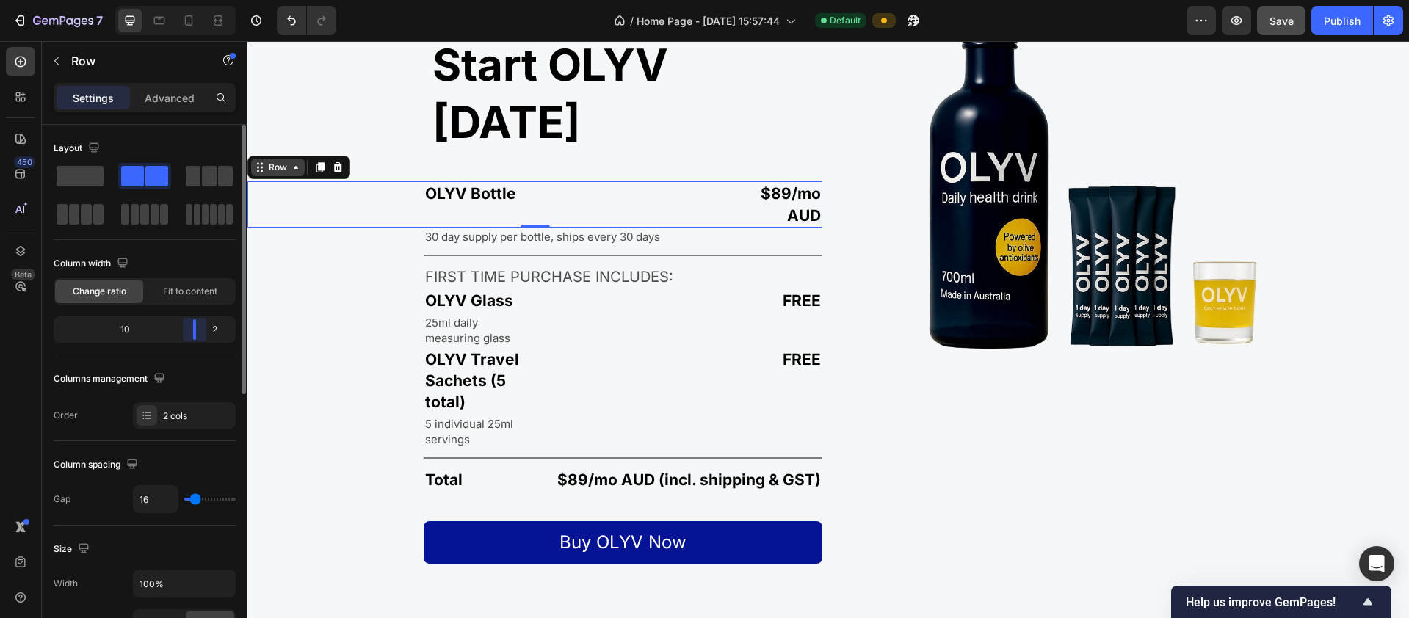
drag, startPoint x: 184, startPoint y: 331, endPoint x: 208, endPoint y: 336, distance: 24.6
click at [208, 336] on div "10 2" at bounding box center [145, 329] width 182 height 26
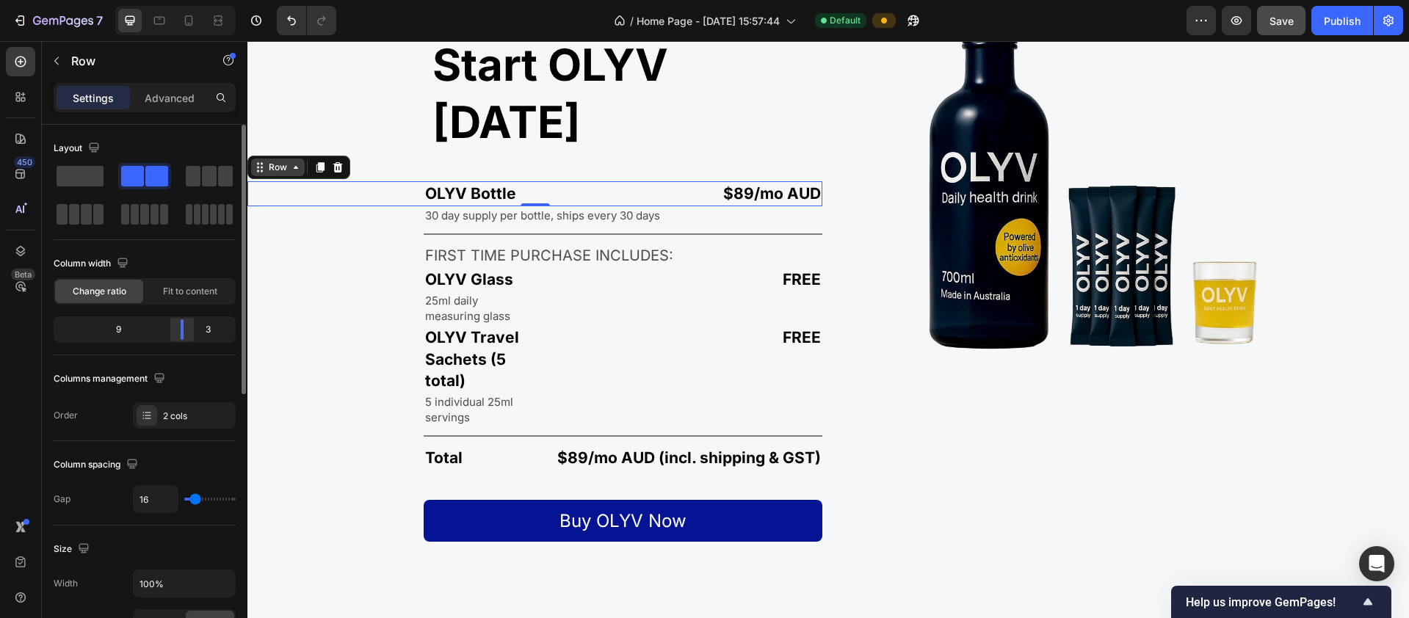
drag, startPoint x: 198, startPoint y: 324, endPoint x: 186, endPoint y: 324, distance: 11.8
click at [186, 324] on div at bounding box center [182, 329] width 26 height 21
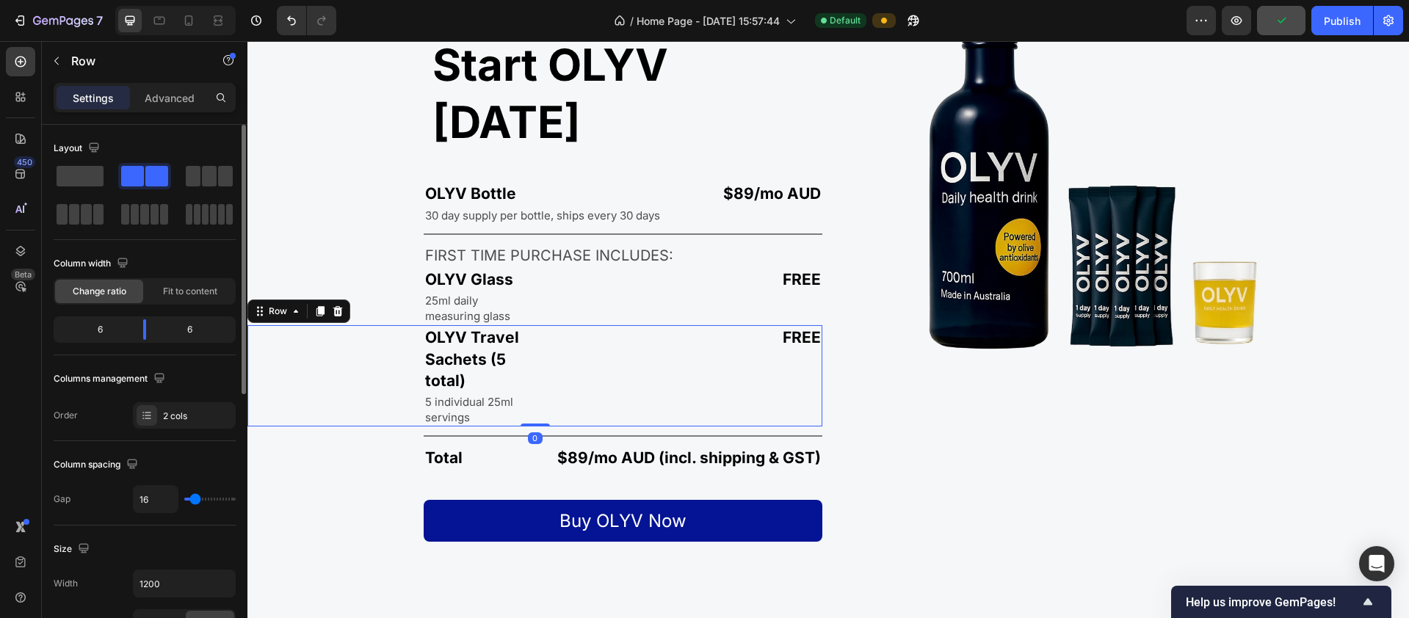
click at [566, 325] on div "FREE Text Block" at bounding box center [682, 375] width 282 height 101
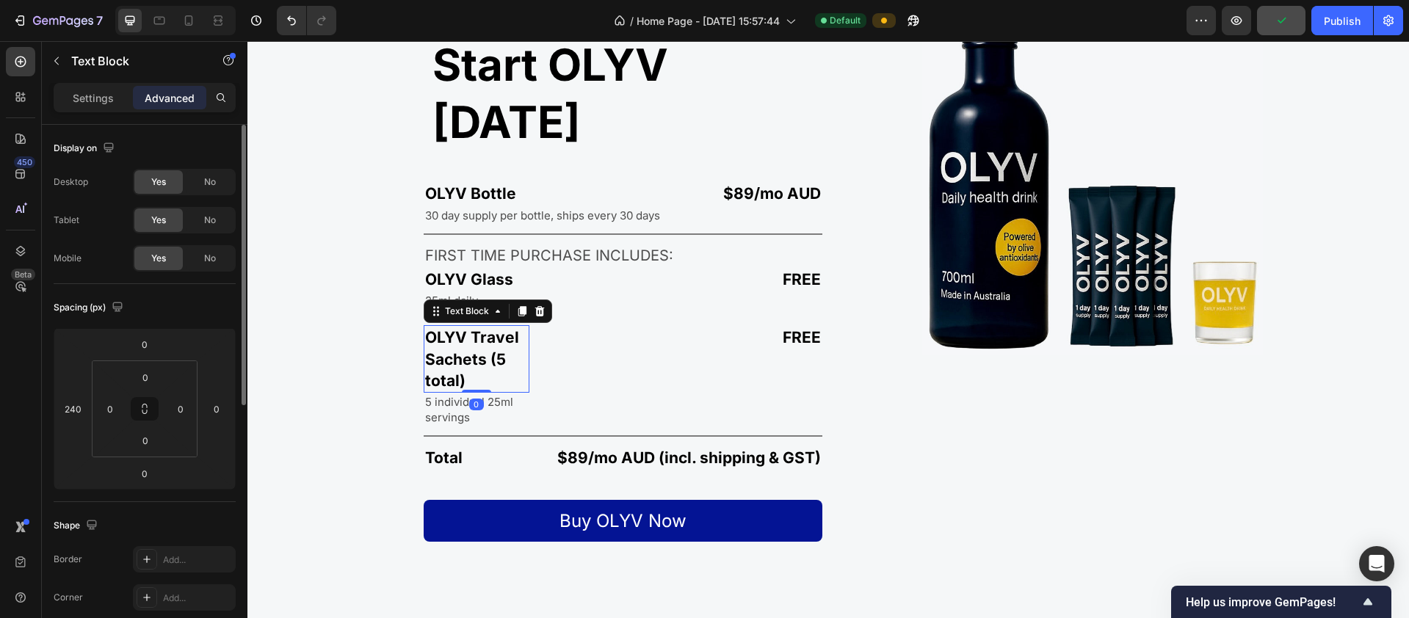
click at [489, 327] on p "OLYV Travel Sachets (5 total)" at bounding box center [476, 359] width 103 height 65
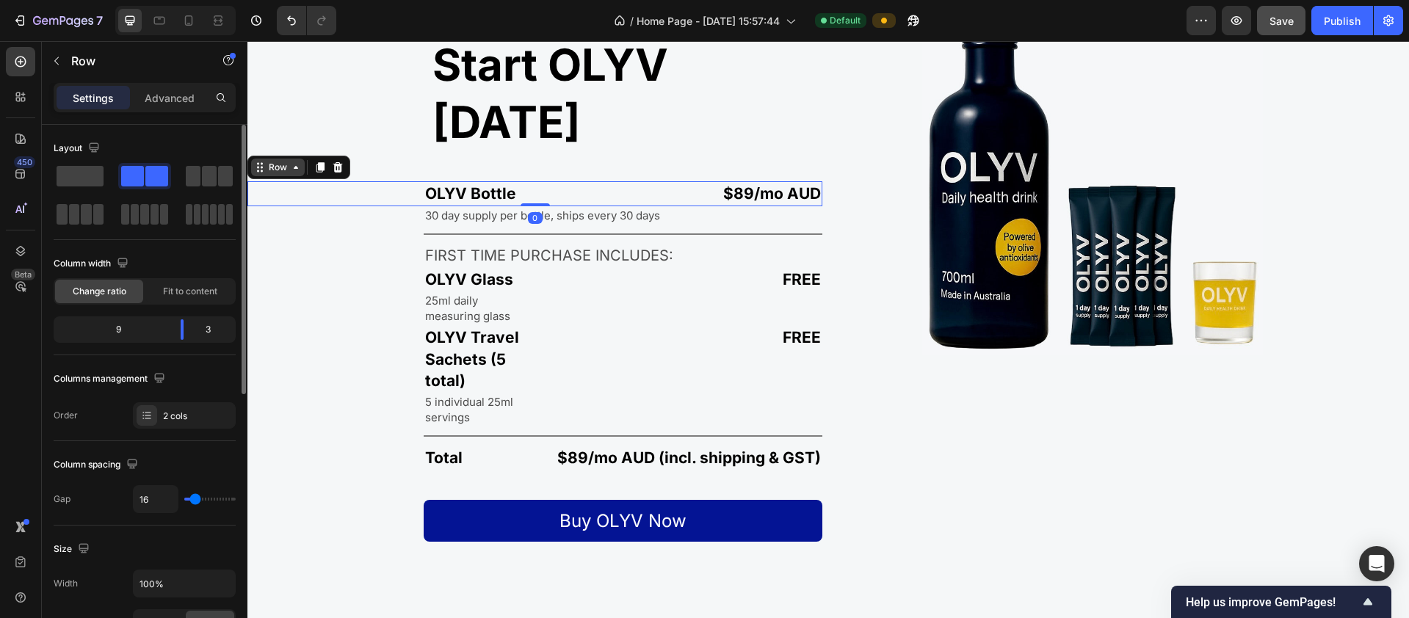
click at [374, 181] on div "OLYV Bottle Text Block" at bounding box center [458, 193] width 422 height 24
click at [366, 162] on div "Start OLYV [DATE] Heading OLYV Bottle Text Block $89/mo AUD Text Block Row 0 30…" at bounding box center [534, 273] width 575 height 537
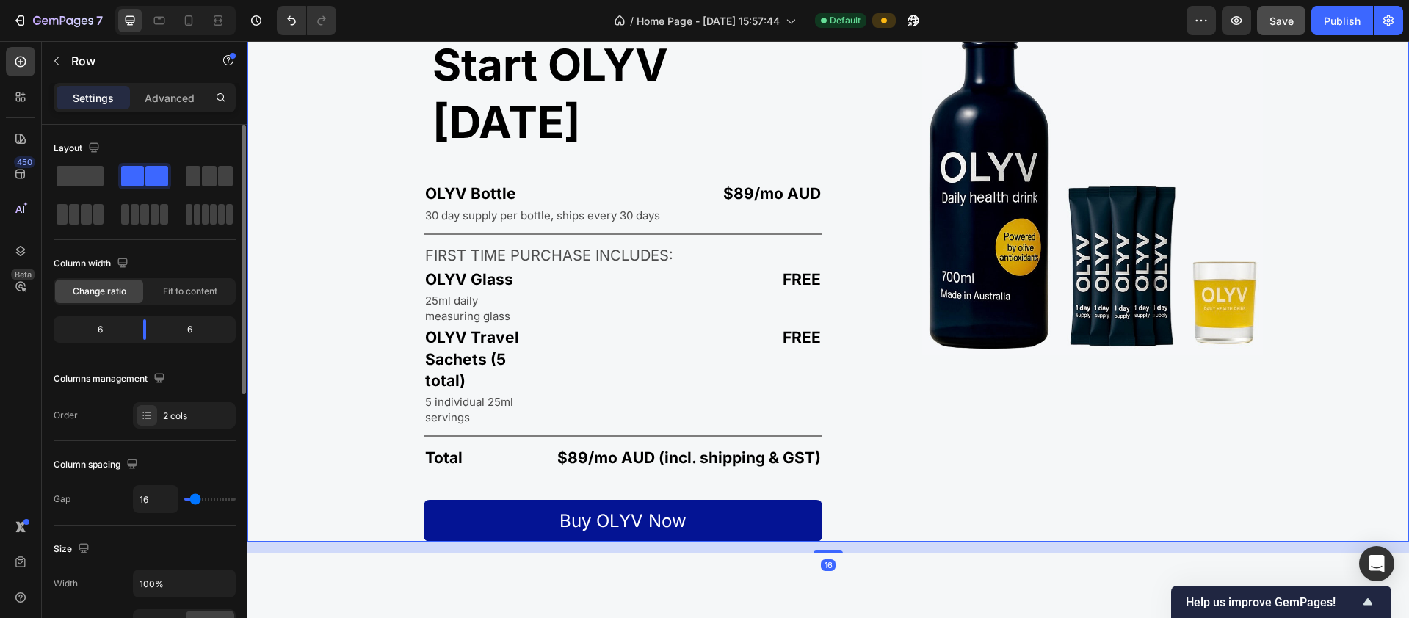
click at [312, 152] on div "Start OLYV [DATE] Heading OLYV Bottle Text Block $89/mo AUD Text Block Row 30 d…" at bounding box center [534, 273] width 575 height 537
click at [304, 192] on div "Start OLYV [DATE] Heading OLYV Bottle Text Block $89/mo AUD Text Block Row 30 d…" at bounding box center [534, 273] width 575 height 537
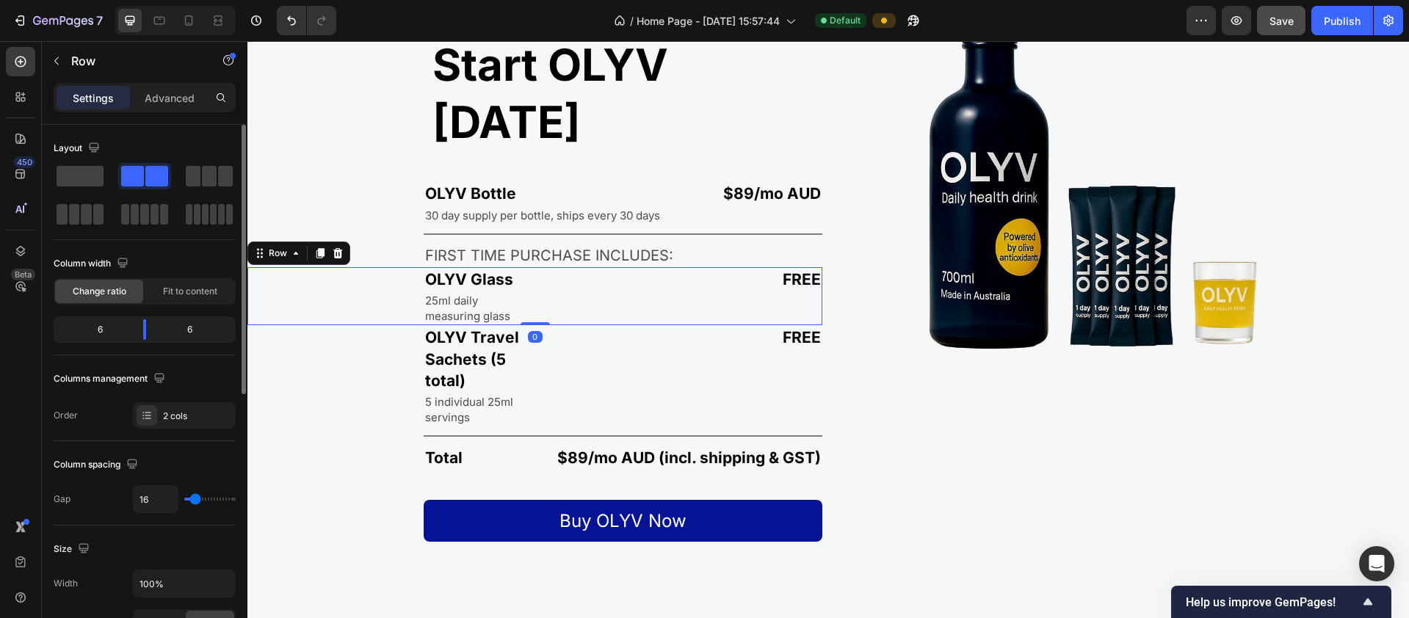
click at [305, 267] on div "OLYV Glass Text Block 25ml daily measuring glass Text Block" at bounding box center [388, 296] width 282 height 58
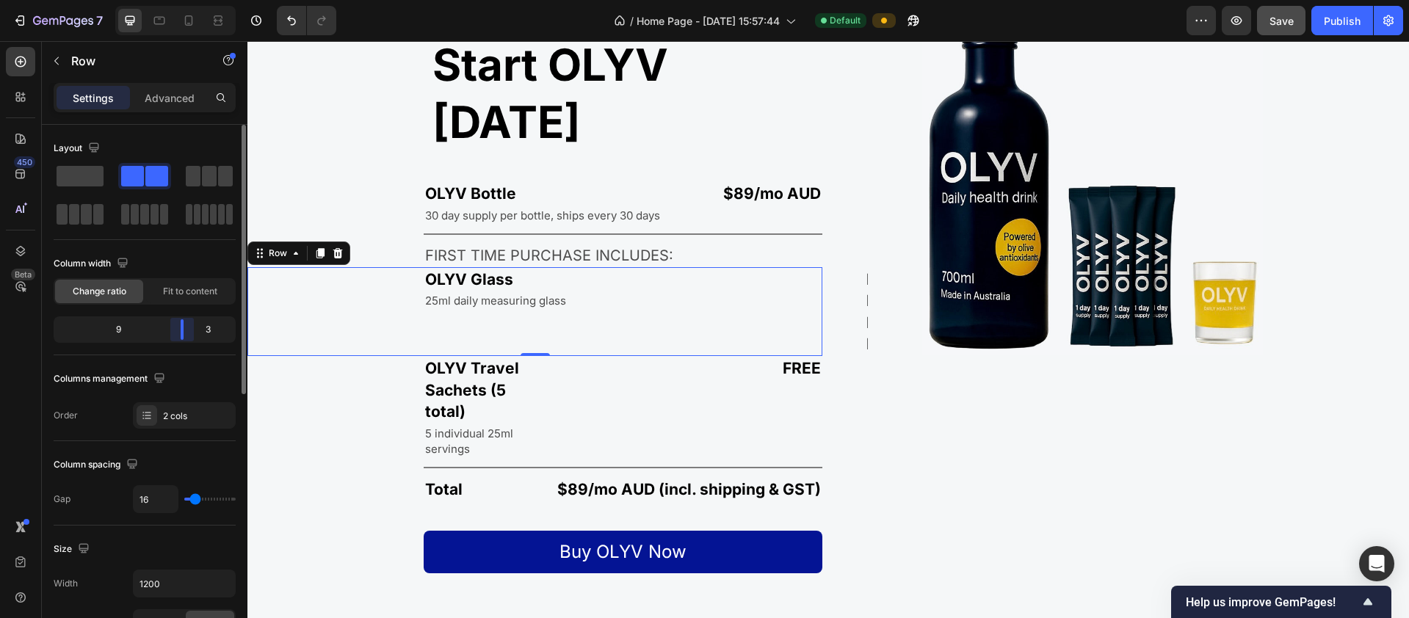
drag, startPoint x: 142, startPoint y: 330, endPoint x: 188, endPoint y: 347, distance: 49.0
click at [188, 347] on div "Column width Change ratio Fit to content 9 3" at bounding box center [145, 304] width 182 height 104
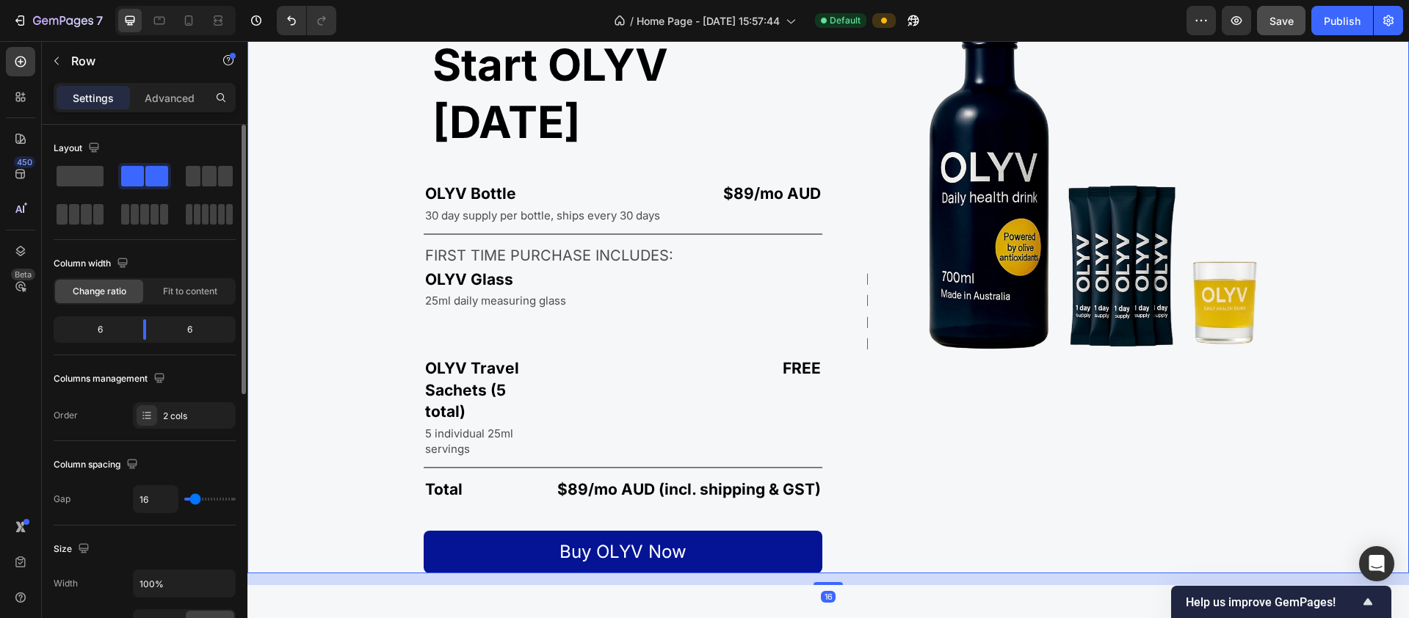
click at [860, 243] on div "Image" at bounding box center [1121, 289] width 575 height 568
click at [873, 253] on div "Image" at bounding box center [1121, 289] width 575 height 568
click at [867, 254] on div "Image" at bounding box center [1121, 289] width 575 height 568
click at [507, 358] on p "OLYV Travel Sachets (5 total)" at bounding box center [476, 390] width 103 height 65
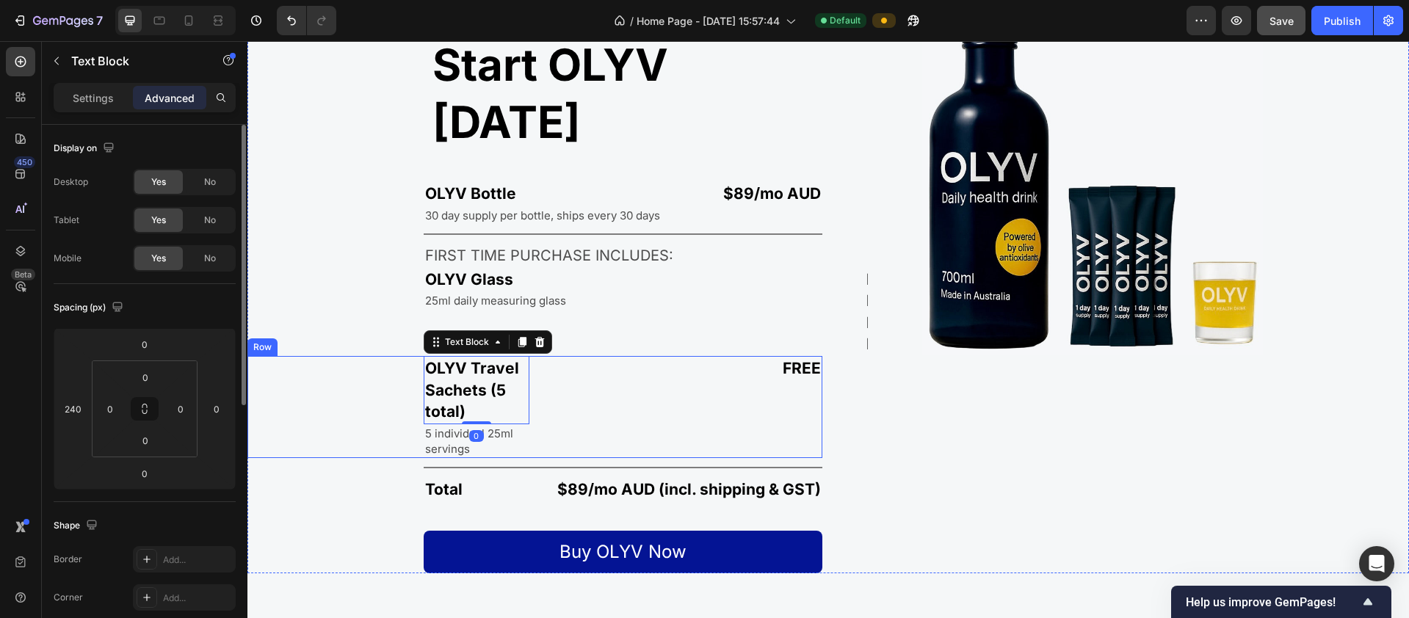
click at [390, 356] on div "OLYV Travel Sachets (5 total) Text Block 0 5 individual 25ml servings Text Block" at bounding box center [388, 406] width 282 height 101
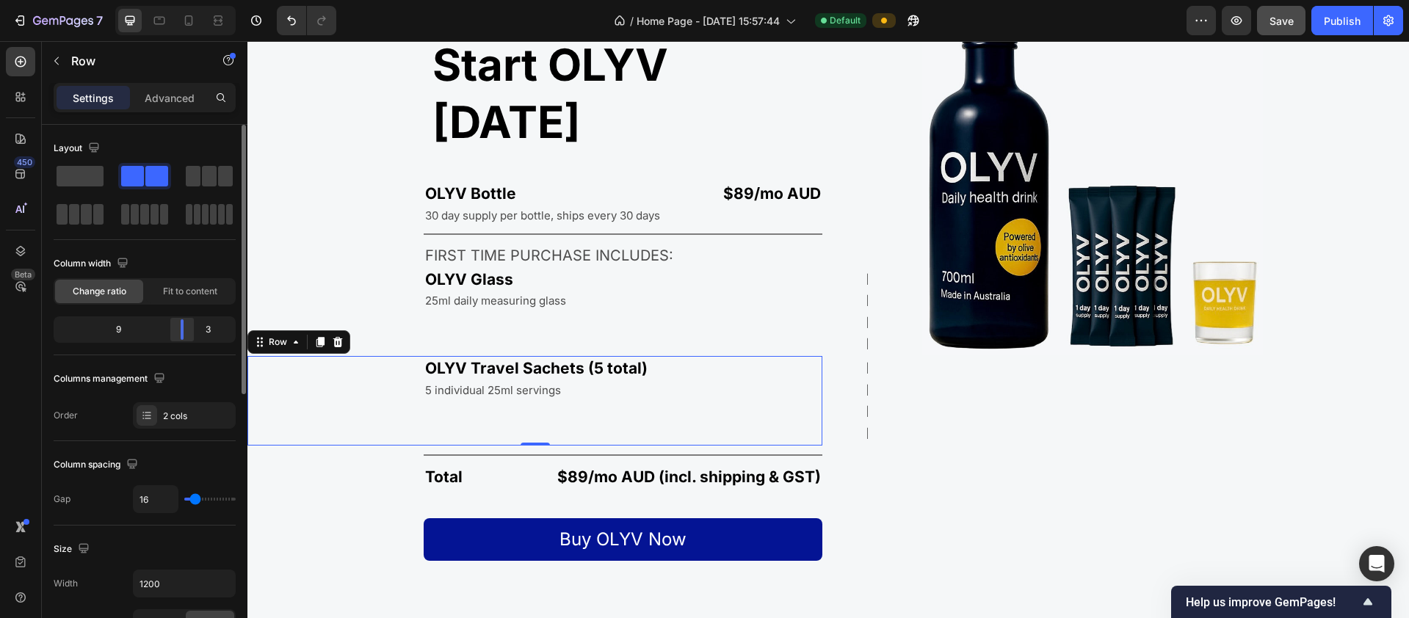
drag, startPoint x: 144, startPoint y: 331, endPoint x: 191, endPoint y: 338, distance: 47.4
click at [191, 338] on div at bounding box center [182, 329] width 26 height 21
click at [792, 356] on div "FREE Text Block" at bounding box center [751, 401] width 141 height 90
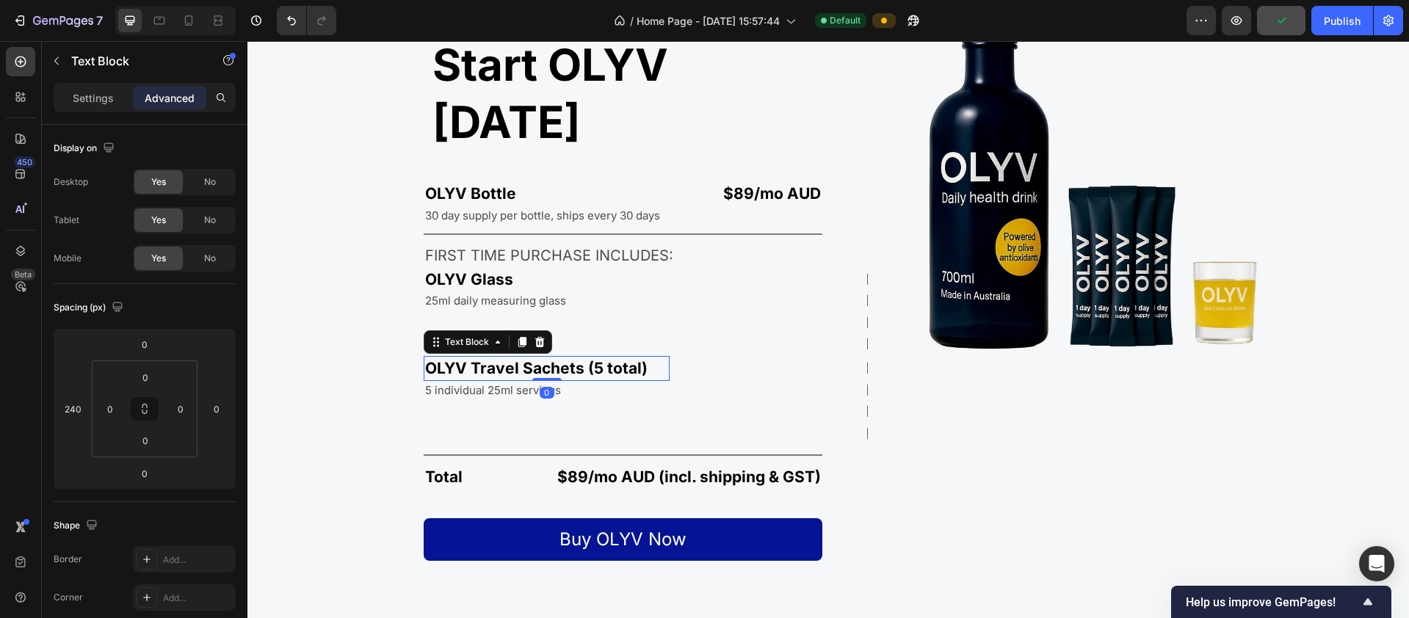
click at [637, 358] on p "OLYV Travel Sachets (5 total)" at bounding box center [546, 368] width 243 height 21
click at [698, 356] on div "FREE Text Block" at bounding box center [751, 401] width 141 height 90
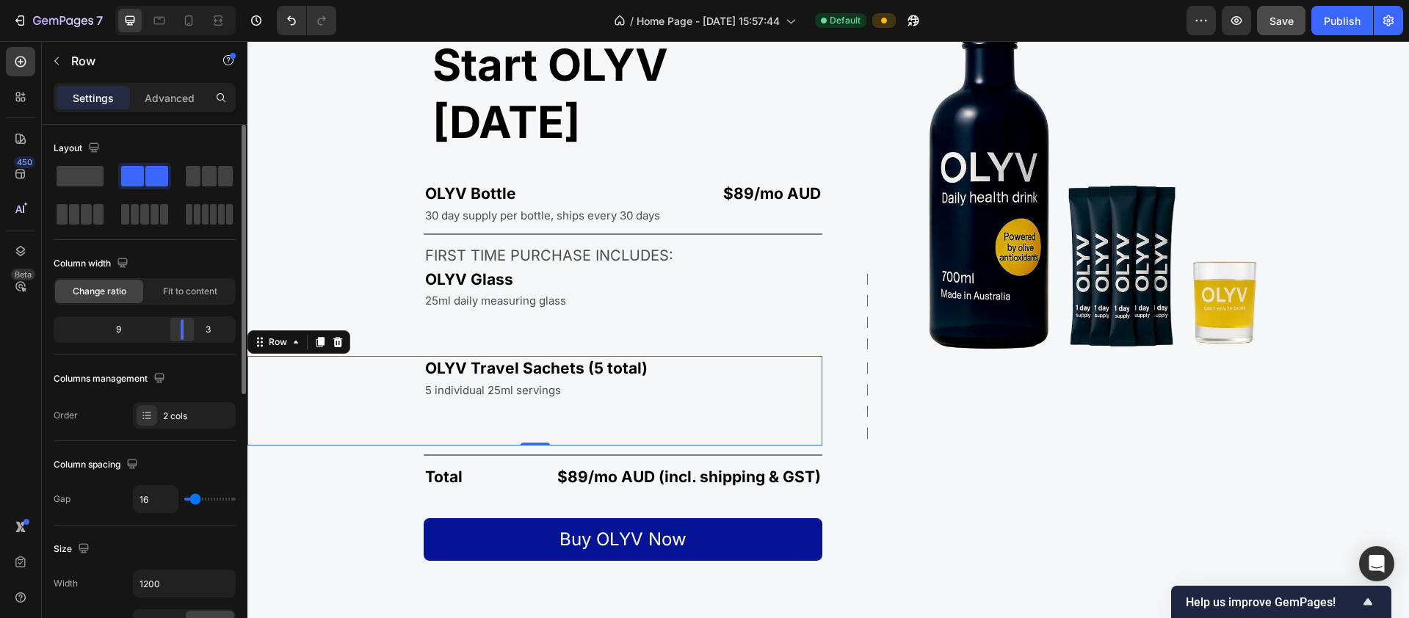
click at [187, 339] on div at bounding box center [182, 329] width 26 height 21
click at [194, 291] on span "Fit to content" at bounding box center [190, 291] width 54 height 13
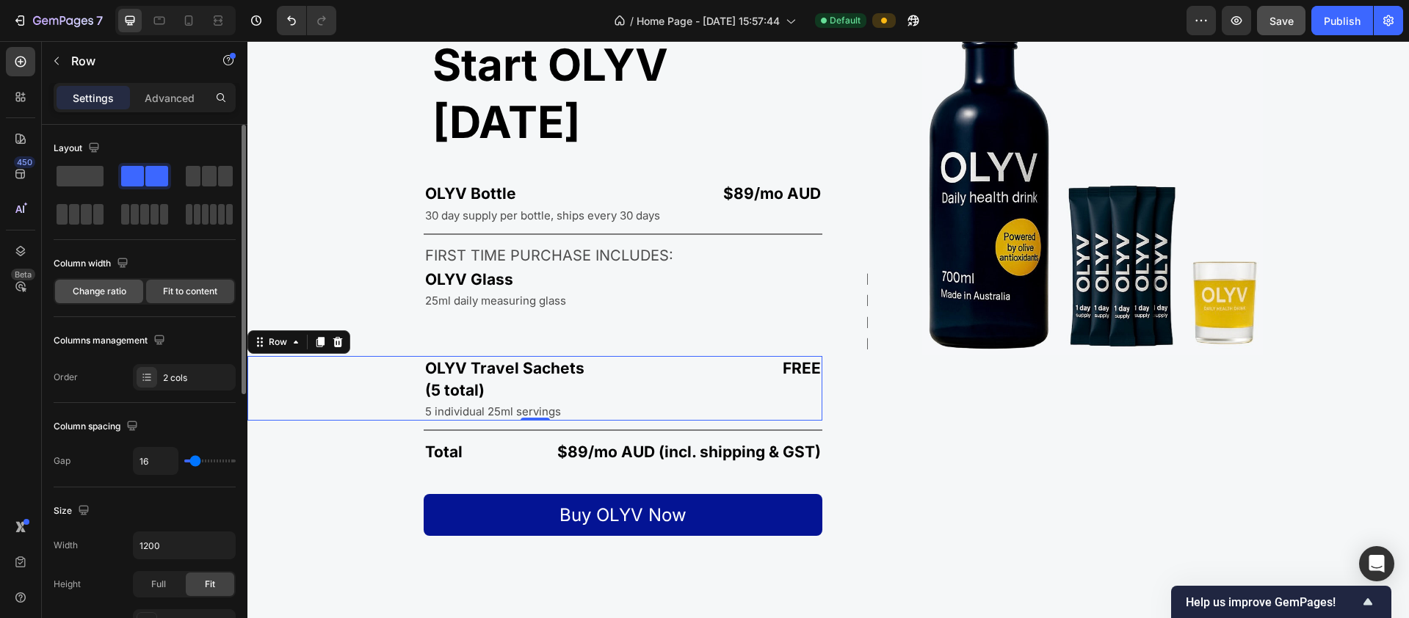
click at [128, 297] on div "Change ratio" at bounding box center [99, 291] width 88 height 23
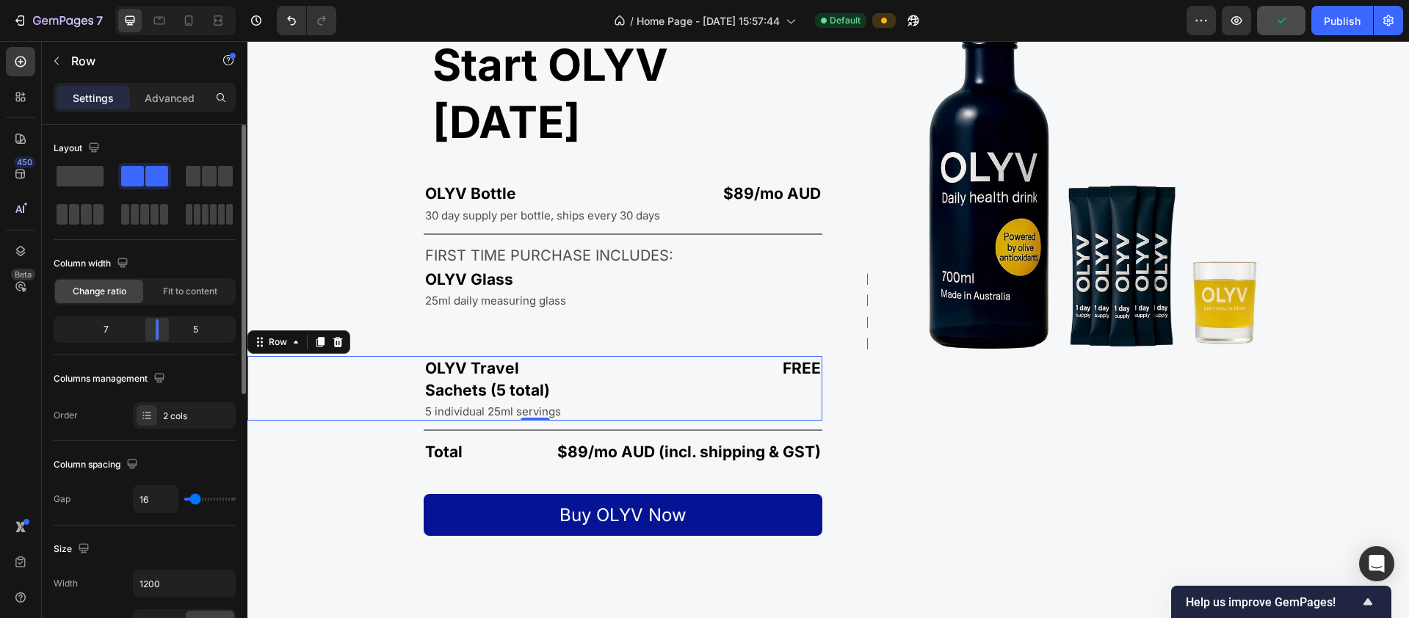
drag, startPoint x: 185, startPoint y: 333, endPoint x: 154, endPoint y: 333, distance: 30.8
click at [154, 333] on div at bounding box center [157, 329] width 26 height 21
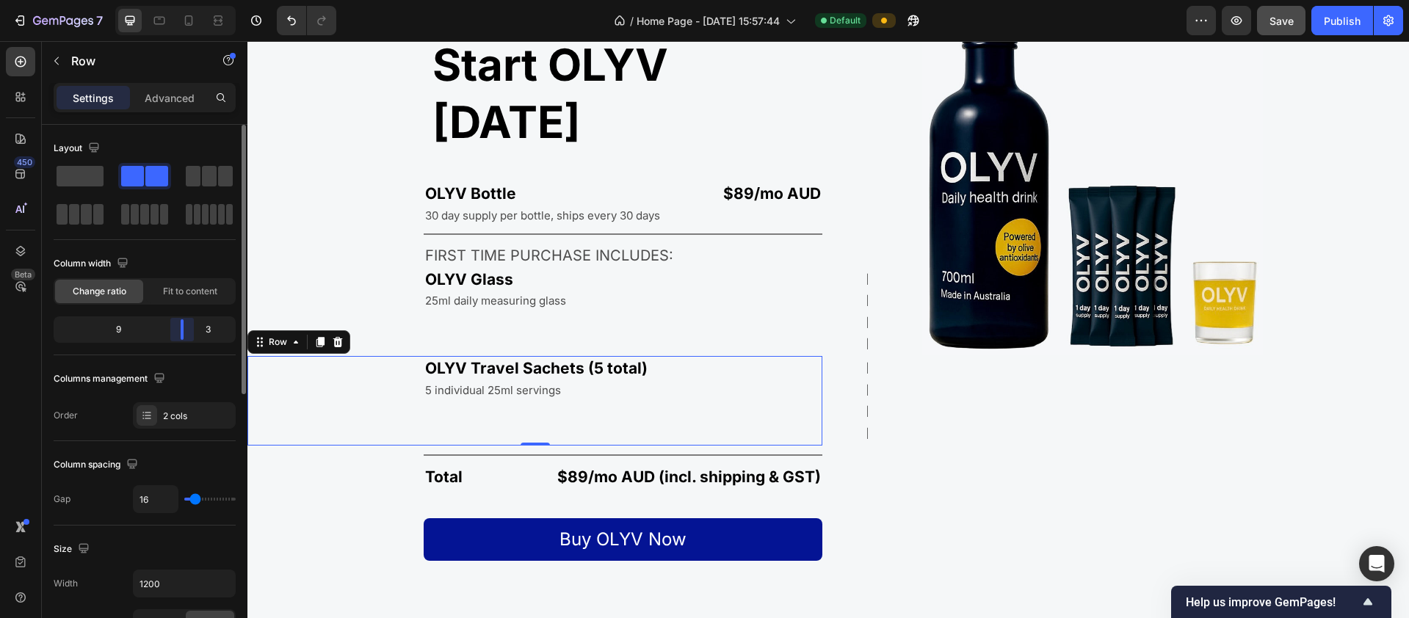
drag, startPoint x: 158, startPoint y: 331, endPoint x: 200, endPoint y: 330, distance: 41.9
click at [200, 330] on div "9 3" at bounding box center [145, 329] width 182 height 26
click at [810, 356] on div "FREE Text Block" at bounding box center [751, 401] width 141 height 90
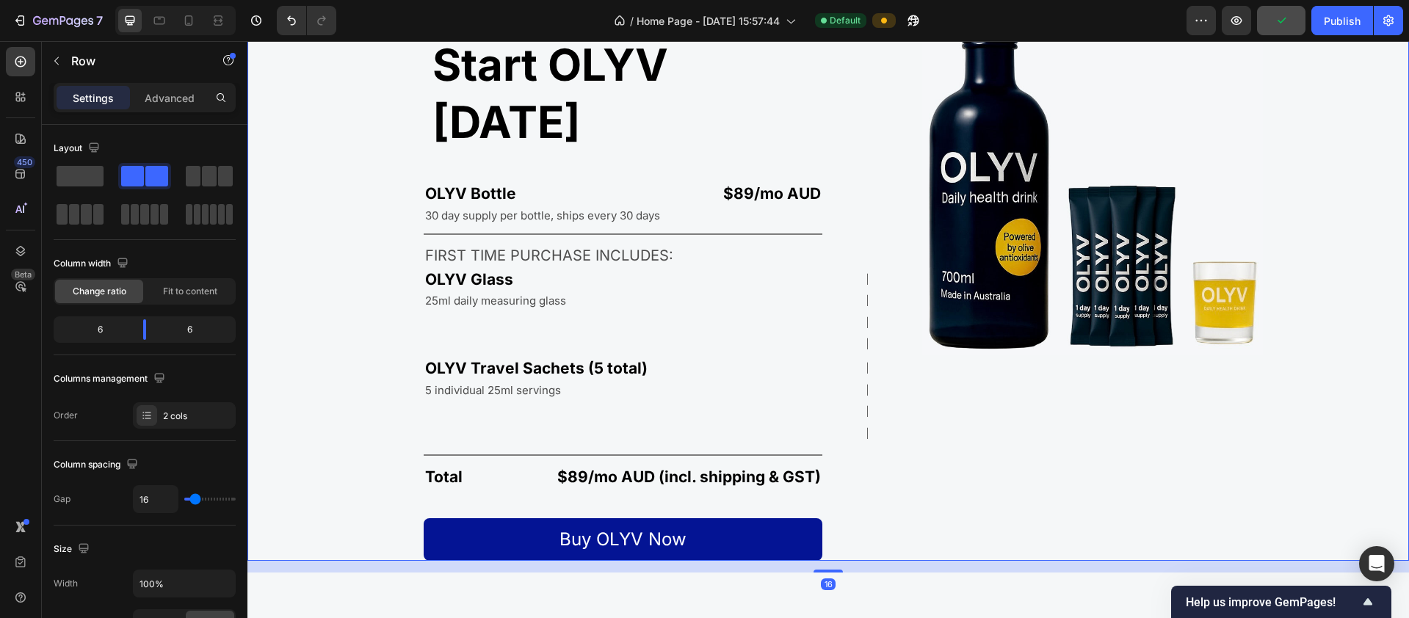
click at [862, 316] on div "Image" at bounding box center [1121, 283] width 575 height 556
click at [863, 314] on div "Image" at bounding box center [1121, 283] width 575 height 556
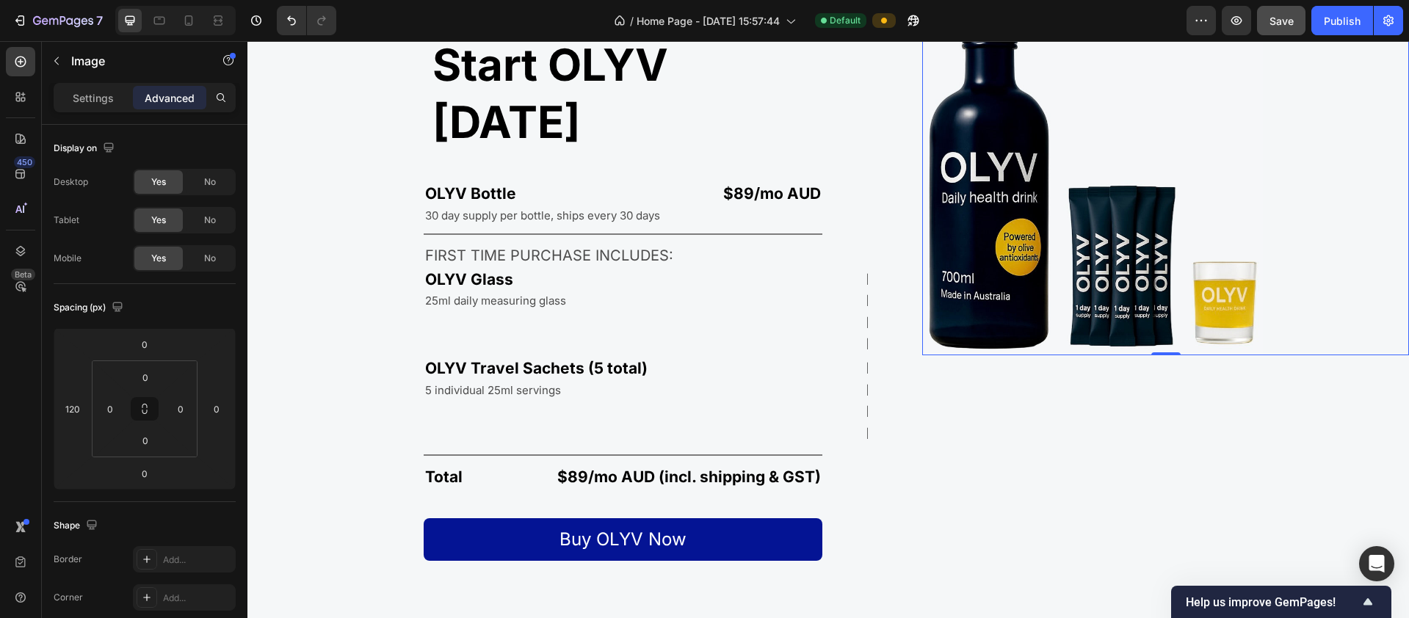
click at [937, 289] on img at bounding box center [1092, 180] width 341 height 350
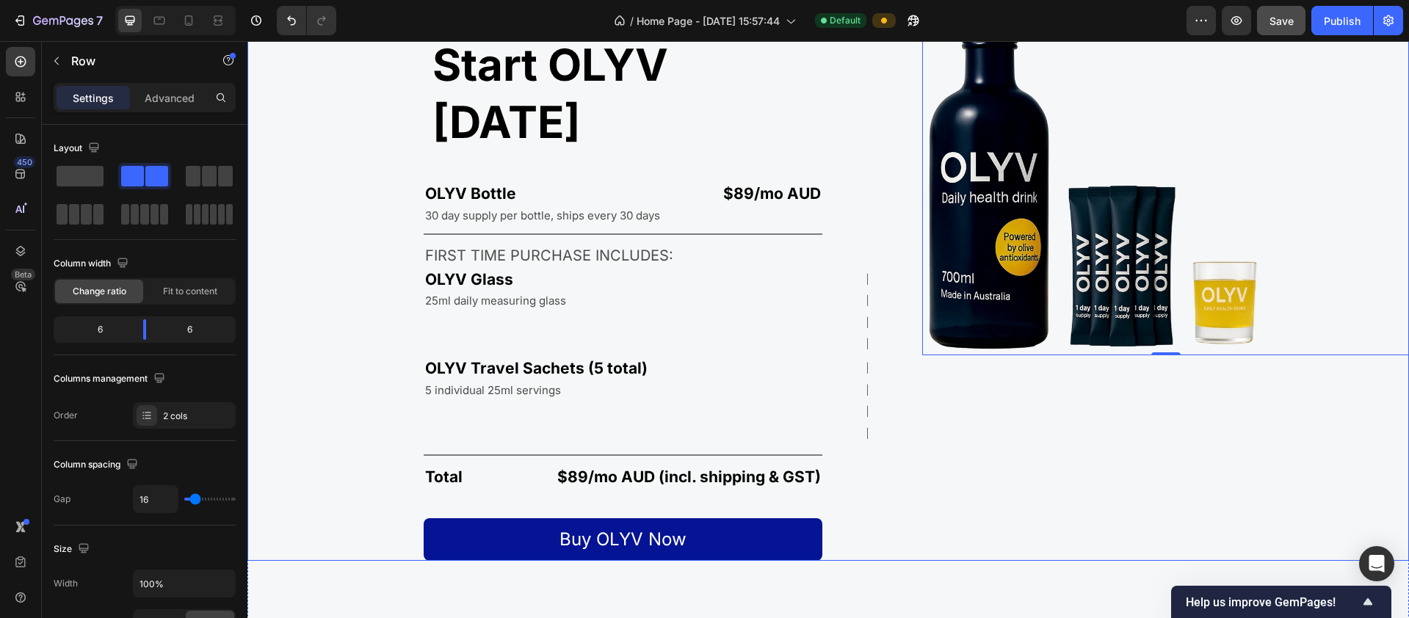
click at [863, 377] on div "Image 0" at bounding box center [1121, 283] width 575 height 556
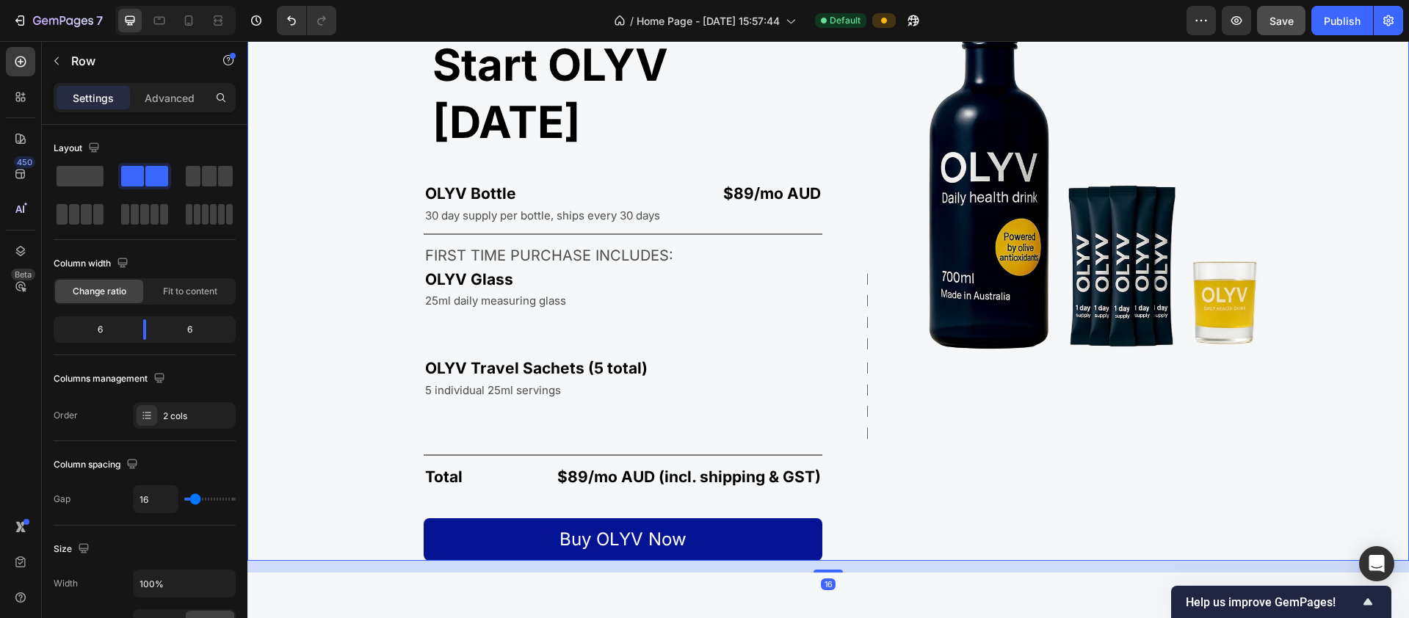
click at [863, 209] on div "Image" at bounding box center [1121, 283] width 575 height 556
click at [850, 239] on div "Image" at bounding box center [1121, 283] width 575 height 556
click at [775, 356] on div "FREE Text Block" at bounding box center [751, 401] width 141 height 90
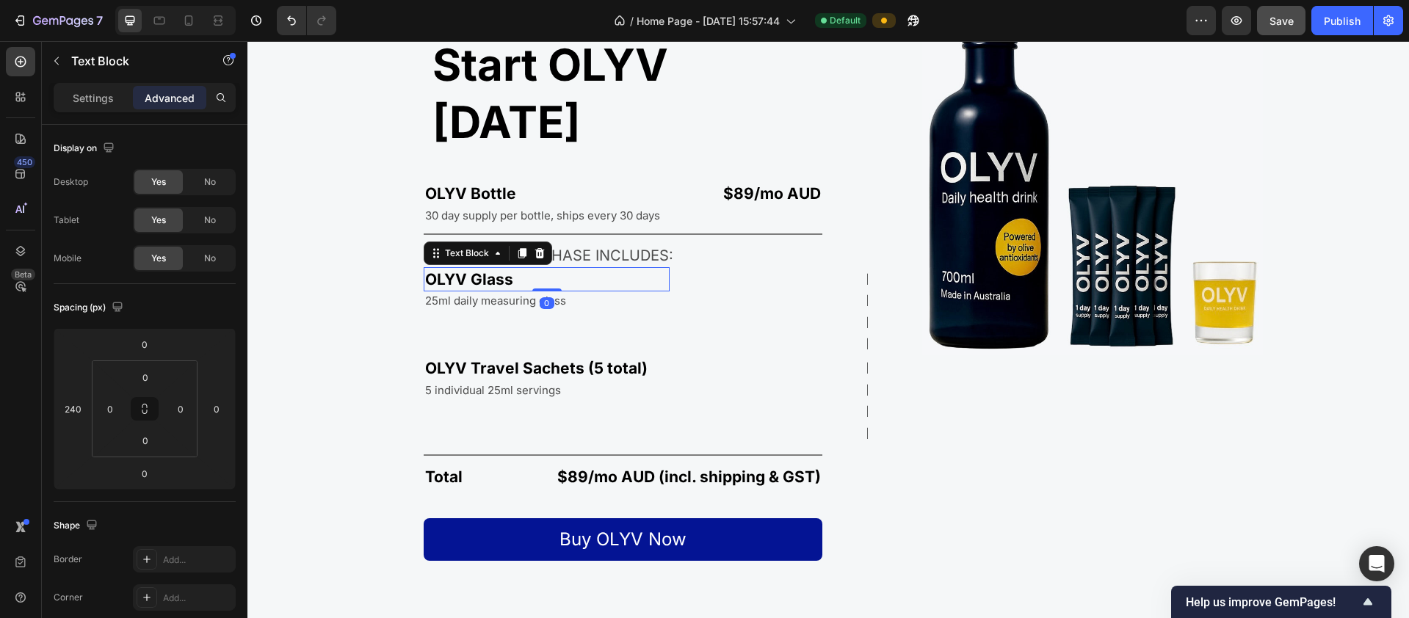
click at [522, 269] on p "OLYV Glass" at bounding box center [546, 279] width 243 height 21
click at [521, 293] on p "25ml daily measuring glass" at bounding box center [495, 300] width 141 height 15
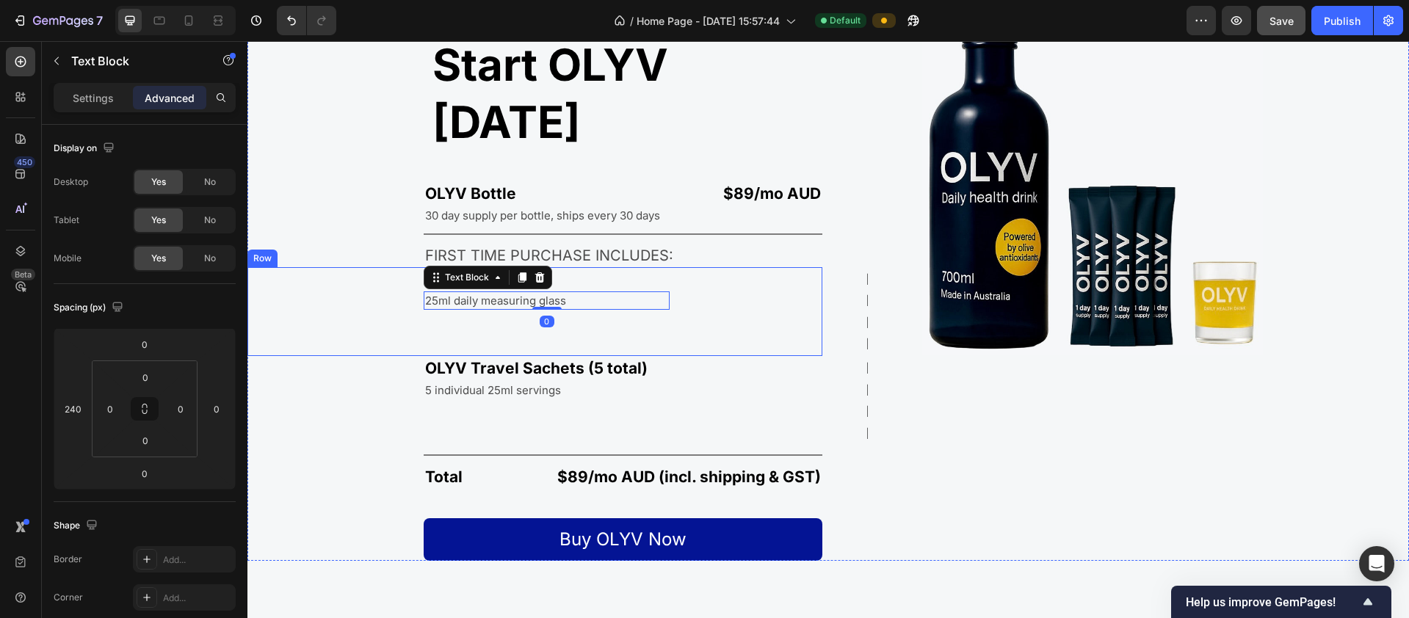
click at [352, 267] on div "OLYV Glass Text Block 25ml daily measuring glass Text Block 0" at bounding box center [458, 312] width 422 height 90
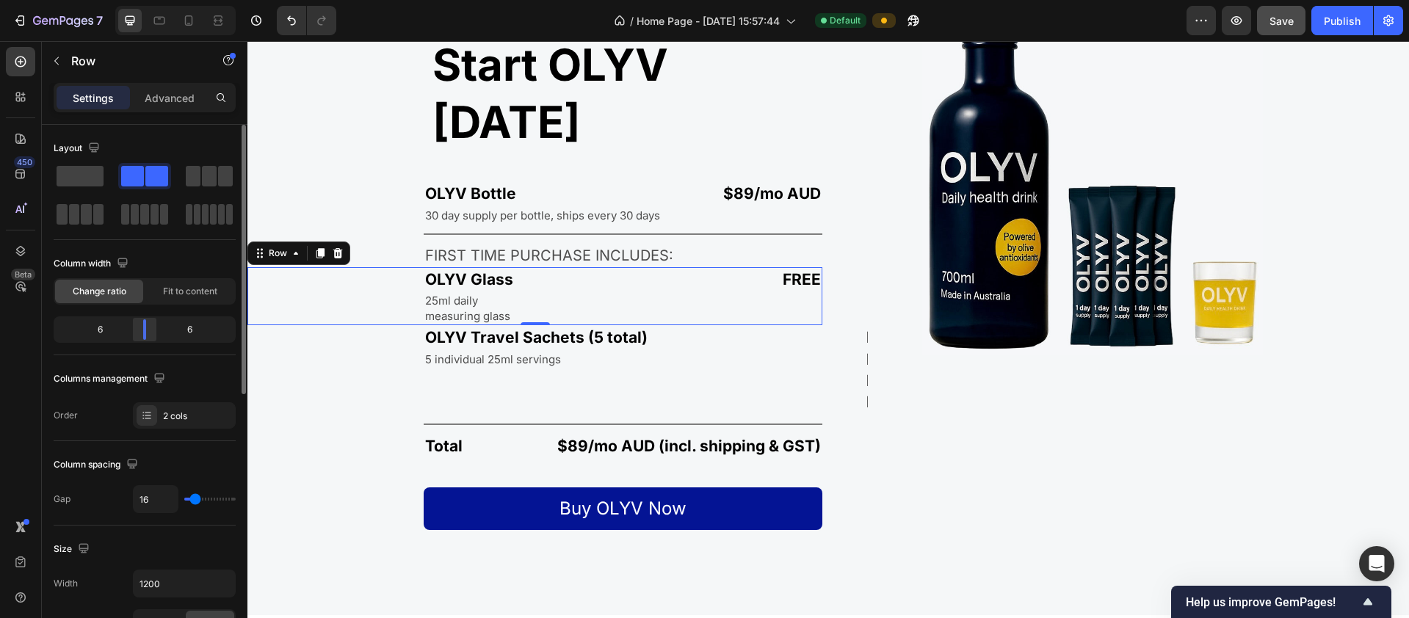
drag, startPoint x: 181, startPoint y: 331, endPoint x: 147, endPoint y: 339, distance: 35.4
click at [147, 339] on div at bounding box center [144, 329] width 26 height 21
click at [678, 267] on div "FREE Text Block" at bounding box center [682, 296] width 282 height 58
click at [374, 267] on div "OLYV Glass Text Block 25ml daily measuring glass Text Block" at bounding box center [388, 296] width 282 height 58
click at [371, 267] on div "OLYV Glass Text Block 25ml daily measuring glass Text Block" at bounding box center [388, 296] width 282 height 58
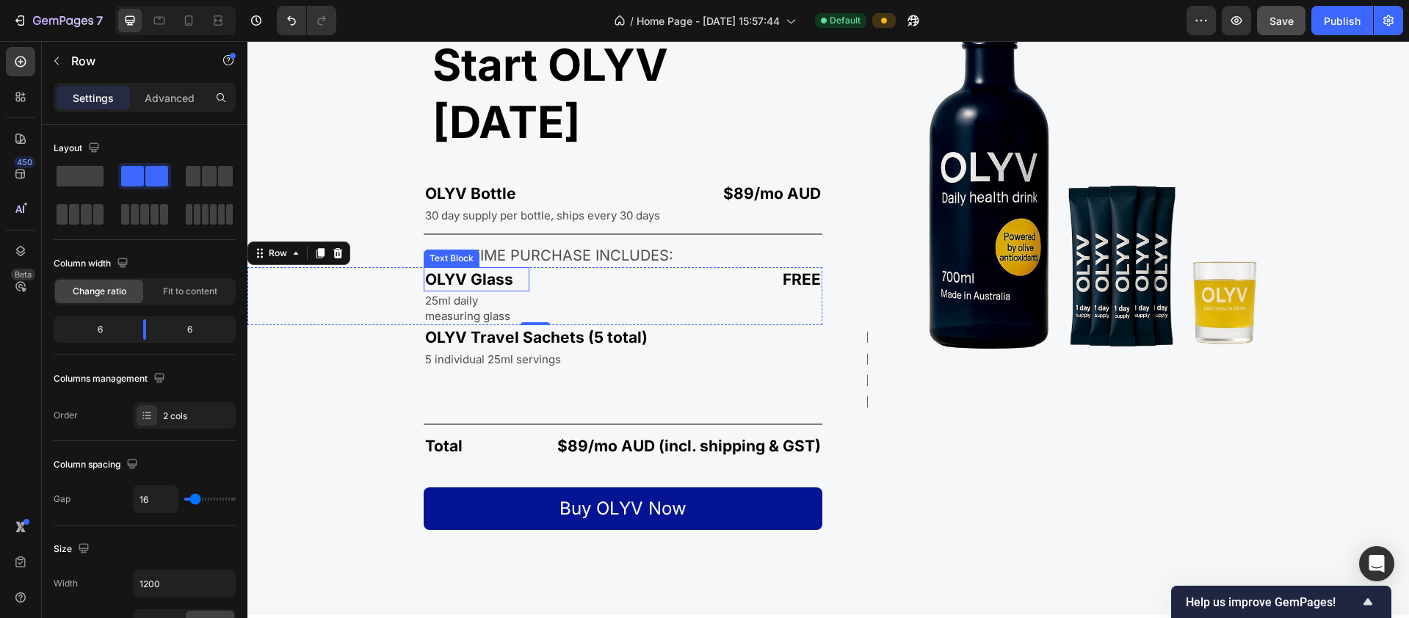
click at [457, 269] on p "OLYV Glass" at bounding box center [476, 279] width 103 height 21
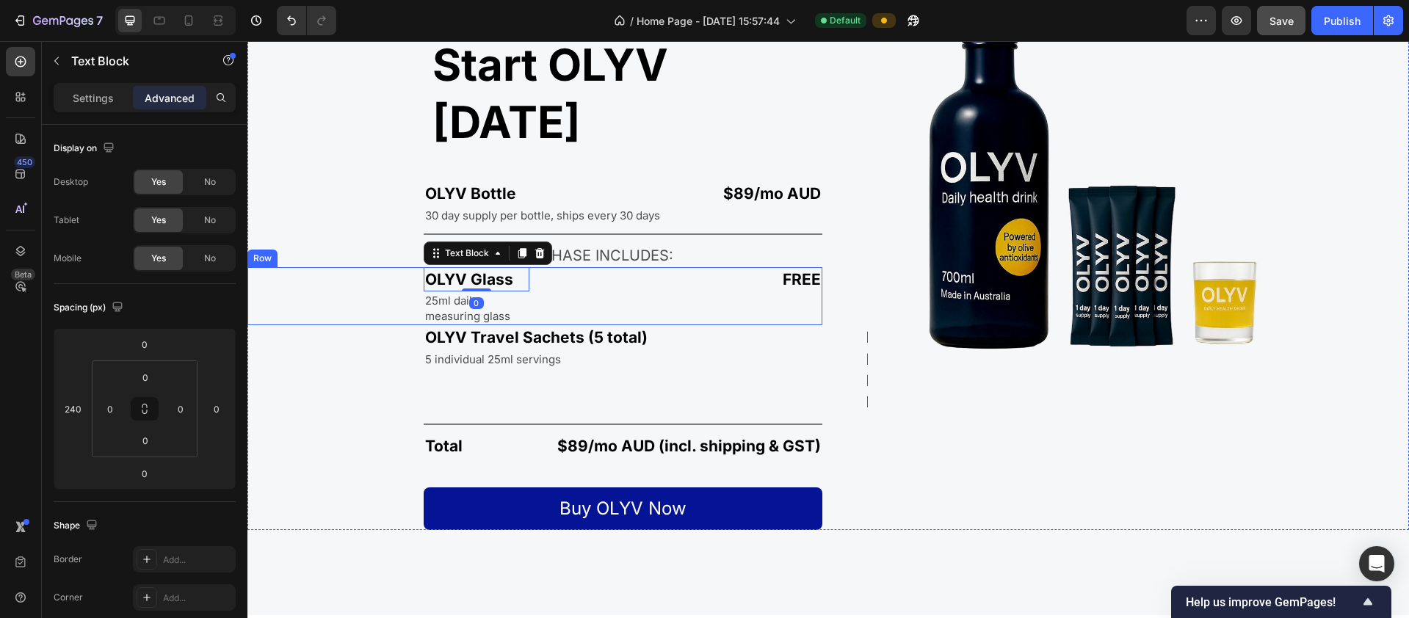
click at [401, 267] on div "OLYV Glass Text Block 0 25ml daily measuring glass Text Block" at bounding box center [388, 296] width 282 height 58
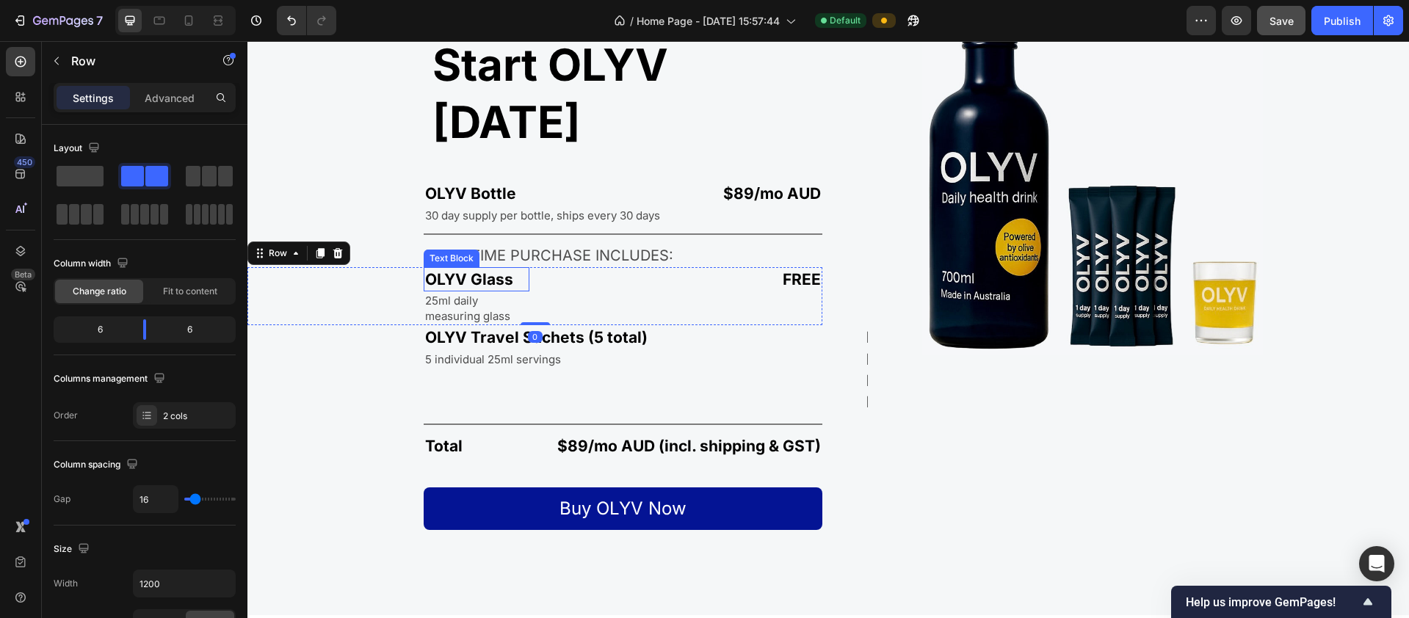
click at [424, 267] on div "OLYV Glass Text Block 25ml daily measuring glass Text Block" at bounding box center [388, 296] width 282 height 58
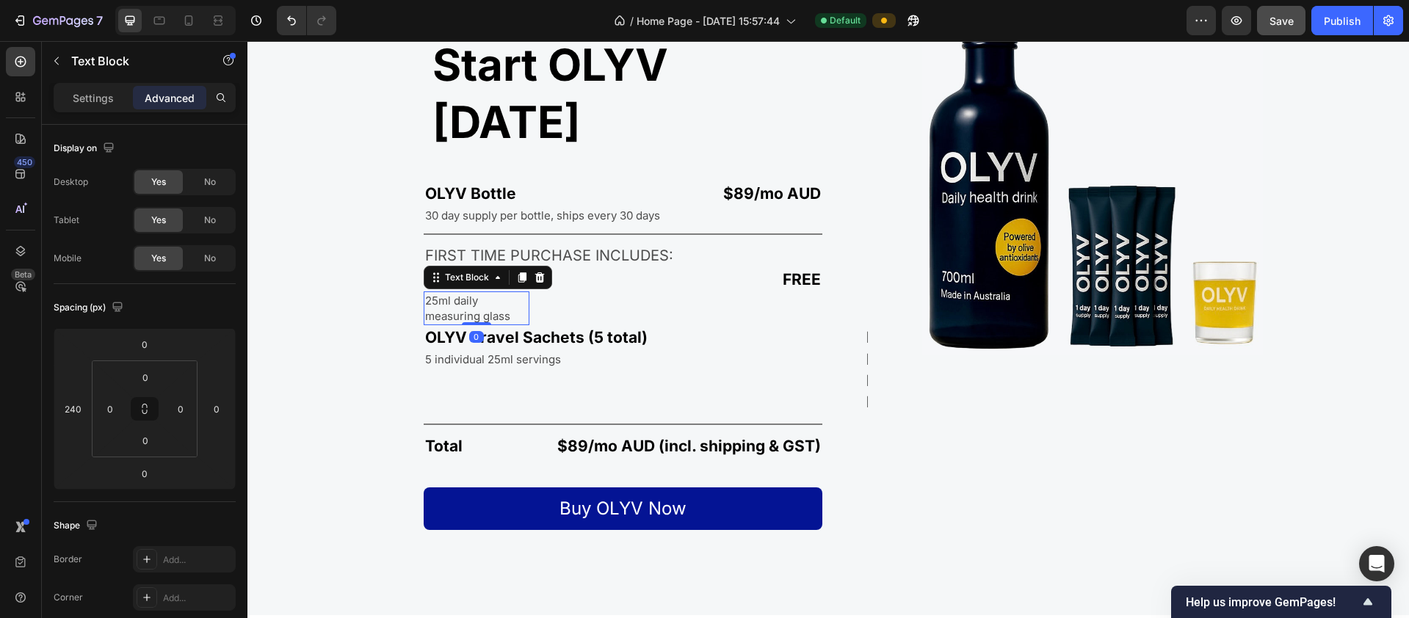
click at [427, 293] on p "25ml daily measuring glass" at bounding box center [476, 308] width 103 height 31
click at [654, 267] on div "FREE Text Block" at bounding box center [682, 296] width 282 height 58
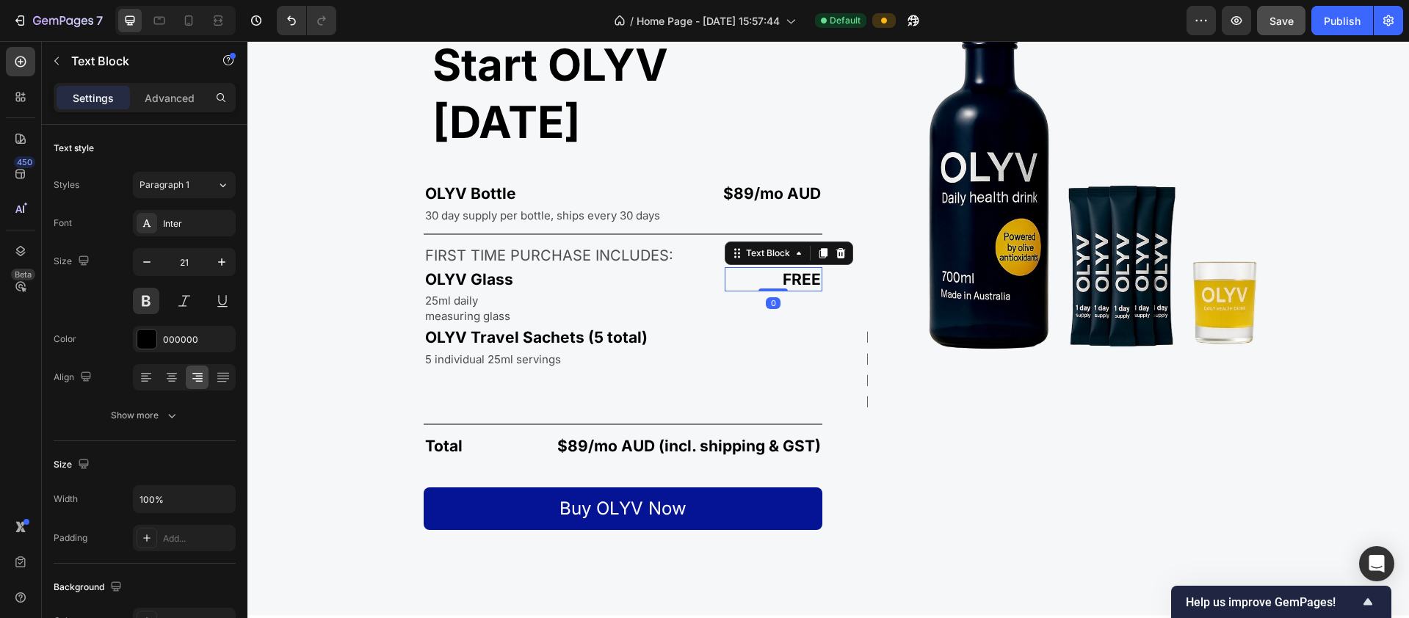
click at [747, 269] on p "FREE" at bounding box center [773, 279] width 95 height 21
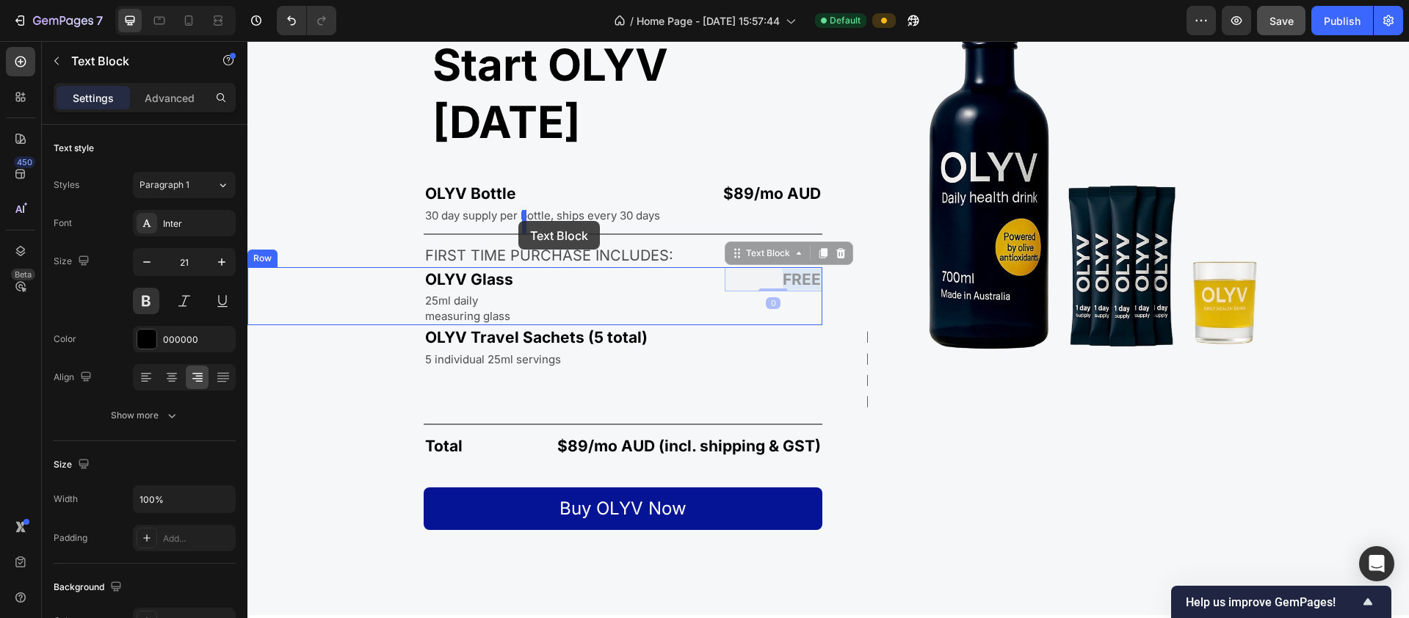
drag, startPoint x: 735, startPoint y: 220, endPoint x: 518, endPoint y: 221, distance: 216.6
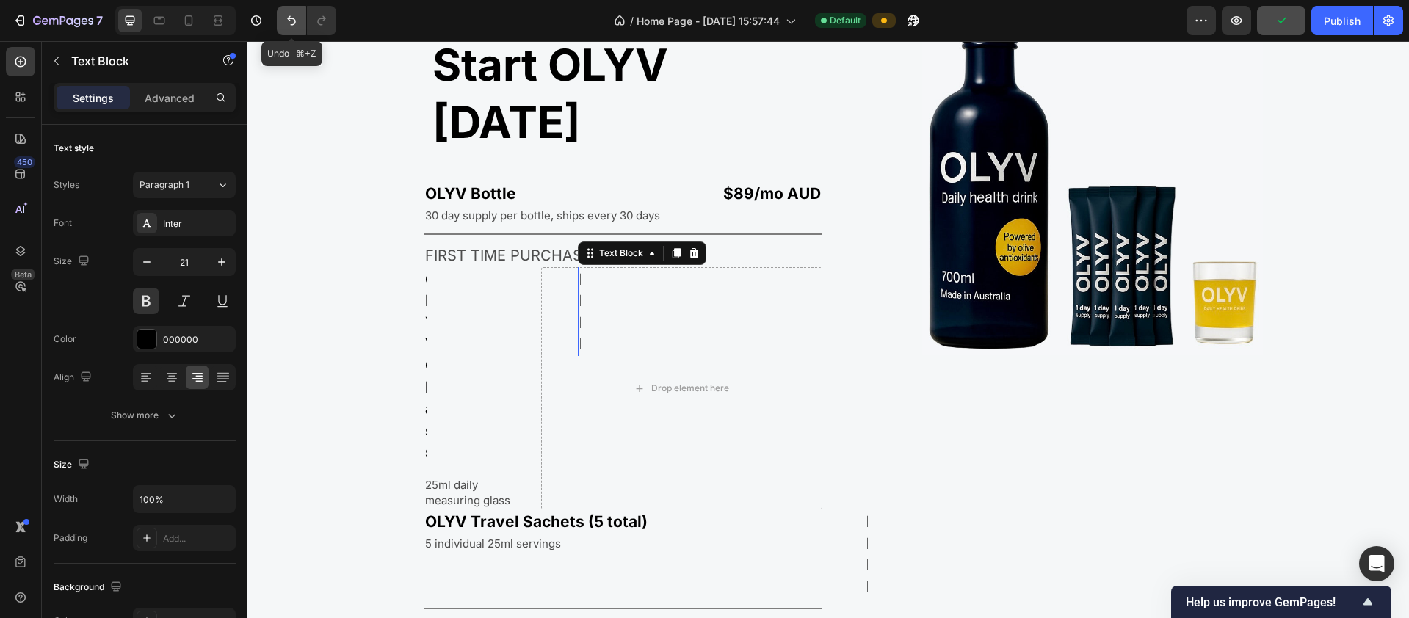
click at [293, 21] on icon "Undo/Redo" at bounding box center [291, 20] width 15 height 15
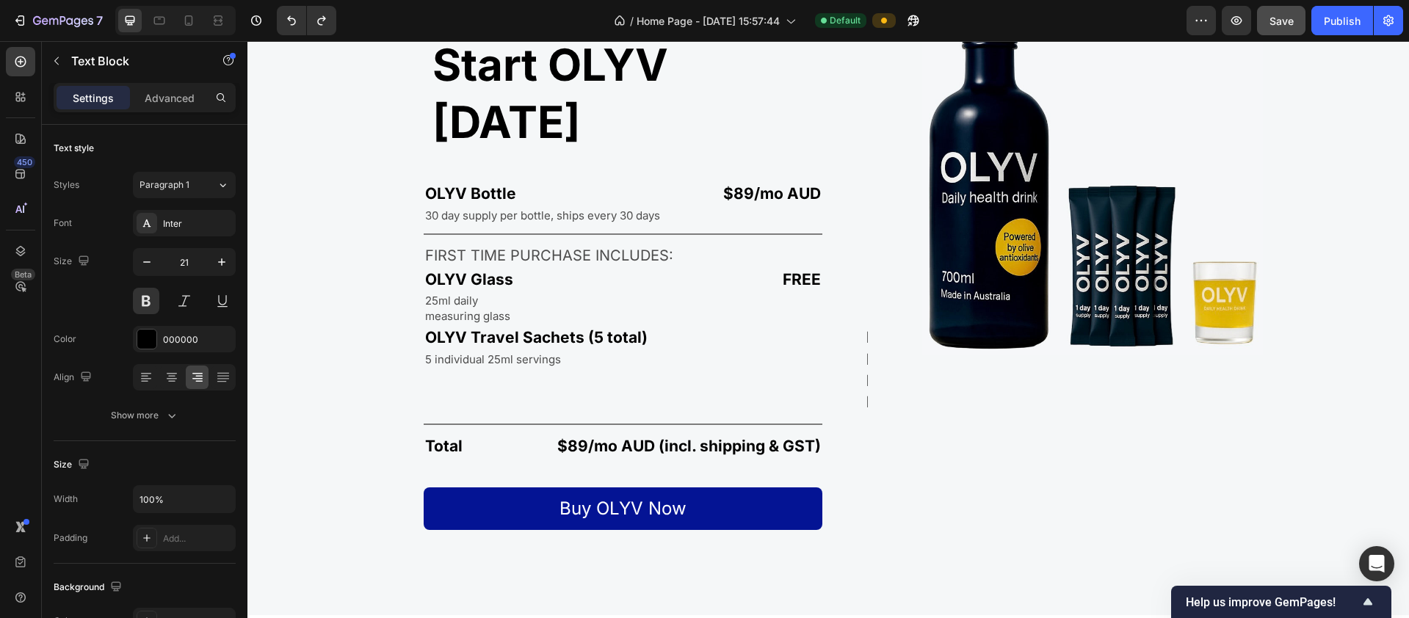
click at [798, 269] on p "FREE" at bounding box center [773, 279] width 95 height 21
click at [620, 327] on p "OLYV Travel Sachets (5 total)" at bounding box center [546, 337] width 243 height 21
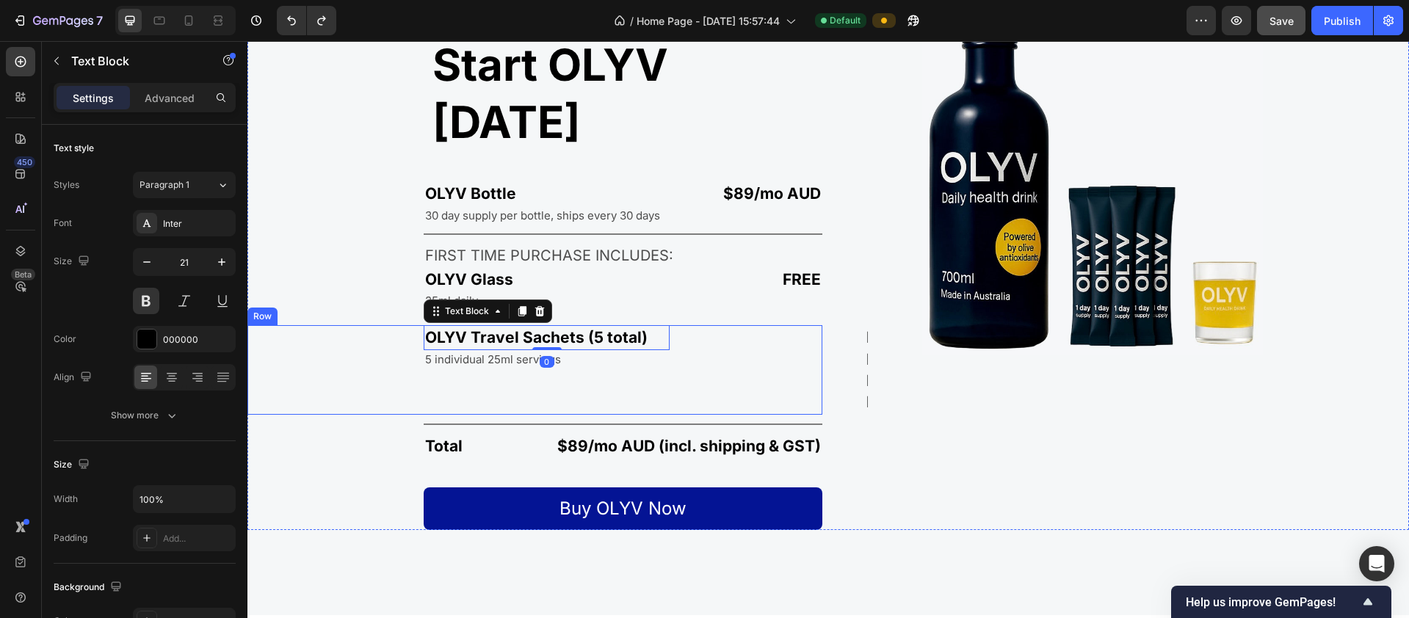
click at [812, 325] on div "FREE Text Block" at bounding box center [751, 370] width 141 height 90
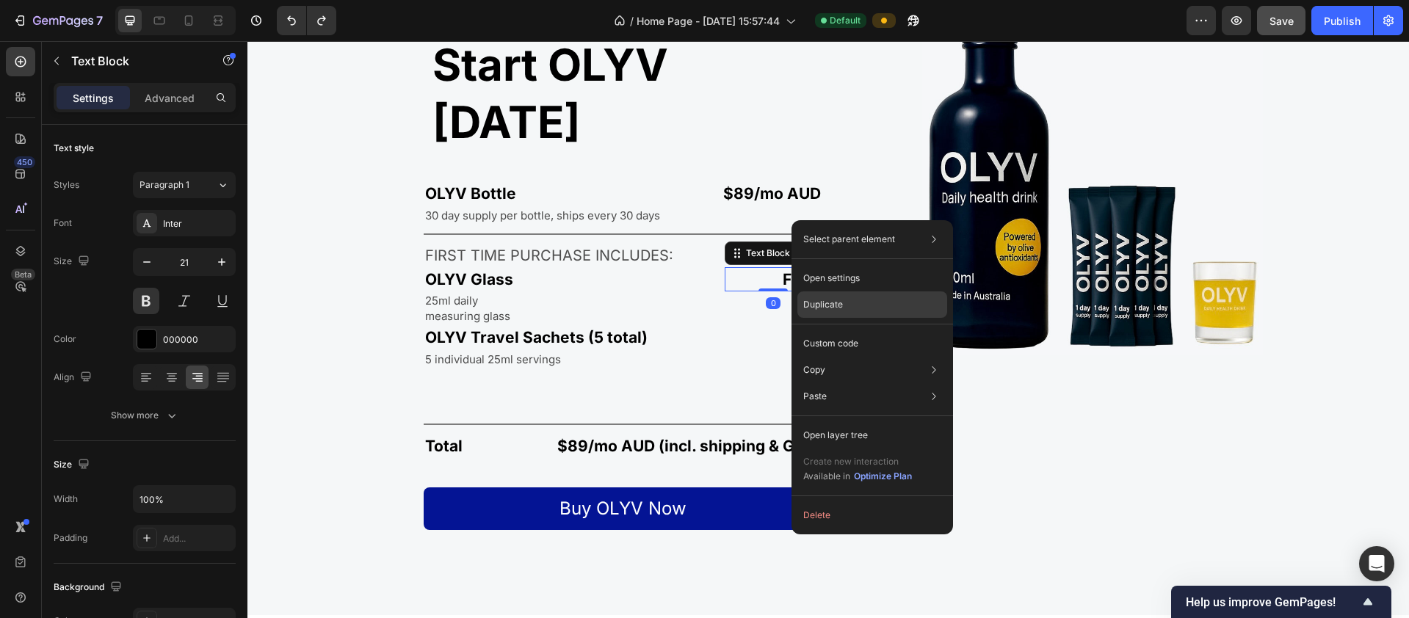
click at [840, 308] on p "Duplicate" at bounding box center [823, 304] width 40 height 13
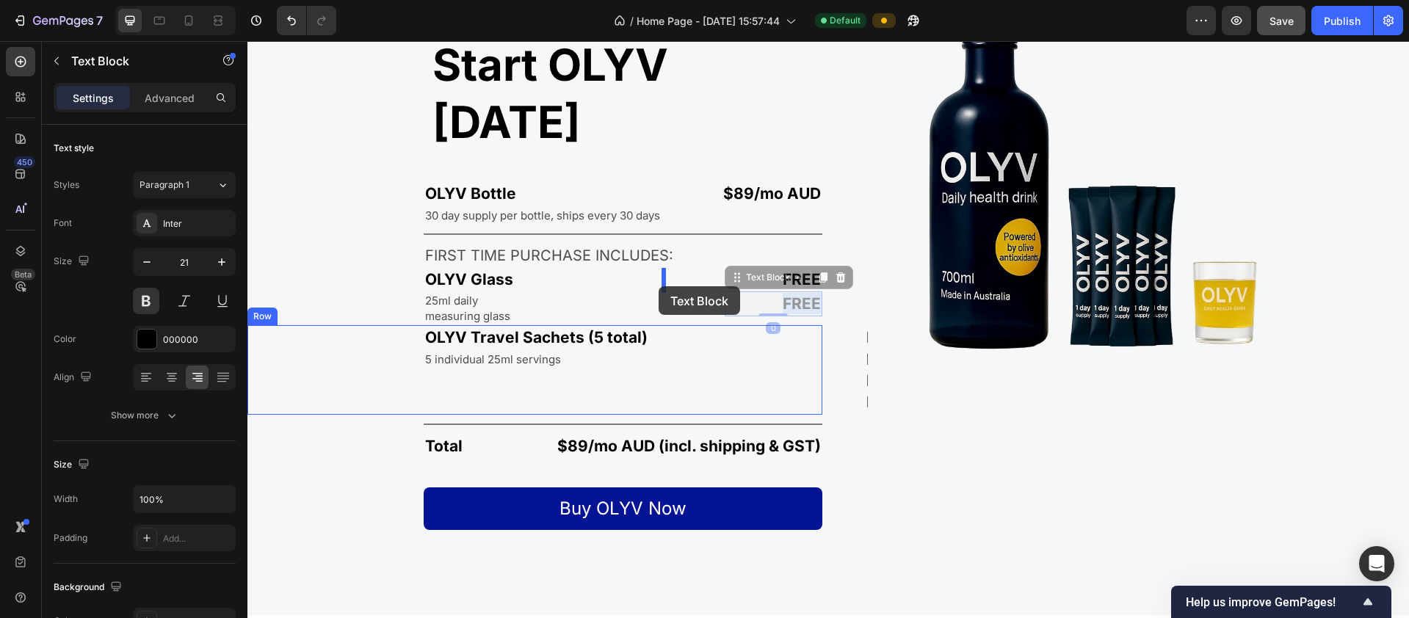
drag, startPoint x: 782, startPoint y: 245, endPoint x: 659, endPoint y: 286, distance: 130.0
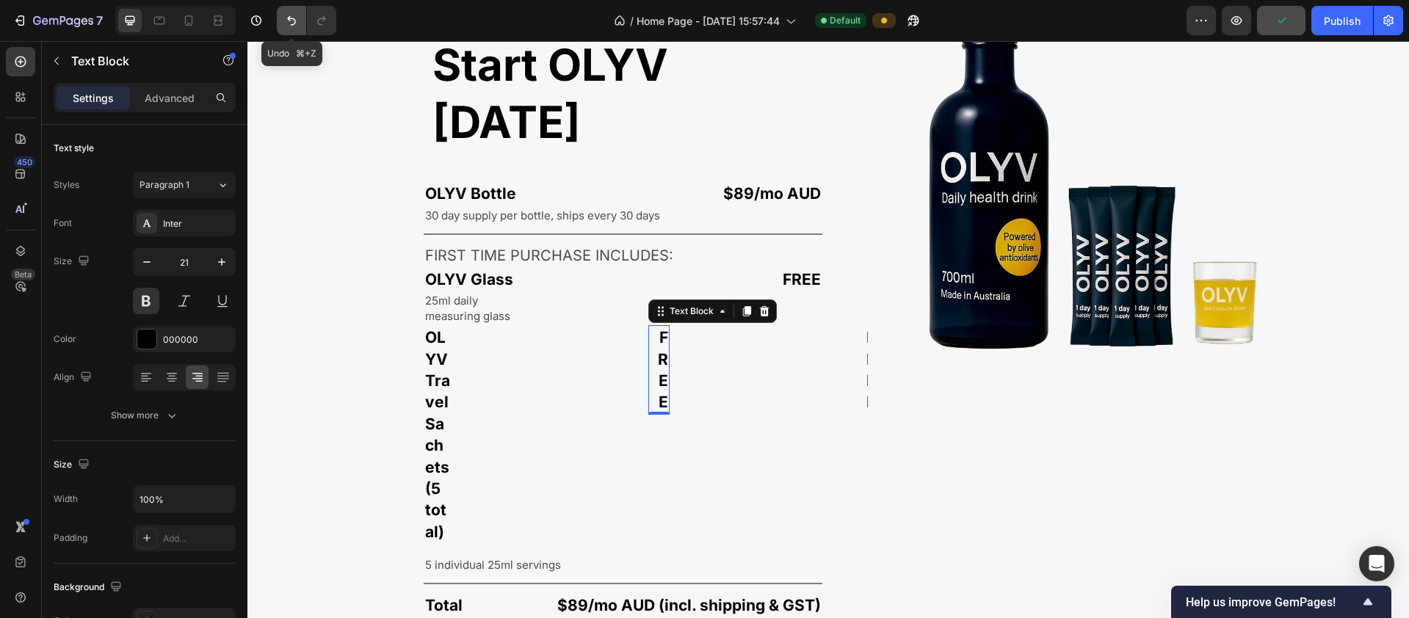
click at [284, 18] on icon "Undo/Redo" at bounding box center [291, 20] width 15 height 15
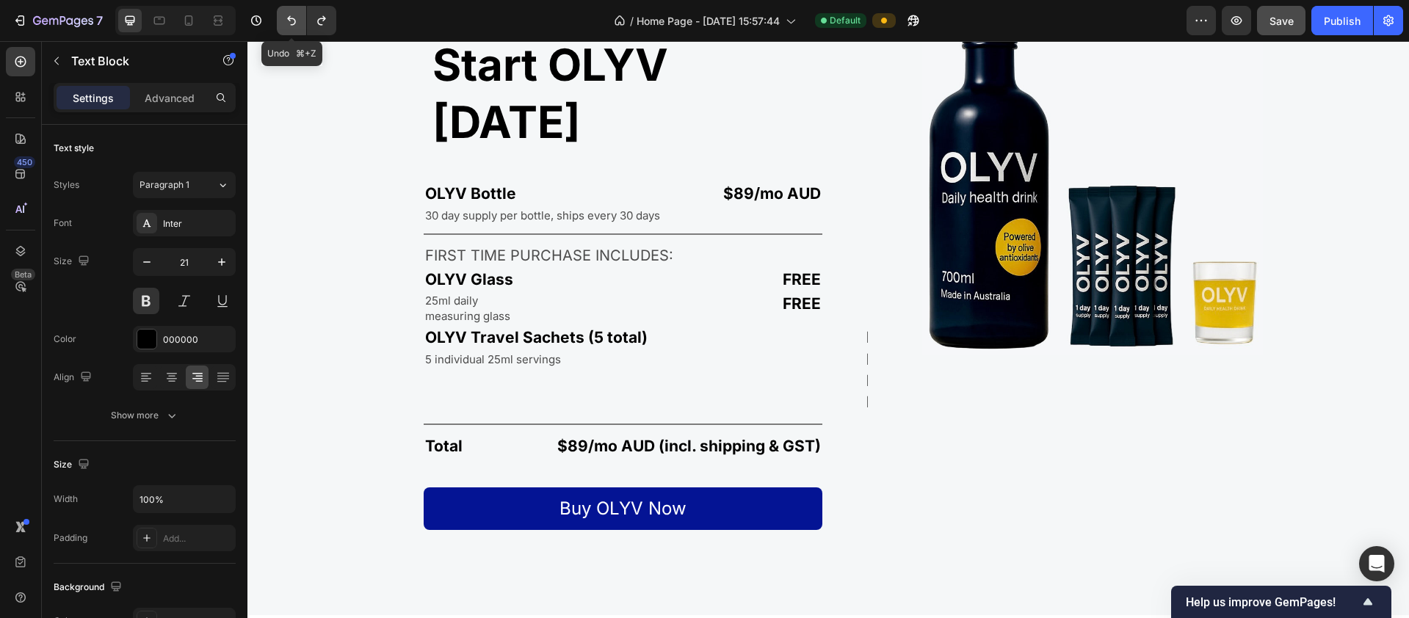
click at [292, 22] on icon "Undo/Redo" at bounding box center [291, 20] width 15 height 15
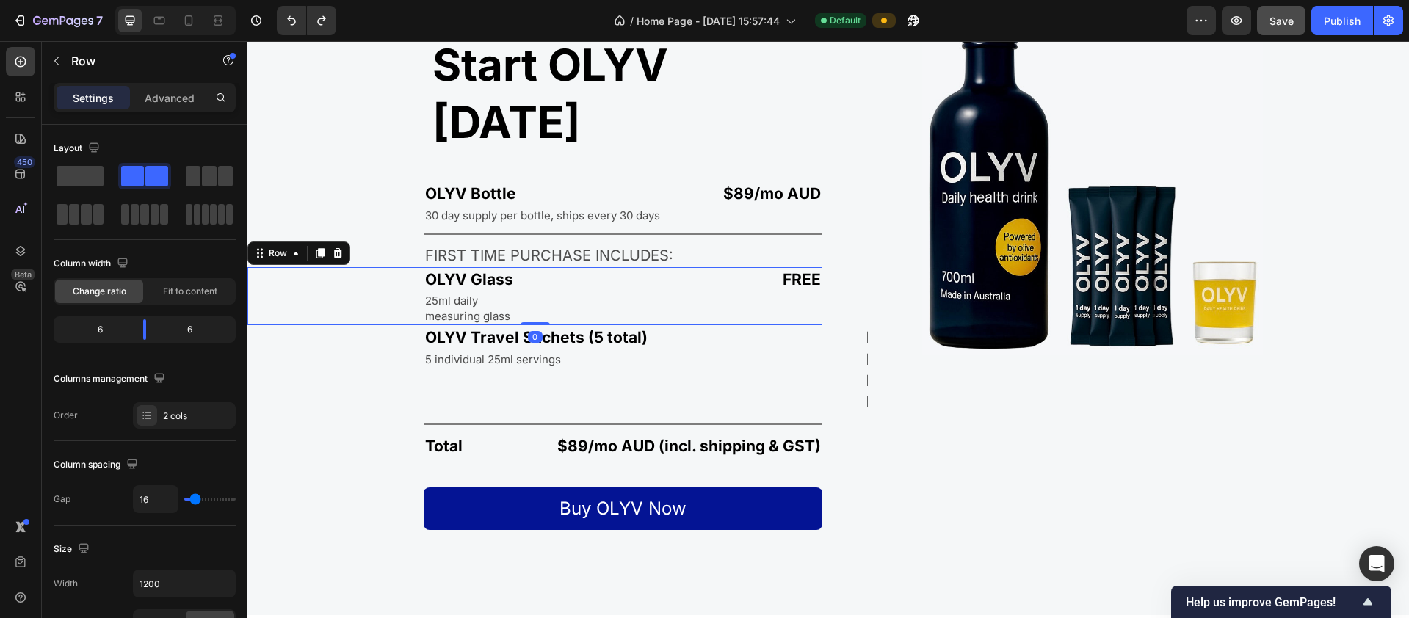
click at [609, 267] on div "FREE Text Block" at bounding box center [682, 296] width 282 height 58
click at [175, 93] on p "Advanced" at bounding box center [170, 97] width 50 height 15
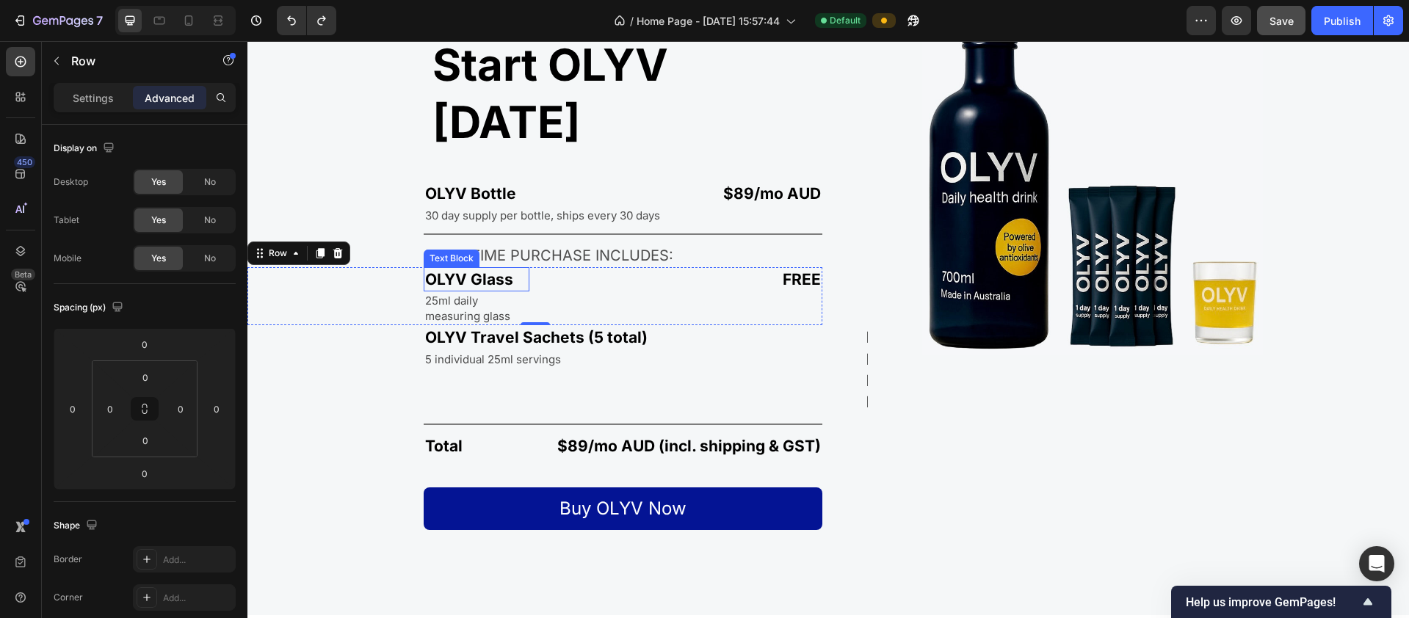
click at [489, 269] on p "OLYV Glass" at bounding box center [476, 279] width 103 height 21
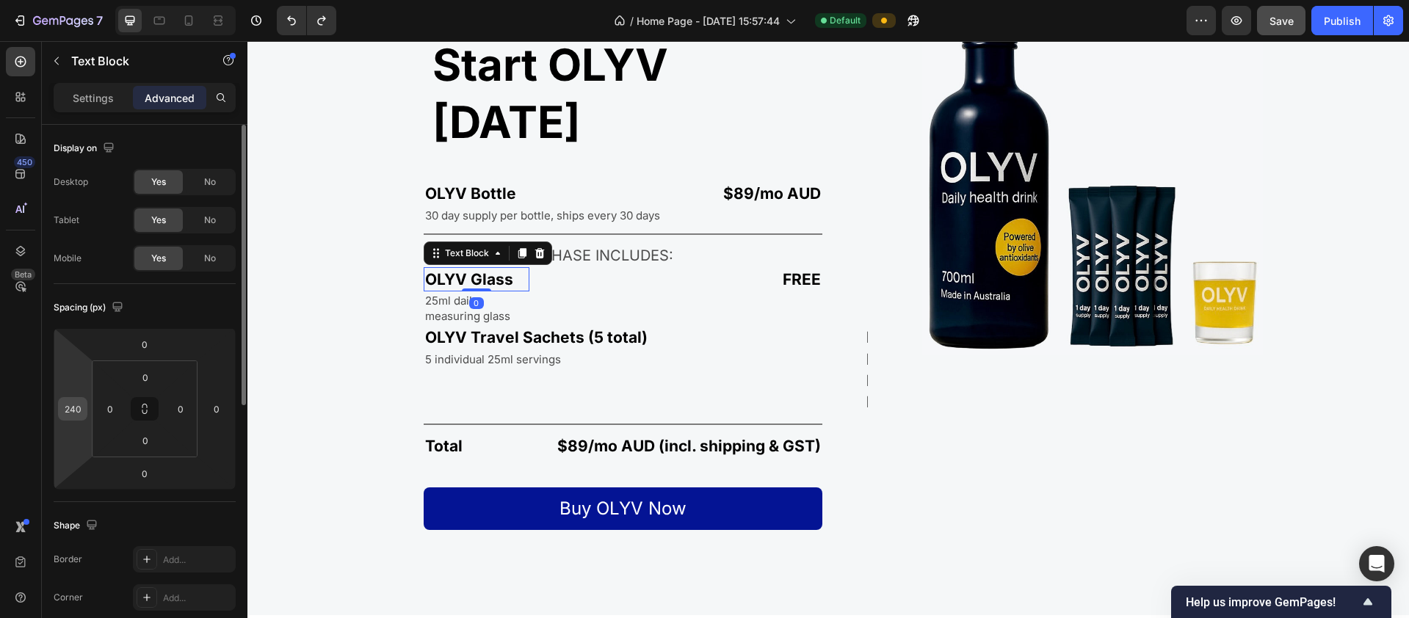
click at [80, 408] on input "240" at bounding box center [73, 409] width 22 height 22
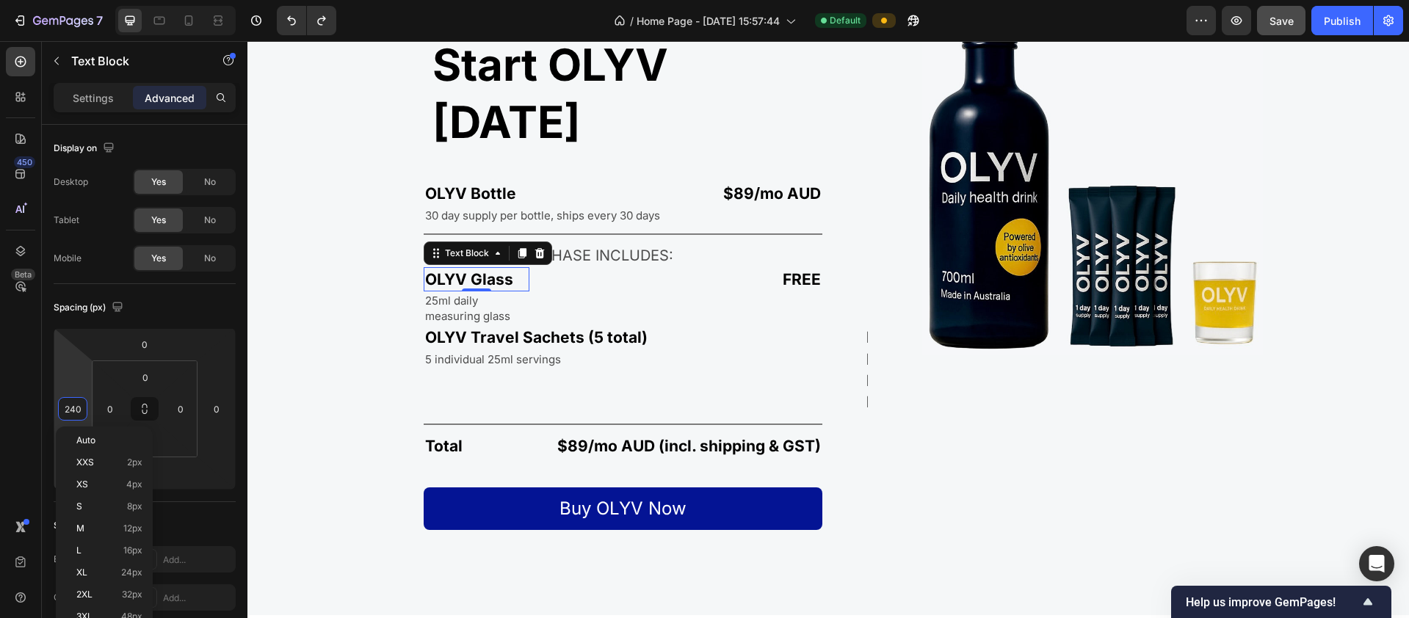
type input "0"
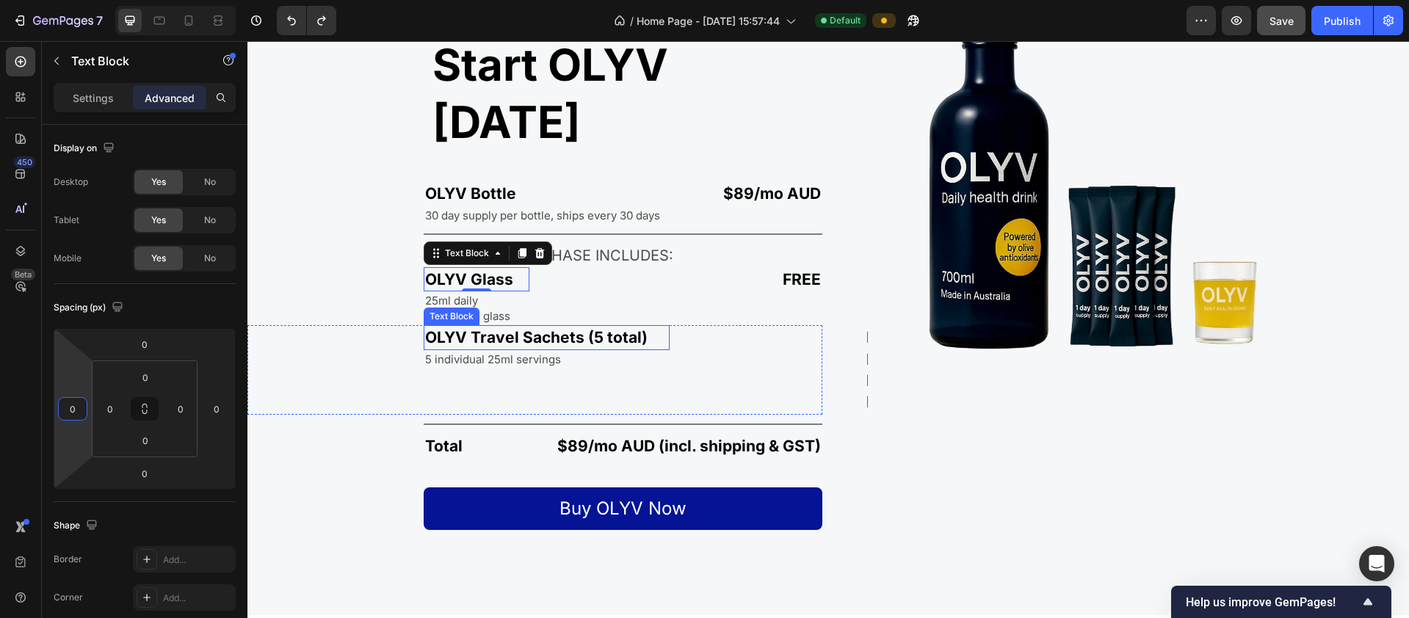
click at [460, 293] on p "25ml daily measuring glass" at bounding box center [476, 308] width 103 height 31
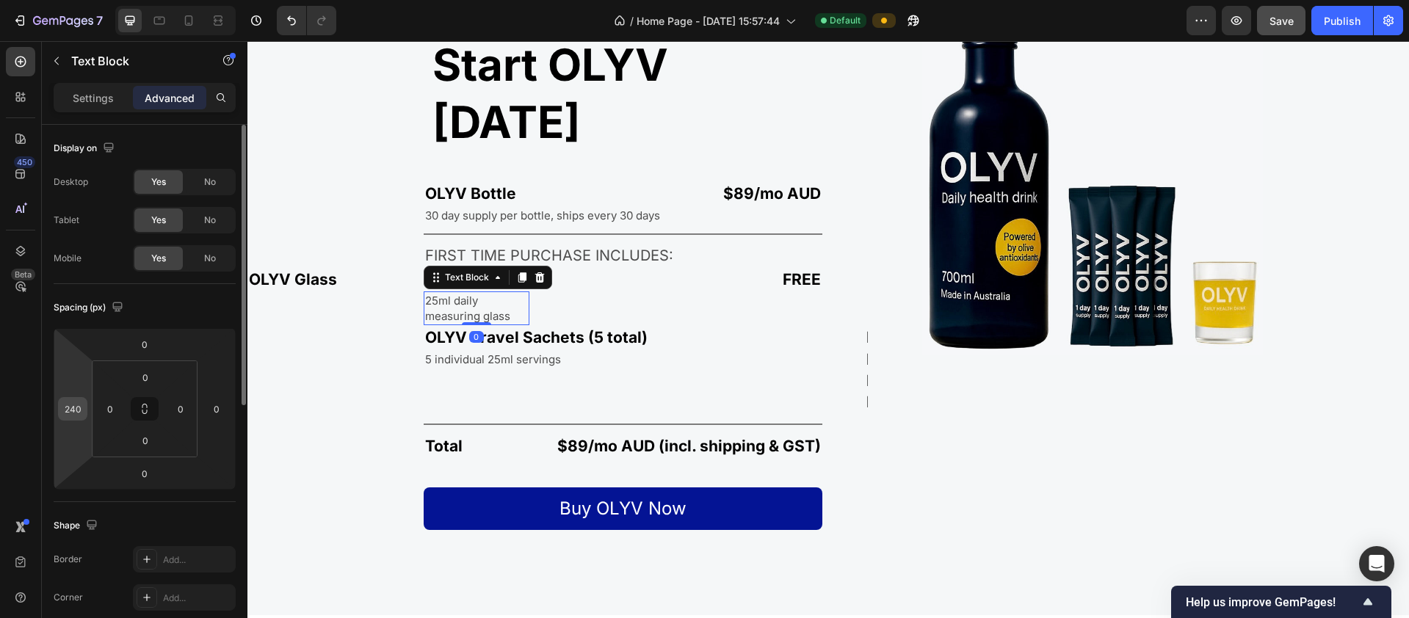
click at [78, 408] on input "240" at bounding box center [73, 409] width 22 height 22
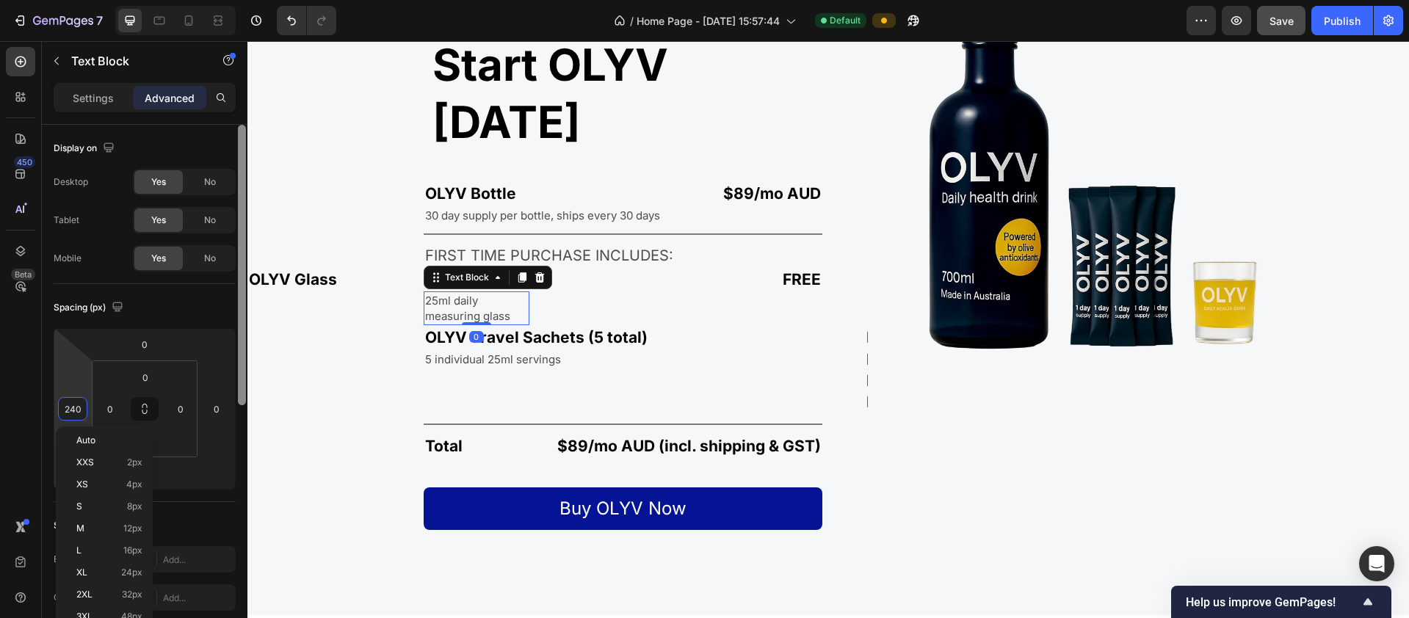
type input "0"
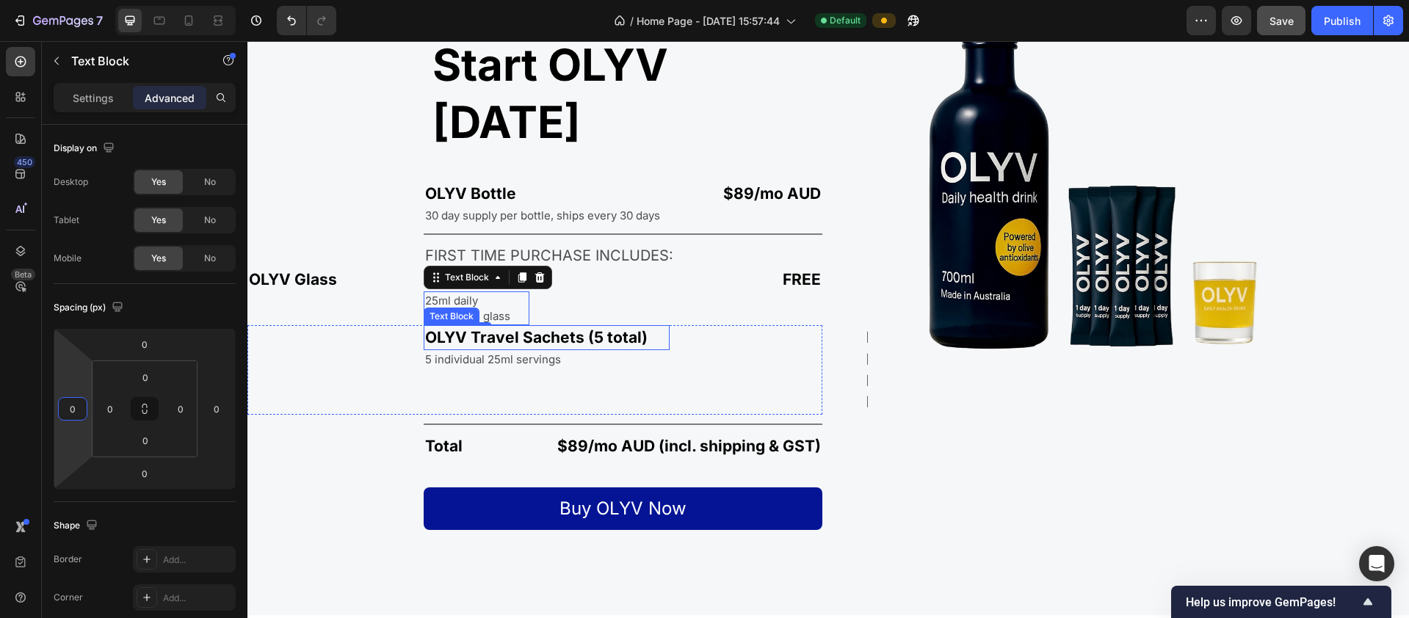
click at [405, 325] on div "OLYV Travel Sachets (5 total) Text Block 5 individual 25ml servings Text Block" at bounding box center [458, 370] width 422 height 90
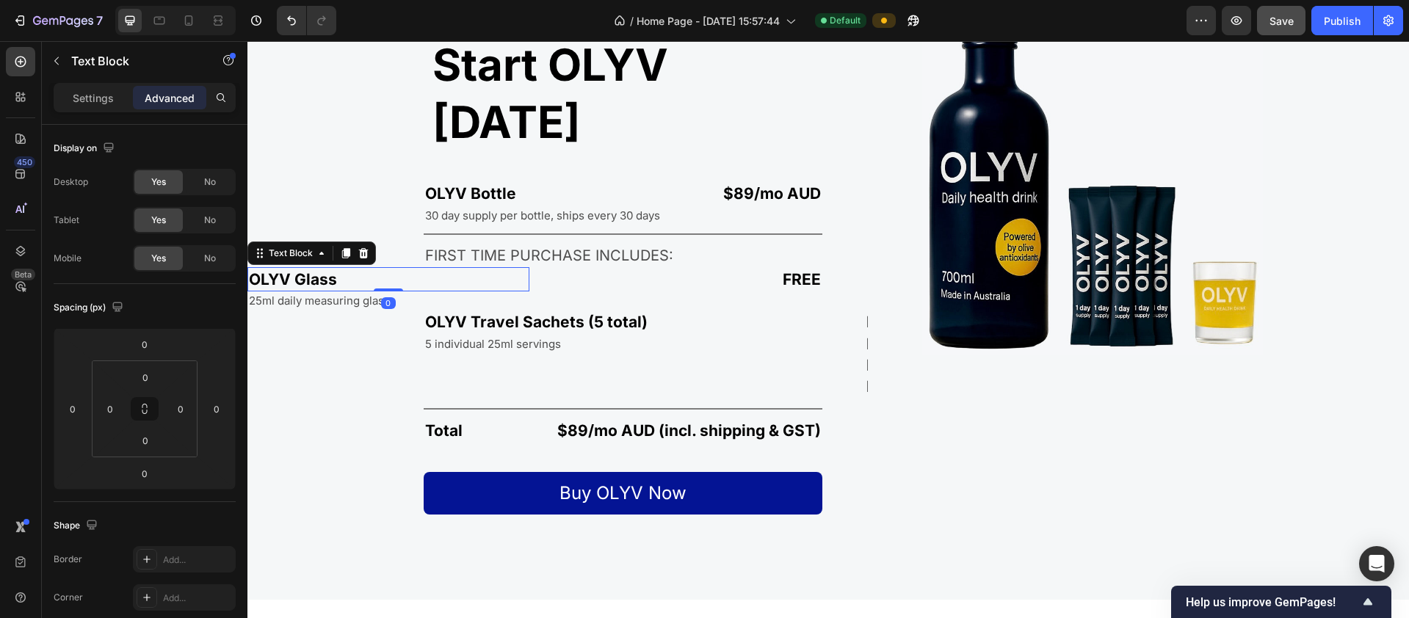
click at [252, 269] on p "OLYV Glass" at bounding box center [388, 279] width 279 height 21
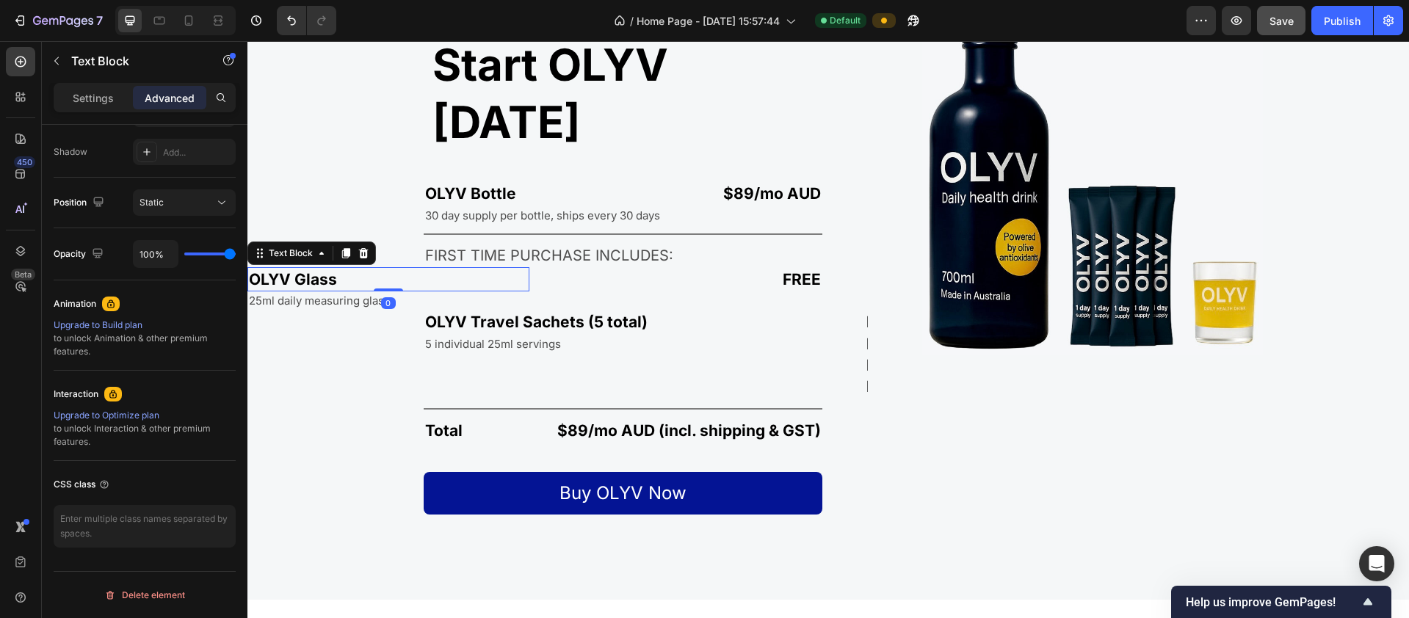
click at [541, 267] on div "FREE Text Block" at bounding box center [682, 288] width 282 height 43
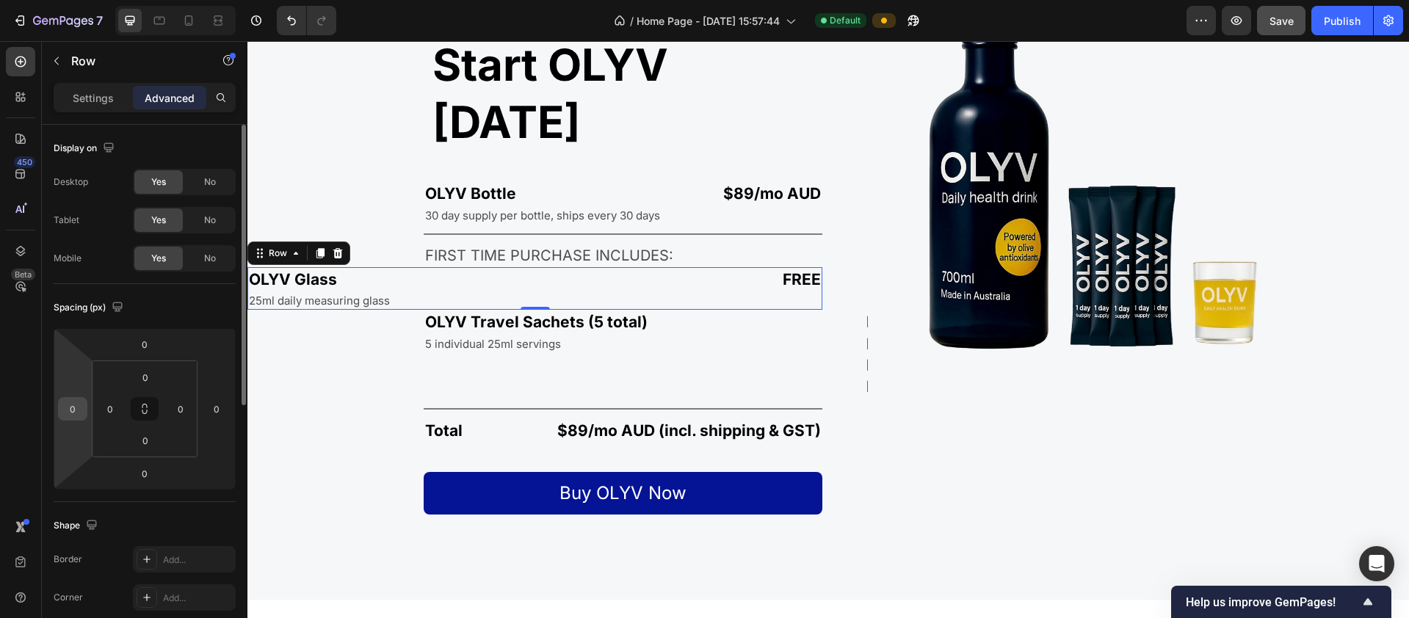
click at [74, 410] on input "0" at bounding box center [73, 409] width 22 height 22
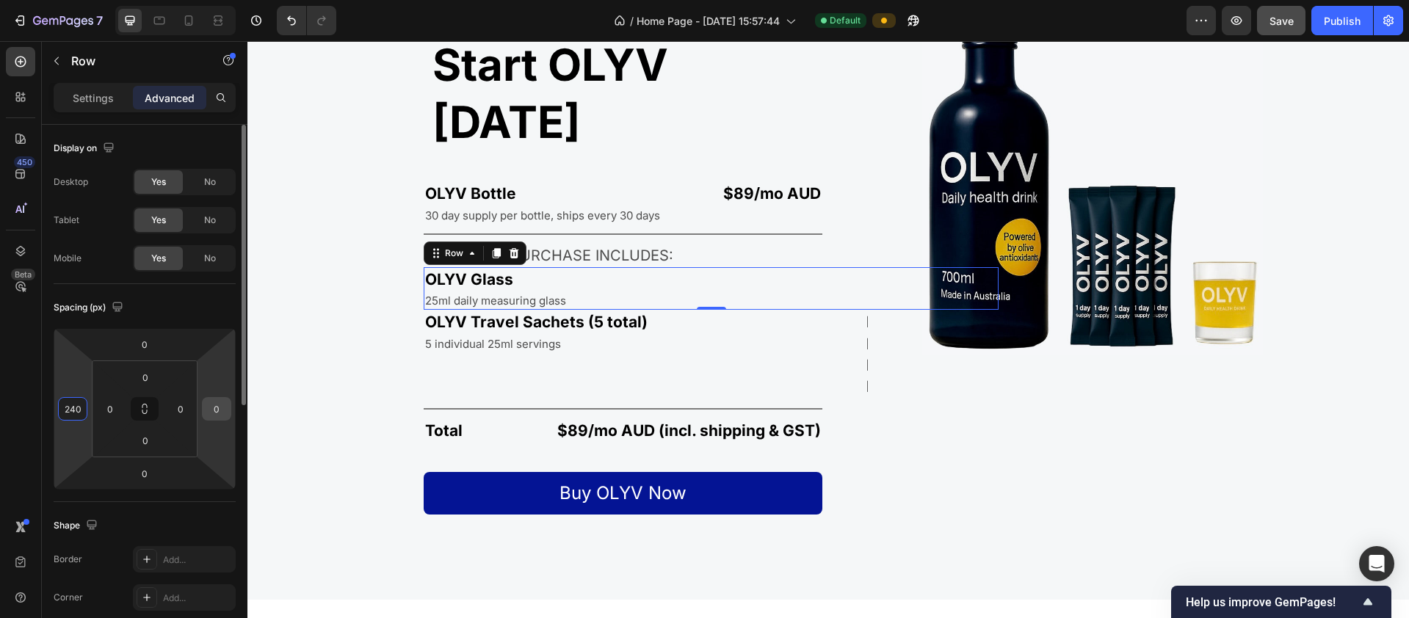
type input "240"
click at [223, 407] on input "0" at bounding box center [217, 409] width 22 height 22
type input "2"
type input "0"
click at [186, 405] on input "0" at bounding box center [181, 409] width 22 height 22
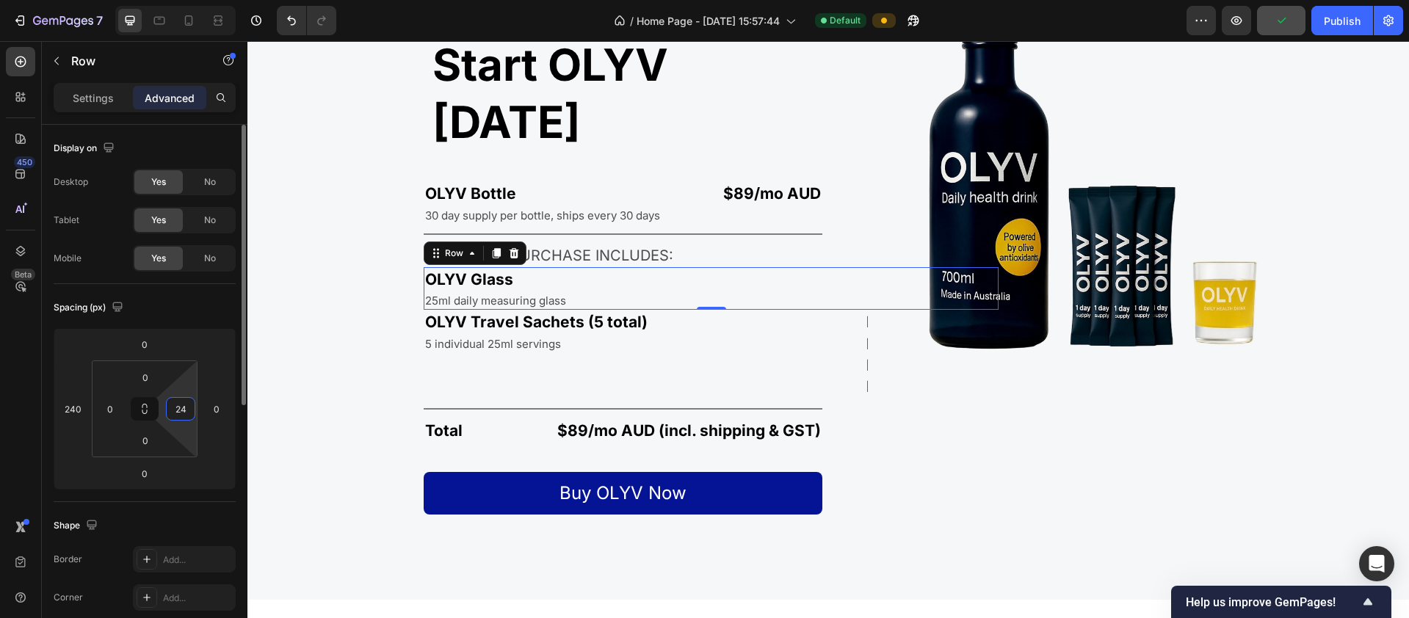
type input "2"
type input "4"
click at [100, 106] on div "Settings" at bounding box center [93, 97] width 73 height 23
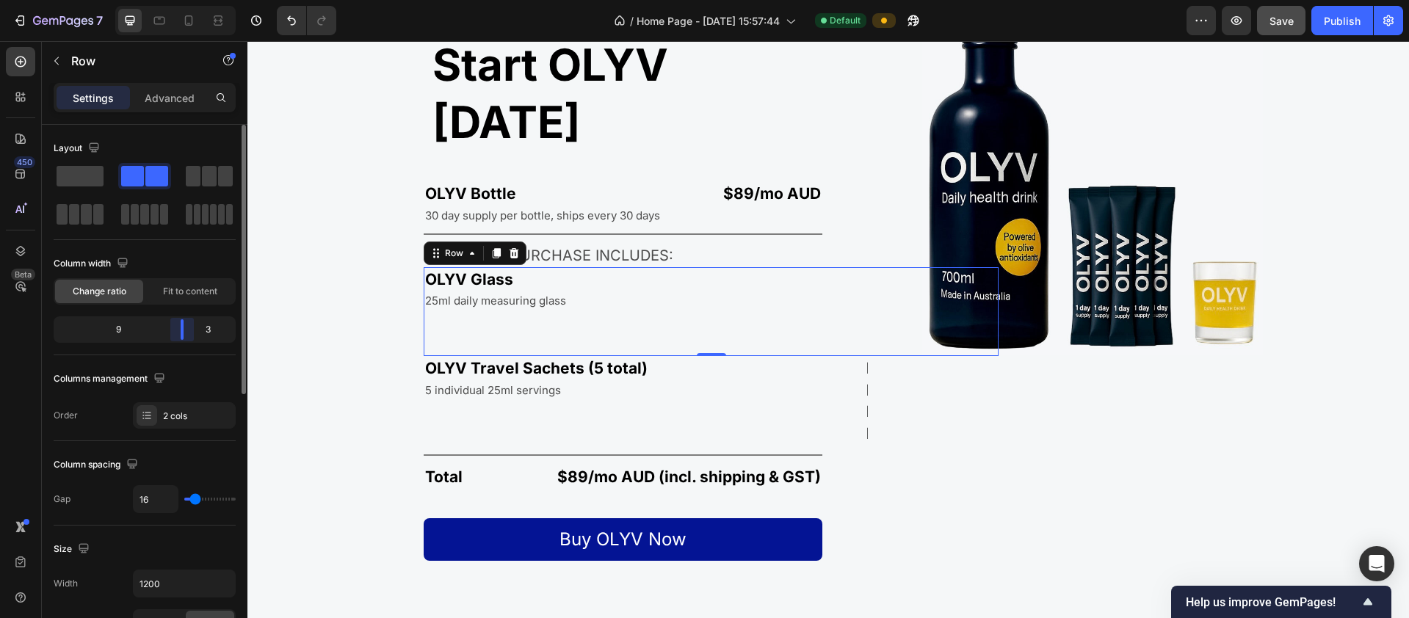
drag, startPoint x: 145, startPoint y: 330, endPoint x: 195, endPoint y: 335, distance: 50.2
click at [195, 335] on div "9 3" at bounding box center [145, 329] width 182 height 26
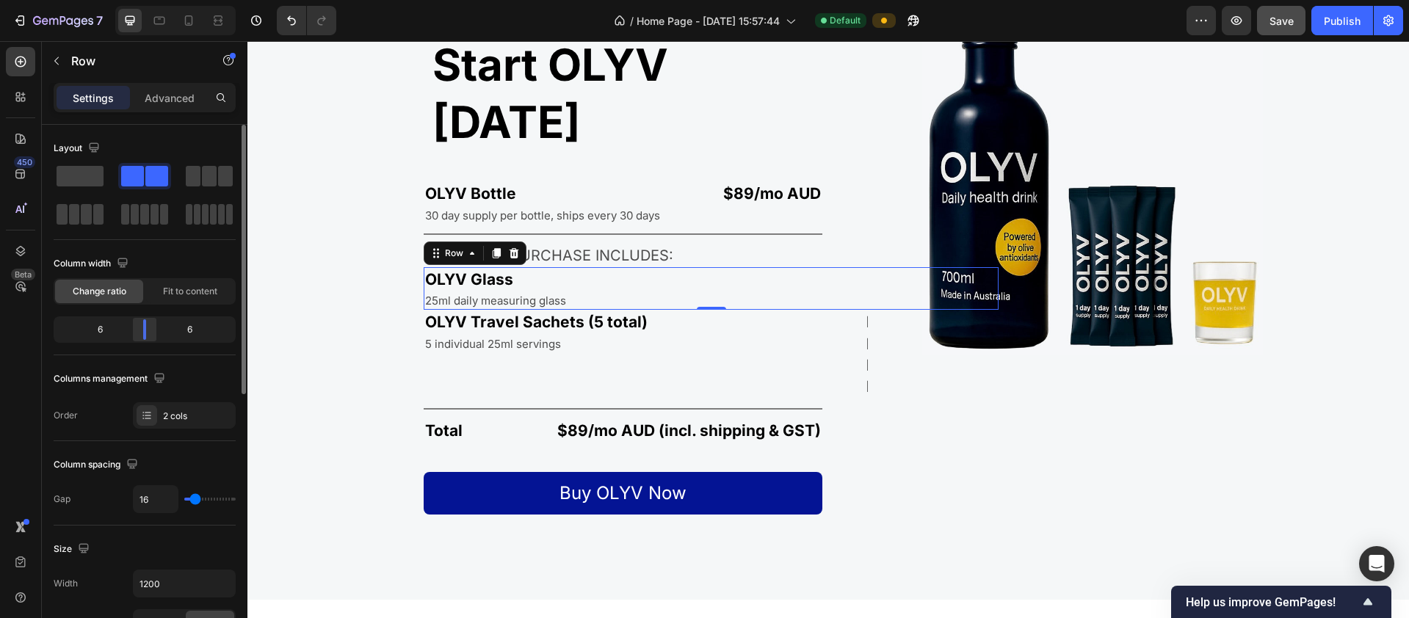
drag, startPoint x: 182, startPoint y: 330, endPoint x: 150, endPoint y: 329, distance: 32.3
click at [150, 329] on div at bounding box center [144, 329] width 26 height 21
click at [187, 297] on span "Fit to content" at bounding box center [190, 291] width 54 height 13
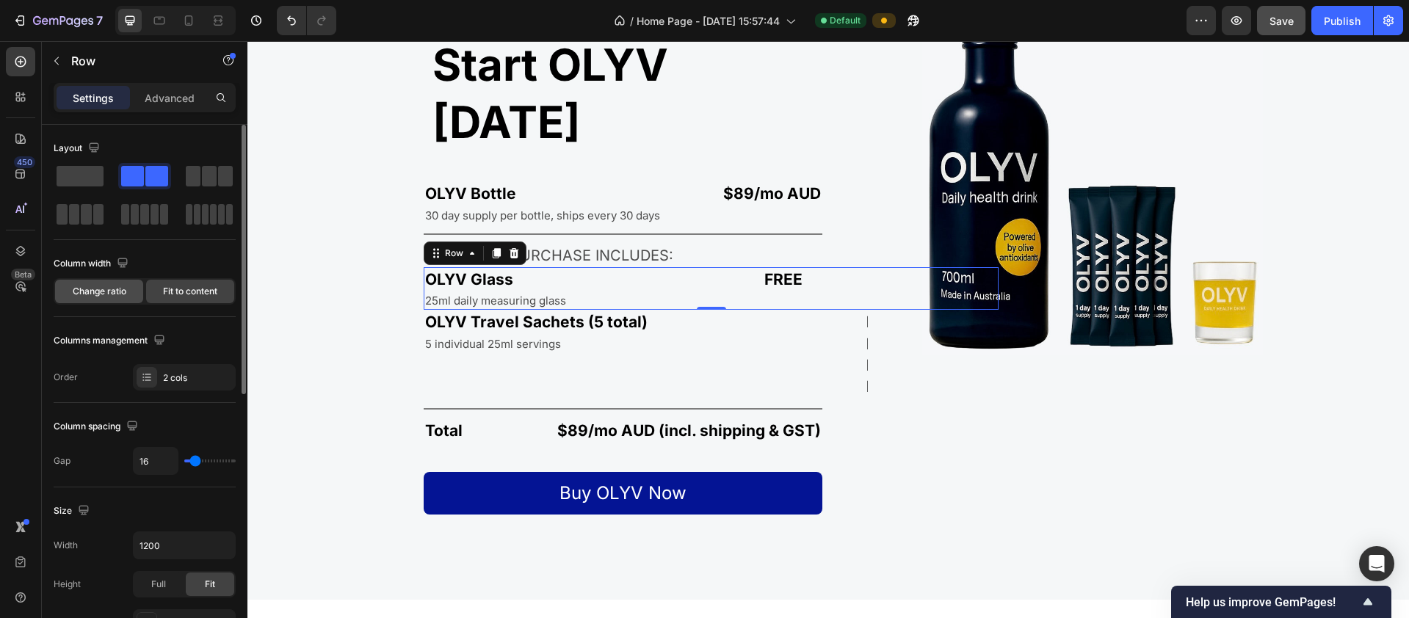
click at [102, 295] on span "Change ratio" at bounding box center [100, 291] width 54 height 13
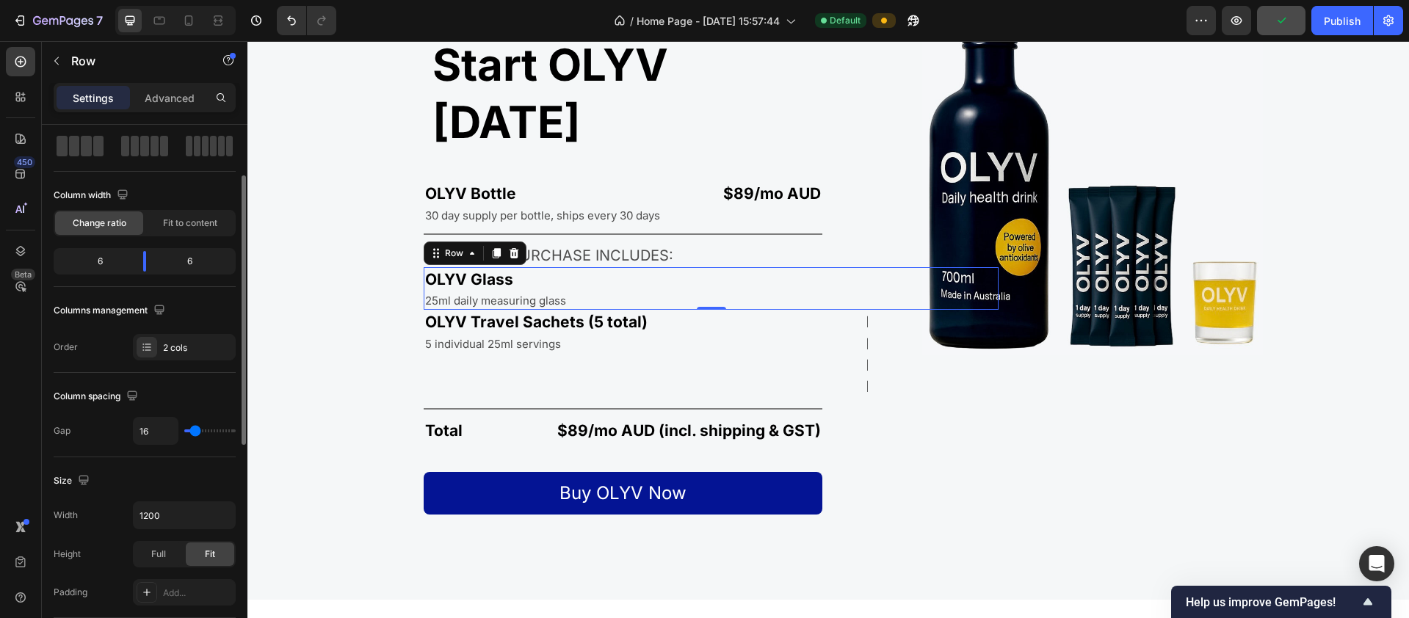
scroll to position [79, 0]
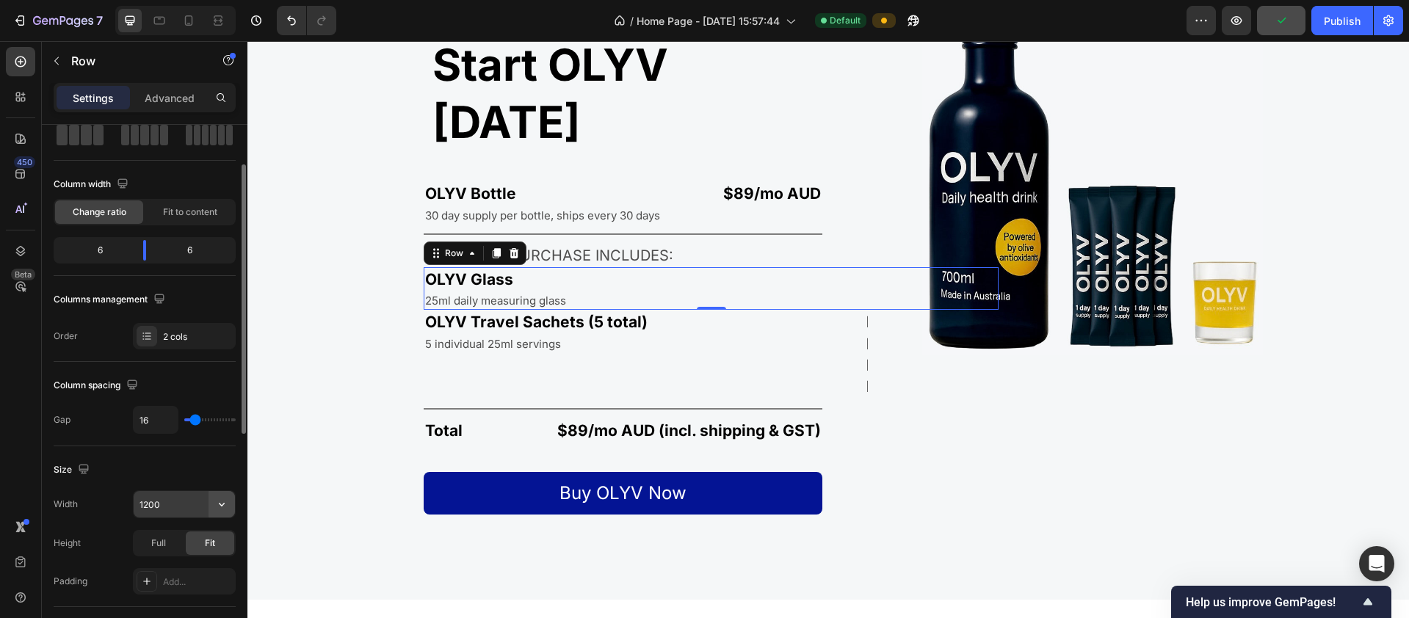
click at [225, 502] on icon "button" at bounding box center [221, 504] width 15 height 15
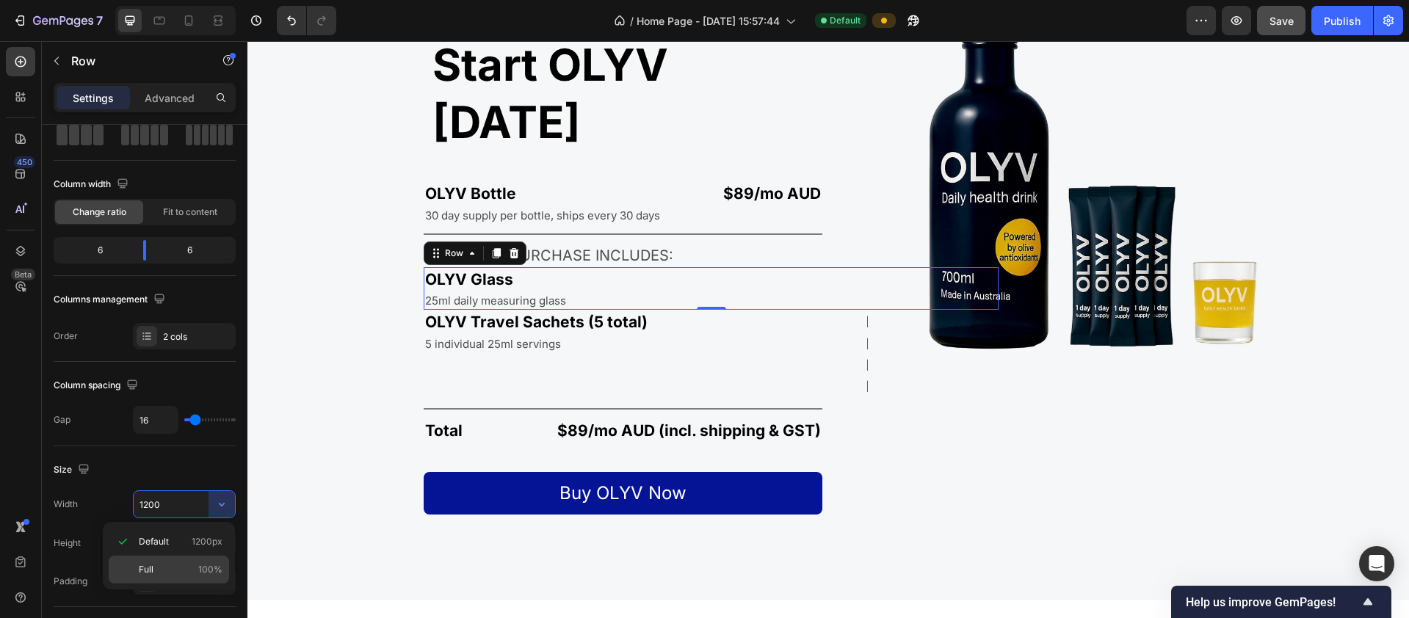
click at [168, 564] on p "Full 100%" at bounding box center [181, 569] width 84 height 13
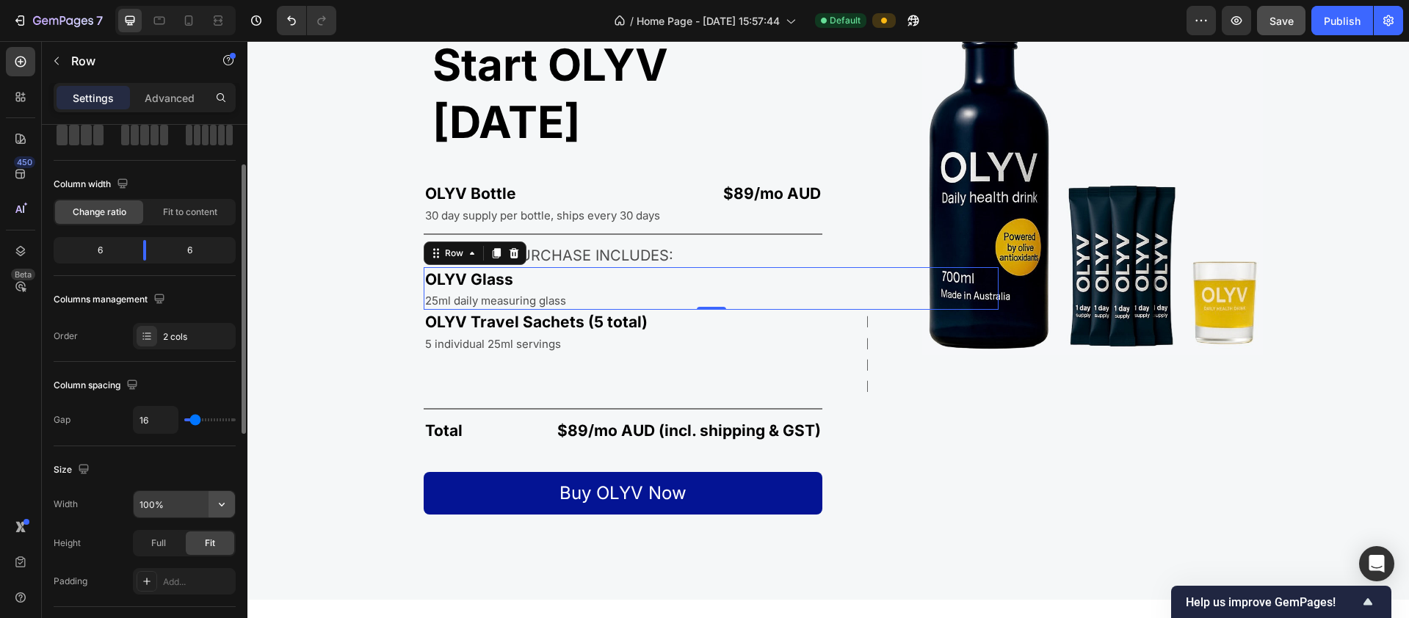
click at [222, 505] on icon "button" at bounding box center [221, 504] width 15 height 15
click at [170, 545] on p "Default 1200px" at bounding box center [181, 541] width 84 height 13
click at [164, 505] on input "1200" at bounding box center [184, 504] width 101 height 26
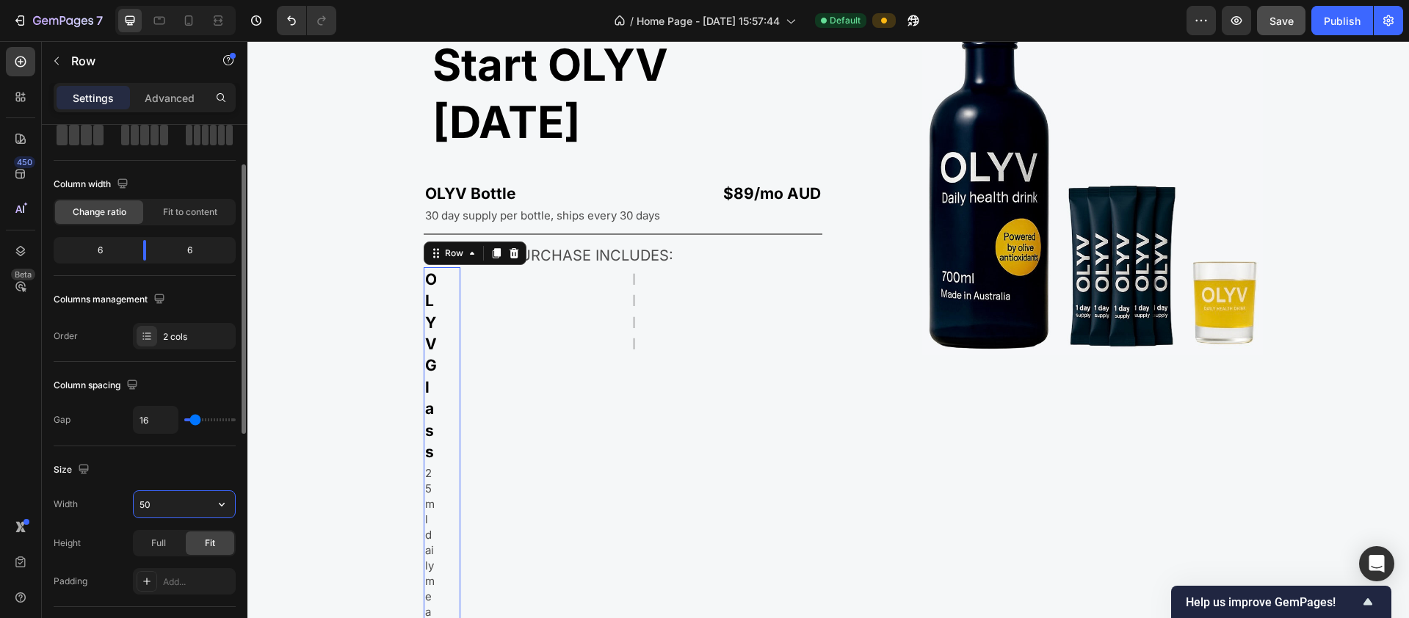
type input "5"
type input "4"
type input "500"
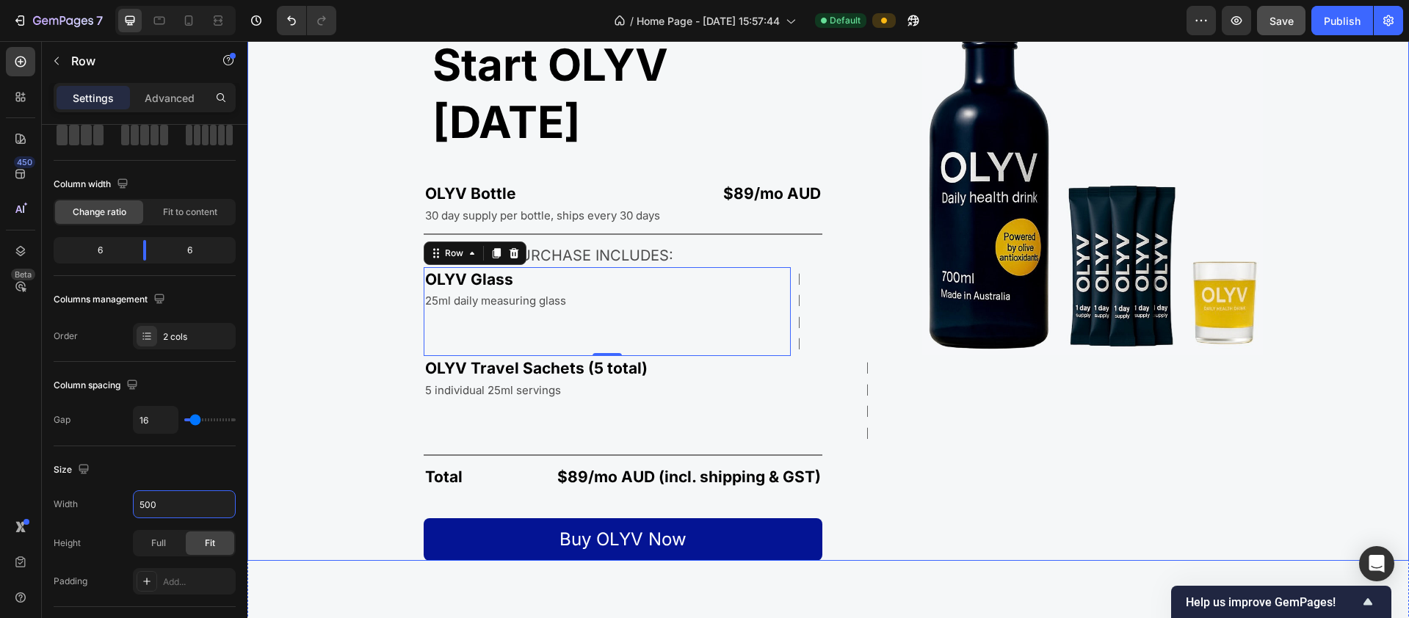
click at [804, 263] on div "Start OLYV [DATE] Heading OLYV Bottle Text Block $89/mo AUD Text Block Row 30 d…" at bounding box center [534, 283] width 575 height 556
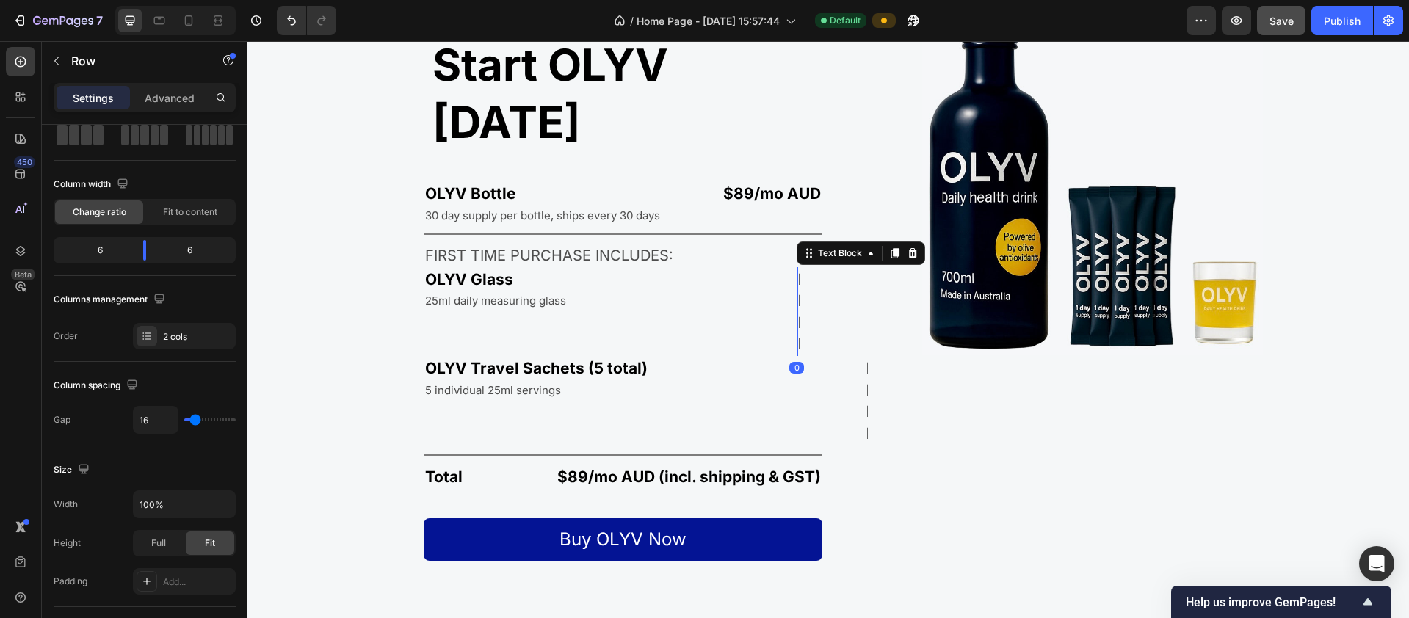
click at [798, 269] on p "FREE" at bounding box center [798, 312] width 0 height 87
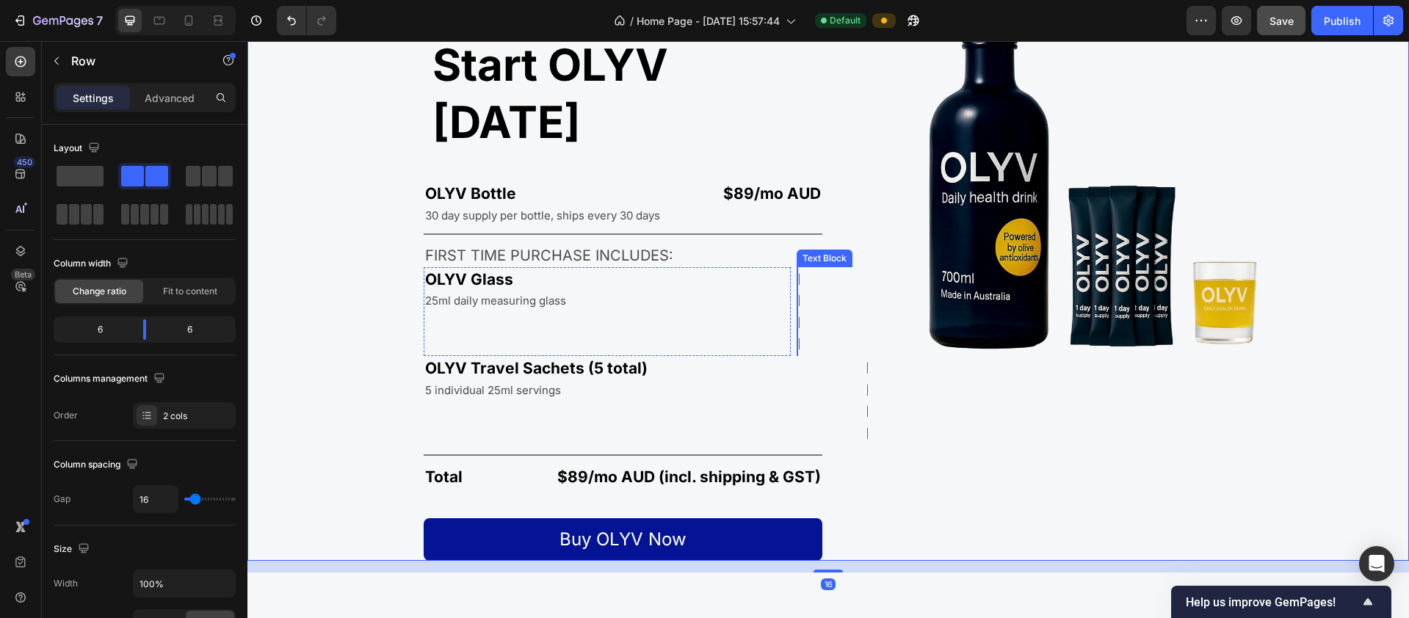
click at [797, 267] on div "FREE" at bounding box center [798, 312] width 3 height 90
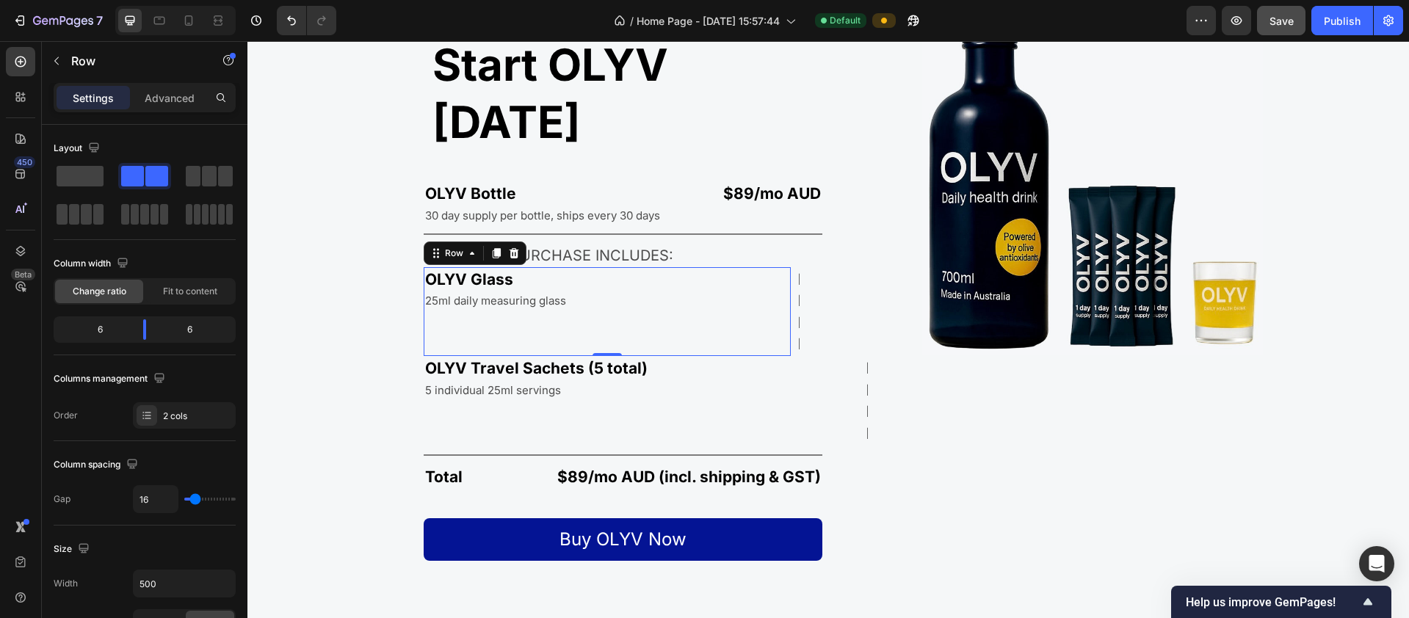
click at [761, 267] on div "FREE Text Block" at bounding box center [702, 312] width 178 height 90
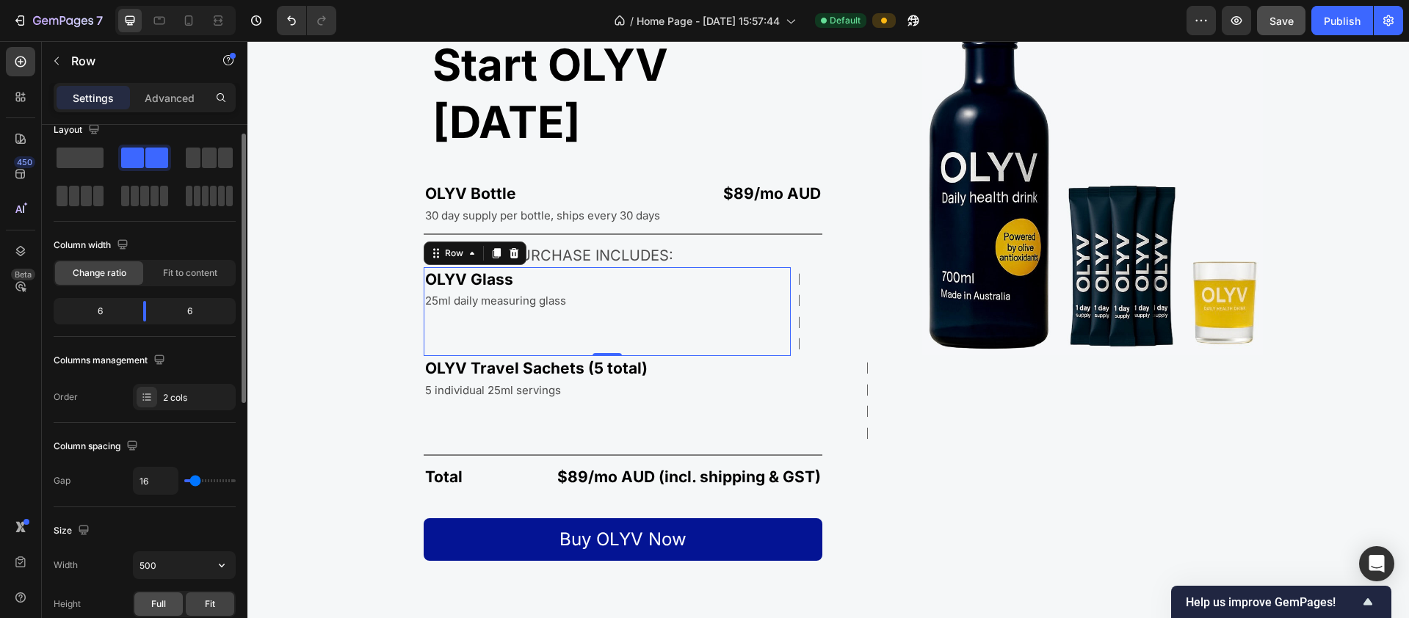
scroll to position [107, 0]
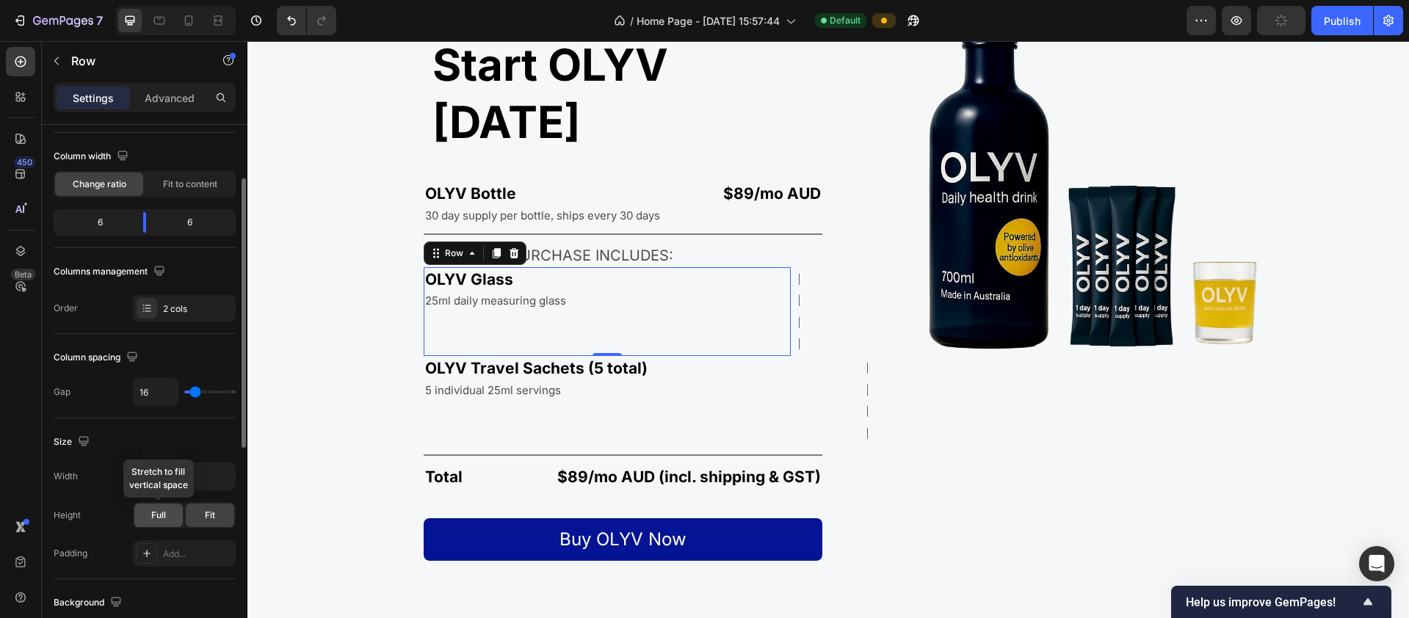
click at [170, 512] on div "Full" at bounding box center [158, 515] width 48 height 23
click at [214, 512] on span "Fit" at bounding box center [210, 515] width 10 height 13
click at [152, 478] on input "500" at bounding box center [184, 476] width 101 height 26
click at [219, 480] on icon "button" at bounding box center [221, 476] width 15 height 15
click at [157, 476] on input "500" at bounding box center [184, 476] width 101 height 26
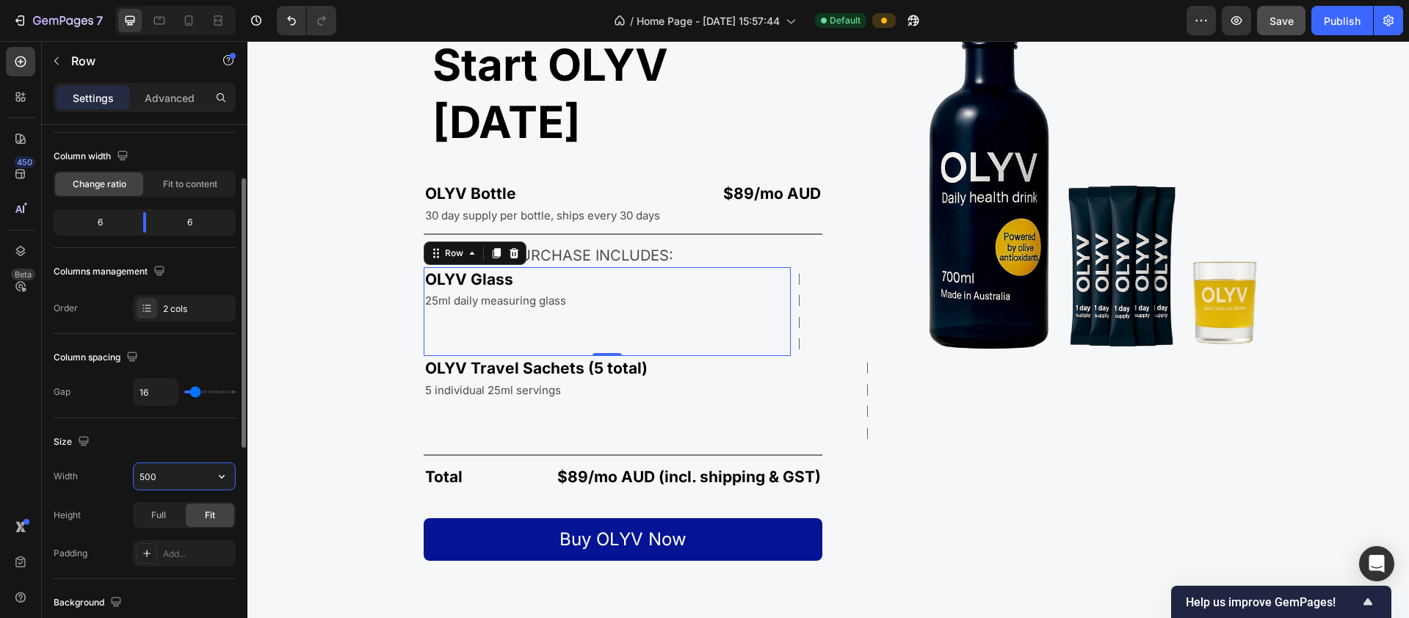
drag, startPoint x: 169, startPoint y: 476, endPoint x: 126, endPoint y: 471, distance: 43.7
click at [126, 471] on div "Width 500" at bounding box center [145, 477] width 182 height 28
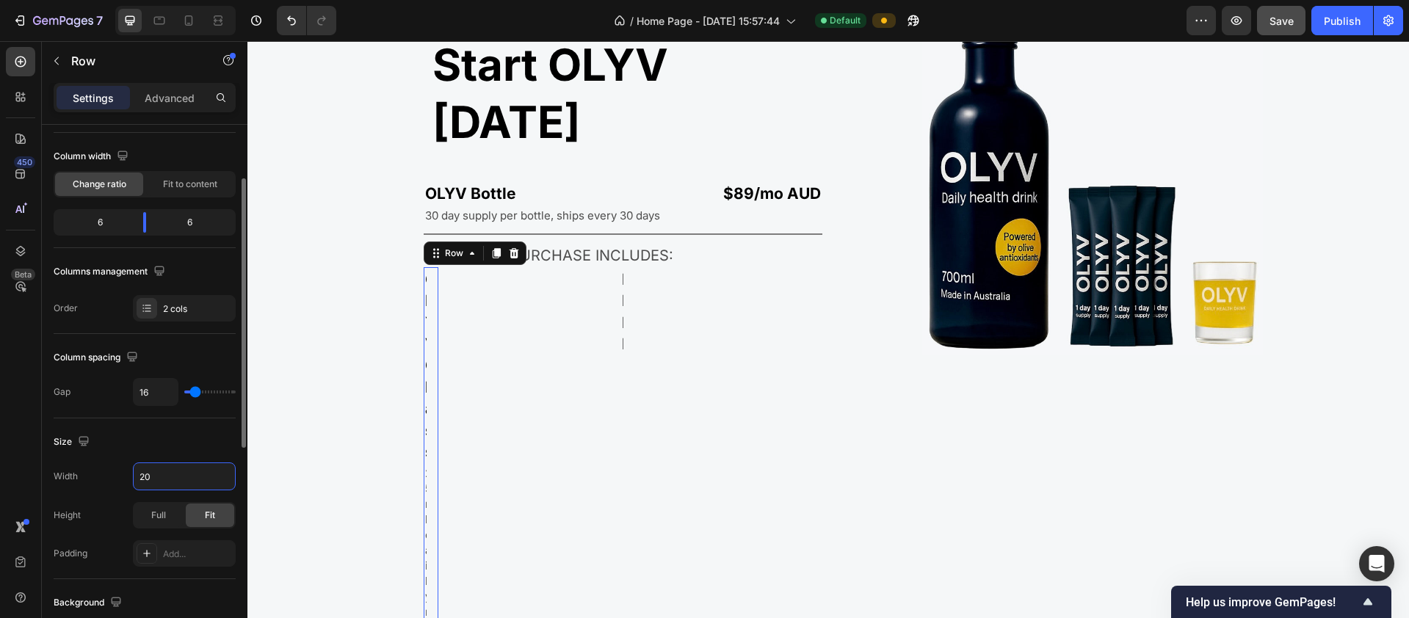
type input "200"
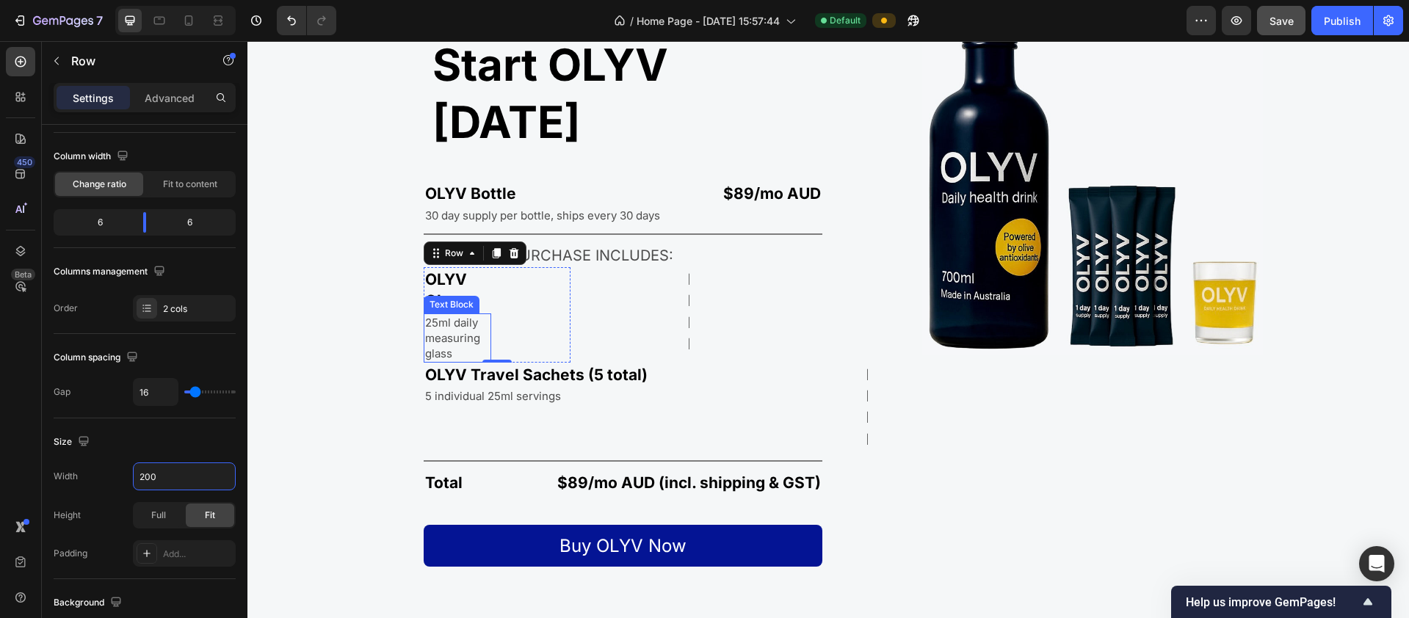
click at [447, 315] on p "25ml daily measuring glass" at bounding box center [457, 338] width 65 height 46
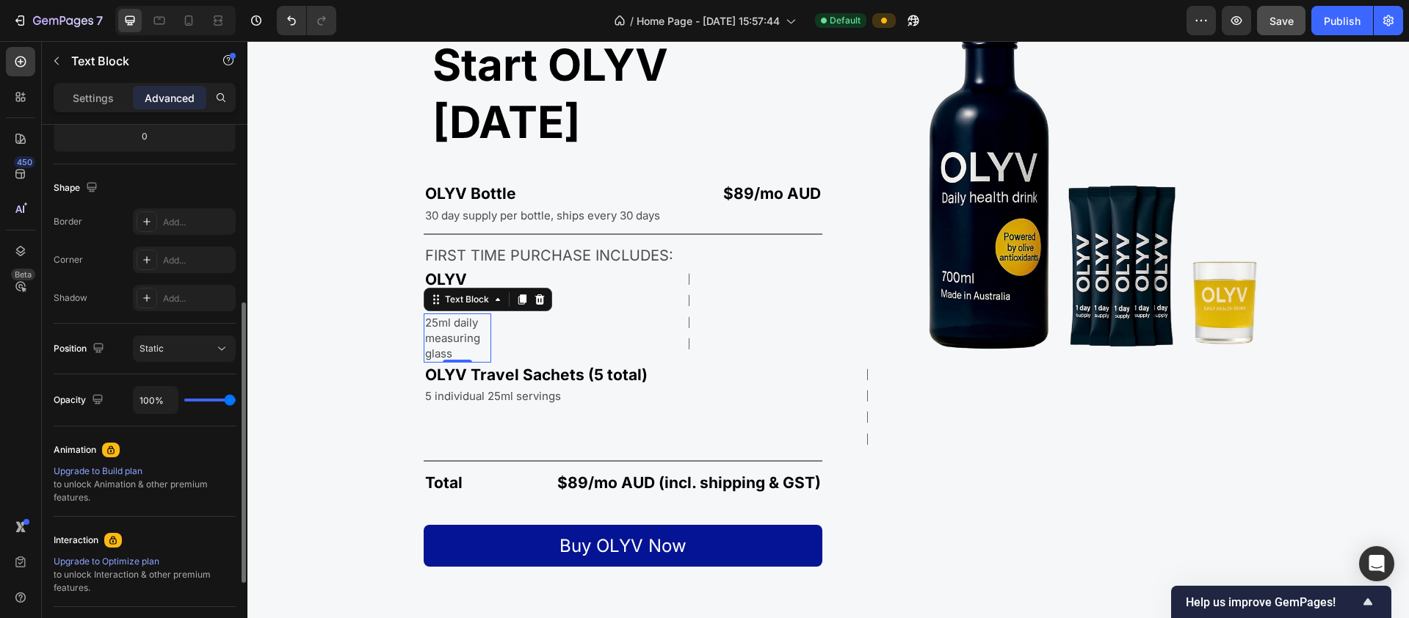
scroll to position [341, 0]
click at [197, 336] on button "Static" at bounding box center [184, 346] width 103 height 26
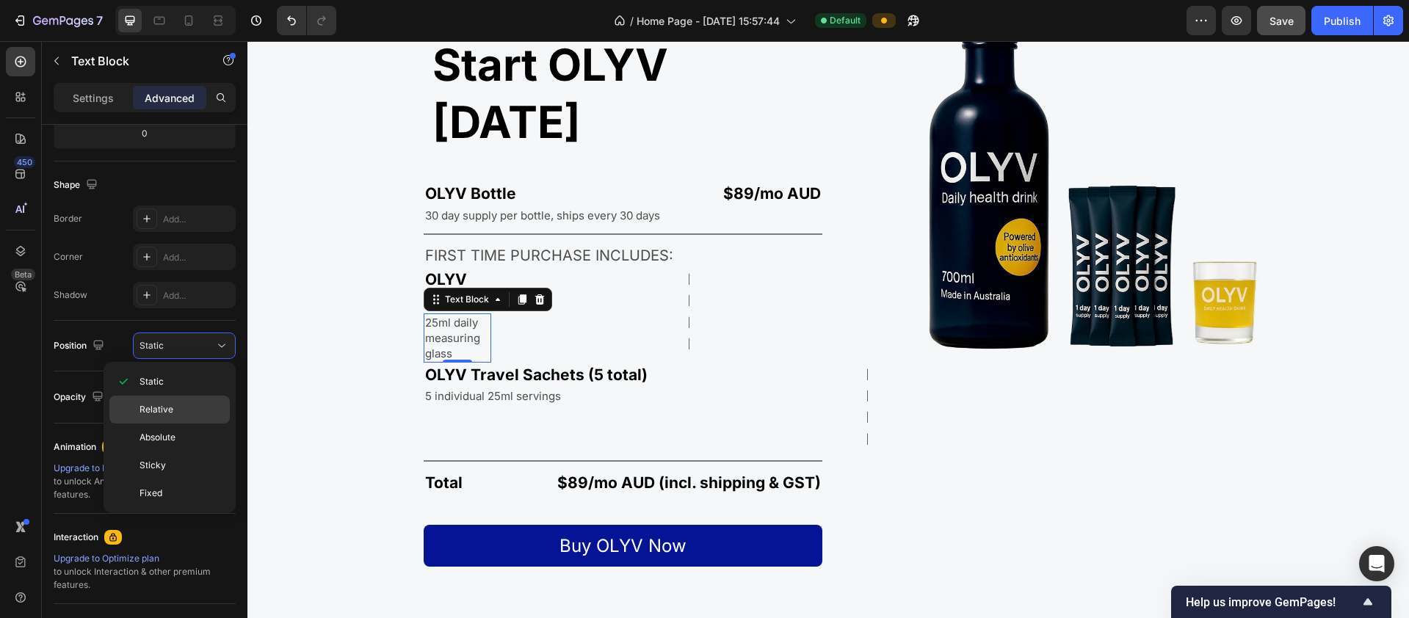
click at [184, 412] on p "Relative" at bounding box center [181, 409] width 84 height 13
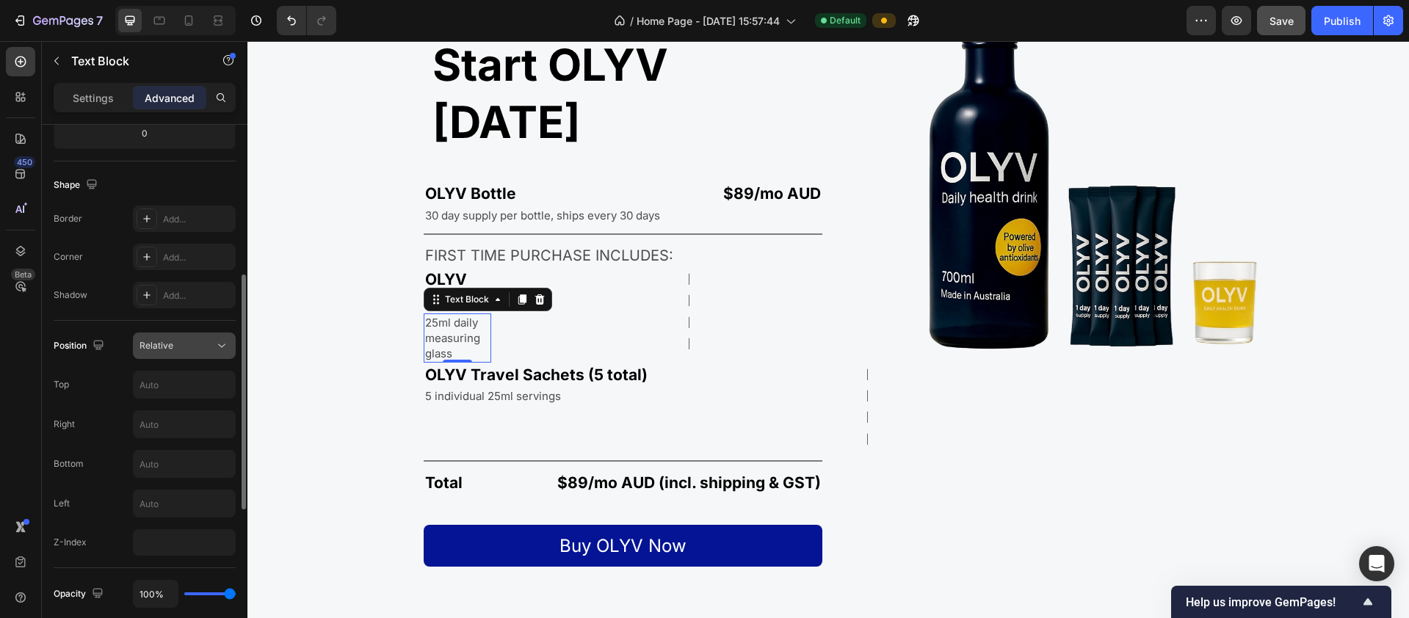
click at [209, 350] on div "Relative" at bounding box center [176, 345] width 75 height 13
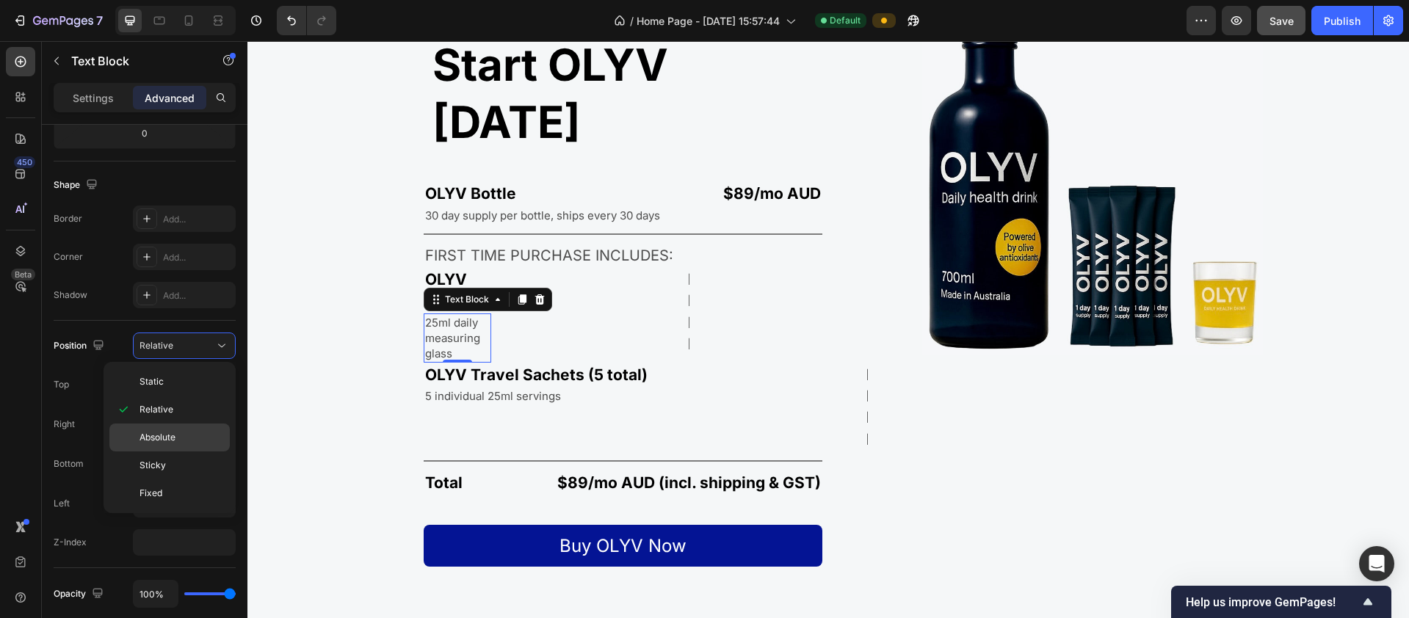
click at [175, 425] on div "Absolute" at bounding box center [169, 438] width 120 height 28
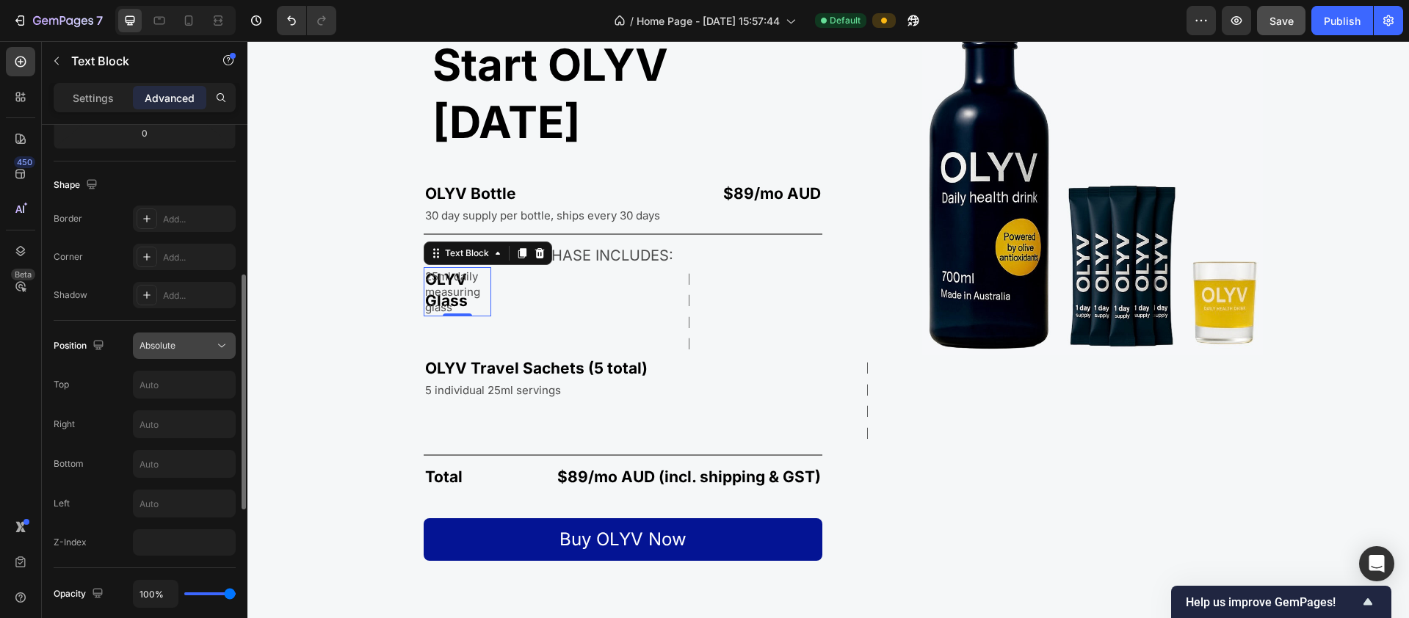
click at [205, 348] on div "Absolute" at bounding box center [176, 345] width 75 height 13
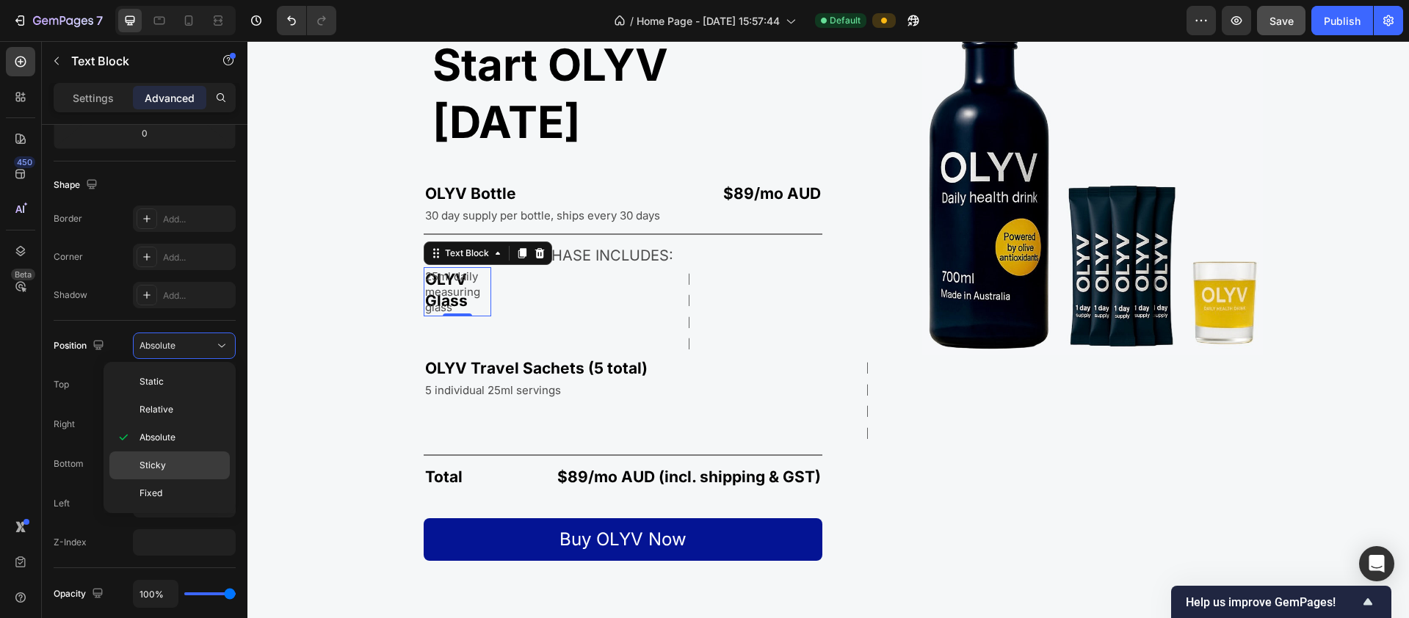
click at [182, 454] on div "Sticky" at bounding box center [169, 466] width 120 height 28
type input "0"
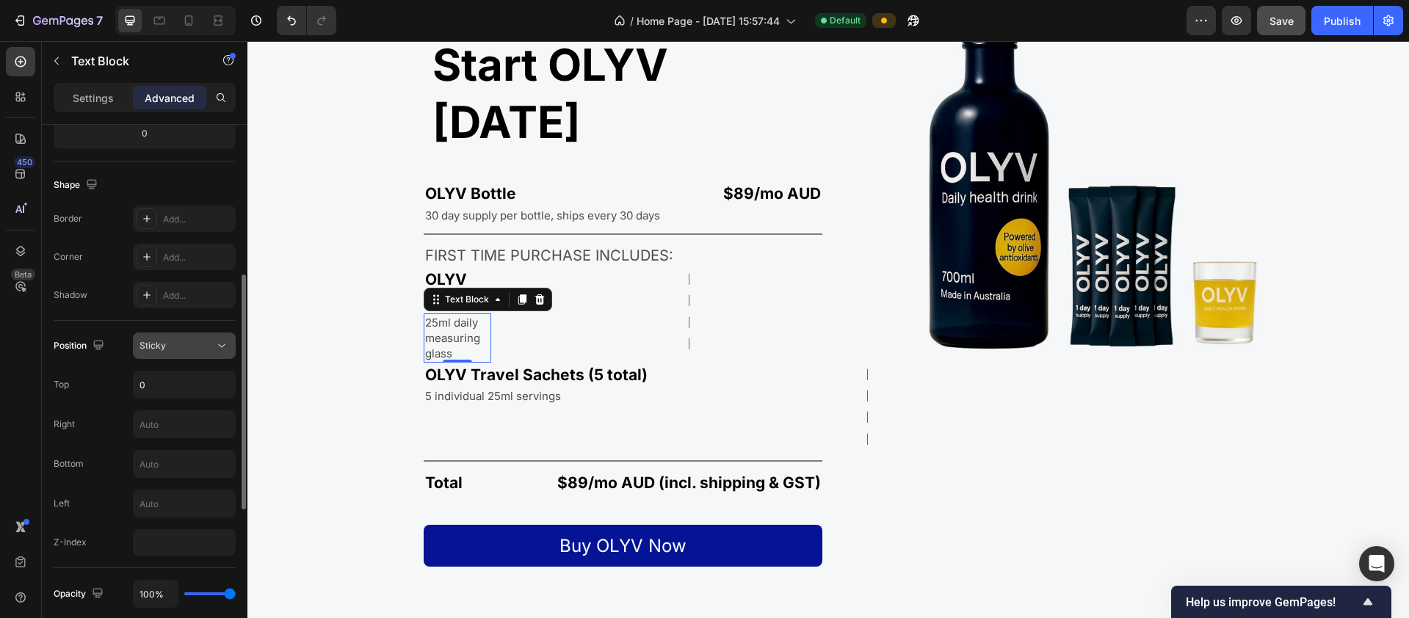
click at [214, 347] on icon at bounding box center [221, 345] width 15 height 15
click at [214, 349] on div "Sticky" at bounding box center [176, 345] width 75 height 13
click at [225, 351] on icon at bounding box center [221, 345] width 15 height 15
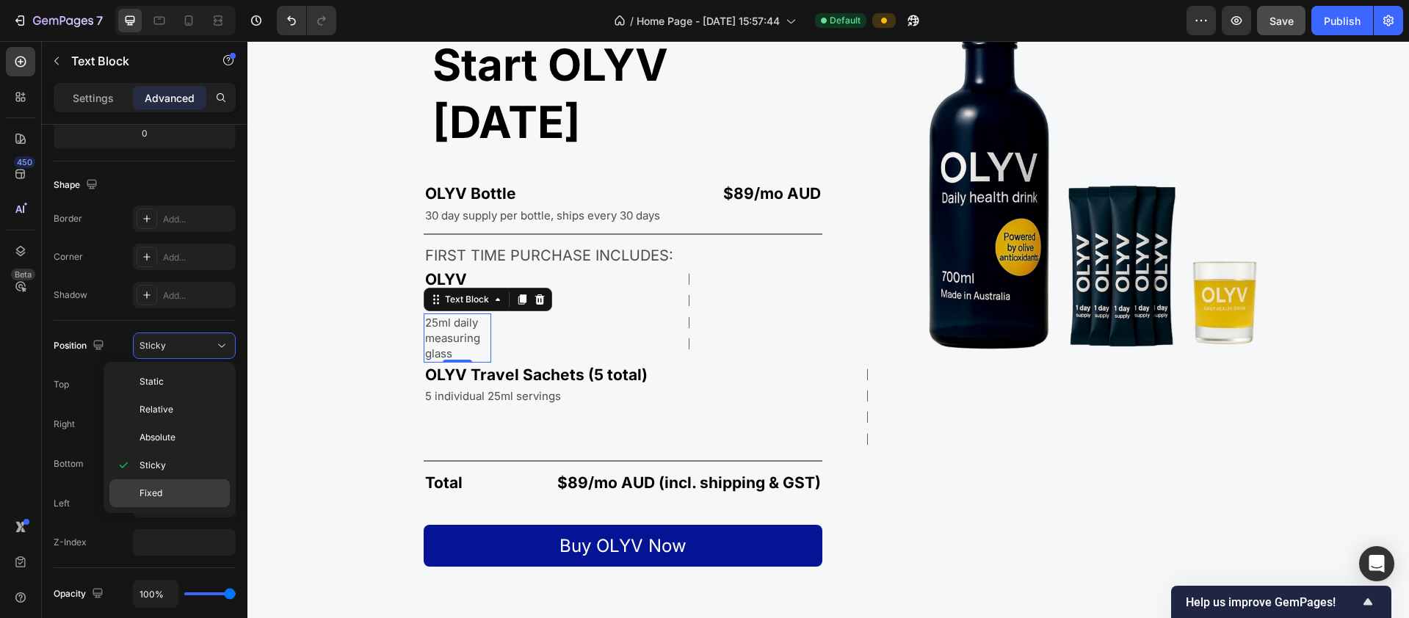
click at [173, 485] on div "Fixed" at bounding box center [169, 493] width 120 height 28
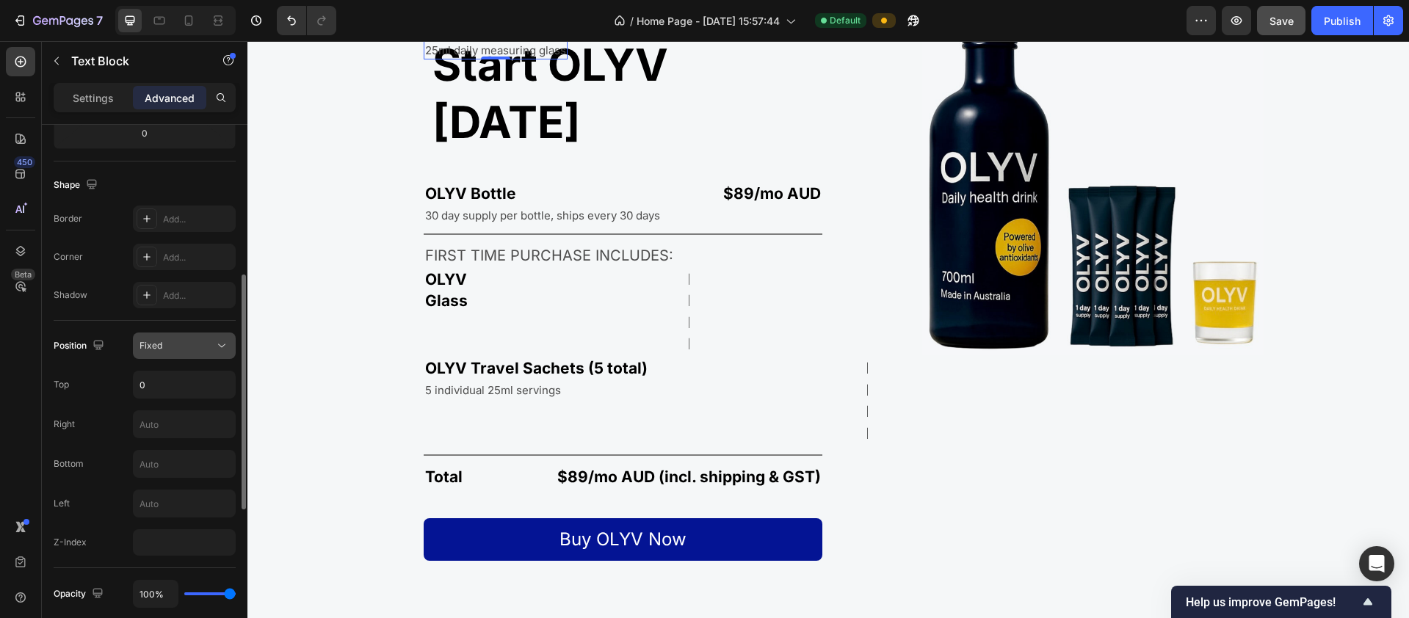
click at [217, 345] on icon at bounding box center [221, 345] width 15 height 15
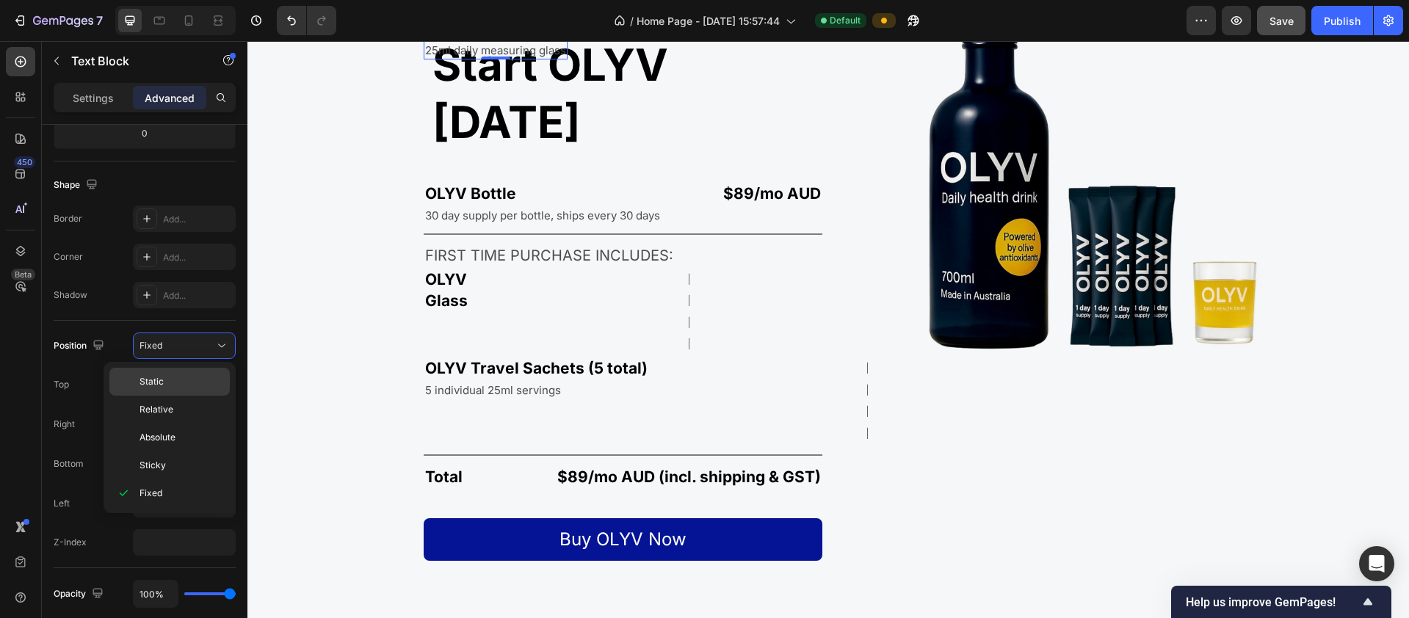
click at [173, 382] on p "Static" at bounding box center [181, 381] width 84 height 13
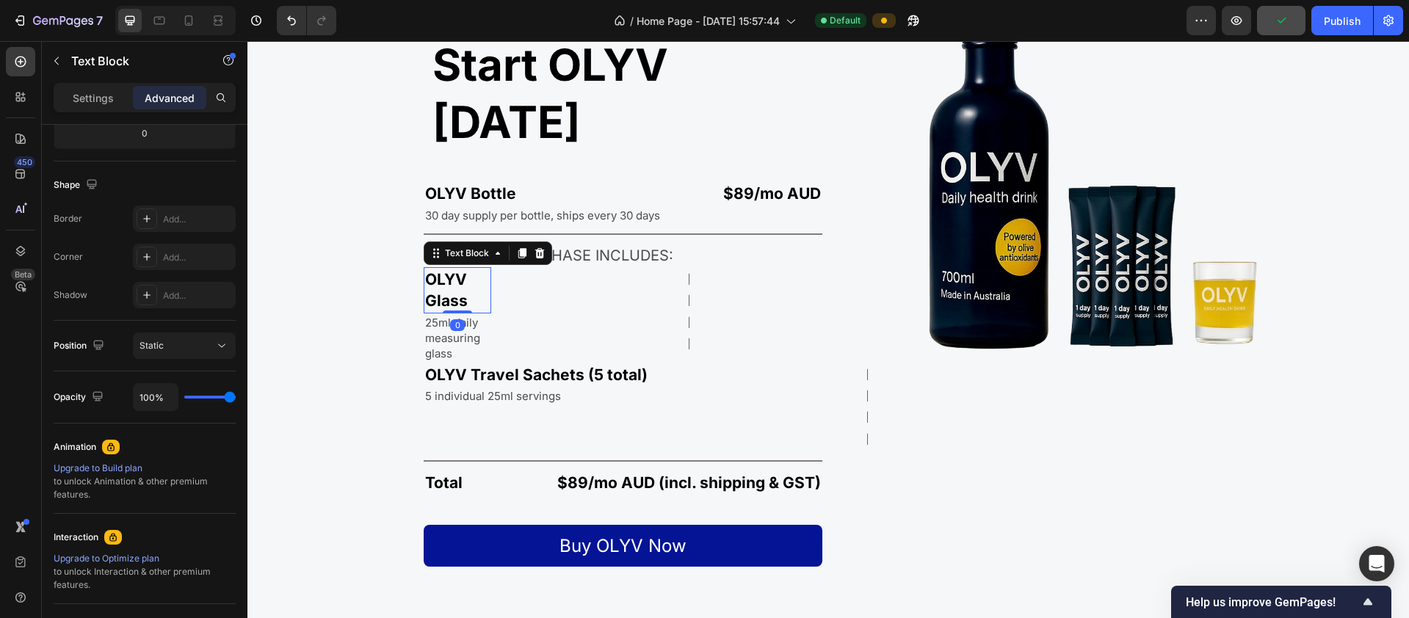
click at [466, 269] on p "OLYV Glass" at bounding box center [457, 290] width 65 height 43
click at [468, 315] on p "25ml daily measuring glass" at bounding box center [457, 338] width 65 height 46
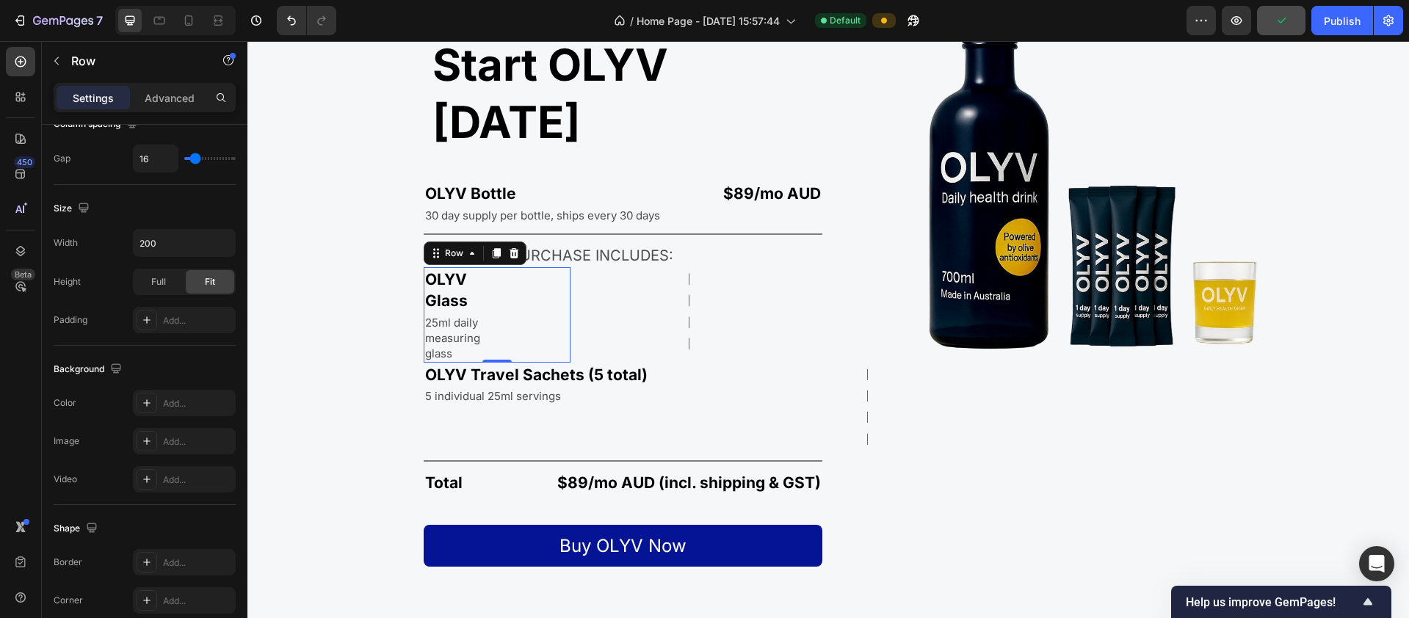
click at [506, 267] on div "FREE Text Block" at bounding box center [537, 314] width 68 height 95
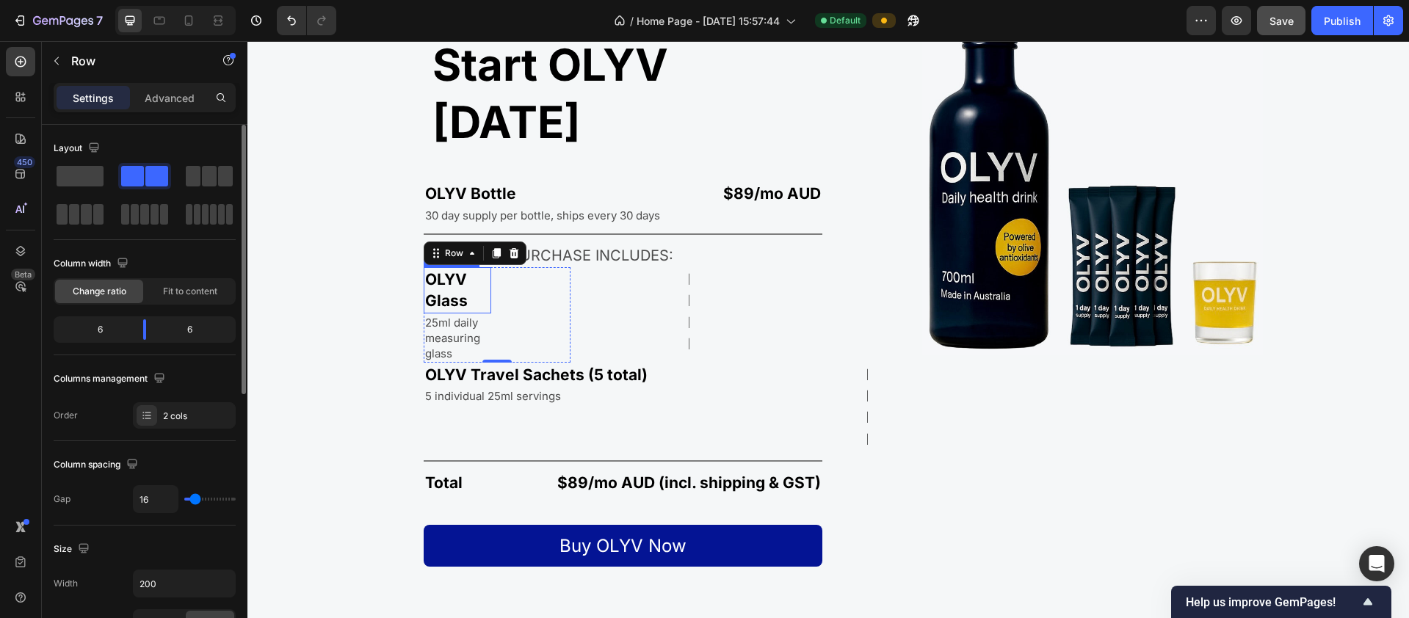
click at [474, 267] on div "OLYV Glass Text Block 25ml daily measuring glass Text Block" at bounding box center [458, 314] width 68 height 95
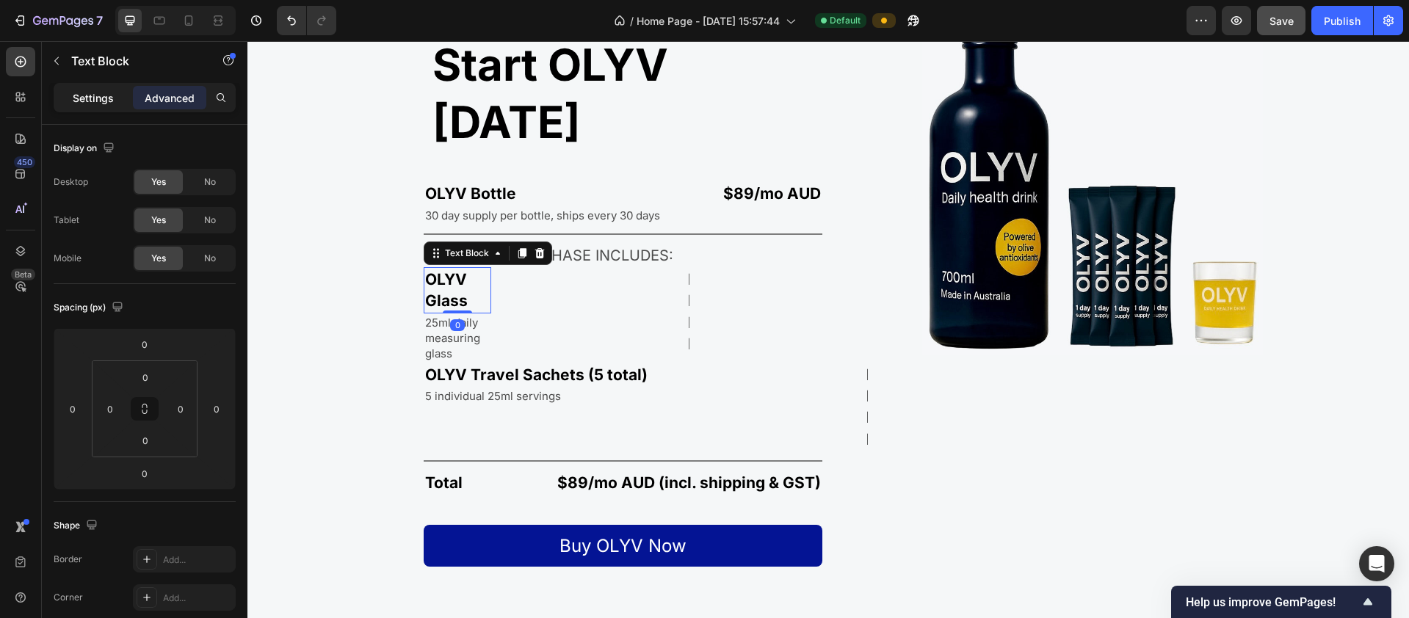
click at [95, 94] on p "Settings" at bounding box center [93, 97] width 41 height 15
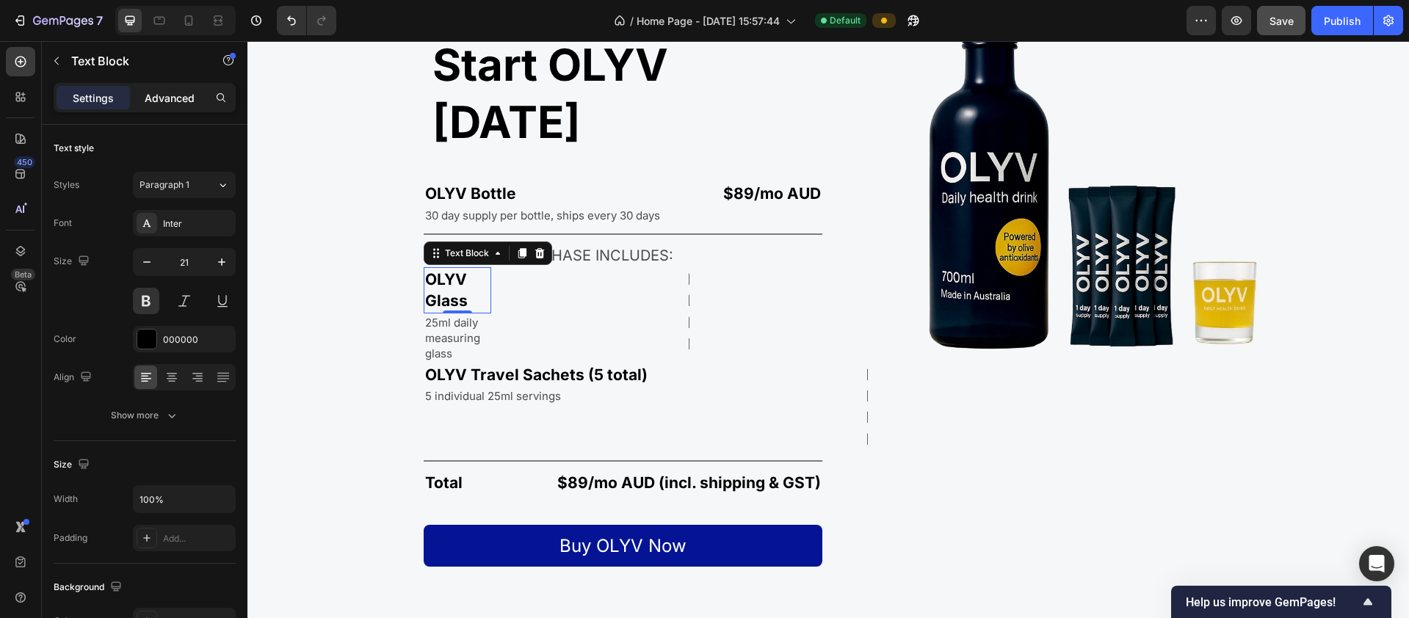
click at [151, 97] on p "Advanced" at bounding box center [170, 97] width 50 height 15
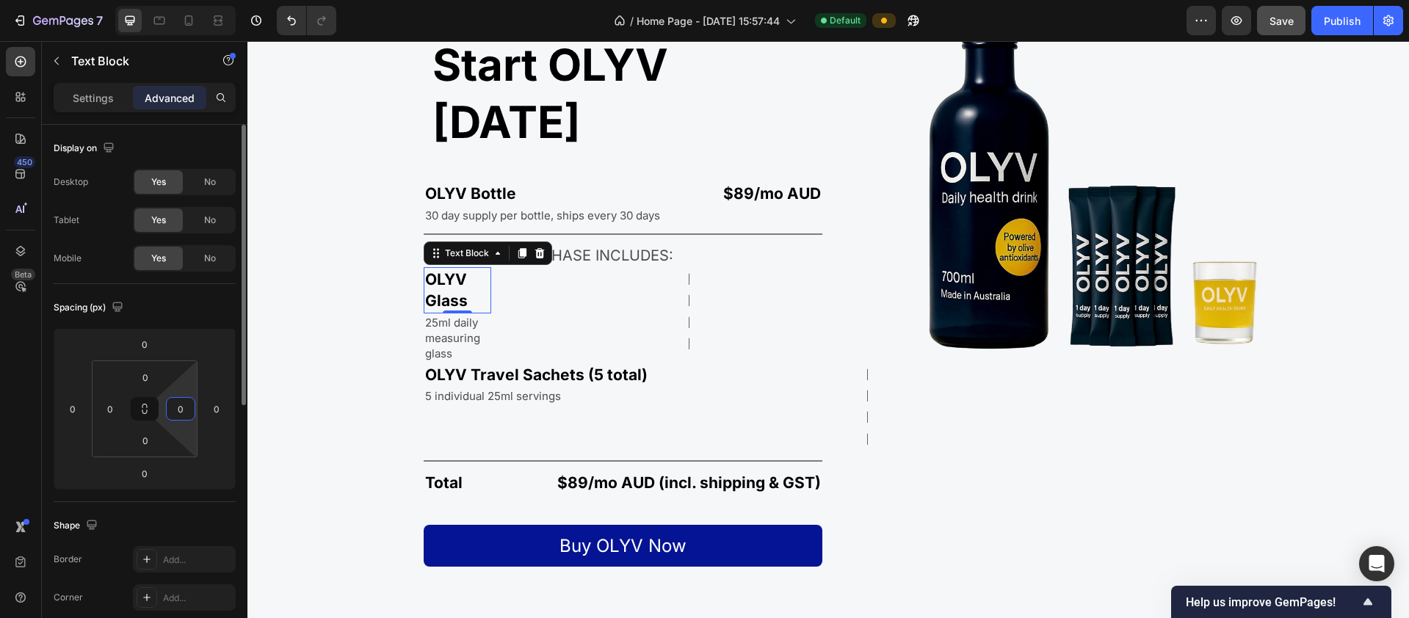
click at [178, 413] on input "0" at bounding box center [181, 409] width 22 height 22
drag, startPoint x: 178, startPoint y: 413, endPoint x: 211, endPoint y: 417, distance: 32.5
click at [211, 417] on div "0 0 0 0 0 0 0 0" at bounding box center [145, 409] width 182 height 162
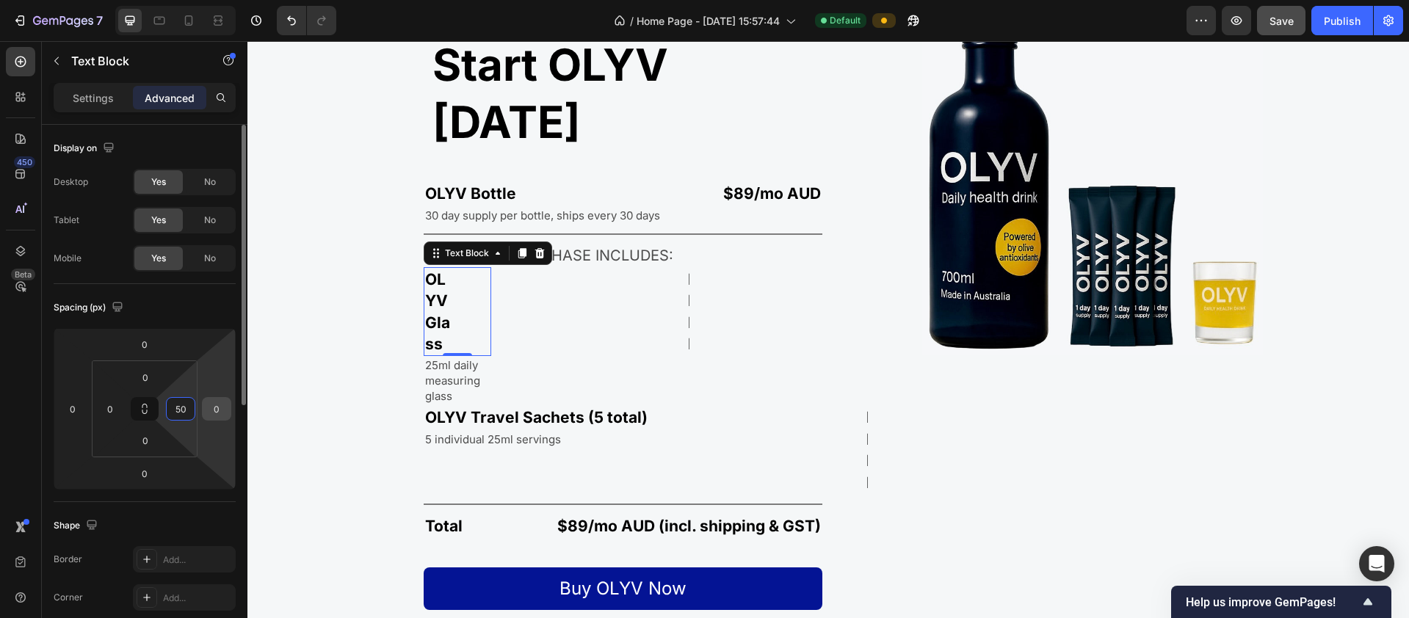
type input "5"
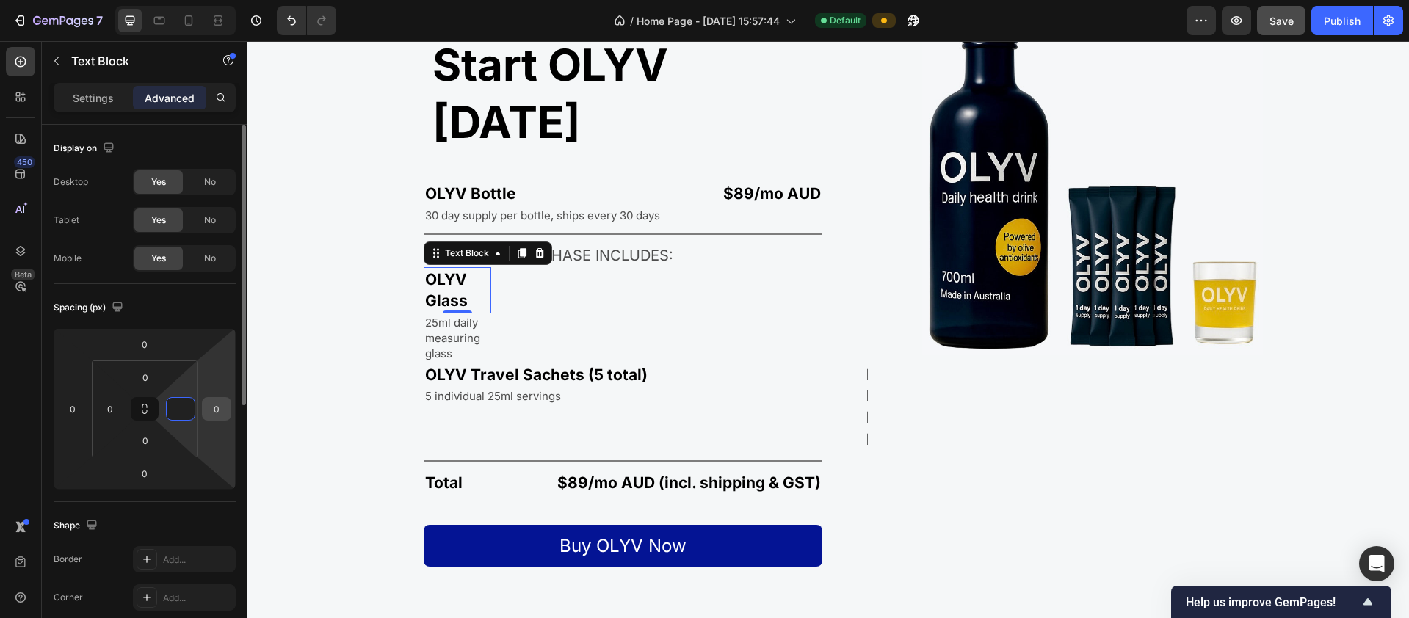
click at [218, 406] on input "0" at bounding box center [217, 409] width 22 height 22
type input "0"
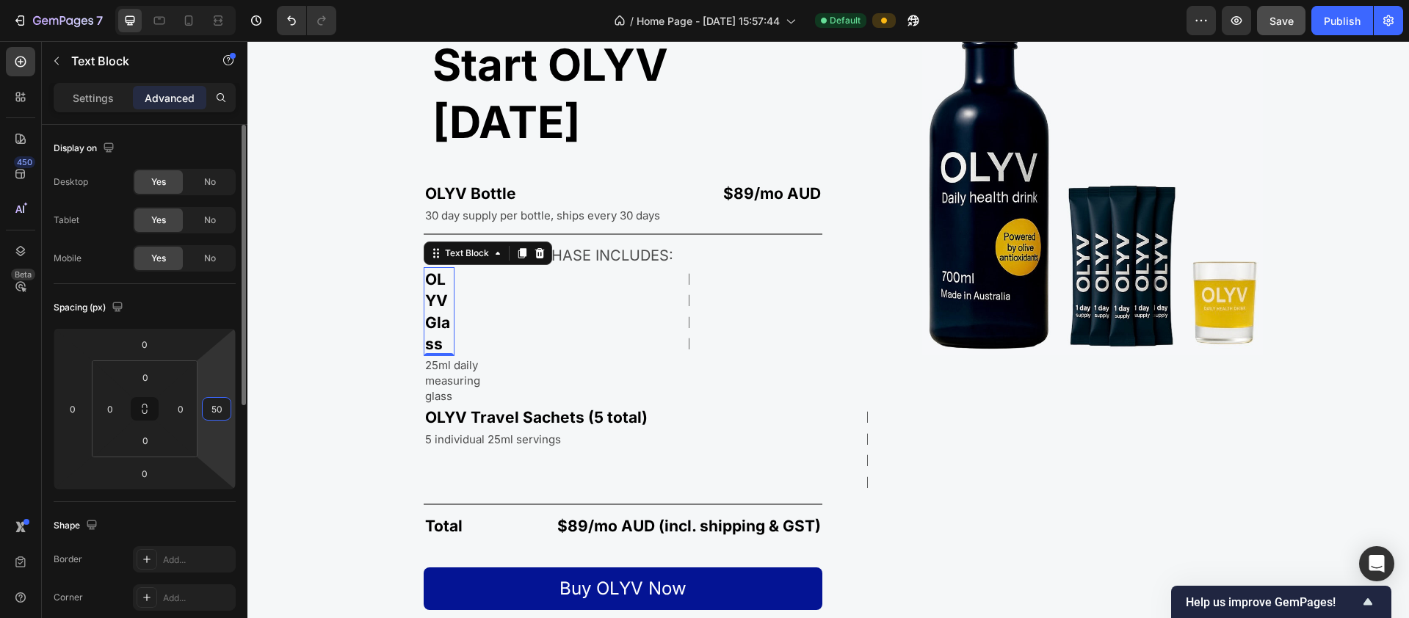
type input "5"
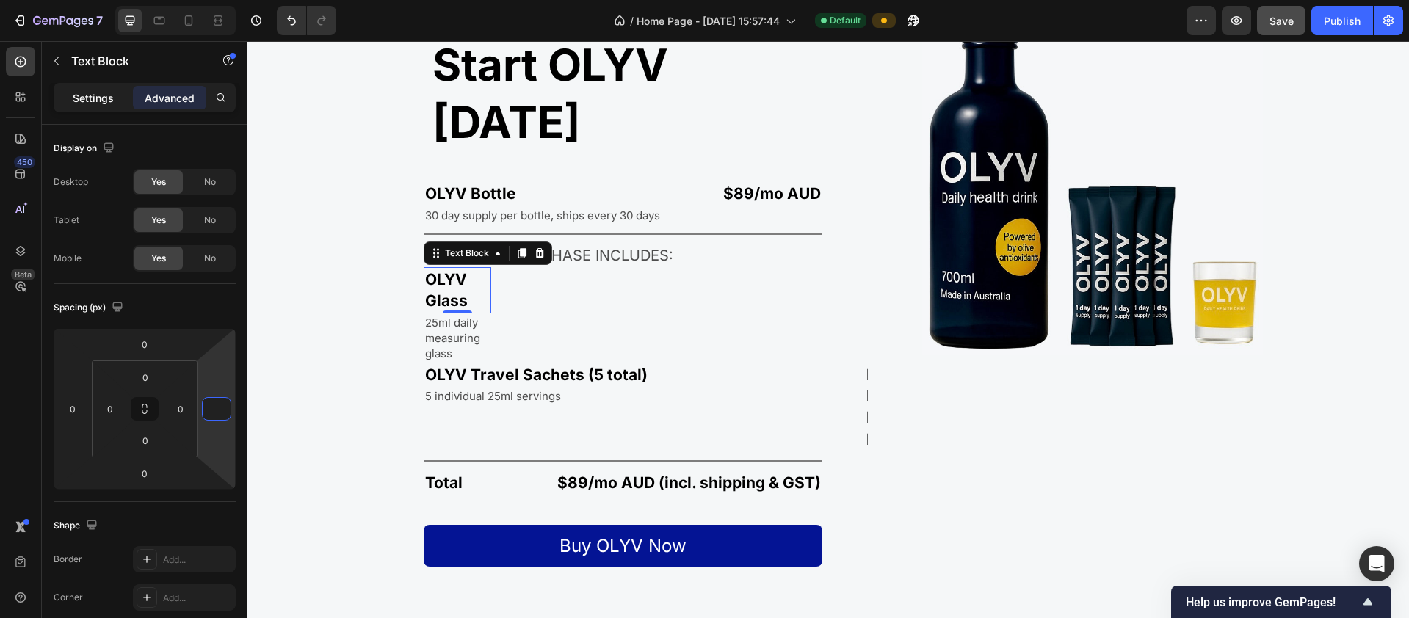
type input "0"
click at [98, 98] on p "Settings" at bounding box center [93, 97] width 41 height 15
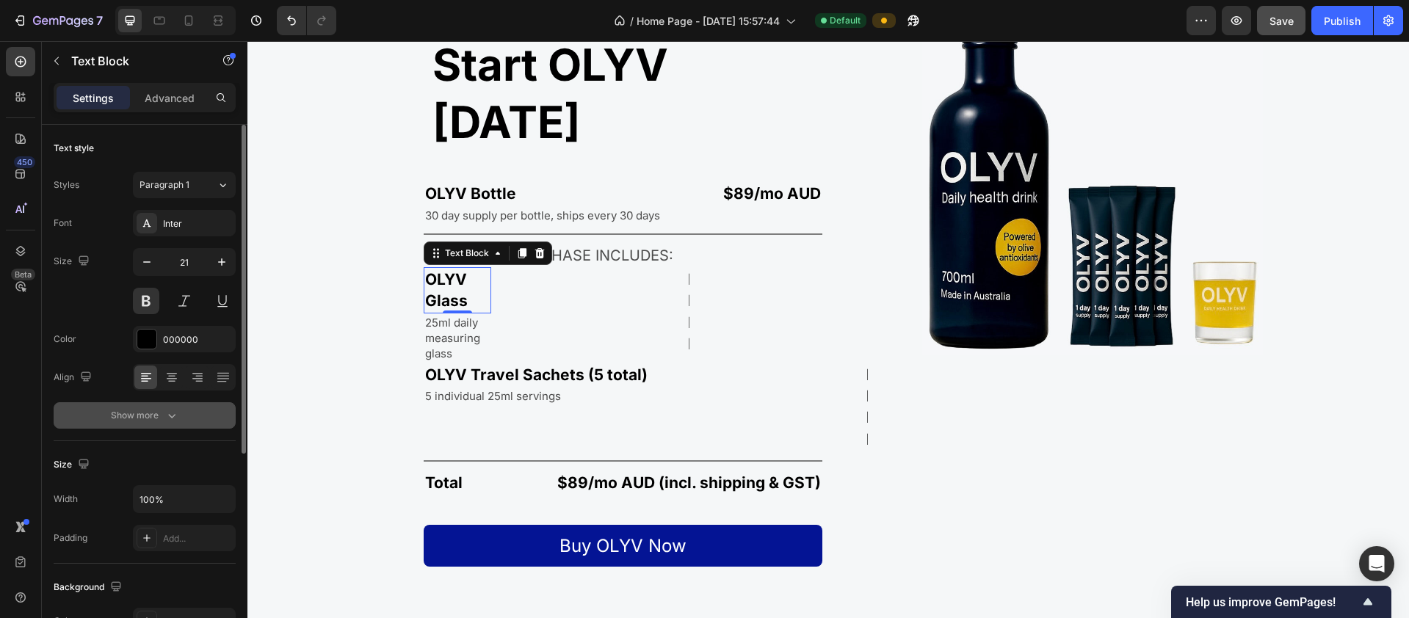
click at [179, 417] on button "Show more" at bounding box center [145, 415] width 182 height 26
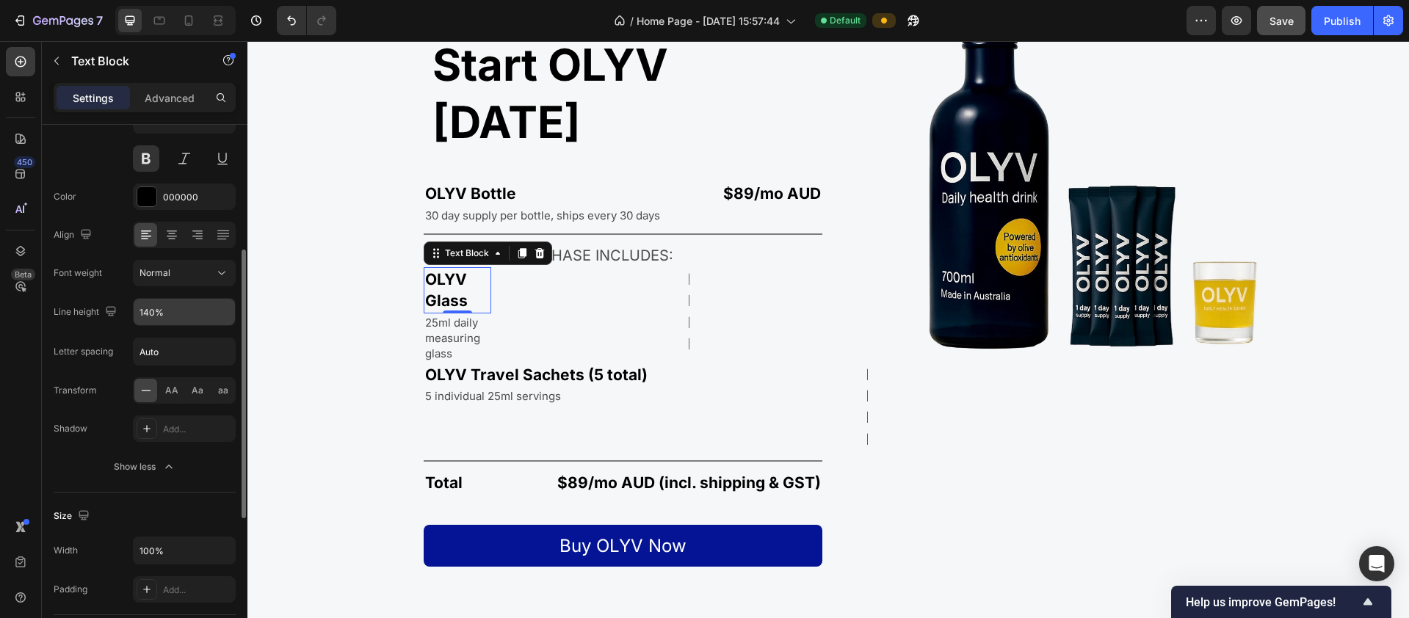
scroll to position [235, 0]
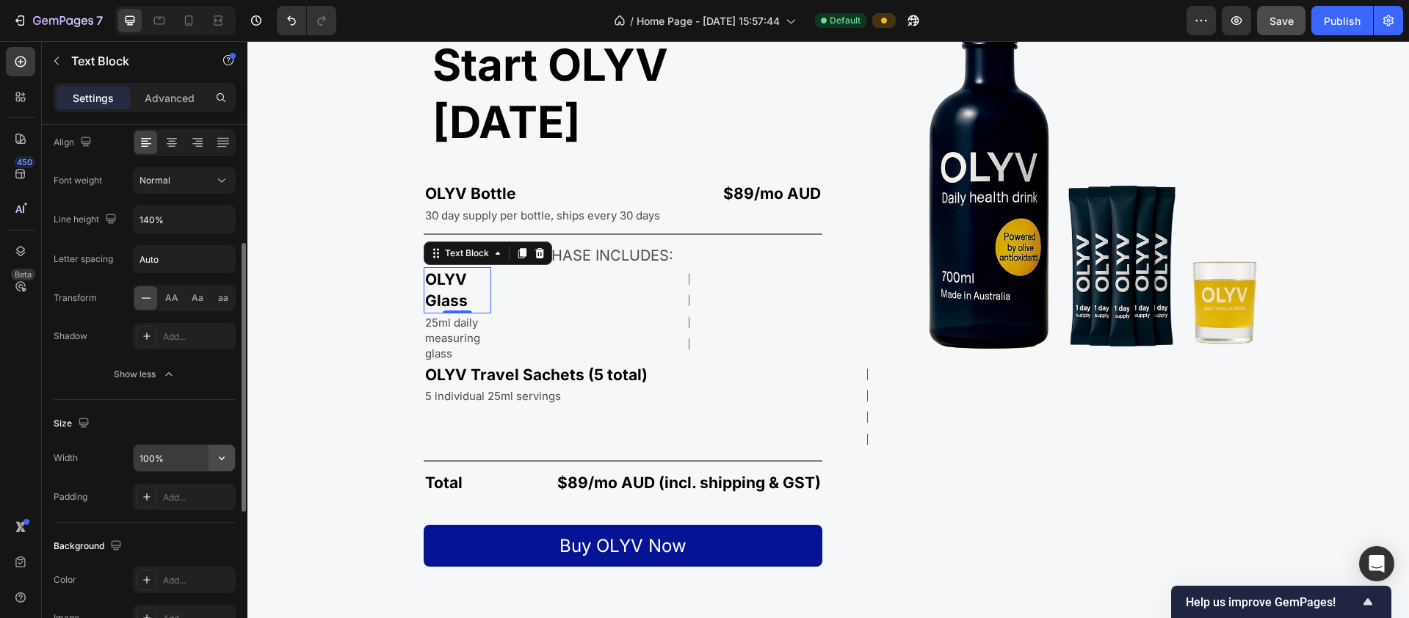
click at [222, 460] on icon "button" at bounding box center [221, 458] width 15 height 15
click at [175, 445] on input "100%" at bounding box center [184, 458] width 101 height 26
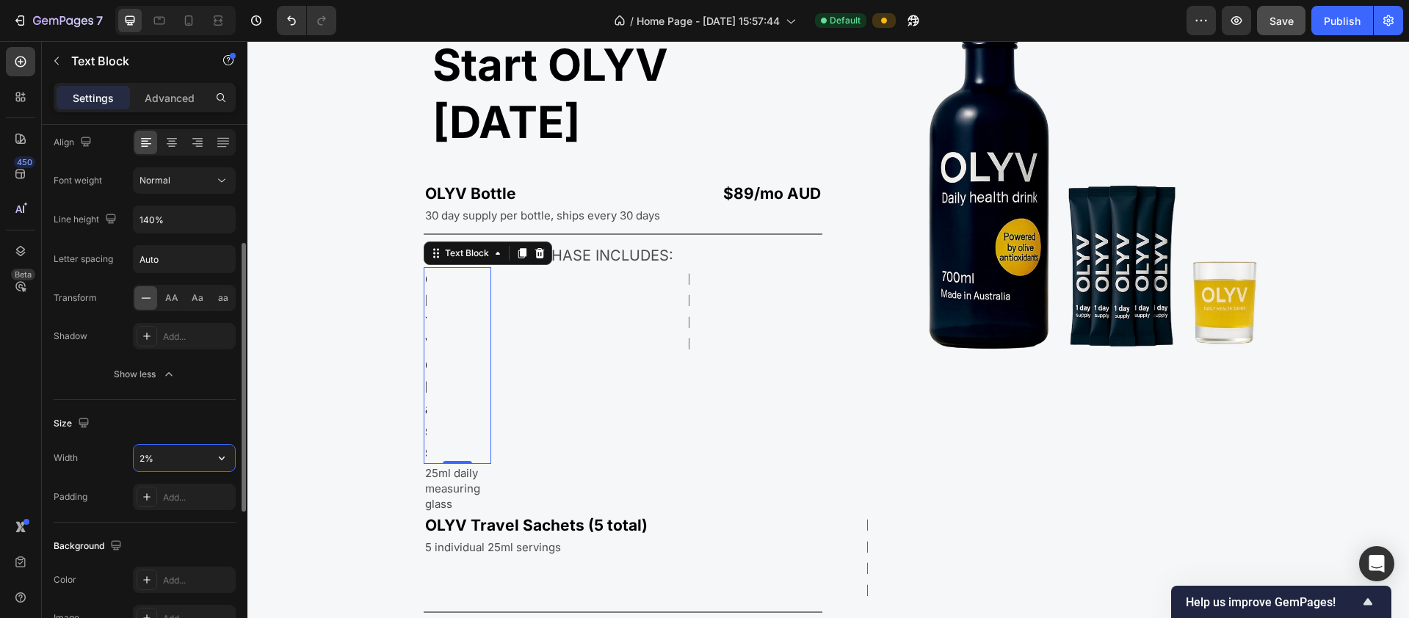
type input "%"
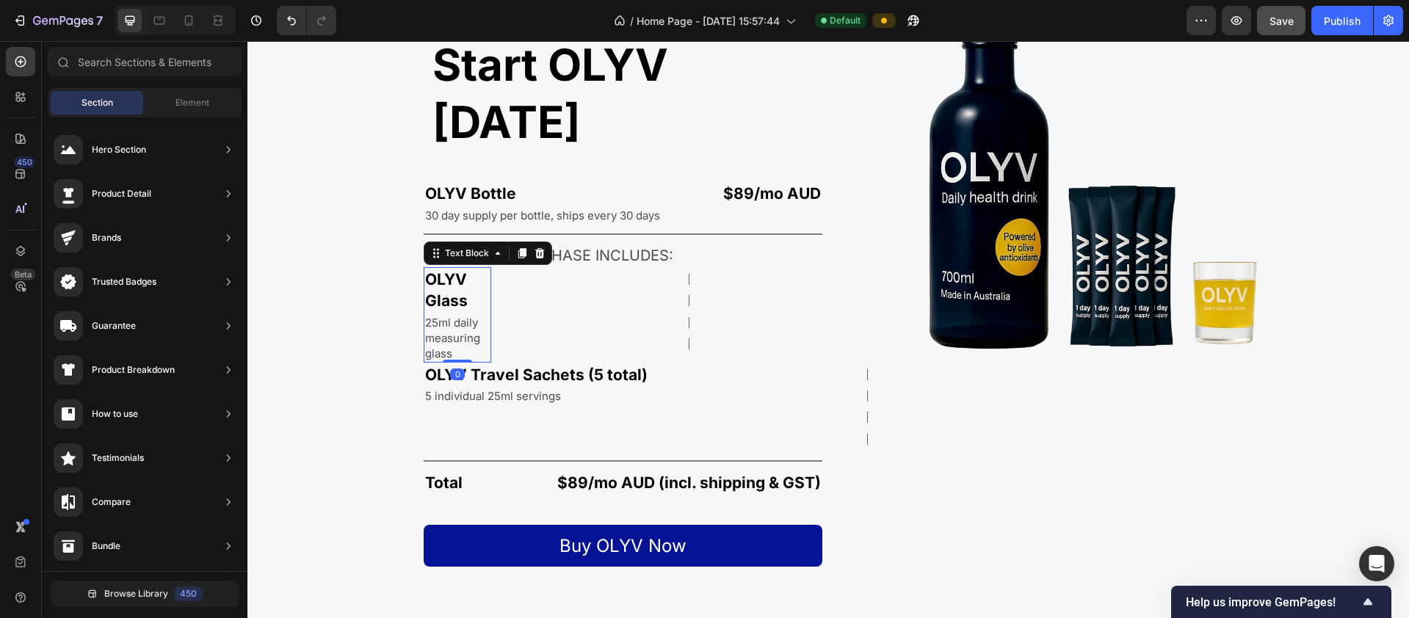
click at [474, 315] on p "25ml daily measuring glass" at bounding box center [457, 338] width 65 height 46
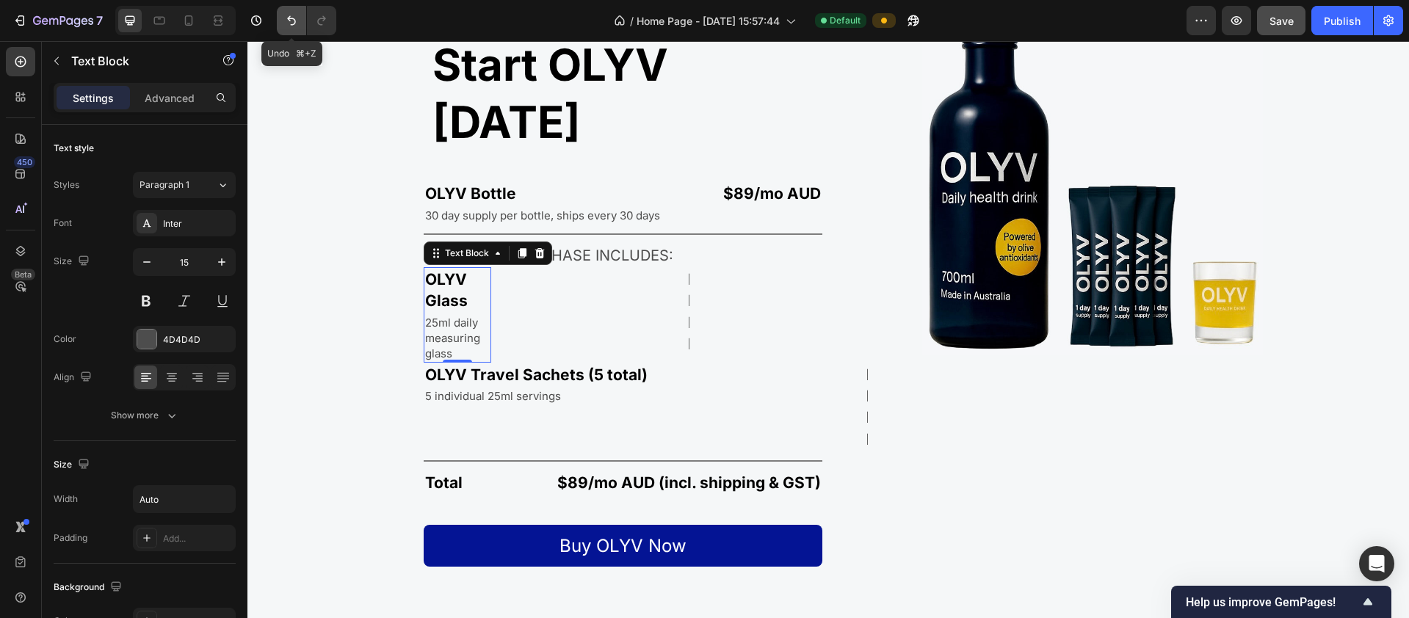
click at [286, 27] on icon "Undo/Redo" at bounding box center [291, 20] width 15 height 15
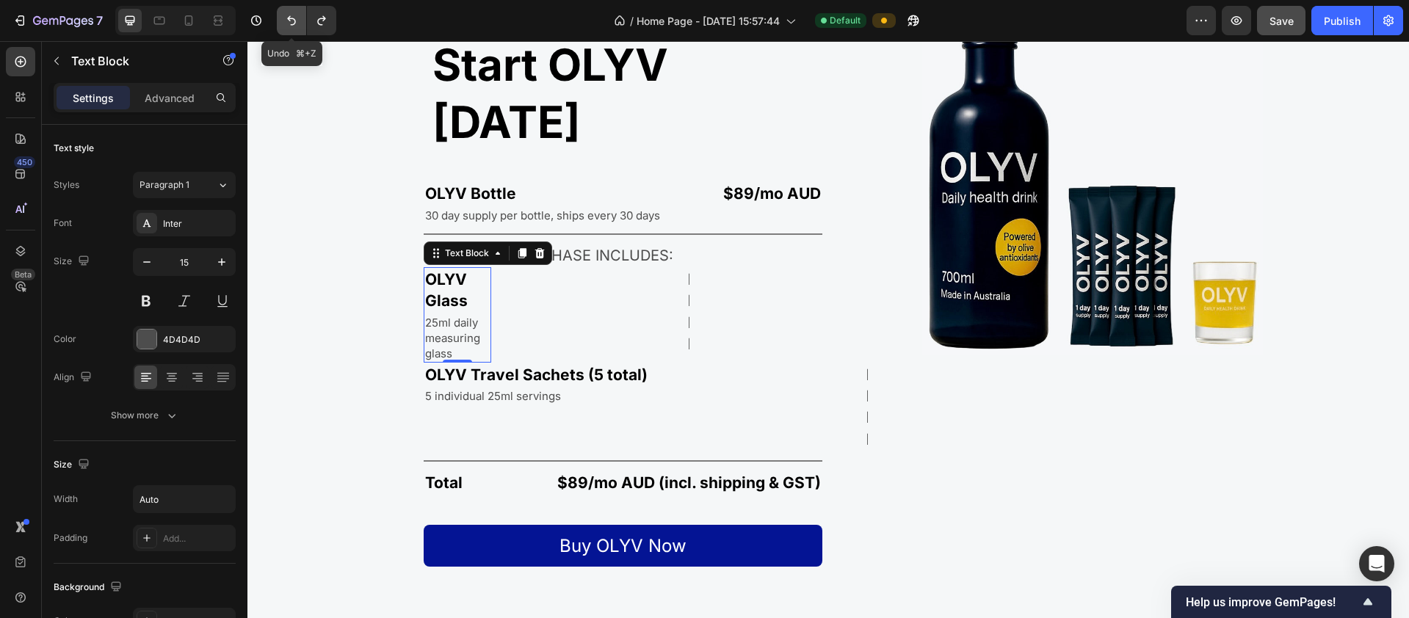
click at [286, 27] on icon "Undo/Redo" at bounding box center [291, 20] width 15 height 15
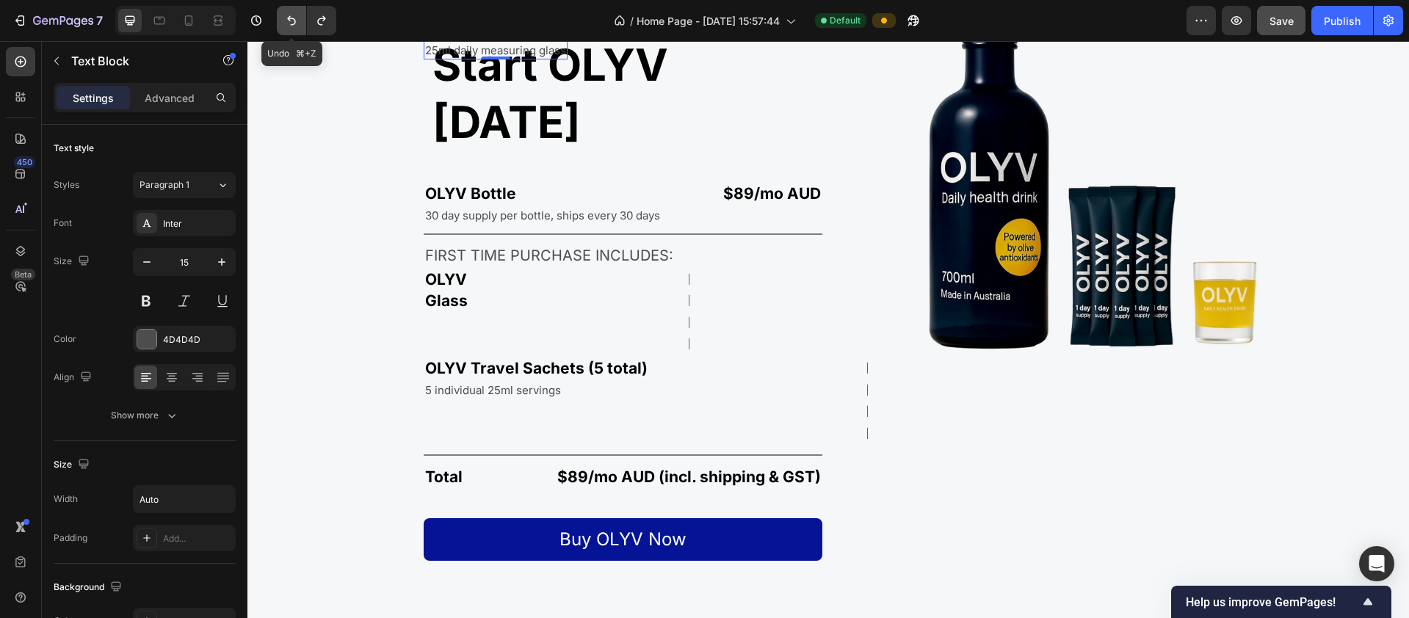
click at [286, 27] on icon "Undo/Redo" at bounding box center [291, 20] width 15 height 15
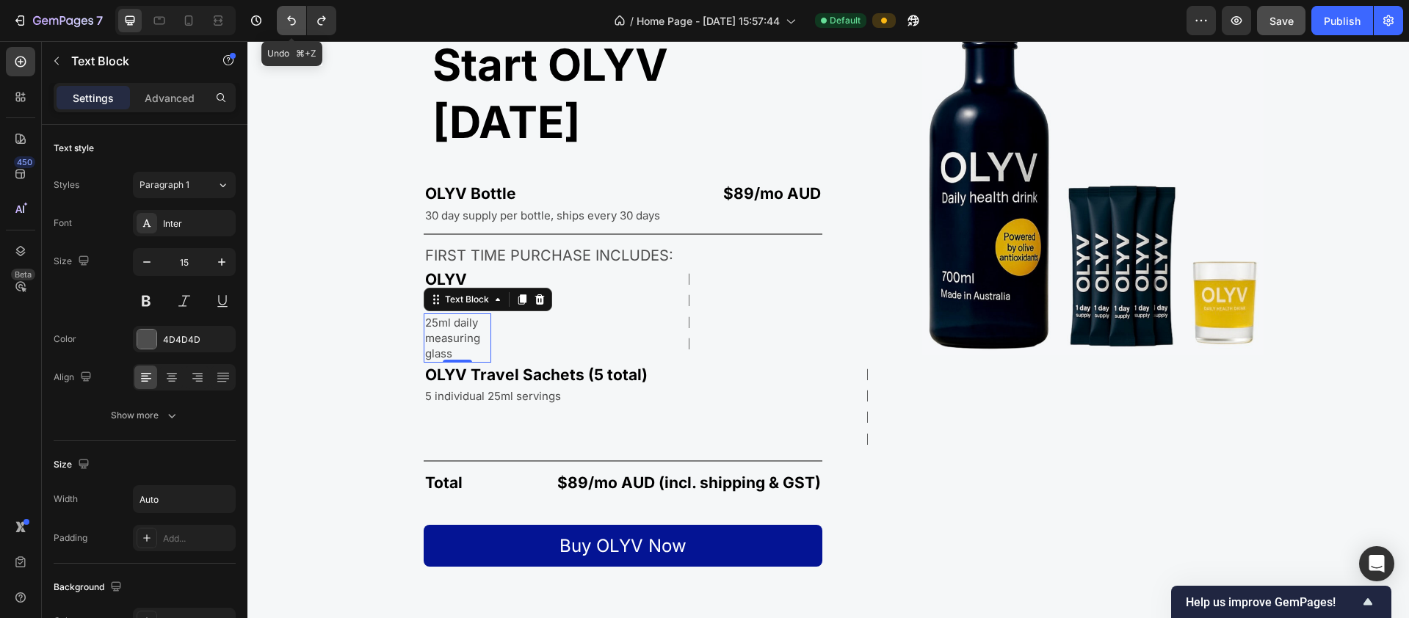
click at [286, 27] on icon "Undo/Redo" at bounding box center [291, 20] width 15 height 15
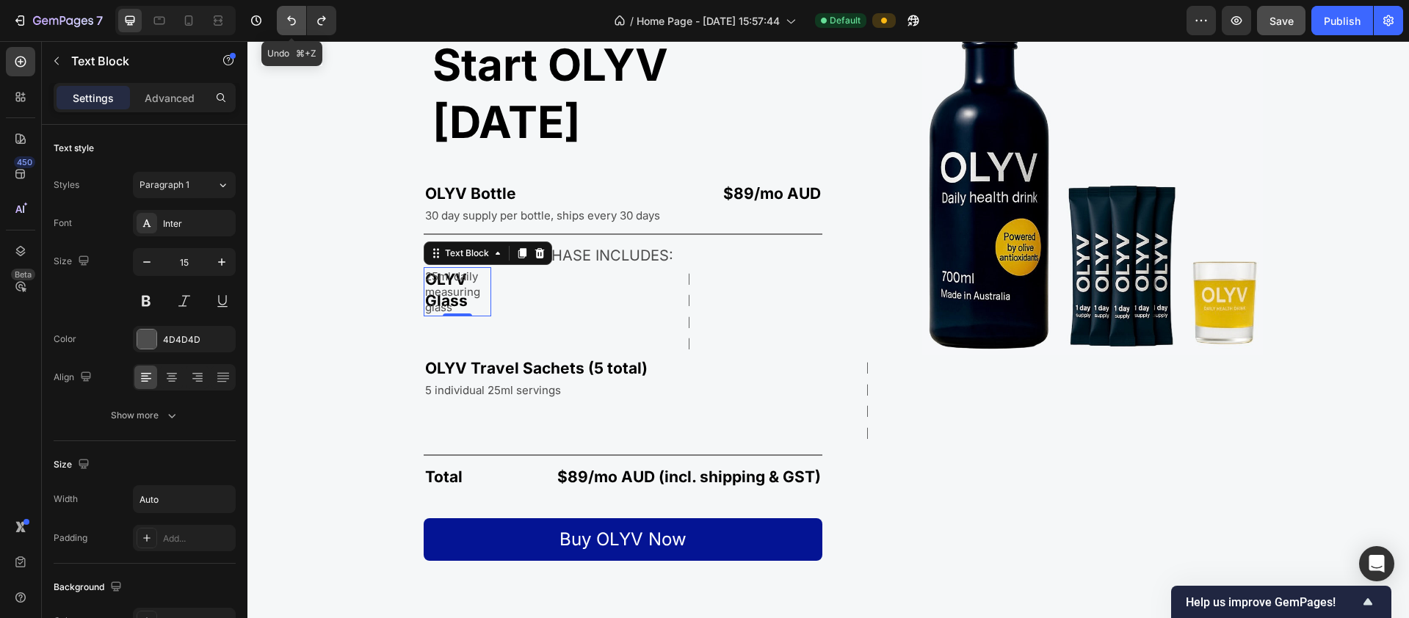
click at [286, 27] on icon "Undo/Redo" at bounding box center [291, 20] width 15 height 15
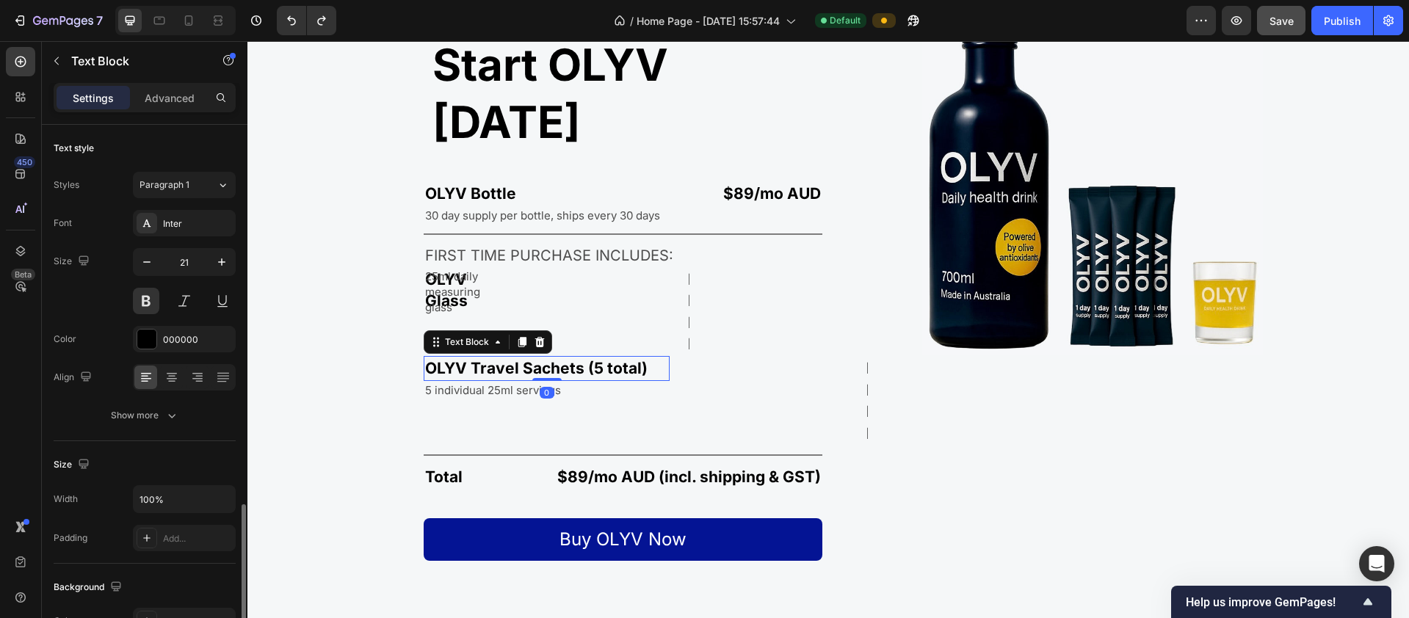
click at [435, 358] on p "OLYV Travel Sachets (5 total)" at bounding box center [546, 368] width 243 height 21
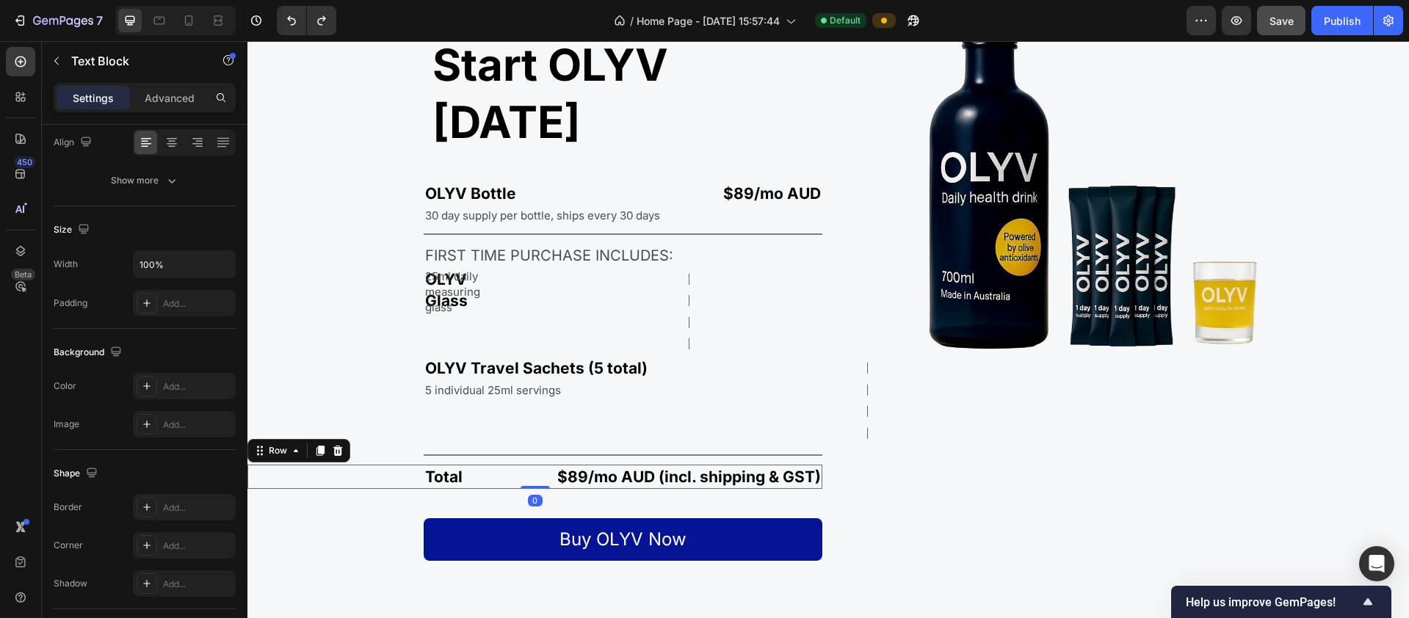
click at [526, 465] on div "Total Text Block $89/mo AUD (incl. shipping & GST) Text Block Row 0" at bounding box center [534, 477] width 575 height 24
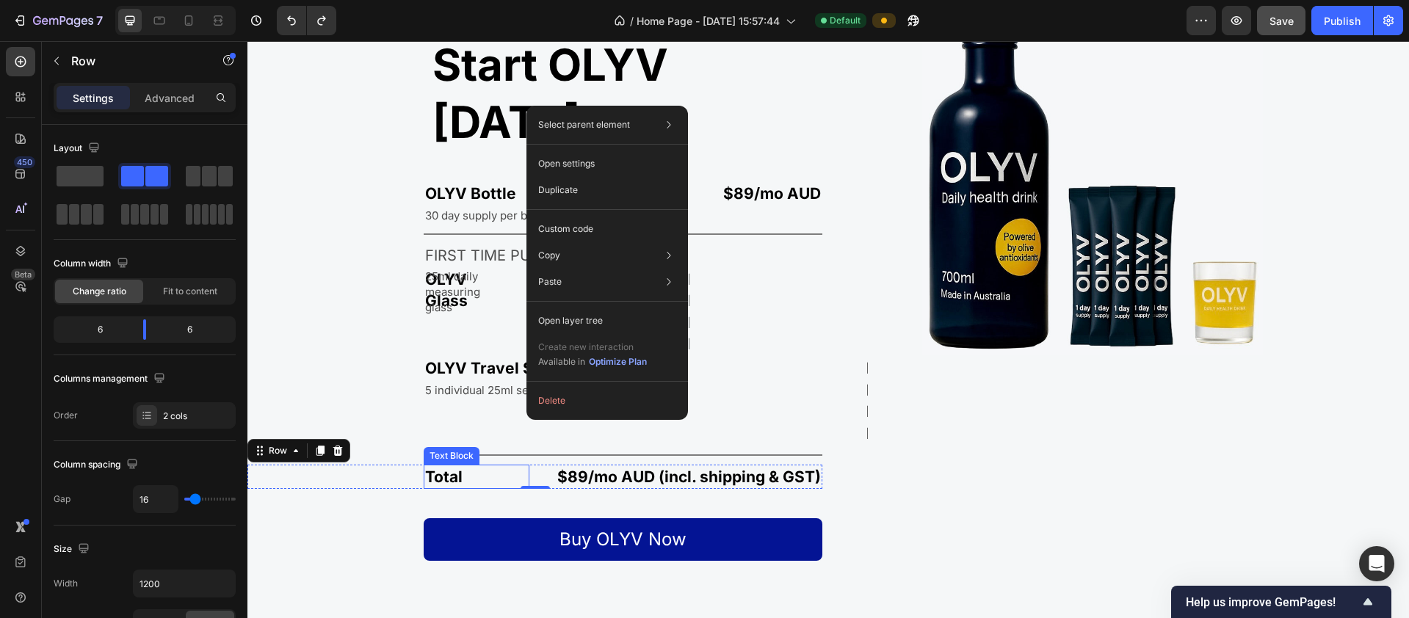
click at [493, 466] on p "Total" at bounding box center [476, 476] width 103 height 21
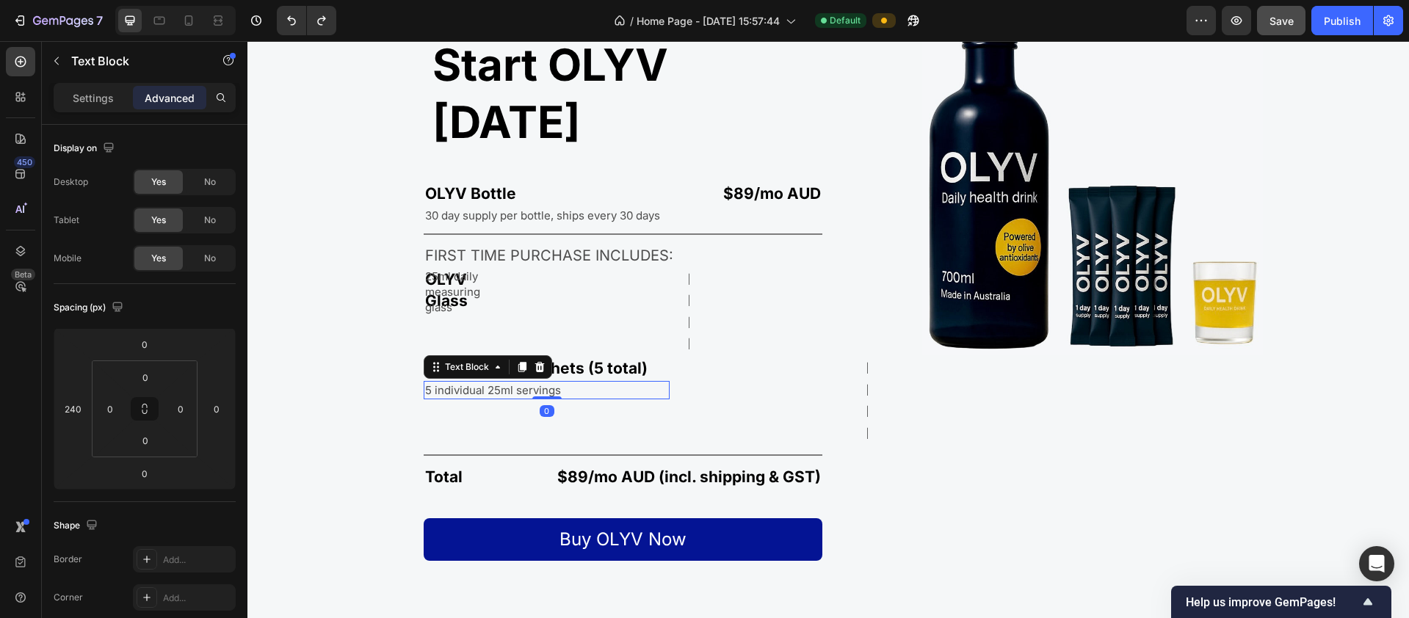
click at [638, 382] on p "5 individual 25ml servings" at bounding box center [546, 389] width 243 height 15
click at [294, 20] on icon "Undo/Redo" at bounding box center [291, 21] width 9 height 10
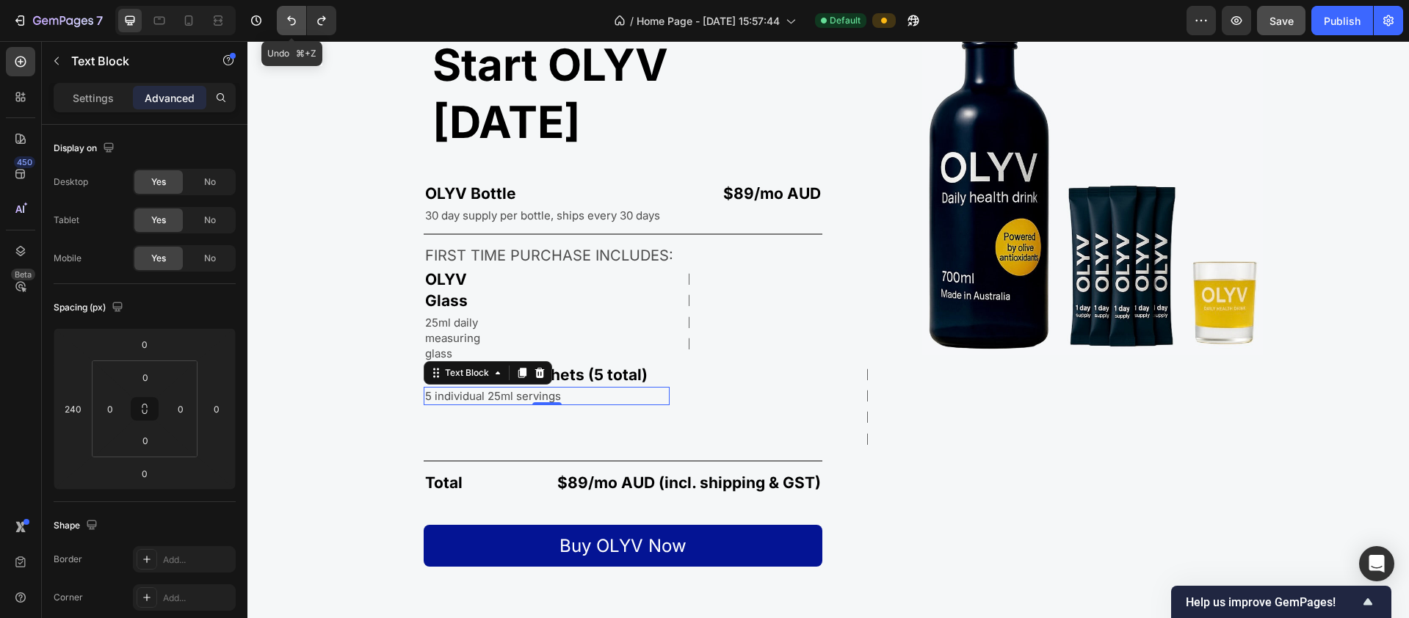
click at [294, 20] on icon "Undo/Redo" at bounding box center [291, 21] width 9 height 10
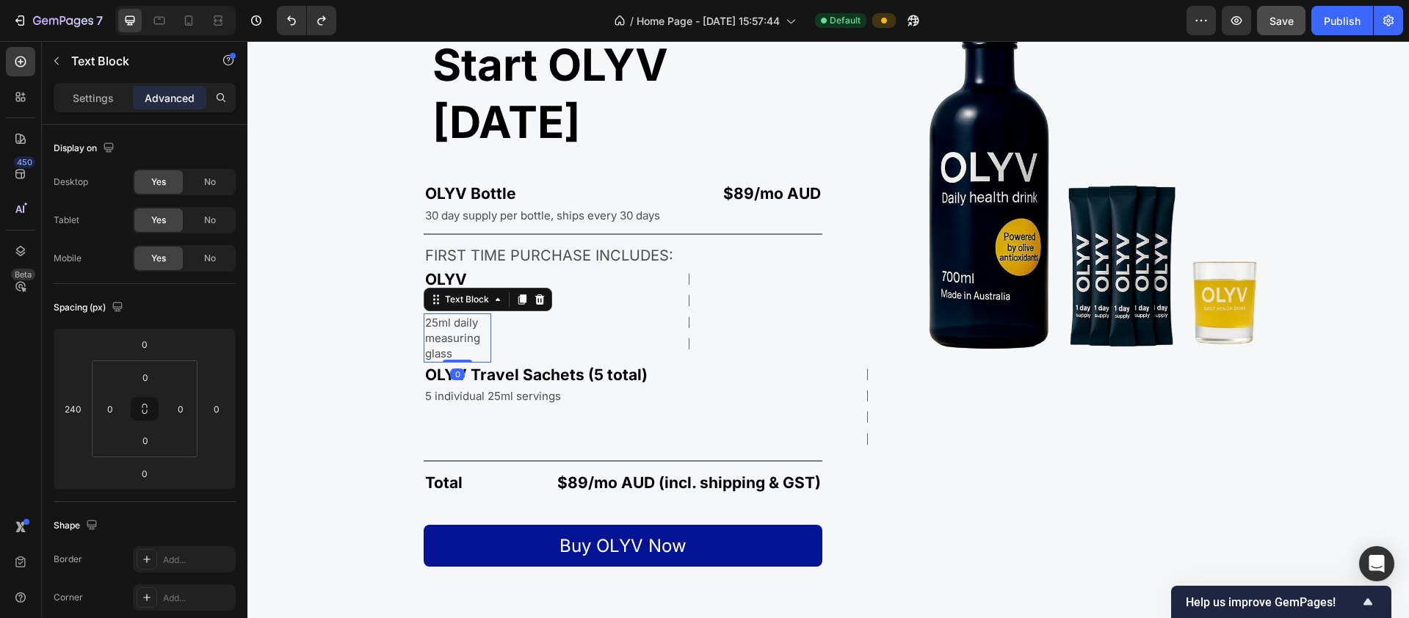
click at [467, 315] on p "25ml daily measuring glass" at bounding box center [457, 338] width 65 height 46
click at [511, 267] on div "FREE Text Block" at bounding box center [537, 314] width 68 height 95
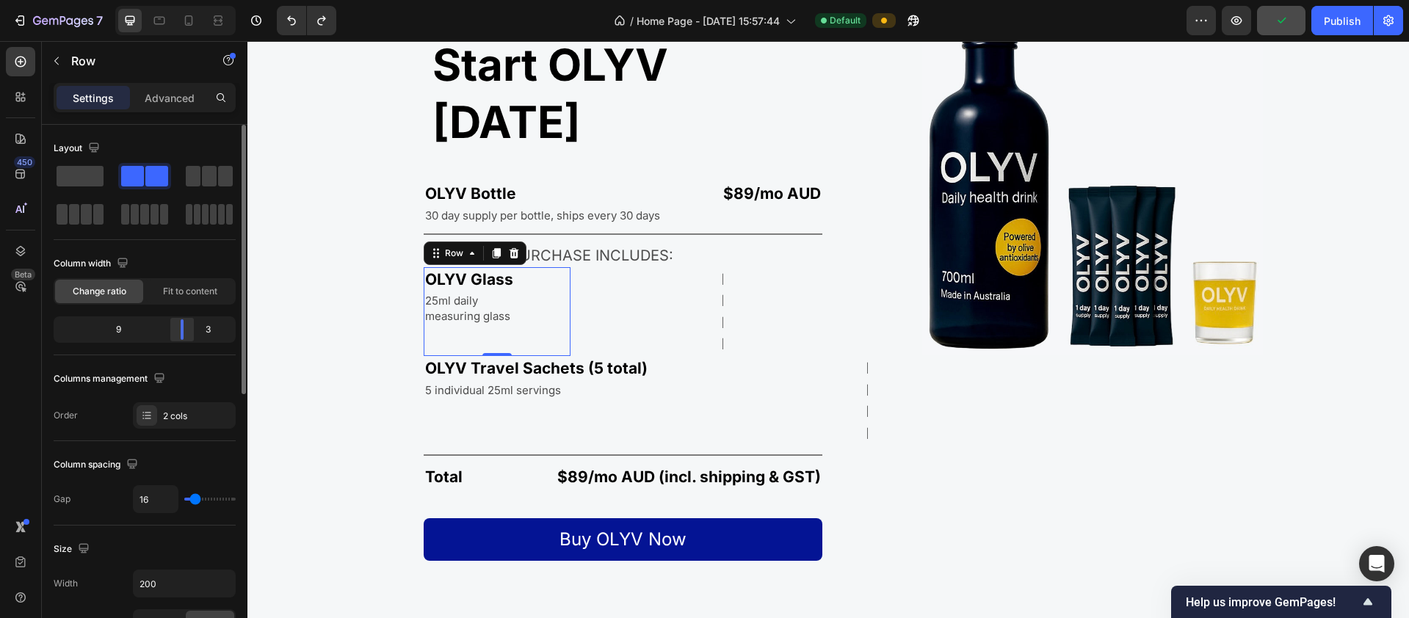
drag, startPoint x: 148, startPoint y: 327, endPoint x: 193, endPoint y: 329, distance: 44.8
click at [193, 329] on div at bounding box center [182, 329] width 26 height 21
click at [568, 284] on div "FREE Text Block" at bounding box center [554, 312] width 34 height 90
drag, startPoint x: 181, startPoint y: 333, endPoint x: 190, endPoint y: 334, distance: 9.6
click at [190, 334] on div at bounding box center [182, 329] width 26 height 21
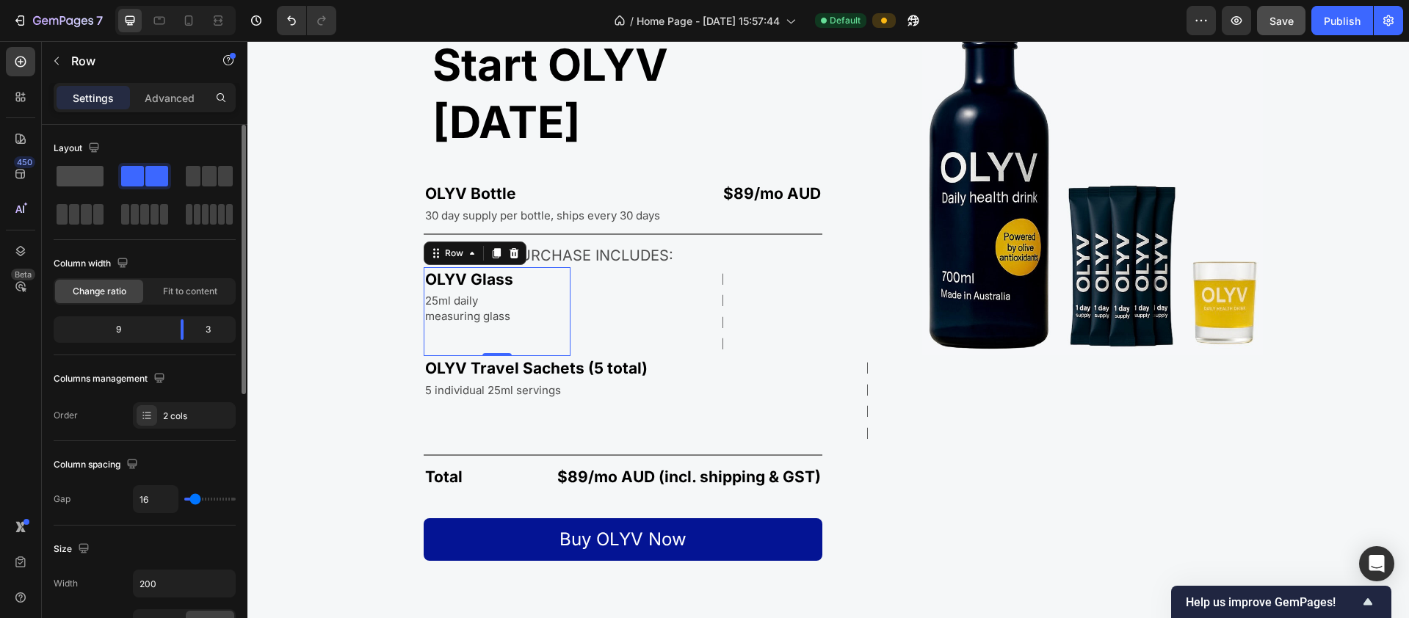
click at [79, 179] on span at bounding box center [80, 176] width 47 height 21
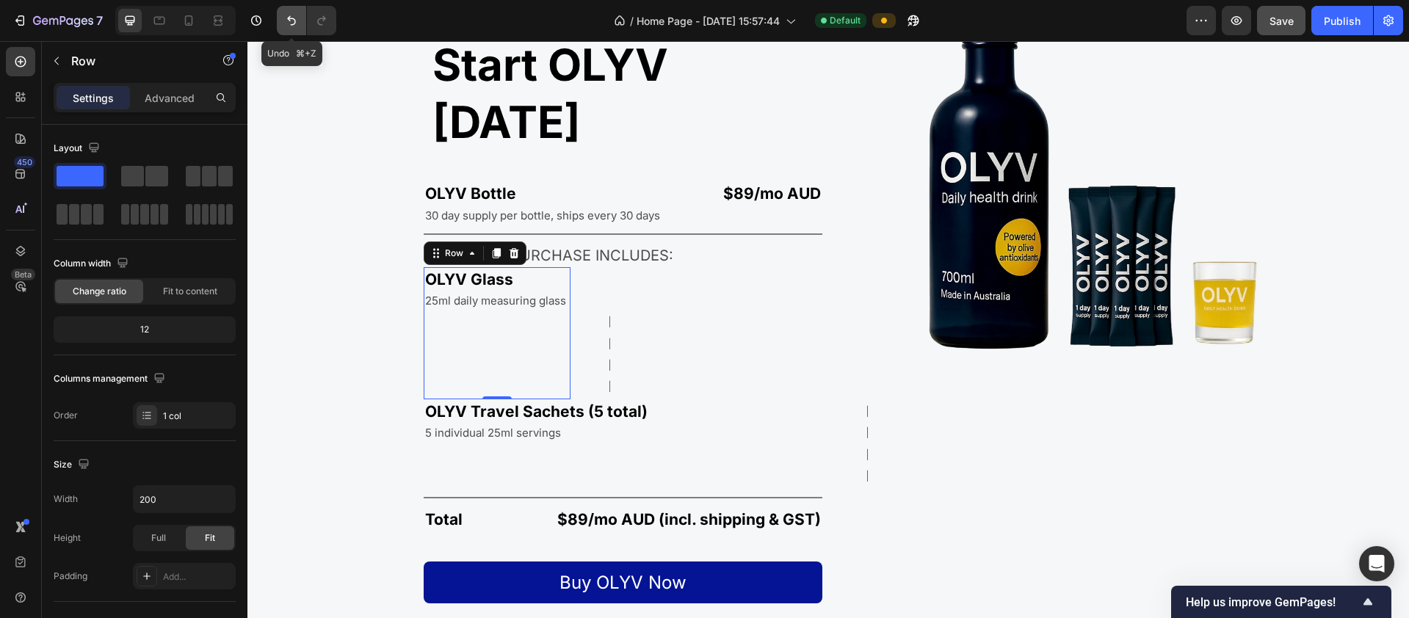
click at [286, 20] on icon "Undo/Redo" at bounding box center [291, 20] width 15 height 15
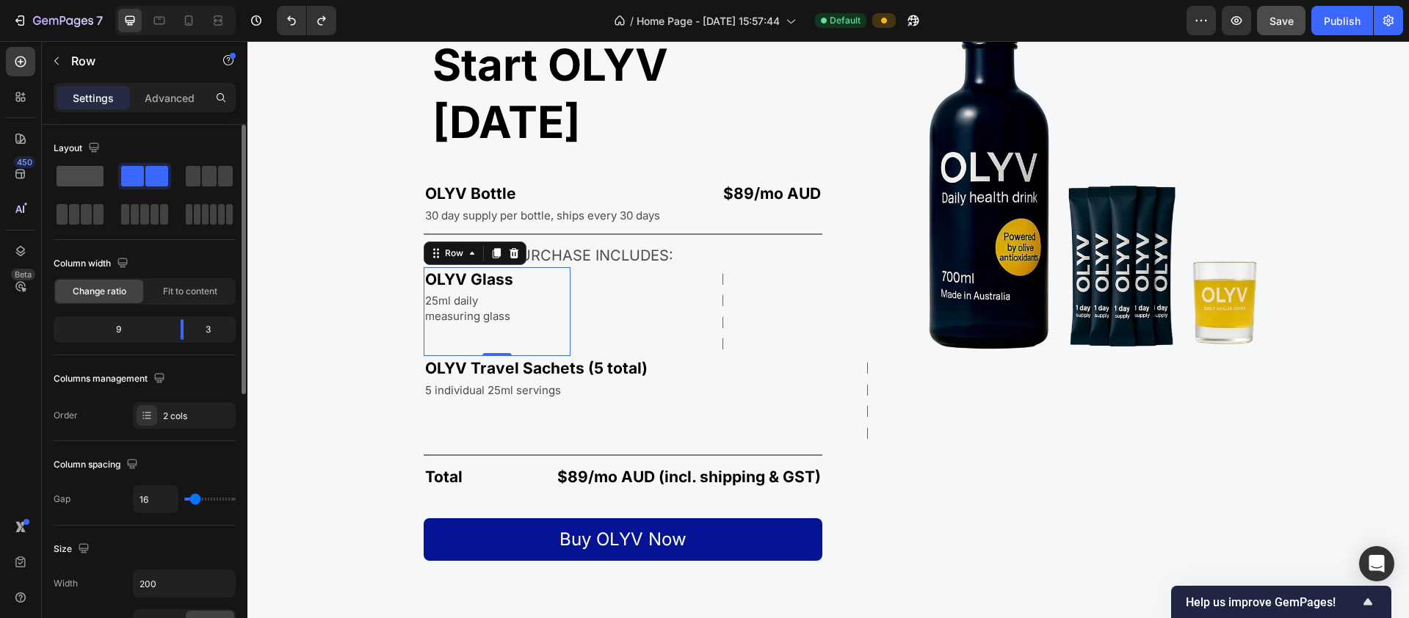
click at [80, 170] on span at bounding box center [80, 176] width 47 height 21
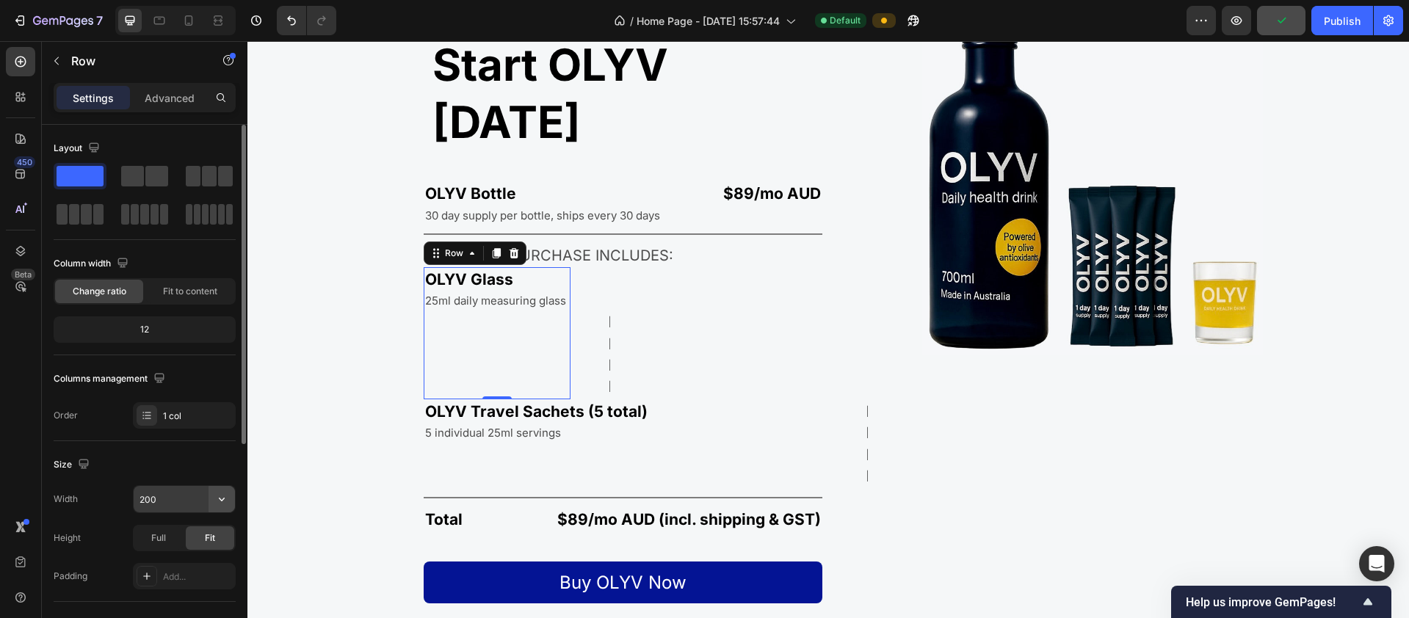
click at [233, 498] on button "button" at bounding box center [222, 499] width 26 height 26
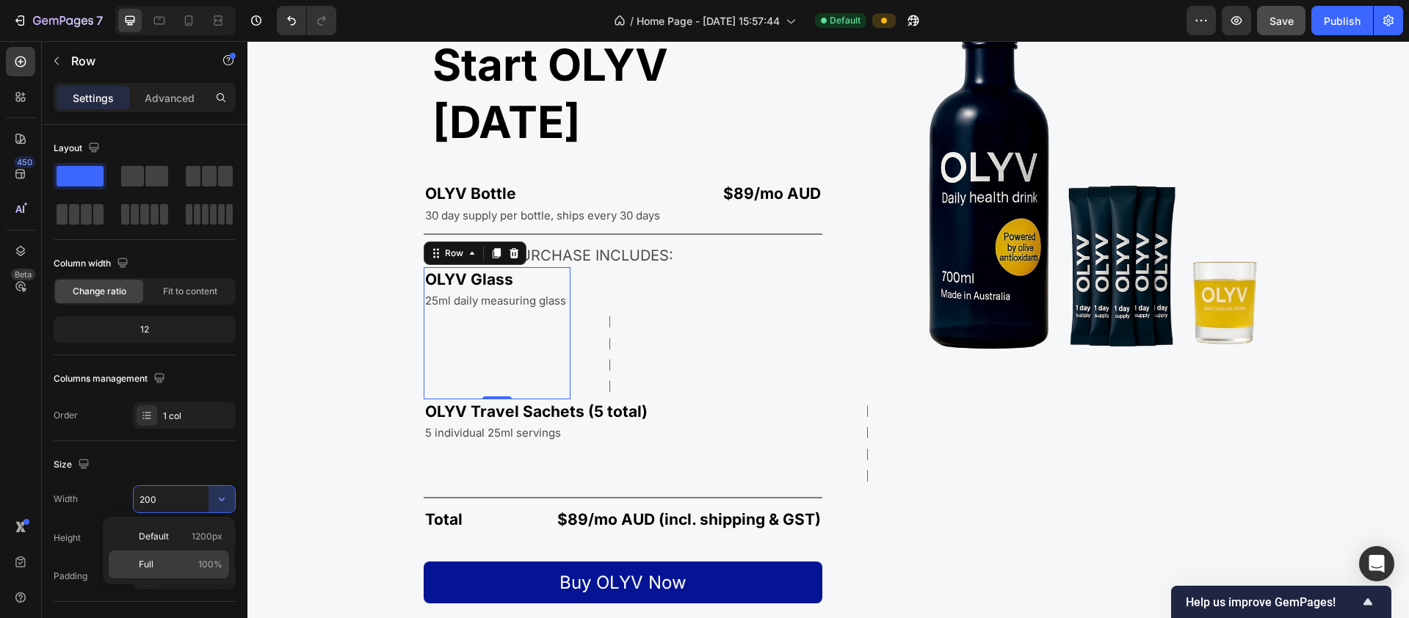
click at [170, 559] on p "Full 100%" at bounding box center [181, 564] width 84 height 13
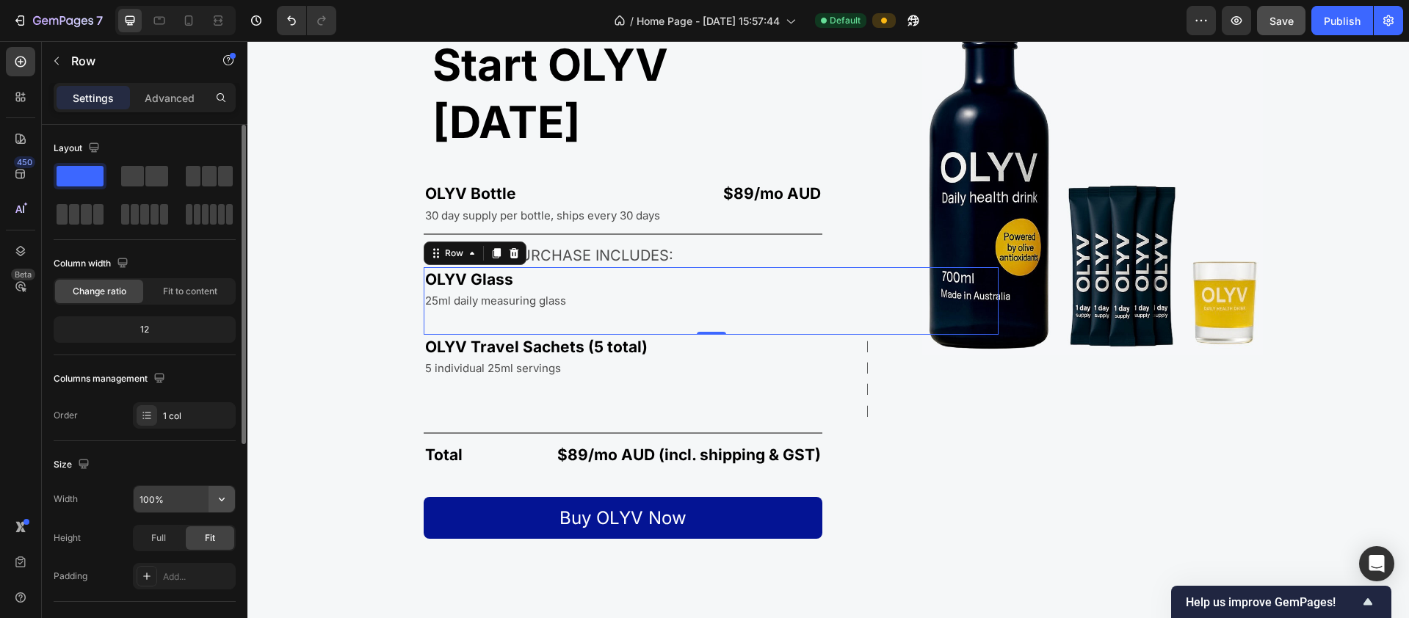
click at [220, 501] on icon "button" at bounding box center [221, 499] width 15 height 15
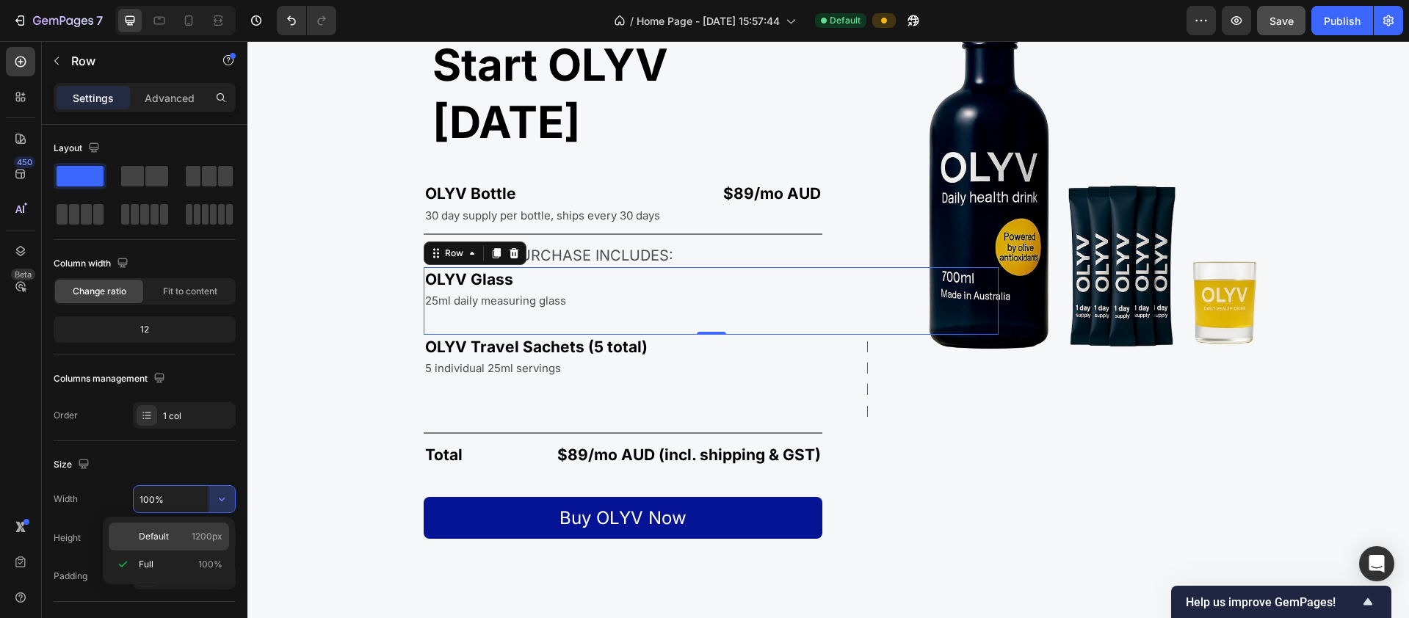
click at [171, 541] on p "Default 1200px" at bounding box center [181, 536] width 84 height 13
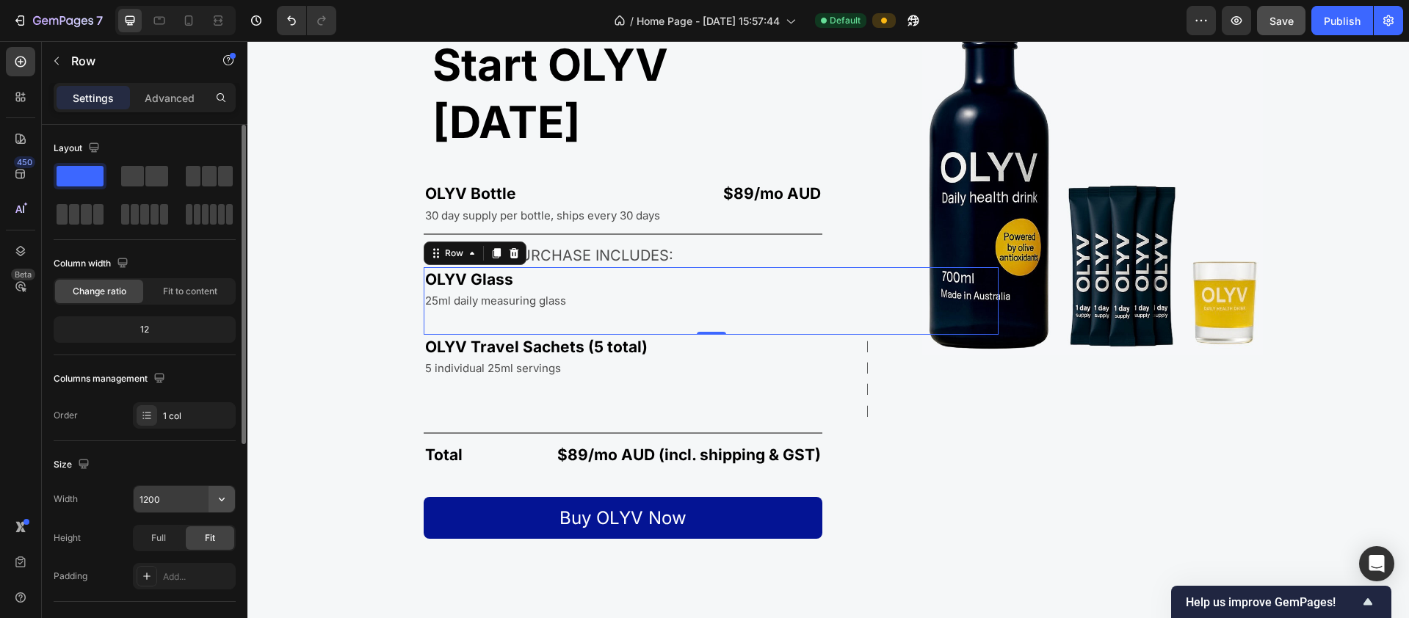
click at [218, 501] on icon "button" at bounding box center [221, 499] width 15 height 15
click at [170, 498] on input "1200" at bounding box center [184, 499] width 101 height 26
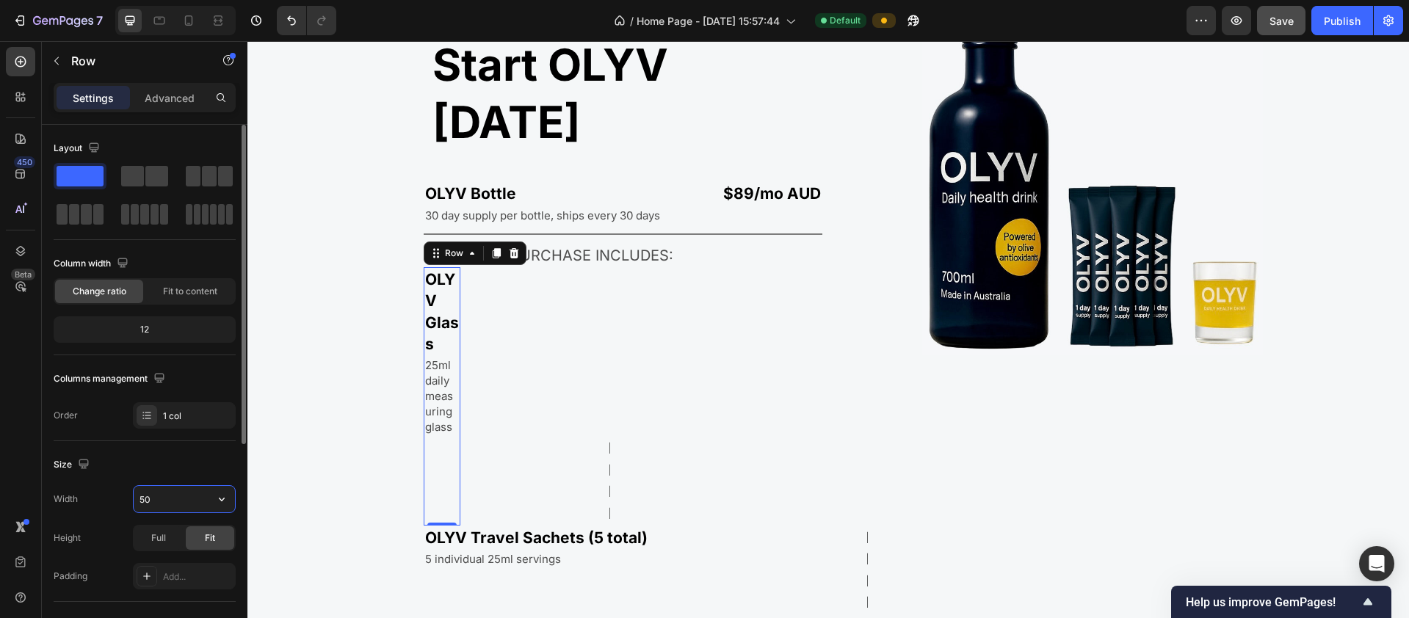
type input "500"
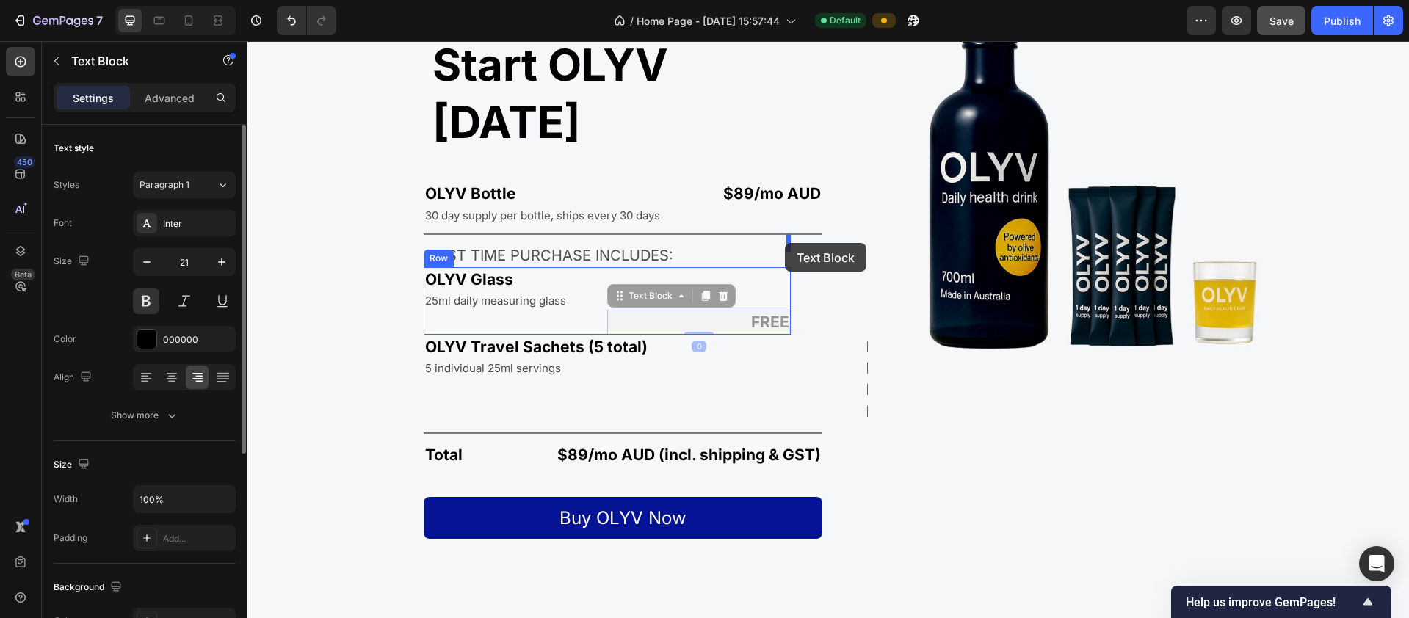
drag, startPoint x: 768, startPoint y: 264, endPoint x: 785, endPoint y: 243, distance: 26.6
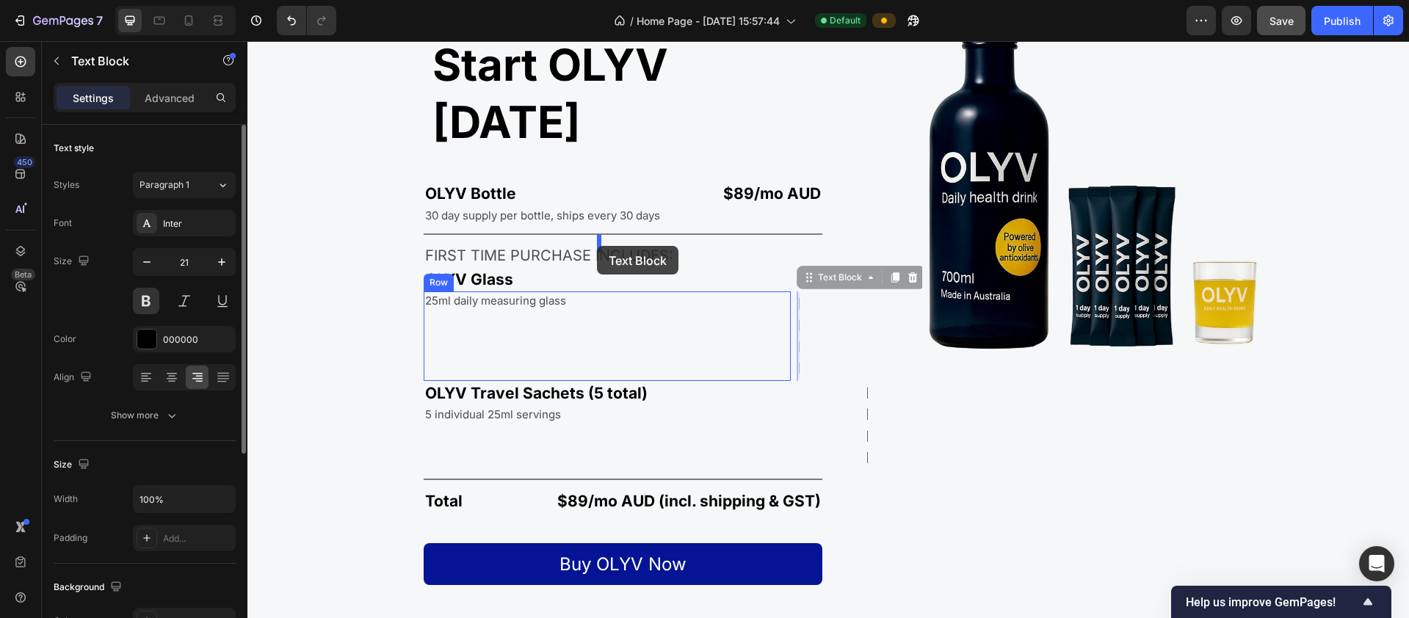
drag, startPoint x: 799, startPoint y: 259, endPoint x: 597, endPoint y: 246, distance: 202.3
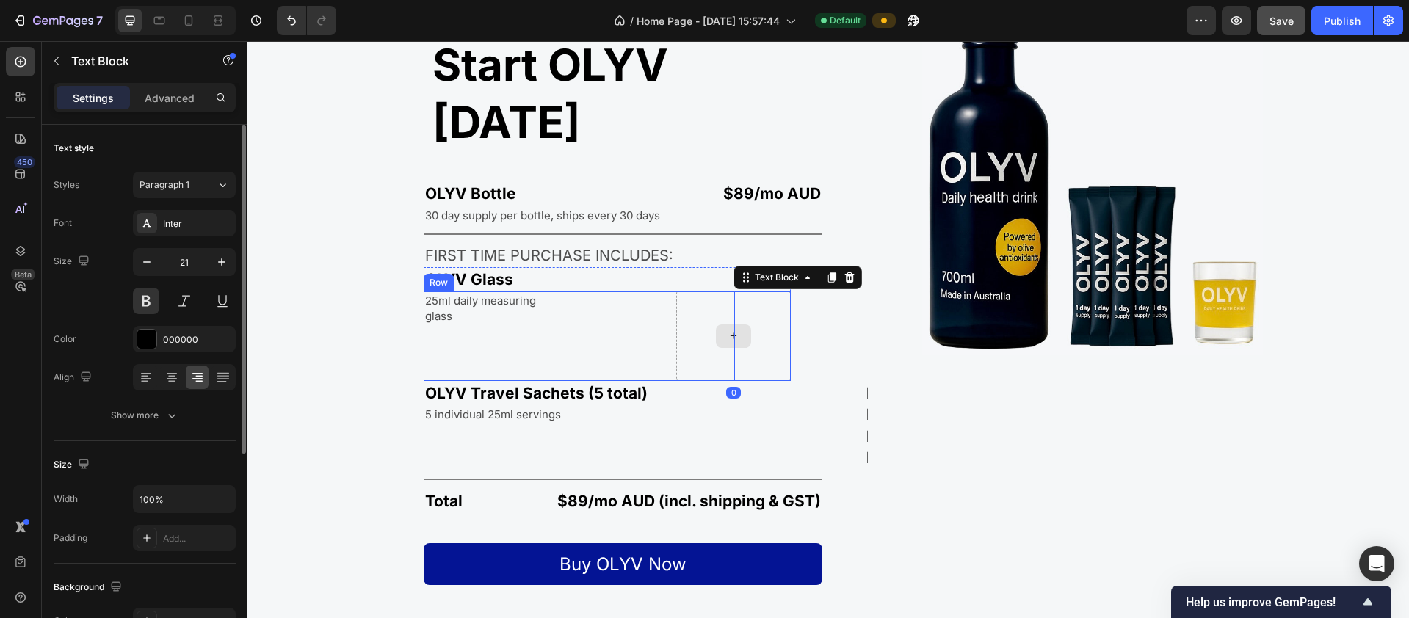
click at [761, 309] on div at bounding box center [733, 336] width 115 height 90
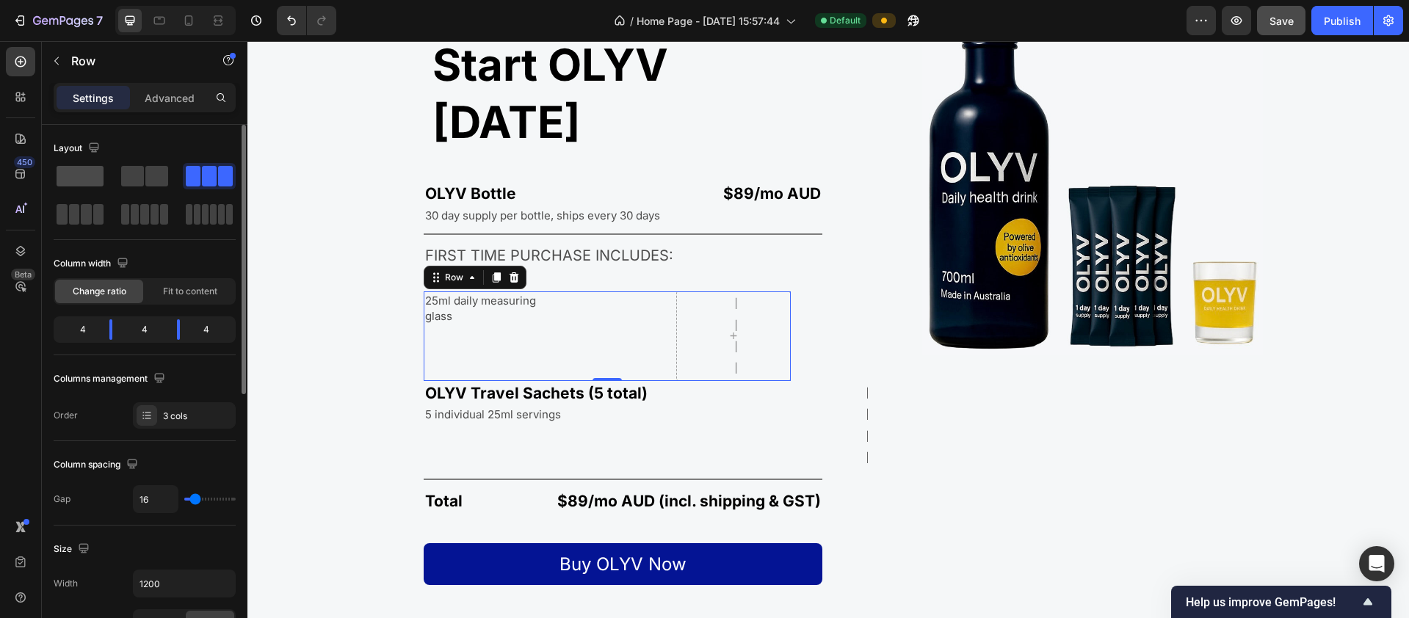
click at [86, 180] on span at bounding box center [80, 176] width 47 height 21
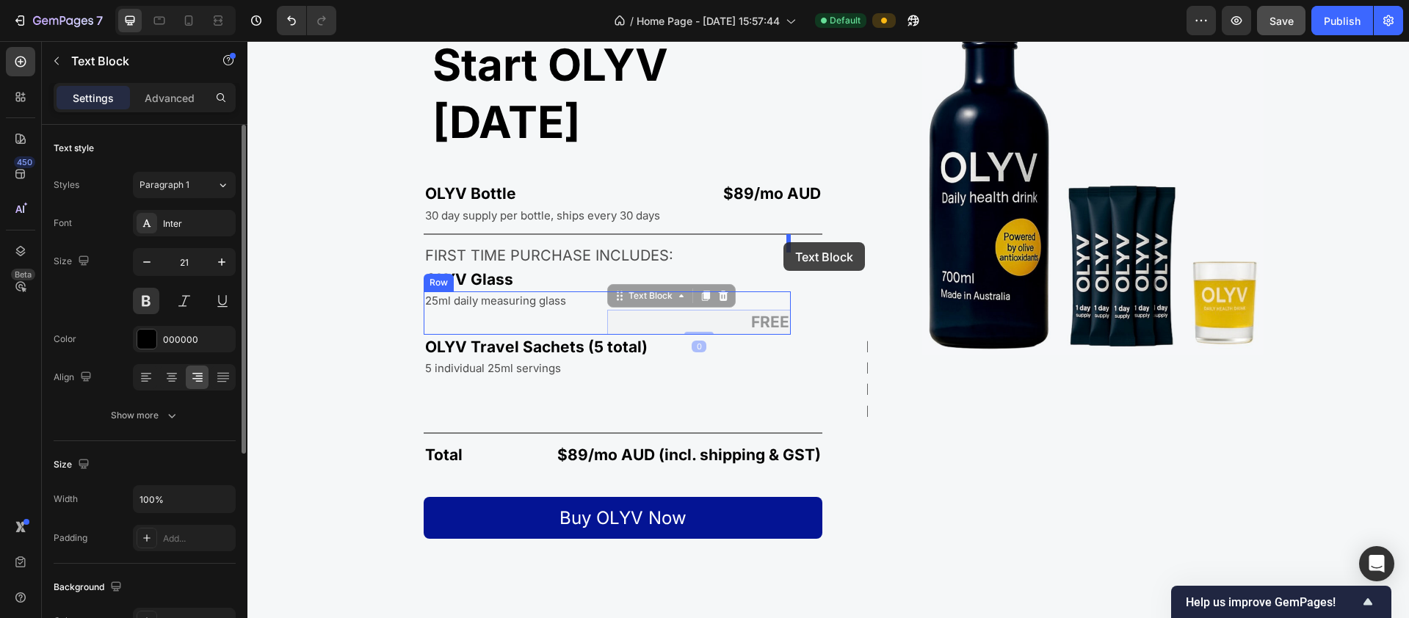
drag, startPoint x: 766, startPoint y: 268, endPoint x: 784, endPoint y: 242, distance: 31.2
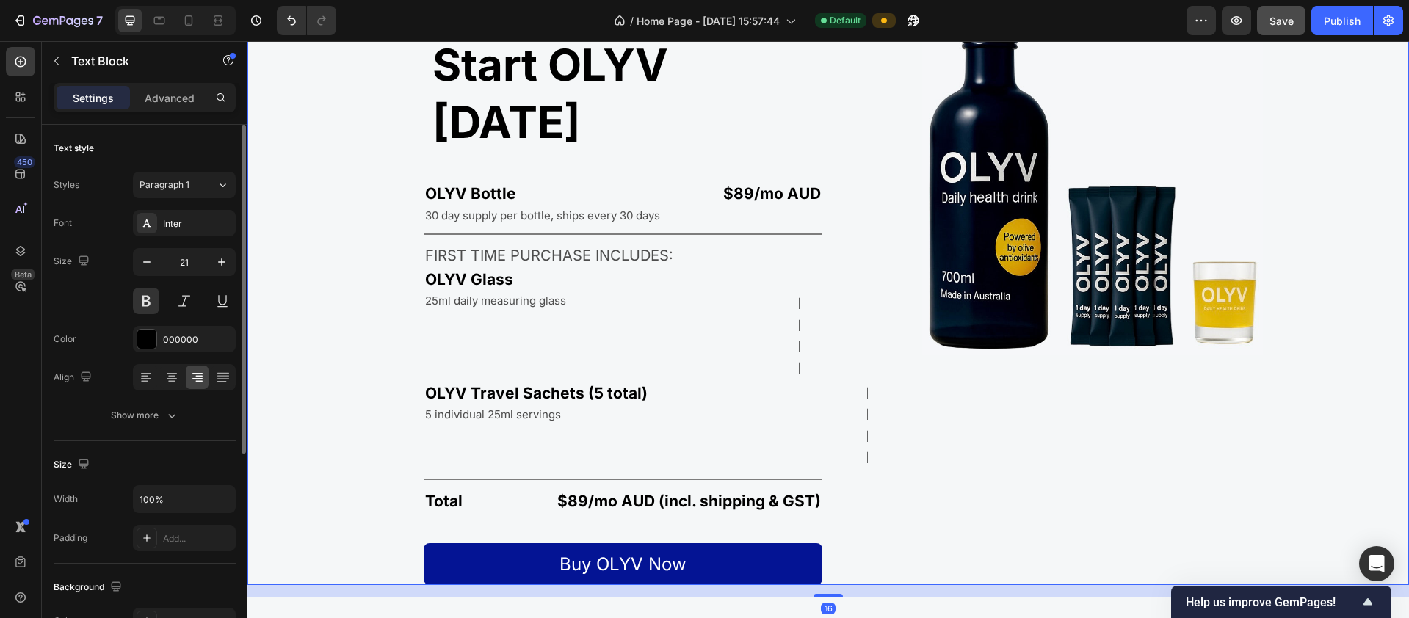
click at [803, 264] on div "Start OLYV [DATE] Heading OLYV Bottle Text Block $89/mo AUD Text Block Row 30 d…" at bounding box center [534, 295] width 575 height 580
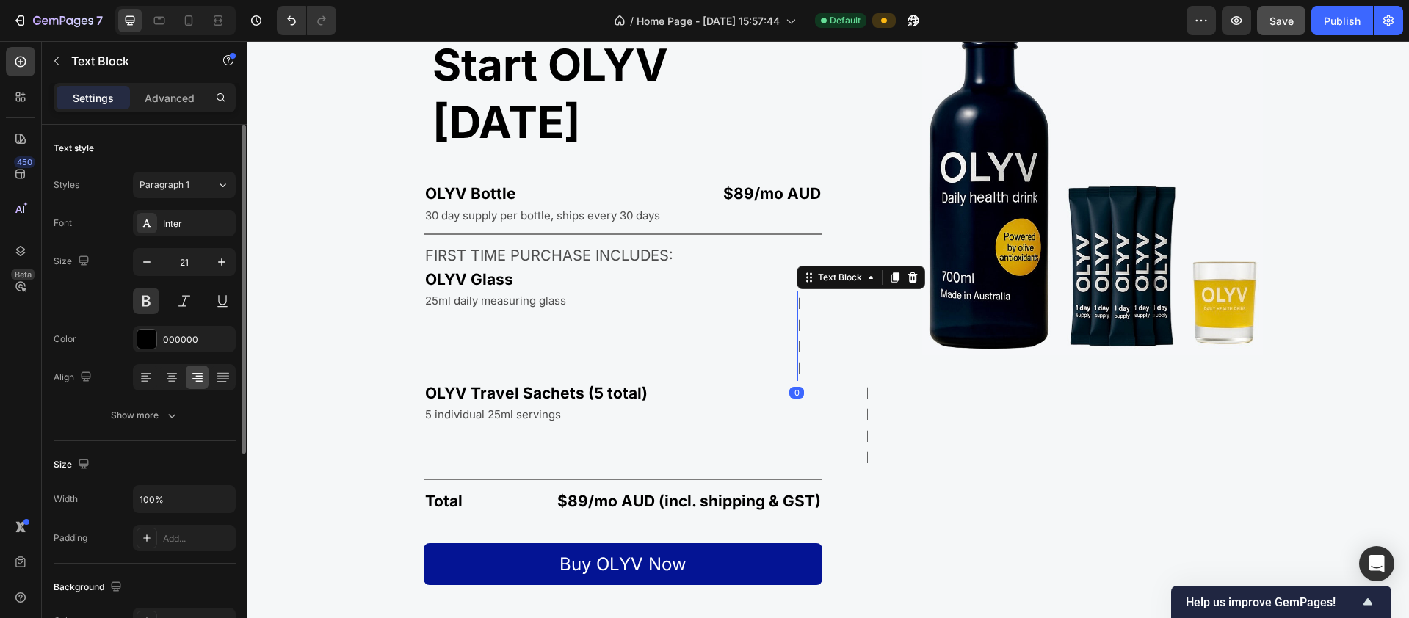
click at [798, 293] on p "FREE" at bounding box center [798, 336] width 0 height 87
click at [168, 95] on p "Advanced" at bounding box center [170, 97] width 50 height 15
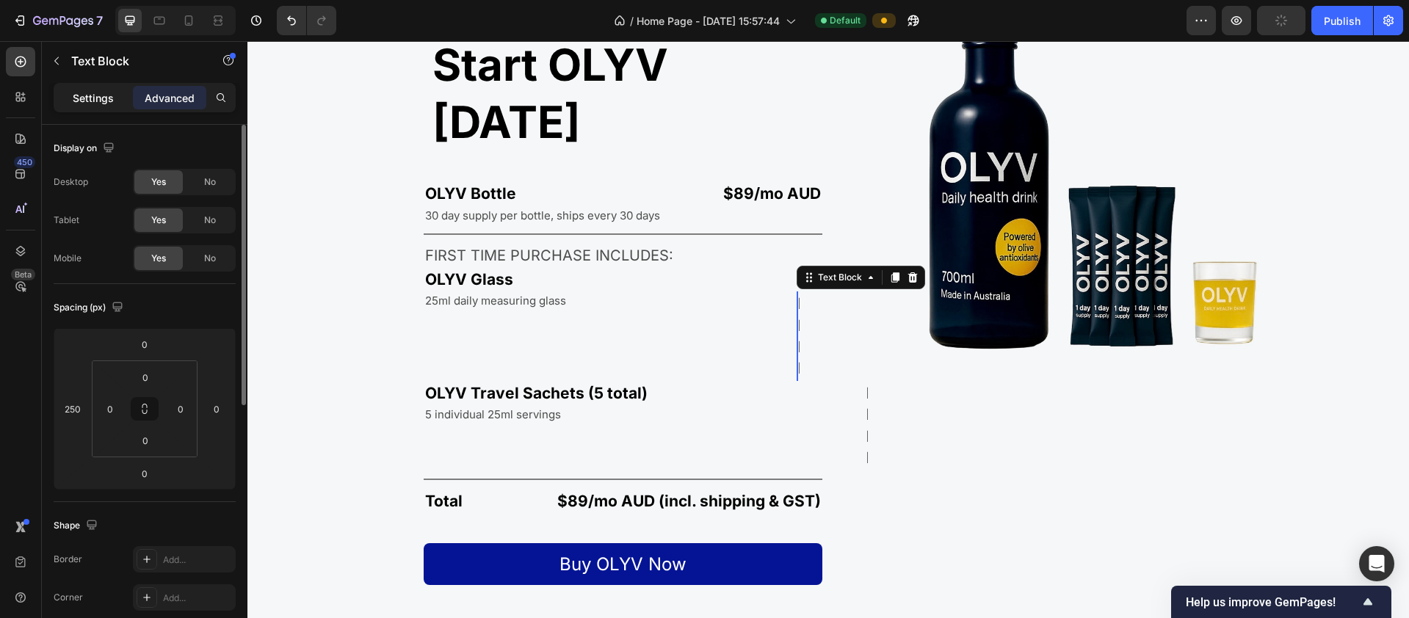
click at [99, 99] on p "Settings" at bounding box center [93, 97] width 41 height 15
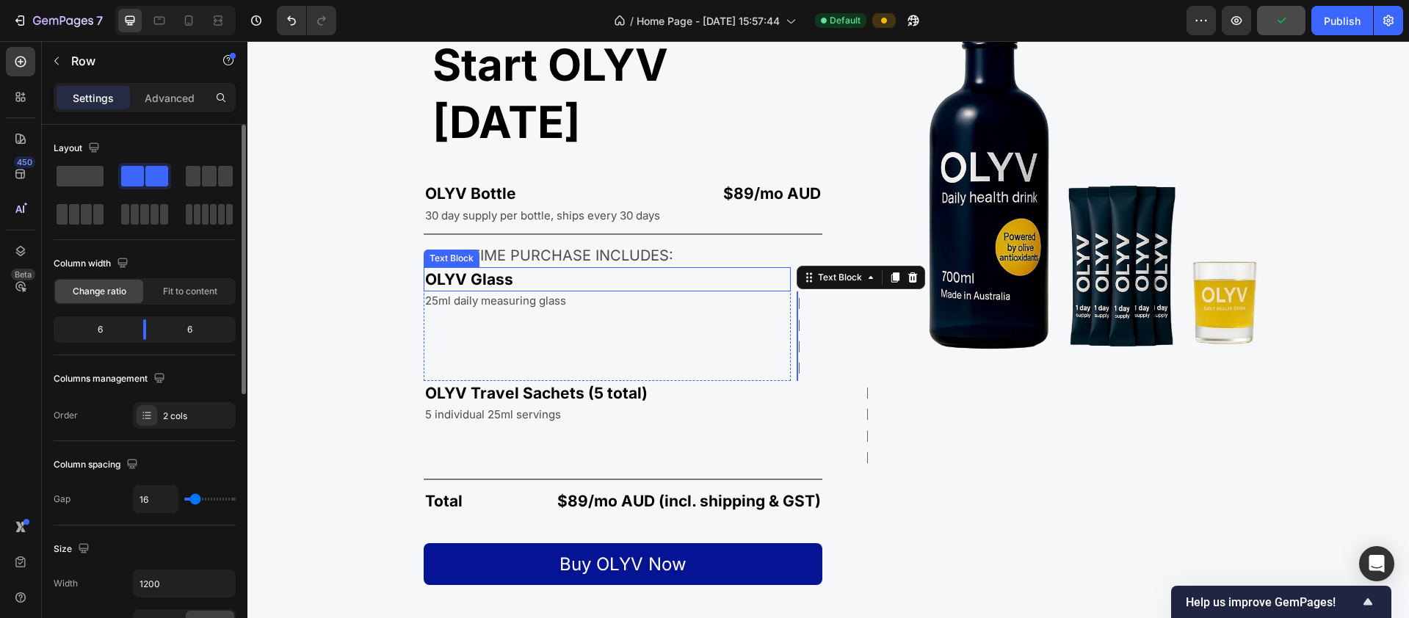
click at [626, 291] on div "FREE Text Block 0" at bounding box center [702, 336] width 178 height 90
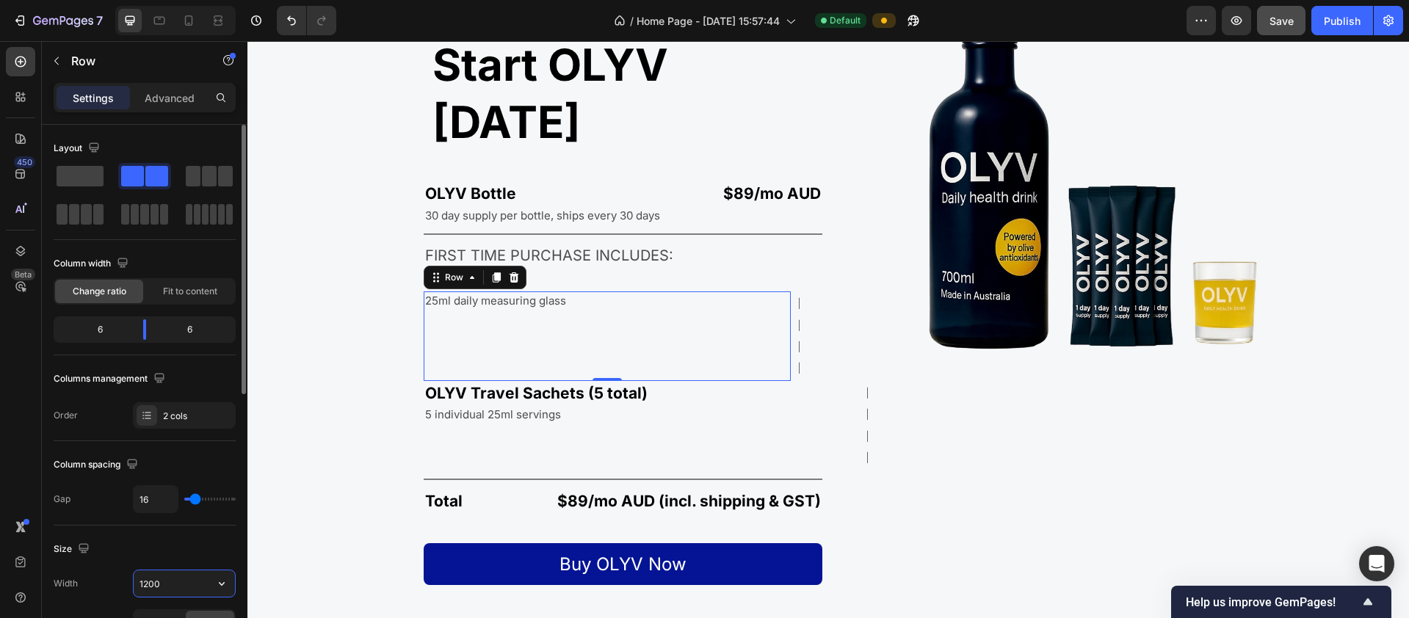
click at [163, 584] on input "1200" at bounding box center [184, 583] width 101 height 26
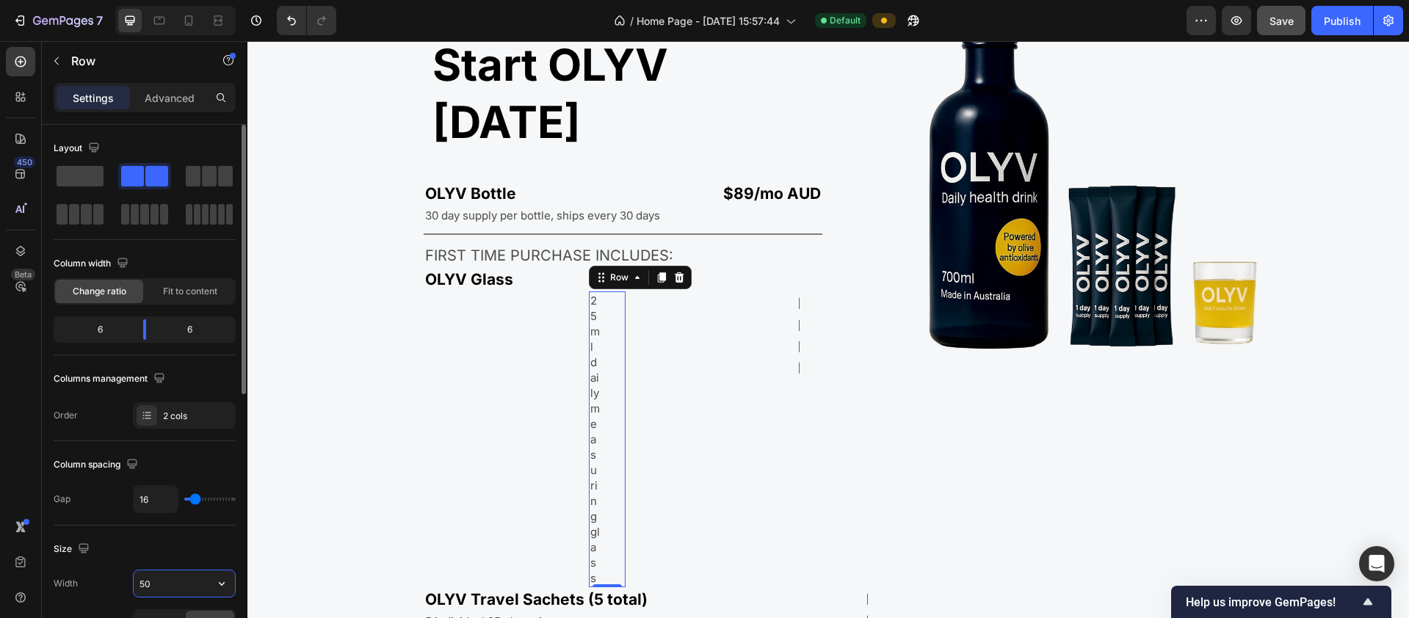
type input "5"
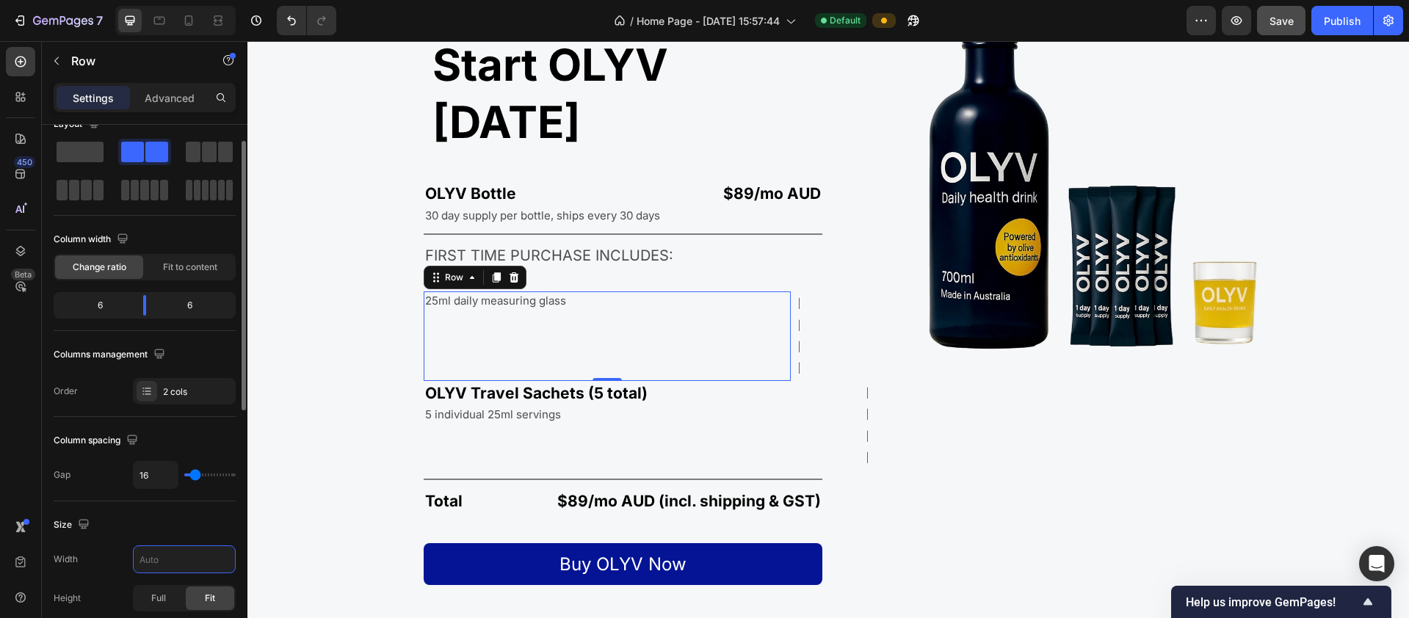
scroll to position [48, 0]
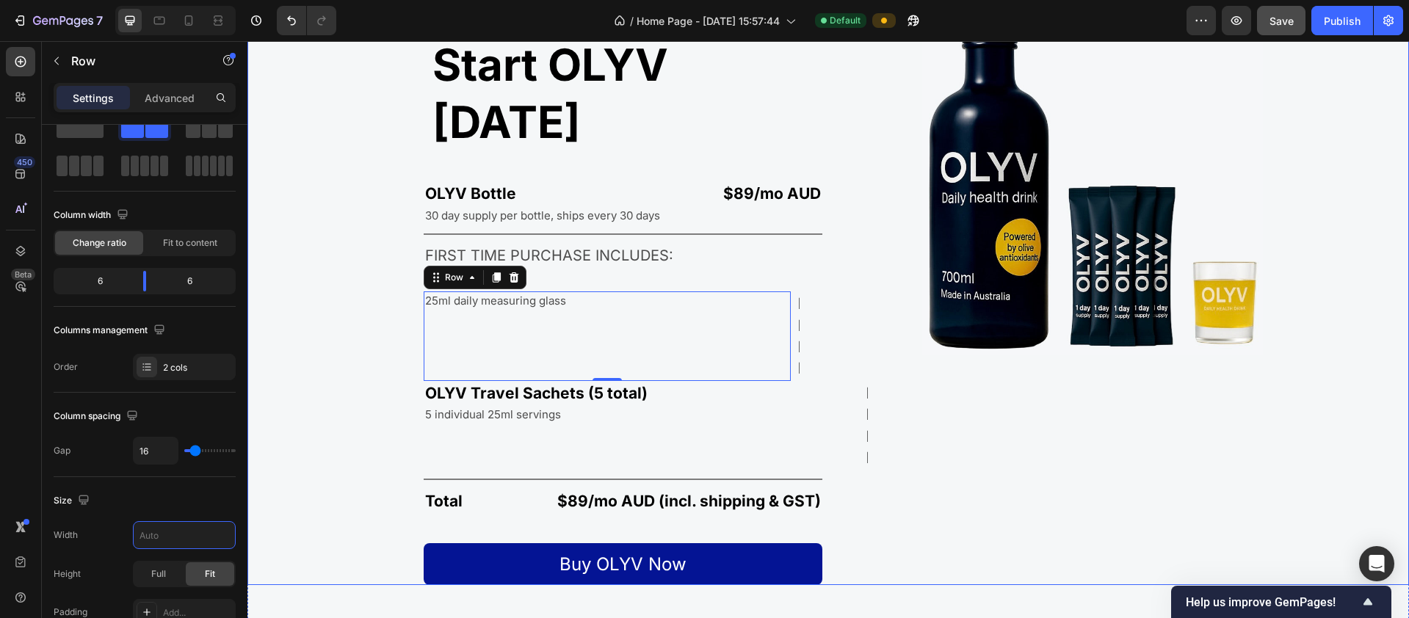
click at [799, 261] on div "Start OLYV [DATE] Heading OLYV Bottle Text Block $89/mo AUD Text Block Row 30 d…" at bounding box center [534, 295] width 575 height 580
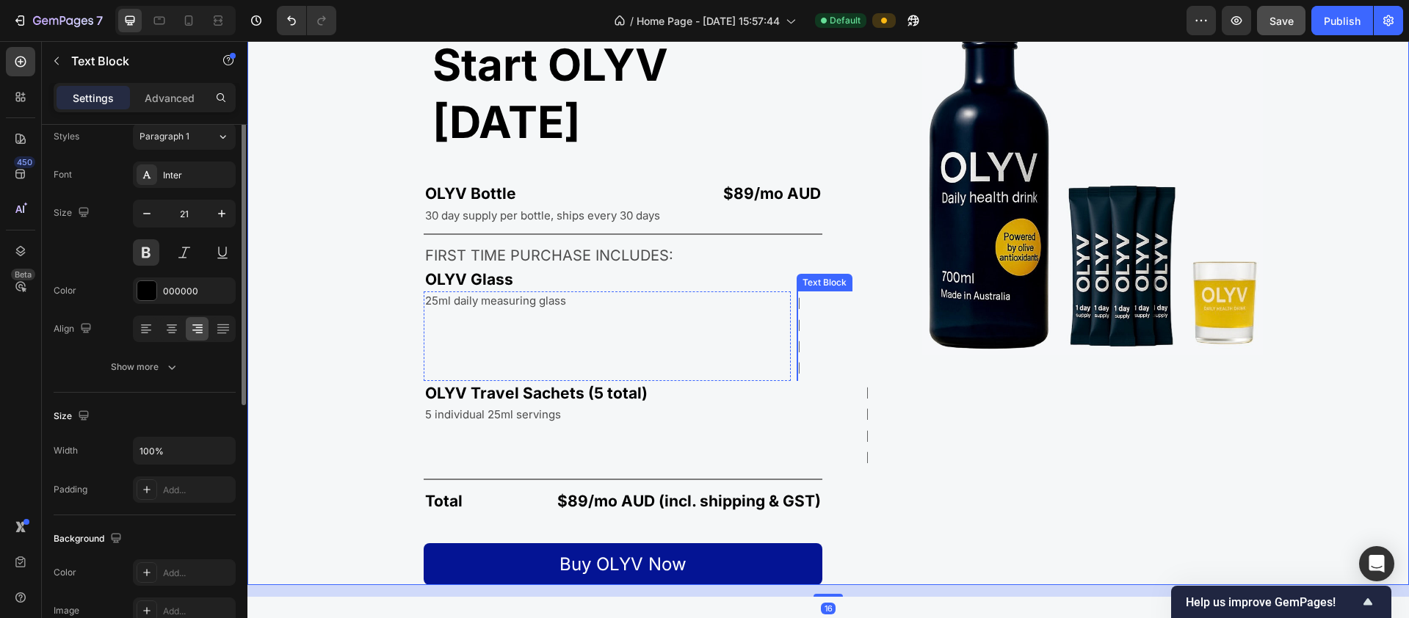
click at [797, 291] on div "FREE" at bounding box center [798, 336] width 3 height 90
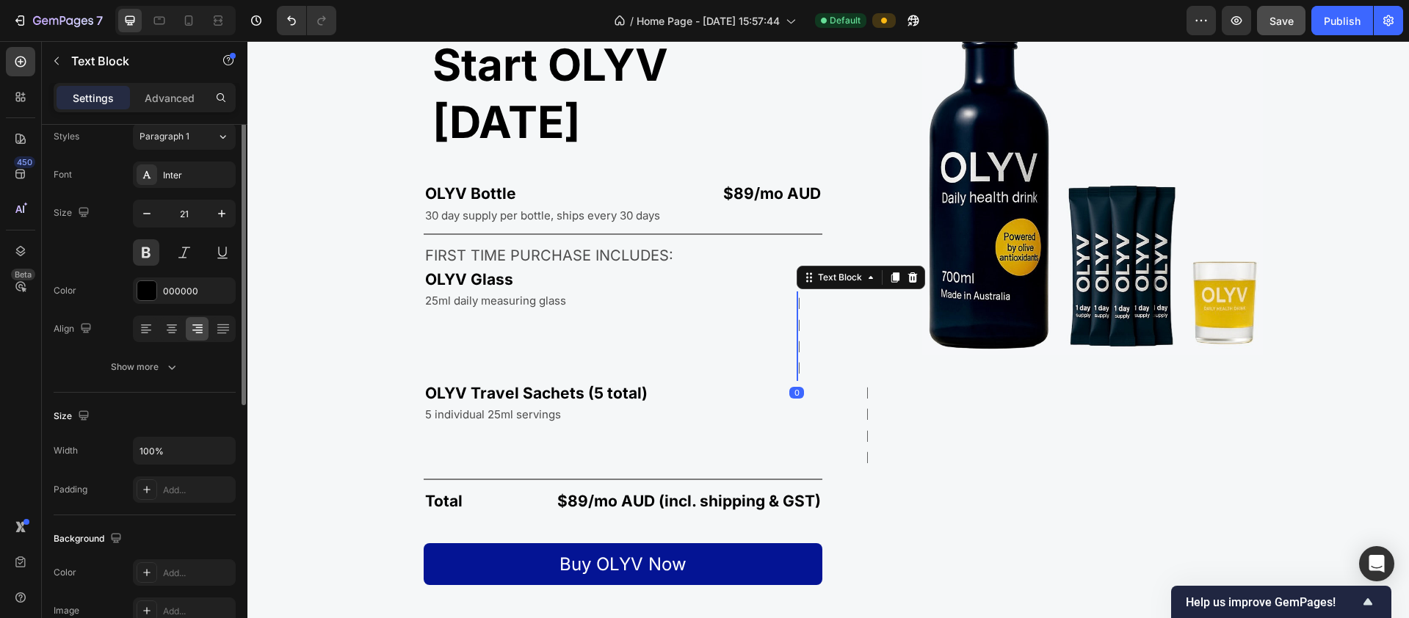
scroll to position [0, 0]
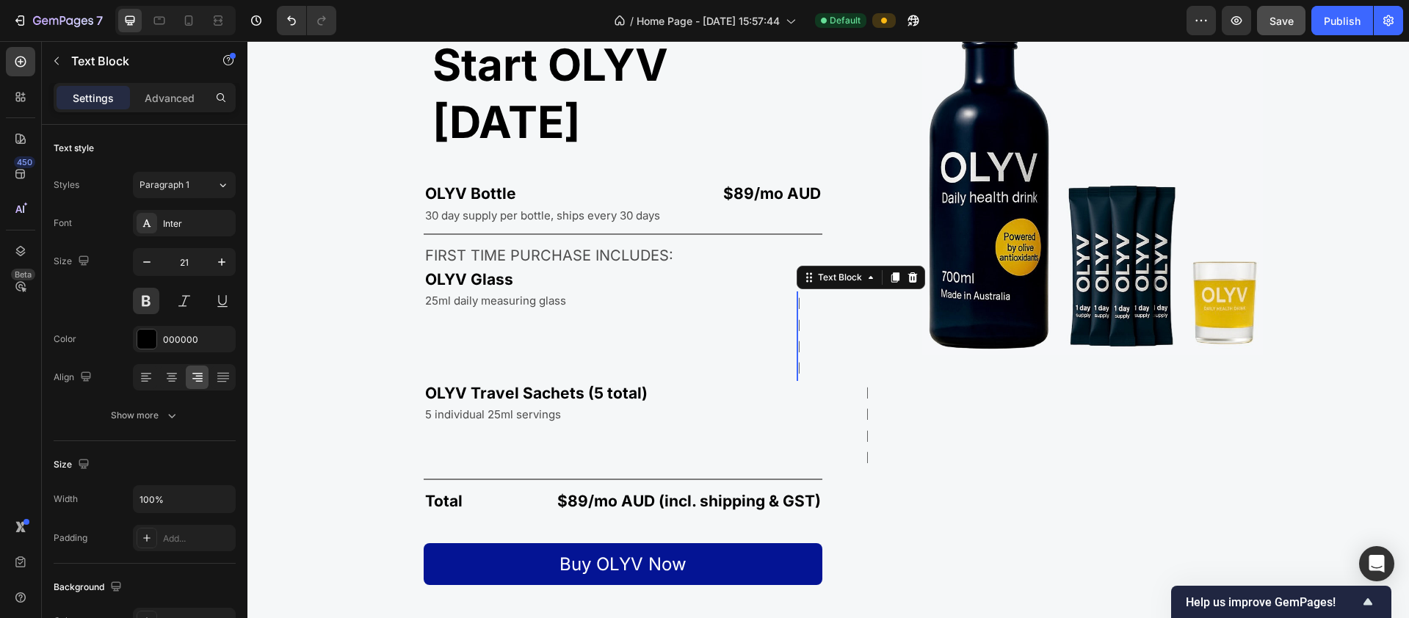
click at [798, 293] on p "FREE" at bounding box center [798, 336] width 0 height 87
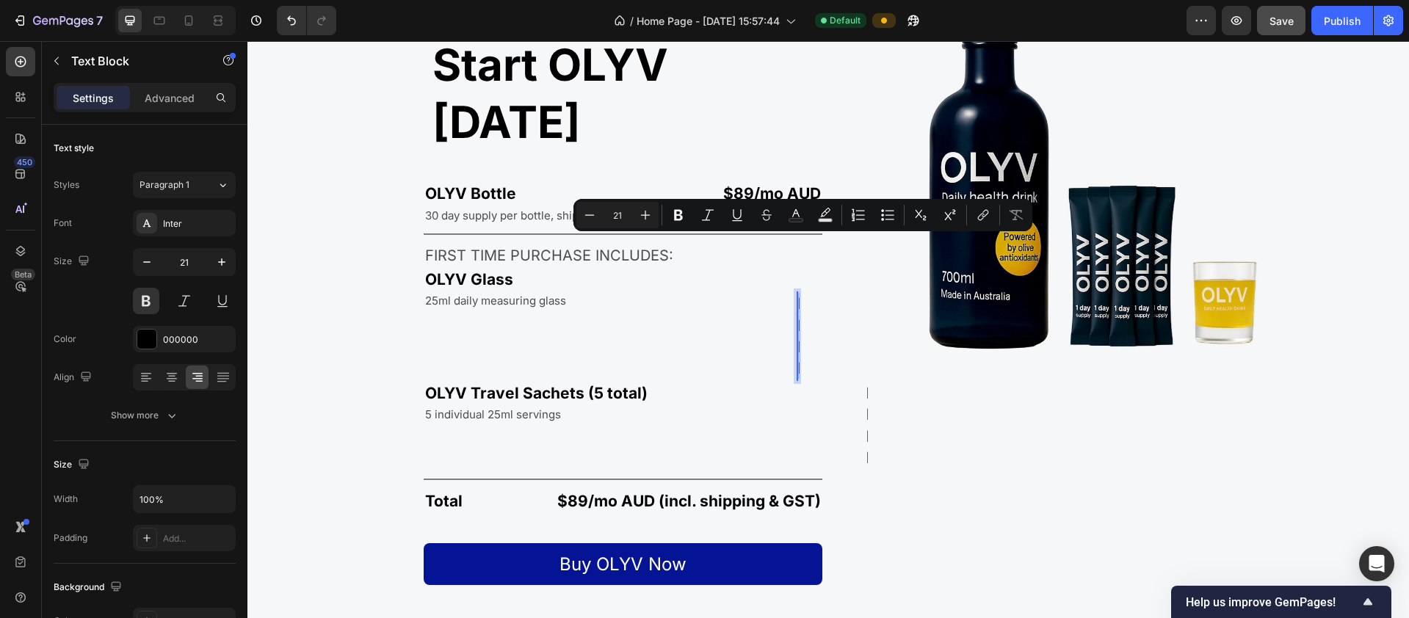
click at [797, 291] on div "FREE" at bounding box center [798, 336] width 3 height 90
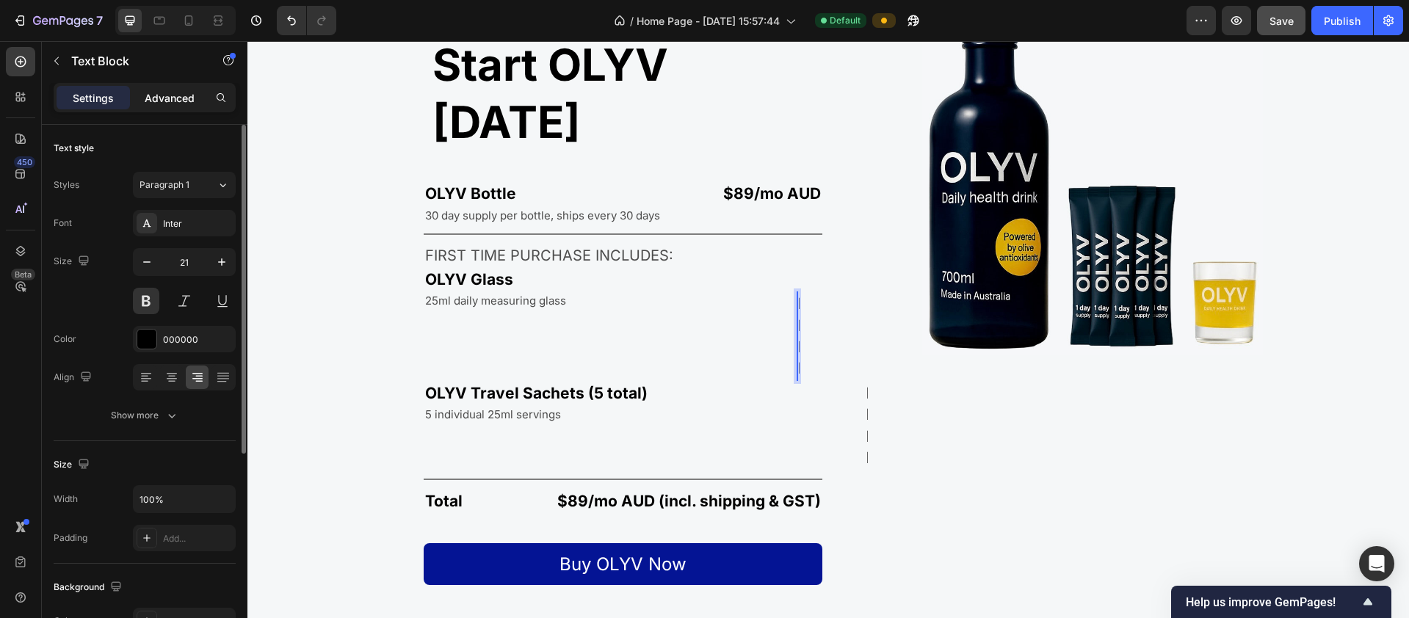
click at [171, 101] on p "Advanced" at bounding box center [170, 97] width 50 height 15
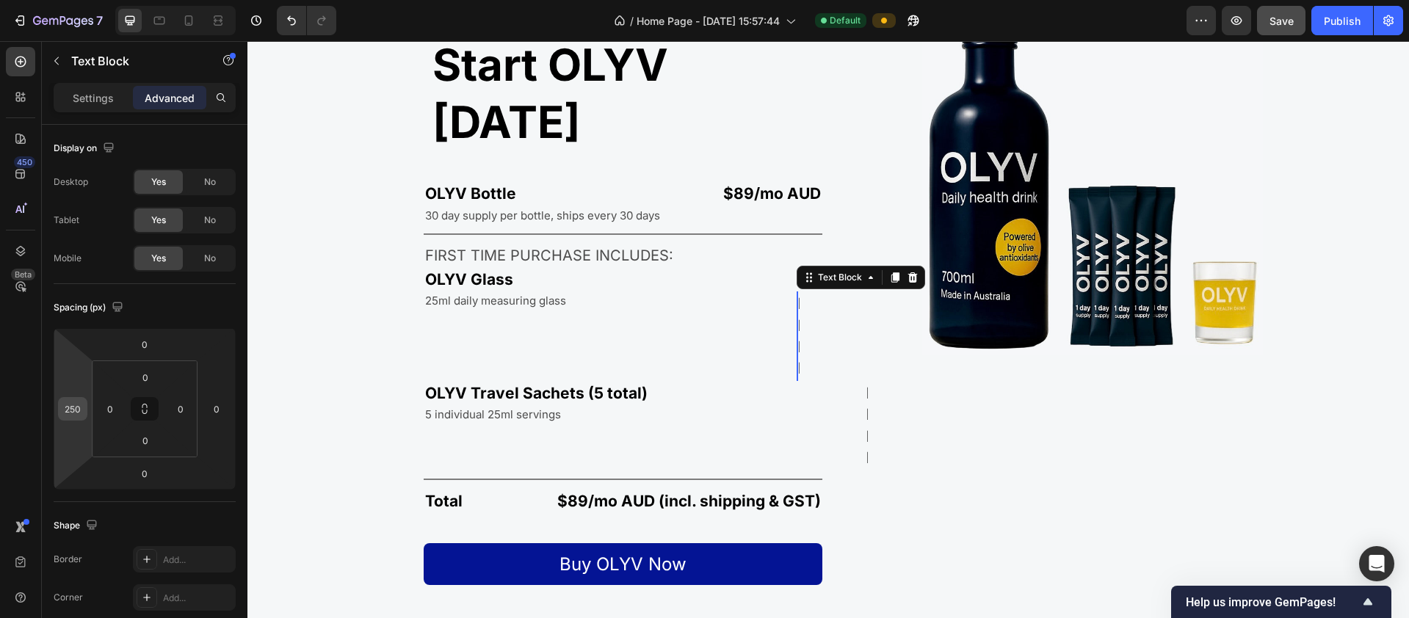
click at [76, 411] on input "250" at bounding box center [73, 409] width 22 height 22
type input "0"
click at [181, 410] on input "0" at bounding box center [181, 409] width 22 height 22
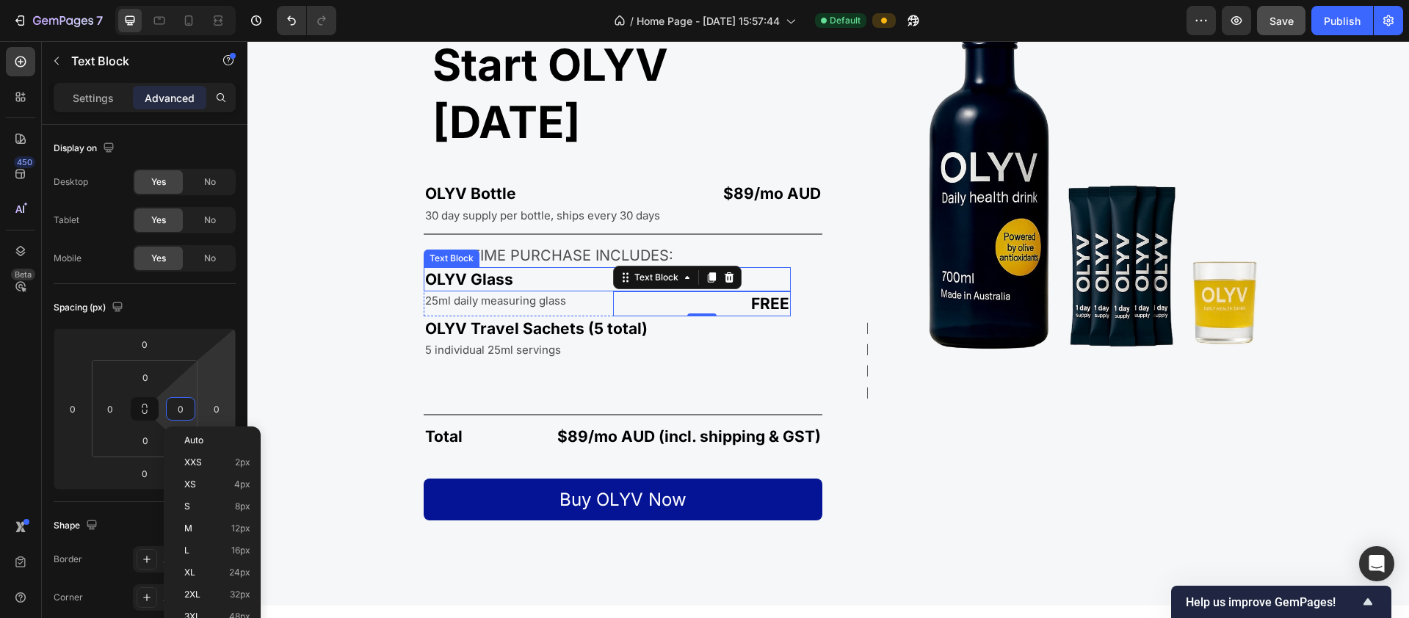
click at [432, 269] on p "OLYV Glass" at bounding box center [607, 279] width 364 height 21
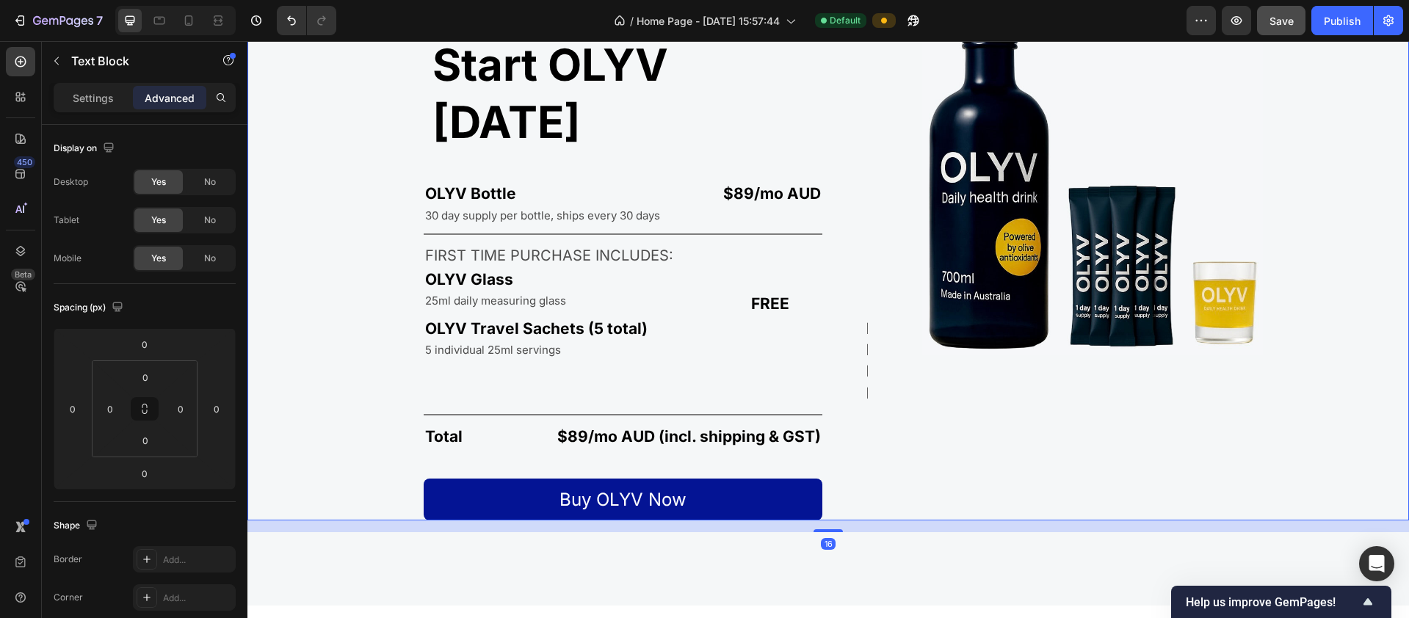
click at [408, 239] on div "Start OLYV [DATE] Heading OLYV Bottle Text Block $89/mo AUD Text Block Row 30 d…" at bounding box center [534, 262] width 575 height 515
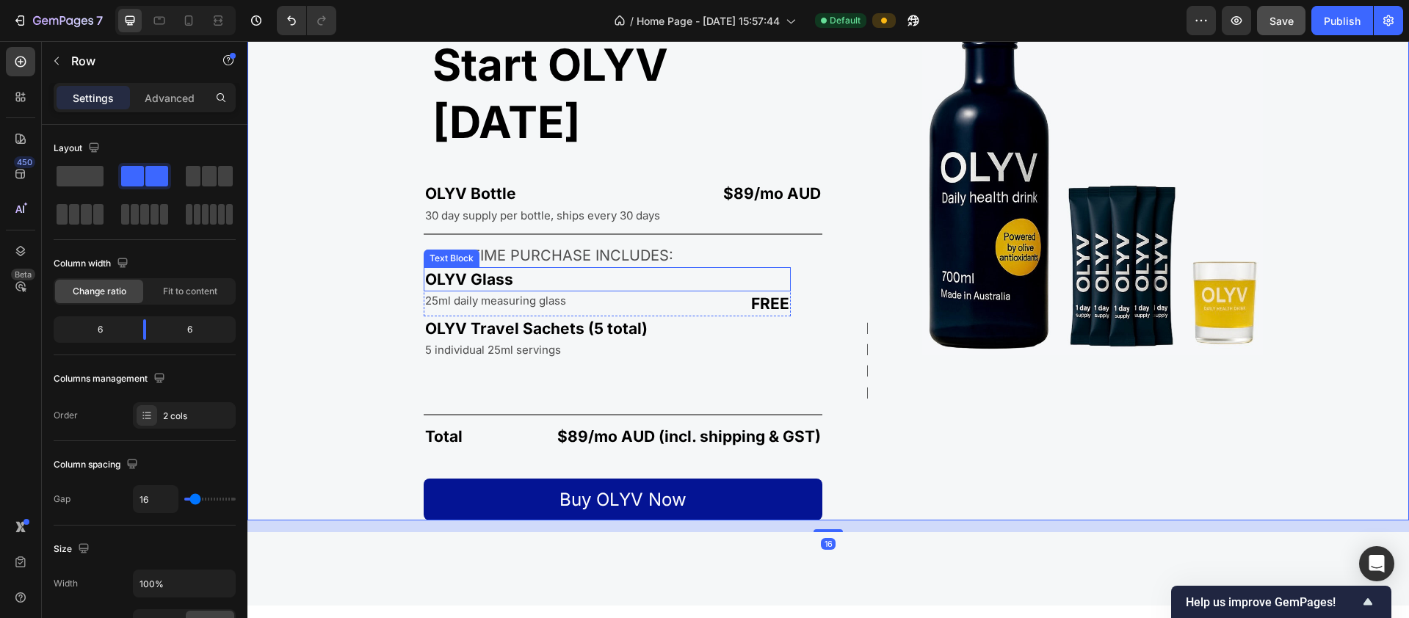
click at [426, 269] on p "OLYV Glass" at bounding box center [607, 279] width 364 height 21
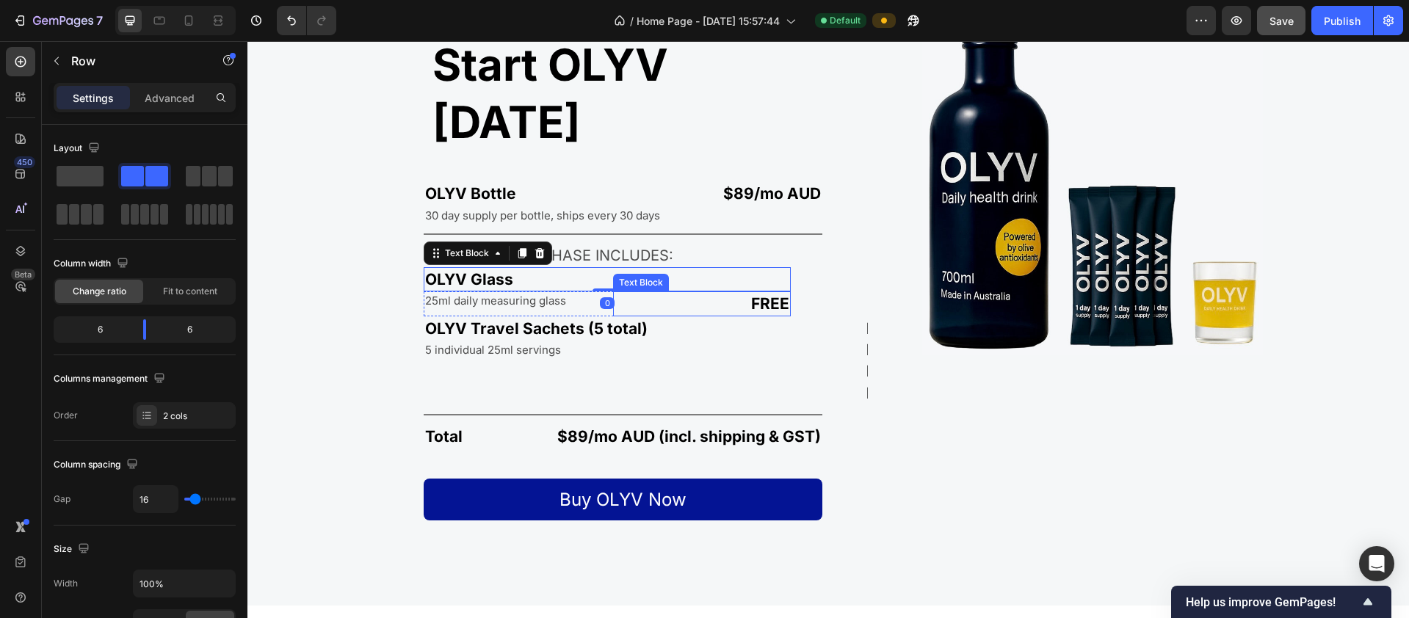
click at [797, 244] on div "Start OLYV [DATE] Heading OLYV Bottle Text Block $89/mo AUD Text Block Row 30 d…" at bounding box center [534, 262] width 575 height 515
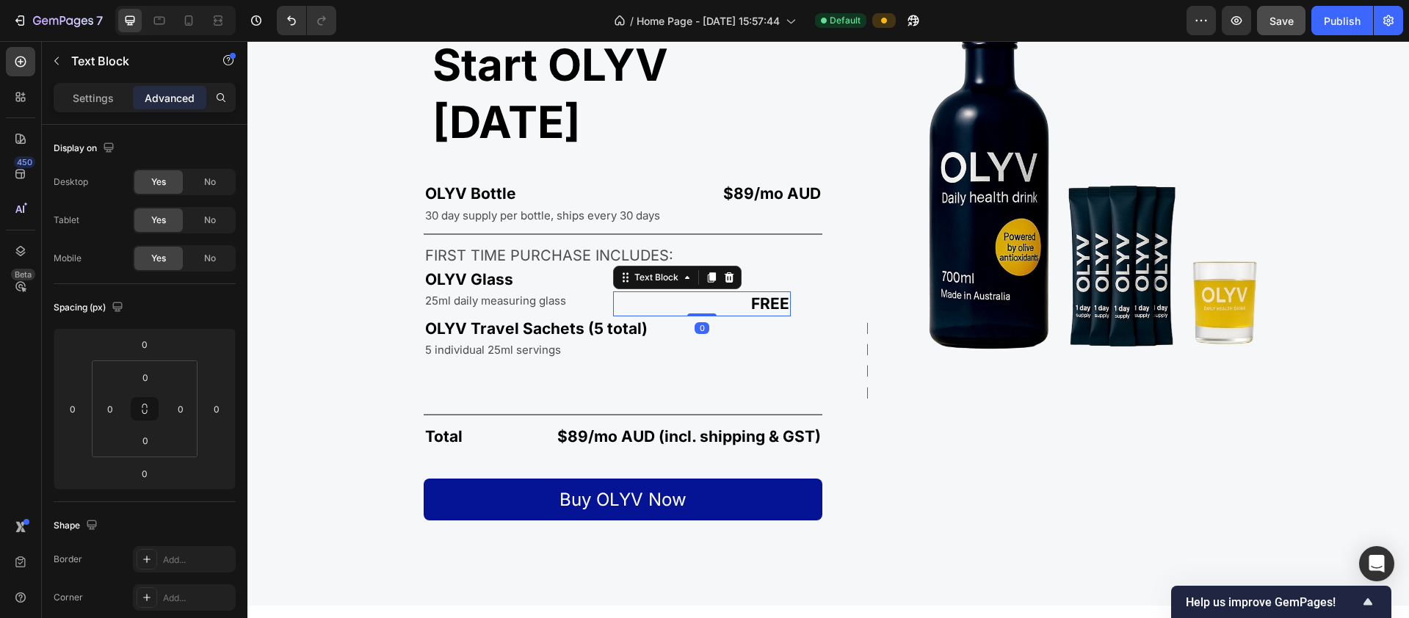
click at [717, 293] on p "FREE" at bounding box center [701, 303] width 175 height 21
click at [567, 291] on div "25ml daily measuring glass" at bounding box center [513, 300] width 178 height 18
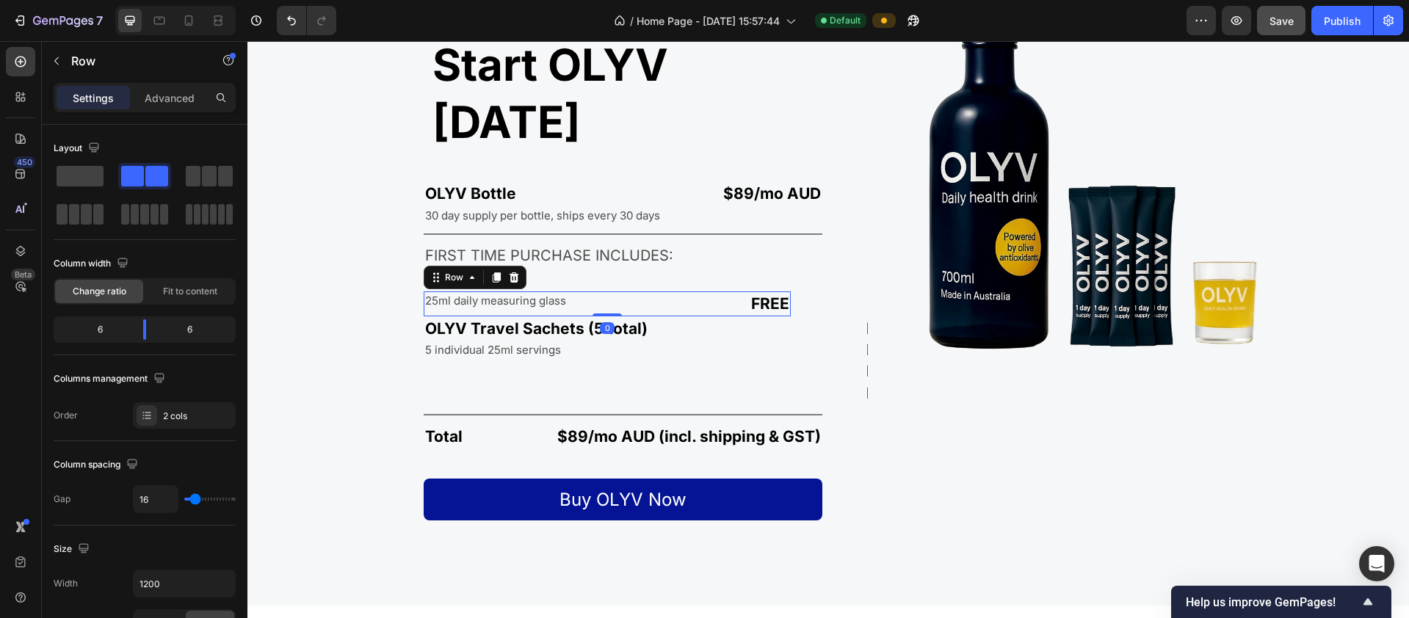
click at [609, 291] on div "25ml daily measuring glass Text Block FREE Text Block Row 0" at bounding box center [607, 303] width 367 height 24
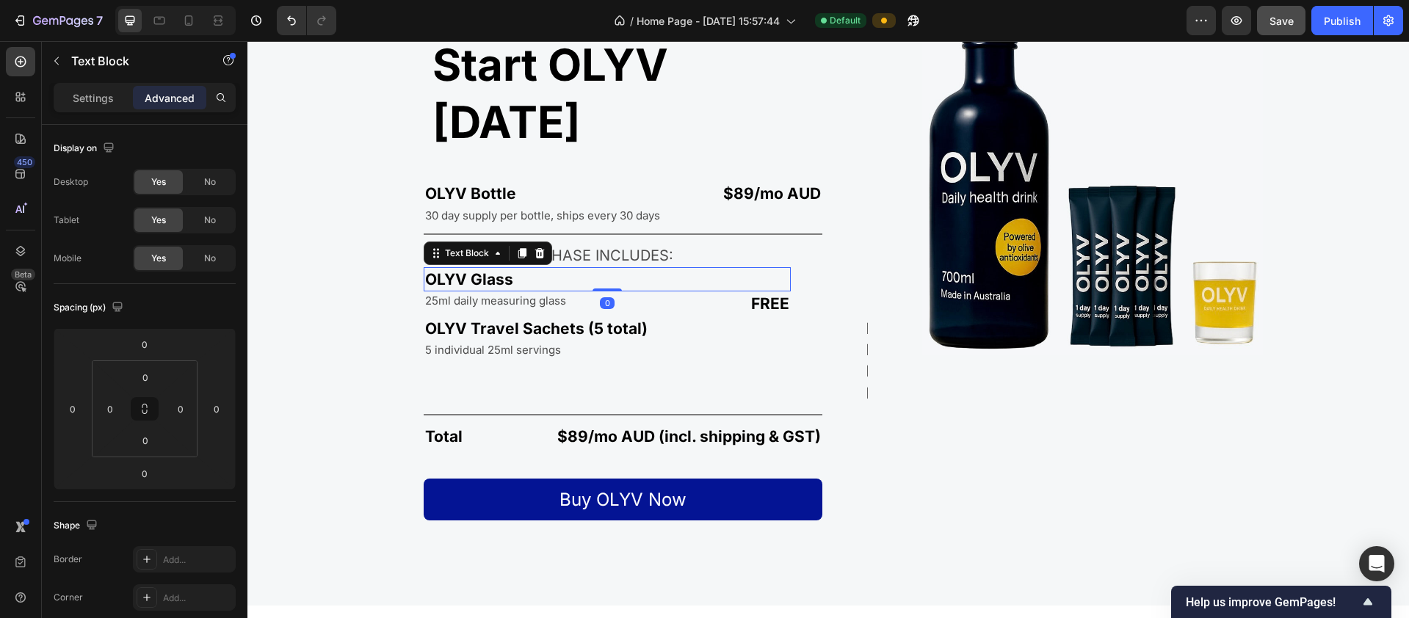
click at [596, 269] on p "OLYV Glass" at bounding box center [607, 279] width 364 height 21
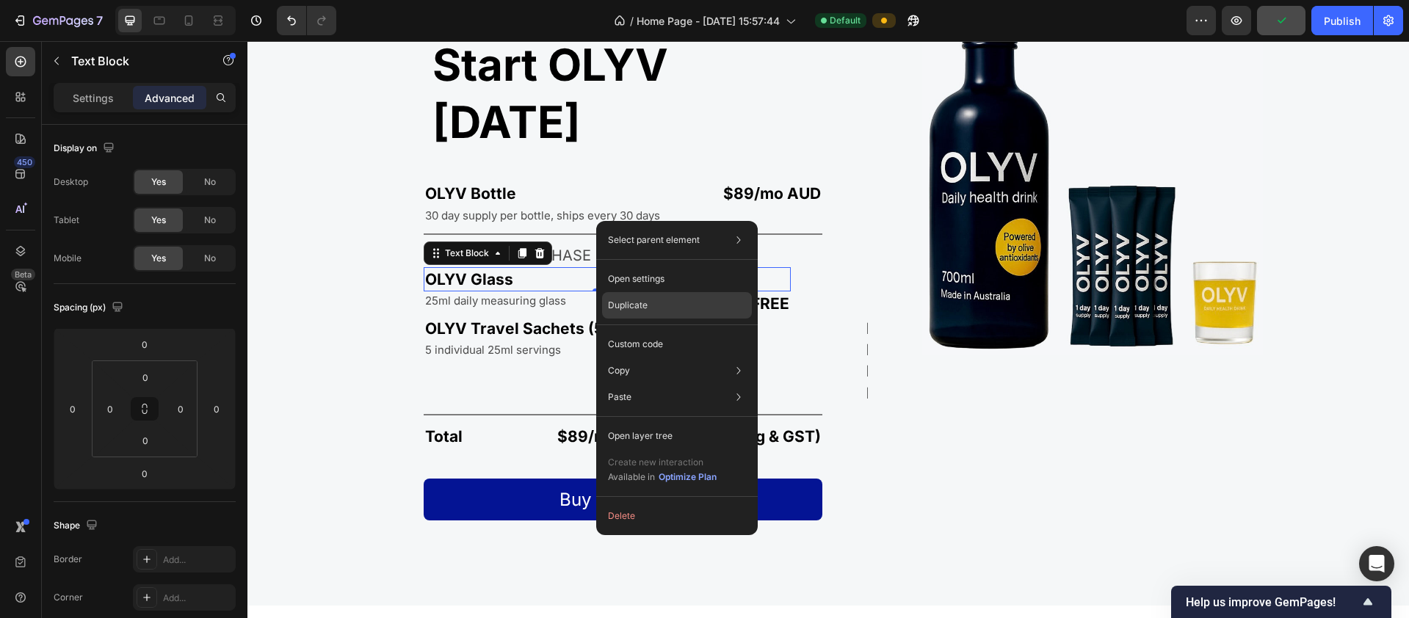
click at [659, 302] on div "Duplicate" at bounding box center [677, 305] width 150 height 26
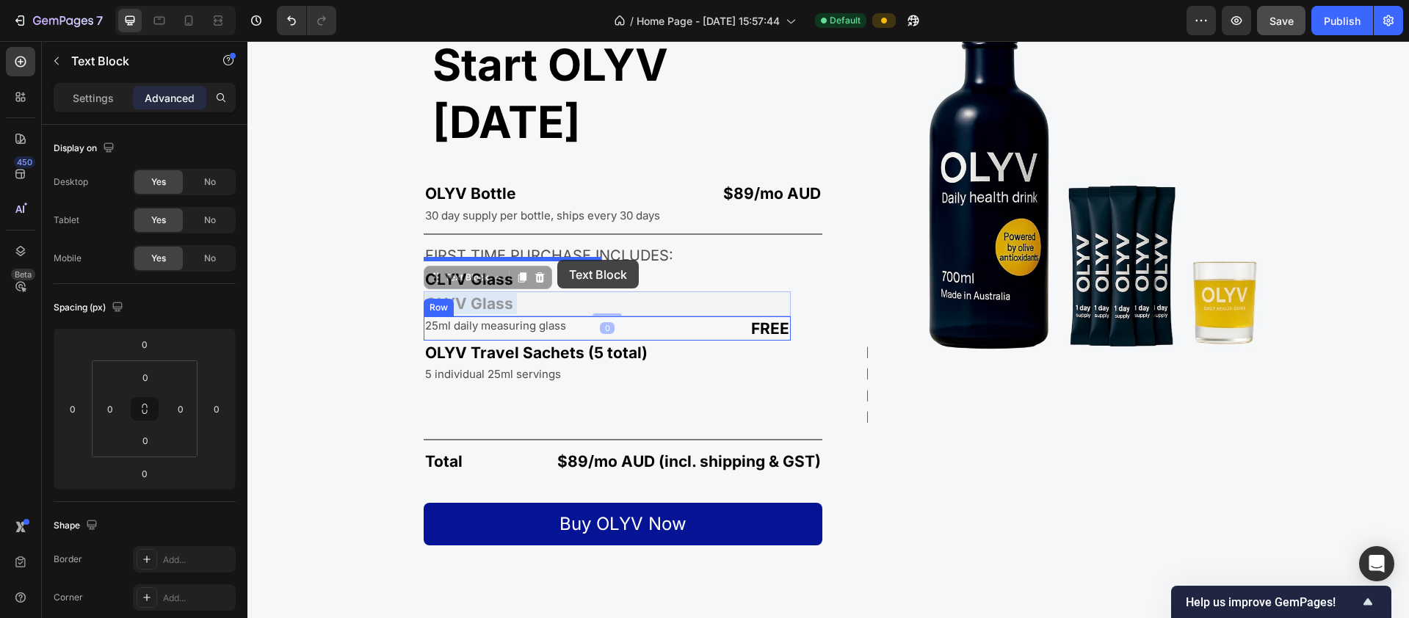
drag, startPoint x: 560, startPoint y: 244, endPoint x: 557, endPoint y: 260, distance: 16.4
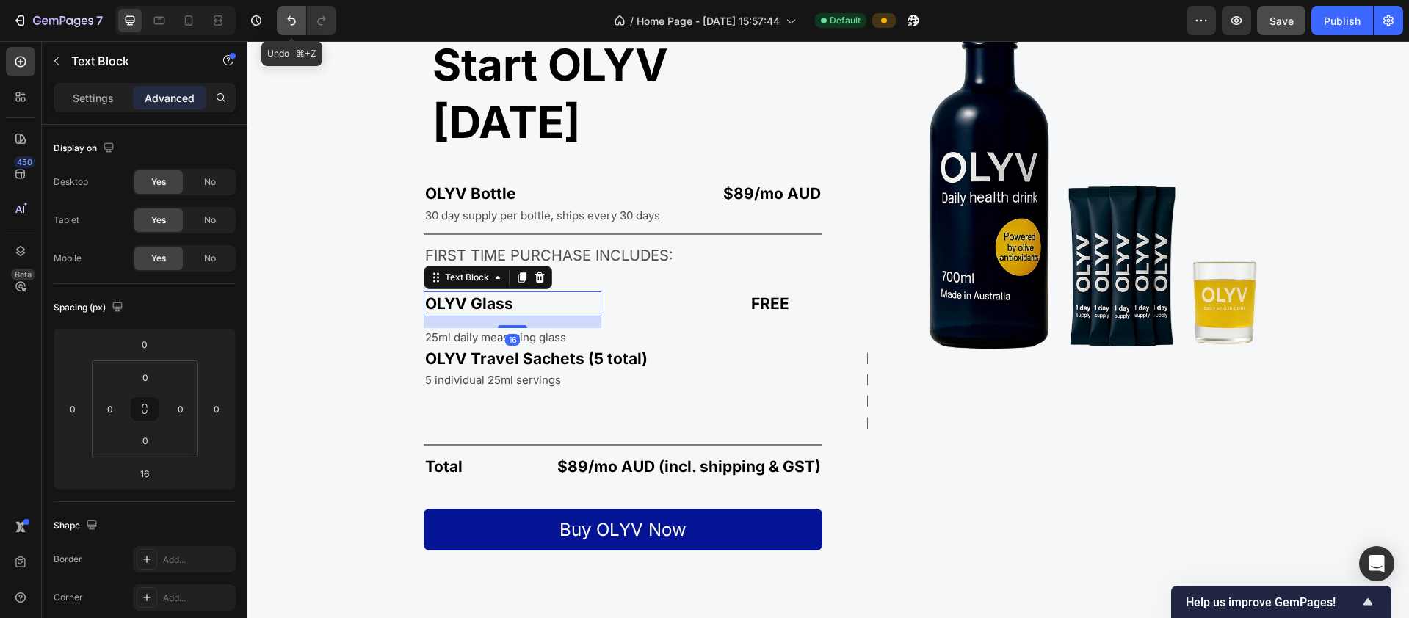
click at [297, 14] on icon "Undo/Redo" at bounding box center [291, 20] width 15 height 15
type input "0"
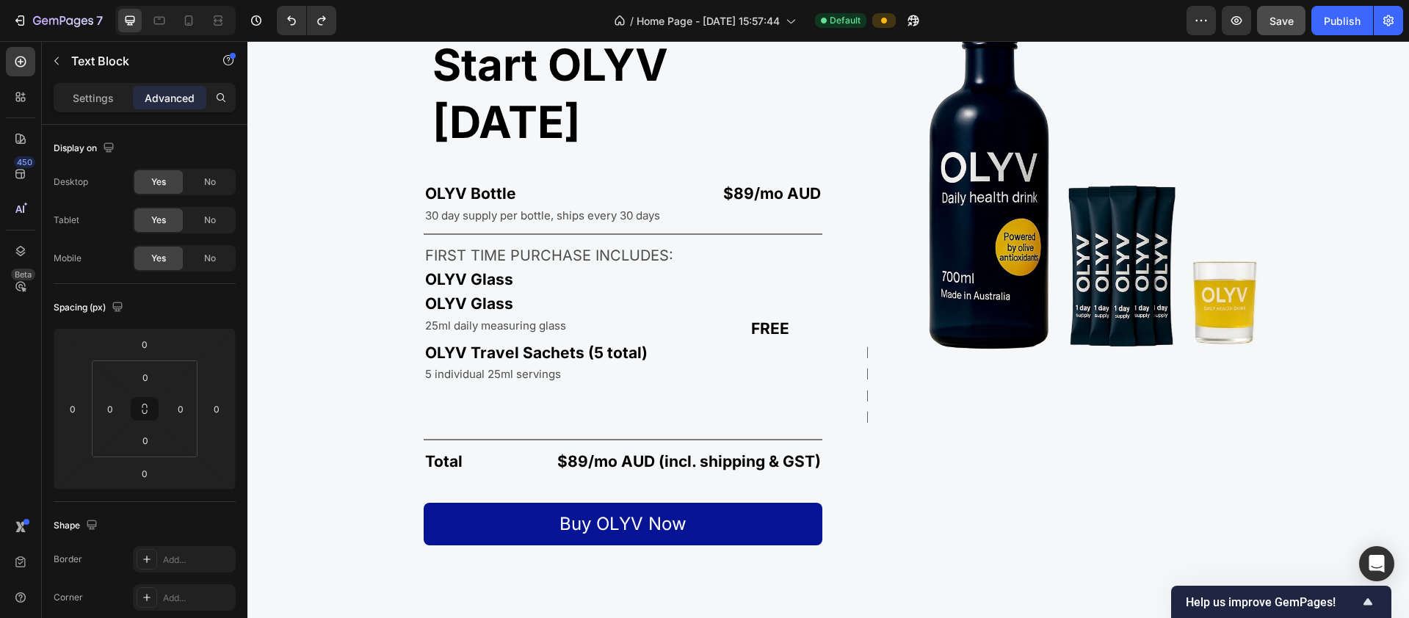
click at [512, 293] on p "OLYV Glass" at bounding box center [607, 303] width 364 height 21
click at [478, 293] on p "OLYV Glass" at bounding box center [607, 303] width 364 height 21
click at [496, 269] on p "OLYV Glass" at bounding box center [607, 279] width 364 height 21
click at [437, 293] on p "OLYV Glass" at bounding box center [607, 303] width 364 height 21
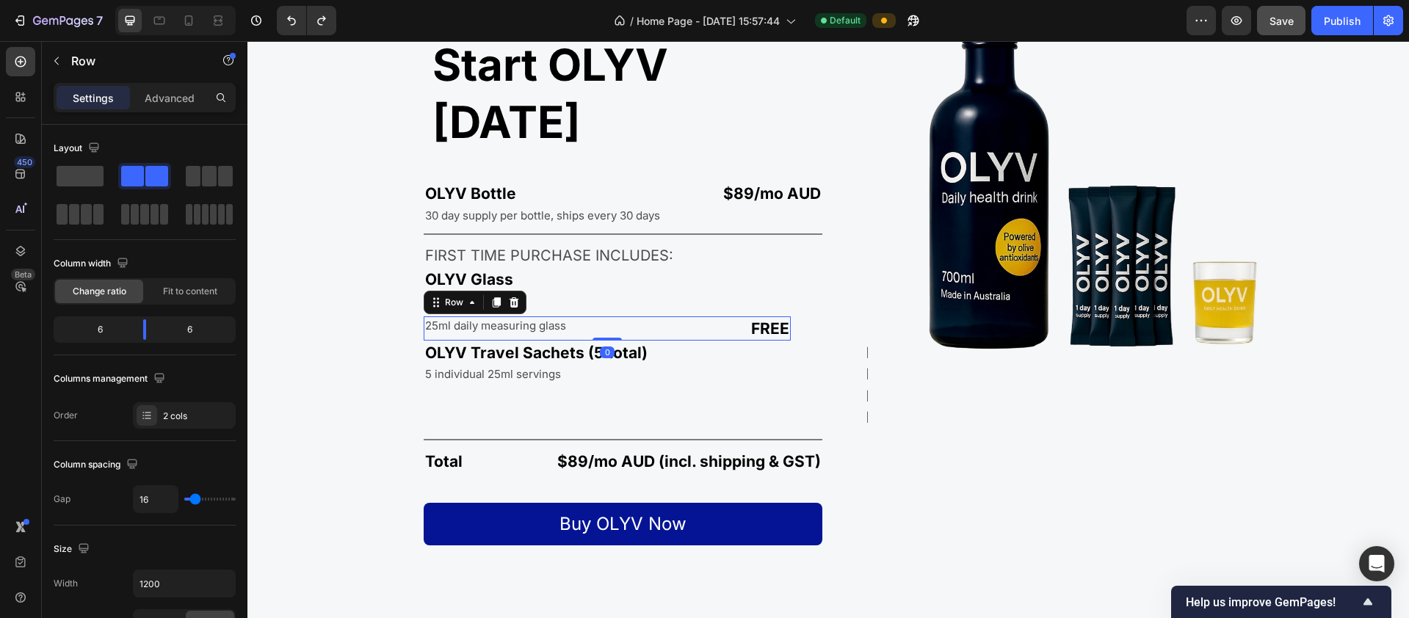
click at [510, 316] on div "25ml daily measuring glass Text Block" at bounding box center [513, 328] width 178 height 24
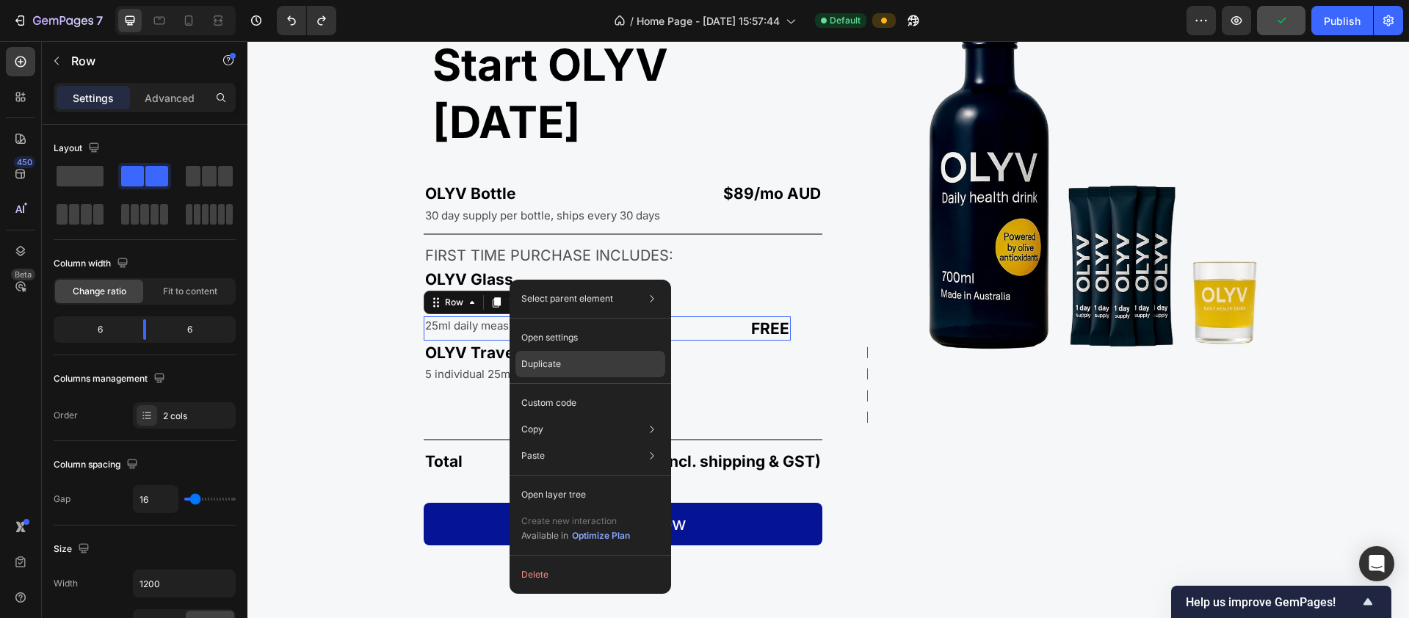
click at [567, 362] on div "Duplicate" at bounding box center [590, 364] width 150 height 26
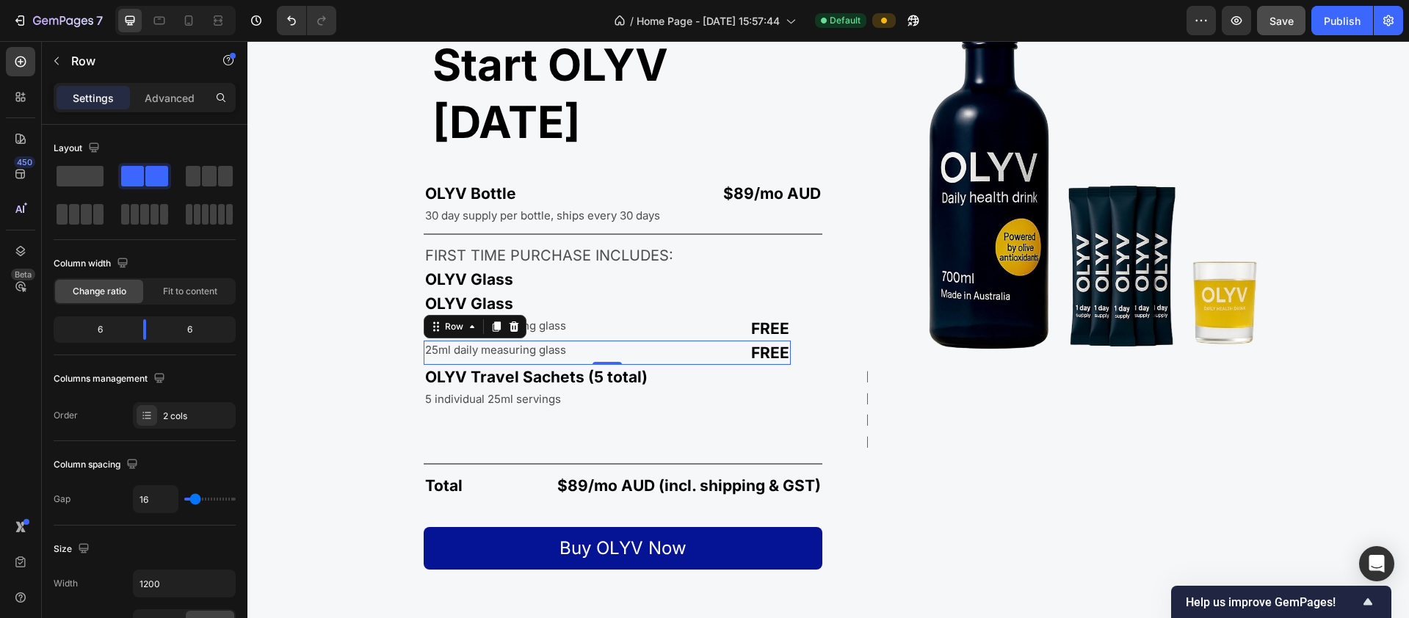
click at [427, 341] on div "25ml daily measuring glass Text Block" at bounding box center [513, 353] width 178 height 24
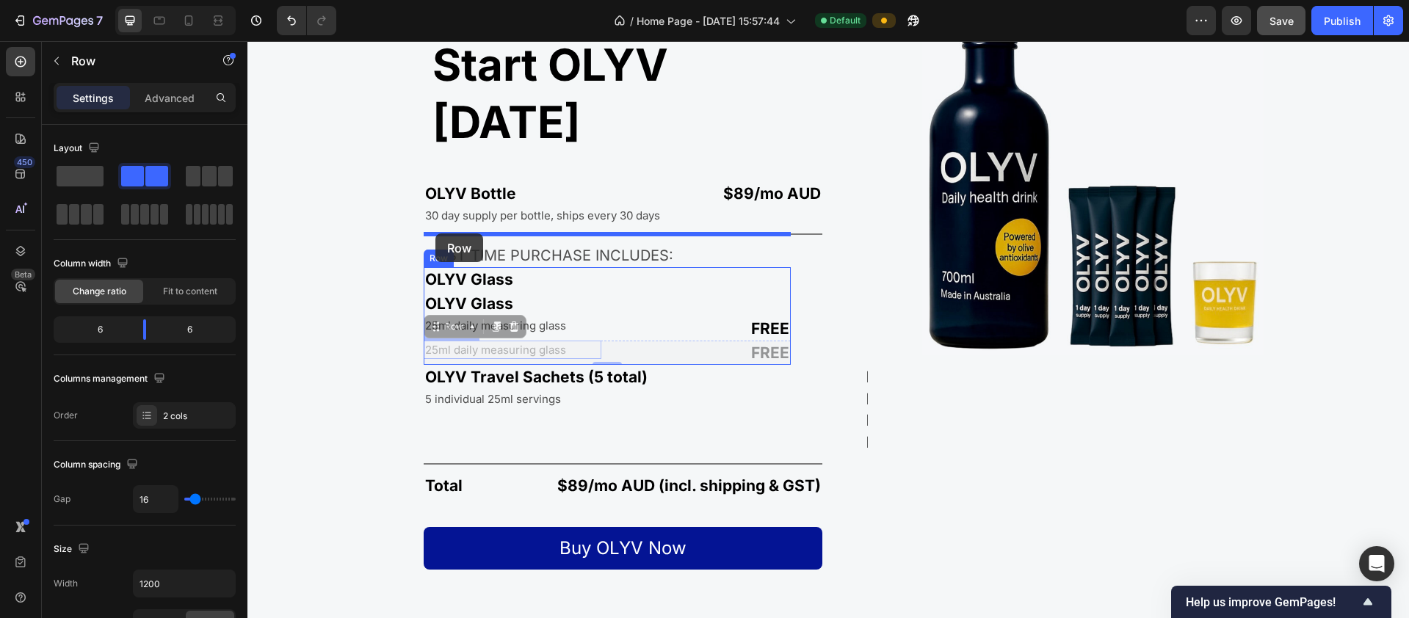
drag, startPoint x: 426, startPoint y: 304, endPoint x: 435, endPoint y: 233, distance: 71.1
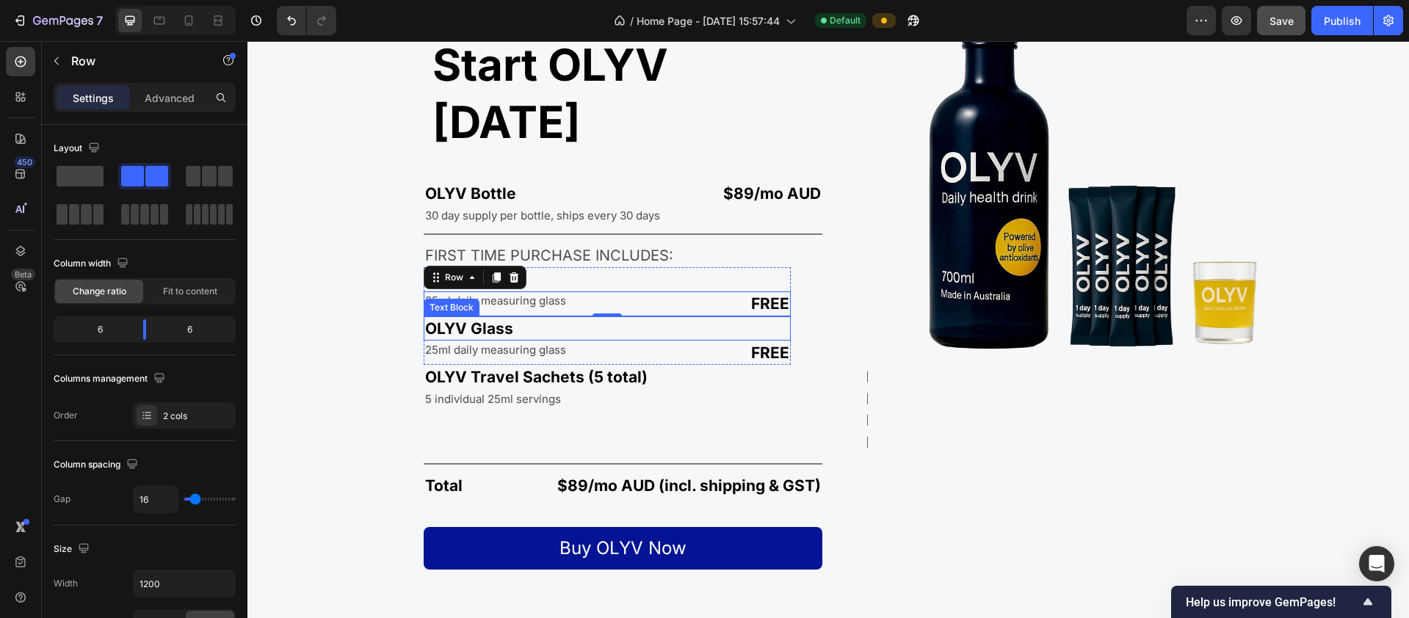
click at [505, 318] on p "OLYV Glass" at bounding box center [607, 328] width 364 height 21
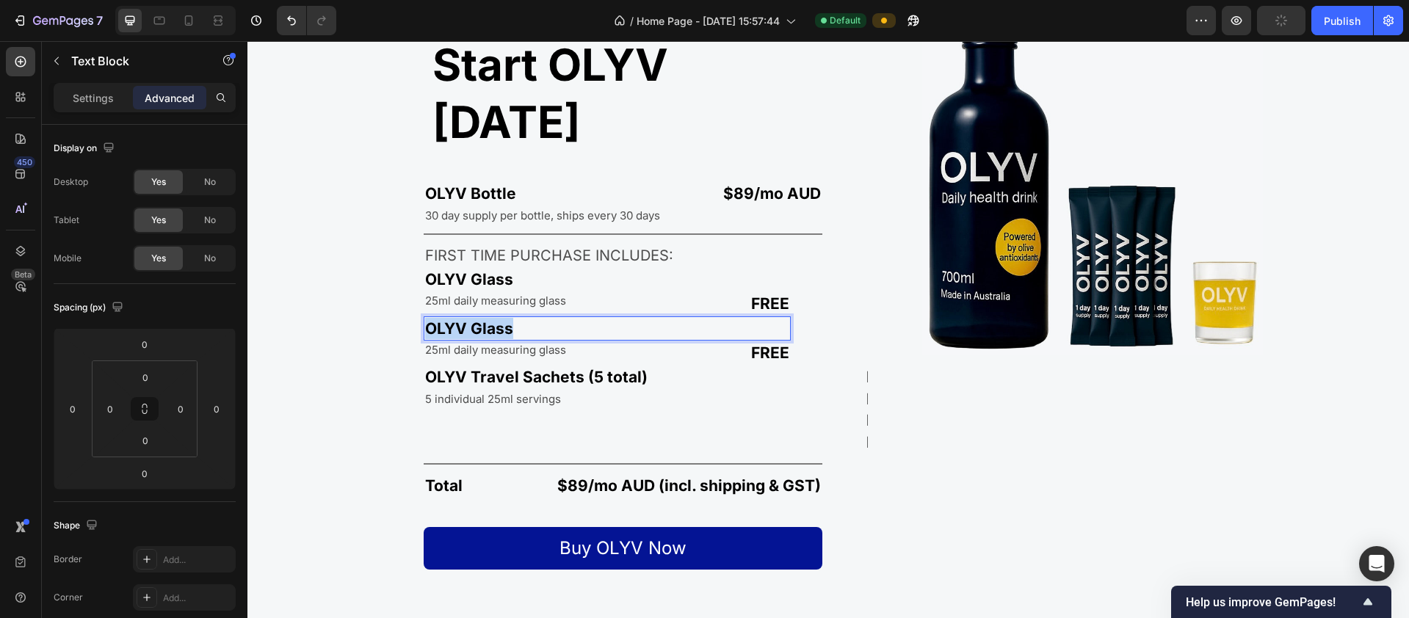
drag, startPoint x: 515, startPoint y: 274, endPoint x: 400, endPoint y: 272, distance: 114.5
click at [400, 272] on div "Start OLYV [DATE] Heading OLYV Bottle Text Block $89/mo AUD Text Block Row 30 d…" at bounding box center [534, 287] width 575 height 565
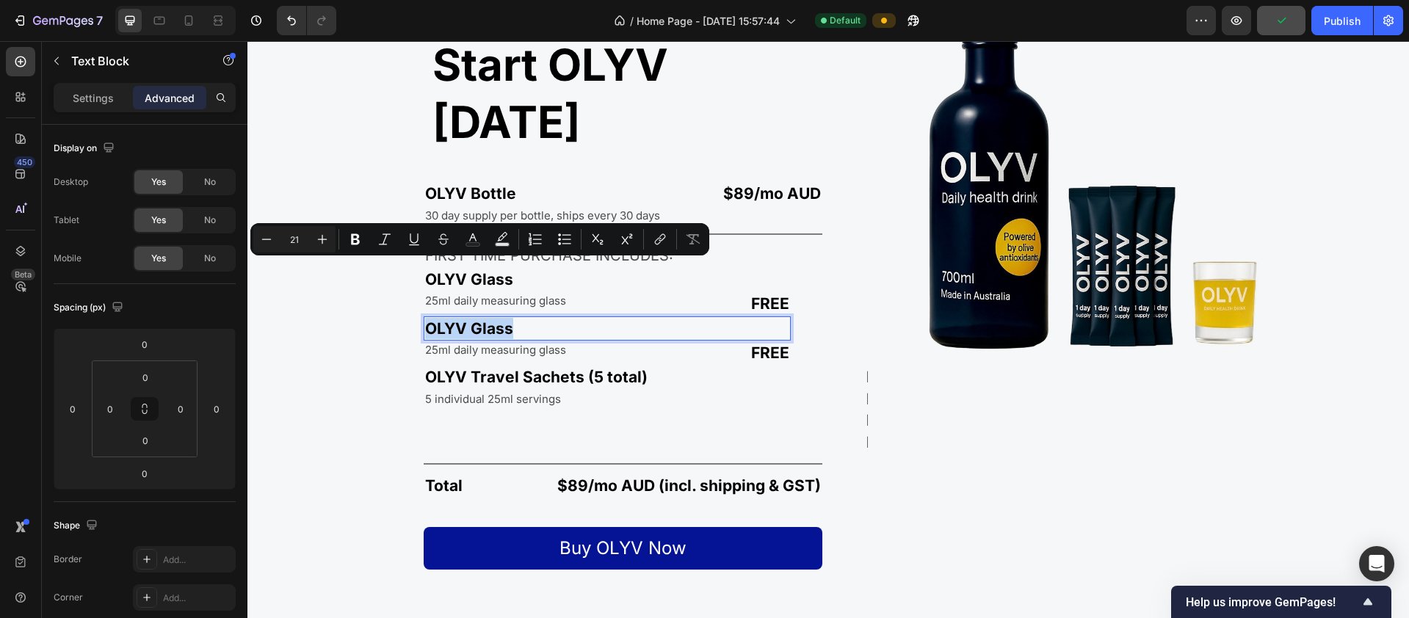
click at [501, 318] on p "OLYV Glass" at bounding box center [607, 328] width 364 height 21
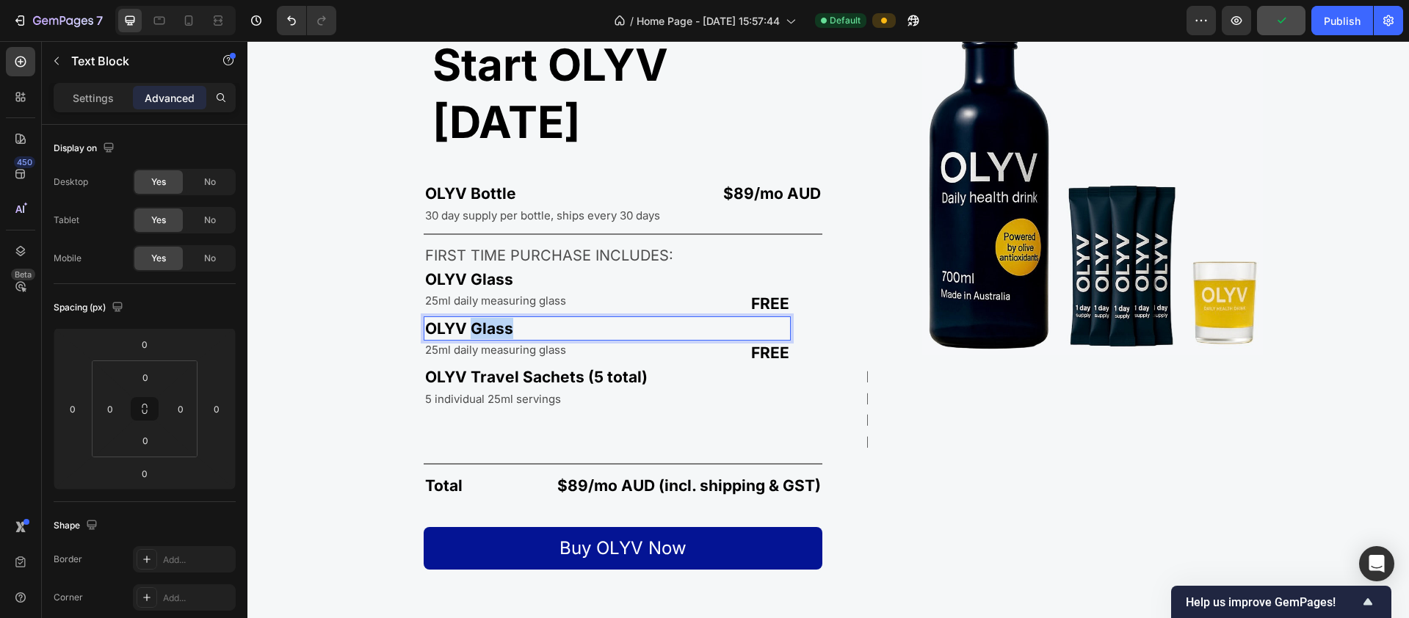
click at [501, 318] on p "OLYV Glass" at bounding box center [607, 328] width 364 height 21
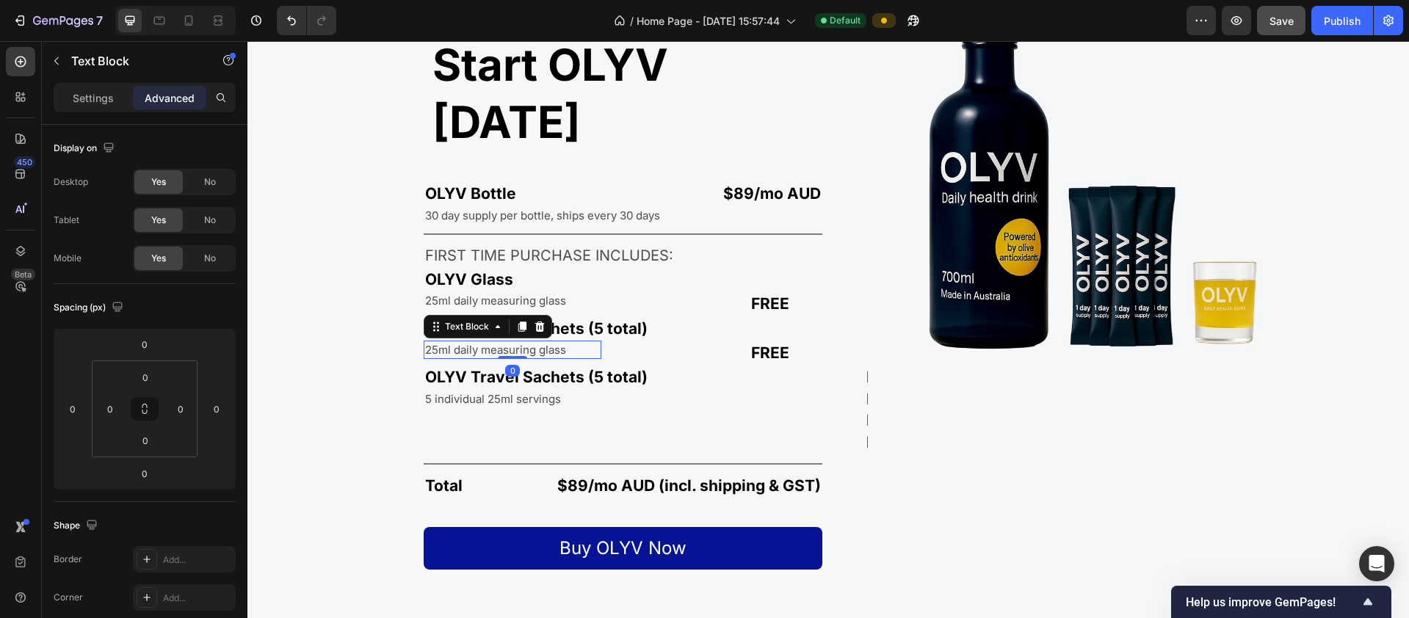
click at [551, 342] on p "25ml daily measuring glass" at bounding box center [495, 349] width 141 height 15
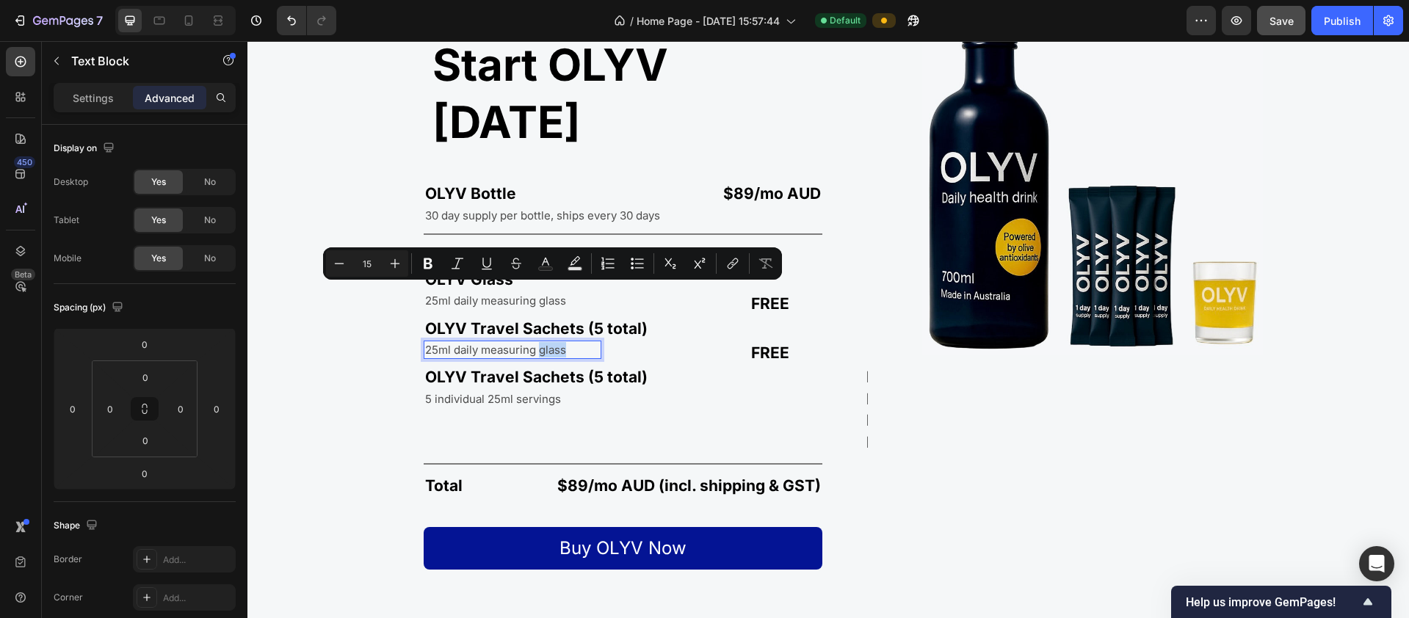
click at [565, 342] on p "25ml daily measuring glass" at bounding box center [495, 349] width 141 height 15
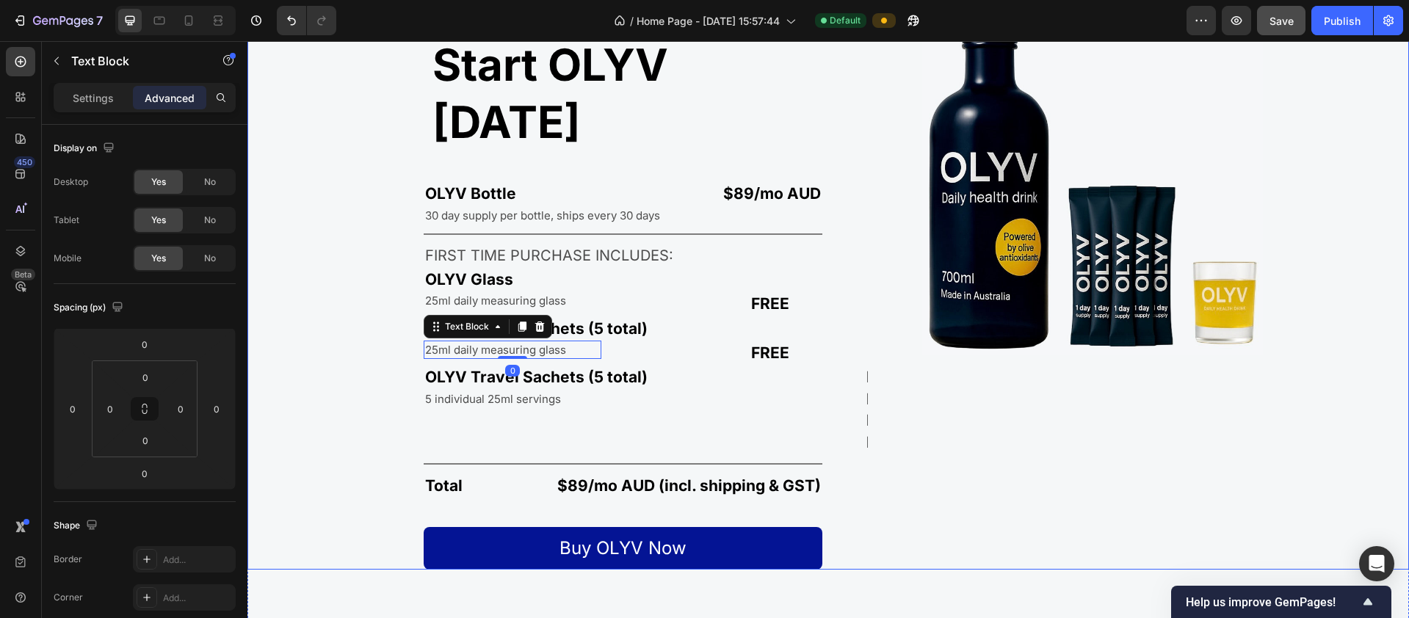
drag, startPoint x: 568, startPoint y: 294, endPoint x: 350, endPoint y: 294, distance: 218.0
click at [350, 294] on div "Start OLYV [DATE] Heading OLYV Bottle Text Block $89/mo AUD Text Block Row 30 d…" at bounding box center [534, 287] width 575 height 565
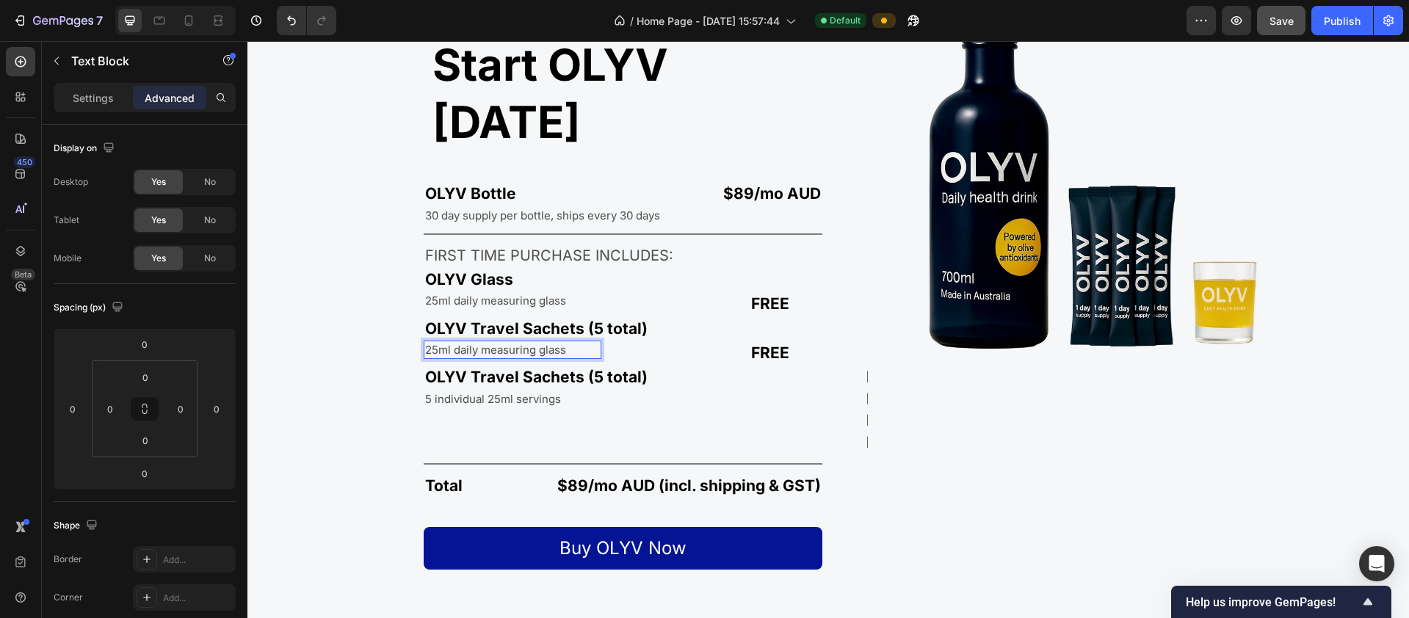
click at [445, 342] on p "25ml daily measuring glass" at bounding box center [495, 349] width 141 height 15
drag, startPoint x: 427, startPoint y: 293, endPoint x: 568, endPoint y: 292, distance: 141.0
click at [568, 341] on div "25ml daily measuring glass" at bounding box center [513, 350] width 178 height 18
click at [581, 366] on p "OLYV Travel Sachets (5 total)" at bounding box center [546, 376] width 243 height 21
click at [537, 345] on icon at bounding box center [540, 351] width 12 height 12
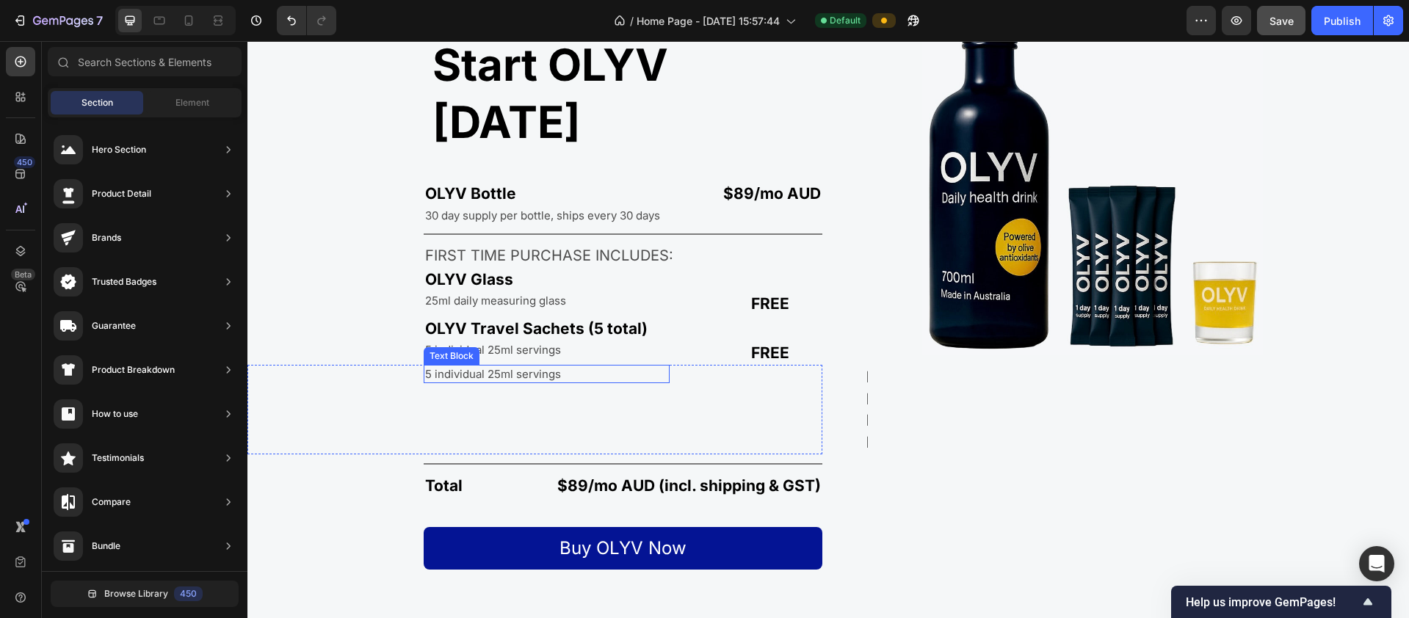
click at [542, 366] on p "5 individual 25ml servings" at bounding box center [546, 373] width 243 height 15
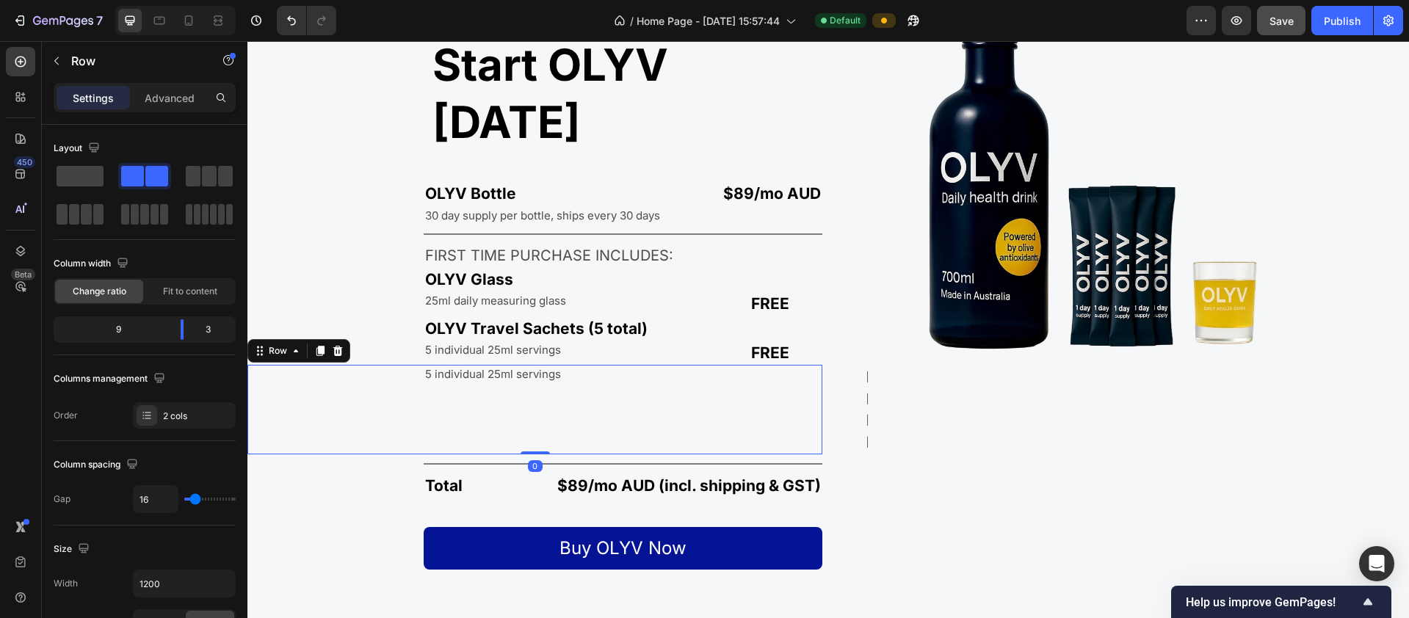
click at [338, 365] on div "5 individual 25ml servings Text Block" at bounding box center [458, 410] width 422 height 90
click at [336, 346] on icon at bounding box center [338, 351] width 10 height 10
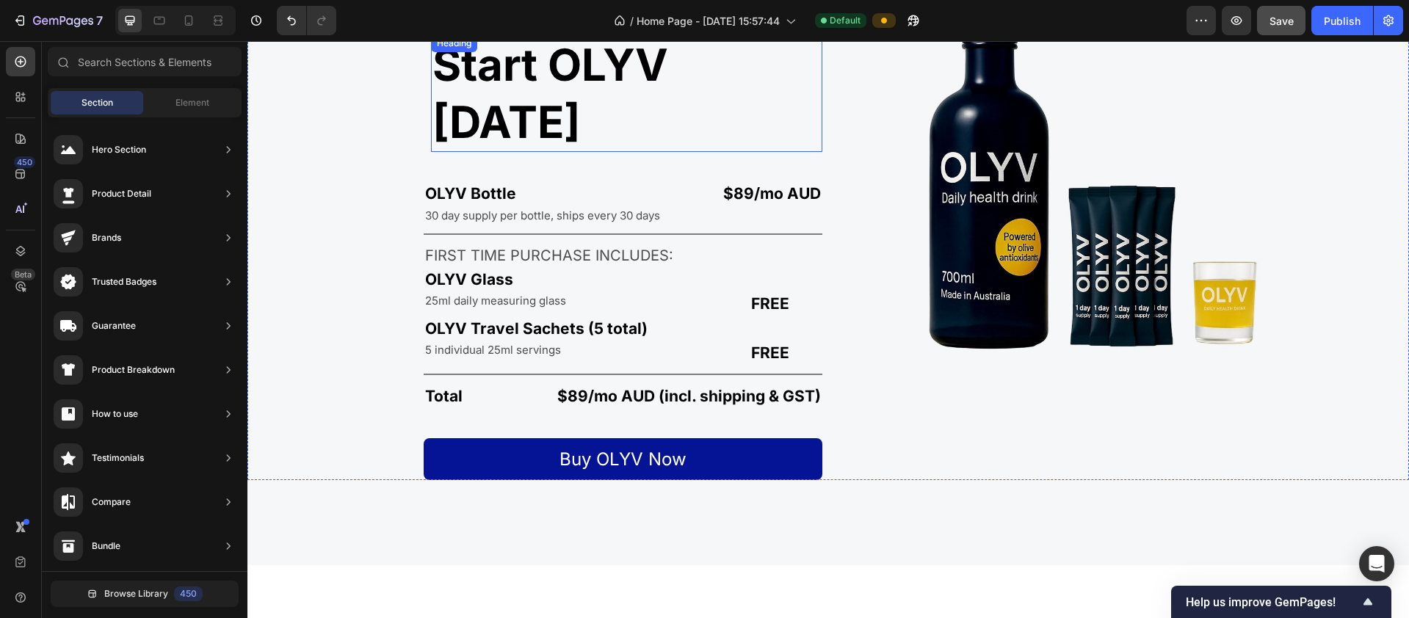
click at [454, 74] on h2 "Start OLYV [DATE]" at bounding box center [626, 93] width 391 height 117
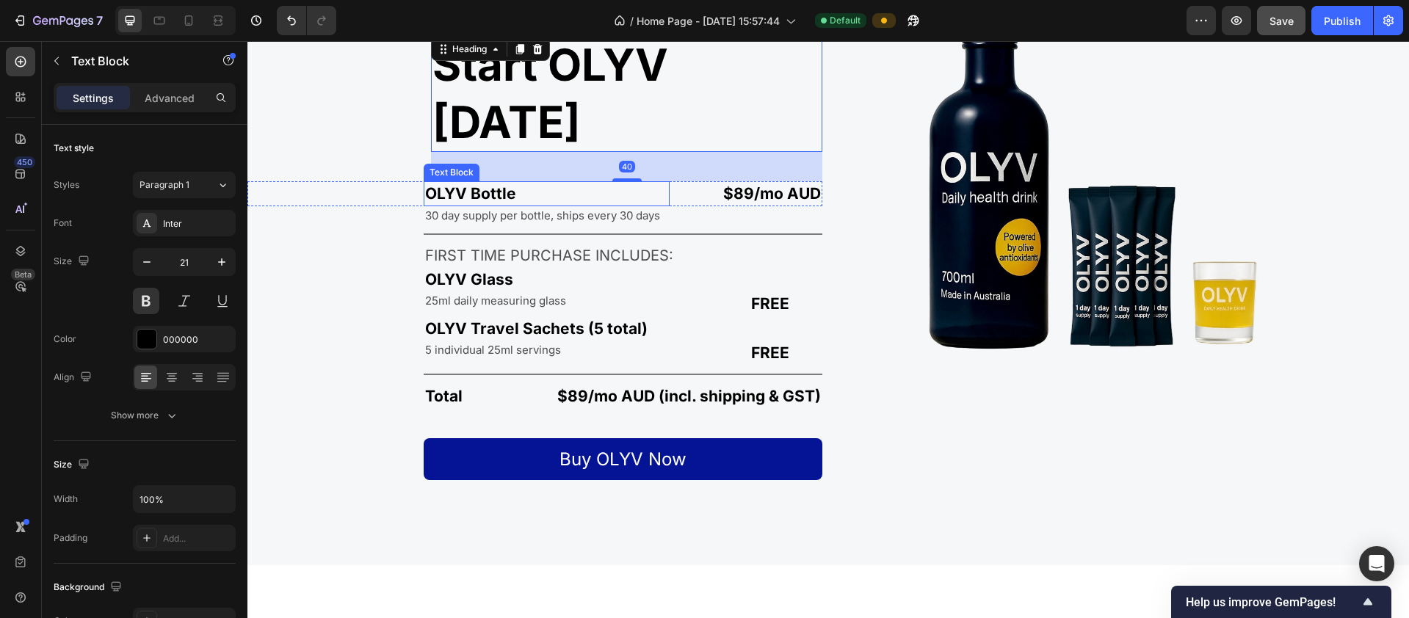
click at [435, 183] on p "OLYV Bottle" at bounding box center [546, 193] width 243 height 21
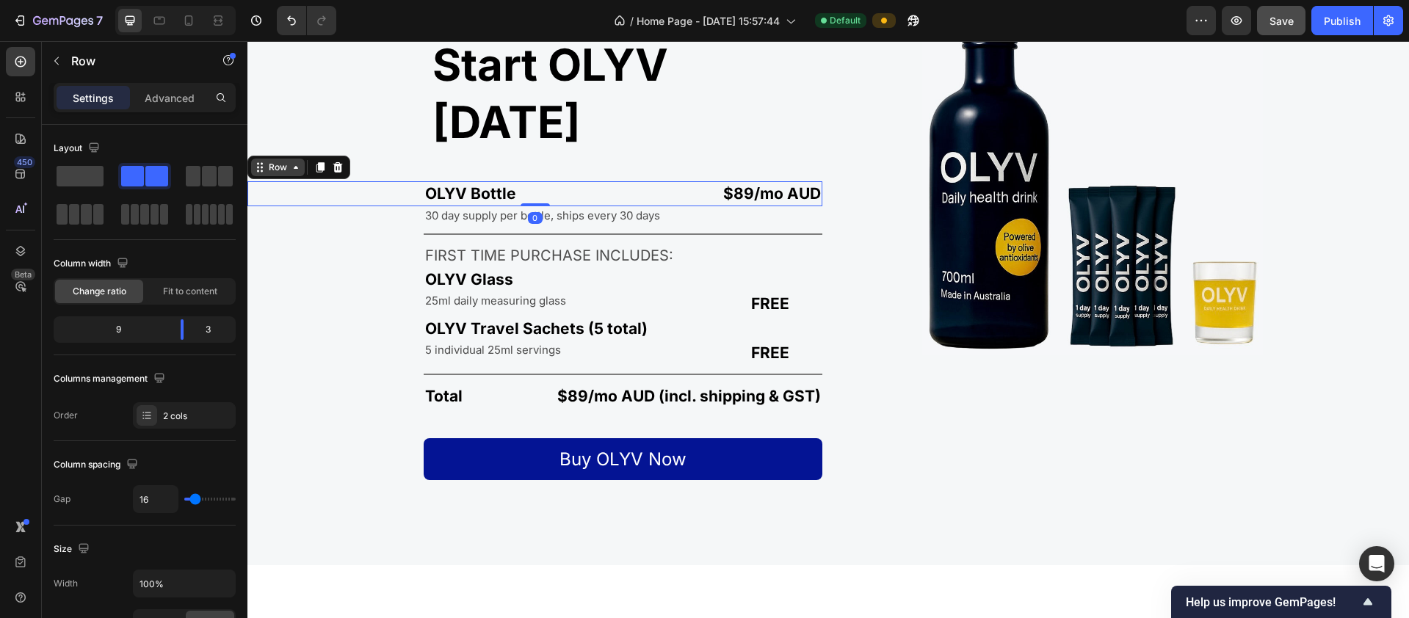
click at [360, 181] on div "OLYV Bottle Text Block" at bounding box center [458, 193] width 422 height 24
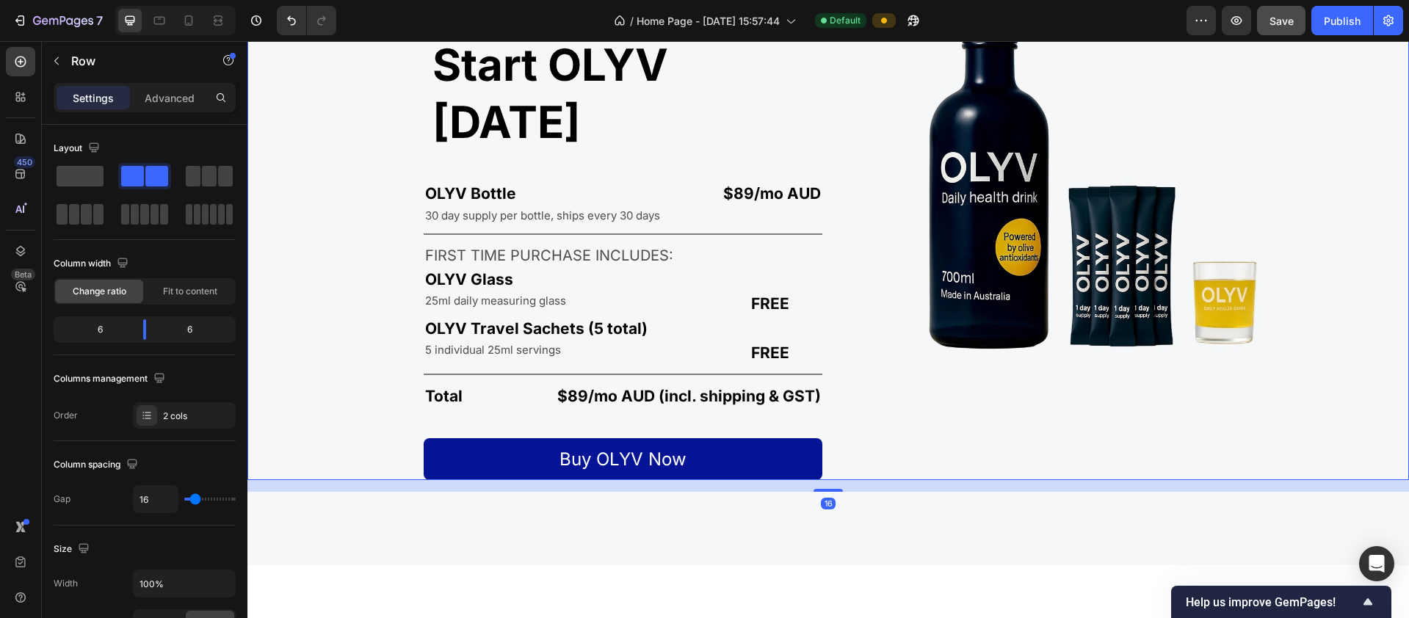
click at [371, 154] on div "Start OLYV [DATE] Heading OLYV Bottle Text Block $89/mo AUD Text Block Row 30 d…" at bounding box center [534, 242] width 575 height 475
click at [405, 159] on div "Start OLYV [DATE] Heading OLYV Bottle Text Block $89/mo AUD Text Block Row 30 d…" at bounding box center [534, 242] width 575 height 475
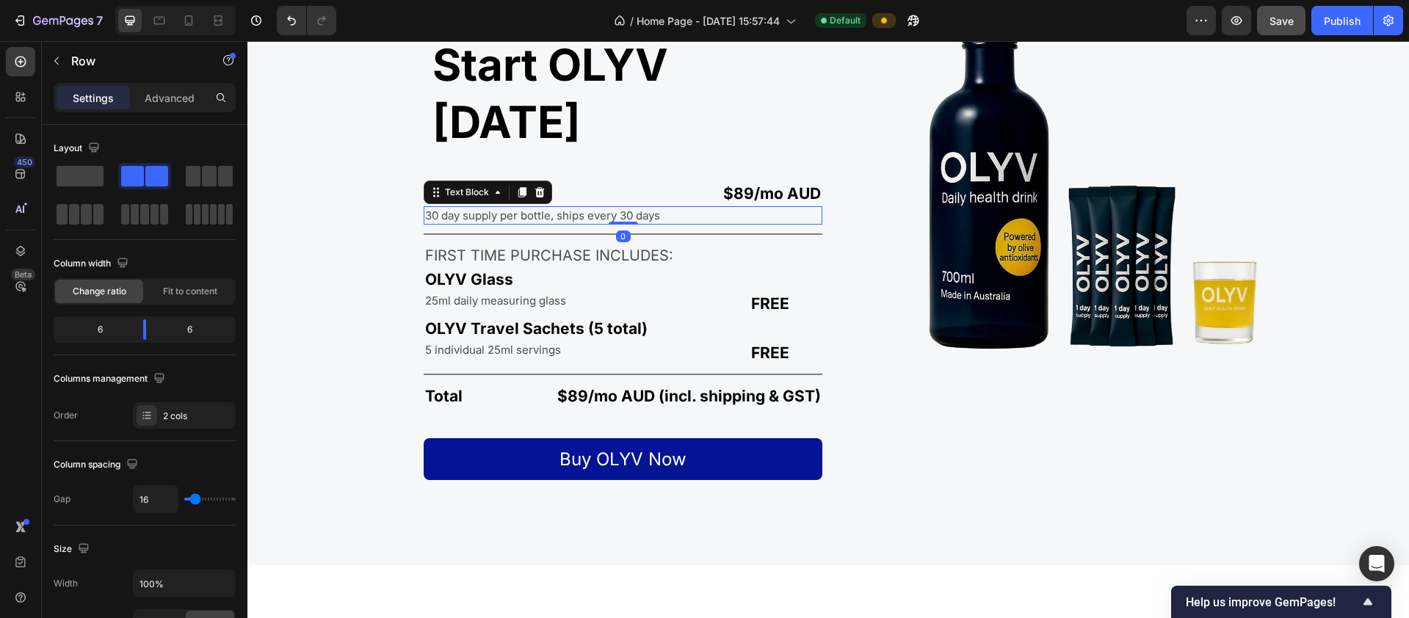
click at [435, 208] on p "30 day supply per bottle, ships every 30 days" at bounding box center [623, 215] width 396 height 15
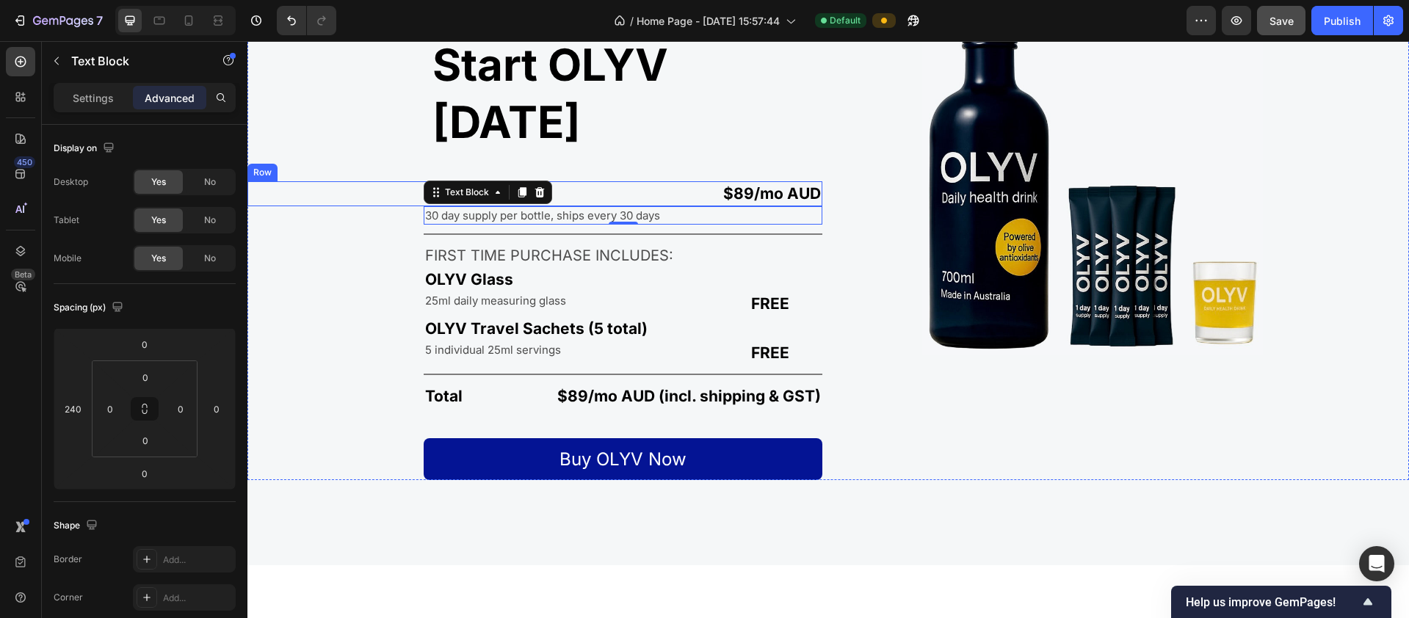
click at [399, 181] on div "OLYV Bottle Text Block" at bounding box center [458, 193] width 422 height 24
click at [442, 208] on p "30 day supply per bottle, ships every 30 days" at bounding box center [623, 215] width 396 height 15
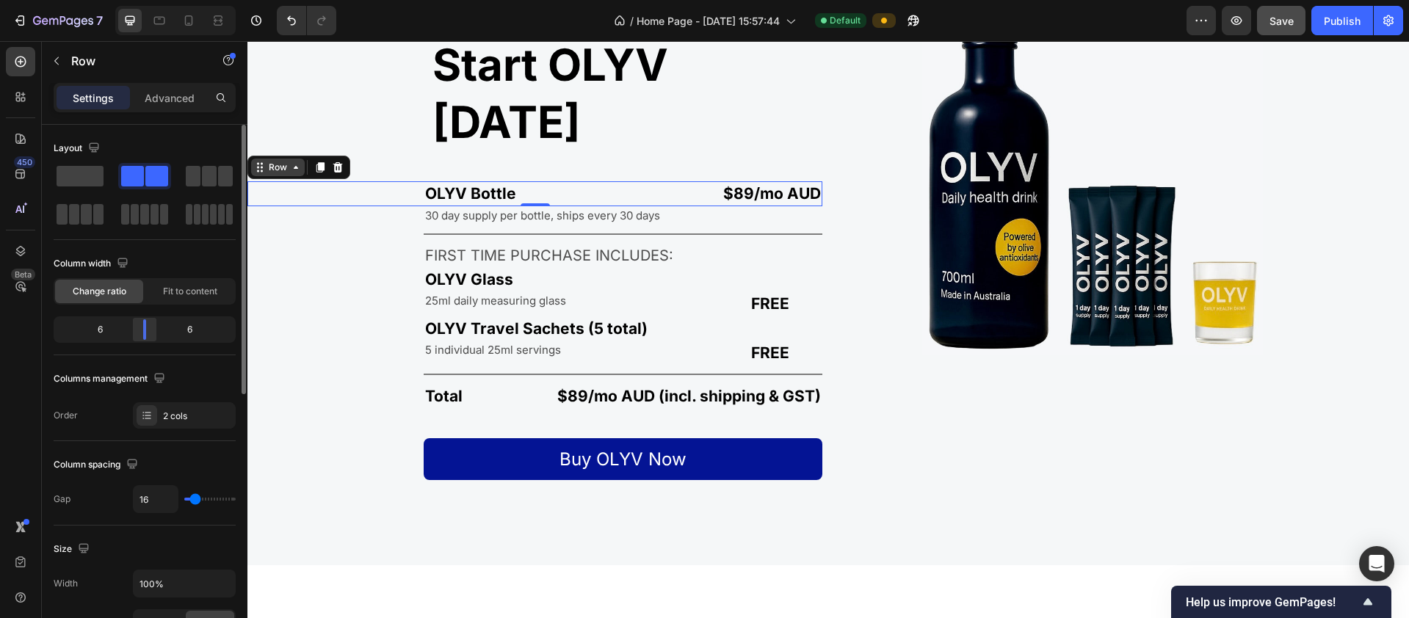
drag, startPoint x: 180, startPoint y: 333, endPoint x: 142, endPoint y: 335, distance: 38.2
click at [142, 335] on div at bounding box center [144, 329] width 26 height 21
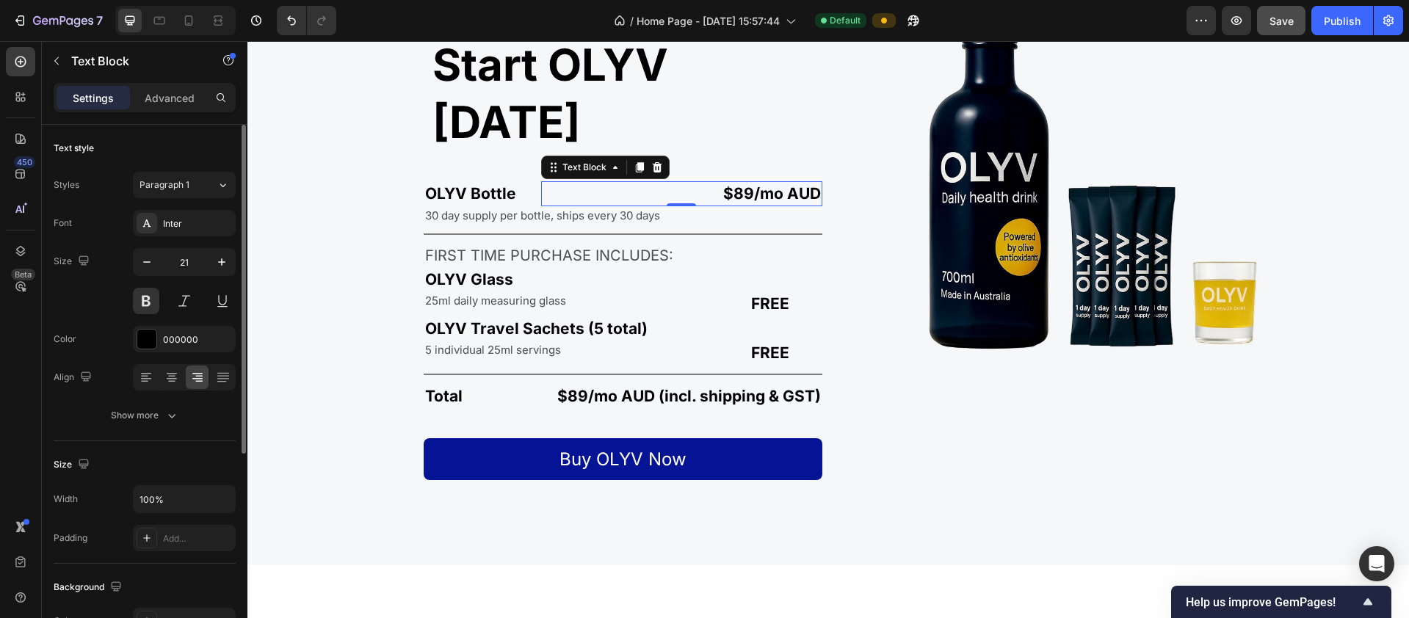
click at [689, 183] on p "$89/mo AUD" at bounding box center [682, 193] width 279 height 21
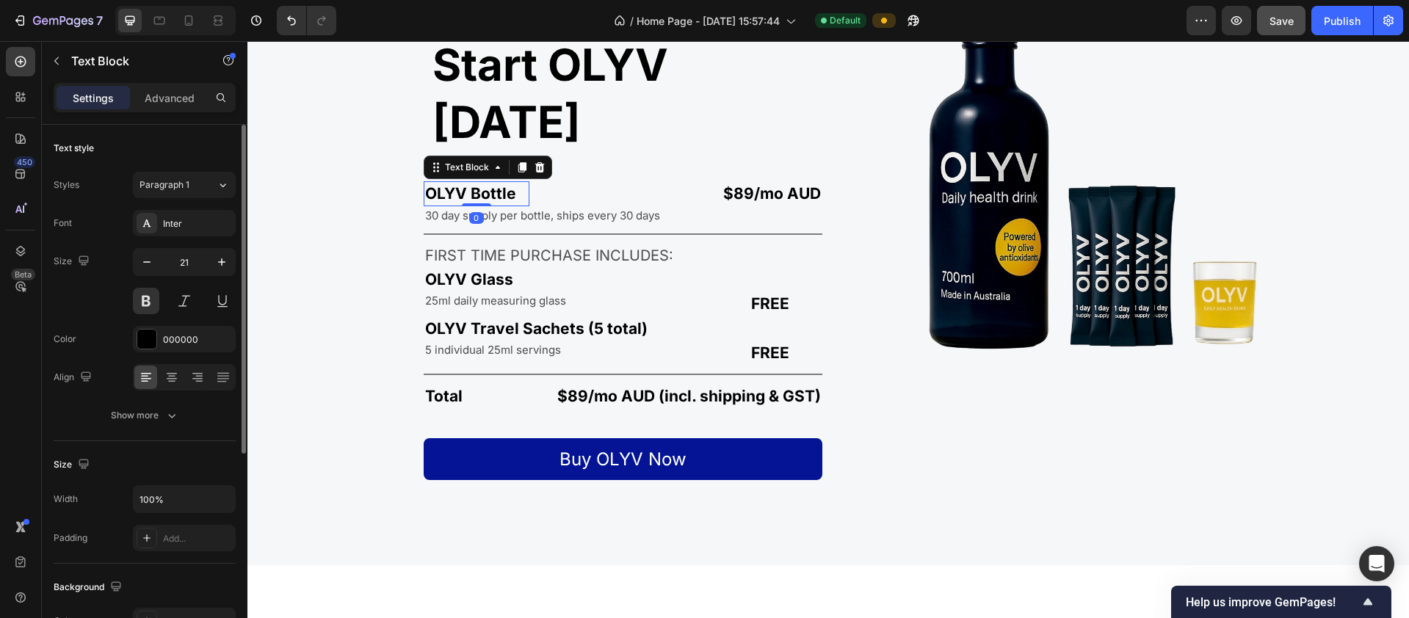
click at [490, 183] on p "OLYV Bottle" at bounding box center [476, 193] width 103 height 21
click at [661, 183] on p "$89/mo AUD" at bounding box center [682, 193] width 279 height 21
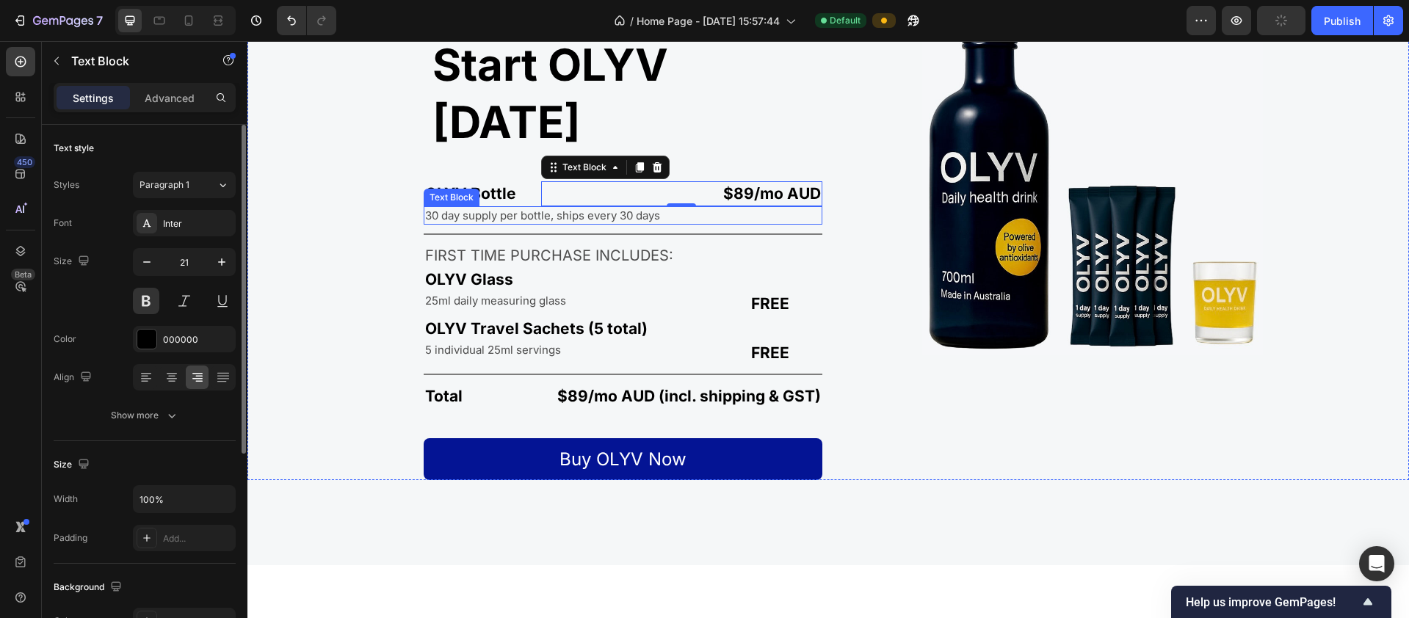
click at [534, 208] on p "30 day supply per bottle, ships every 30 days" at bounding box center [623, 215] width 396 height 15
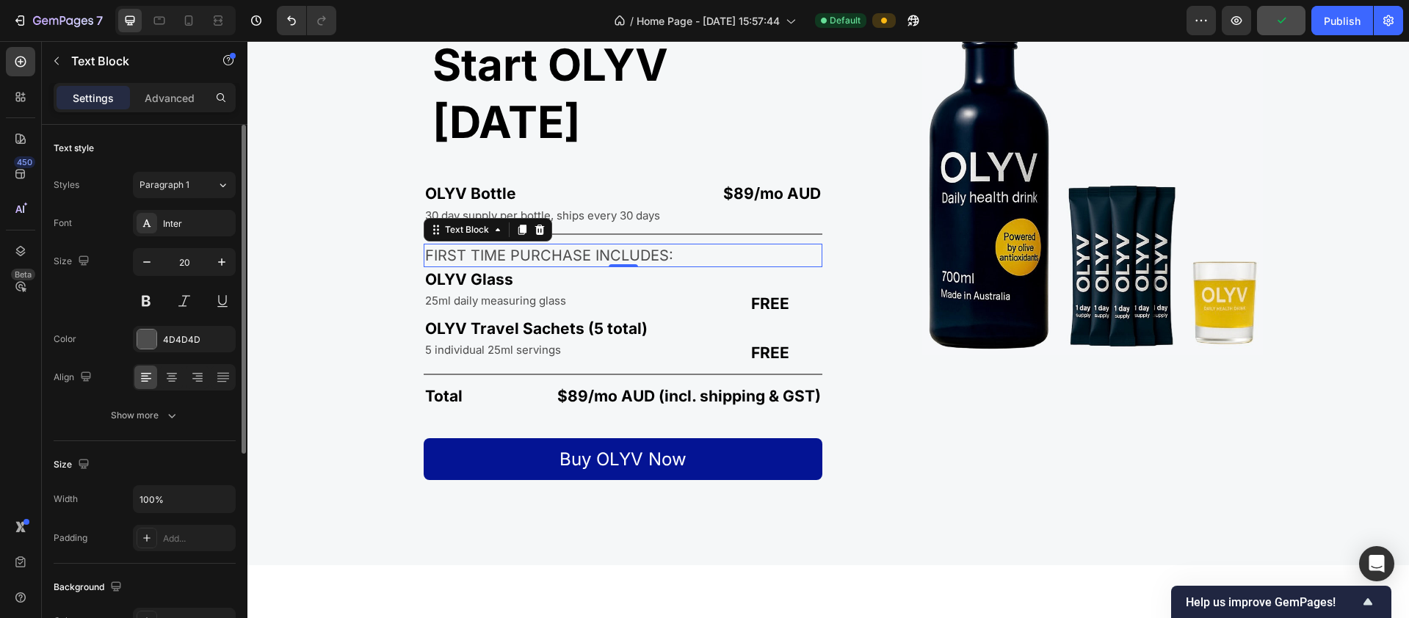
click at [531, 245] on p "FIRST TIME PURCHASE INCLUDES:" at bounding box center [623, 255] width 396 height 21
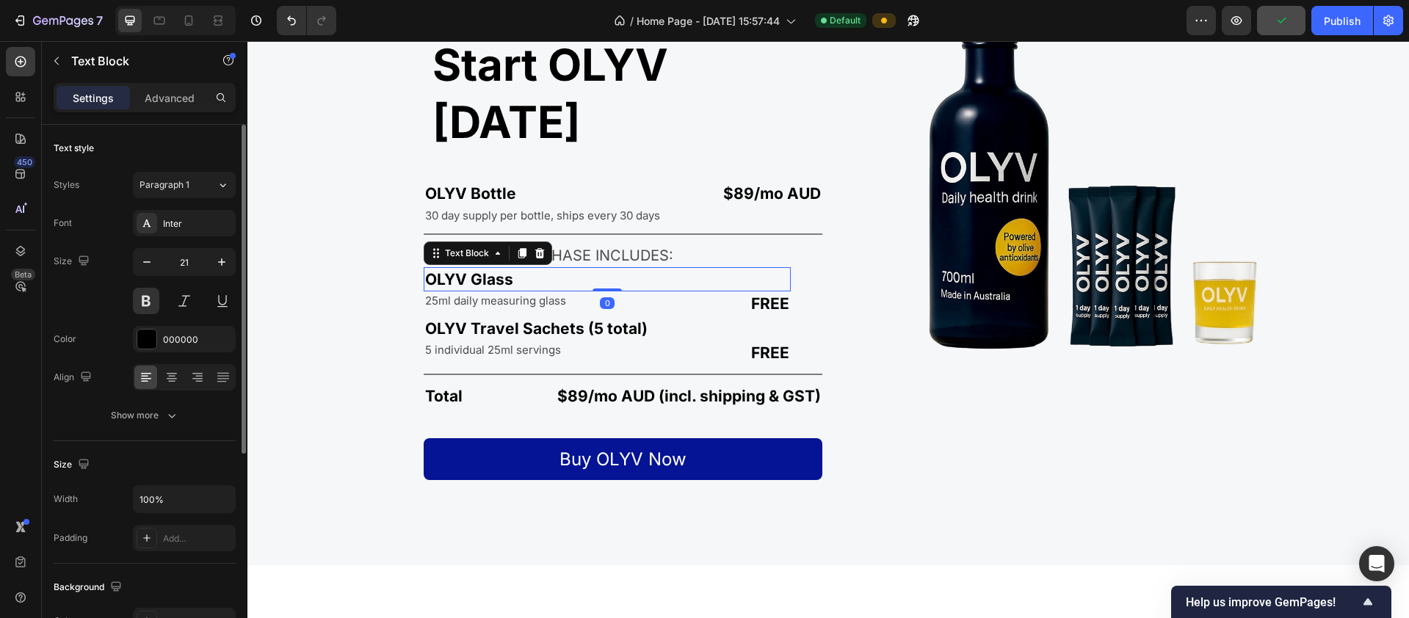
click at [483, 269] on p "OLYV Glass" at bounding box center [607, 279] width 364 height 21
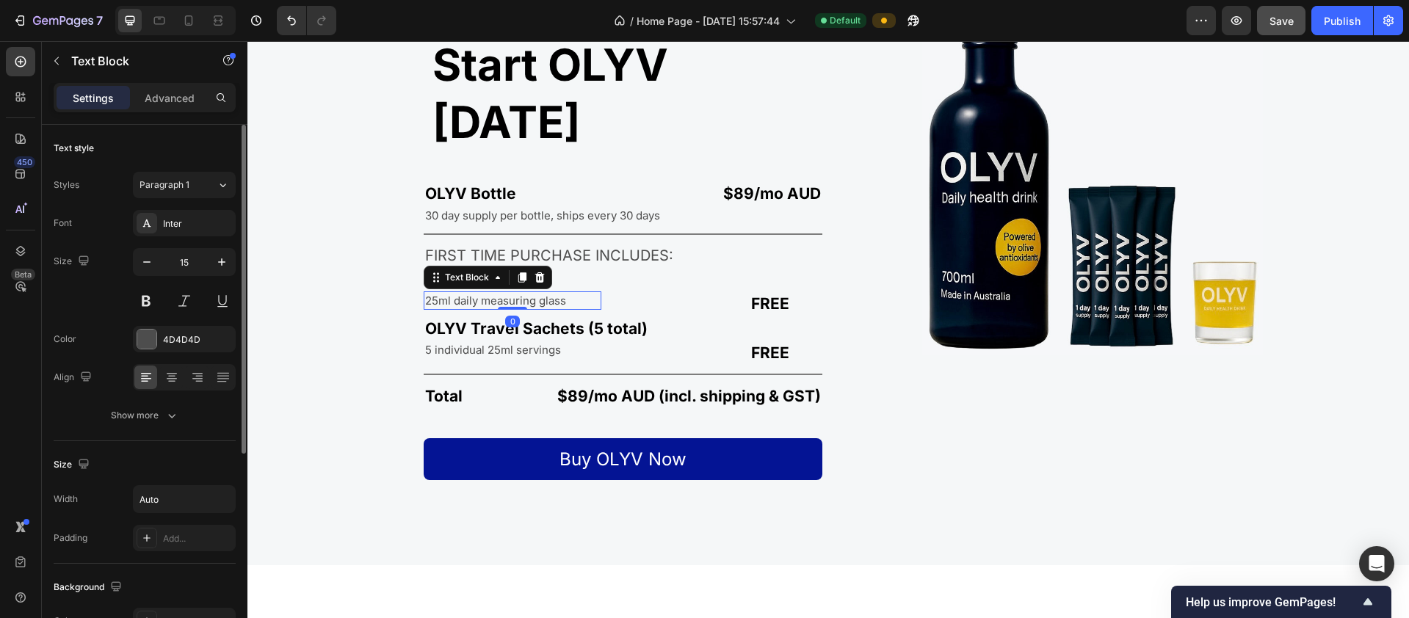
click at [489, 293] on p "25ml daily measuring glass" at bounding box center [495, 300] width 141 height 15
click at [689, 293] on p "FREE" at bounding box center [701, 303] width 175 height 21
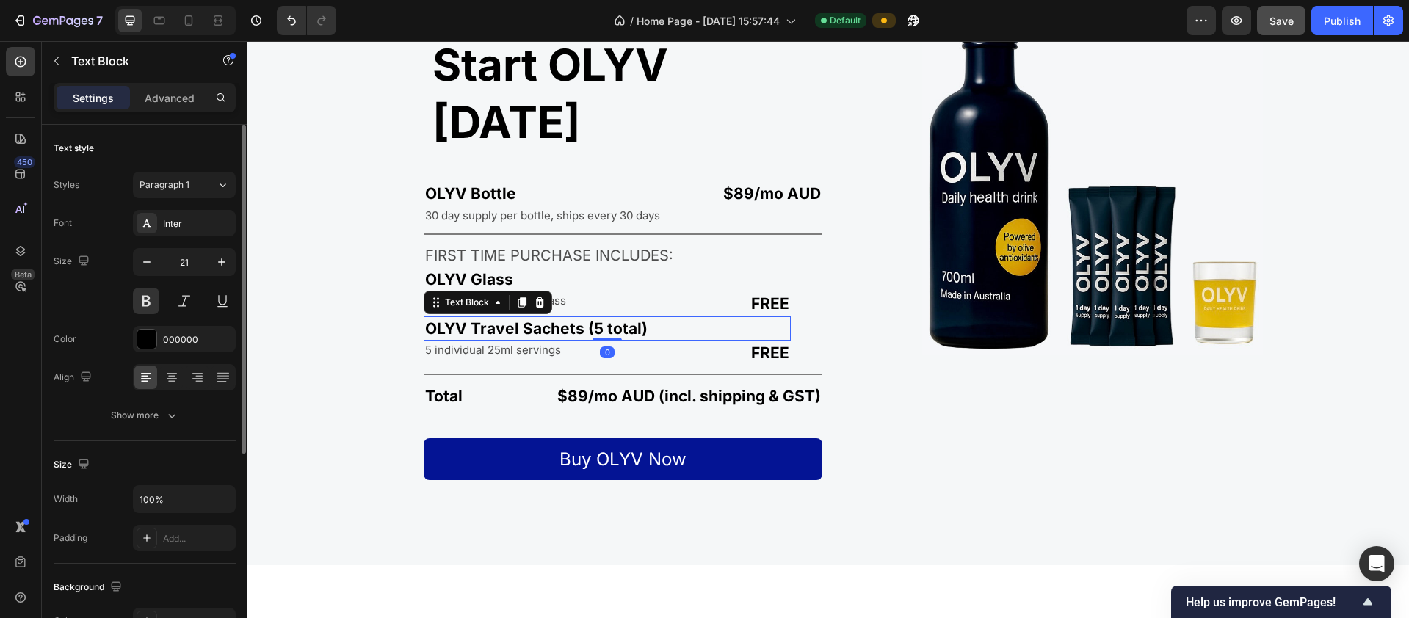
click at [538, 318] on p "OLYV Travel Sachets (5 total)" at bounding box center [607, 328] width 364 height 21
click at [528, 342] on p "5 individual 25ml servings" at bounding box center [493, 349] width 136 height 15
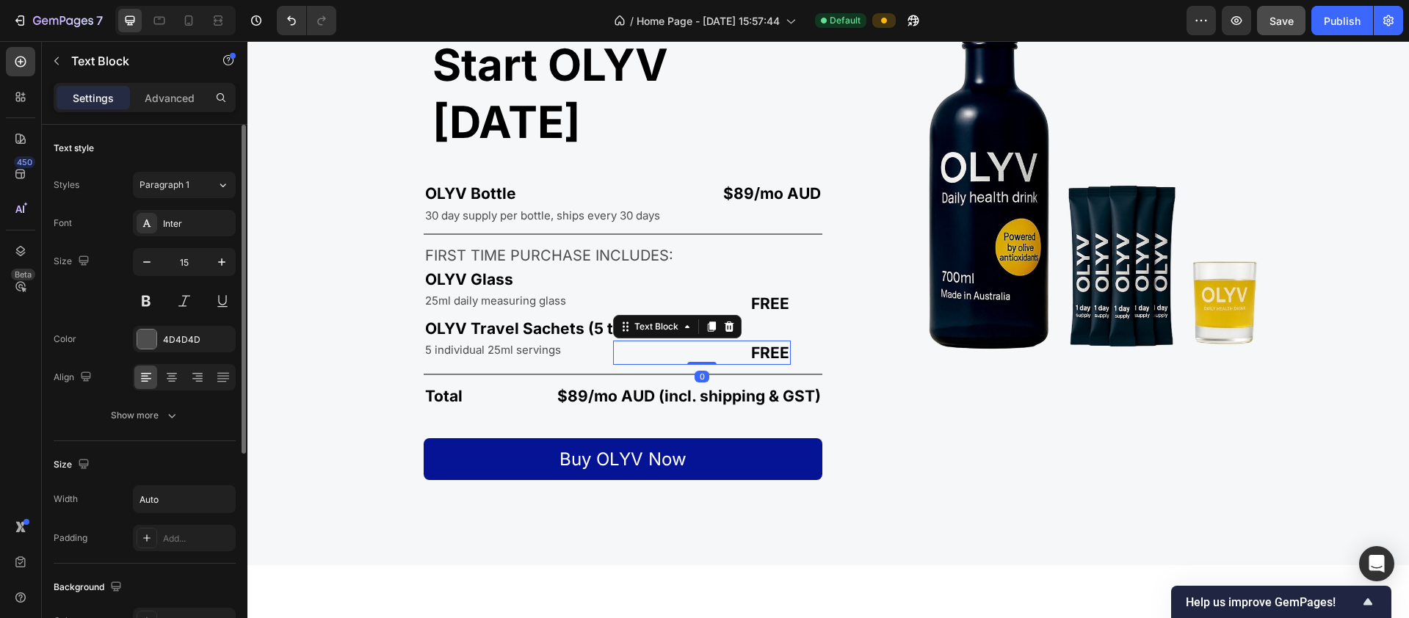
click at [711, 342] on p "FREE" at bounding box center [701, 352] width 175 height 21
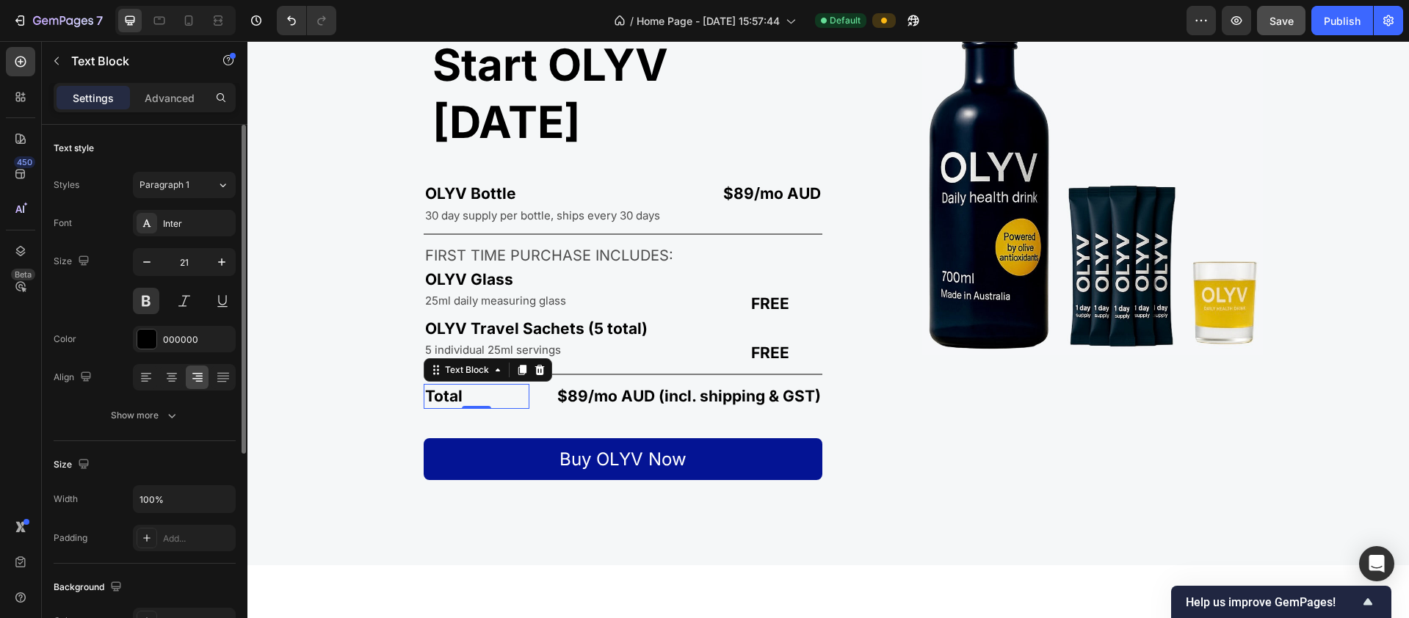
click at [446, 385] on p "Total" at bounding box center [476, 395] width 103 height 21
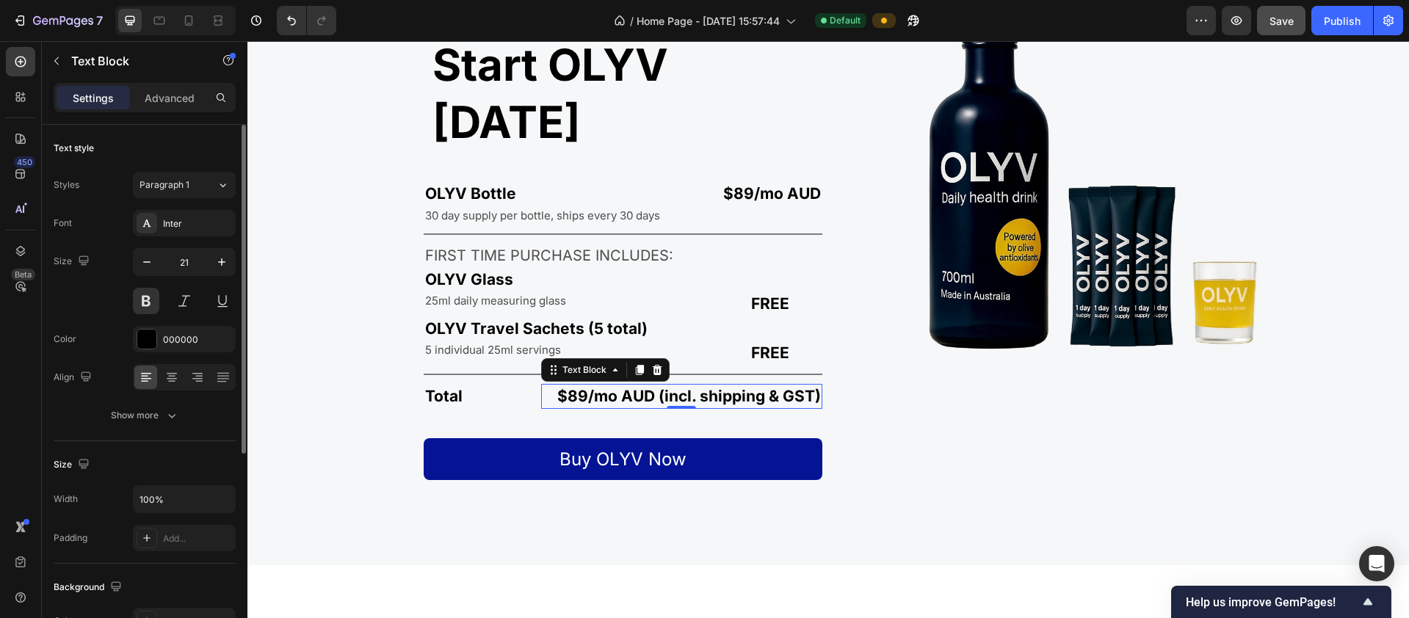
click at [590, 385] on p "$89/mo AUD (incl. shipping & GST)" at bounding box center [682, 395] width 279 height 21
click at [515, 318] on p "OLYV Travel Sachets (5 total)" at bounding box center [607, 328] width 364 height 21
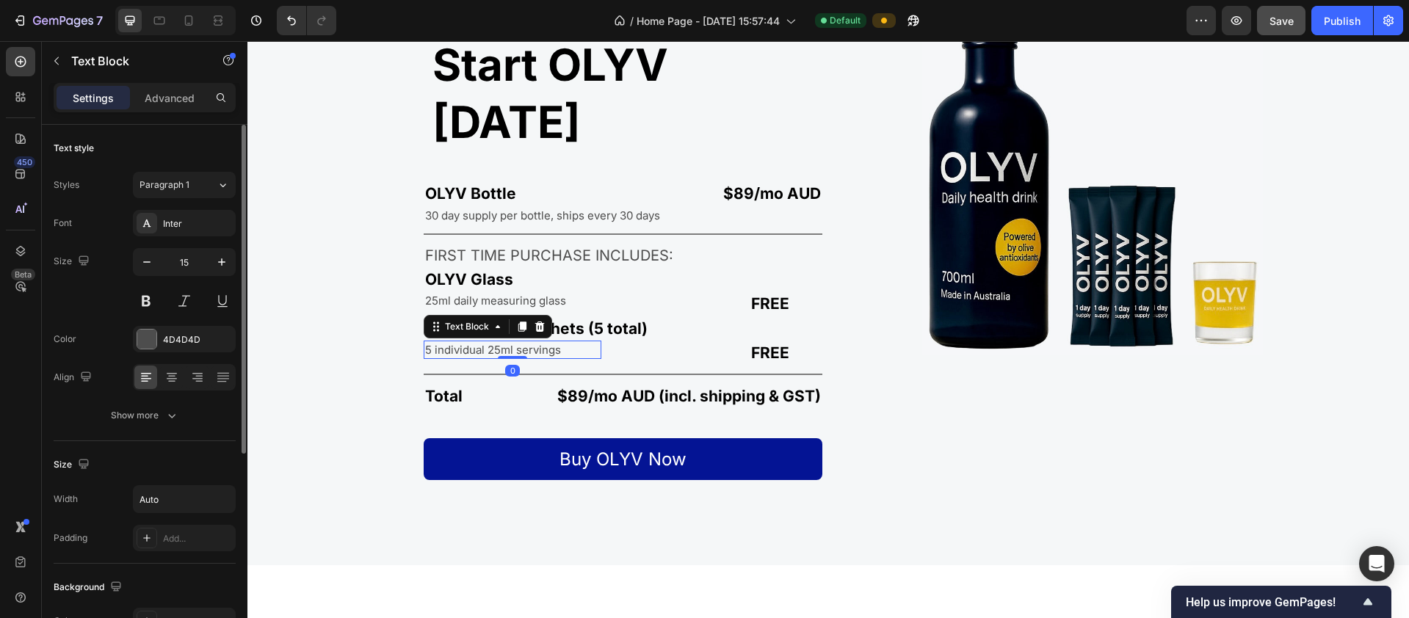
click at [507, 342] on p "5 individual 25ml servings" at bounding box center [493, 349] width 136 height 15
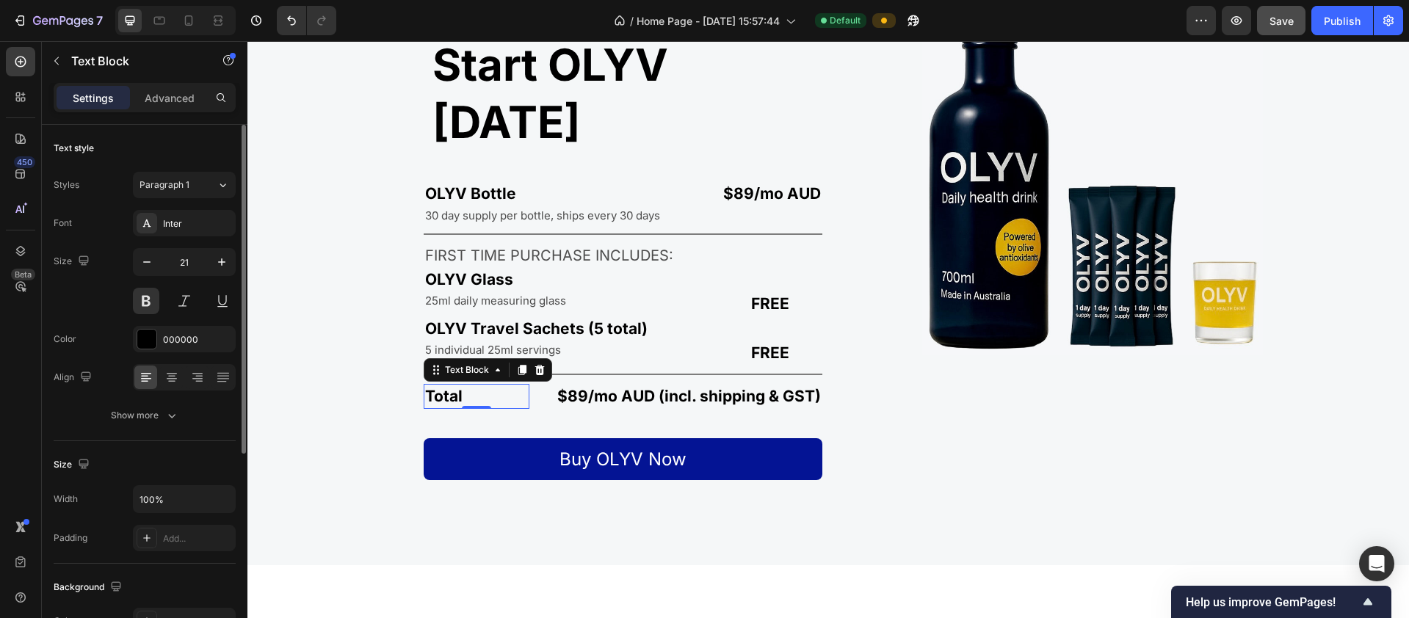
click at [485, 385] on p "Total" at bounding box center [476, 395] width 103 height 21
click at [590, 385] on p "$89/mo AUD (incl. shipping & GST)" at bounding box center [682, 395] width 279 height 21
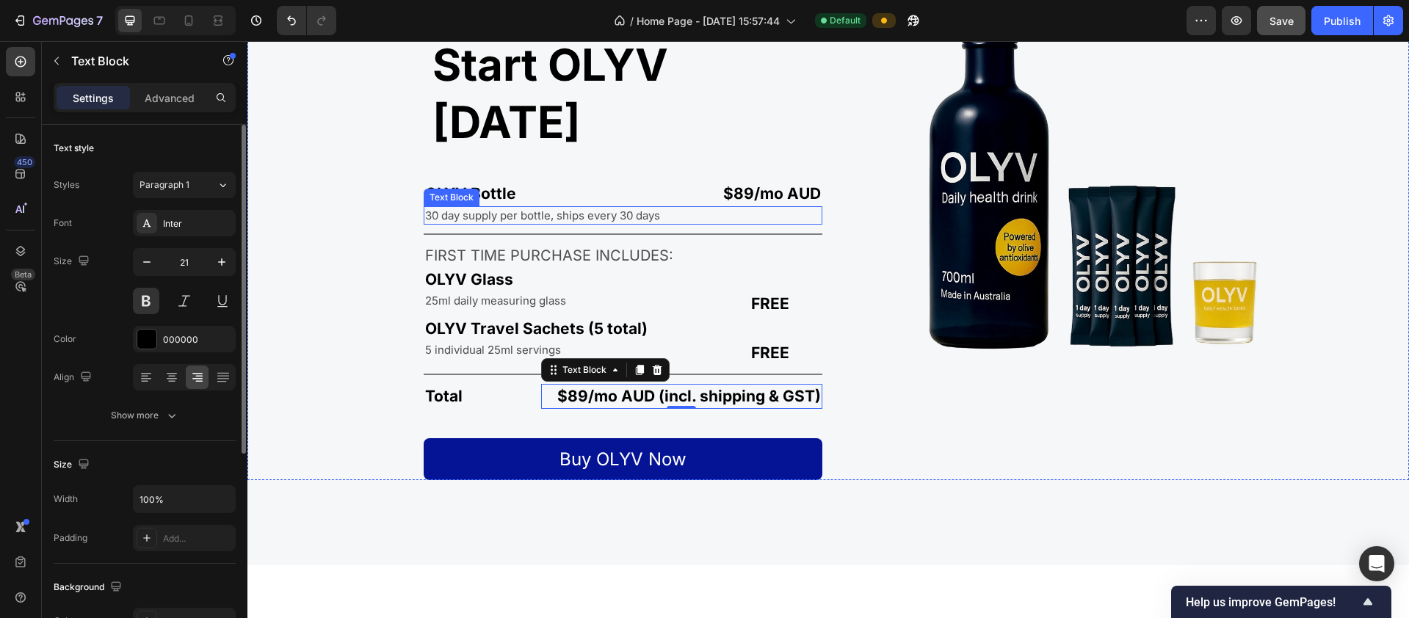
click at [480, 208] on p "30 day supply per bottle, ships every 30 days" at bounding box center [623, 215] width 396 height 15
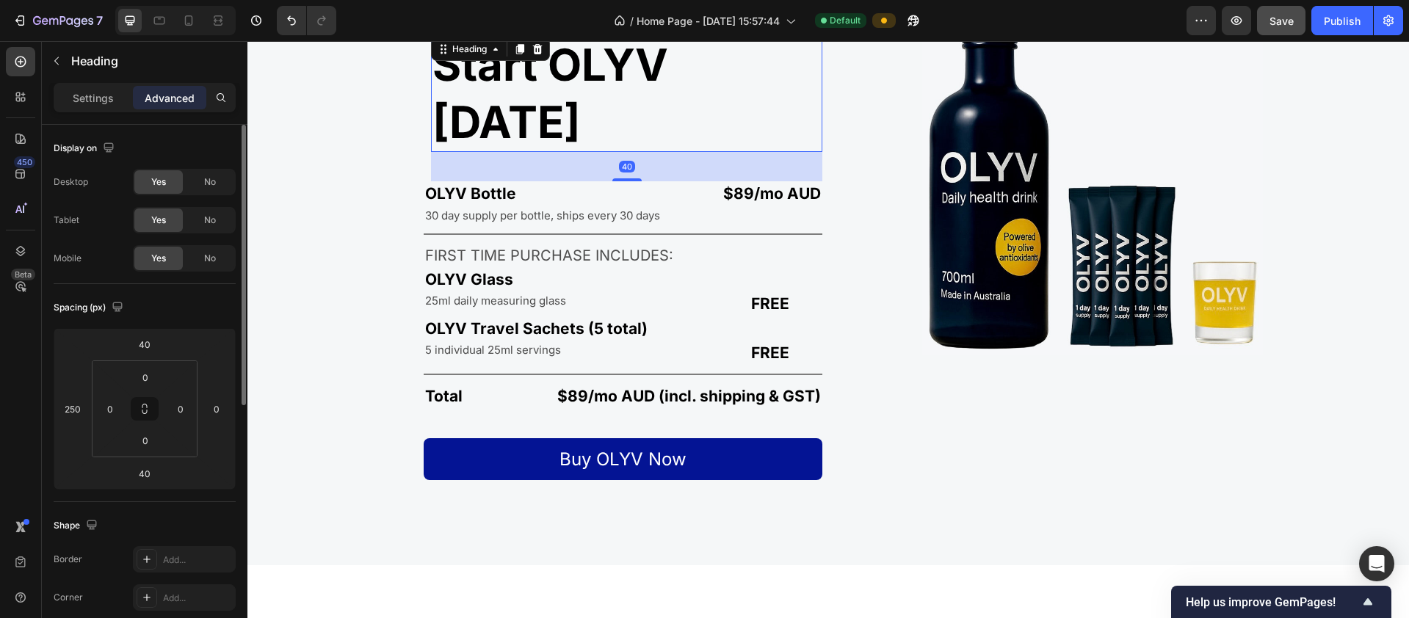
click at [462, 58] on div "Start OLYV today Heading 40" at bounding box center [626, 93] width 391 height 117
click at [80, 410] on input "250" at bounding box center [73, 409] width 22 height 22
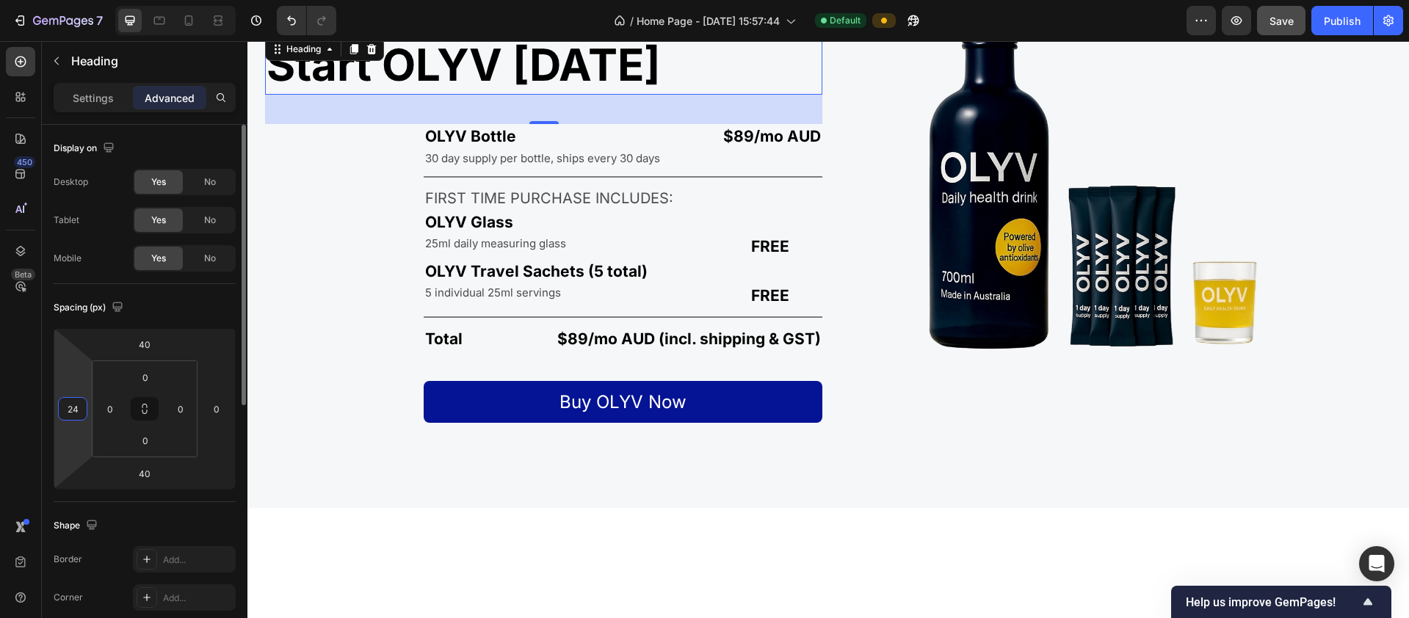
type input "240"
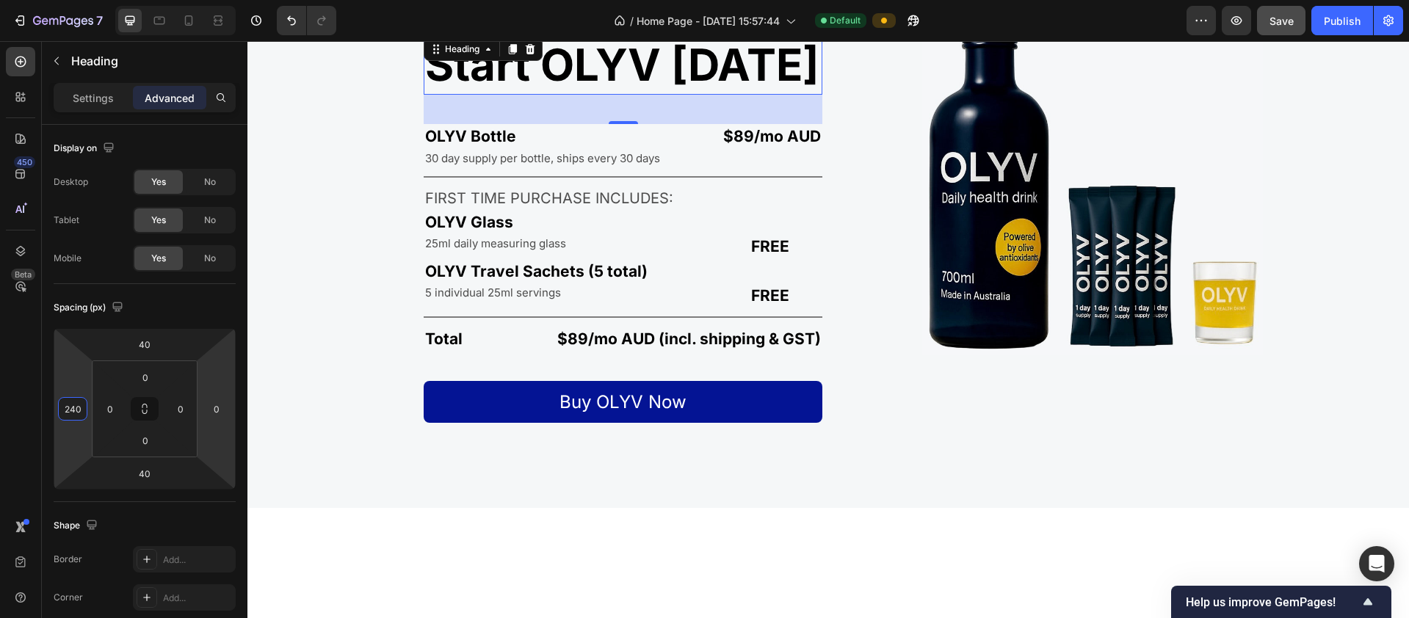
click at [776, 524] on div at bounding box center [827, 589] width 1161 height 163
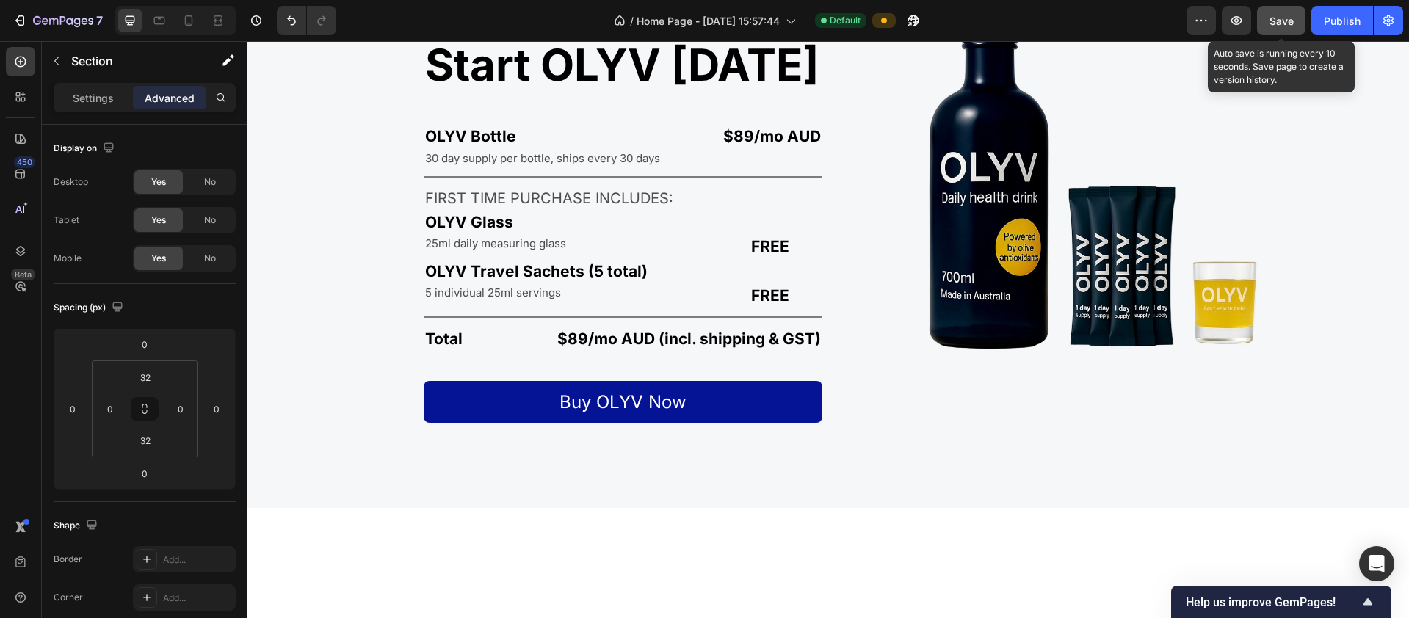
click at [1274, 18] on span "Save" at bounding box center [1281, 21] width 24 height 12
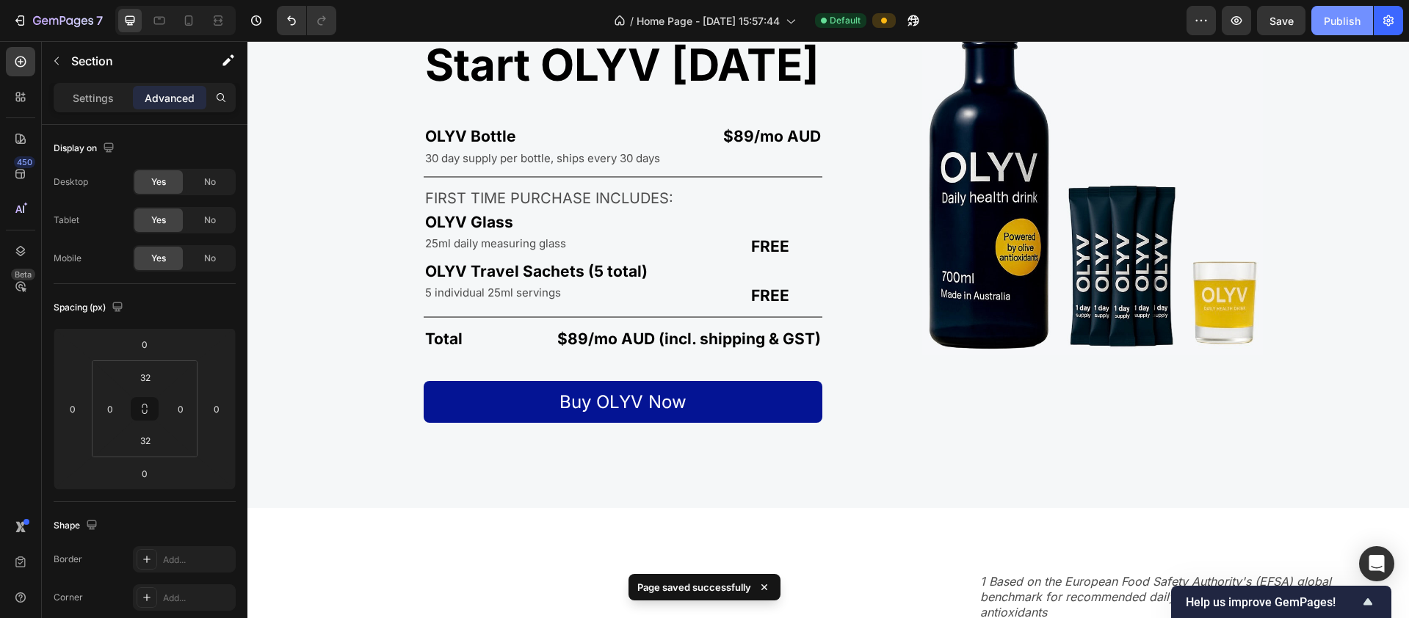
click at [1332, 20] on div "Publish" at bounding box center [1342, 20] width 37 height 15
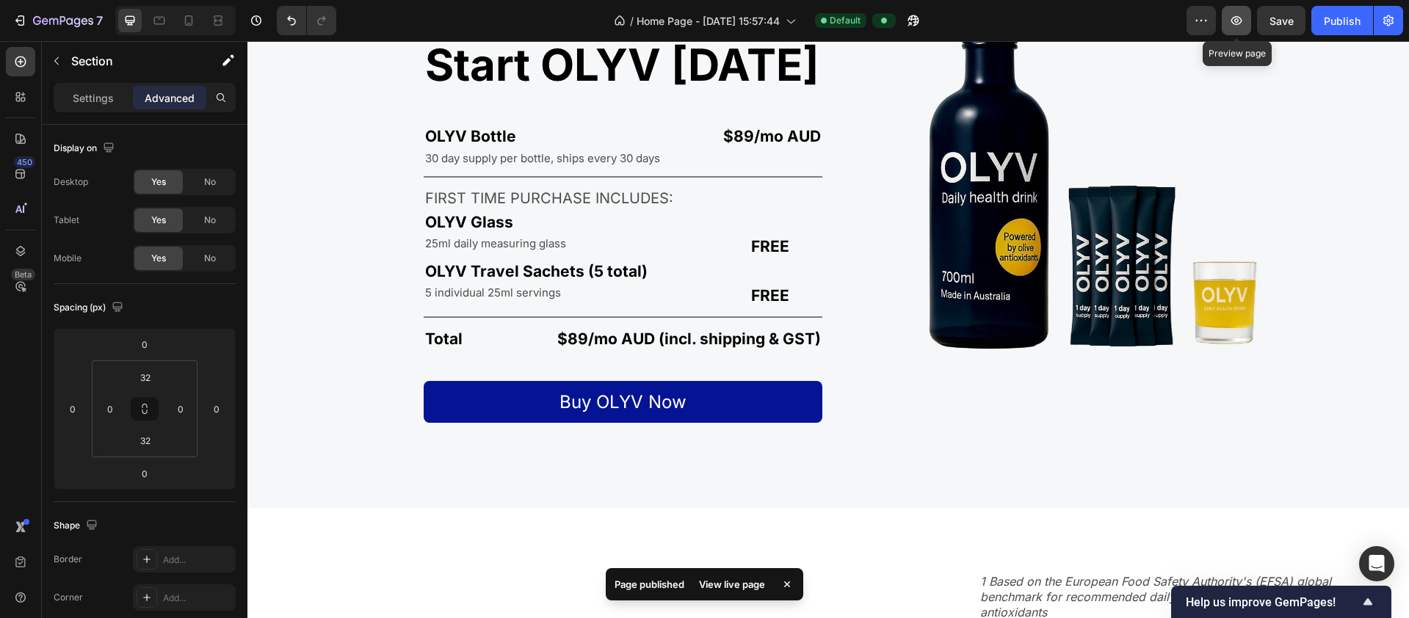
click at [1243, 19] on icon "button" at bounding box center [1236, 20] width 15 height 15
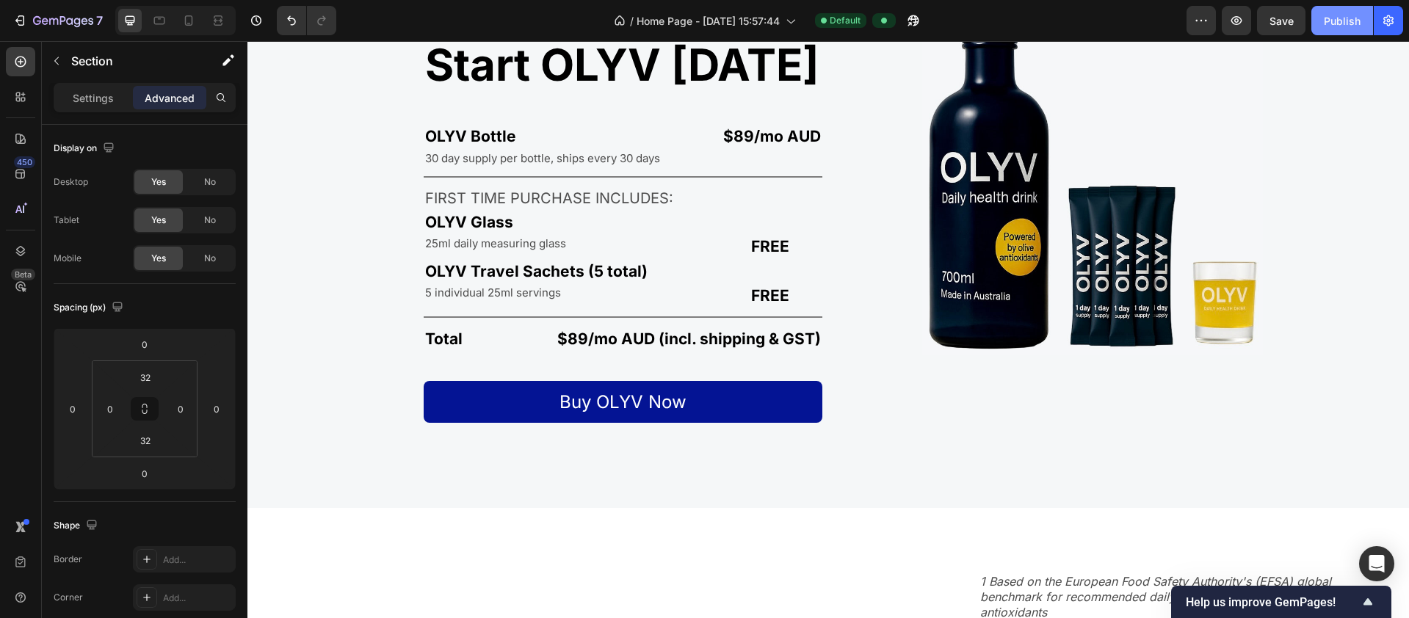
click at [1354, 14] on div "Publish" at bounding box center [1342, 20] width 37 height 15
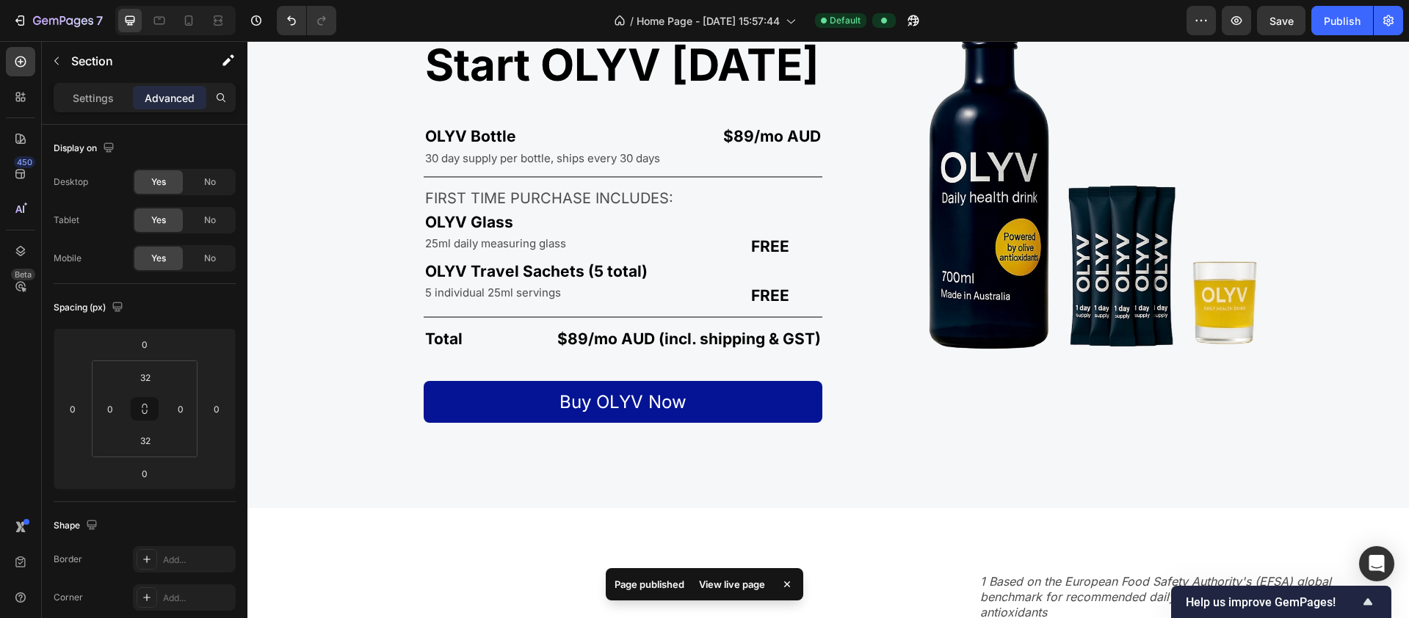
click at [746, 582] on div "View live page" at bounding box center [732, 584] width 84 height 21
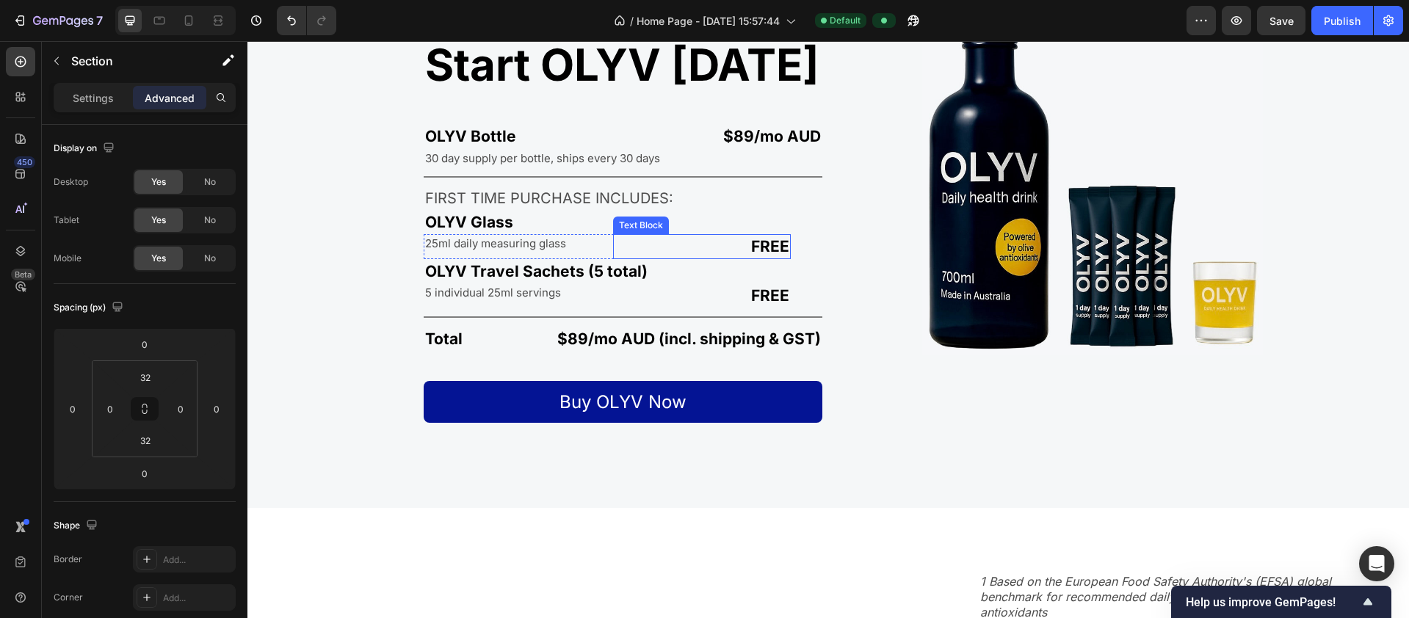
click at [677, 256] on p "FREE" at bounding box center [701, 246] width 175 height 21
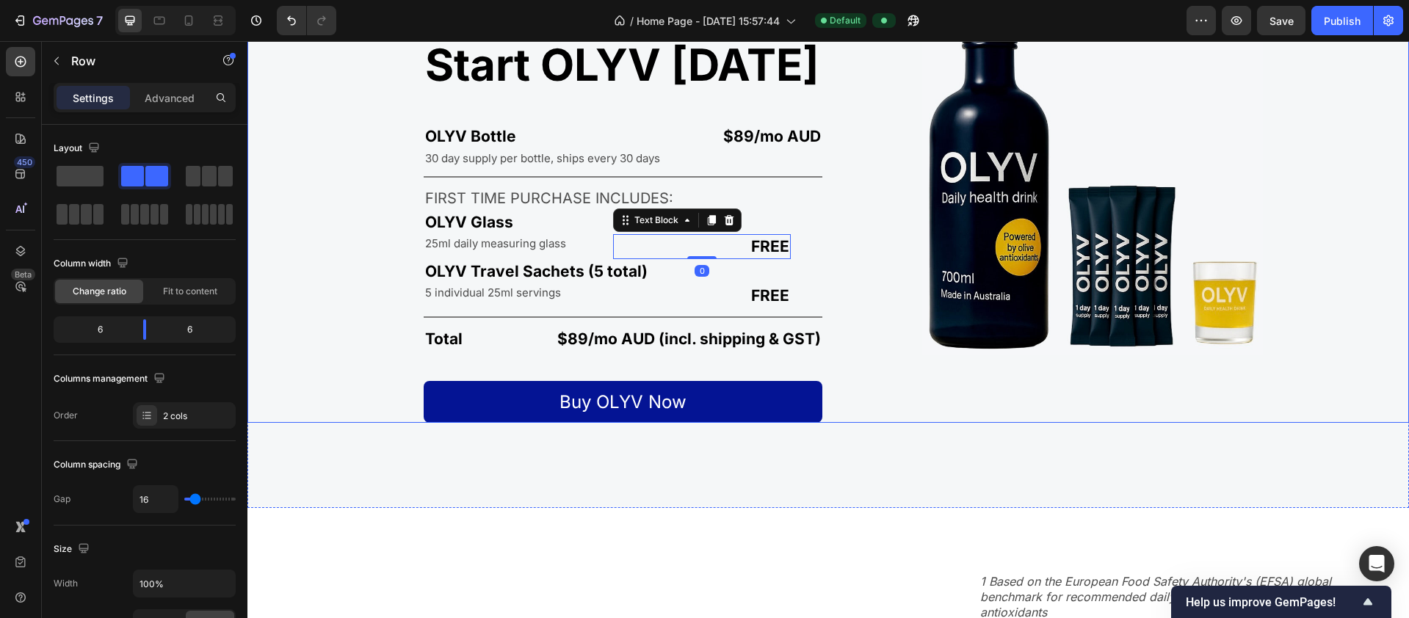
click at [801, 247] on div "Start OLYV today Heading OLYV Bottle Text Block $89/mo AUD Text Block Row 30 da…" at bounding box center [534, 214] width 575 height 418
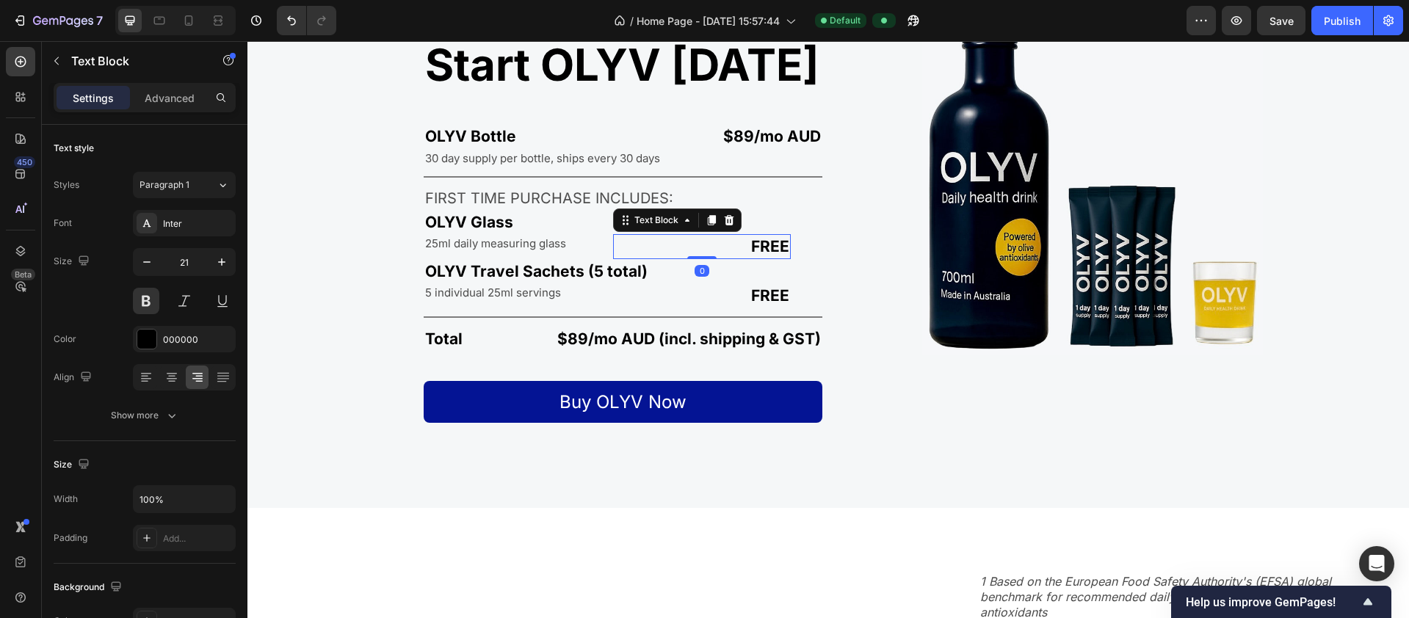
click at [779, 245] on p "FREE" at bounding box center [701, 246] width 175 height 21
click at [723, 141] on p "$89/mo AUD" at bounding box center [682, 136] width 279 height 21
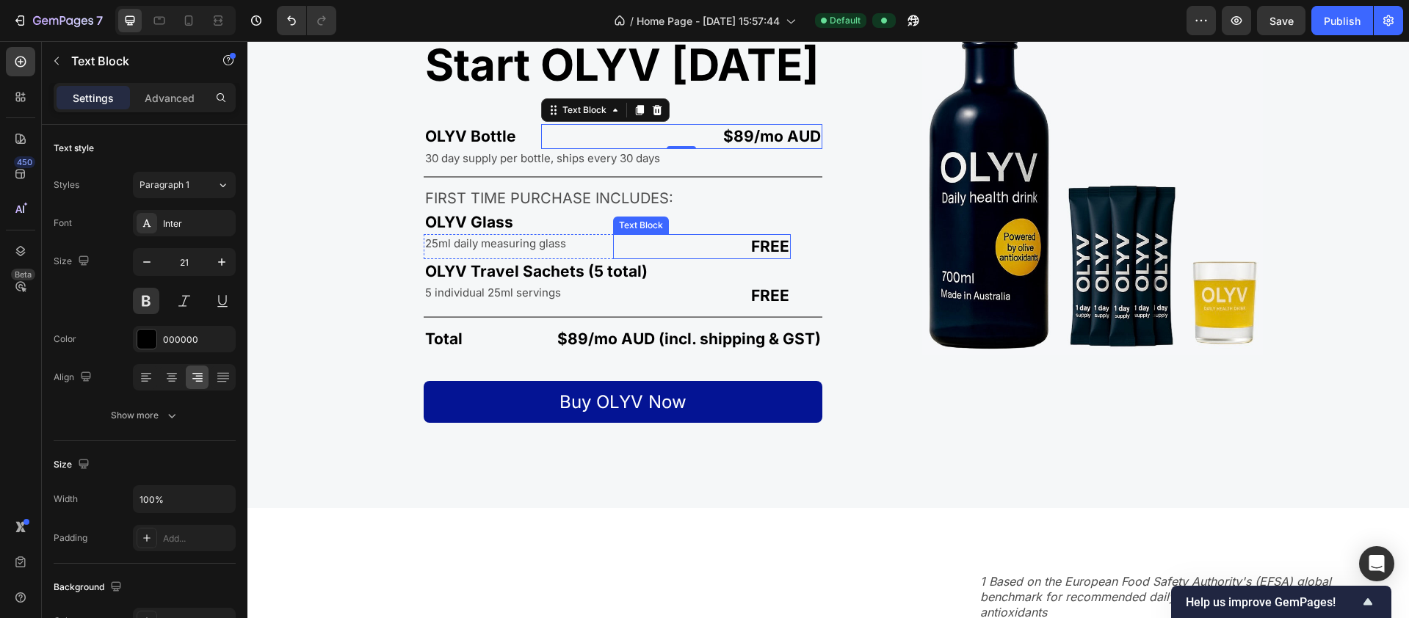
click at [696, 244] on p "FREE" at bounding box center [701, 246] width 175 height 21
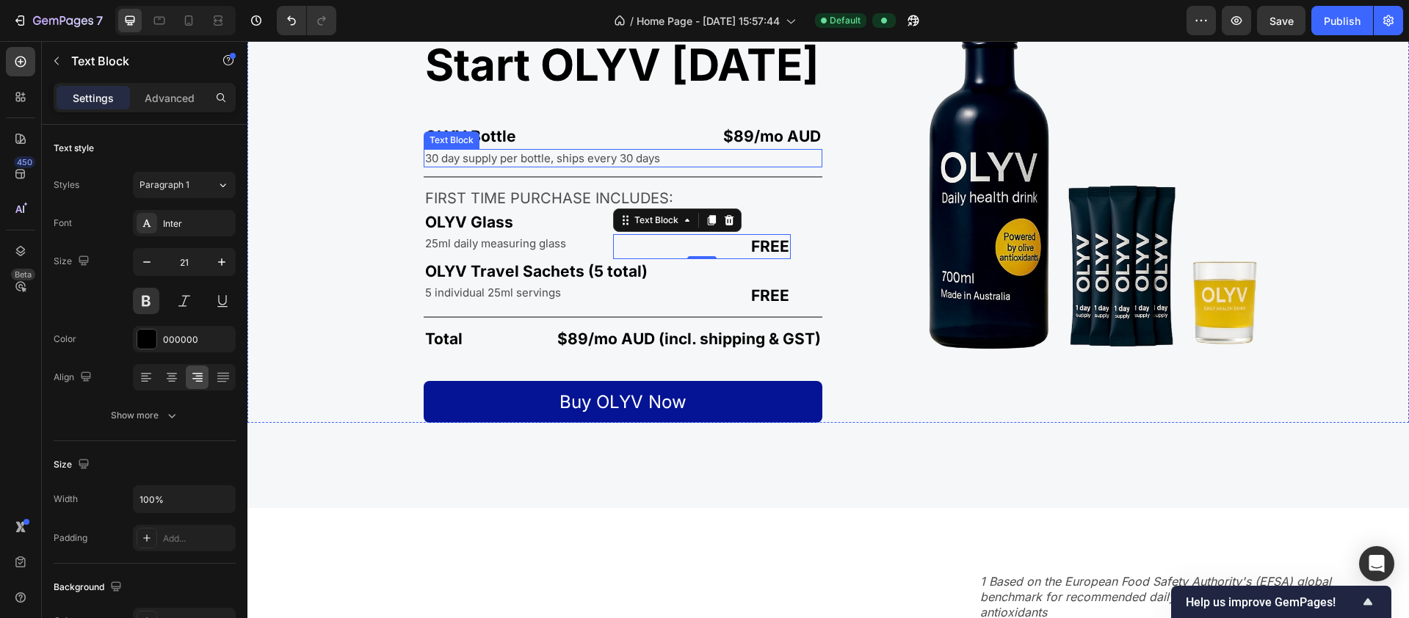
click at [467, 158] on p "30 day supply per bottle, ships every 30 days" at bounding box center [623, 158] width 396 height 15
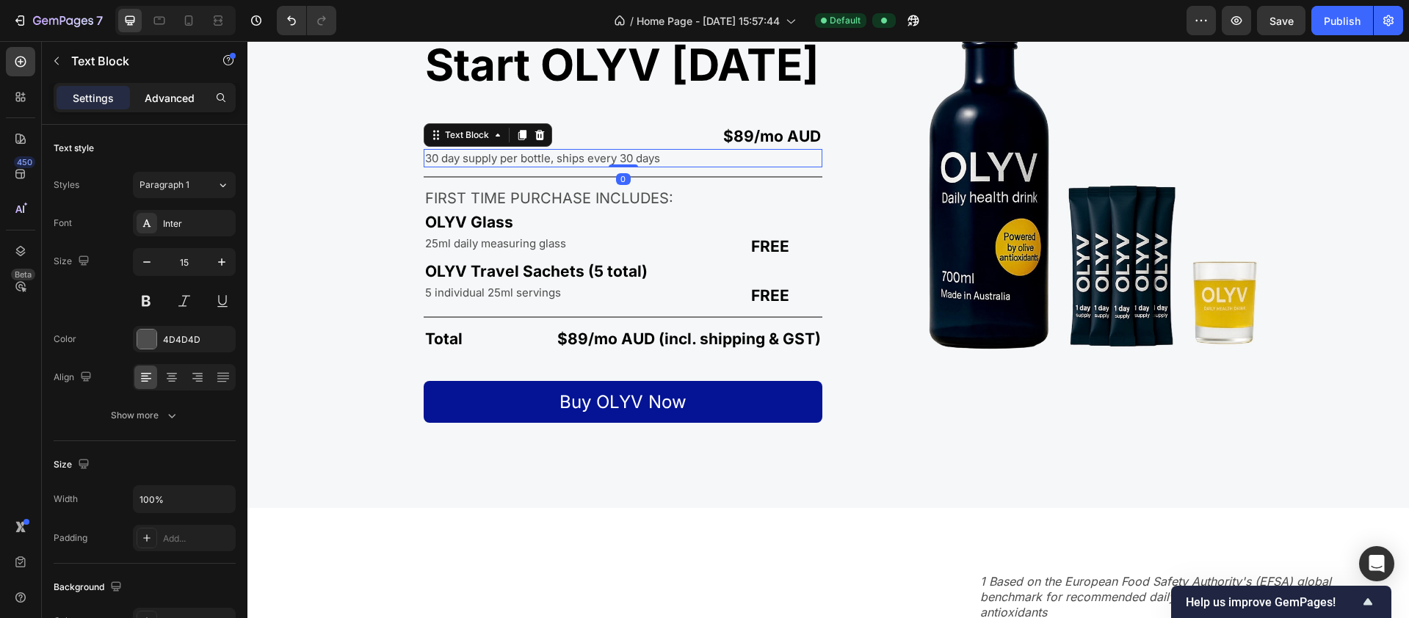
click at [168, 104] on p "Advanced" at bounding box center [170, 97] width 50 height 15
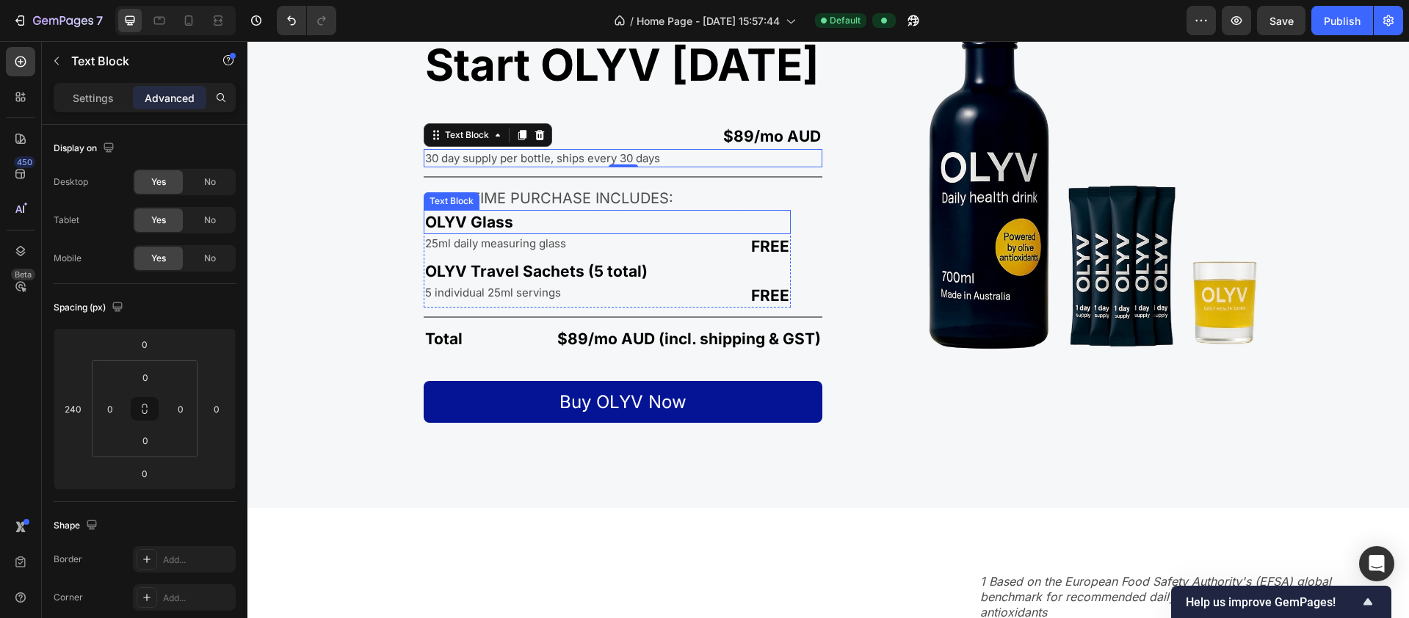
click at [502, 225] on p "OLYV Glass" at bounding box center [607, 221] width 364 height 21
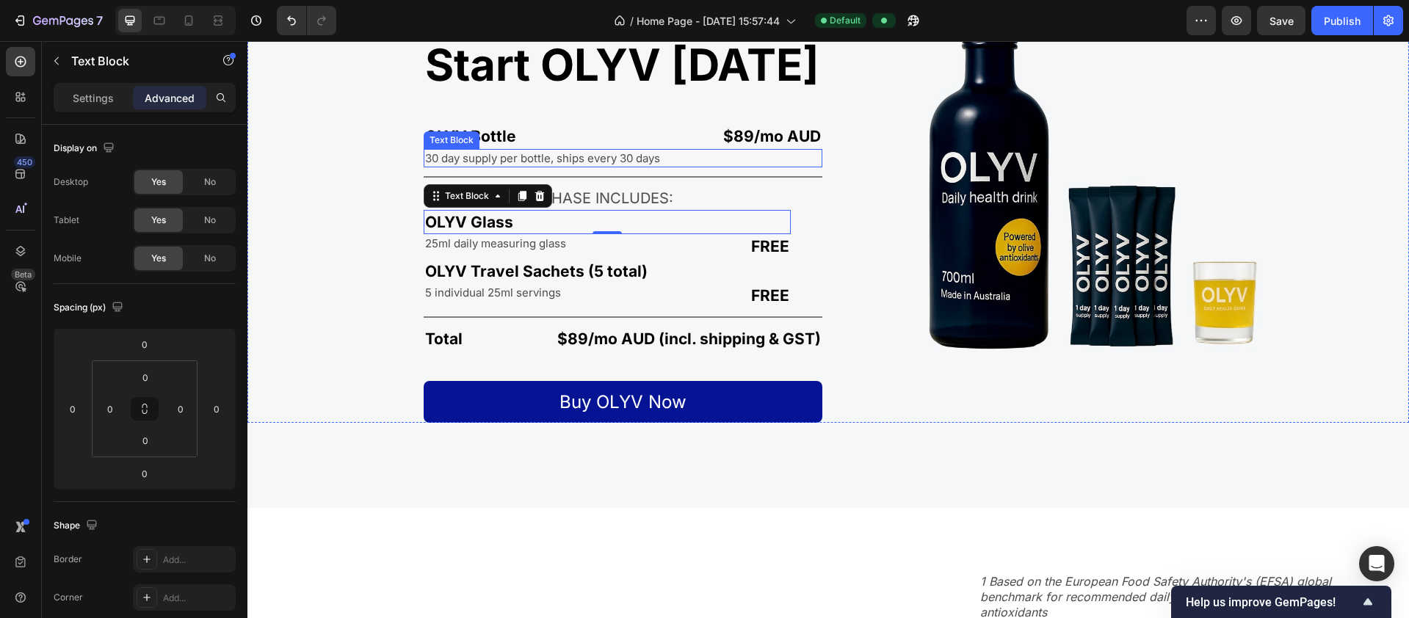
click at [543, 151] on p "30 day supply per bottle, ships every 30 days" at bounding box center [623, 158] width 396 height 15
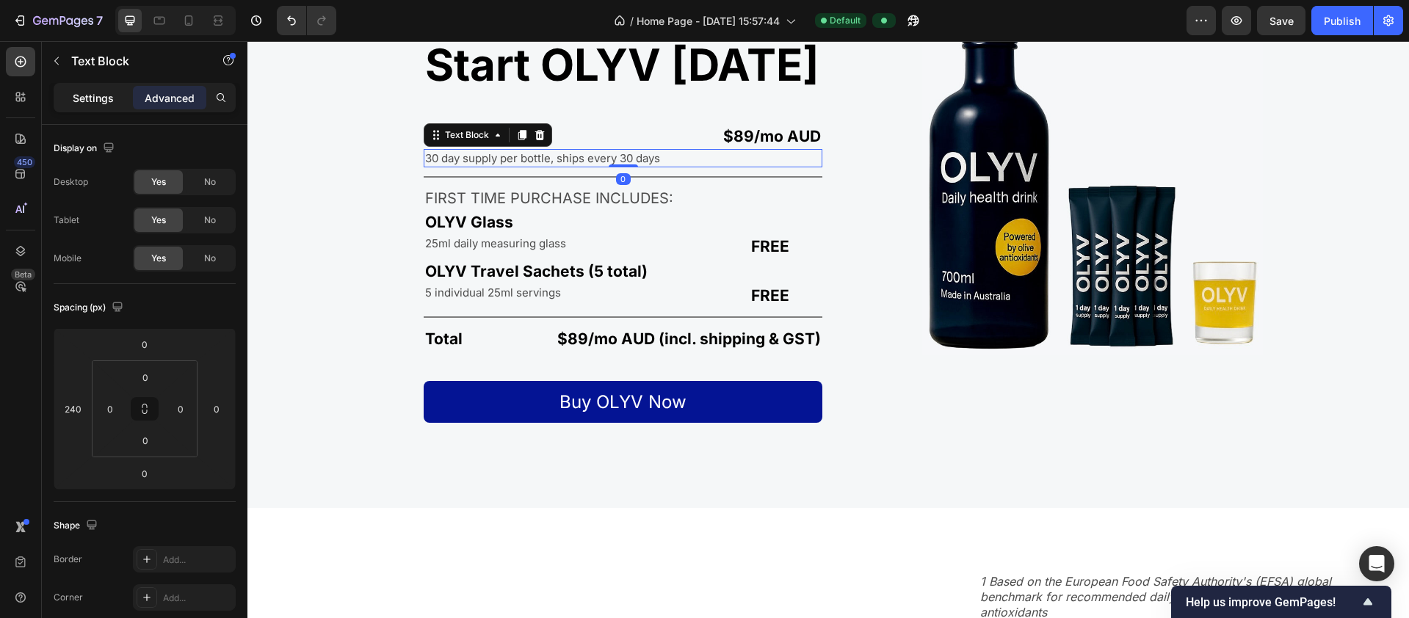
click at [81, 103] on p "Settings" at bounding box center [93, 97] width 41 height 15
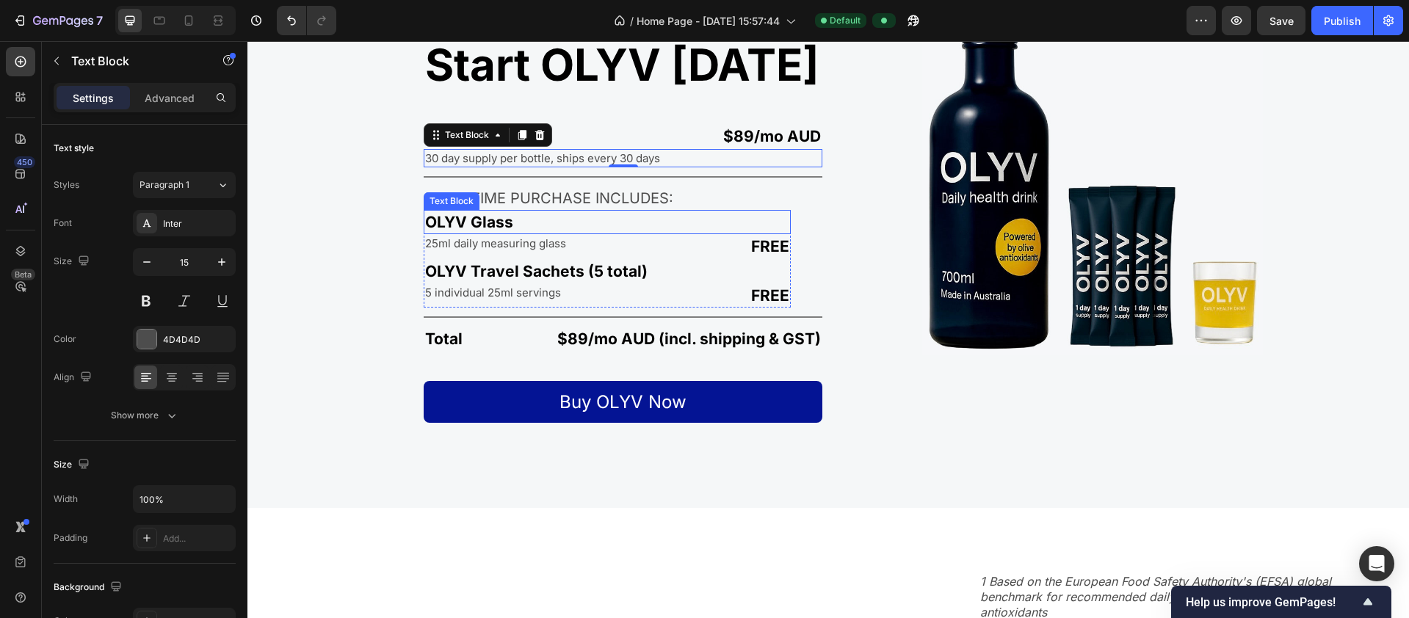
click at [542, 217] on p "OLYV Glass" at bounding box center [607, 221] width 364 height 21
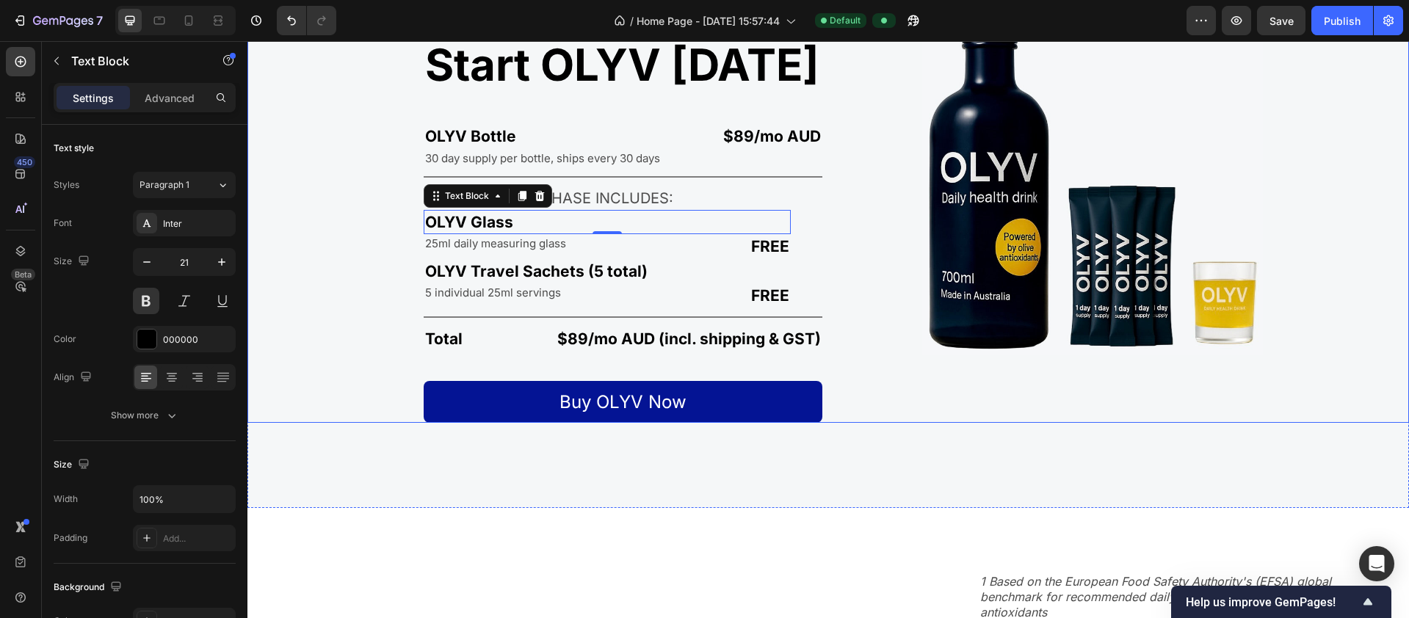
click at [802, 212] on div "Start OLYV today Heading OLYV Bottle Text Block $89/mo AUD Text Block Row 30 da…" at bounding box center [534, 214] width 575 height 418
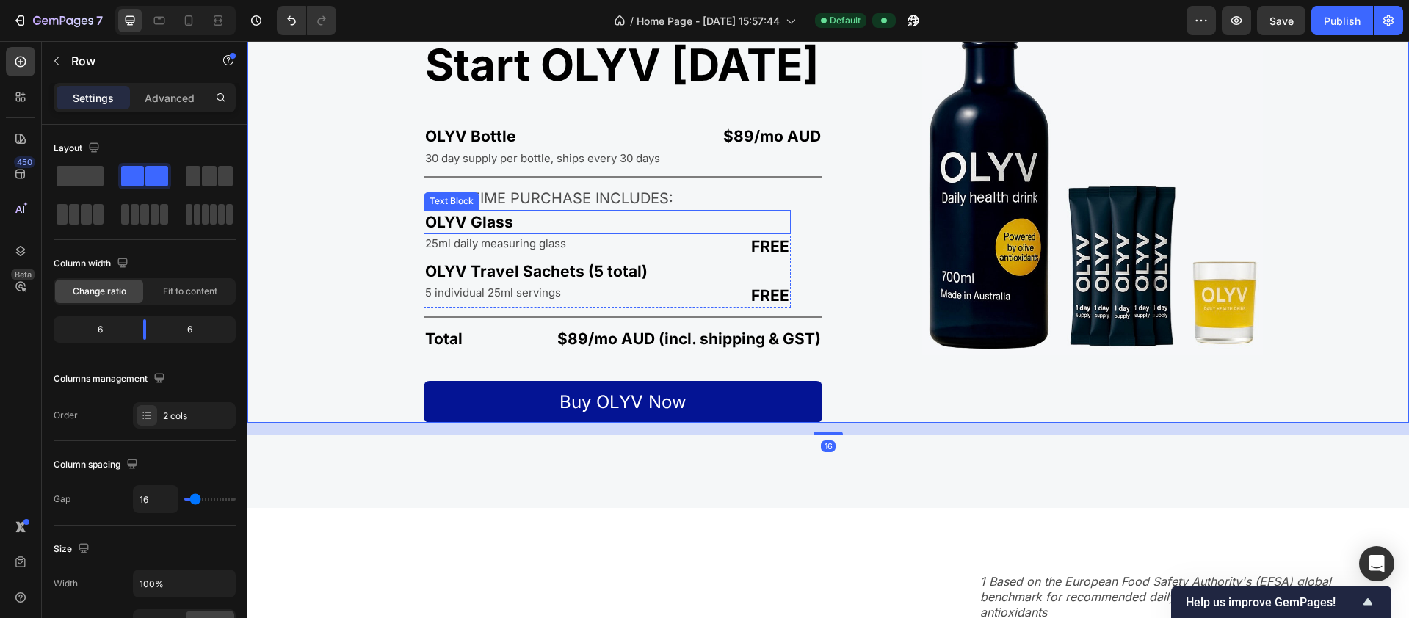
click at [766, 223] on p "OLYV Glass" at bounding box center [607, 221] width 364 height 21
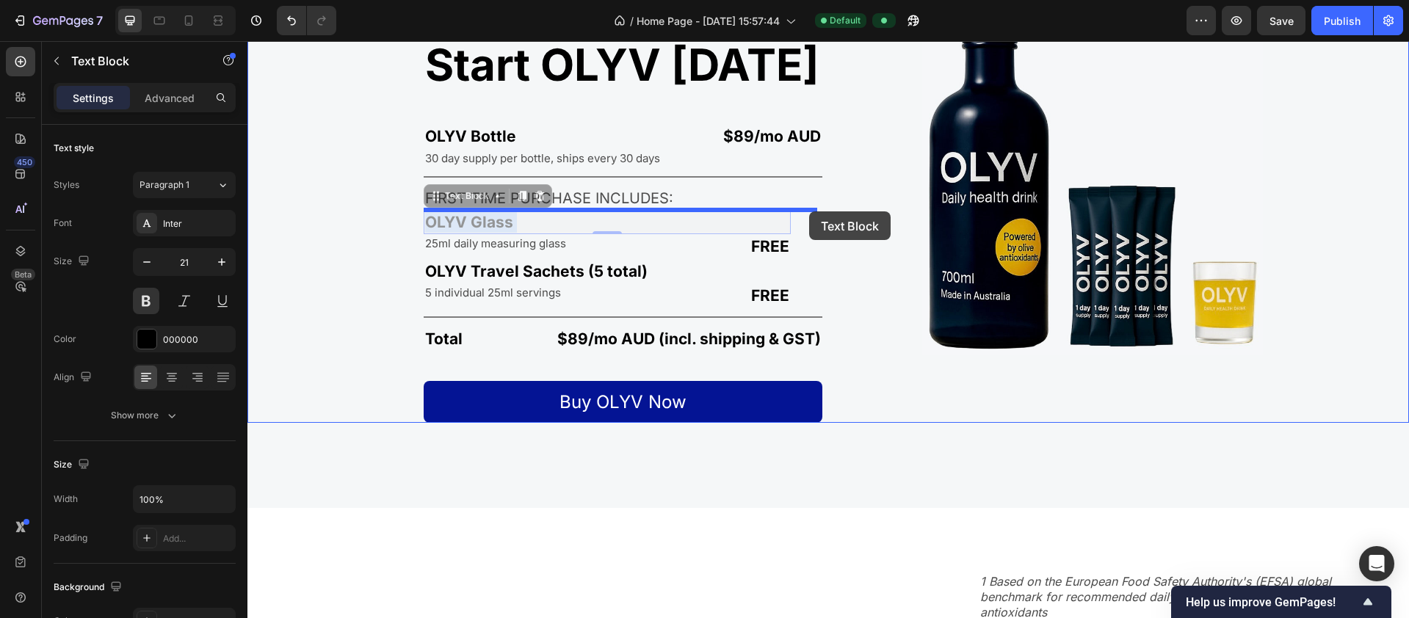
drag, startPoint x: 726, startPoint y: 220, endPoint x: 809, endPoint y: 211, distance: 83.4
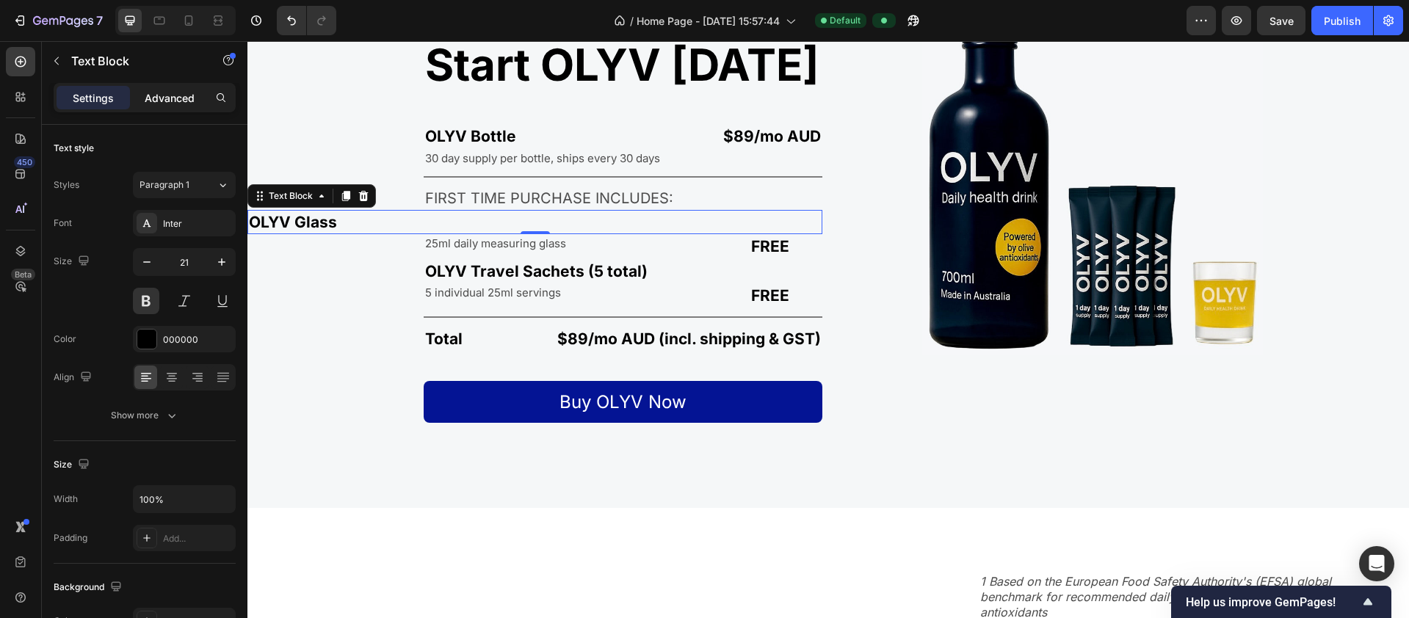
click at [169, 101] on p "Advanced" at bounding box center [170, 97] width 50 height 15
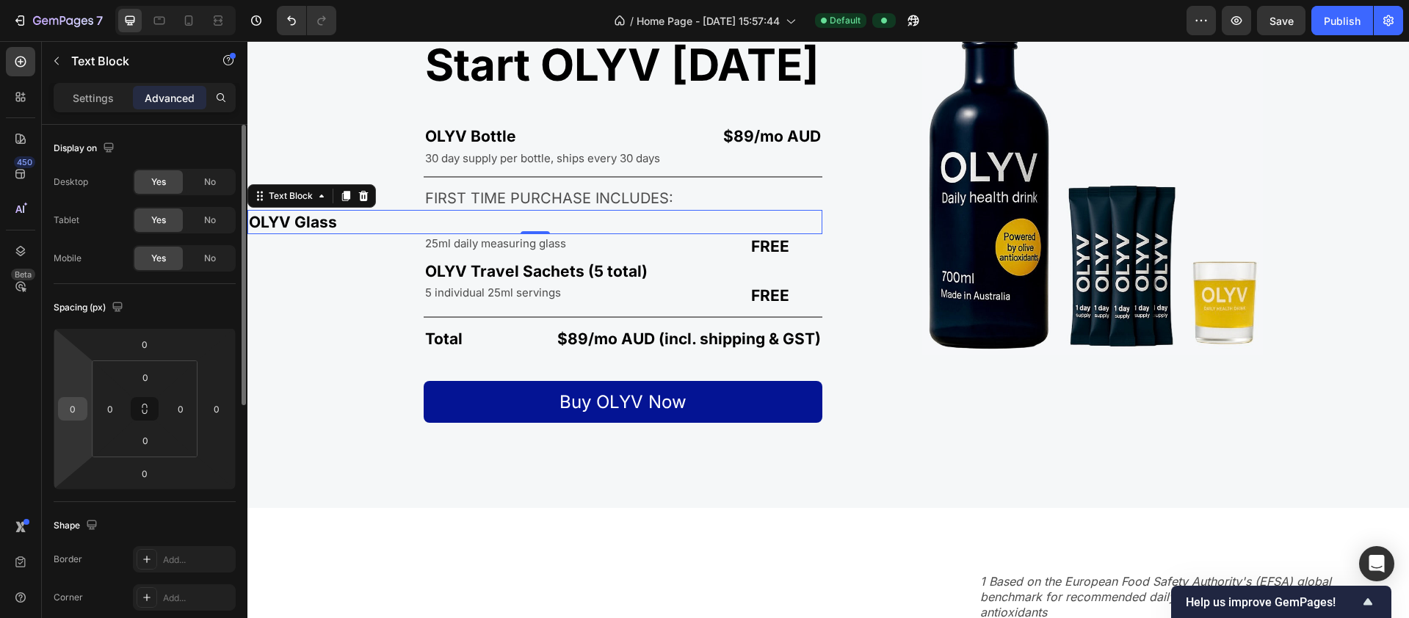
click at [75, 407] on input "0" at bounding box center [73, 409] width 22 height 22
type input "240"
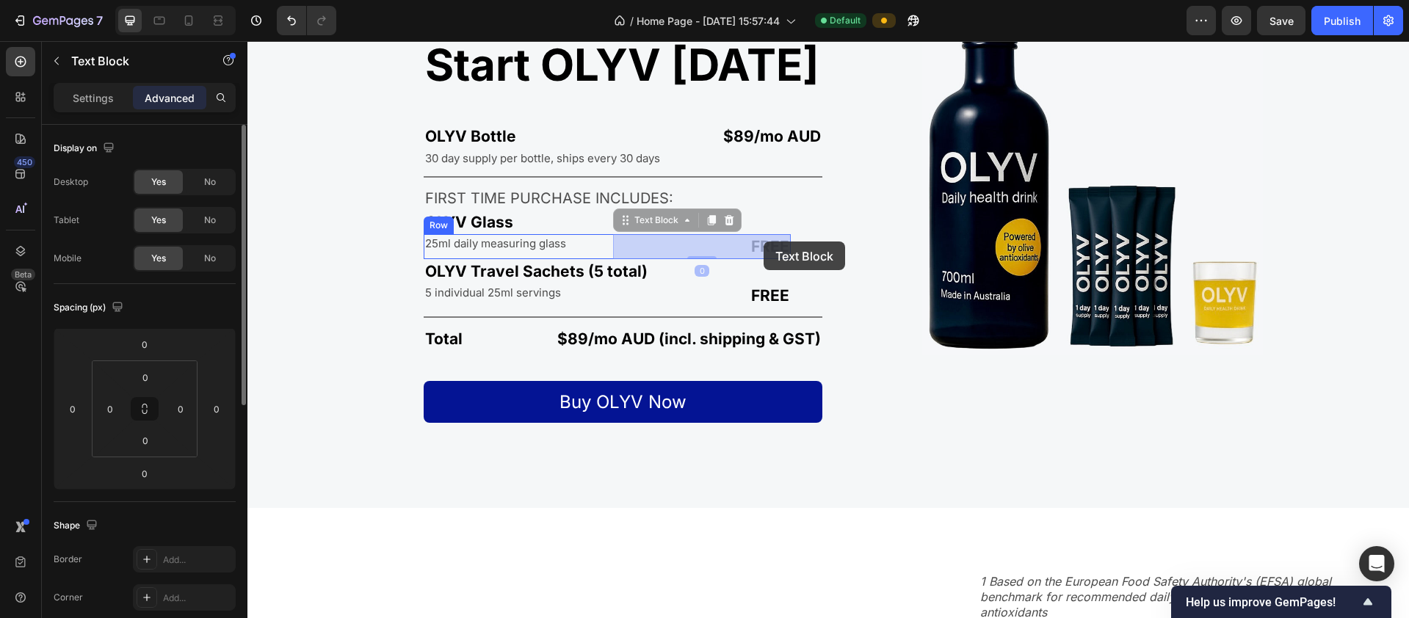
drag, startPoint x: 653, startPoint y: 247, endPoint x: 764, endPoint y: 242, distance: 111.0
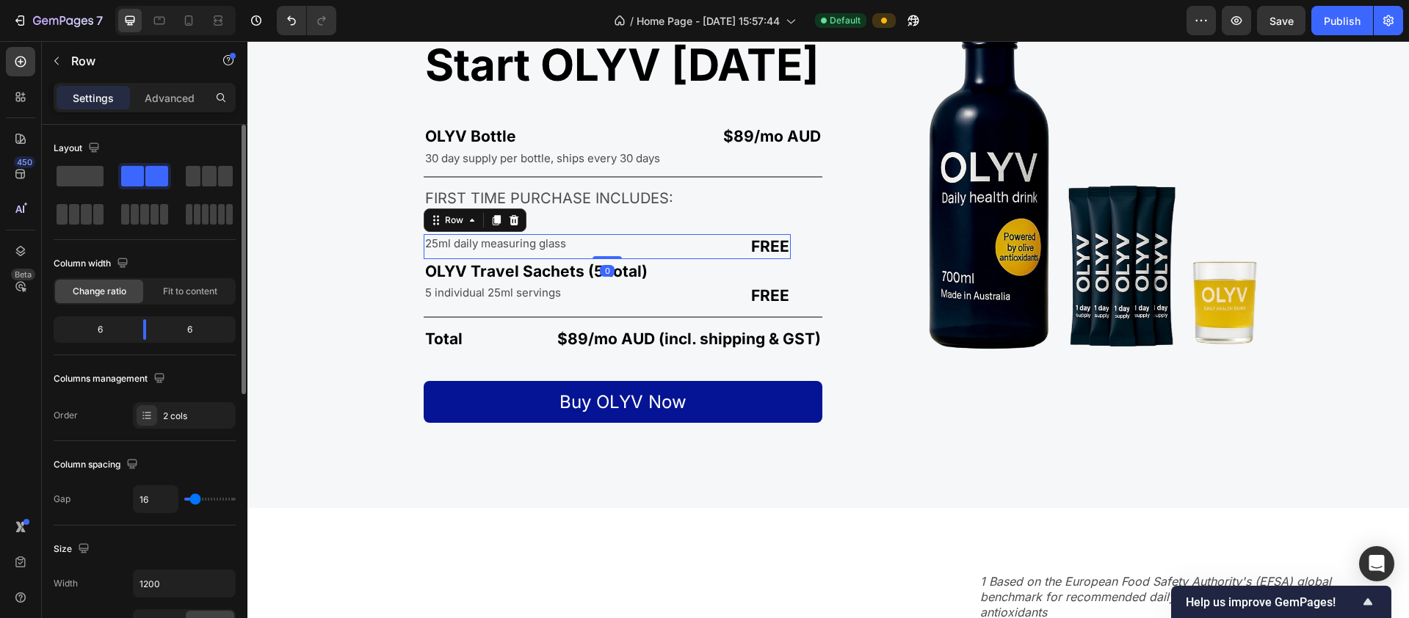
click at [443, 255] on div "25ml daily measuring glass Text Block" at bounding box center [513, 246] width 178 height 24
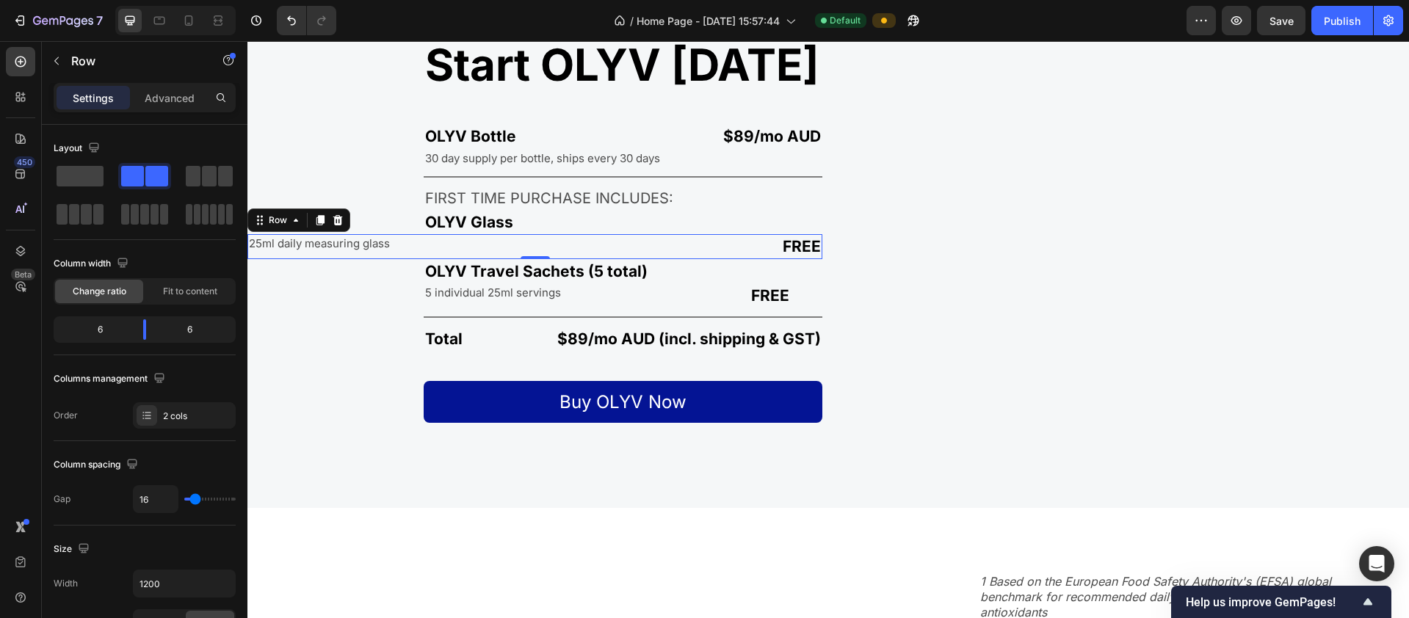
click at [315, 255] on div "25ml daily measuring glass Text Block" at bounding box center [388, 246] width 282 height 24
click at [184, 95] on p "Advanced" at bounding box center [170, 97] width 50 height 15
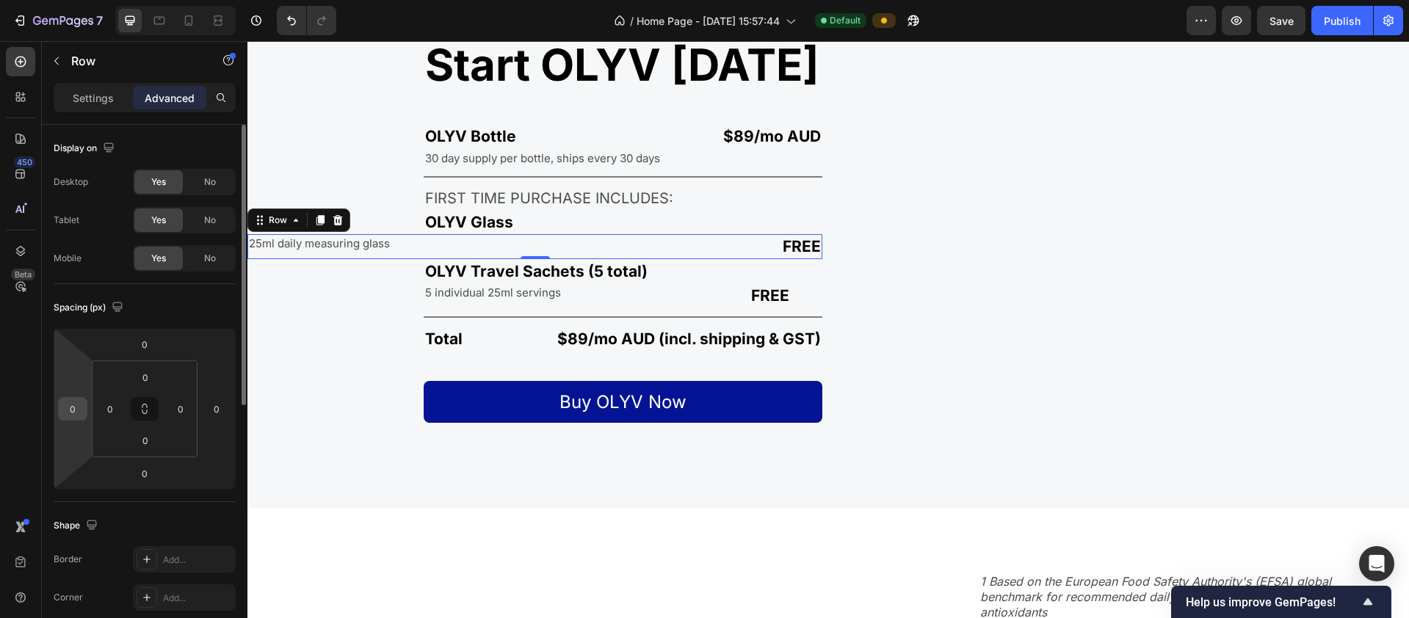
click at [81, 415] on input "0" at bounding box center [73, 409] width 22 height 22
type input "240"
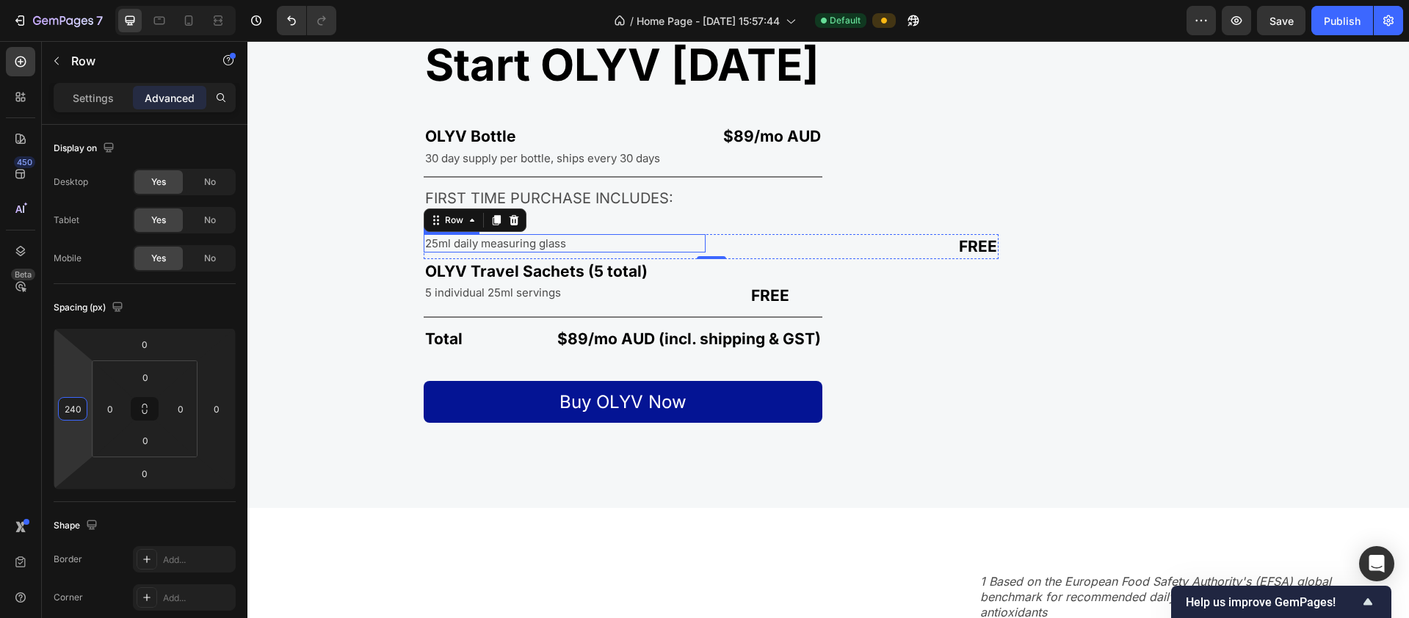
click at [661, 247] on div "25ml daily measuring glass" at bounding box center [565, 243] width 282 height 18
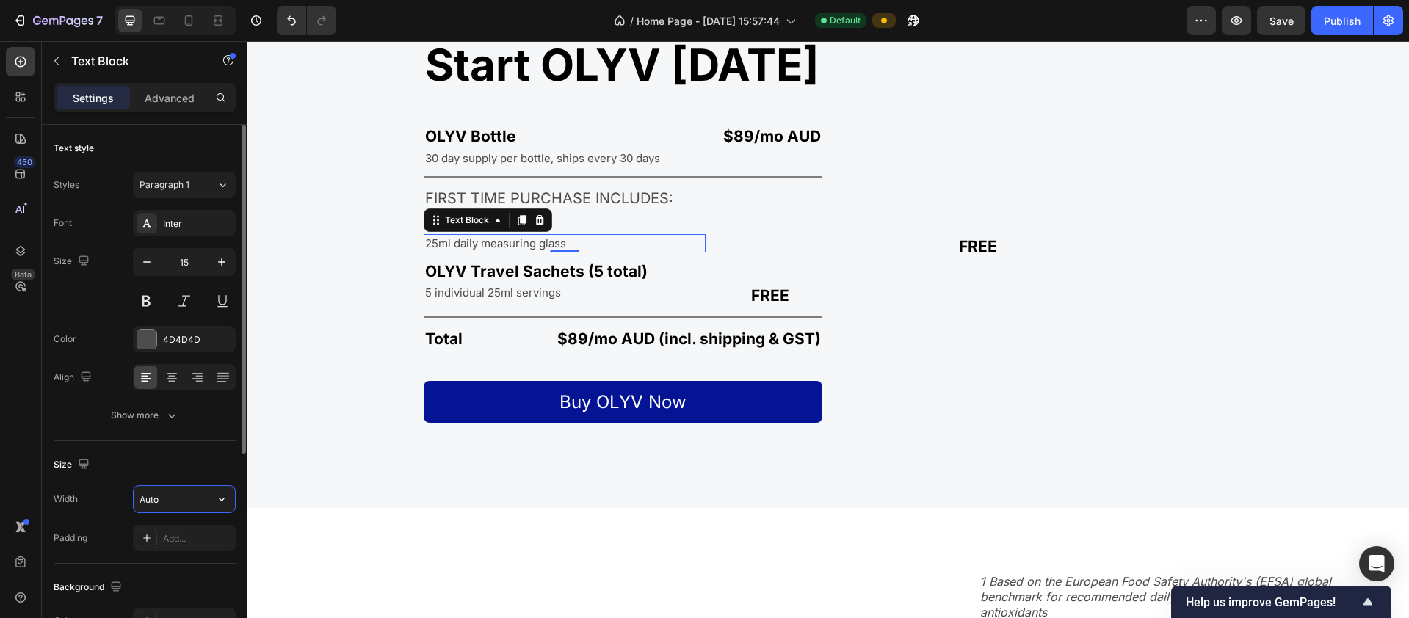
click at [189, 496] on input "Auto" at bounding box center [184, 499] width 101 height 26
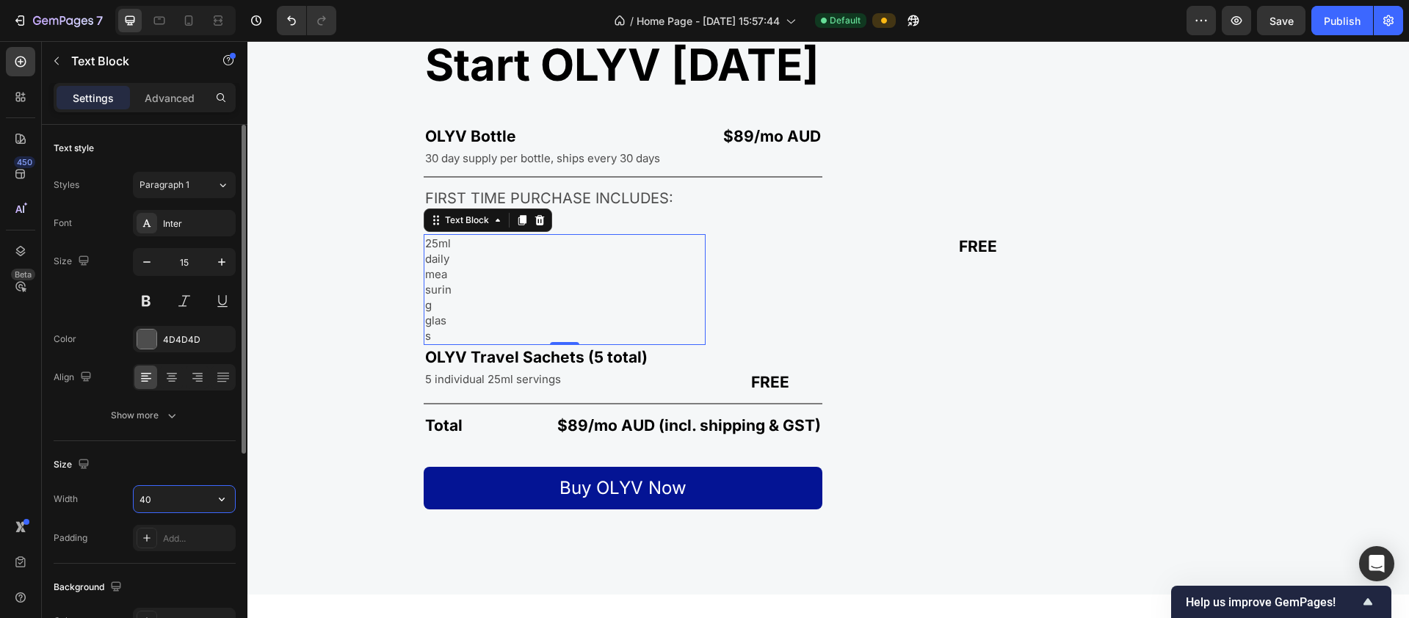
type input "4"
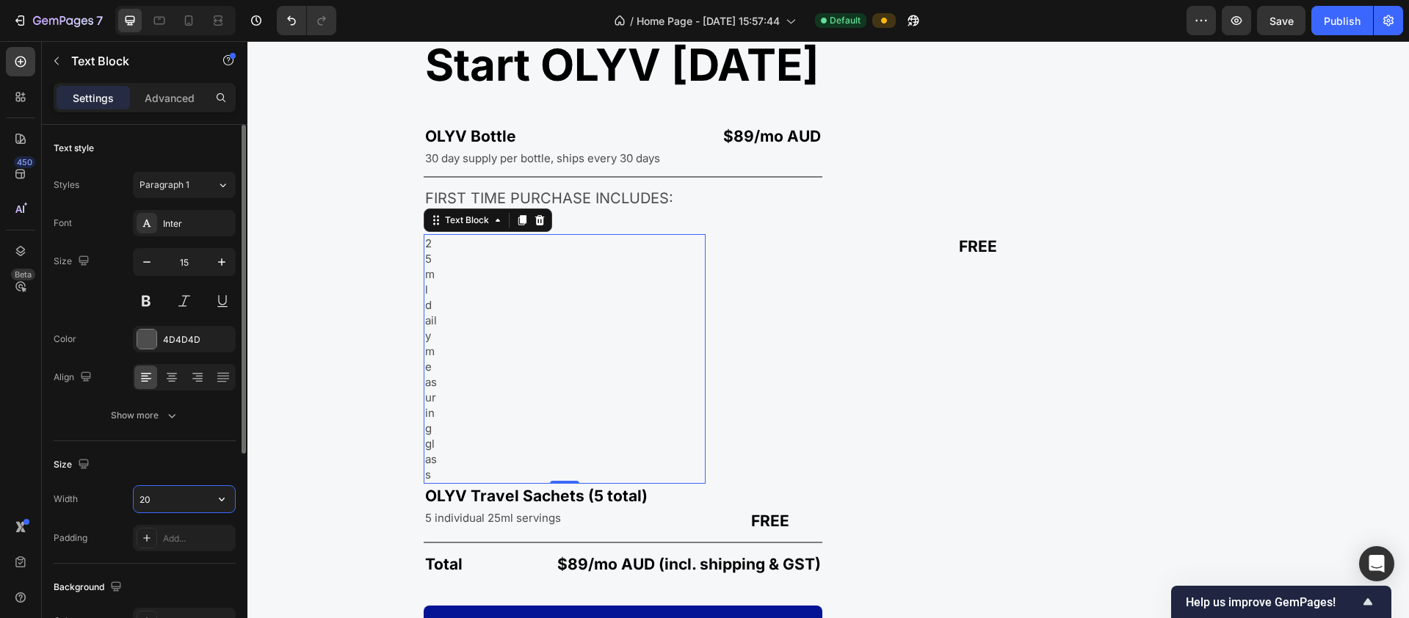
type input "200"
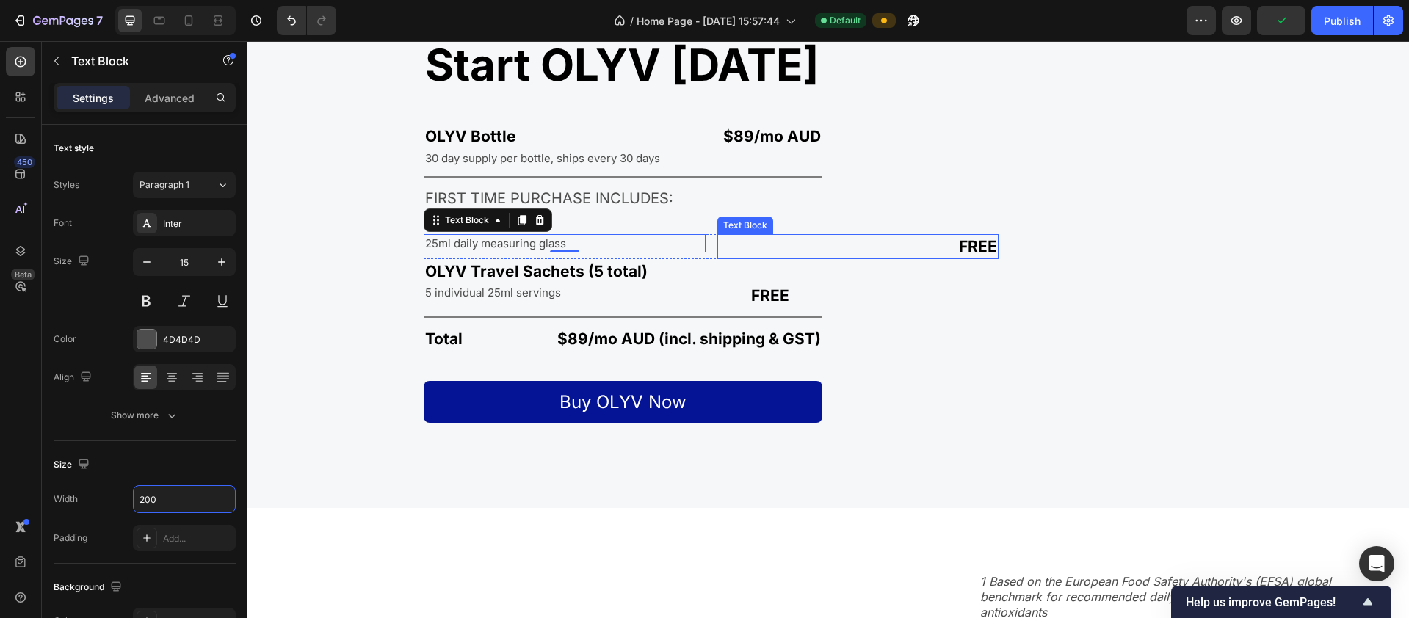
click at [729, 244] on p "FREE" at bounding box center [858, 246] width 279 height 21
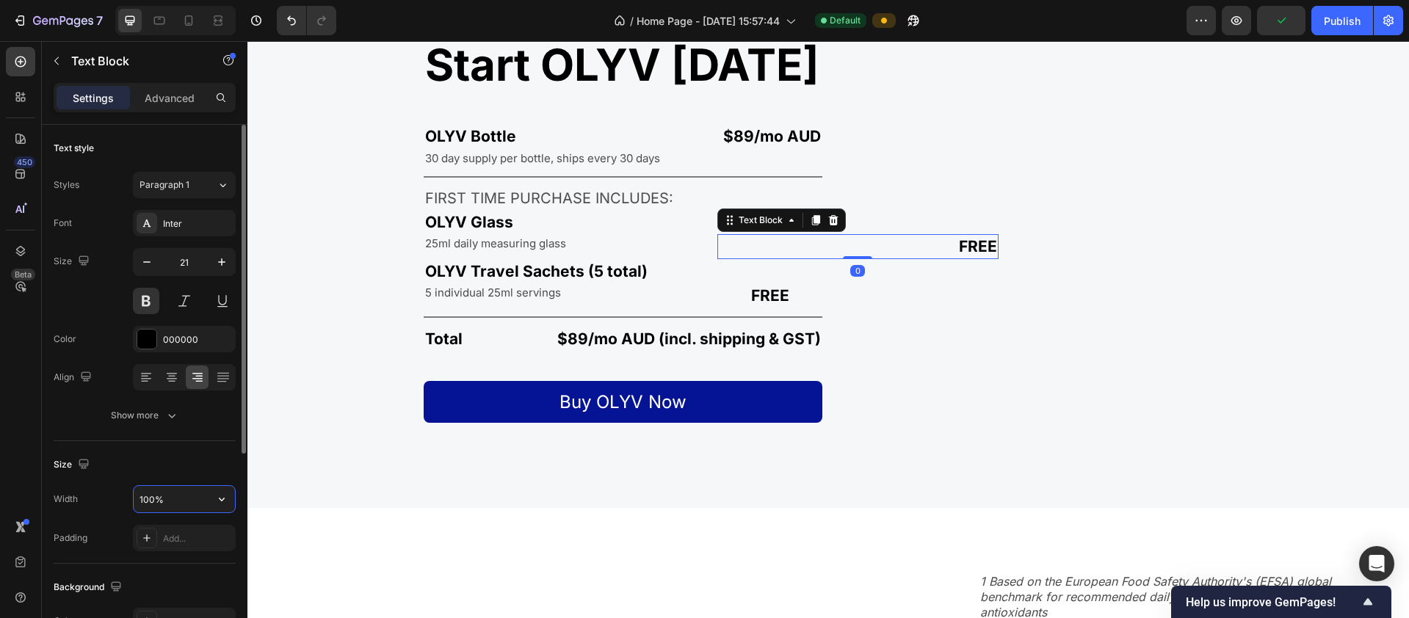
click at [180, 491] on input "100%" at bounding box center [184, 499] width 101 height 26
click at [217, 501] on icon "button" at bounding box center [221, 499] width 15 height 15
click at [167, 493] on input "100%" at bounding box center [184, 499] width 101 height 26
drag, startPoint x: 170, startPoint y: 501, endPoint x: 120, endPoint y: 496, distance: 50.1
click at [120, 496] on div "Width 100%" at bounding box center [145, 499] width 182 height 28
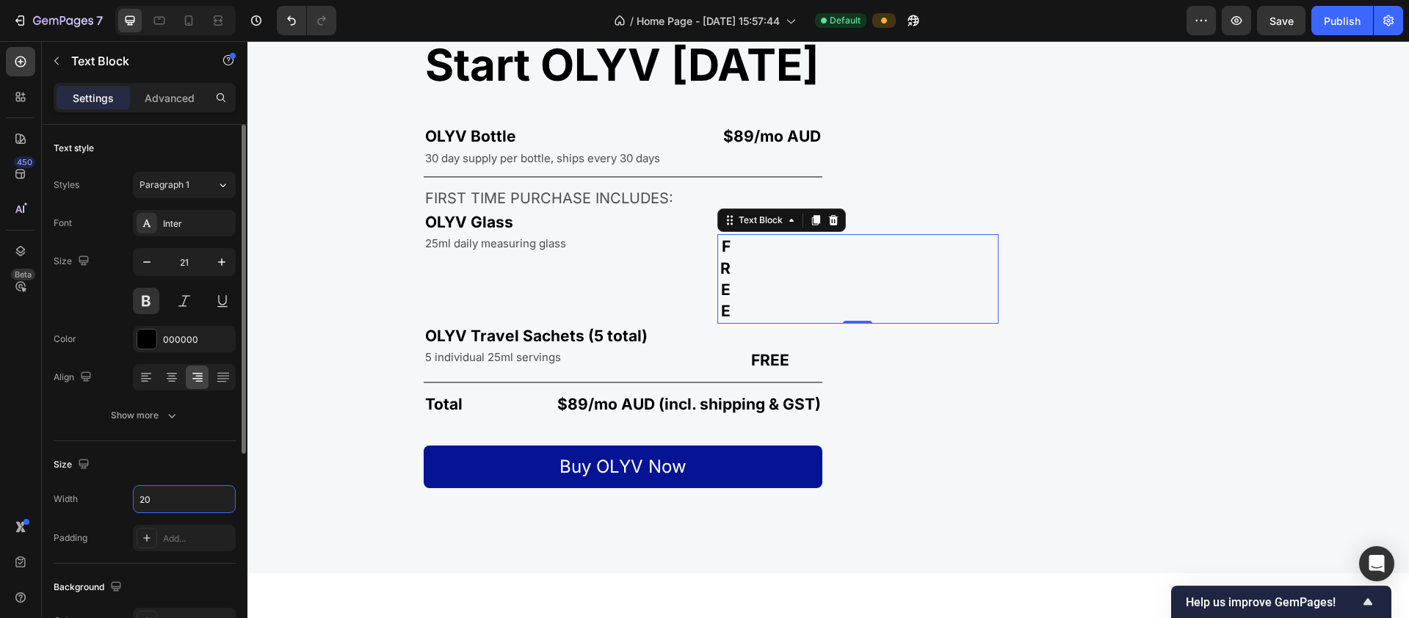
type input "2"
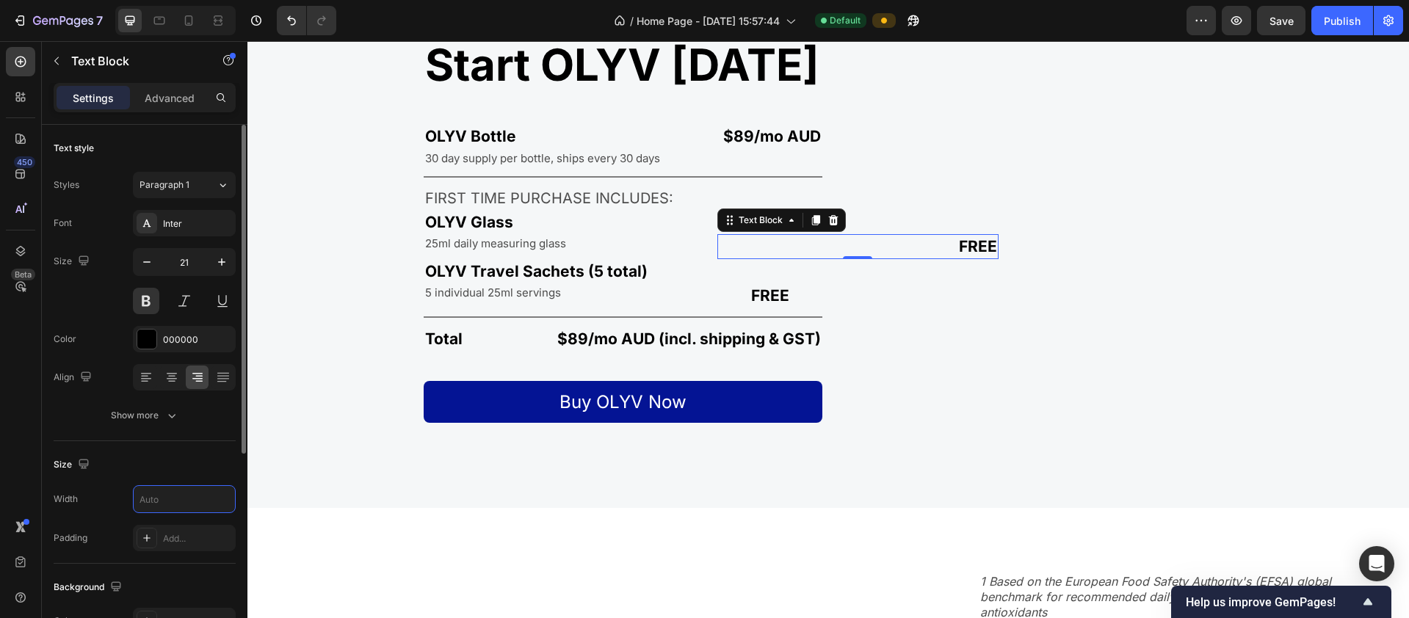
type input "4"
type input "2"
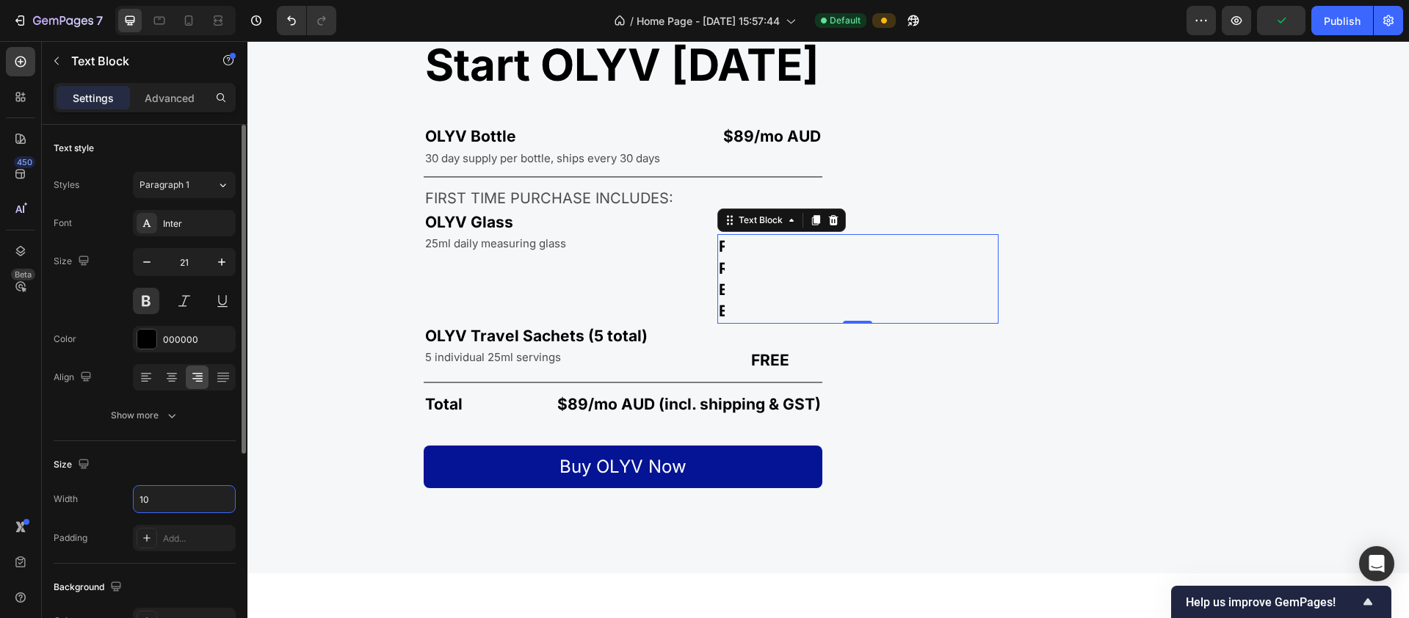
type input "100"
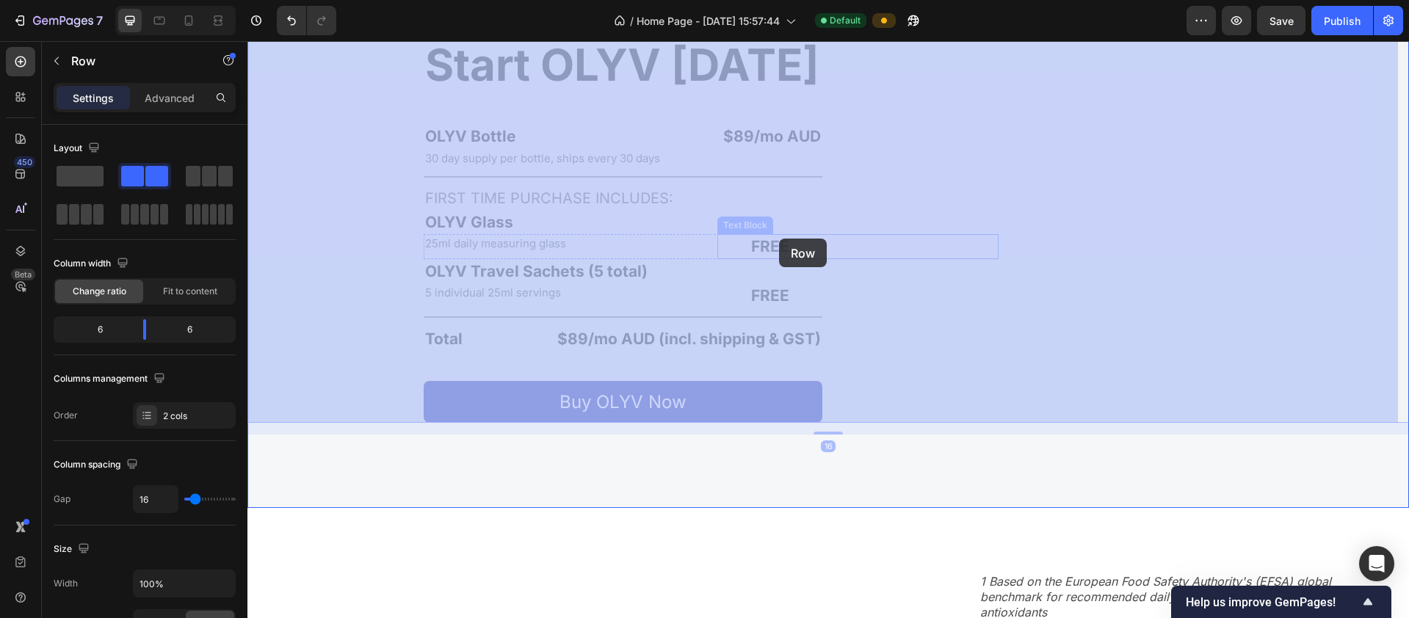
drag, startPoint x: 841, startPoint y: 234, endPoint x: 820, endPoint y: 239, distance: 21.0
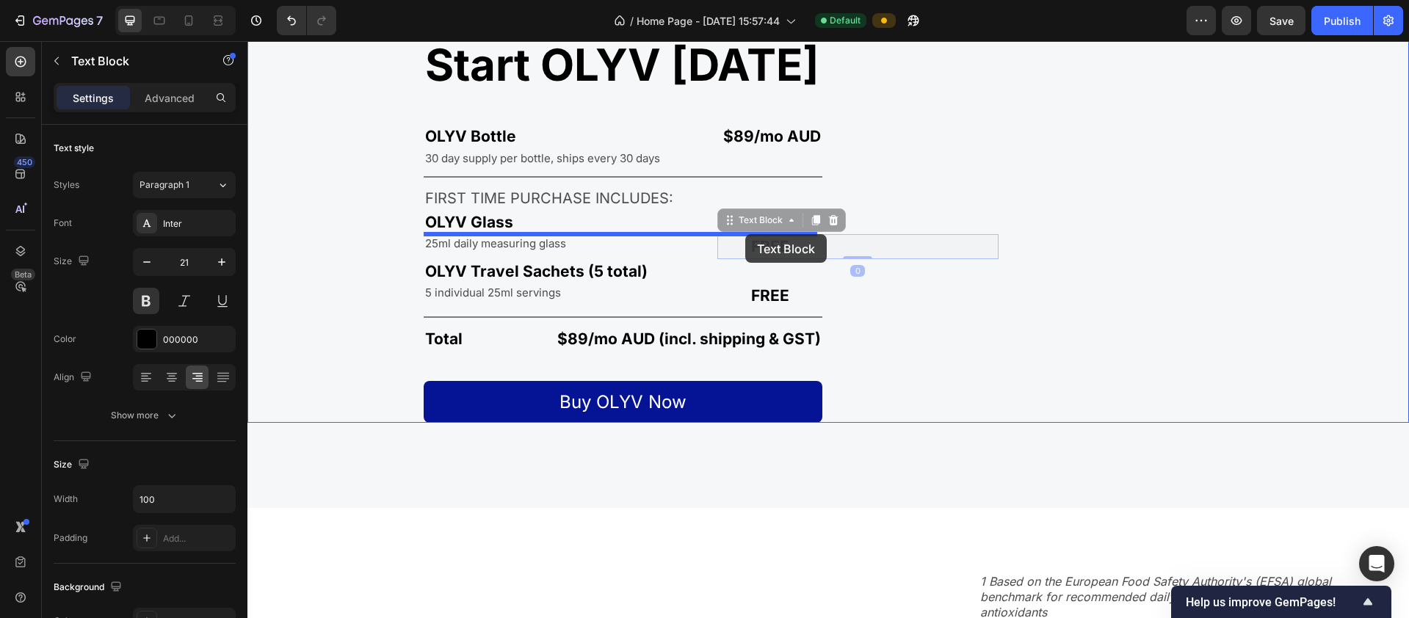
drag, startPoint x: 777, startPoint y: 242, endPoint x: 745, endPoint y: 234, distance: 32.6
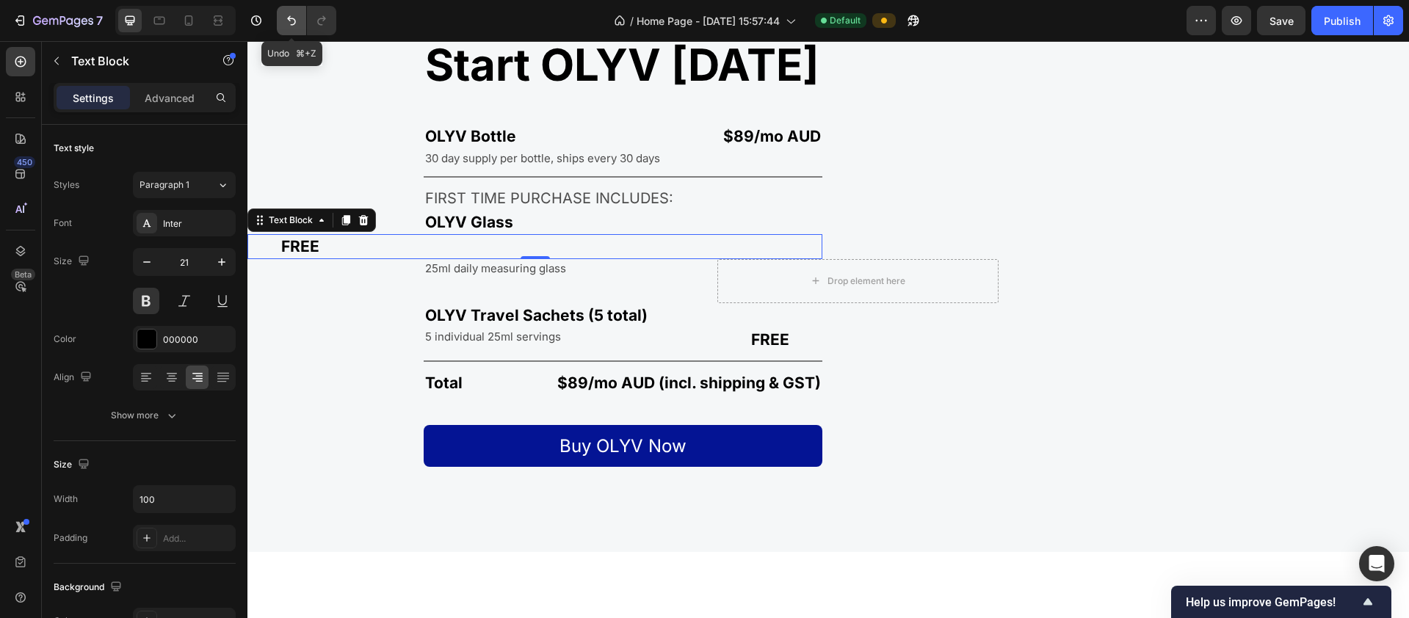
click at [296, 21] on icon "Undo/Redo" at bounding box center [291, 20] width 15 height 15
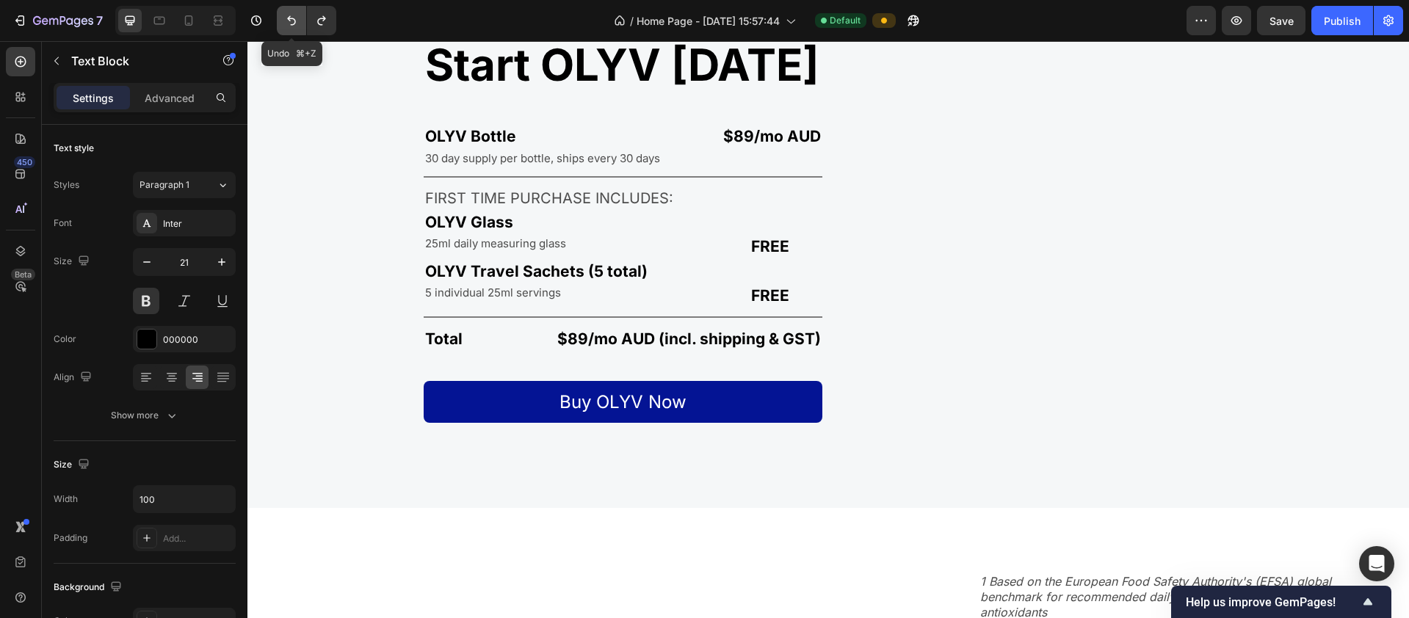
click at [296, 21] on icon "Undo/Redo" at bounding box center [291, 20] width 15 height 15
type input "100%"
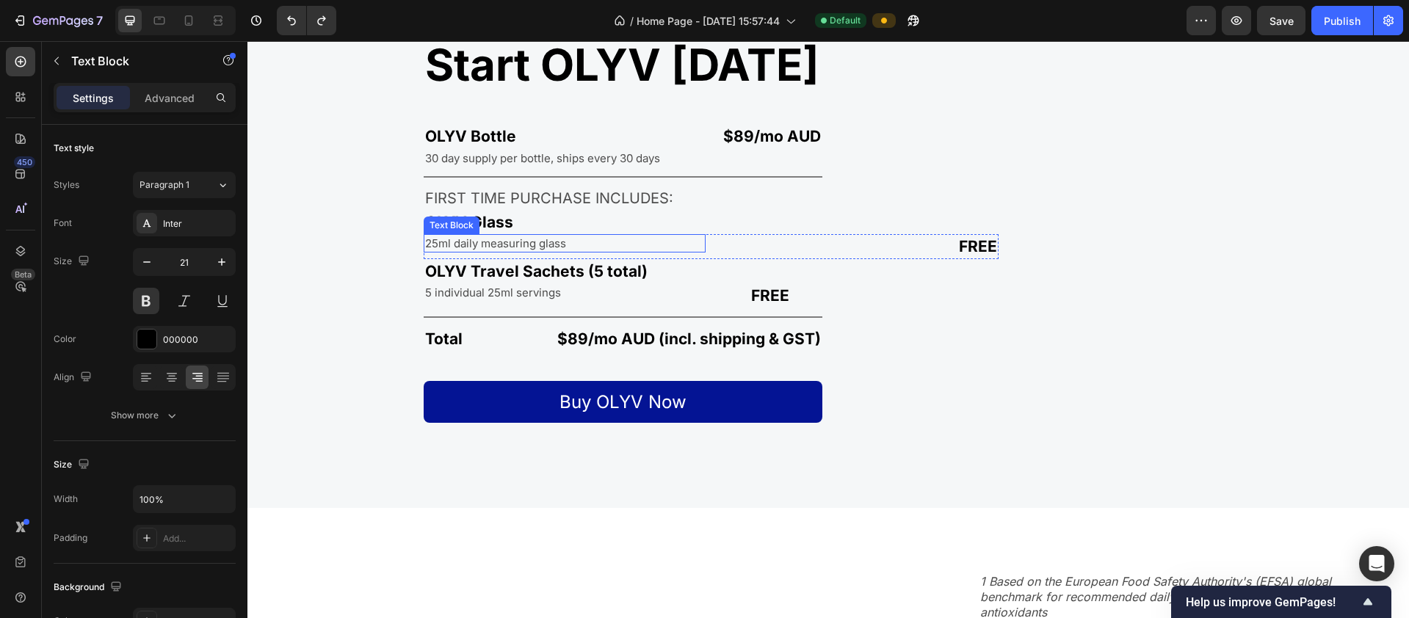
click at [597, 246] on div "25ml daily measuring glass" at bounding box center [565, 243] width 282 height 18
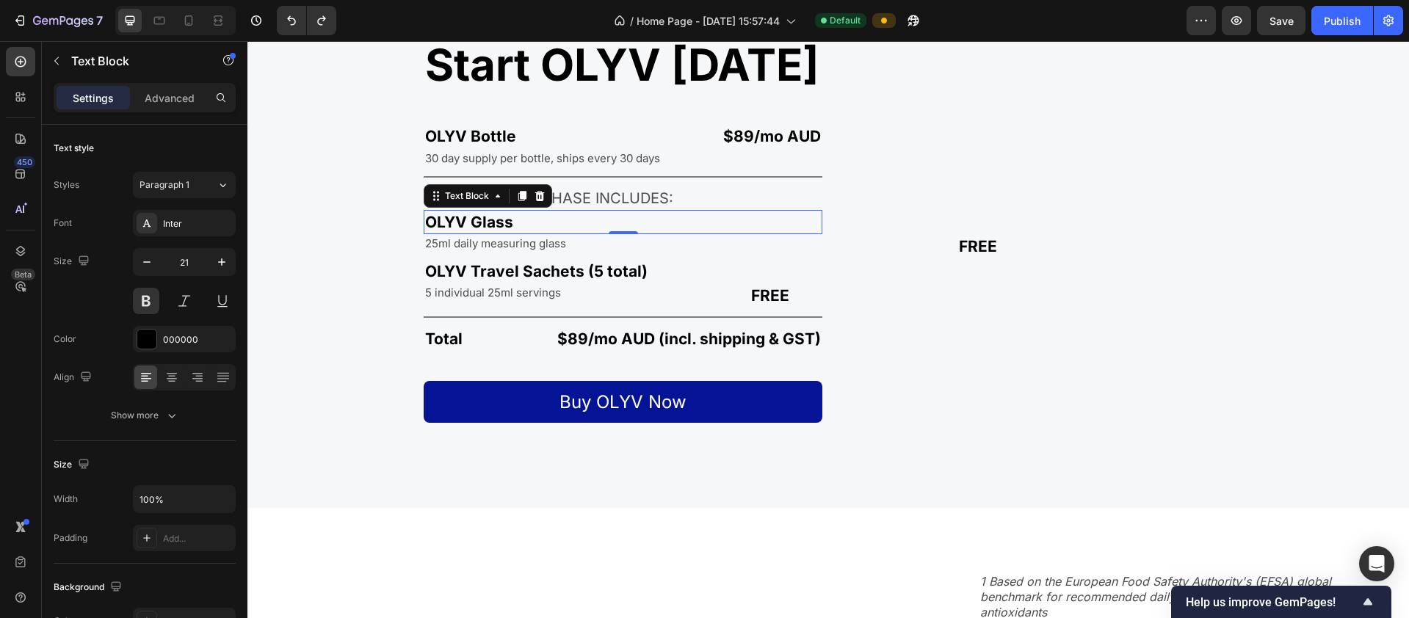
click at [590, 220] on p "OLYV Glass" at bounding box center [623, 221] width 396 height 21
click at [591, 195] on p "FIRST TIME PURCHASE INCLUDES:" at bounding box center [623, 198] width 396 height 21
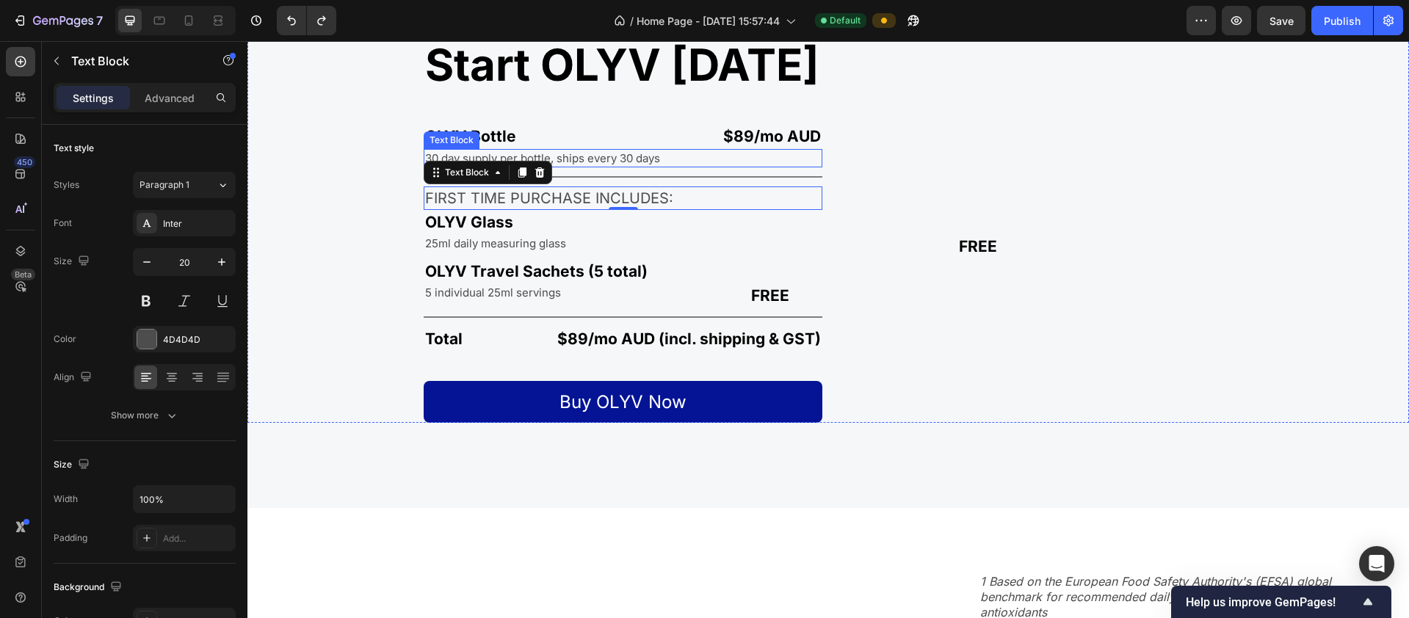
click at [590, 162] on p "30 day supply per bottle, ships every 30 days" at bounding box center [623, 158] width 396 height 15
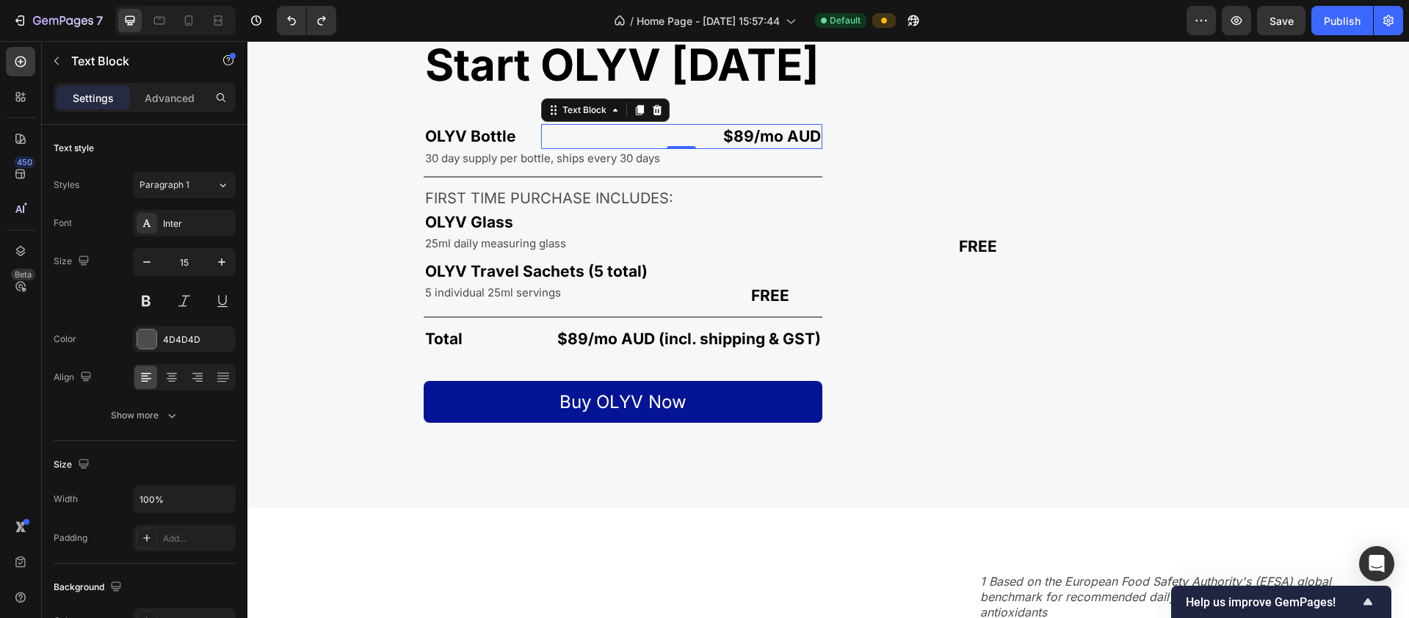
click at [587, 128] on p "$89/mo AUD" at bounding box center [682, 136] width 279 height 21
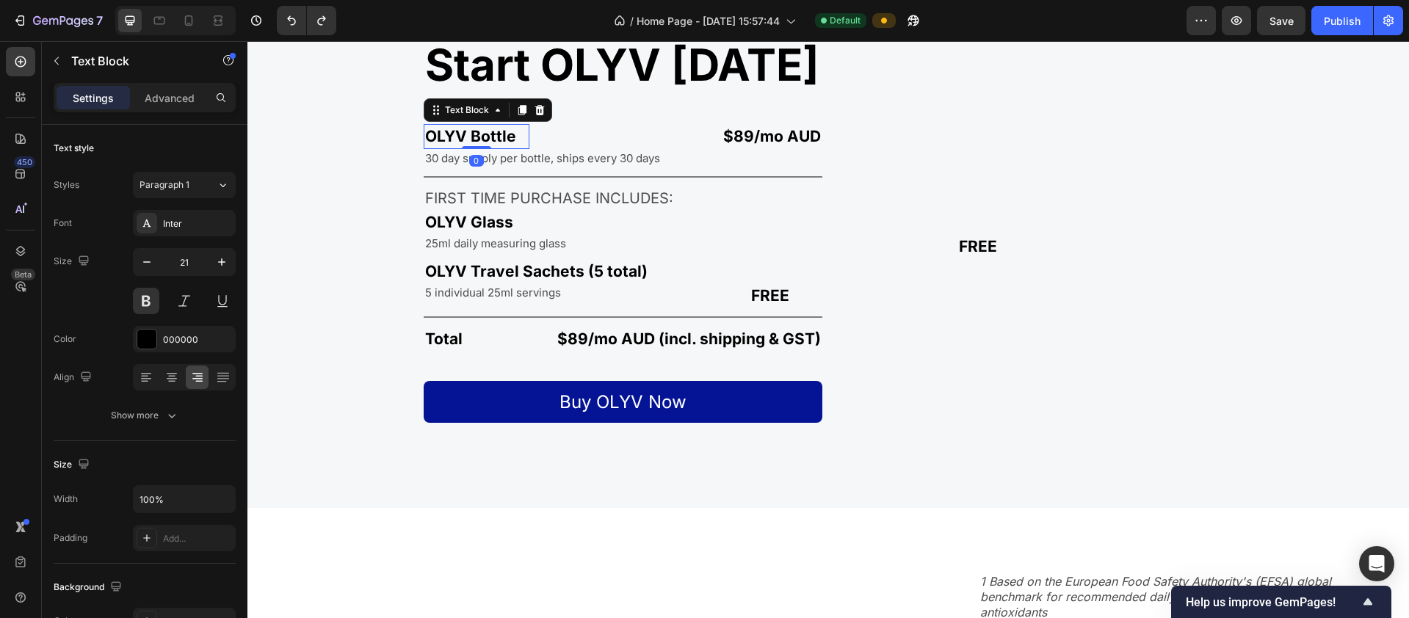
click at [510, 136] on p "OLYV Bottle" at bounding box center [476, 136] width 103 height 21
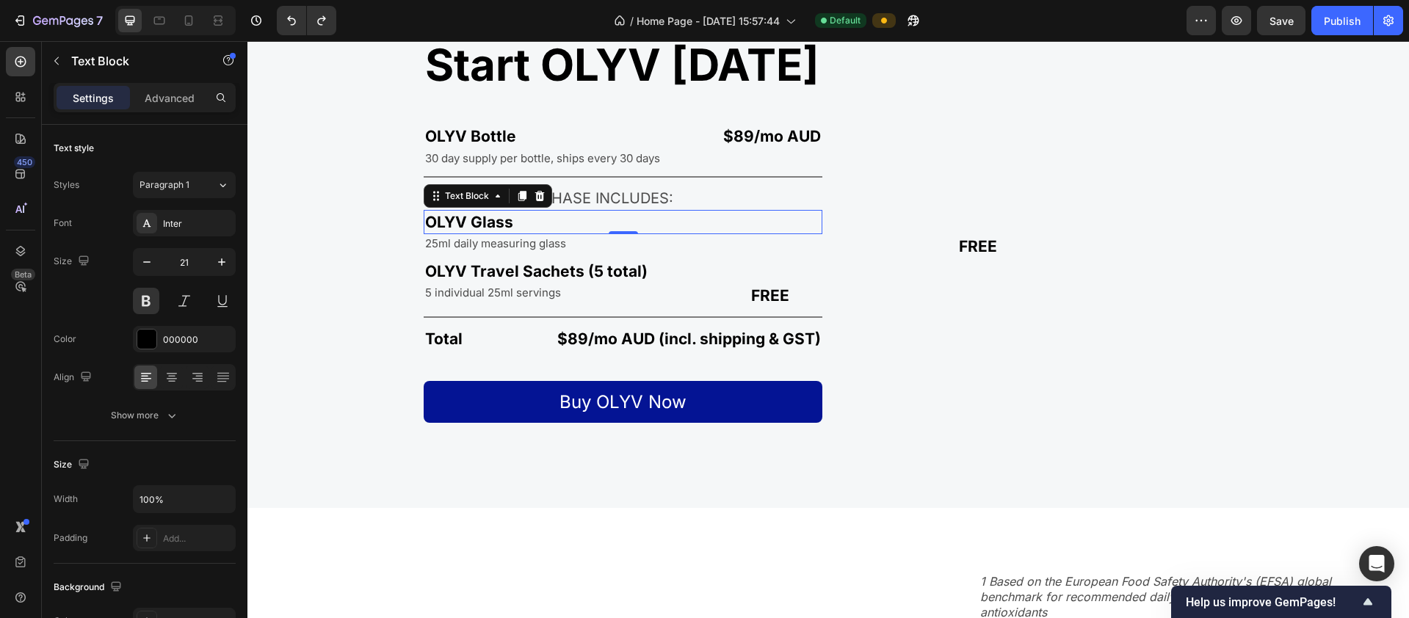
click at [531, 223] on p "OLYV Glass" at bounding box center [623, 221] width 396 height 21
click at [535, 244] on p "25ml daily measuring glass" at bounding box center [497, 243] width 144 height 15
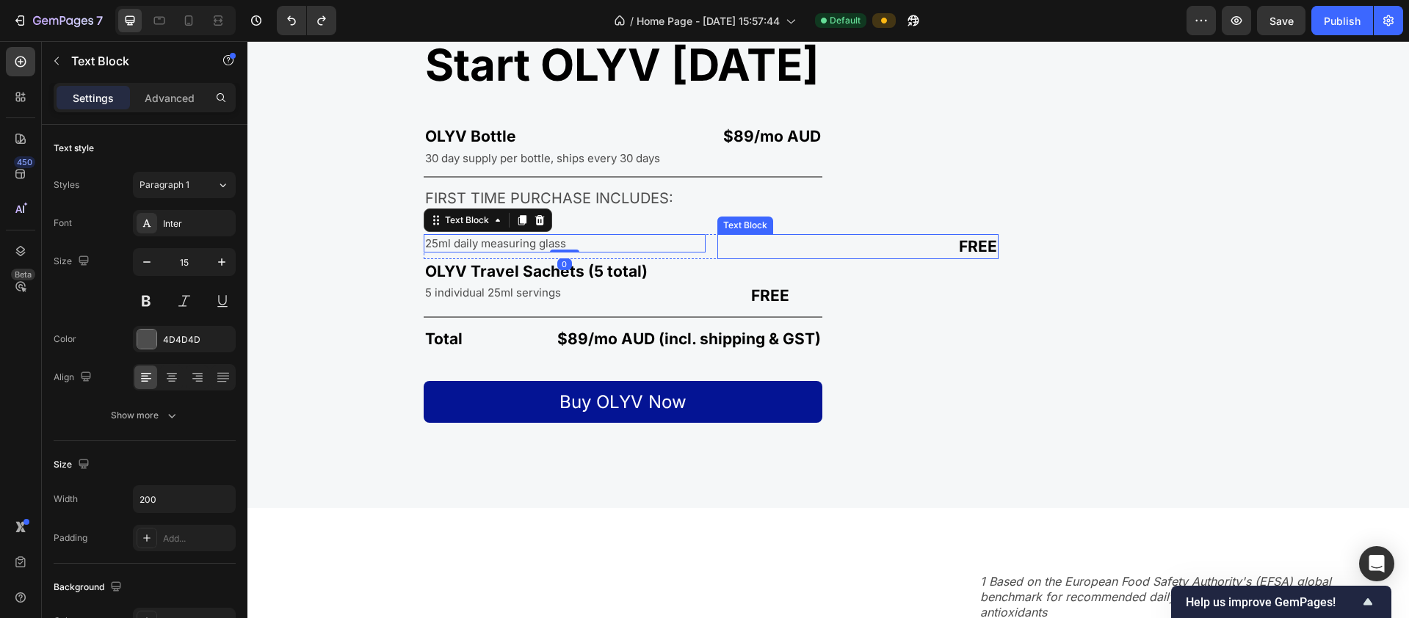
click at [717, 245] on div "FREE" at bounding box center [858, 246] width 282 height 24
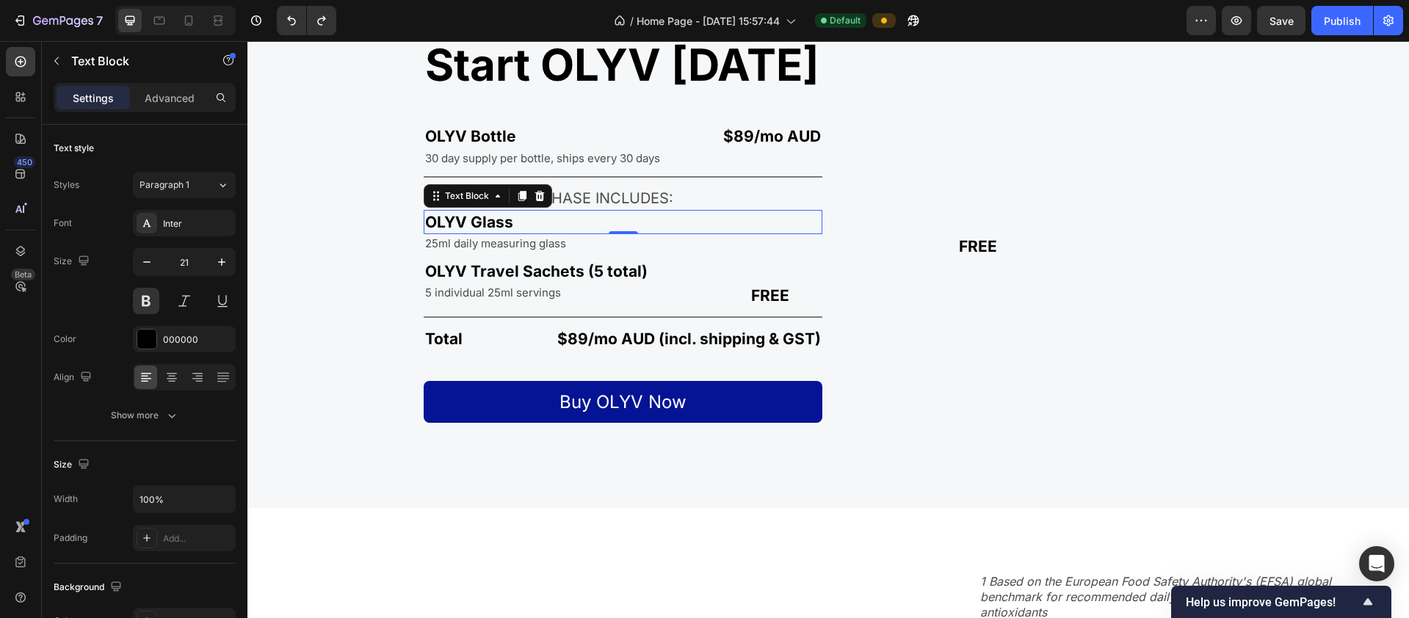
click at [611, 211] on p "OLYV Glass" at bounding box center [623, 221] width 396 height 21
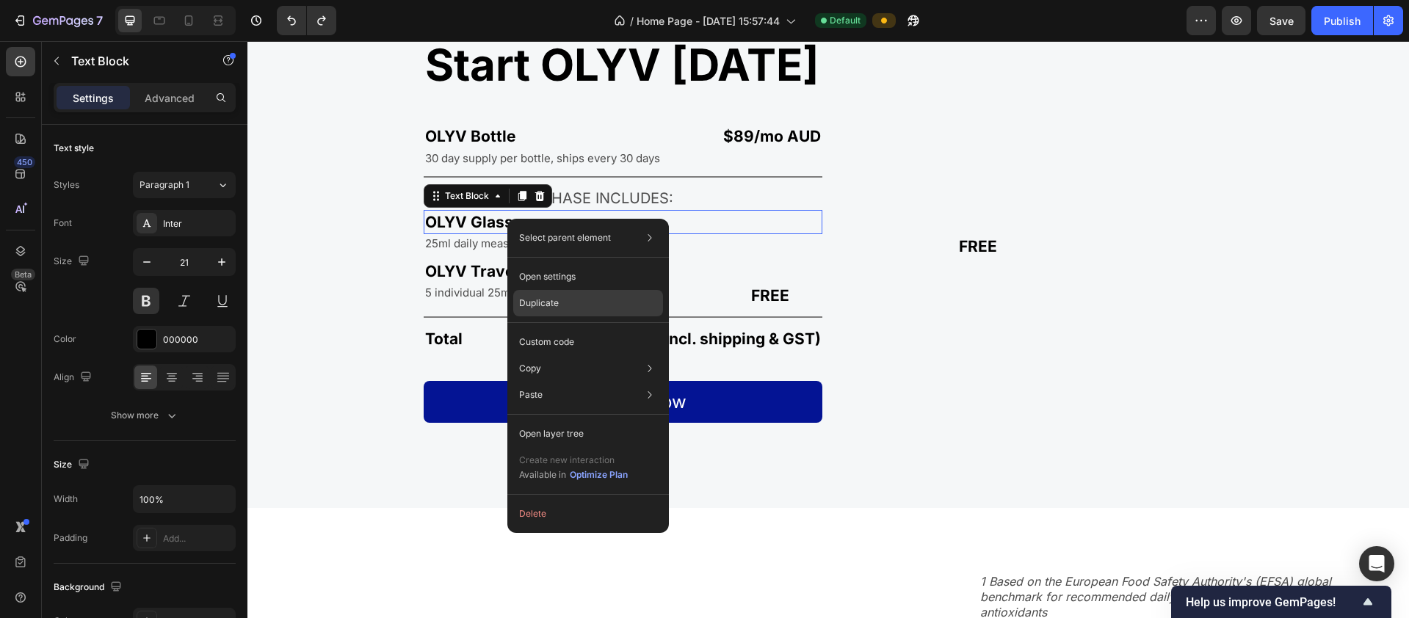
click at [561, 297] on div "Duplicate" at bounding box center [588, 303] width 150 height 26
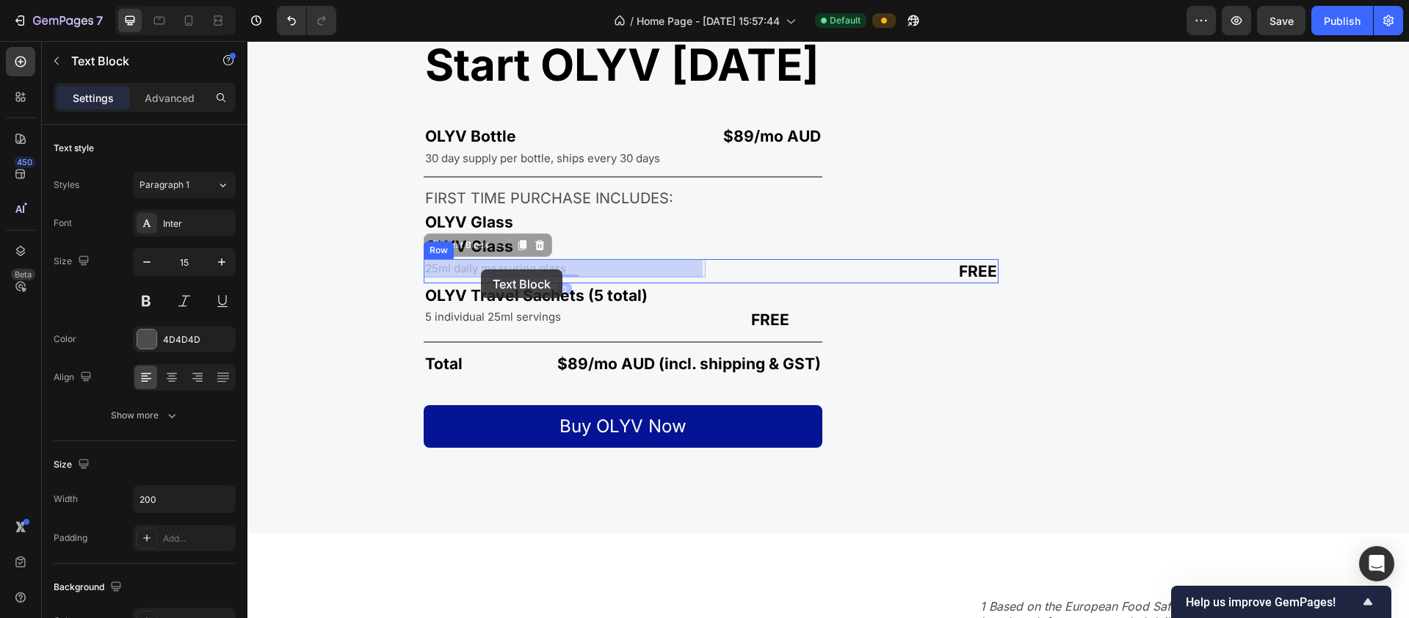
drag, startPoint x: 457, startPoint y: 274, endPoint x: 481, endPoint y: 269, distance: 24.6
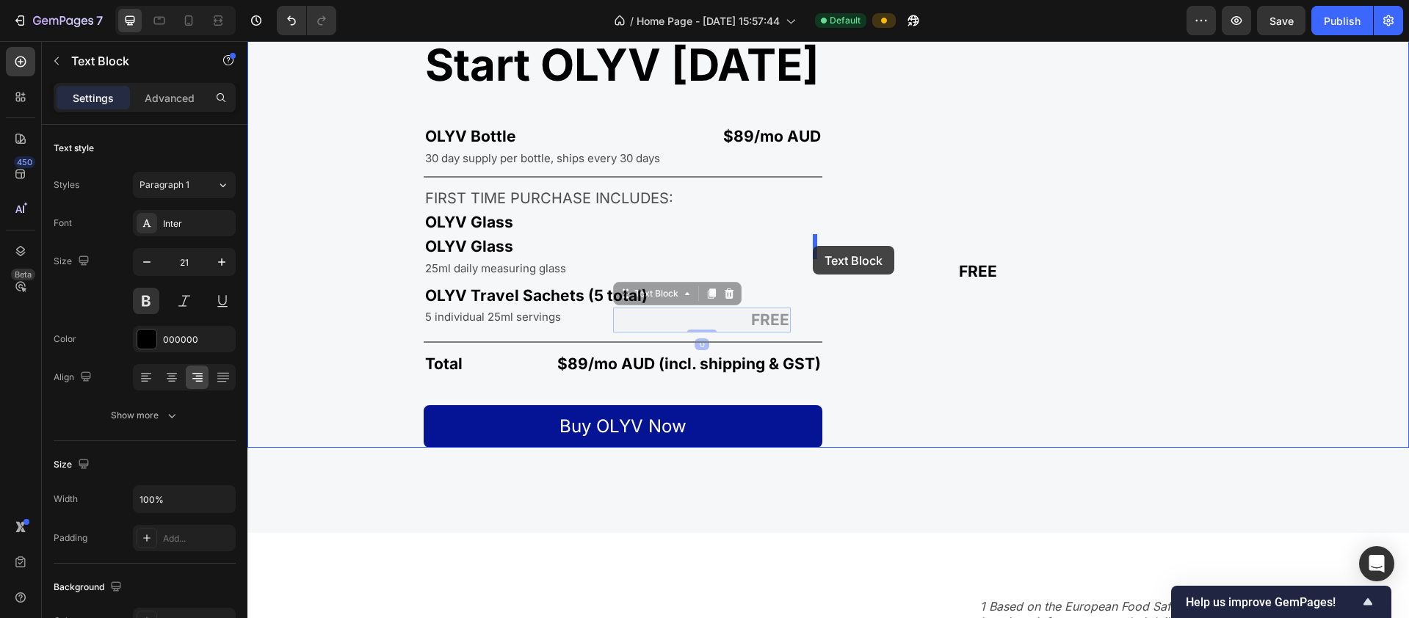
drag, startPoint x: 764, startPoint y: 319, endPoint x: 813, endPoint y: 246, distance: 88.4
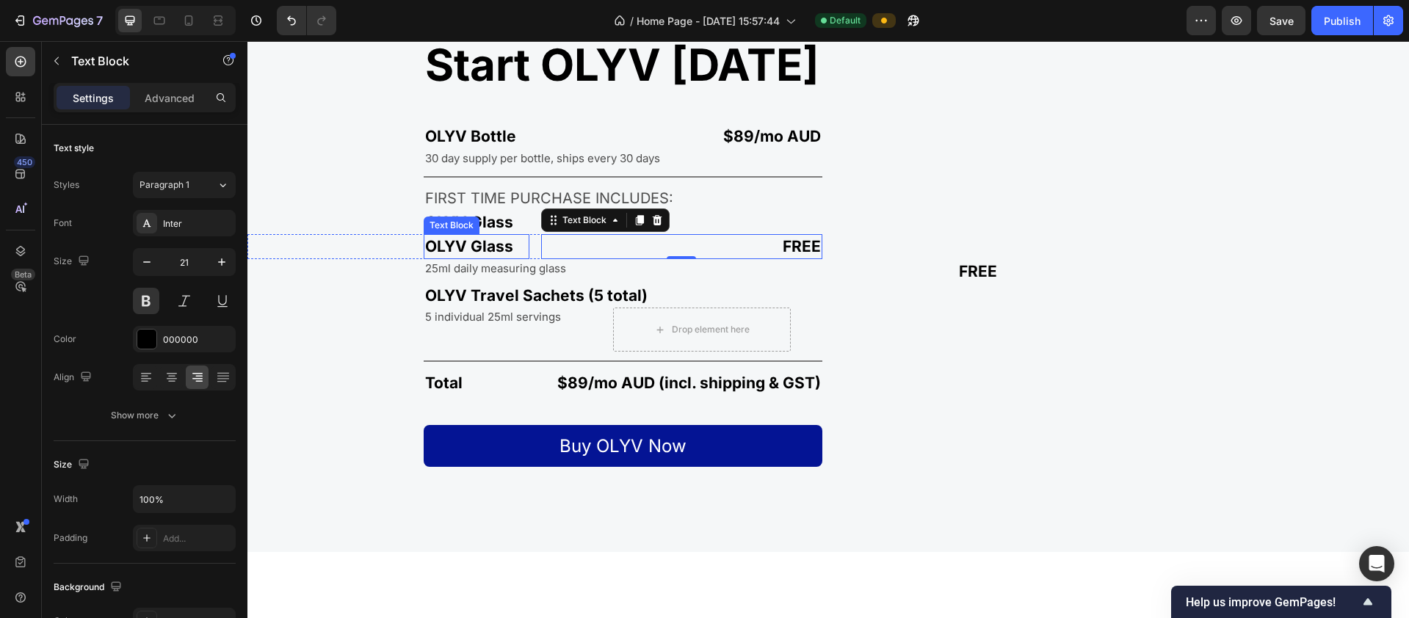
click at [503, 247] on p "OLYV Glass" at bounding box center [476, 246] width 103 height 21
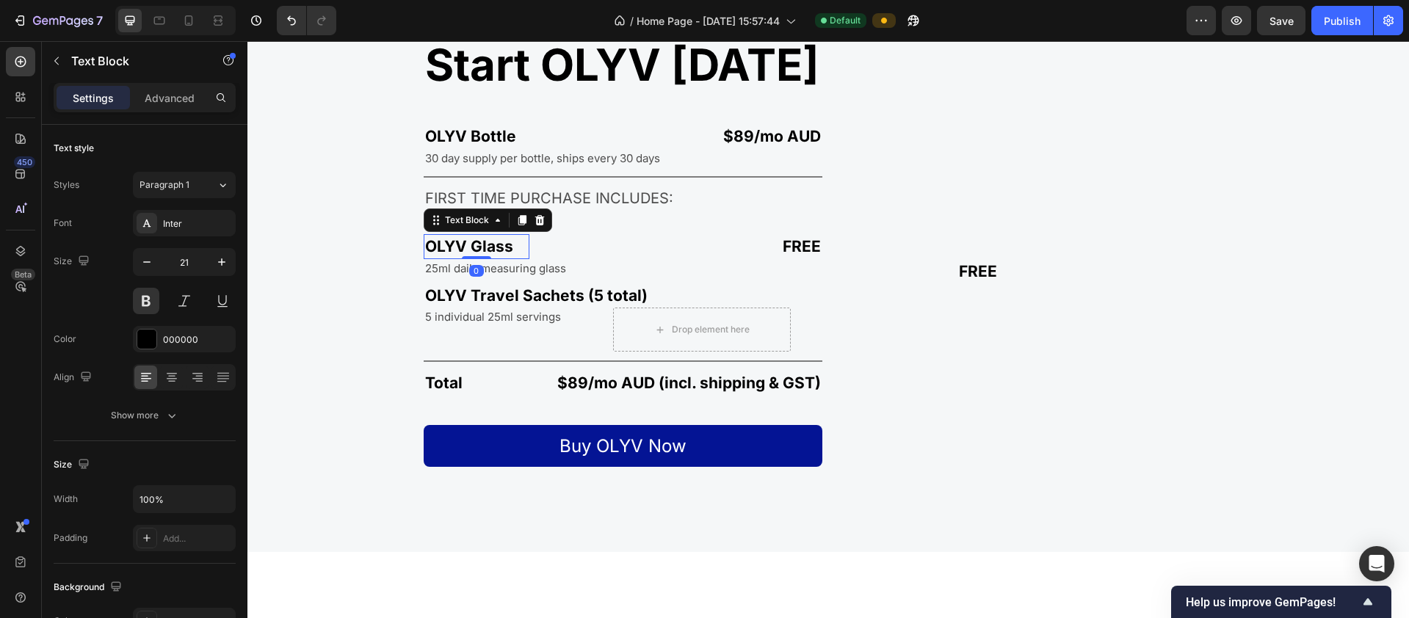
click at [503, 247] on p "OLYV Glass" at bounding box center [476, 246] width 103 height 21
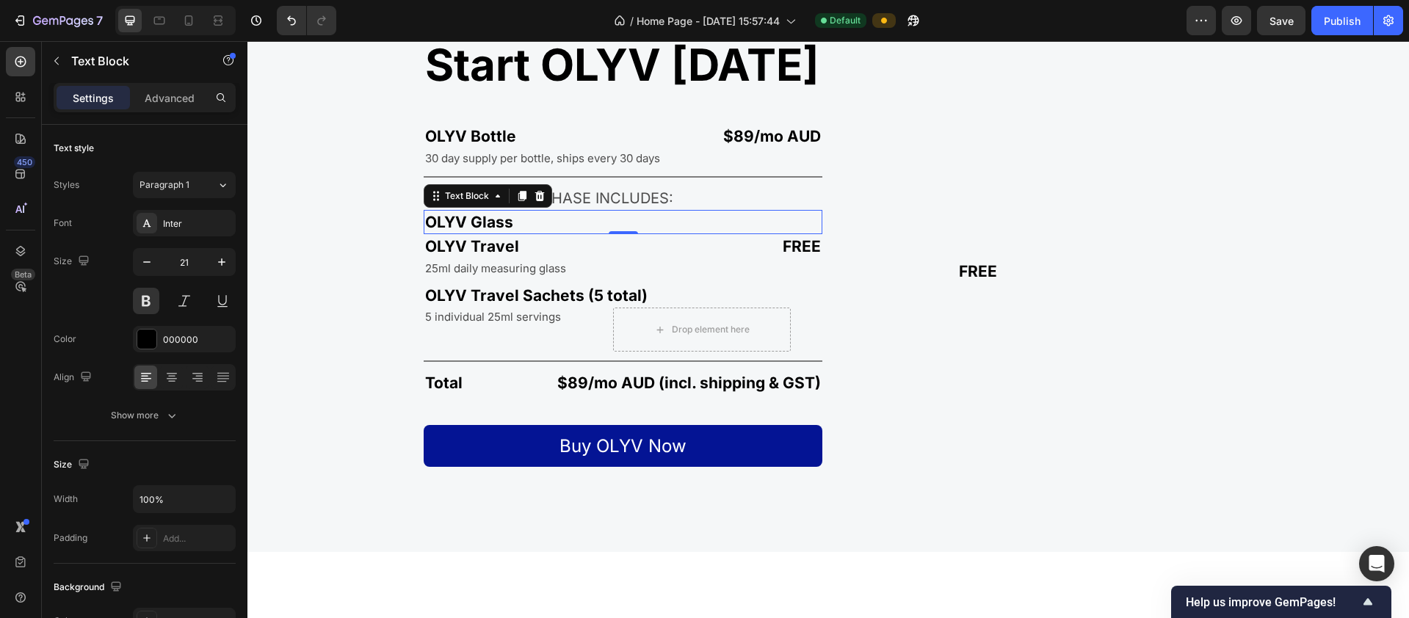
click at [475, 223] on p "OLYV Glass" at bounding box center [623, 221] width 396 height 21
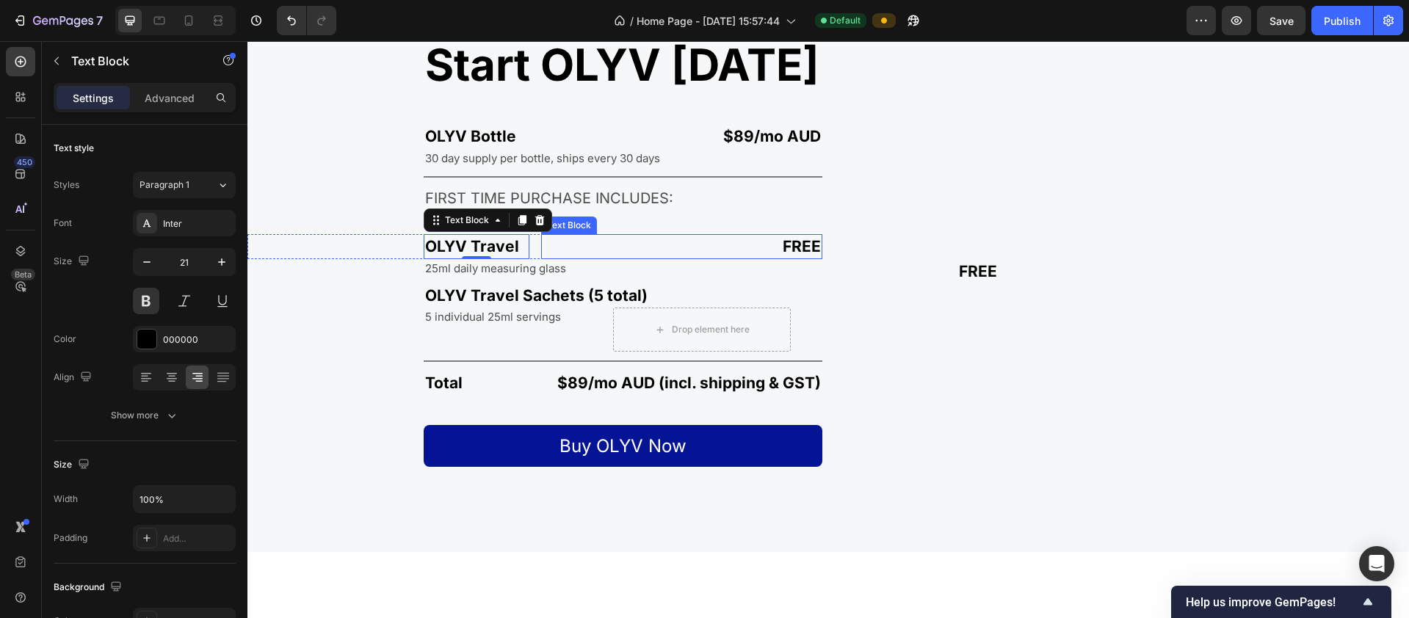
click at [568, 247] on p "FREE" at bounding box center [682, 246] width 279 height 21
click at [425, 248] on p "OLYV Travel" at bounding box center [476, 246] width 103 height 21
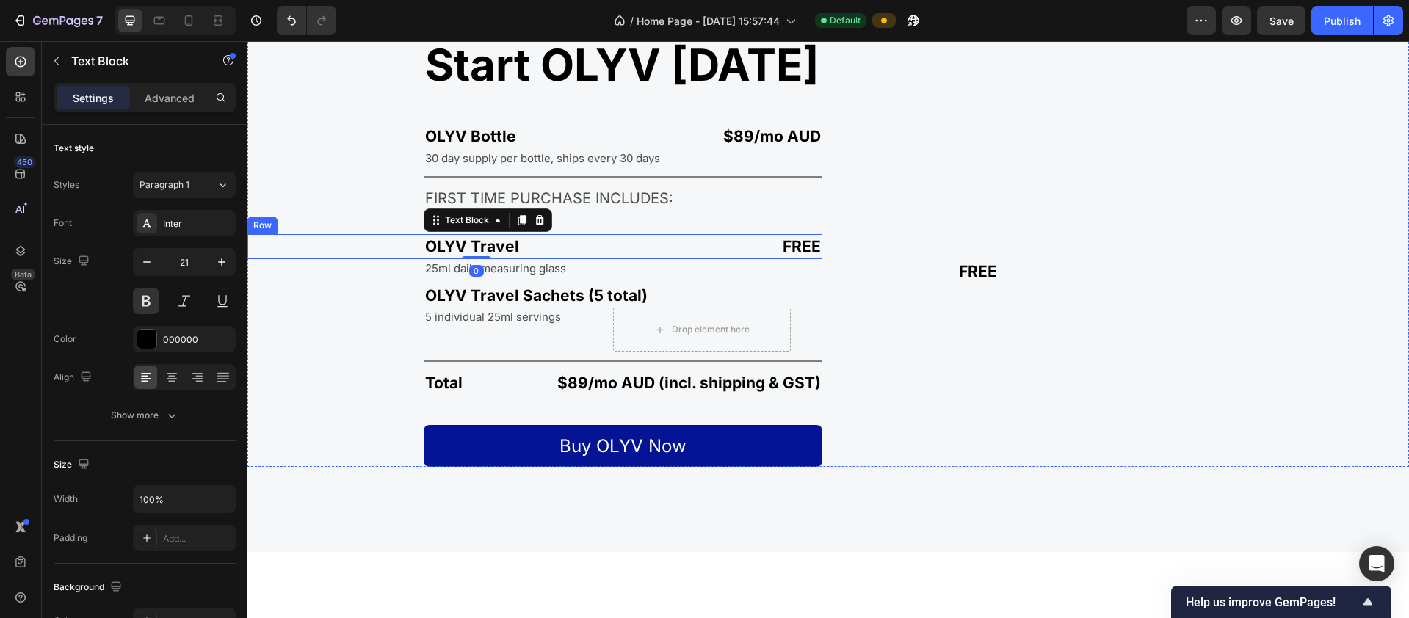
click at [369, 250] on div "OLYV Travel Text Block 0" at bounding box center [388, 246] width 282 height 24
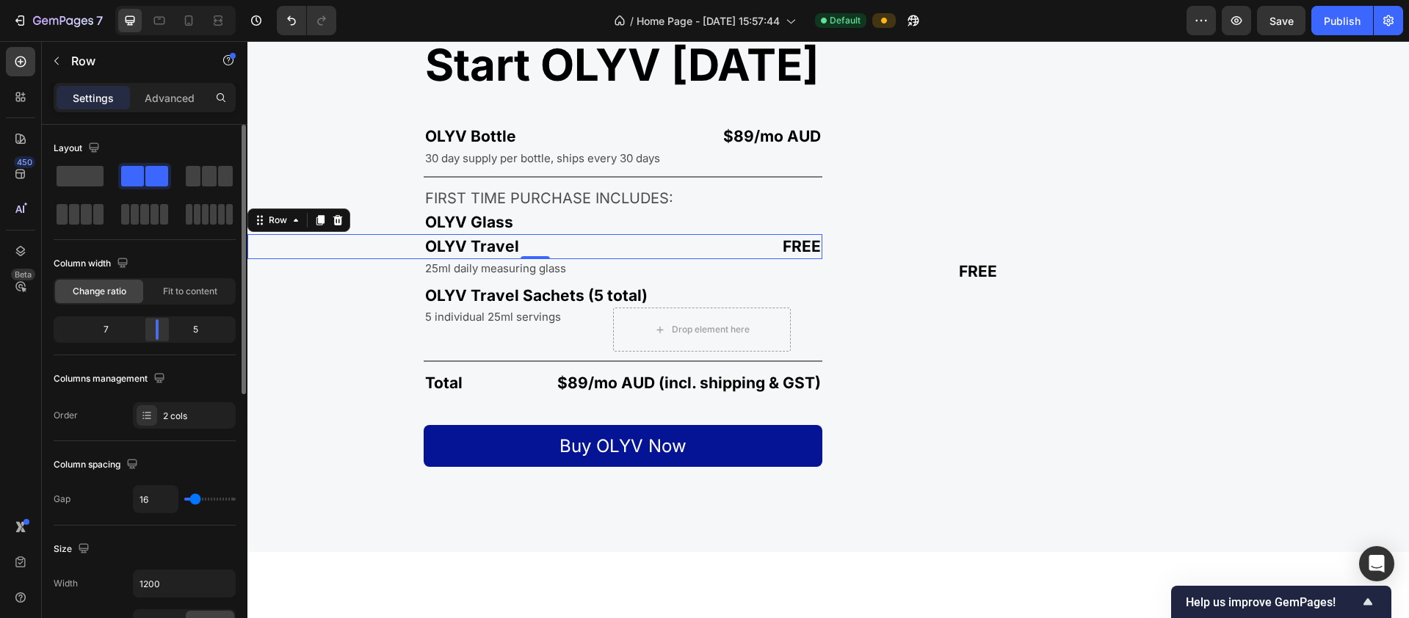
drag, startPoint x: 146, startPoint y: 334, endPoint x: 161, endPoint y: 333, distance: 14.8
click at [161, 333] on div at bounding box center [157, 329] width 26 height 21
drag, startPoint x: 161, startPoint y: 333, endPoint x: 184, endPoint y: 330, distance: 22.9
click at [184, 330] on div "8 4" at bounding box center [145, 329] width 182 height 26
drag, startPoint x: 172, startPoint y: 330, endPoint x: 186, endPoint y: 329, distance: 14.7
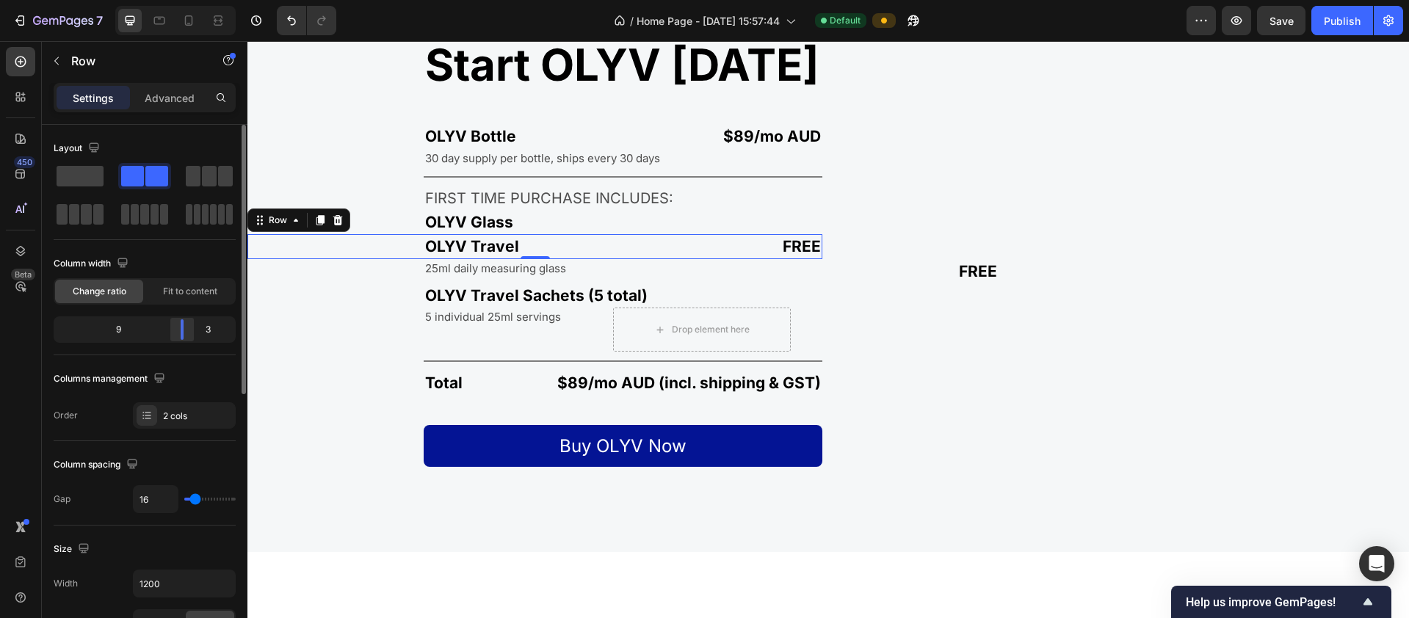
click at [186, 329] on div at bounding box center [182, 329] width 26 height 21
drag, startPoint x: 180, startPoint y: 330, endPoint x: 203, endPoint y: 335, distance: 23.9
click at [203, 335] on div at bounding box center [194, 329] width 26 height 21
click at [485, 271] on p "25ml daily measuring glass" at bounding box center [497, 268] width 144 height 15
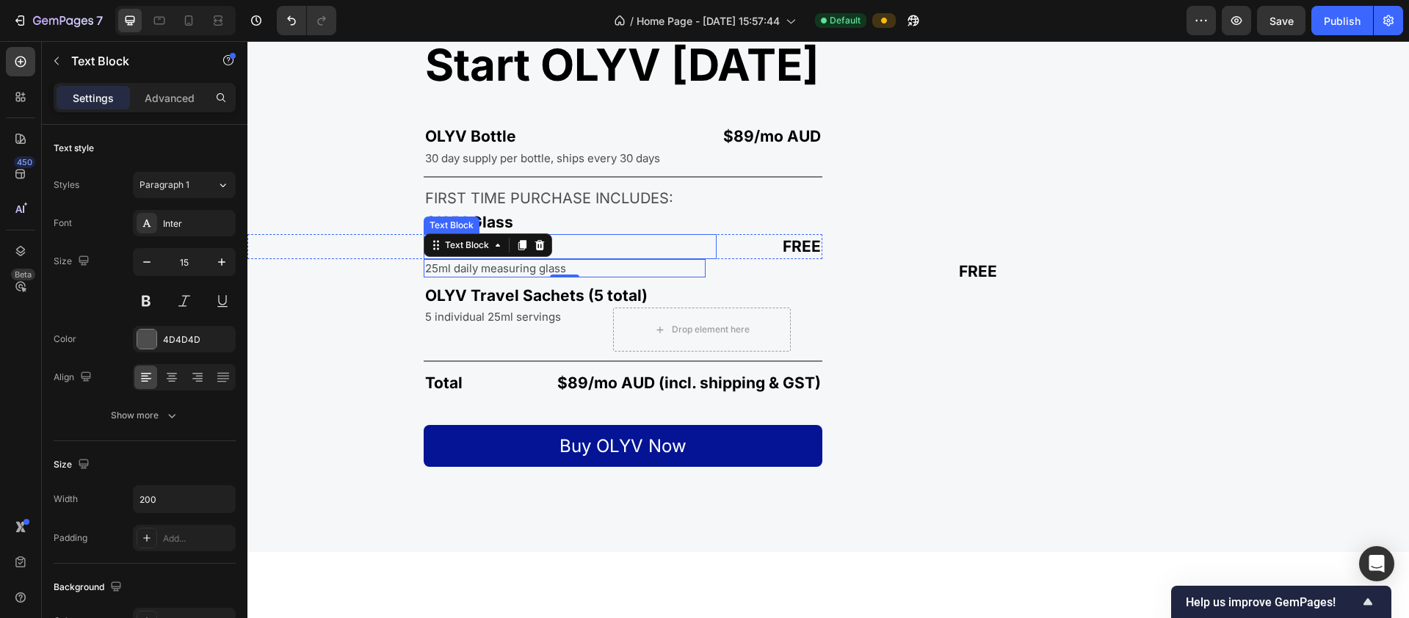
click at [568, 247] on p "OLYV Travel" at bounding box center [570, 246] width 290 height 21
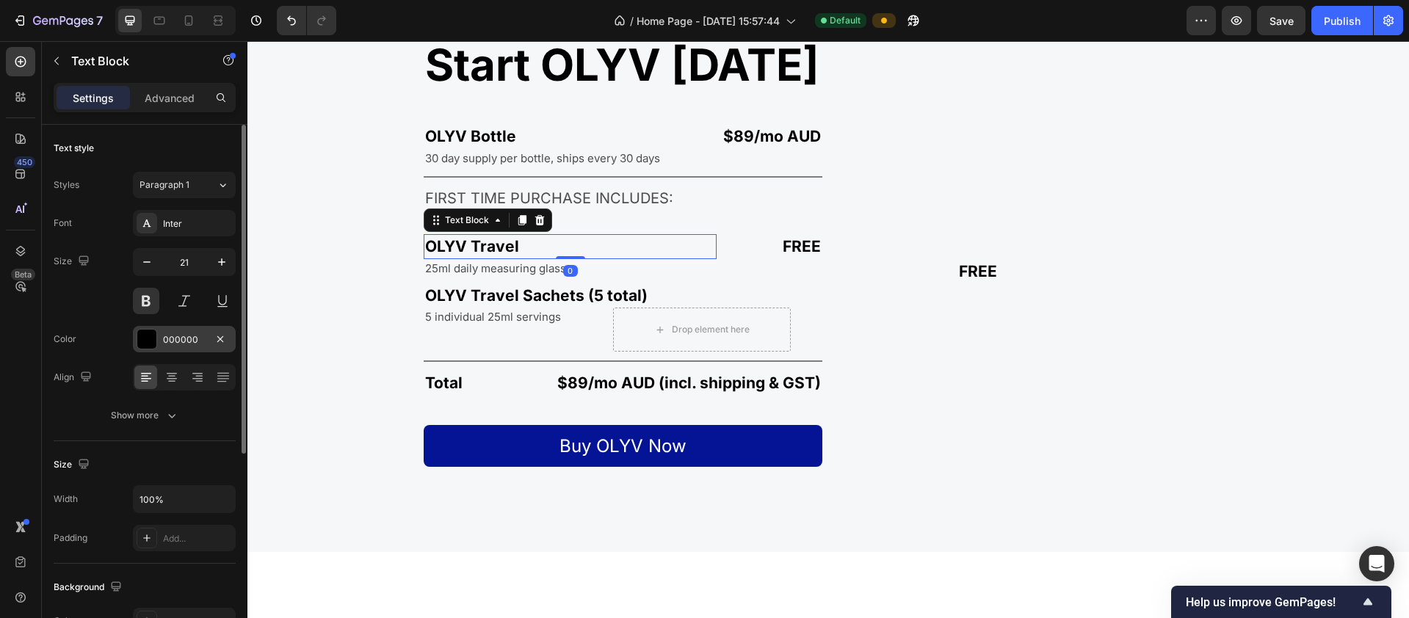
click at [148, 339] on div at bounding box center [146, 339] width 19 height 19
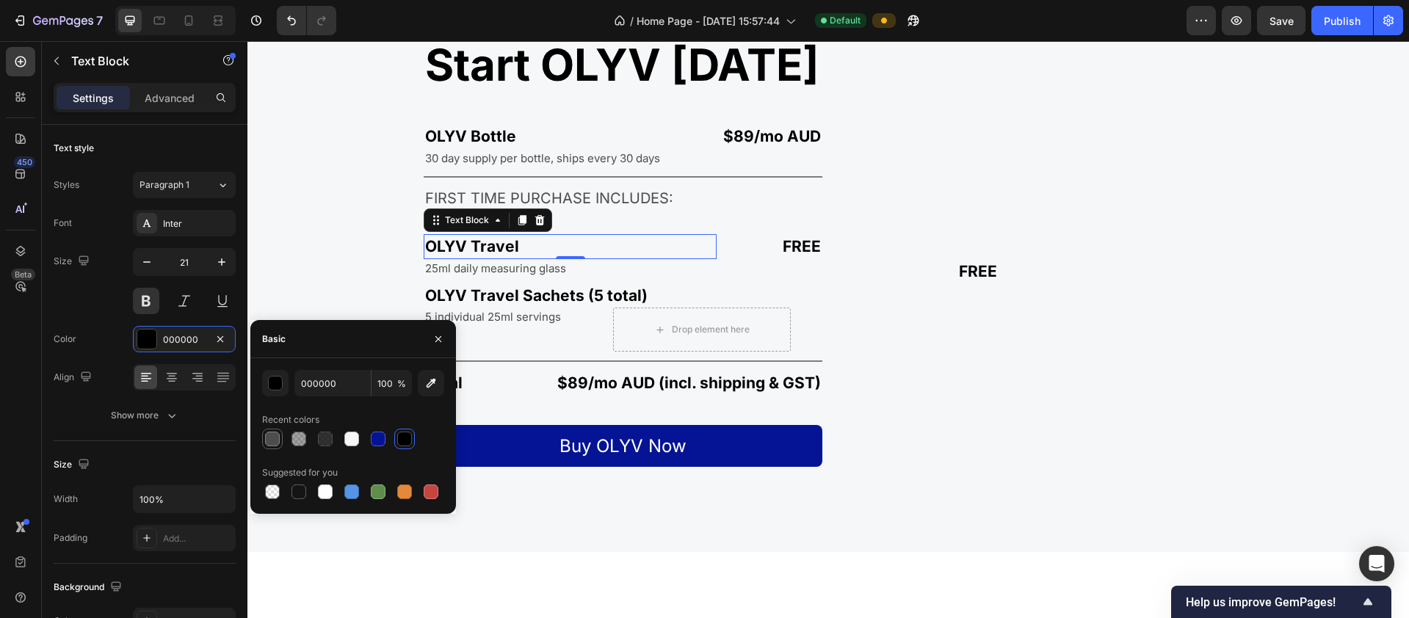
click at [275, 436] on div at bounding box center [272, 439] width 15 height 15
type input "4D4D4D"
click at [153, 263] on icon "button" at bounding box center [146, 262] width 15 height 15
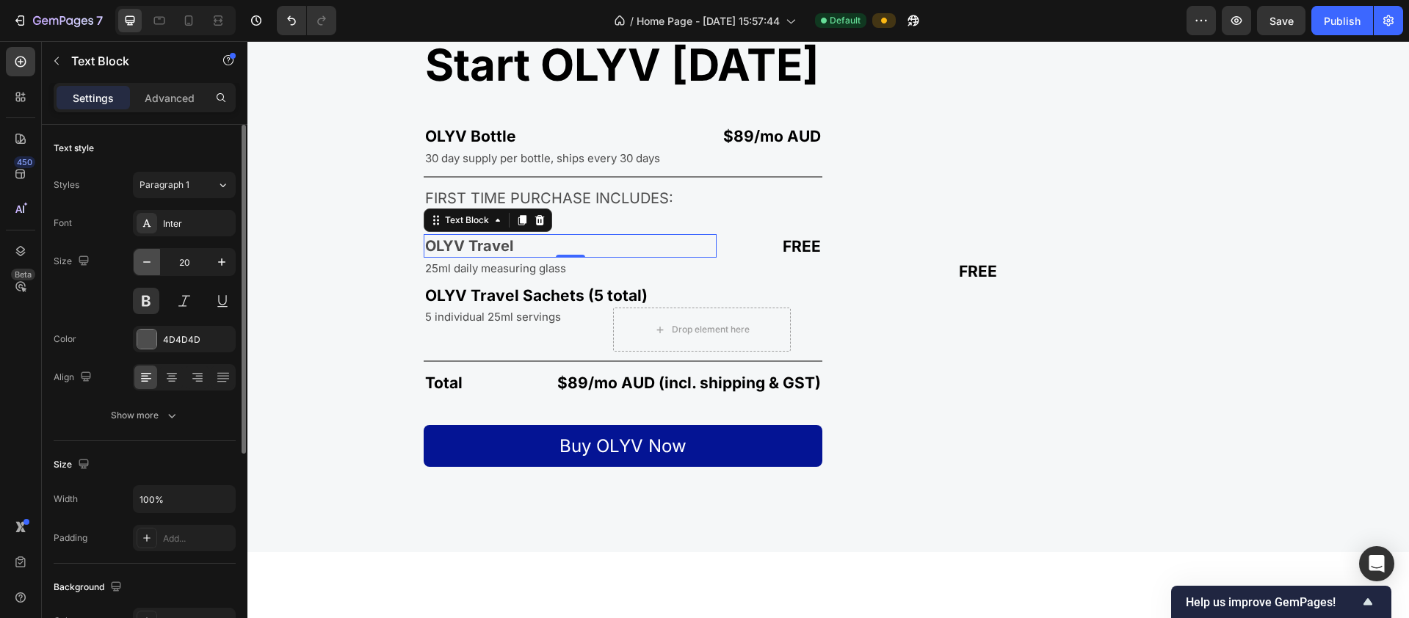
click at [153, 263] on icon "button" at bounding box center [146, 262] width 15 height 15
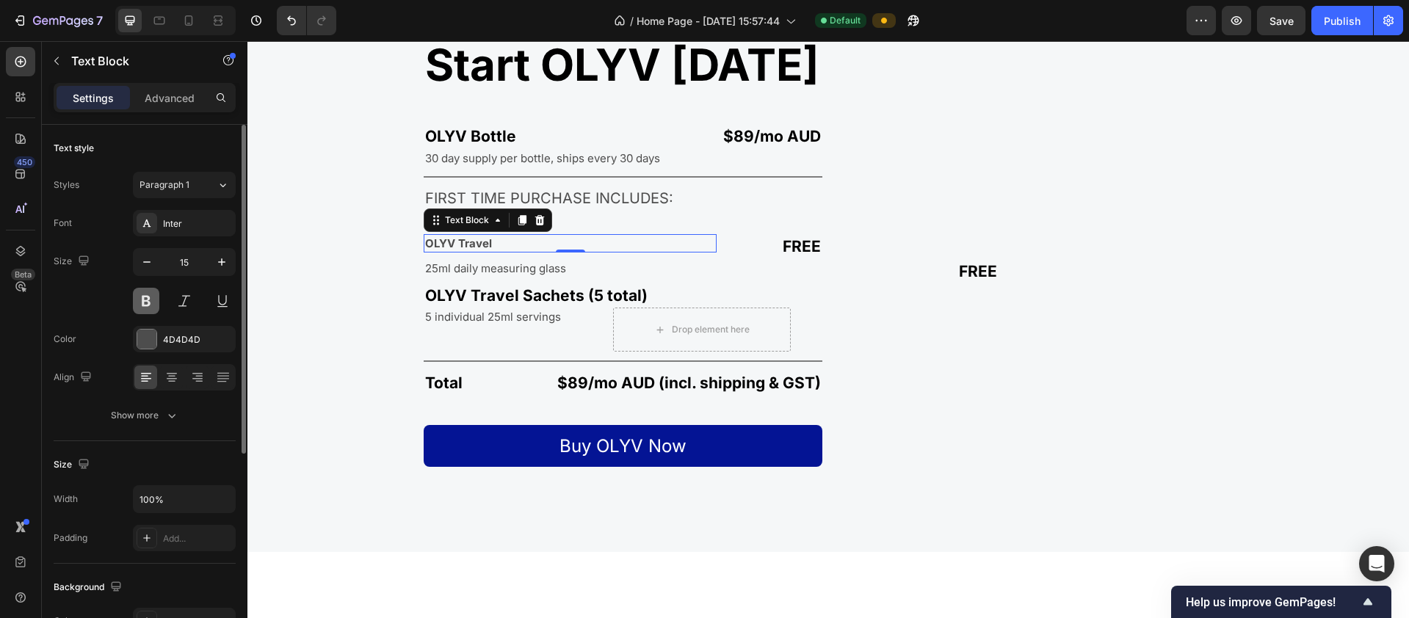
click at [147, 306] on button at bounding box center [146, 301] width 26 height 26
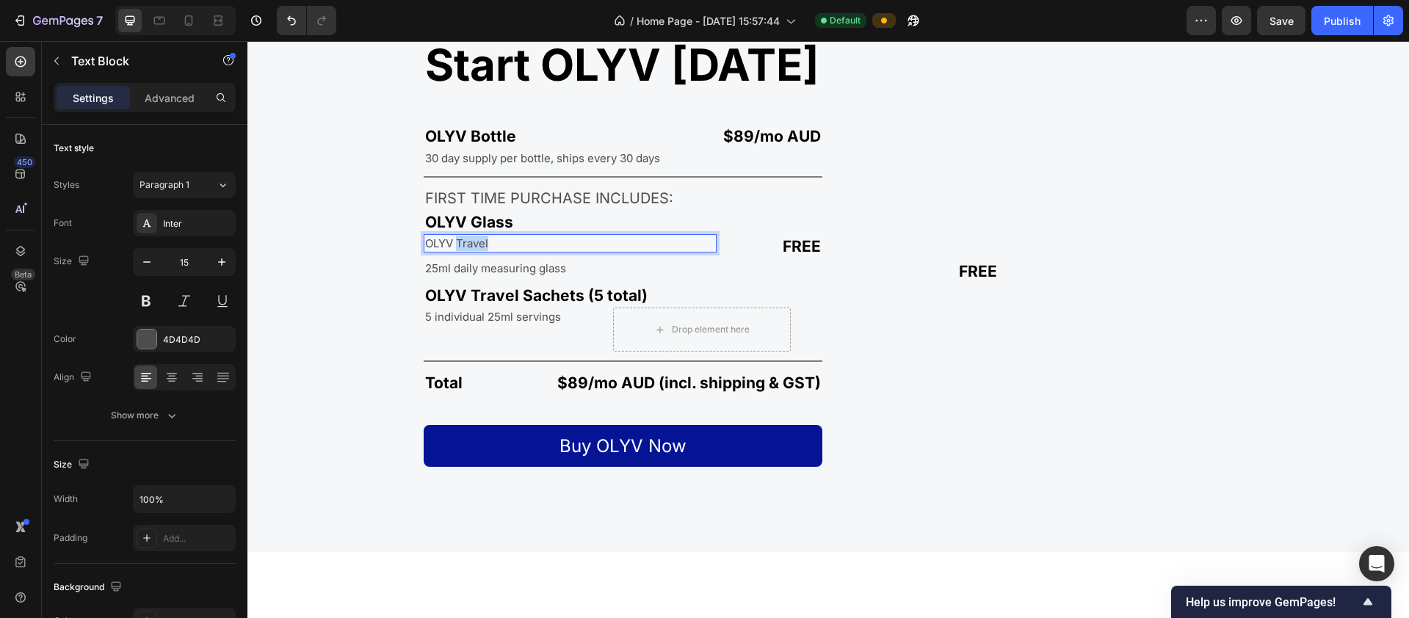
click at [481, 244] on p "OLYV Travel" at bounding box center [570, 243] width 290 height 15
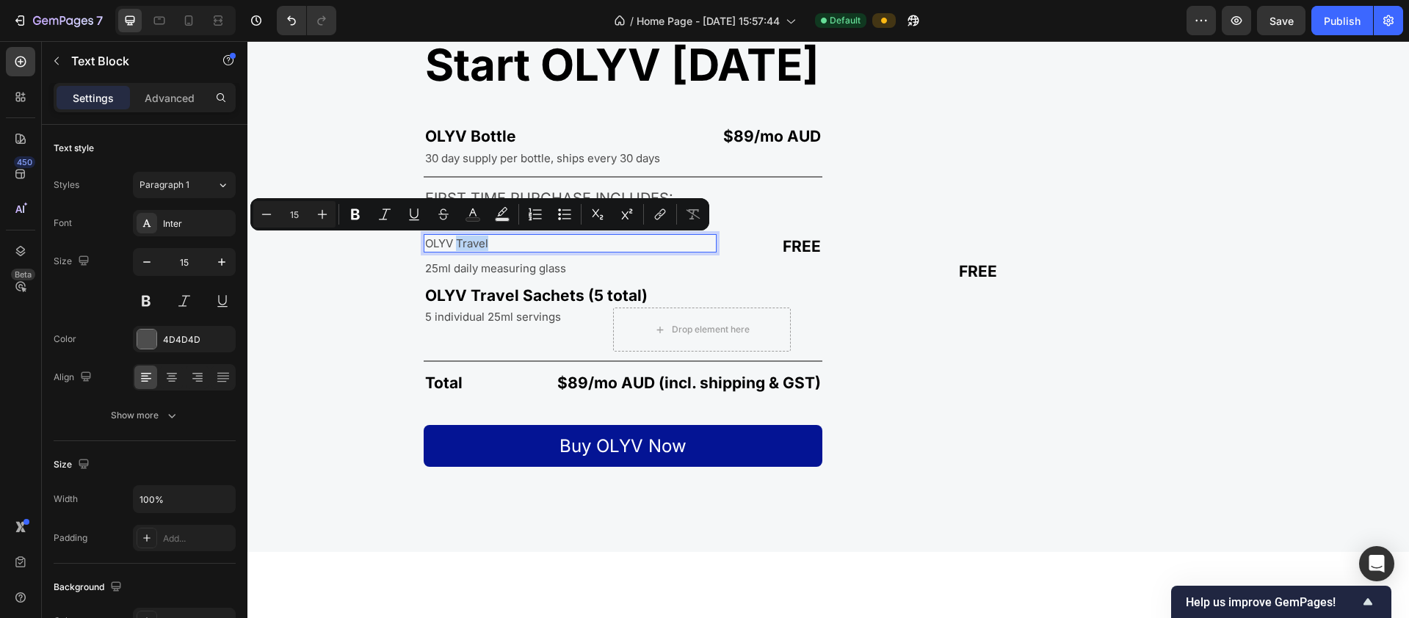
click at [495, 242] on p "OLYV Travel" at bounding box center [570, 243] width 290 height 15
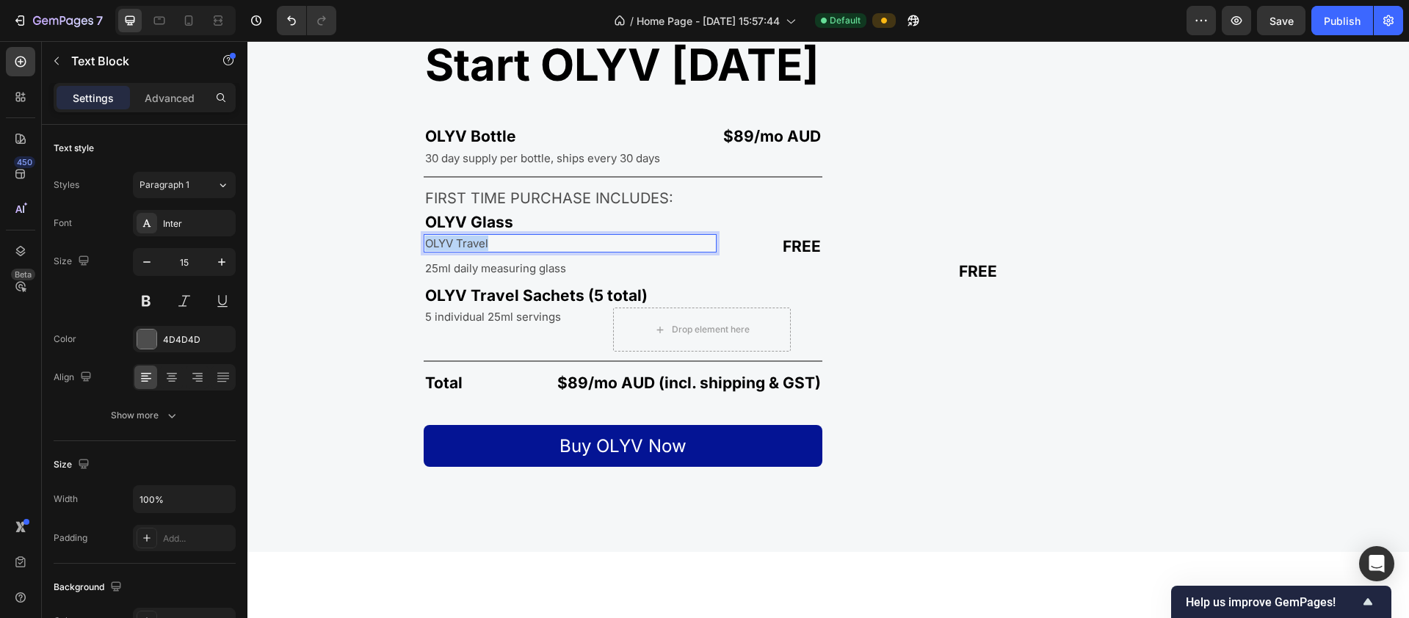
drag, startPoint x: 492, startPoint y: 245, endPoint x: 336, endPoint y: 250, distance: 156.5
click at [336, 250] on div "OLYV Travel Text Block 0" at bounding box center [481, 246] width 469 height 24
click at [293, 26] on icon "Undo/Redo" at bounding box center [291, 20] width 15 height 15
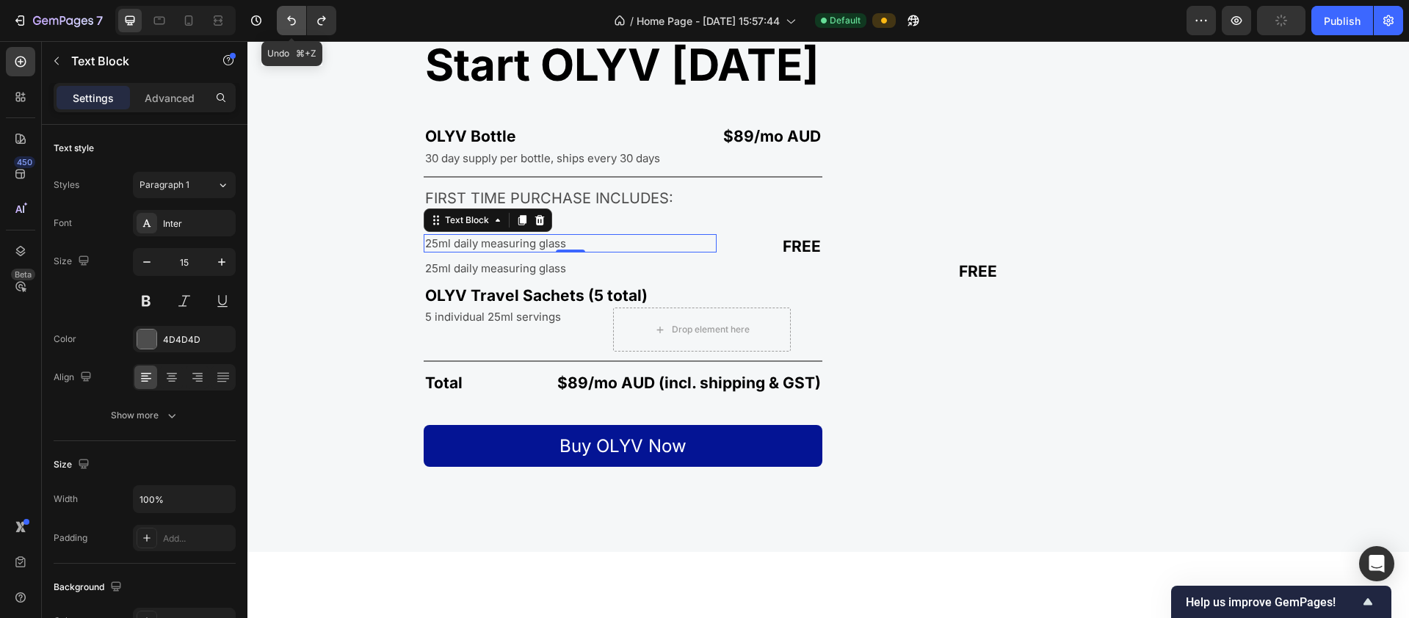
click at [293, 26] on icon "Undo/Redo" at bounding box center [291, 20] width 15 height 15
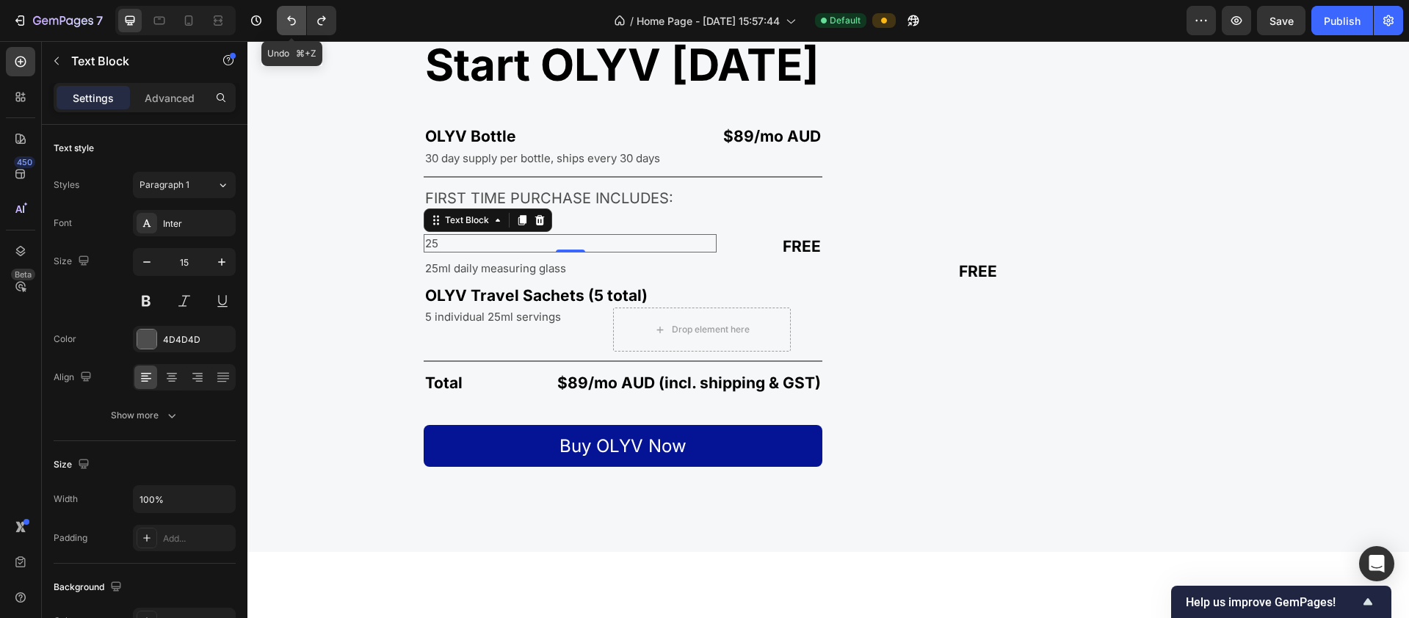
click at [293, 26] on icon "Undo/Redo" at bounding box center [291, 20] width 15 height 15
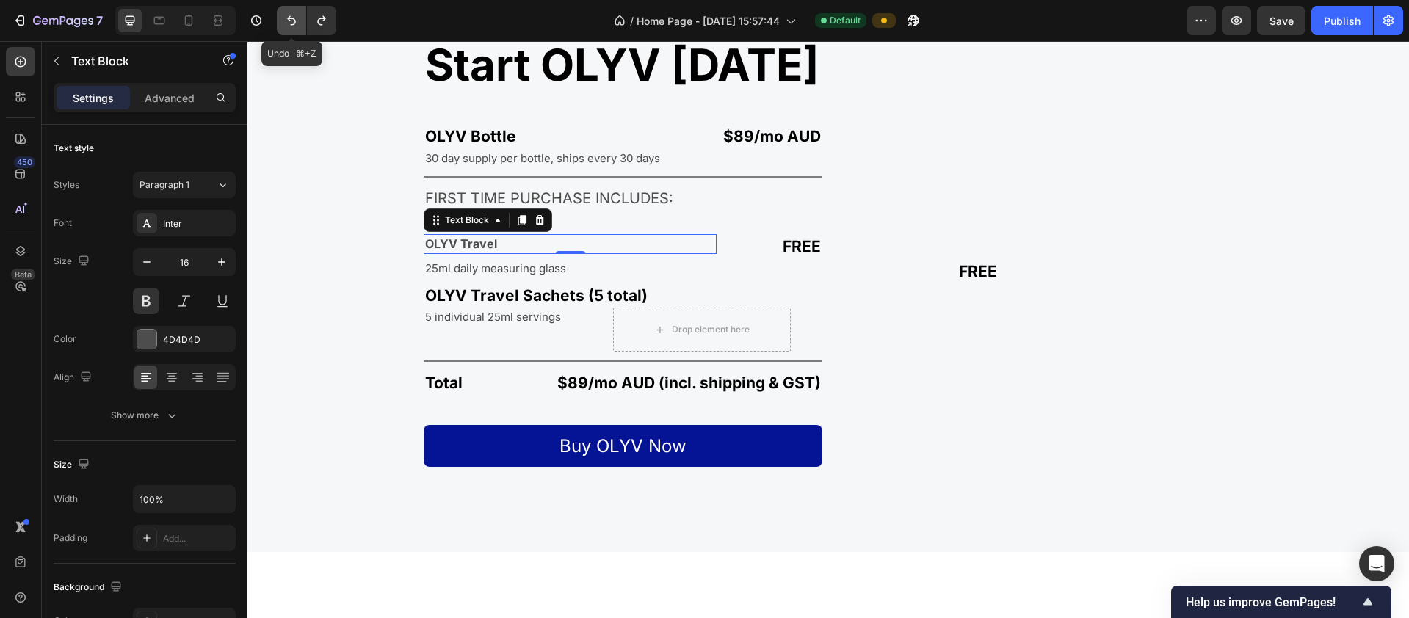
click at [293, 26] on icon "Undo/Redo" at bounding box center [291, 20] width 15 height 15
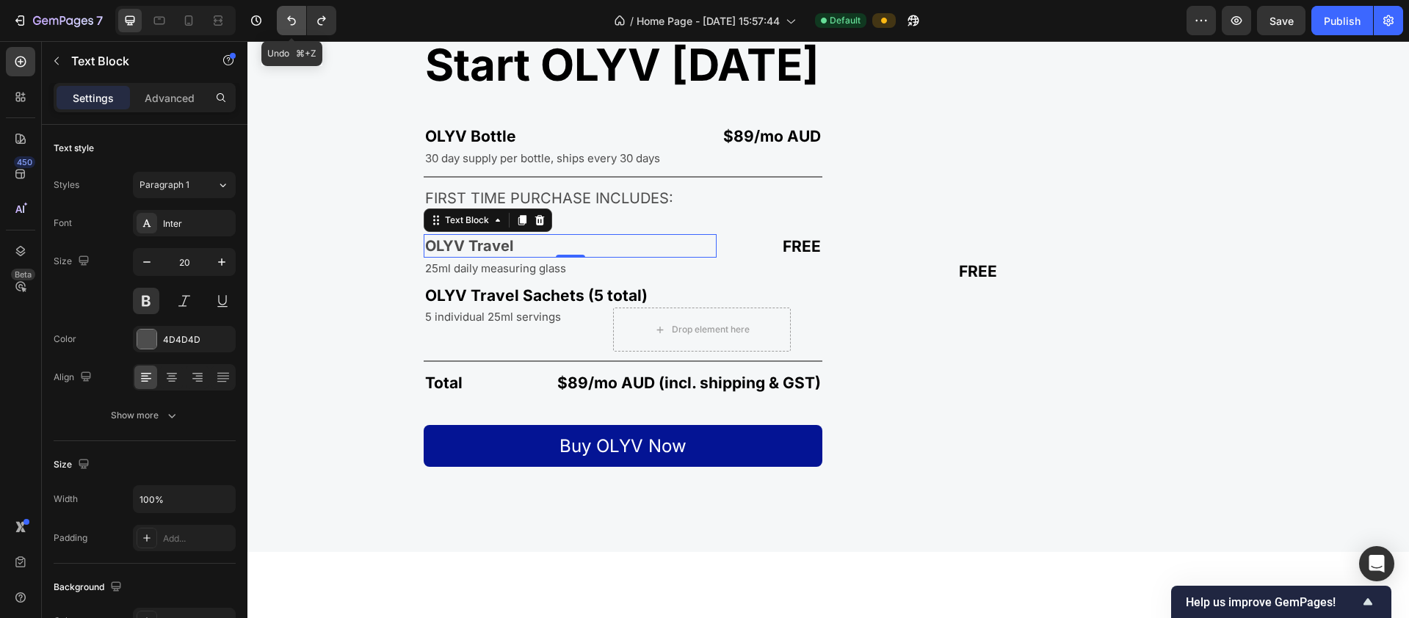
type input "21"
click at [293, 26] on icon "Undo/Redo" at bounding box center [291, 20] width 15 height 15
click at [324, 18] on icon "Undo/Redo" at bounding box center [321, 21] width 8 height 10
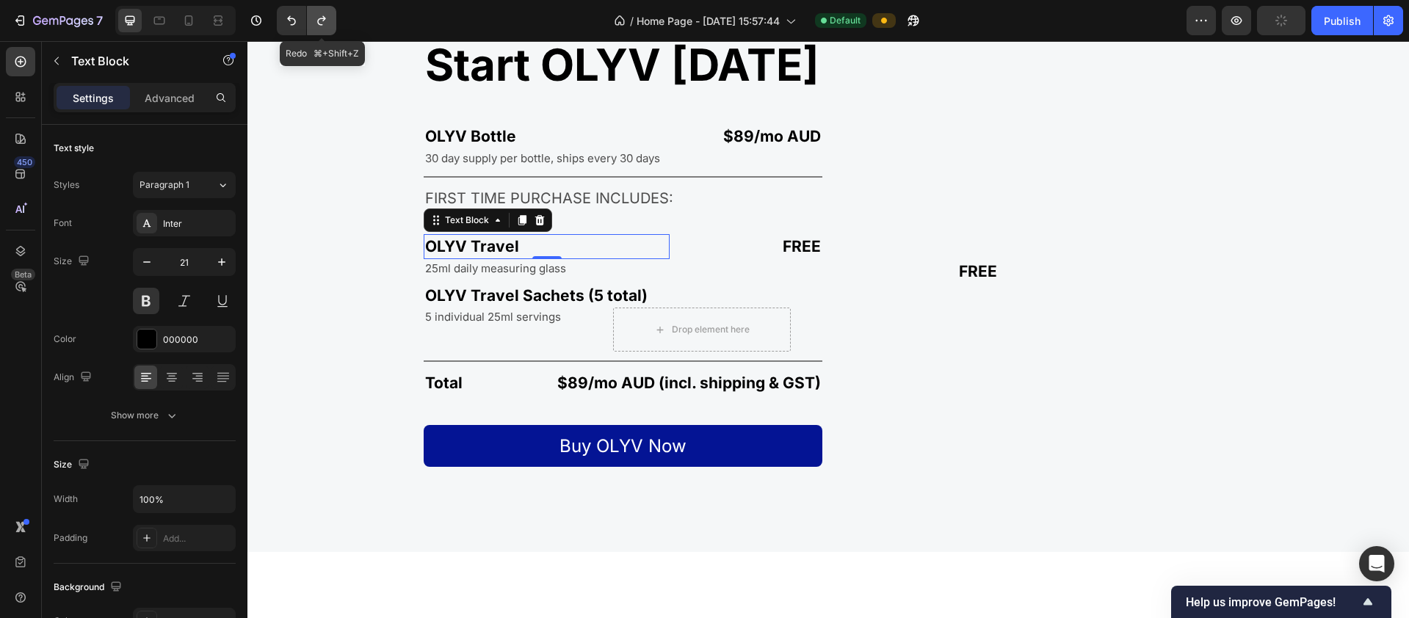
click at [324, 18] on icon "Undo/Redo" at bounding box center [321, 21] width 8 height 10
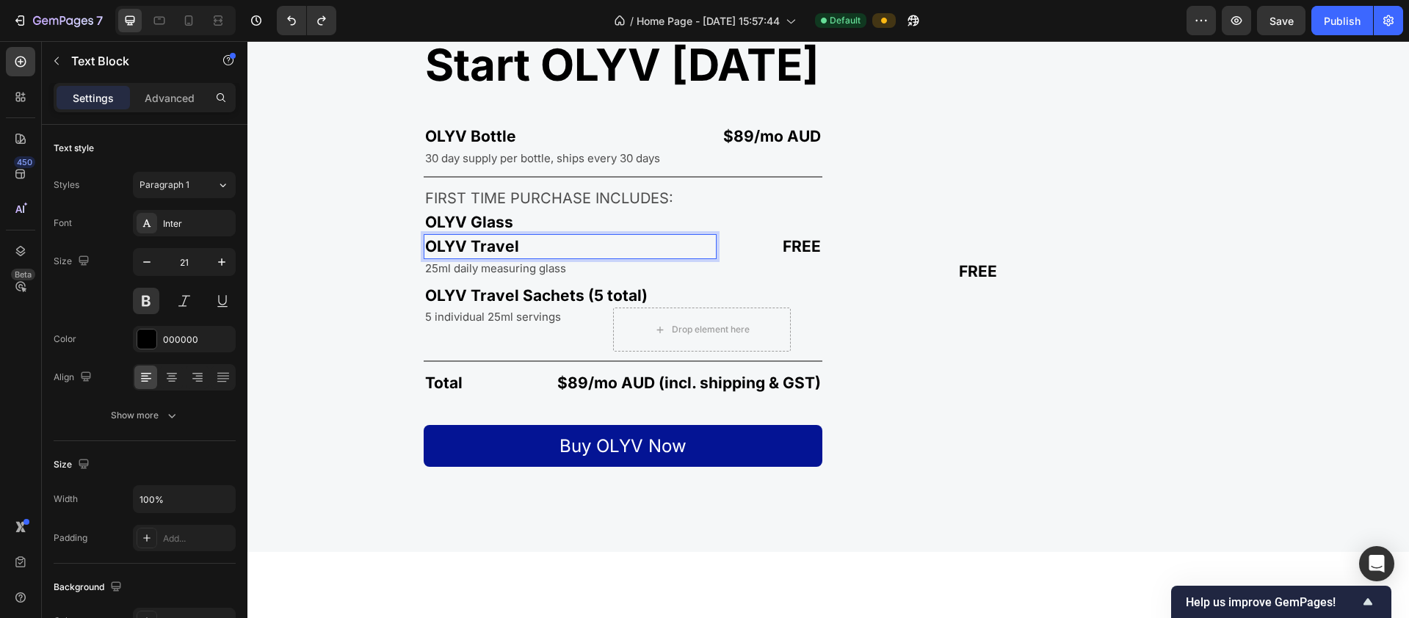
click at [503, 245] on p "OLYV Travel" at bounding box center [570, 246] width 290 height 21
click at [548, 218] on p "OLYV Glass" at bounding box center [623, 221] width 396 height 21
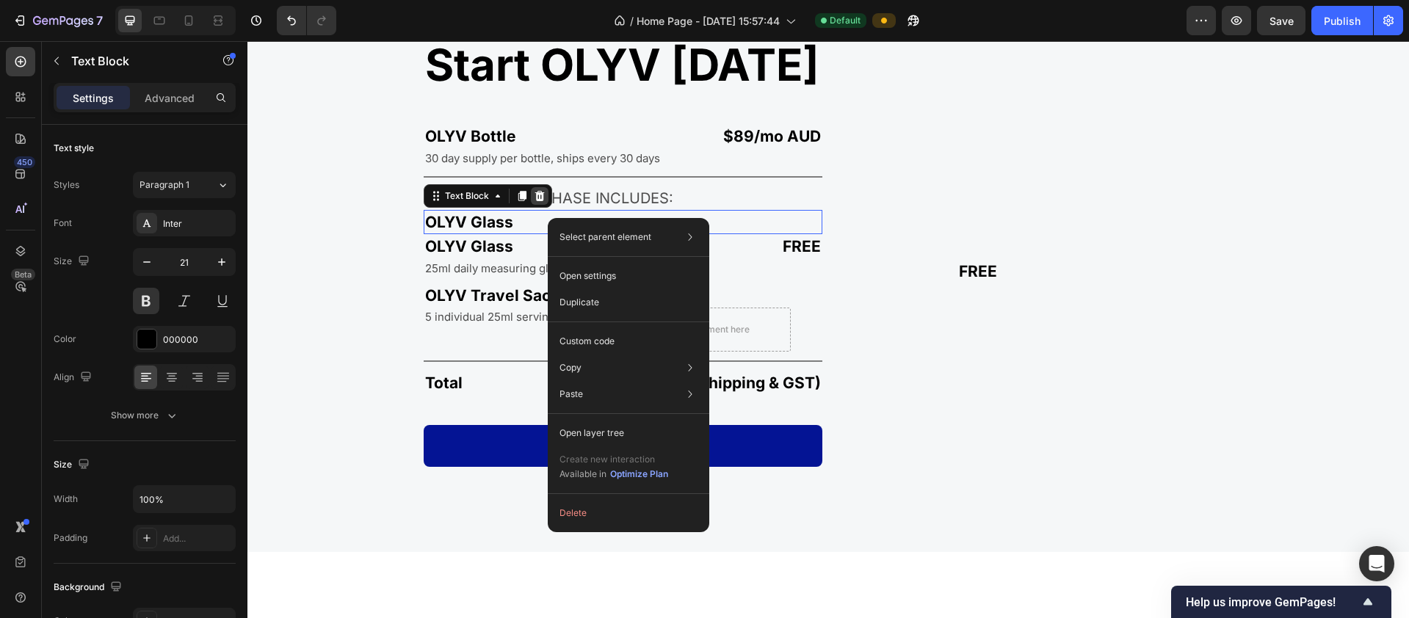
click at [540, 195] on icon at bounding box center [540, 196] width 12 height 12
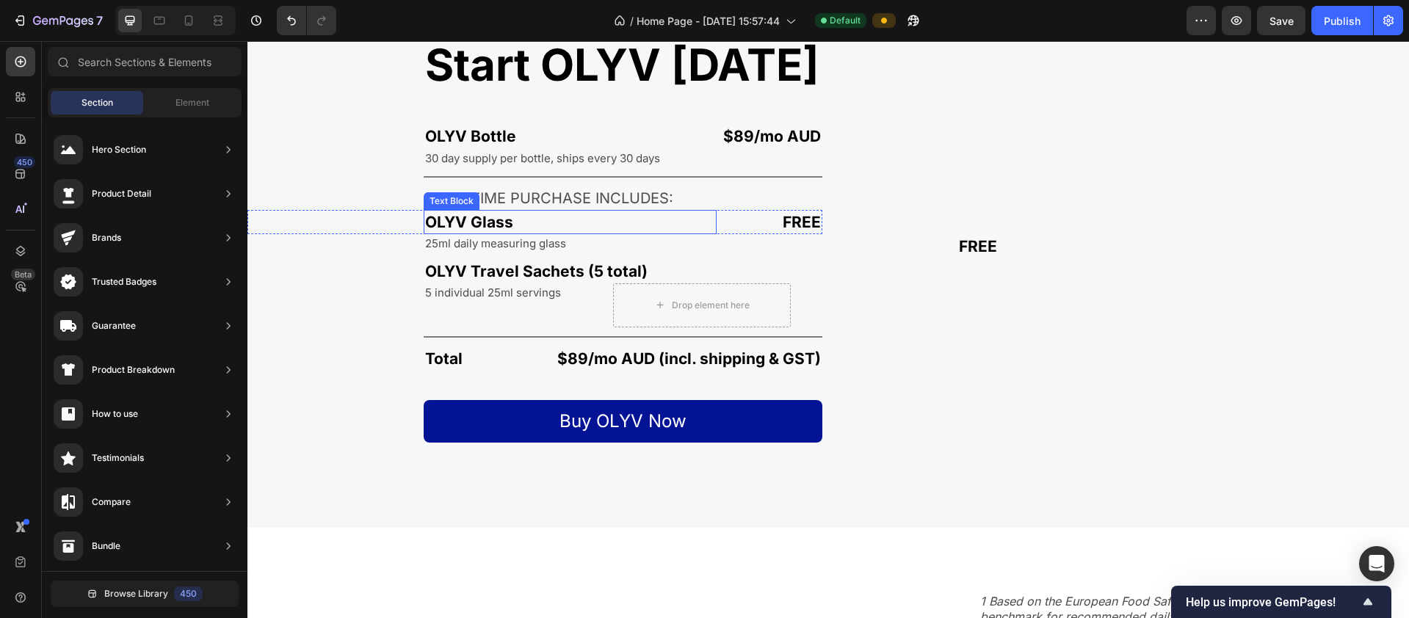
click at [520, 219] on p "OLYV Glass" at bounding box center [570, 221] width 290 height 21
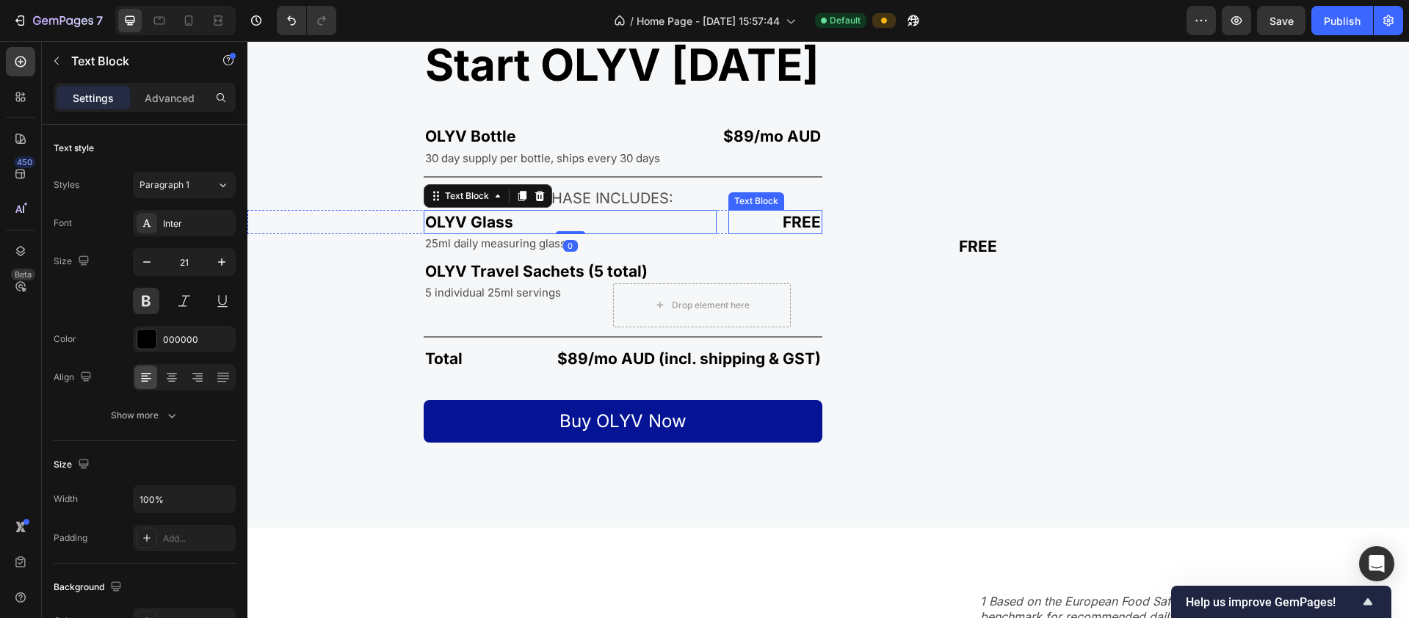
click at [764, 224] on p "FREE" at bounding box center [775, 221] width 91 height 21
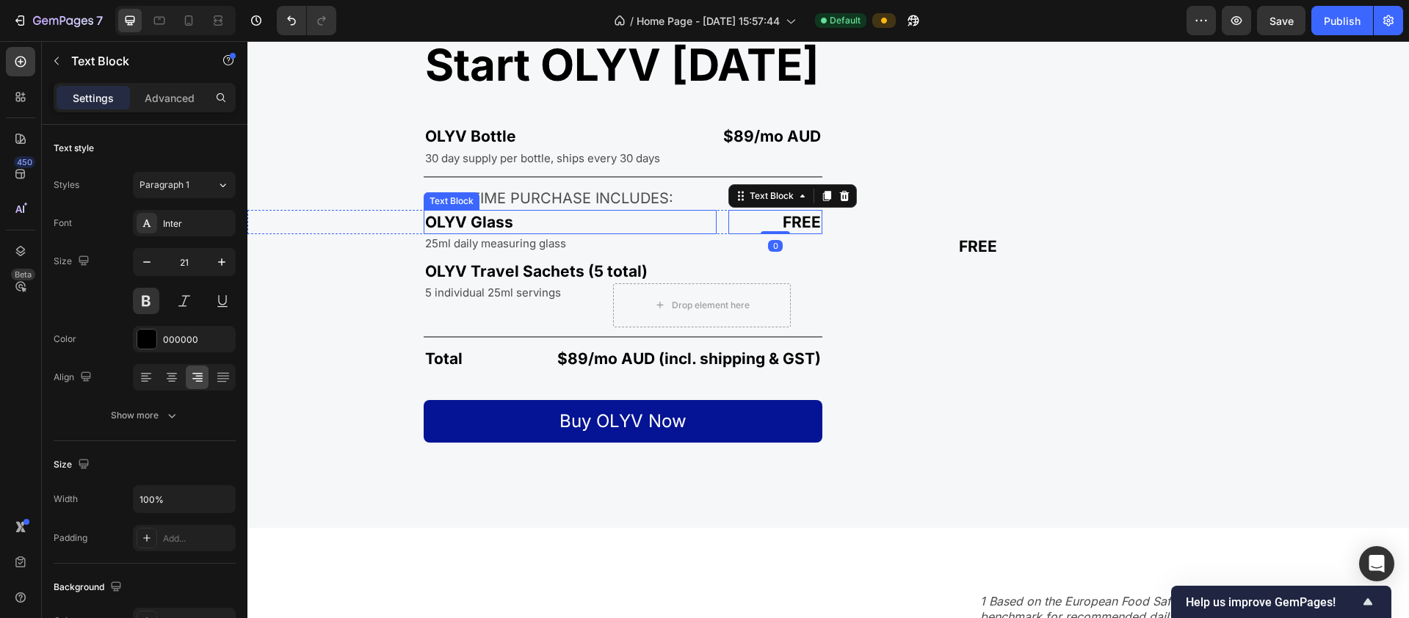
click at [564, 221] on p "OLYV Glass" at bounding box center [570, 221] width 290 height 21
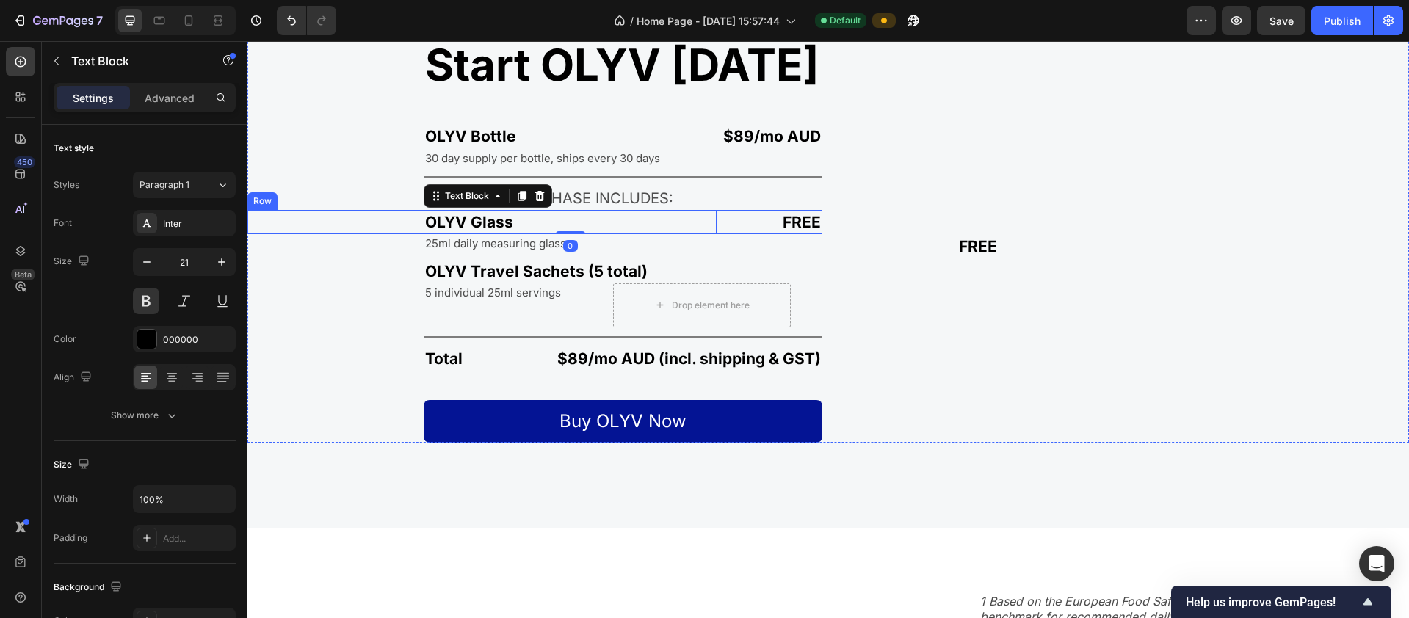
click at [396, 222] on div "OLYV Glass Text Block 0" at bounding box center [481, 222] width 469 height 24
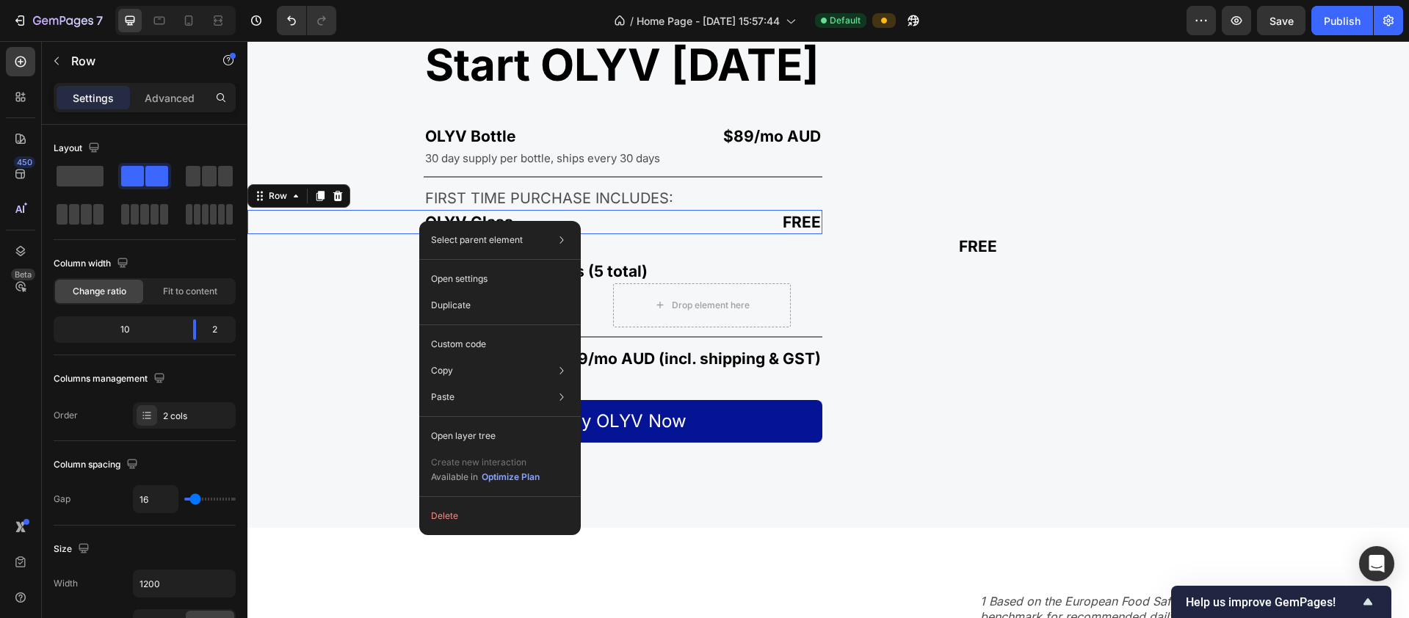
drag, startPoint x: 419, startPoint y: 221, endPoint x: 673, endPoint y: 279, distance: 260.6
click at [467, 309] on p "Duplicate" at bounding box center [451, 305] width 40 height 13
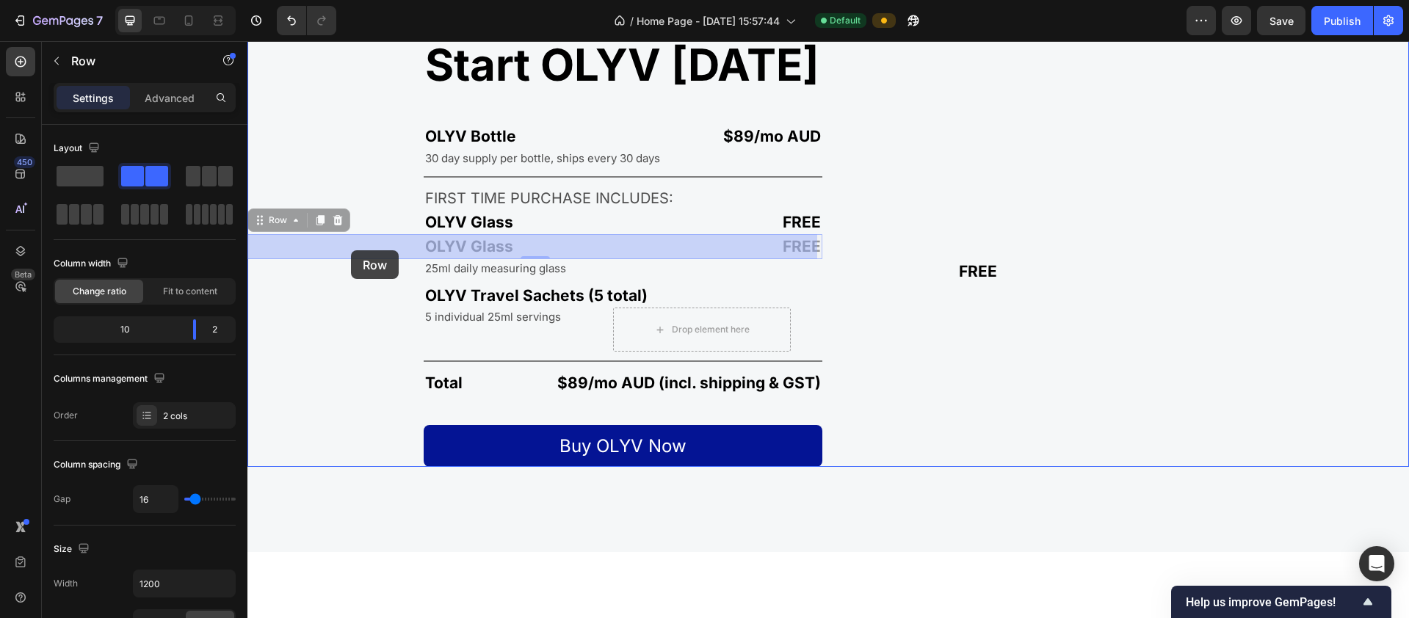
drag, startPoint x: 370, startPoint y: 239, endPoint x: 351, endPoint y: 250, distance: 22.0
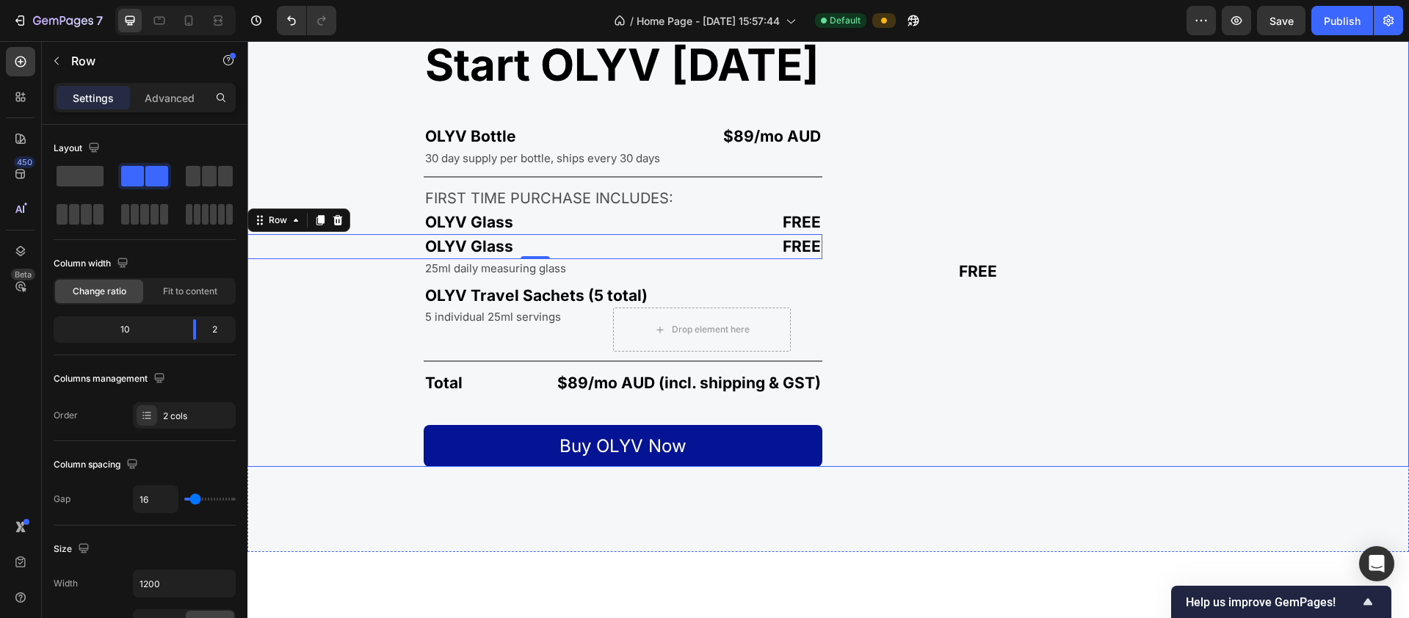
click at [394, 314] on div "Start OLYV today Heading OLYV Bottle Text Block $89/mo AUD Text Block Row 30 da…" at bounding box center [534, 236] width 575 height 462
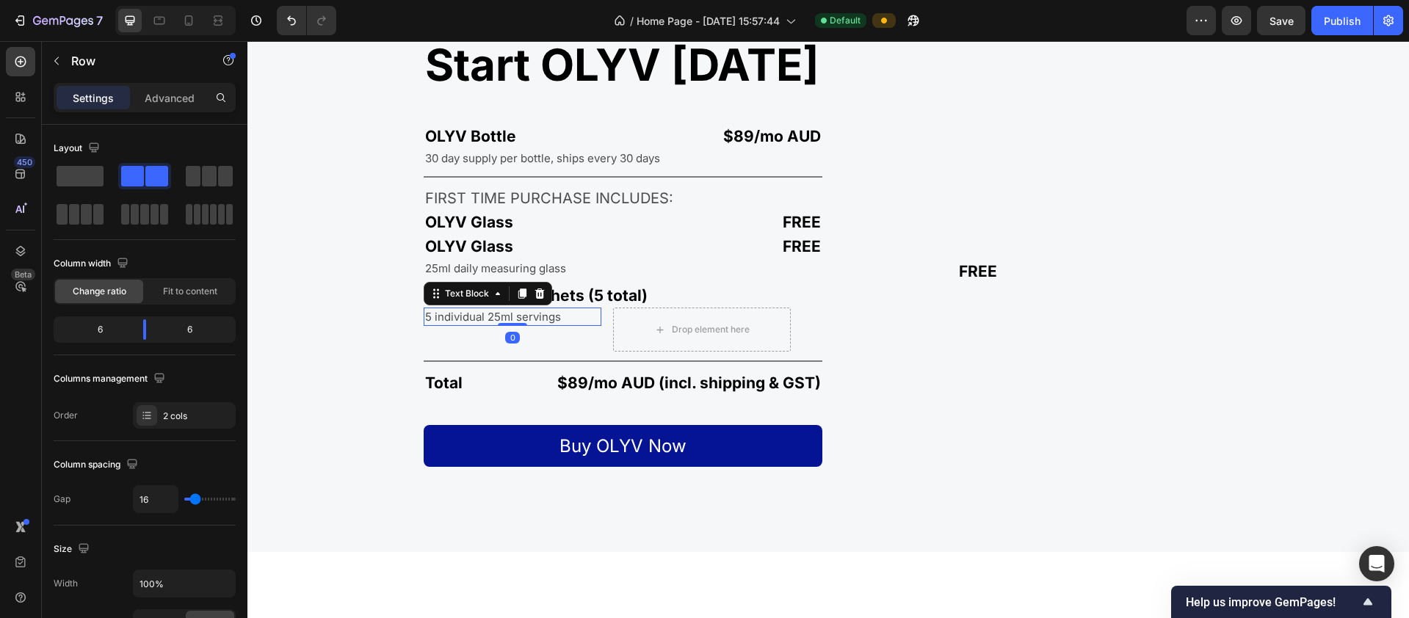
click at [472, 317] on p "5 individual 25ml servings" at bounding box center [493, 316] width 136 height 15
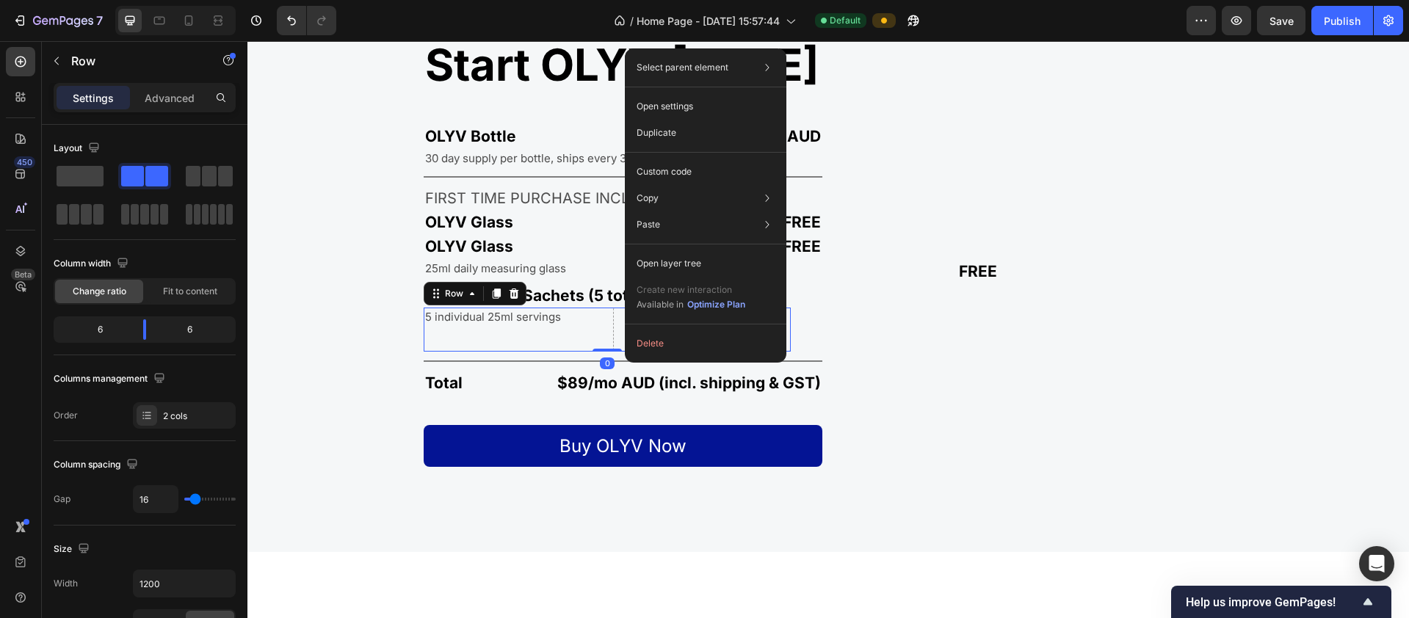
click at [603, 332] on div "5 individual 25ml servings Text Block Drop element here Row 0" at bounding box center [607, 330] width 367 height 44
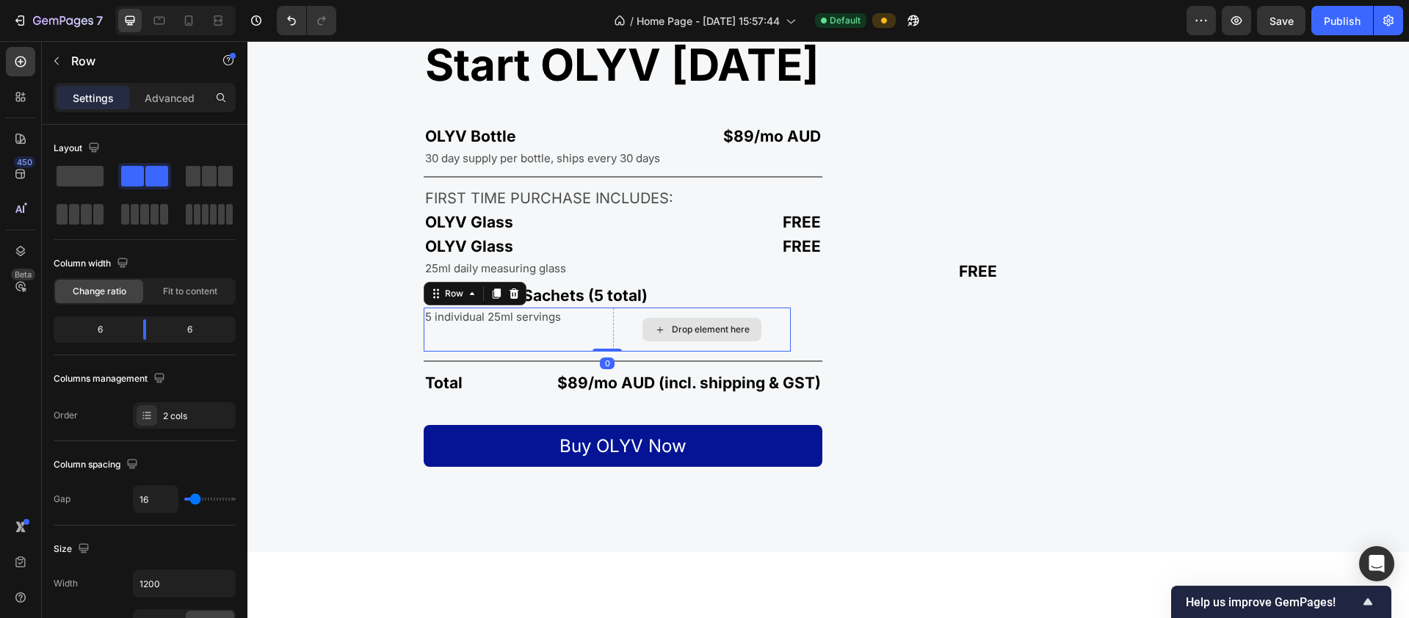
click at [643, 330] on div "Drop element here" at bounding box center [701, 329] width 119 height 23
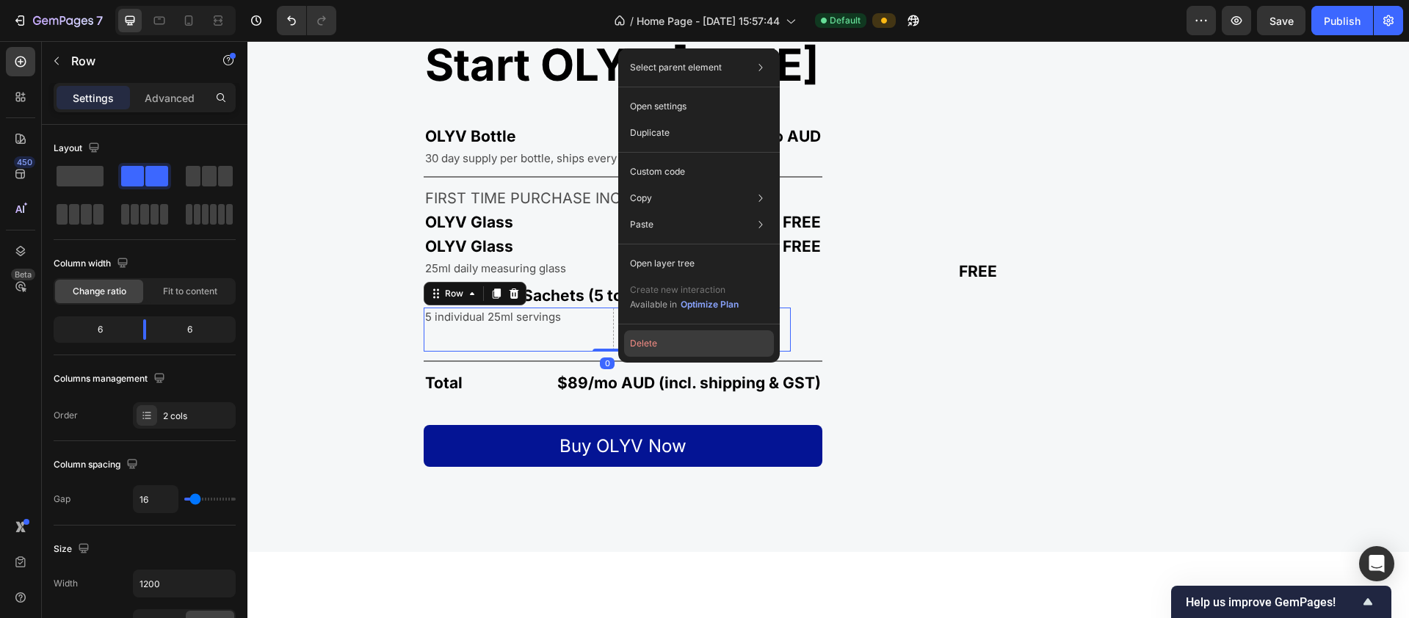
click at [638, 341] on button "Delete" at bounding box center [699, 343] width 150 height 26
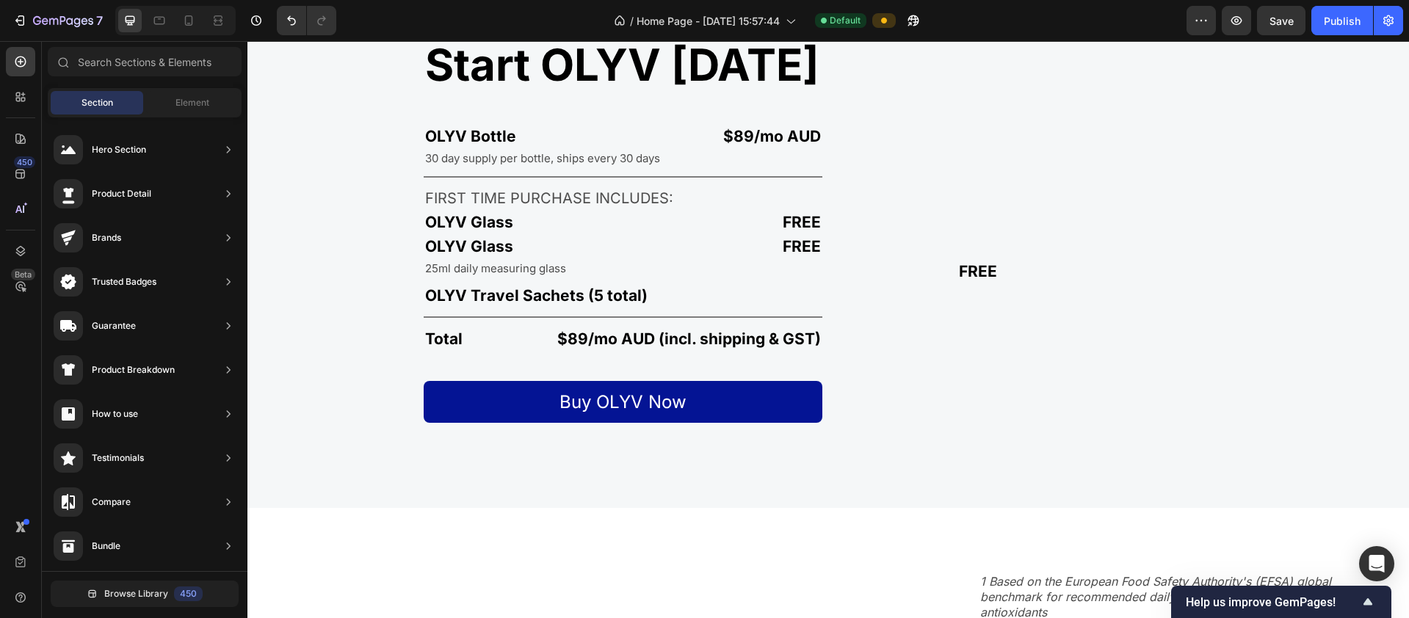
click at [275, 24] on div at bounding box center [303, 20] width 65 height 29
click at [289, 23] on icon "Undo/Redo" at bounding box center [291, 20] width 15 height 15
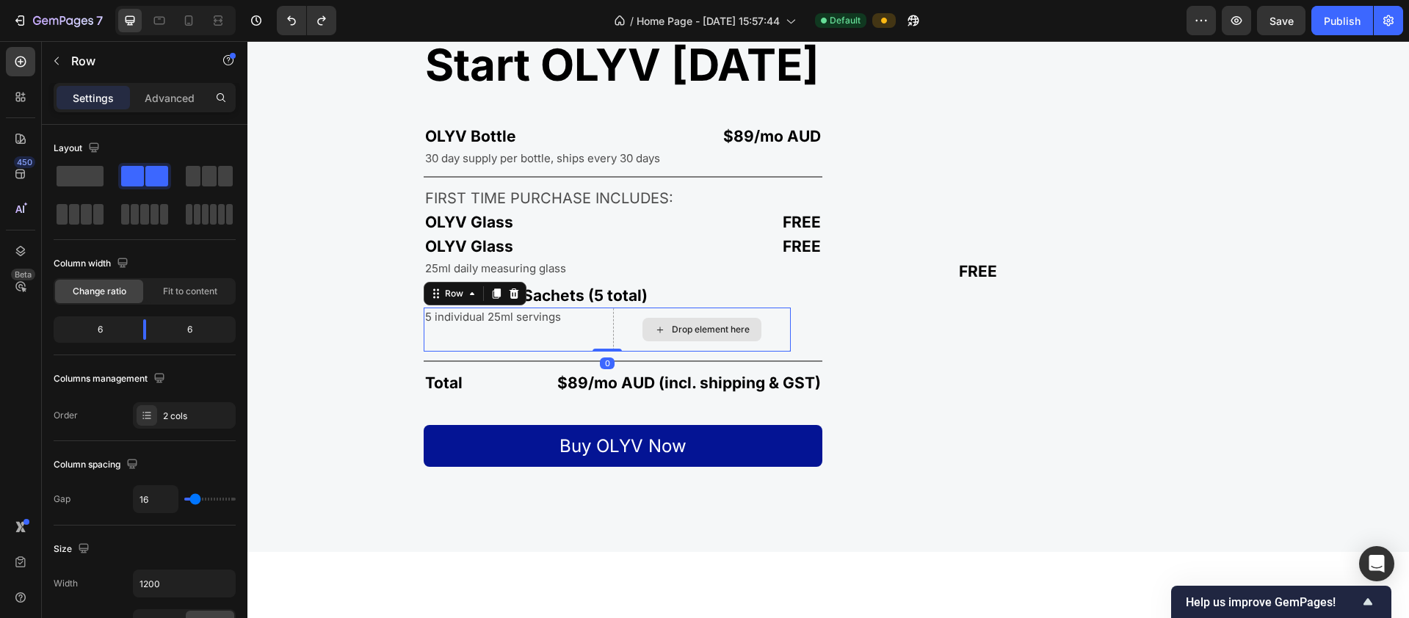
click at [626, 314] on div "Drop element here" at bounding box center [702, 330] width 178 height 44
click at [602, 324] on div "5 individual 25ml servings Text Block Drop element here Row 0" at bounding box center [607, 330] width 367 height 44
click at [613, 328] on div "Drop element here" at bounding box center [702, 330] width 178 height 44
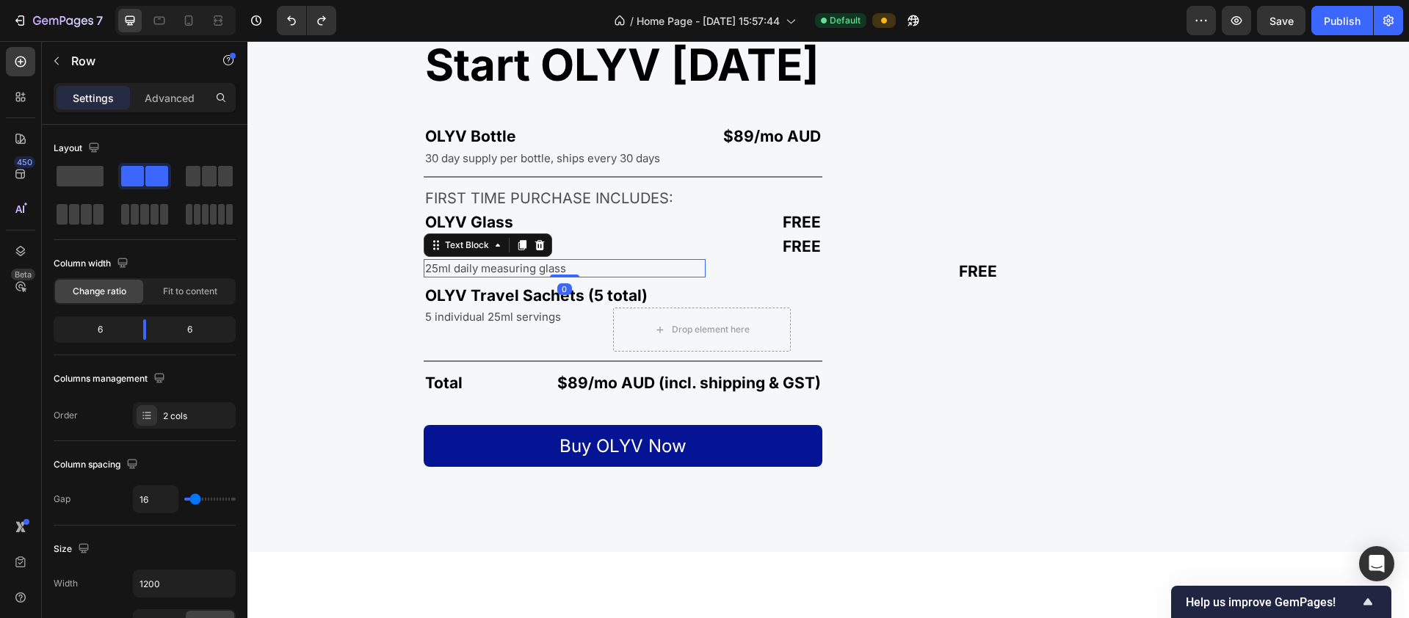
click at [512, 264] on p "25ml daily measuring glass" at bounding box center [497, 268] width 144 height 15
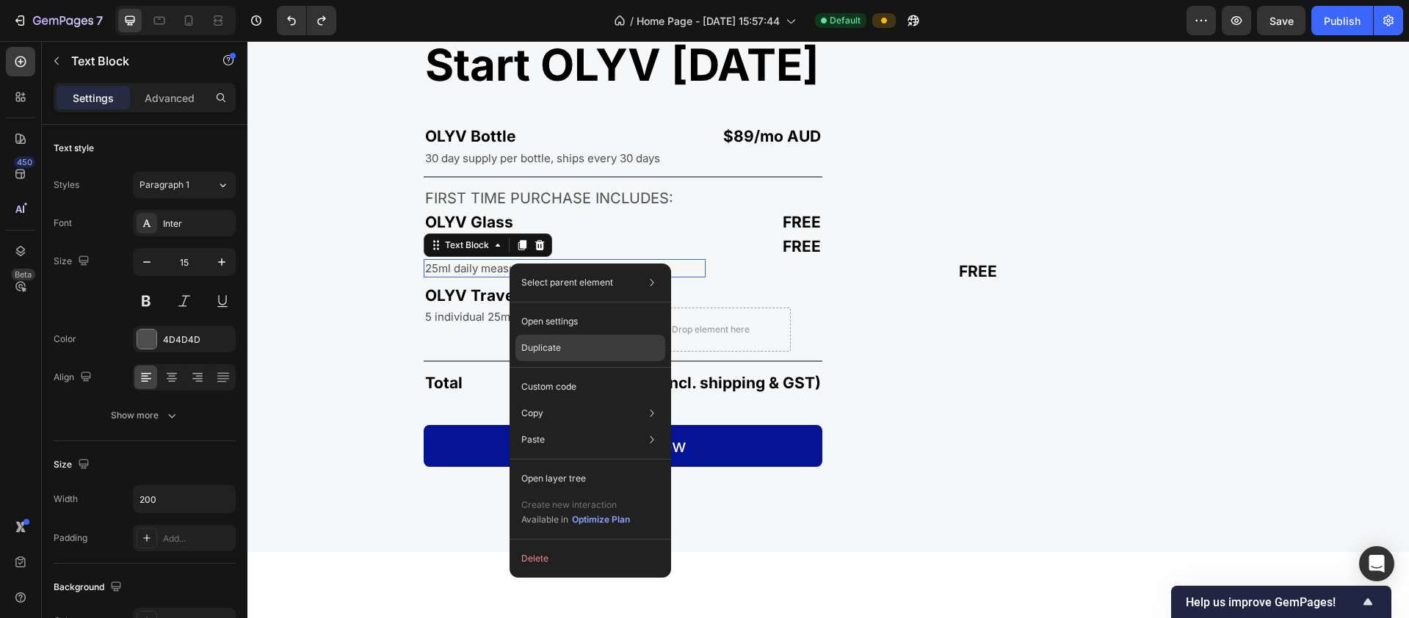
click at [559, 347] on p "Duplicate" at bounding box center [541, 347] width 40 height 13
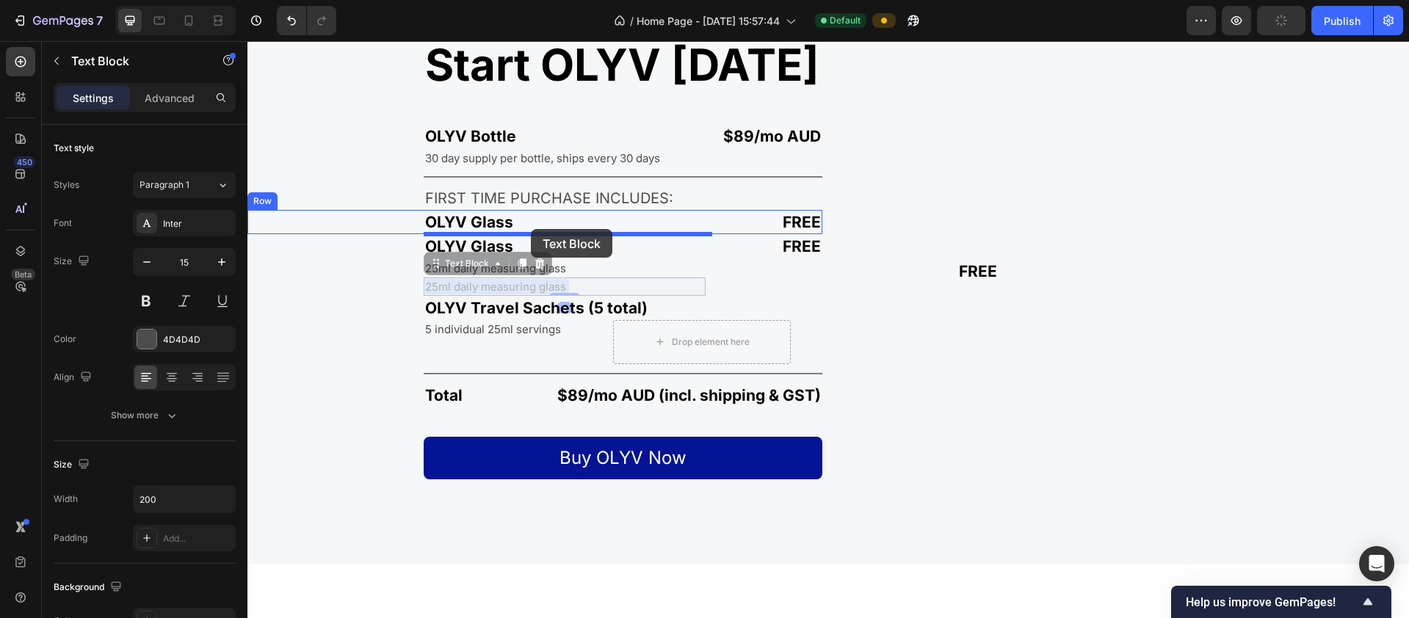
drag, startPoint x: 534, startPoint y: 280, endPoint x: 531, endPoint y: 229, distance: 50.8
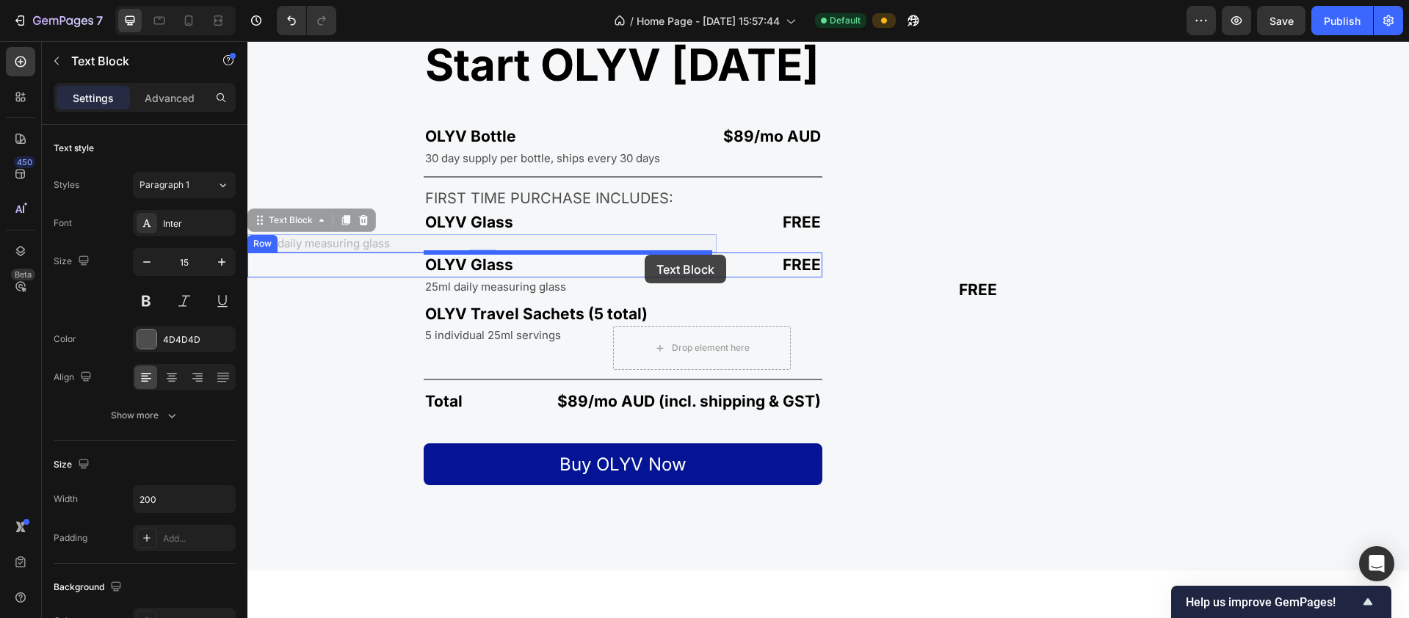
drag, startPoint x: 431, startPoint y: 234, endPoint x: 645, endPoint y: 255, distance: 214.6
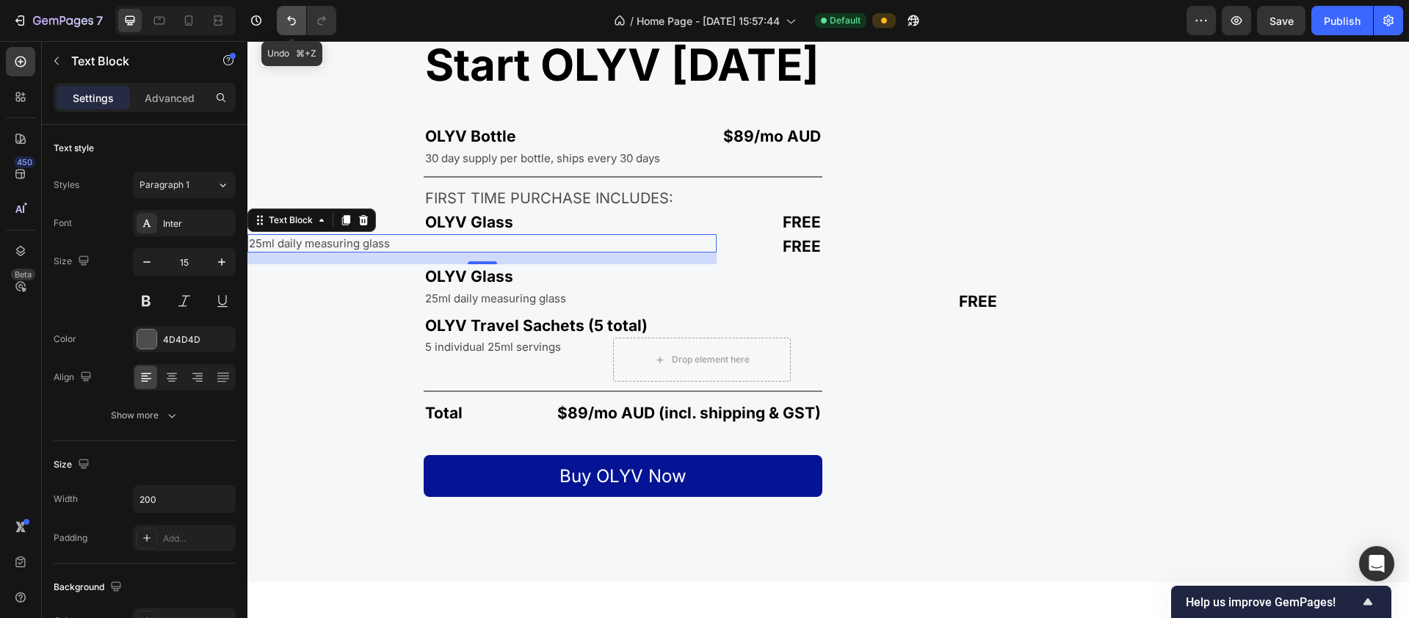
click at [293, 21] on icon "Undo/Redo" at bounding box center [291, 20] width 15 height 15
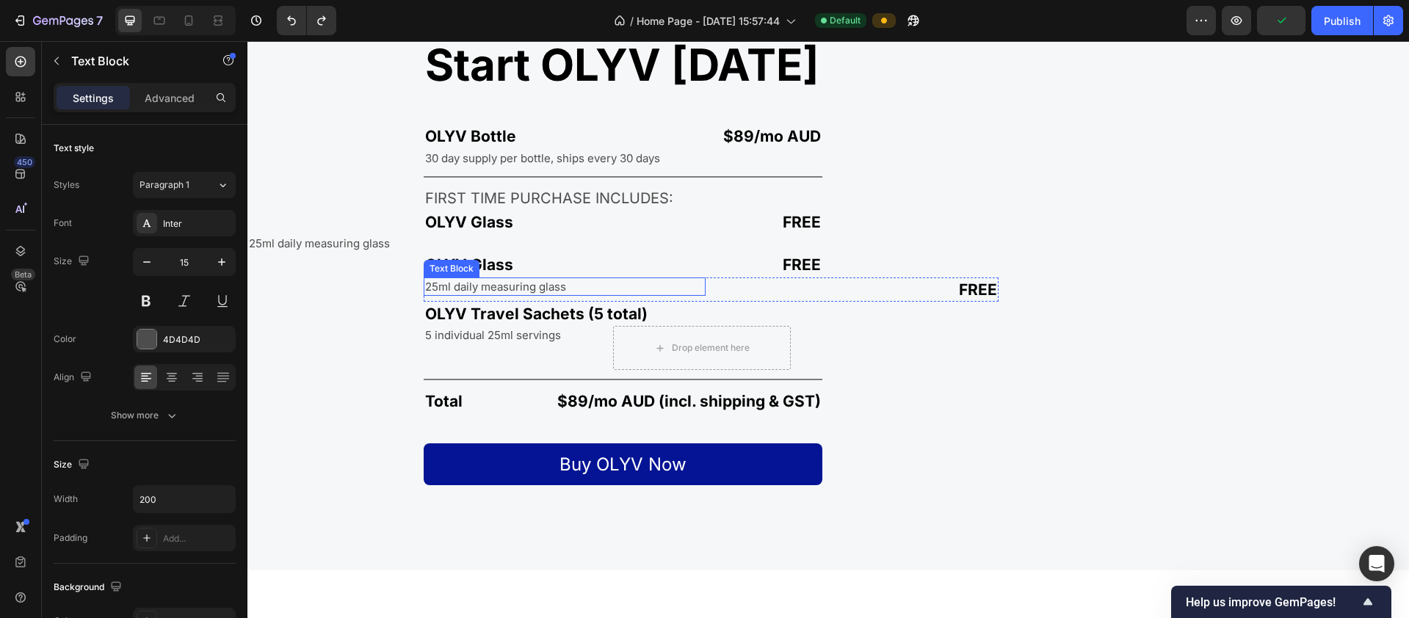
click at [437, 282] on p "25ml daily measuring glass" at bounding box center [497, 286] width 144 height 15
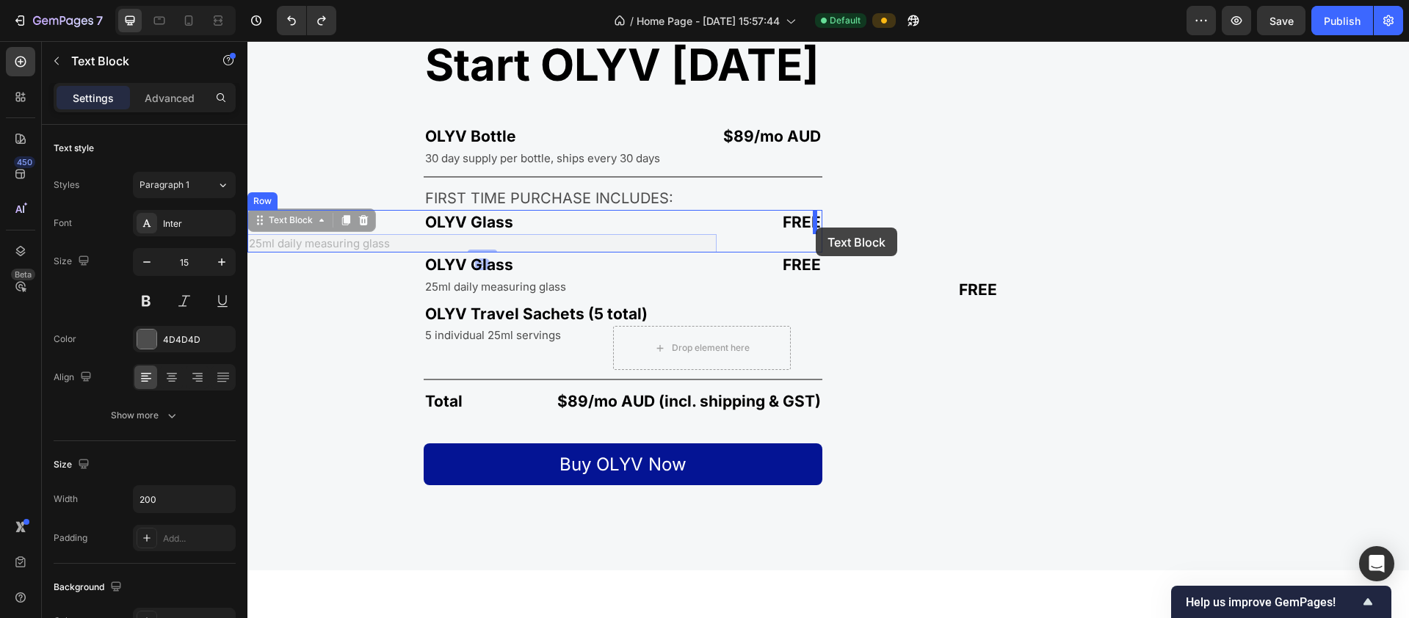
drag, startPoint x: 283, startPoint y: 240, endPoint x: 816, endPoint y: 228, distance: 533.1
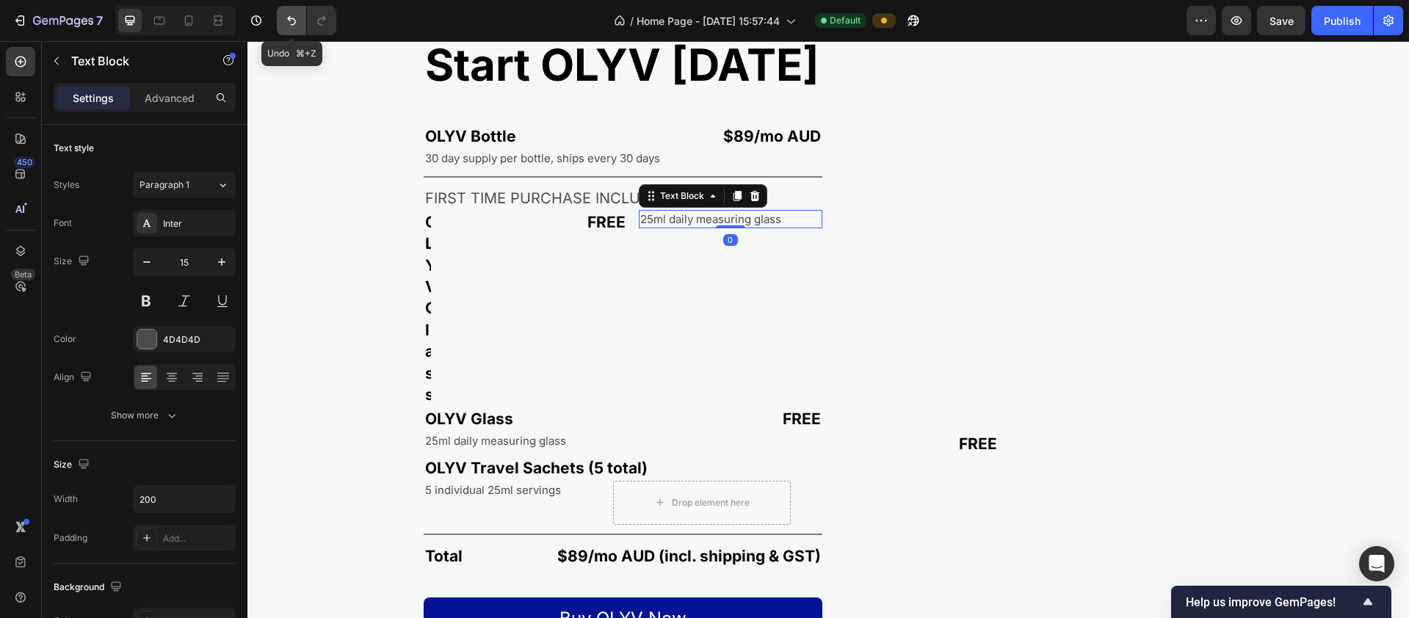
click at [297, 18] on icon "Undo/Redo" at bounding box center [291, 20] width 15 height 15
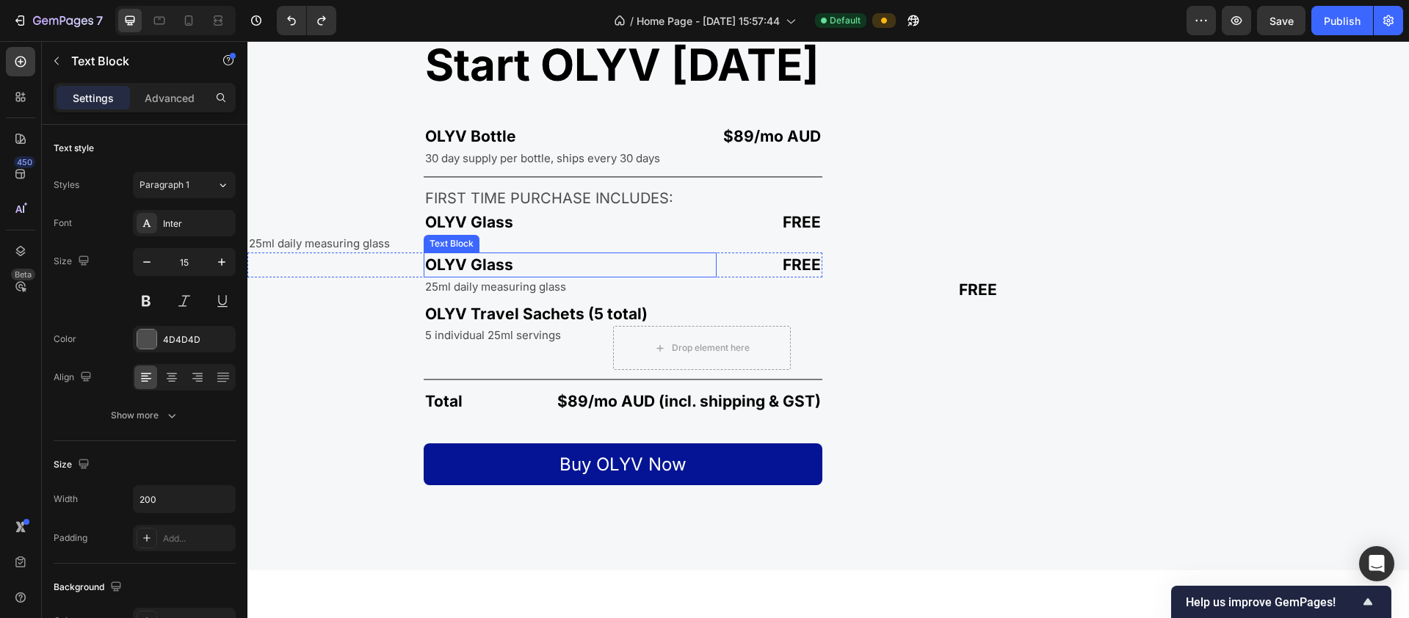
click at [460, 270] on p "OLYV Glass" at bounding box center [570, 264] width 290 height 21
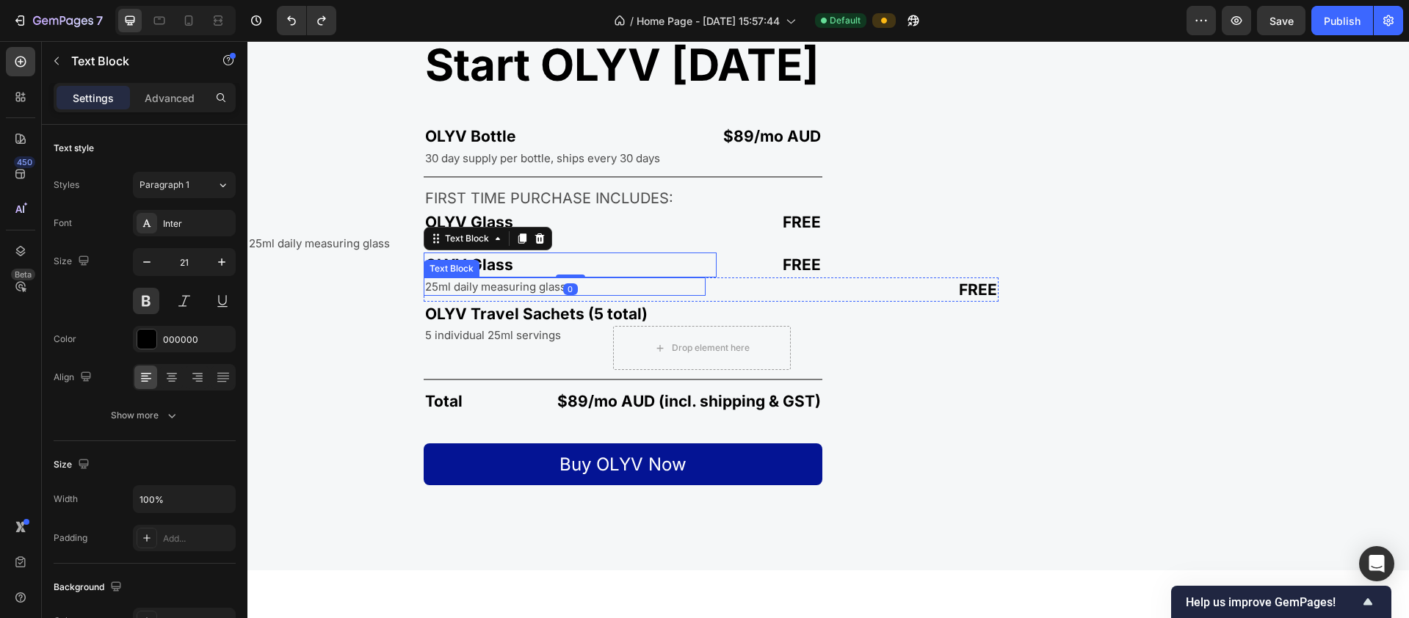
click at [464, 289] on p "25ml daily measuring glass" at bounding box center [497, 286] width 144 height 15
click at [605, 272] on p "OLYV Glass" at bounding box center [570, 264] width 290 height 21
click at [573, 289] on div "0" at bounding box center [570, 289] width 15 height 12
click at [594, 278] on div "25ml daily measuring glass" at bounding box center [565, 287] width 282 height 18
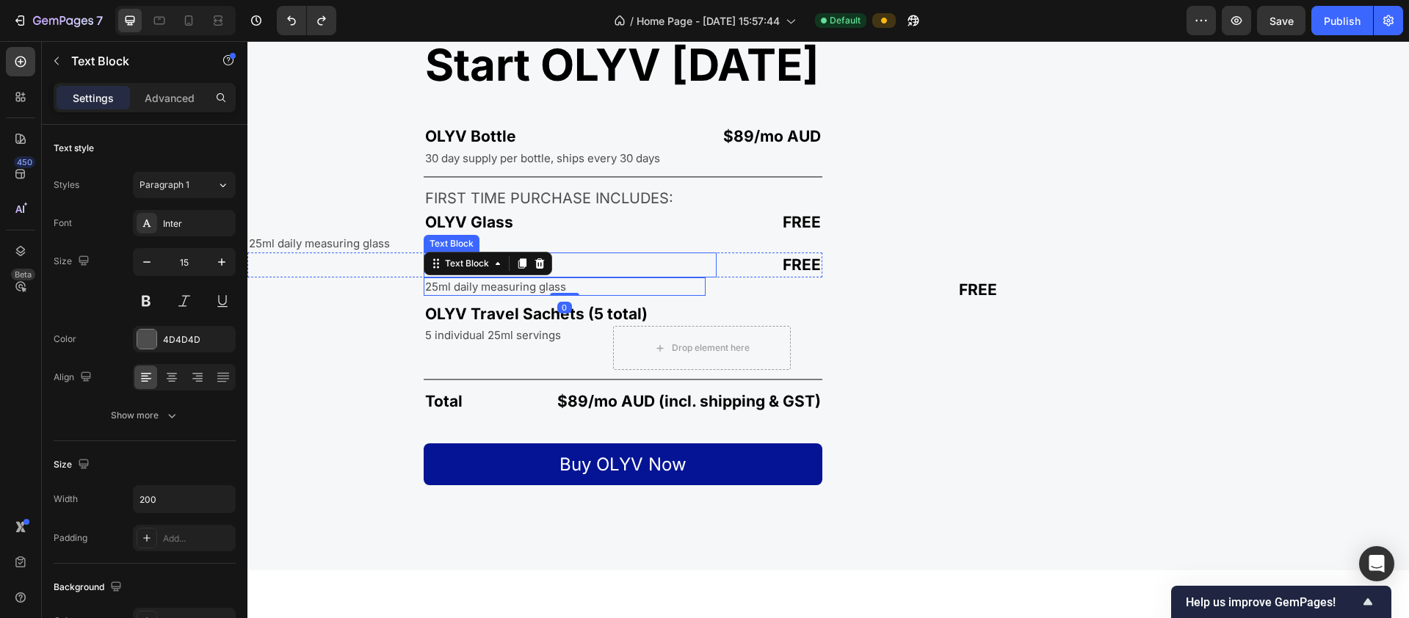
click at [592, 266] on p "OLYV Glass" at bounding box center [570, 264] width 290 height 21
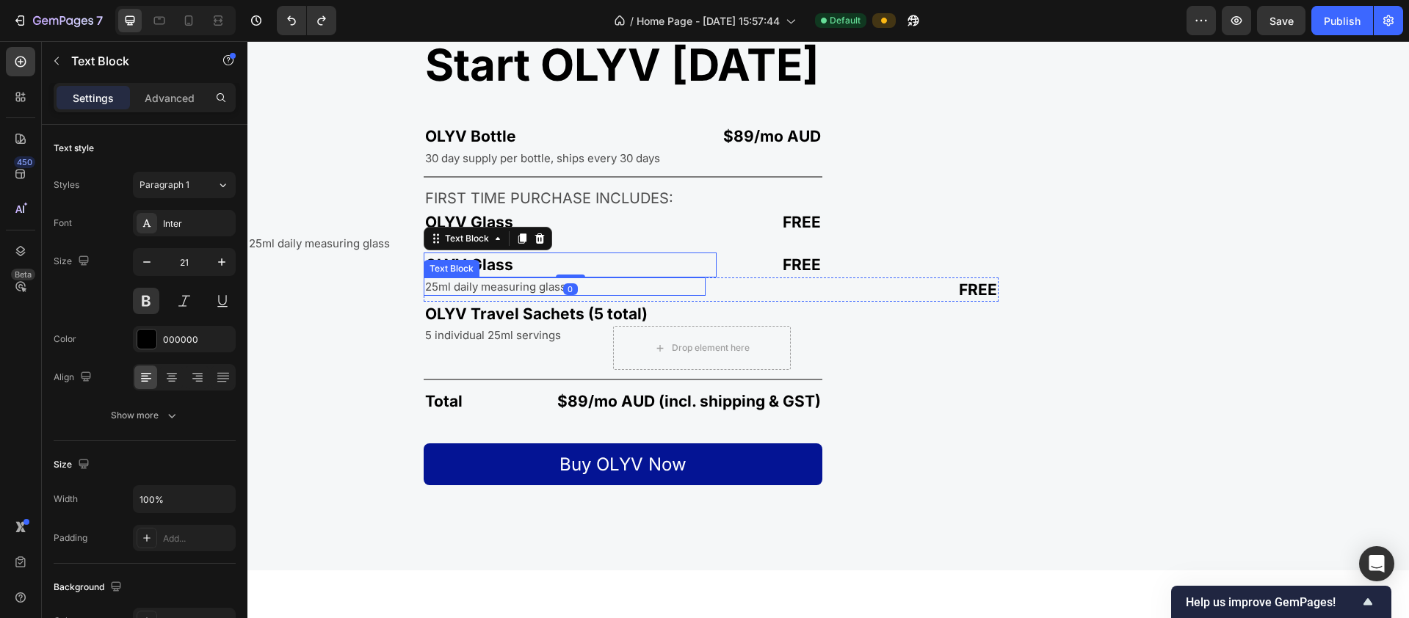
click at [591, 285] on div "25ml daily measuring glass" at bounding box center [565, 287] width 282 height 18
click at [589, 264] on p "OLYV Glass" at bounding box center [570, 264] width 290 height 21
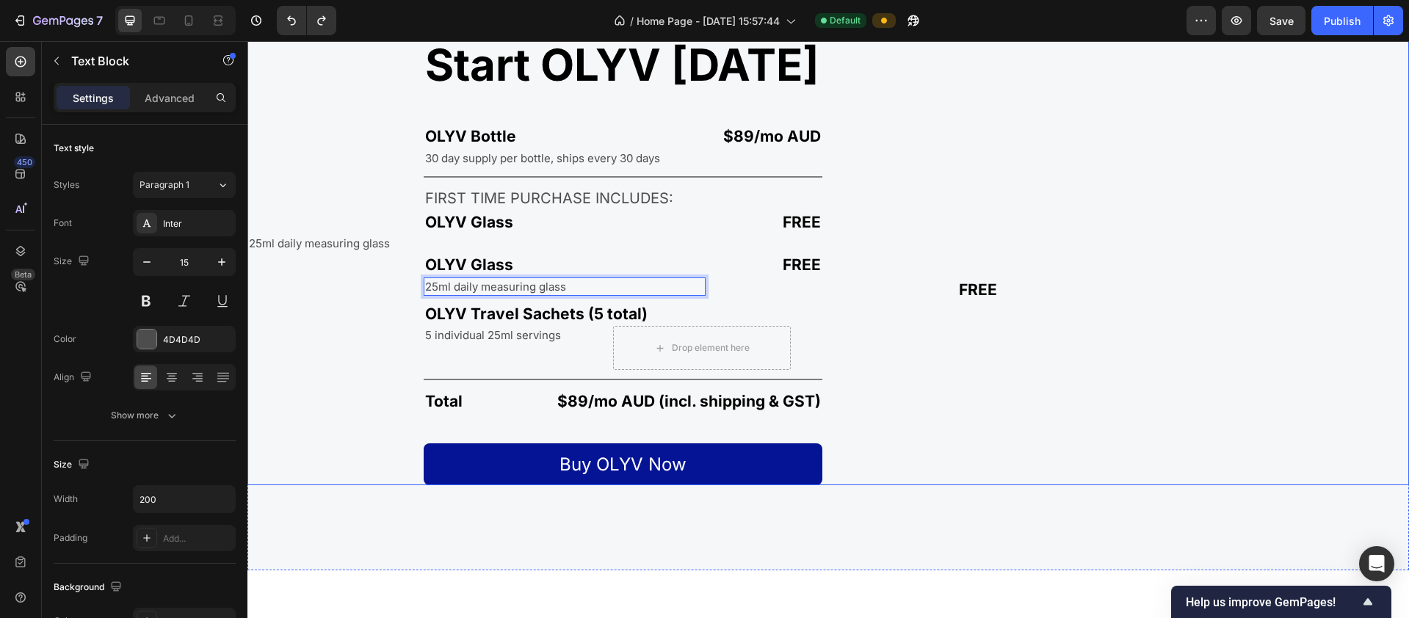
click at [385, 279] on div "Start OLYV today Heading OLYV Bottle Text Block $89/mo AUD Text Block Row 30 da…" at bounding box center [534, 245] width 575 height 480
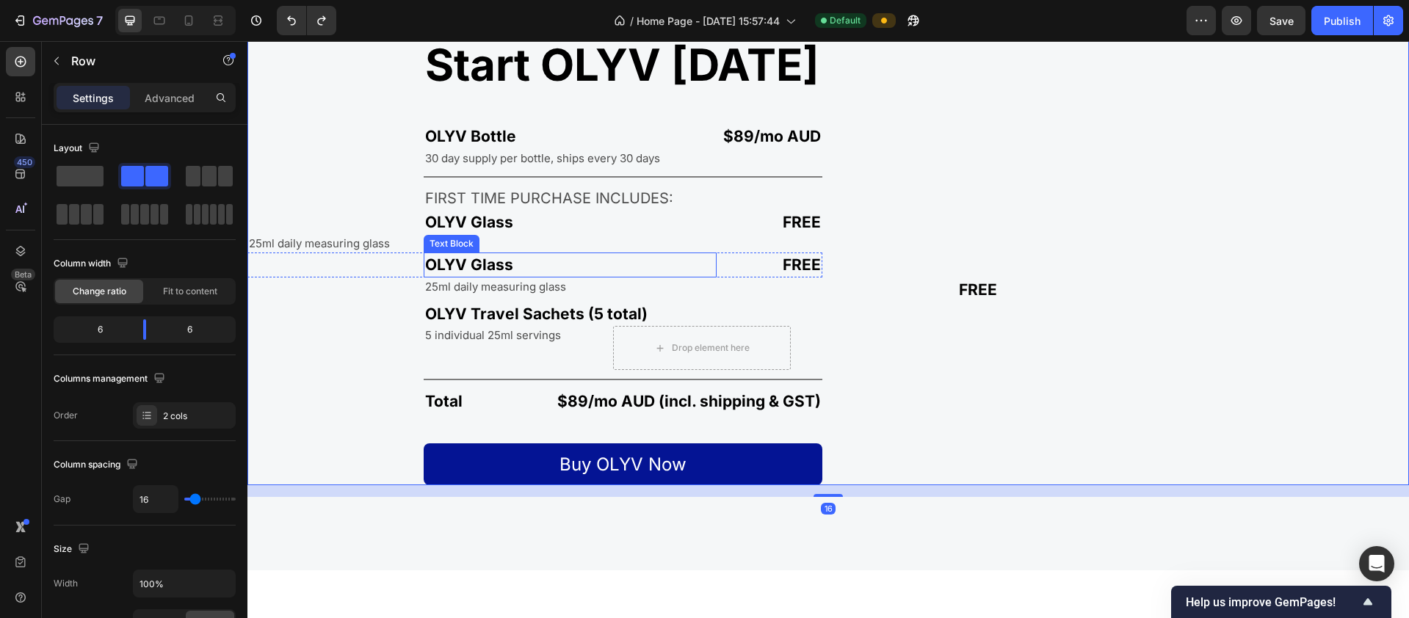
click at [424, 272] on div "OLYV Glass" at bounding box center [570, 265] width 293 height 24
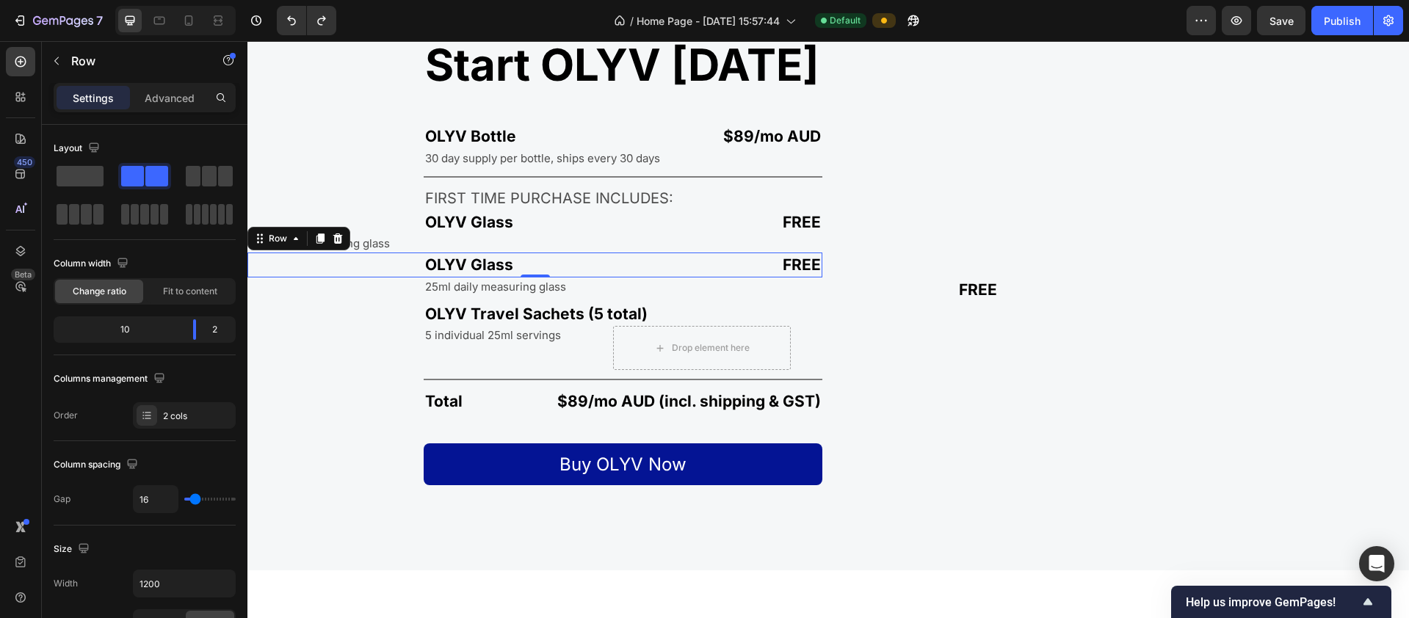
click at [412, 273] on div "OLYV Glass Text Block" at bounding box center [481, 265] width 469 height 24
click at [413, 288] on div "Start OLYV today Heading OLYV Bottle Text Block $89/mo AUD Text Block Row 30 da…" at bounding box center [534, 245] width 575 height 480
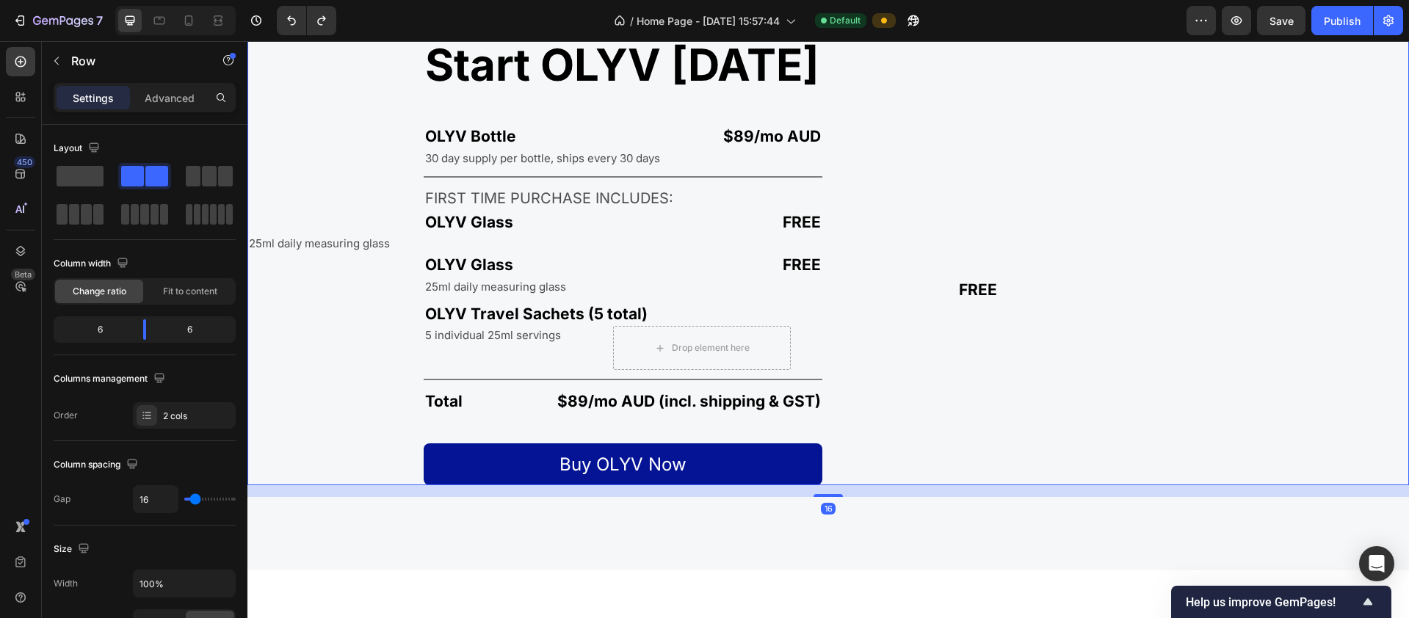
click at [396, 281] on div "Start OLYV today Heading OLYV Bottle Text Block $89/mo AUD Text Block Row 30 da…" at bounding box center [534, 245] width 575 height 480
click at [434, 285] on p "25ml daily measuring glass" at bounding box center [497, 286] width 144 height 15
click at [407, 283] on div "Start OLYV today Heading OLYV Bottle Text Block $89/mo AUD Text Block Row 30 da…" at bounding box center [534, 245] width 575 height 480
click at [369, 284] on div "Start OLYV today Heading OLYV Bottle Text Block $89/mo AUD Text Block Row 30 da…" at bounding box center [534, 245] width 575 height 480
click at [520, 282] on p "25ml daily measuring glass" at bounding box center [497, 286] width 144 height 15
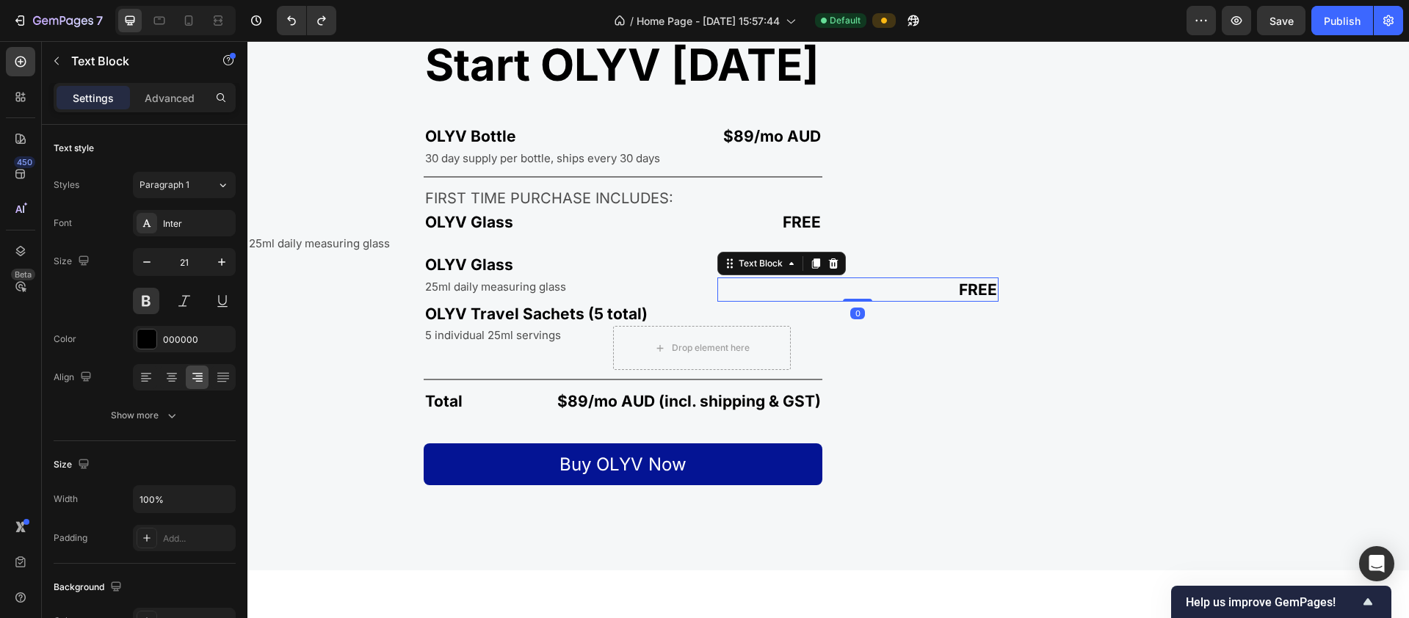
click at [733, 281] on p "FREE" at bounding box center [858, 289] width 279 height 21
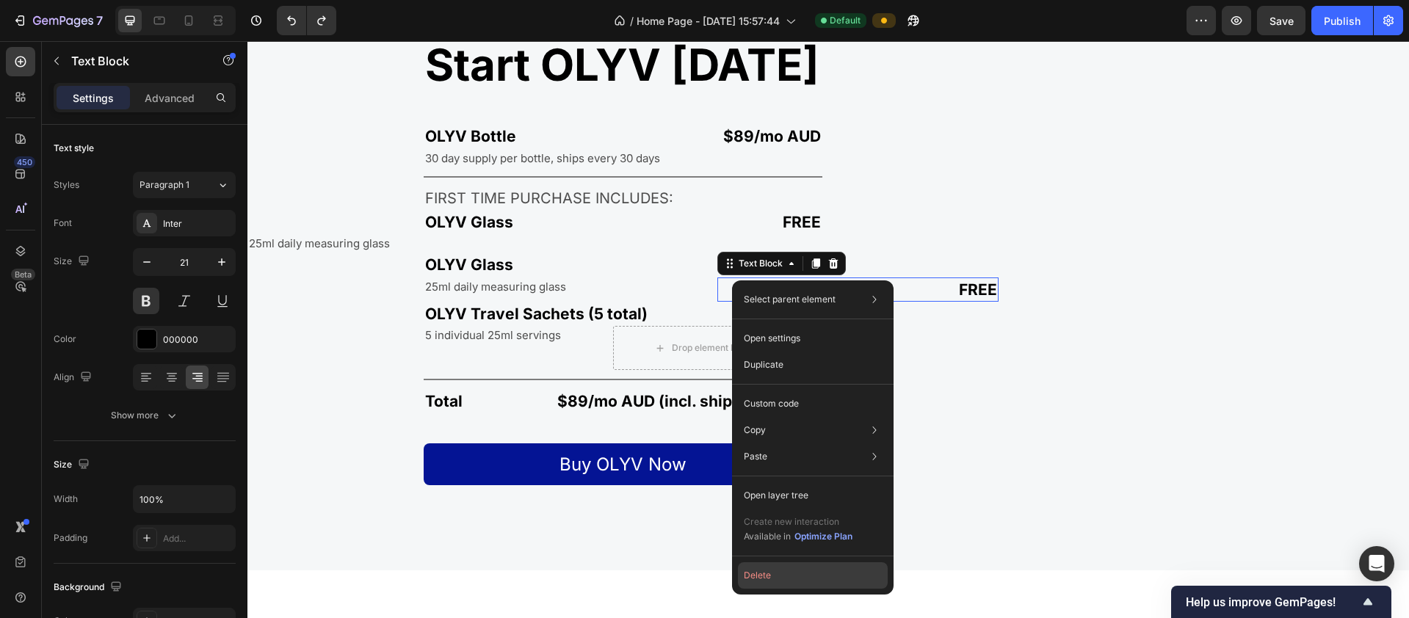
click at [792, 571] on button "Delete" at bounding box center [813, 575] width 150 height 26
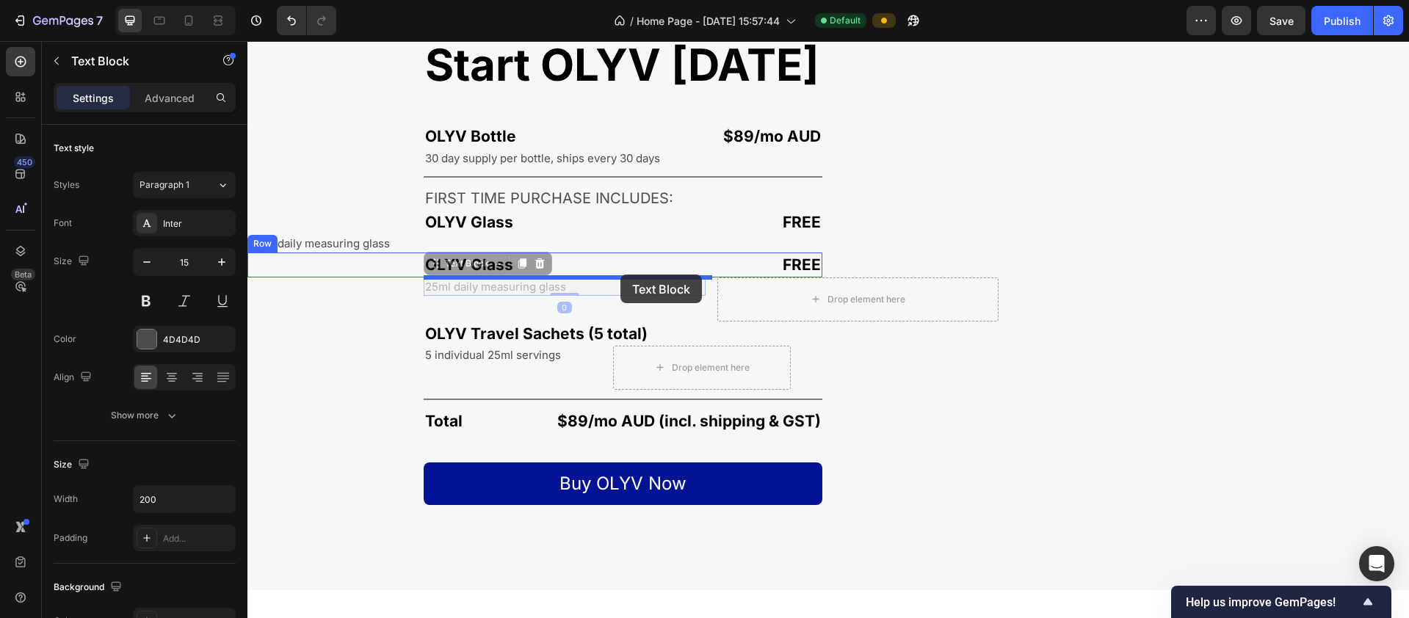
drag, startPoint x: 673, startPoint y: 291, endPoint x: 620, endPoint y: 275, distance: 55.5
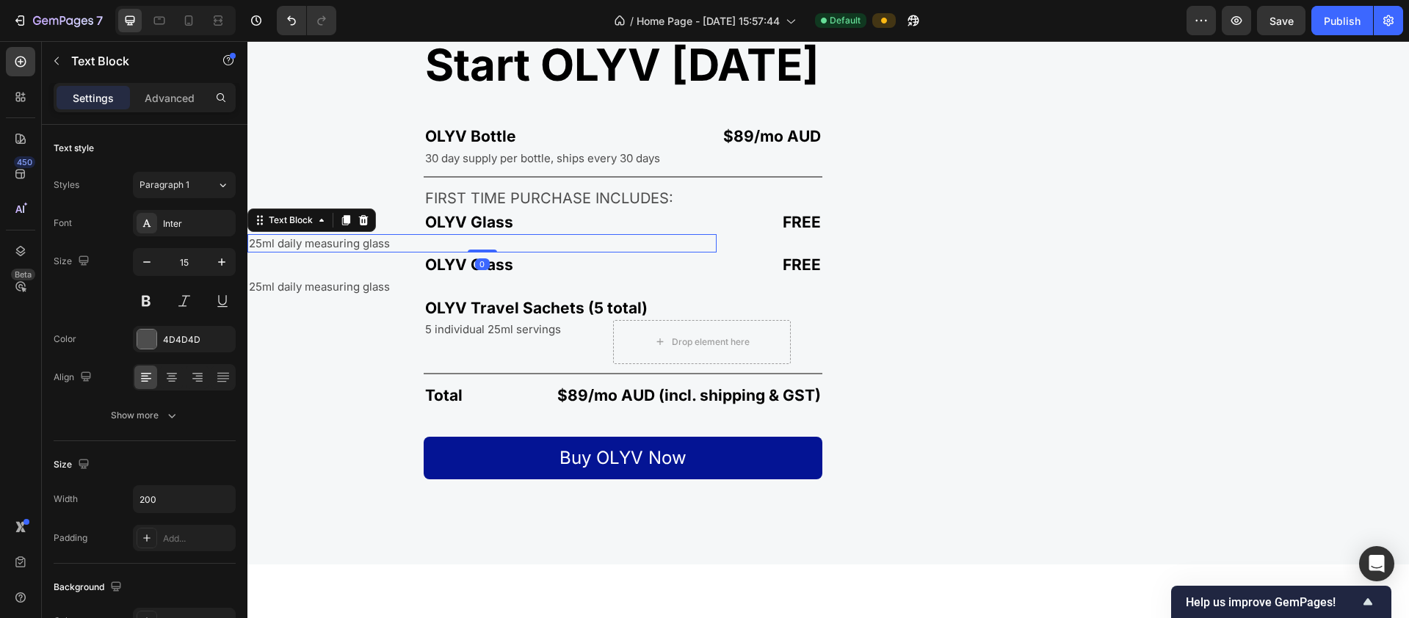
click at [385, 242] on p "25ml daily measuring glass" at bounding box center [321, 243] width 144 height 15
click at [174, 97] on p "Advanced" at bounding box center [170, 97] width 50 height 15
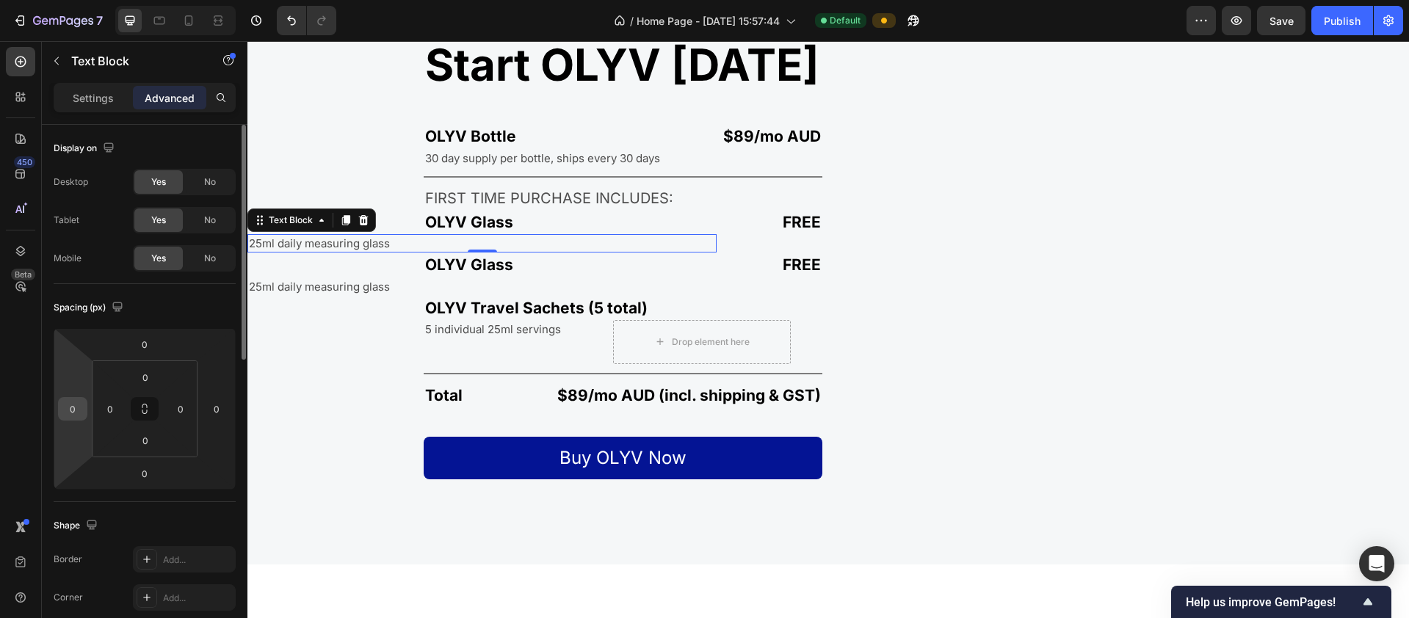
click at [76, 410] on input "0" at bounding box center [73, 409] width 22 height 22
type input "240"
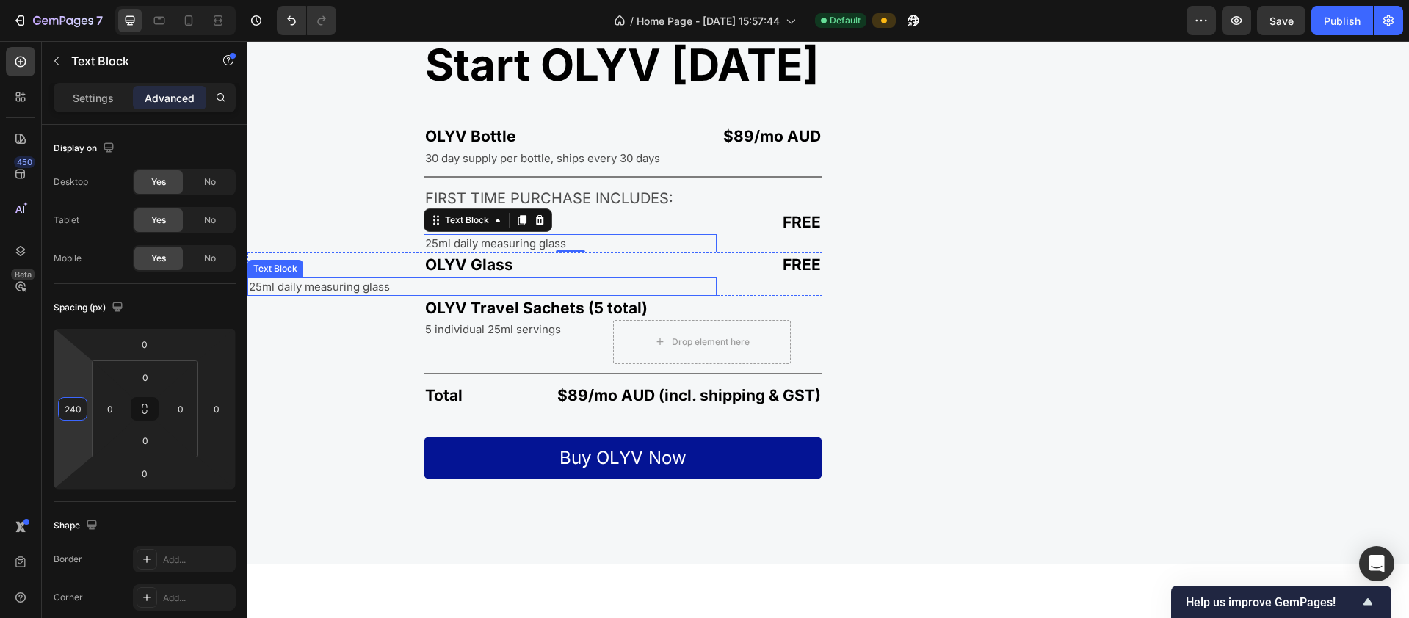
click at [275, 287] on p "25ml daily measuring glass" at bounding box center [321, 286] width 144 height 15
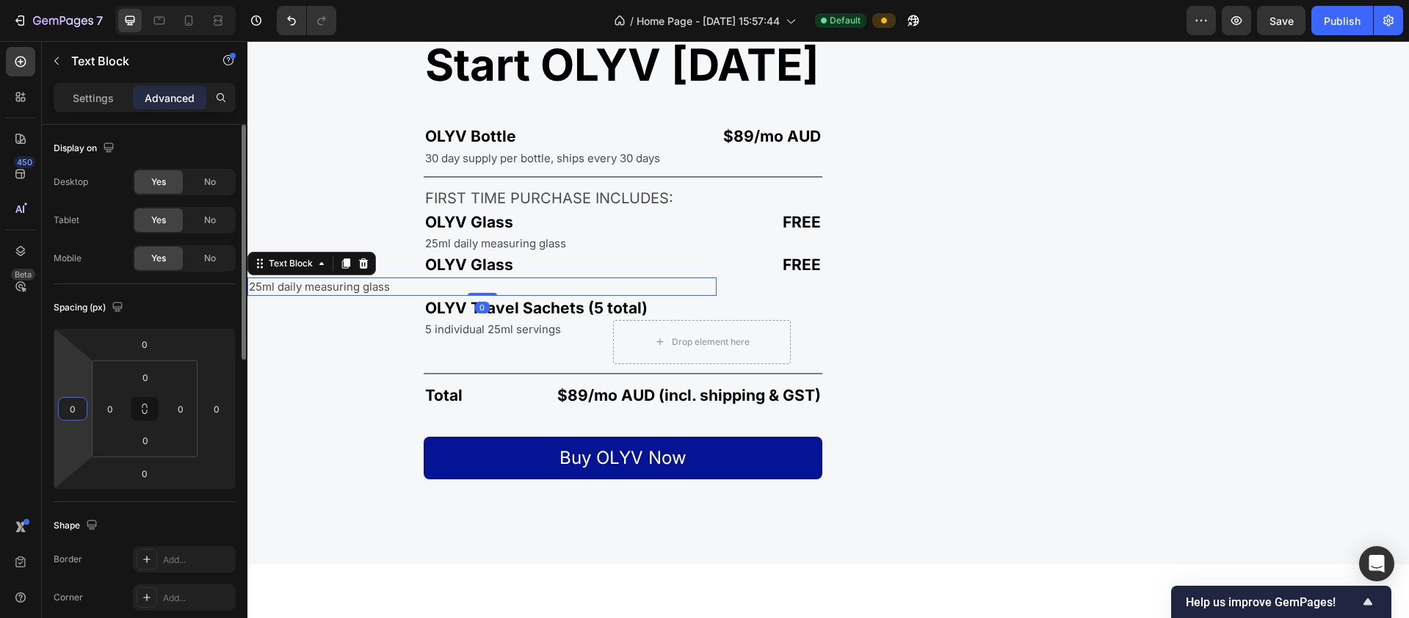
click at [81, 408] on input "0" at bounding box center [73, 409] width 22 height 22
type input "240"
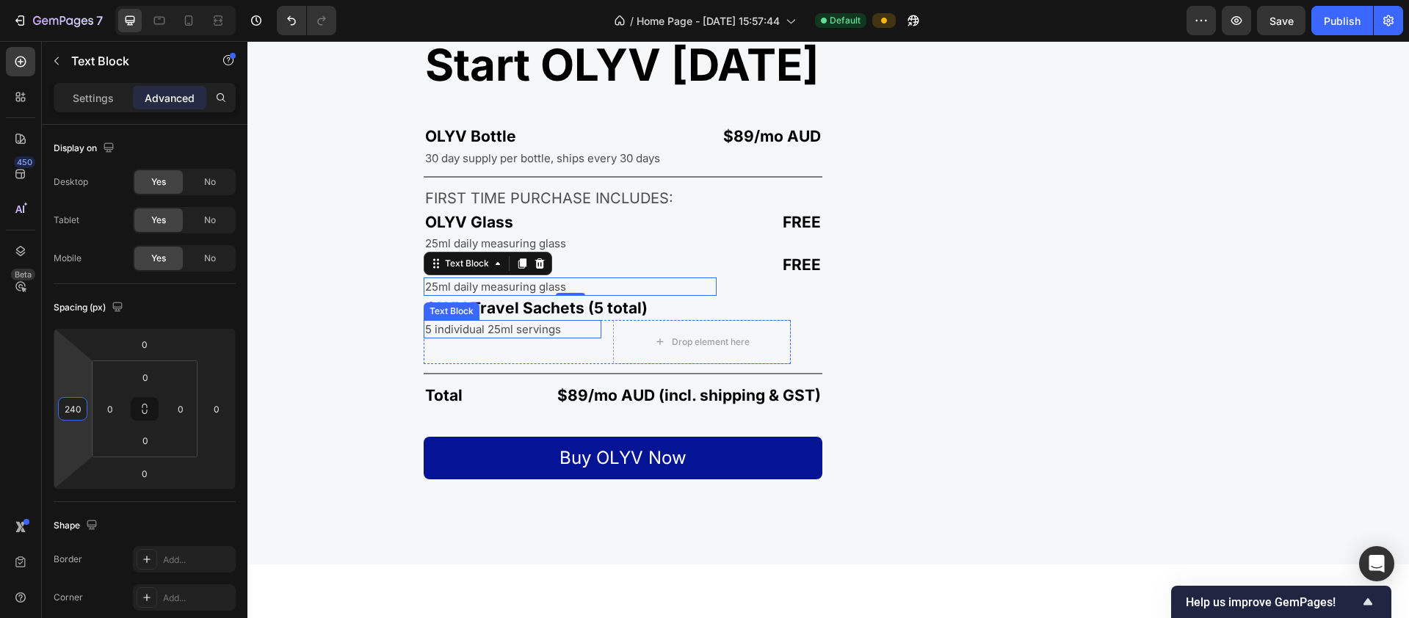
click at [482, 327] on p "5 individual 25ml servings" at bounding box center [493, 329] width 136 height 15
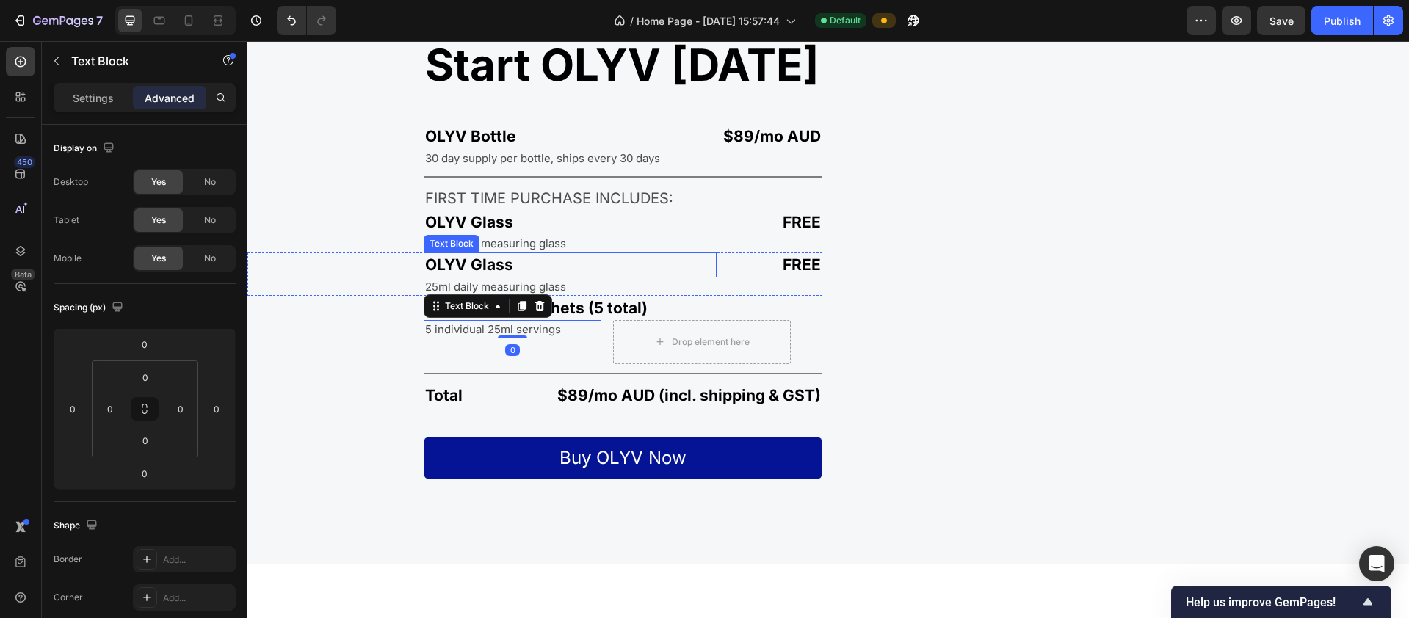
click at [496, 265] on p "OLYV Glass" at bounding box center [570, 264] width 290 height 21
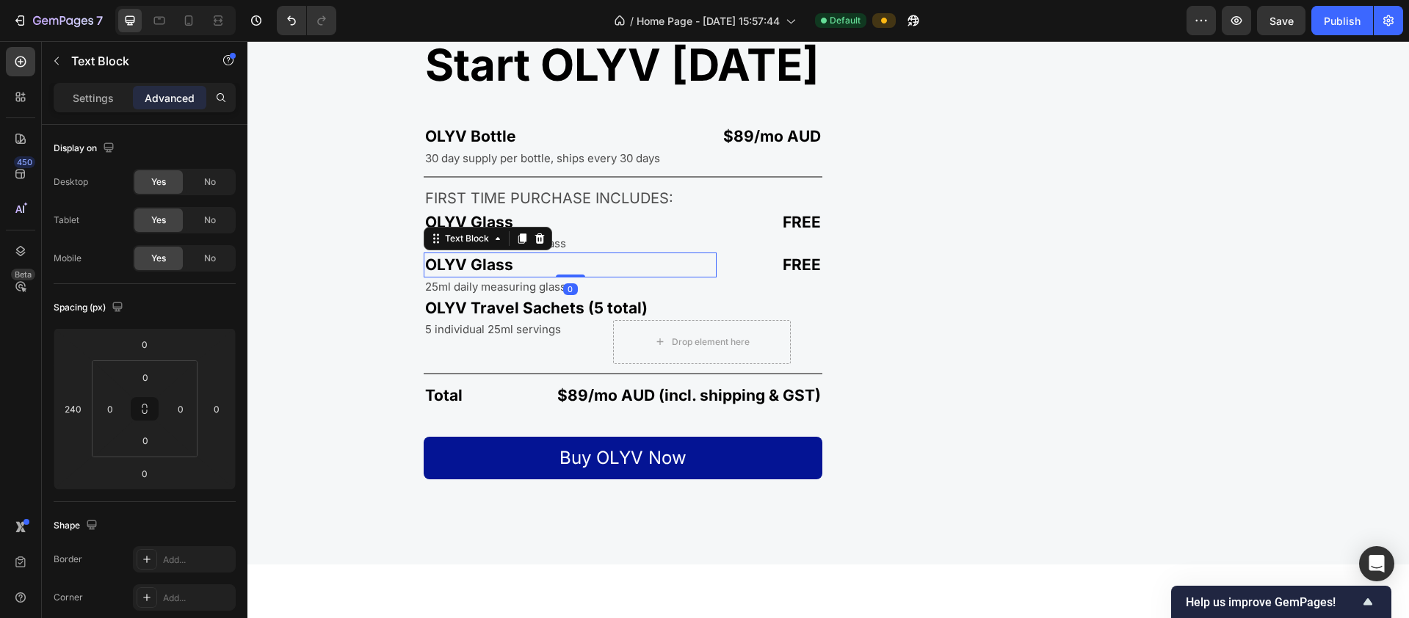
click at [496, 265] on p "OLYV Glass" at bounding box center [570, 264] width 290 height 21
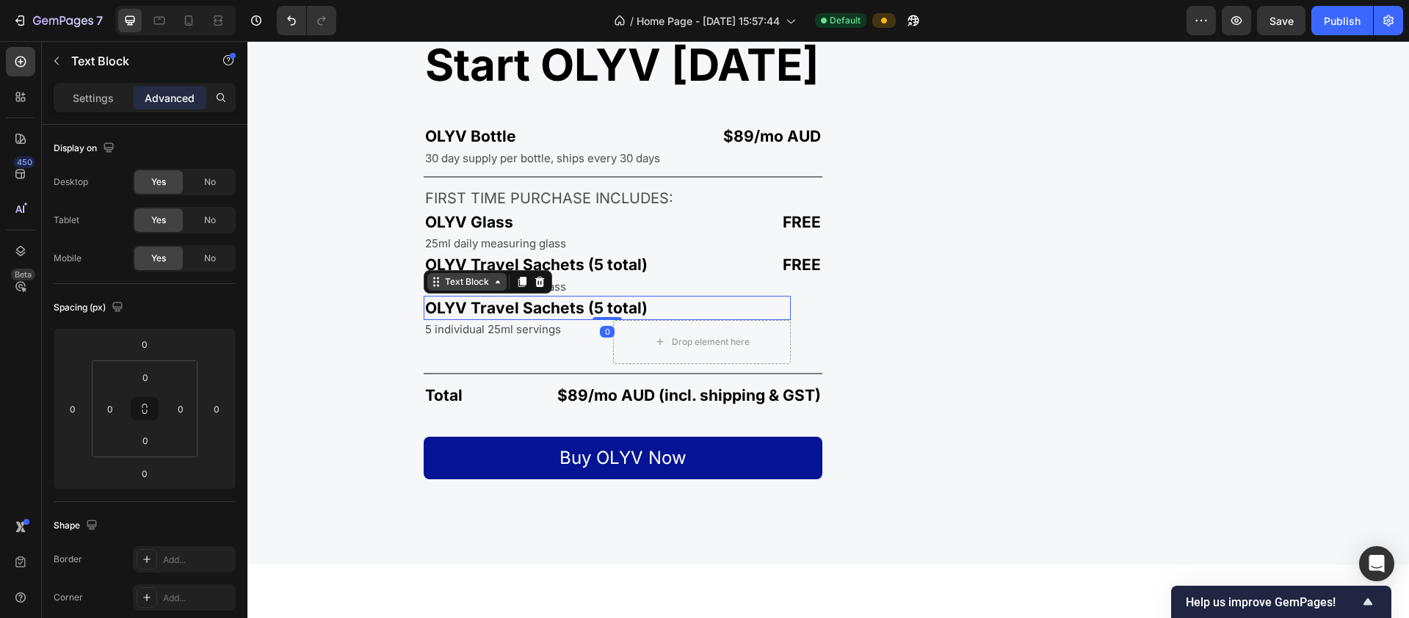
click at [476, 286] on div "Text Block" at bounding box center [467, 281] width 50 height 13
click at [499, 287] on p "25ml daily measuring glass" at bounding box center [497, 286] width 144 height 15
drag, startPoint x: 559, startPoint y: 286, endPoint x: 540, endPoint y: 287, distance: 19.8
click at [540, 287] on p "25ml daily measuring glass" at bounding box center [497, 286] width 144 height 15
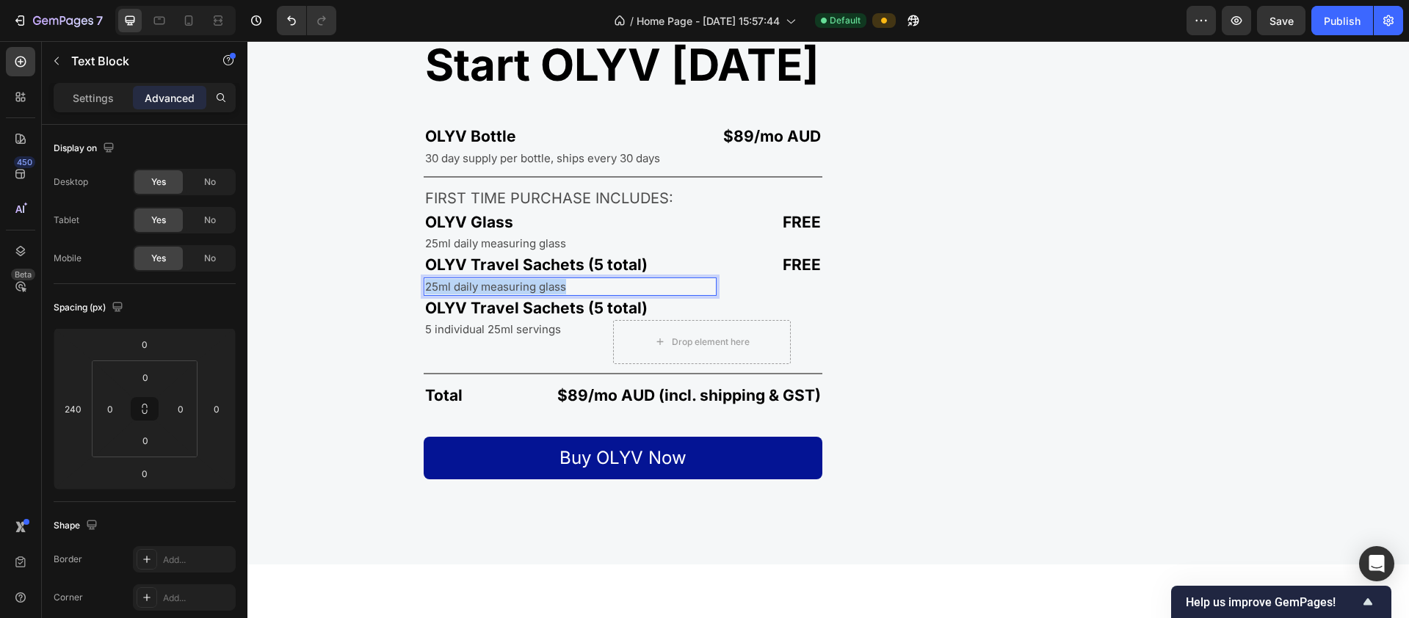
drag, startPoint x: 565, startPoint y: 288, endPoint x: 404, endPoint y: 292, distance: 161.6
click at [404, 292] on div "OLYV Travel Sachets (5 total) Text Block 25ml daily measuring glass Text Block 0" at bounding box center [481, 274] width 469 height 43
click at [576, 305] on p "OLYV Travel Sachets (5 total)" at bounding box center [607, 307] width 364 height 21
click at [538, 283] on icon at bounding box center [540, 281] width 10 height 10
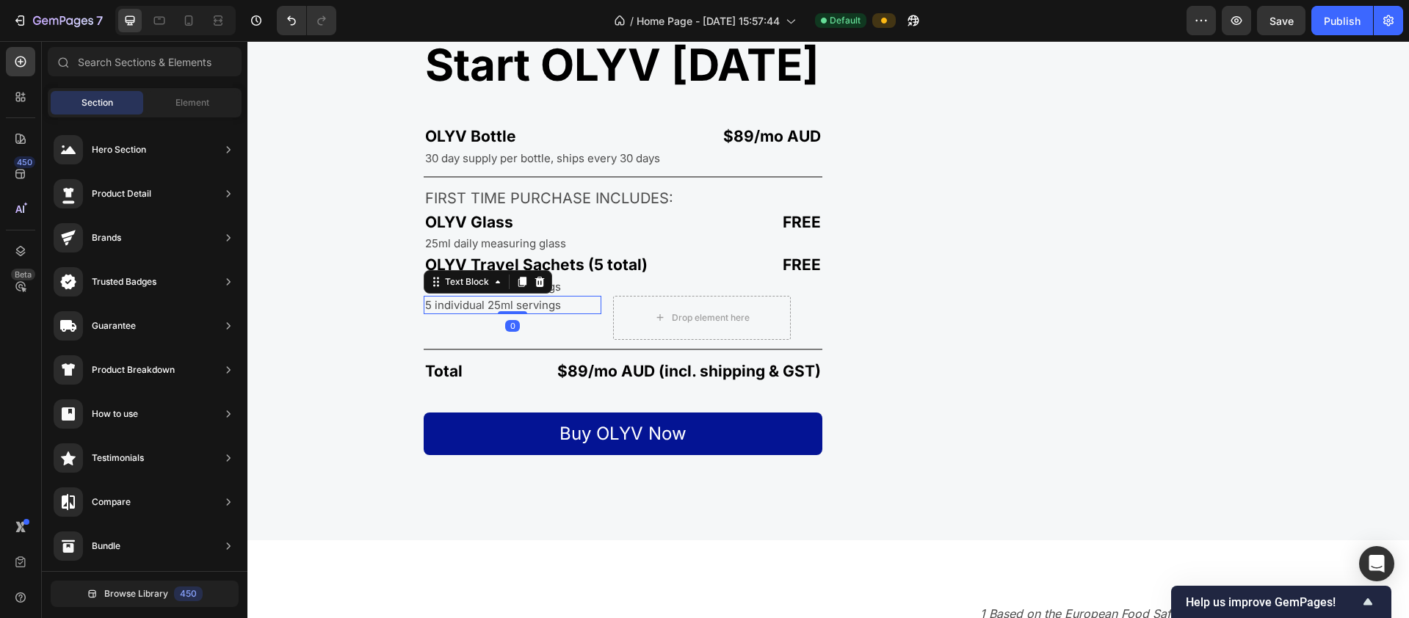
click at [538, 307] on p "5 individual 25ml servings" at bounding box center [493, 304] width 136 height 15
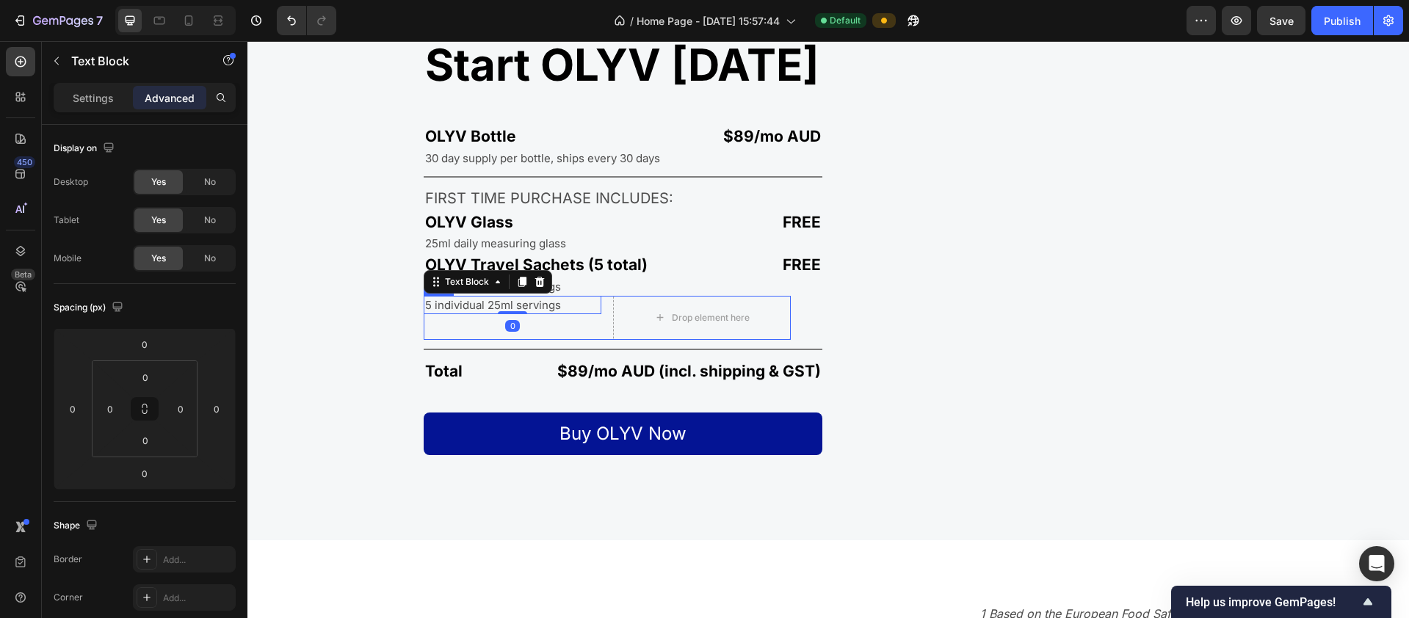
click at [568, 328] on div "5 individual 25ml servings Text Block 0" at bounding box center [513, 318] width 178 height 44
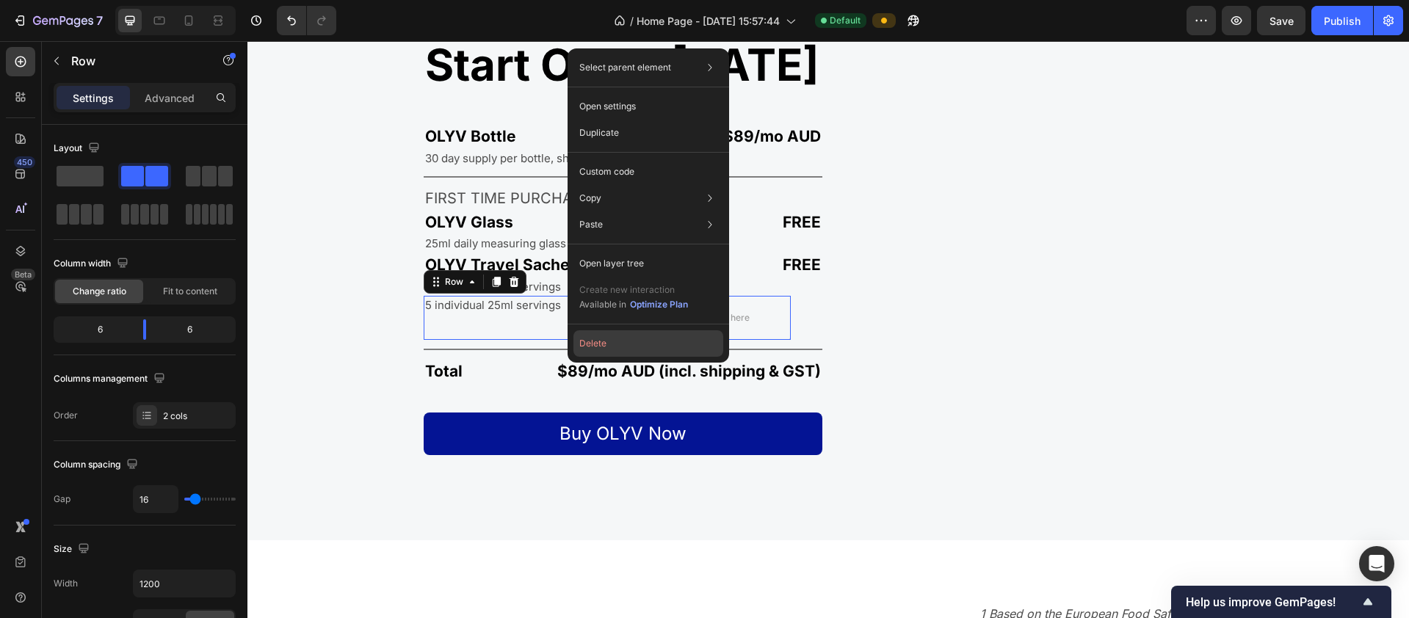
click at [598, 344] on button "Delete" at bounding box center [648, 343] width 150 height 26
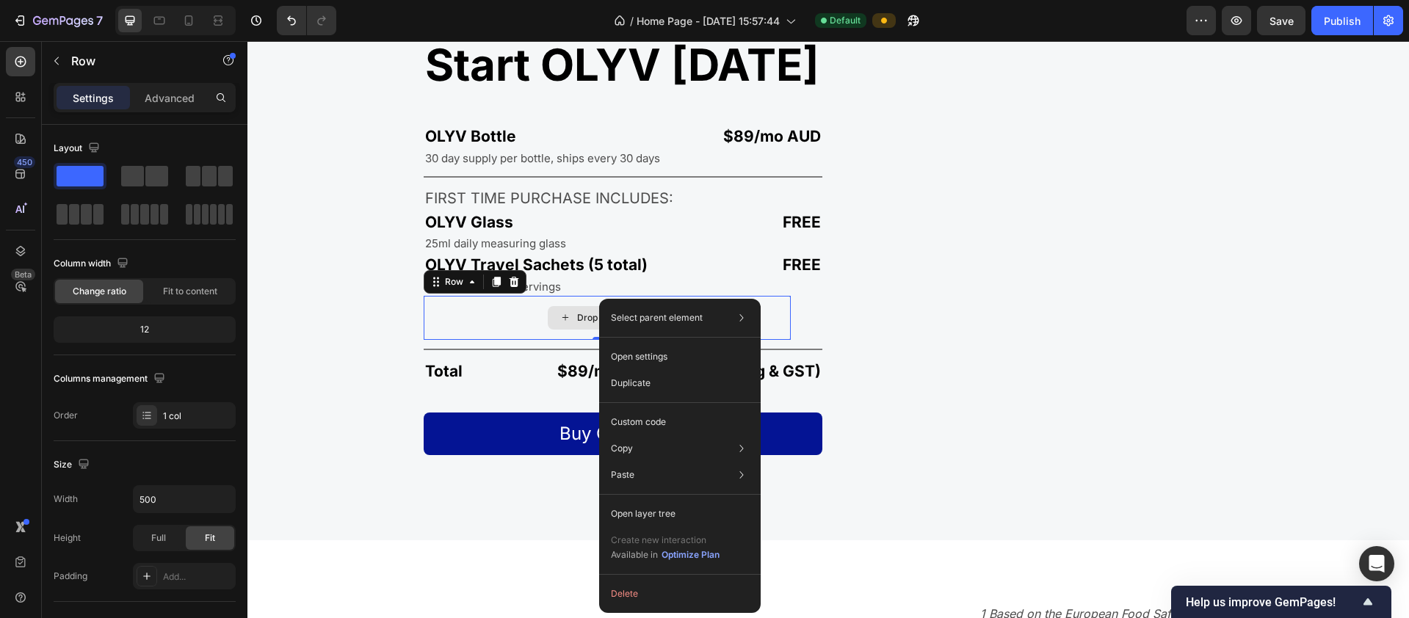
drag, startPoint x: 599, startPoint y: 299, endPoint x: 846, endPoint y: 340, distance: 250.8
click at [642, 594] on button "Delete" at bounding box center [680, 594] width 150 height 26
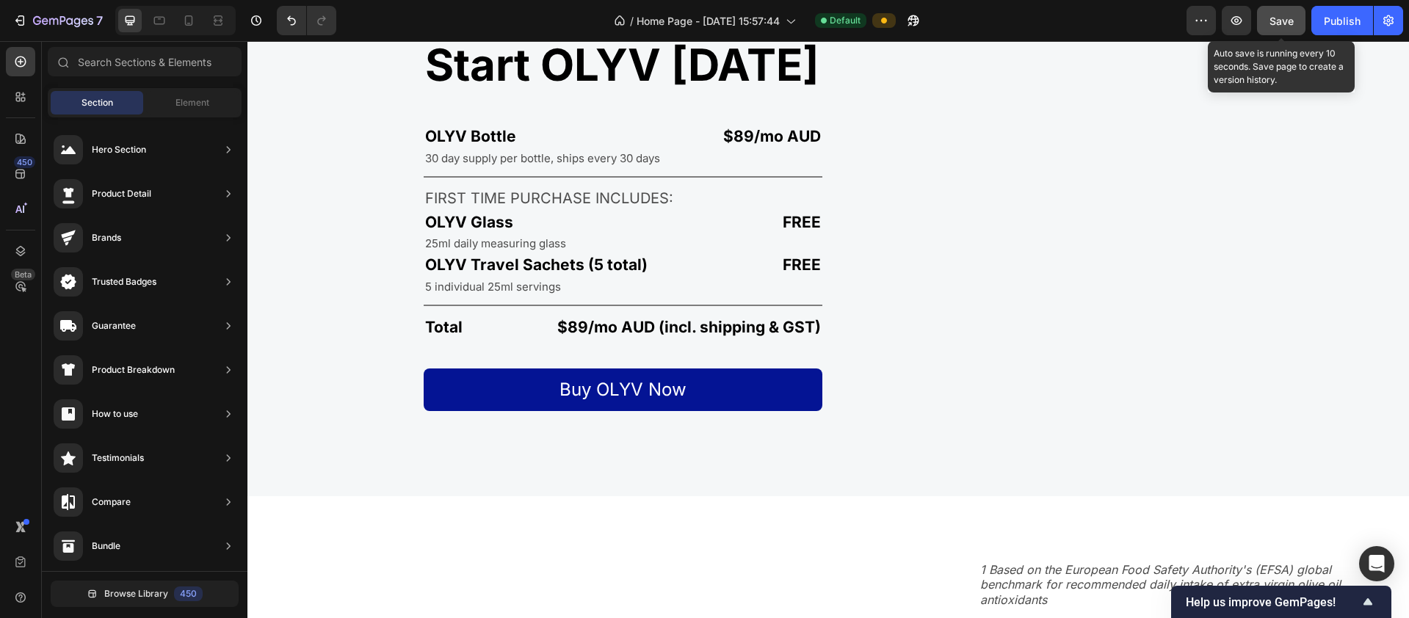
click at [1274, 17] on span "Save" at bounding box center [1281, 21] width 24 height 12
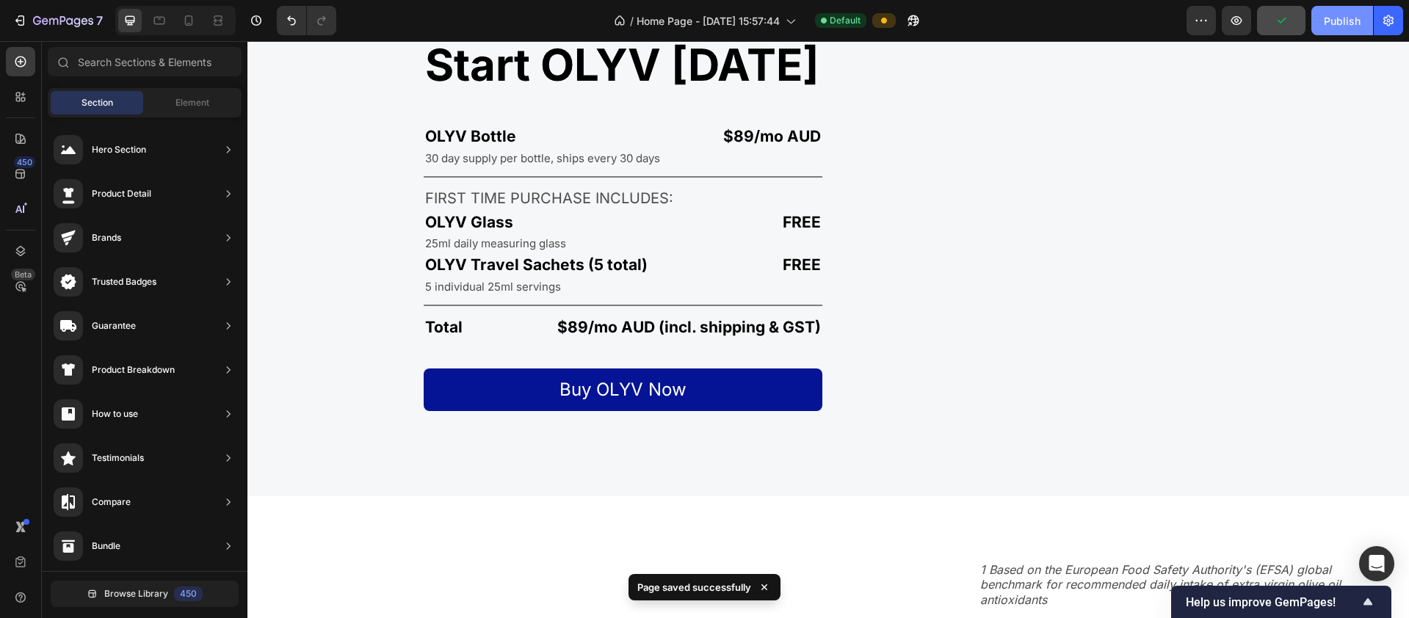
click at [1333, 15] on div "Publish" at bounding box center [1342, 20] width 37 height 15
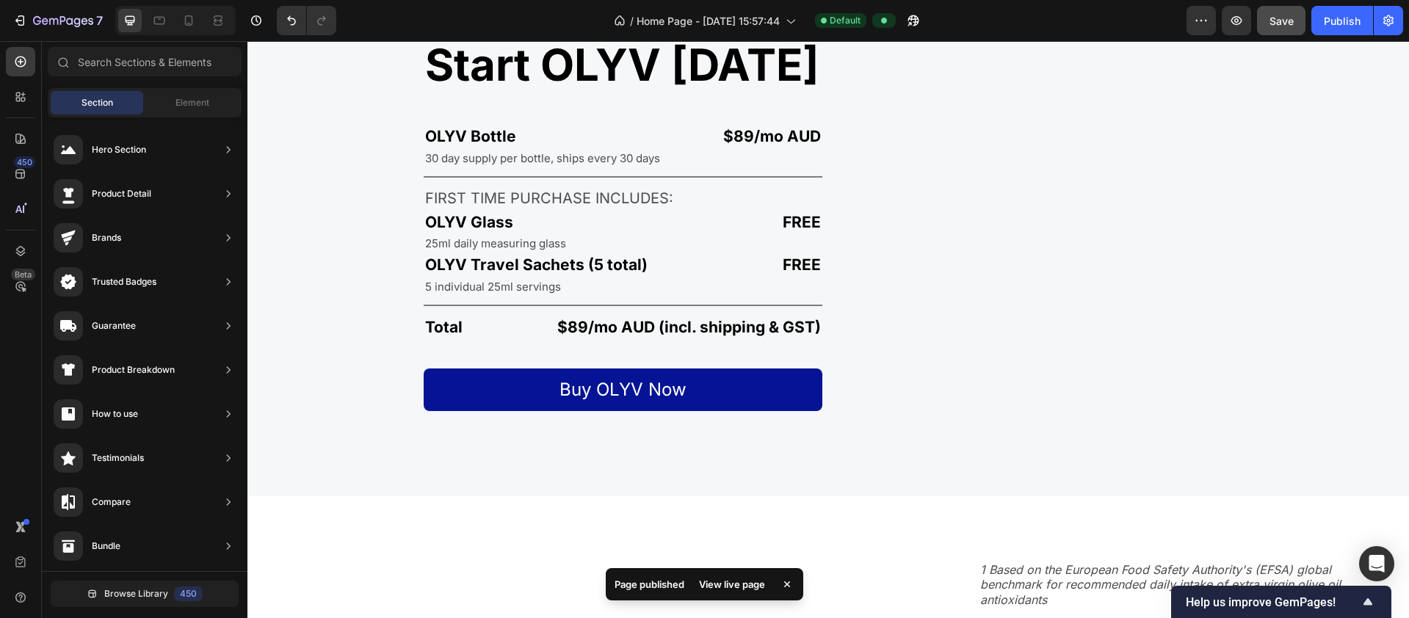
click at [738, 582] on div "View live page" at bounding box center [732, 584] width 84 height 21
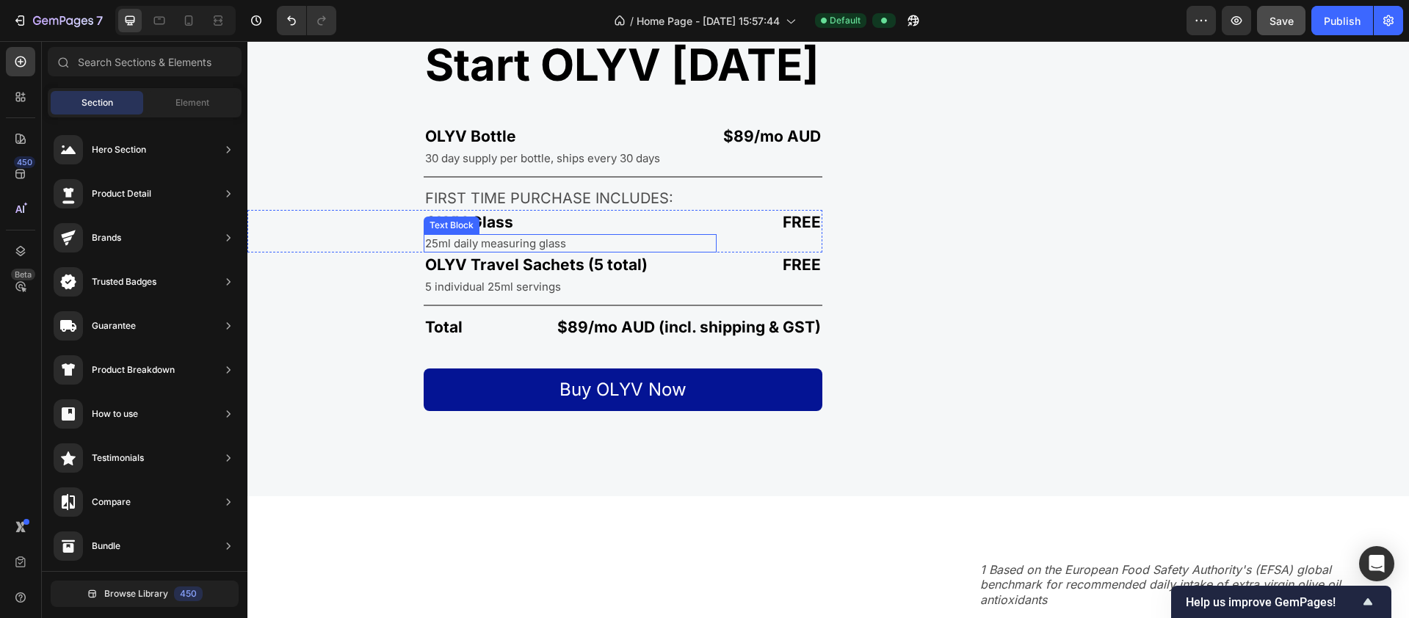
click at [458, 239] on p "25ml daily measuring glass" at bounding box center [497, 243] width 144 height 15
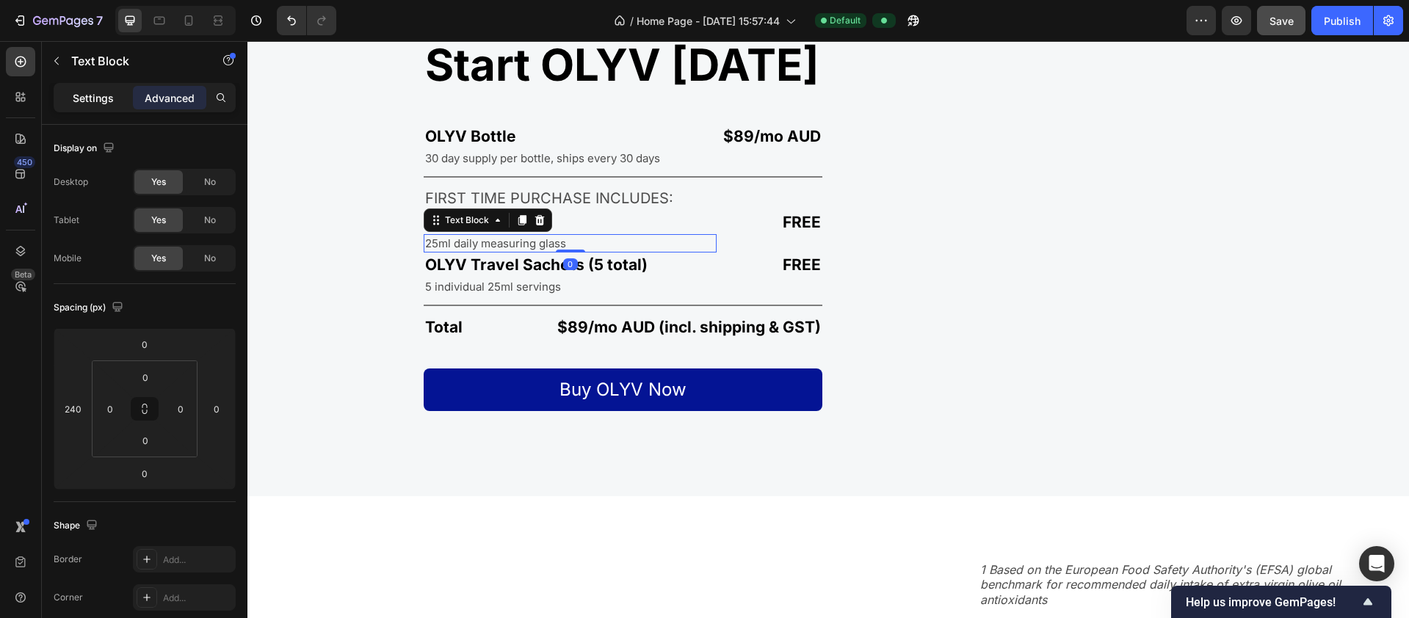
click at [109, 99] on p "Settings" at bounding box center [93, 97] width 41 height 15
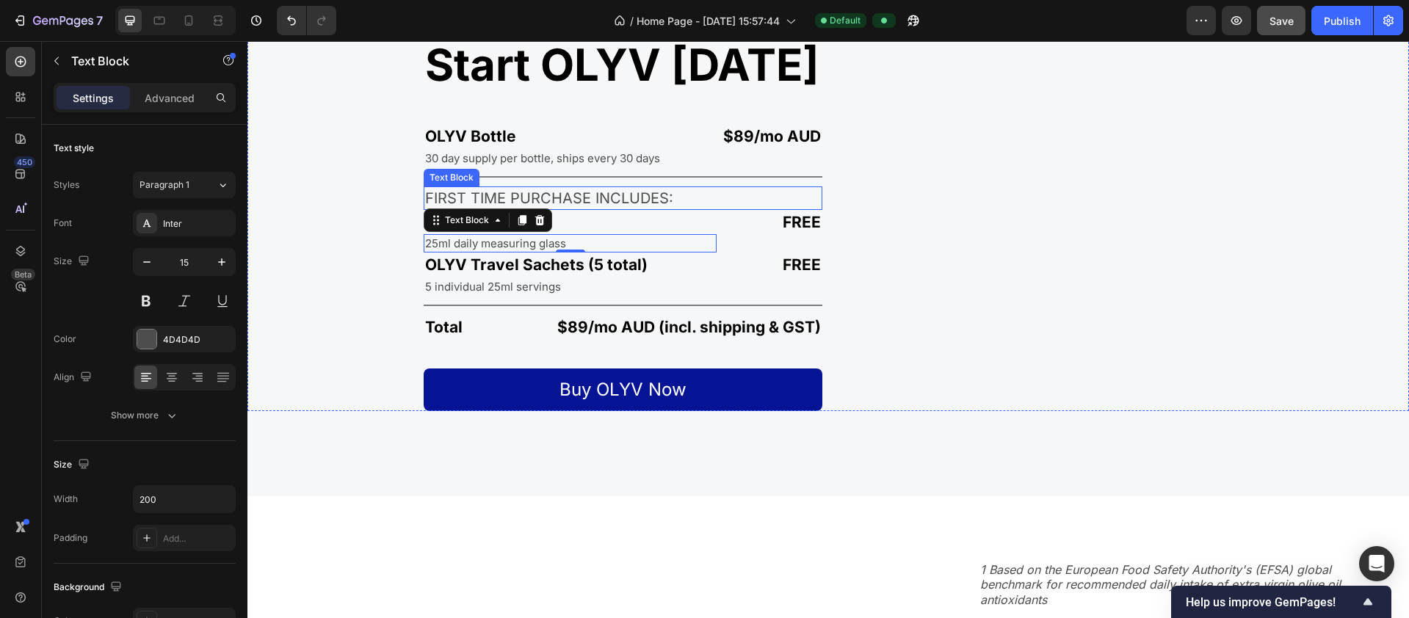
click at [446, 200] on p "FIRST TIME PURCHASE INCLUDES:" at bounding box center [623, 198] width 396 height 21
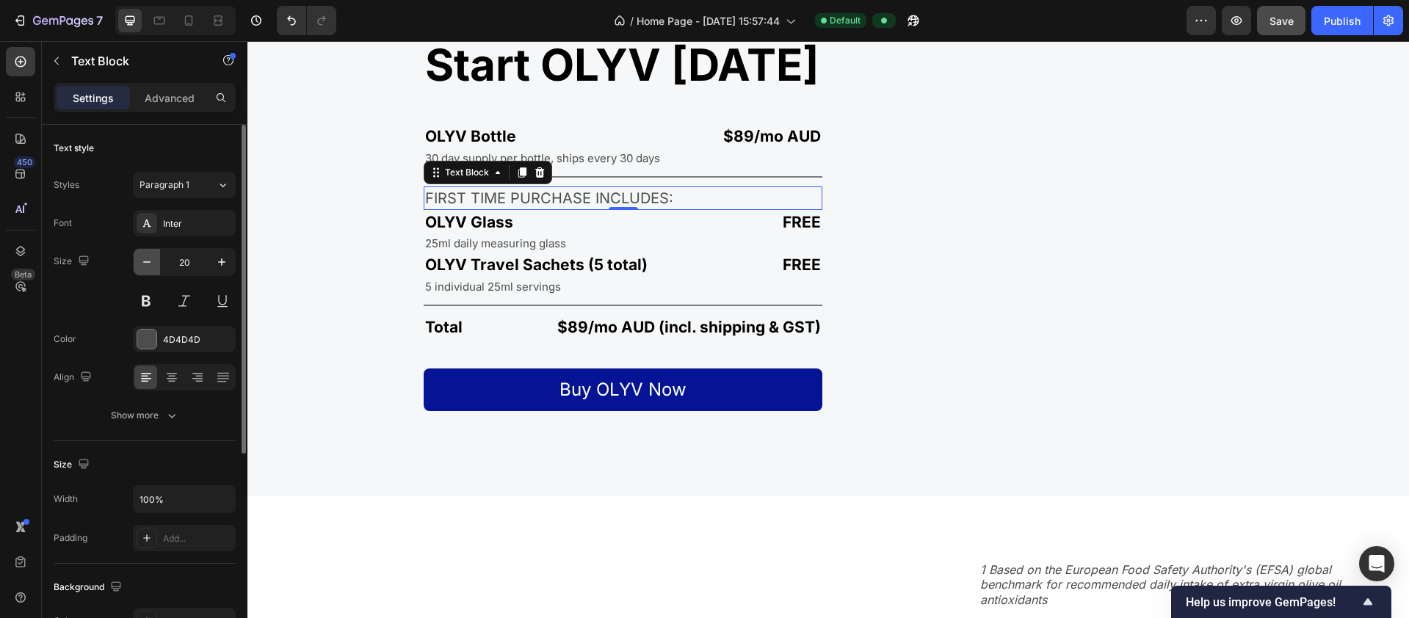
click at [143, 259] on icon "button" at bounding box center [146, 262] width 15 height 15
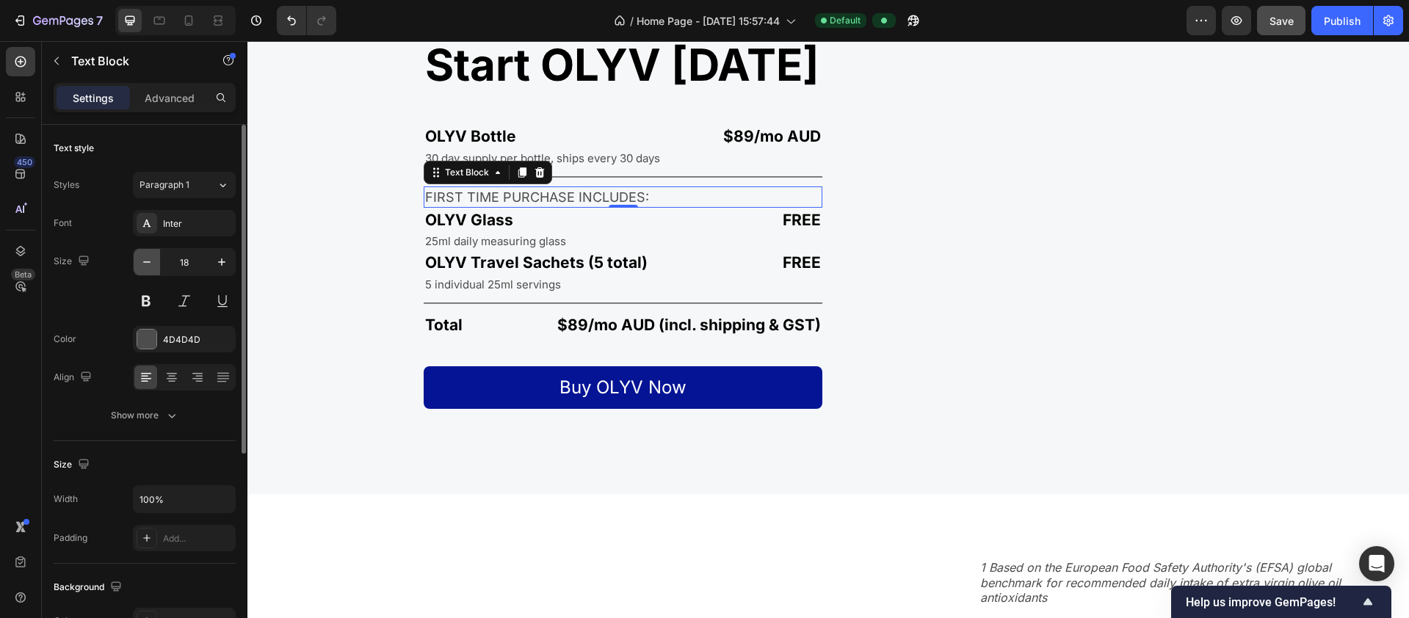
click at [143, 259] on icon "button" at bounding box center [146, 262] width 15 height 15
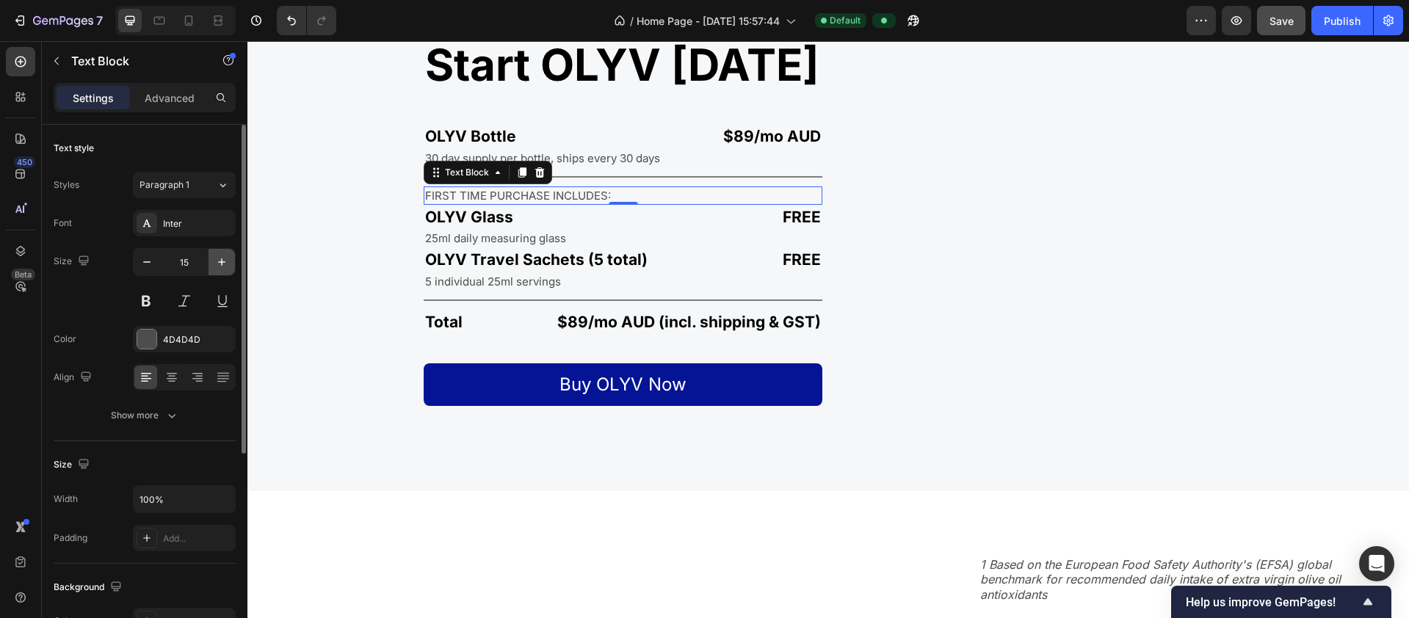
click at [230, 262] on button "button" at bounding box center [222, 262] width 26 height 26
type input "16"
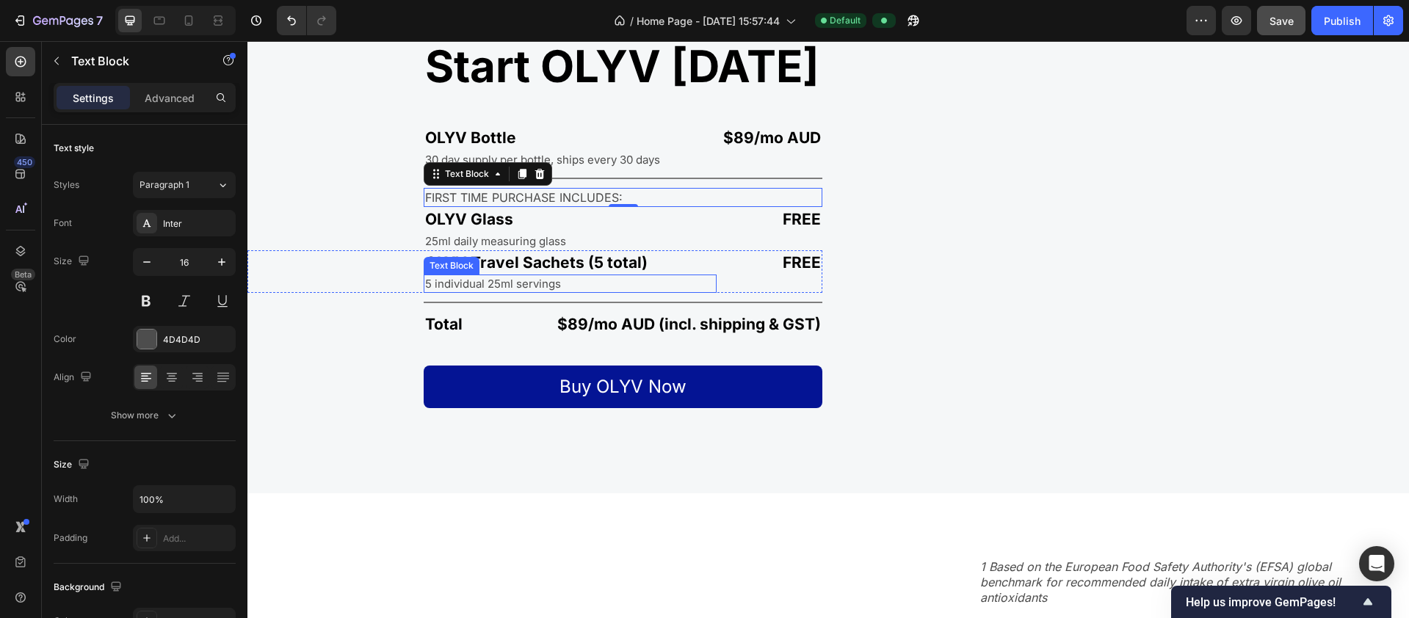
scroll to position [2763, 0]
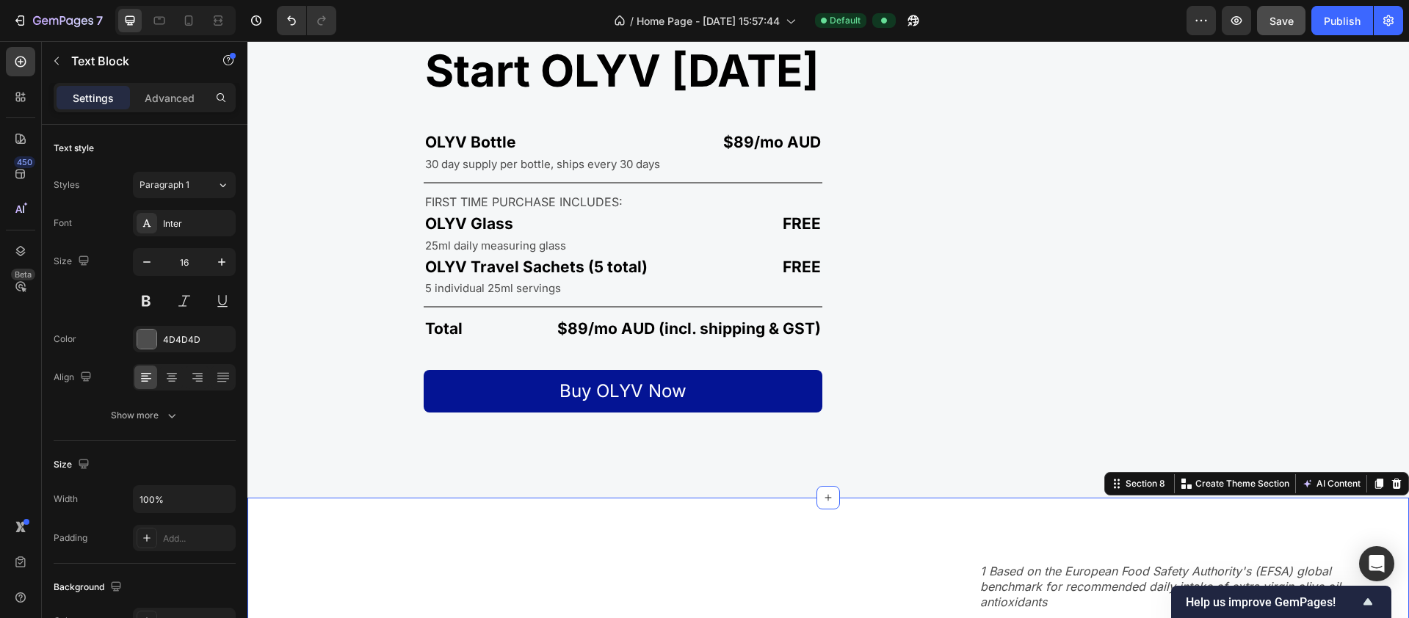
click at [573, 557] on div "1 Based on the European Food Safety Authority's (EFSA) global benchmark for rec…" at bounding box center [827, 579] width 1161 height 116
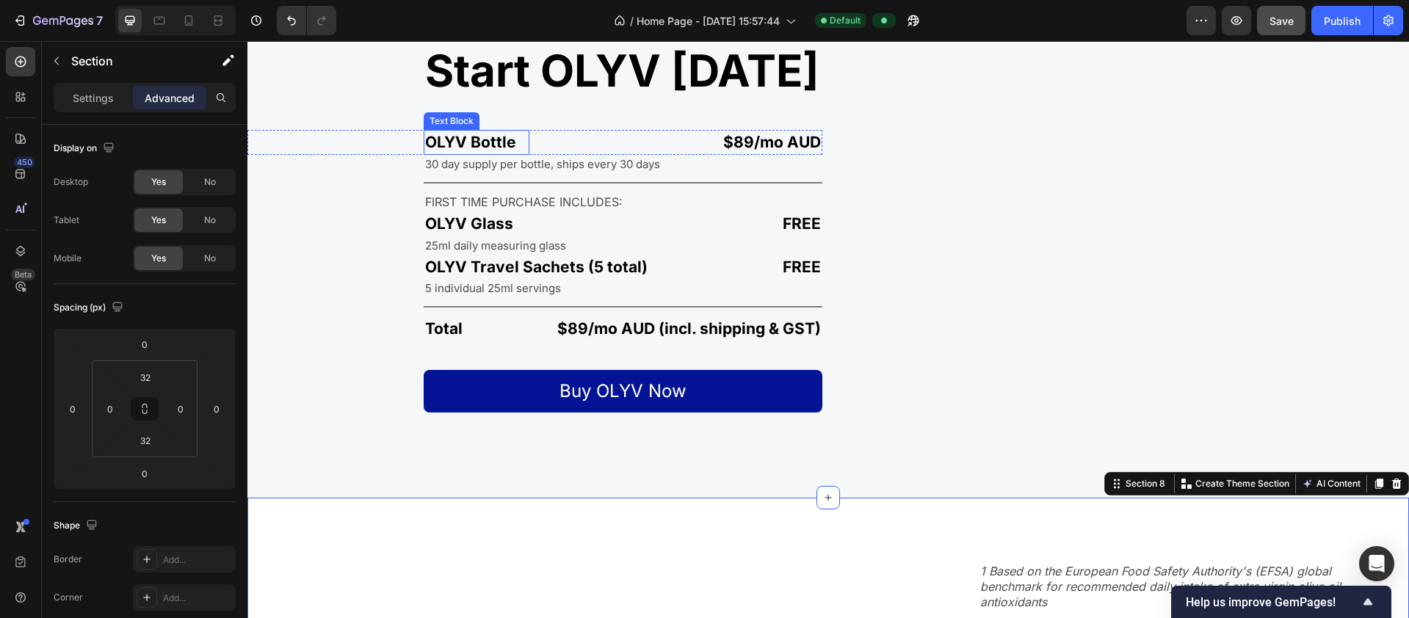
click at [490, 147] on p "OLYV Bottle" at bounding box center [476, 141] width 103 height 21
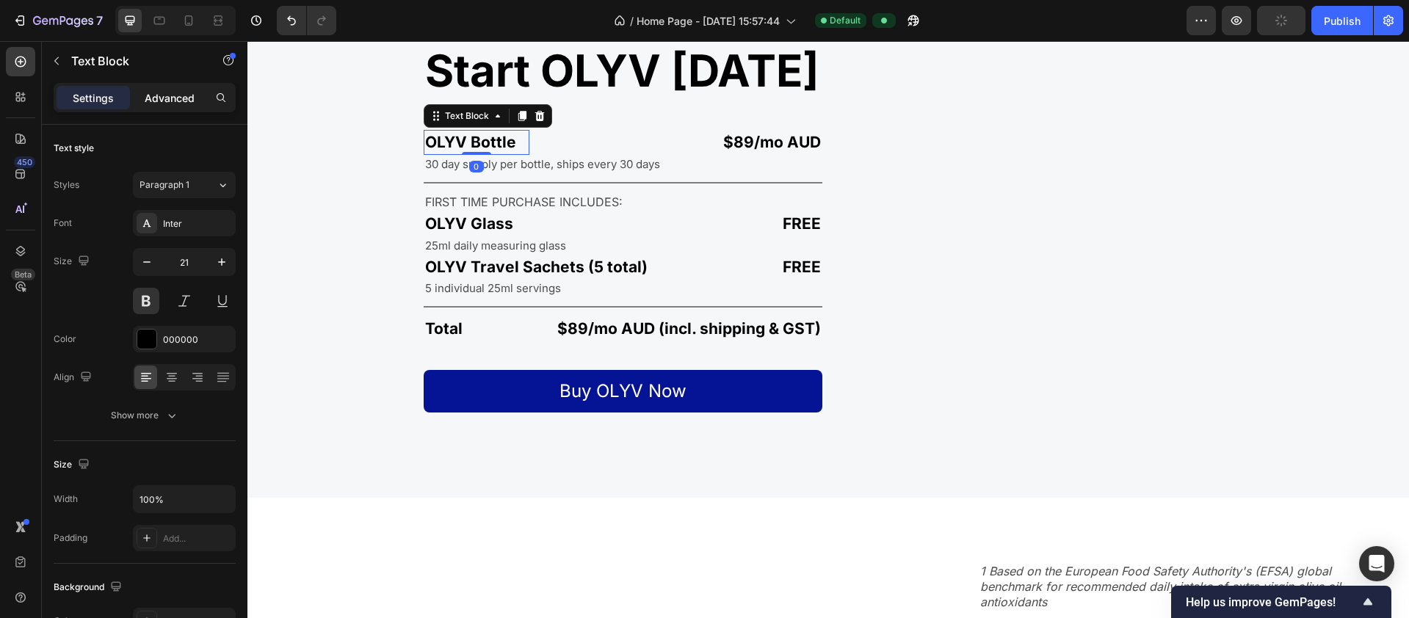
click at [186, 106] on div "Advanced" at bounding box center [169, 97] width 73 height 23
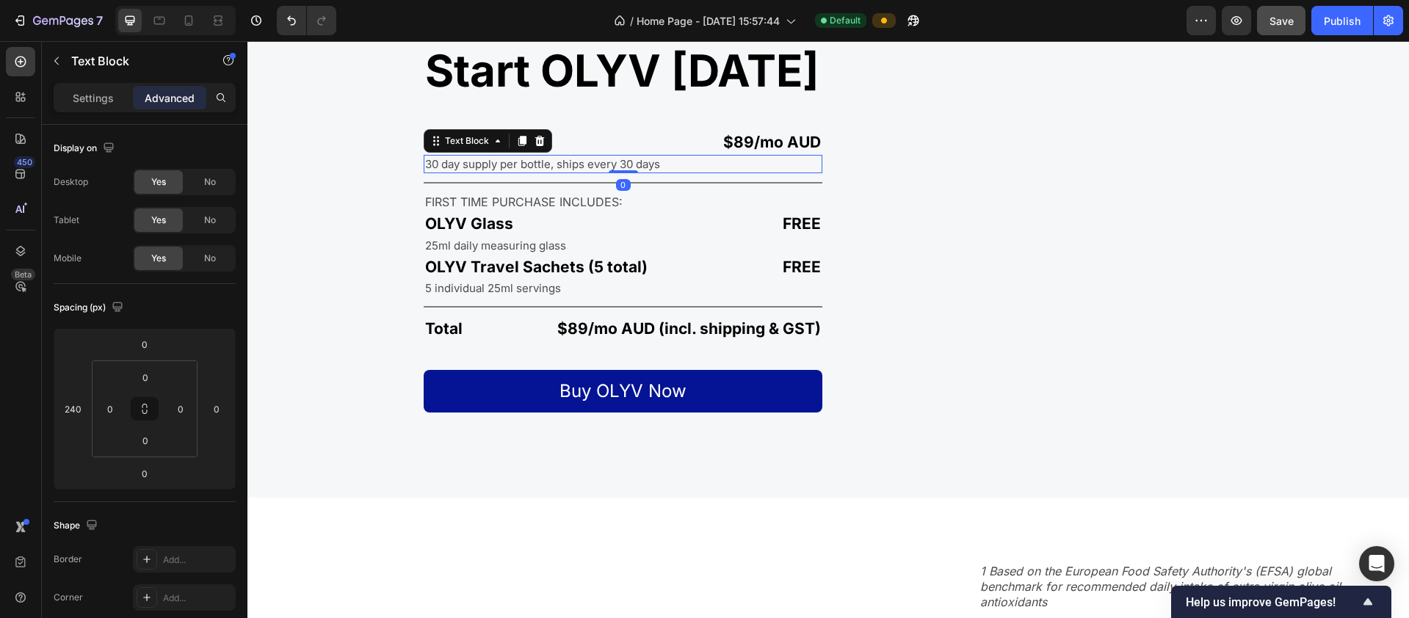
click at [493, 167] on p "30 day supply per bottle, ships every 30 days" at bounding box center [623, 163] width 396 height 15
click at [491, 178] on div "Title Line" at bounding box center [623, 182] width 399 height 19
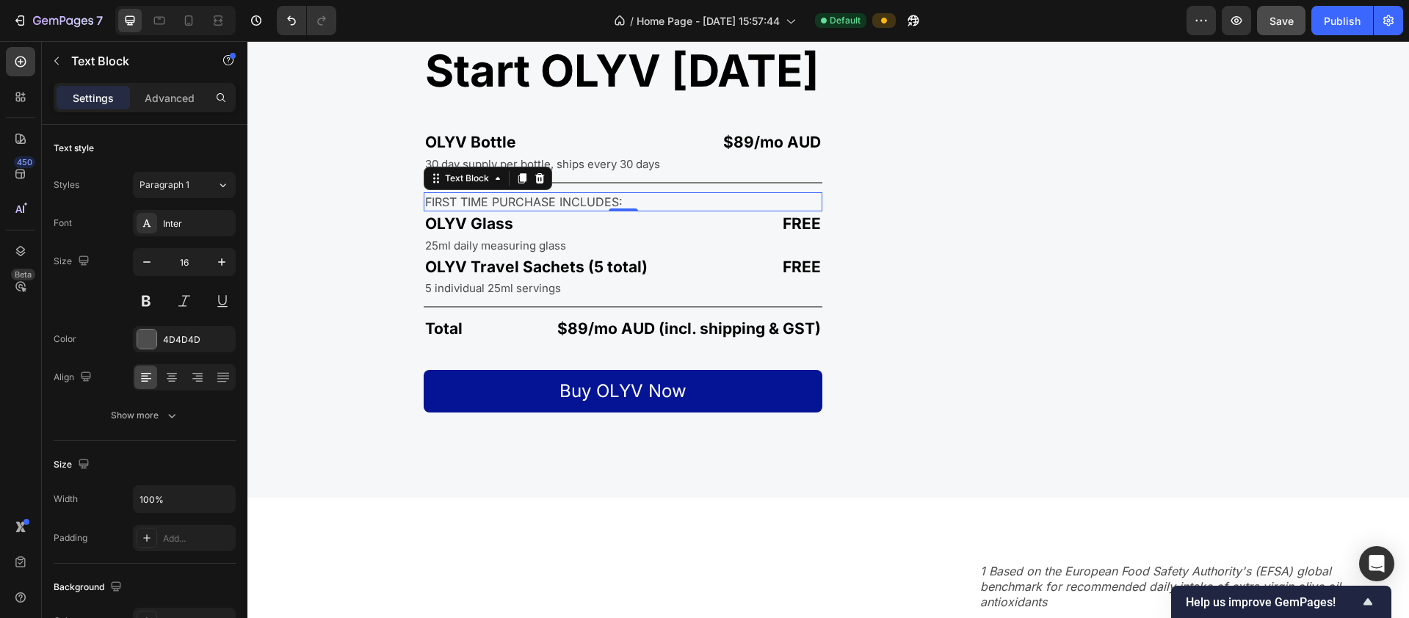
click at [527, 204] on p "FIRST TIME PURCHASE INCLUDES:" at bounding box center [623, 202] width 396 height 16
click at [178, 106] on div "Advanced" at bounding box center [169, 97] width 73 height 23
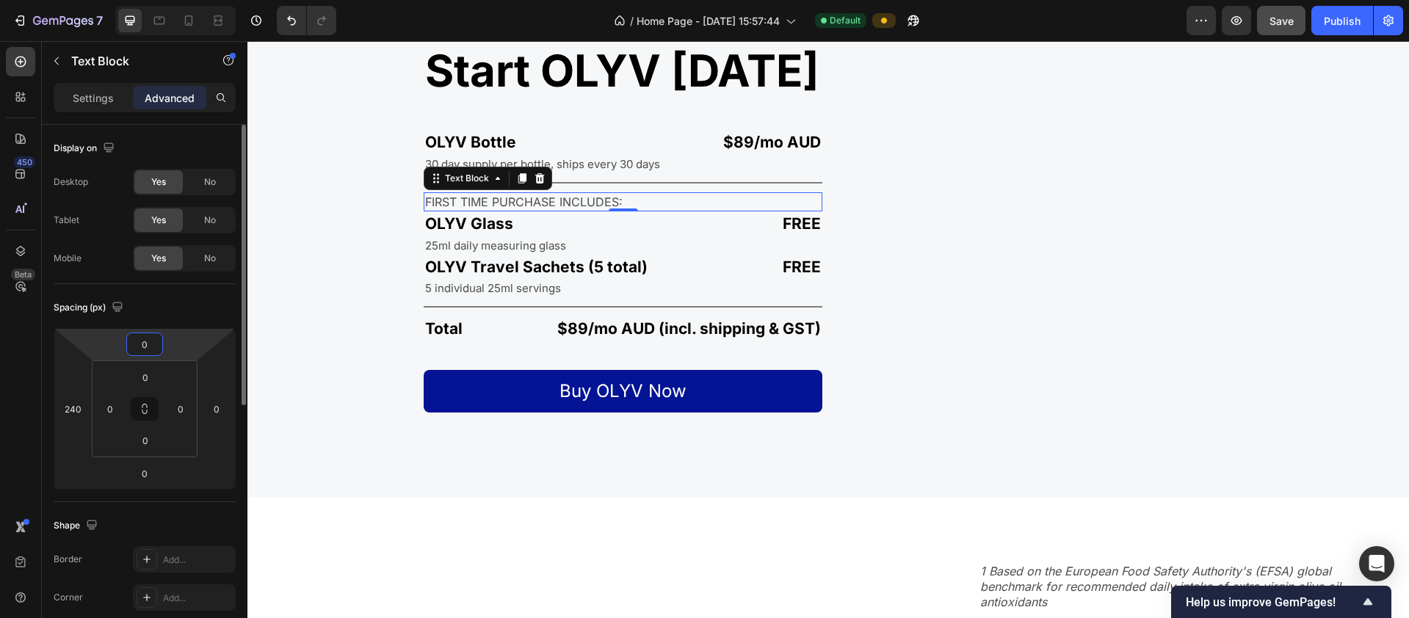
click at [148, 346] on input "0" at bounding box center [144, 344] width 29 height 22
click at [76, 0] on html "7 / Home Page - Sep 27, 15:57:44 Default Preview Save Publish 450 Beta Sections…" at bounding box center [704, 0] width 1409 height 0
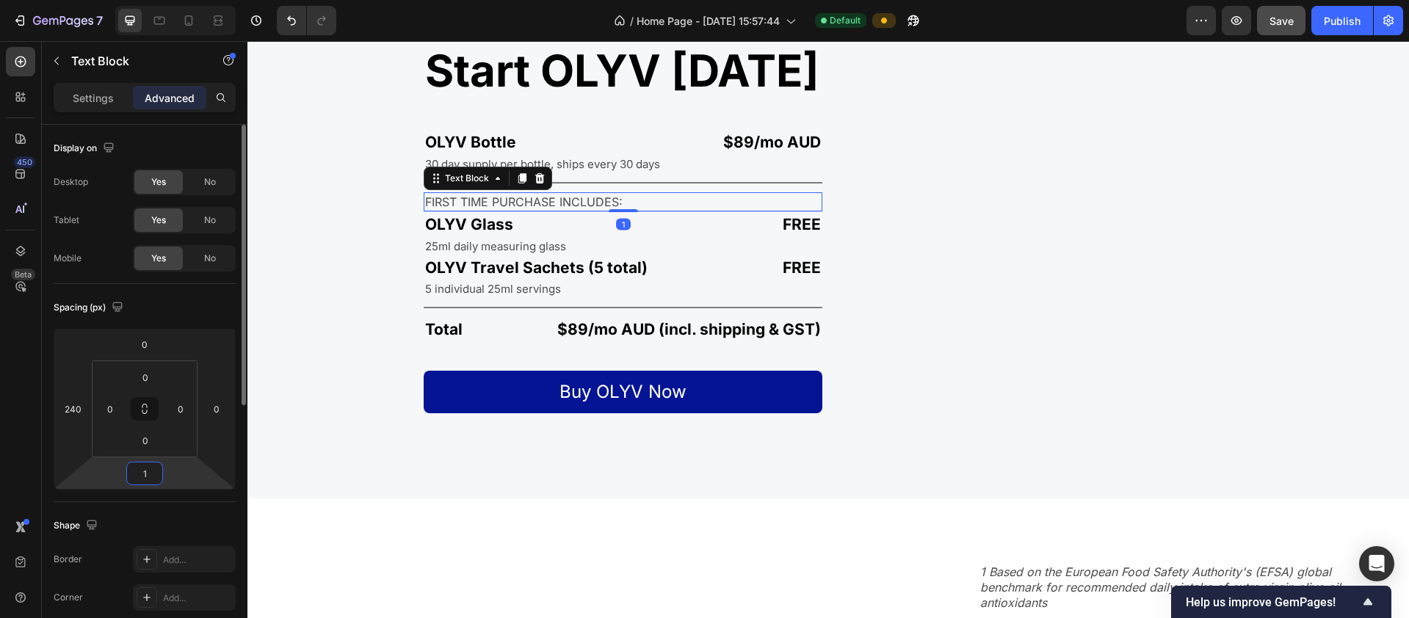
type input "12"
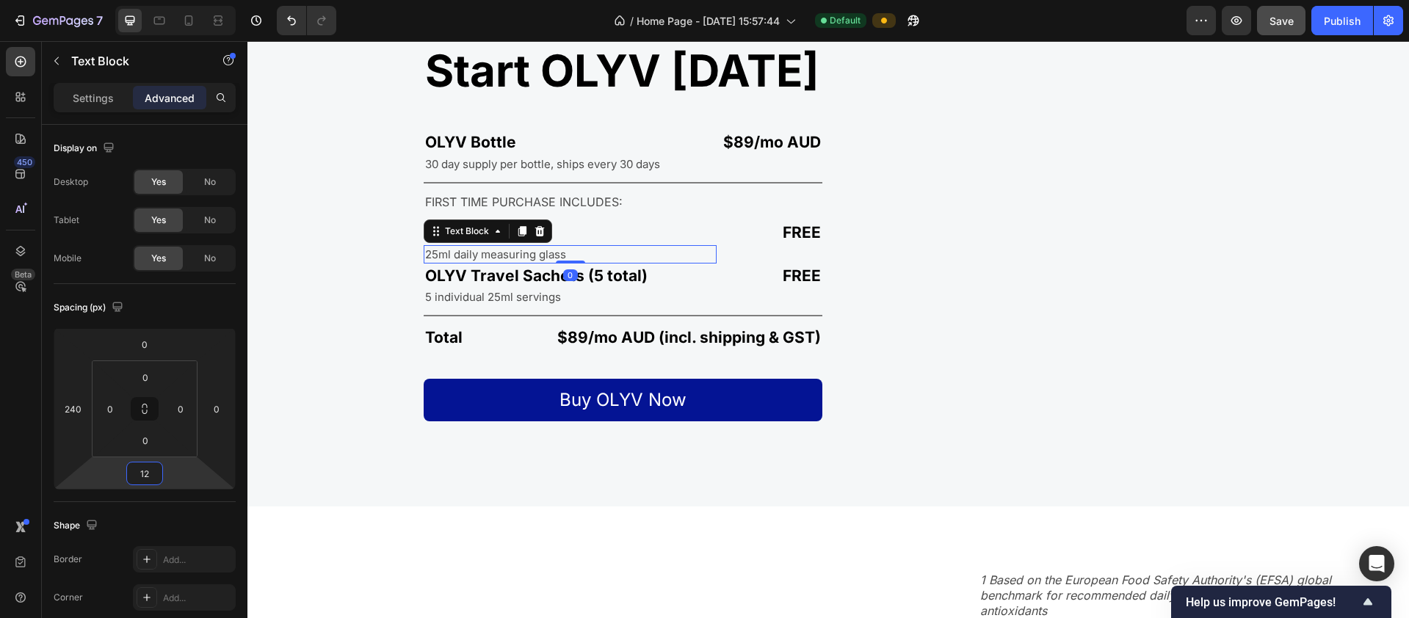
click at [500, 257] on p "25ml daily measuring glass" at bounding box center [497, 254] width 144 height 15
click at [155, 473] on input "0" at bounding box center [144, 474] width 29 height 22
type input "12"
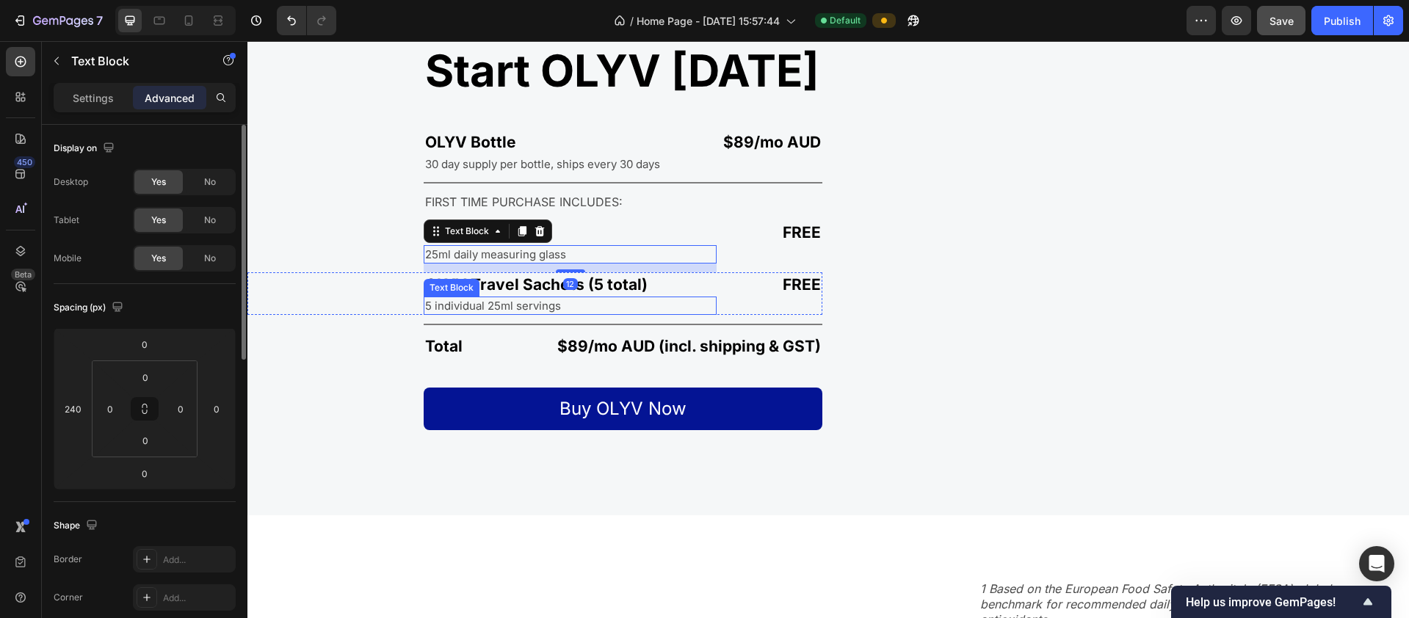
click at [479, 306] on p "5 individual 25ml servings" at bounding box center [497, 305] width 144 height 15
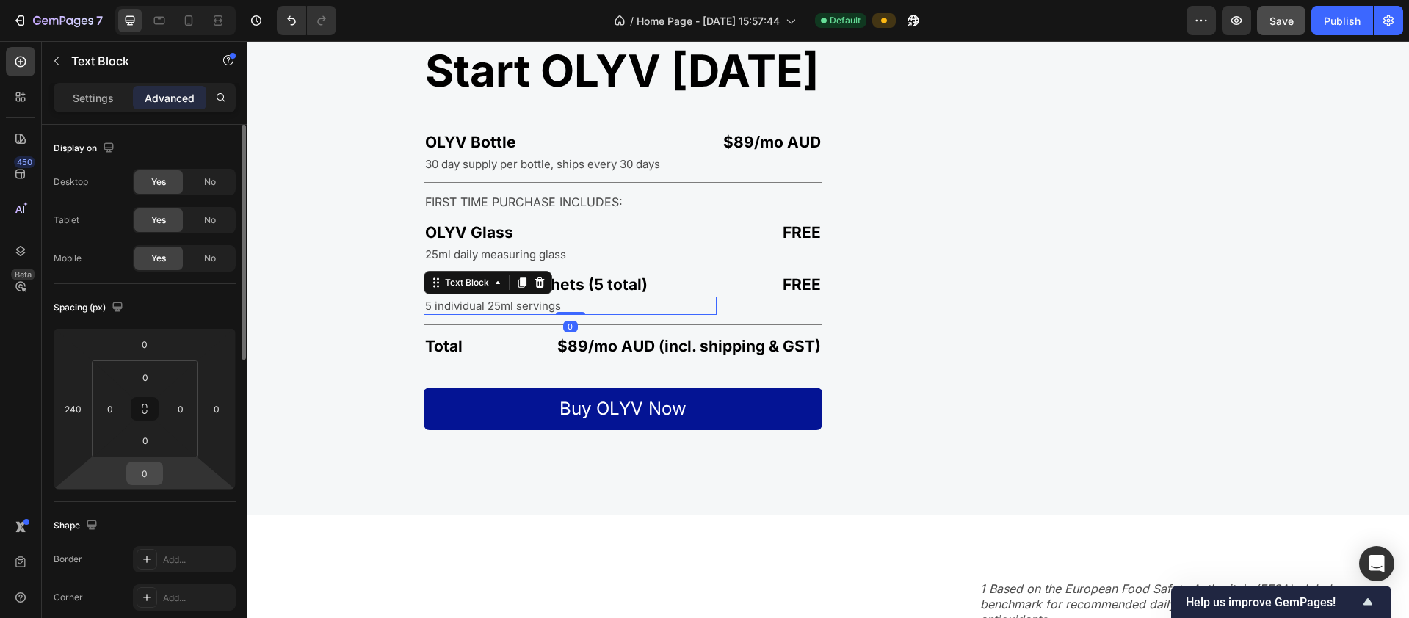
click at [151, 476] on input "0" at bounding box center [144, 474] width 29 height 22
type input "12"
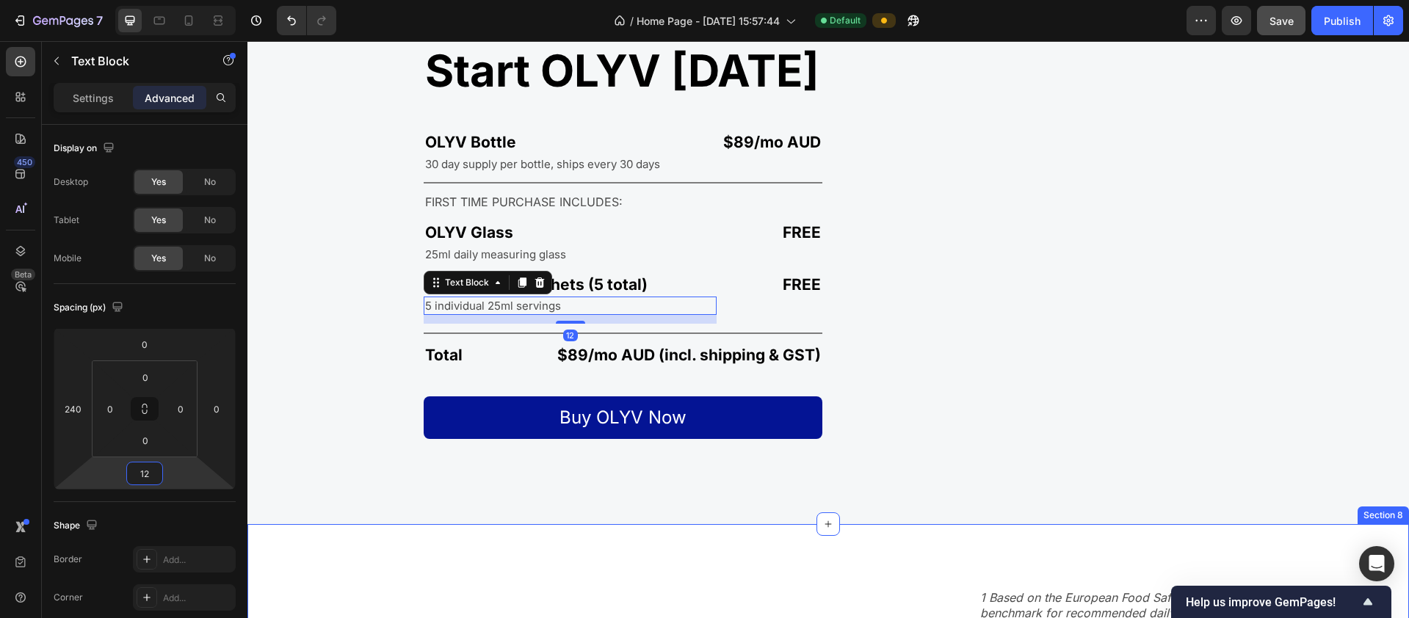
click at [534, 553] on div "1 Based on the European Food Safety Authority's (EFSA) global benchmark for rec…" at bounding box center [827, 606] width 1161 height 116
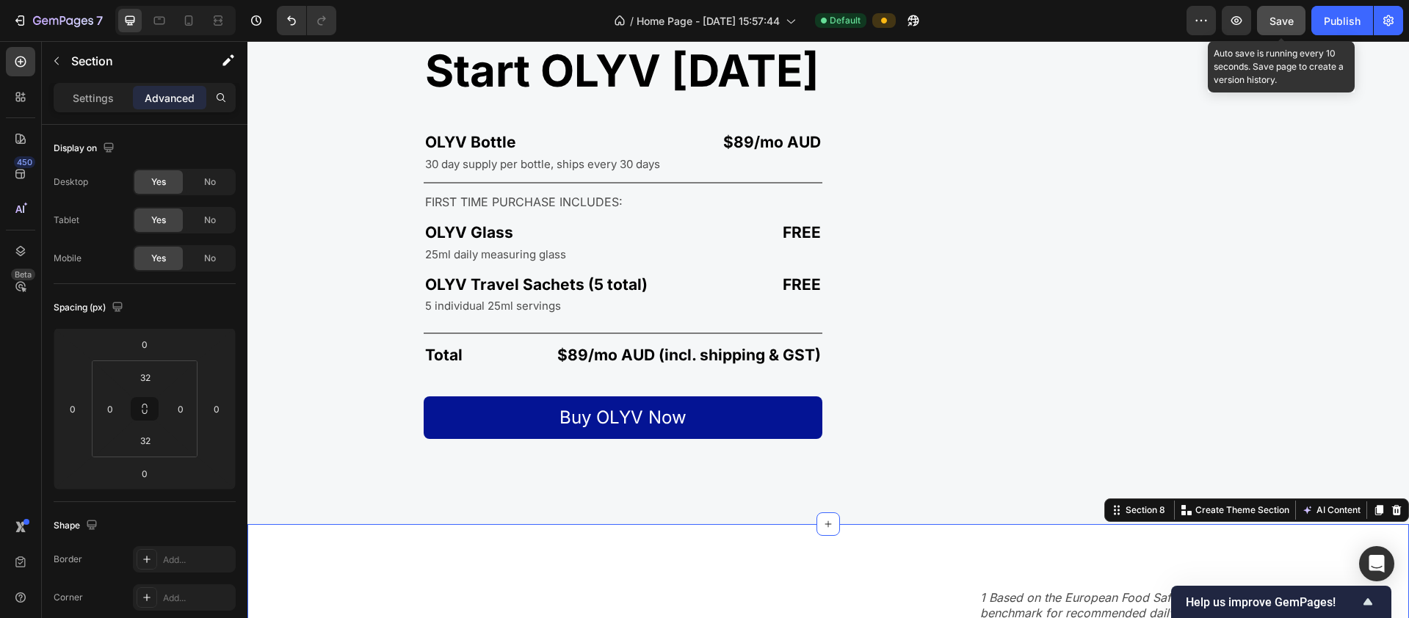
click at [1276, 21] on span "Save" at bounding box center [1281, 21] width 24 height 12
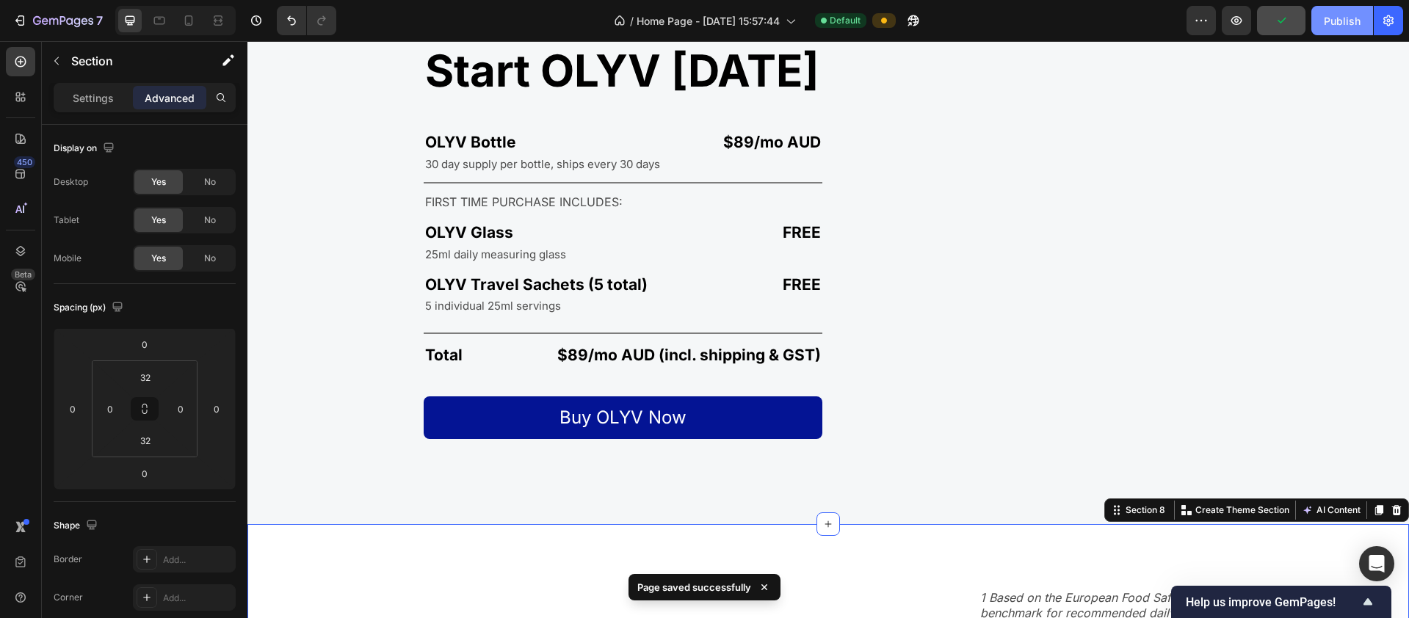
click at [1329, 18] on div "Publish" at bounding box center [1342, 20] width 37 height 15
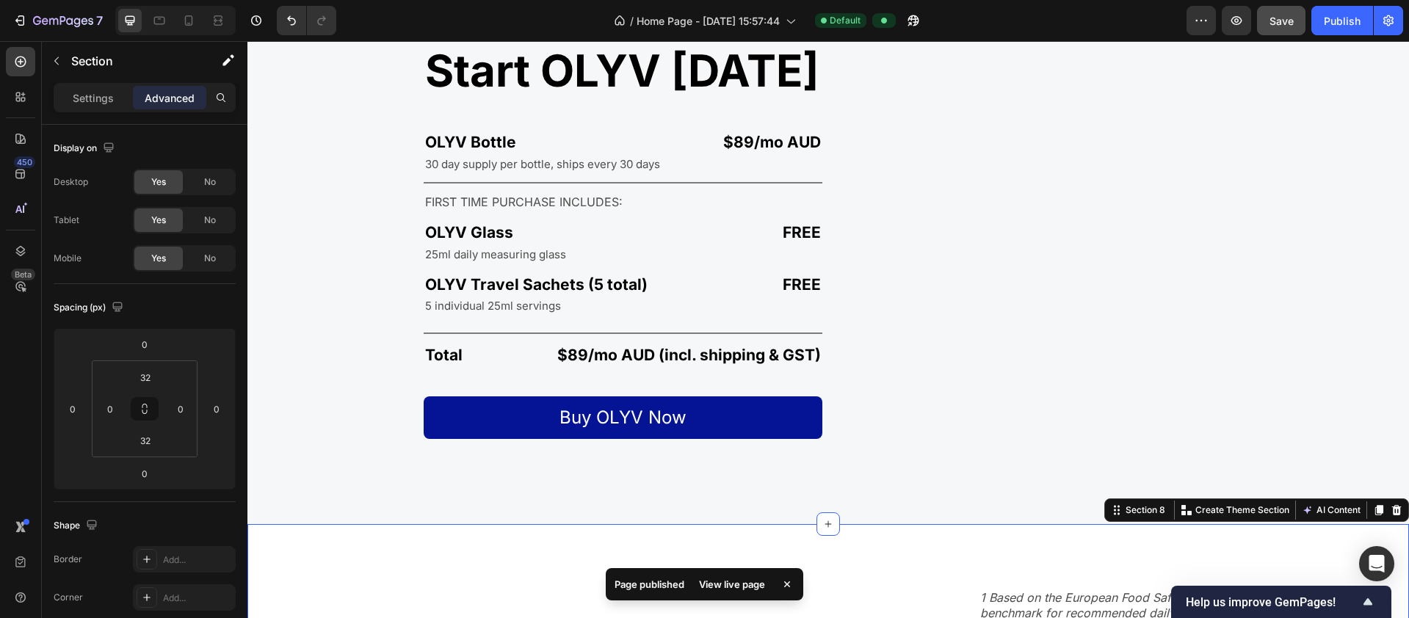
click at [733, 587] on div "View live page" at bounding box center [732, 584] width 84 height 21
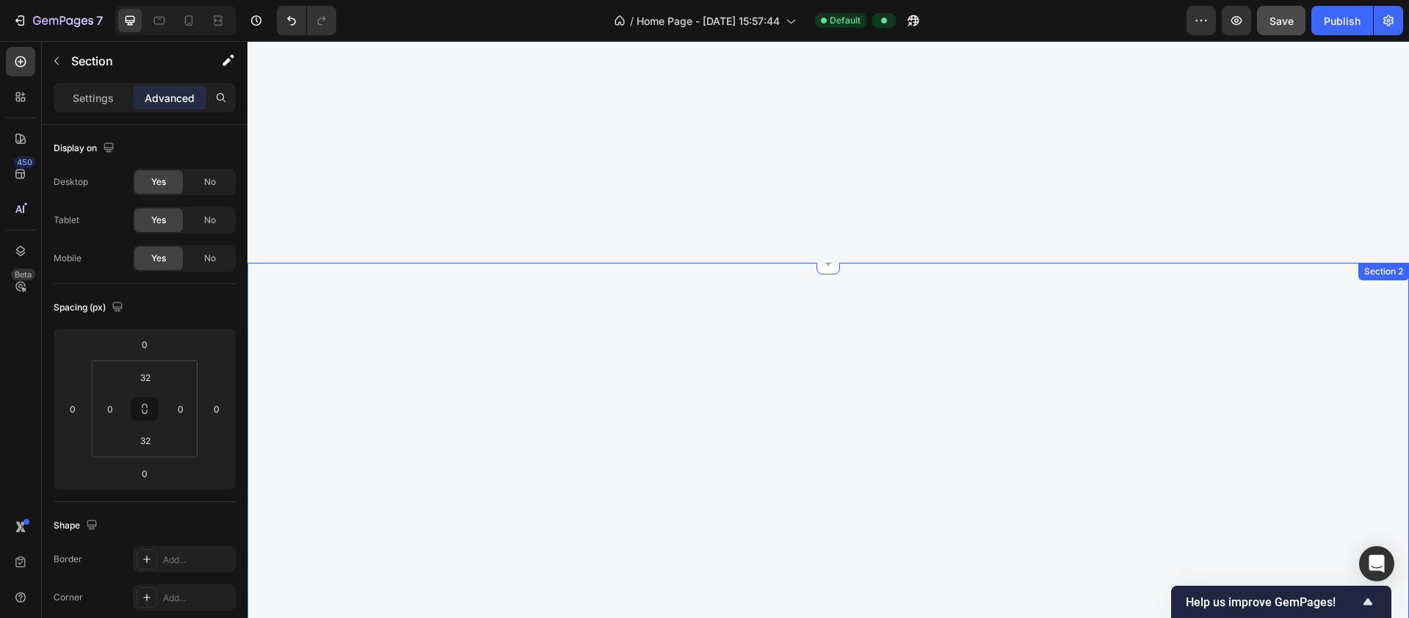
scroll to position [0, 0]
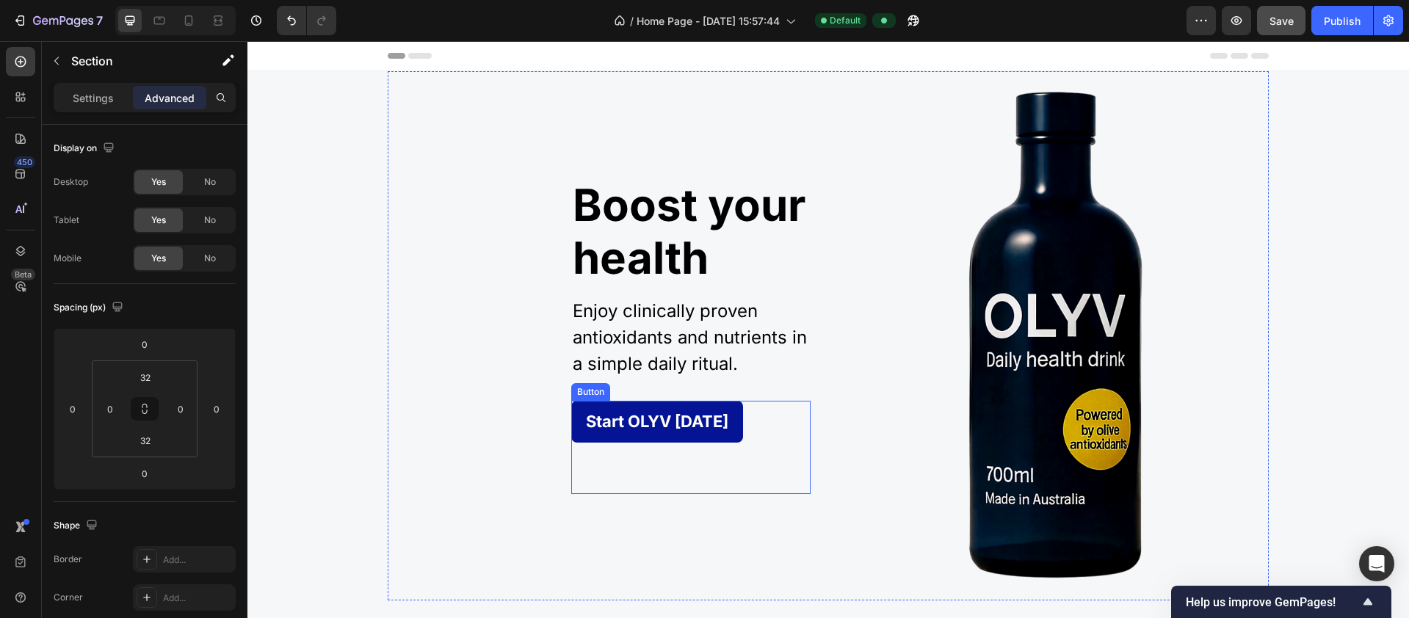
click at [575, 424] on button "Start OLYV Today" at bounding box center [657, 422] width 172 height 42
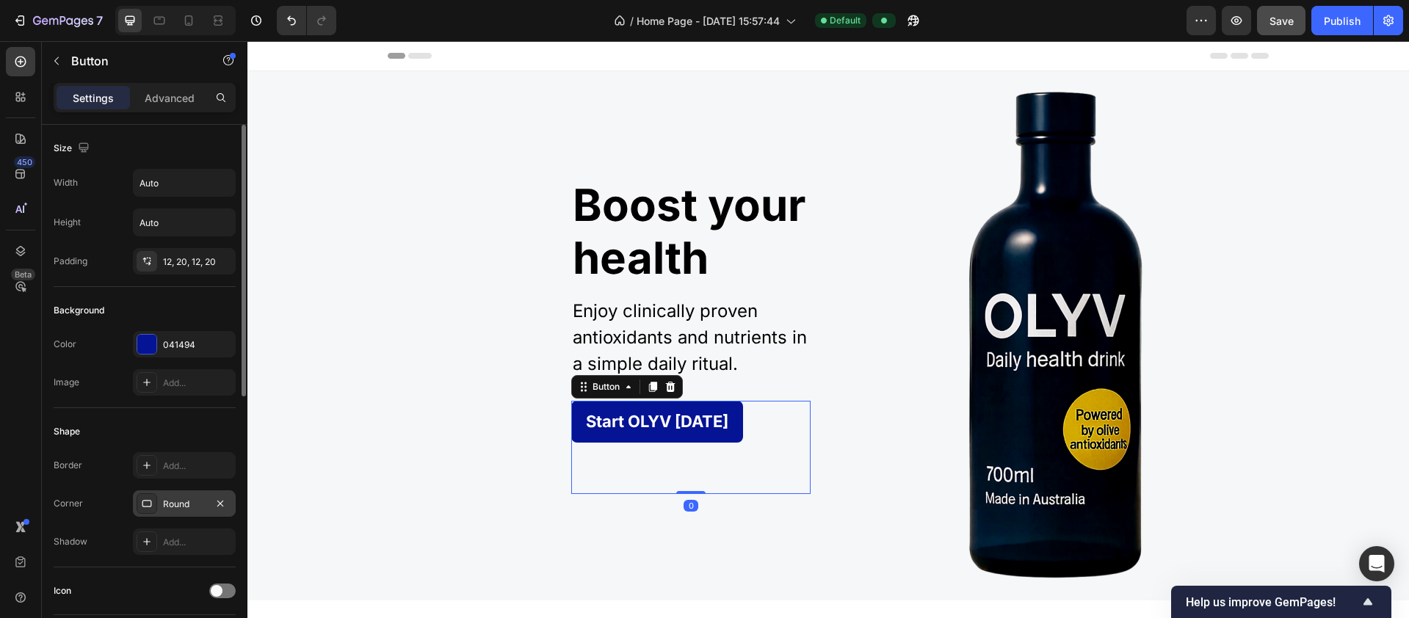
click at [186, 512] on div "Round" at bounding box center [184, 503] width 103 height 26
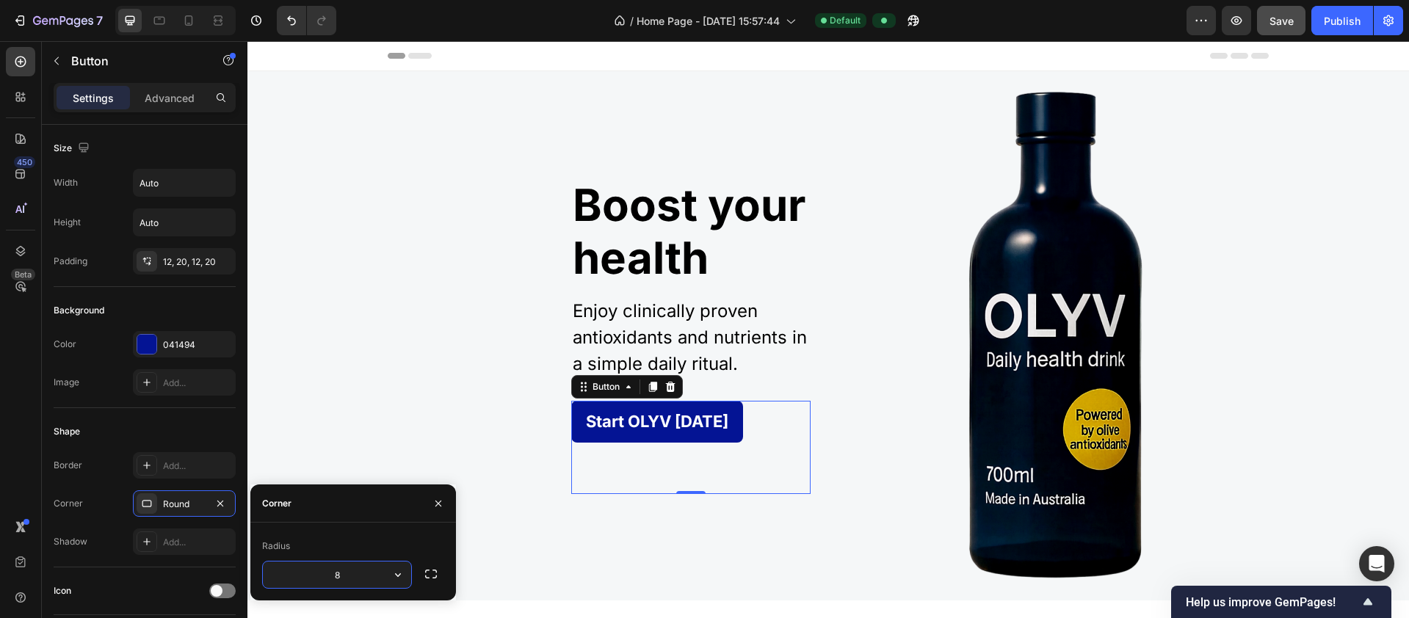
click at [355, 578] on input "8" at bounding box center [337, 575] width 148 height 26
type input "1"
type input "5"
type input "8"
type input "88"
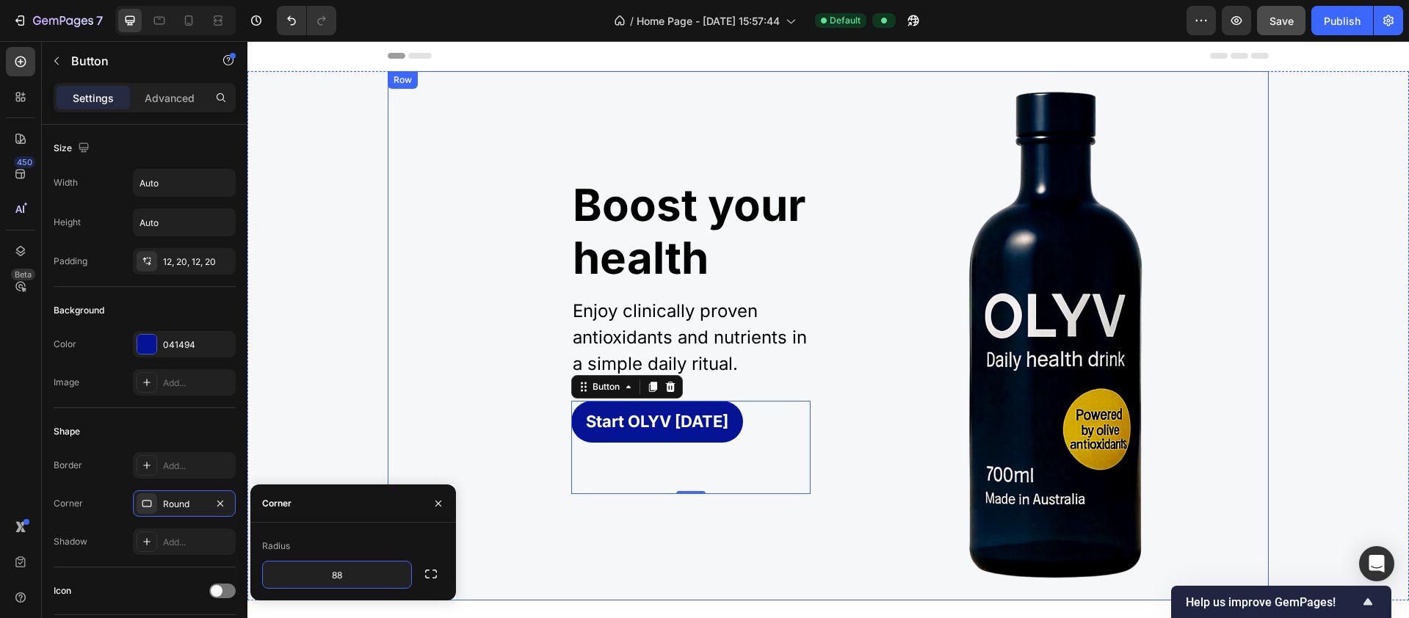
click at [496, 427] on div "Start OLYV Today Button 0" at bounding box center [599, 447] width 423 height 93
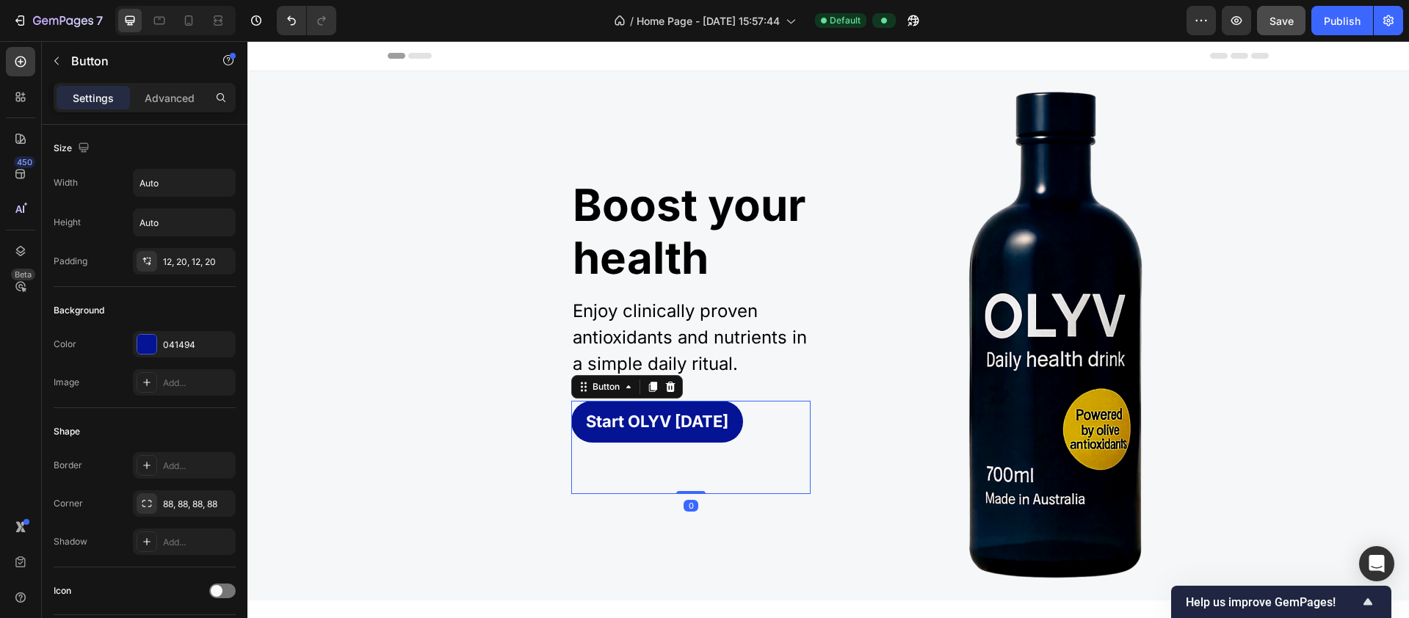
click at [606, 440] on button "Start OLYV Today" at bounding box center [657, 422] width 172 height 42
click at [175, 501] on div "88, 88, 88, 88" at bounding box center [184, 504] width 43 height 13
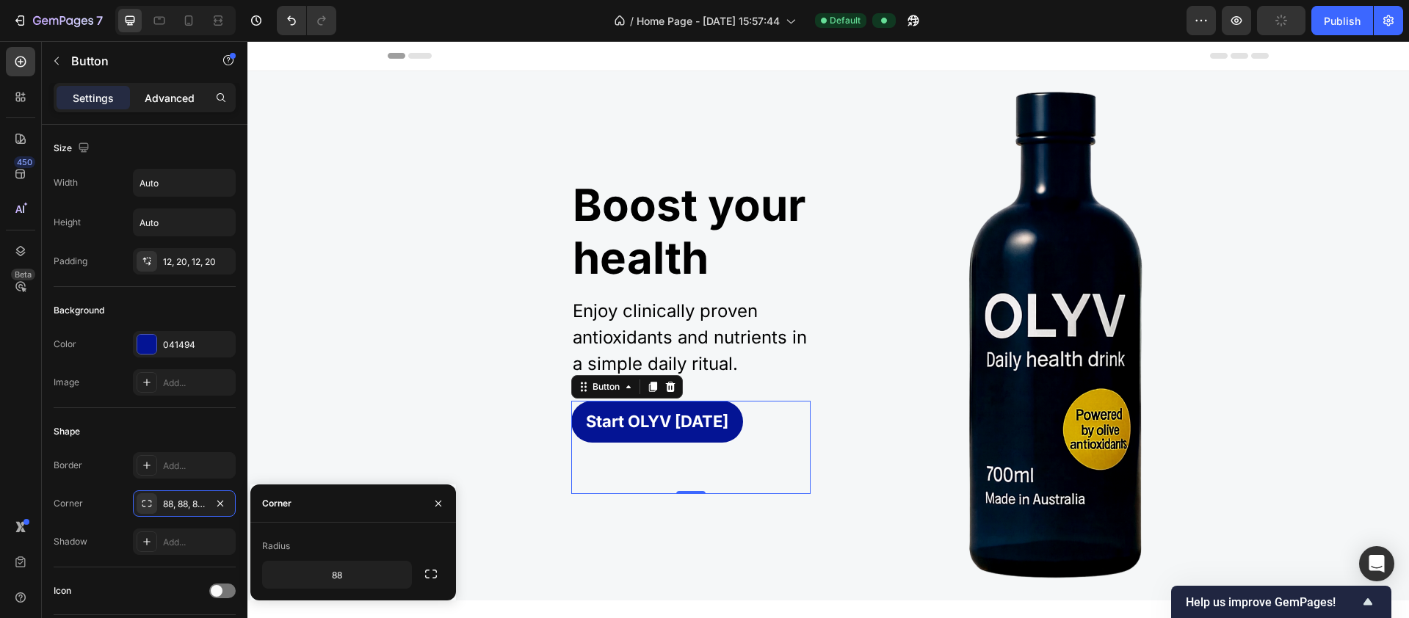
click at [165, 101] on p "Advanced" at bounding box center [170, 97] width 50 height 15
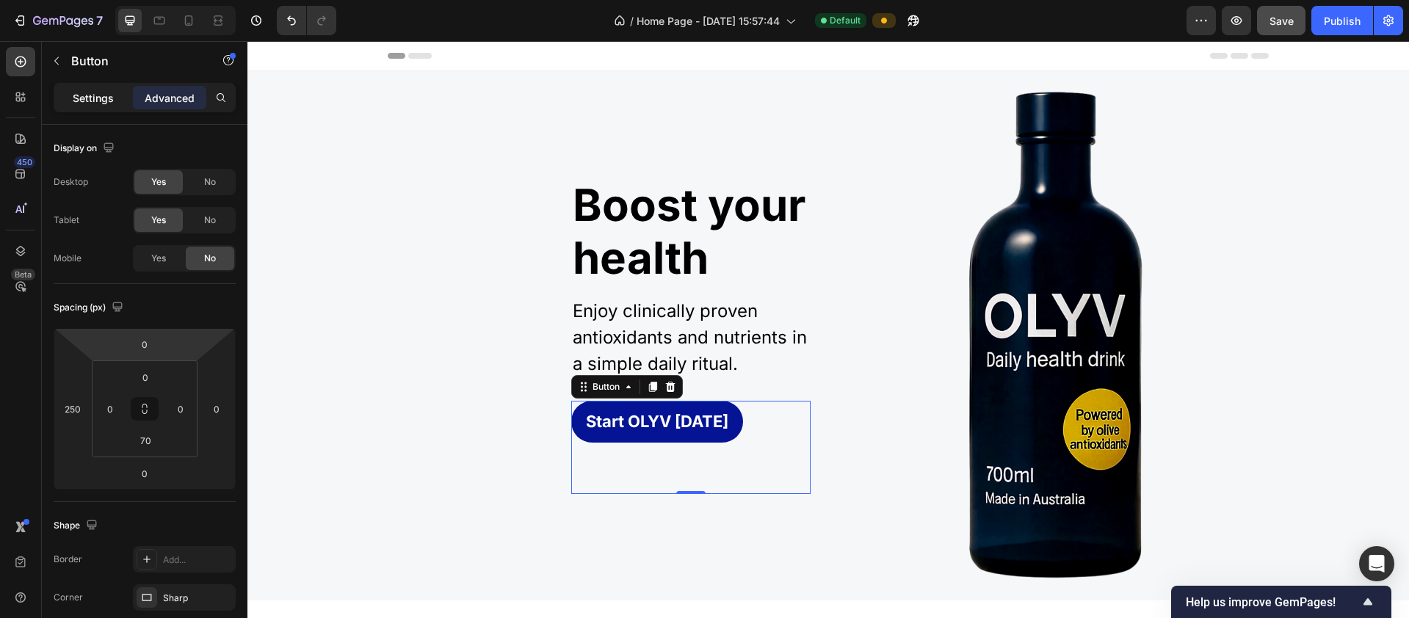
click at [100, 93] on p "Settings" at bounding box center [93, 97] width 41 height 15
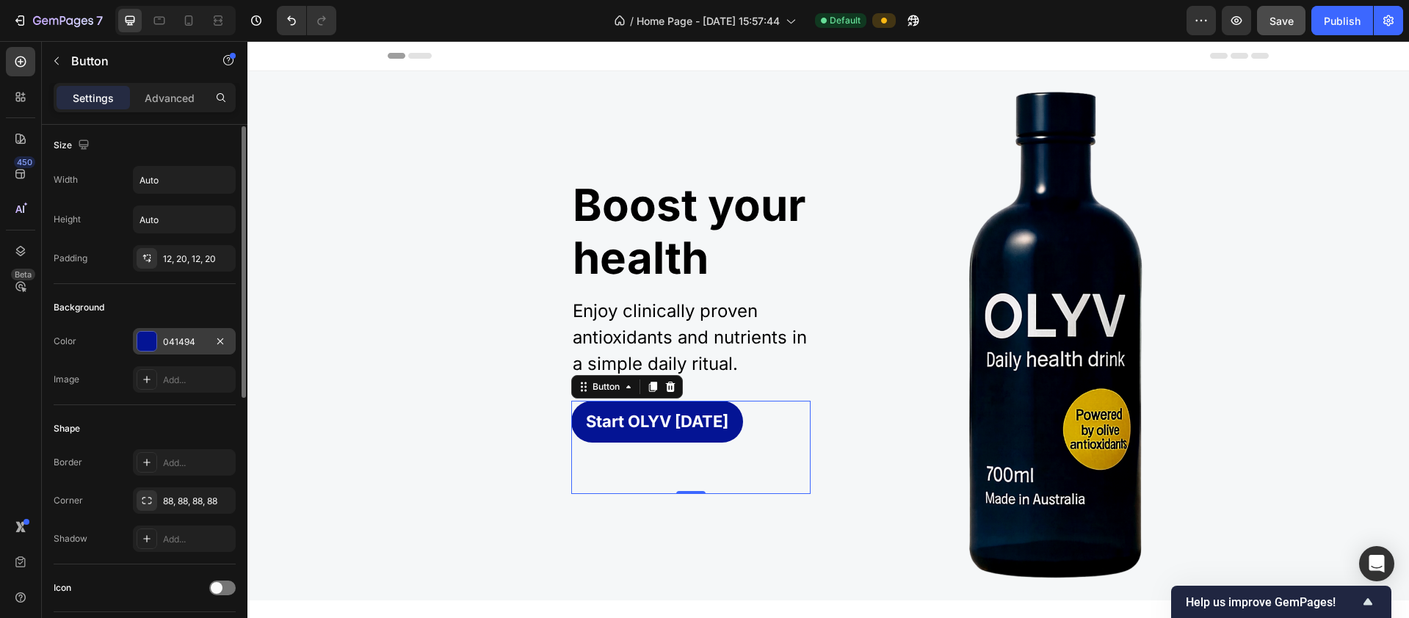
scroll to position [6, 0]
click at [189, 255] on div "12, 20, 12, 20" at bounding box center [184, 256] width 43 height 13
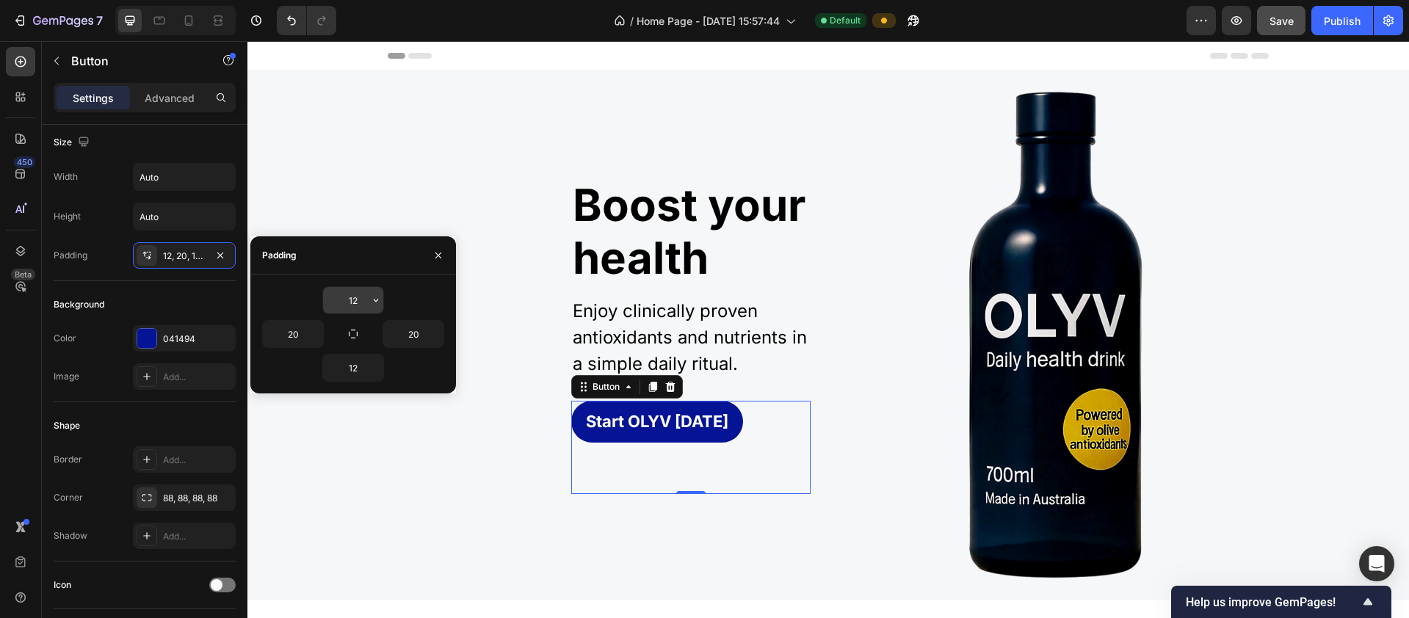
click at [355, 300] on input "12" at bounding box center [353, 300] width 60 height 26
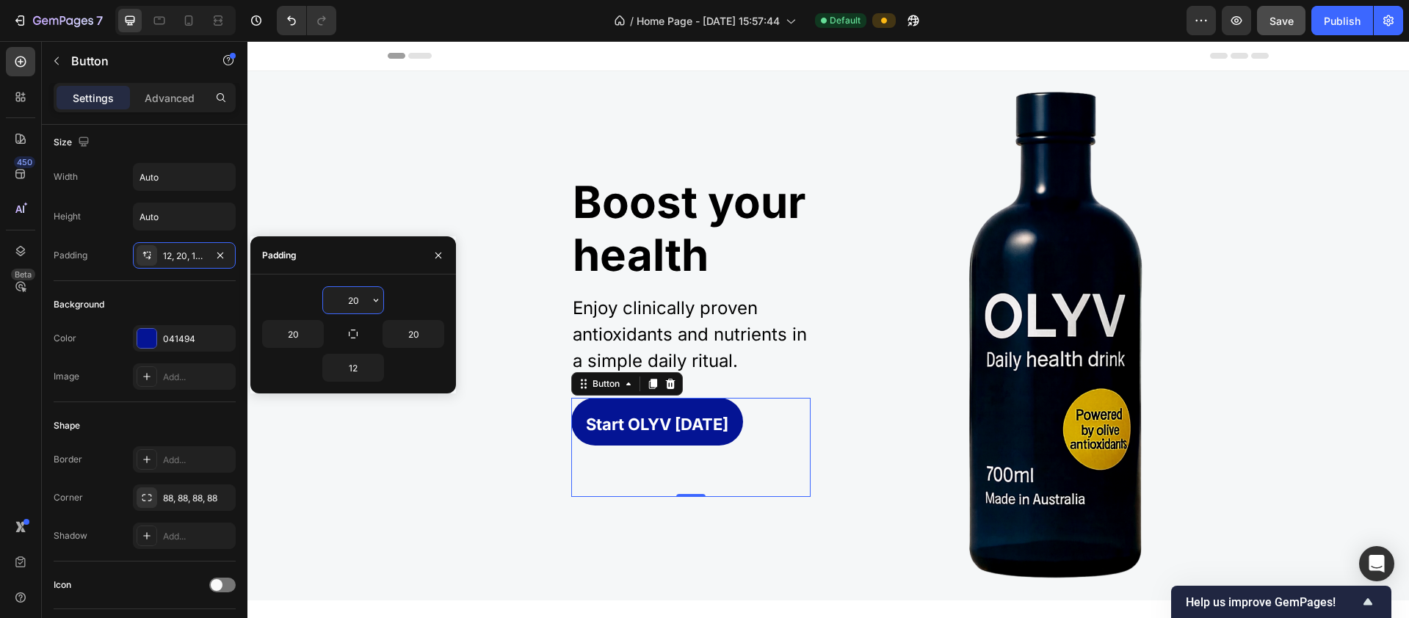
type input "2"
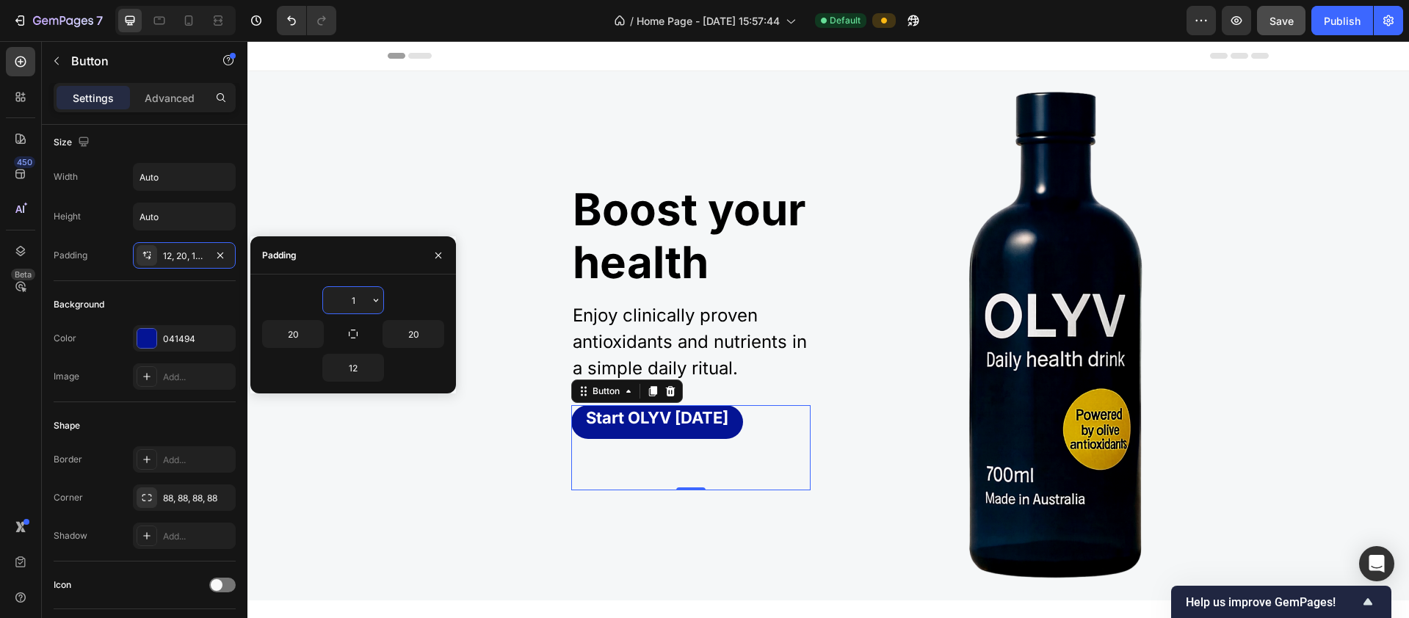
type input "12"
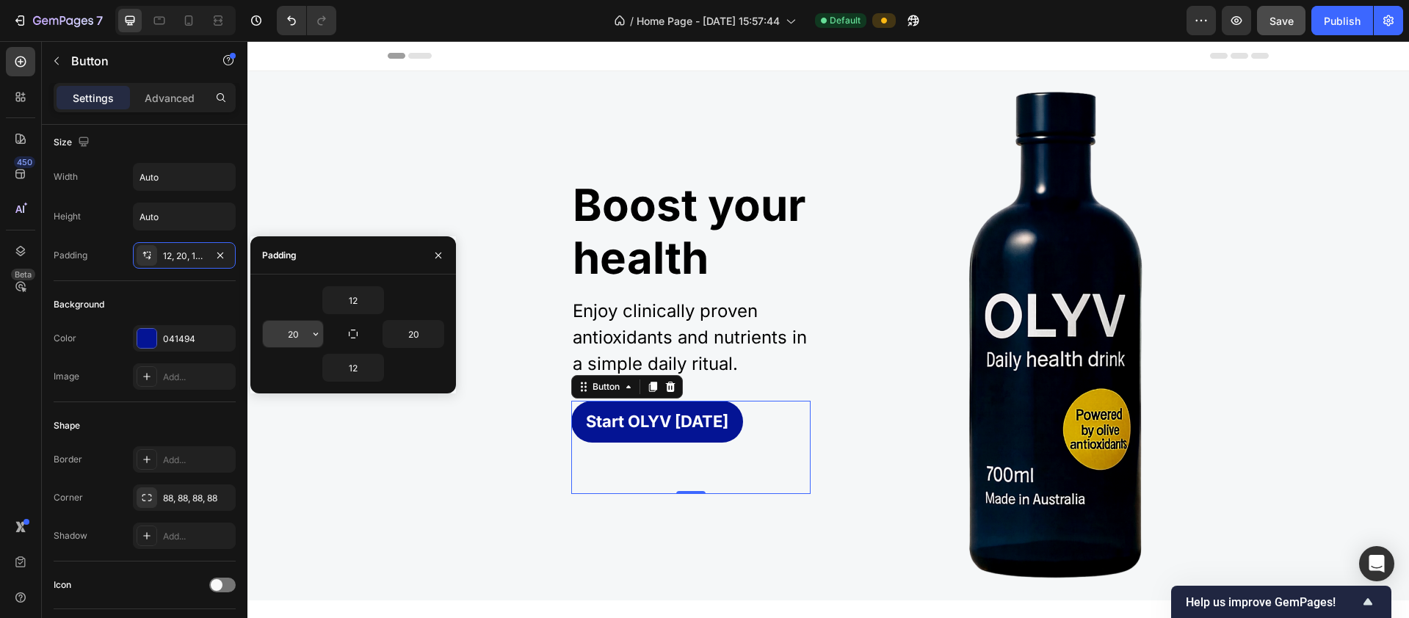
click at [308, 330] on button "button" at bounding box center [315, 334] width 15 height 26
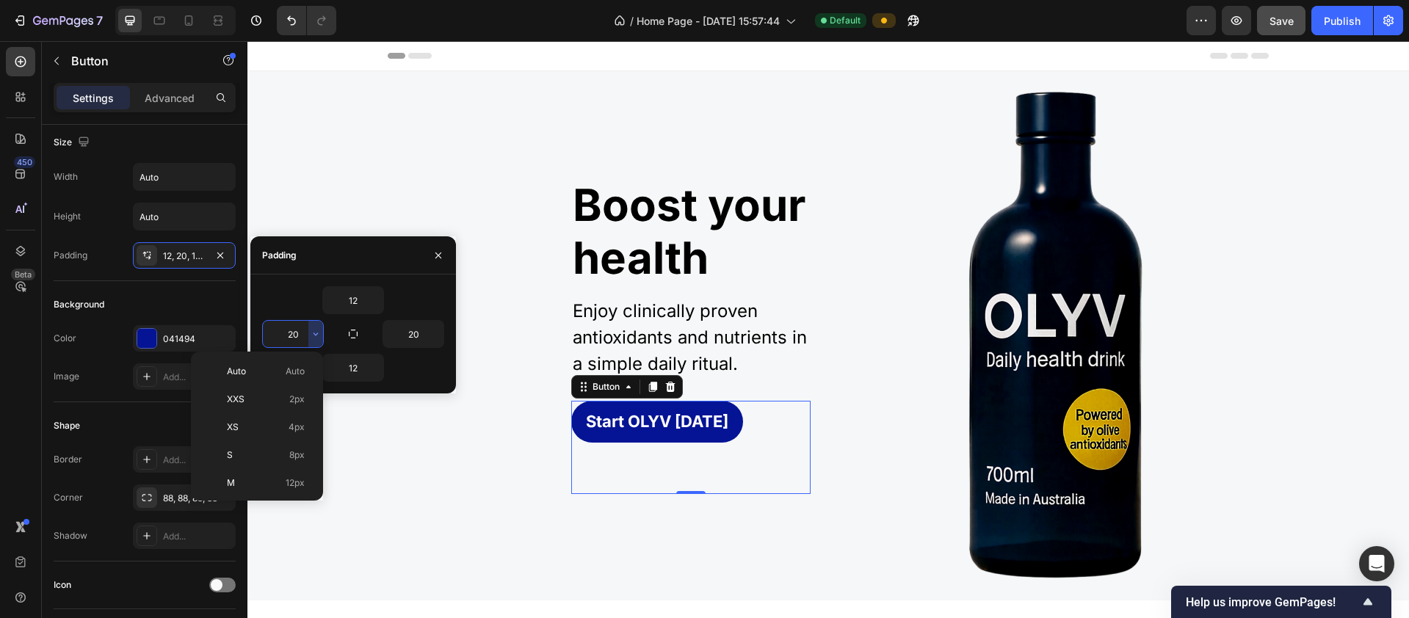
click at [298, 336] on input "20" at bounding box center [293, 334] width 60 height 26
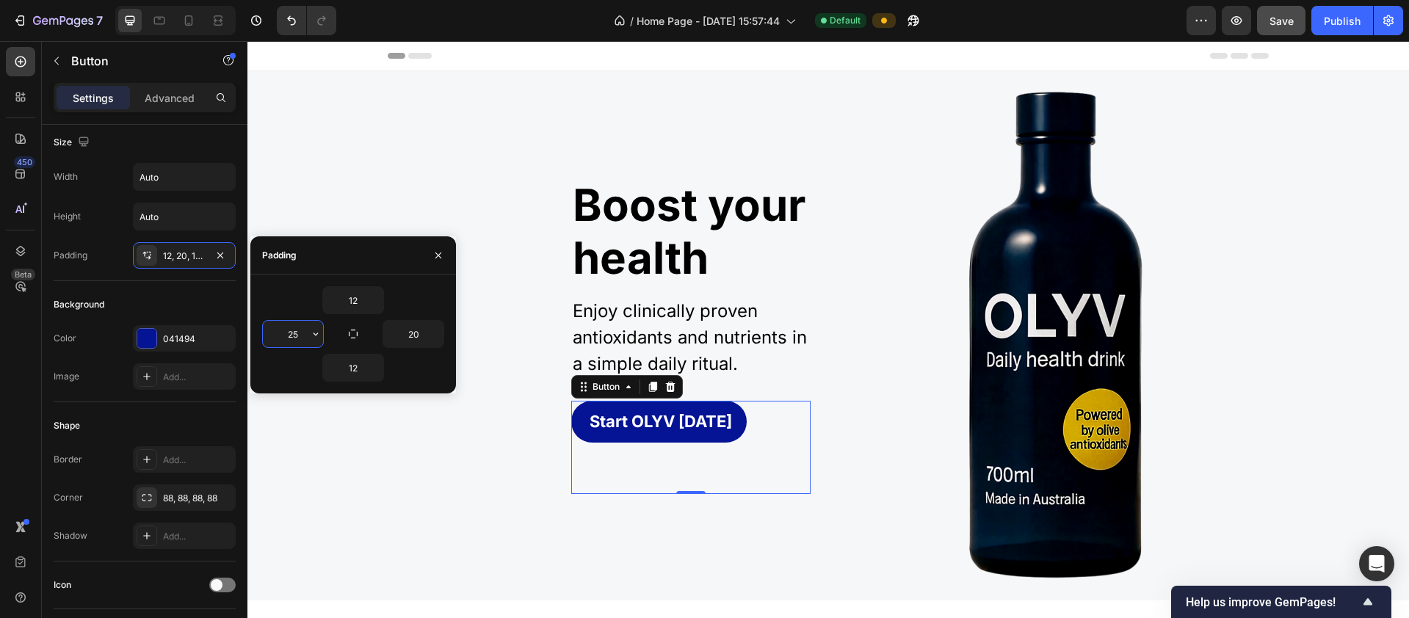
drag, startPoint x: 301, startPoint y: 337, endPoint x: 285, endPoint y: 334, distance: 16.4
click at [285, 334] on input "25" at bounding box center [293, 334] width 60 height 26
type input "28"
click at [427, 335] on input "20" at bounding box center [413, 334] width 60 height 26
type input "28"
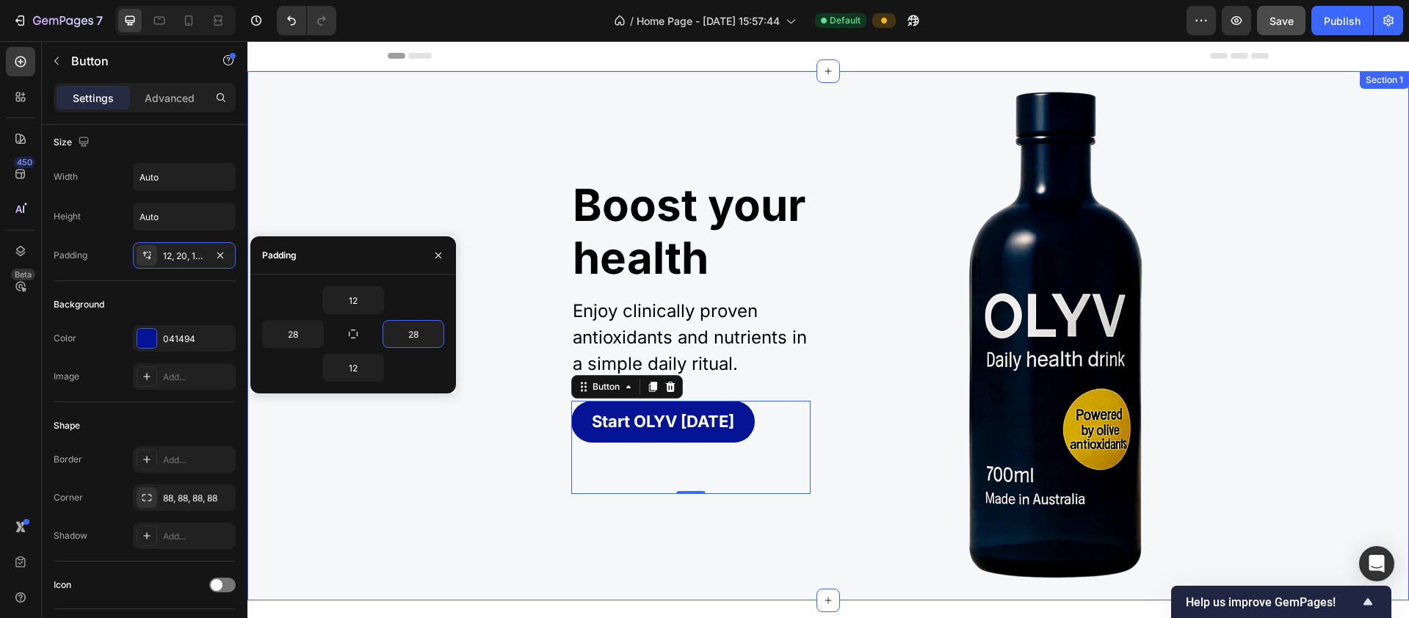
click at [355, 533] on div "Image Boost your health Heading Enjoy clinically proven antioxidants and nutrie…" at bounding box center [827, 335] width 1139 height 529
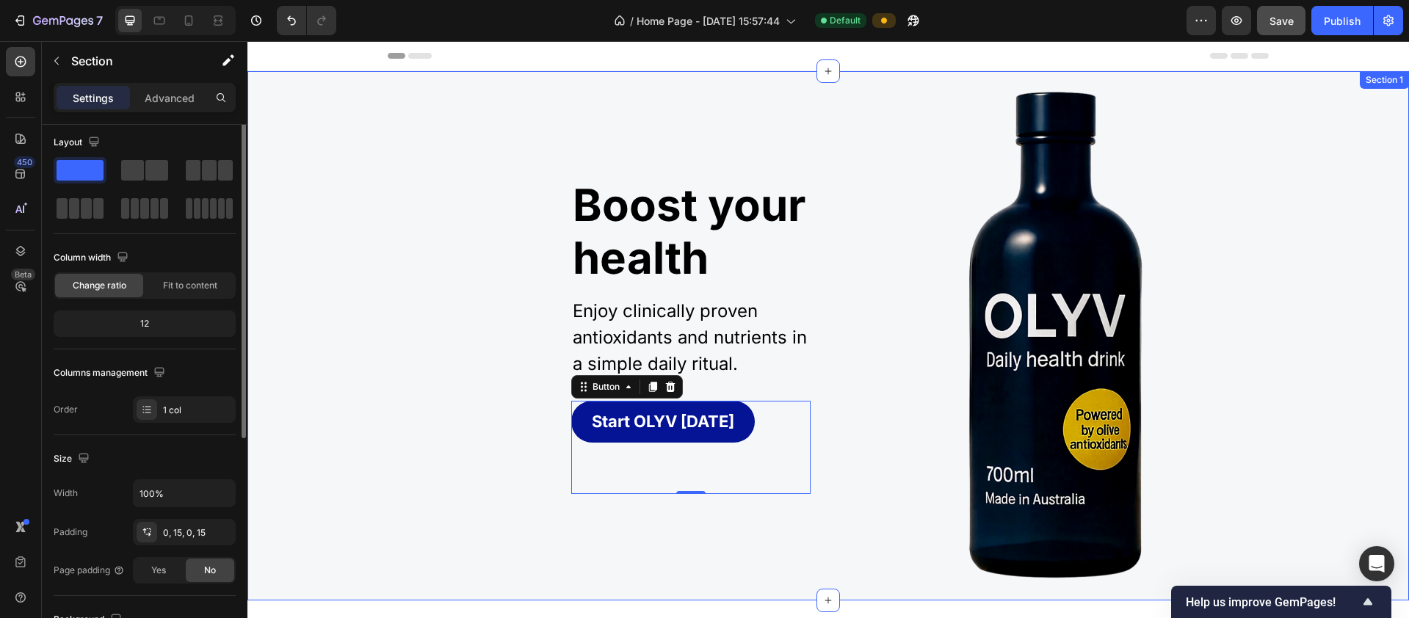
scroll to position [0, 0]
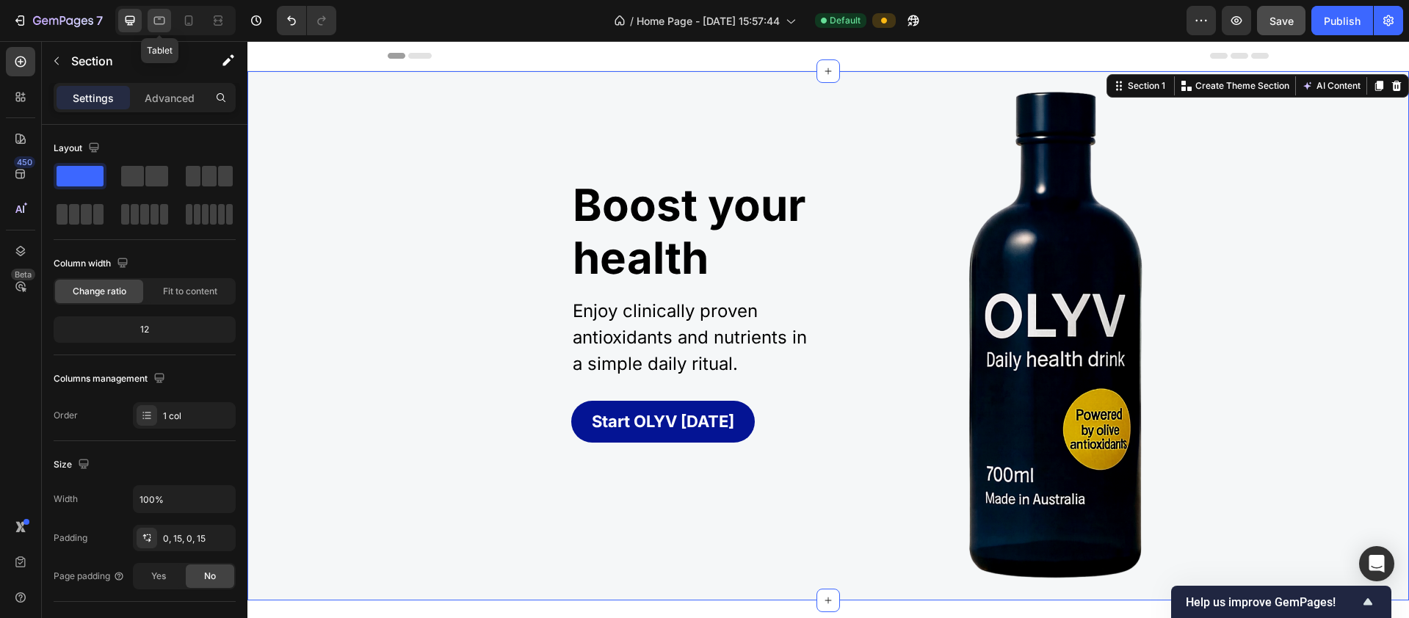
click at [157, 21] on icon at bounding box center [159, 20] width 15 height 15
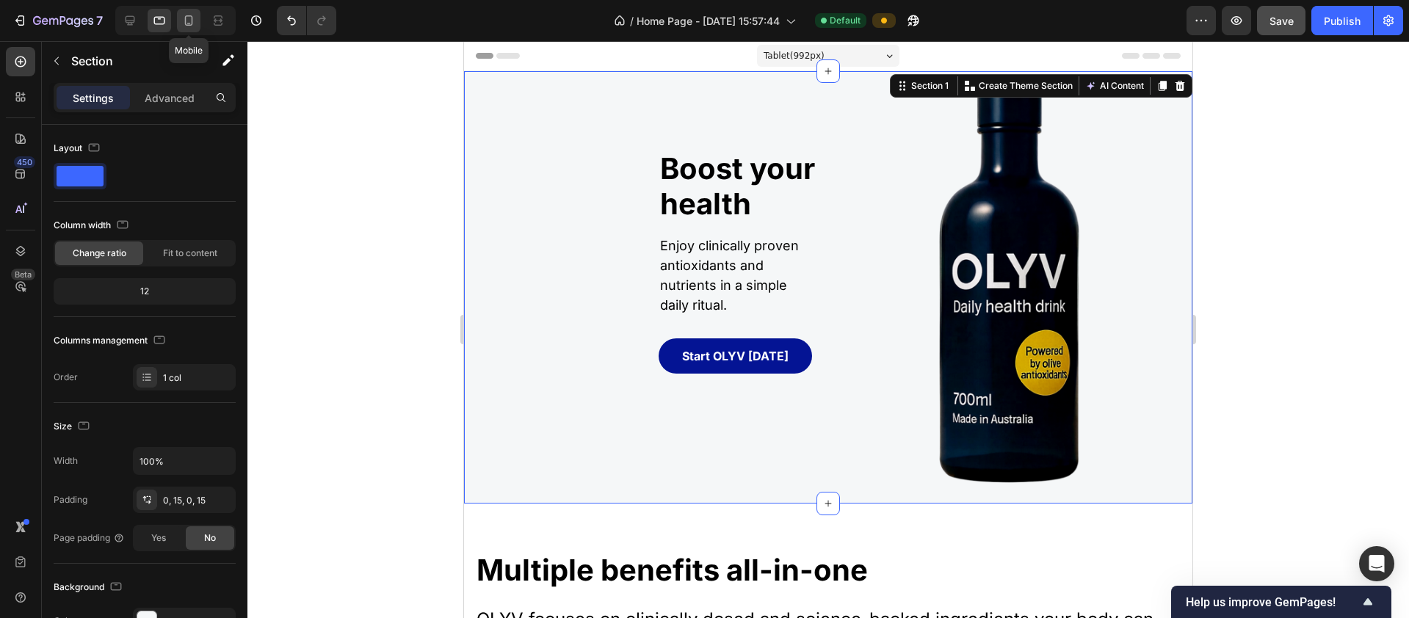
click at [188, 19] on icon at bounding box center [188, 20] width 15 height 15
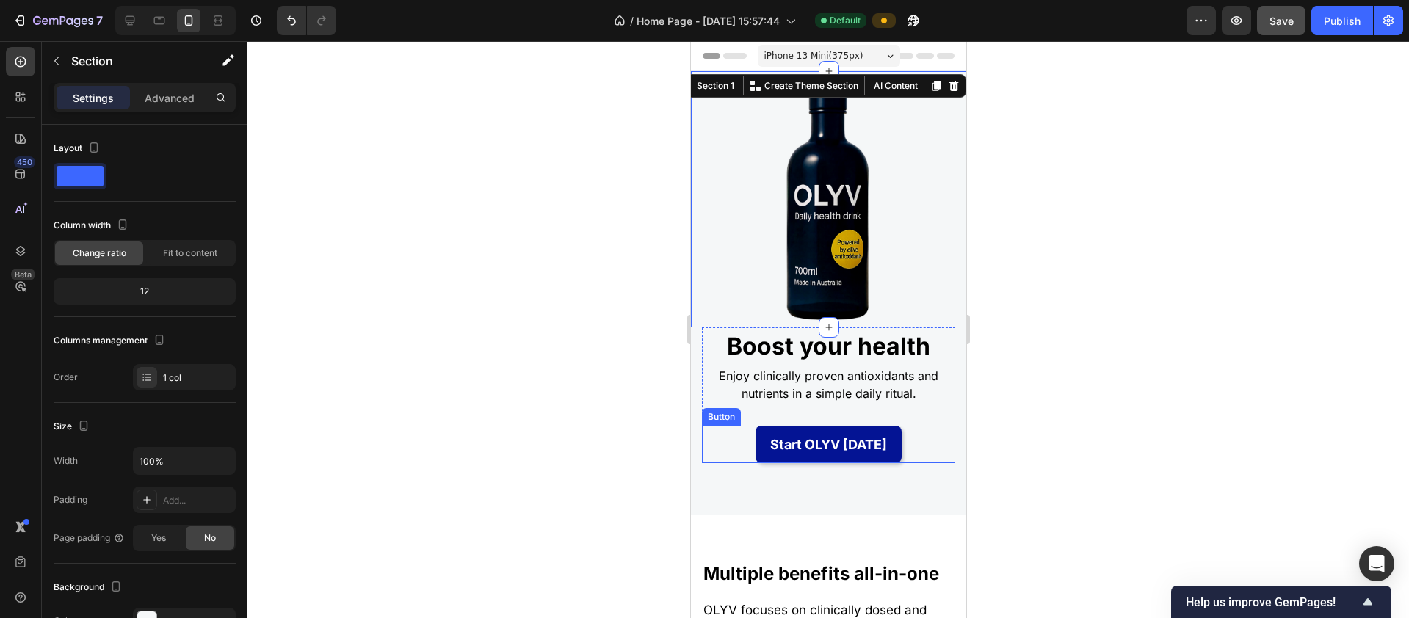
click at [759, 432] on button "Start OLYV Today" at bounding box center [828, 444] width 146 height 37
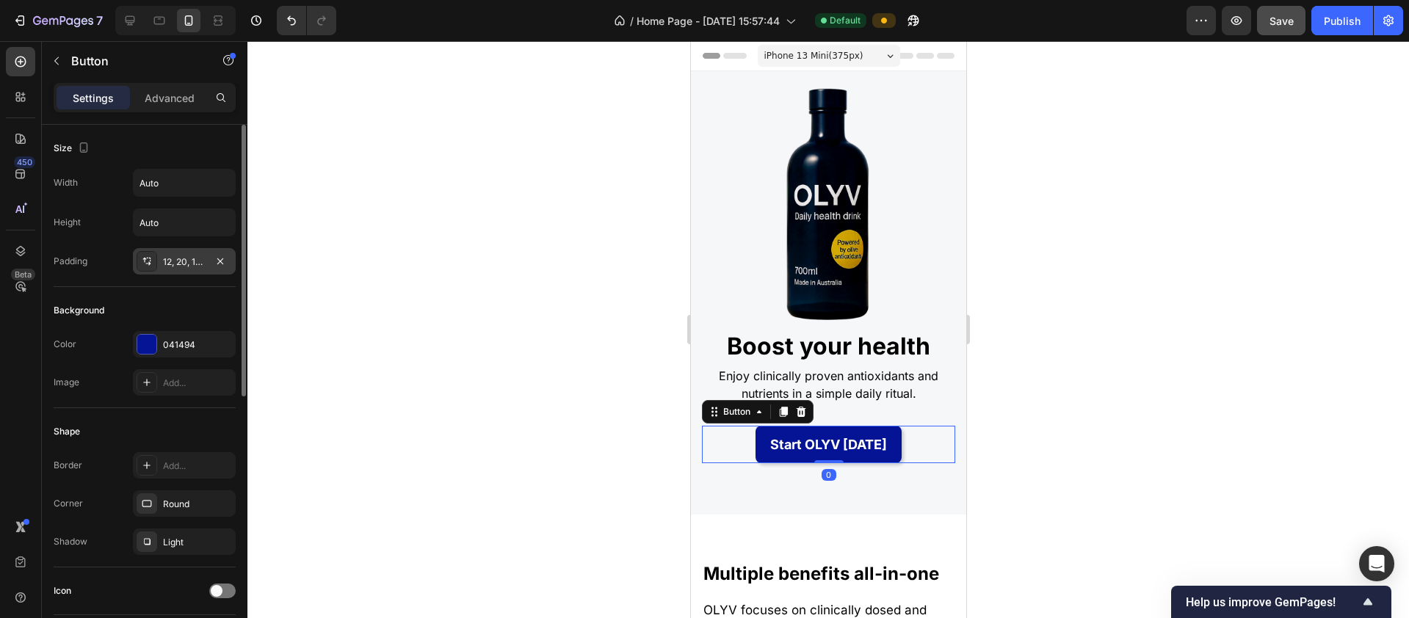
click at [195, 259] on div "12, 20, 12, 20" at bounding box center [184, 261] width 43 height 13
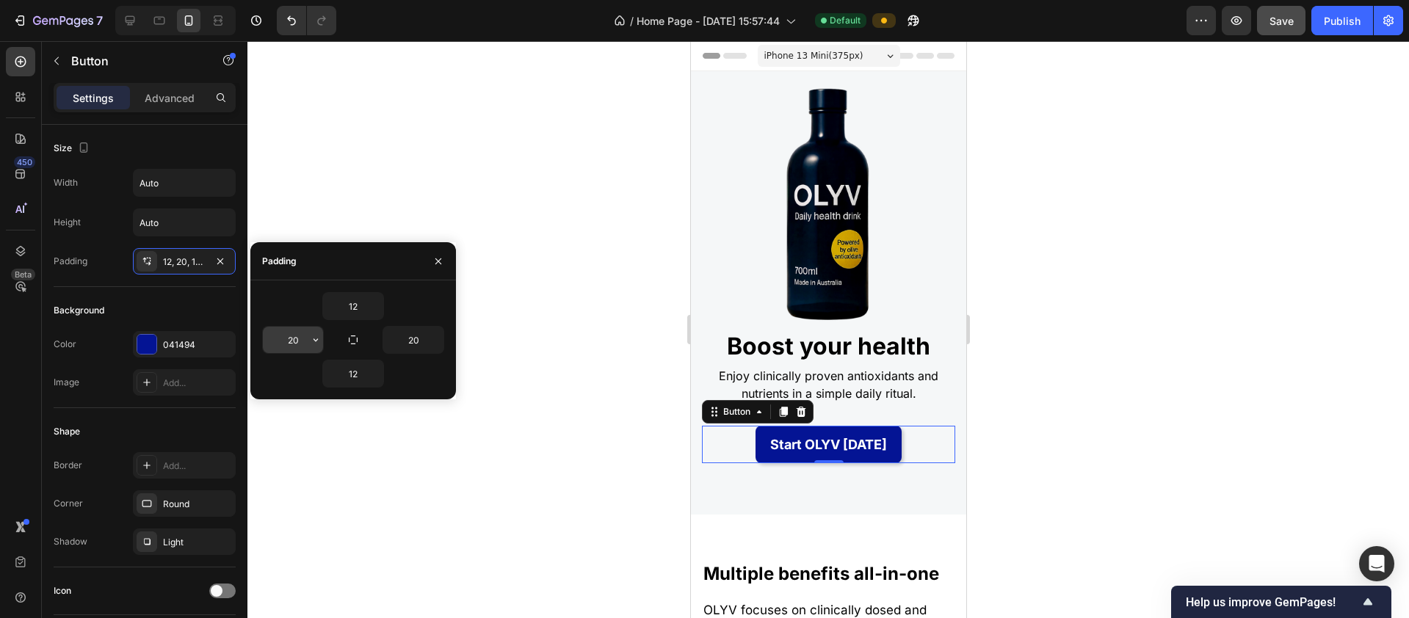
click at [303, 341] on input "20" at bounding box center [293, 340] width 60 height 26
type input "28"
click at [427, 335] on input "20" at bounding box center [413, 340] width 60 height 26
type input "28"
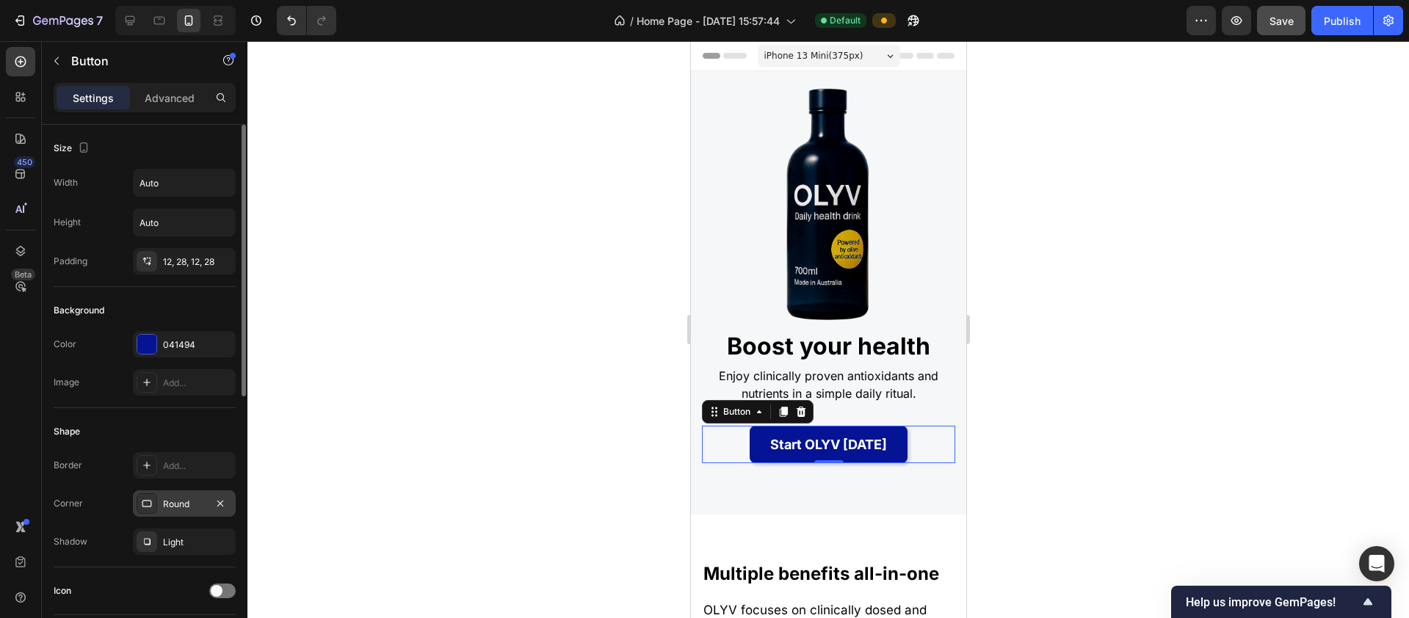
click at [194, 506] on div "Round" at bounding box center [184, 504] width 43 height 13
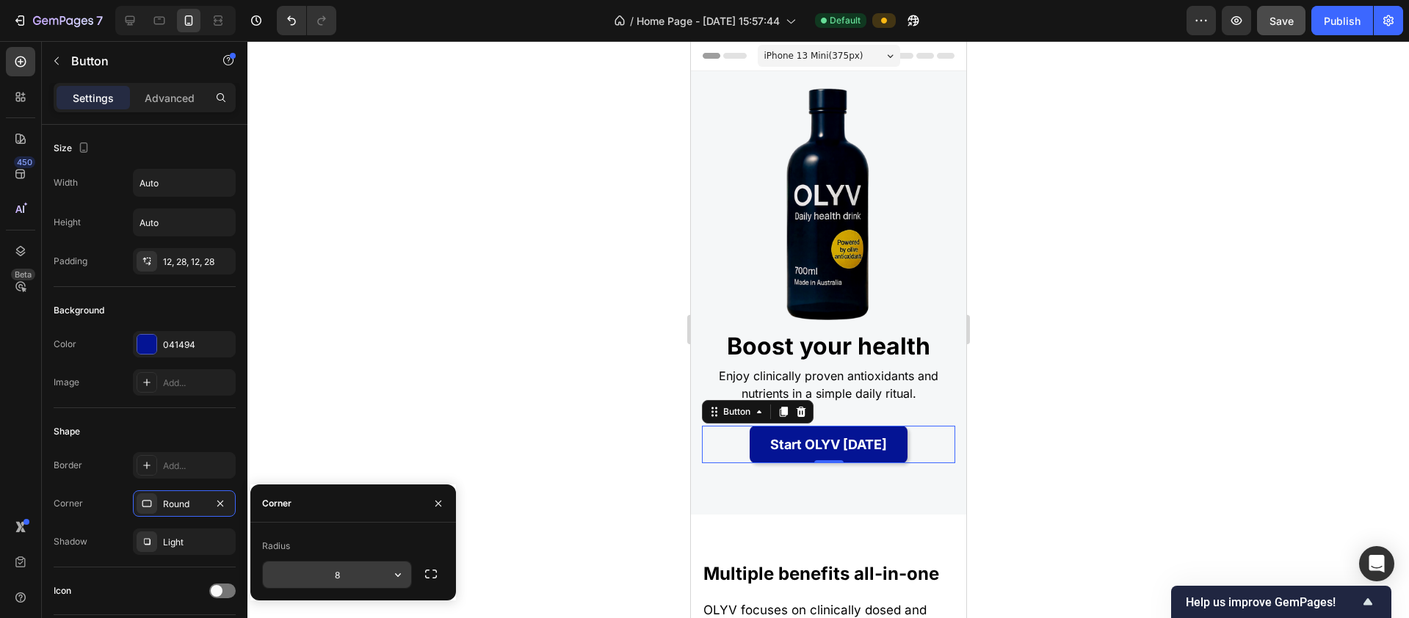
click at [345, 579] on input "8" at bounding box center [337, 575] width 148 height 26
type input "88"
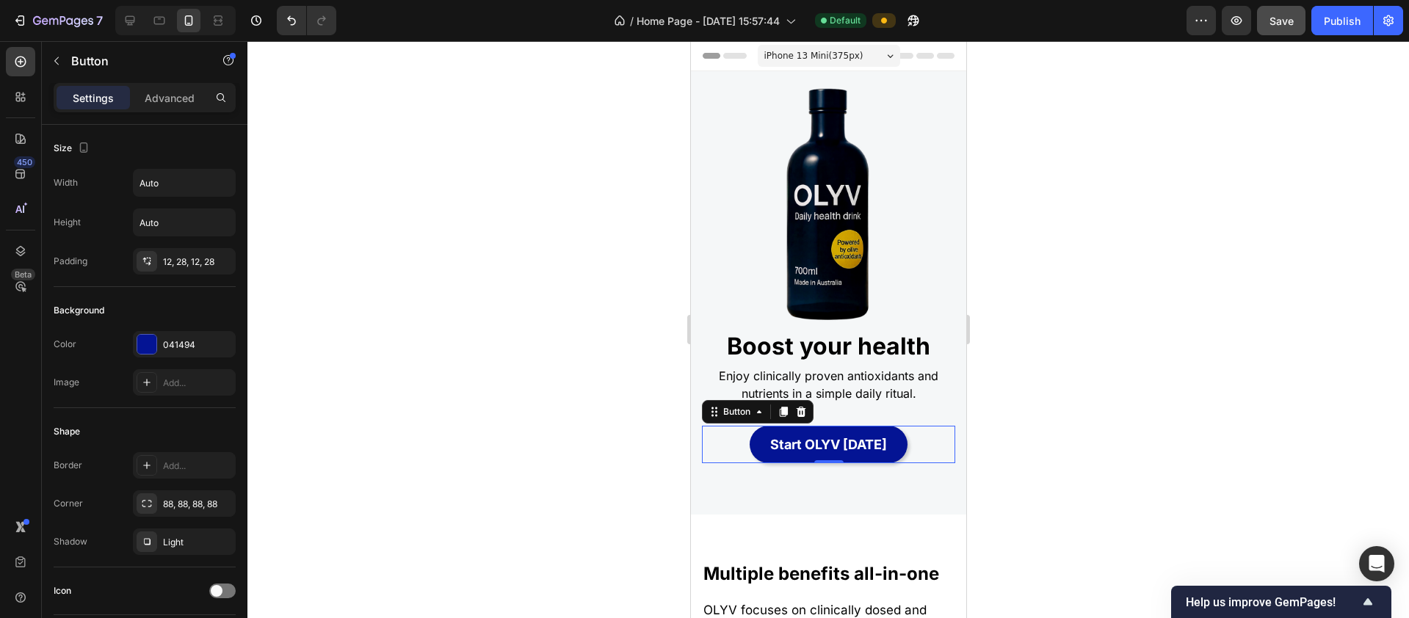
click at [1084, 447] on div at bounding box center [827, 329] width 1161 height 577
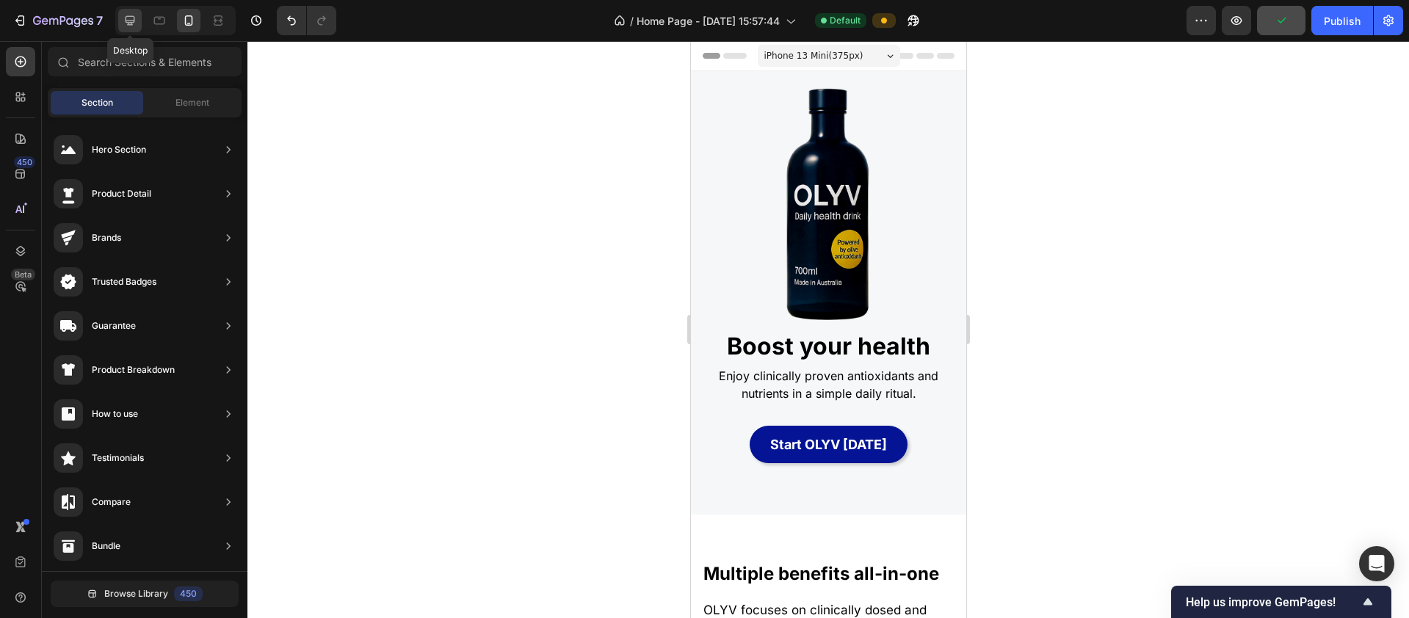
click at [127, 21] on icon at bounding box center [131, 21] width 10 height 10
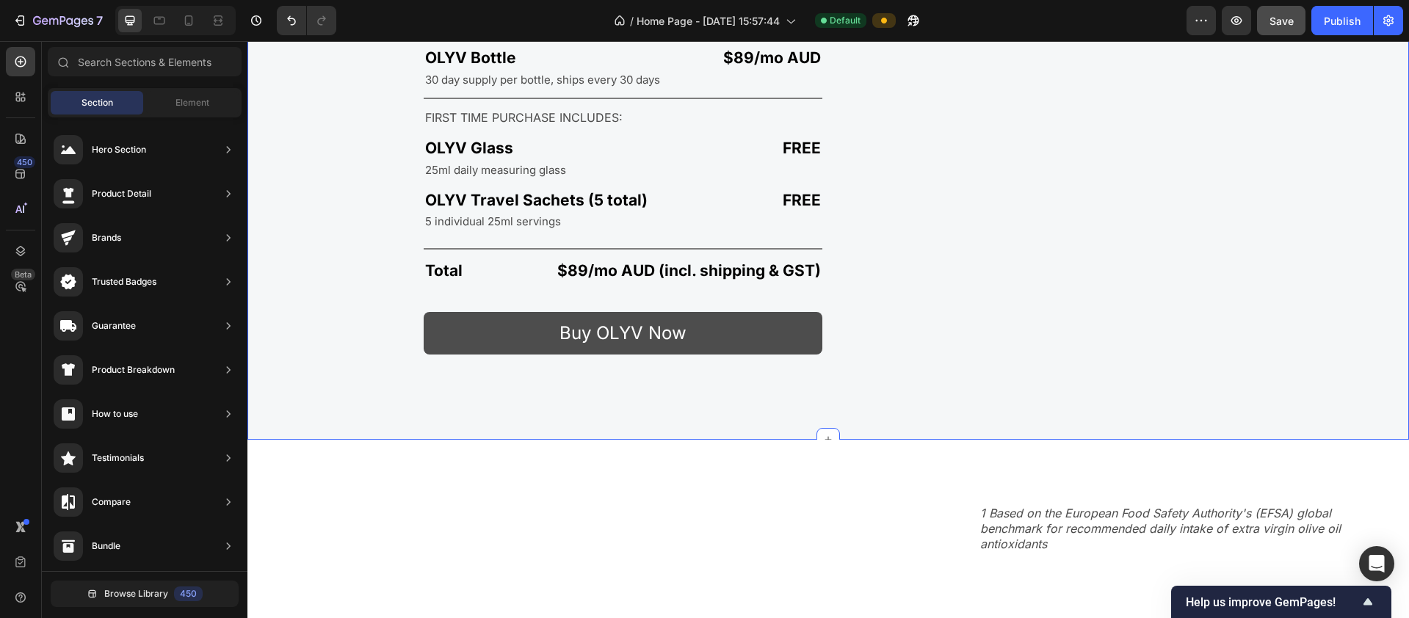
scroll to position [2870, 0]
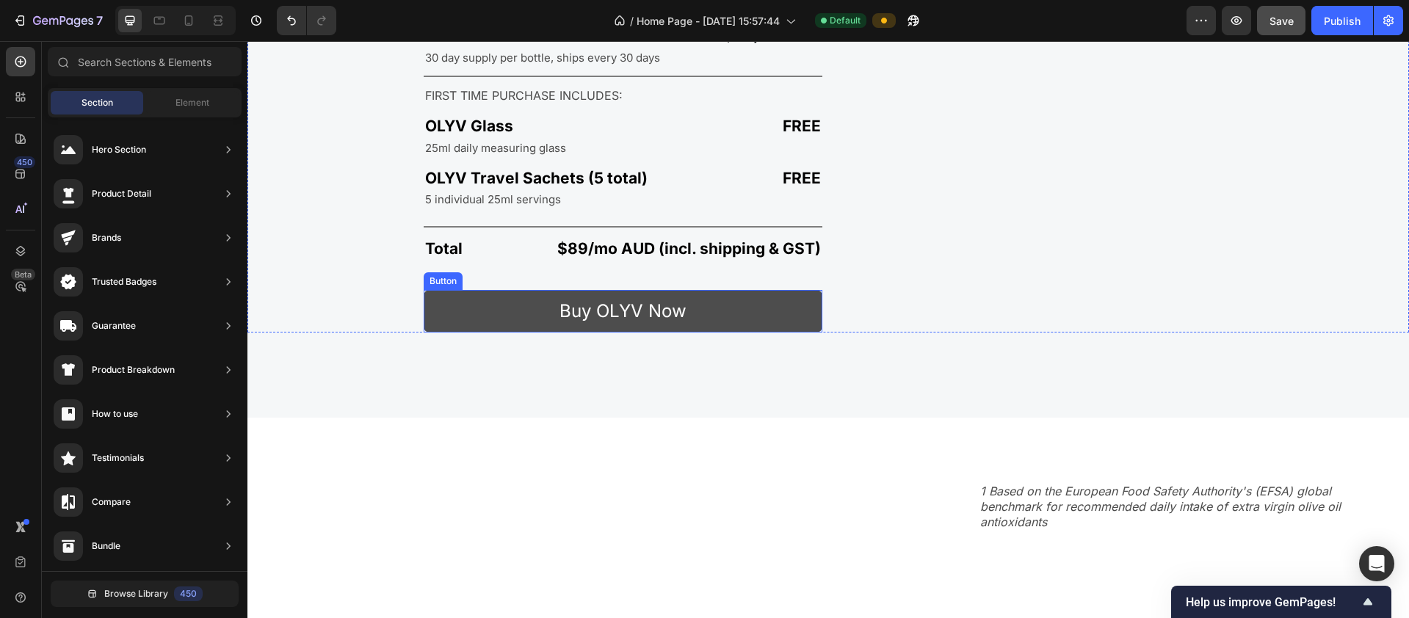
click at [447, 316] on button "Buy OLYV Now" at bounding box center [623, 311] width 399 height 43
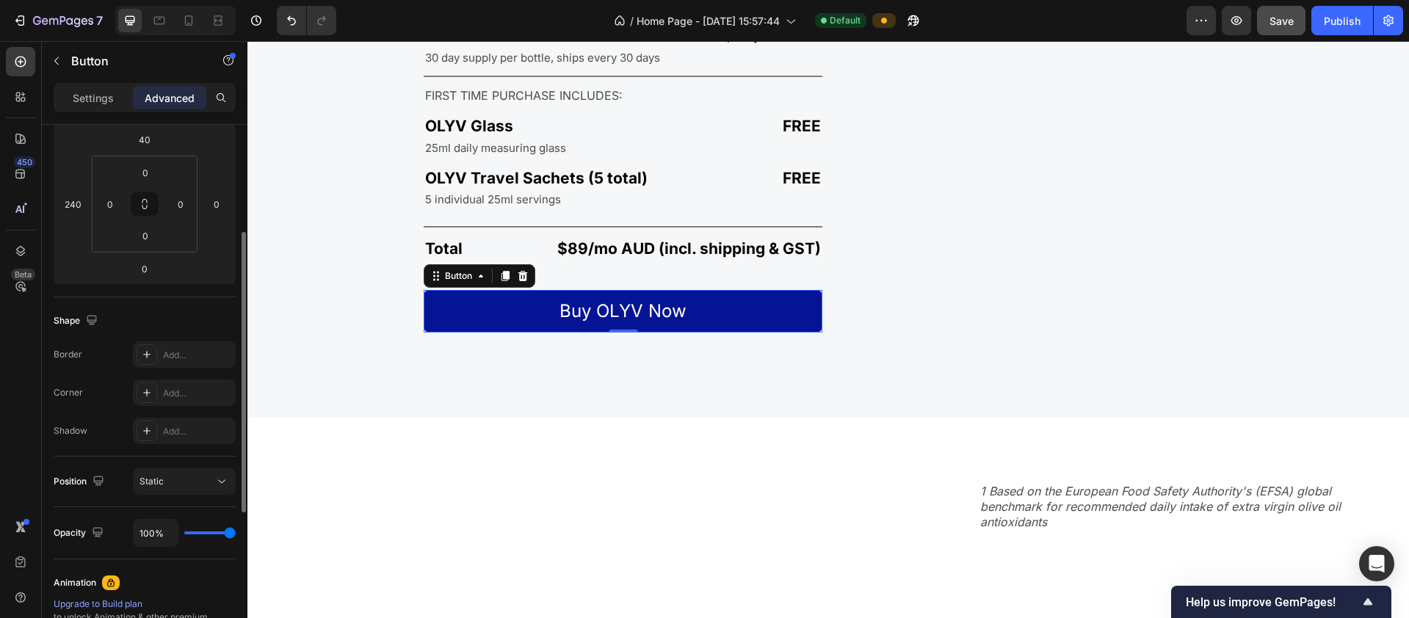
scroll to position [330, 0]
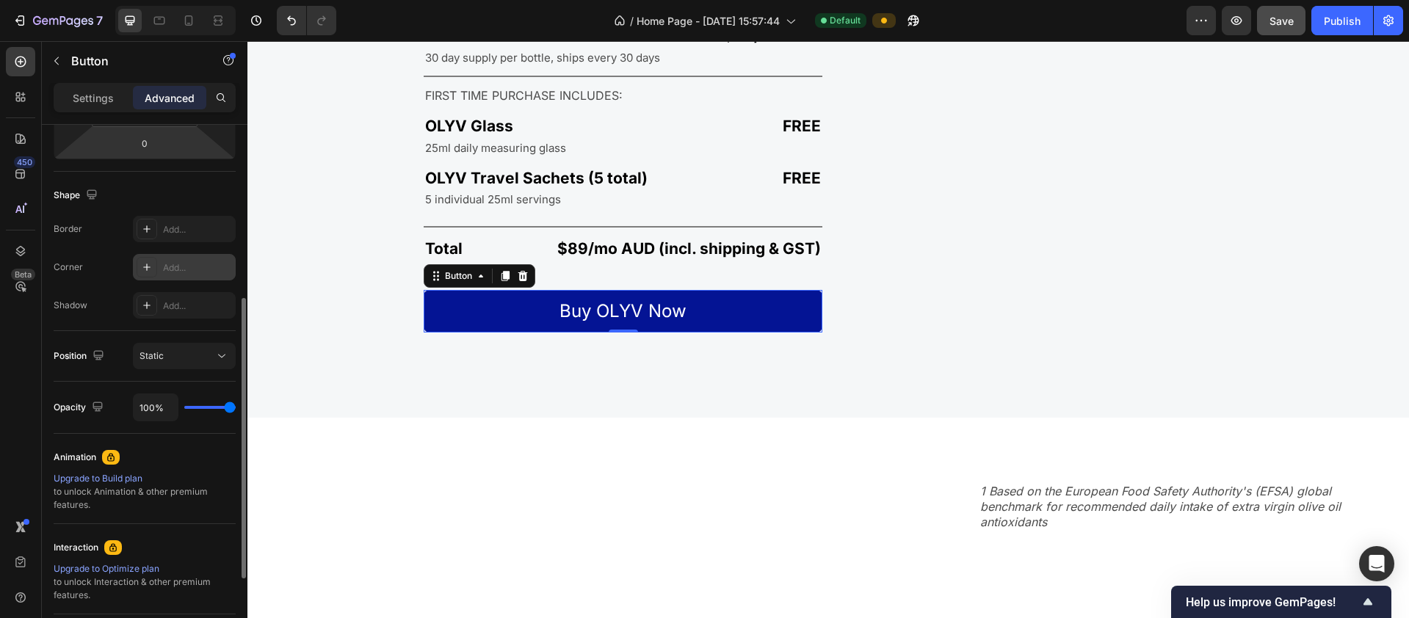
click at [146, 266] on icon at bounding box center [146, 267] width 7 height 7
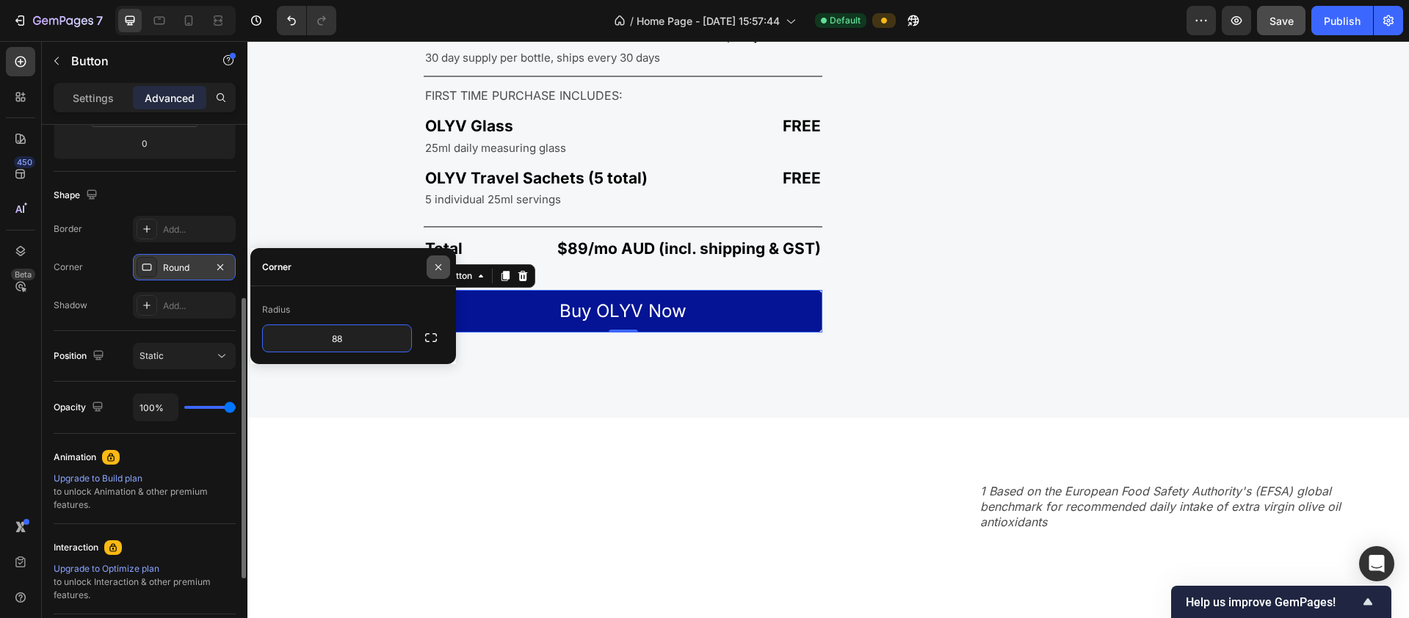
type input "88"
click at [441, 267] on icon "button" at bounding box center [438, 267] width 12 height 12
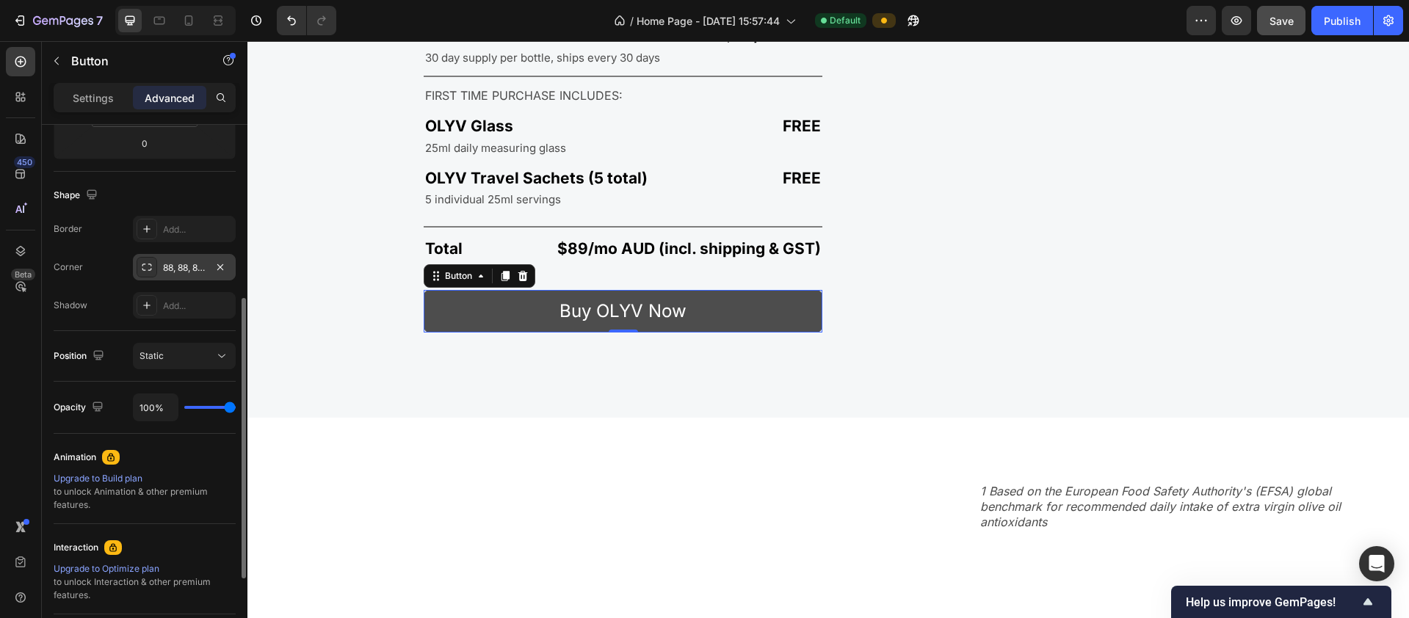
click at [454, 305] on button "Buy OLYV Now" at bounding box center [623, 311] width 399 height 43
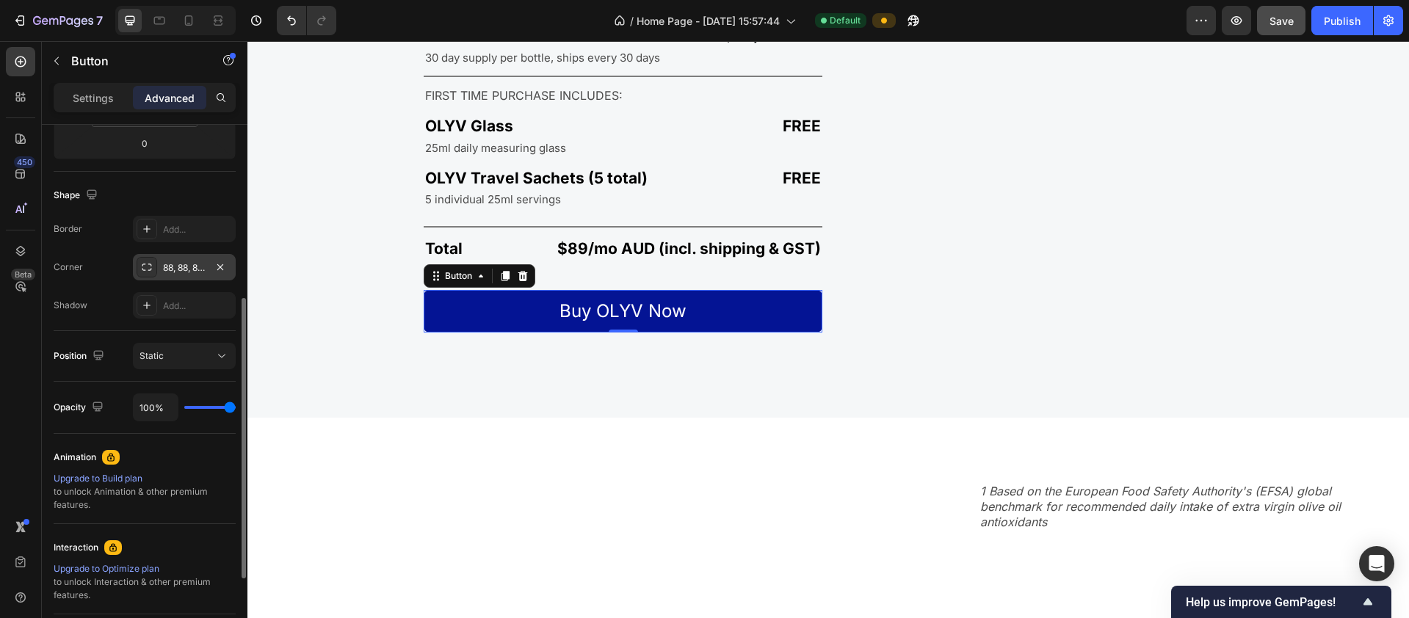
click at [171, 266] on div "88, 88, 88, 88" at bounding box center [184, 267] width 43 height 13
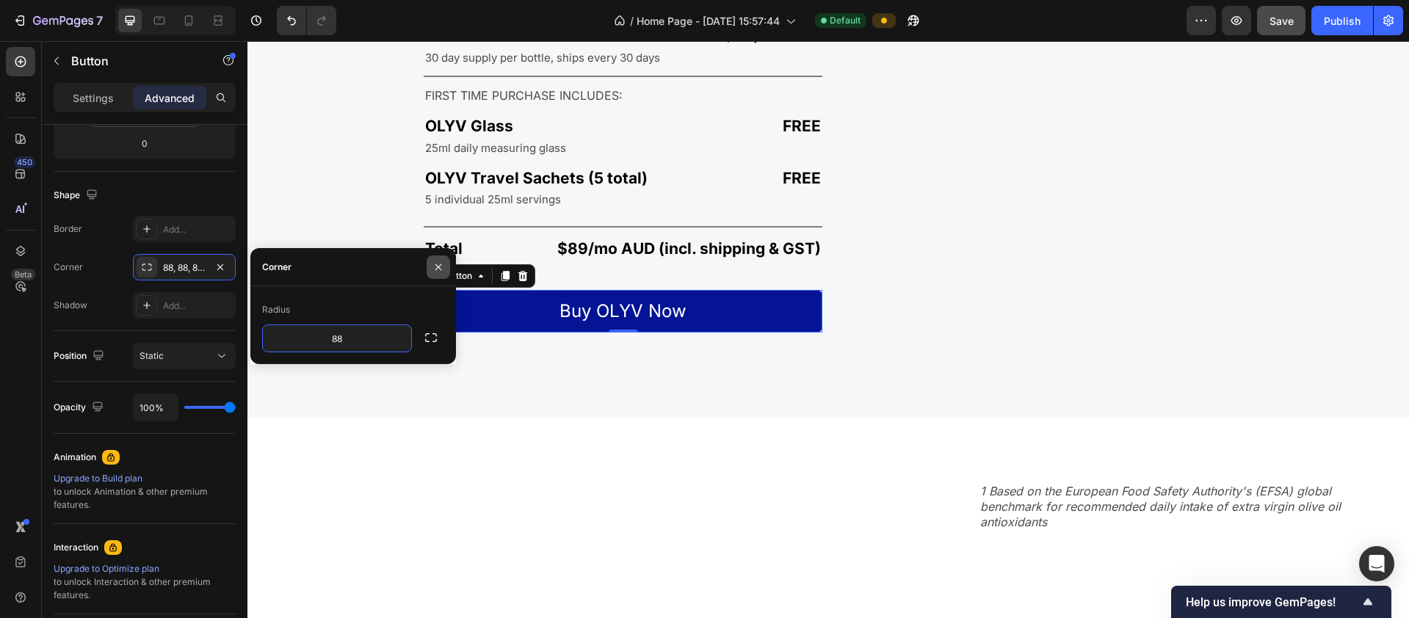
click at [434, 262] on icon "button" at bounding box center [438, 267] width 12 height 12
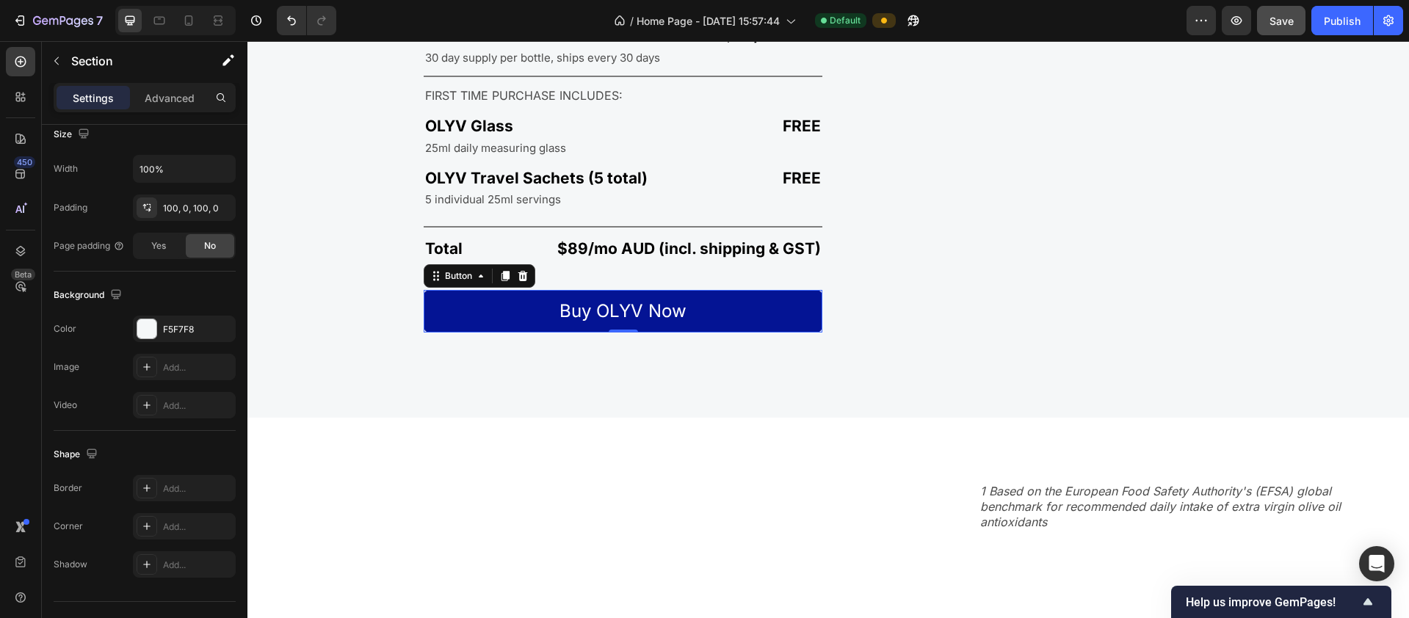
click at [500, 345] on div "Start OLYV today Heading OLYV Bottle Text Block $89/mo AUD Text Block Row 30 da…" at bounding box center [827, 124] width 1161 height 587
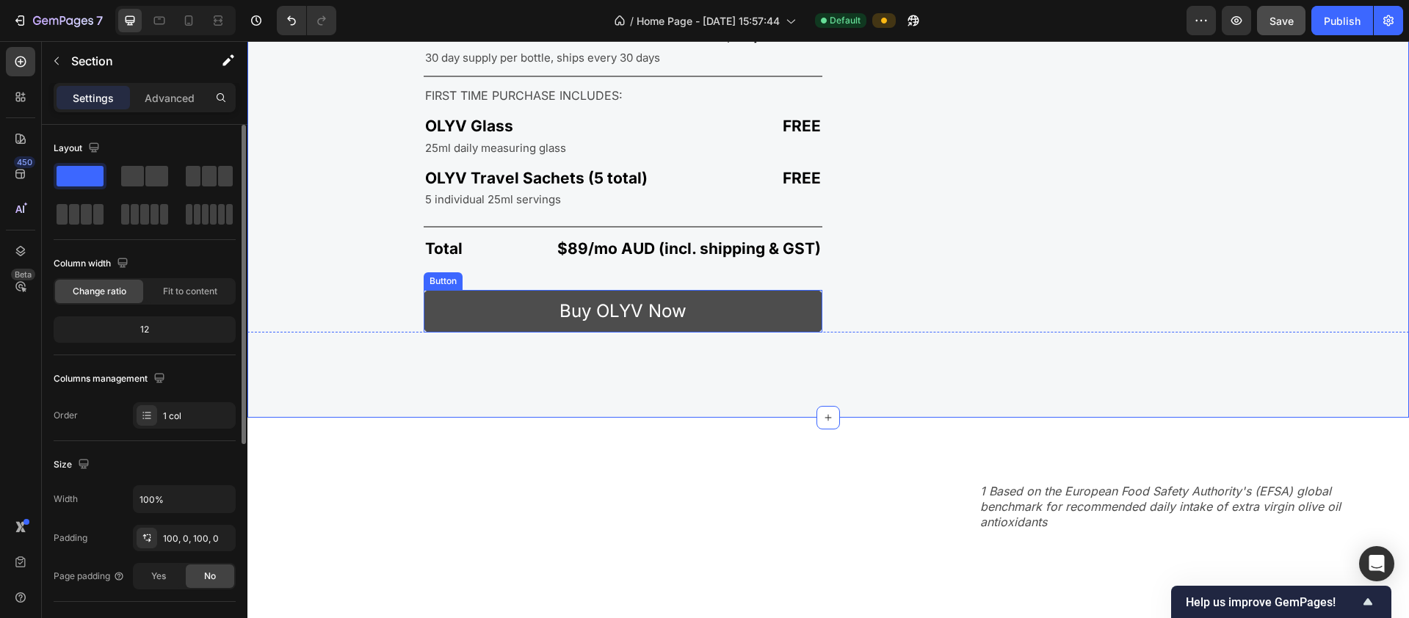
click at [452, 316] on button "Buy OLYV Now" at bounding box center [623, 311] width 399 height 43
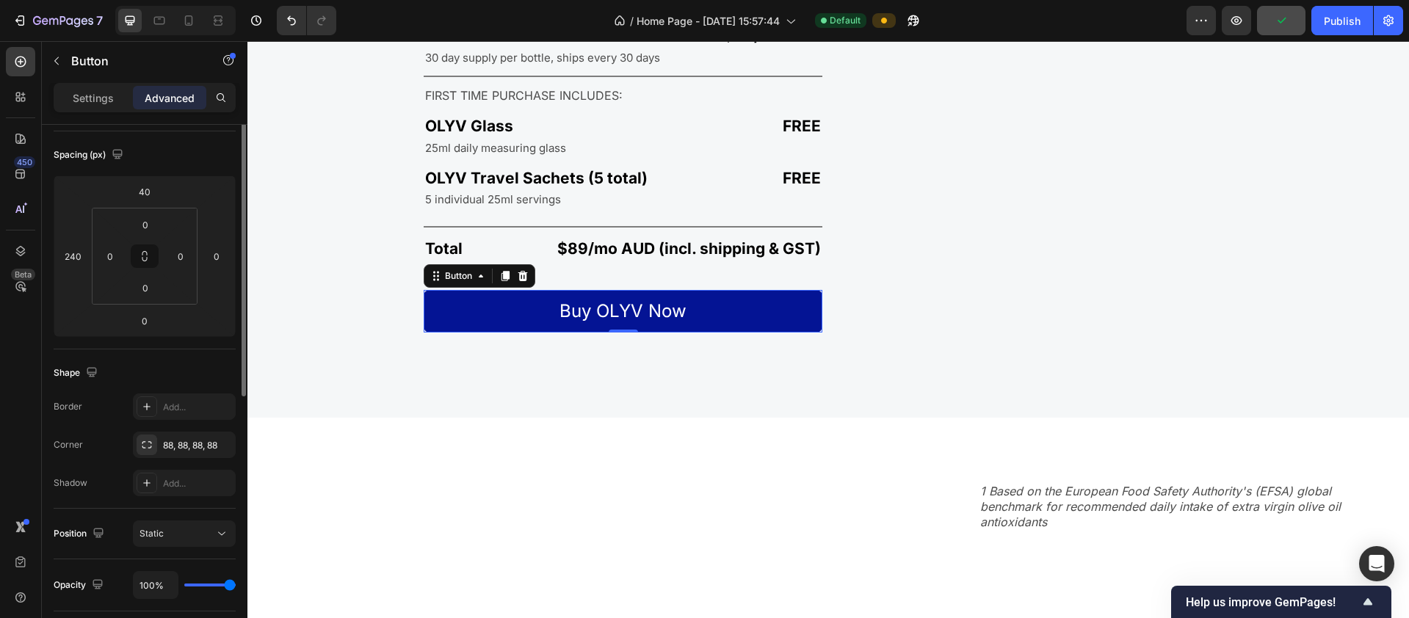
scroll to position [210, 0]
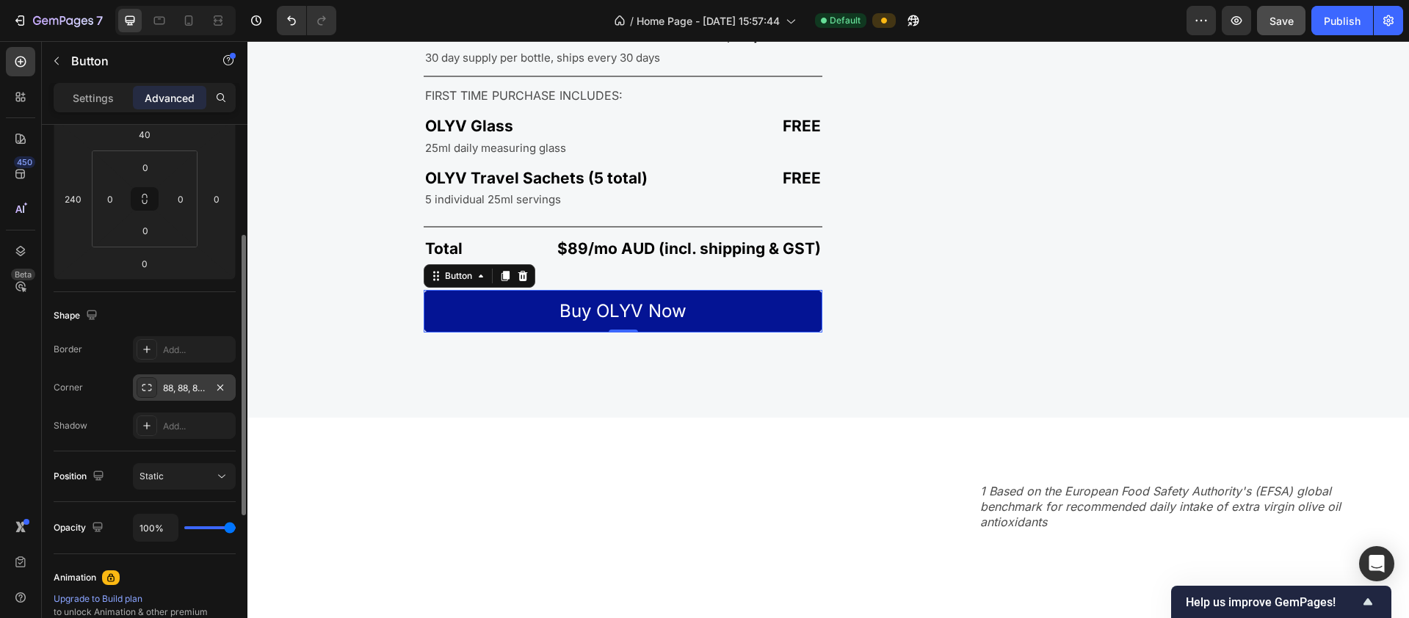
click at [176, 385] on div "88, 88, 88, 88" at bounding box center [184, 388] width 43 height 13
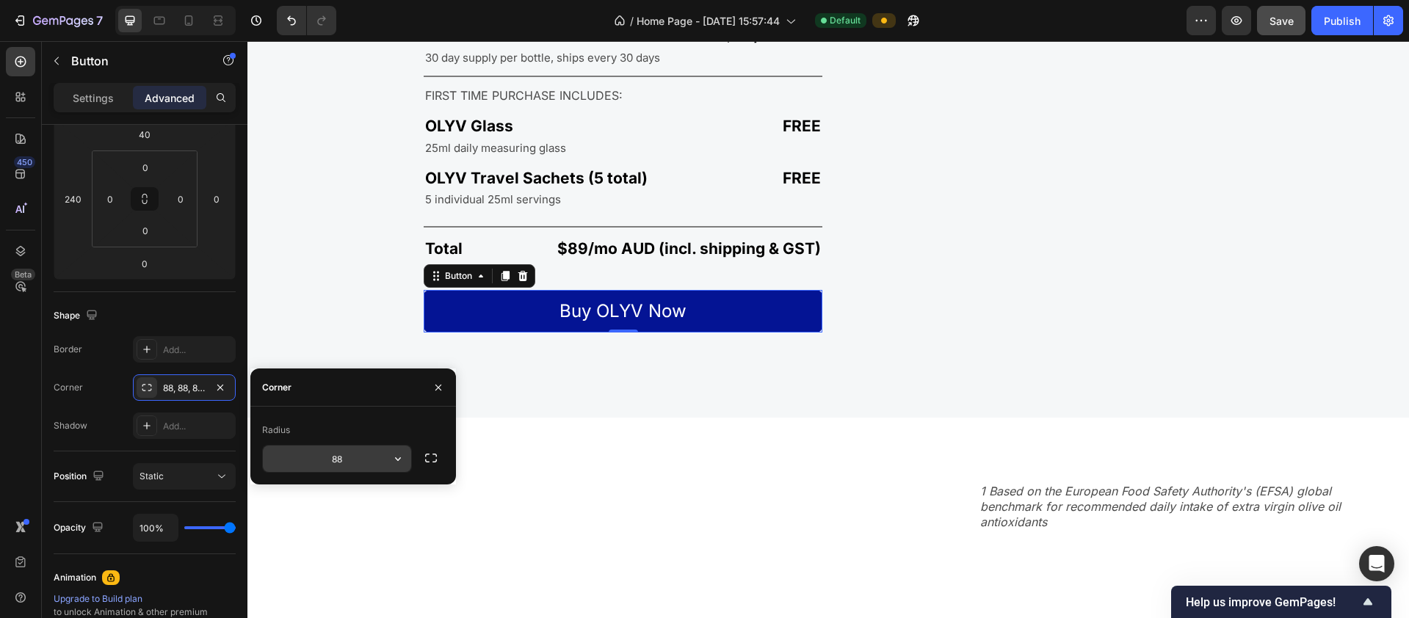
click at [355, 463] on input "88" at bounding box center [337, 459] width 148 height 26
click at [433, 391] on icon "button" at bounding box center [438, 388] width 12 height 12
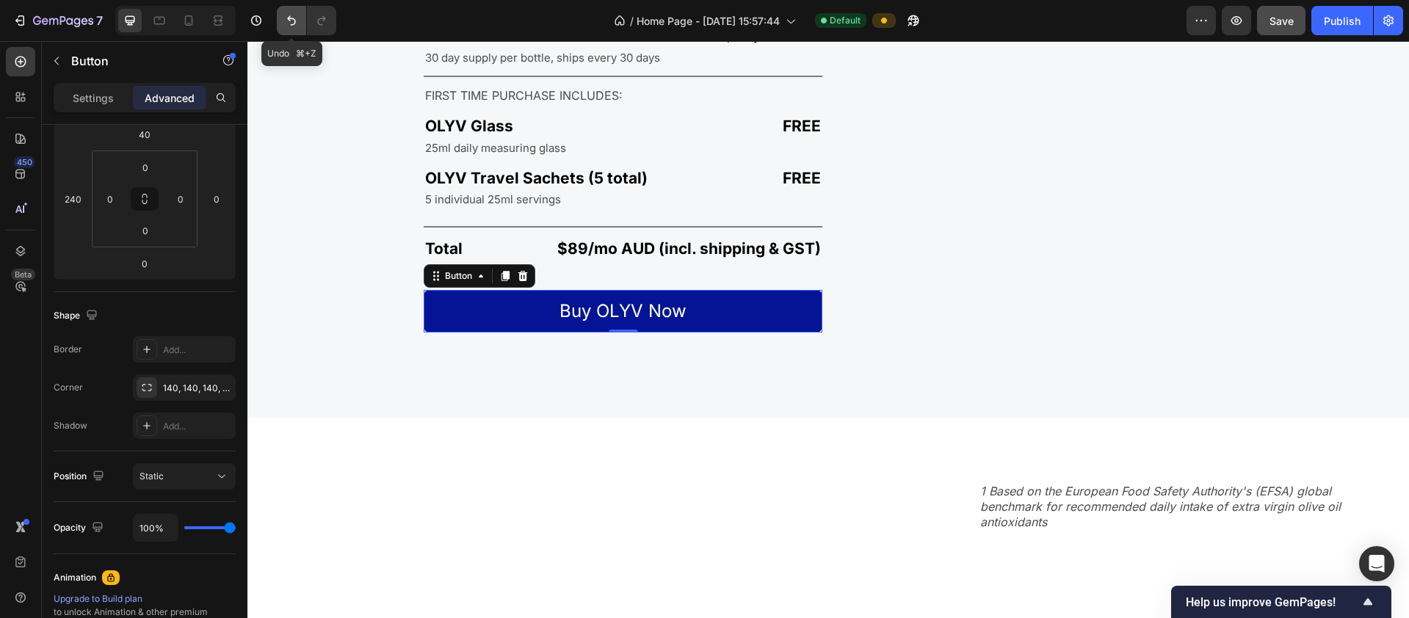
click at [284, 22] on icon "Undo/Redo" at bounding box center [291, 20] width 15 height 15
click at [80, 95] on p "Settings" at bounding box center [93, 97] width 41 height 15
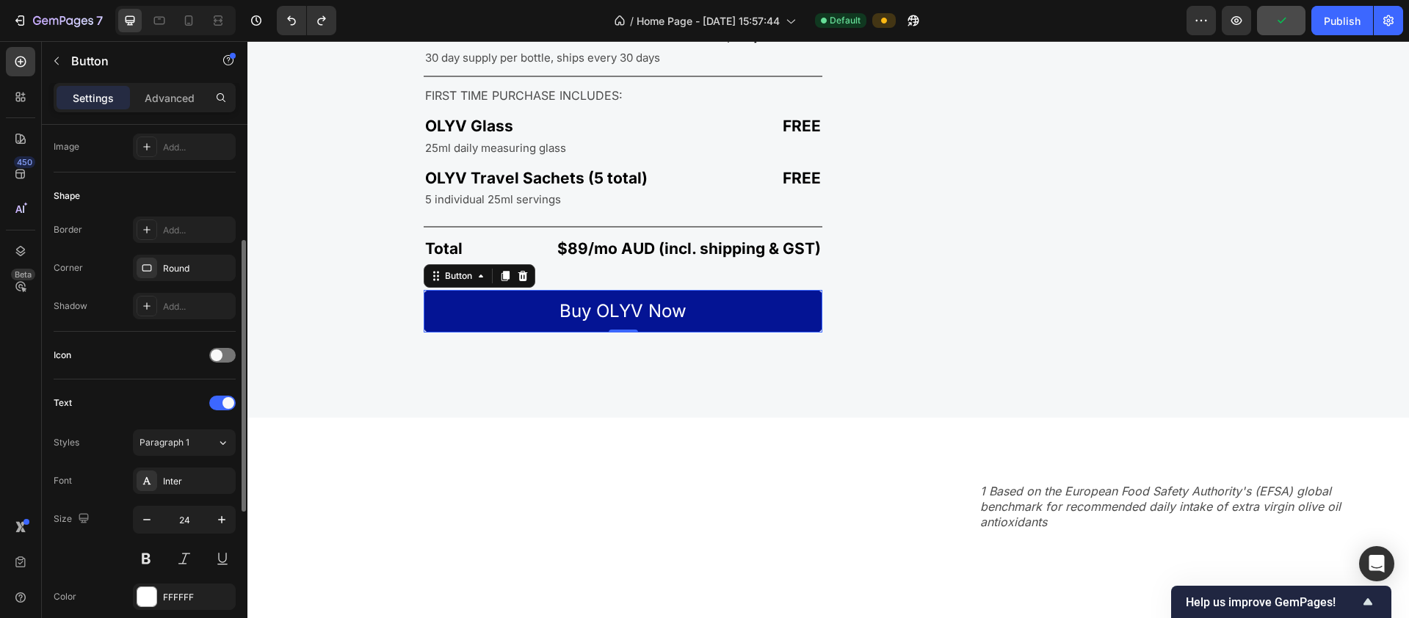
scroll to position [230, 0]
click at [146, 276] on icon at bounding box center [147, 273] width 10 height 7
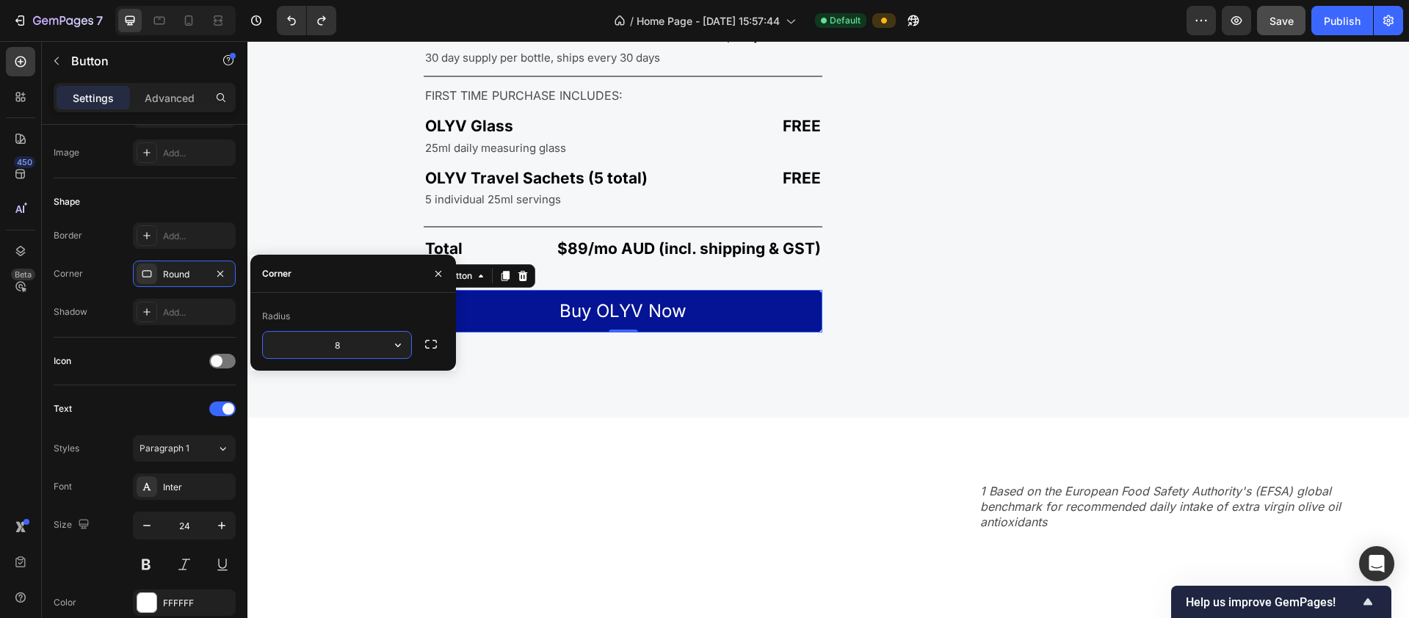
type input "88"
click at [438, 273] on icon "button" at bounding box center [438, 273] width 6 height 6
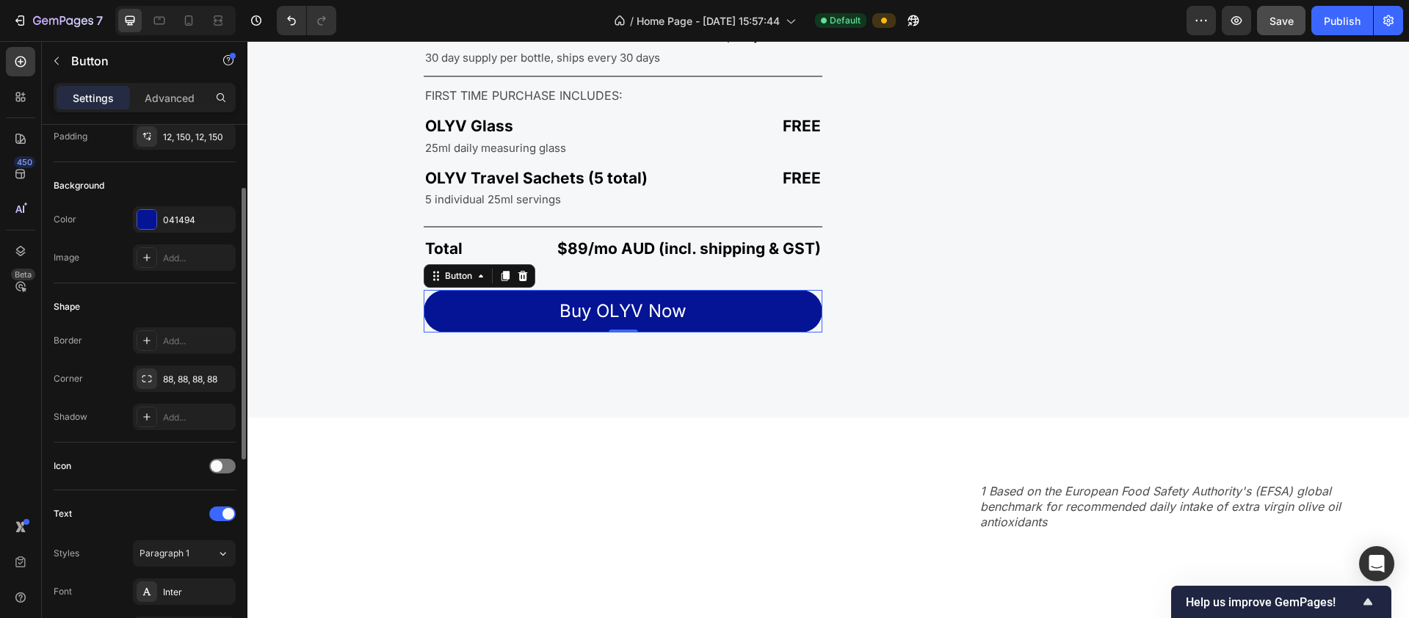
scroll to position [55, 0]
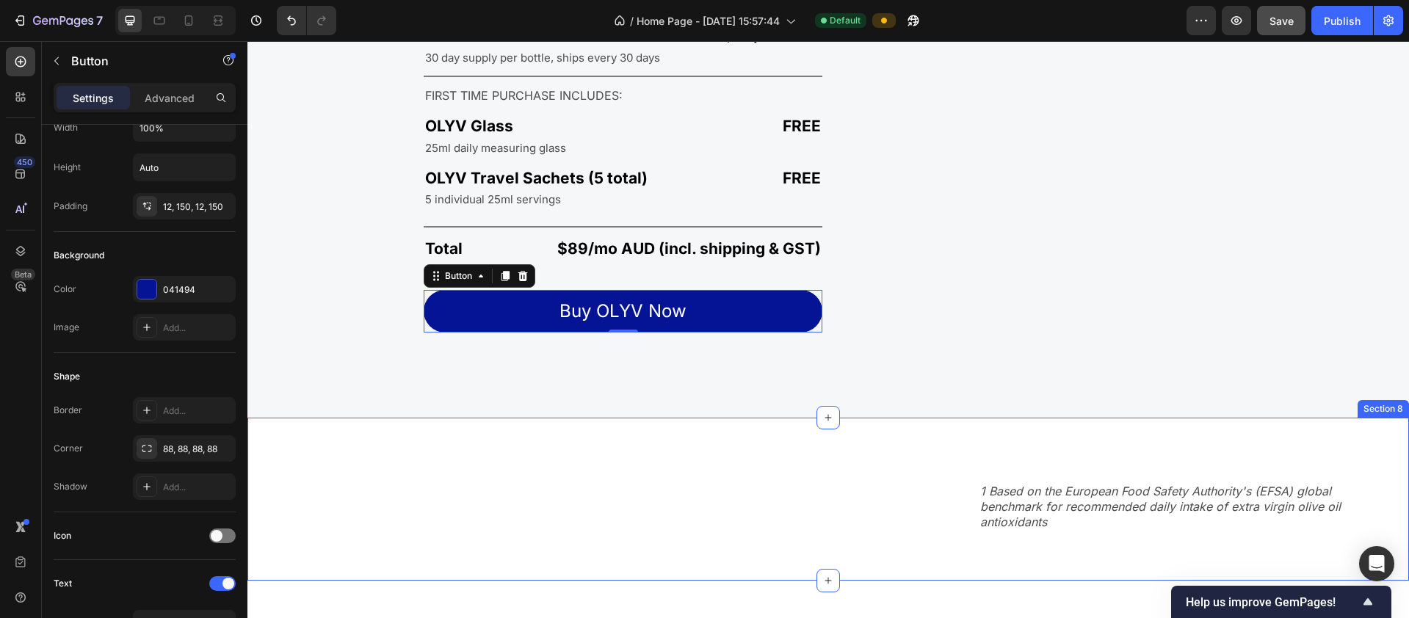
click at [750, 501] on div "1 Based on the European Food Safety Authority's (EFSA) global benchmark for rec…" at bounding box center [827, 499] width 1161 height 116
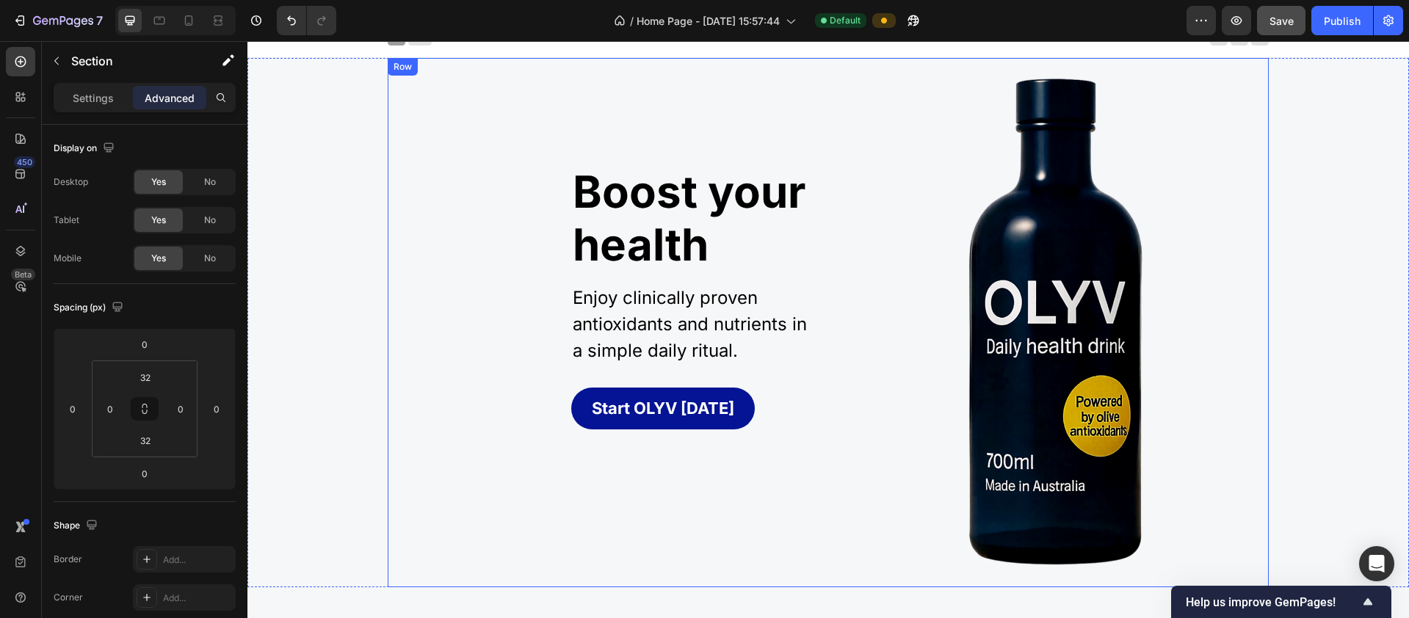
scroll to position [0, 0]
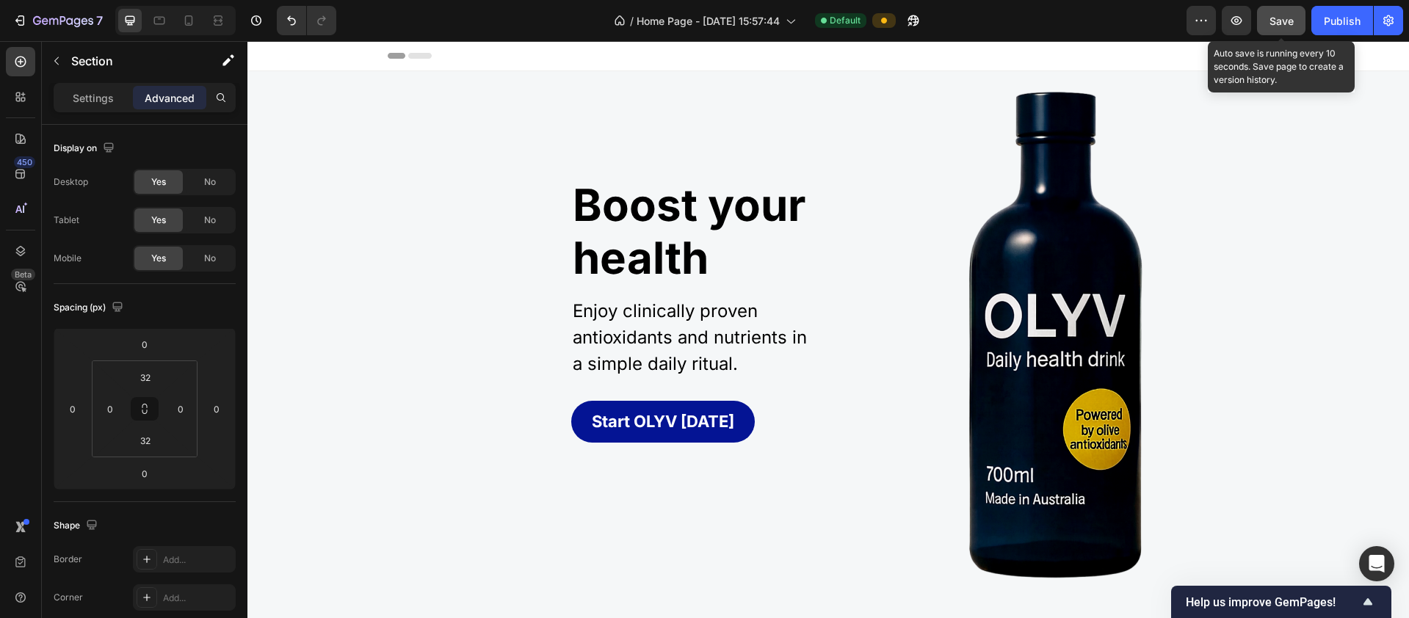
click at [1289, 13] on div "Save" at bounding box center [1281, 20] width 24 height 15
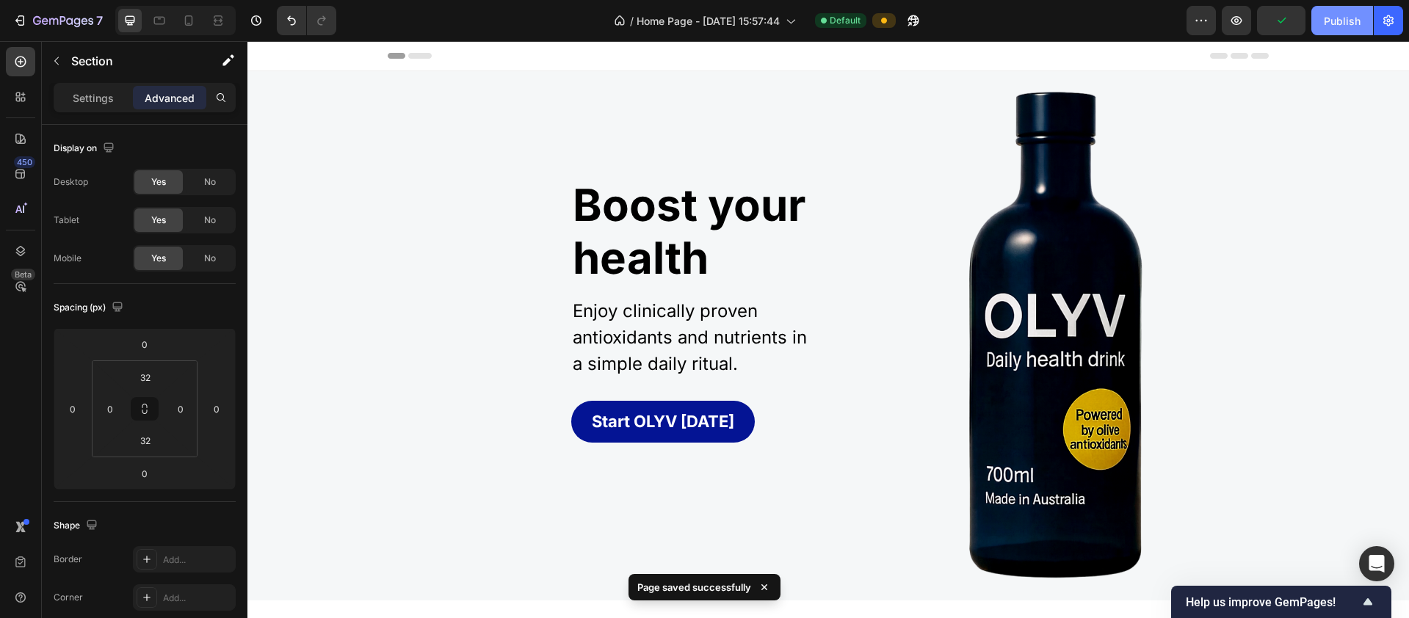
click at [1327, 23] on div "Publish" at bounding box center [1342, 20] width 37 height 15
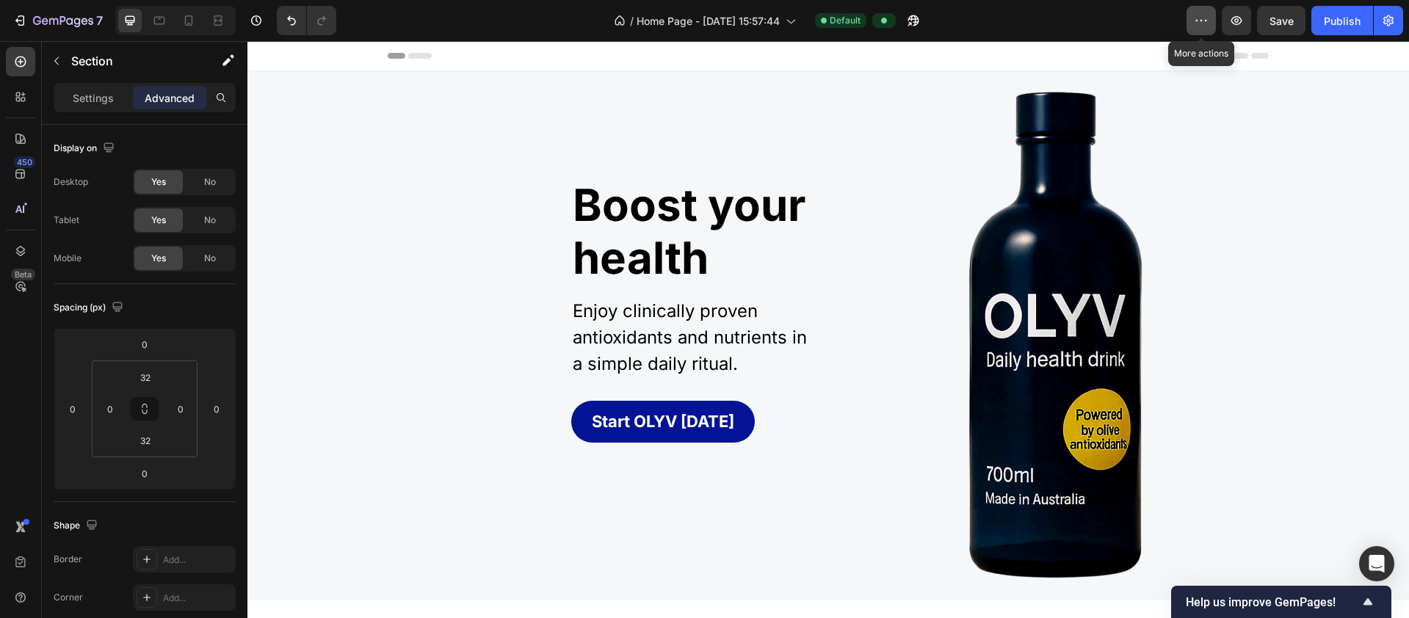
click at [1200, 14] on icon "button" at bounding box center [1201, 20] width 15 height 15
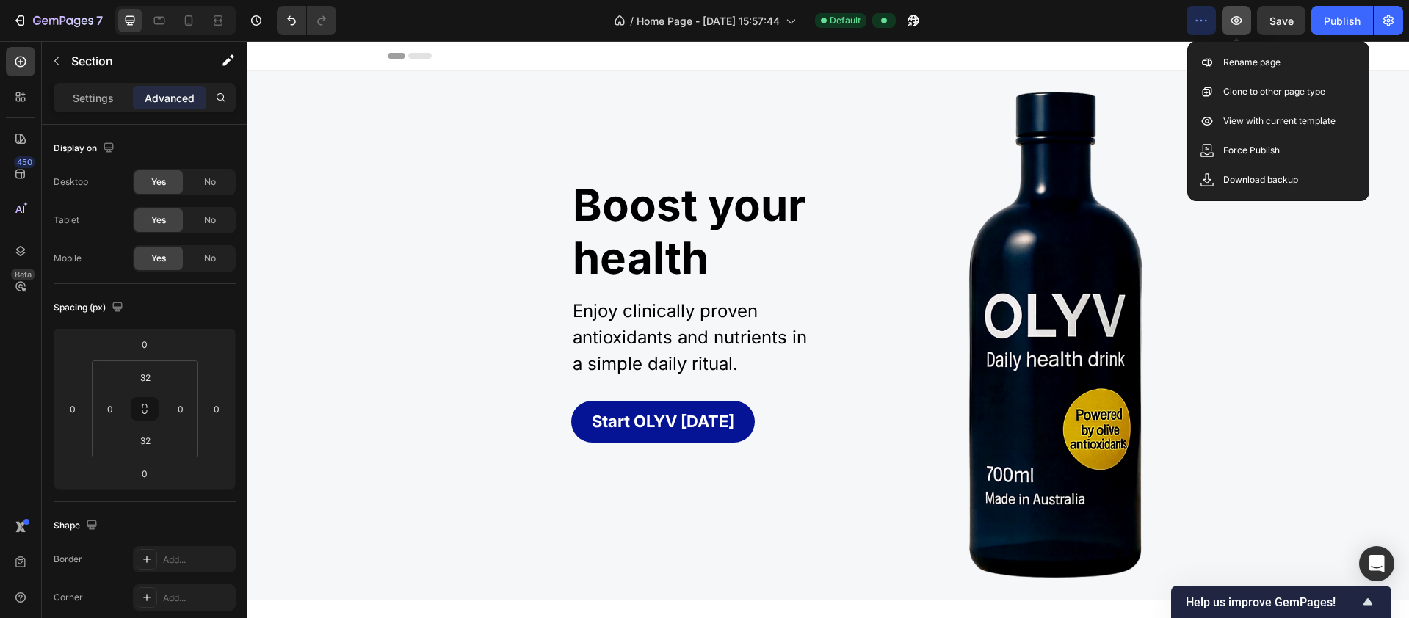
click at [1236, 21] on icon "button" at bounding box center [1236, 20] width 4 height 4
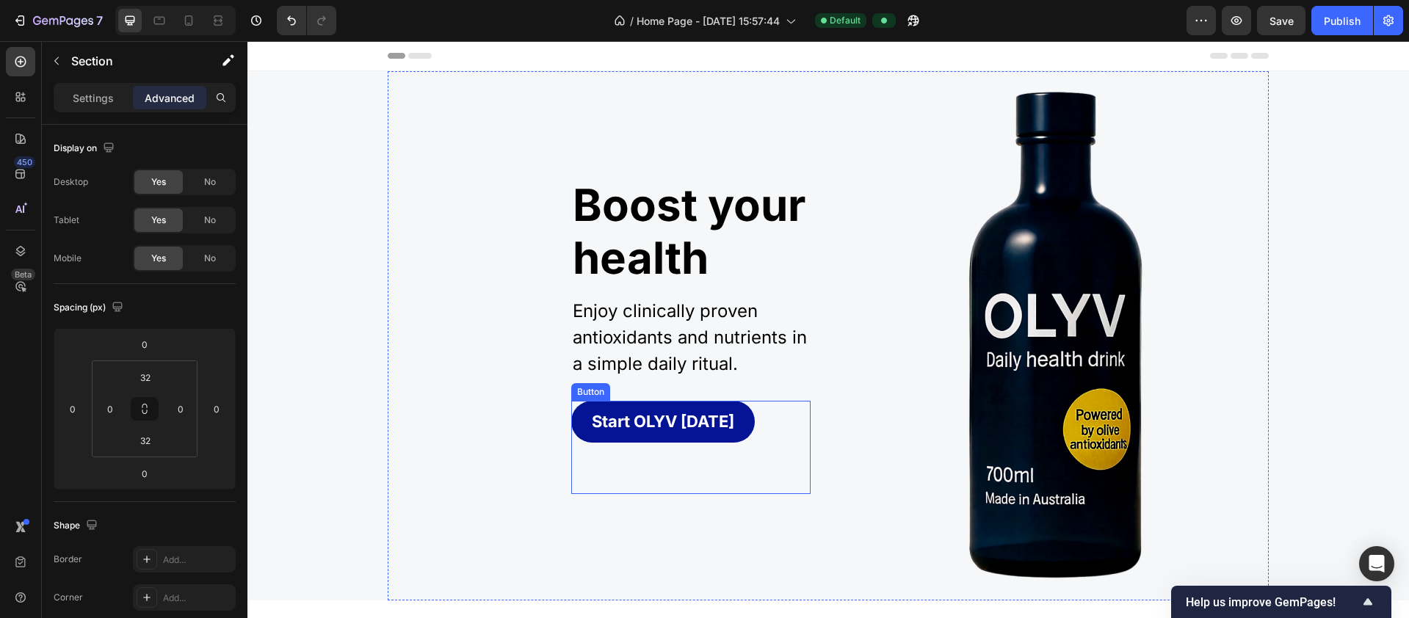
click at [620, 437] on button "Start OLYV Today" at bounding box center [663, 422] width 184 height 42
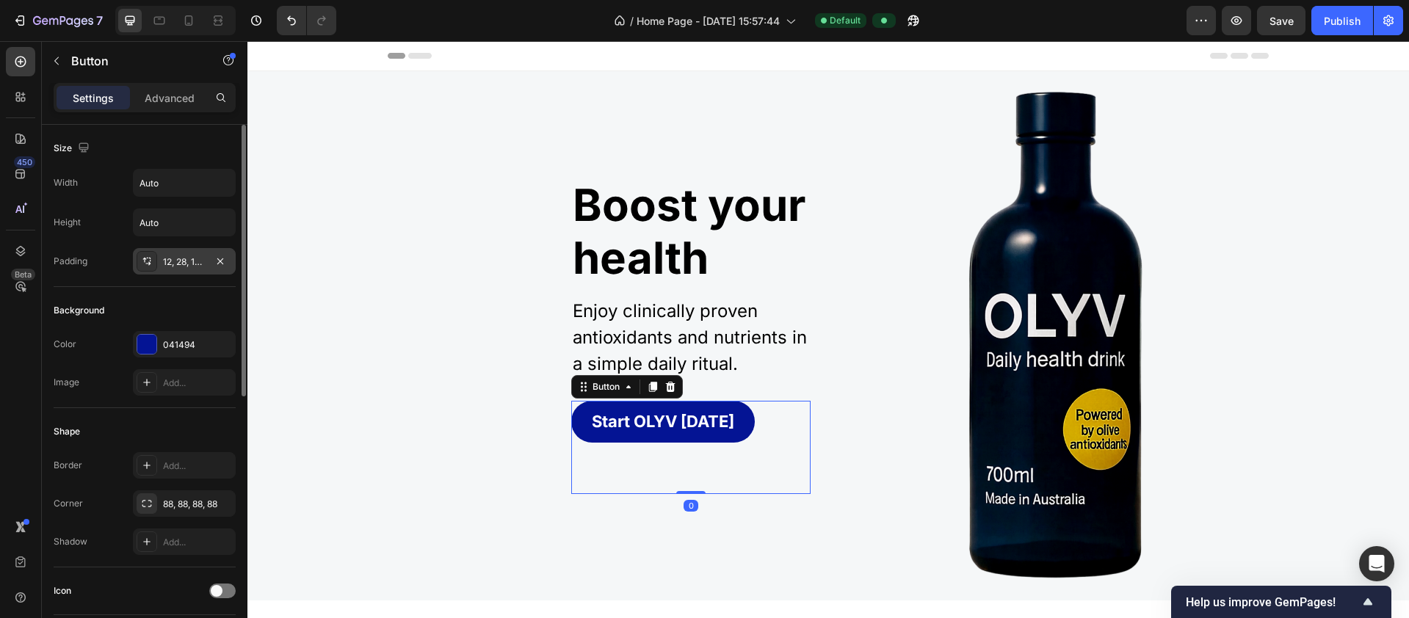
click at [195, 260] on div "12, 28, 12, 28" at bounding box center [184, 261] width 43 height 13
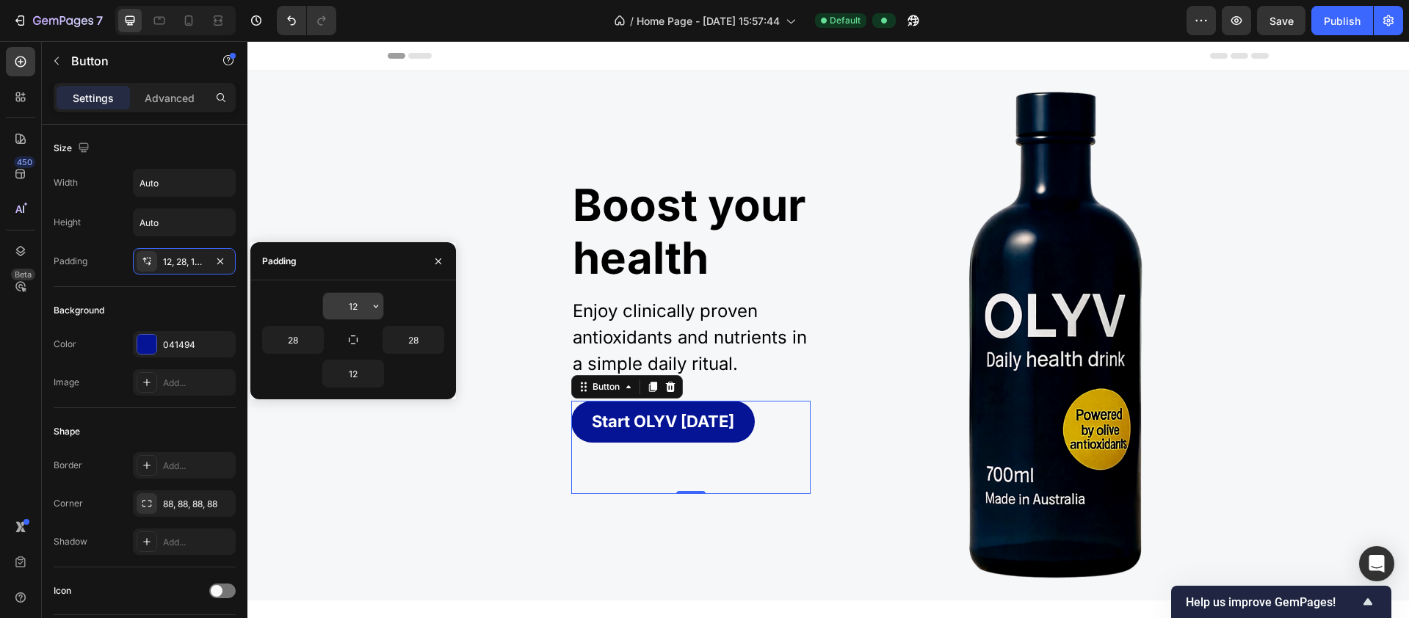
click at [366, 308] on input "12" at bounding box center [353, 306] width 60 height 26
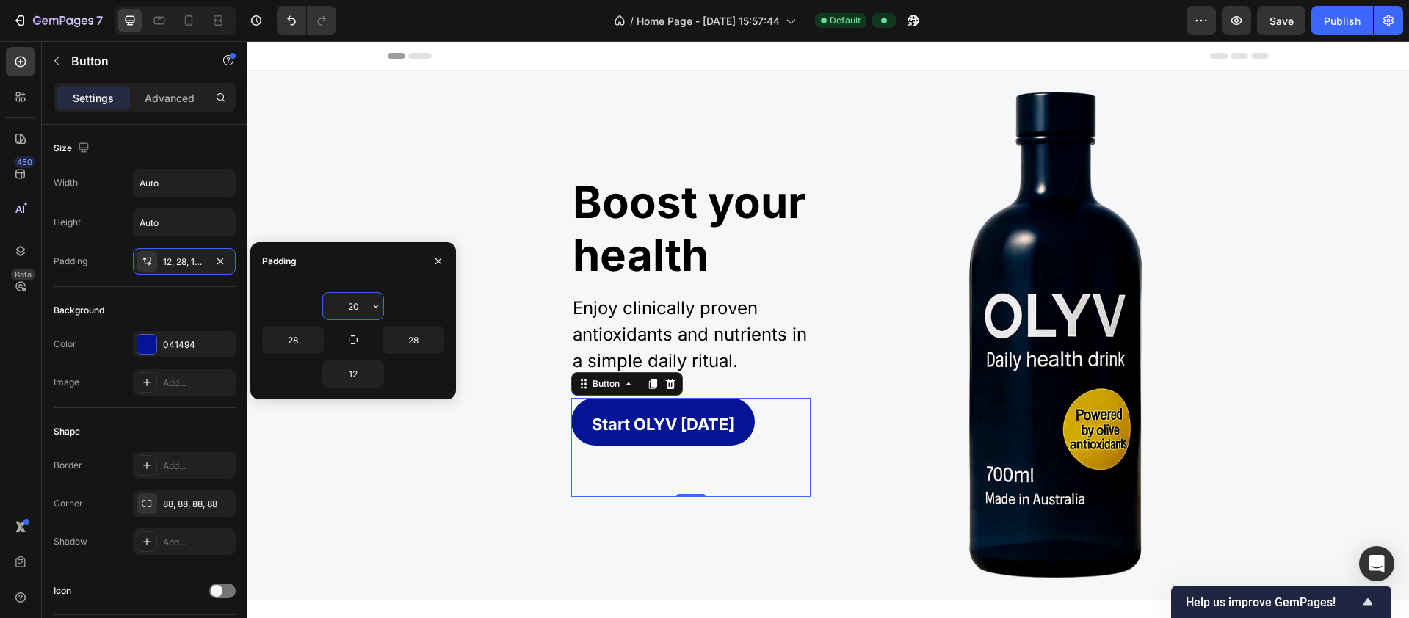
type input "2"
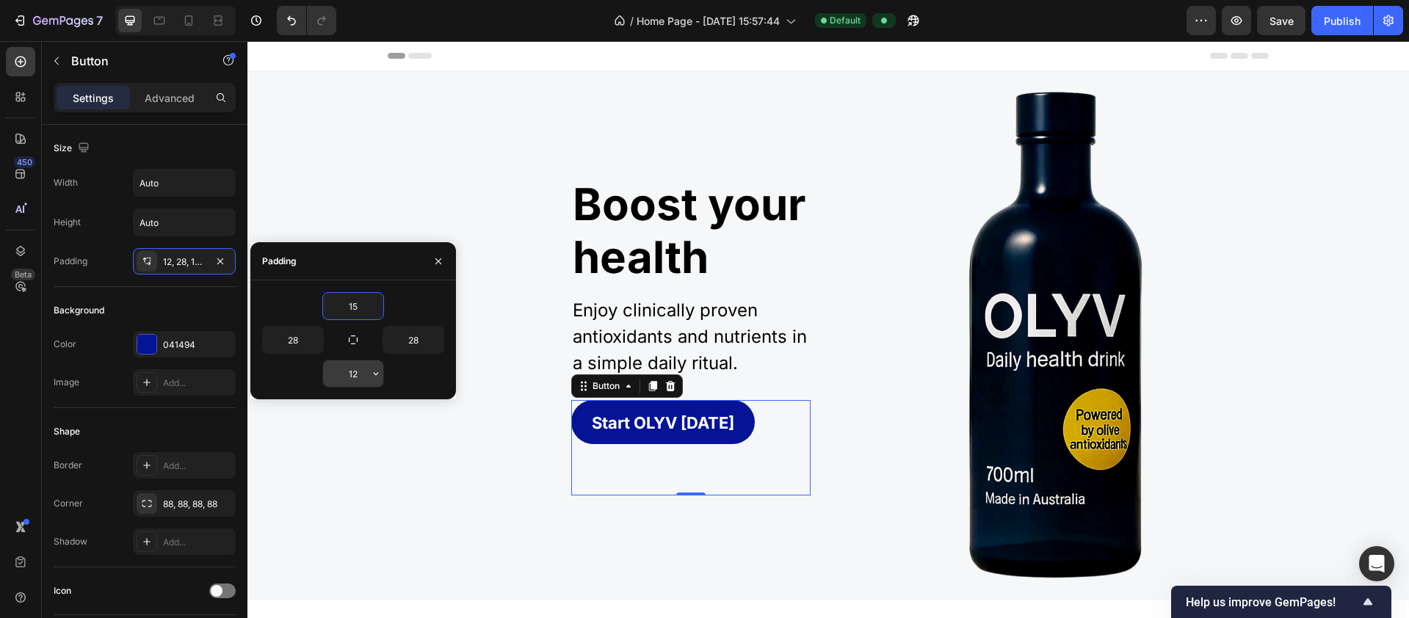
type input "15"
click at [363, 379] on input "12" at bounding box center [353, 373] width 60 height 26
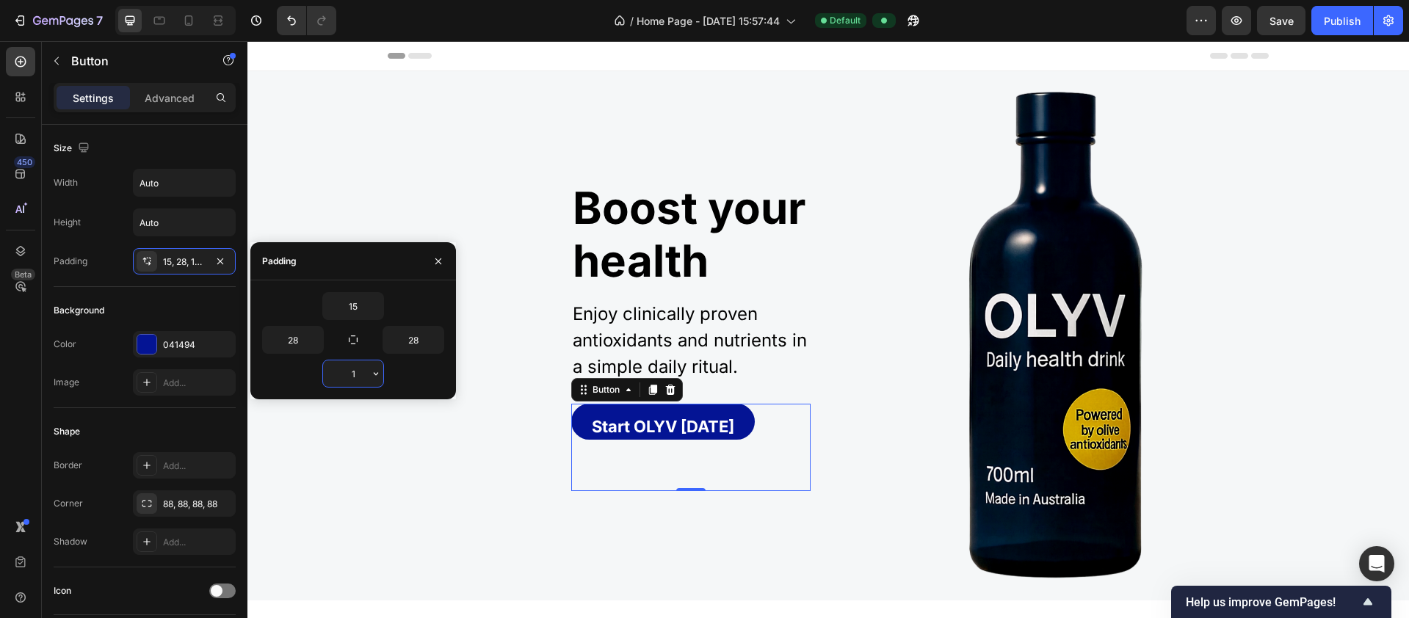
type input "15"
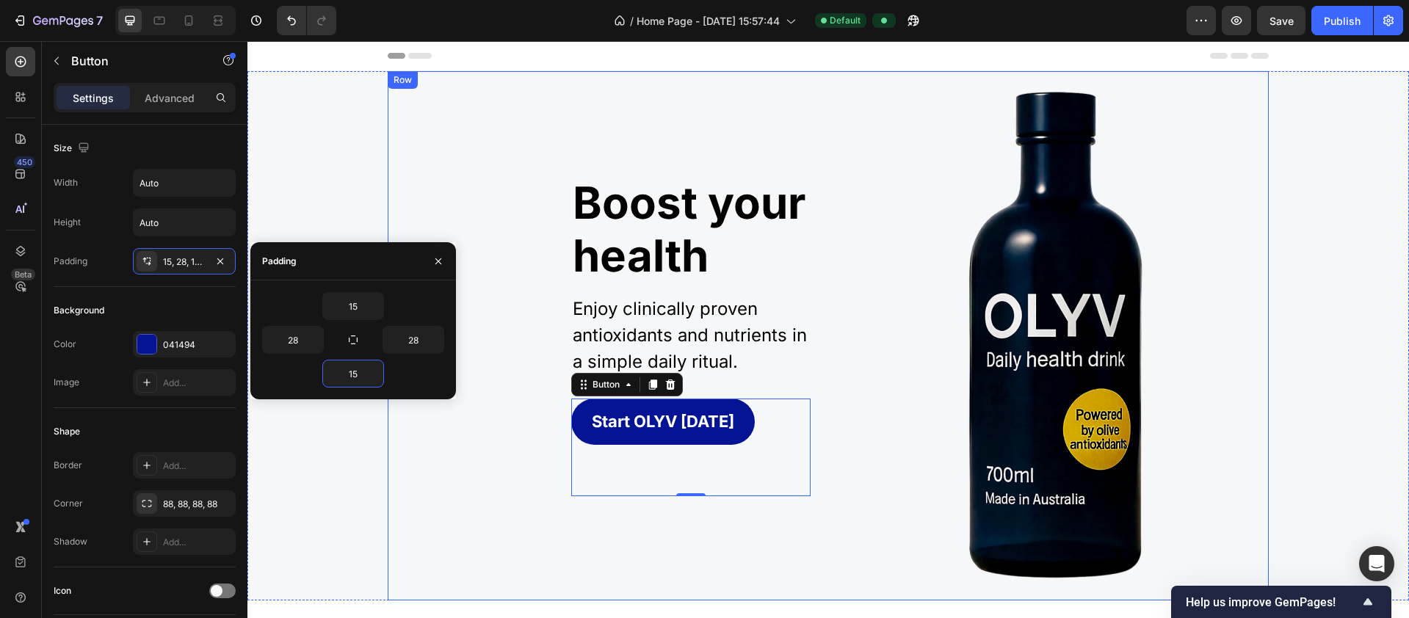
click at [756, 529] on div "Image Boost your health Heading Enjoy clinically proven antioxidants and nutrie…" at bounding box center [599, 335] width 423 height 529
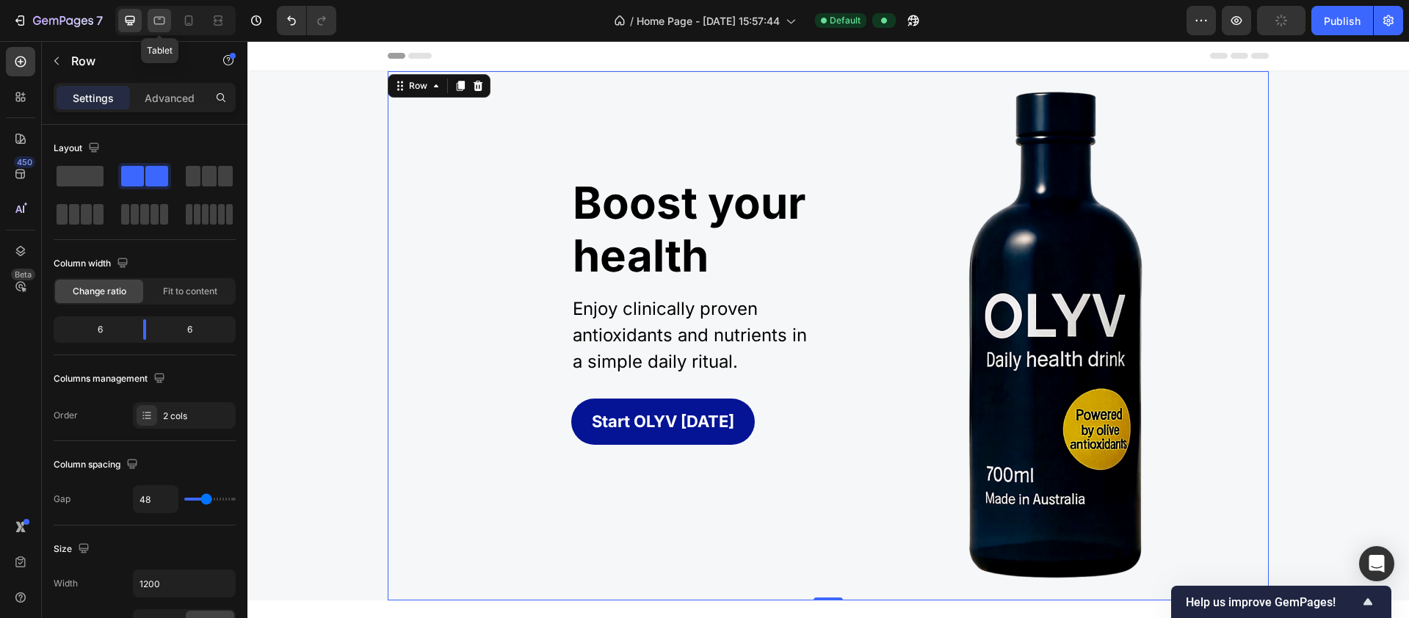
click at [159, 23] on icon at bounding box center [159, 20] width 15 height 15
type input "32"
type input "100%"
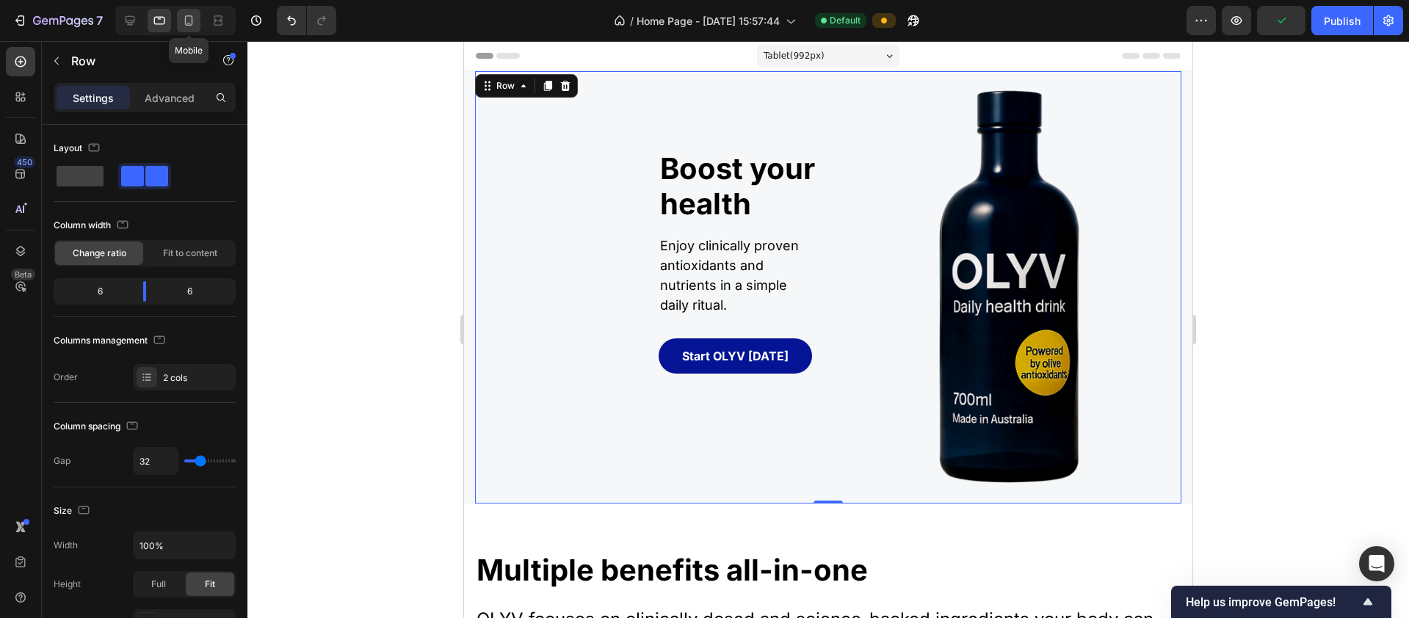
click at [197, 20] on div at bounding box center [188, 20] width 23 height 23
type input "0"
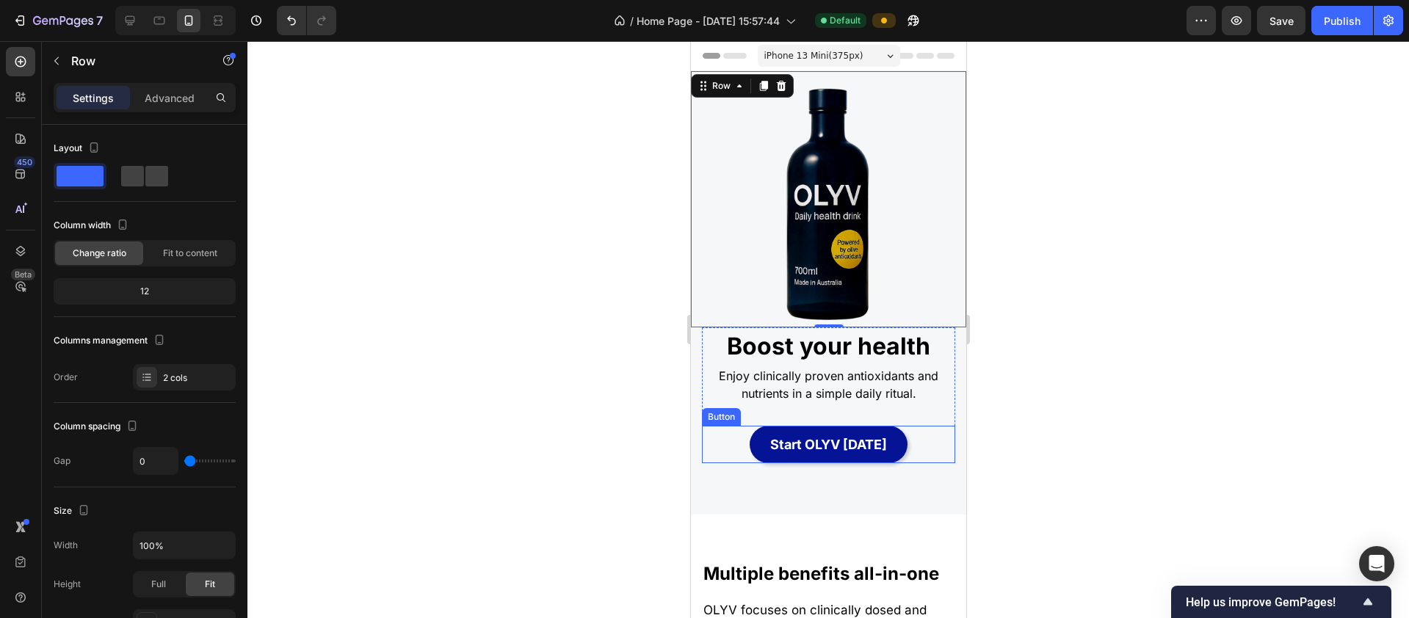
click at [769, 446] on button "Start OLYV [DATE]" at bounding box center [828, 444] width 158 height 37
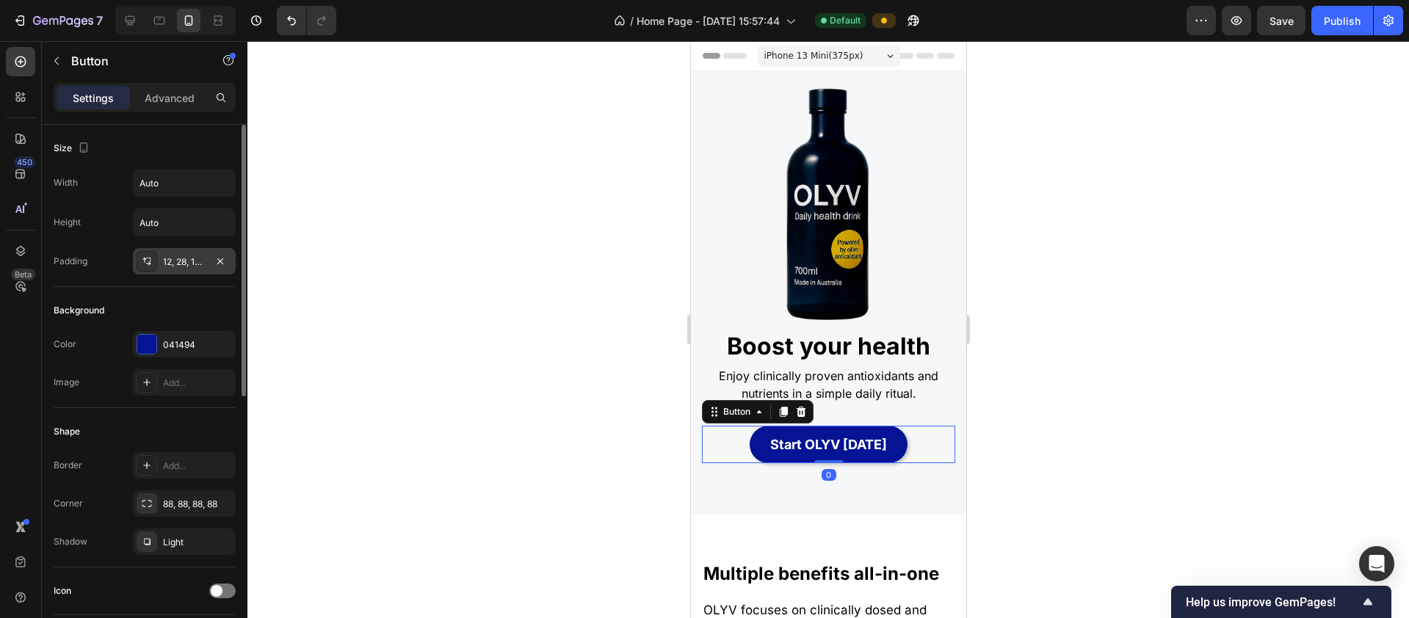
click at [209, 260] on div "12, 28, 12, 28" at bounding box center [184, 261] width 103 height 26
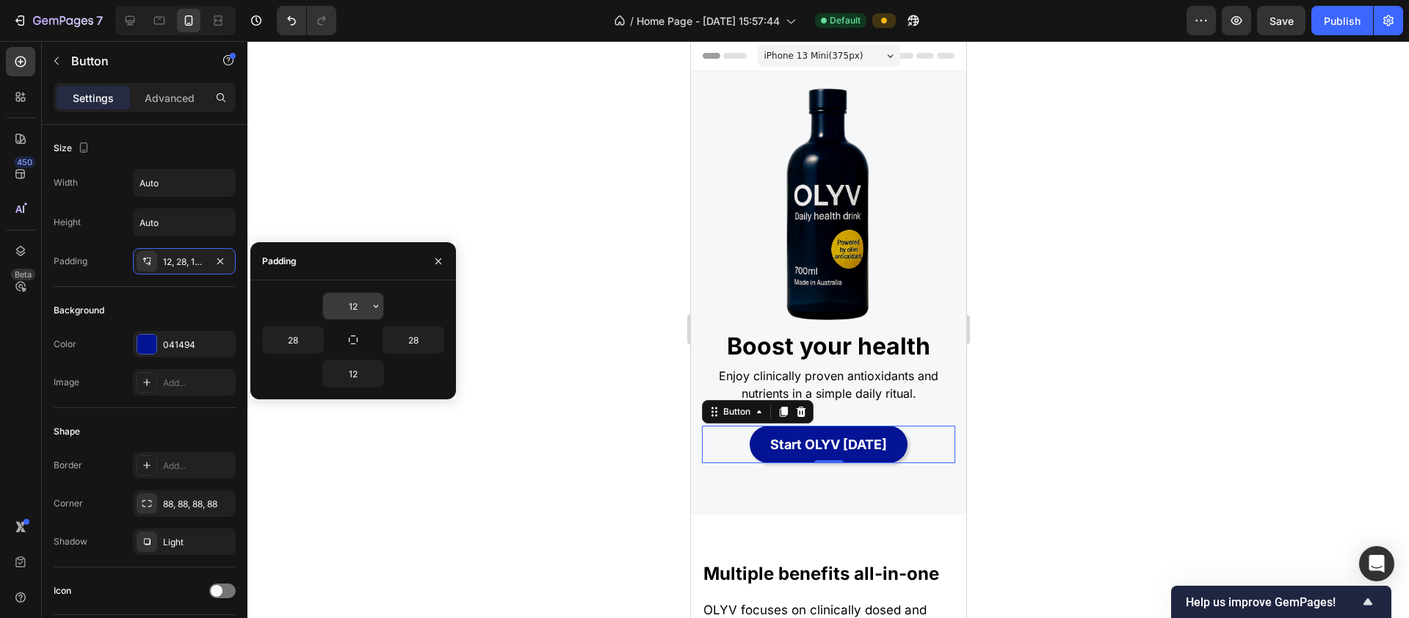
click at [360, 306] on input "12" at bounding box center [353, 306] width 60 height 26
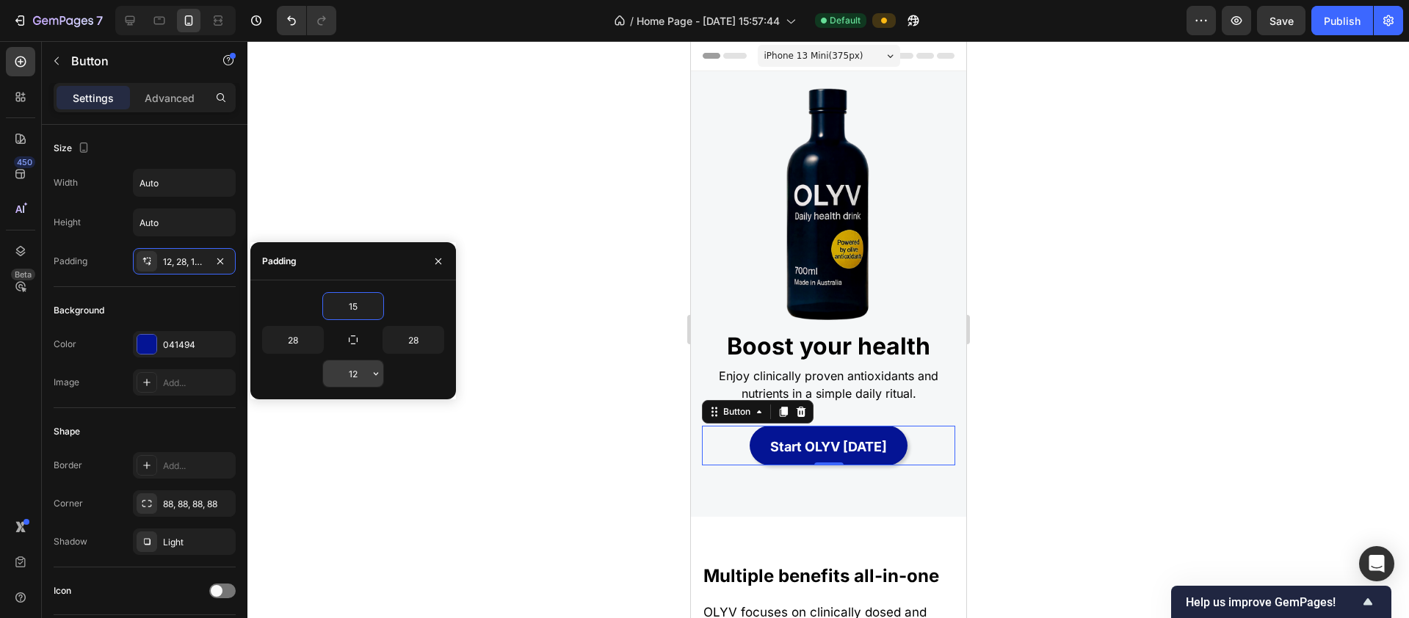
type input "15"
click at [363, 374] on input "12" at bounding box center [353, 373] width 60 height 26
type input "15"
click at [1108, 331] on div at bounding box center [827, 329] width 1161 height 577
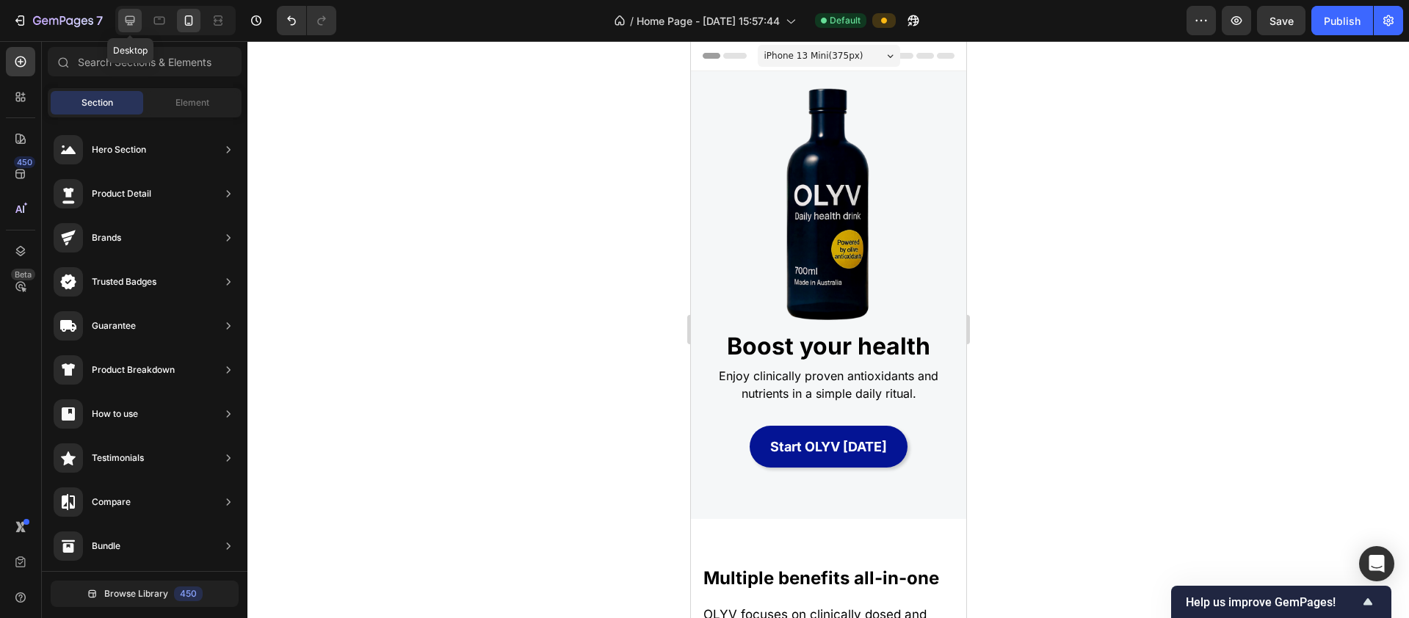
click at [136, 21] on icon at bounding box center [130, 20] width 15 height 15
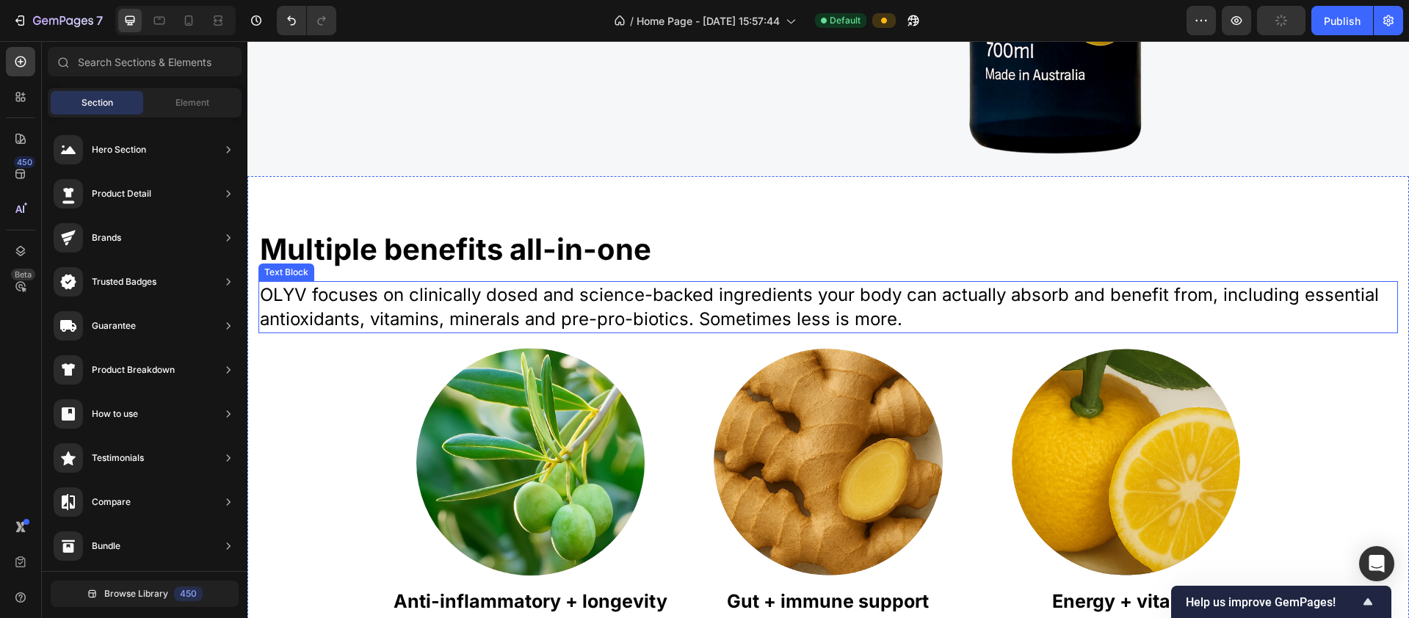
scroll to position [493, 0]
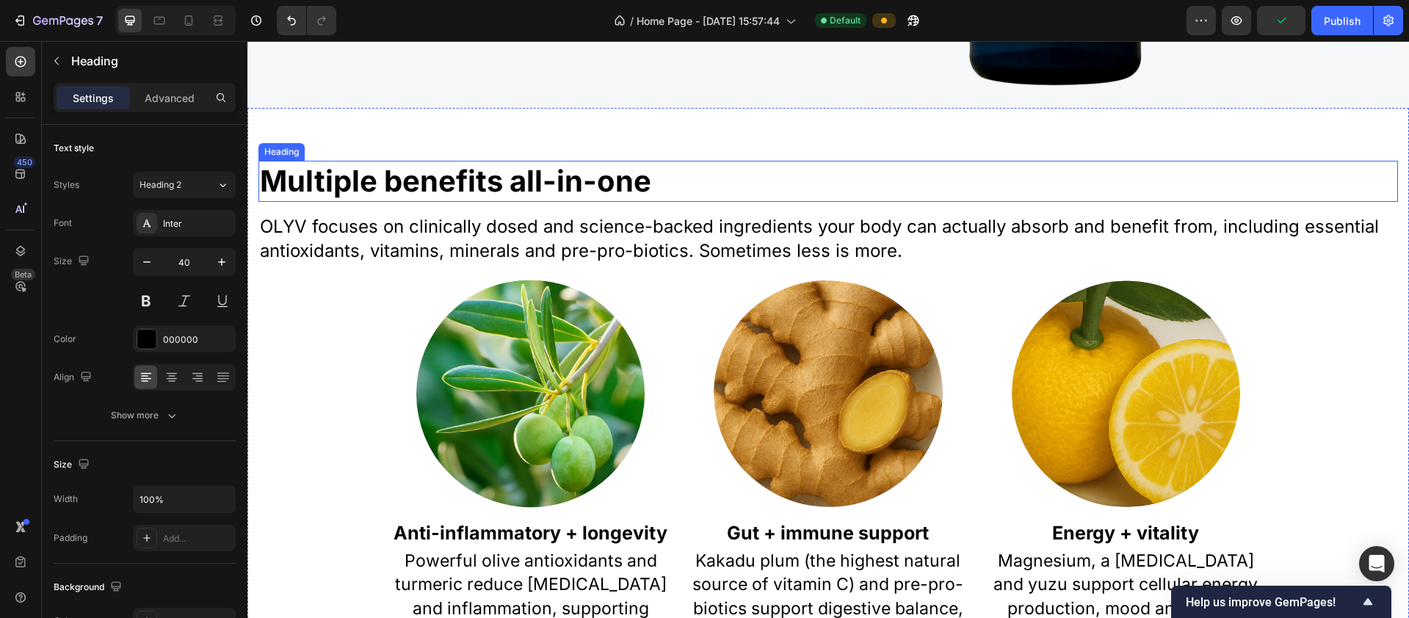
click at [312, 187] on h2 "Multiple benefits all-in-one" at bounding box center [827, 181] width 1139 height 41
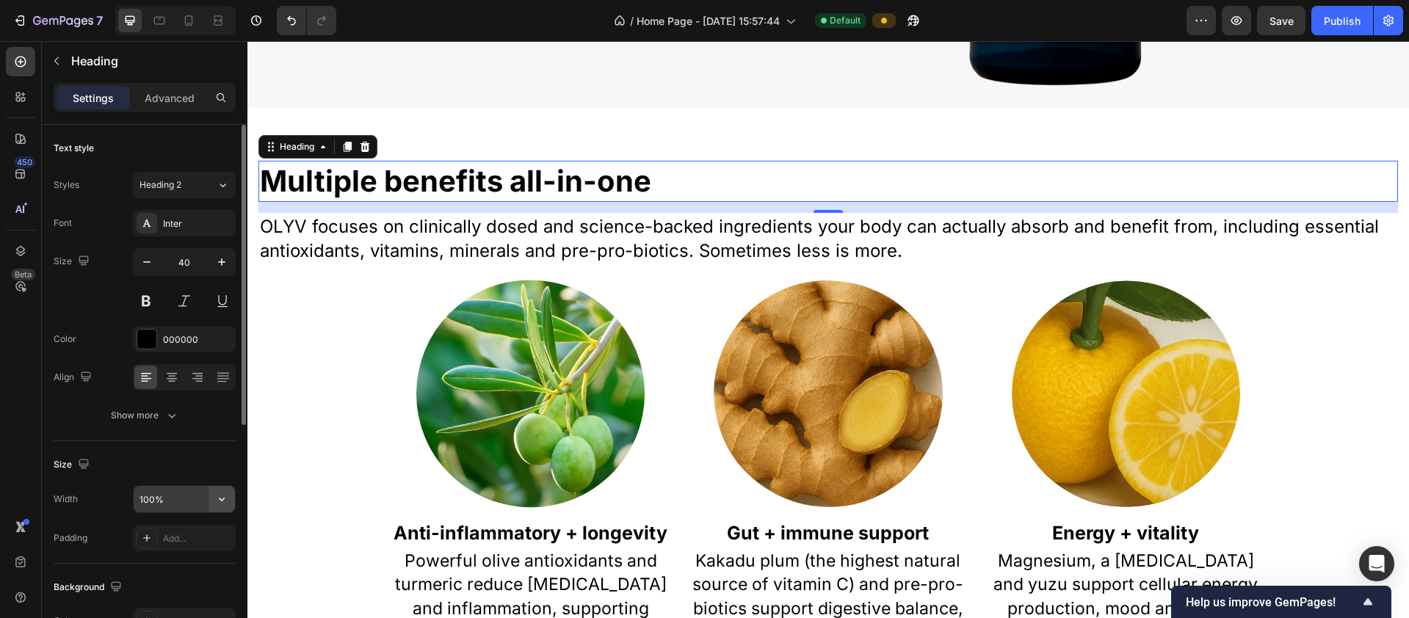
click at [222, 501] on icon "button" at bounding box center [222, 500] width 6 height 4
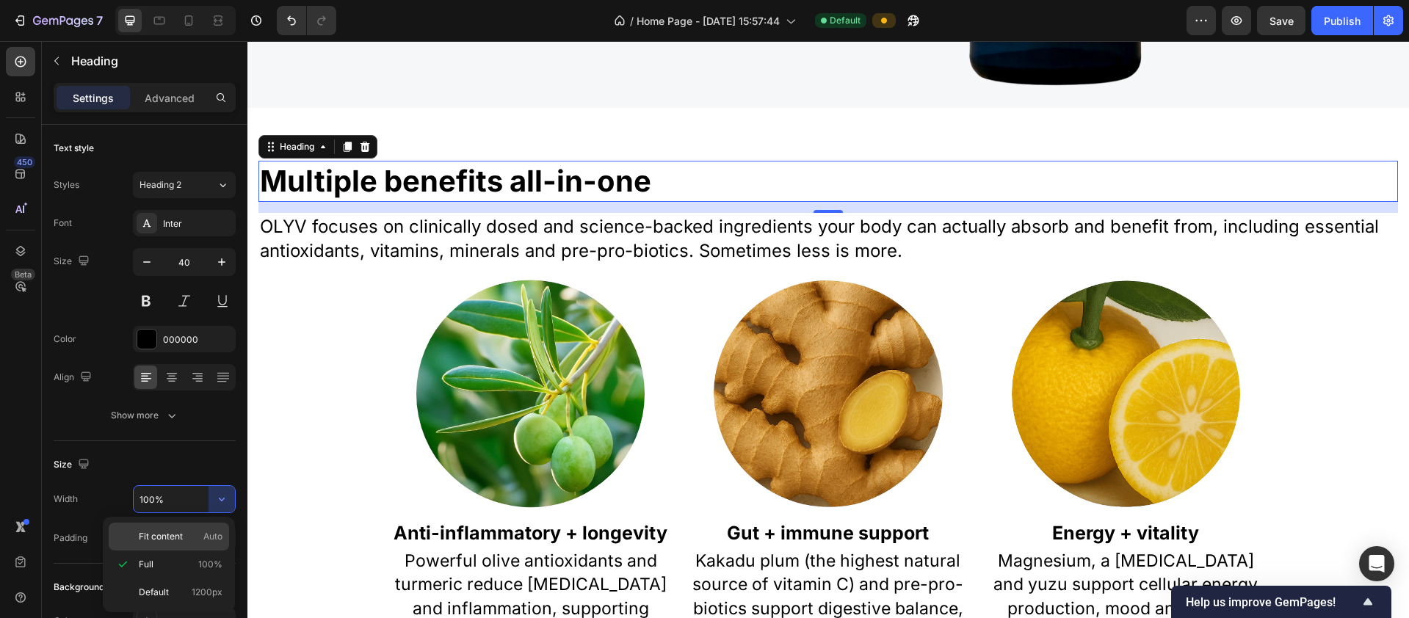
click at [175, 537] on span "Fit content" at bounding box center [161, 536] width 44 height 13
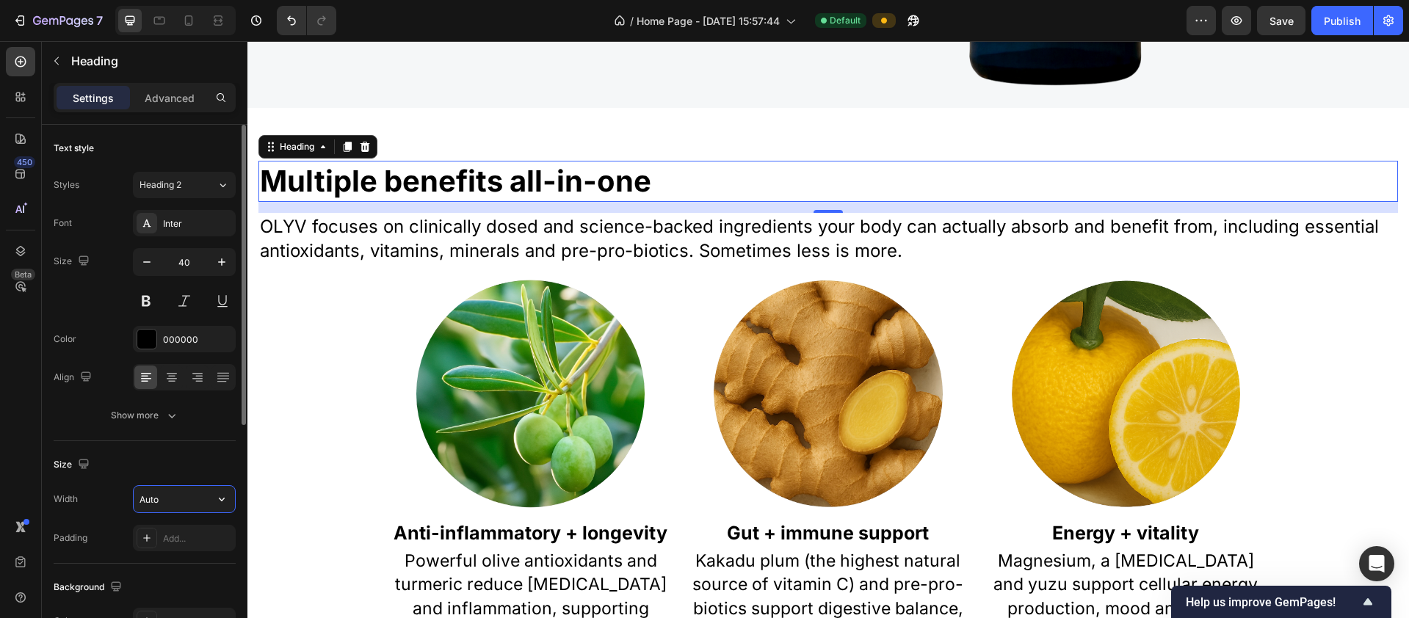
click at [195, 501] on input "Auto" at bounding box center [184, 499] width 101 height 26
click at [226, 504] on icon "button" at bounding box center [221, 499] width 15 height 15
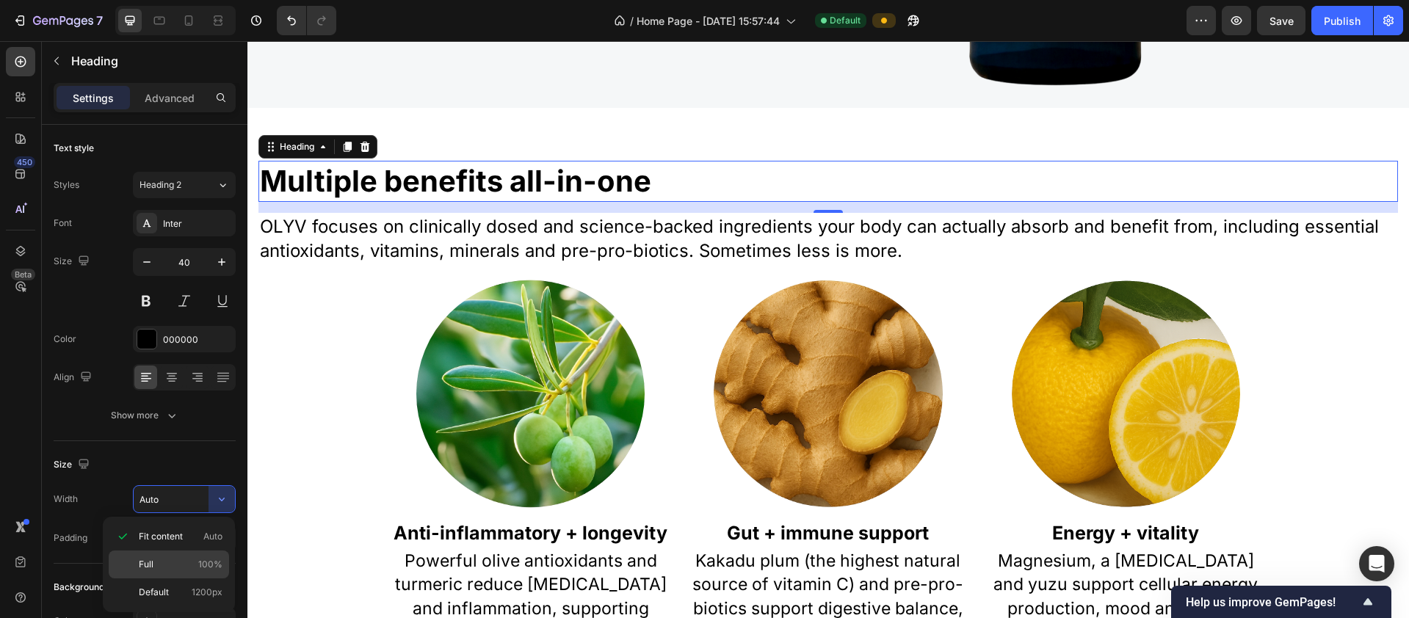
click at [173, 565] on p "Full 100%" at bounding box center [181, 564] width 84 height 13
type input "100%"
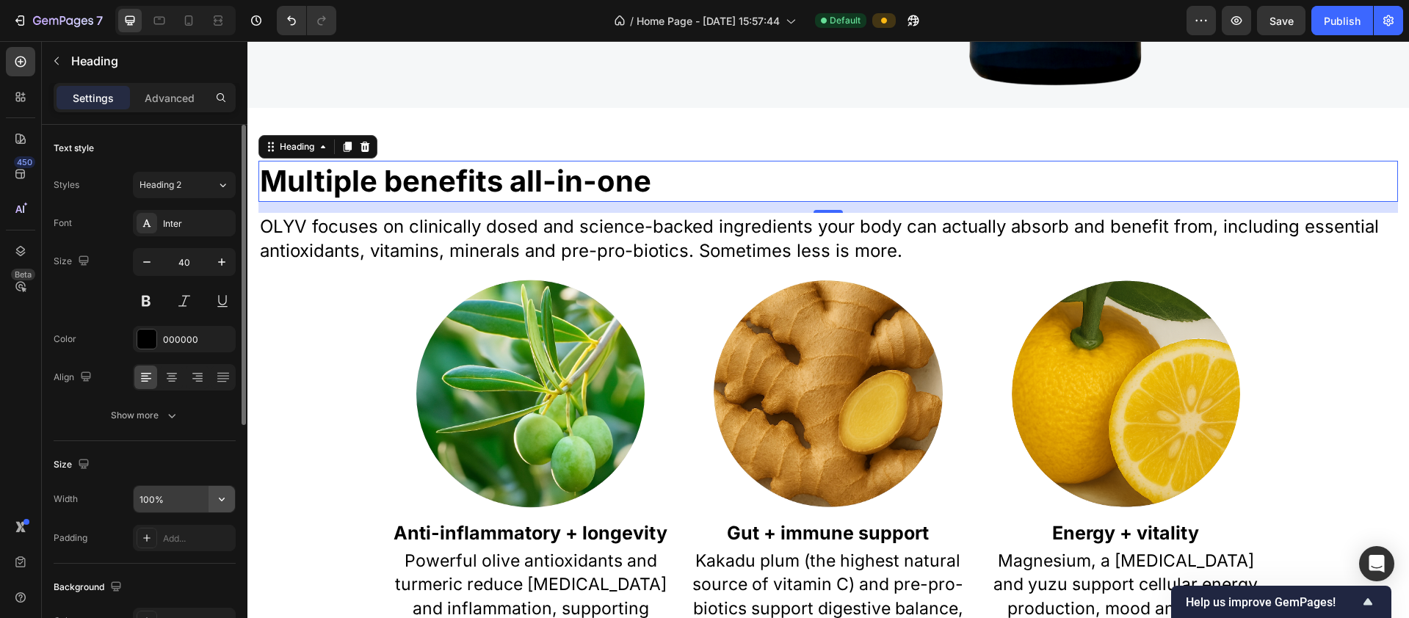
click at [219, 500] on icon "button" at bounding box center [221, 499] width 15 height 15
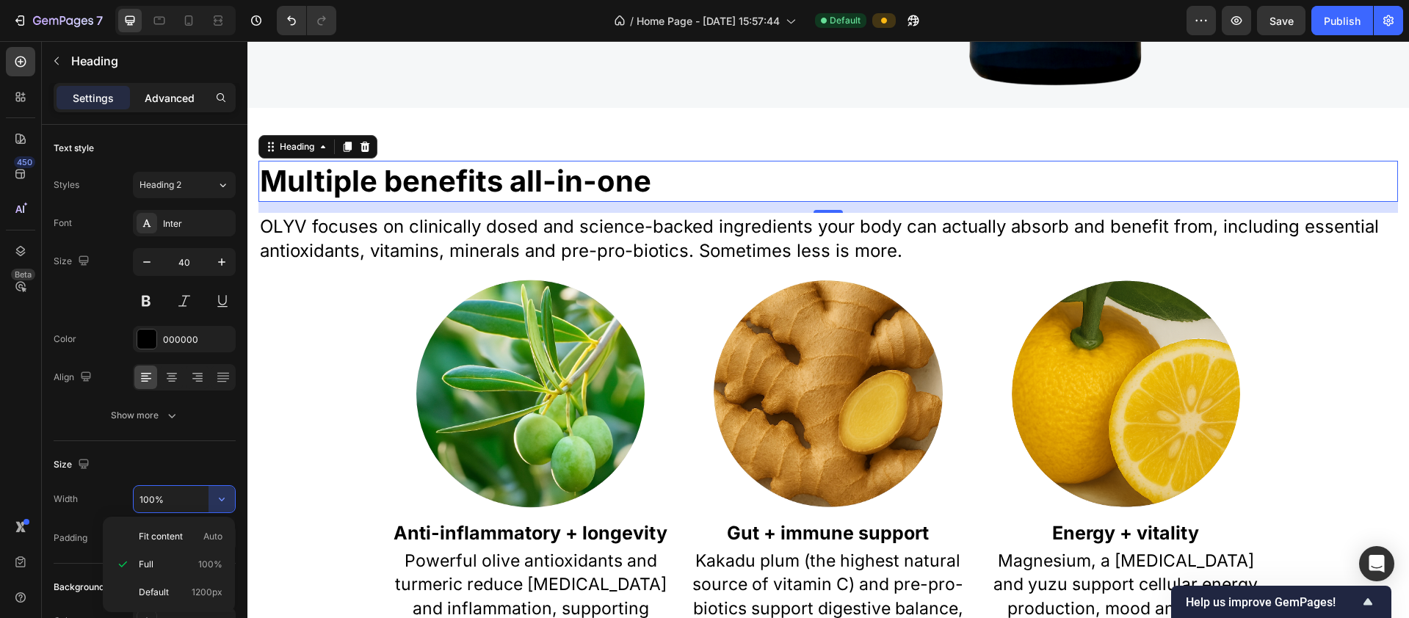
click at [182, 96] on p "Advanced" at bounding box center [170, 97] width 50 height 15
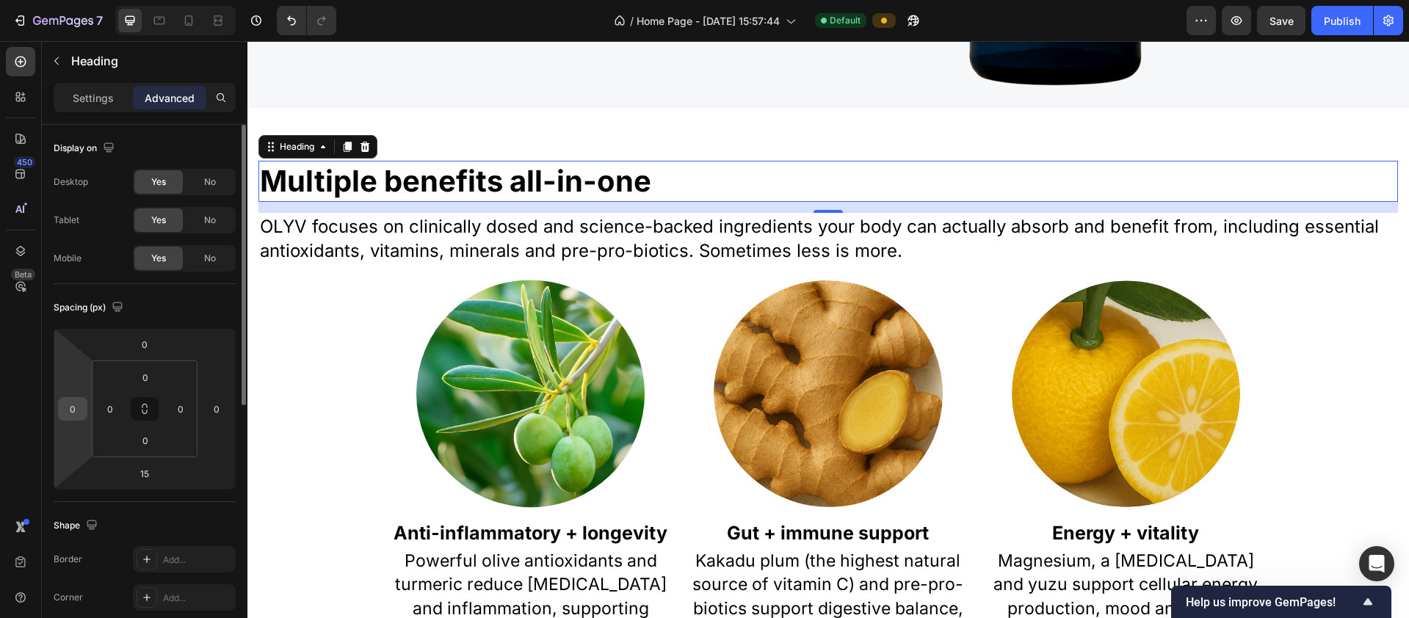
click at [77, 404] on input "0" at bounding box center [73, 409] width 22 height 22
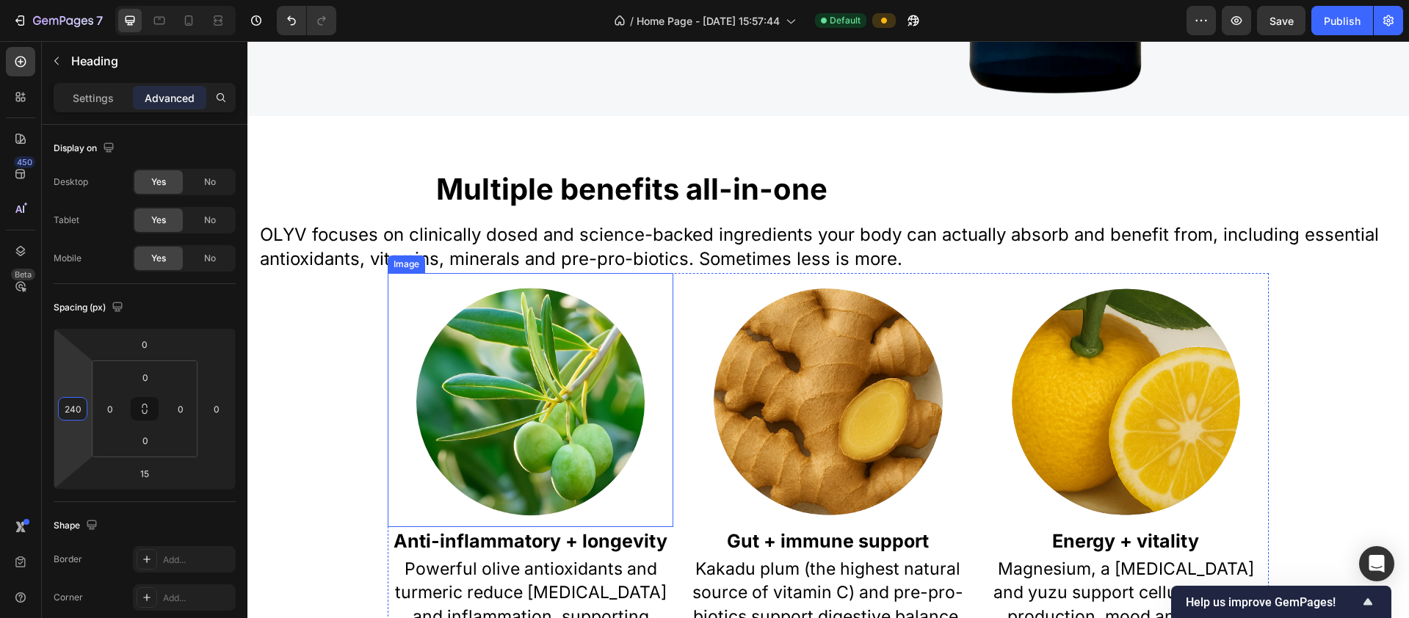
scroll to position [455, 0]
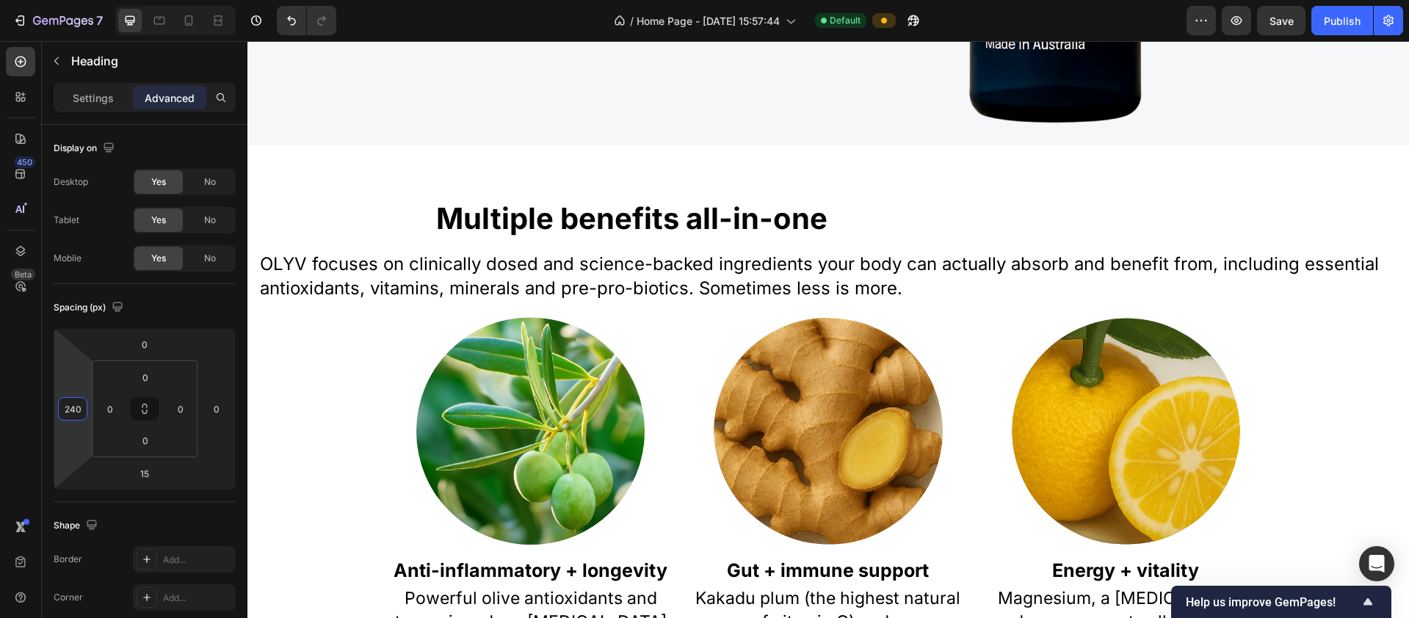
type input "240"
click at [445, 219] on h2 "Multiple benefits all-in-one" at bounding box center [916, 218] width 963 height 41
click at [308, 222] on div "Multiple benefits all-in-one Heading OLYV focuses on clinically dosed and scien…" at bounding box center [827, 493] width 1139 height 590
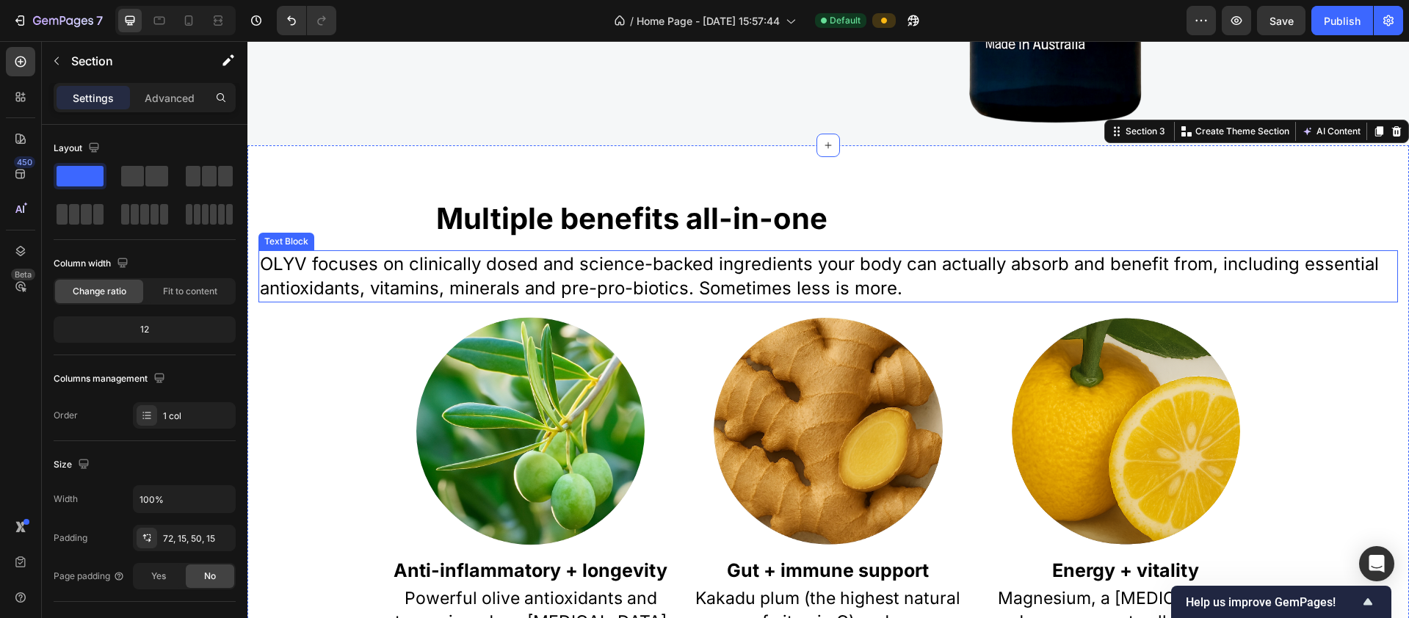
click at [291, 257] on p "OLYV focuses on clinically dosed and science-backed ingredients your body can a…" at bounding box center [828, 276] width 1136 height 49
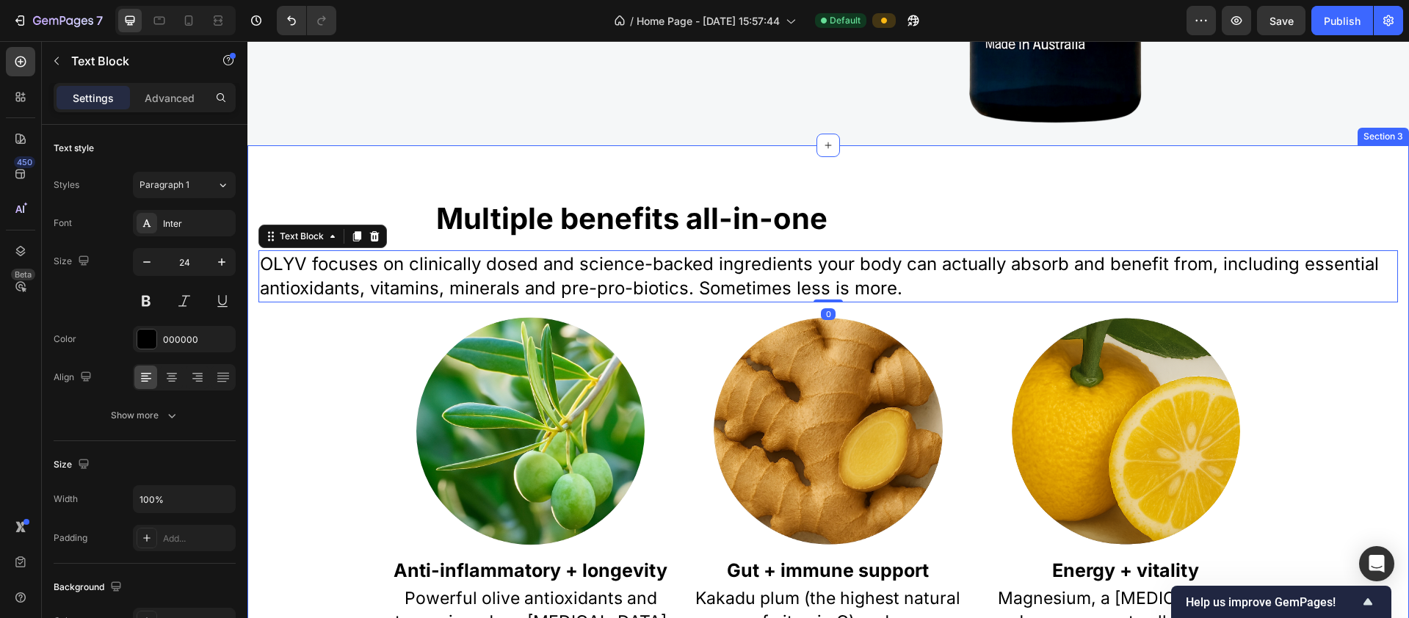
click at [380, 217] on div "Multiple benefits all-in-one Heading OLYV focuses on clinically dosed and scien…" at bounding box center [827, 493] width 1139 height 590
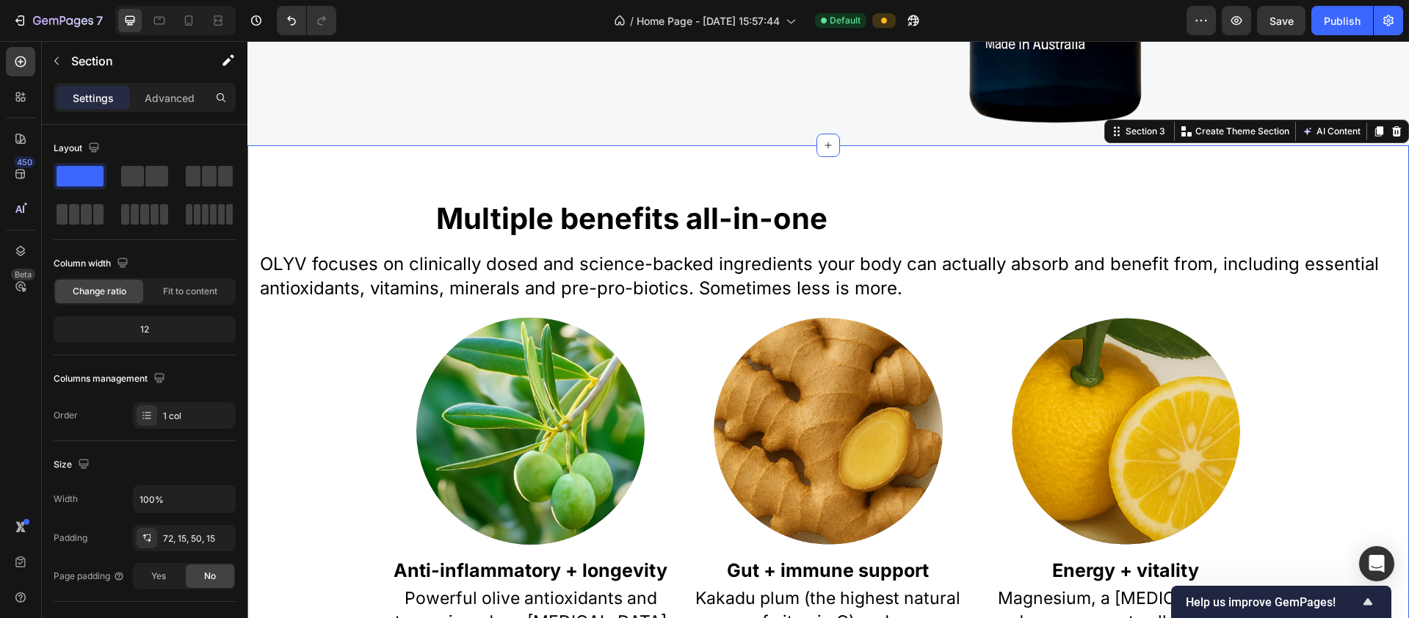
click at [420, 225] on div "Multiple benefits all-in-one Heading OLYV focuses on clinically dosed and scien…" at bounding box center [827, 493] width 1139 height 590
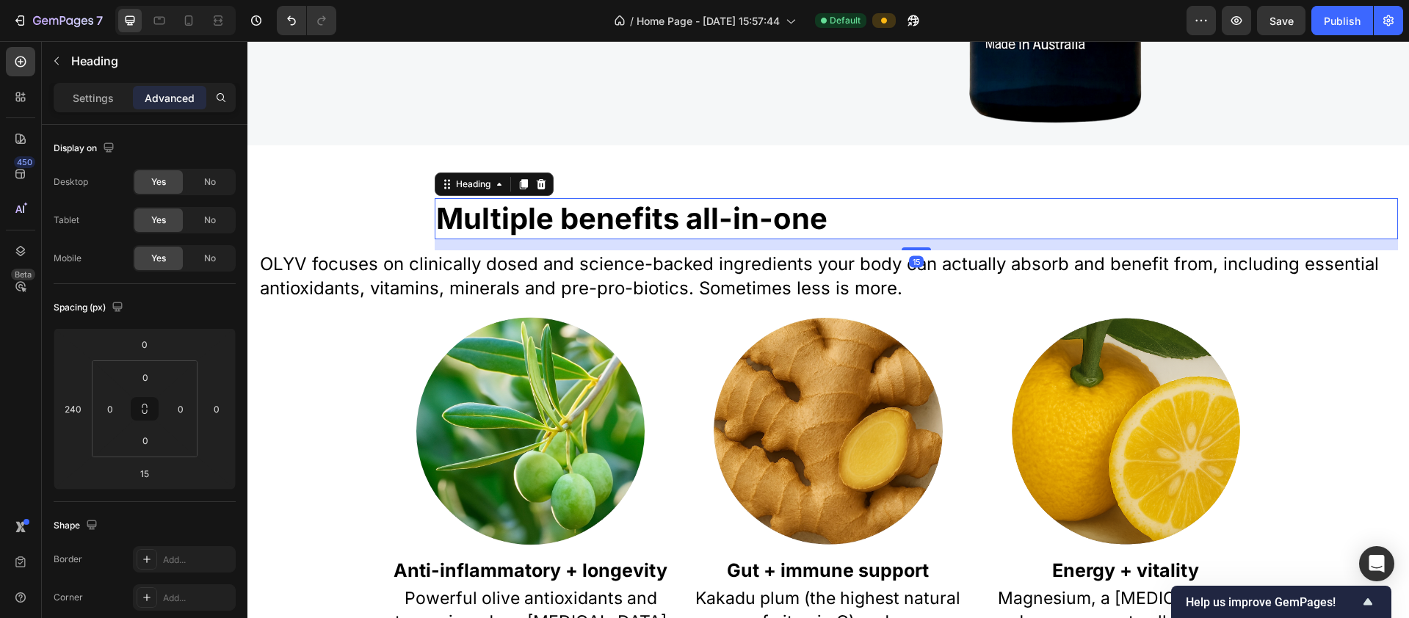
click at [479, 219] on p "Multiple benefits all-in-one" at bounding box center [916, 219] width 960 height 38
click at [81, 410] on input "240" at bounding box center [73, 409] width 22 height 22
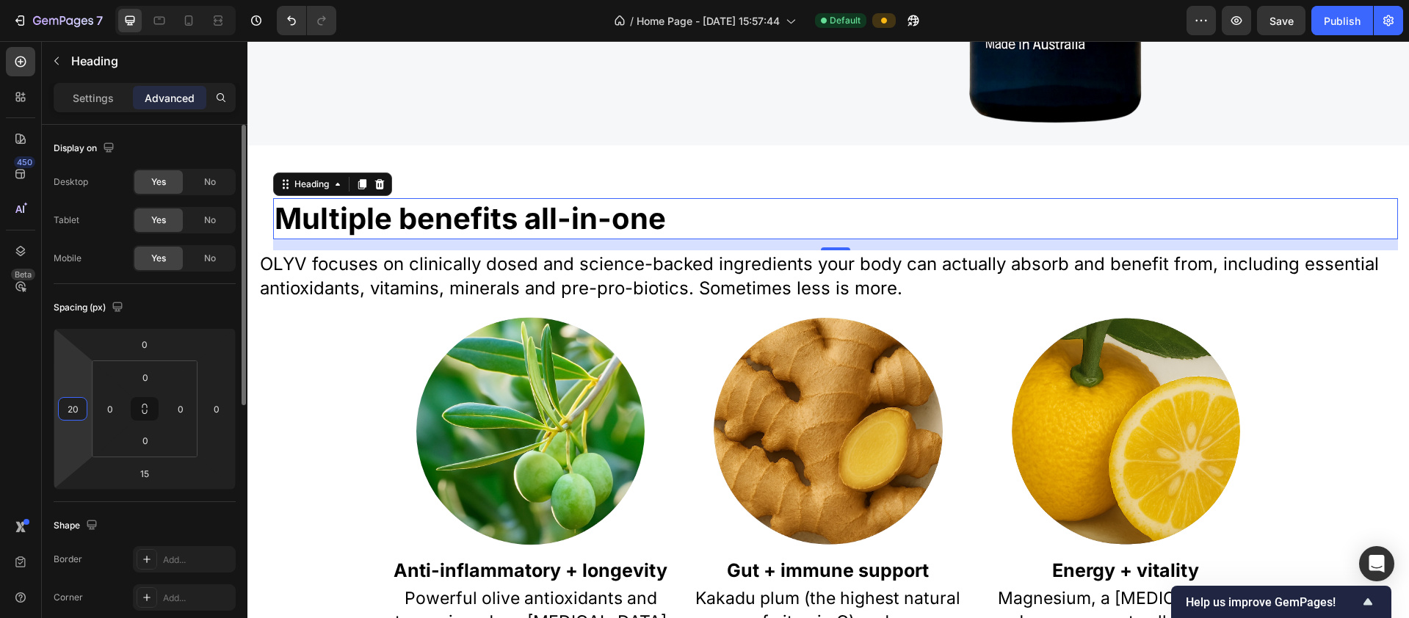
type input "2"
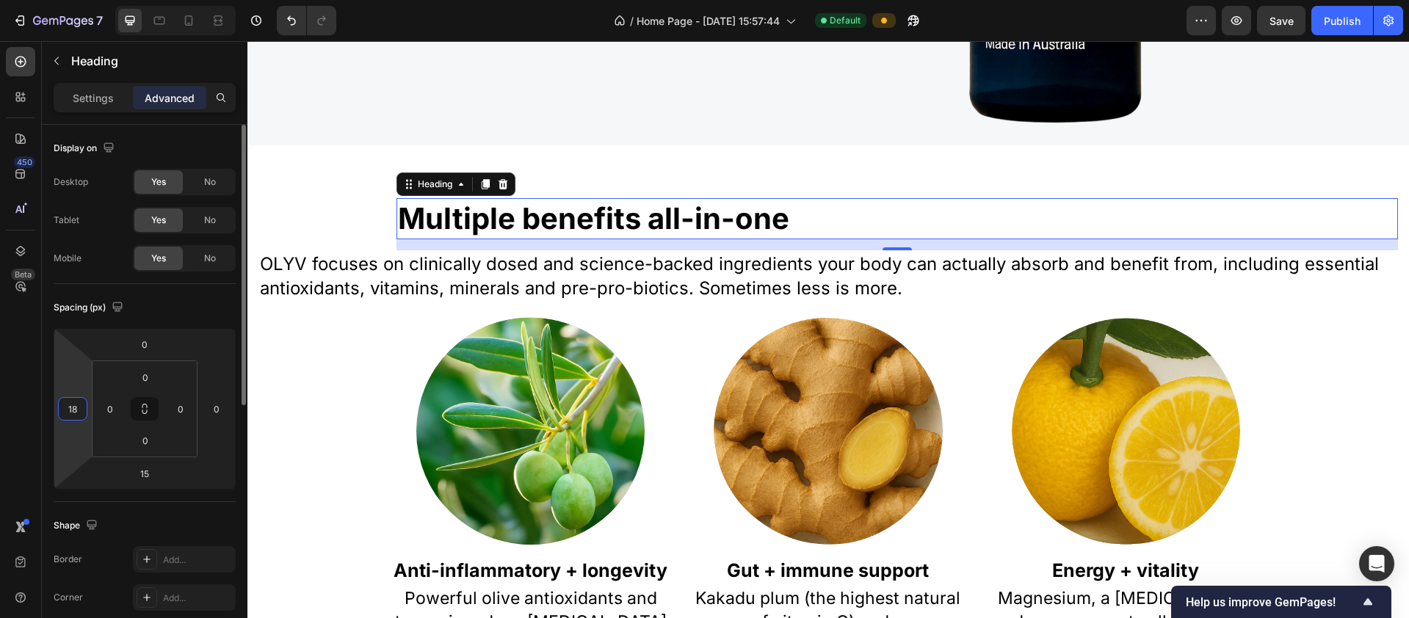
type input "1"
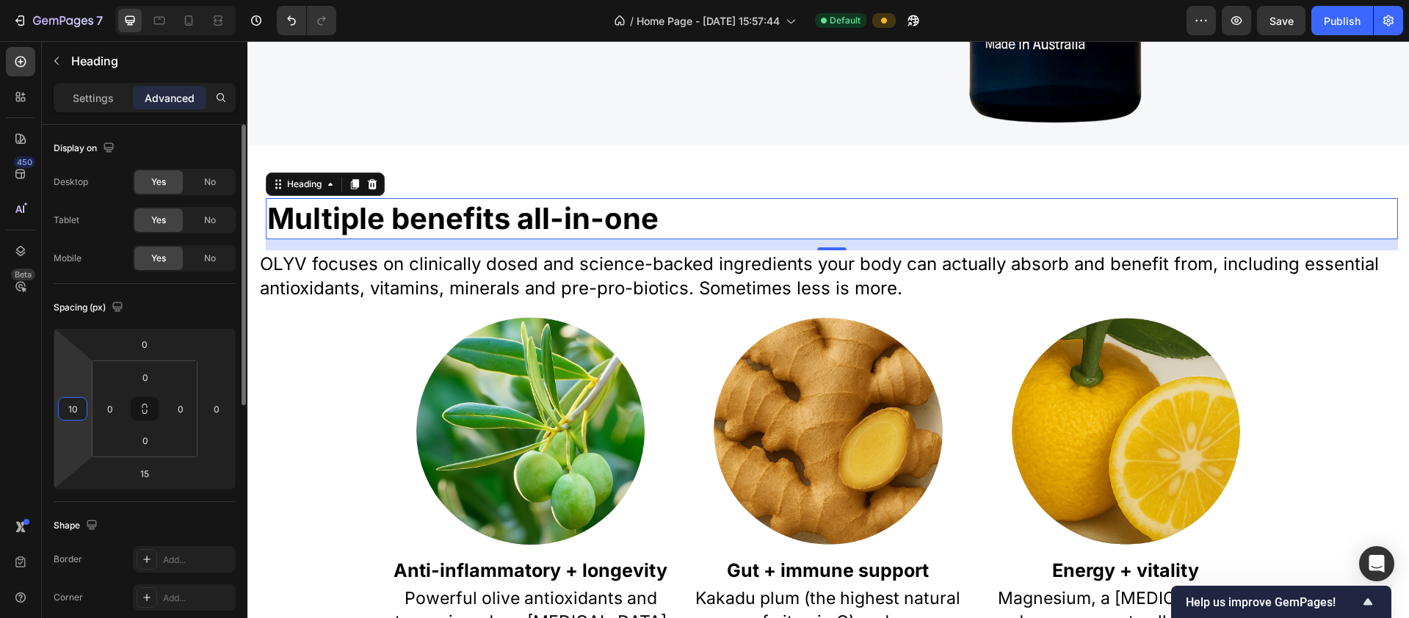
type input "1"
type input "150"
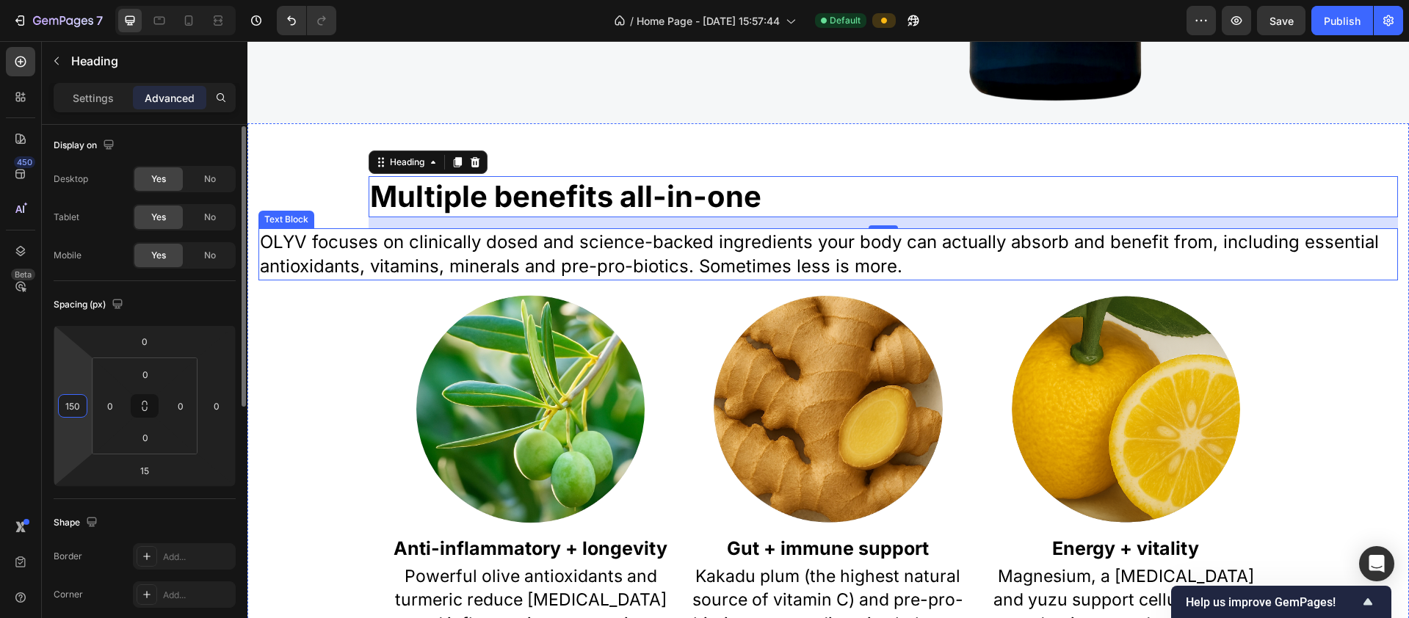
scroll to position [478, 0]
click at [281, 256] on p "OLYV focuses on clinically dosed and science-backed ingredients your body can a…" at bounding box center [828, 253] width 1136 height 49
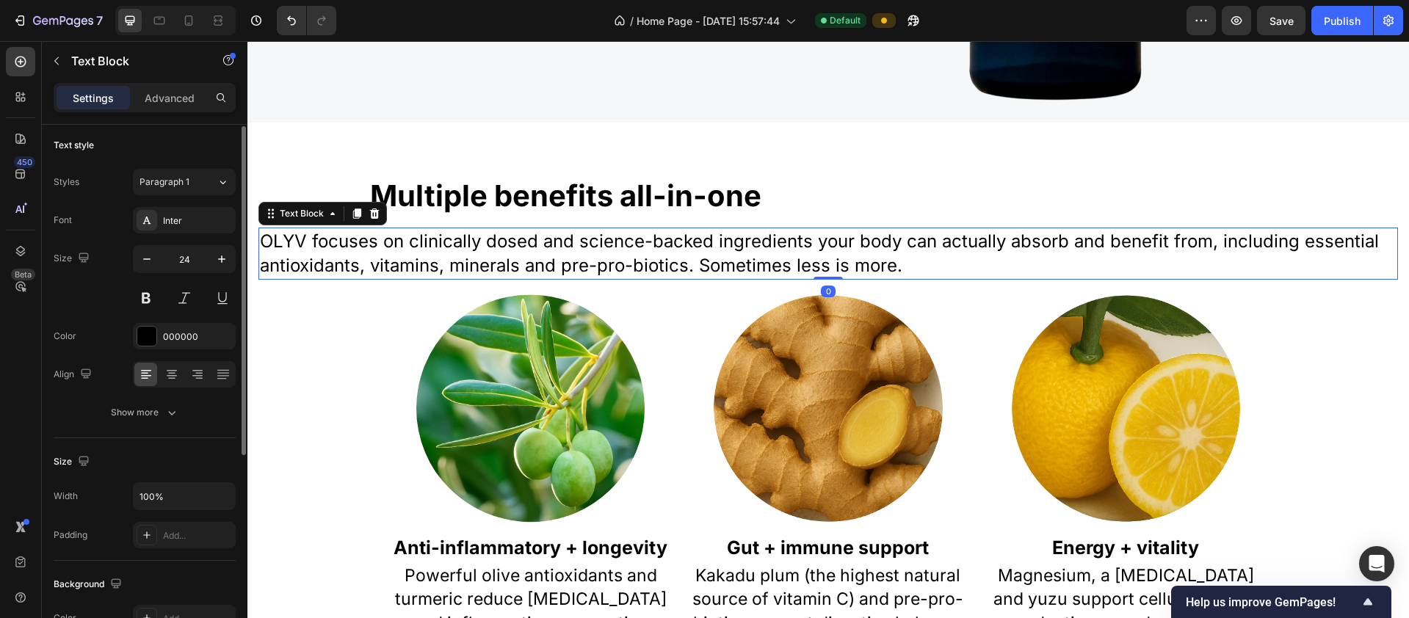
scroll to position [0, 0]
click at [168, 93] on p "Advanced" at bounding box center [170, 97] width 50 height 15
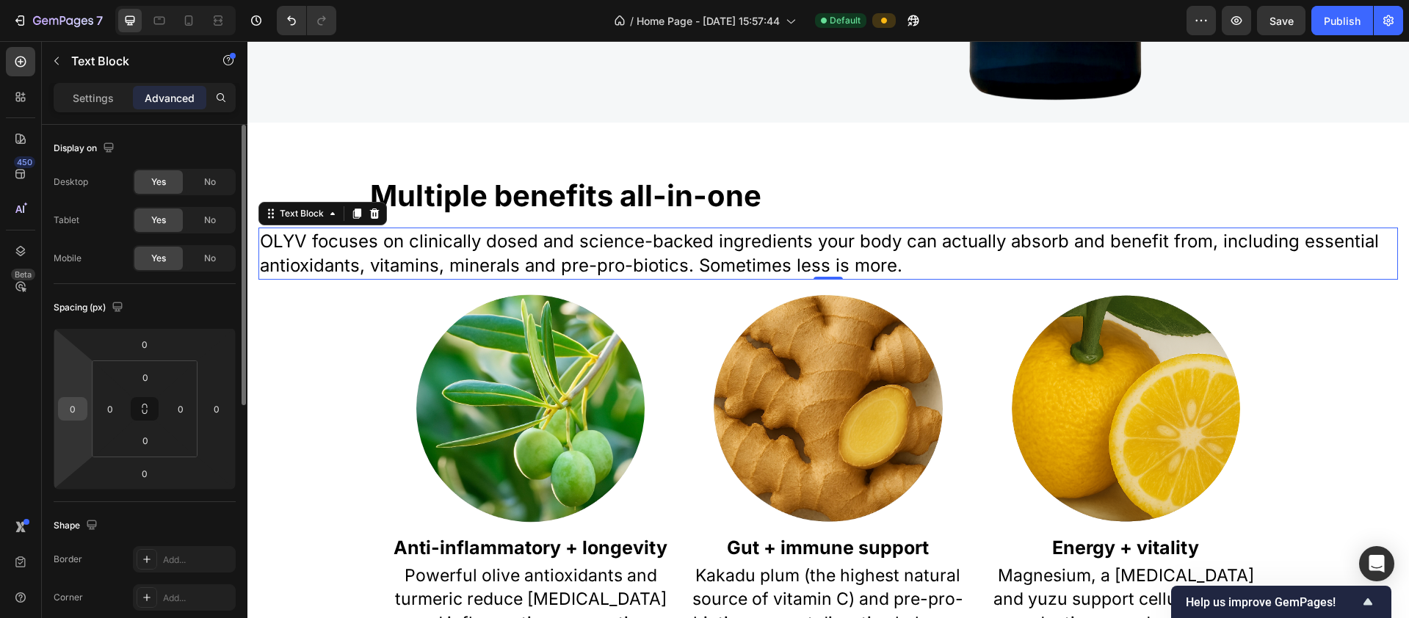
click at [78, 408] on input "0" at bounding box center [73, 409] width 22 height 22
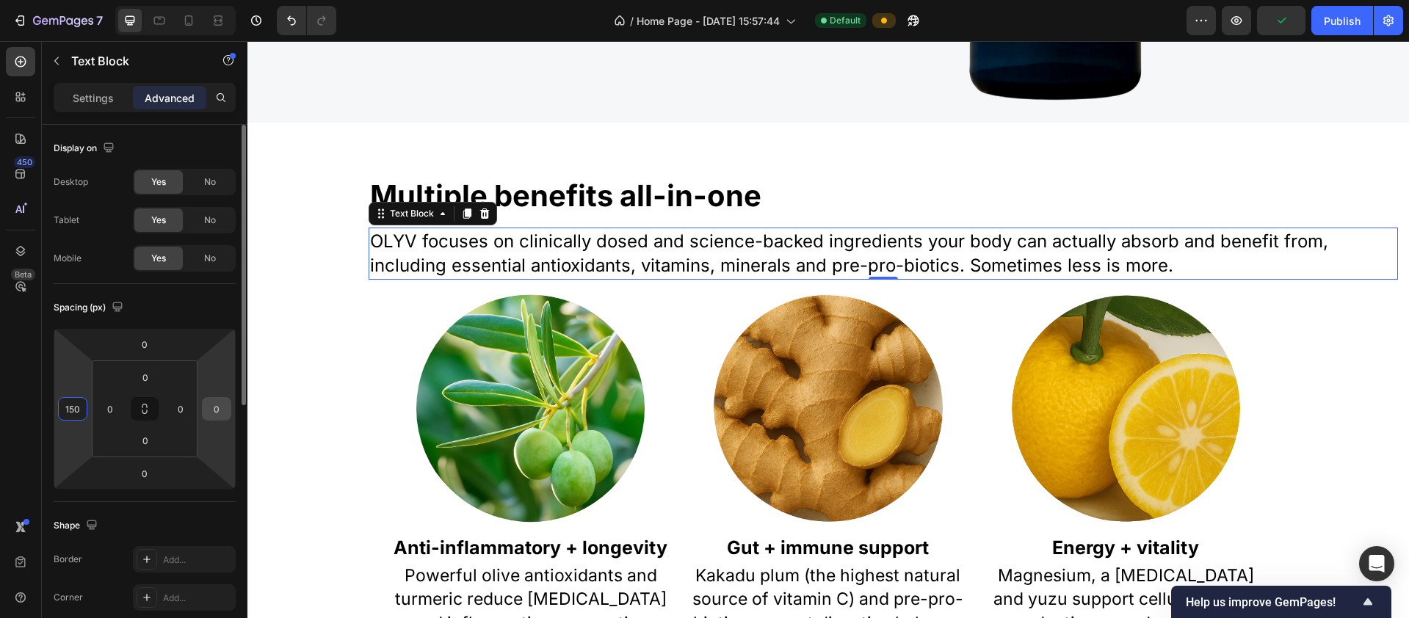
type input "150"
click at [222, 410] on input "0" at bounding box center [217, 409] width 22 height 22
type input "150"
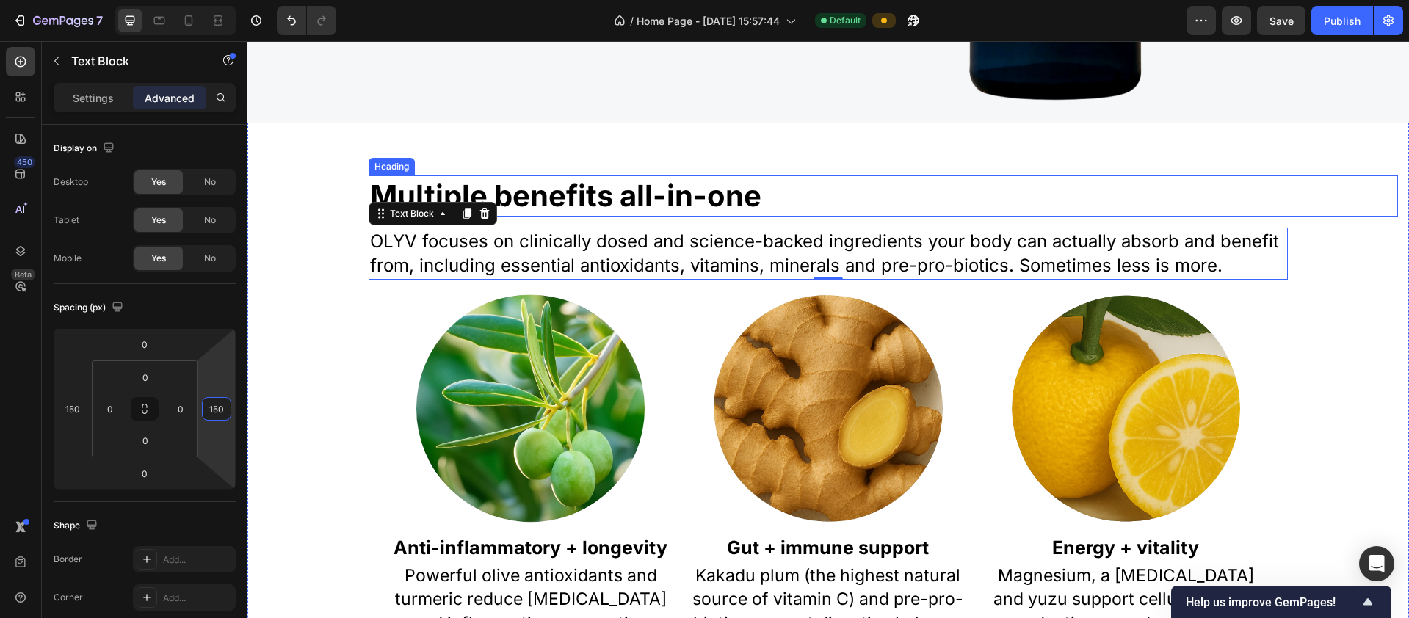
click at [521, 191] on p "Multiple benefits all-in-one" at bounding box center [883, 196] width 1026 height 38
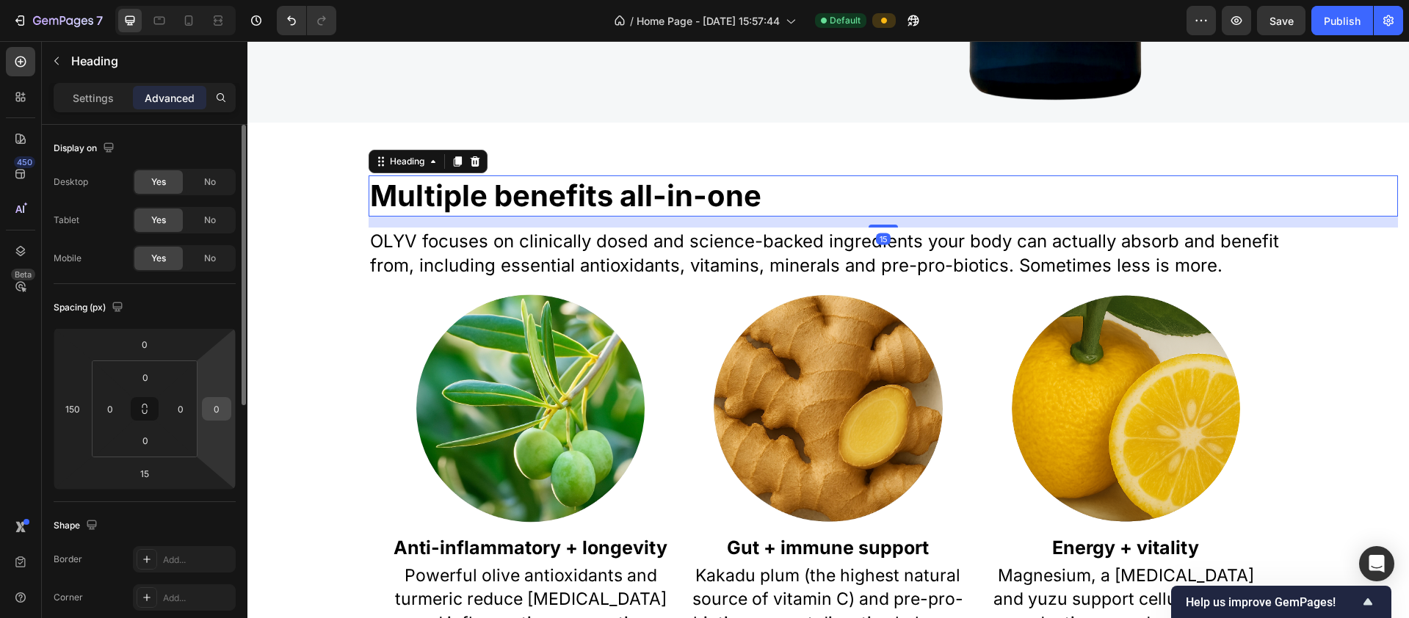
click at [218, 411] on input "0" at bounding box center [217, 409] width 22 height 22
click at [156, 23] on icon at bounding box center [159, 21] width 11 height 8
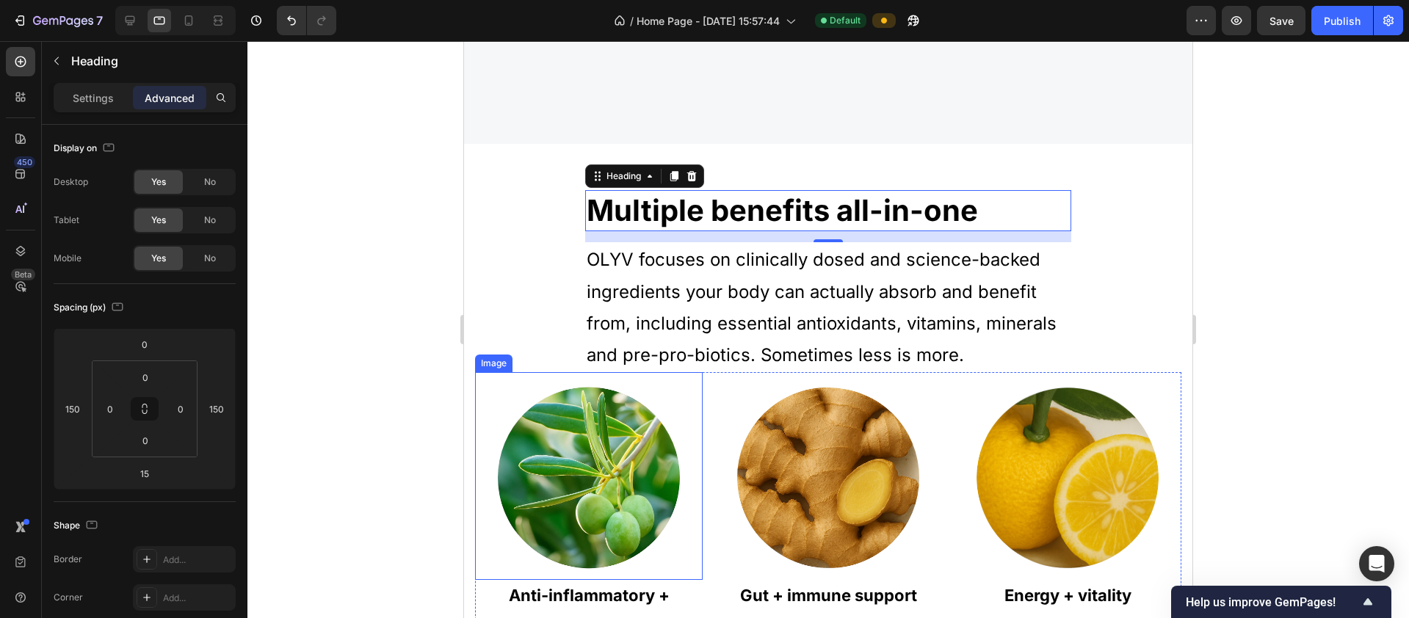
scroll to position [733, 0]
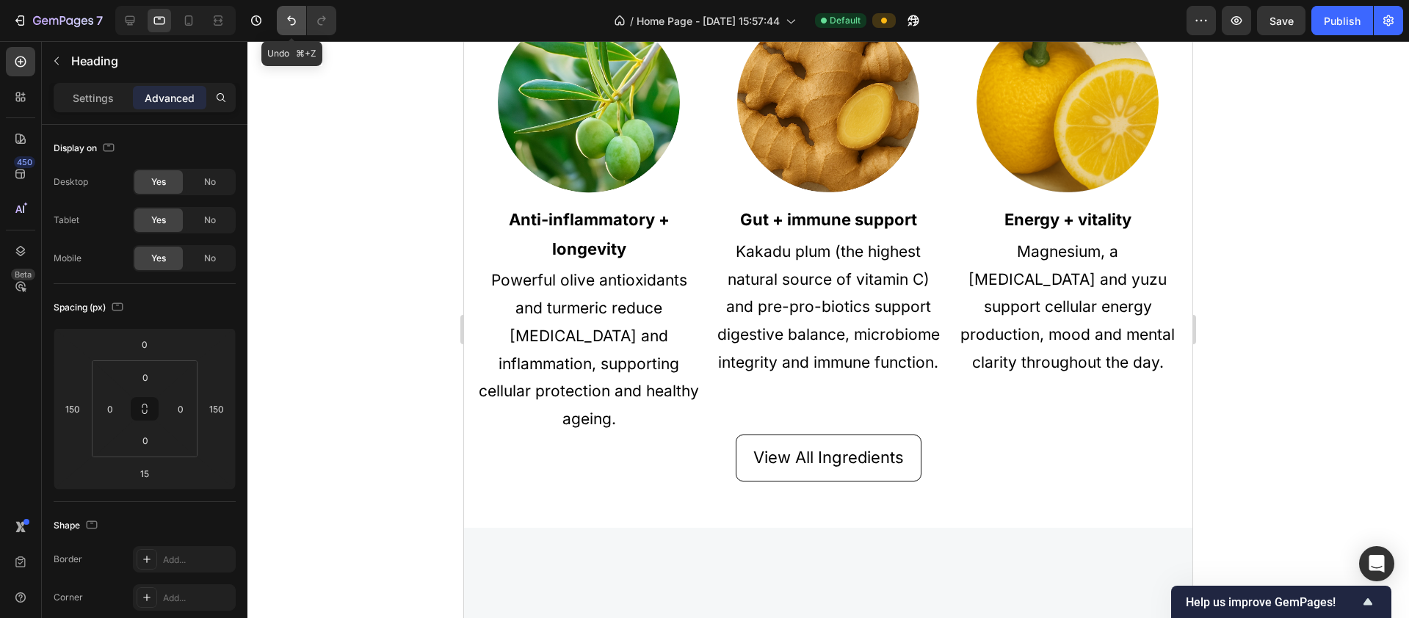
click at [289, 22] on icon "Undo/Redo" at bounding box center [291, 20] width 15 height 15
type input "0"
click at [289, 22] on icon "Undo/Redo" at bounding box center [291, 20] width 15 height 15
click at [295, 21] on icon "Undo/Redo" at bounding box center [291, 21] width 9 height 10
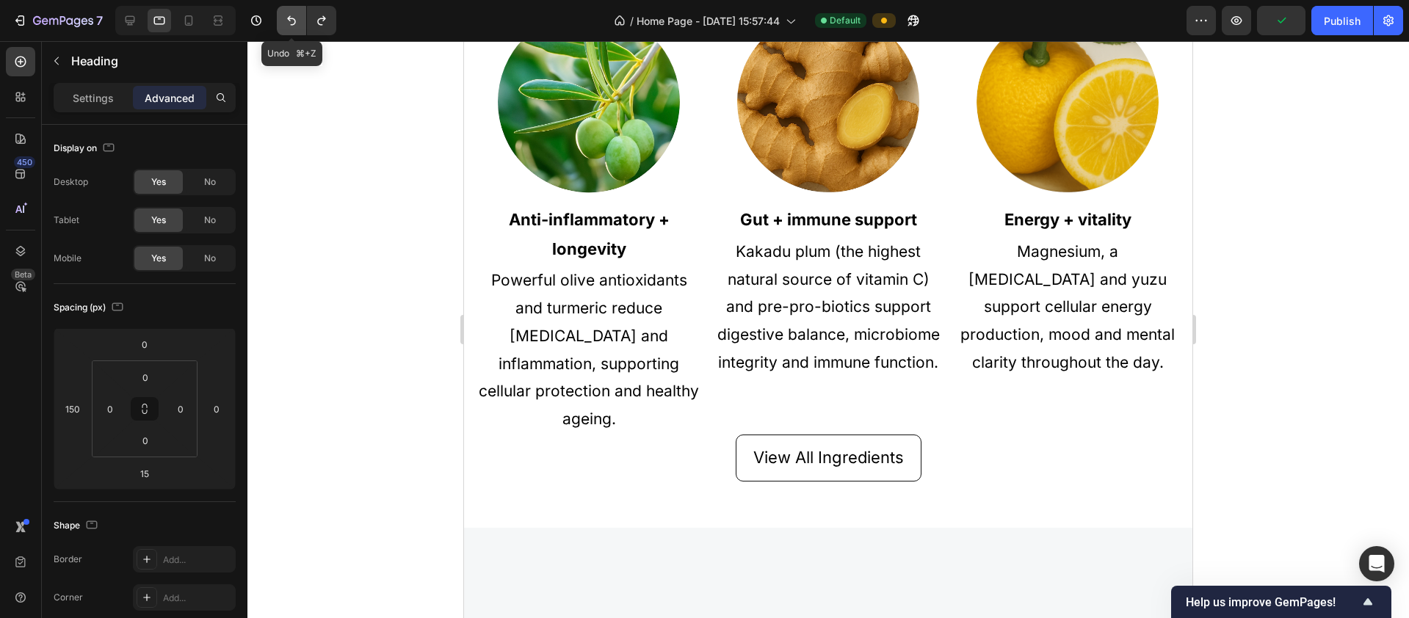
click at [295, 21] on icon "Undo/Redo" at bounding box center [291, 21] width 9 height 10
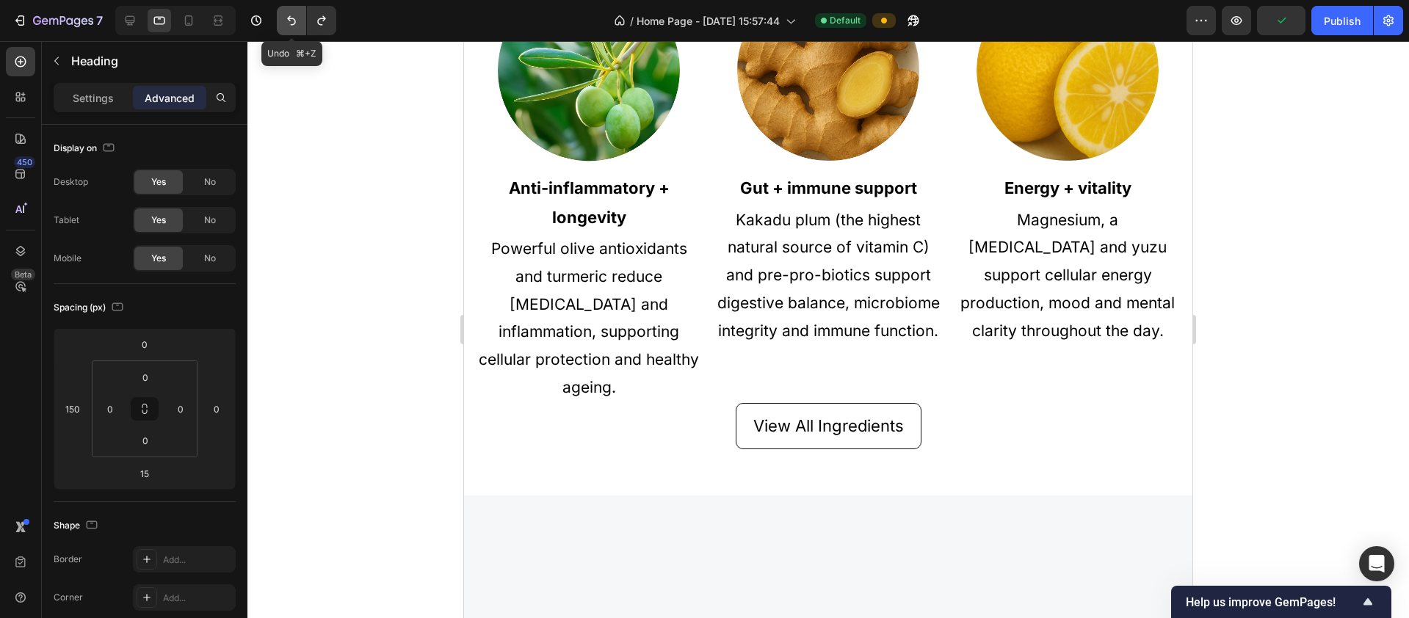
click at [294, 20] on icon "Undo/Redo" at bounding box center [291, 21] width 9 height 10
type input "0"
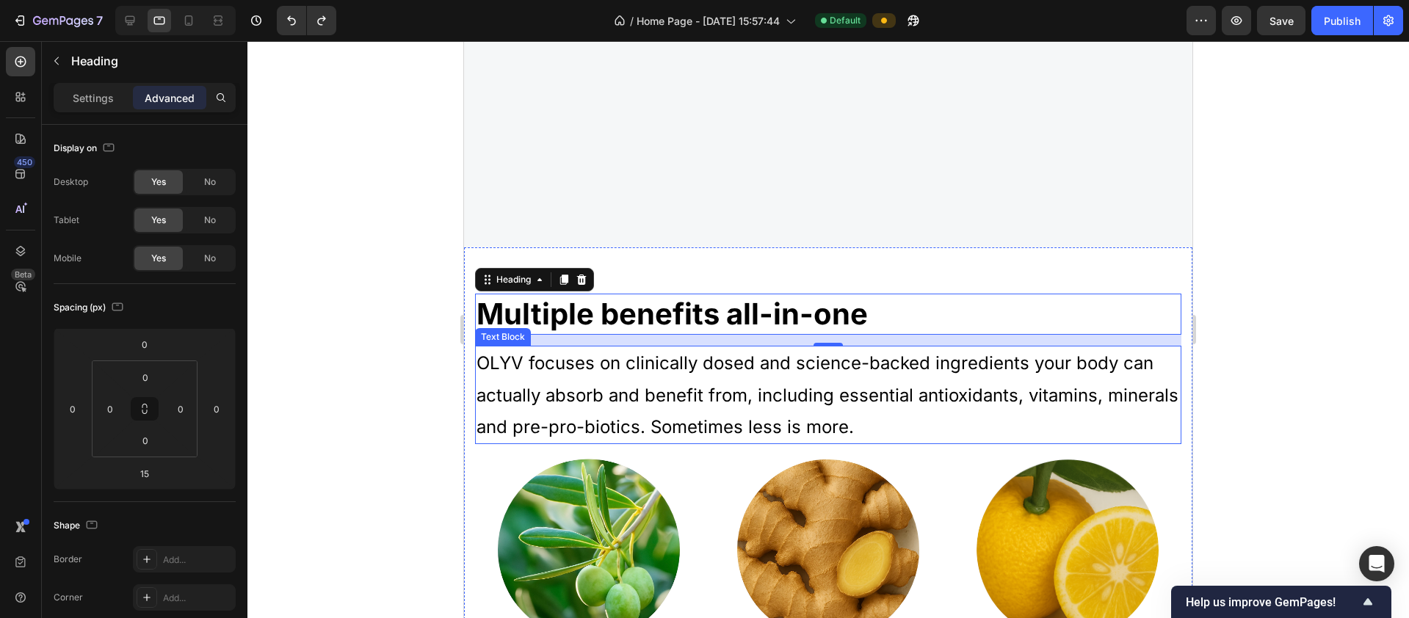
scroll to position [620, 0]
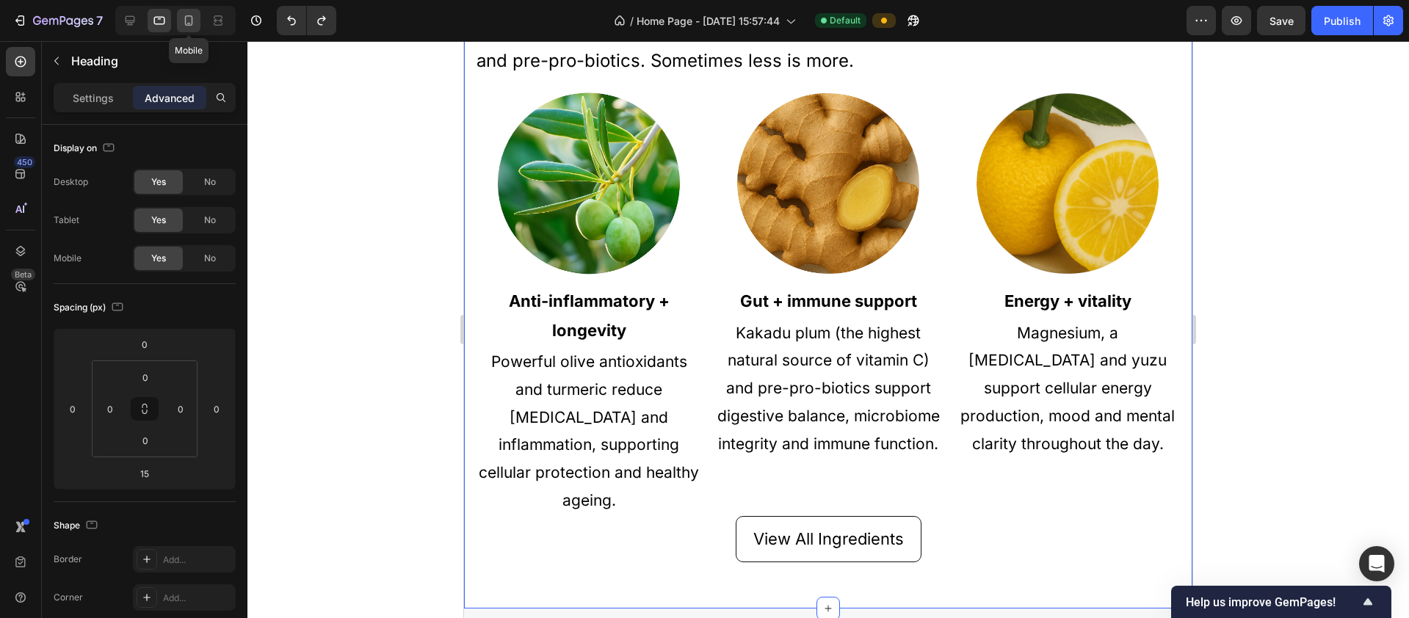
click at [195, 22] on icon at bounding box center [188, 20] width 15 height 15
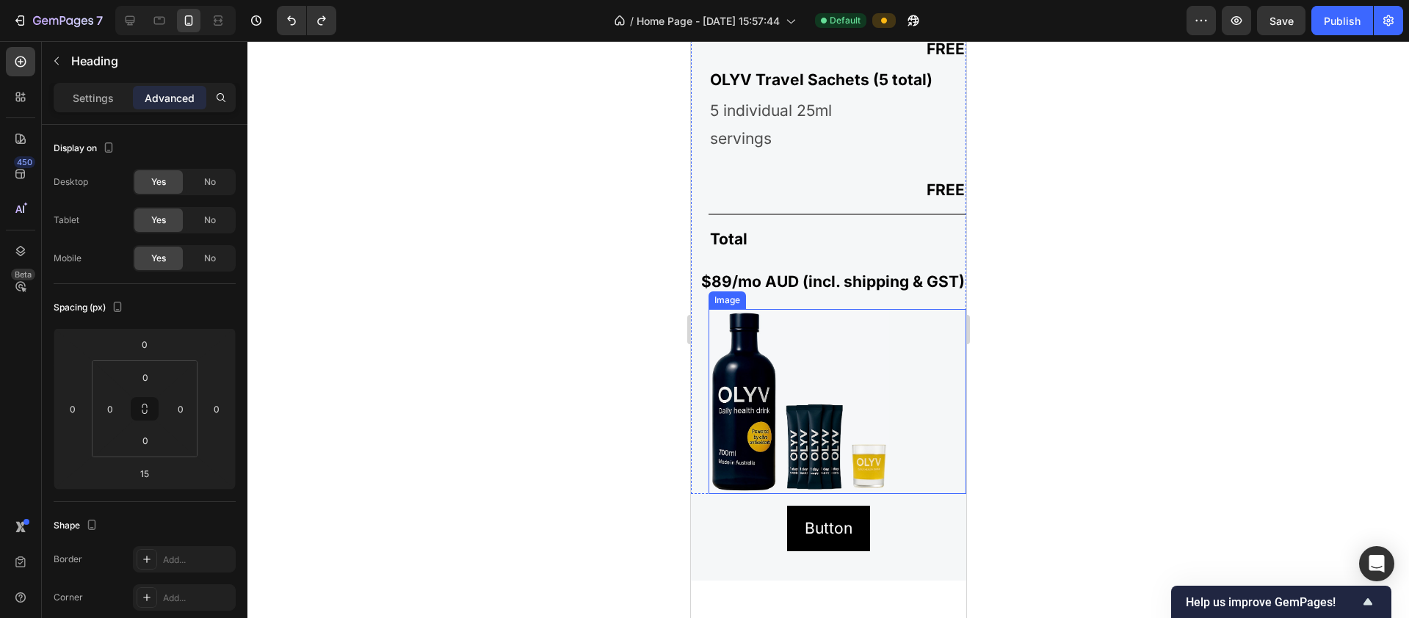
scroll to position [2962, 0]
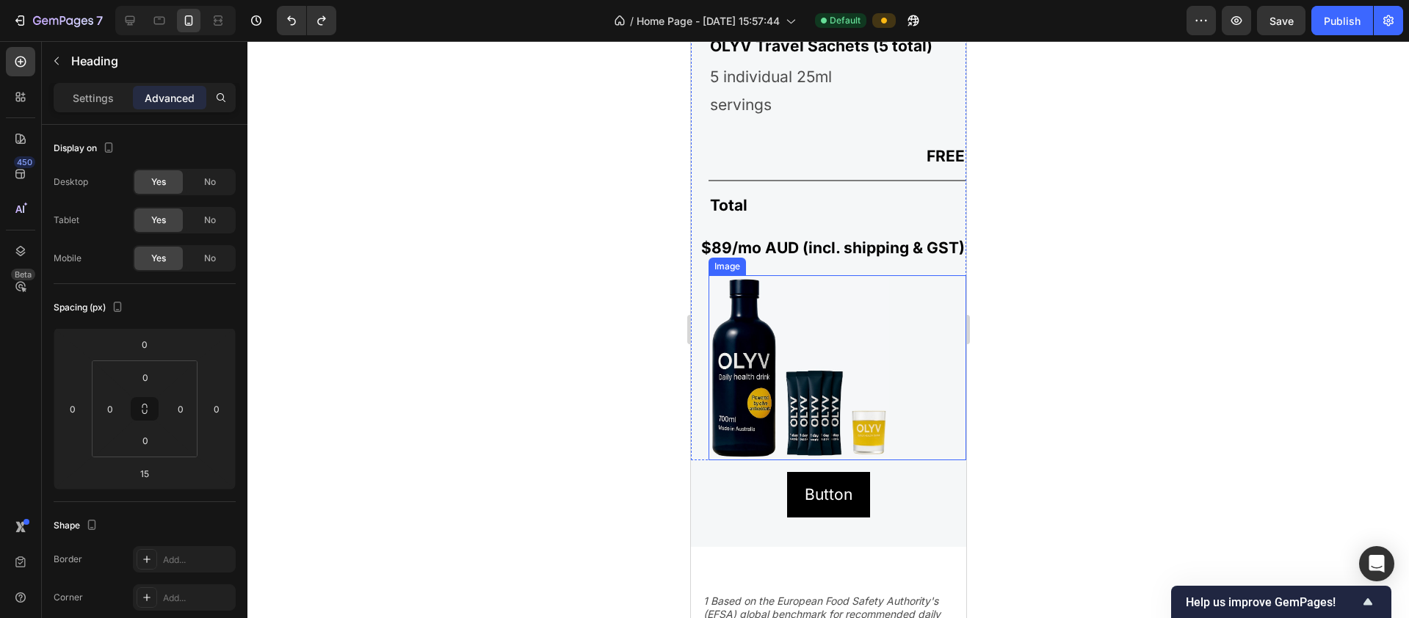
click at [806, 421] on img at bounding box center [798, 367] width 181 height 185
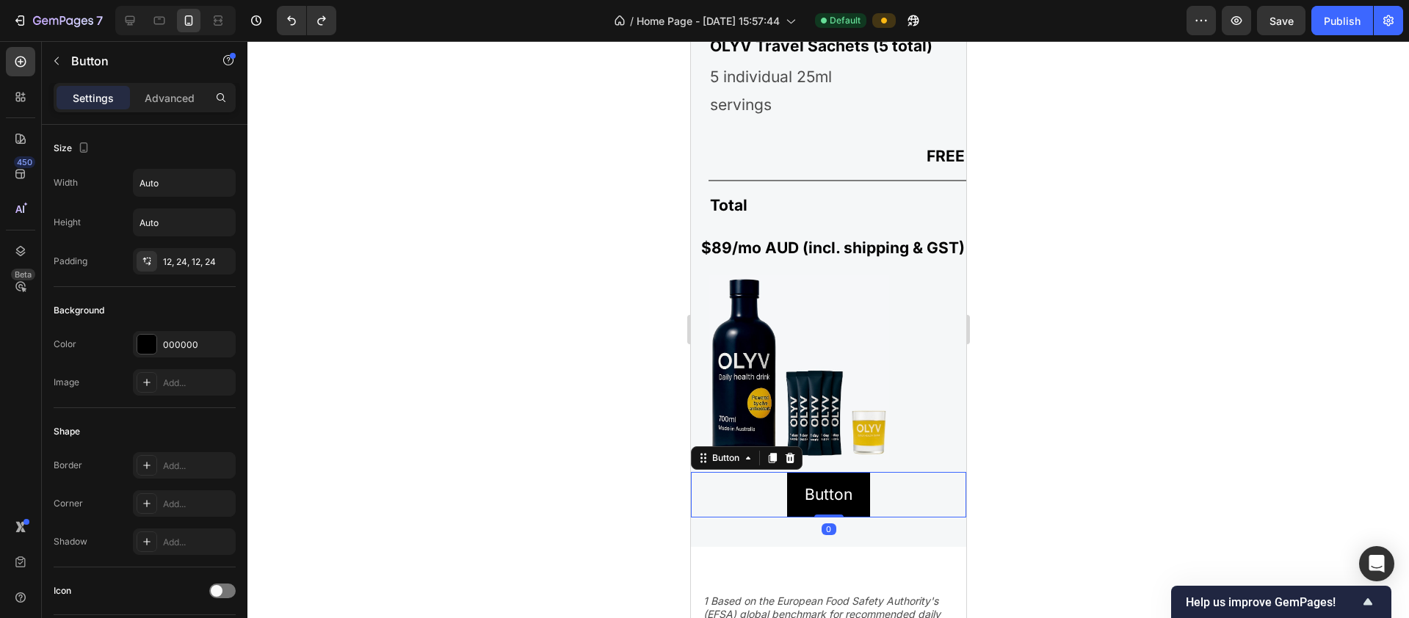
click at [764, 518] on div "Button Button 0" at bounding box center [827, 495] width 275 height 46
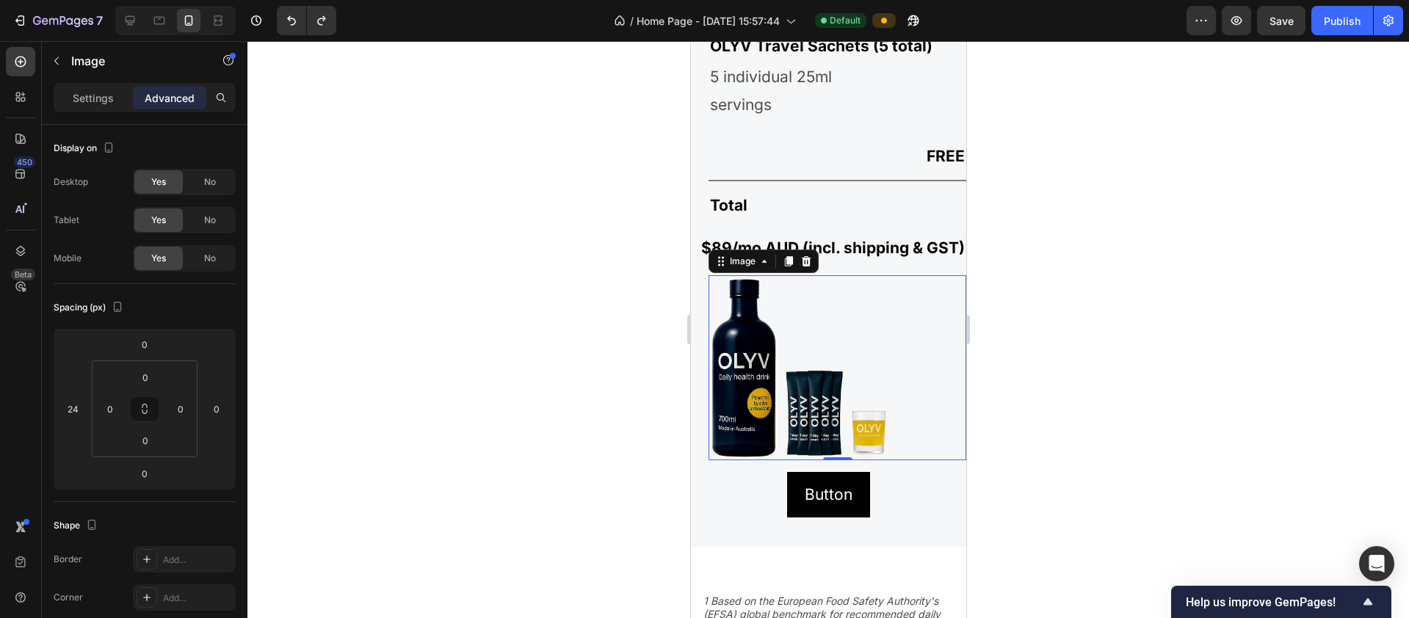
click at [765, 383] on img at bounding box center [798, 367] width 181 height 185
click at [158, 21] on icon at bounding box center [159, 20] width 15 height 15
type input "120"
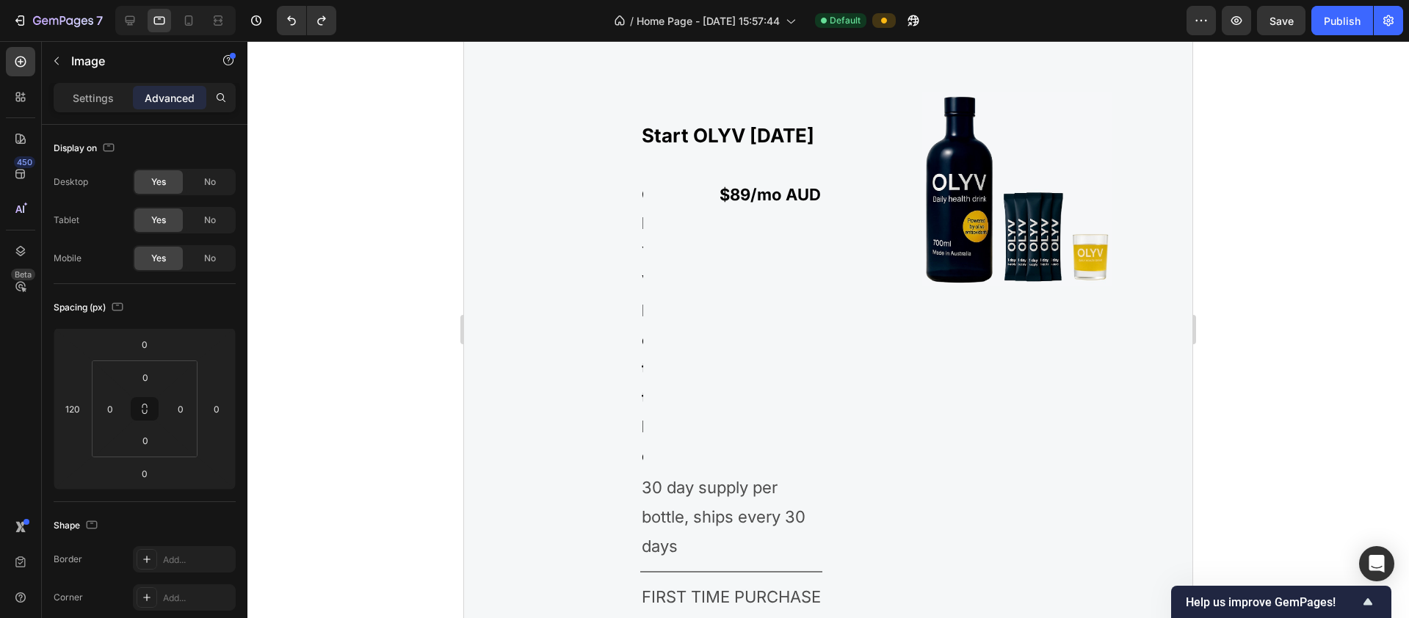
scroll to position [2120, 0]
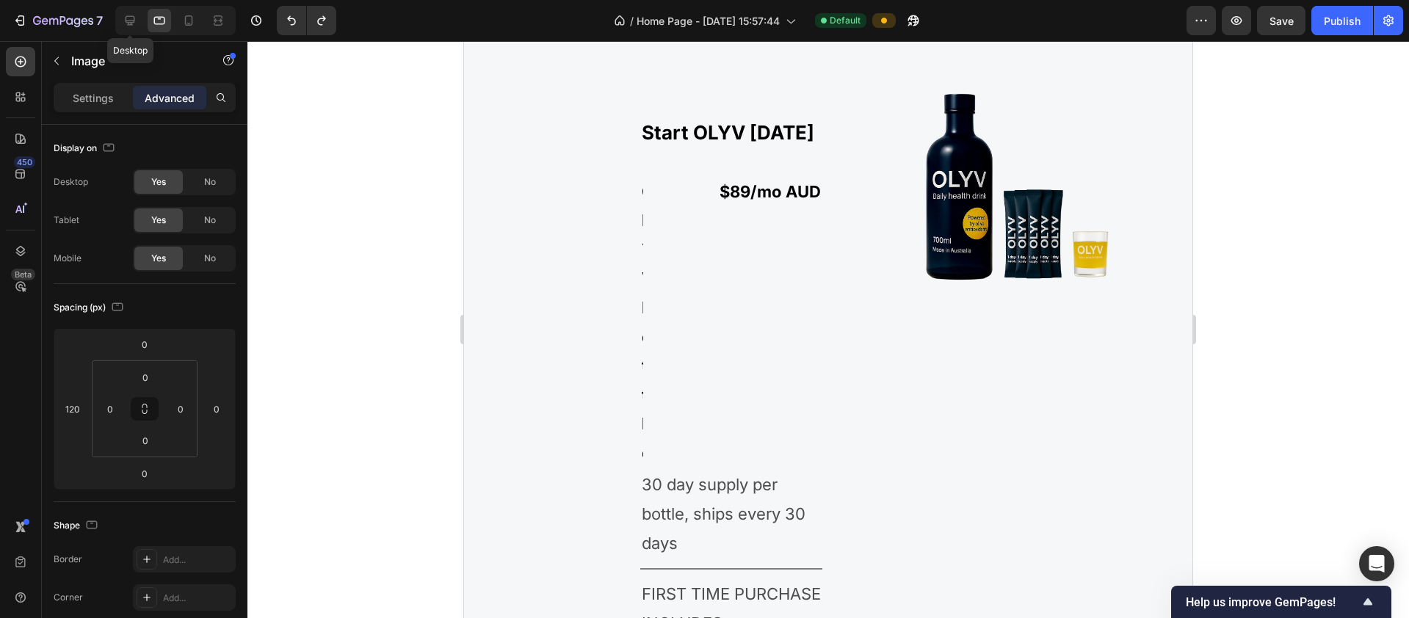
click at [134, 17] on icon at bounding box center [130, 20] width 15 height 15
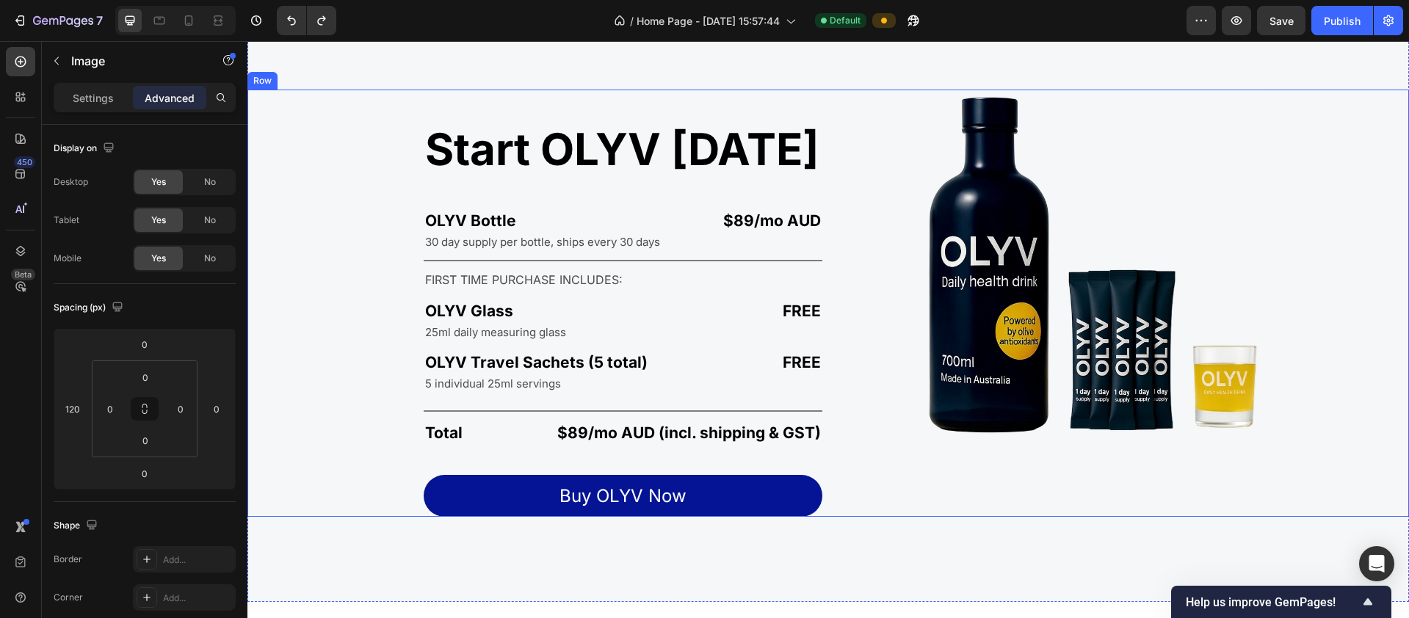
scroll to position [2117, 0]
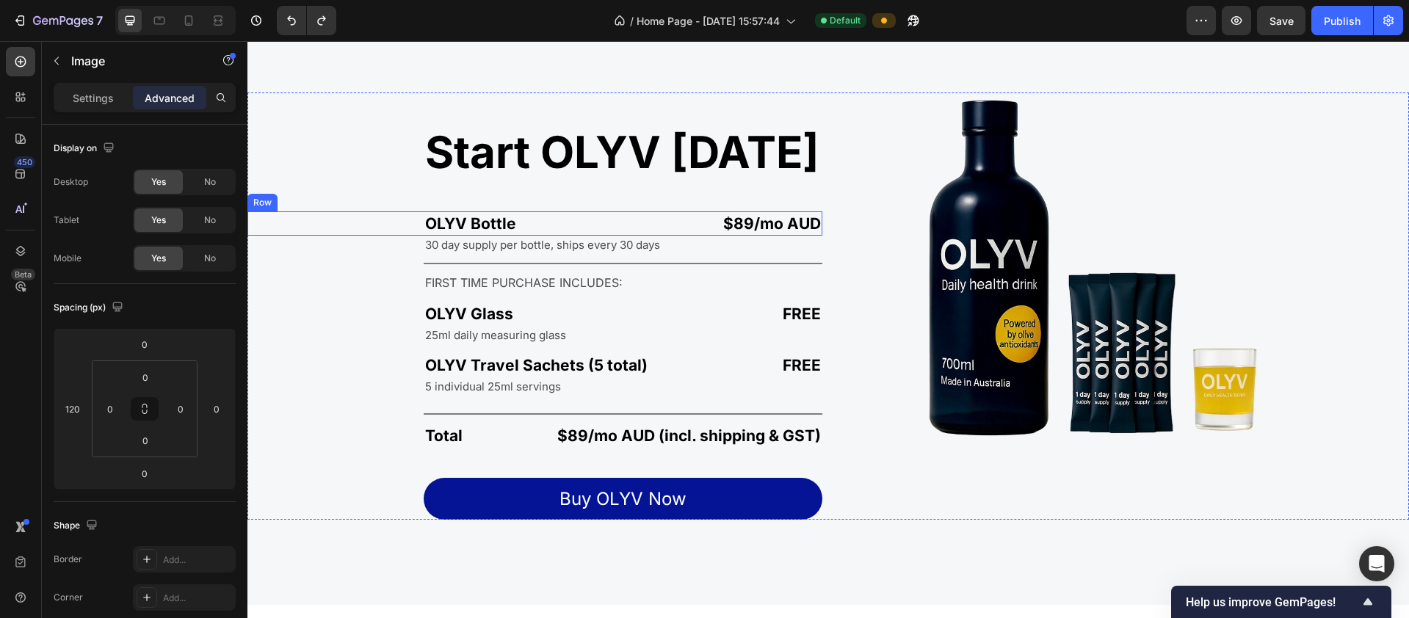
click at [370, 229] on div "OLYV Bottle Text Block" at bounding box center [388, 223] width 282 height 24
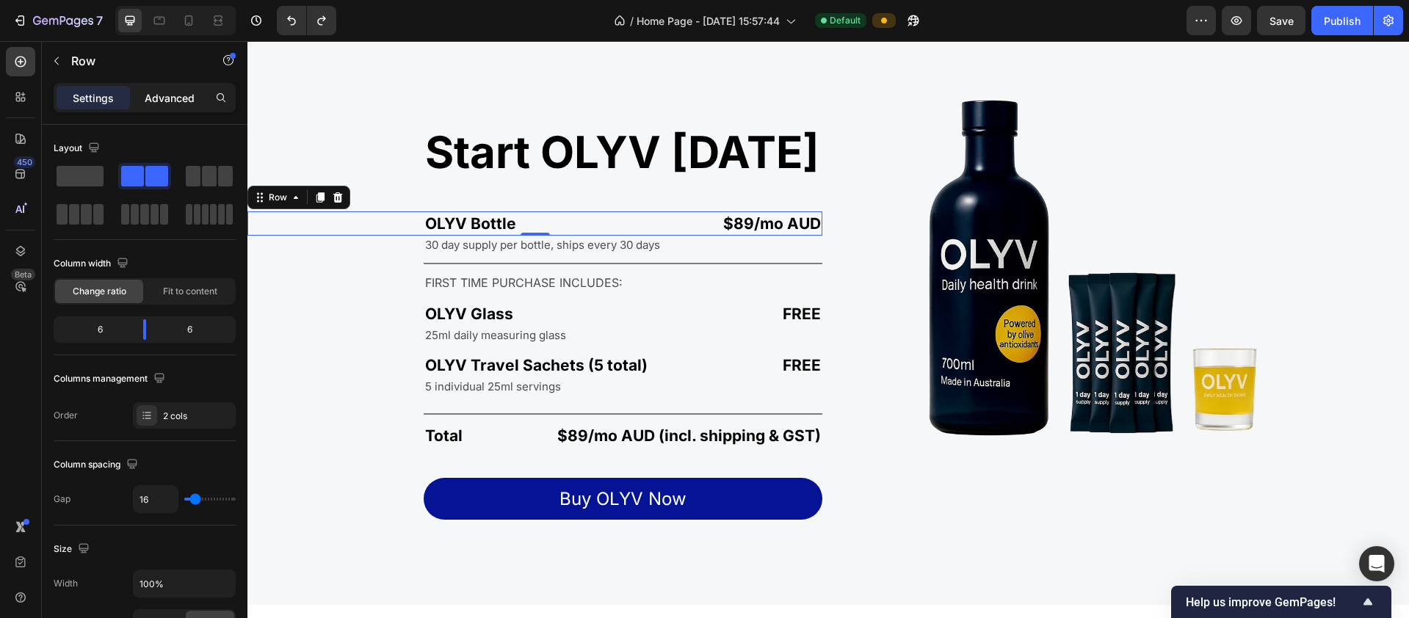
click at [153, 98] on p "Advanced" at bounding box center [170, 97] width 50 height 15
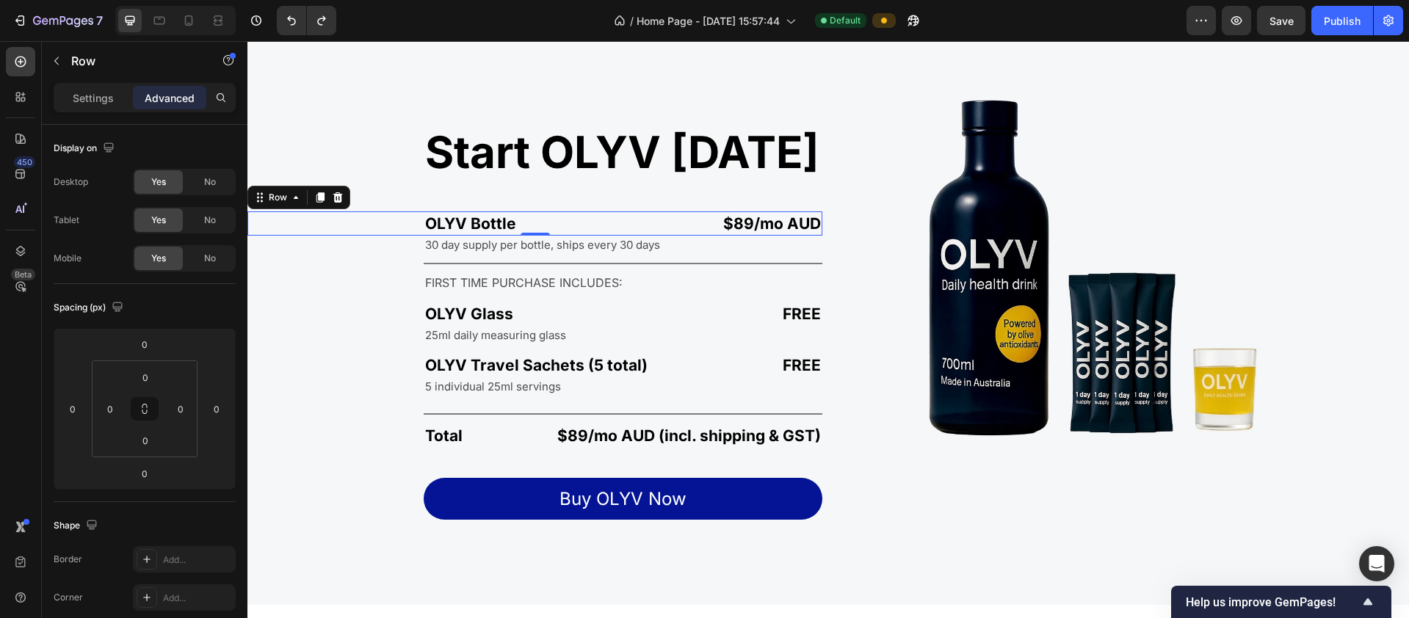
click at [377, 229] on div "OLYV Bottle Text Block" at bounding box center [388, 223] width 282 height 24
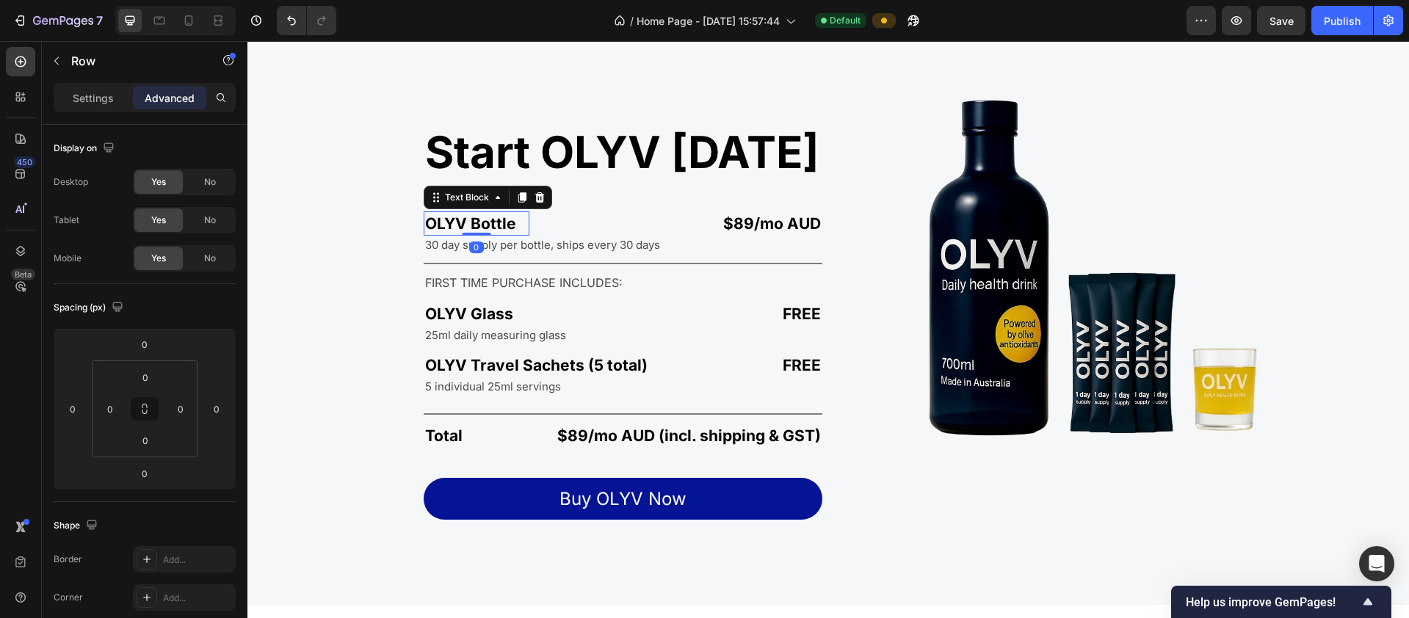
click at [487, 225] on p "OLYV Bottle" at bounding box center [476, 223] width 103 height 21
click at [84, 407] on div "240" at bounding box center [72, 408] width 29 height 23
click at [81, 410] on input "240" at bounding box center [73, 409] width 22 height 22
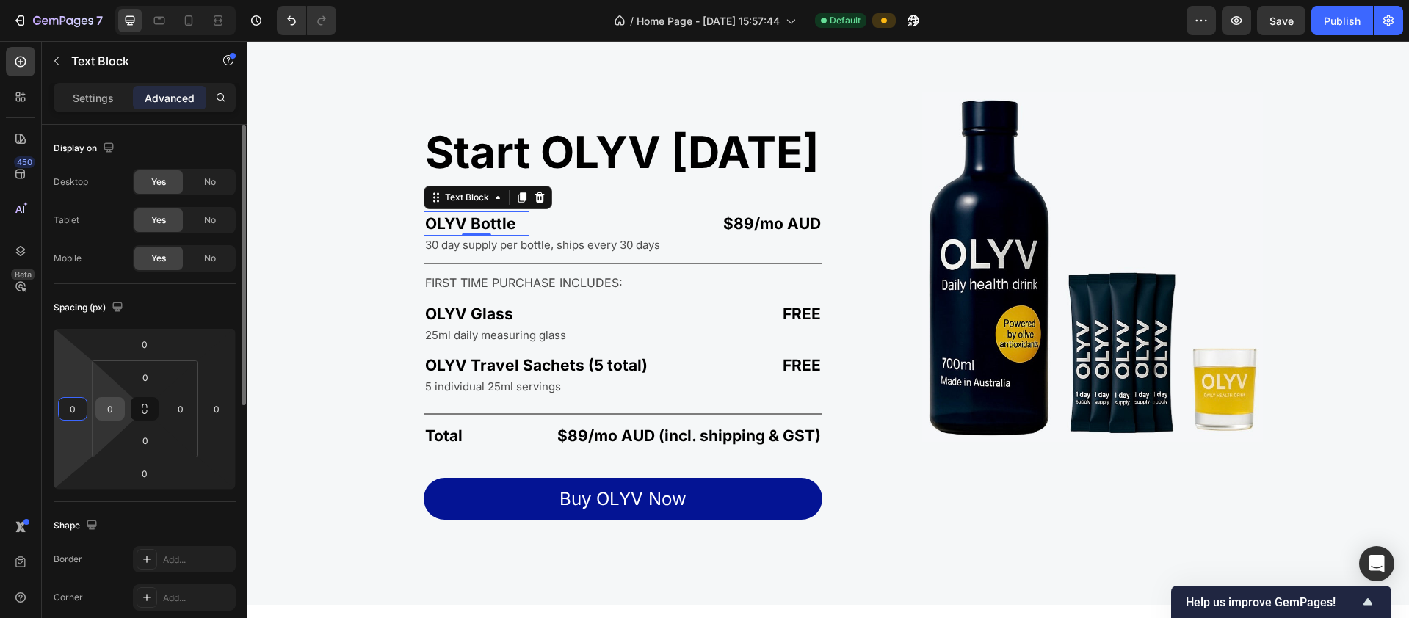
type input "0"
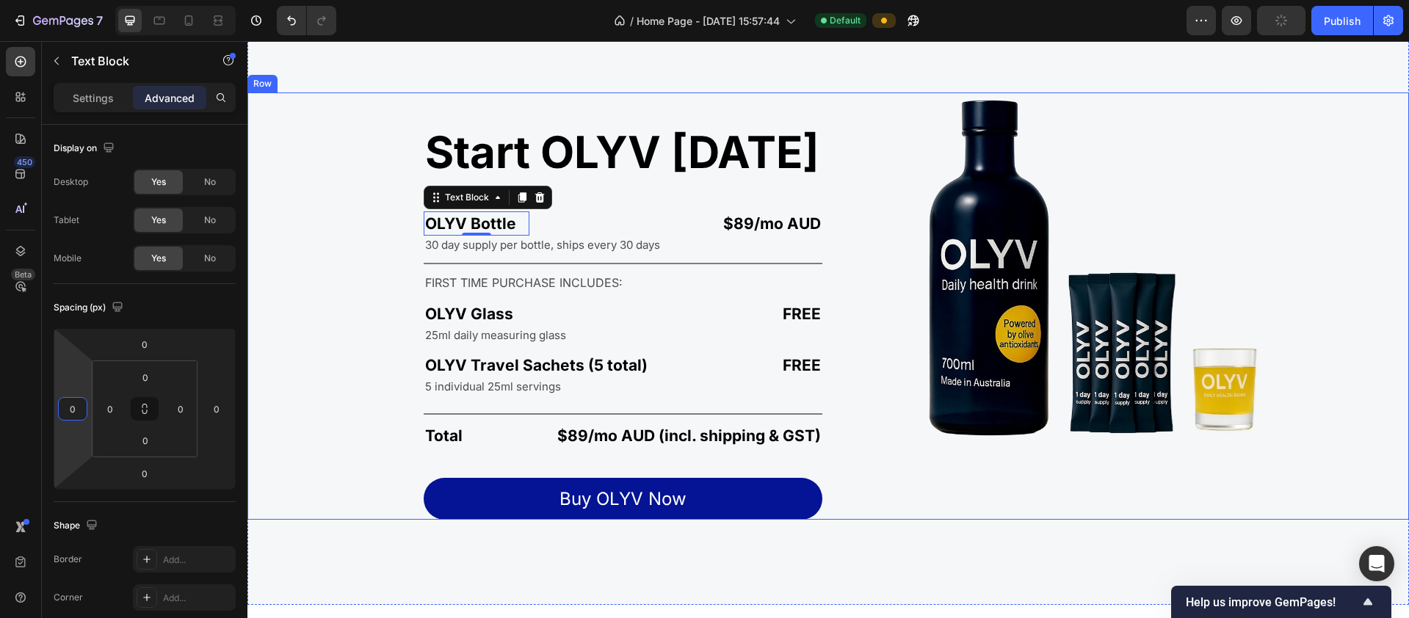
click at [405, 224] on div "OLYV Bottle Text Block 0" at bounding box center [388, 223] width 282 height 24
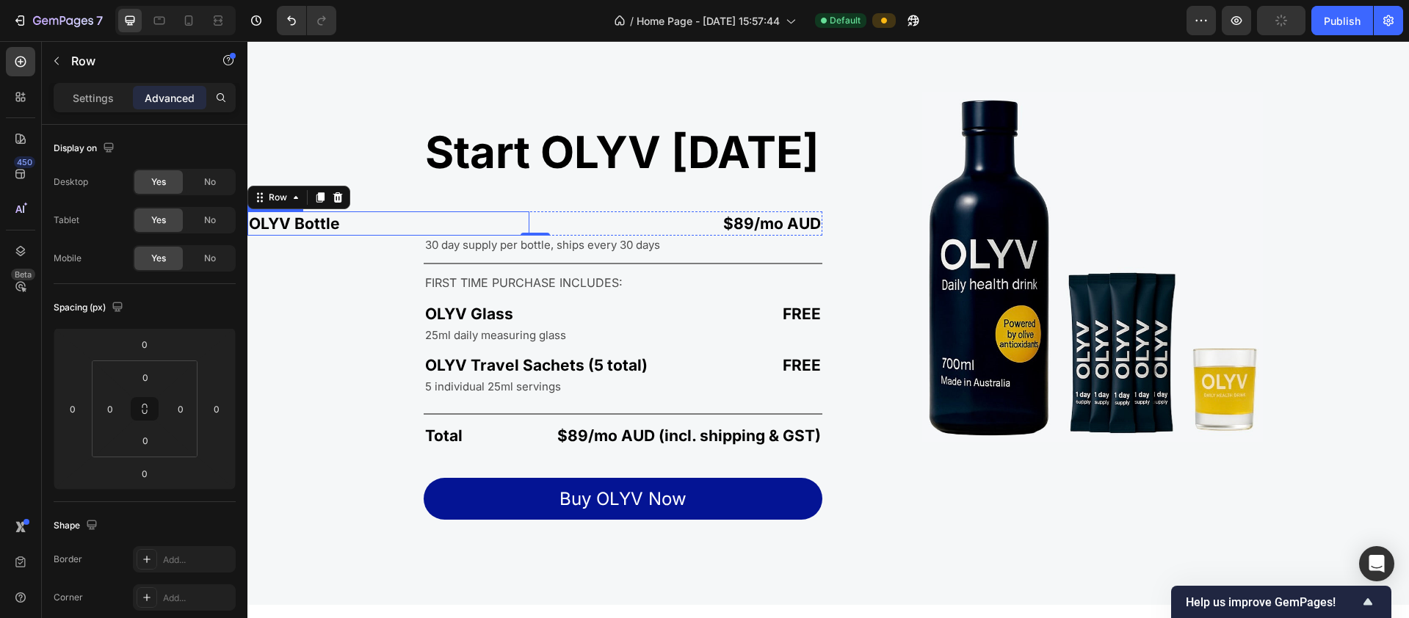
click at [339, 228] on p "OLYV Bottle" at bounding box center [388, 223] width 279 height 21
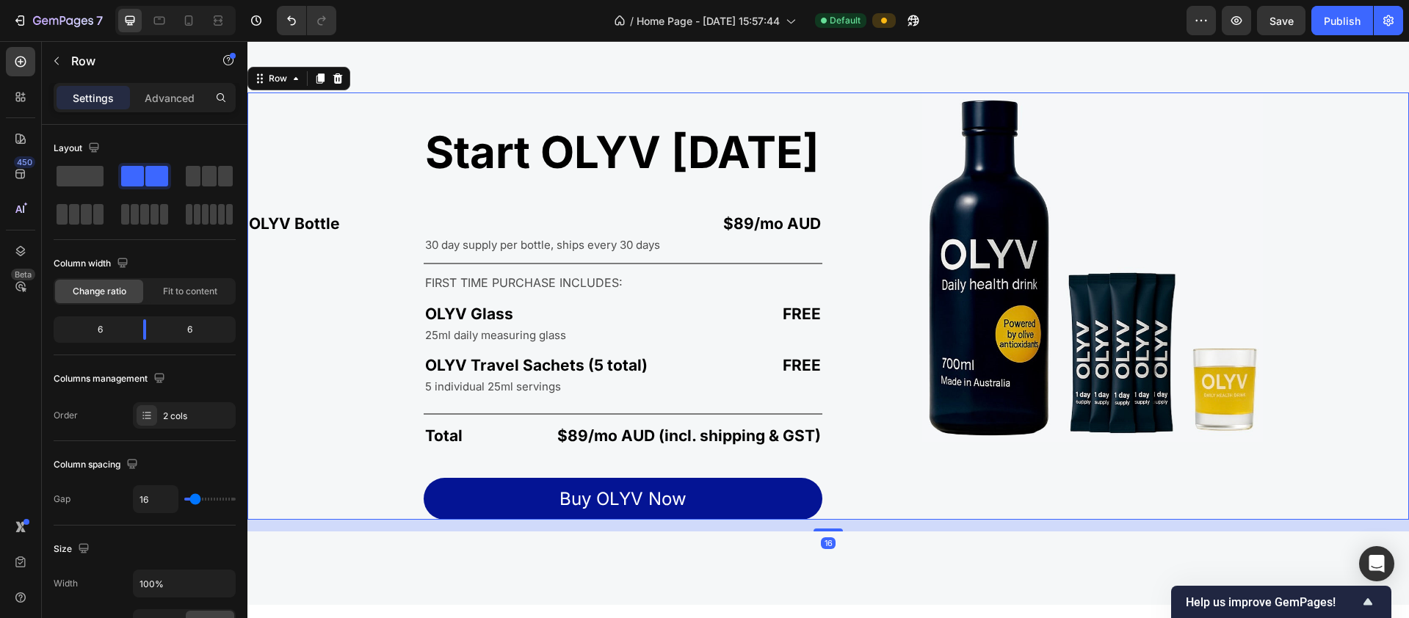
click at [352, 258] on div "Start OLYV [DATE] Heading OLYV Bottle Text Block $89/mo AUD Text Block Row 30 d…" at bounding box center [534, 307] width 575 height 428
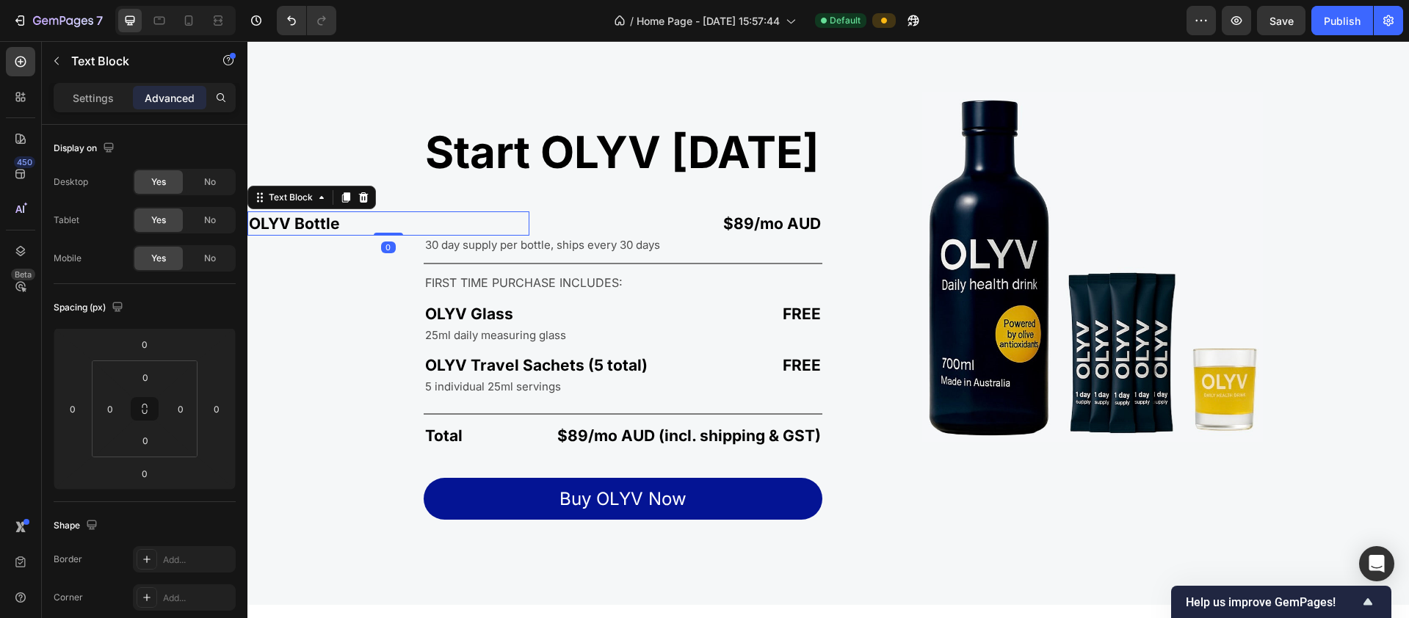
click at [522, 225] on p "OLYV Bottle" at bounding box center [388, 223] width 279 height 21
click at [546, 217] on p "$89/mo AUD" at bounding box center [682, 223] width 279 height 21
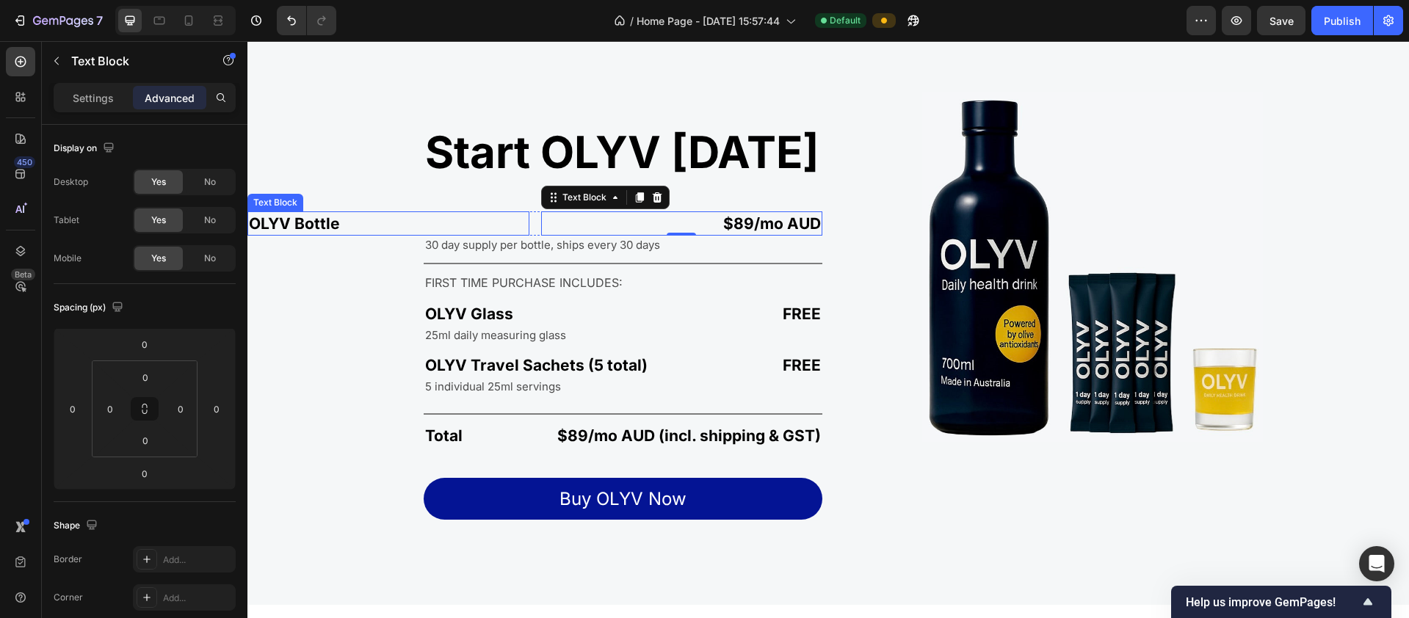
click at [438, 205] on div "Start OLYV [DATE] Heading OLYV Bottle Text Block $89/mo AUD Text Block 0 Row 30…" at bounding box center [534, 307] width 575 height 428
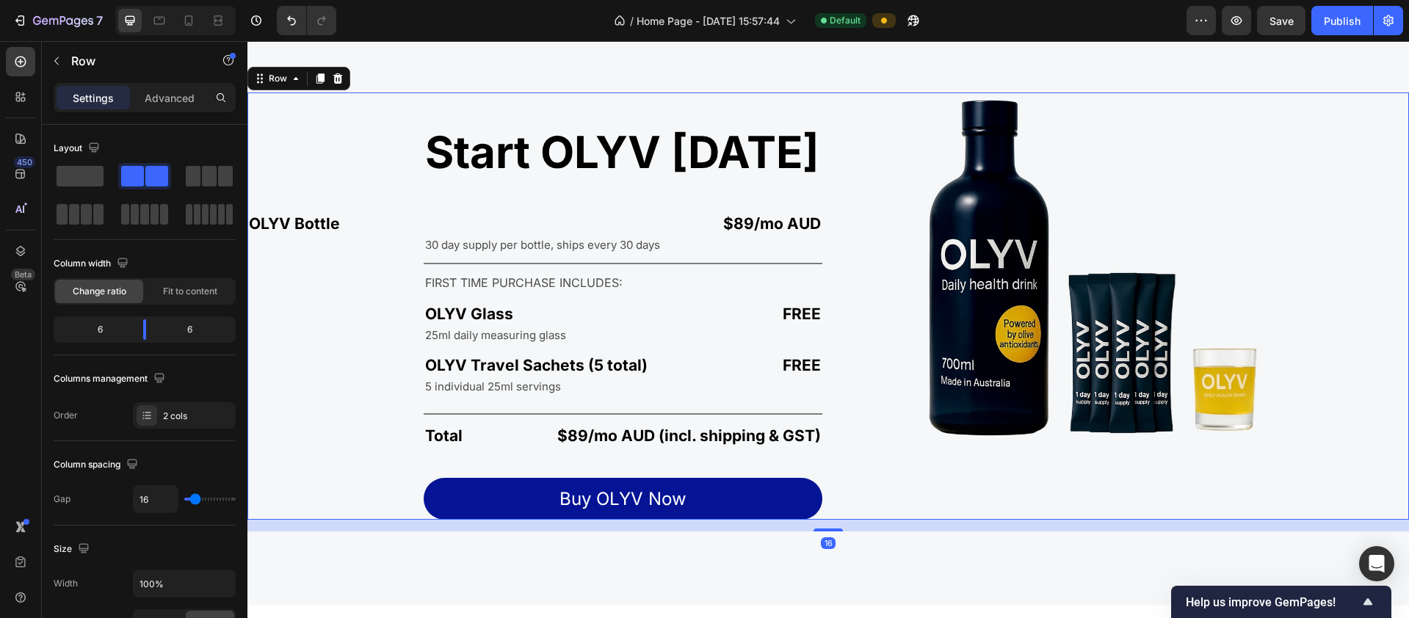
click at [349, 210] on div "Start OLYV [DATE] Heading OLYV Bottle Text Block $89/mo AUD Text Block Row 30 d…" at bounding box center [534, 307] width 575 height 428
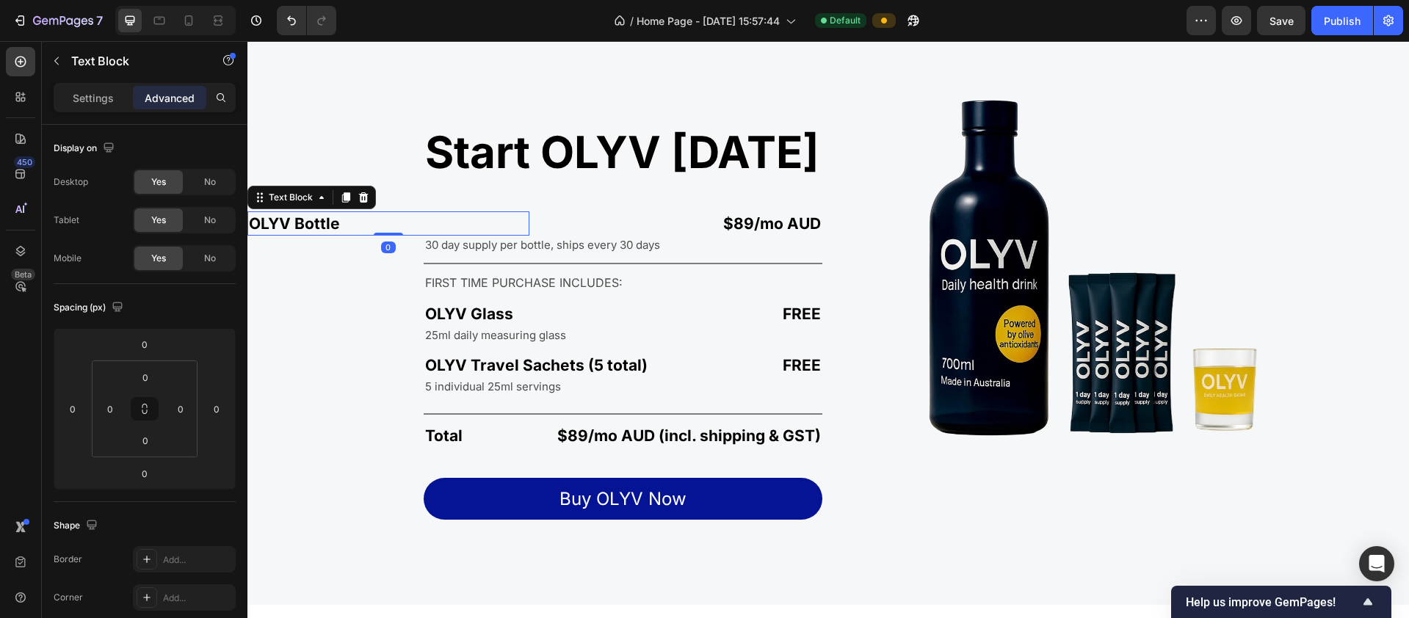
click at [348, 217] on p "OLYV Bottle" at bounding box center [388, 223] width 279 height 21
click at [711, 233] on p "$89/mo AUD" at bounding box center [682, 223] width 279 height 21
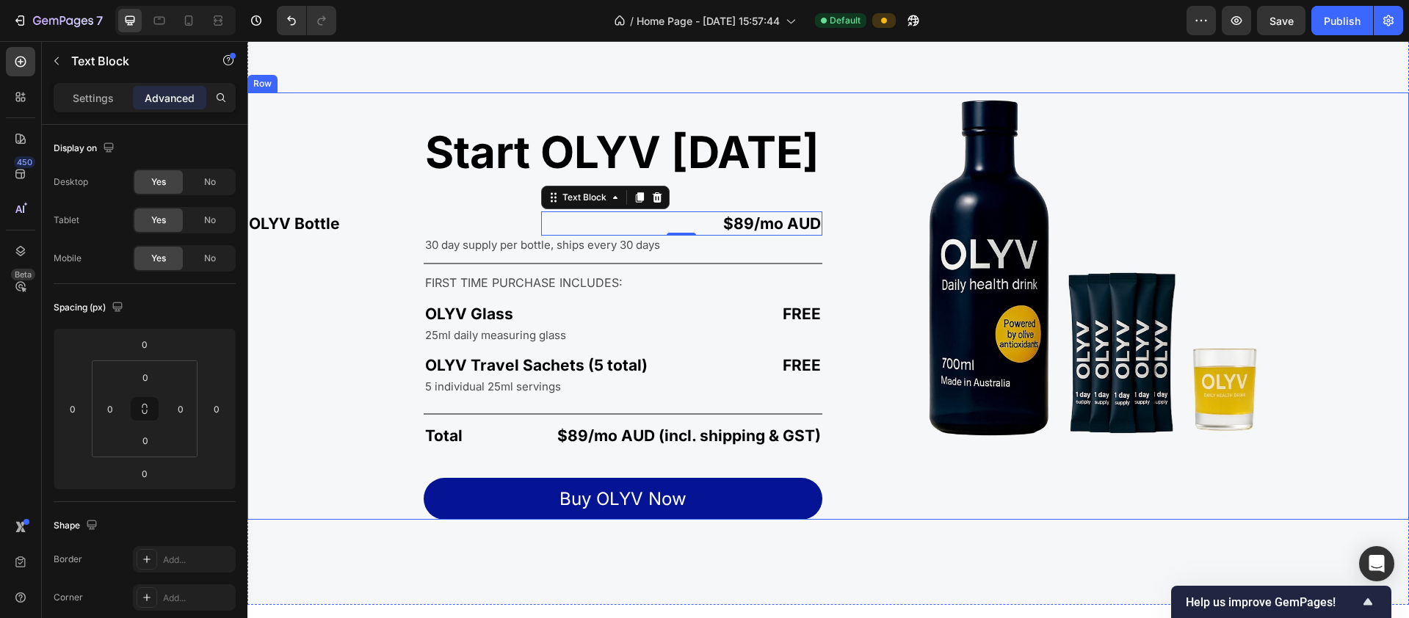
click at [823, 232] on div "Start OLYV [DATE] Heading OLYV Bottle Text Block $89/mo AUD Text Block 0 Row 30…" at bounding box center [827, 307] width 1161 height 428
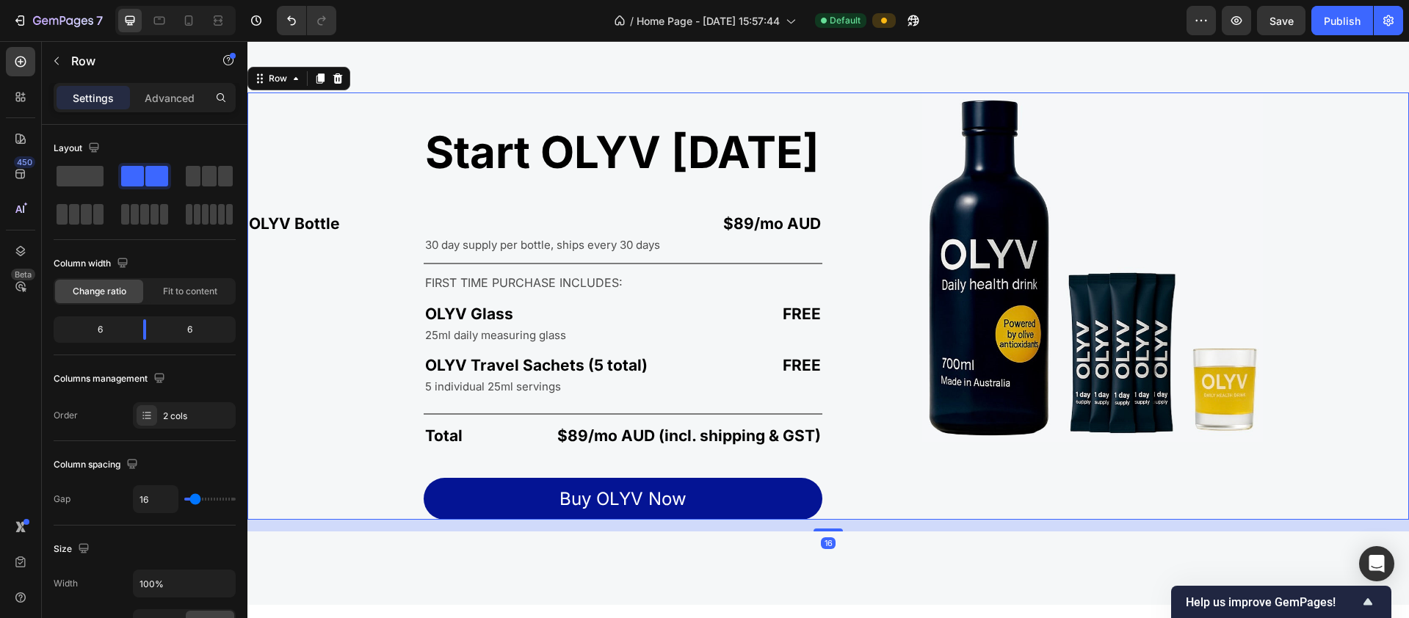
click at [834, 223] on div "Image" at bounding box center [1121, 307] width 575 height 428
click at [811, 222] on p "$89/mo AUD" at bounding box center [682, 223] width 279 height 21
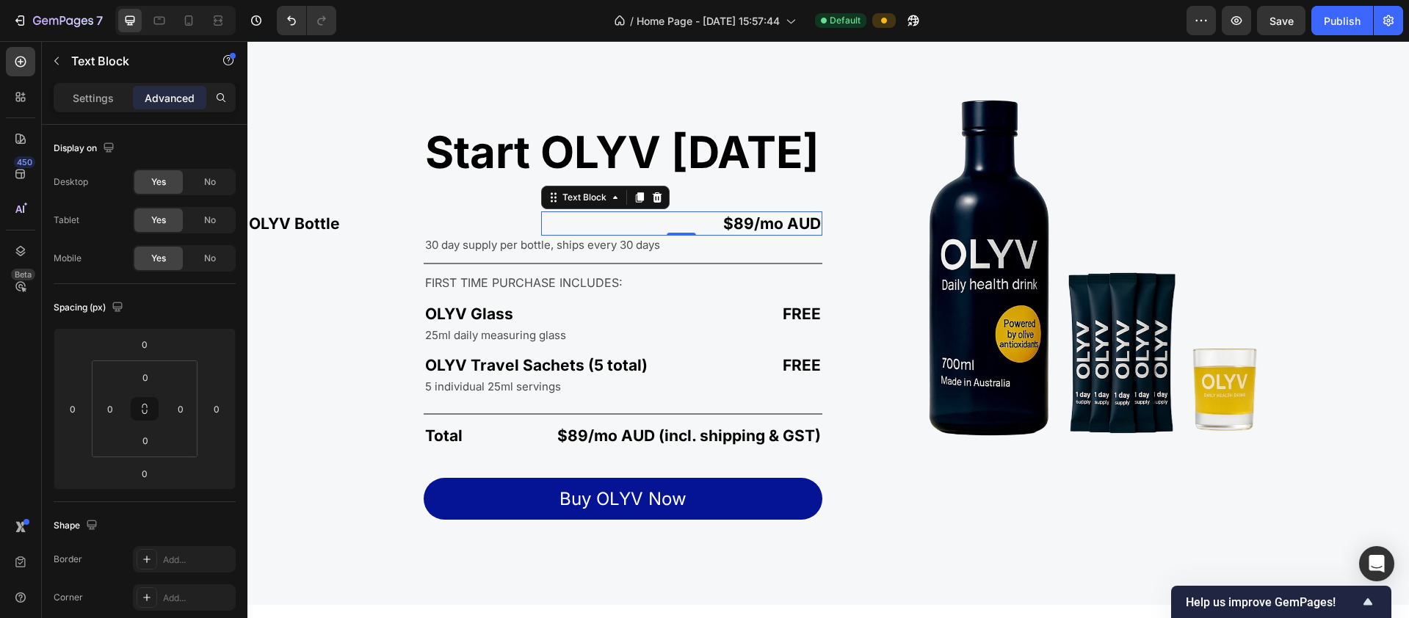
click at [642, 220] on p "$89/mo AUD" at bounding box center [682, 223] width 279 height 21
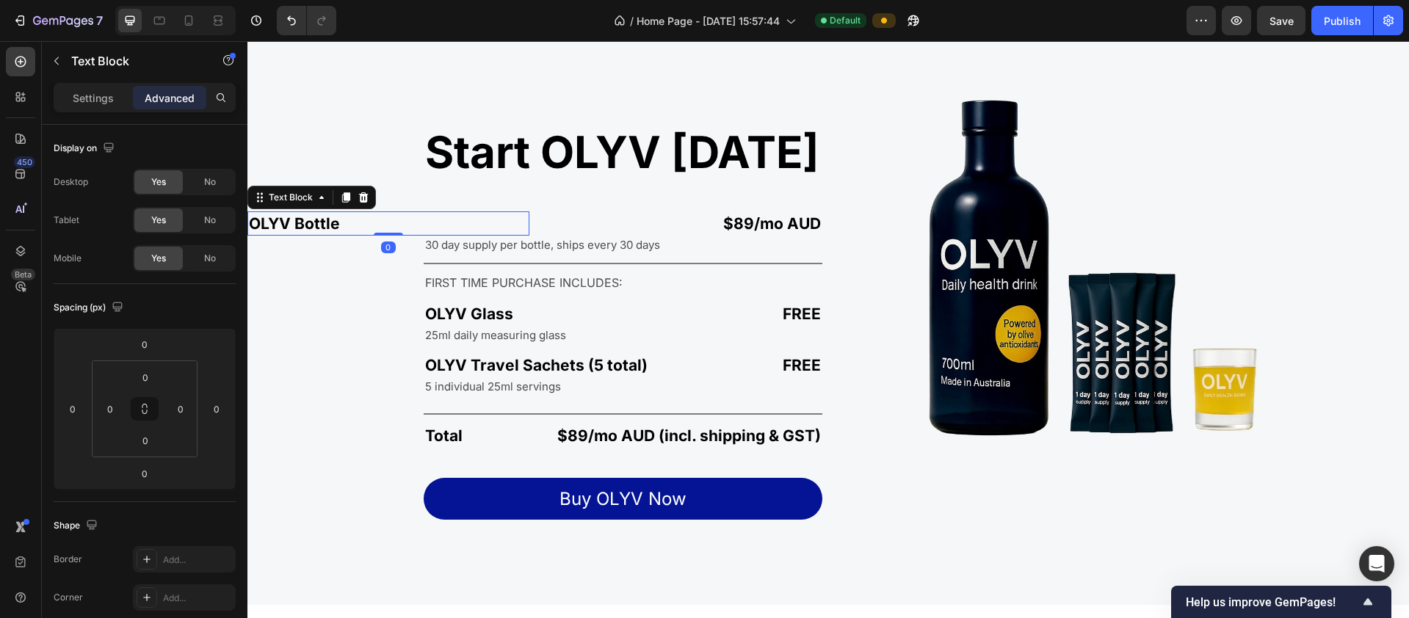
click at [510, 224] on p "OLYV Bottle" at bounding box center [388, 223] width 279 height 21
click at [530, 225] on div "OLYV Bottle Text Block 0 $89/mo AUD Text Block Row" at bounding box center [534, 223] width 575 height 24
click at [528, 225] on div "OLYV Bottle Text Block $89/mo AUD Text Block Row 0" at bounding box center [534, 223] width 575 height 24
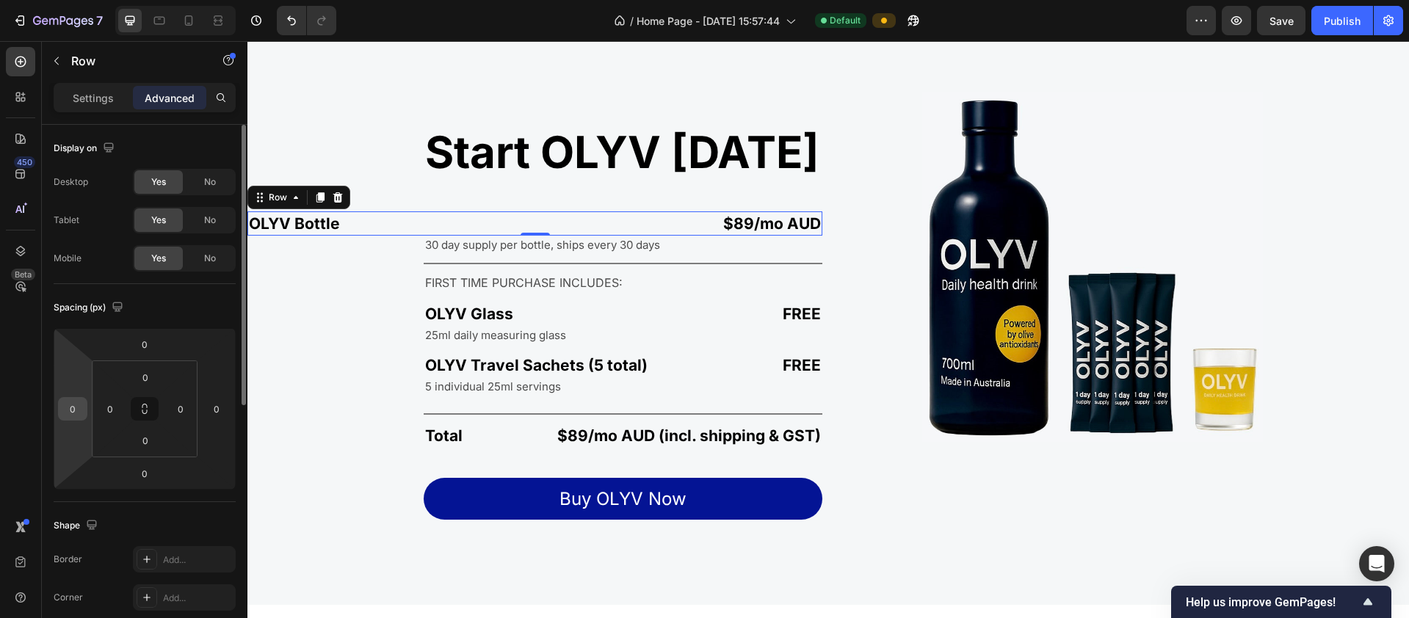
click at [76, 407] on input "0" at bounding box center [73, 409] width 22 height 22
type input "240"
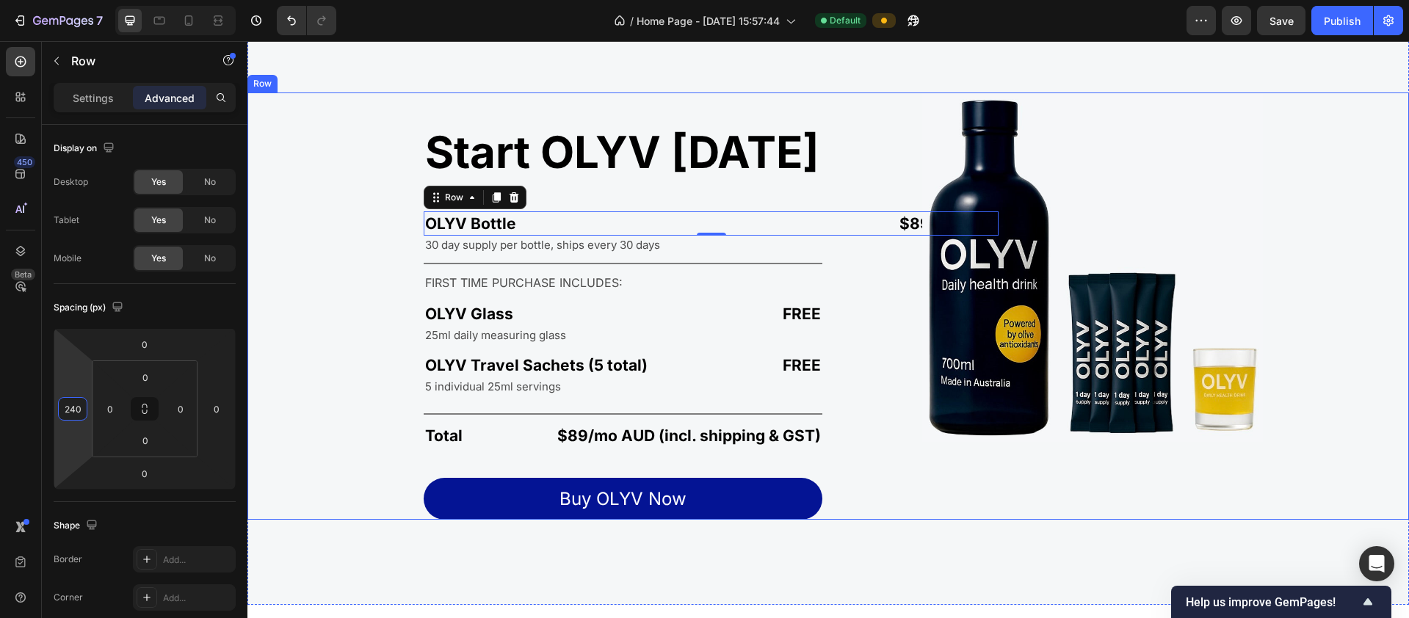
click at [349, 244] on div "Start OLYV [DATE] Heading OLYV Bottle Text Block $89/mo AUD Text Block Row 0 30…" at bounding box center [534, 307] width 575 height 428
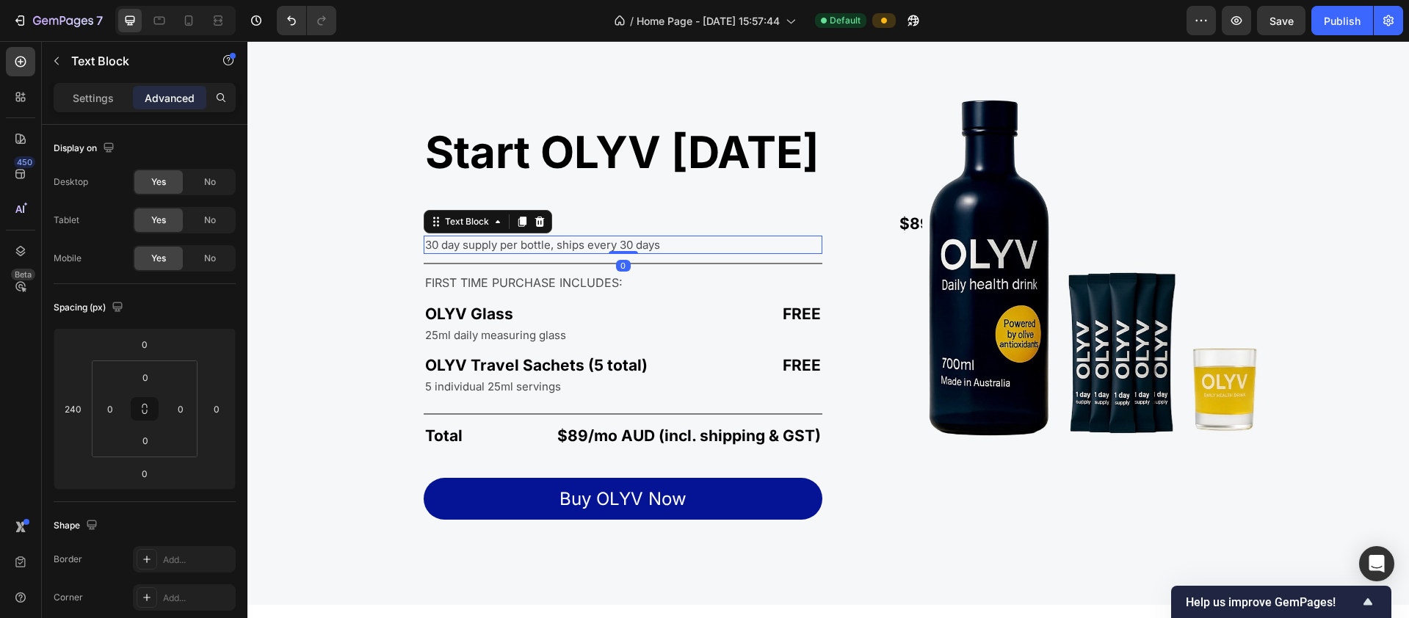
click at [446, 248] on p "30 day supply per bottle, ships every 30 days" at bounding box center [623, 244] width 396 height 15
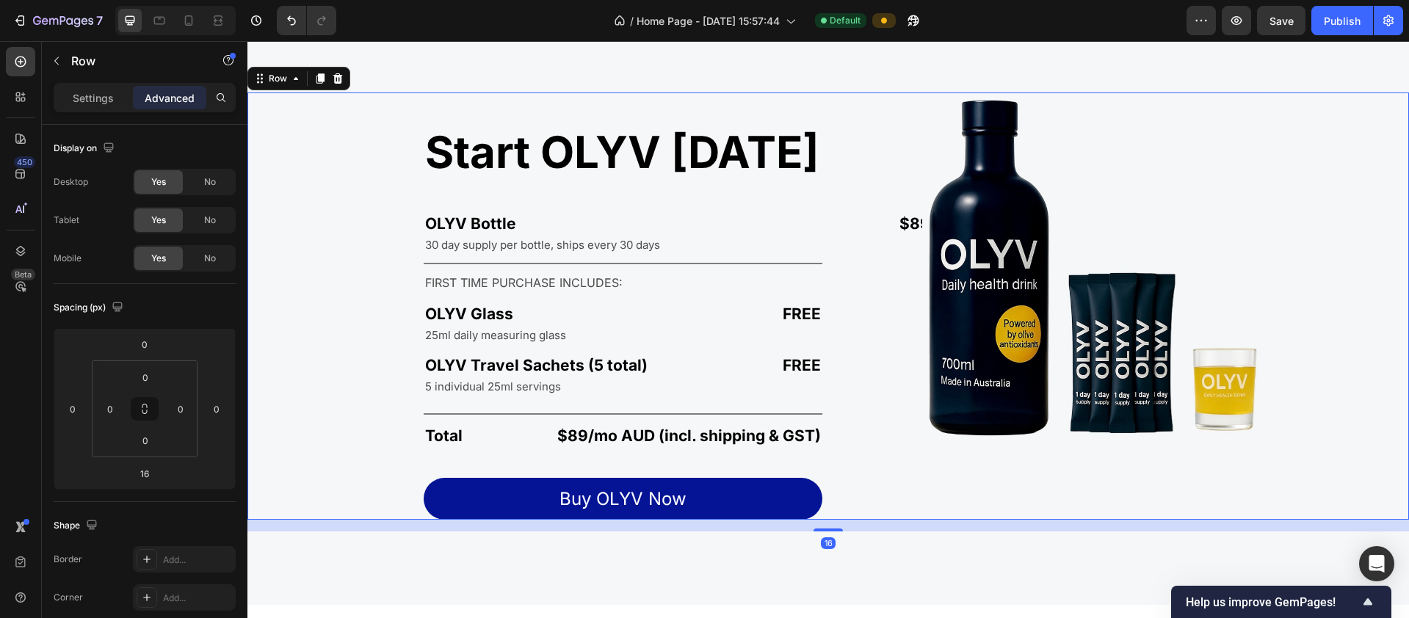
click at [377, 244] on div "Start OLYV [DATE] Heading OLYV Bottle Text Block $89/mo AUD Text Block Row 30 d…" at bounding box center [534, 307] width 575 height 428
click at [447, 252] on p "30 day supply per bottle, ships every 30 days" at bounding box center [623, 244] width 396 height 15
click at [364, 221] on div "Start OLYV [DATE] Heading OLYV Bottle Text Block $89/mo AUD Text Block Row 30 d…" at bounding box center [534, 307] width 575 height 428
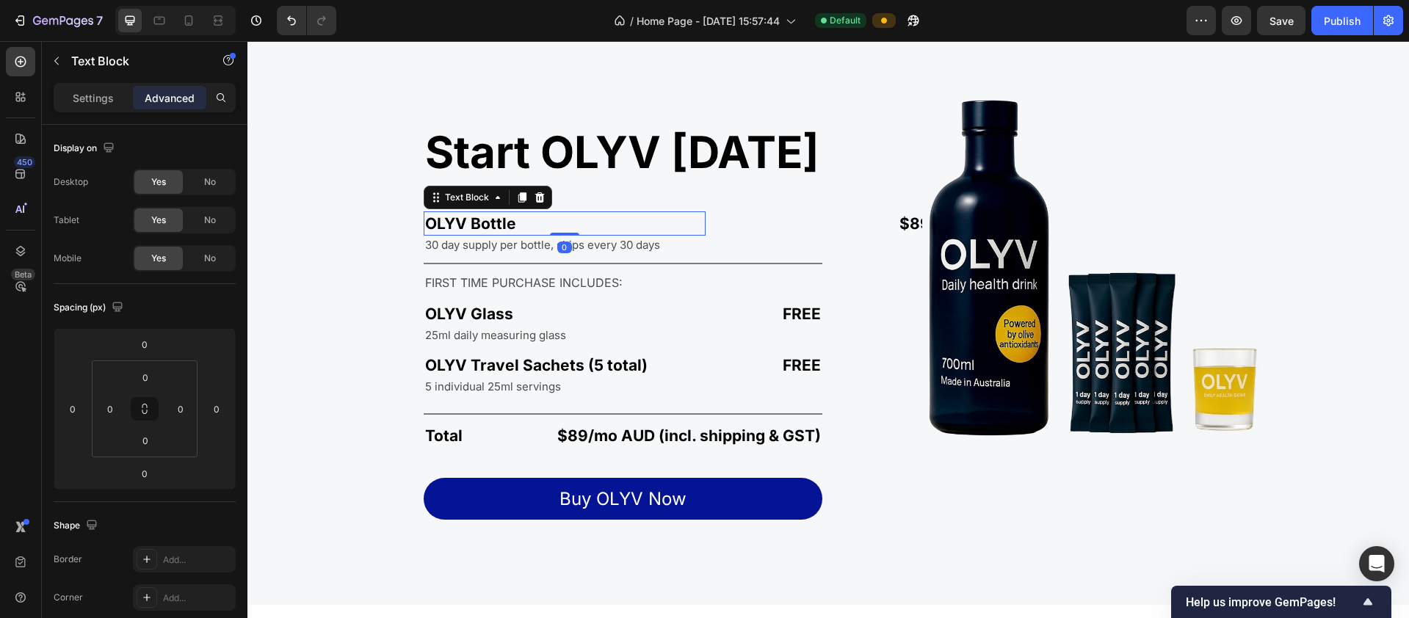
click at [493, 228] on p "OLYV Bottle" at bounding box center [564, 223] width 279 height 21
click at [710, 221] on div "OLYV Bottle Text Block $89/mo AUD Text Block Row 0" at bounding box center [711, 223] width 575 height 24
click at [286, 20] on icon "Undo/Redo" at bounding box center [291, 20] width 15 height 15
type input "0"
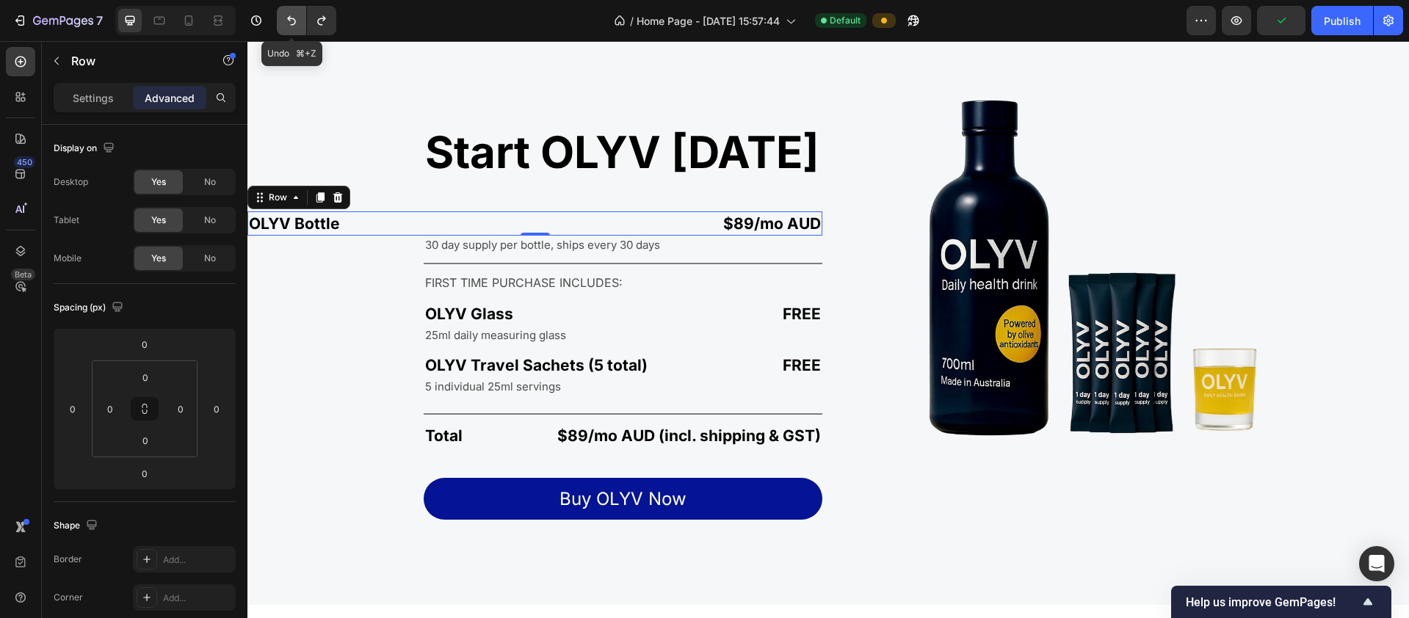
click at [286, 20] on icon "Undo/Redo" at bounding box center [291, 20] width 15 height 15
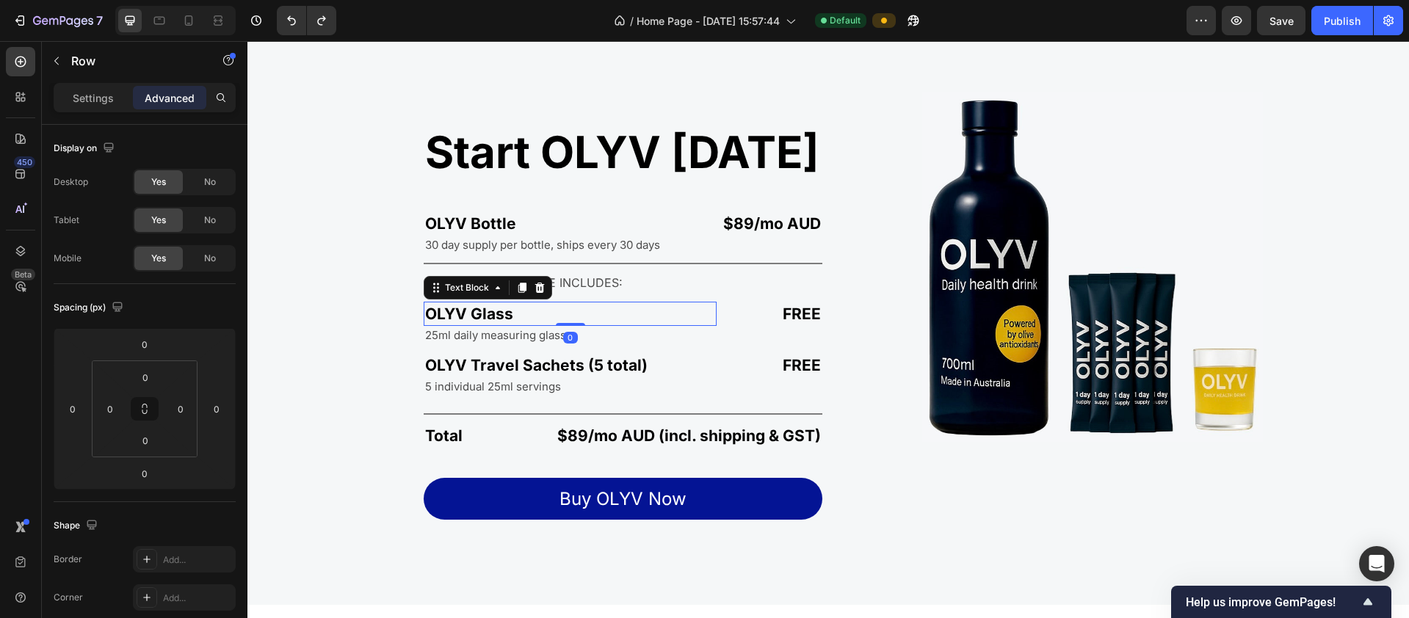
click at [471, 309] on p "OLYV Glass" at bounding box center [570, 313] width 290 height 21
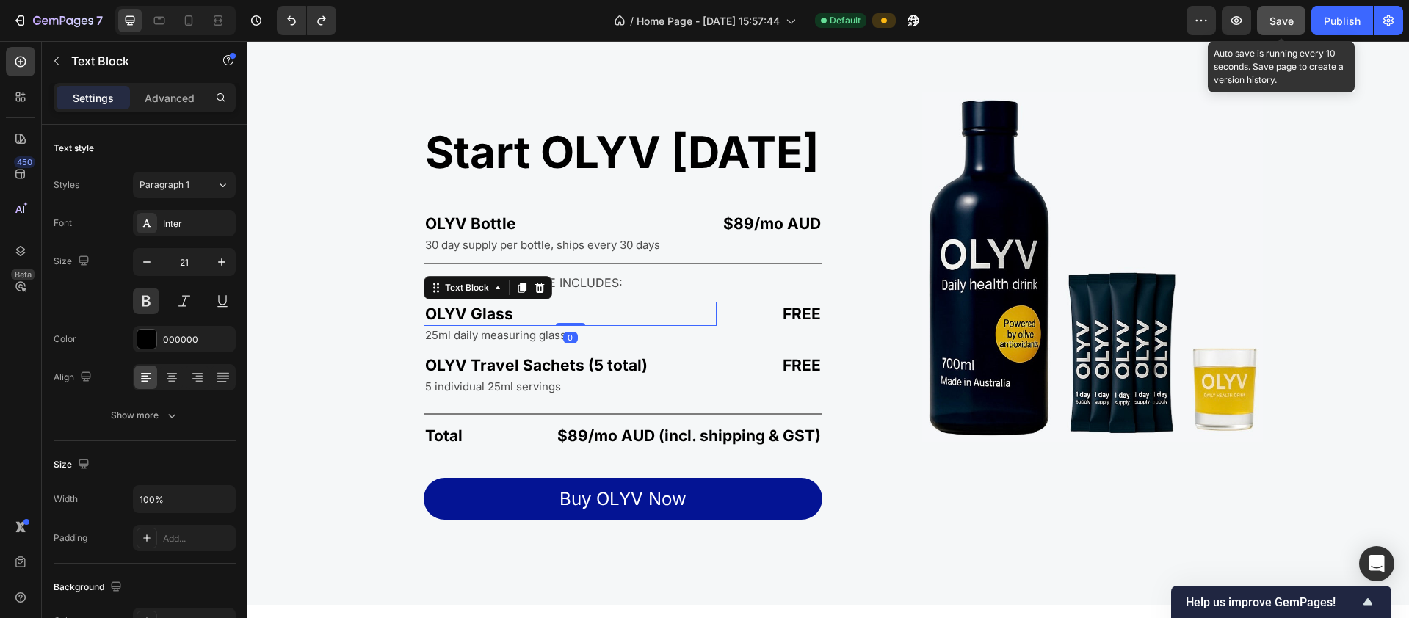
click at [1275, 13] on div "Save" at bounding box center [1281, 20] width 24 height 15
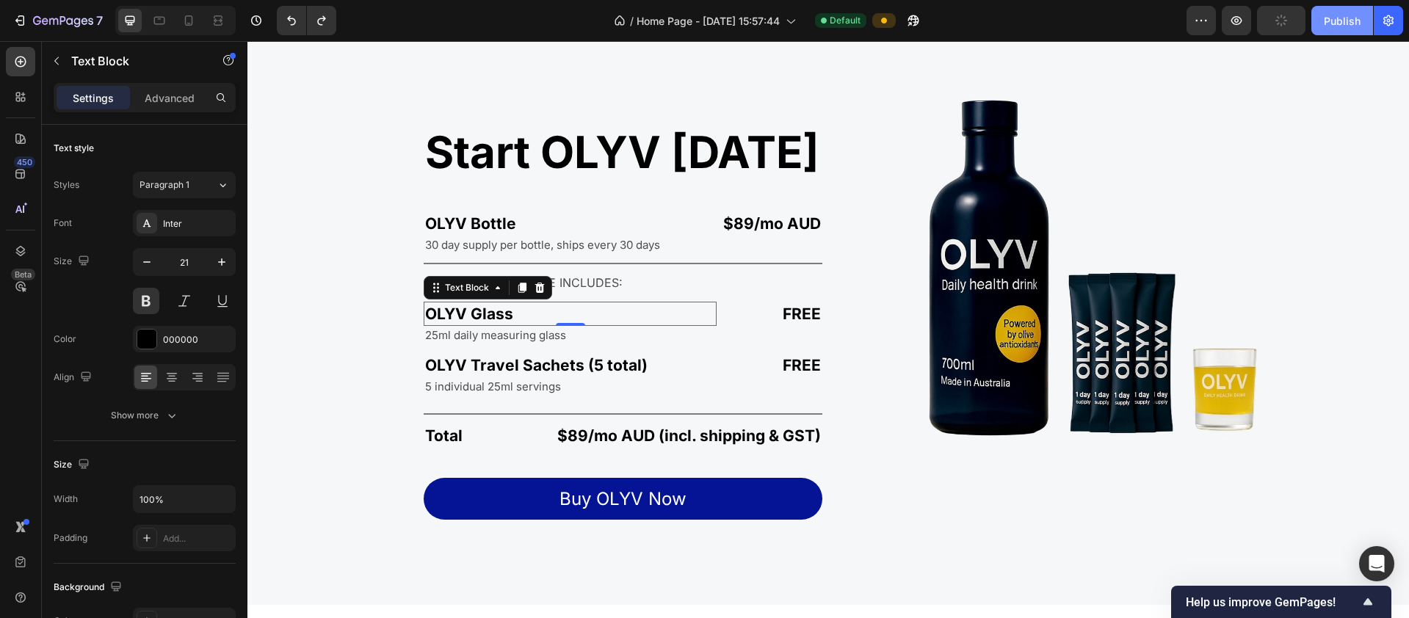
click at [1341, 18] on div "Publish" at bounding box center [1342, 20] width 37 height 15
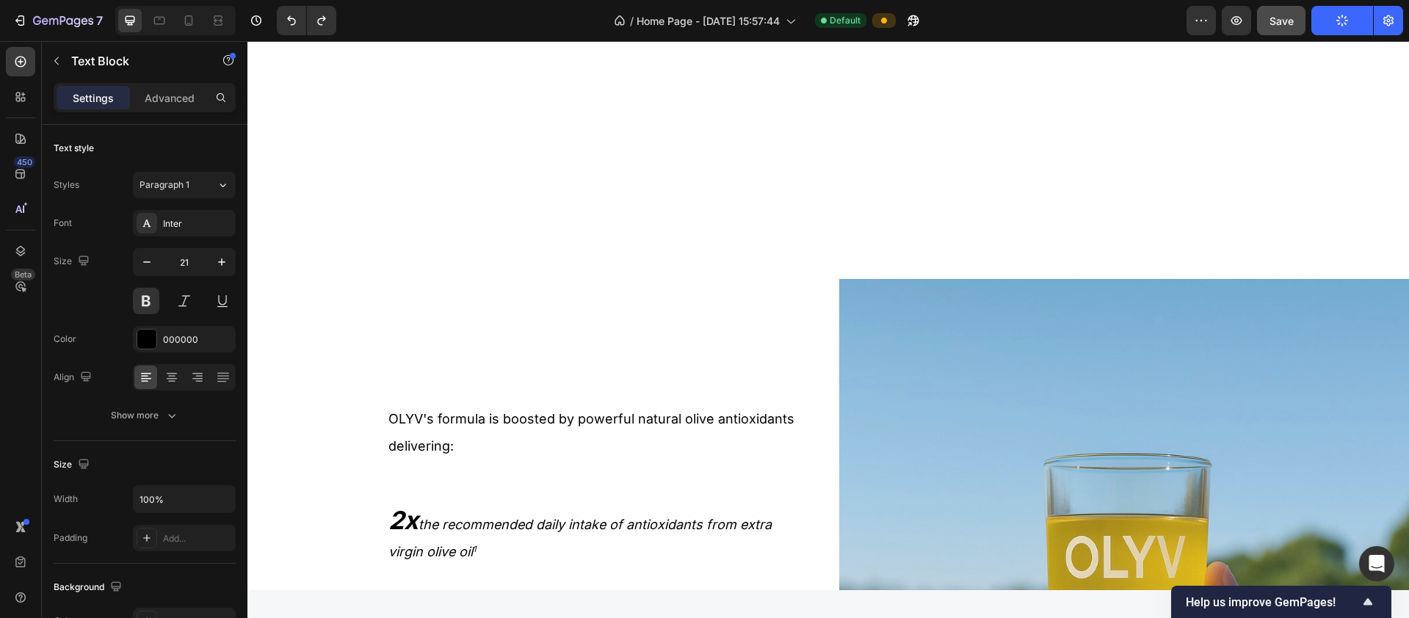
scroll to position [1543, 0]
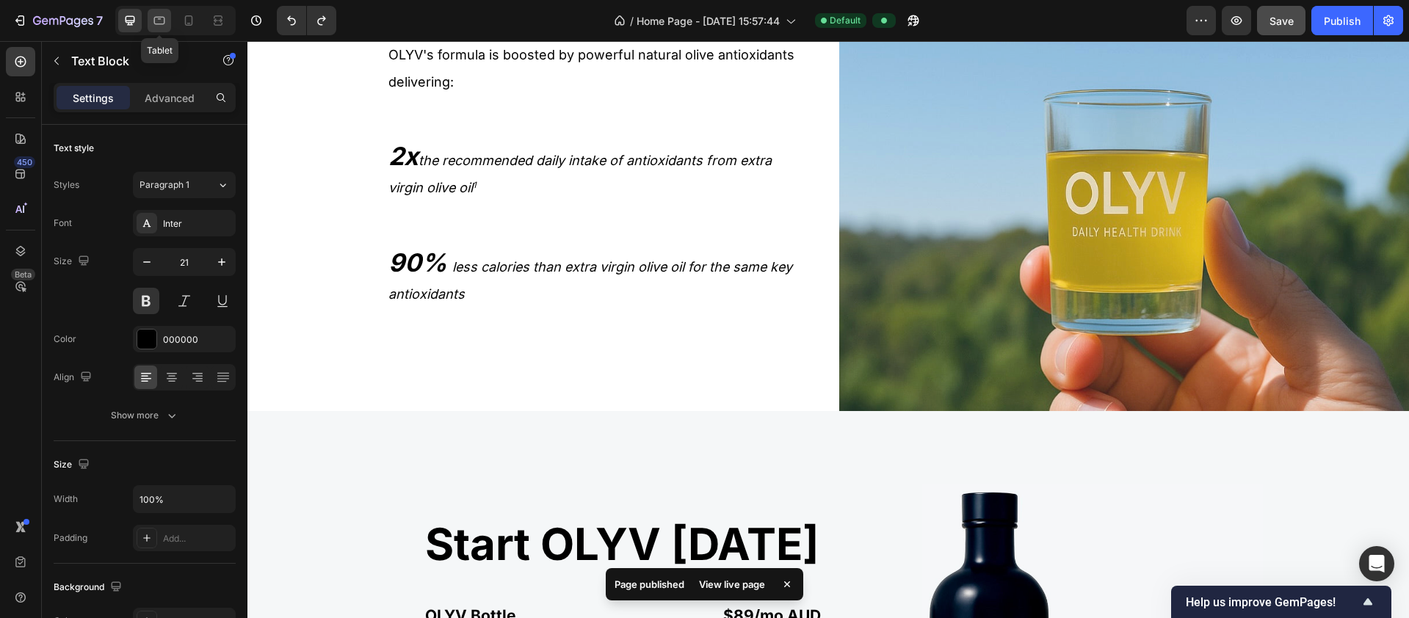
click at [164, 22] on icon at bounding box center [159, 20] width 15 height 15
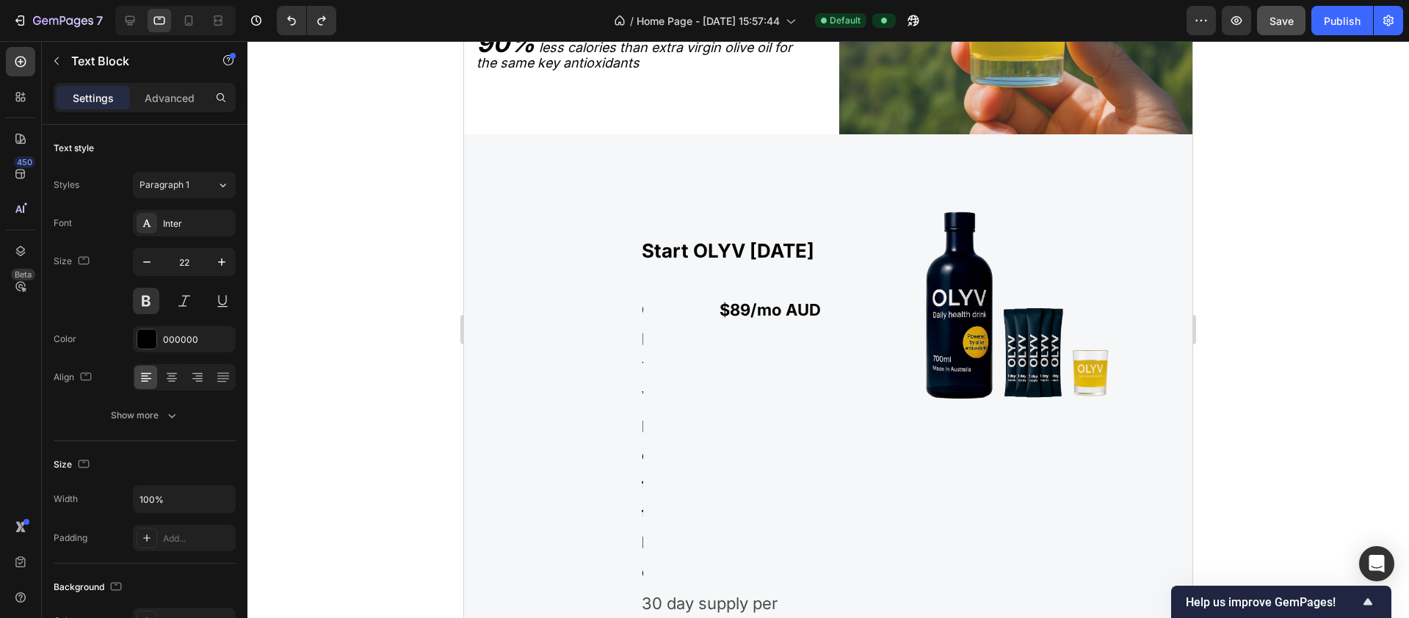
scroll to position [2049, 0]
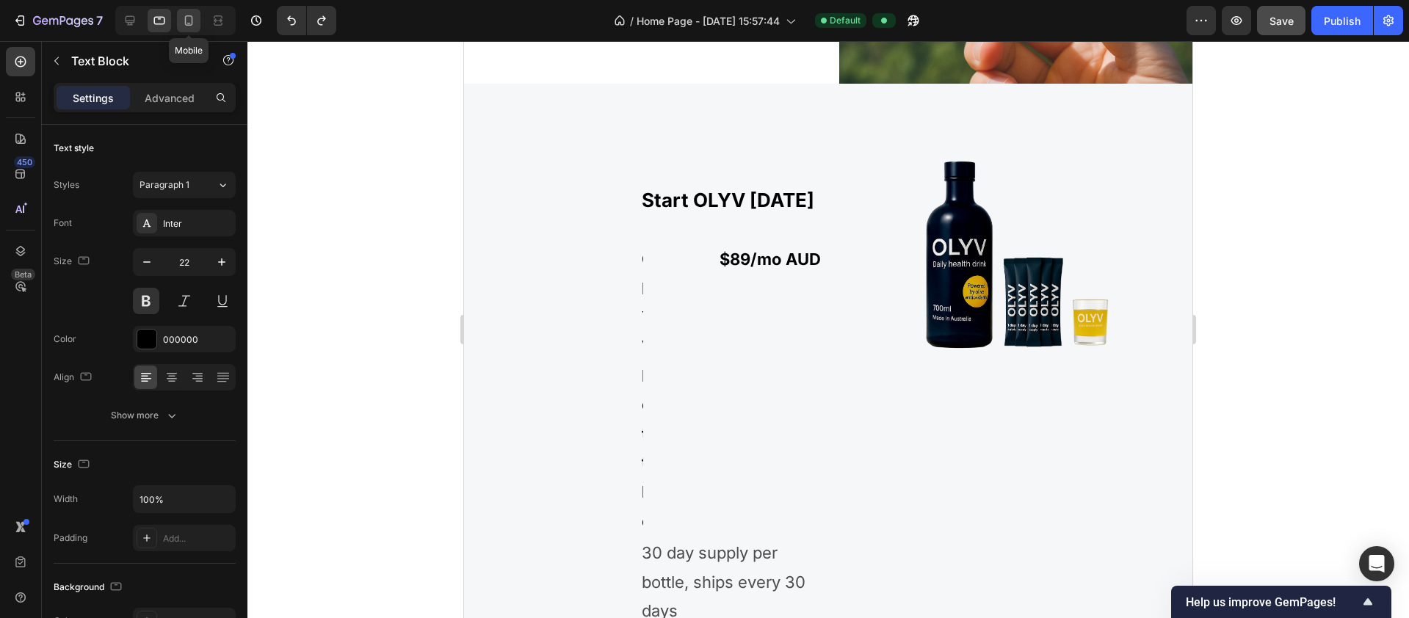
click at [193, 18] on icon at bounding box center [188, 20] width 15 height 15
type input "21"
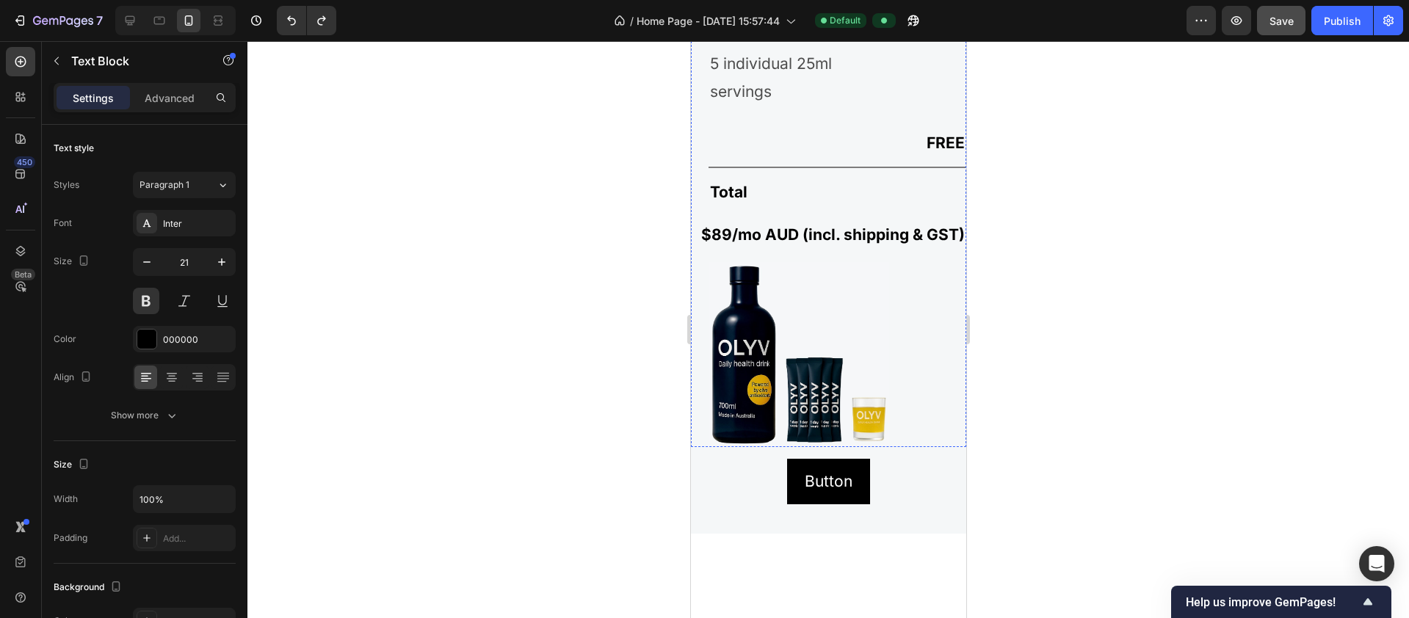
scroll to position [3019, 0]
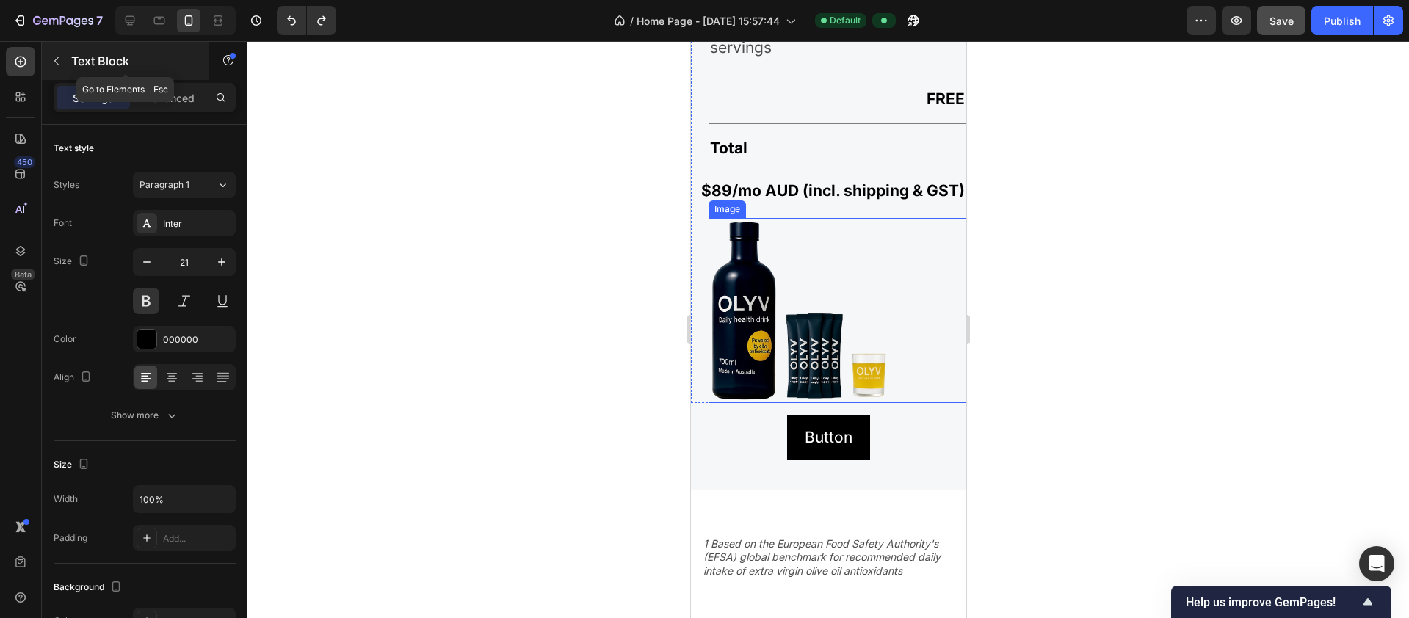
click at [53, 62] on icon "button" at bounding box center [57, 61] width 12 height 12
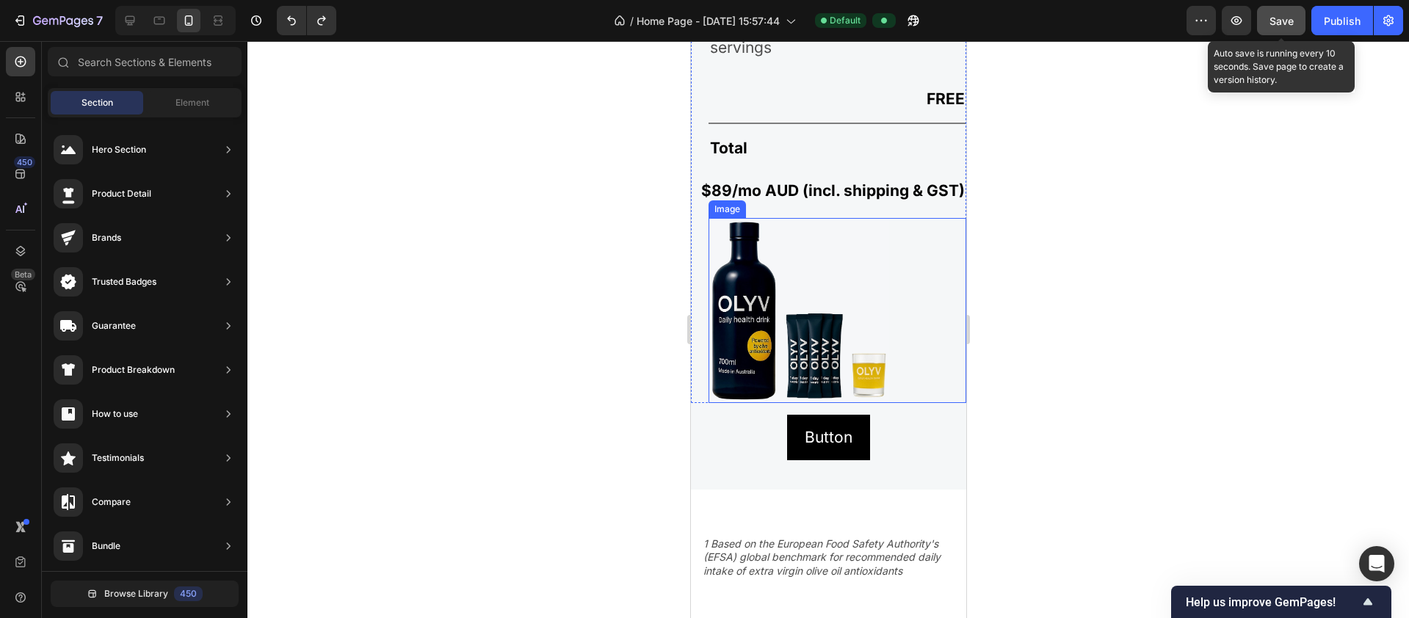
click at [1296, 18] on button "Save" at bounding box center [1281, 20] width 48 height 29
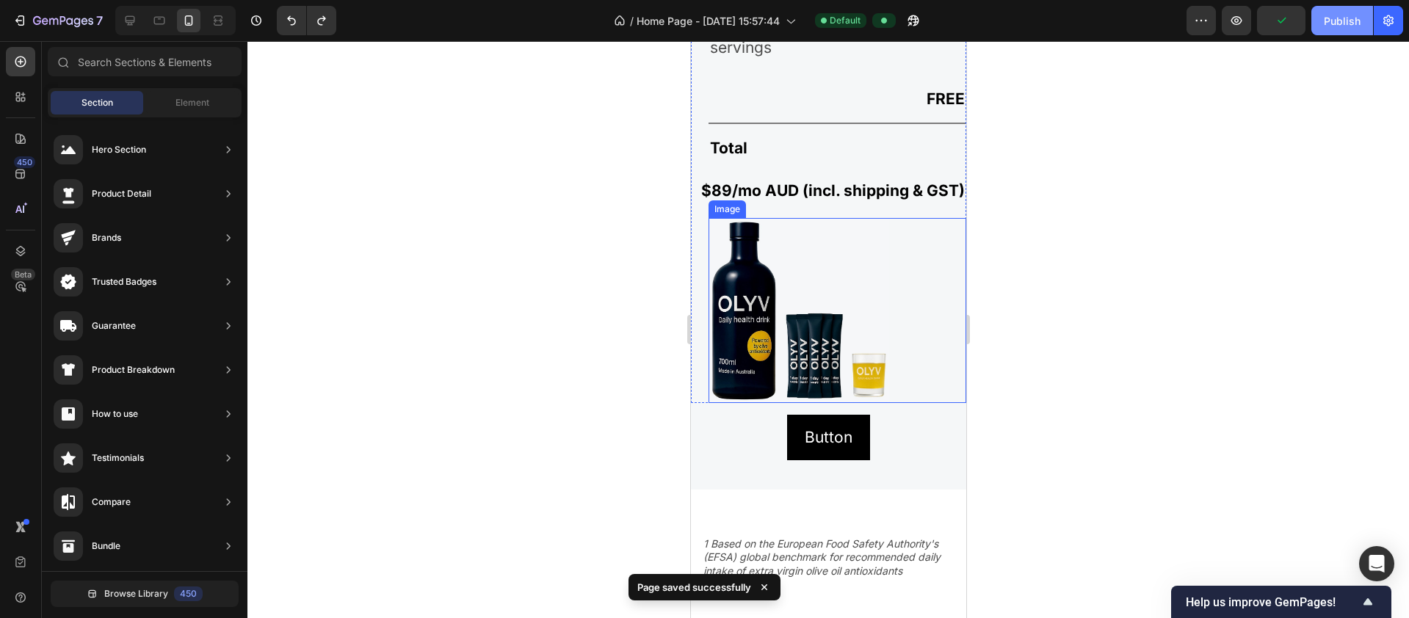
click at [1327, 23] on div "Publish" at bounding box center [1342, 20] width 37 height 15
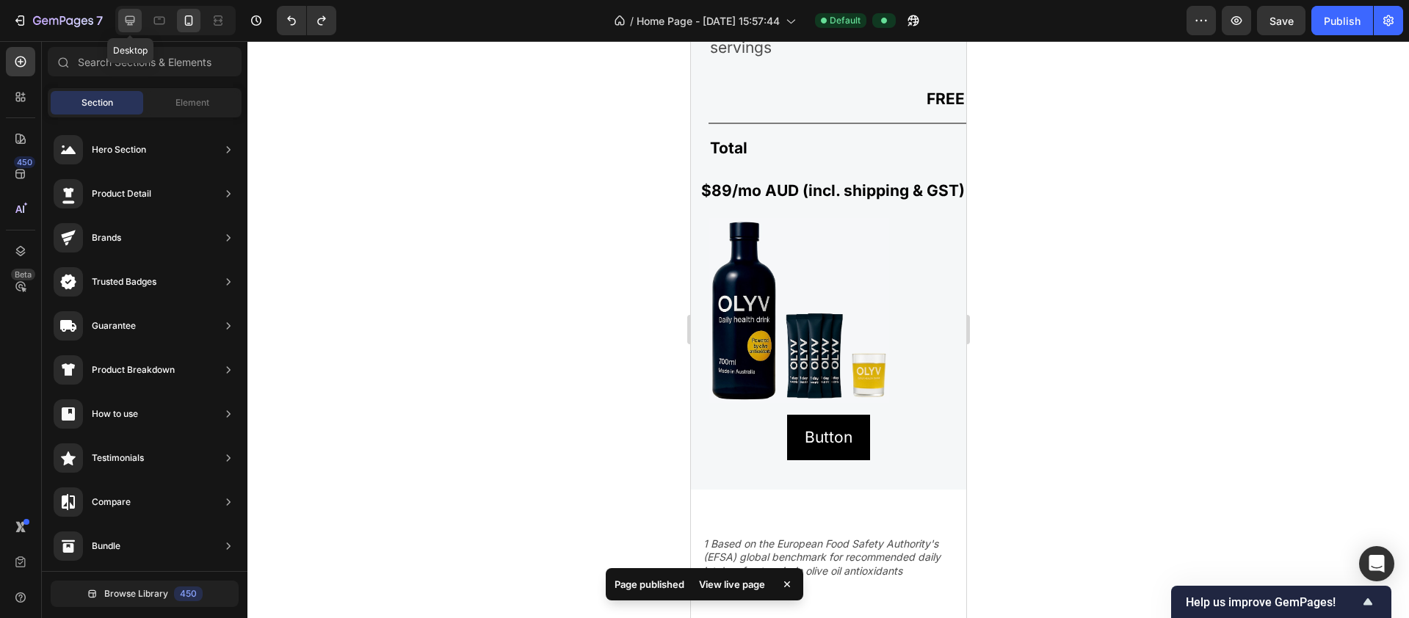
click at [125, 24] on icon at bounding box center [130, 20] width 15 height 15
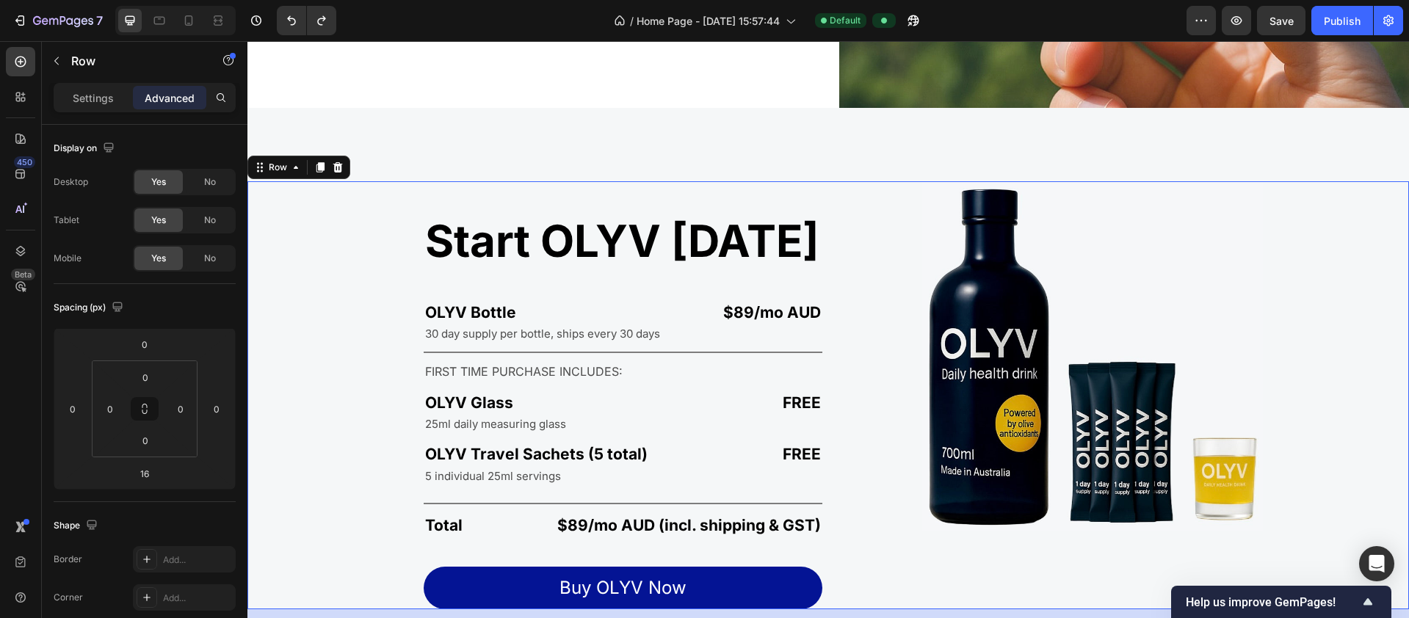
scroll to position [2595, 0]
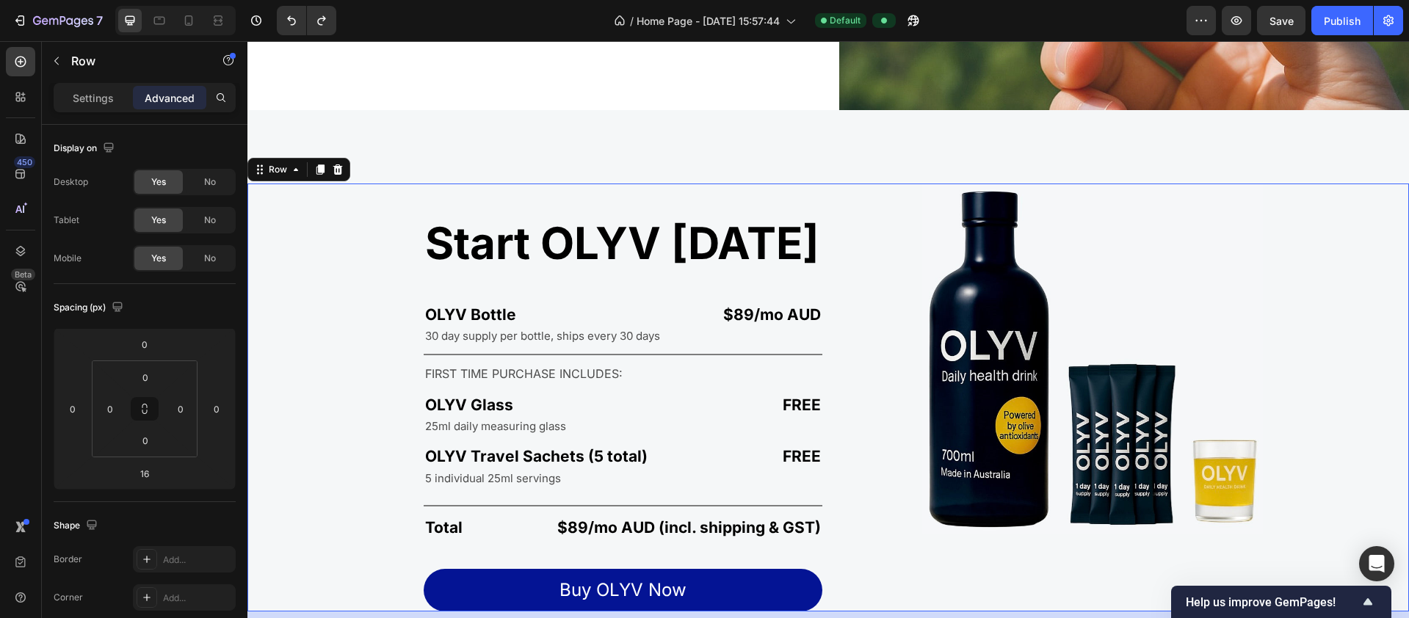
click at [860, 281] on div "Image" at bounding box center [1121, 398] width 575 height 428
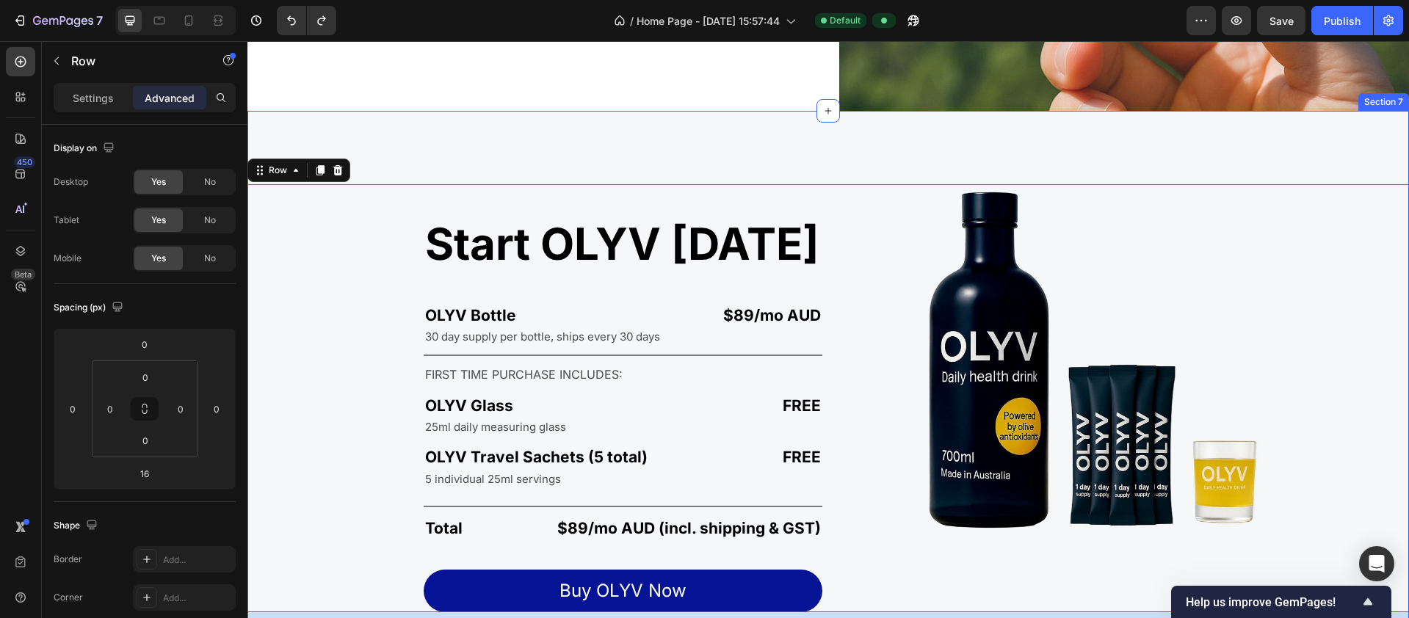
click at [883, 134] on div "Start OLYV [DATE] Heading OLYV Bottle Text Block $89/mo AUD Text Block Row 30 d…" at bounding box center [827, 404] width 1161 height 587
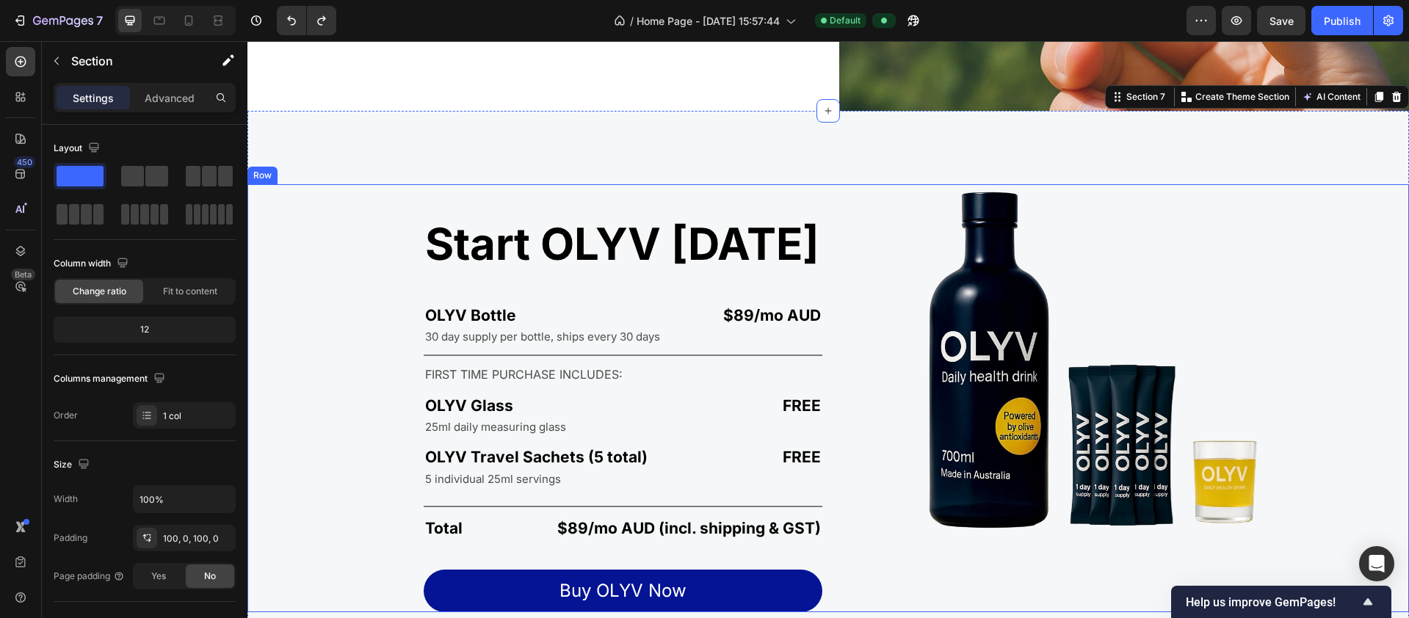
click at [879, 209] on div "Image" at bounding box center [1121, 398] width 575 height 428
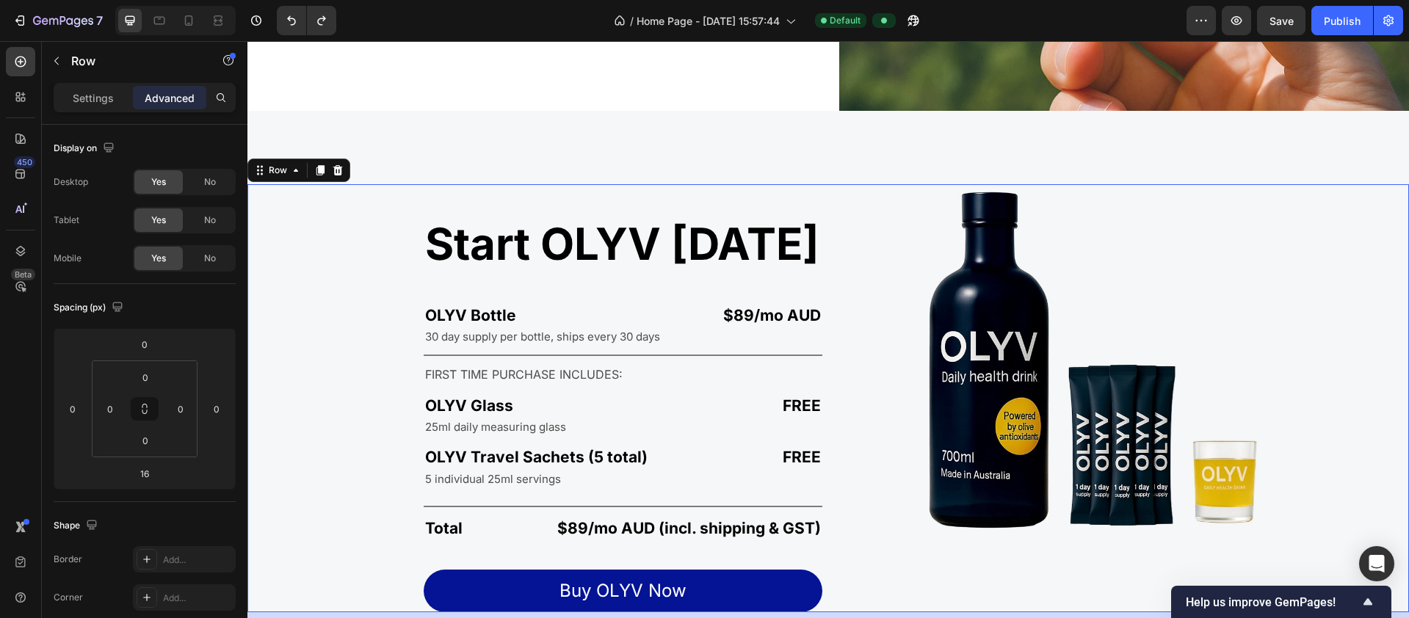
drag, startPoint x: 846, startPoint y: 339, endPoint x: 844, endPoint y: 347, distance: 7.5
click at [845, 344] on div "Image" at bounding box center [1121, 398] width 575 height 428
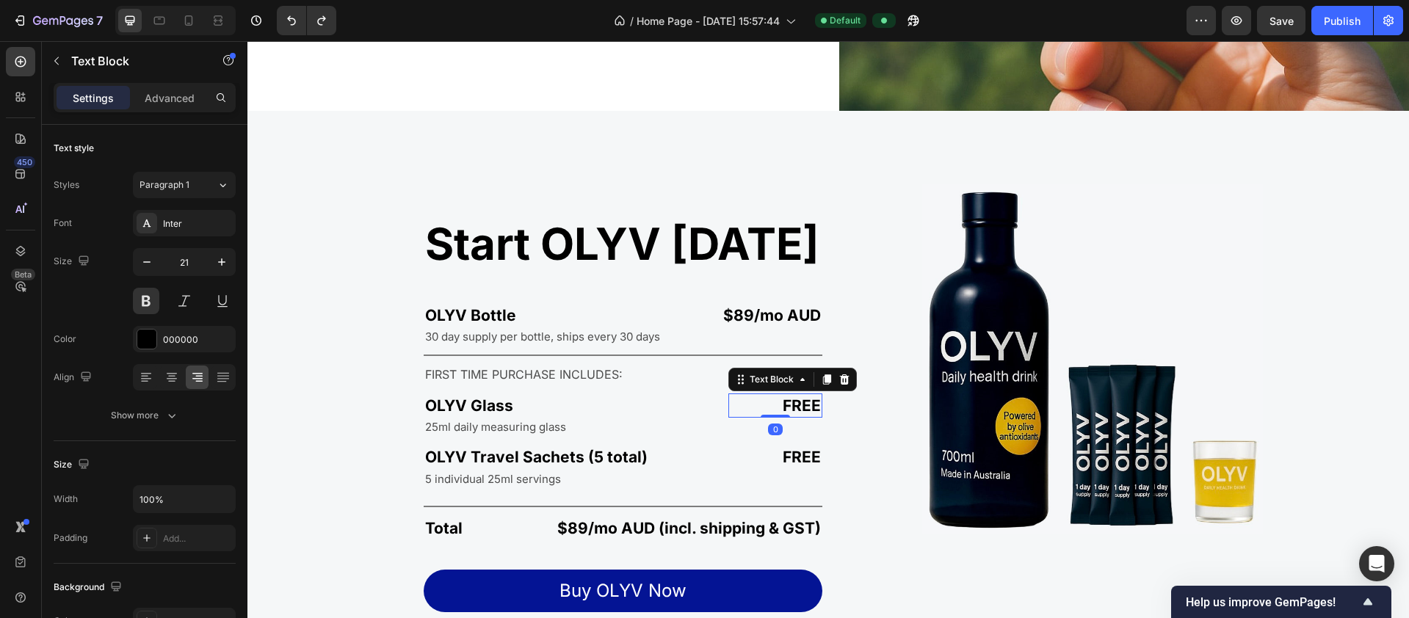
click at [803, 395] on p "FREE" at bounding box center [775, 405] width 91 height 21
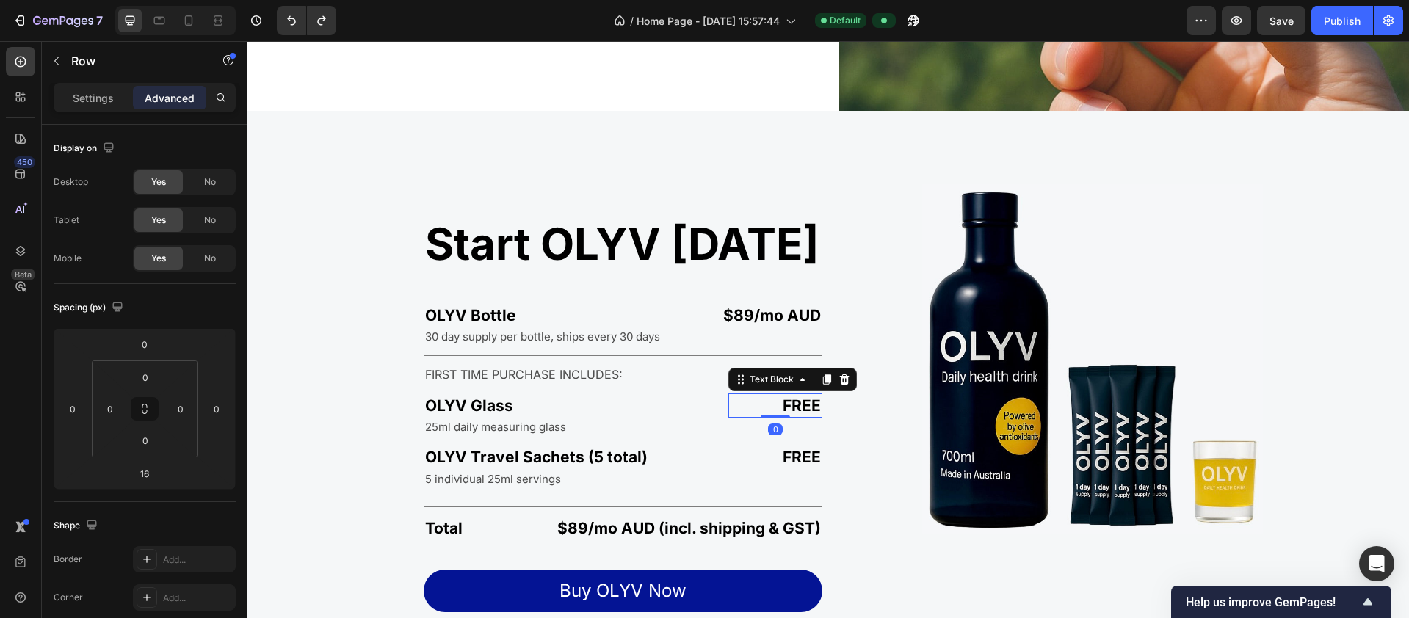
click at [873, 432] on div "Image" at bounding box center [1121, 398] width 575 height 428
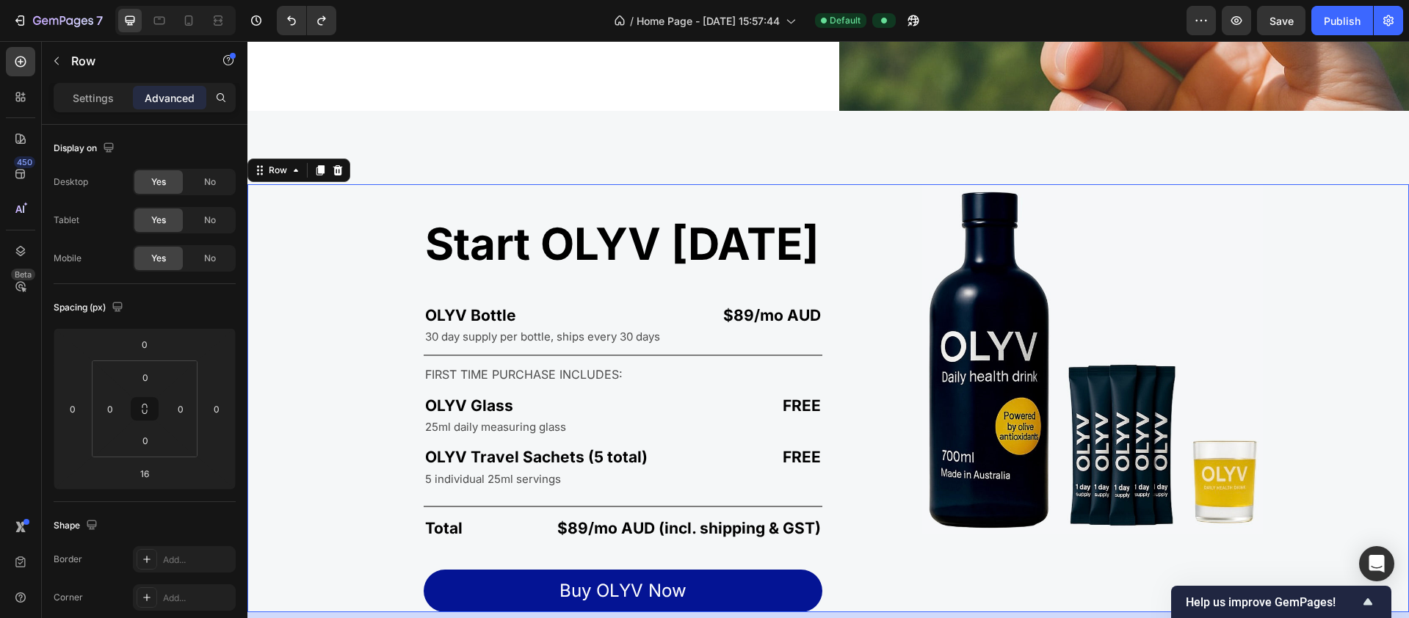
click at [886, 525] on div "Image" at bounding box center [1121, 398] width 575 height 428
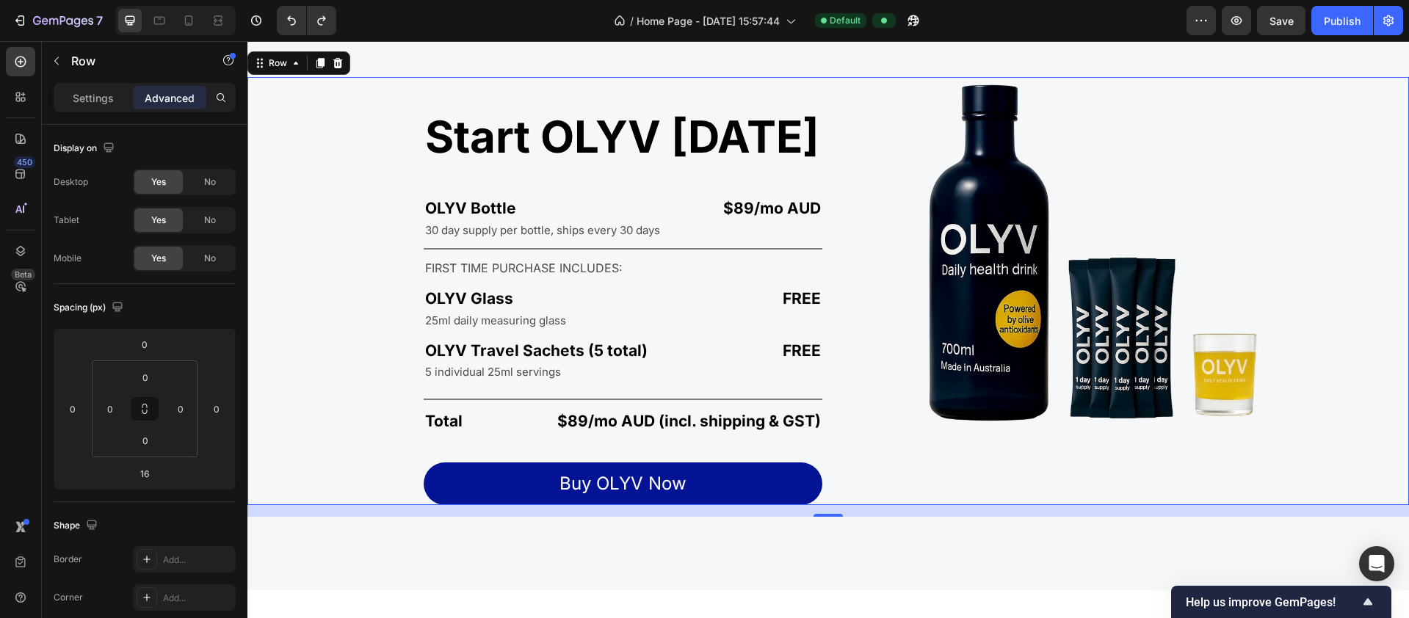
scroll to position [2694, 0]
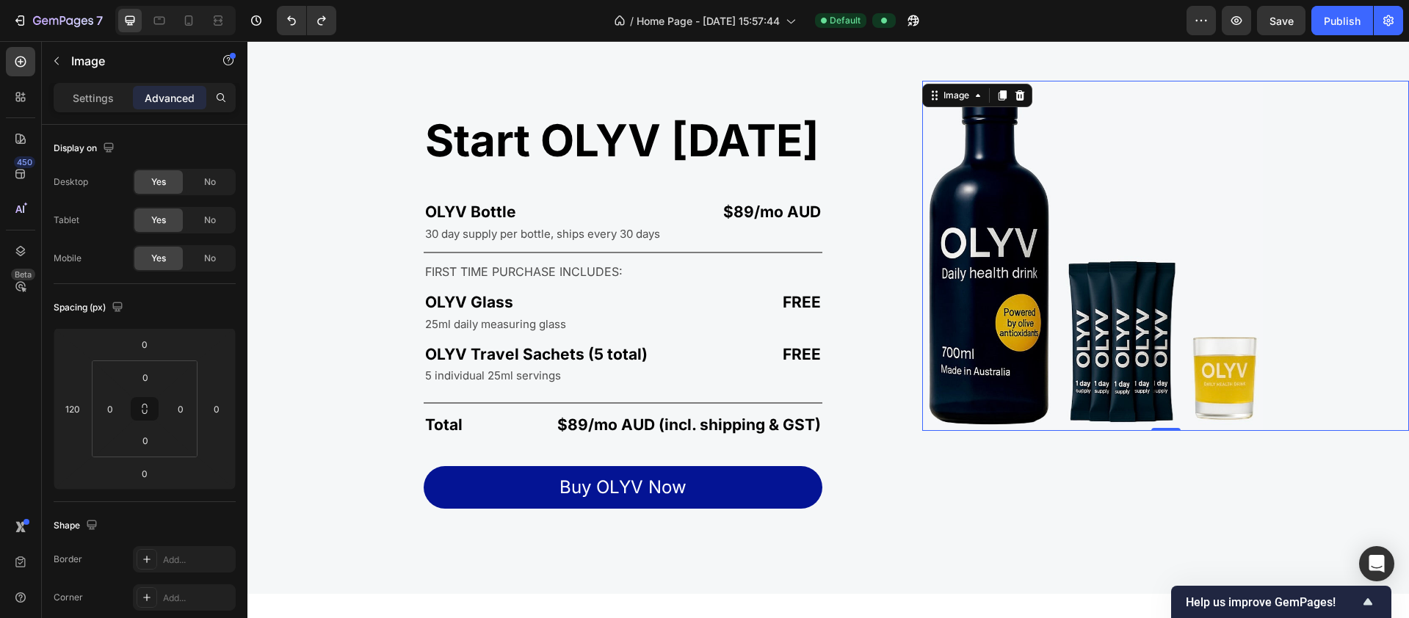
click at [975, 234] on img at bounding box center [1092, 256] width 341 height 350
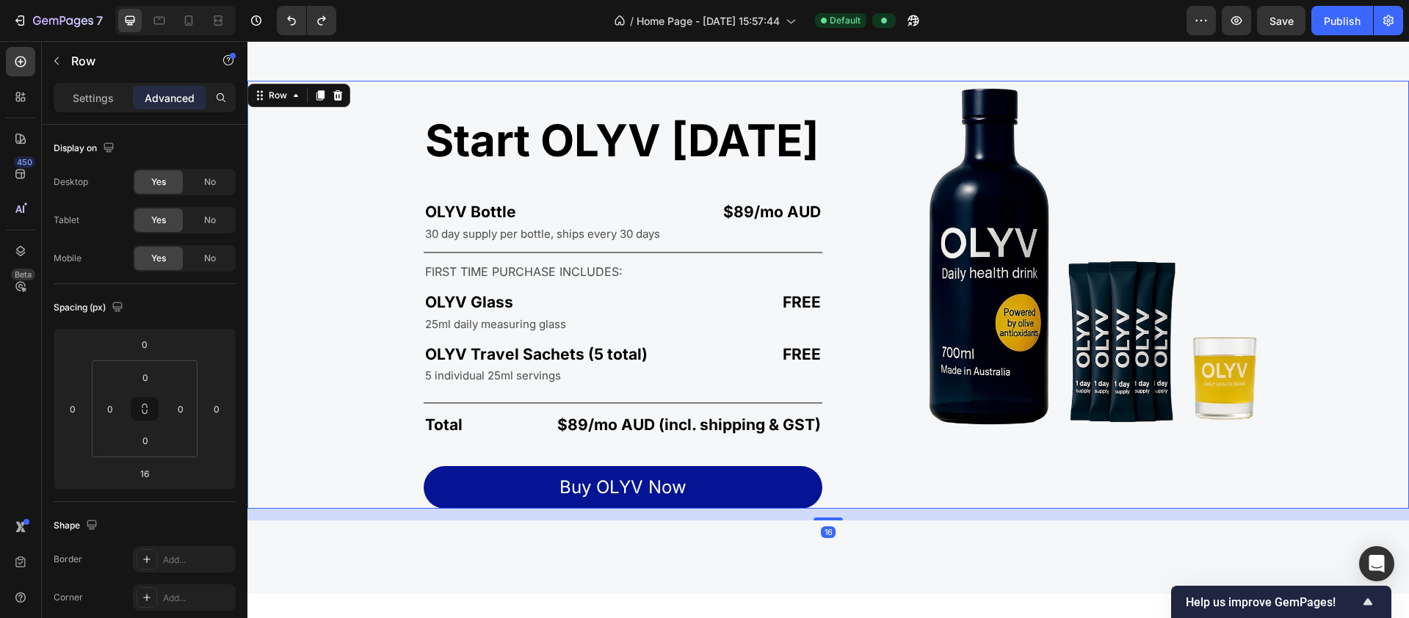
click at [875, 252] on div "Image" at bounding box center [1121, 295] width 575 height 428
click at [951, 247] on img at bounding box center [1092, 256] width 341 height 350
click at [844, 106] on div "Image" at bounding box center [1121, 295] width 575 height 428
click at [103, 97] on p "Settings" at bounding box center [93, 97] width 41 height 15
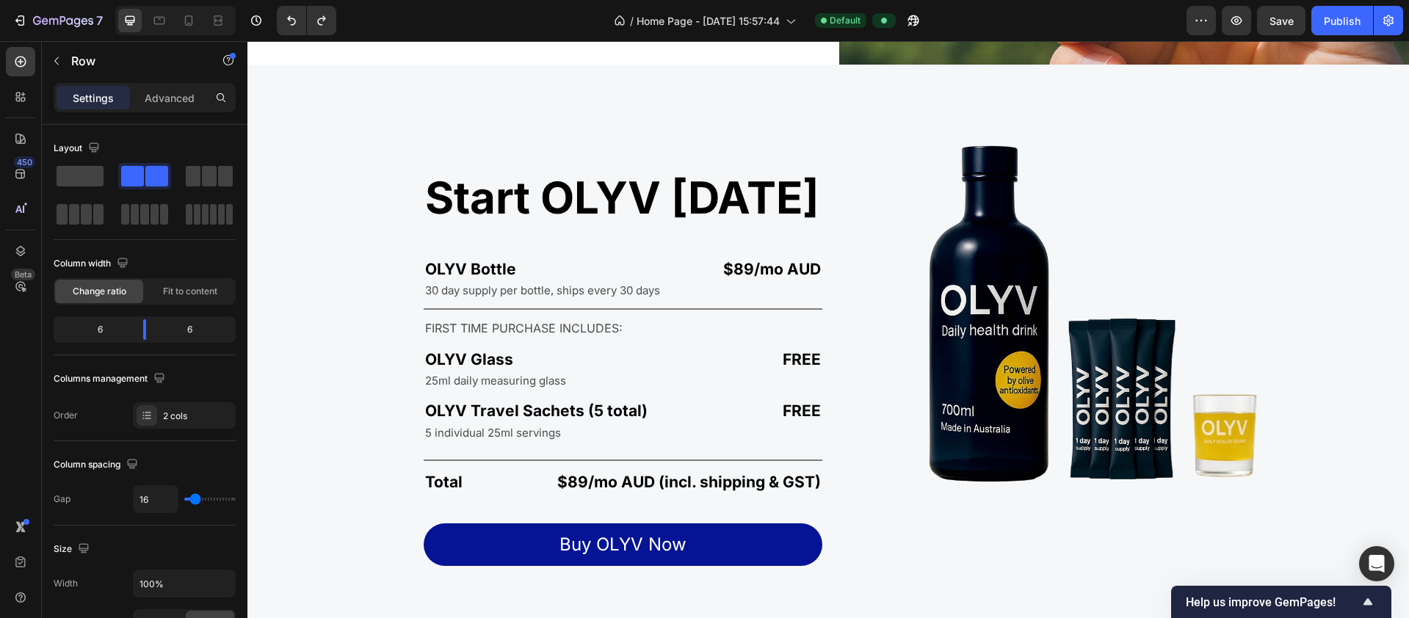
scroll to position [2685, 0]
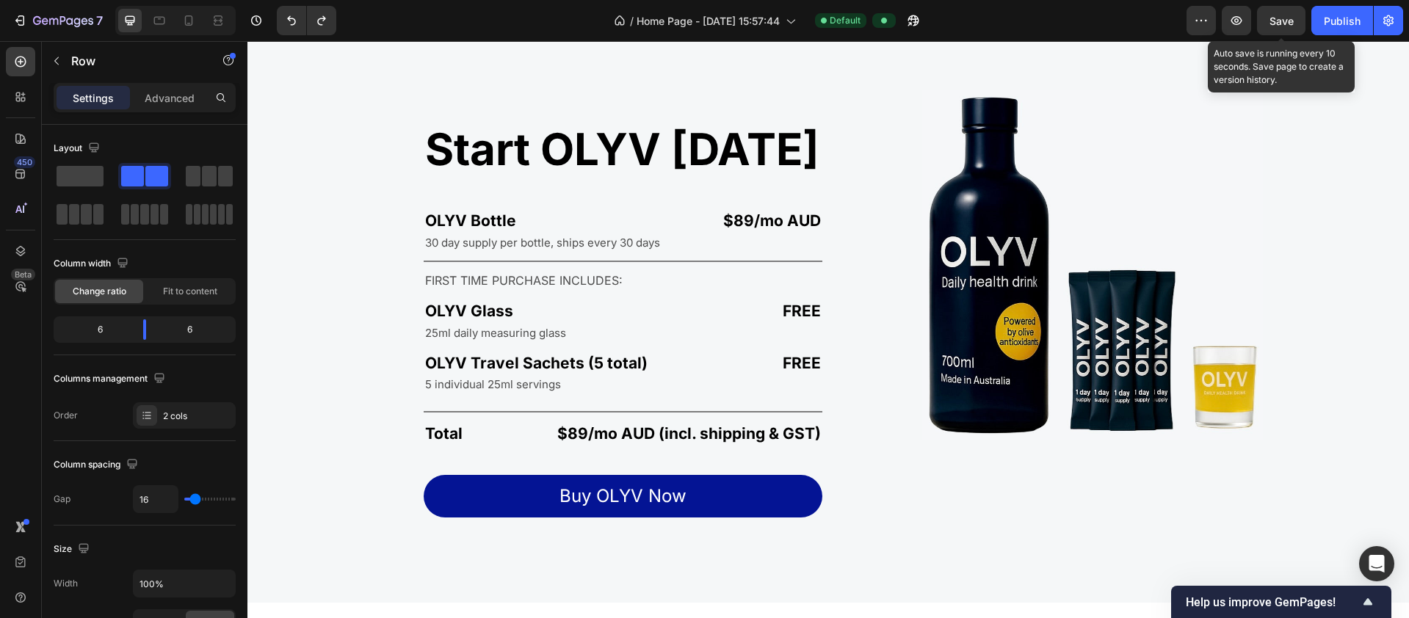
click at [1273, 22] on span "Save" at bounding box center [1281, 21] width 24 height 12
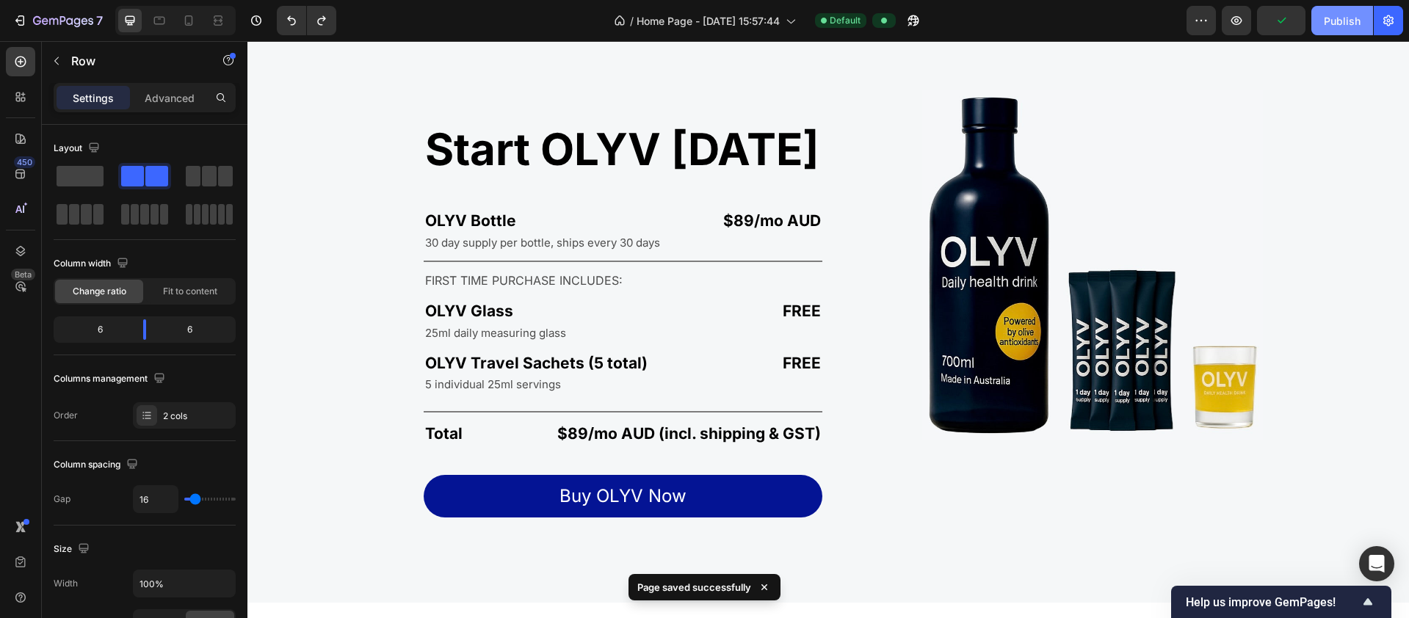
click at [1344, 23] on div "Publish" at bounding box center [1342, 20] width 37 height 15
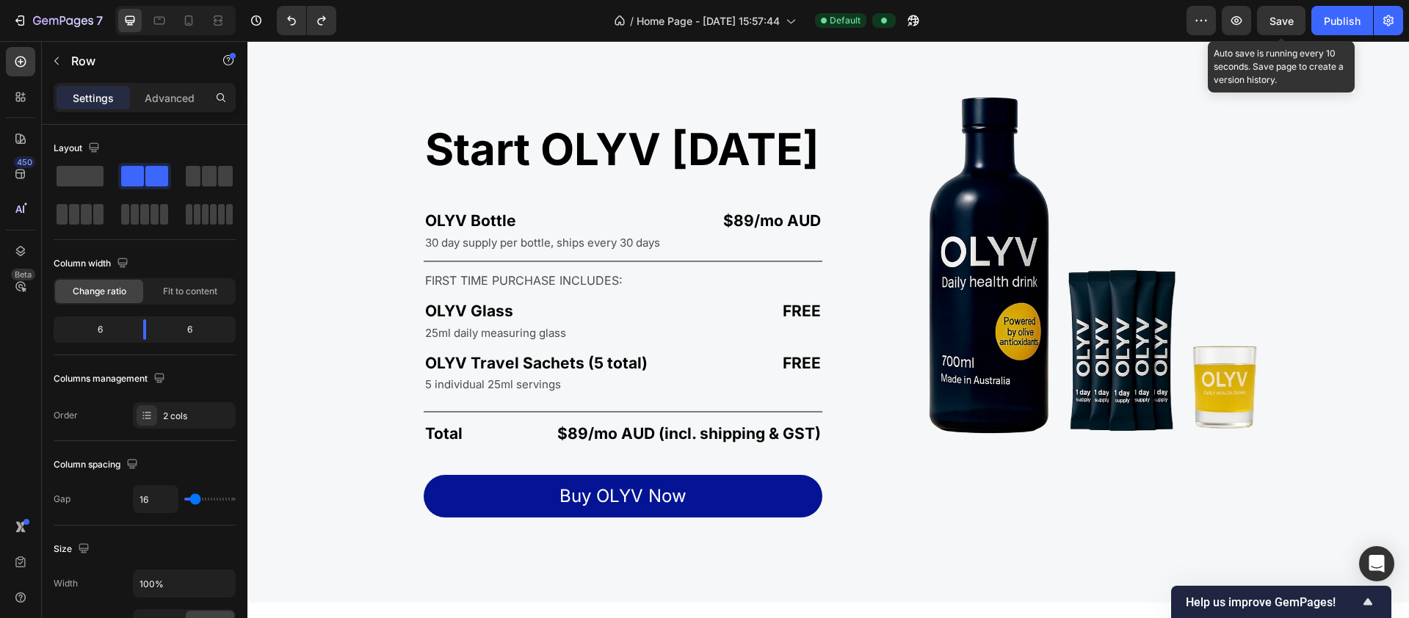
click at [1284, 24] on span "Save" at bounding box center [1281, 21] width 24 height 12
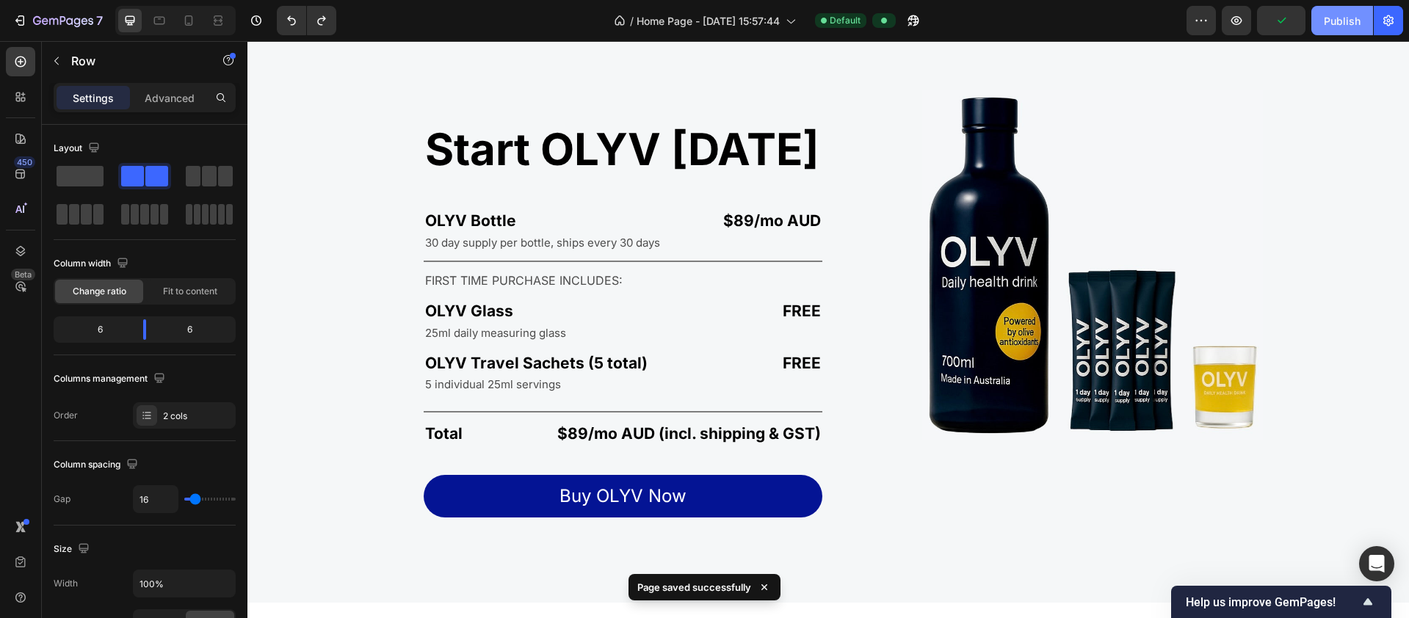
click at [1344, 27] on div "Publish" at bounding box center [1342, 20] width 37 height 15
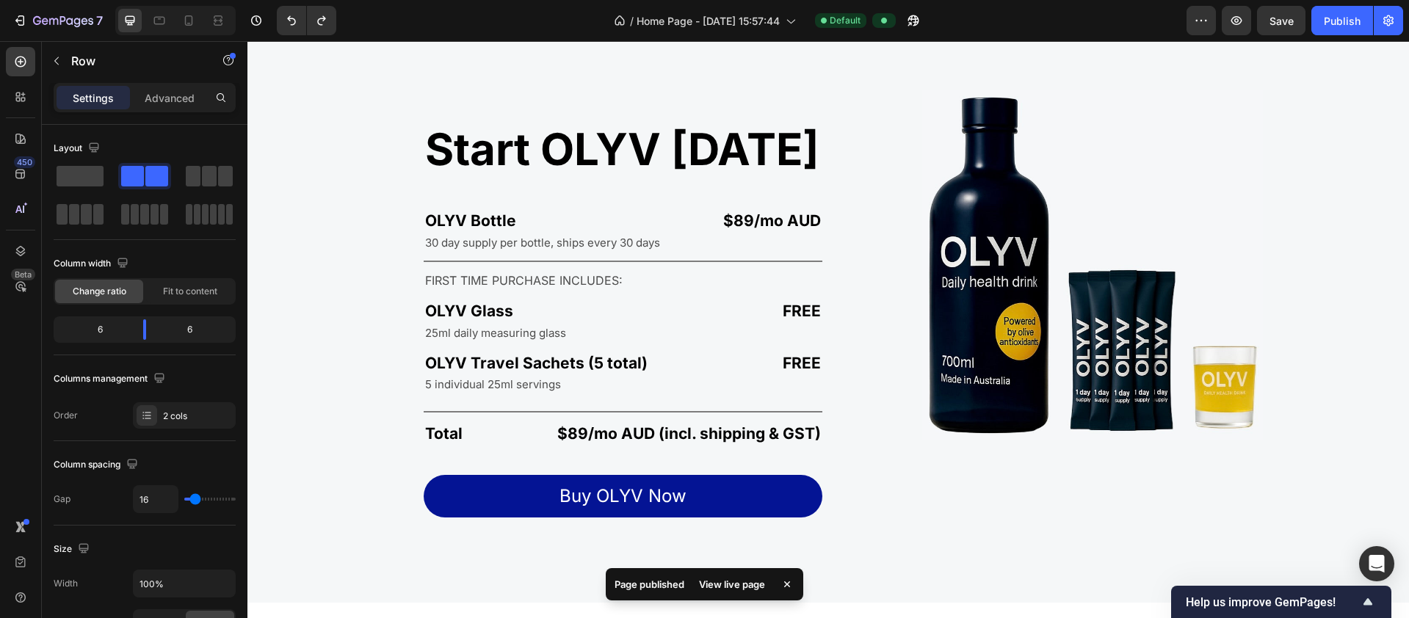
click at [719, 579] on div "View live page" at bounding box center [732, 584] width 84 height 21
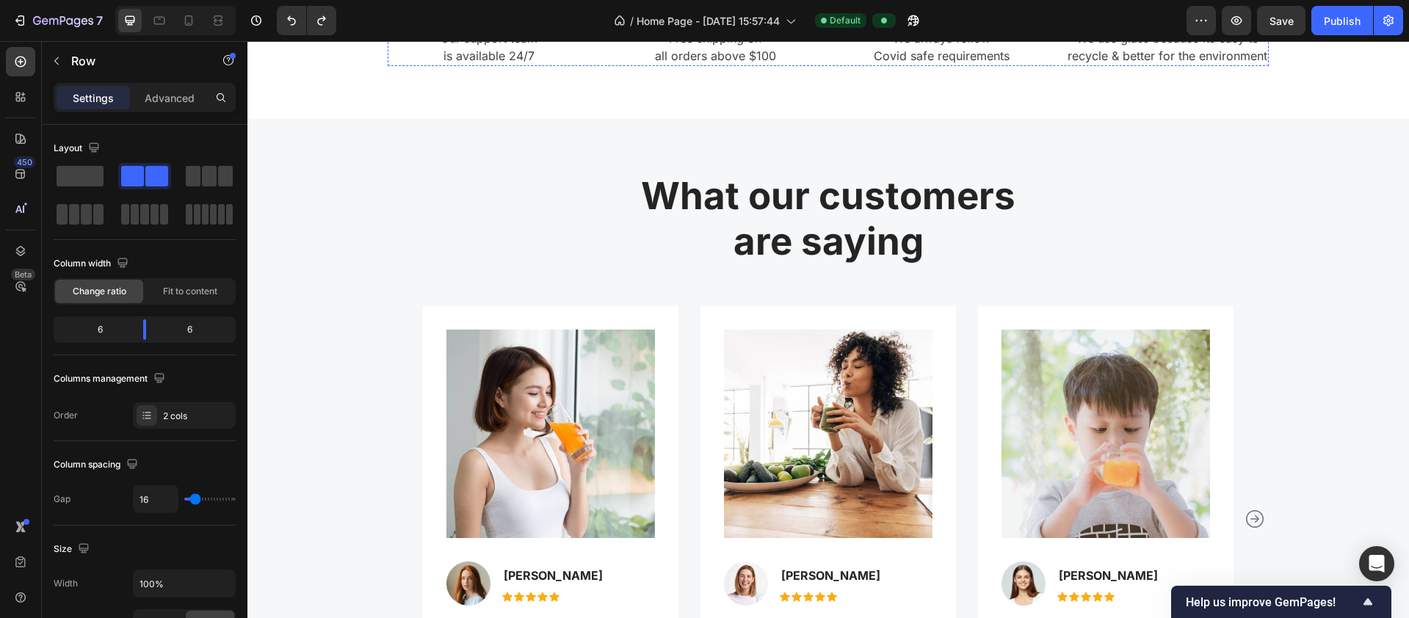
scroll to position [3655, 0]
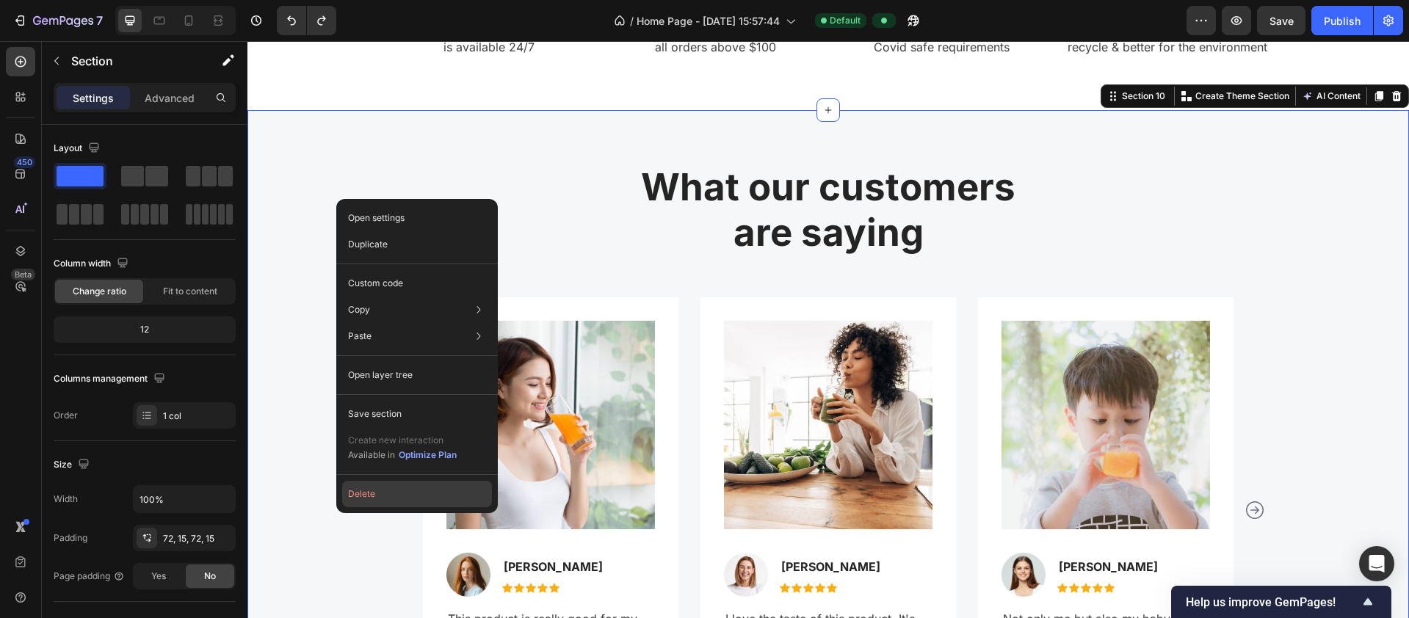
click at [389, 490] on button "Delete" at bounding box center [417, 494] width 150 height 26
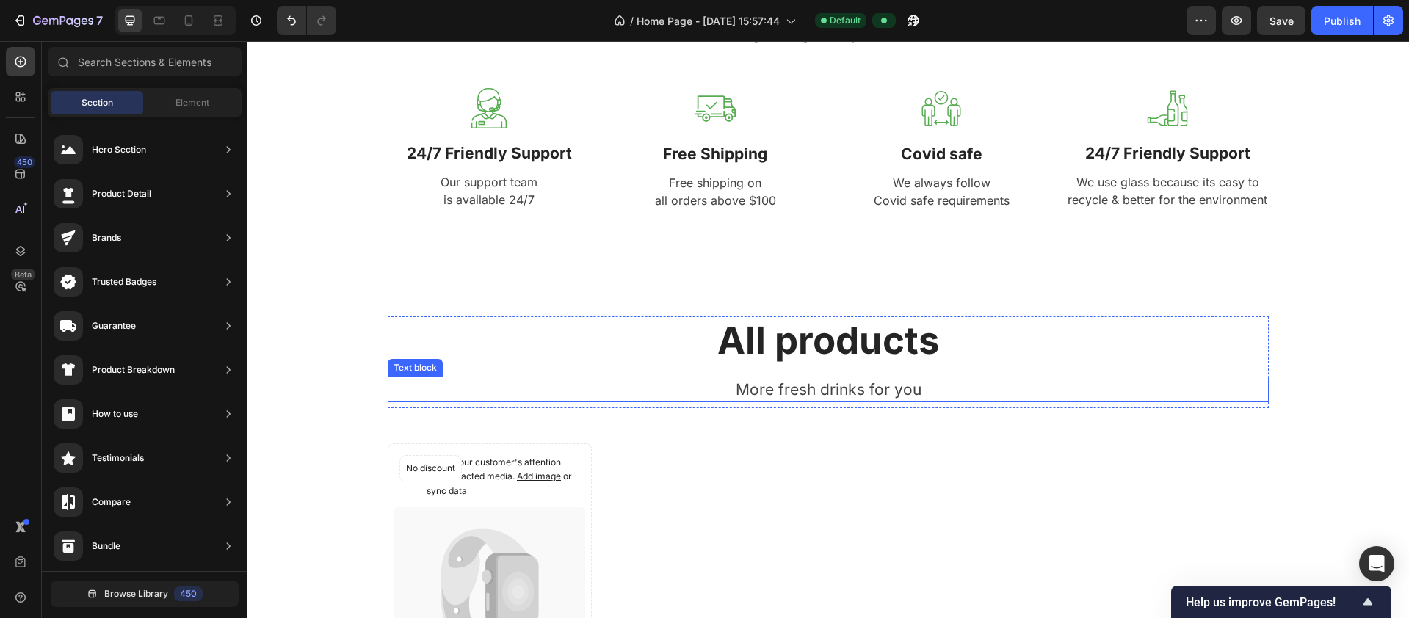
scroll to position [3513, 0]
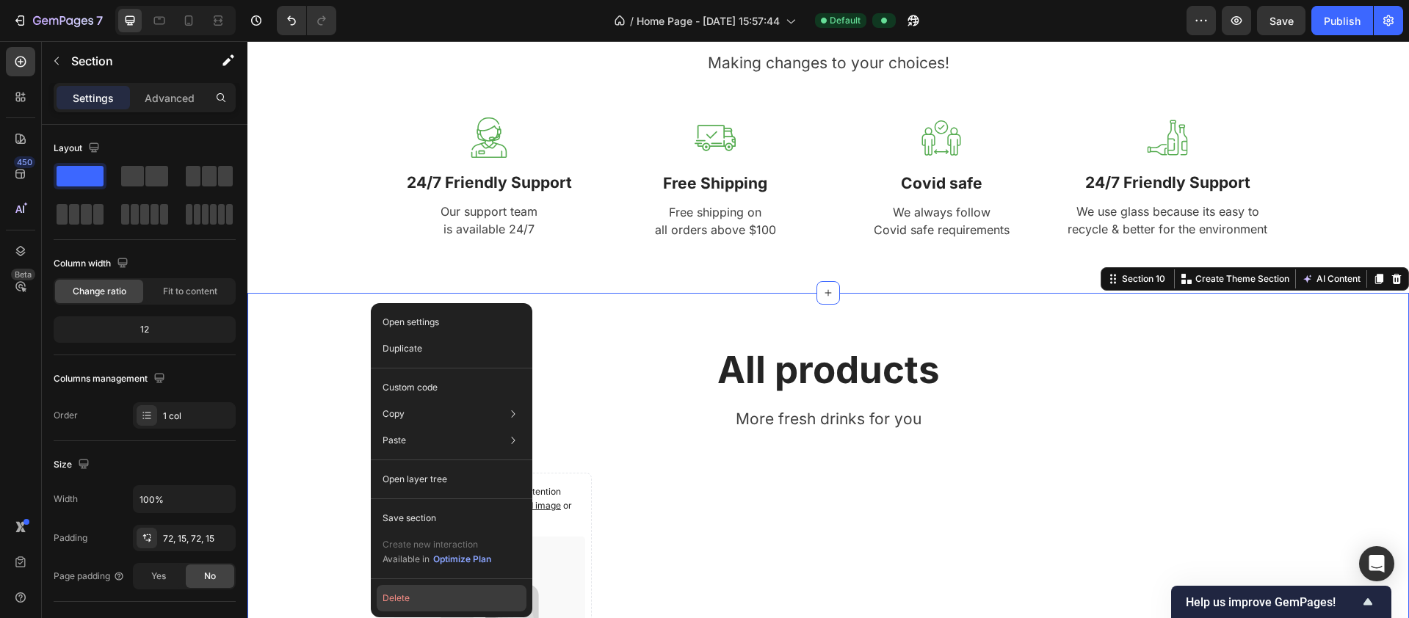
click at [411, 591] on button "Delete" at bounding box center [452, 598] width 150 height 26
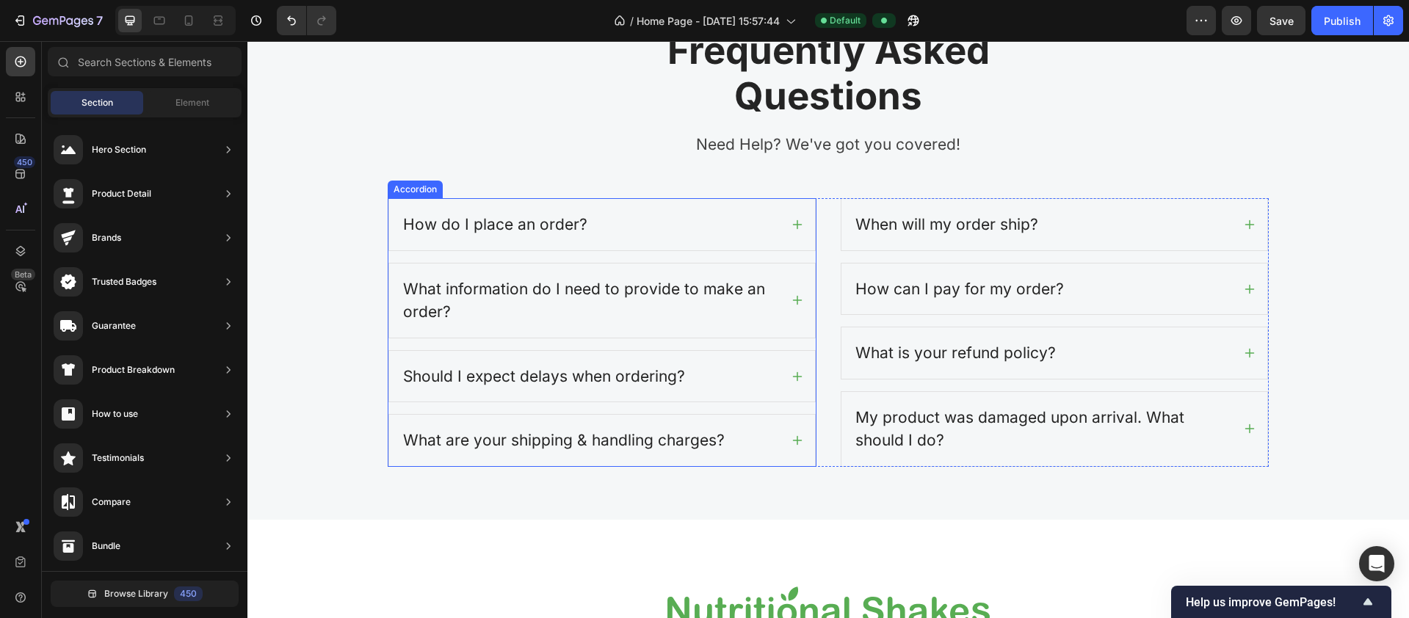
scroll to position [3835, 0]
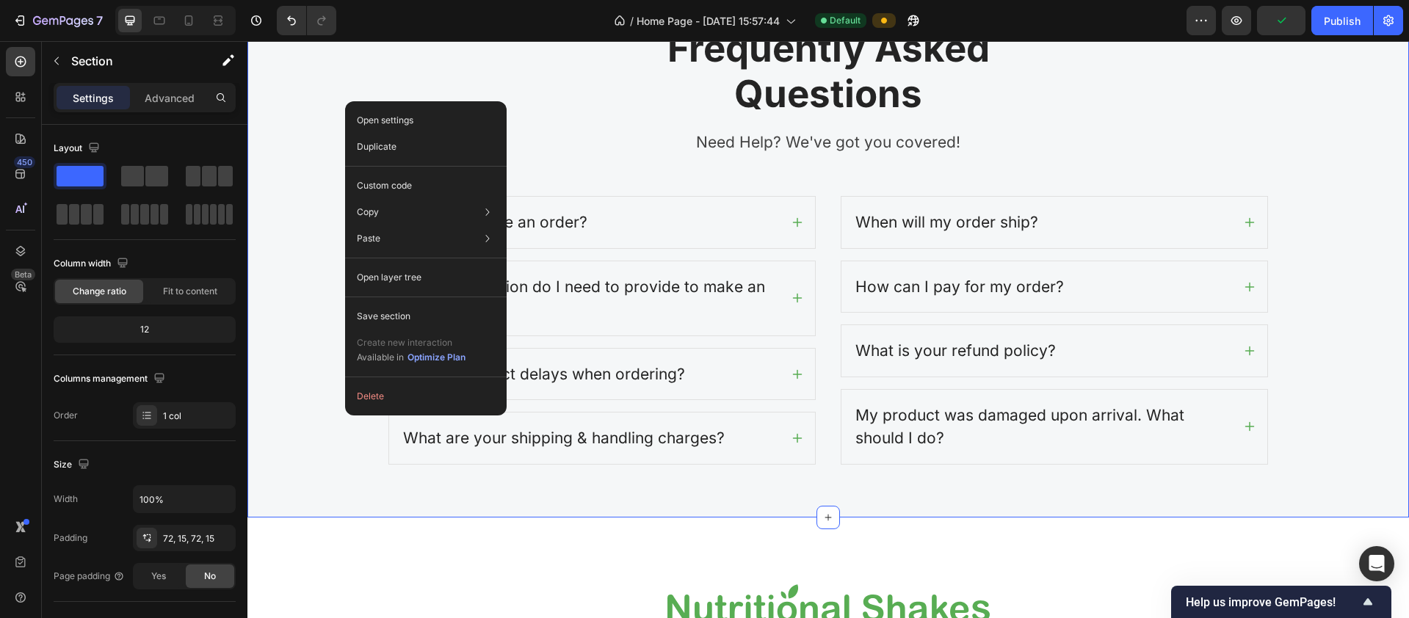
drag, startPoint x: 642, startPoint y: 439, endPoint x: 618, endPoint y: 485, distance: 51.6
click at [791, 297] on icon at bounding box center [797, 298] width 12 height 12
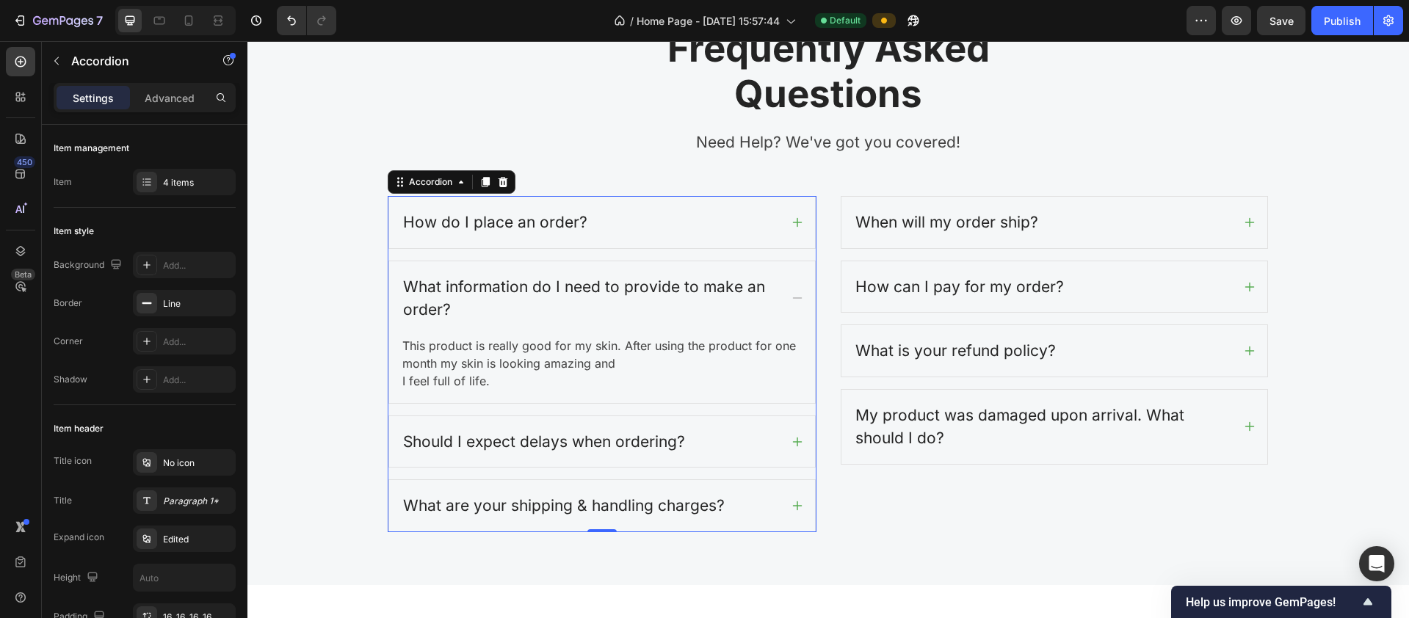
click at [791, 297] on icon at bounding box center [797, 298] width 12 height 12
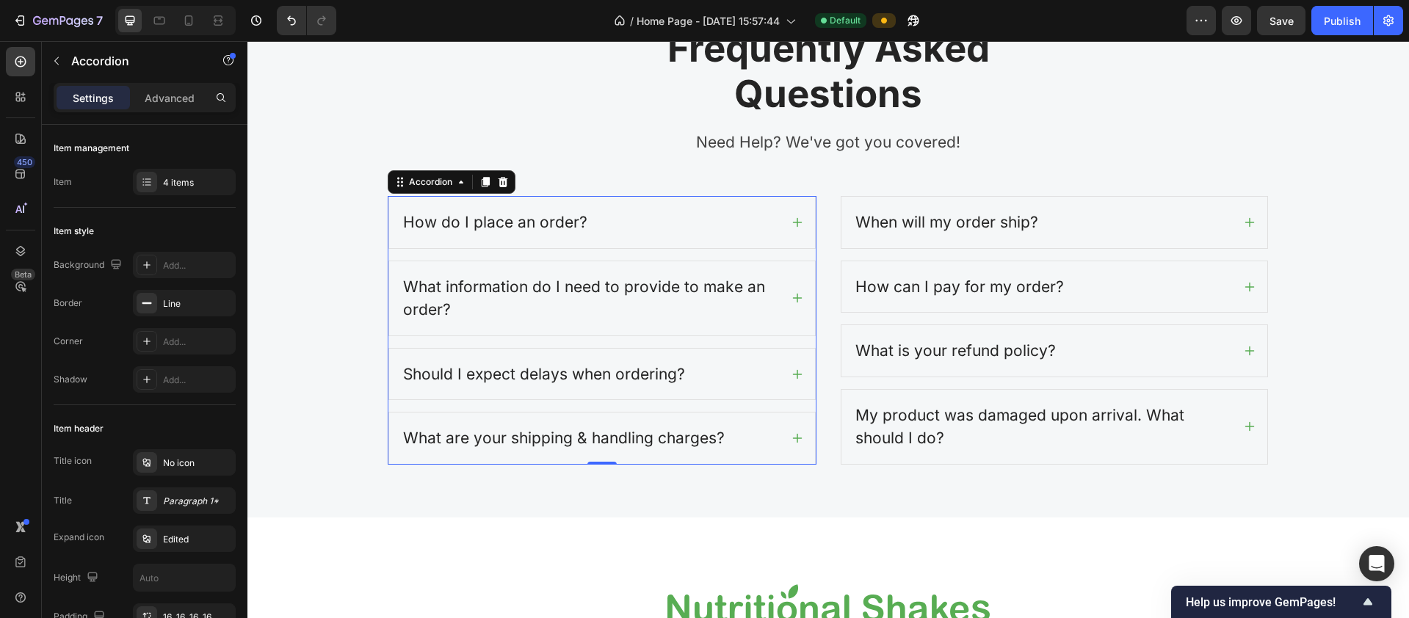
click at [793, 220] on icon at bounding box center [797, 223] width 12 height 12
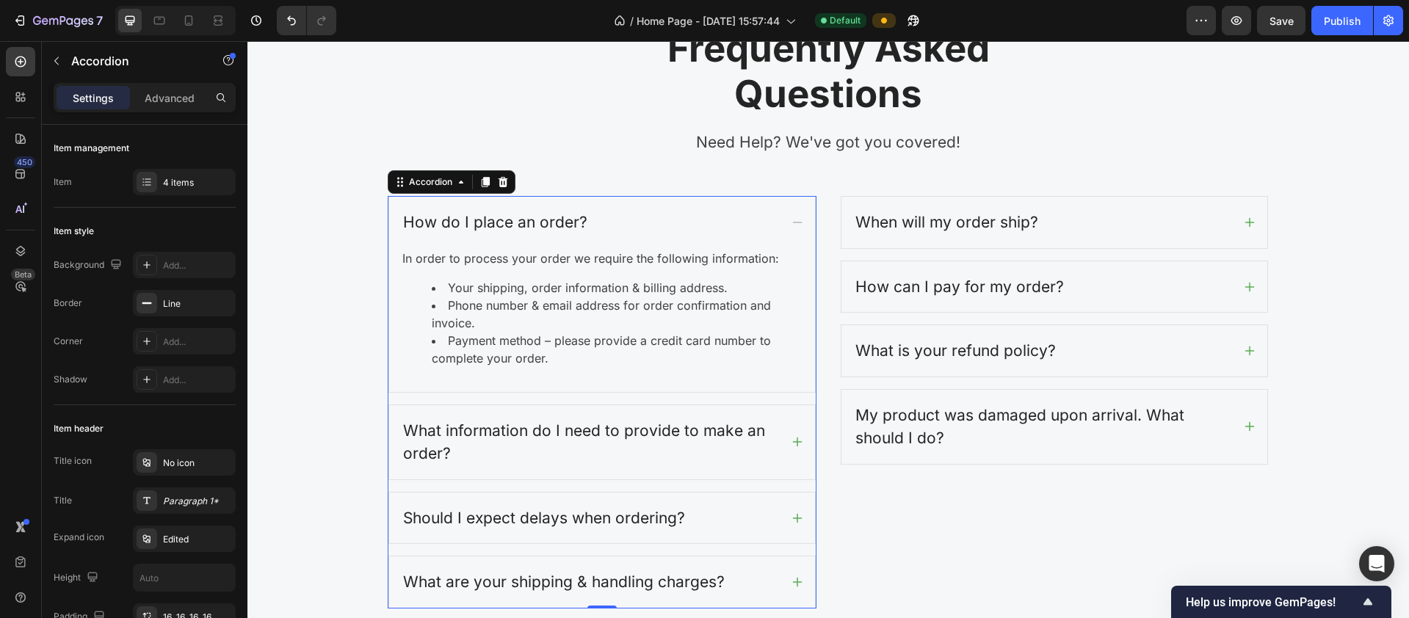
click at [795, 517] on icon at bounding box center [797, 518] width 12 height 12
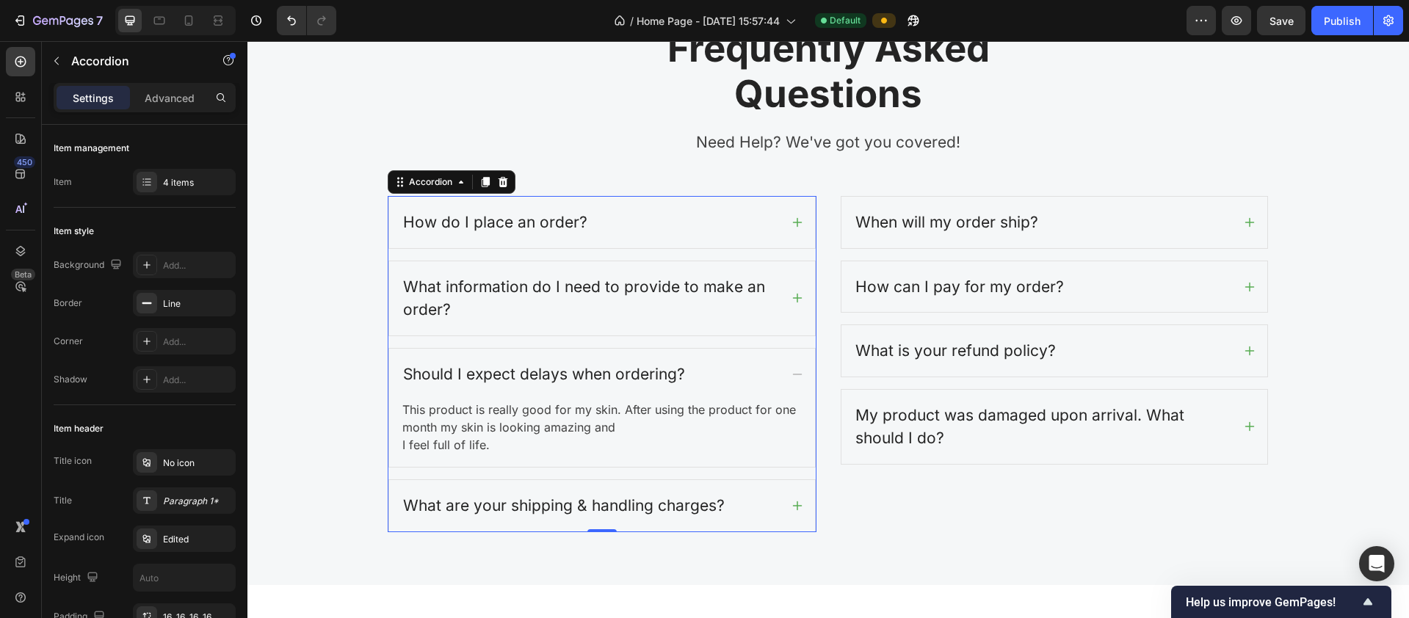
click at [794, 376] on icon at bounding box center [797, 375] width 12 height 12
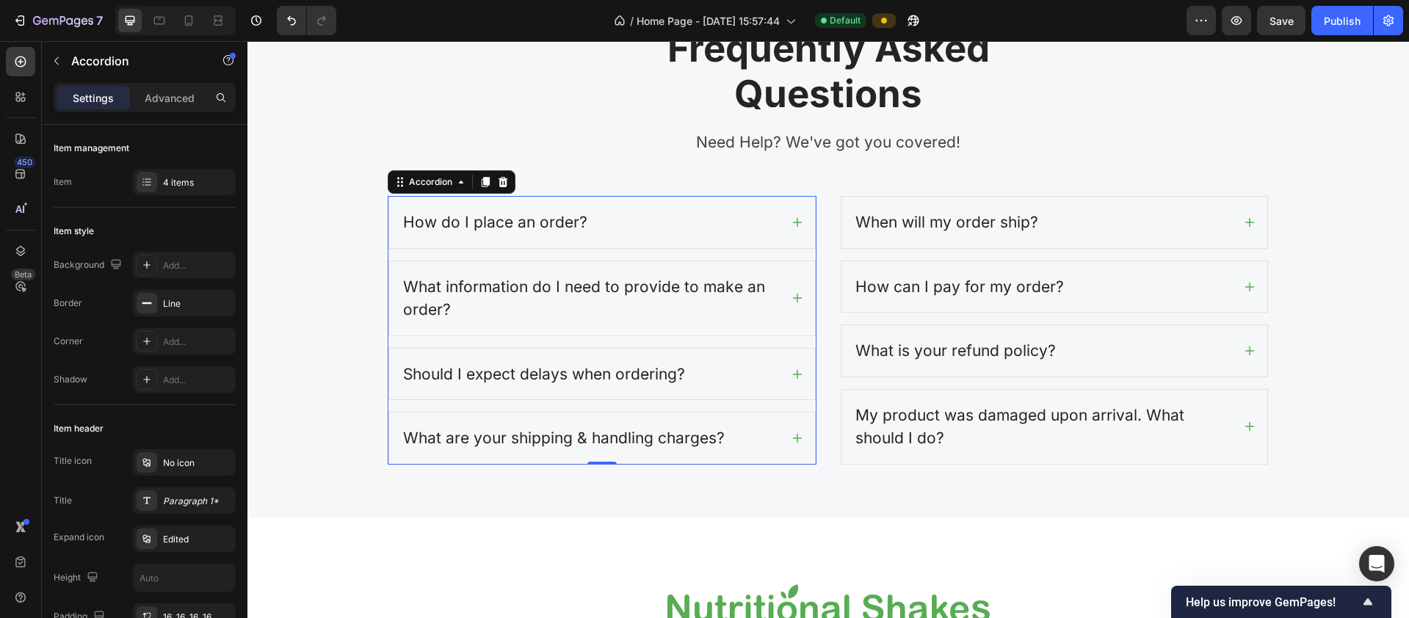
click at [791, 294] on icon at bounding box center [797, 298] width 12 height 12
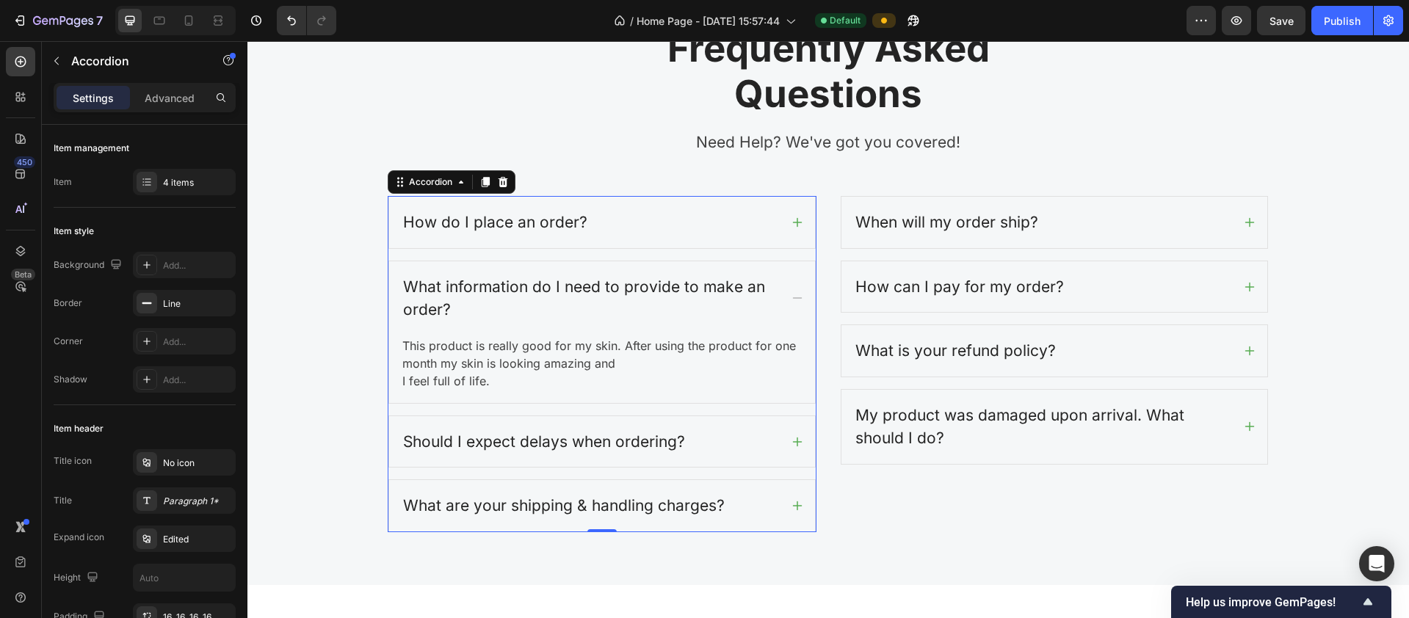
click at [791, 294] on icon at bounding box center [797, 298] width 12 height 12
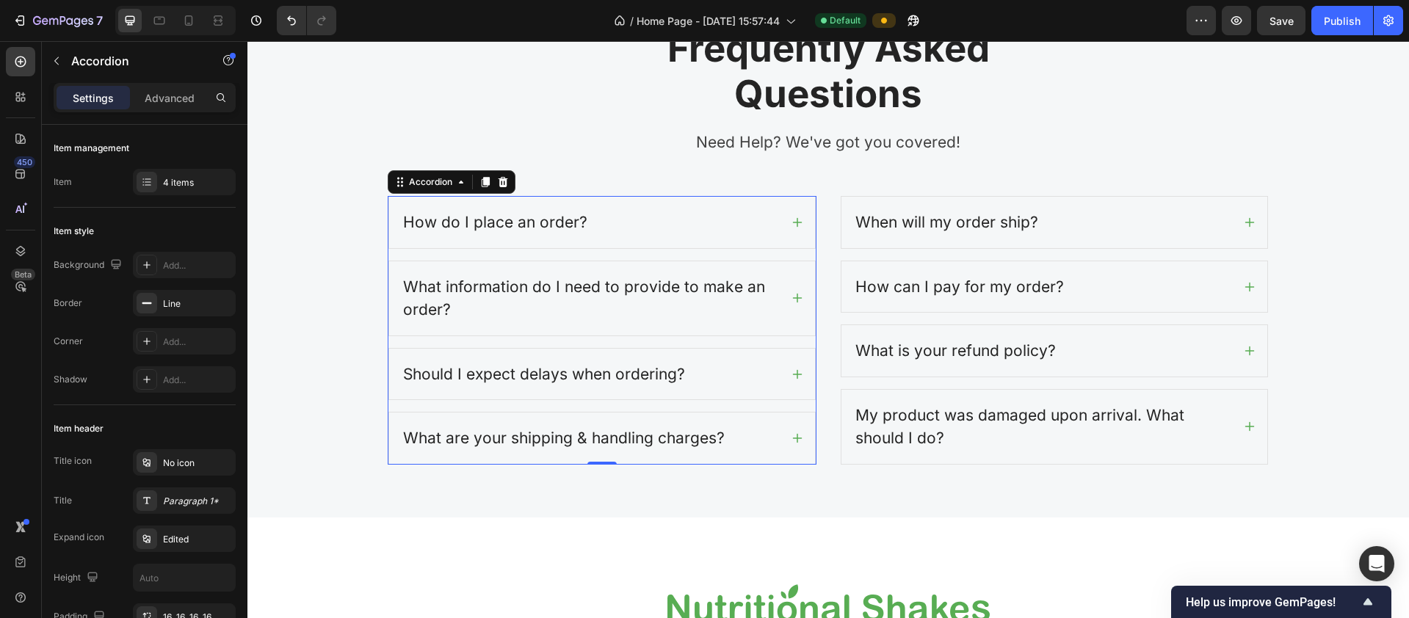
click at [782, 439] on div "What are your shipping & handling charges?" at bounding box center [602, 438] width 426 height 51
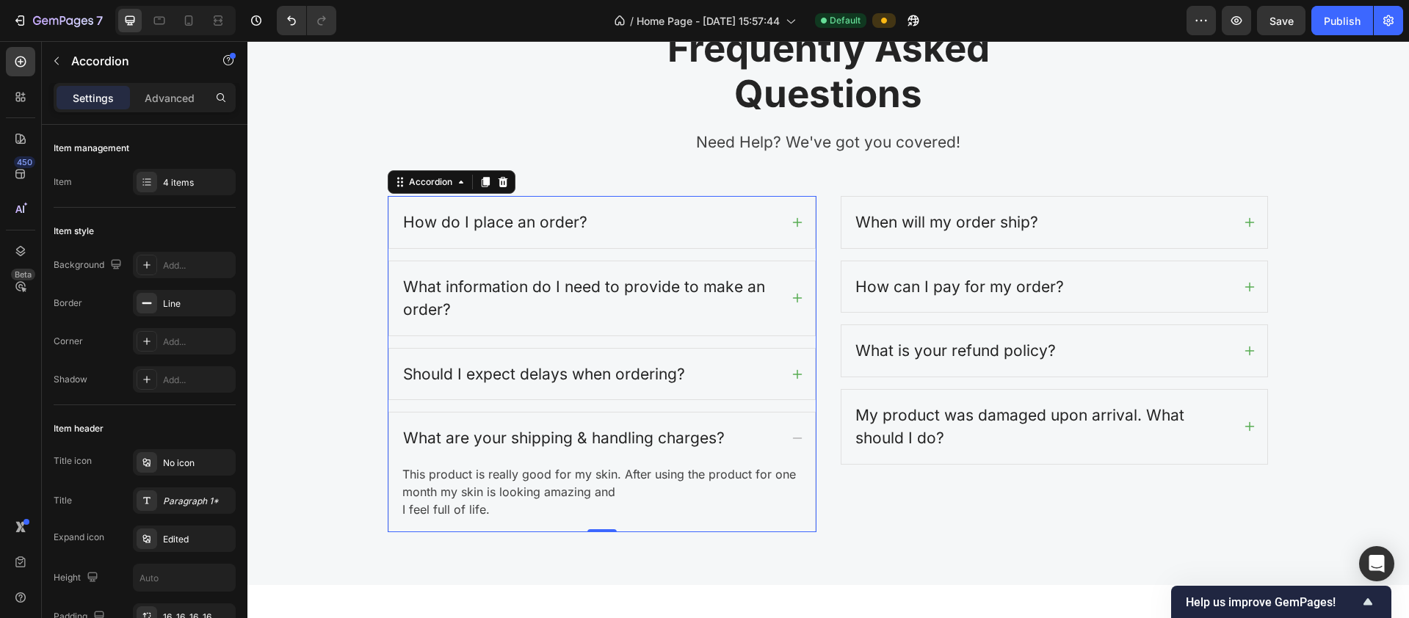
click at [791, 438] on icon at bounding box center [797, 438] width 12 height 12
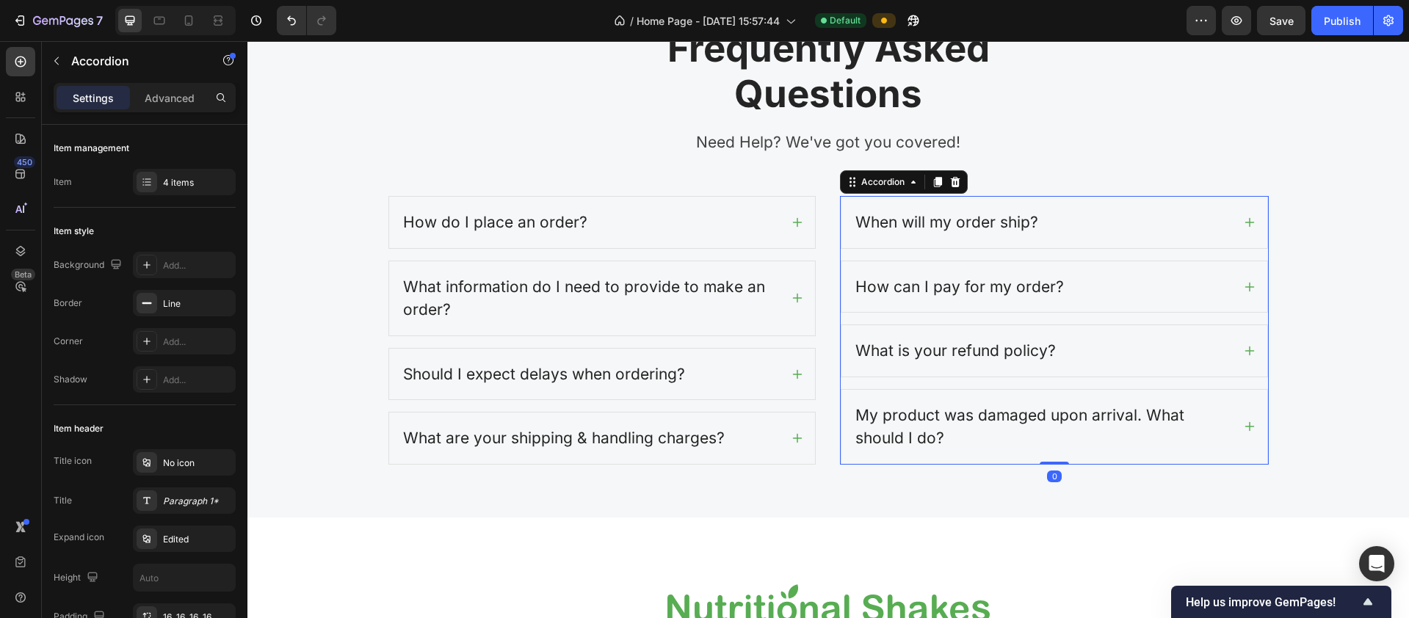
click at [1247, 352] on icon at bounding box center [1250, 351] width 12 height 12
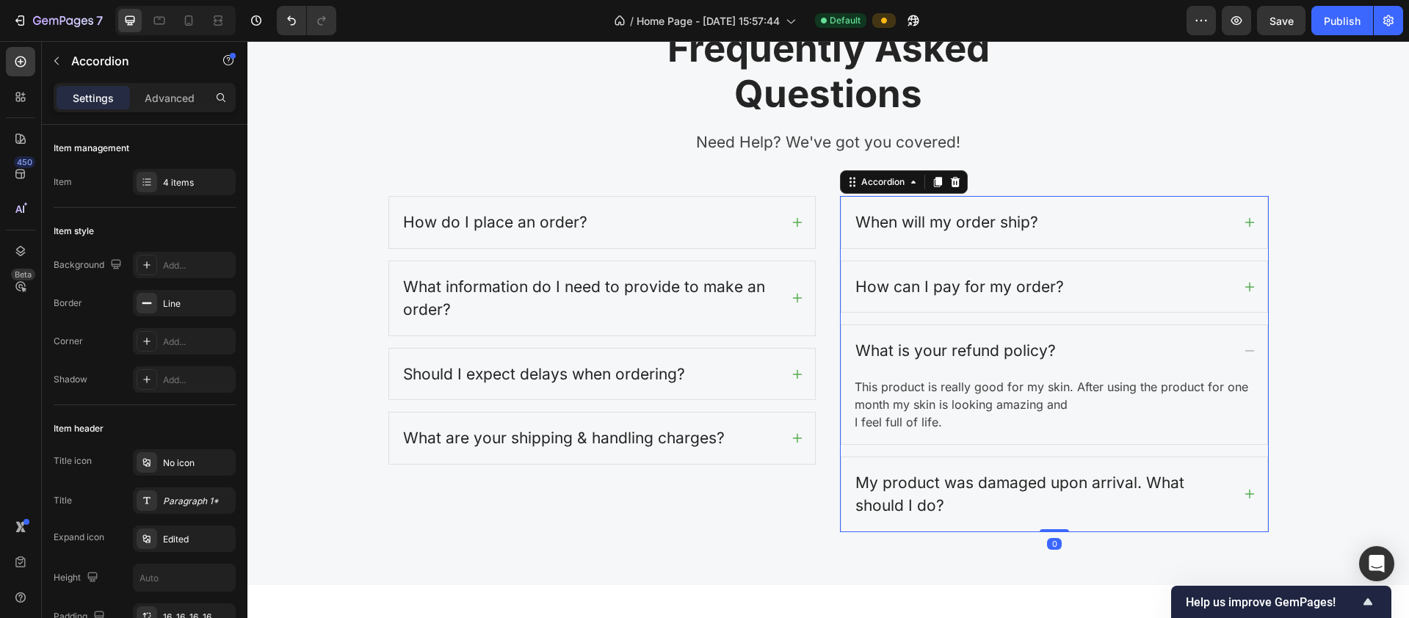
click at [1247, 352] on icon at bounding box center [1250, 351] width 12 height 12
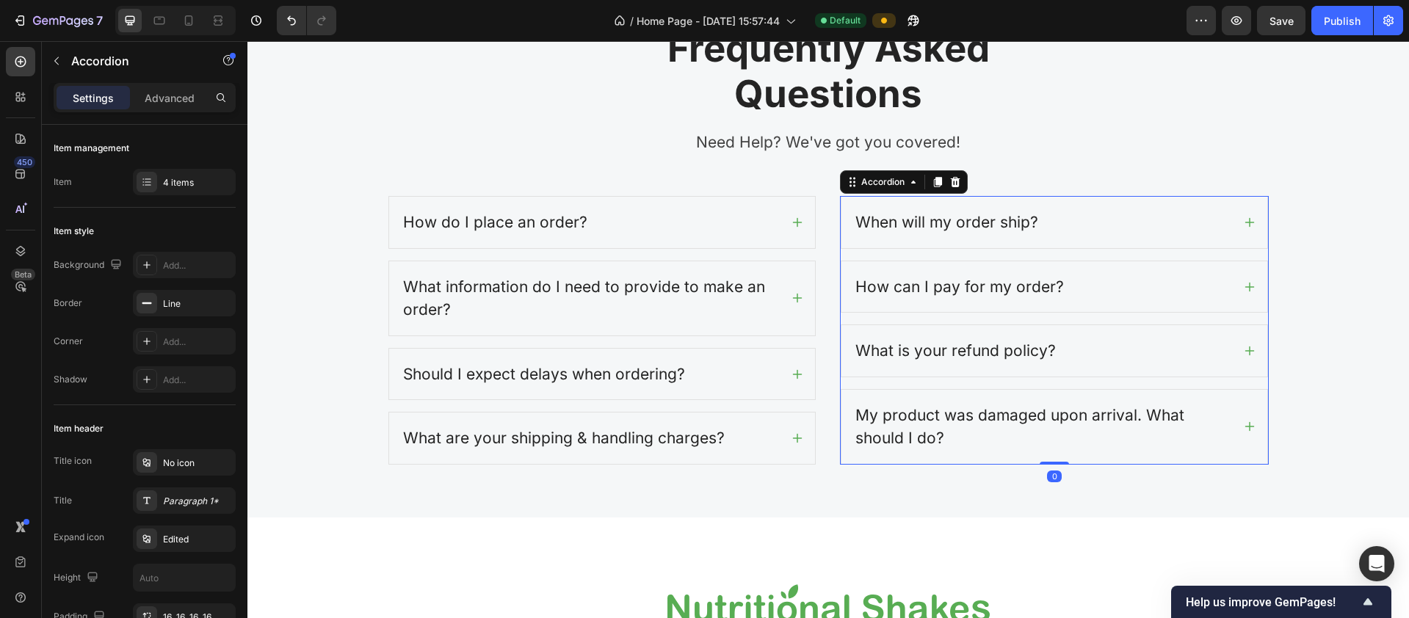
click at [1249, 424] on icon at bounding box center [1250, 427] width 12 height 12
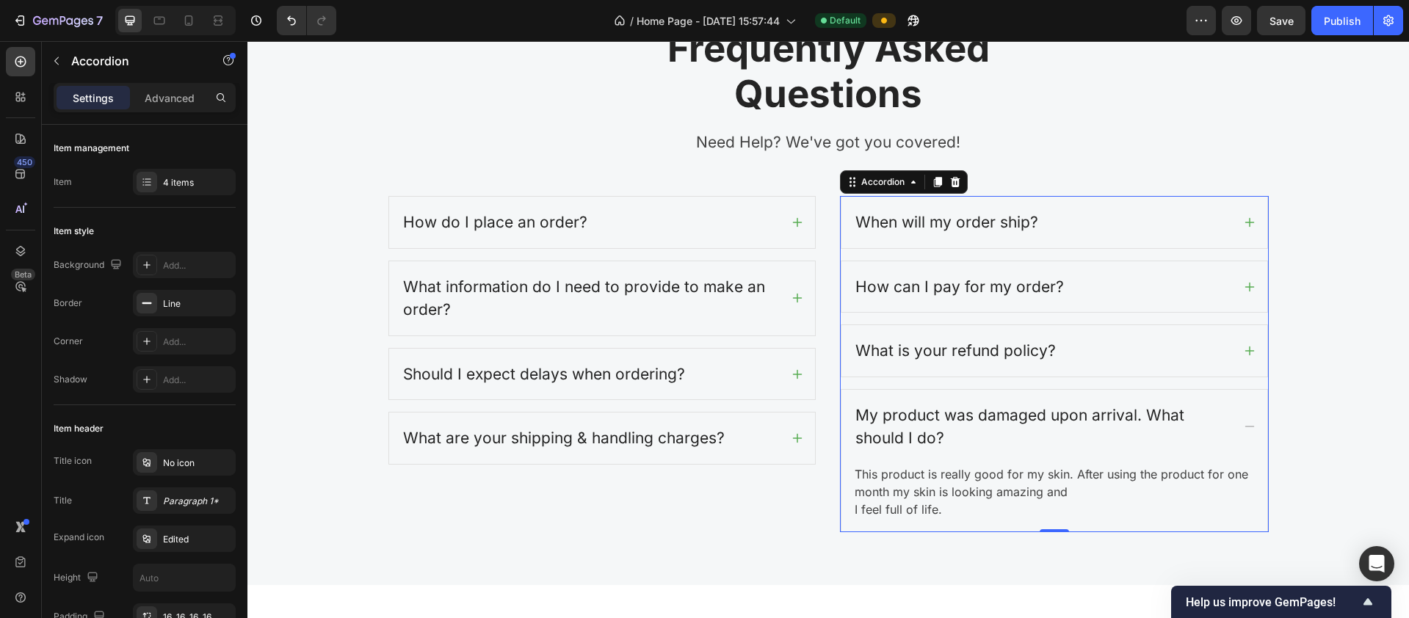
click at [1249, 424] on icon at bounding box center [1250, 427] width 12 height 12
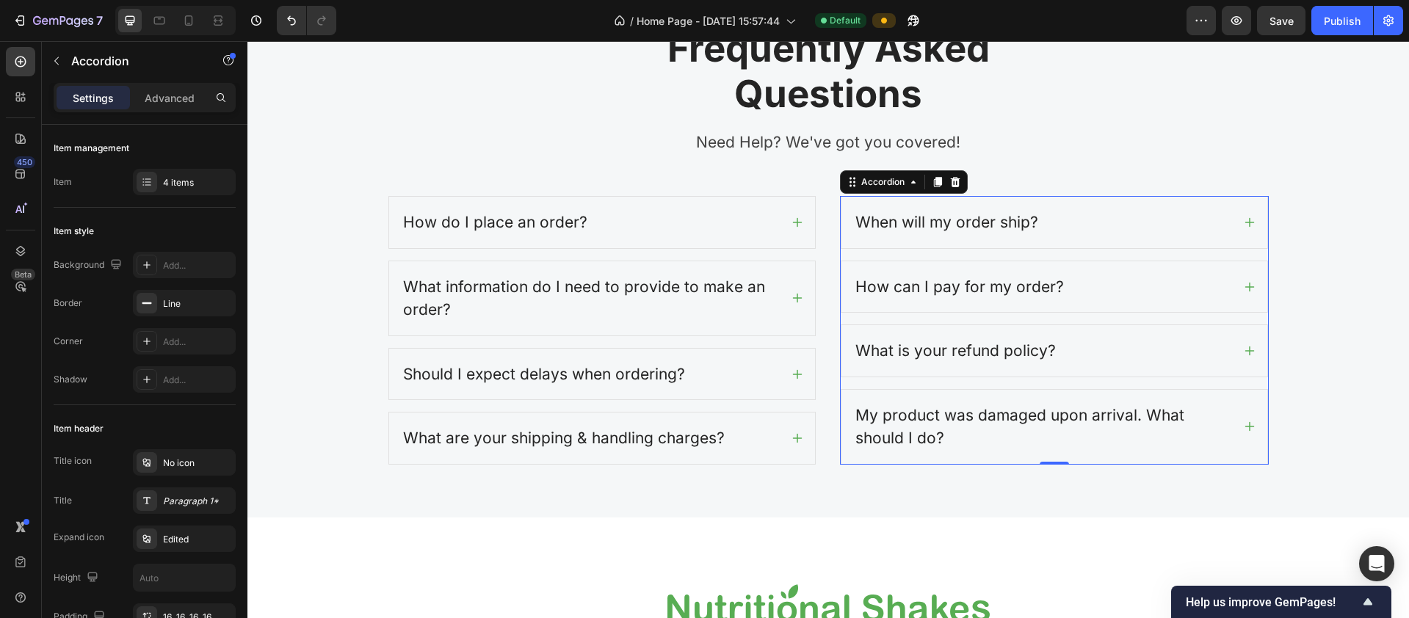
click at [1244, 346] on icon at bounding box center [1250, 351] width 12 height 12
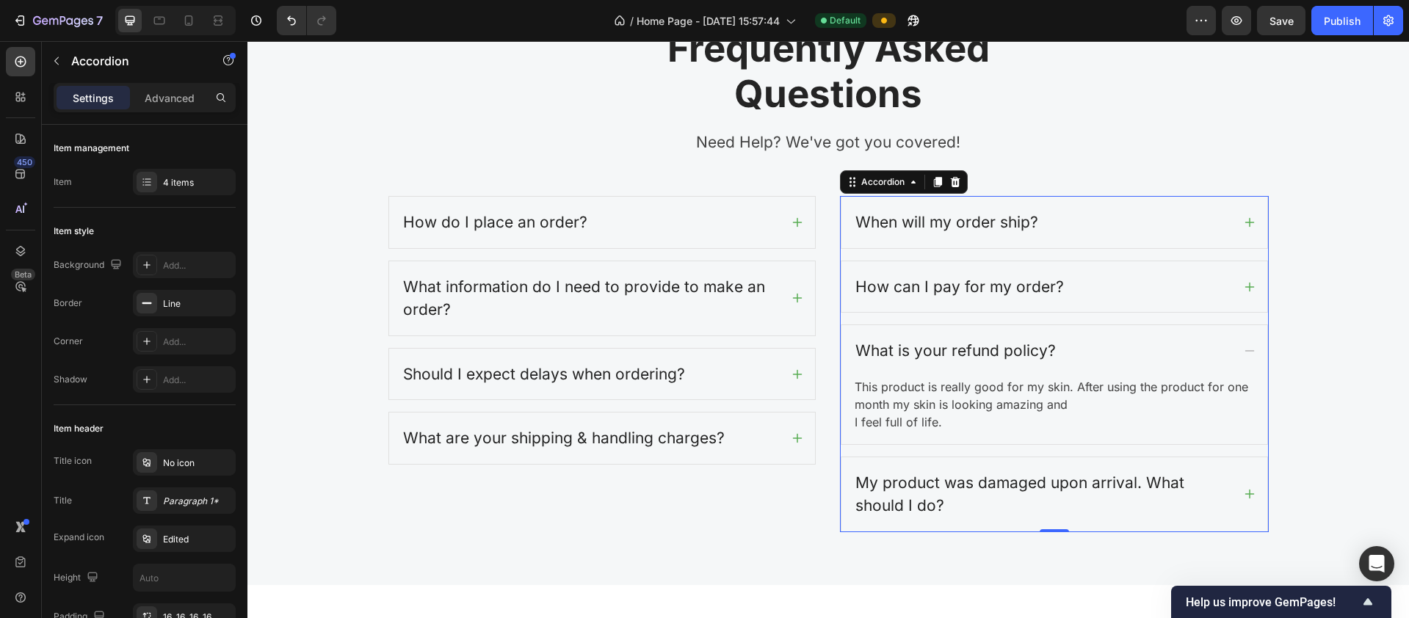
click at [1244, 346] on icon at bounding box center [1250, 351] width 12 height 12
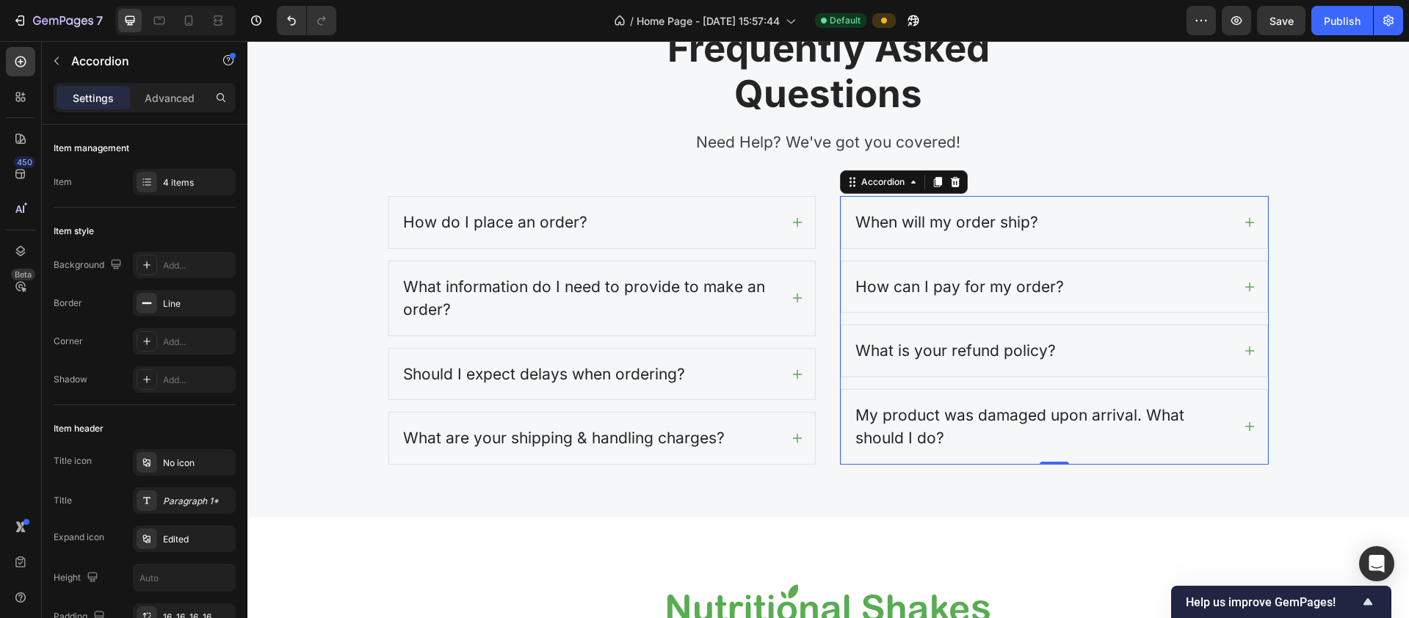
click at [1245, 287] on icon at bounding box center [1250, 287] width 10 height 10
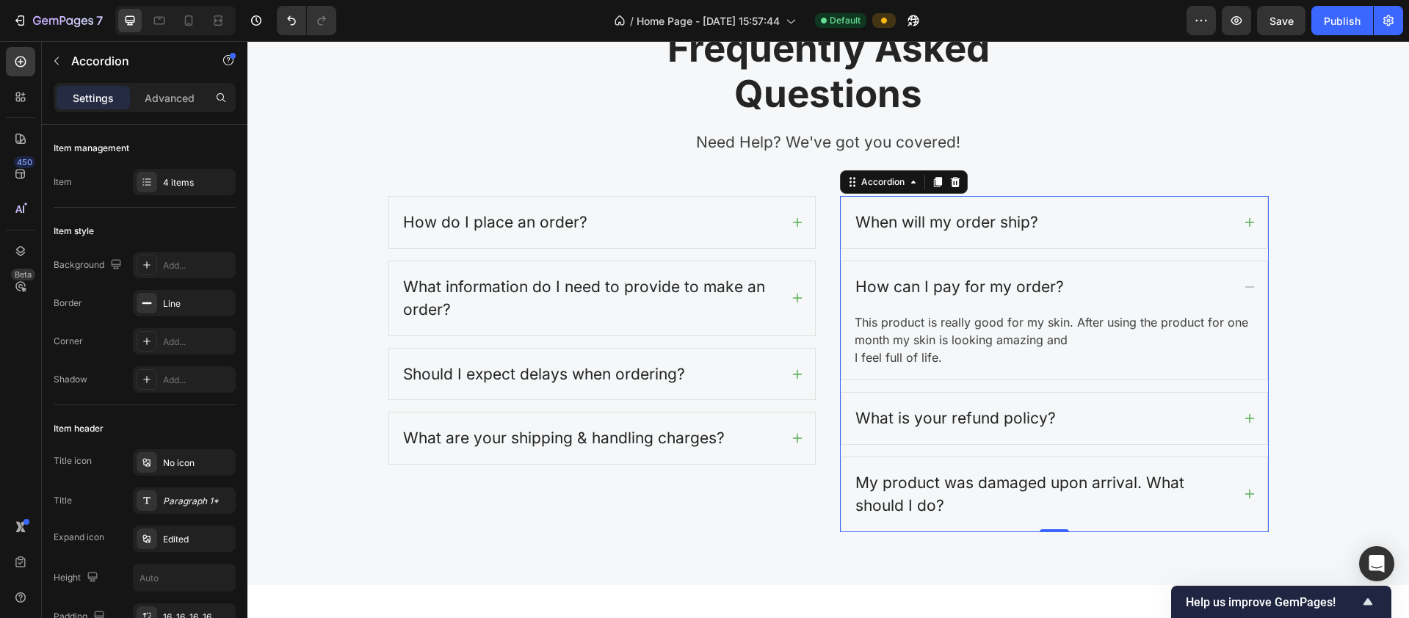
click at [1245, 287] on icon at bounding box center [1250, 286] width 10 height 1
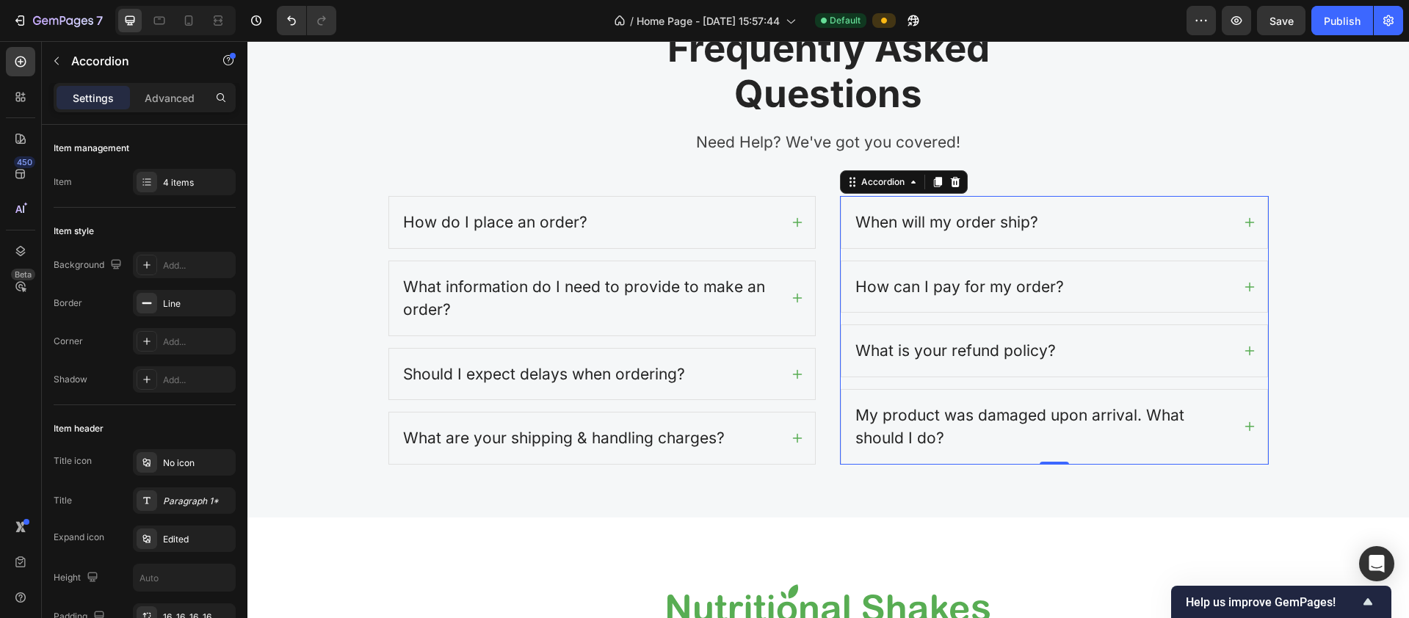
click at [1246, 219] on icon at bounding box center [1250, 223] width 12 height 12
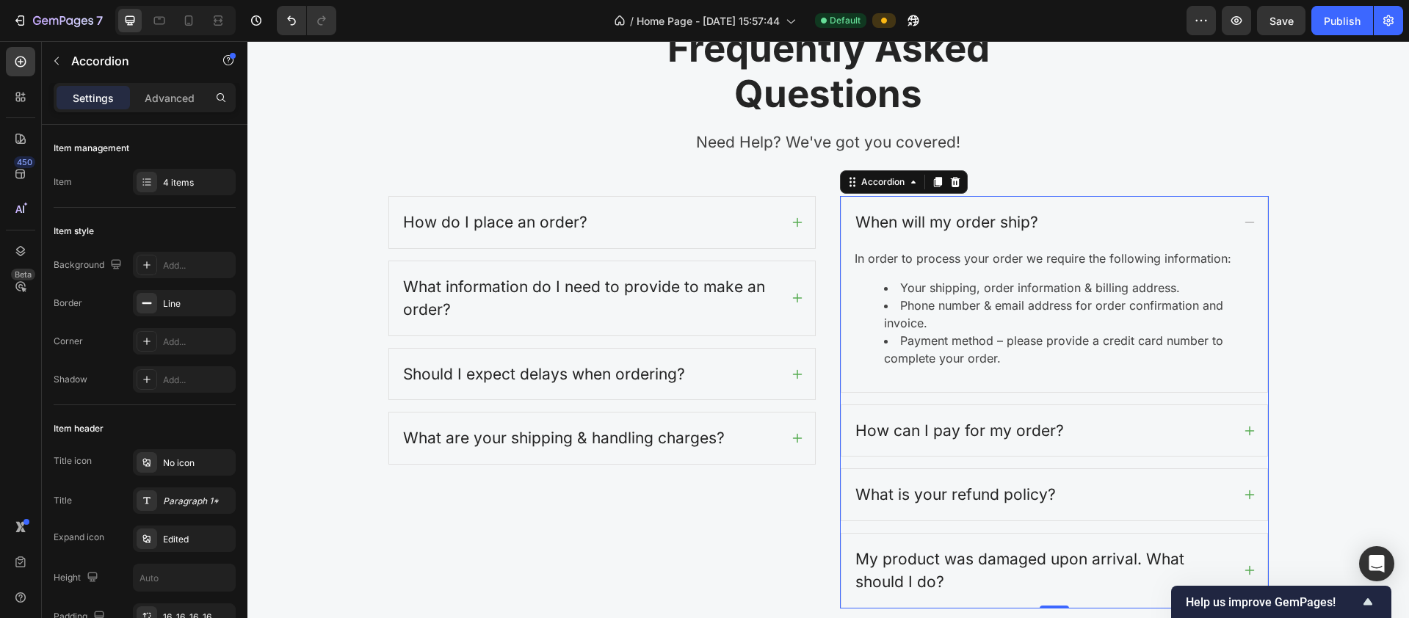
click at [1246, 219] on icon at bounding box center [1250, 223] width 12 height 12
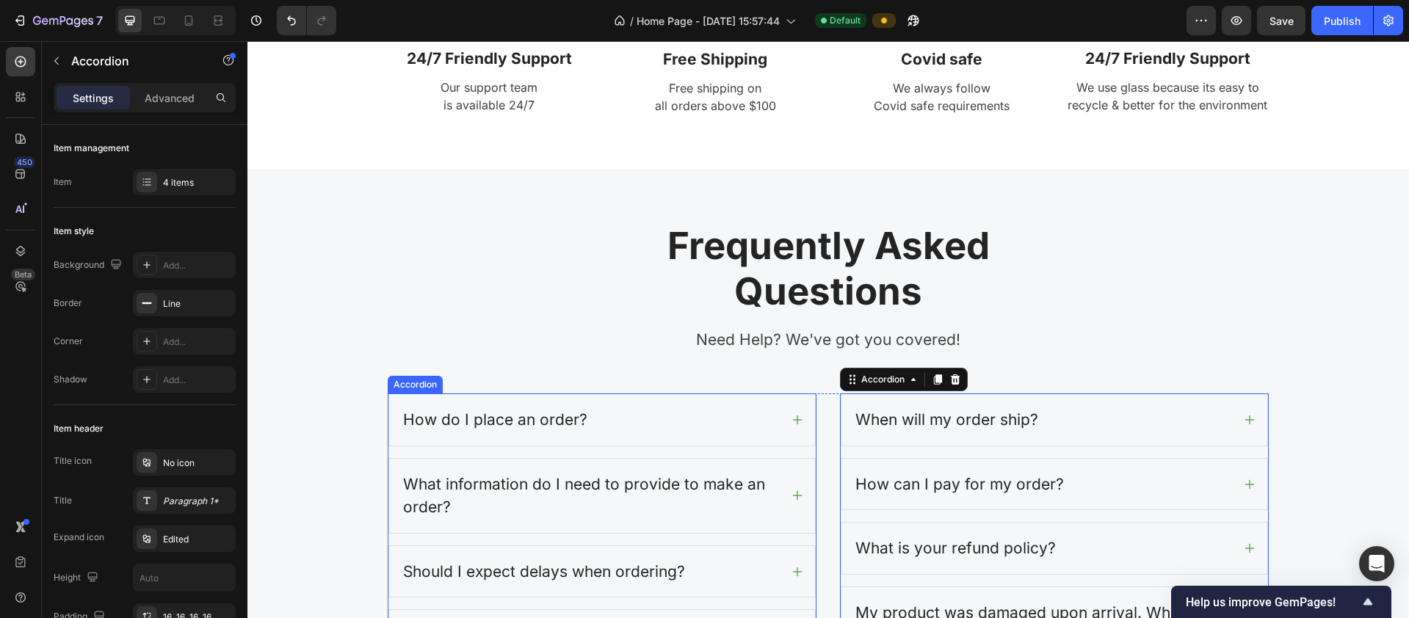
scroll to position [3622, 0]
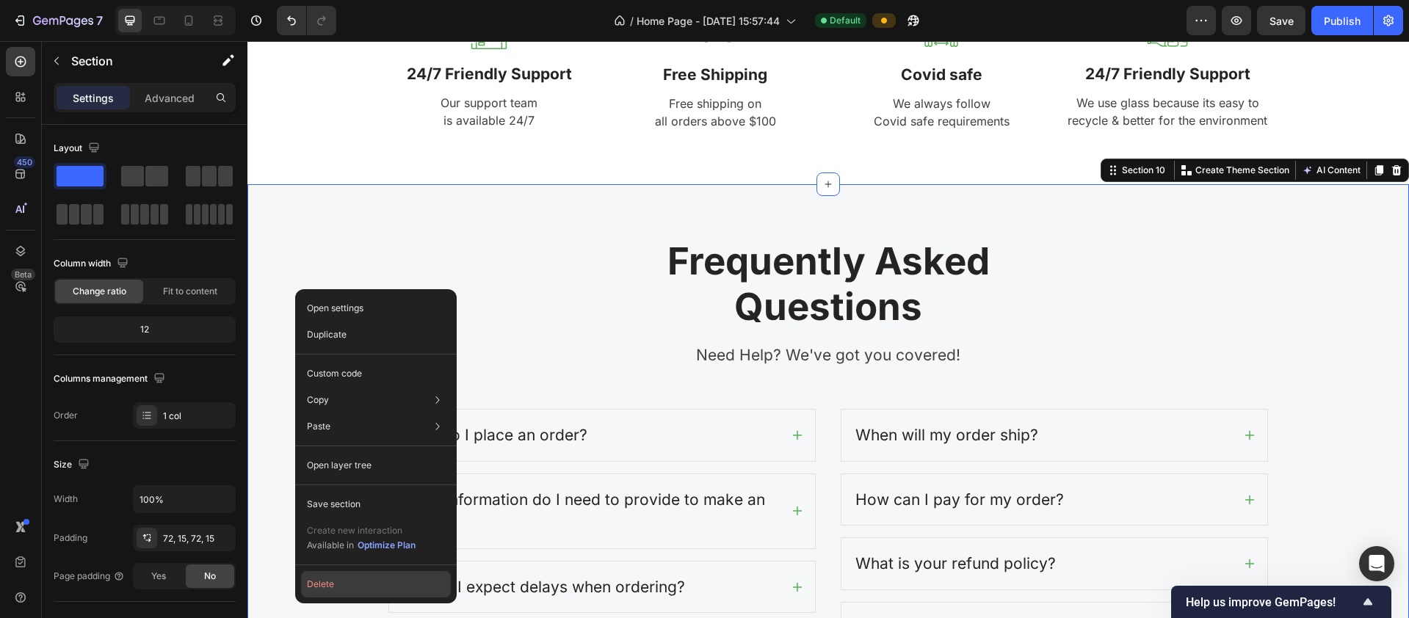
click at [336, 583] on button "Delete" at bounding box center [376, 584] width 150 height 26
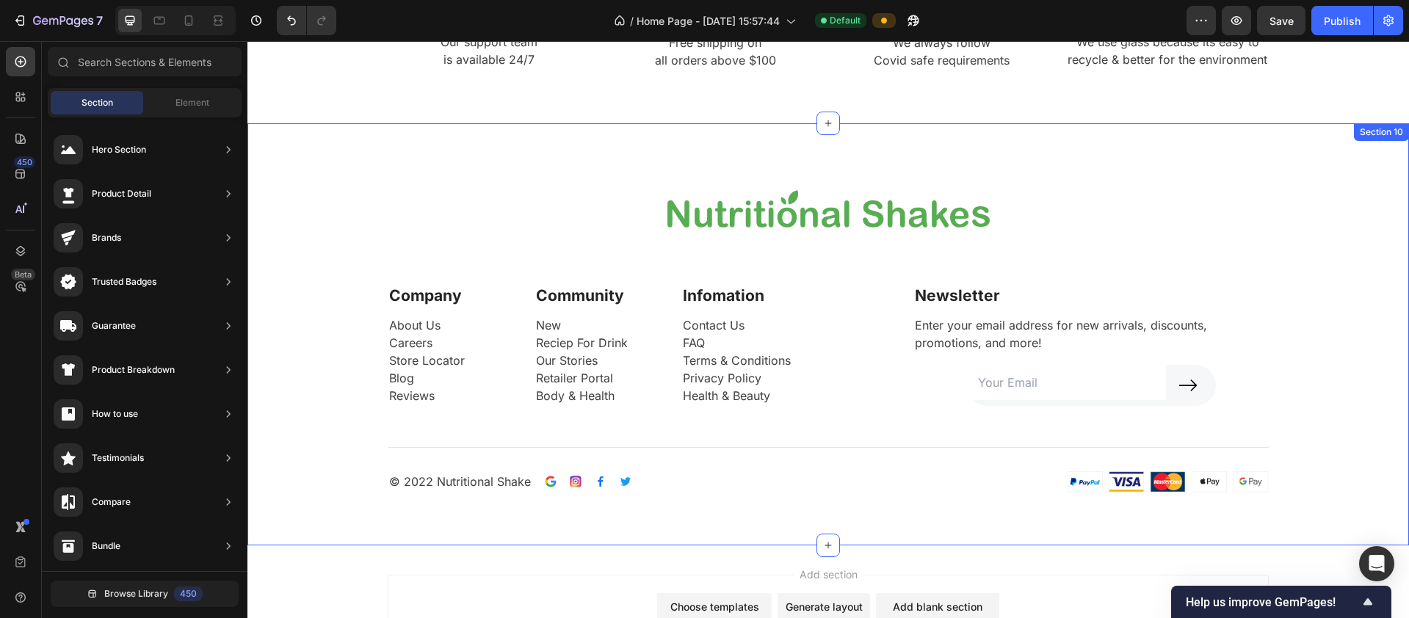
scroll to position [3665, 0]
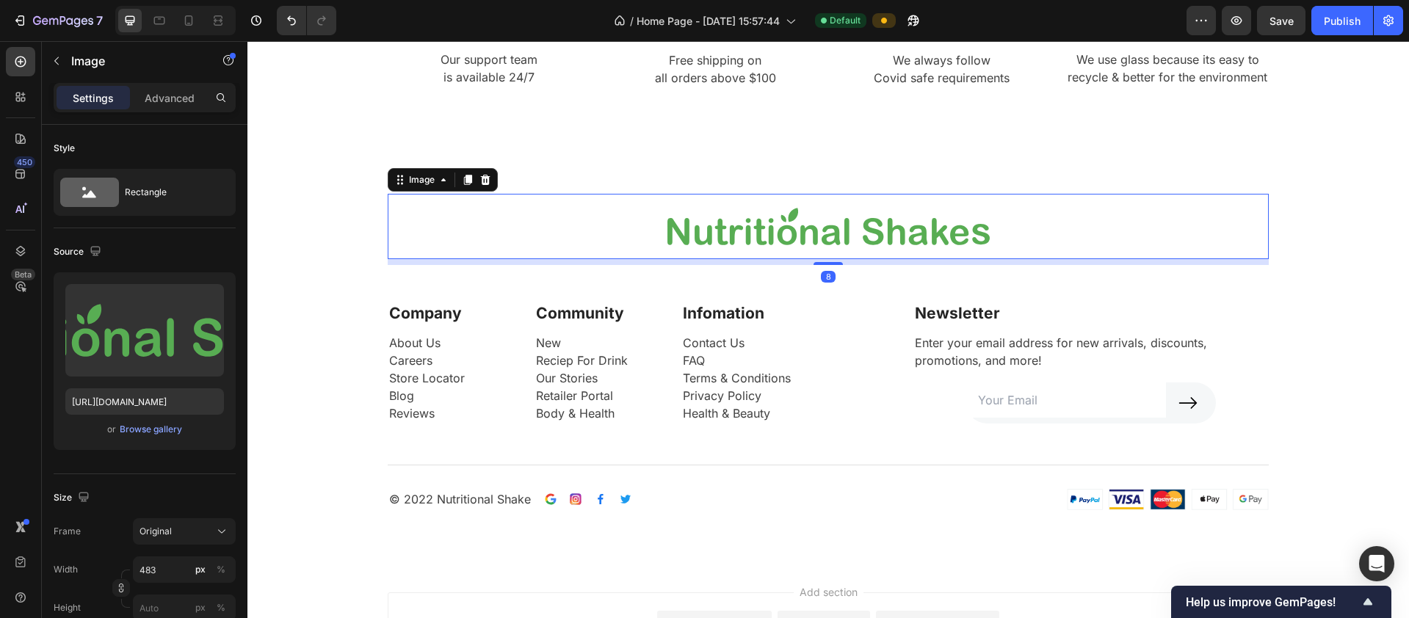
click at [690, 234] on img at bounding box center [828, 226] width 355 height 65
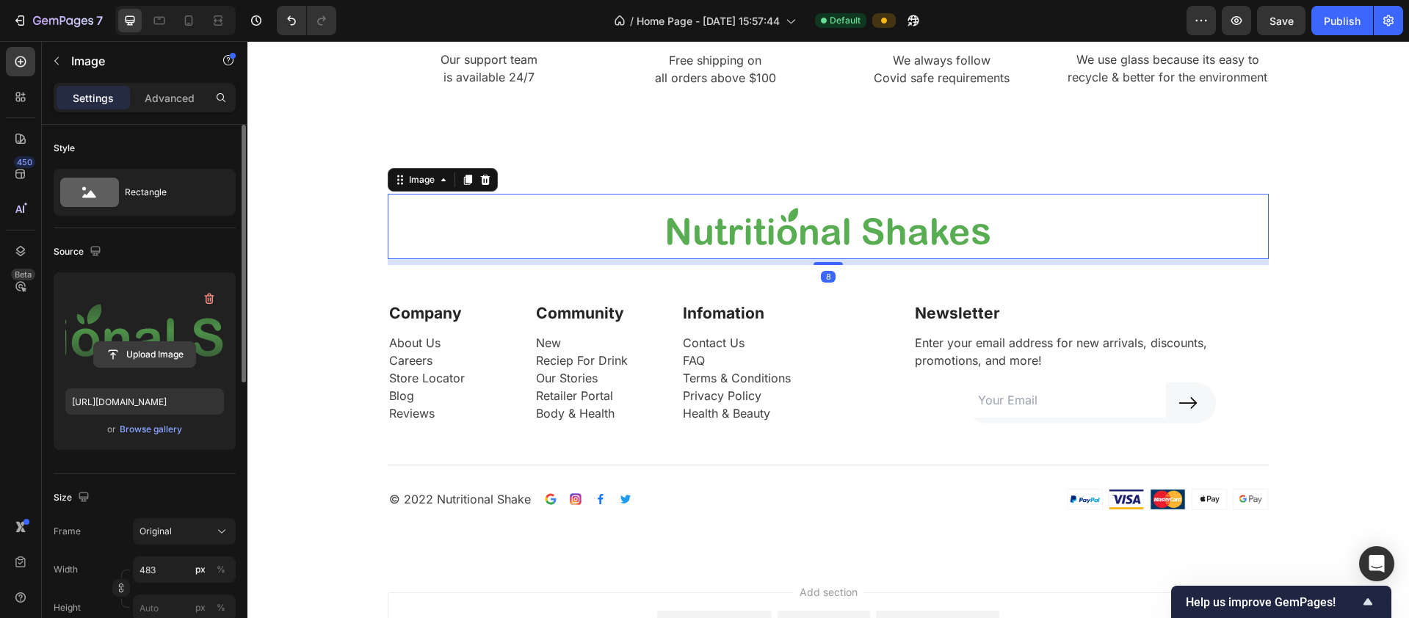
click at [156, 356] on input "file" at bounding box center [144, 354] width 101 height 25
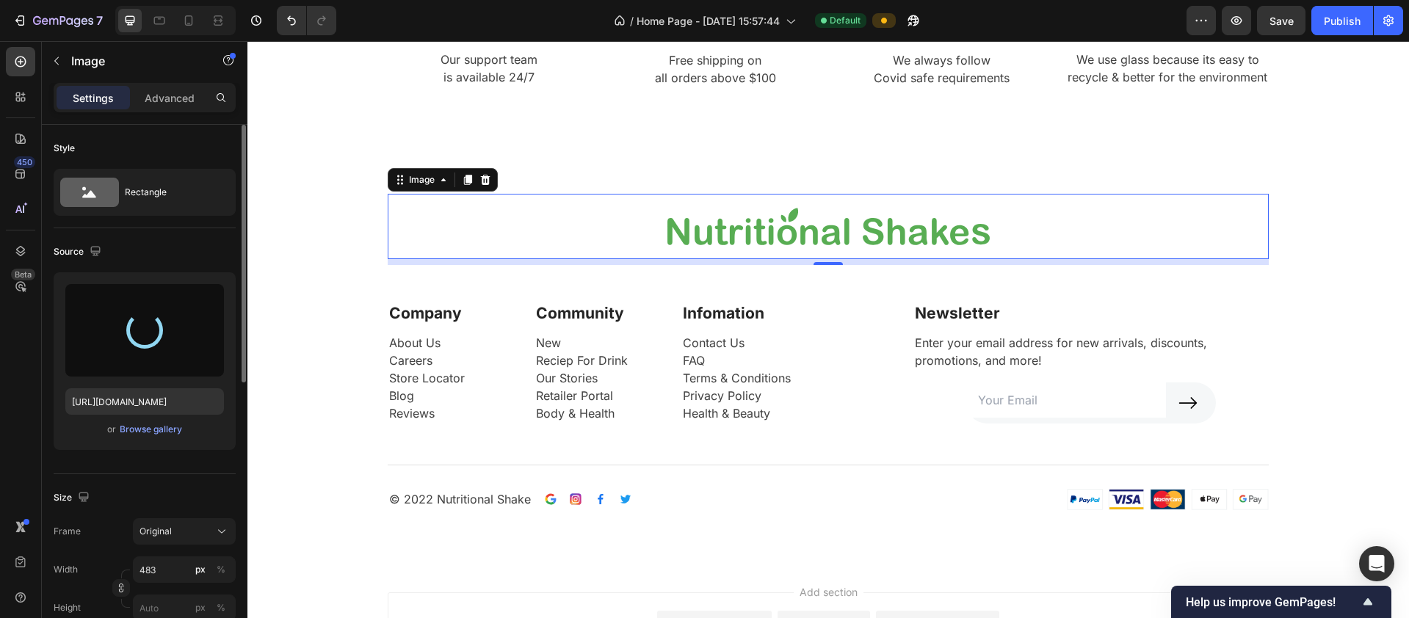
type input "[URL][DOMAIN_NAME]"
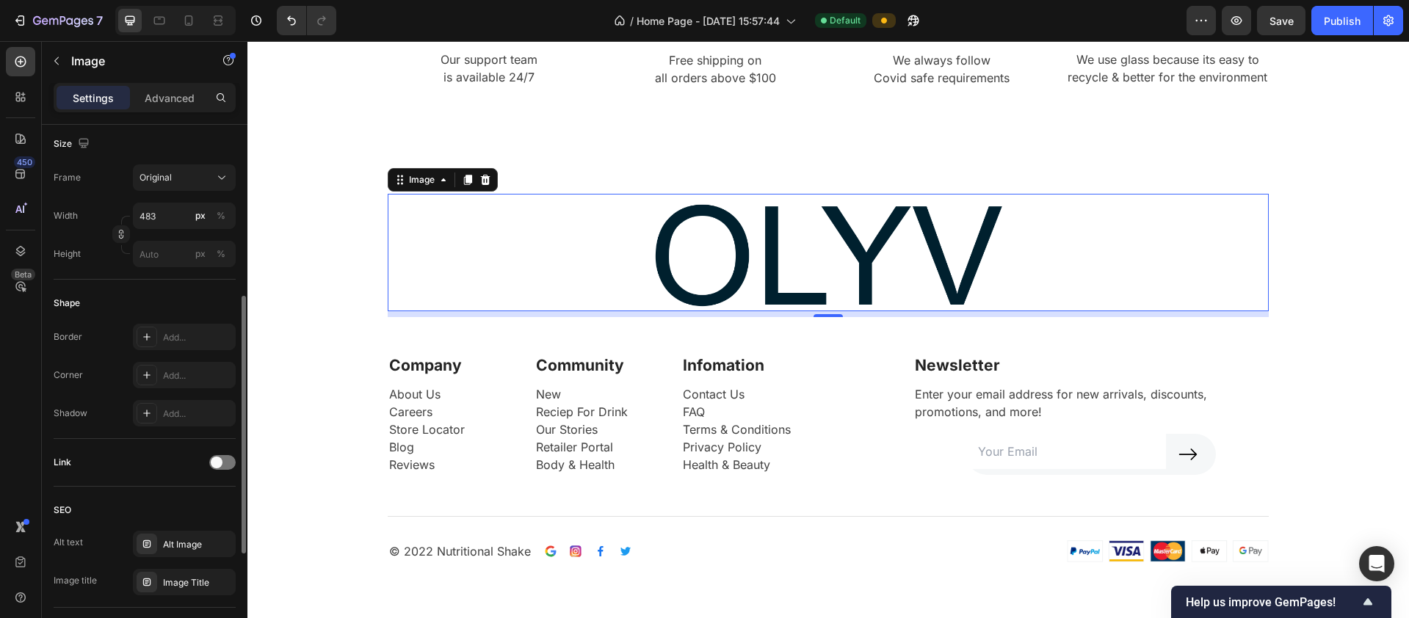
scroll to position [573, 0]
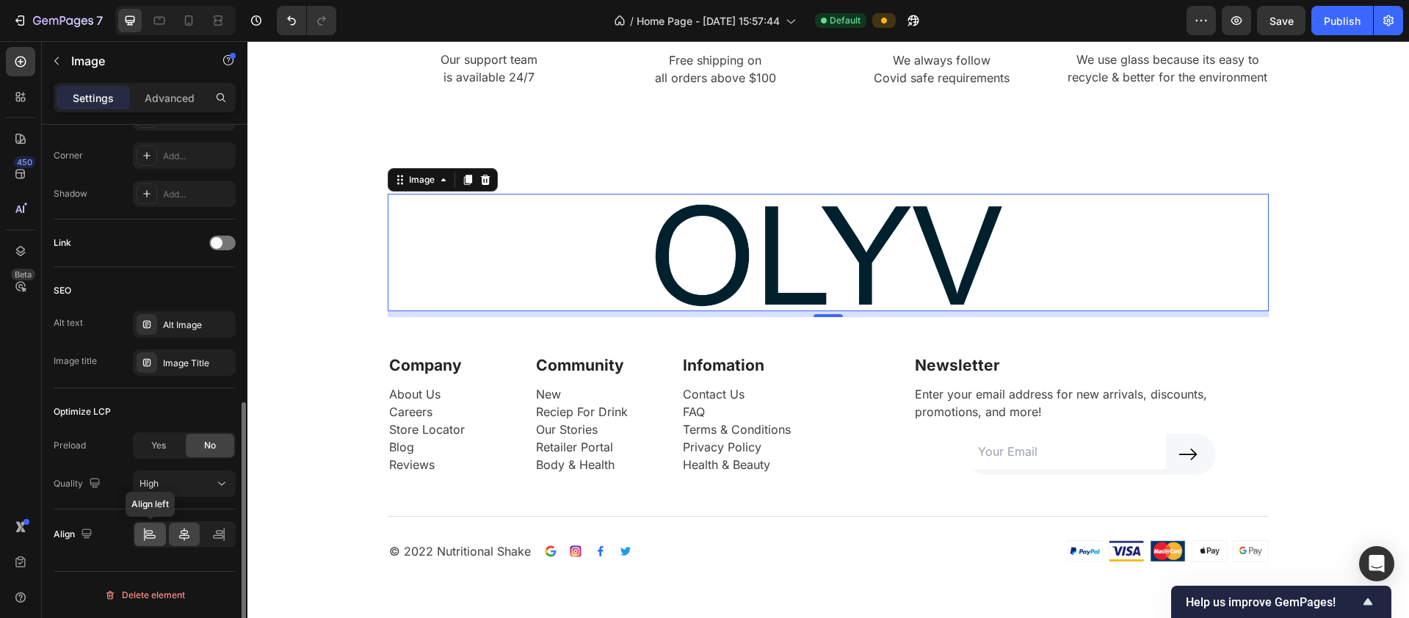
click at [153, 535] on icon at bounding box center [150, 537] width 10 height 4
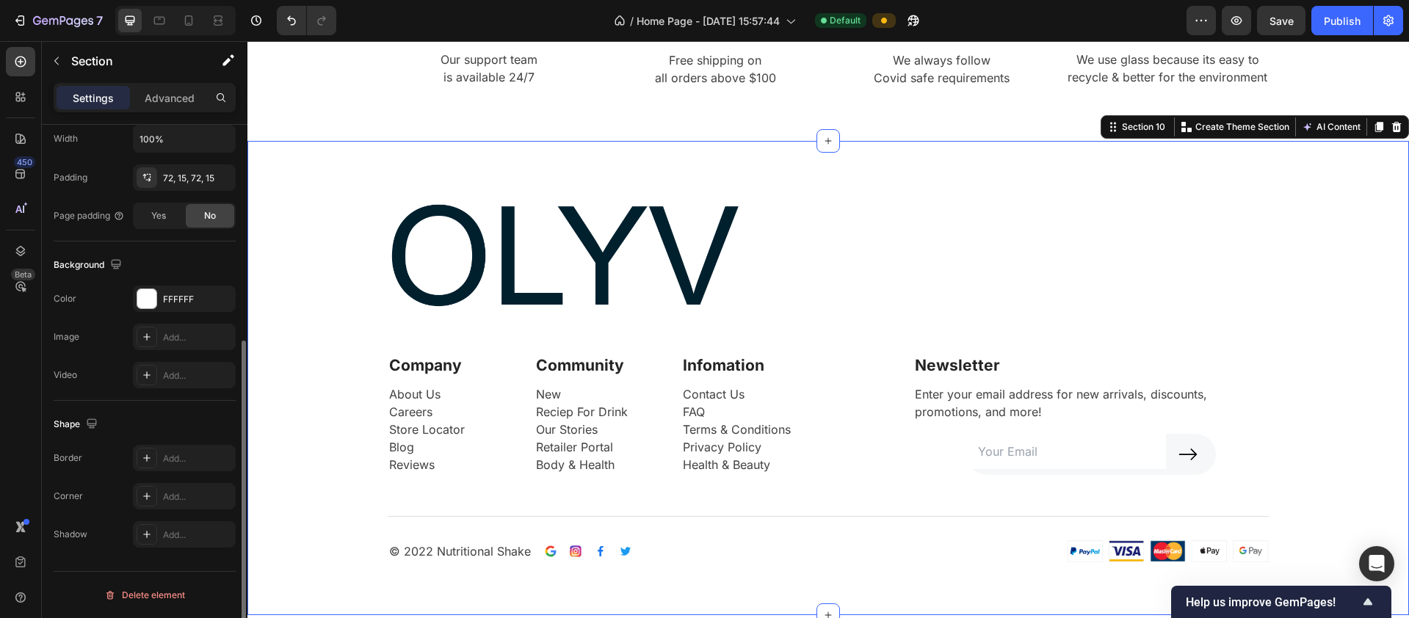
click at [714, 567] on div "Image Row Company Text block About Us Careers Store Locator Blog Reviews Text b…" at bounding box center [827, 378] width 1161 height 474
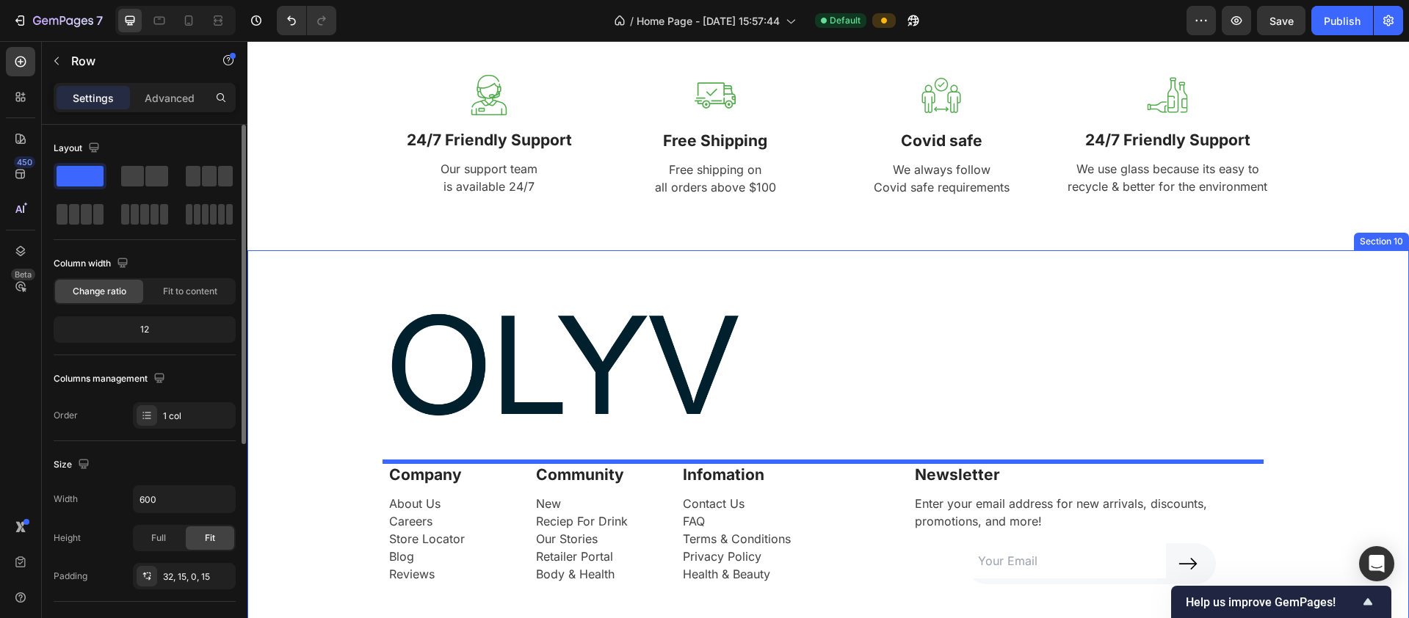
scroll to position [3717, 0]
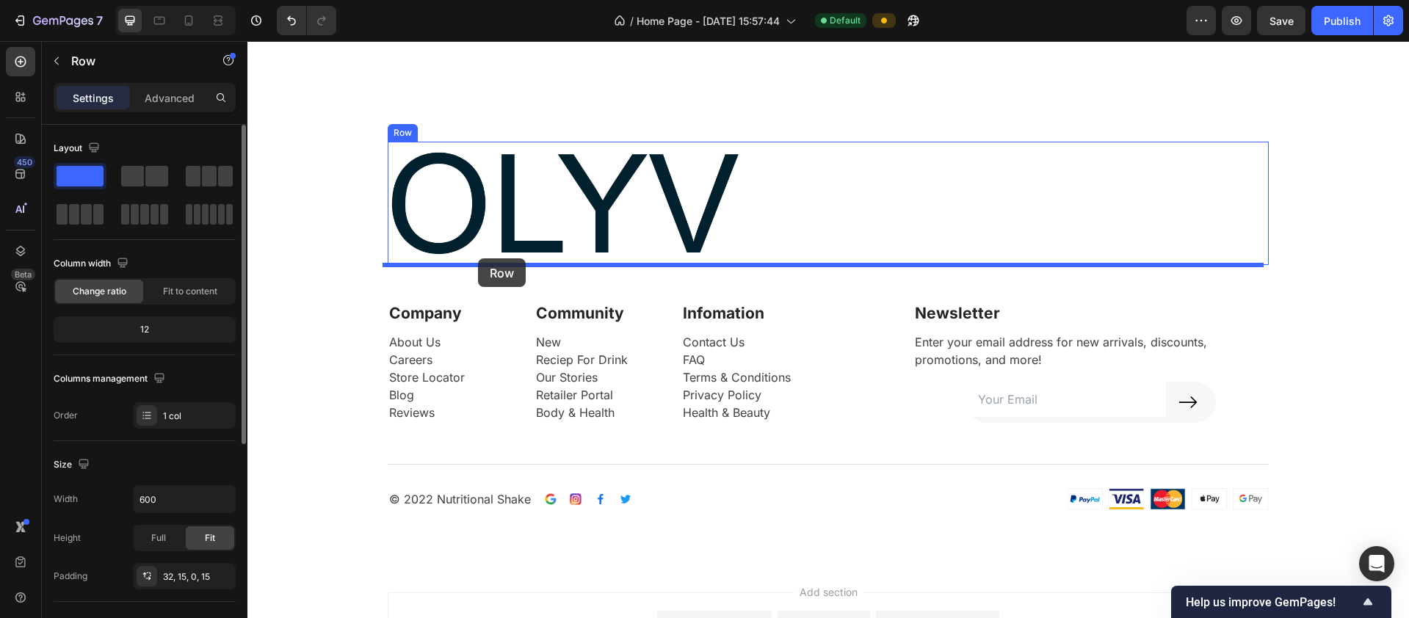
drag, startPoint x: 981, startPoint y: 124, endPoint x: 476, endPoint y: 261, distance: 522.7
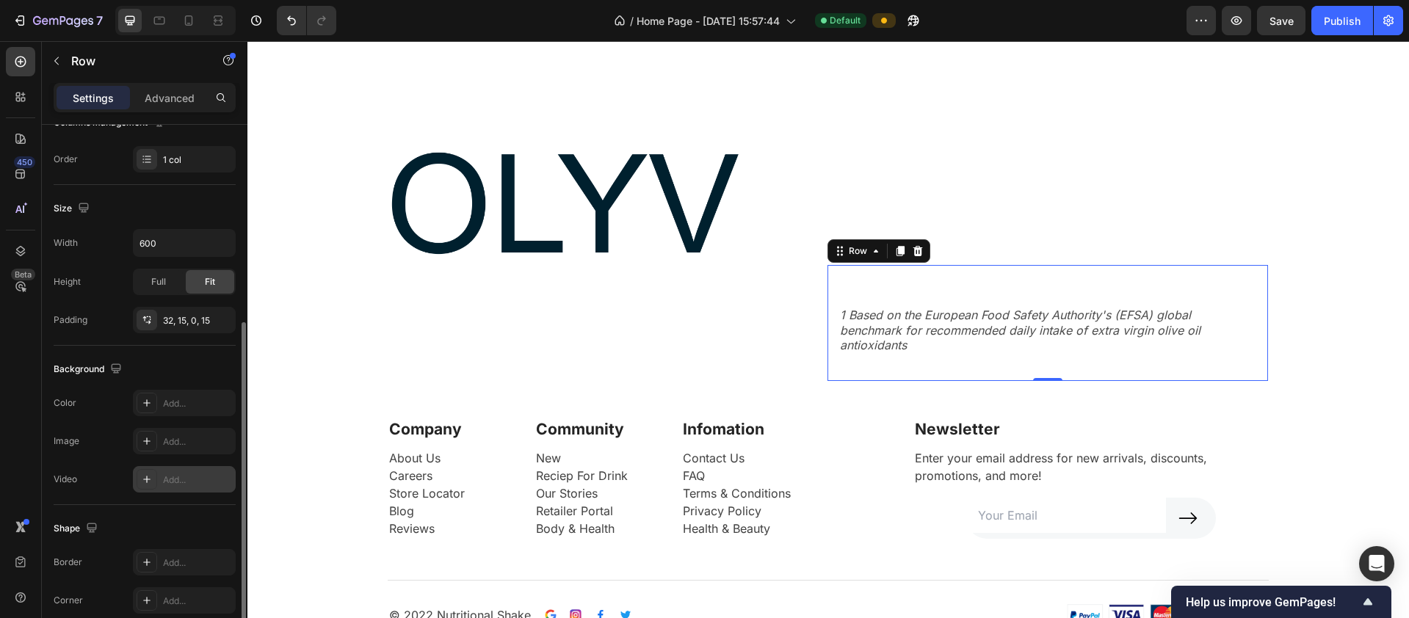
scroll to position [360, 0]
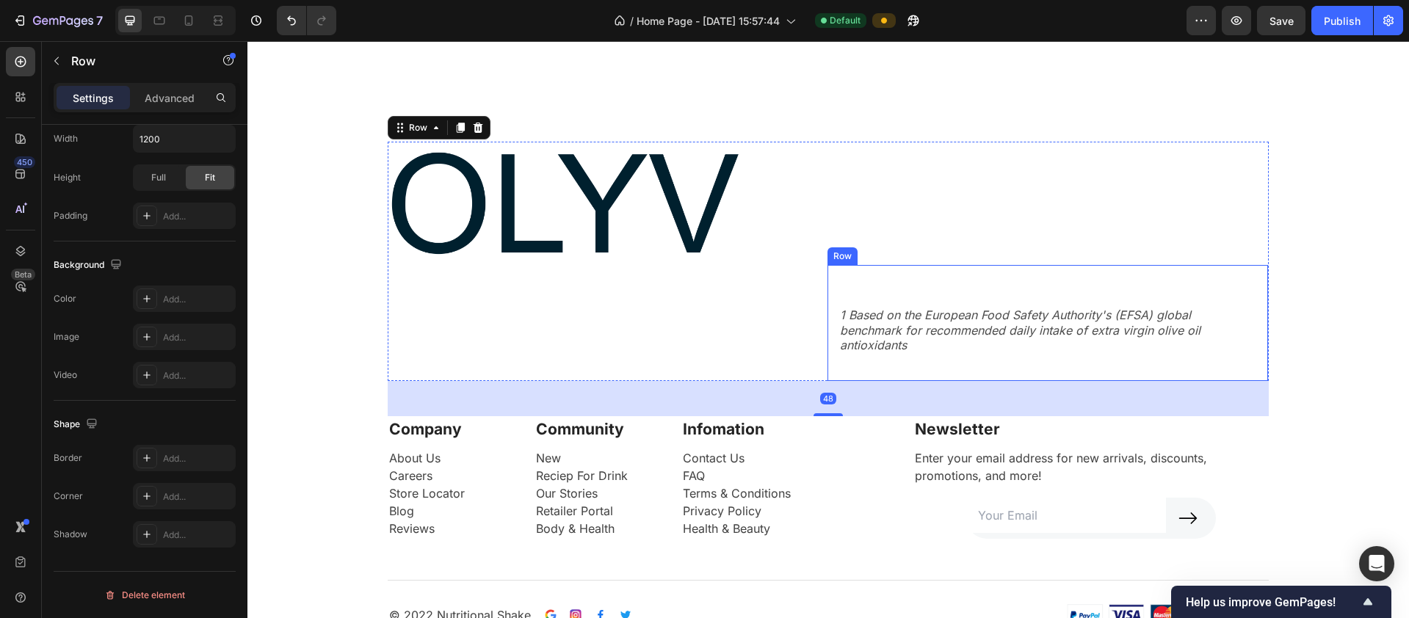
click at [918, 306] on div "1 Based on the European Food Safety Authority's (EFSA) global benchmark for rec…" at bounding box center [1047, 338] width 418 height 64
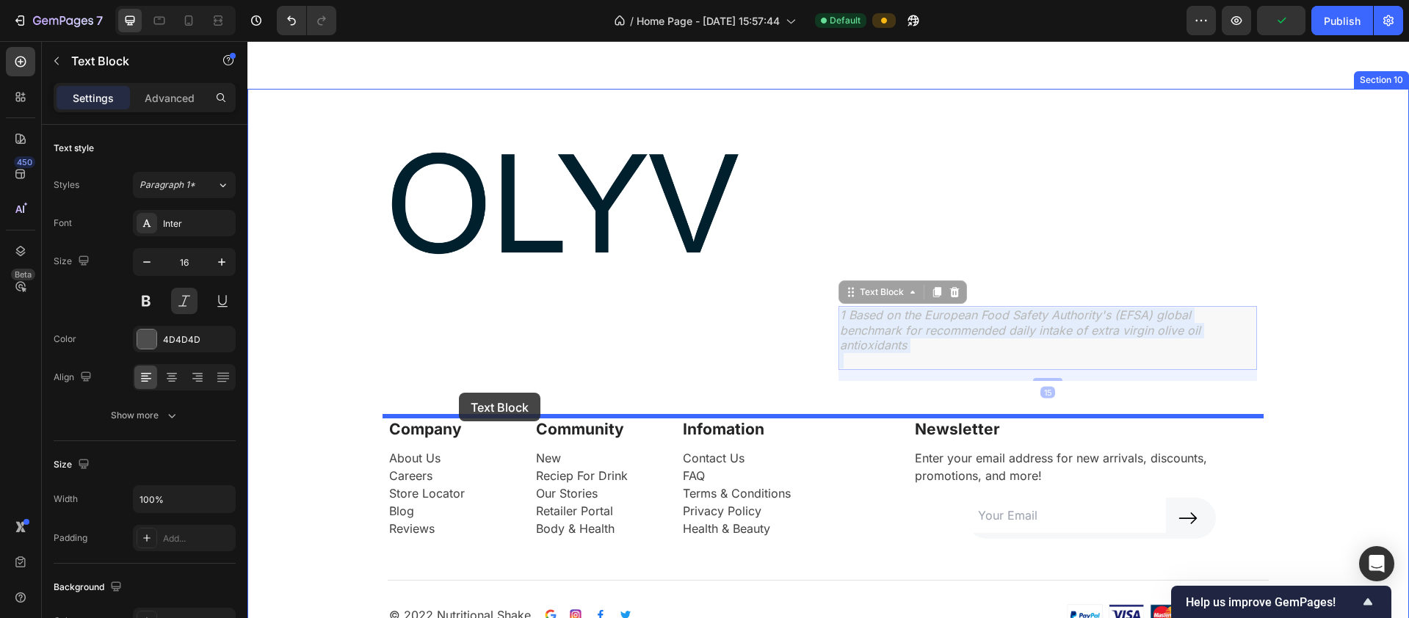
drag, startPoint x: 962, startPoint y: 308, endPoint x: 459, endPoint y: 393, distance: 509.9
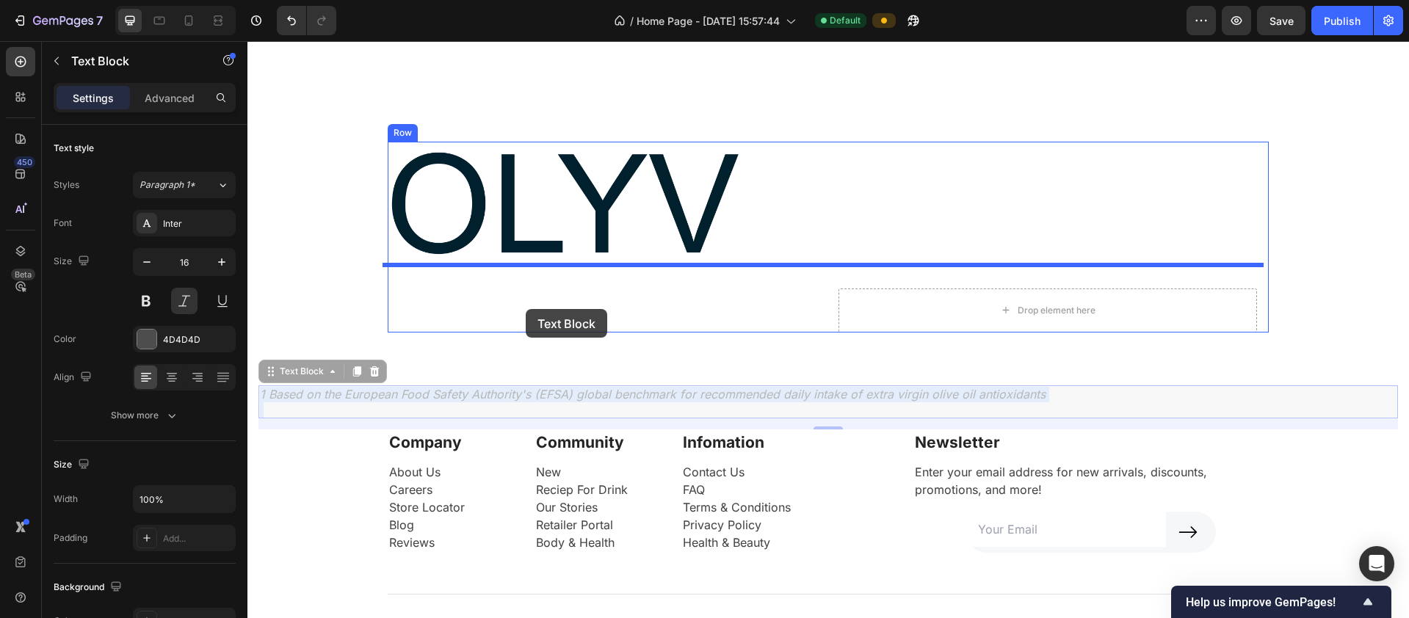
drag, startPoint x: 402, startPoint y: 388, endPoint x: 526, endPoint y: 309, distance: 146.6
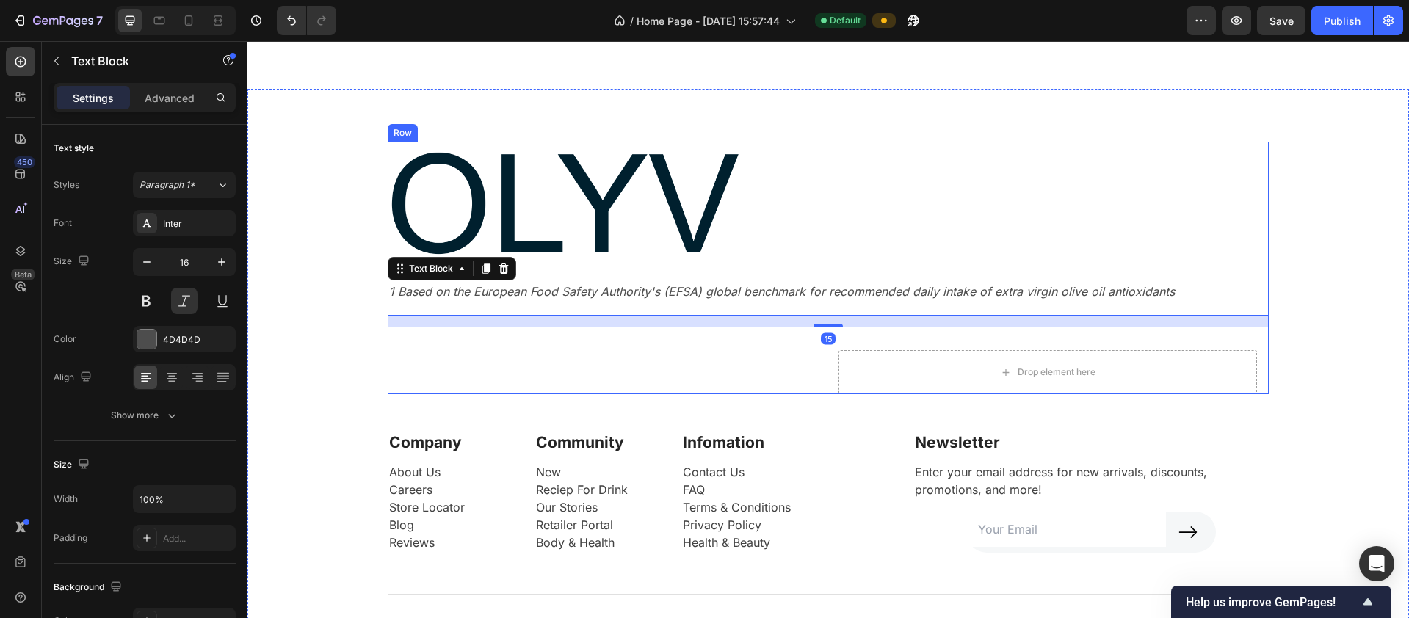
click at [655, 375] on div "Image 1 Based on the European Food Safety Authority's (EFSA) global benchmark f…" at bounding box center [828, 268] width 881 height 253
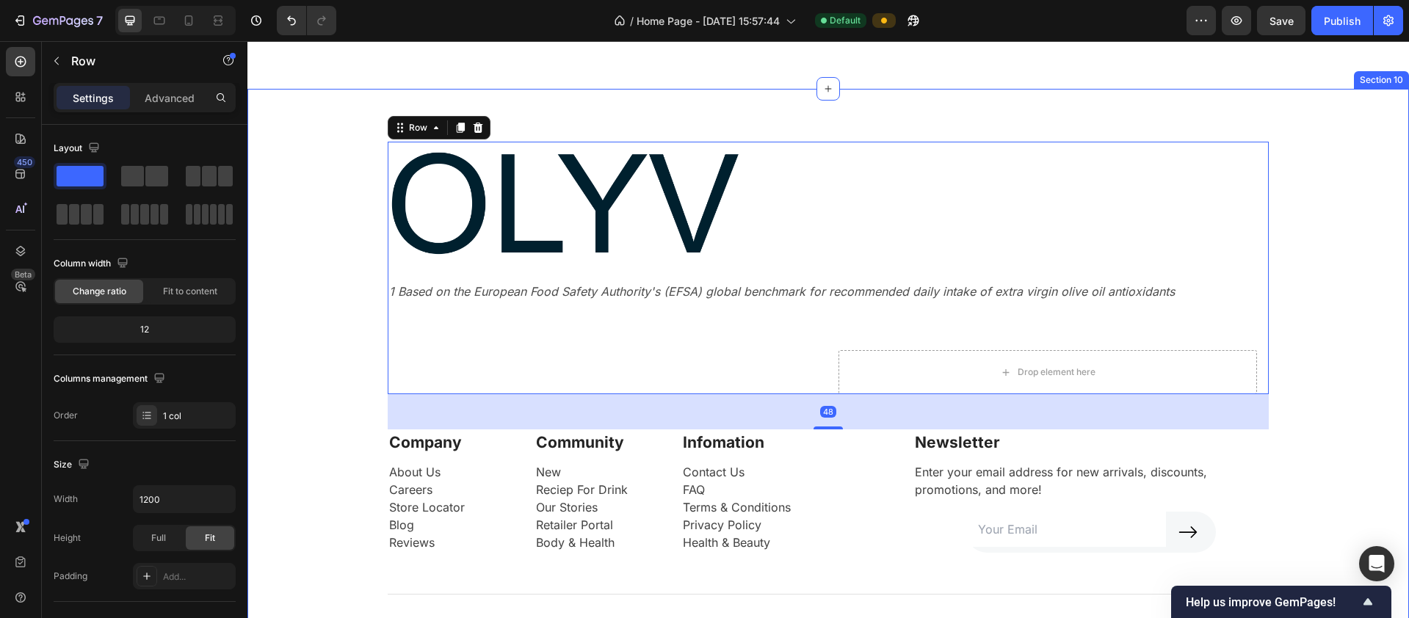
click at [1323, 297] on div "Image 1 Based on the European Food Safety Authority's (EFSA) global benchmark f…" at bounding box center [827, 391] width 1139 height 498
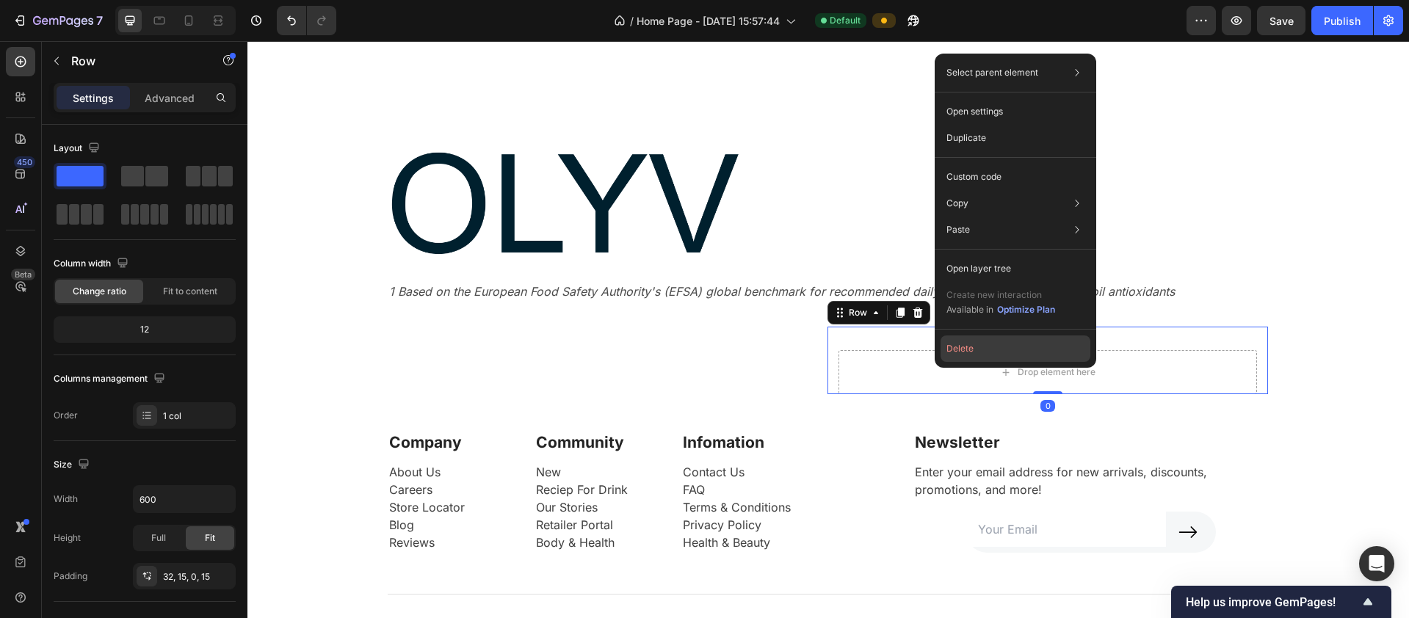
click at [971, 349] on button "Delete" at bounding box center [1015, 349] width 150 height 26
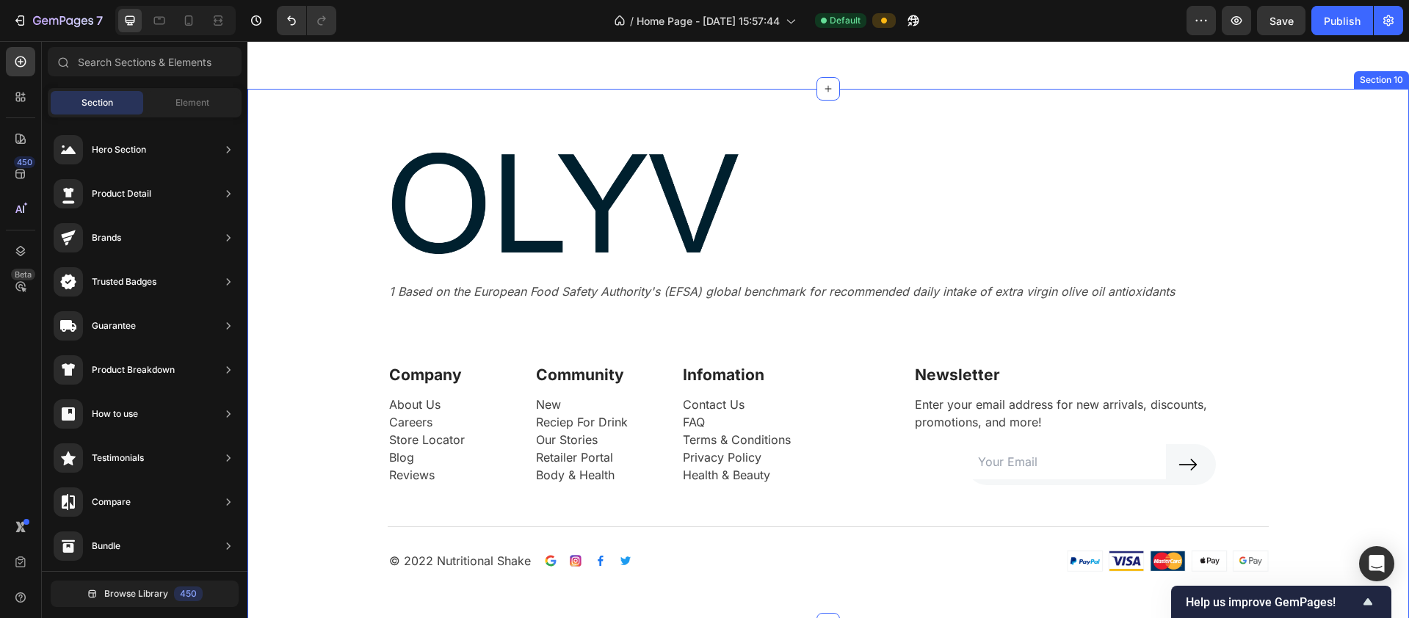
click at [1325, 301] on div "Image 1 Based on the European Food Safety Authority's (EFSA) global benchmark f…" at bounding box center [827, 357] width 1139 height 430
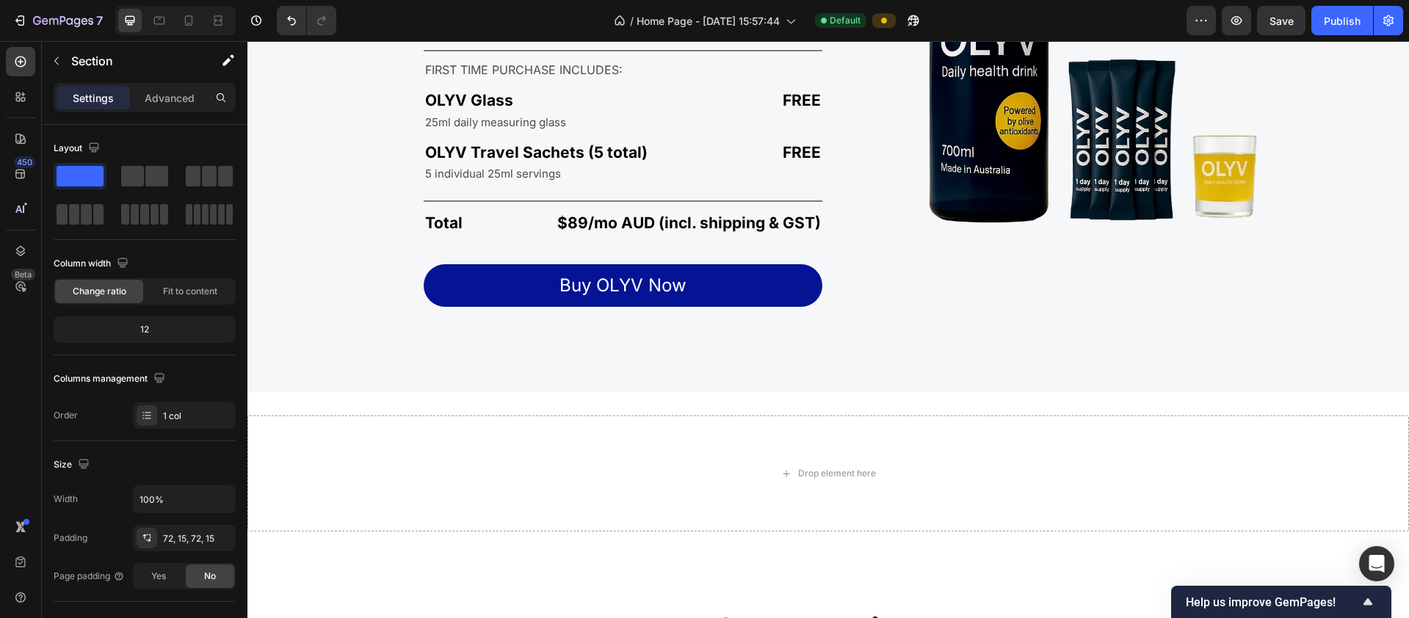
scroll to position [2832, 0]
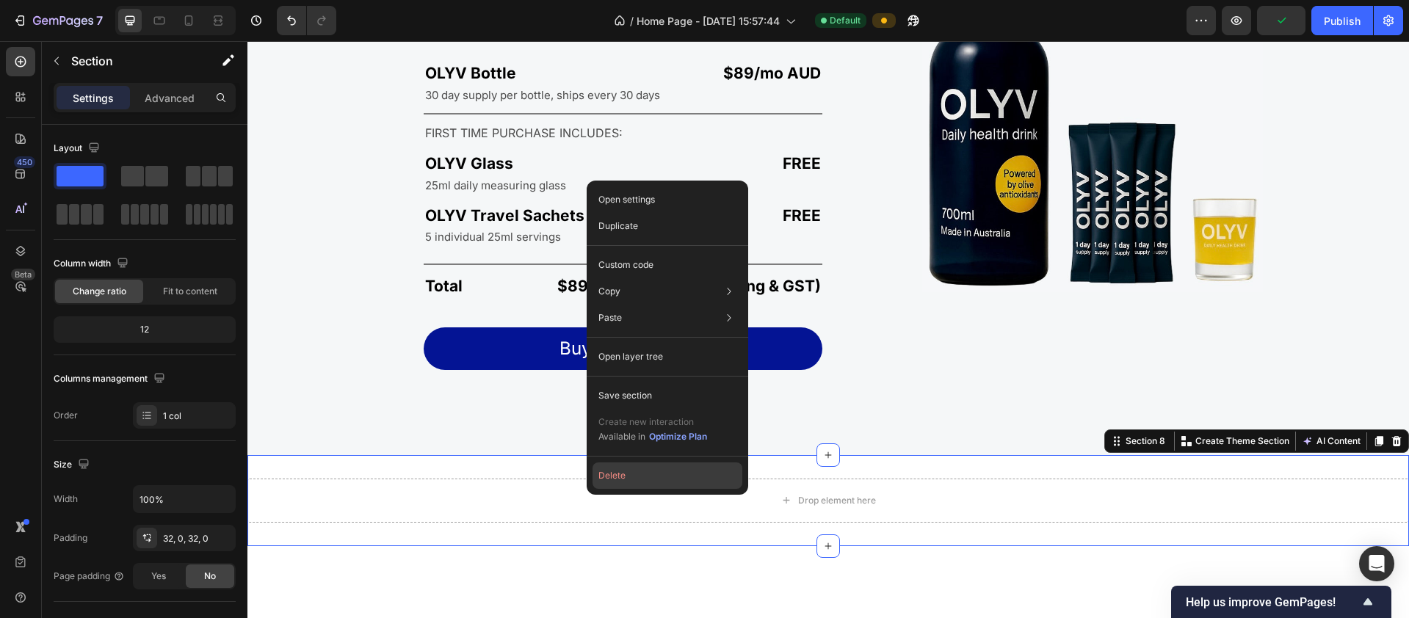
click at [617, 481] on button "Delete" at bounding box center [667, 476] width 150 height 26
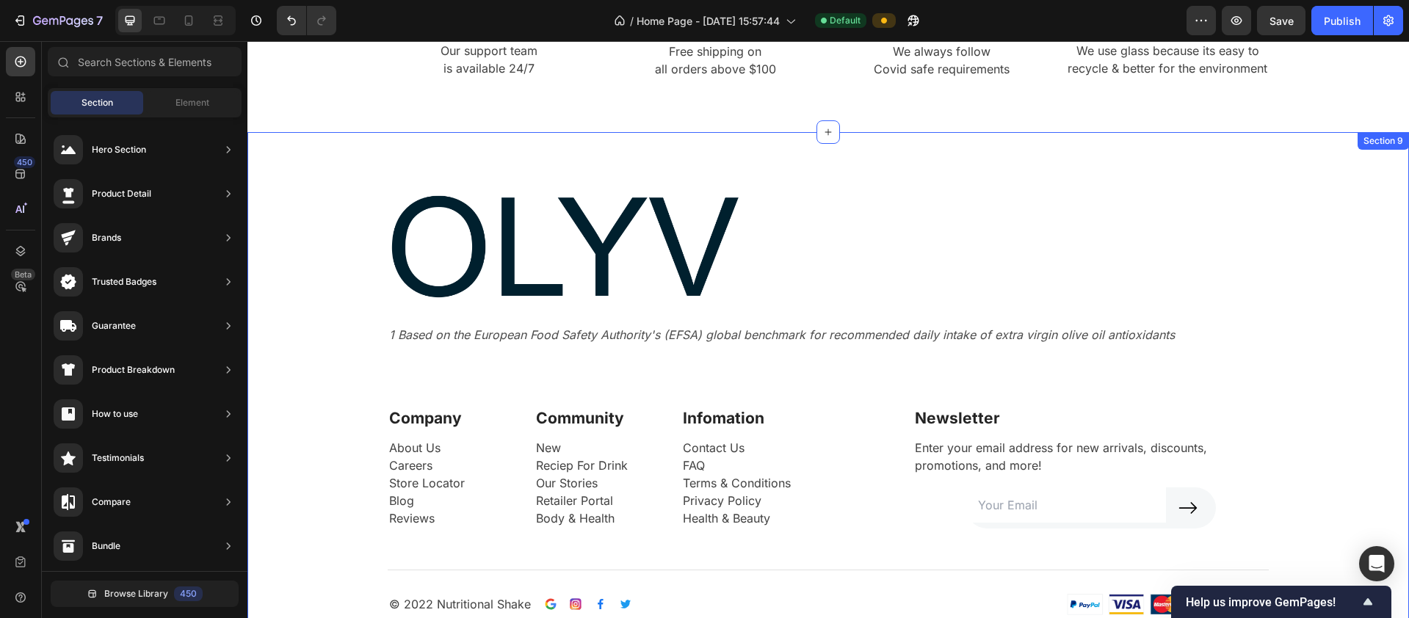
scroll to position [3509, 0]
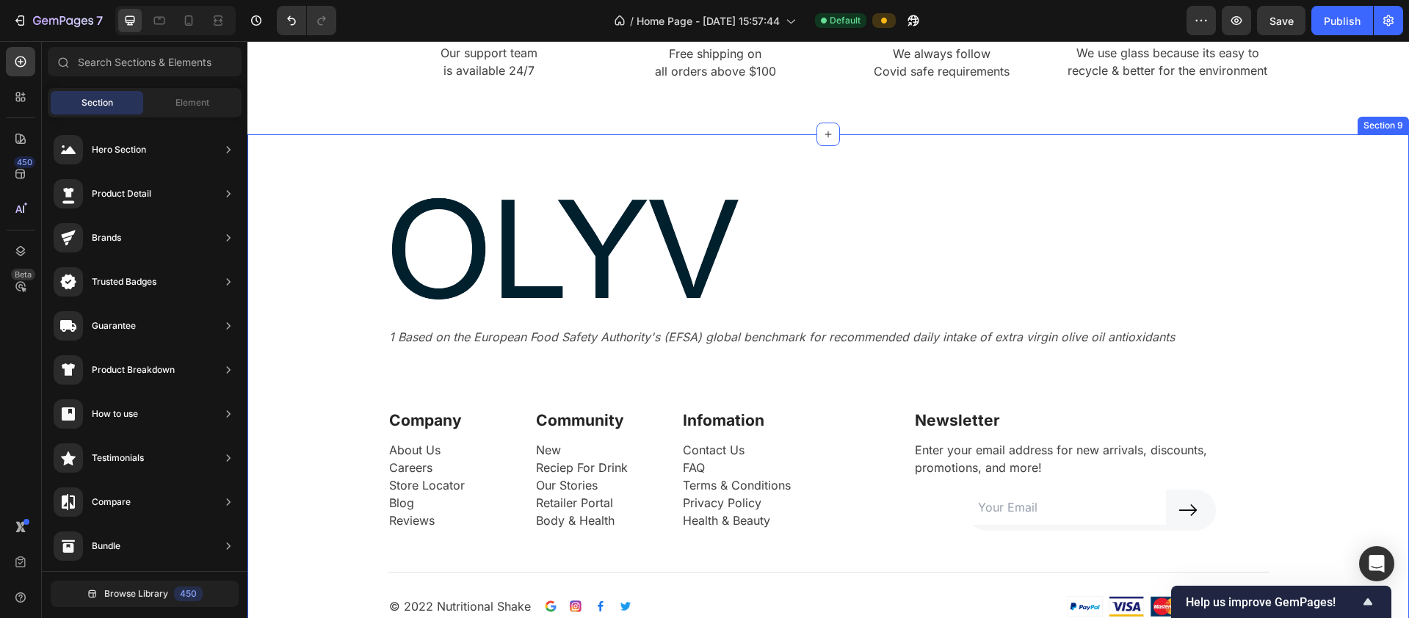
click at [309, 237] on div "Image 1 Based on the European Food Safety Authority's (EFSA) global benchmark f…" at bounding box center [827, 402] width 1139 height 430
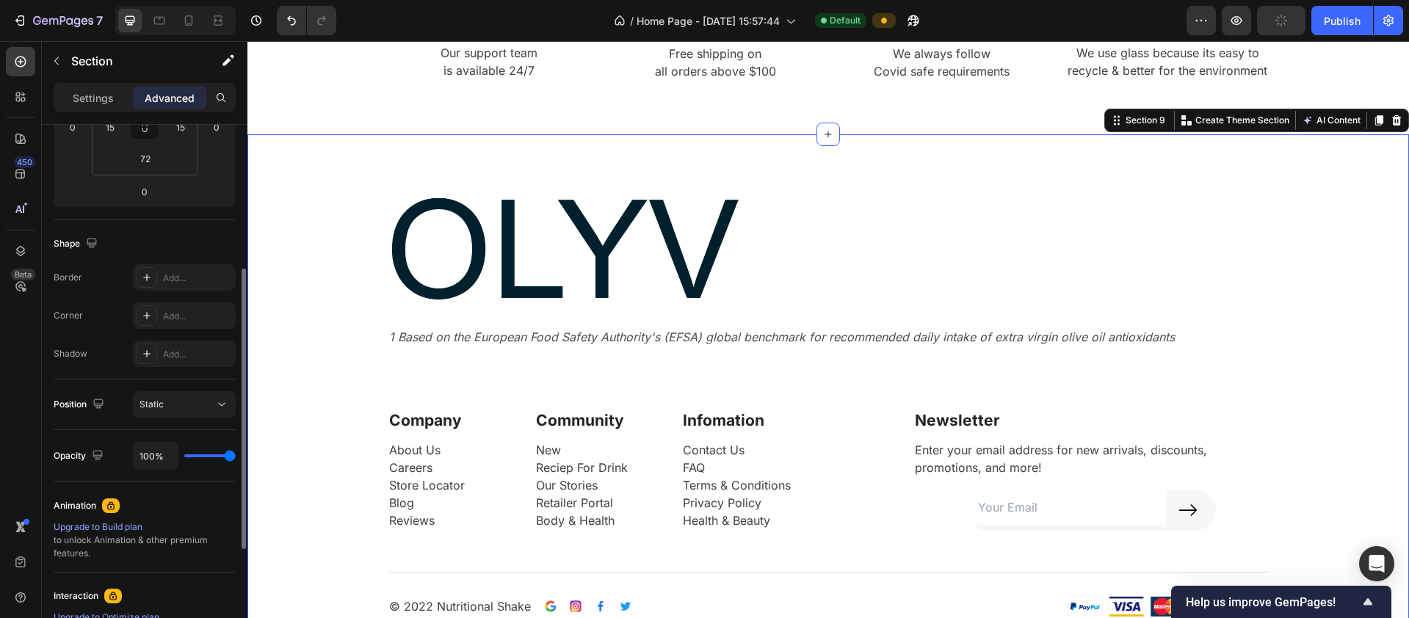
scroll to position [279, 0]
click at [97, 100] on p "Settings" at bounding box center [93, 97] width 41 height 15
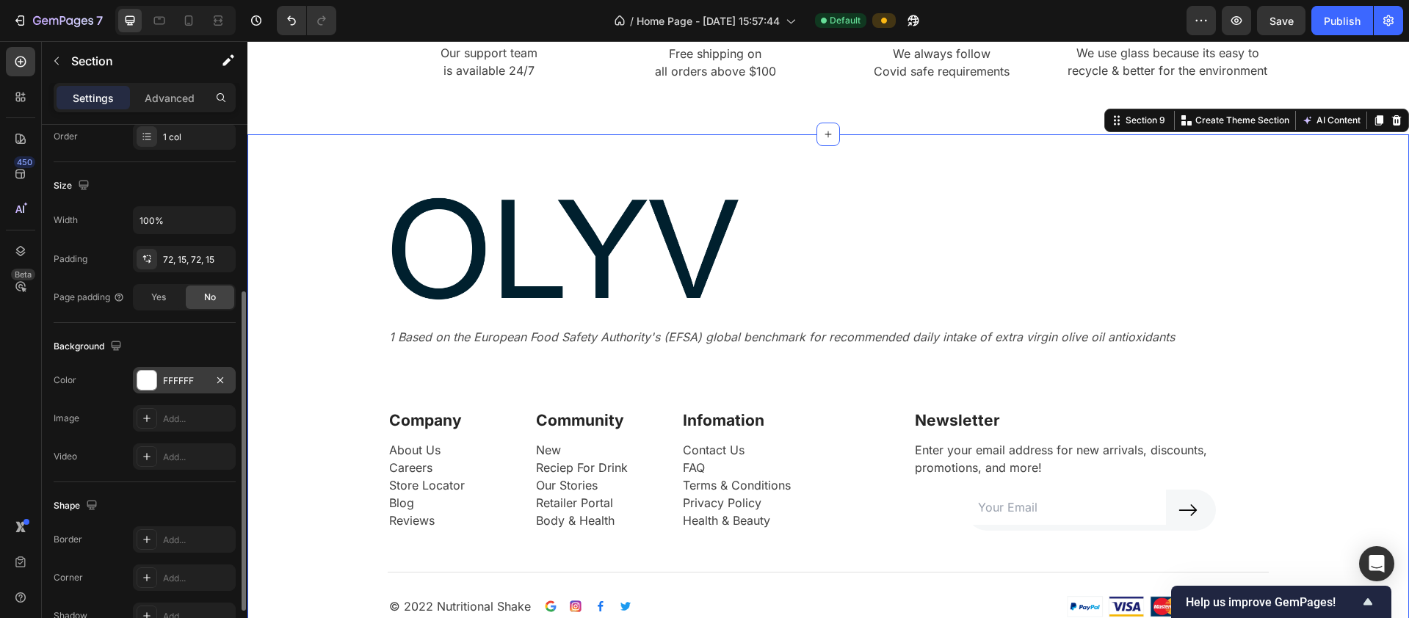
click at [151, 386] on div at bounding box center [146, 380] width 19 height 19
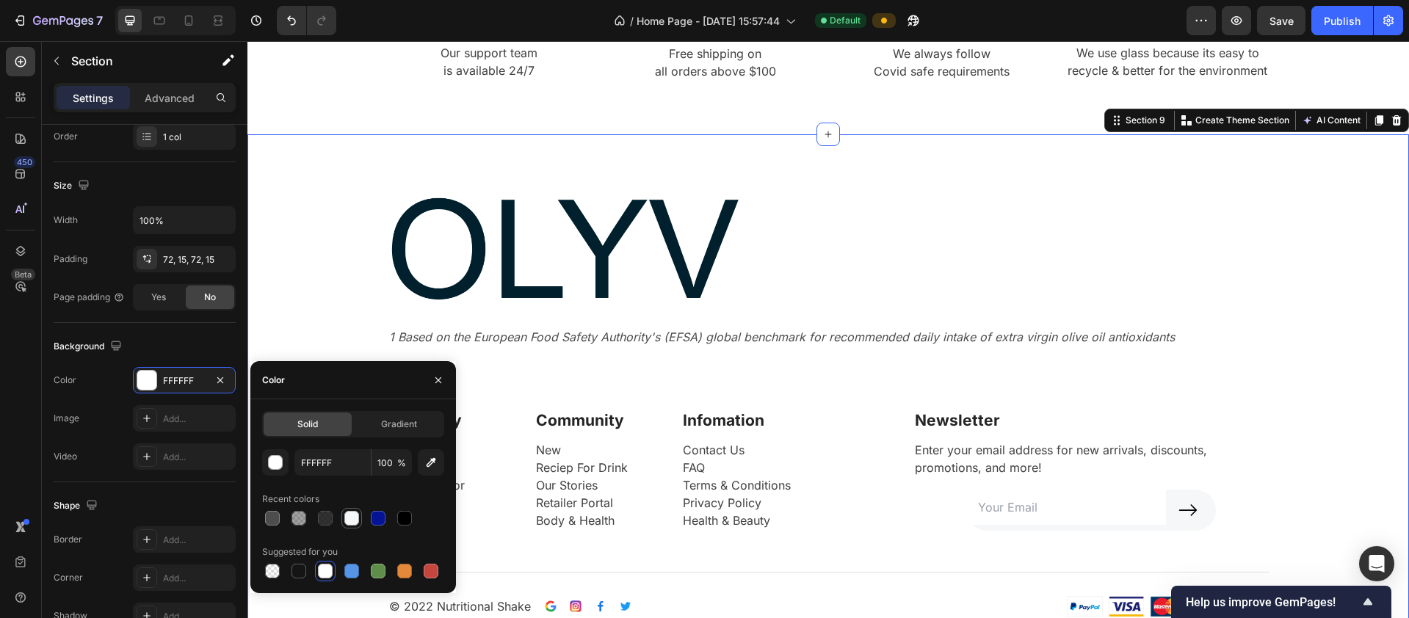
click at [355, 519] on div at bounding box center [351, 518] width 15 height 15
type input "F5F7F8"
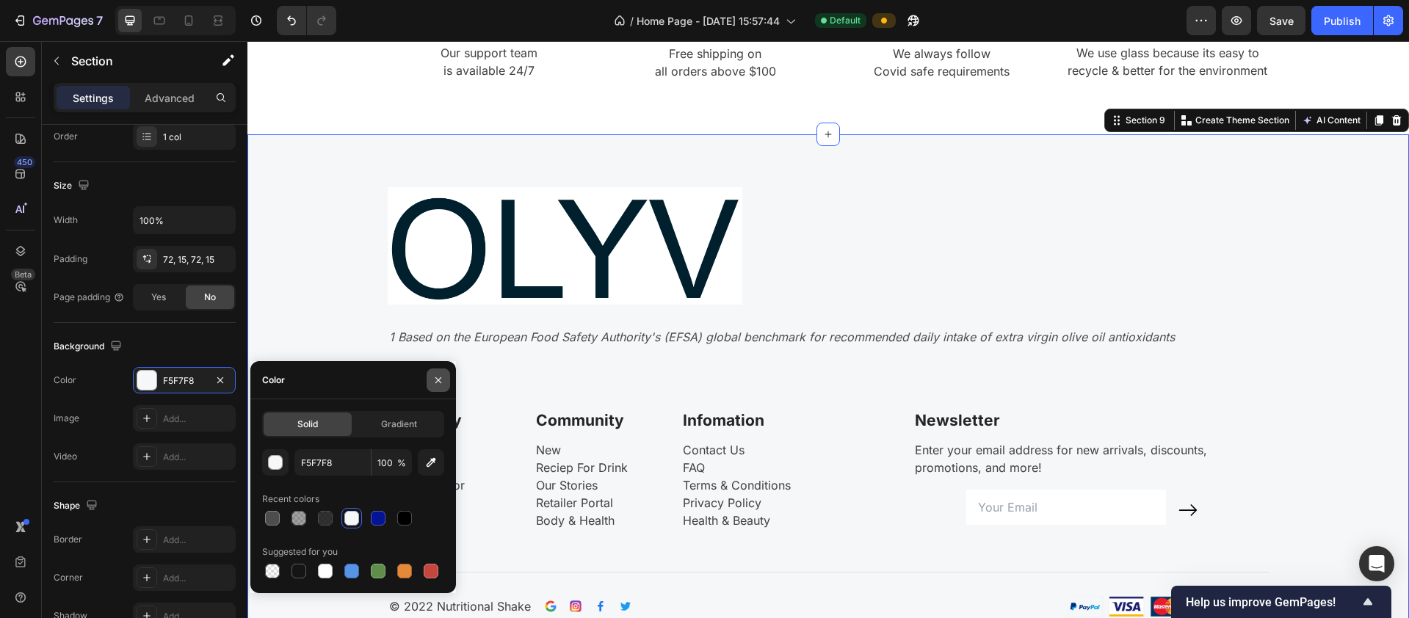
click at [443, 381] on icon "button" at bounding box center [438, 380] width 12 height 12
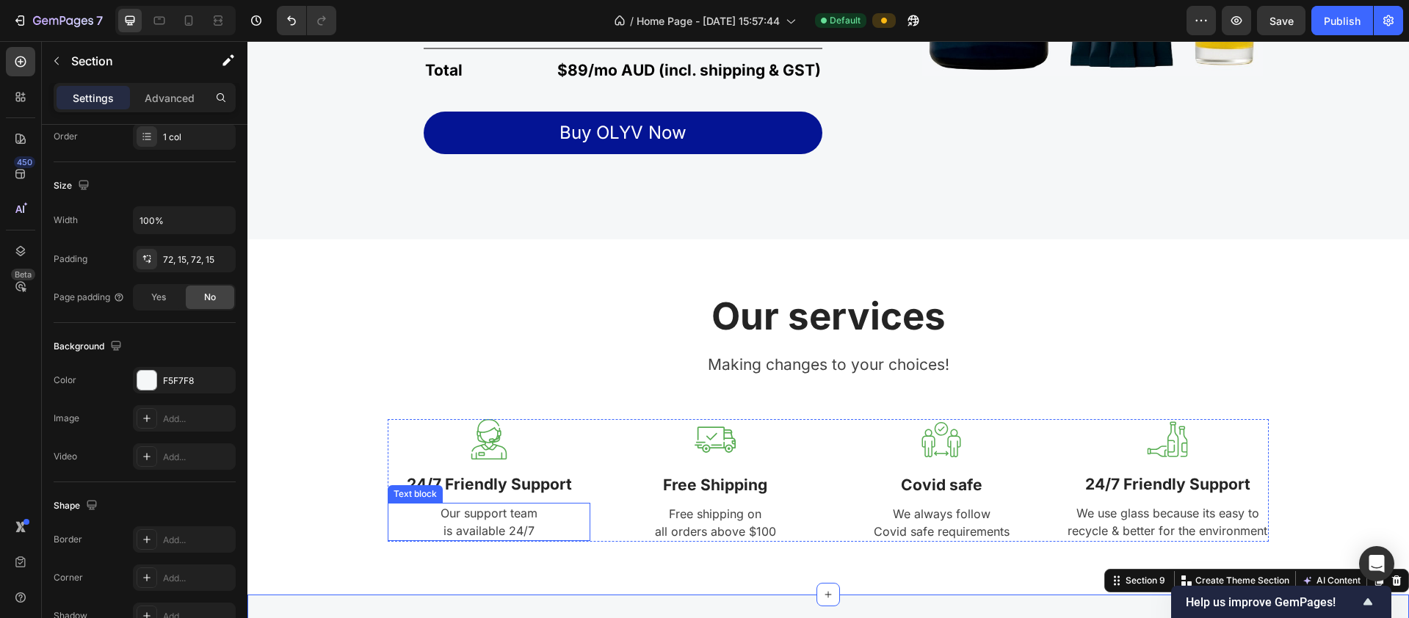
scroll to position [3026, 0]
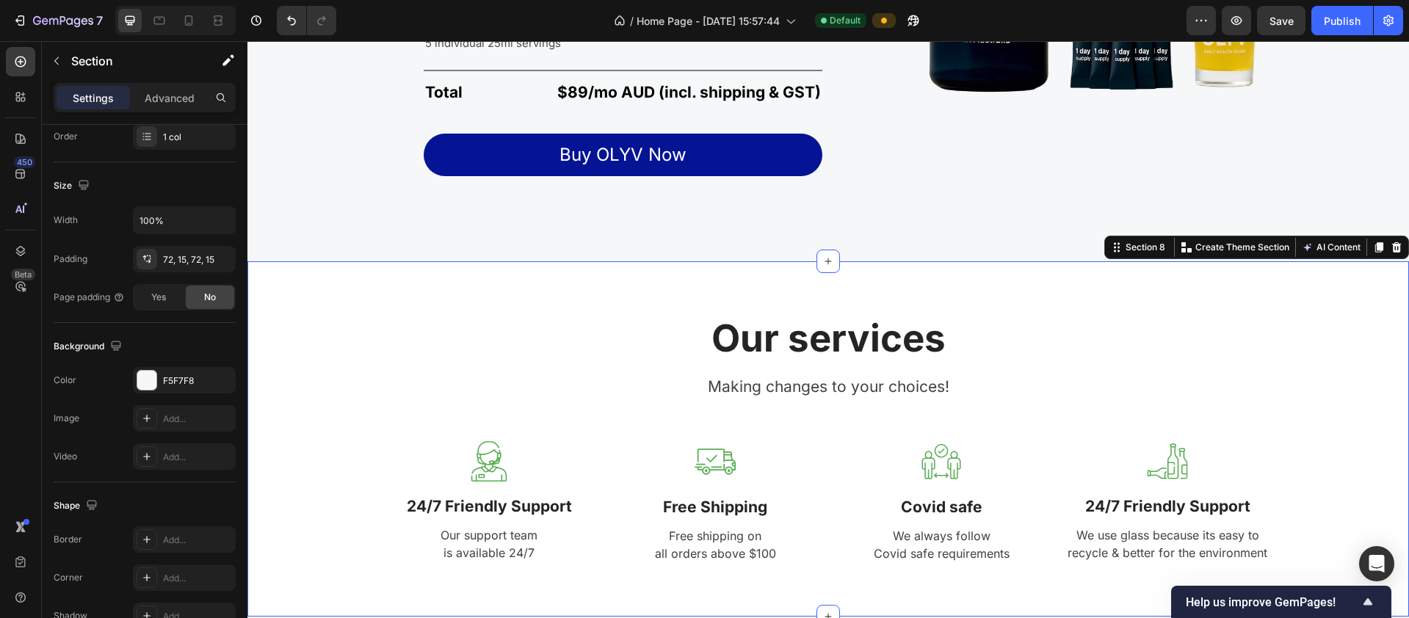
click at [321, 317] on div "Our services Heading Making changes to your choices! Text block Row Image 24/7 …" at bounding box center [827, 439] width 1139 height 250
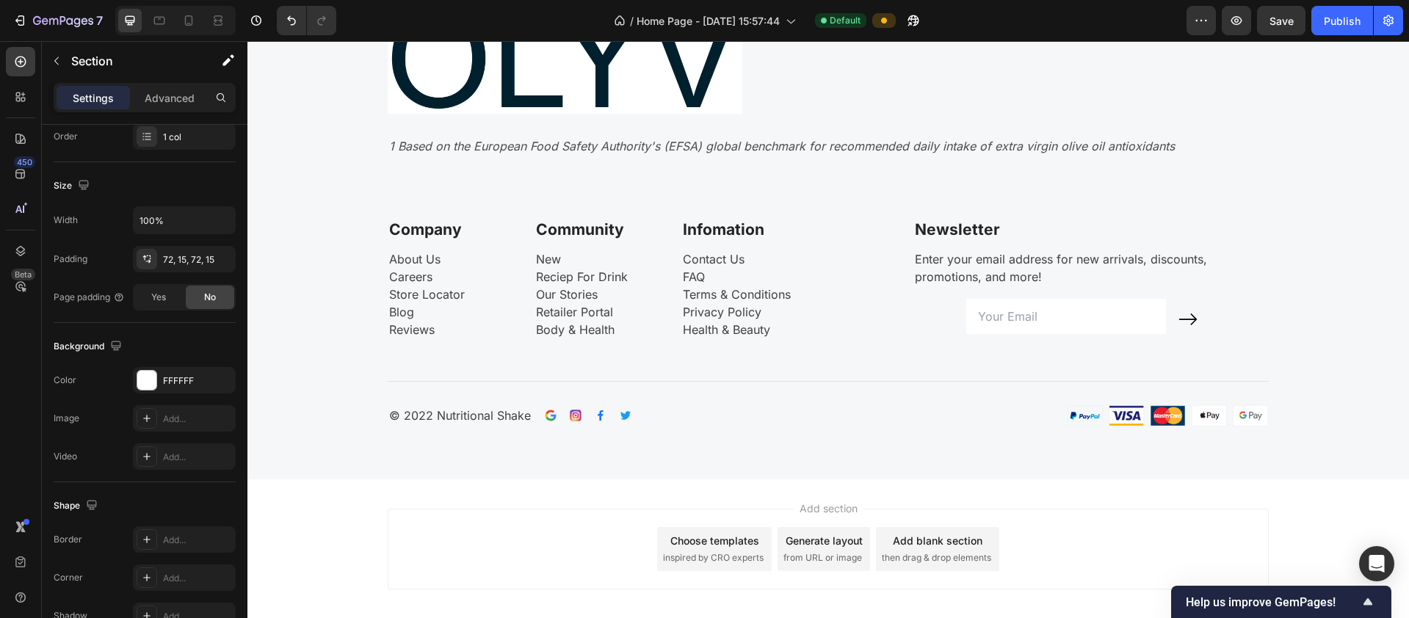
scroll to position [3699, 0]
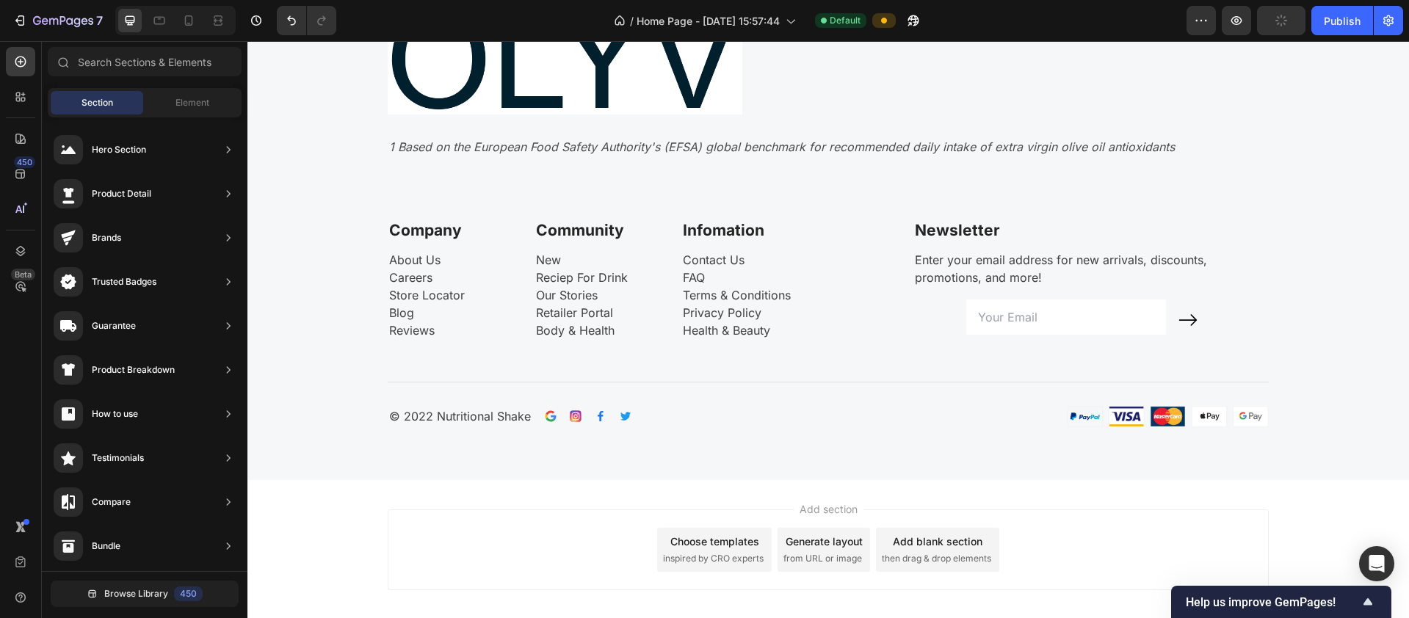
click at [830, 504] on span "Add section" at bounding box center [829, 508] width 70 height 15
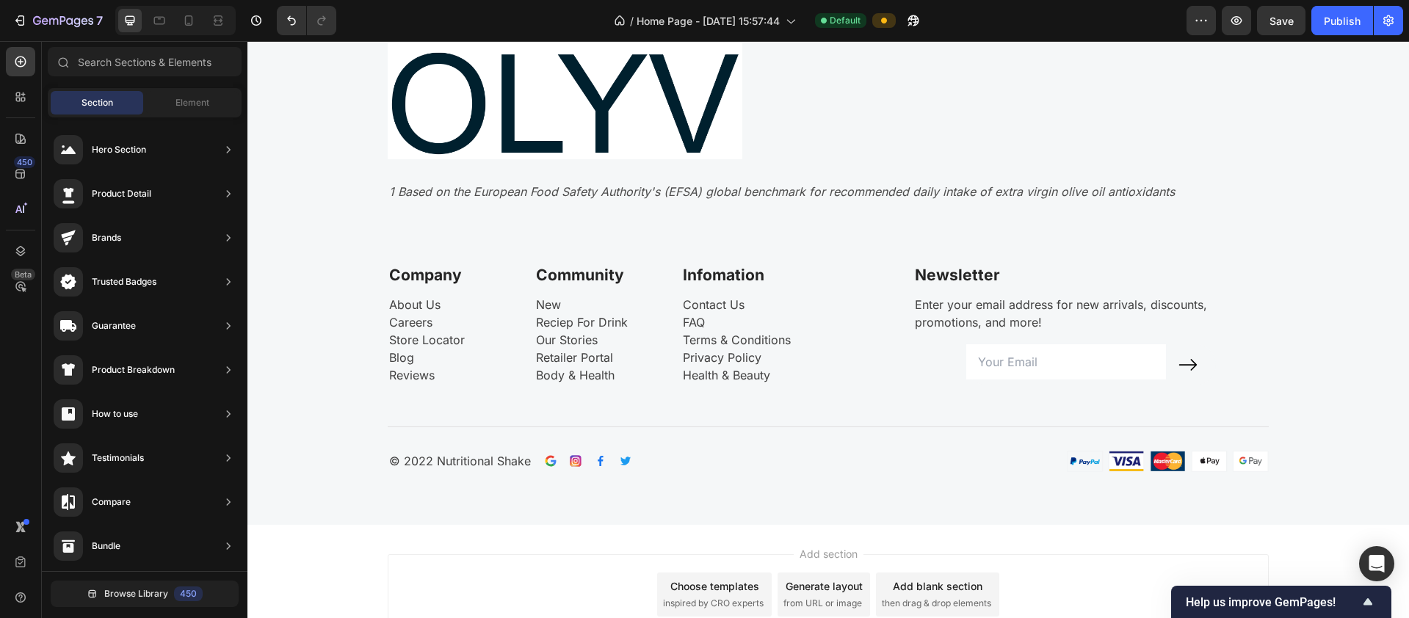
scroll to position [3772, 0]
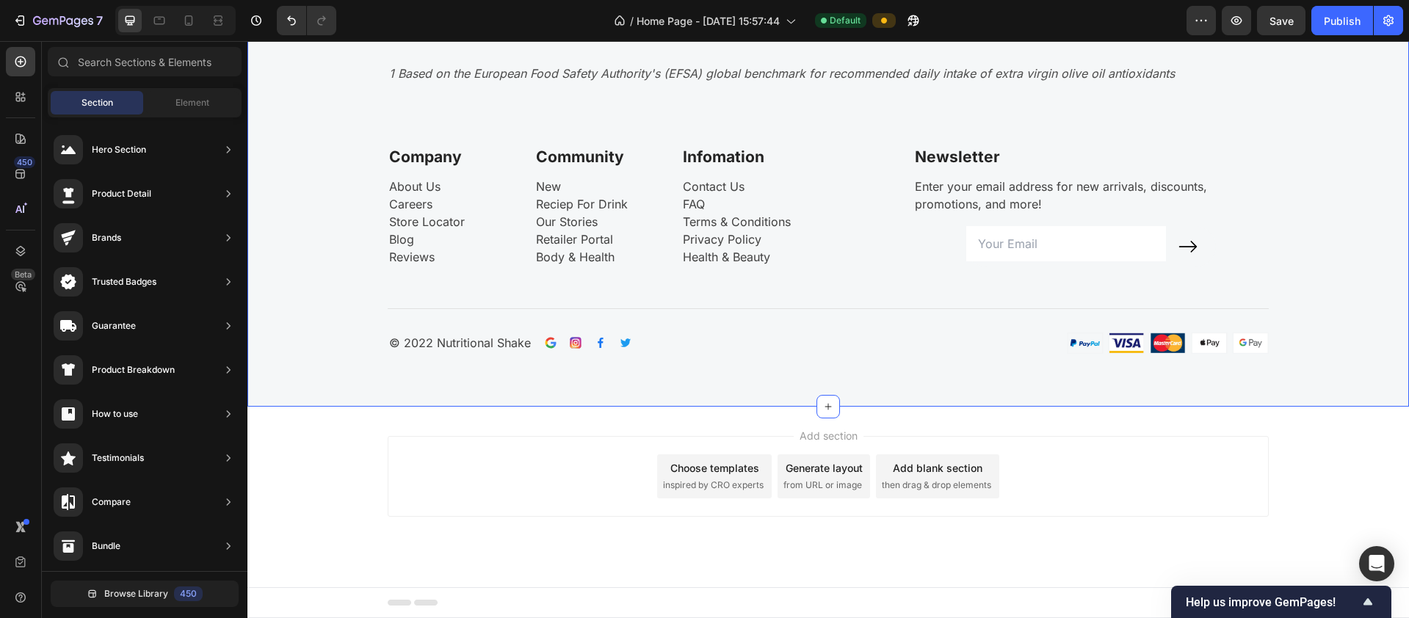
click at [1283, 23] on span "Save" at bounding box center [1281, 21] width 24 height 12
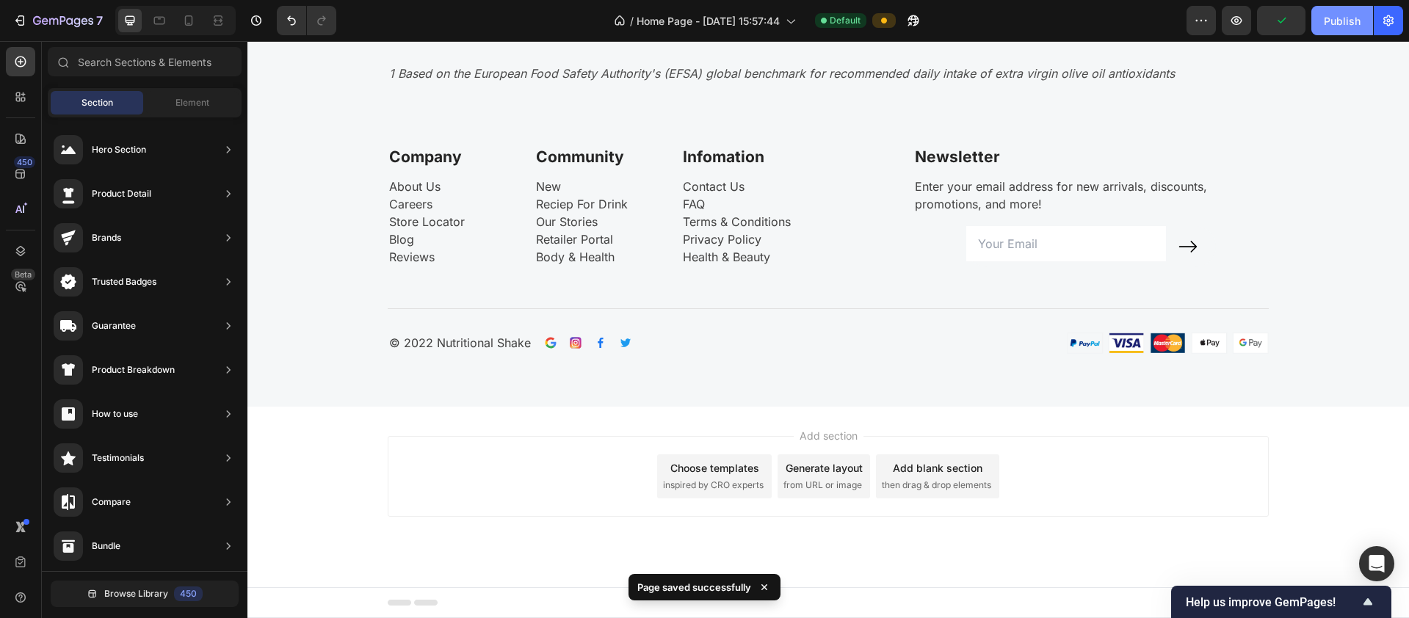
click at [1342, 25] on div "Publish" at bounding box center [1342, 20] width 37 height 15
click at [159, 25] on icon at bounding box center [159, 20] width 15 height 15
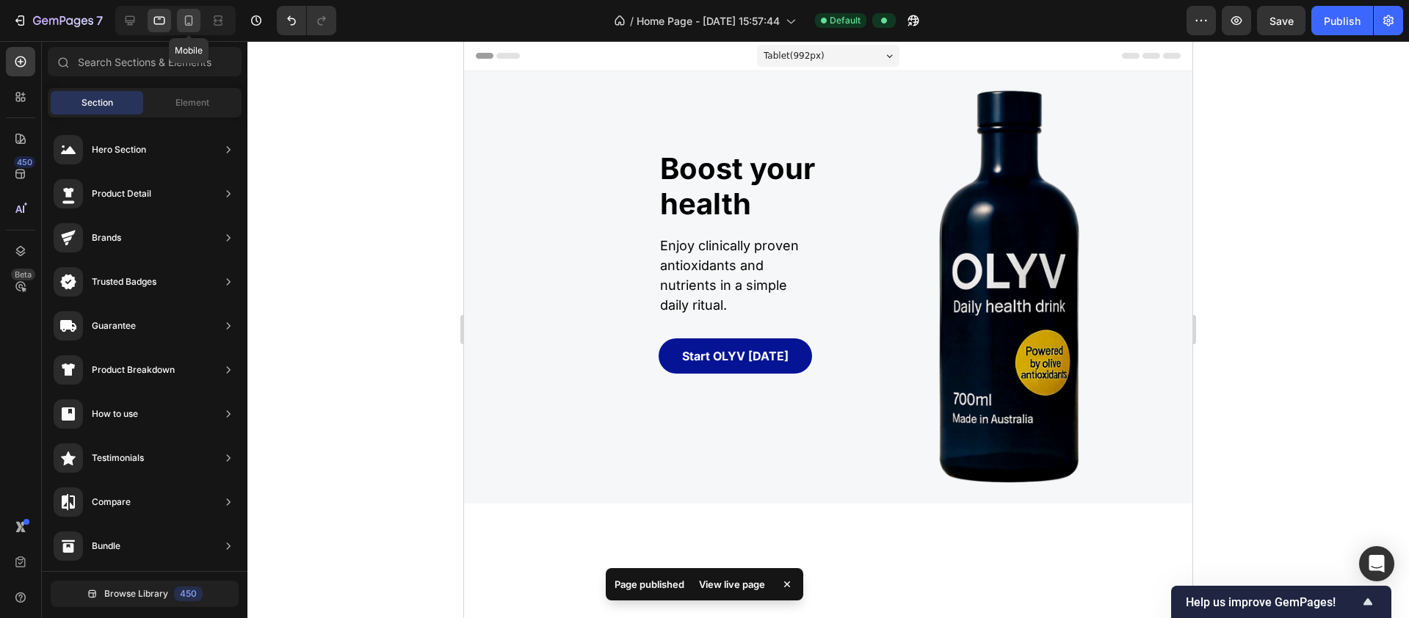
click at [186, 25] on icon at bounding box center [189, 20] width 8 height 10
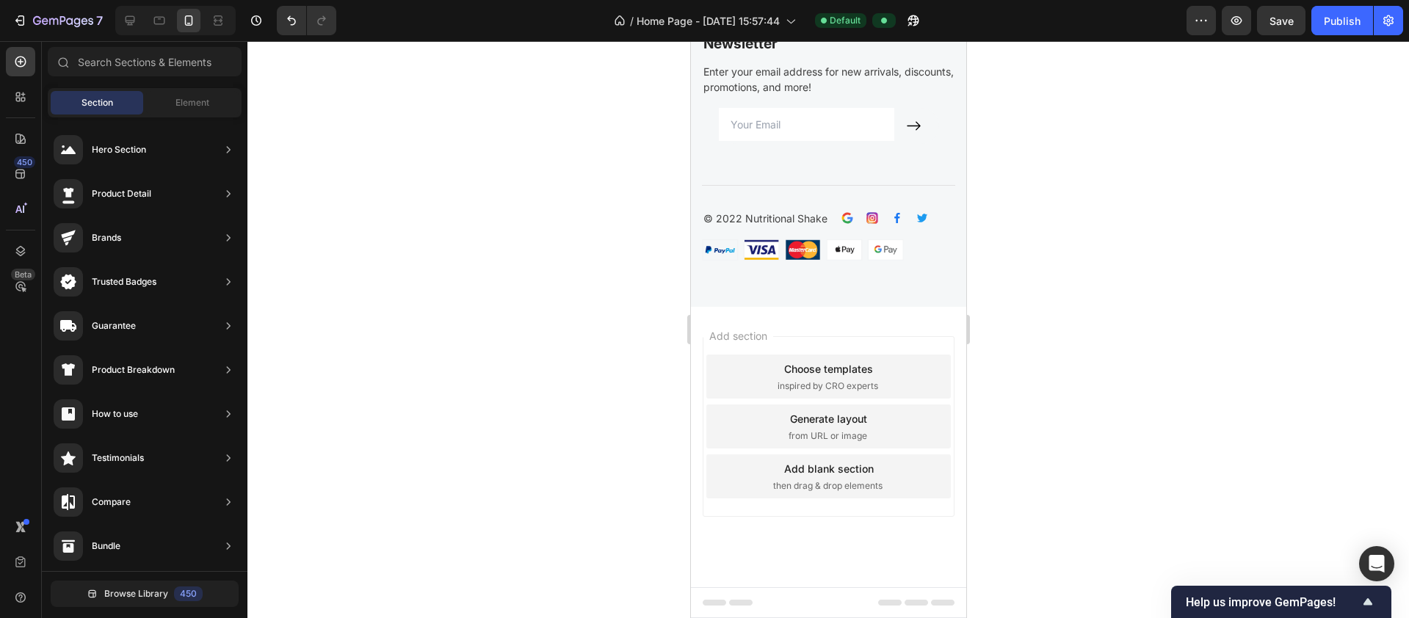
scroll to position [4772, 0]
click at [1286, 24] on span "Save" at bounding box center [1281, 21] width 24 height 12
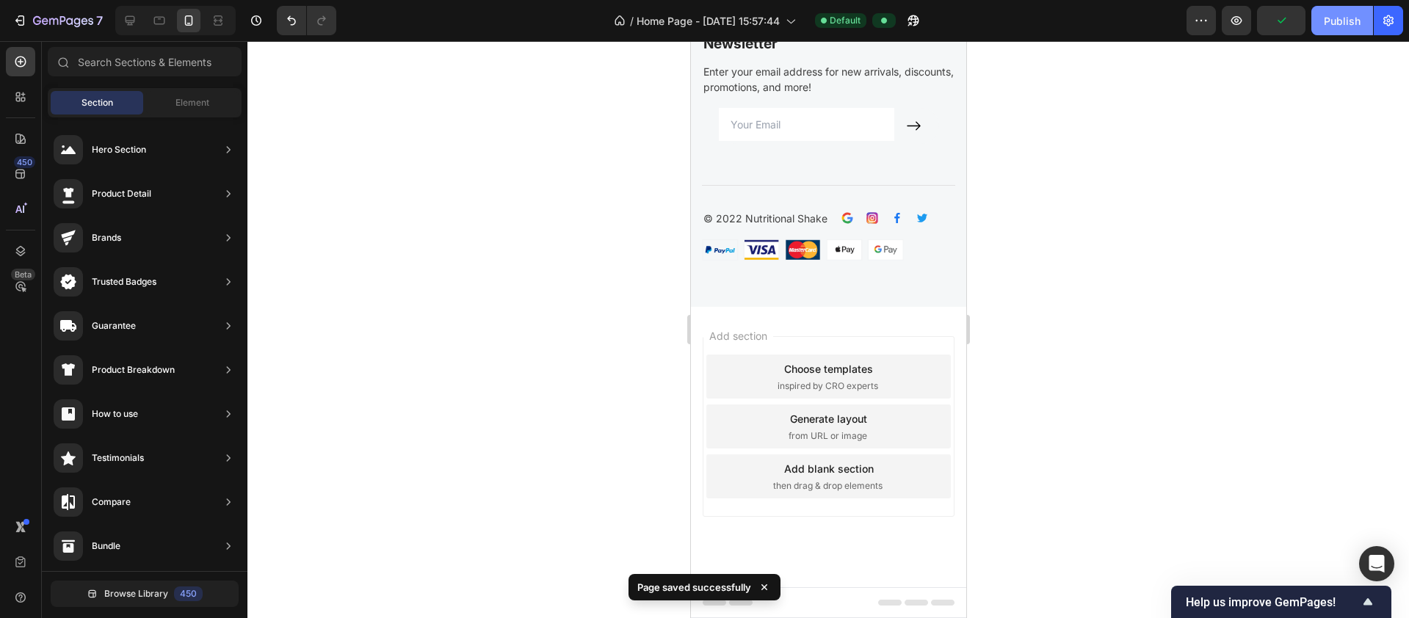
click at [1336, 23] on div "Publish" at bounding box center [1342, 20] width 37 height 15
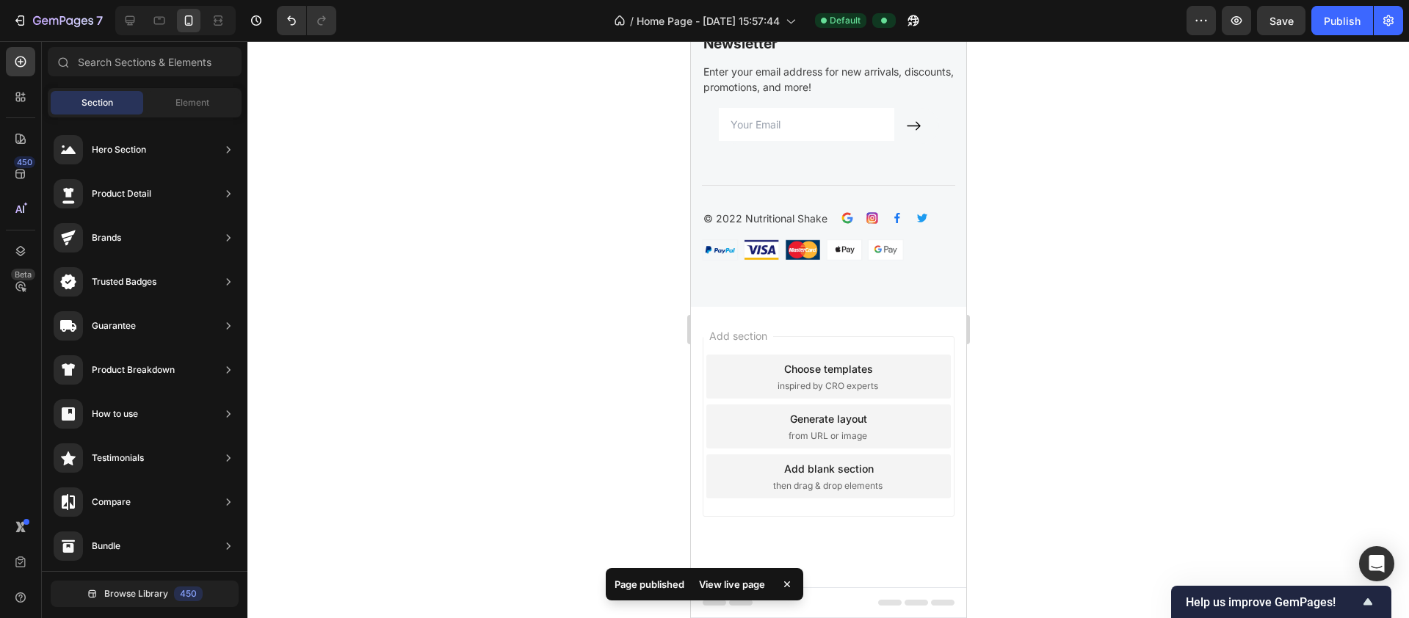
click at [733, 581] on div "View live page" at bounding box center [732, 584] width 84 height 21
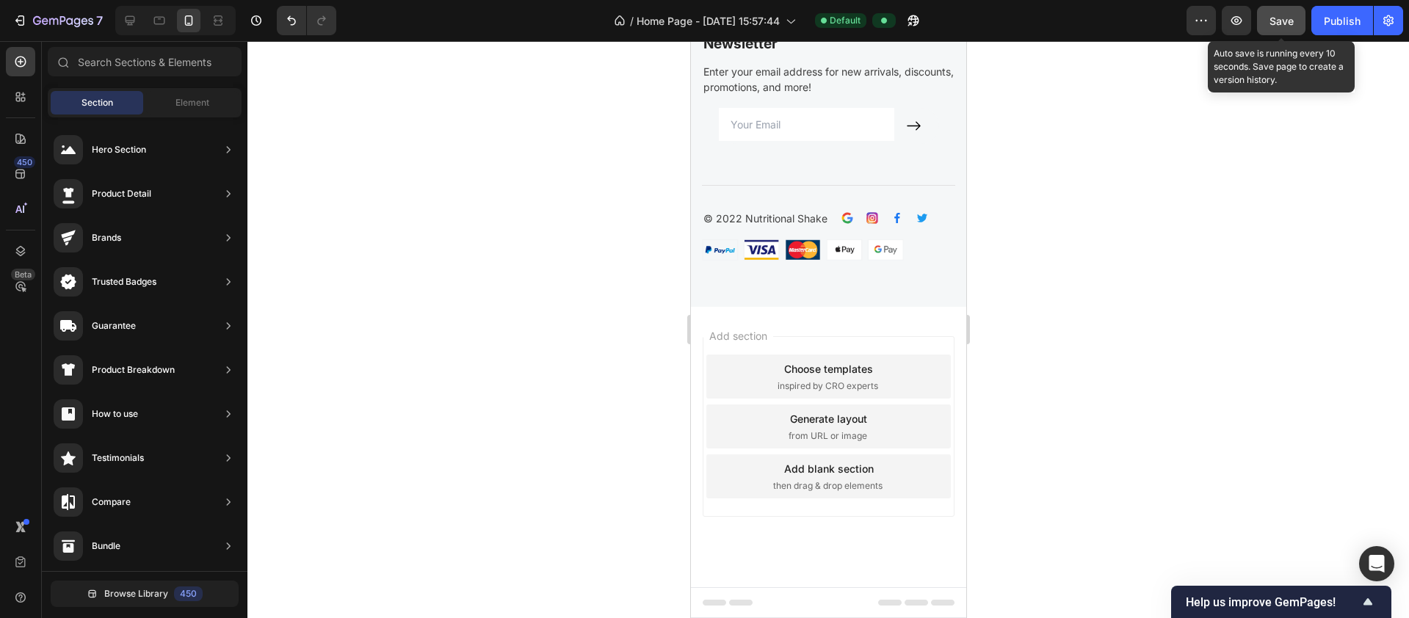
click at [1279, 28] on button "Save" at bounding box center [1281, 20] width 48 height 29
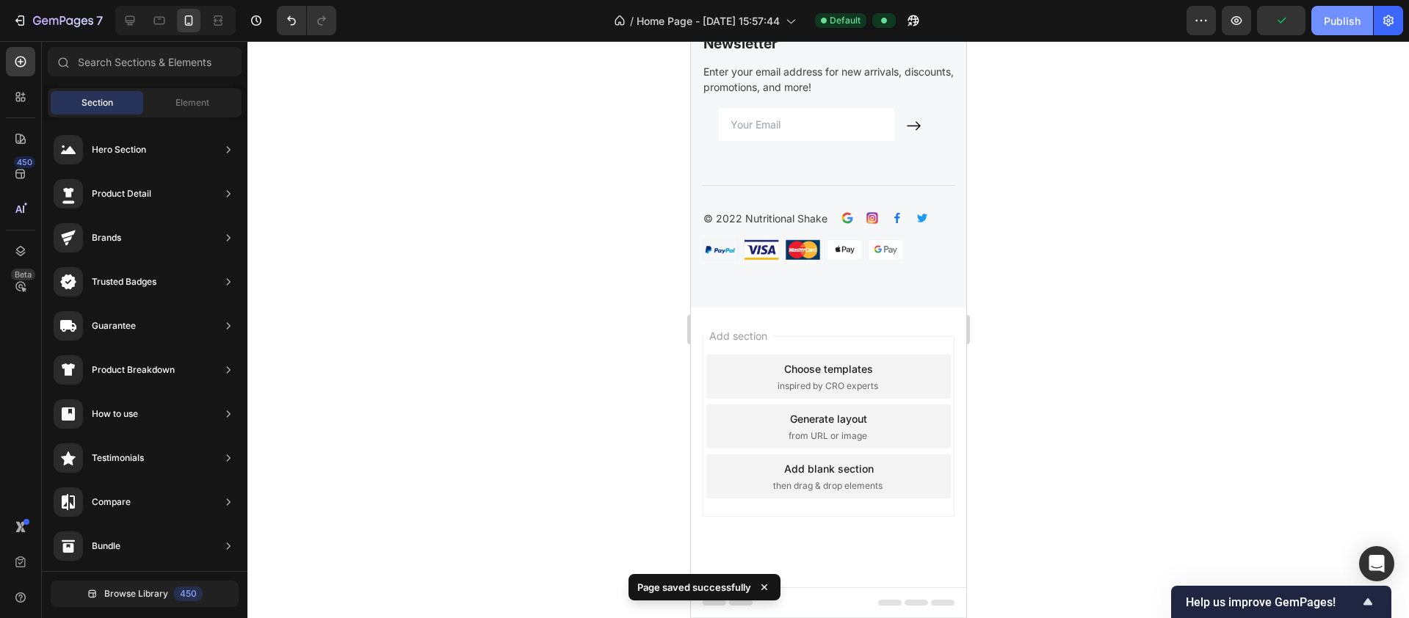
click at [1330, 25] on div "Publish" at bounding box center [1342, 20] width 37 height 15
